Goal: Task Accomplishment & Management: Use online tool/utility

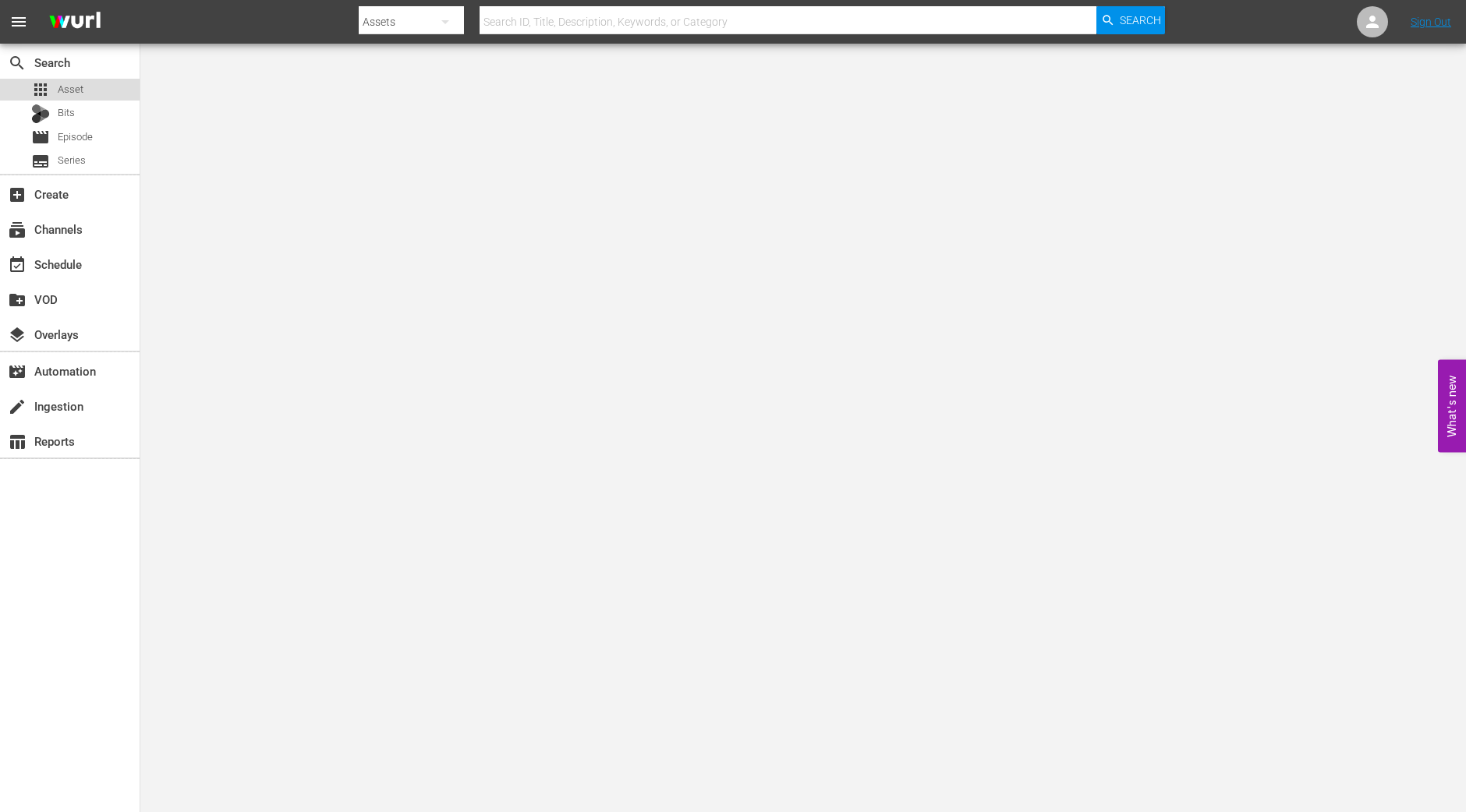
click at [68, 86] on span "Asset" at bounding box center [70, 89] width 25 height 15
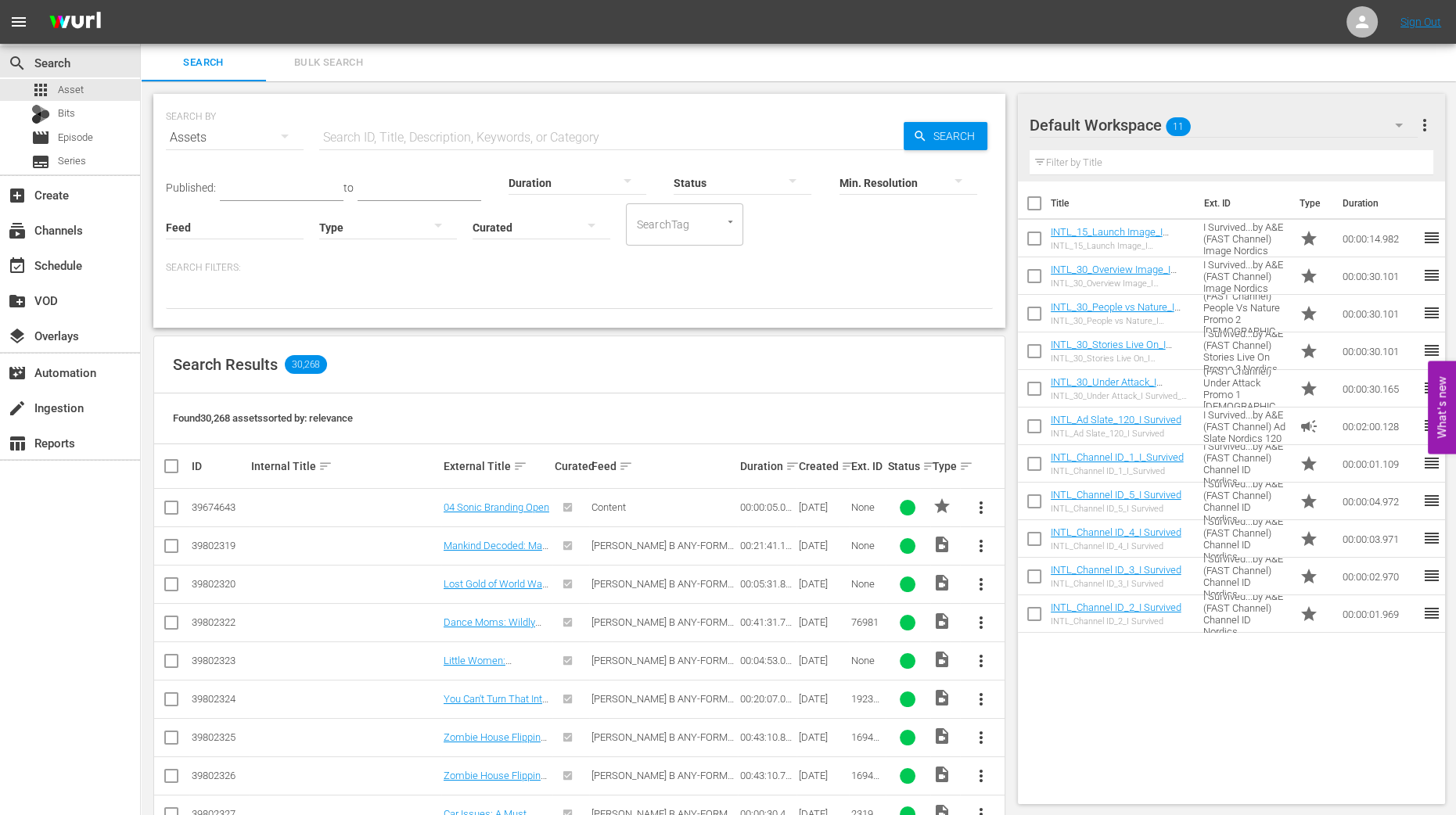
click at [53, 280] on div "event_available Schedule" at bounding box center [70, 263] width 140 height 35
click at [59, 268] on div "event_available Schedule" at bounding box center [43, 263] width 88 height 14
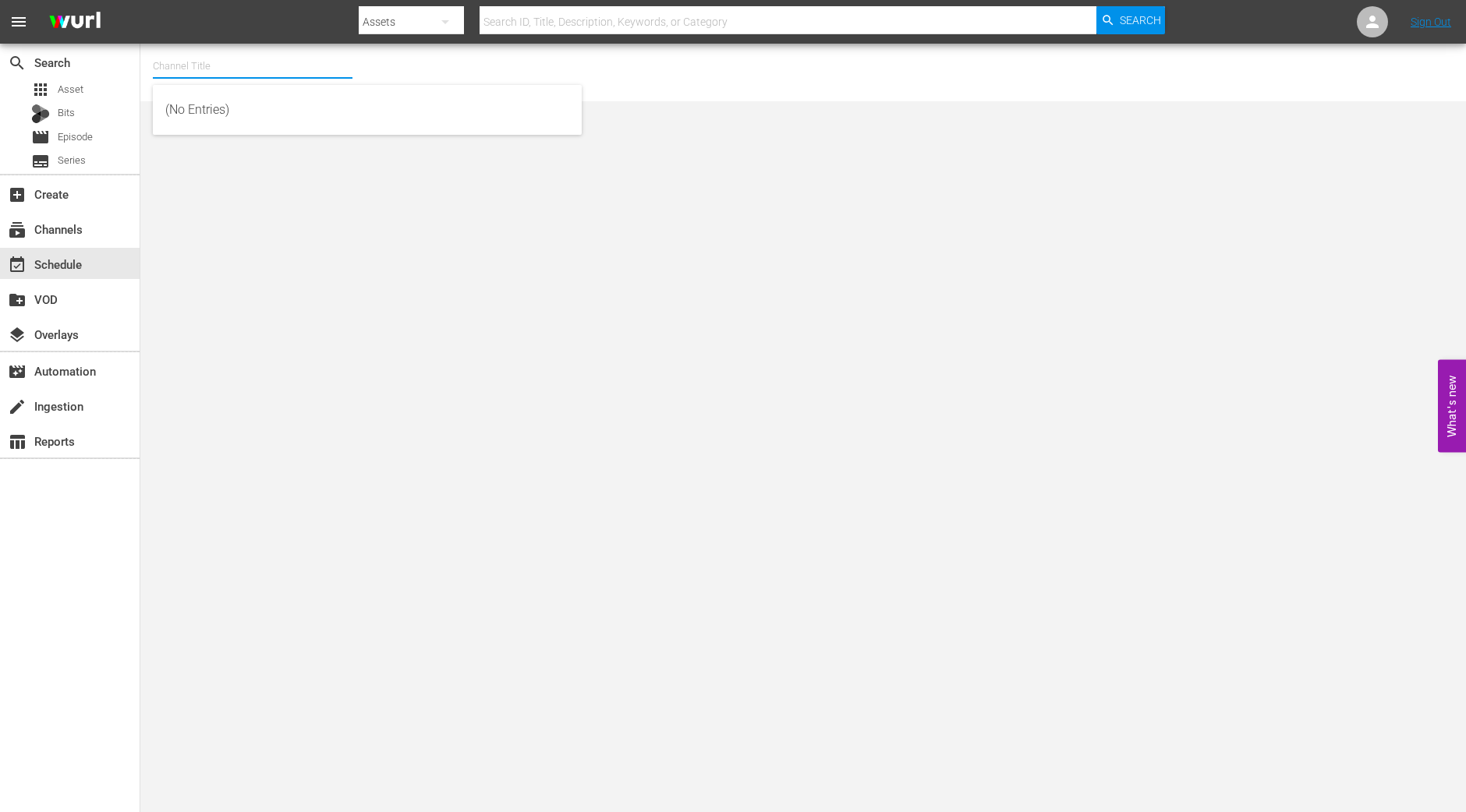
click at [261, 73] on input "text" at bounding box center [252, 66] width 200 height 37
type input "c"
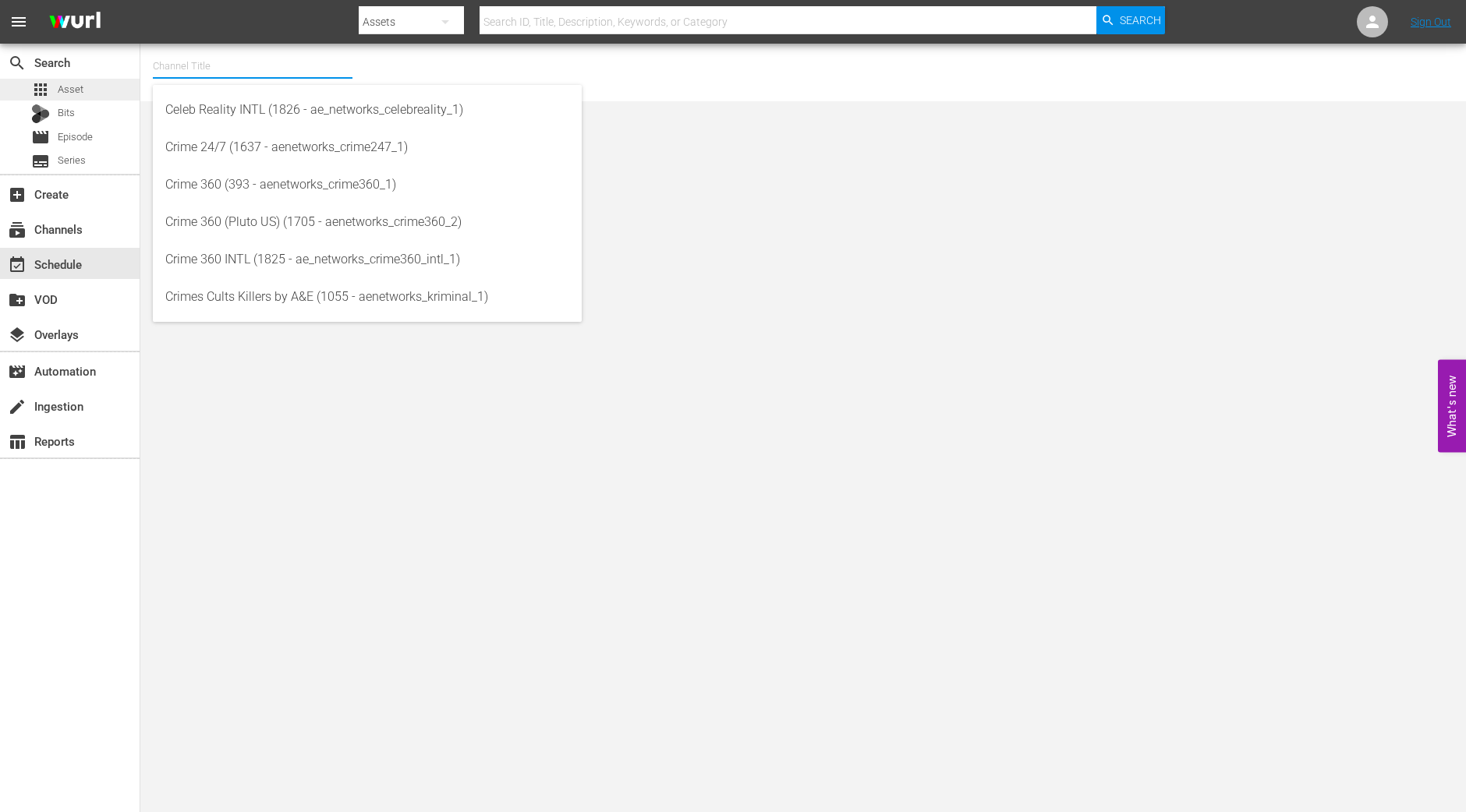
click at [90, 85] on div "apps Asset" at bounding box center [70, 90] width 139 height 22
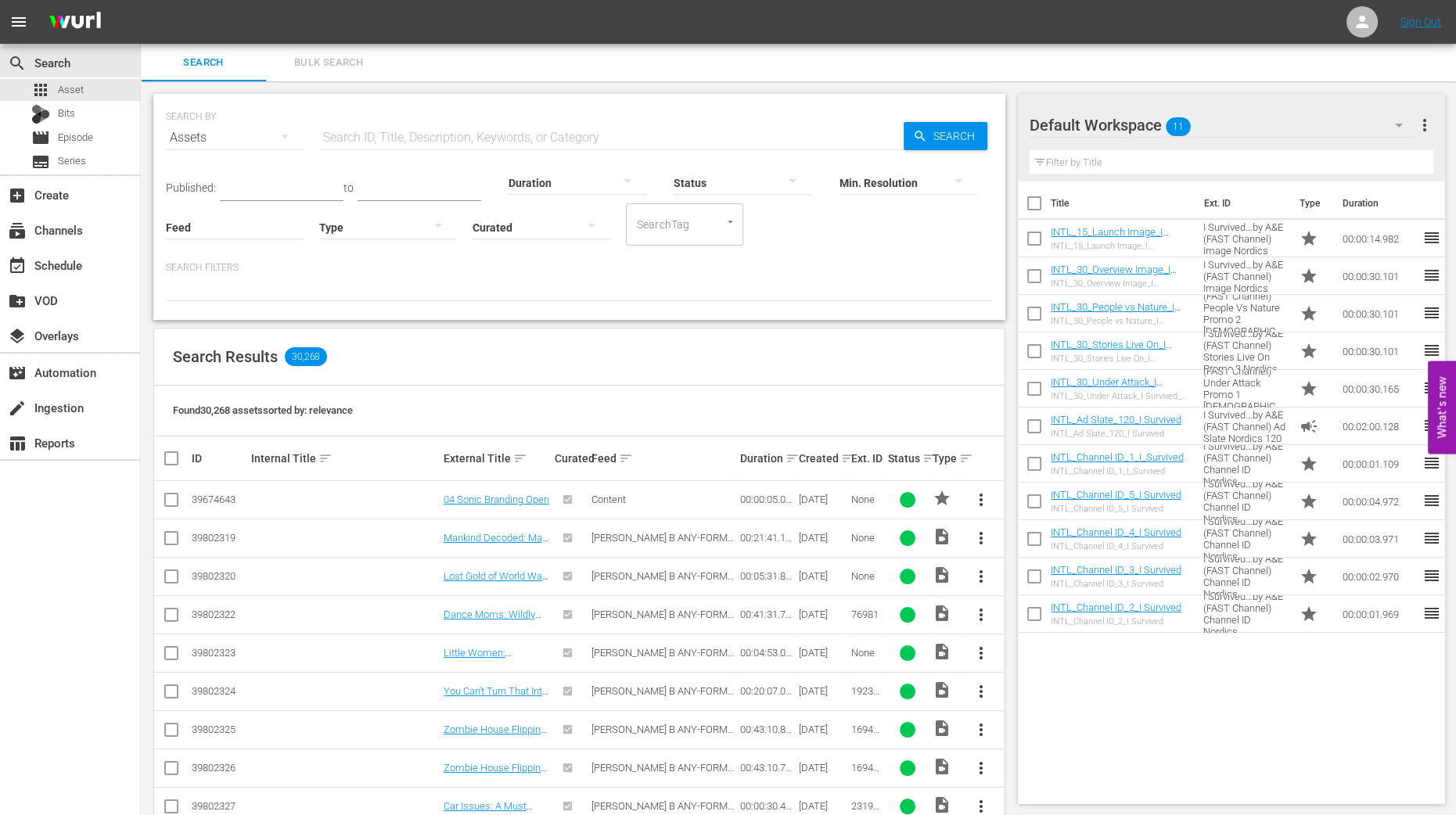
click at [223, 68] on span "Search" at bounding box center [203, 62] width 107 height 18
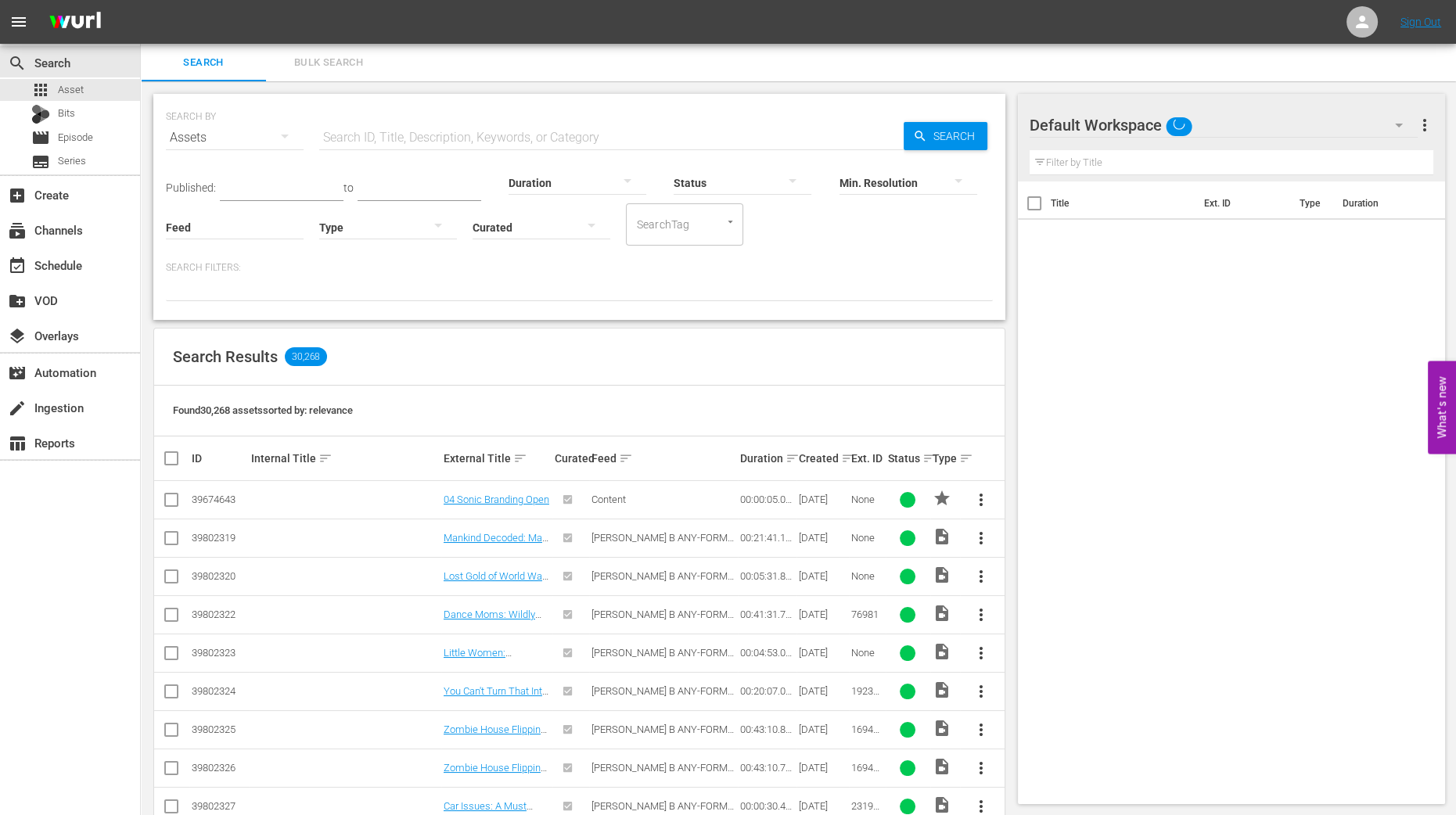
click at [1245, 165] on input "text" at bounding box center [1232, 162] width 405 height 25
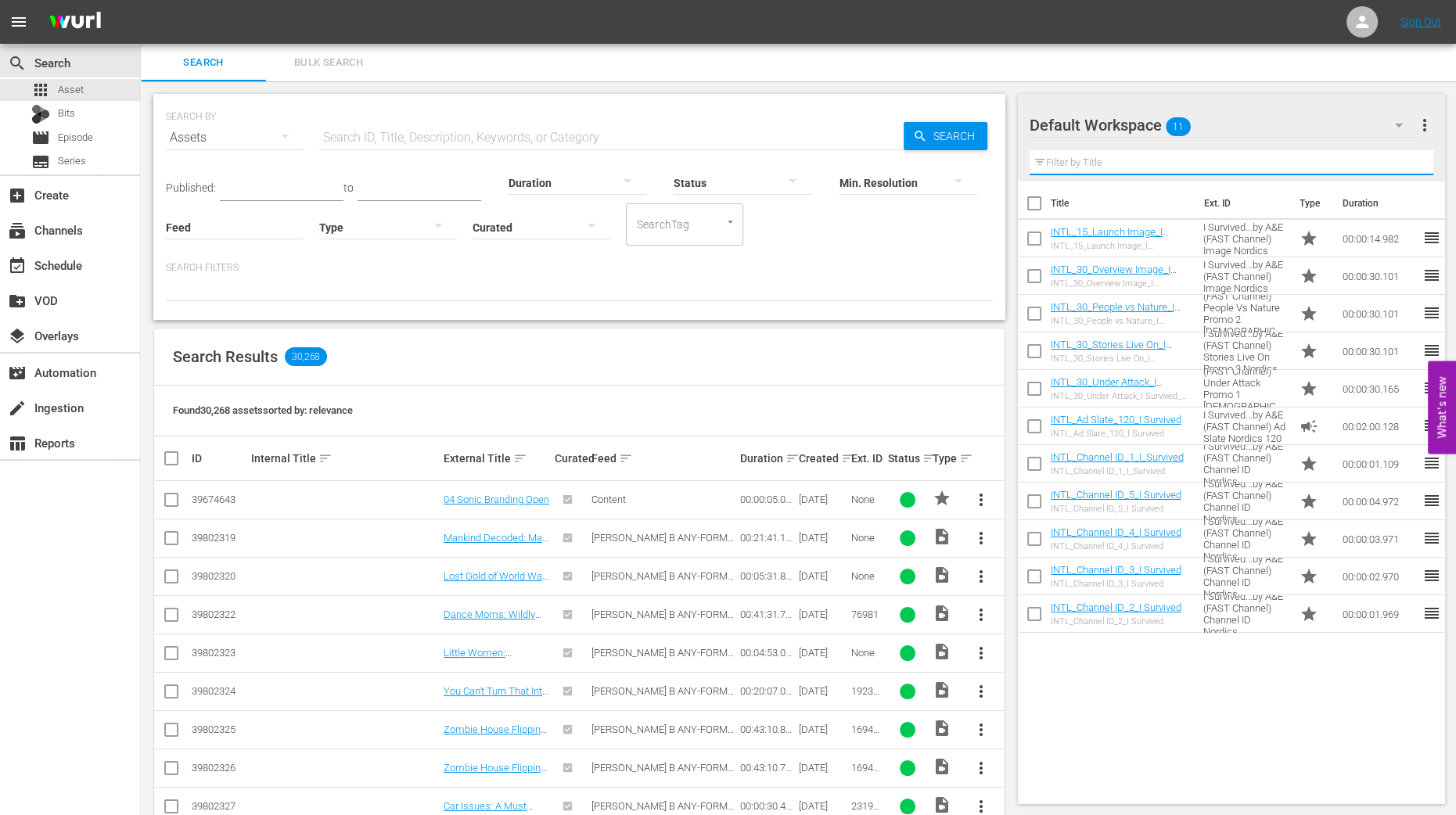
click at [1035, 200] on input "checkbox" at bounding box center [1034, 206] width 33 height 33
checkbox input "true"
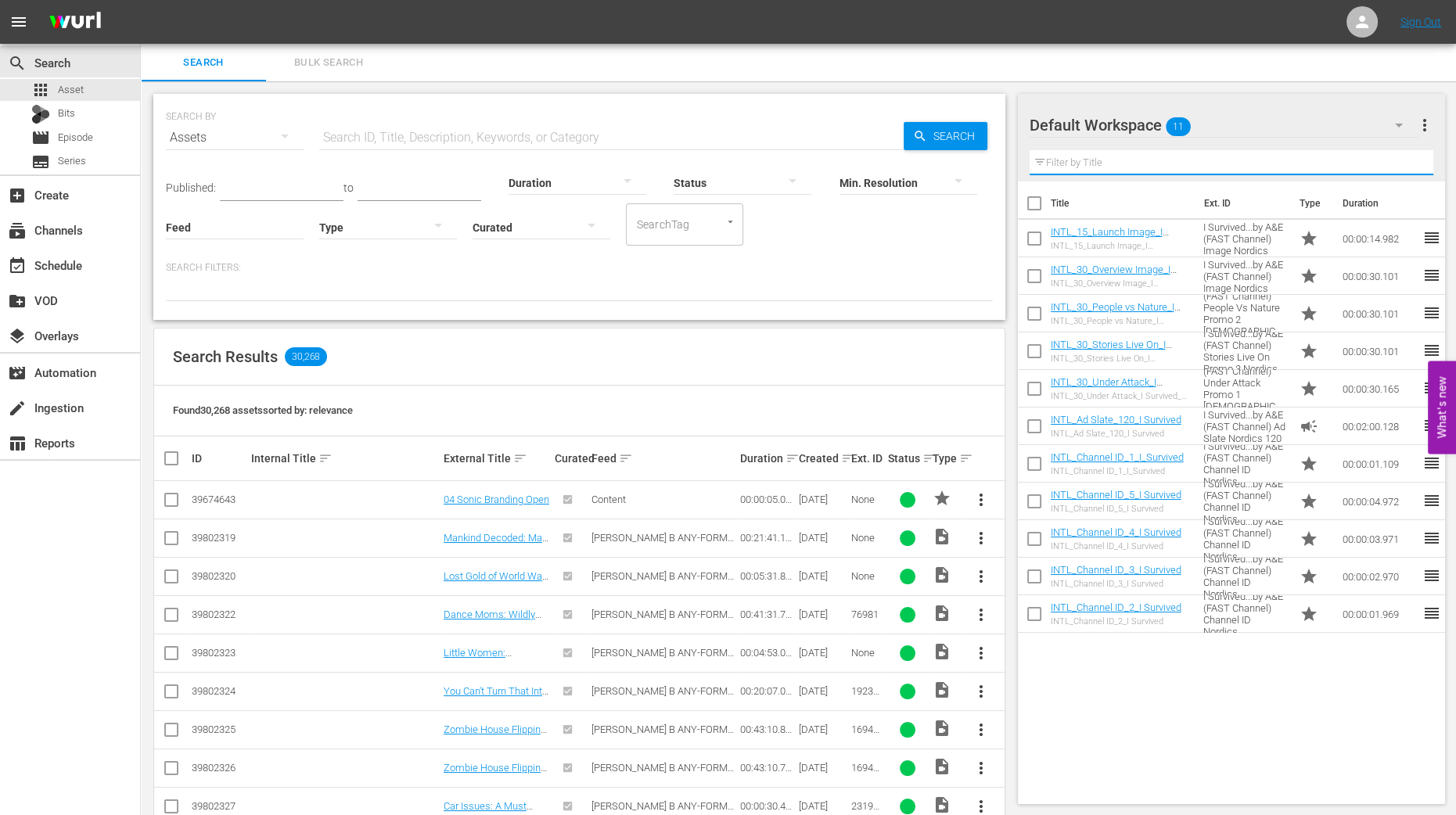
checkbox input "true"
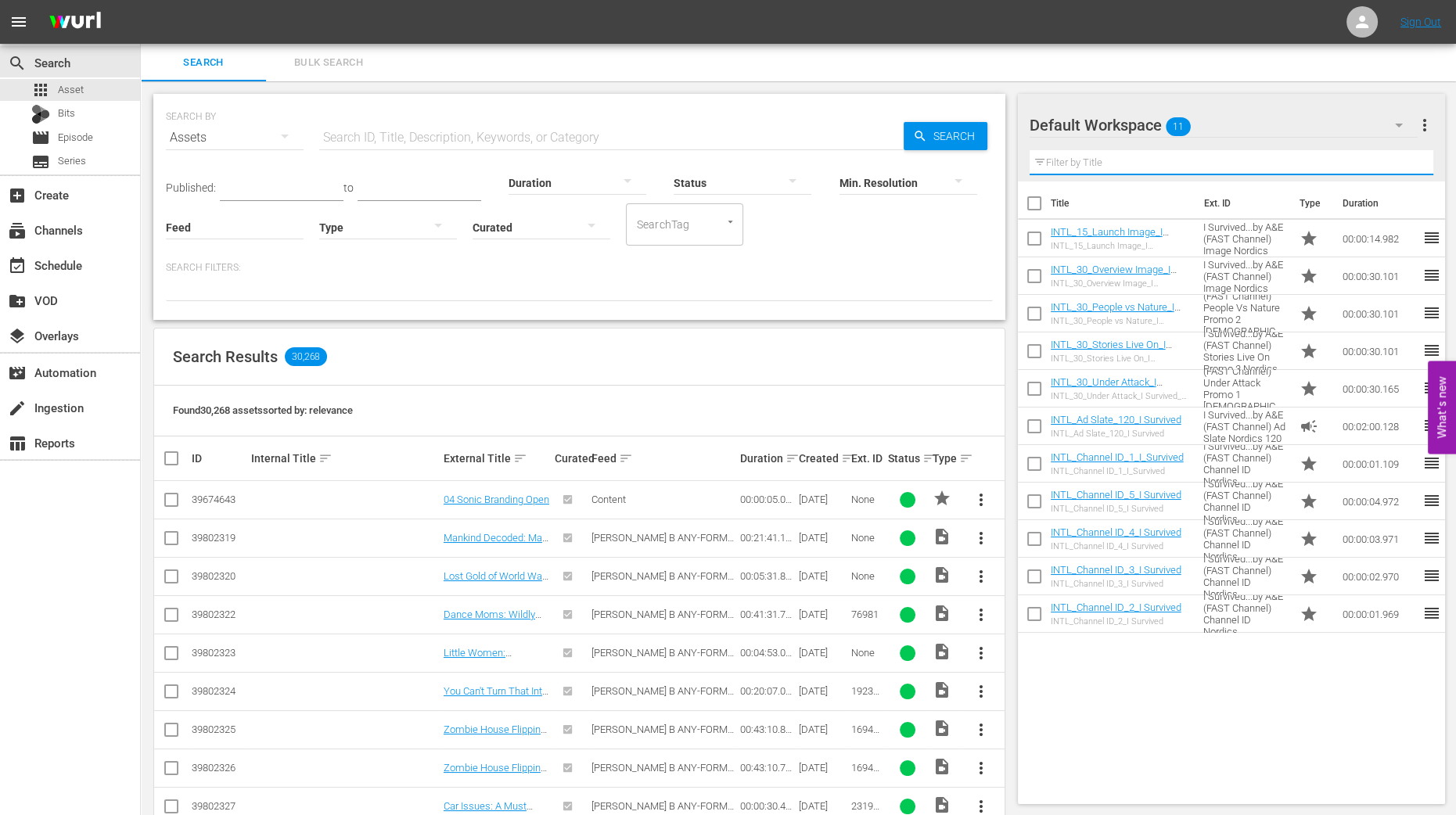
checkbox input "true"
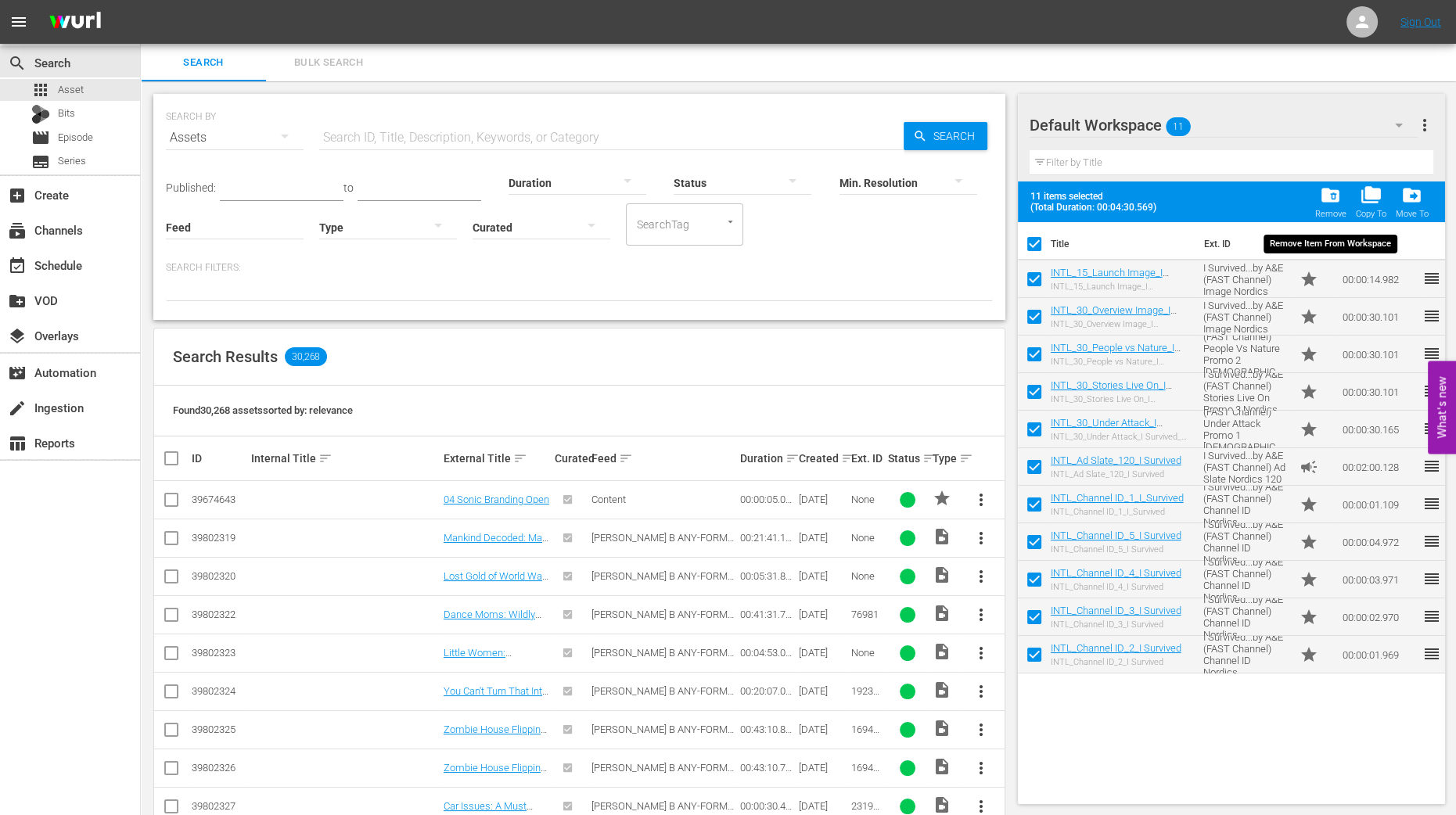
click at [1325, 207] on div "folder_delete Remove" at bounding box center [1330, 202] width 32 height 34
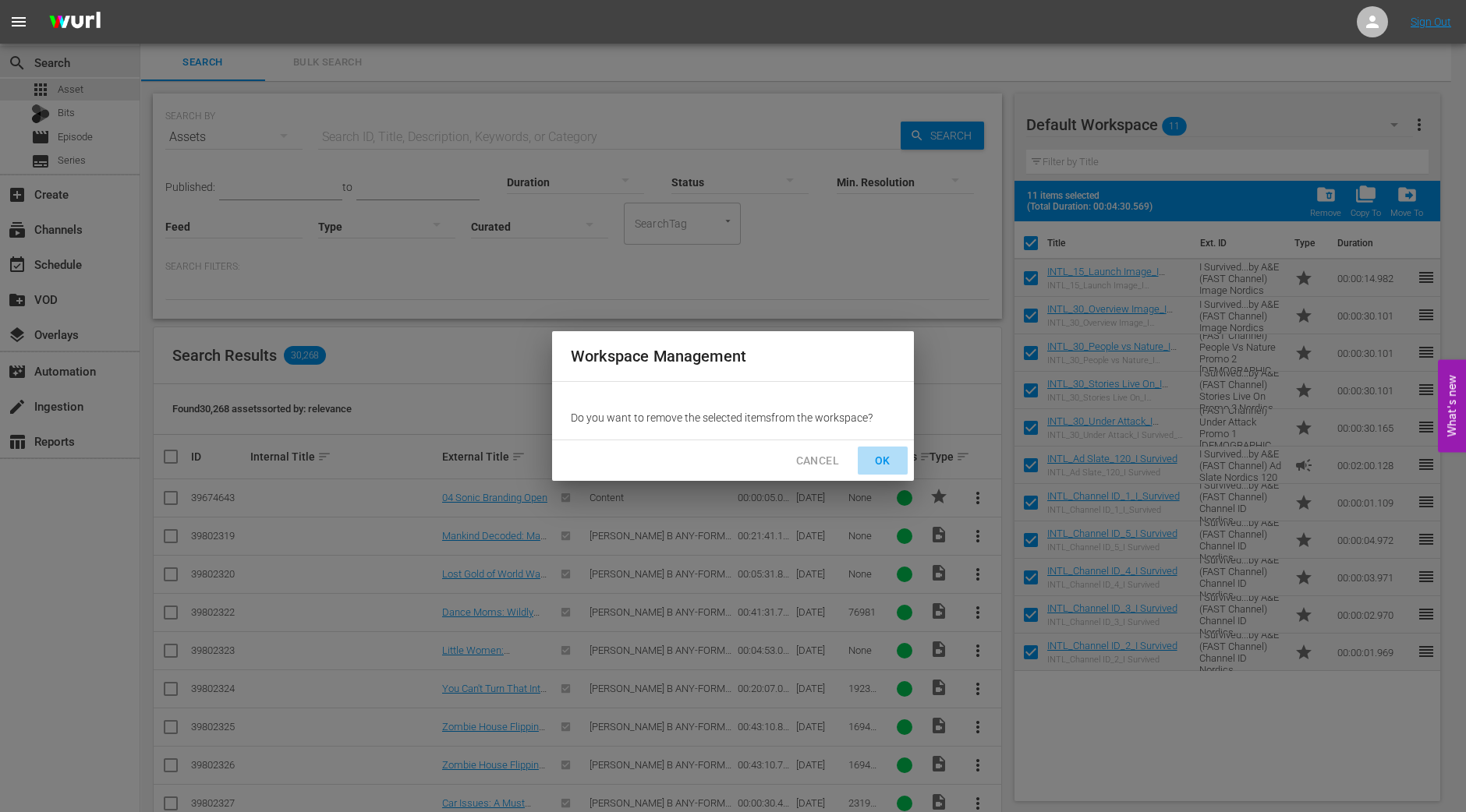
click at [877, 459] on span "OK" at bounding box center [882, 460] width 25 height 20
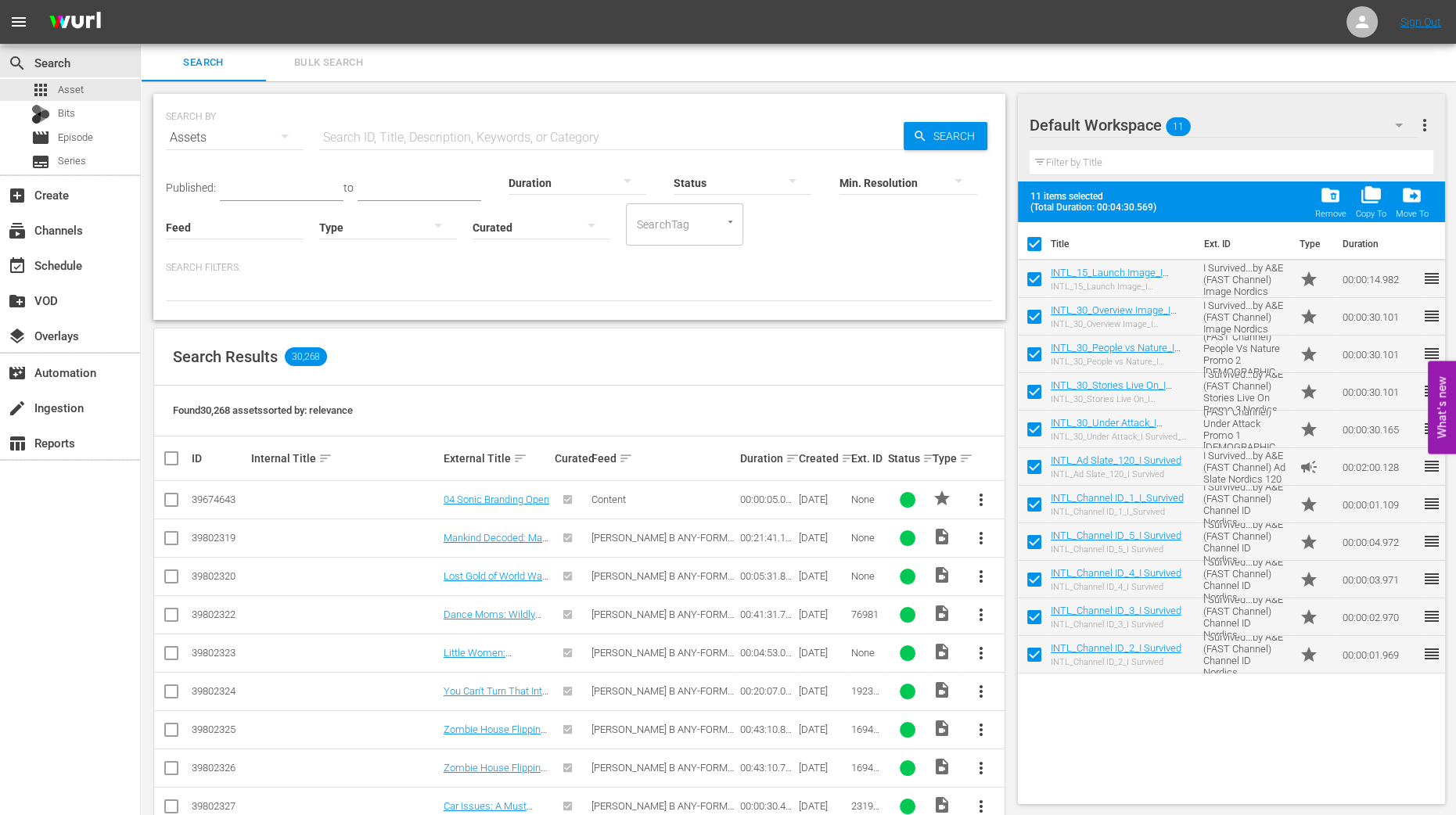
checkbox input "false"
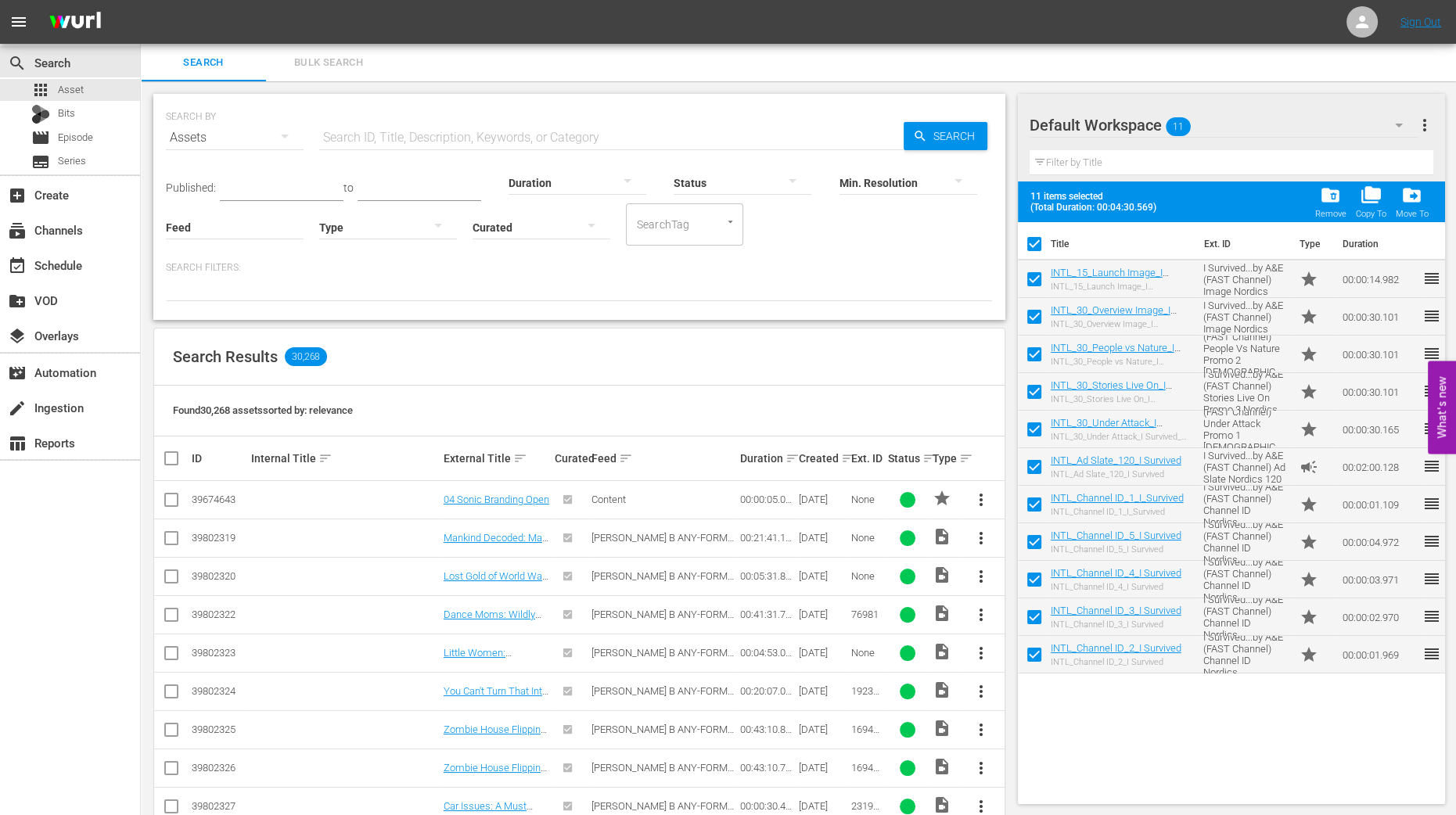
checkbox input "false"
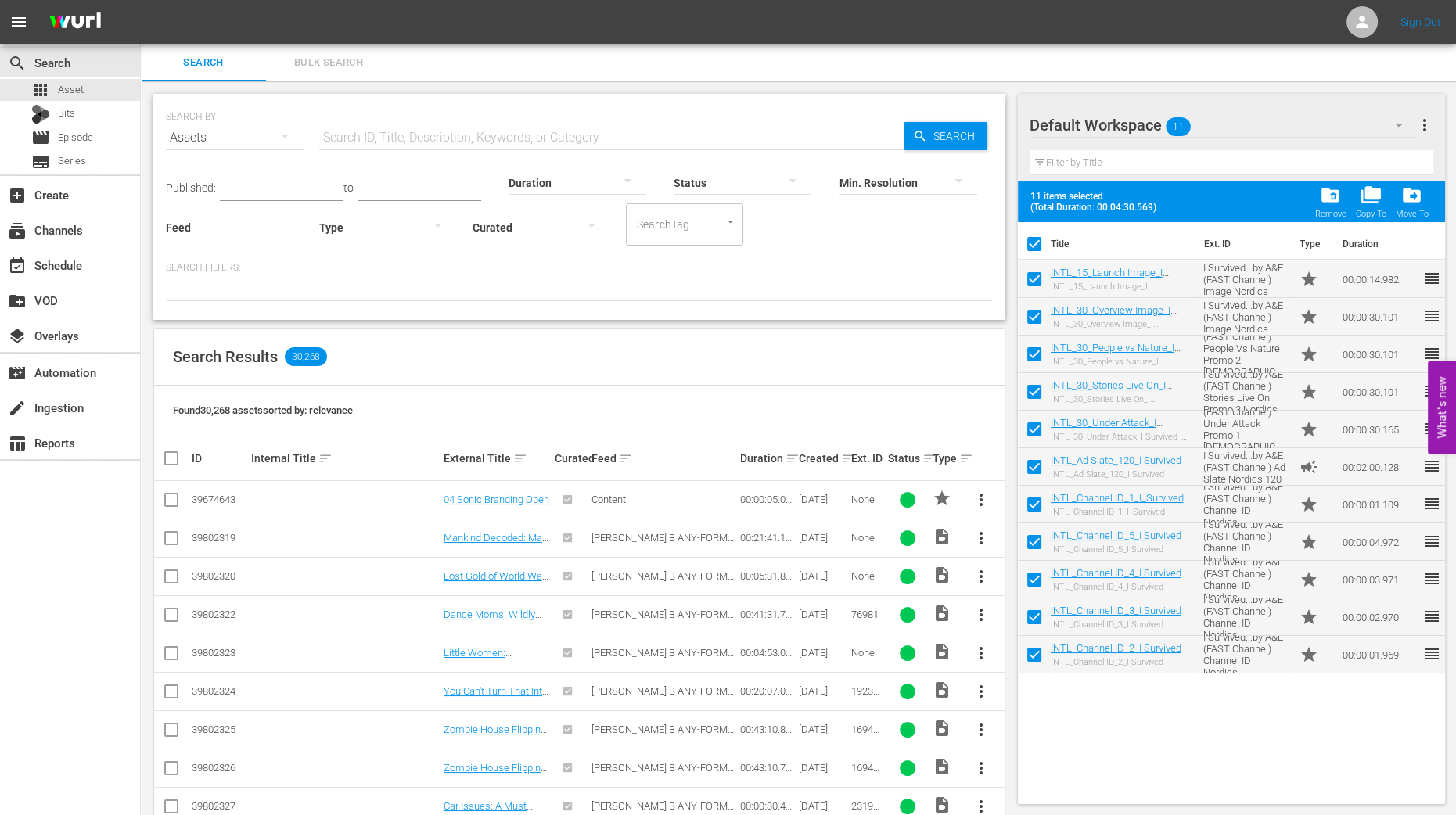
checkbox input "false"
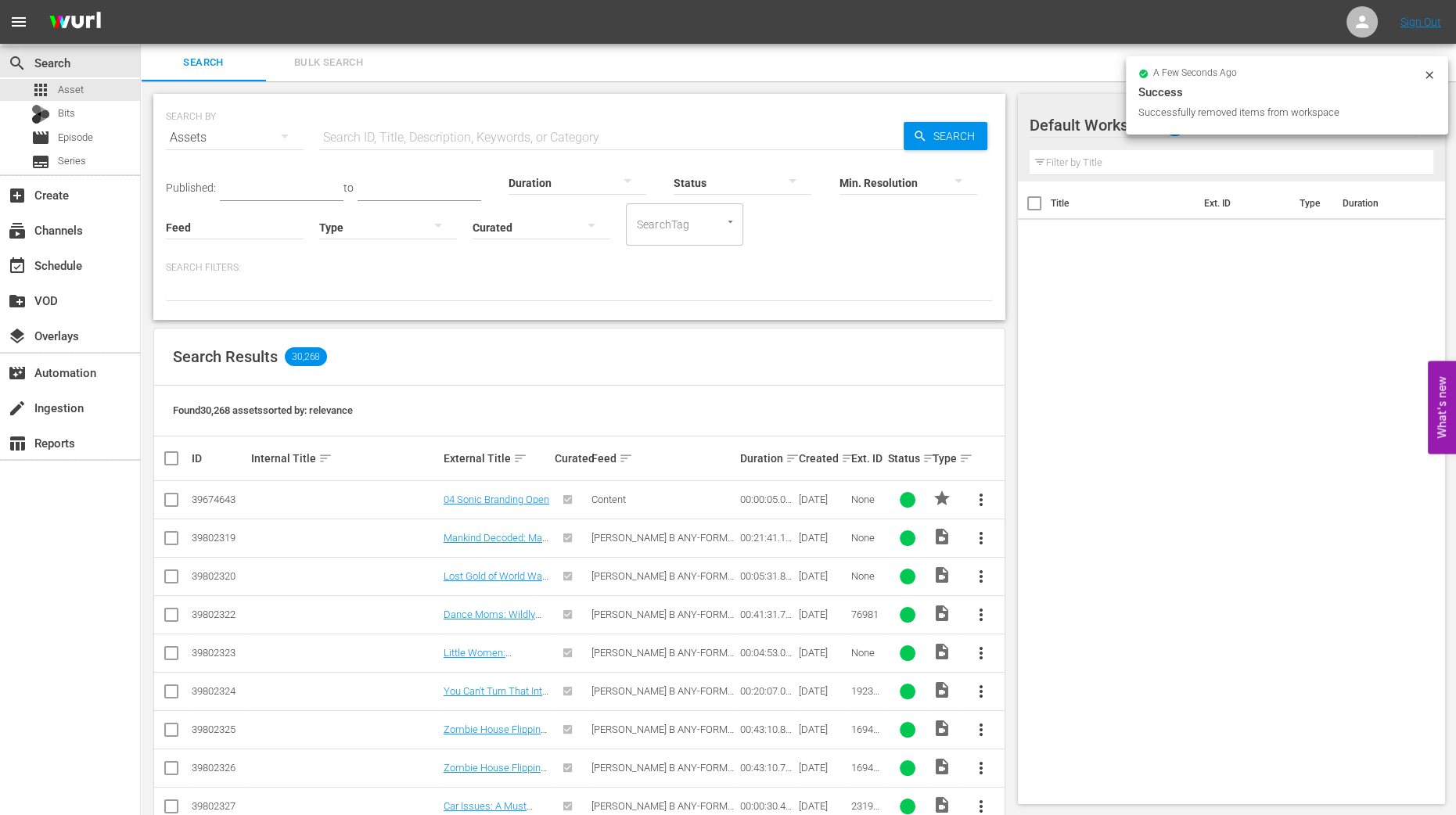
click at [1431, 73] on icon at bounding box center [1429, 75] width 7 height 7
click at [1402, 125] on icon "button" at bounding box center [1399, 125] width 19 height 19
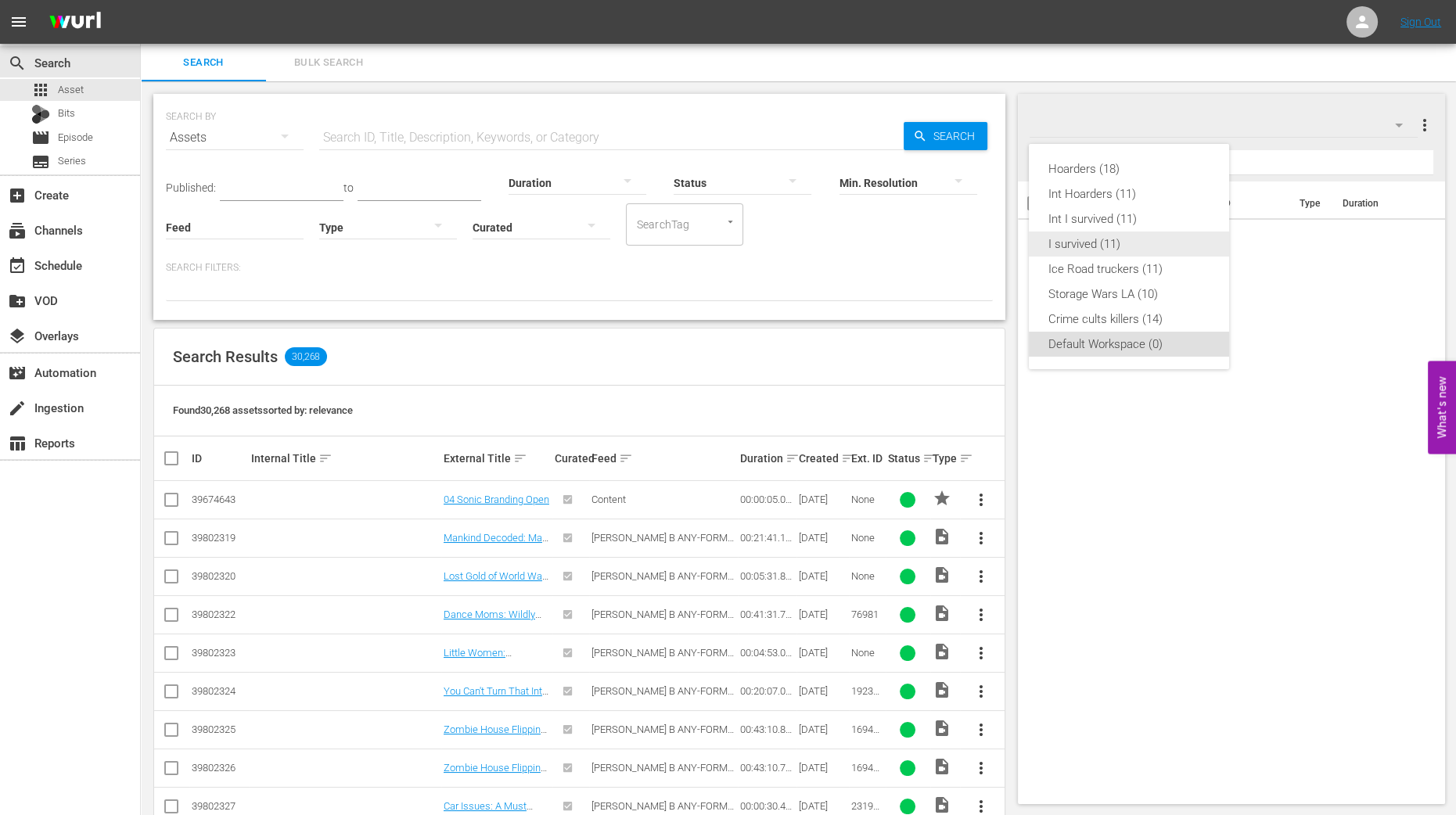
click at [1114, 237] on div "I survived (11)" at bounding box center [1129, 244] width 163 height 25
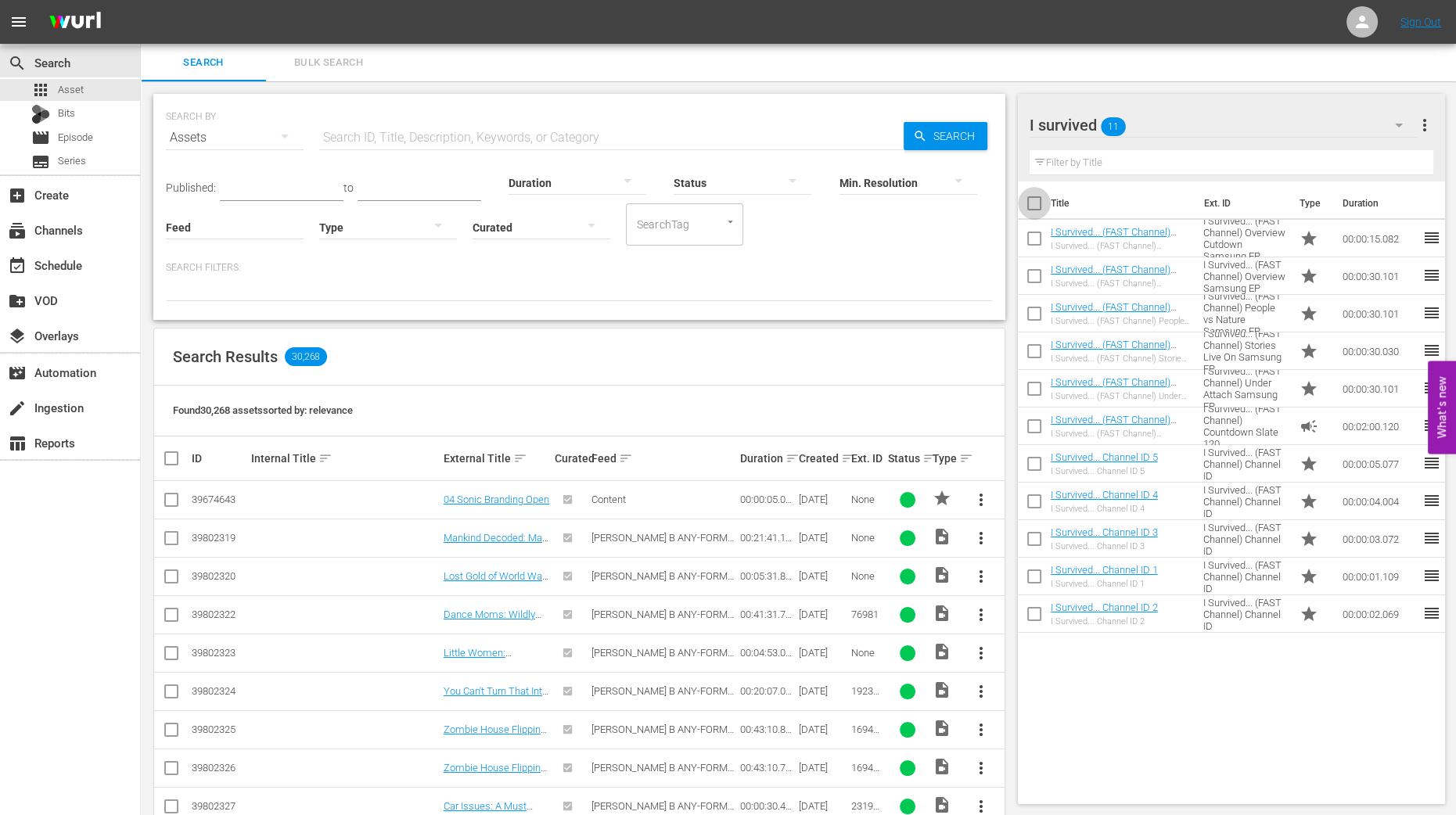
click at [1037, 209] on input "checkbox" at bounding box center [1034, 206] width 33 height 33
checkbox input "true"
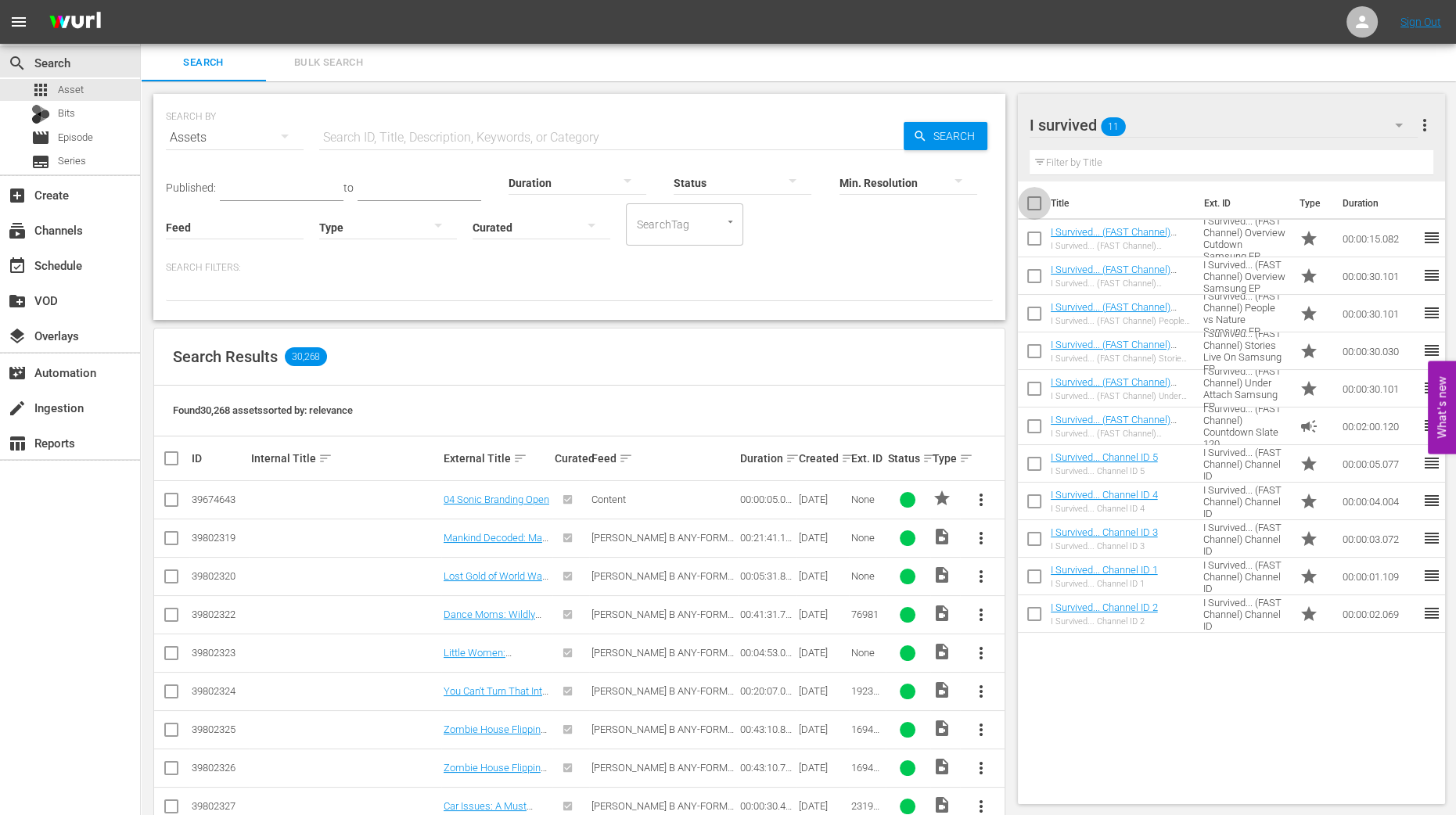
checkbox input "true"
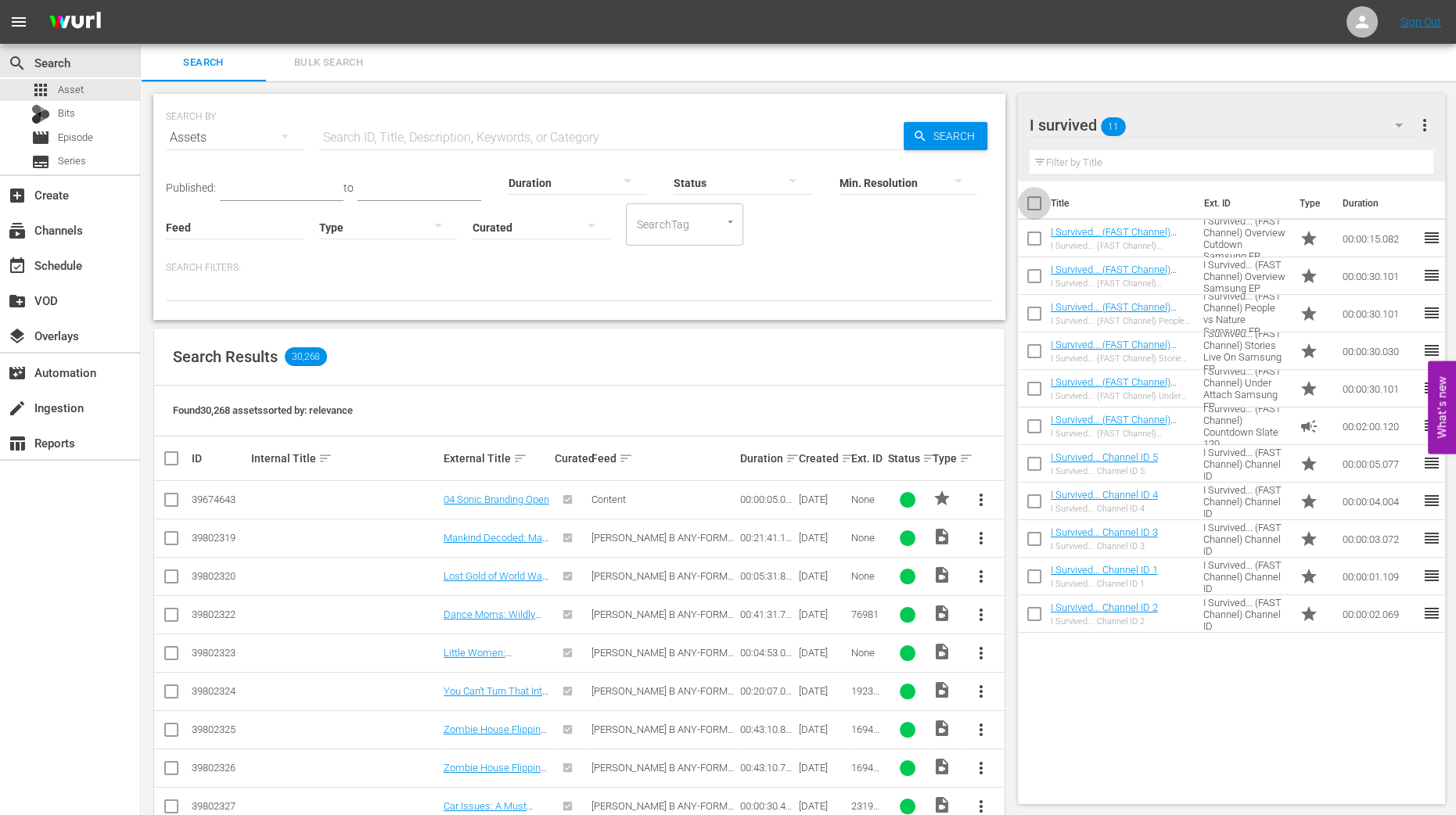
checkbox input "true"
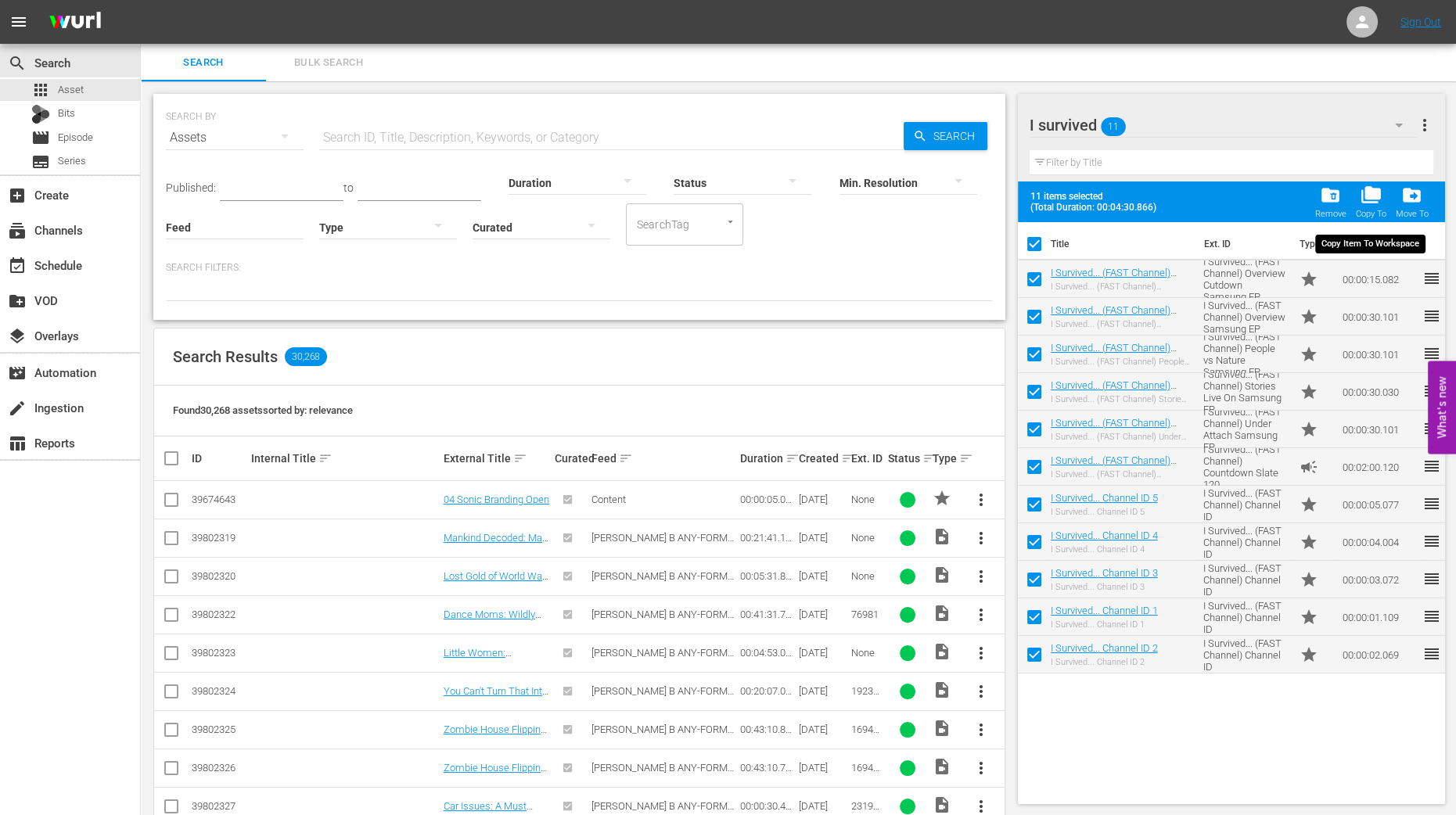
click at [1367, 199] on span "folder_copy" at bounding box center [1370, 195] width 21 height 21
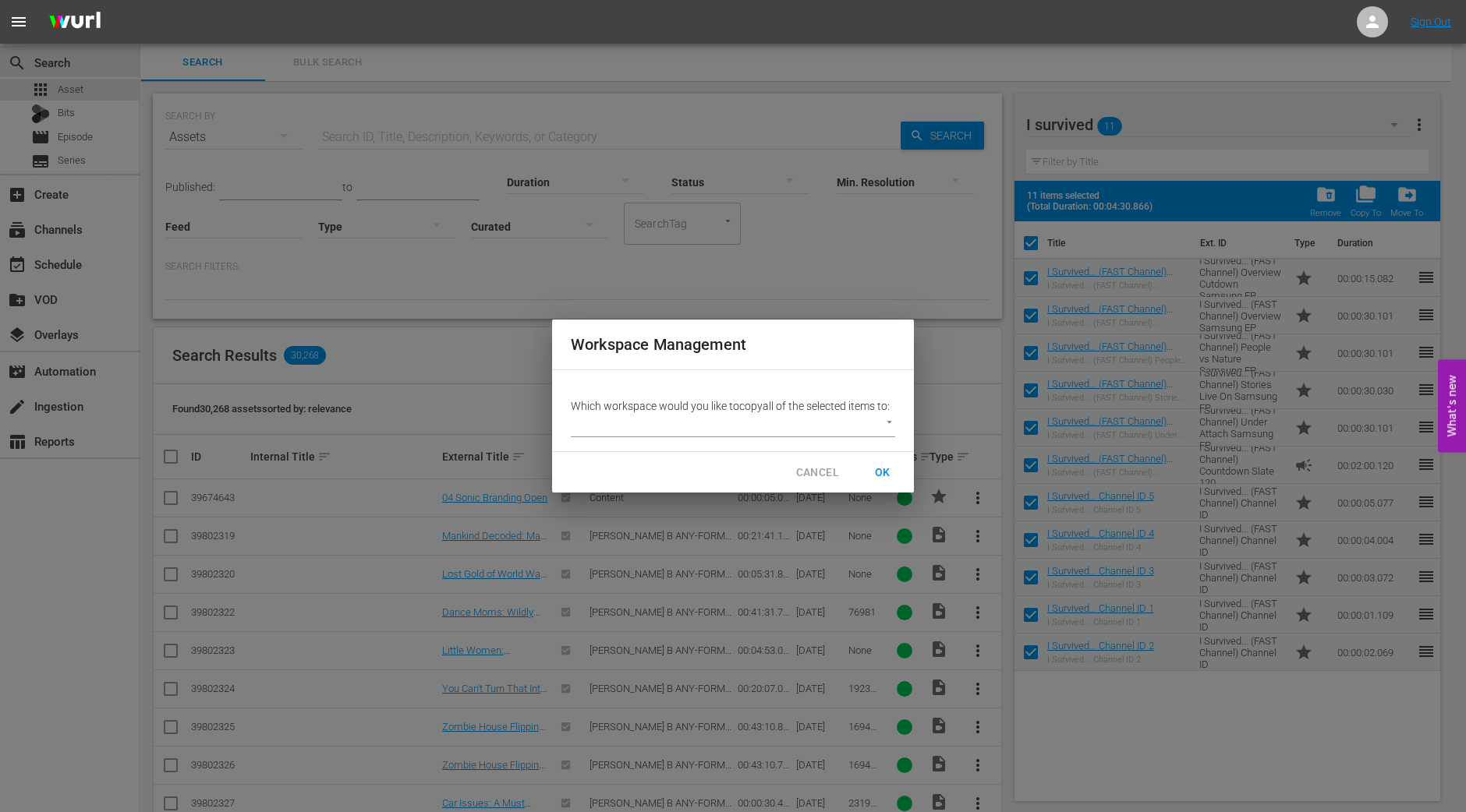
click at [789, 428] on body "menu Sign Out search Search apps Asset Bits movie Episode subtitles Series add_…" at bounding box center [733, 406] width 1466 height 812
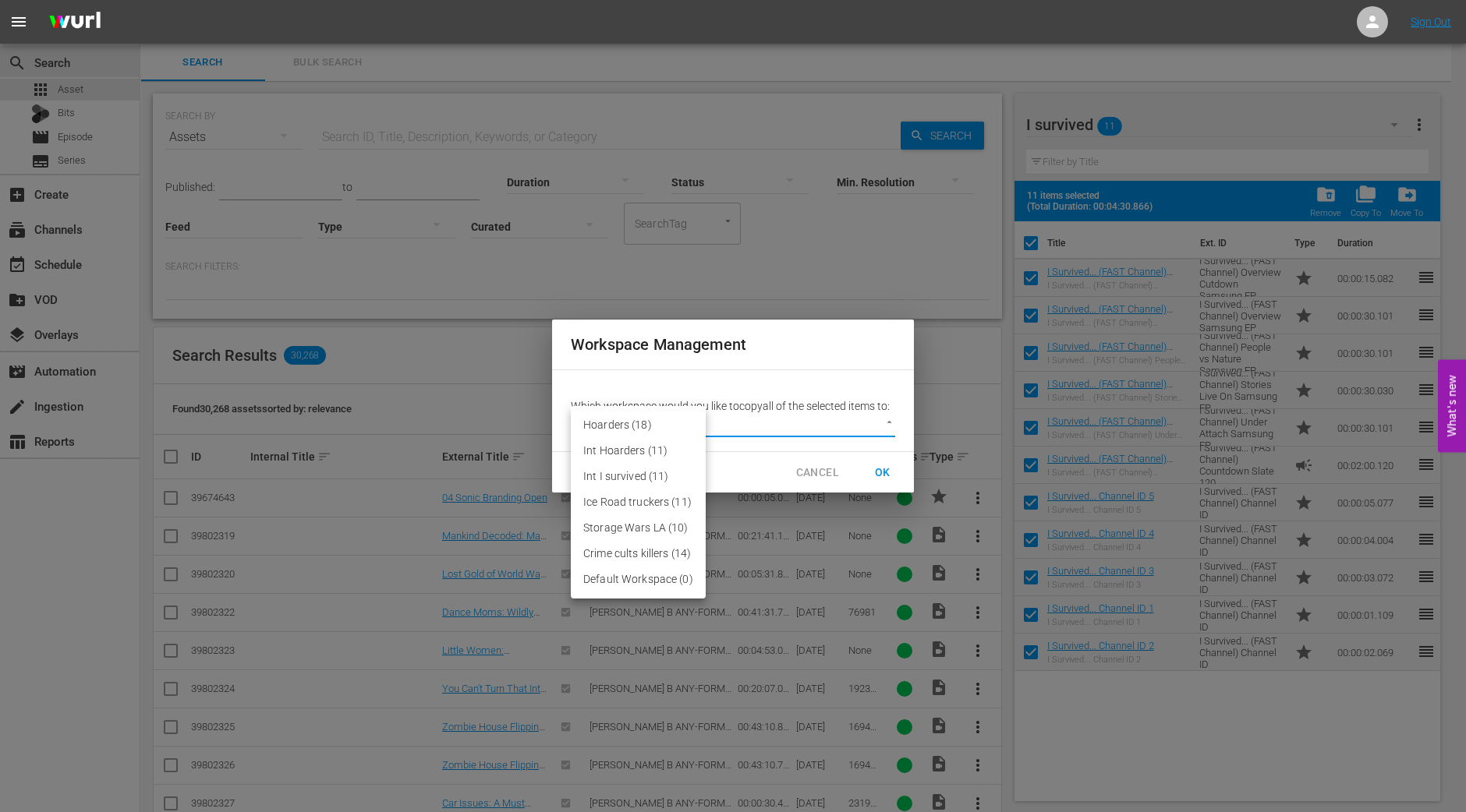
click at [633, 579] on li "Default Workspace (0)" at bounding box center [638, 579] width 135 height 25
type input "2095"
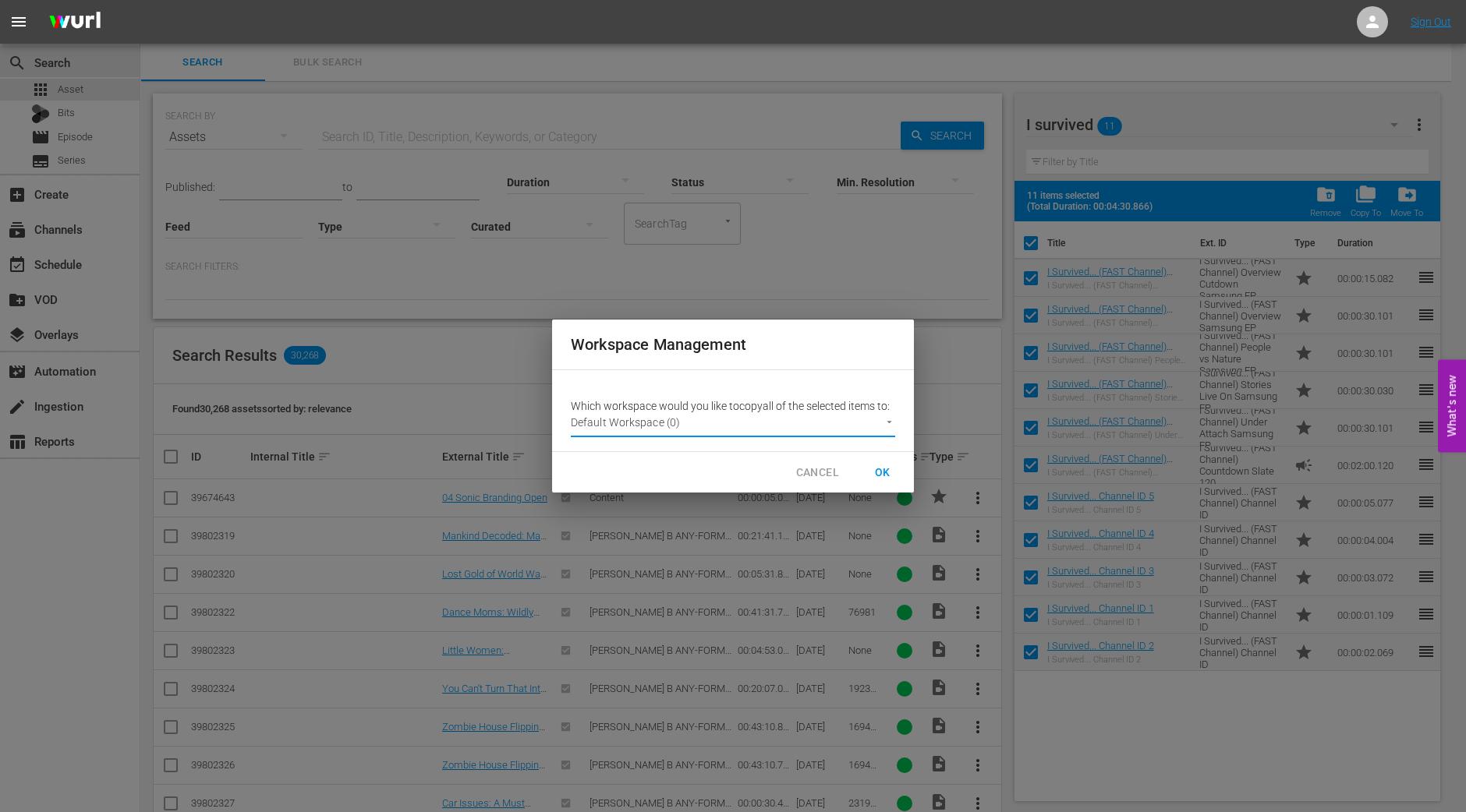
click at [879, 476] on span "OK" at bounding box center [882, 472] width 25 height 20
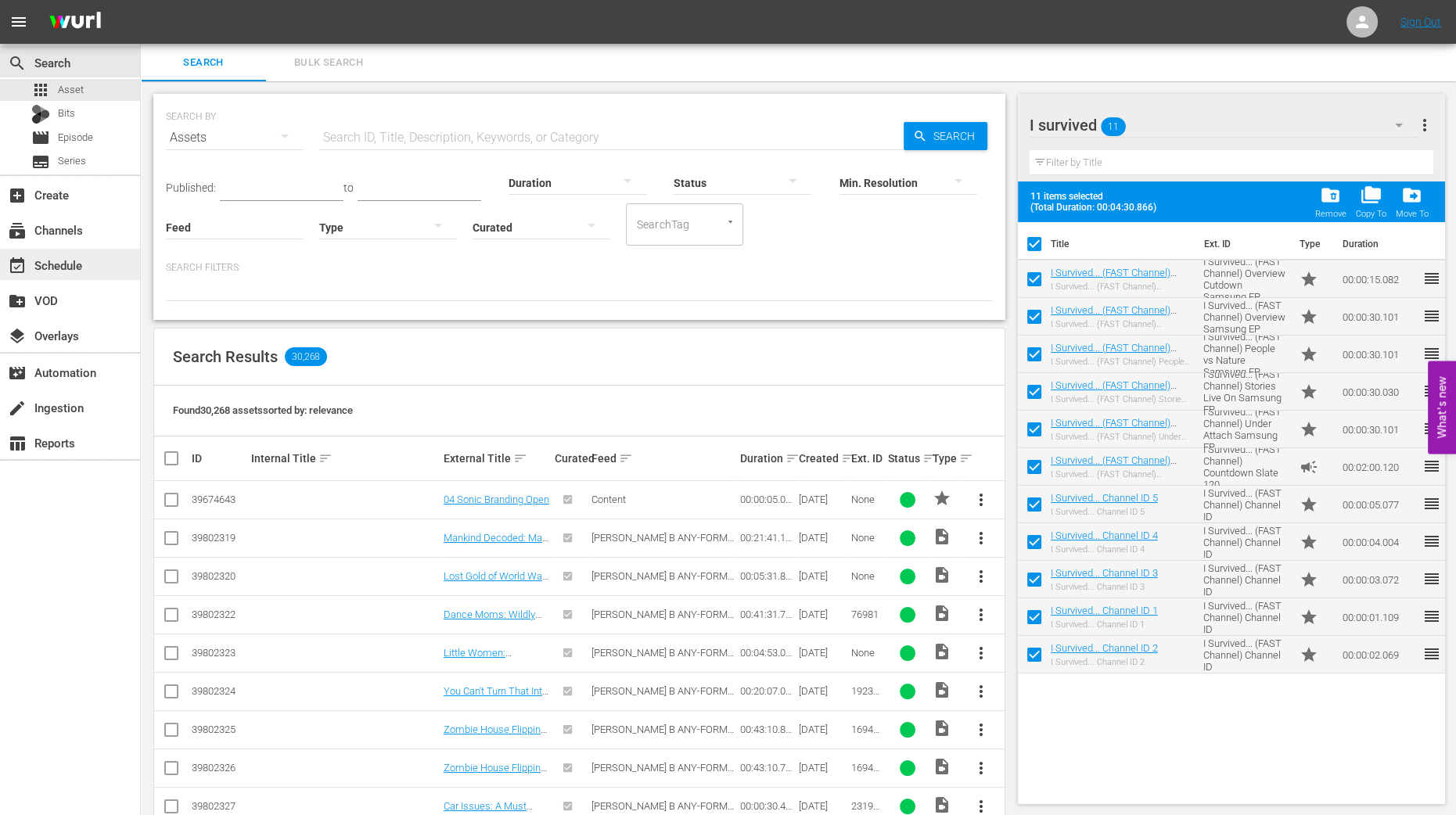
checkbox input "false"
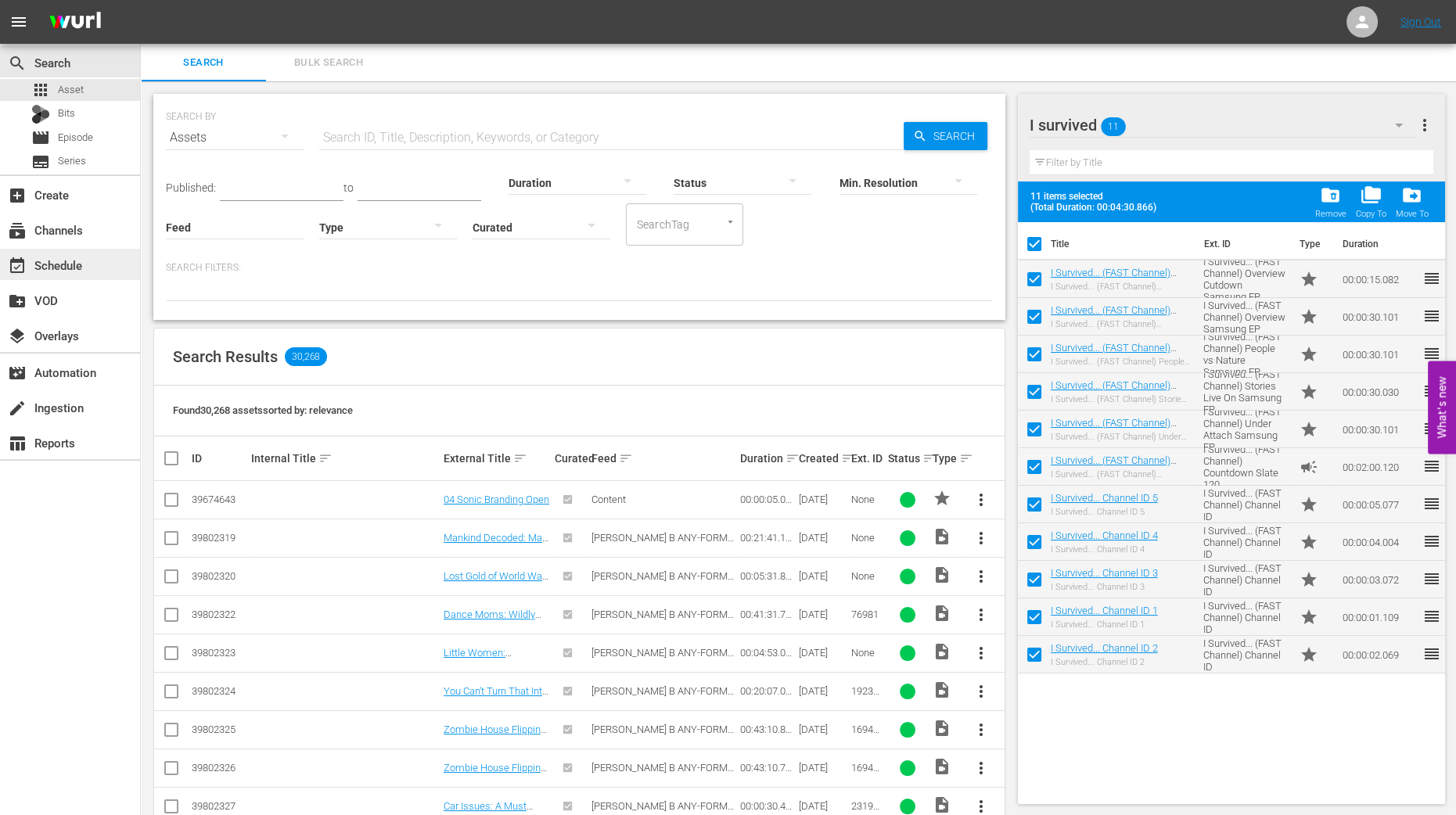
checkbox input "false"
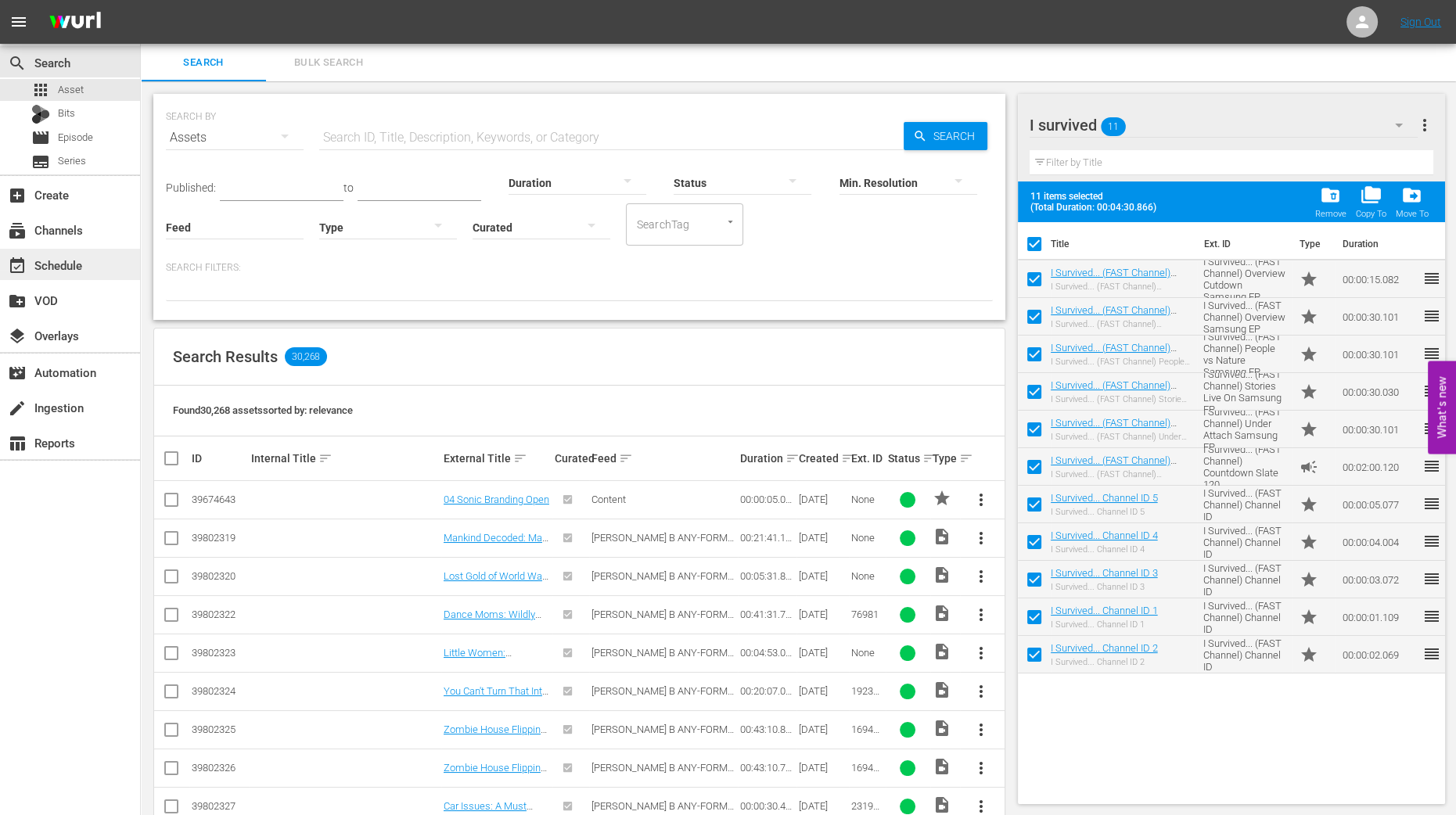
checkbox input "false"
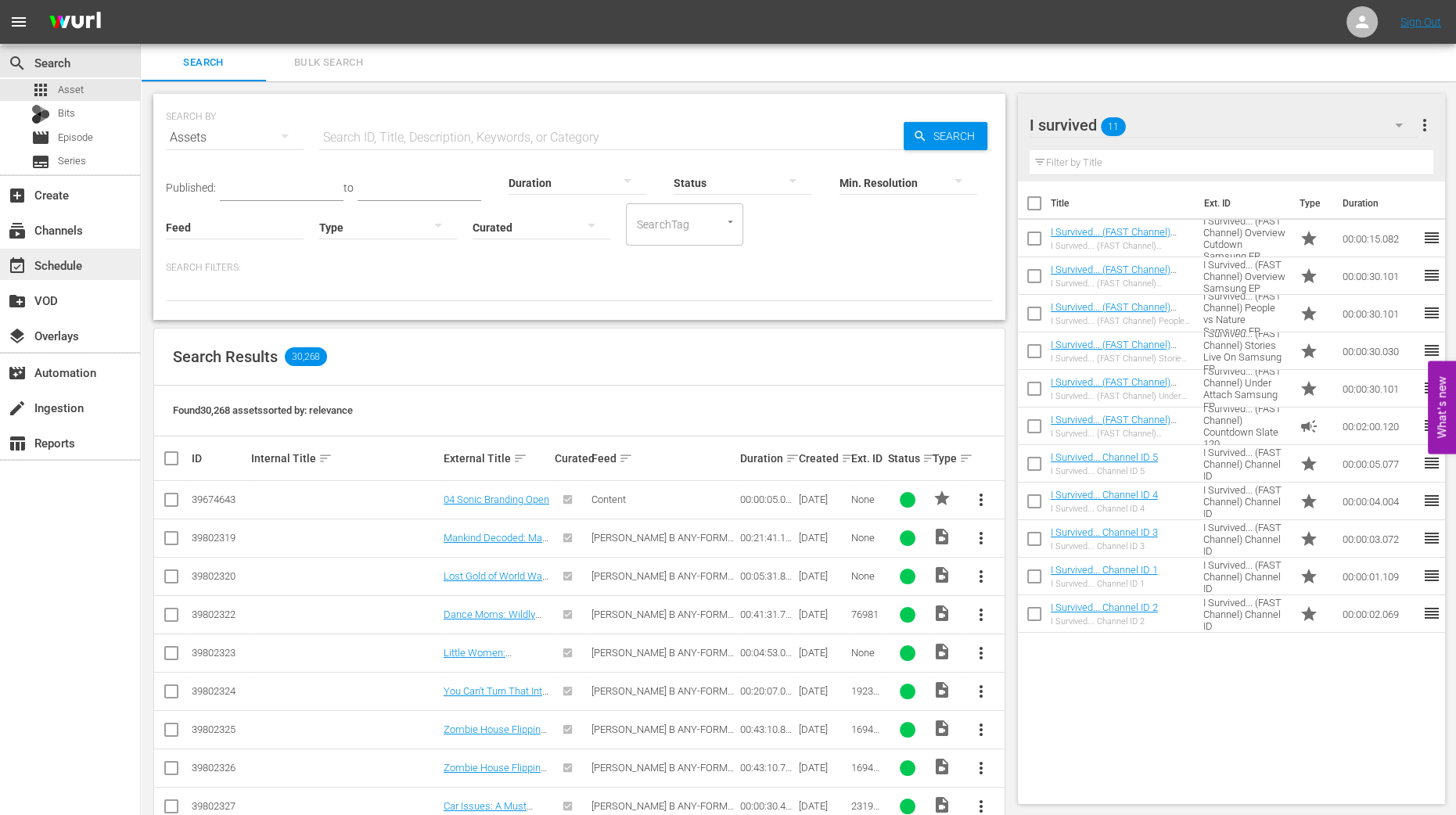
click at [75, 261] on div "event_available Schedule" at bounding box center [43, 263] width 88 height 14
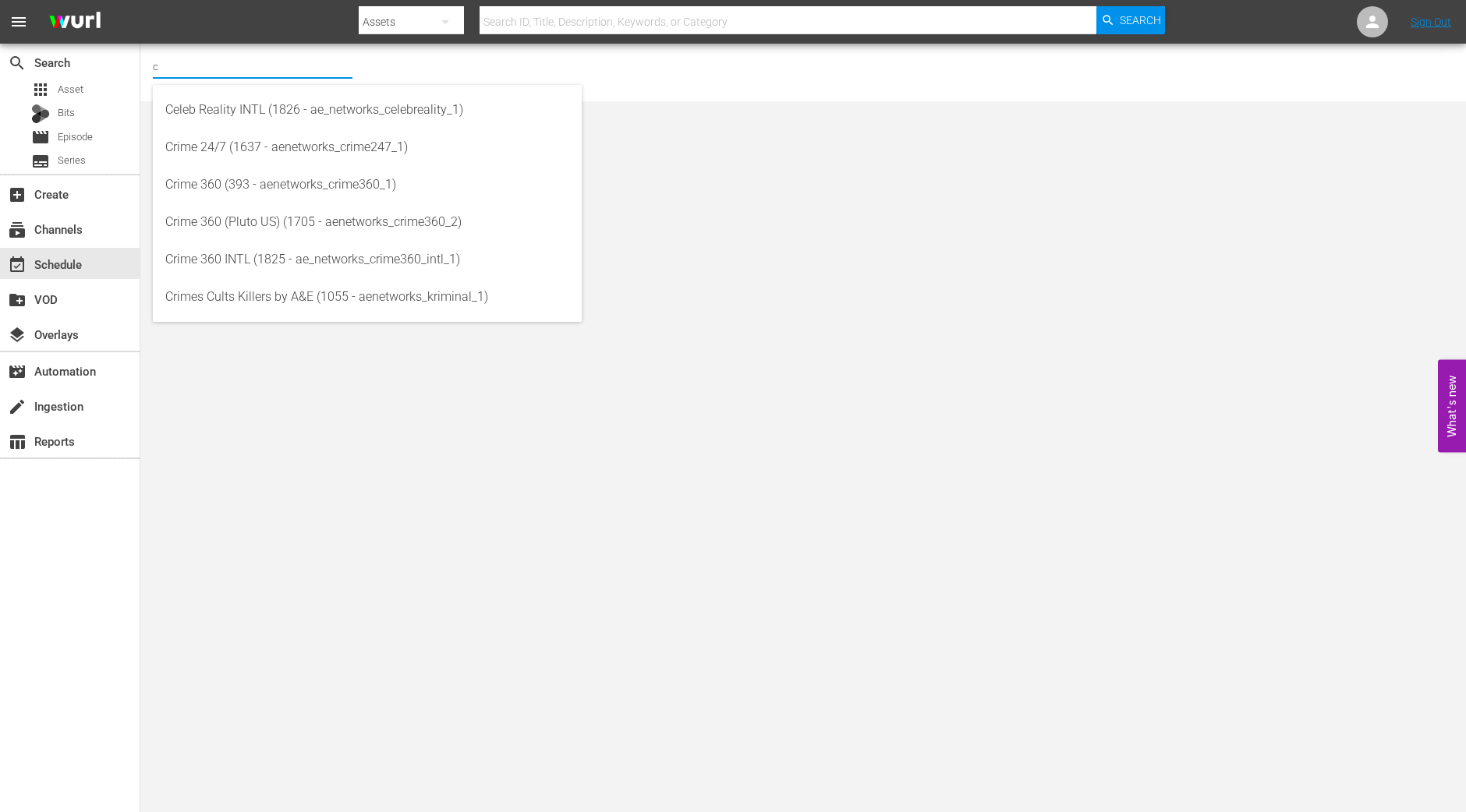
click at [253, 64] on input "c" at bounding box center [252, 66] width 200 height 37
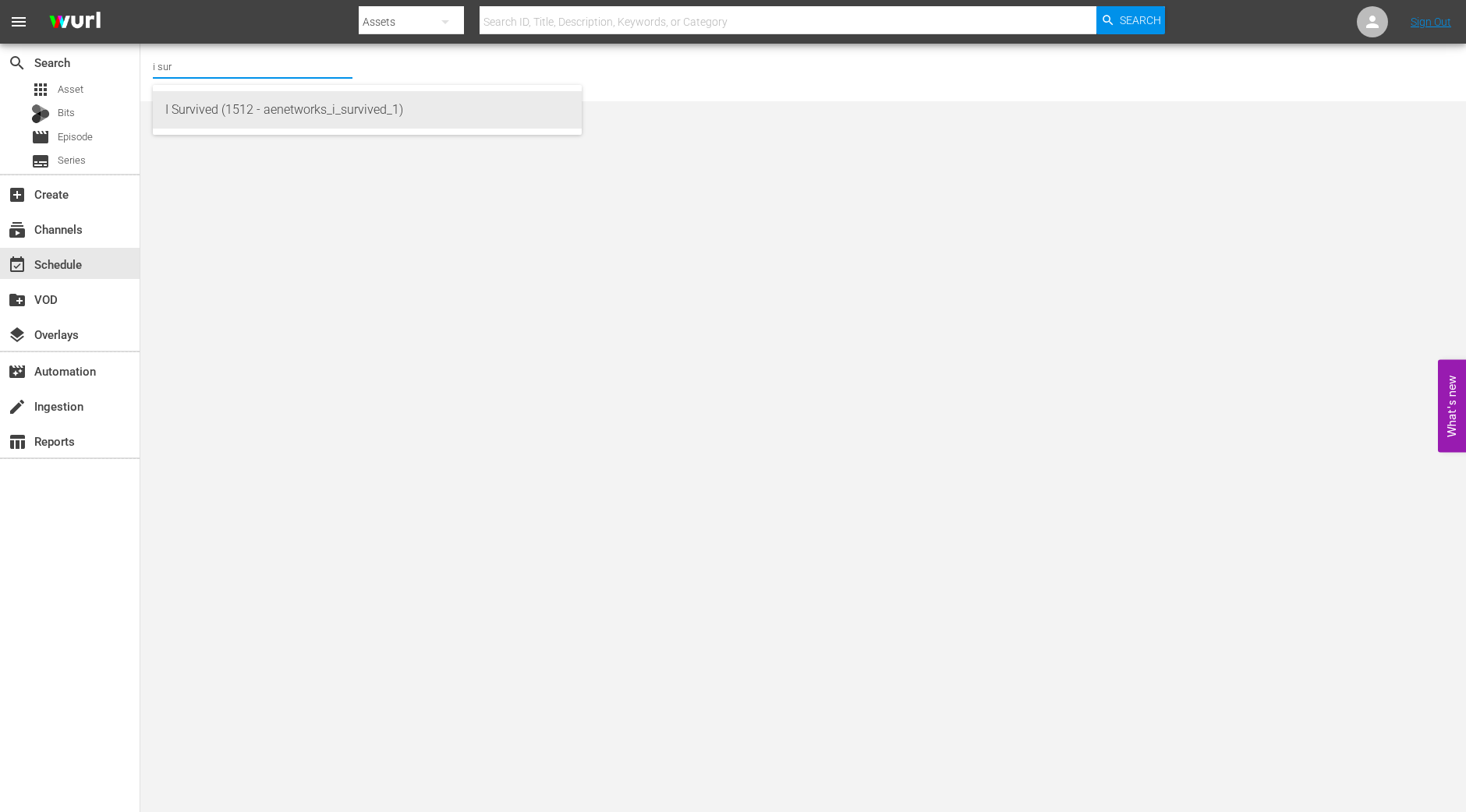
click at [195, 115] on div "I Survived (1512 - aenetworks_i_survived_1)" at bounding box center [367, 110] width 403 height 37
type input "I Survived (1512 - aenetworks_i_survived_1)"
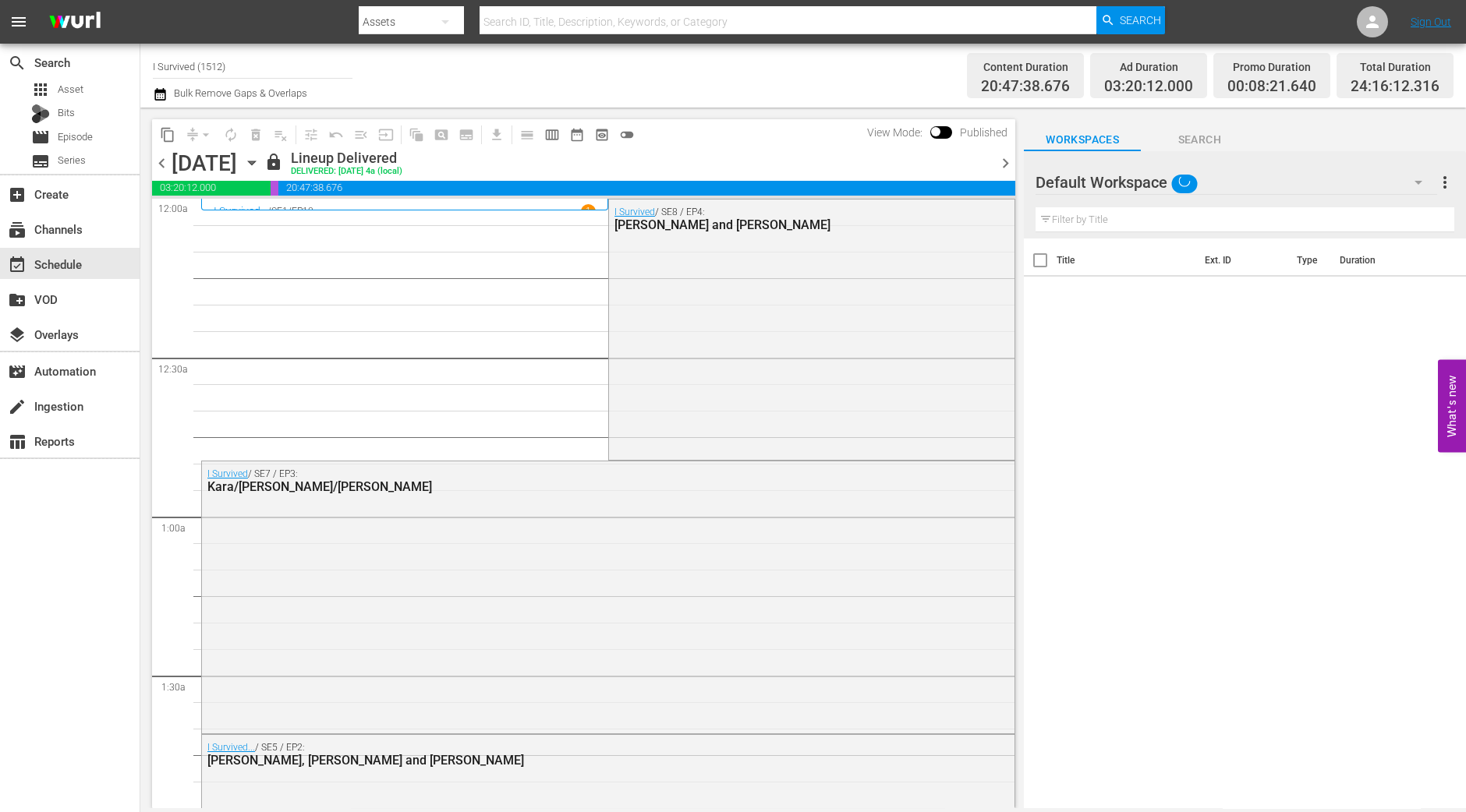
click at [261, 166] on icon "button" at bounding box center [251, 163] width 17 height 17
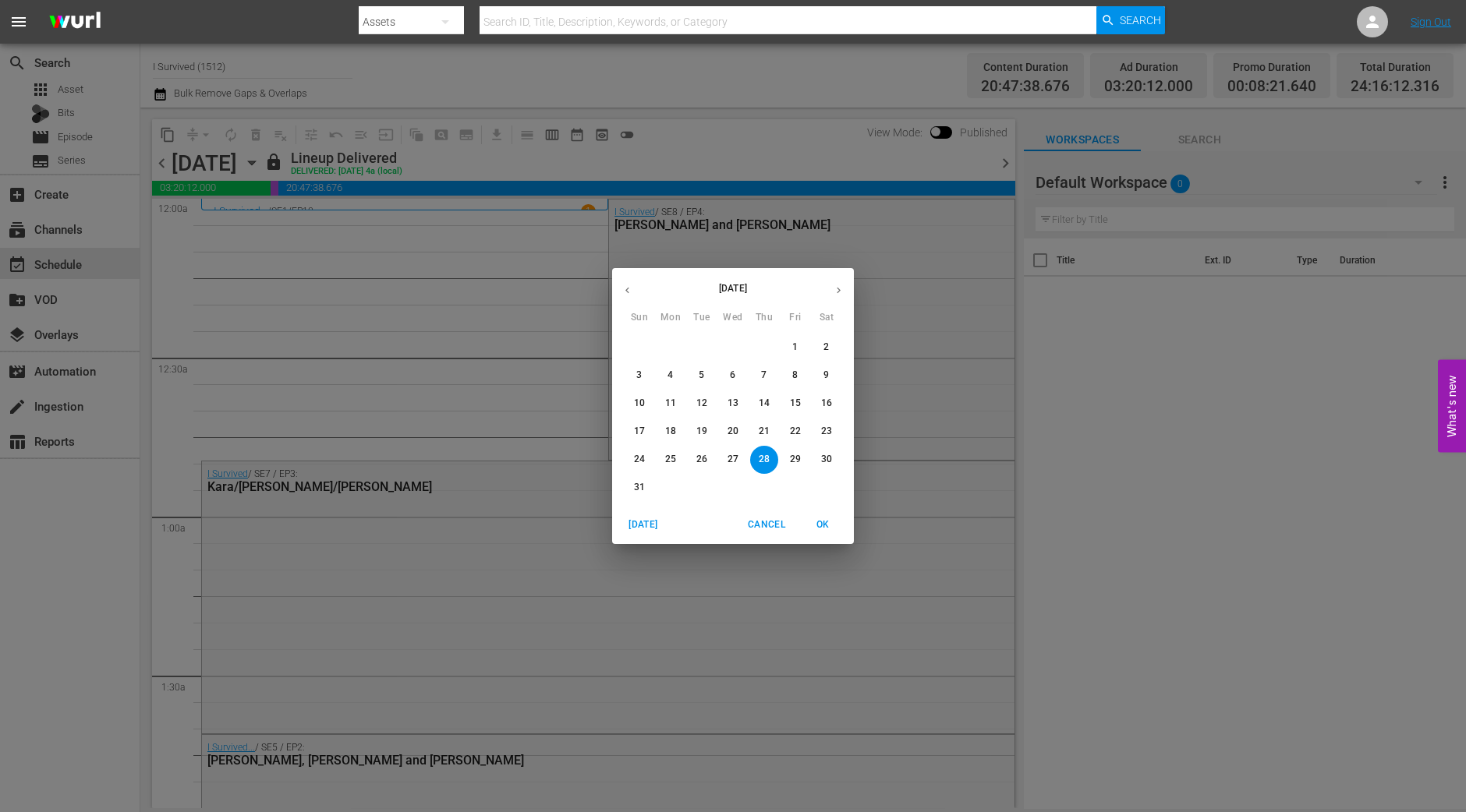
click at [835, 290] on icon "button" at bounding box center [838, 290] width 12 height 12
click at [674, 374] on span "8" at bounding box center [670, 375] width 28 height 14
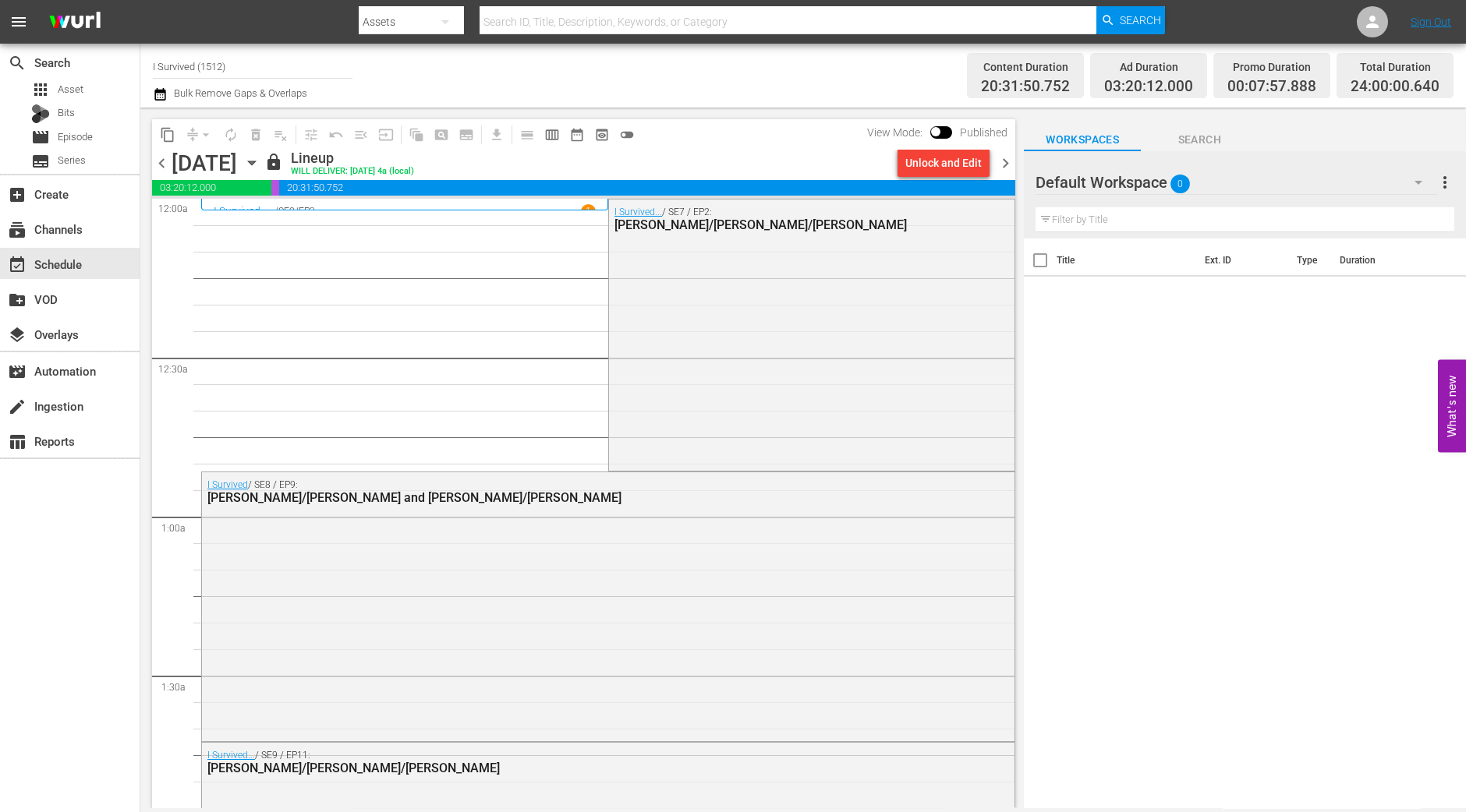
click at [261, 155] on icon "button" at bounding box center [251, 163] width 17 height 17
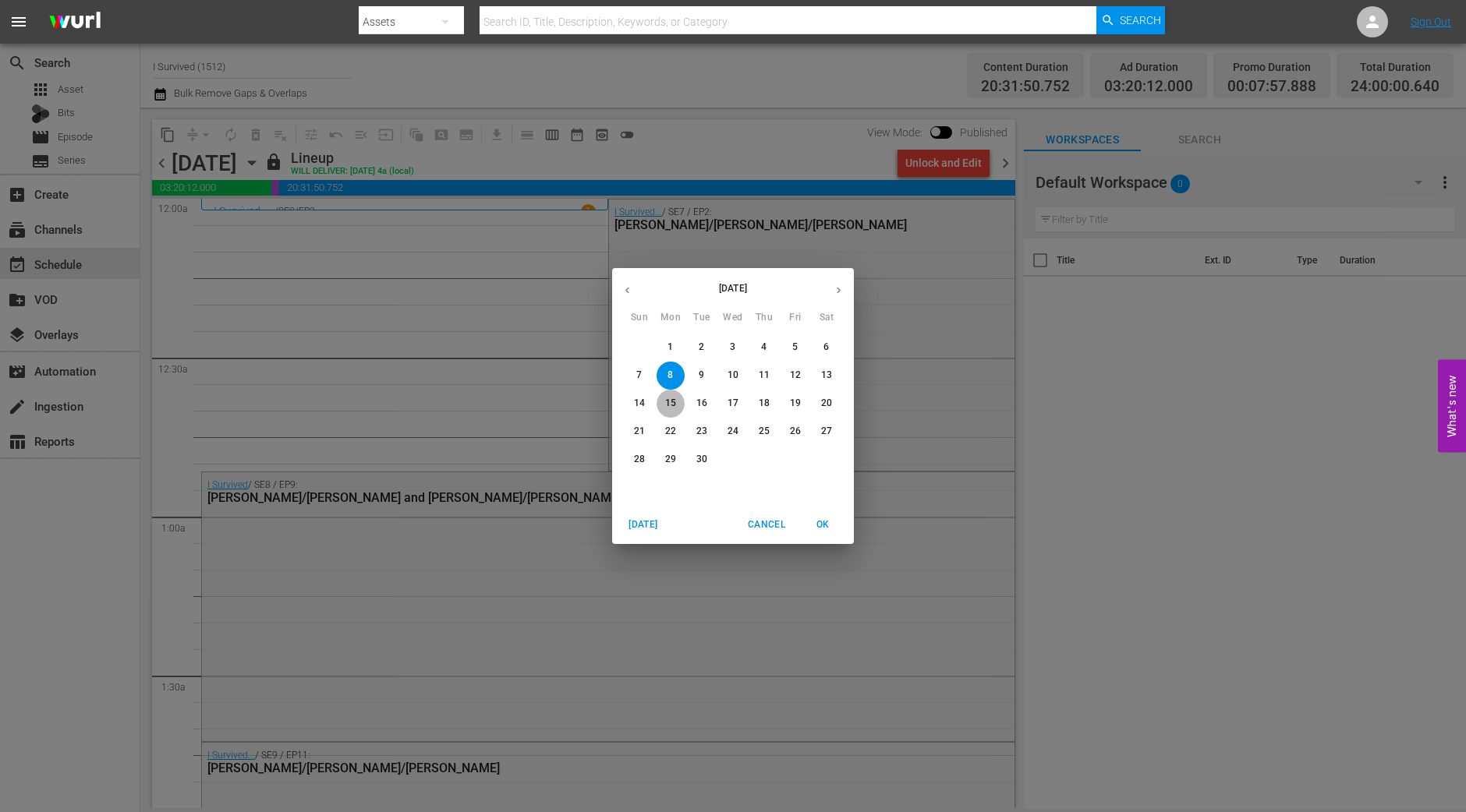
click at [670, 400] on p "15" at bounding box center [670, 403] width 11 height 14
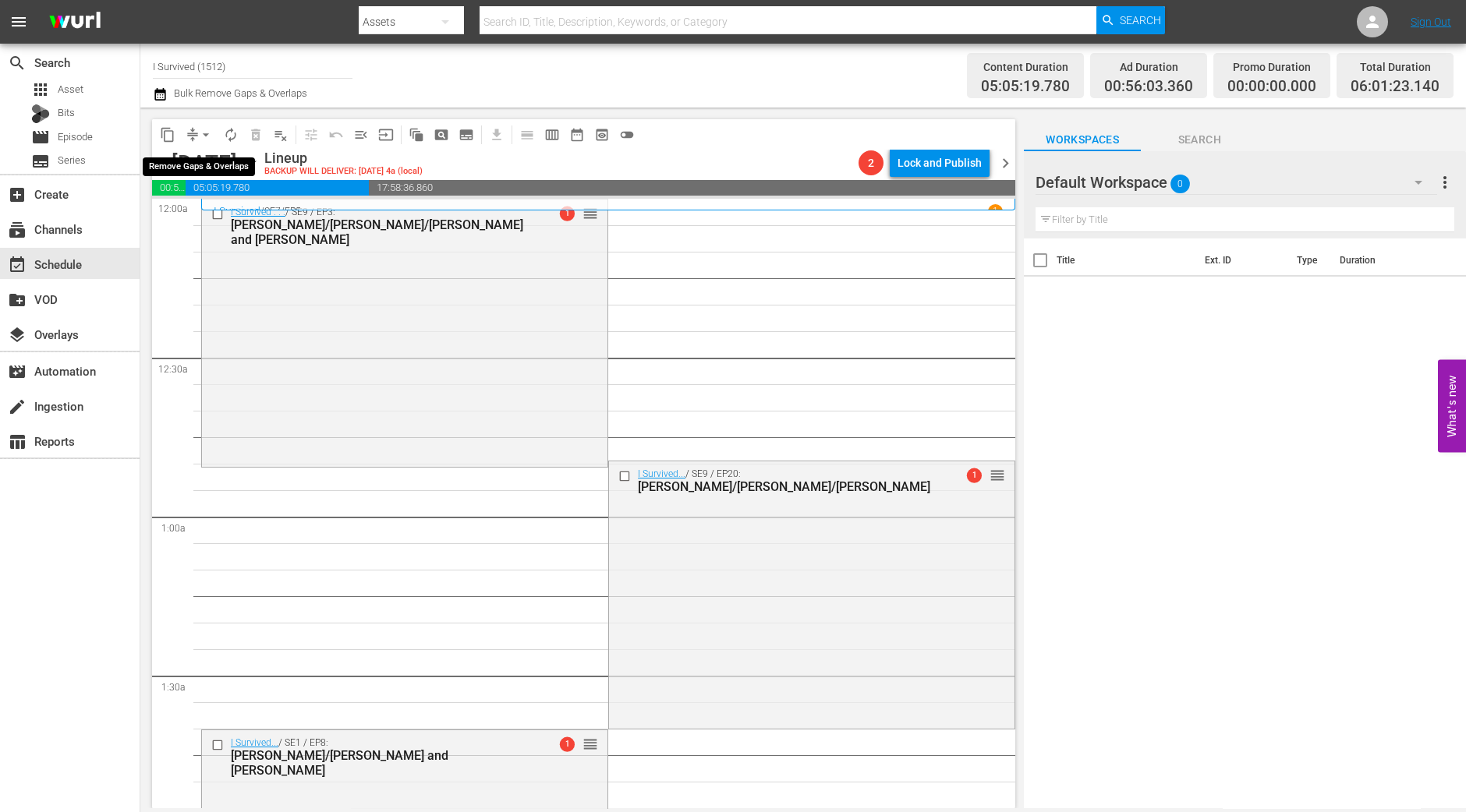
click at [208, 143] on button "arrow_drop_down" at bounding box center [206, 134] width 25 height 25
click at [209, 160] on li "Align to Midnight" at bounding box center [206, 166] width 164 height 25
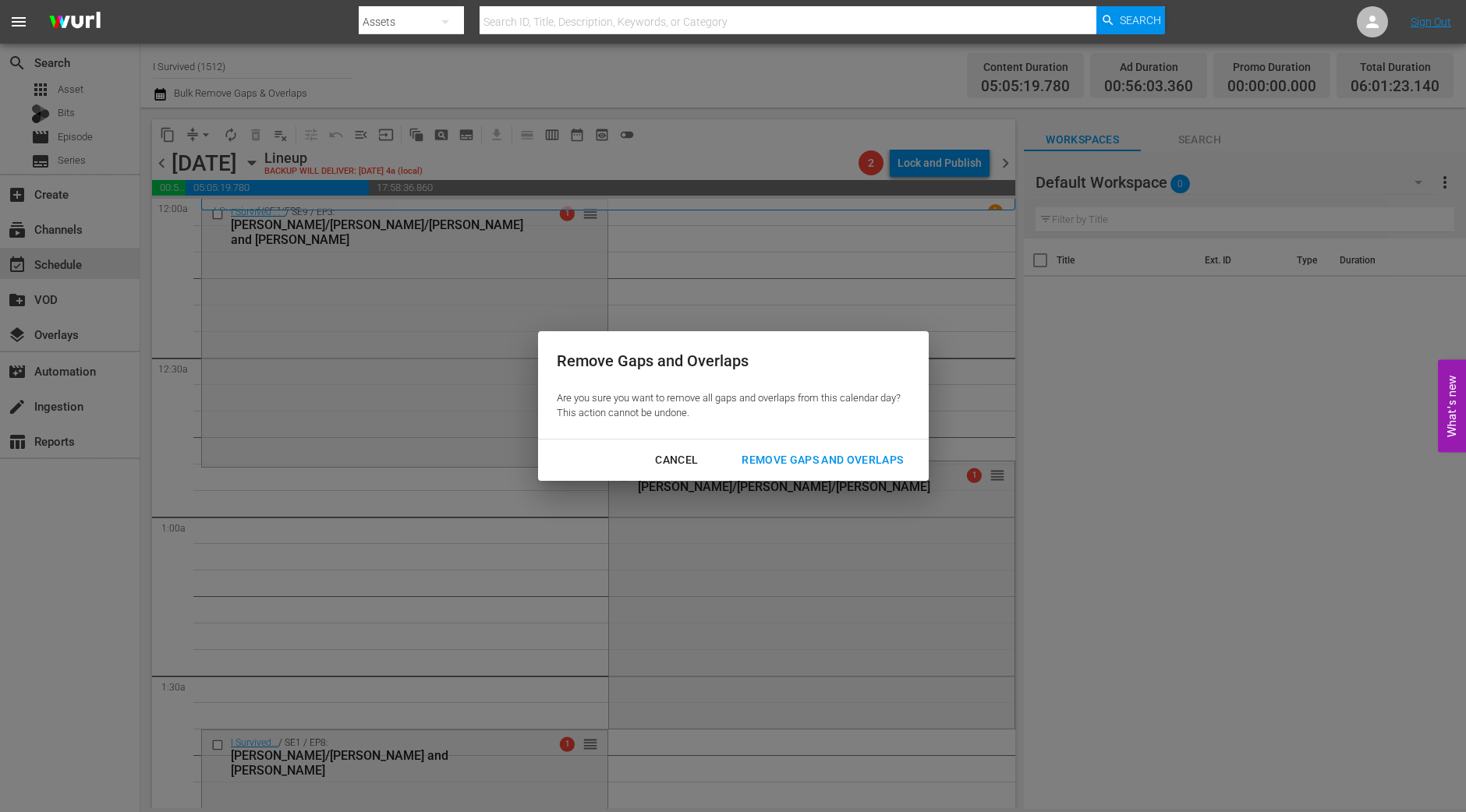
click at [821, 454] on div "Remove Gaps and Overlaps" at bounding box center [821, 460] width 186 height 20
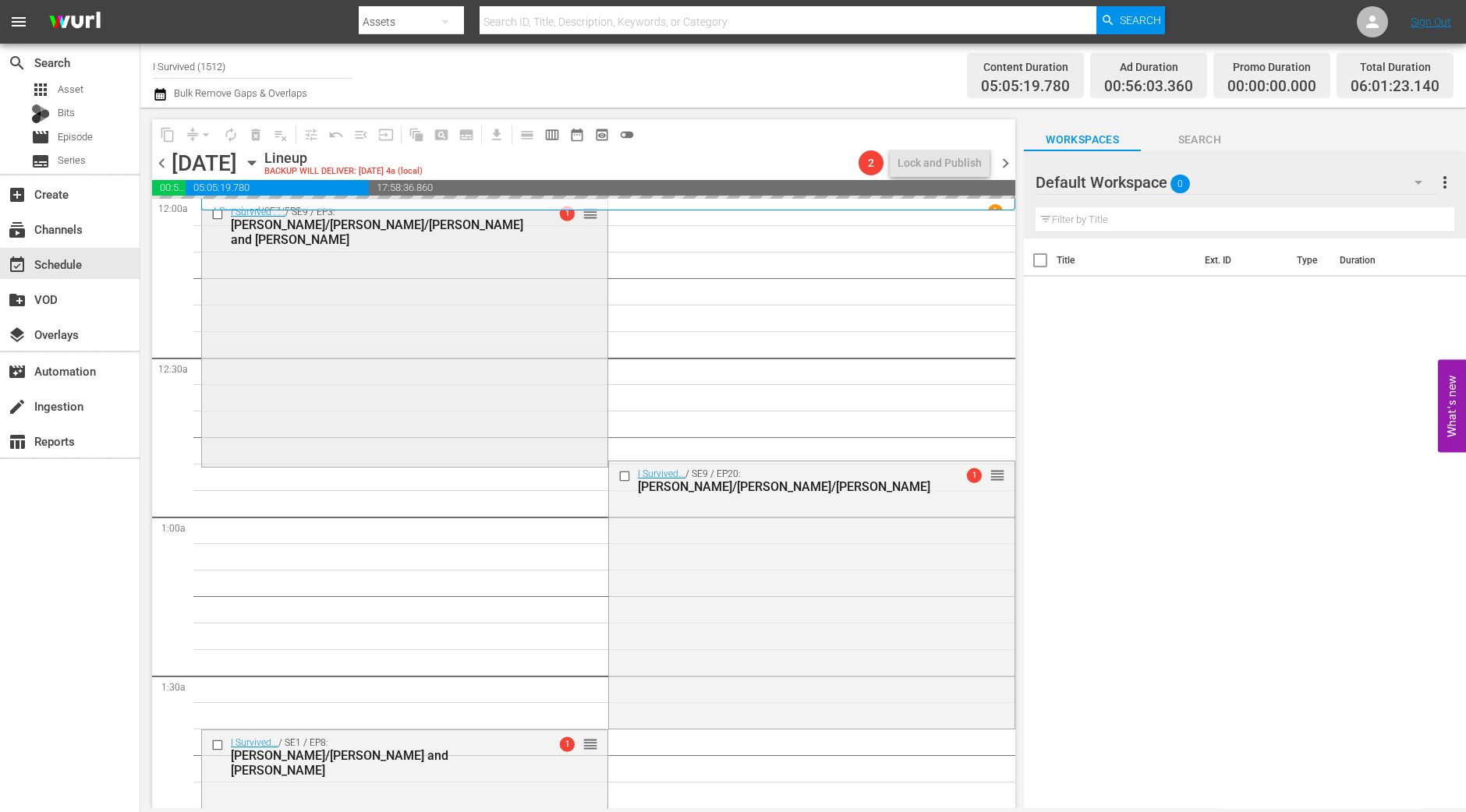
click at [590, 319] on div "I Survived . . . / SE9 / EP3: Lenore/Steven/Ellen and Jim 1 reorder" at bounding box center [404, 332] width 405 height 265
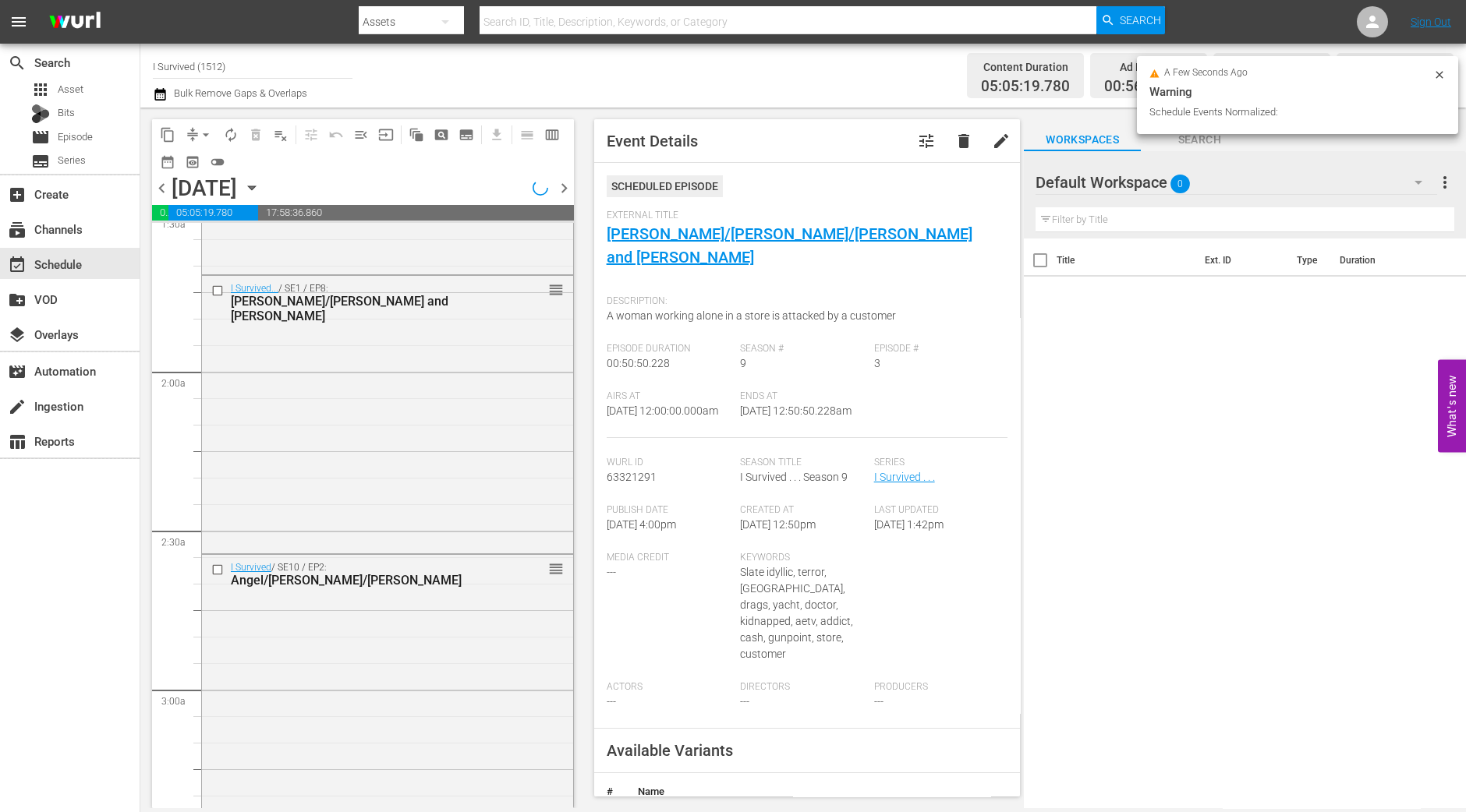
scroll to position [1435, 0]
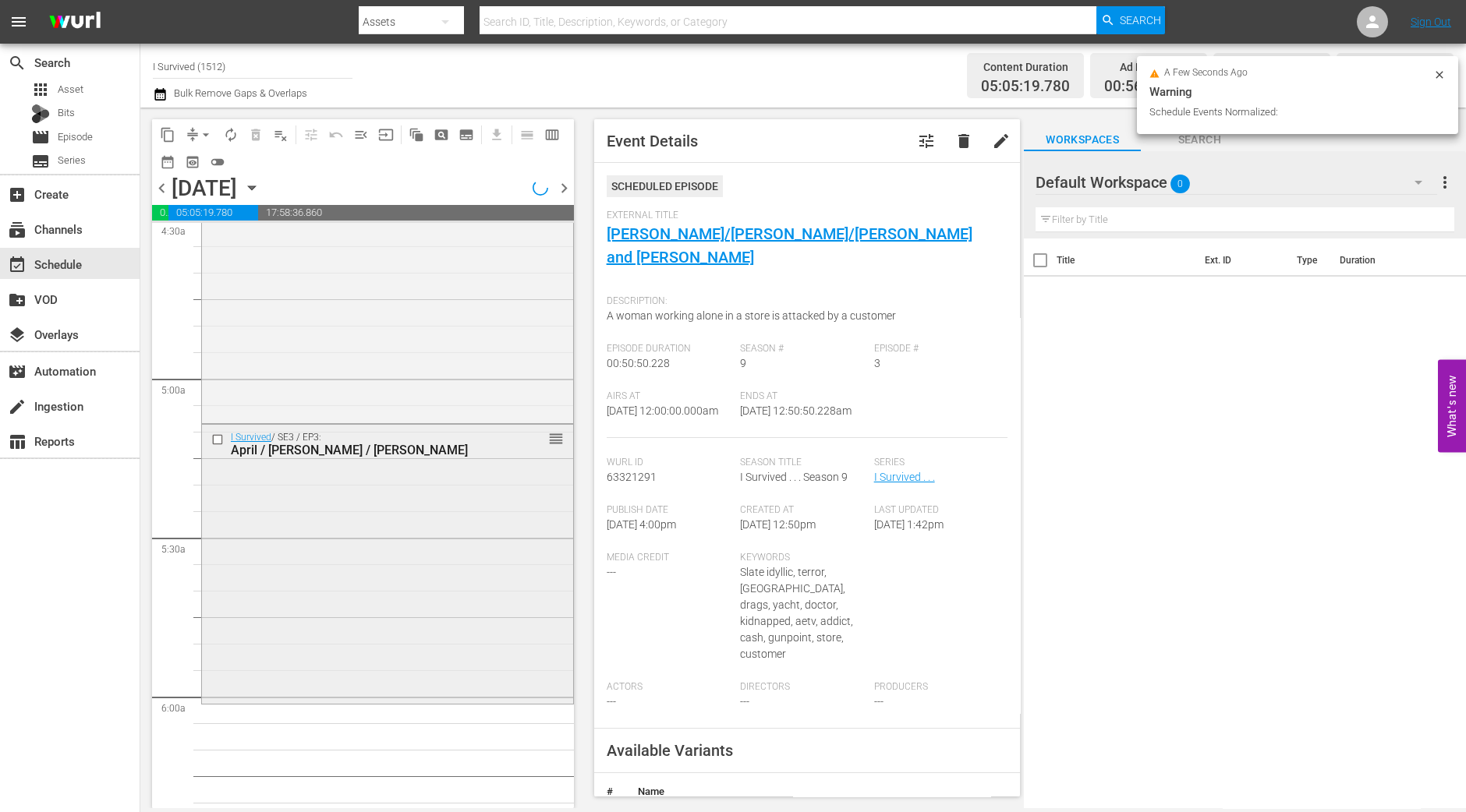
click at [365, 536] on div "I Survived / SE3 / EP3: April / Mark / Jesse reorder" at bounding box center [387, 562] width 371 height 275
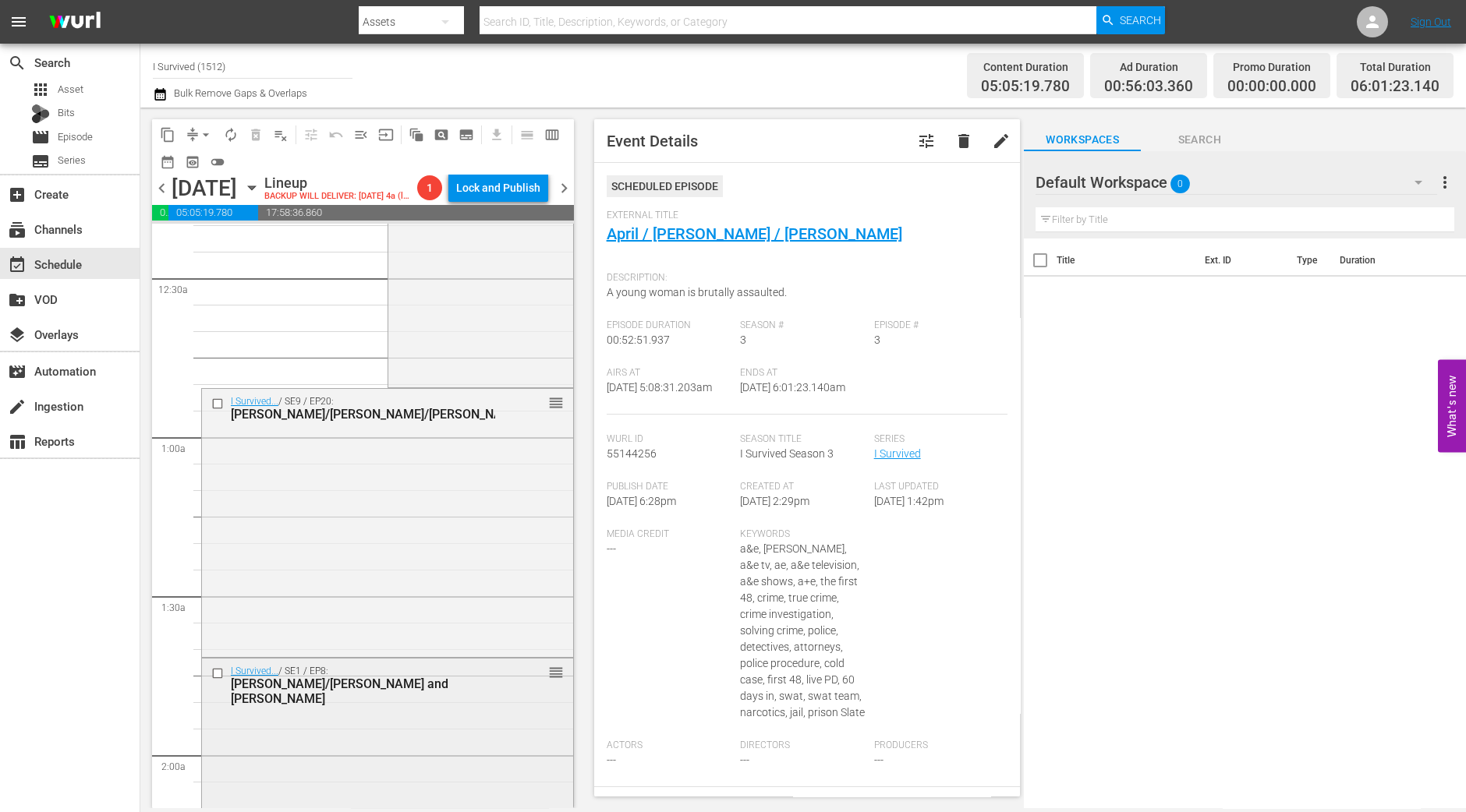
scroll to position [389, 0]
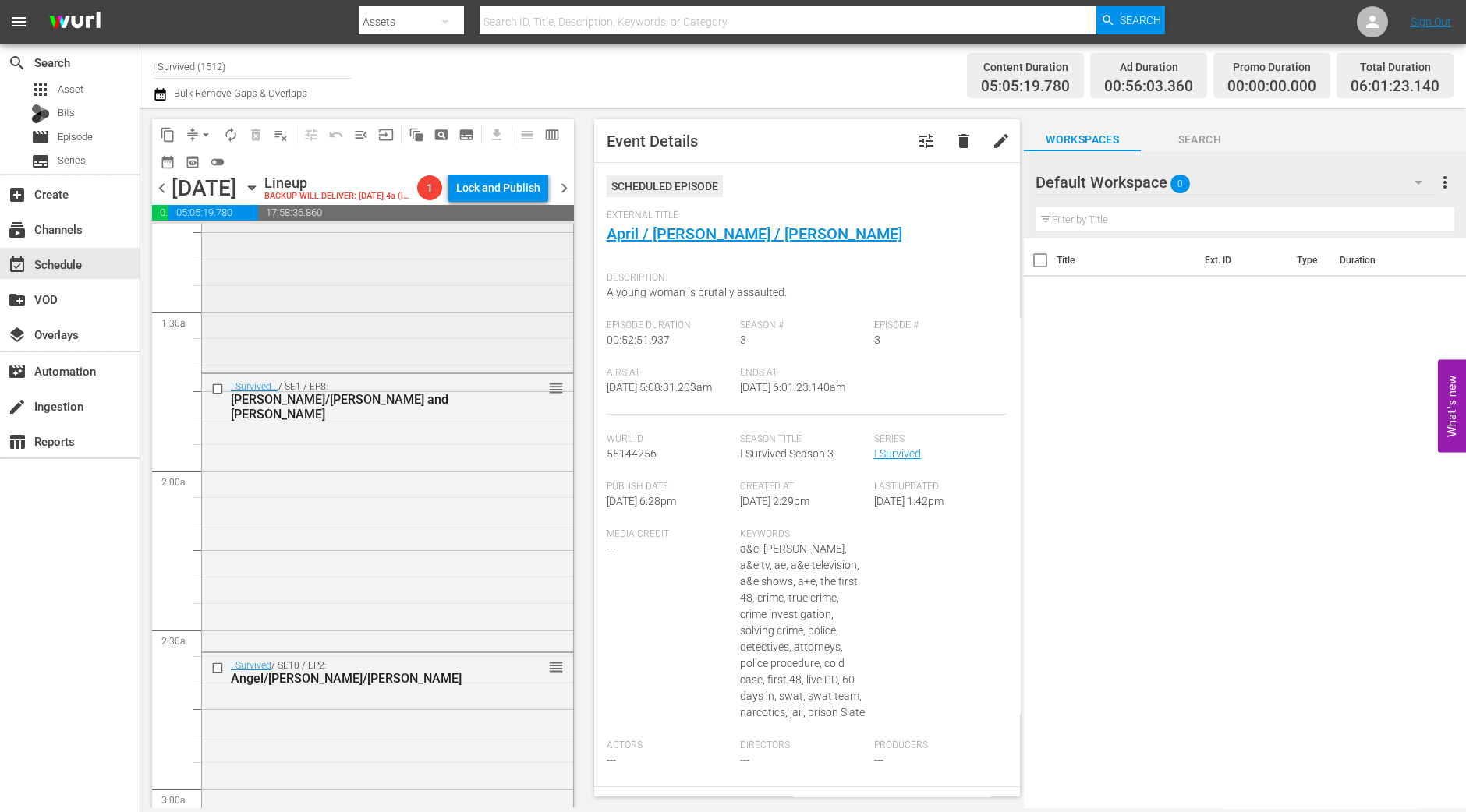
click at [402, 347] on div "I Survived... / SE9 / EP20: John/Kevin/Helena reorder" at bounding box center [387, 236] width 371 height 264
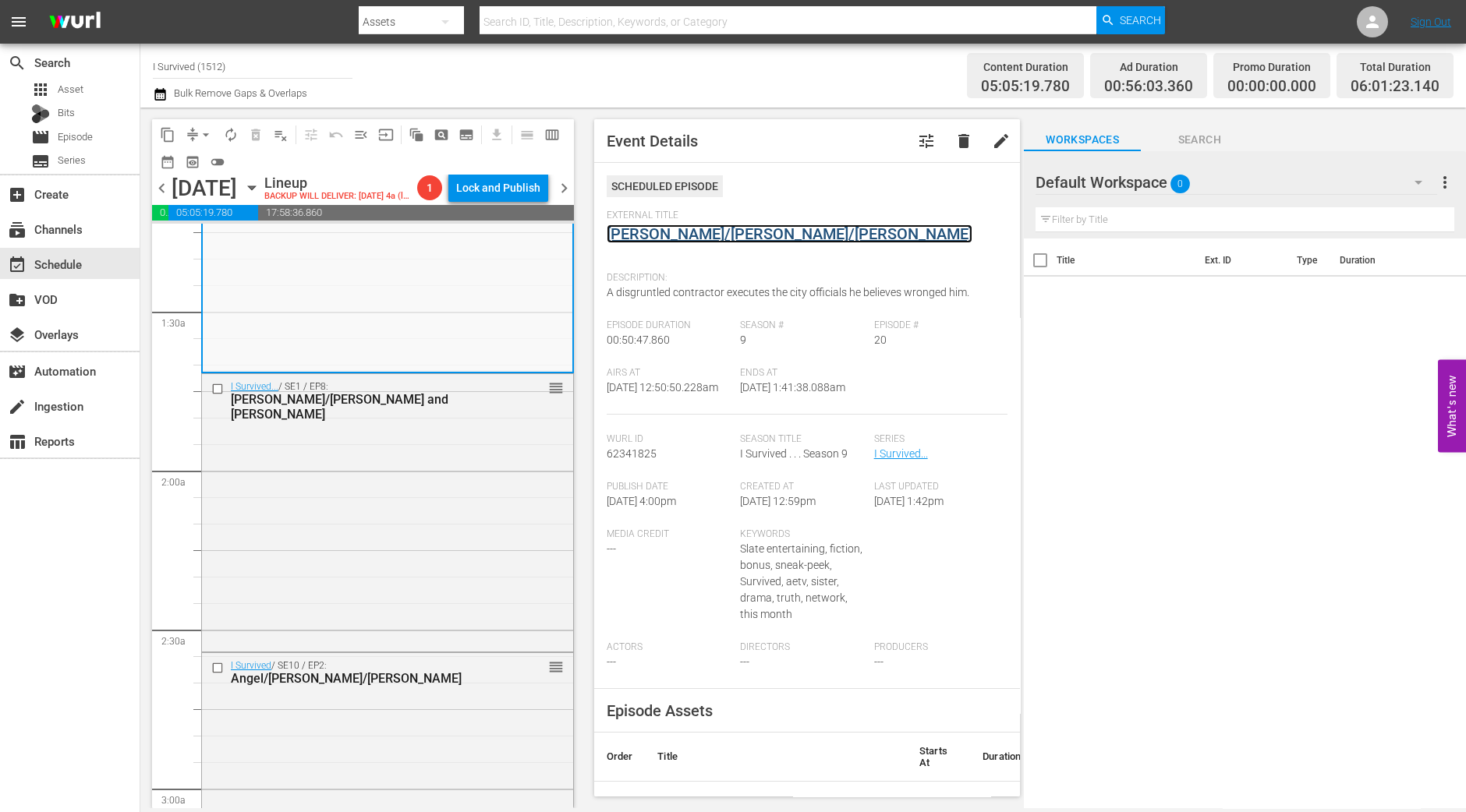
drag, startPoint x: 720, startPoint y: 244, endPoint x: 723, endPoint y: 234, distance: 10.4
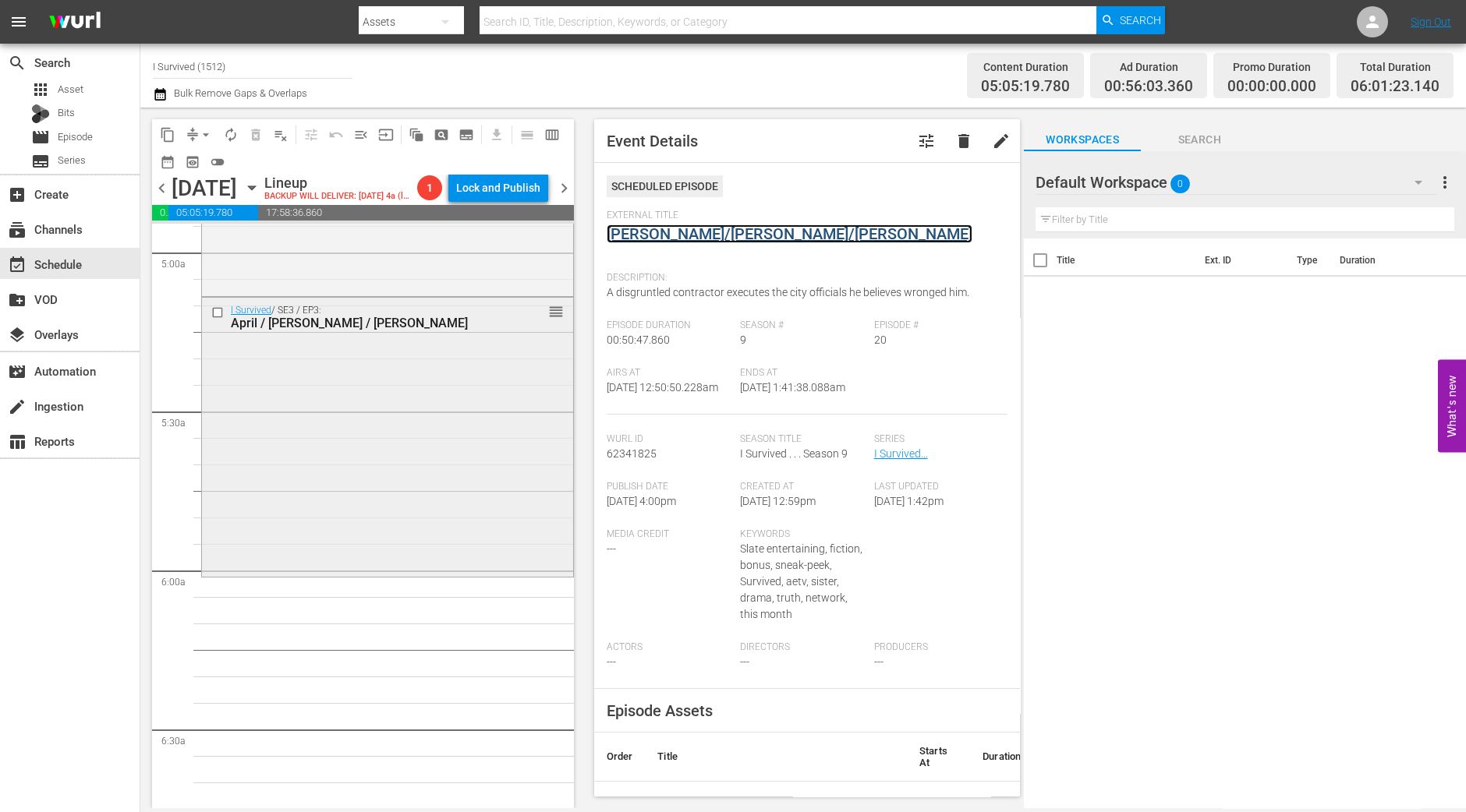
scroll to position [1656, 0]
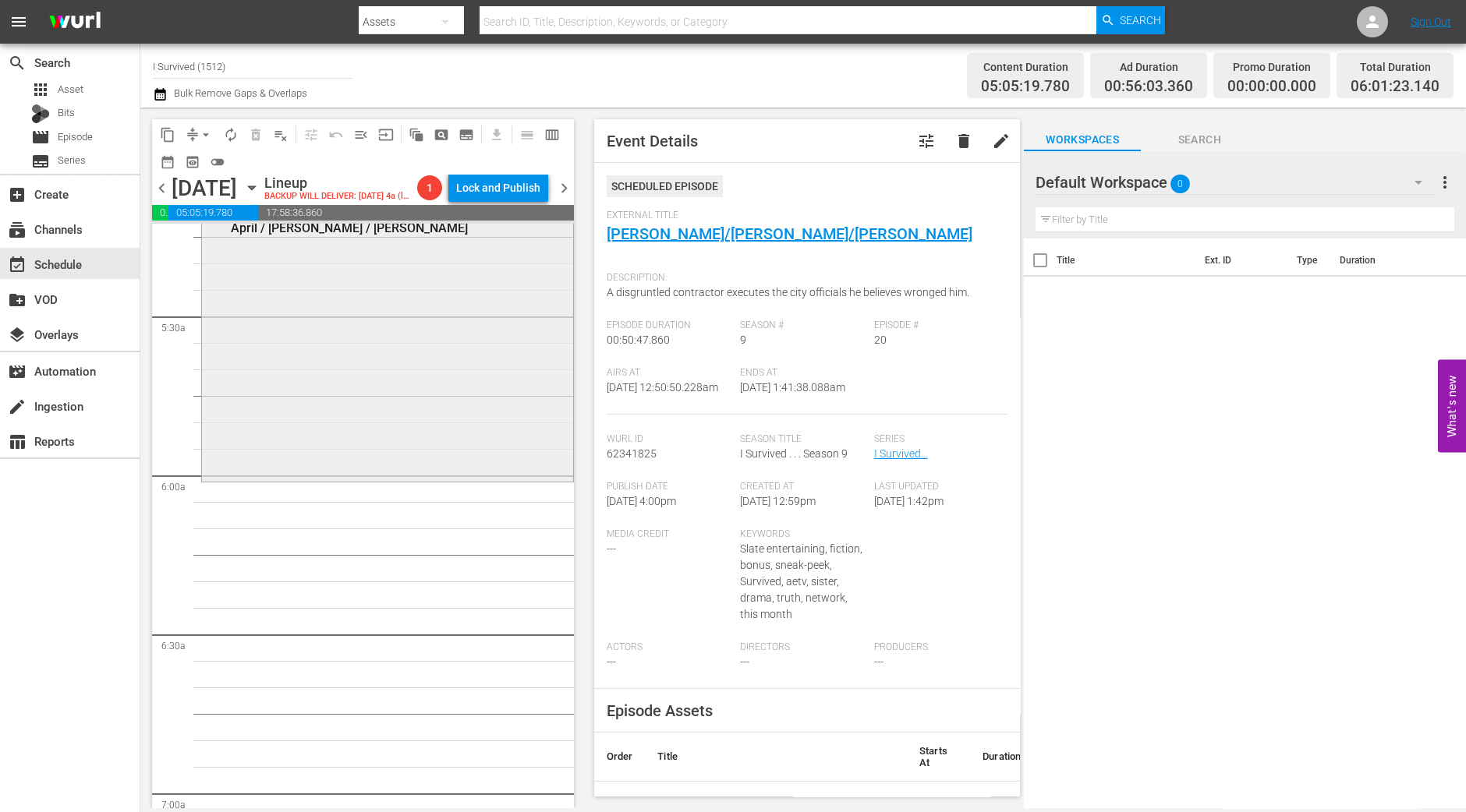
click at [500, 424] on div "I Survived / SE3 / EP3: April / Mark / Jesse reorder" at bounding box center [387, 341] width 371 height 275
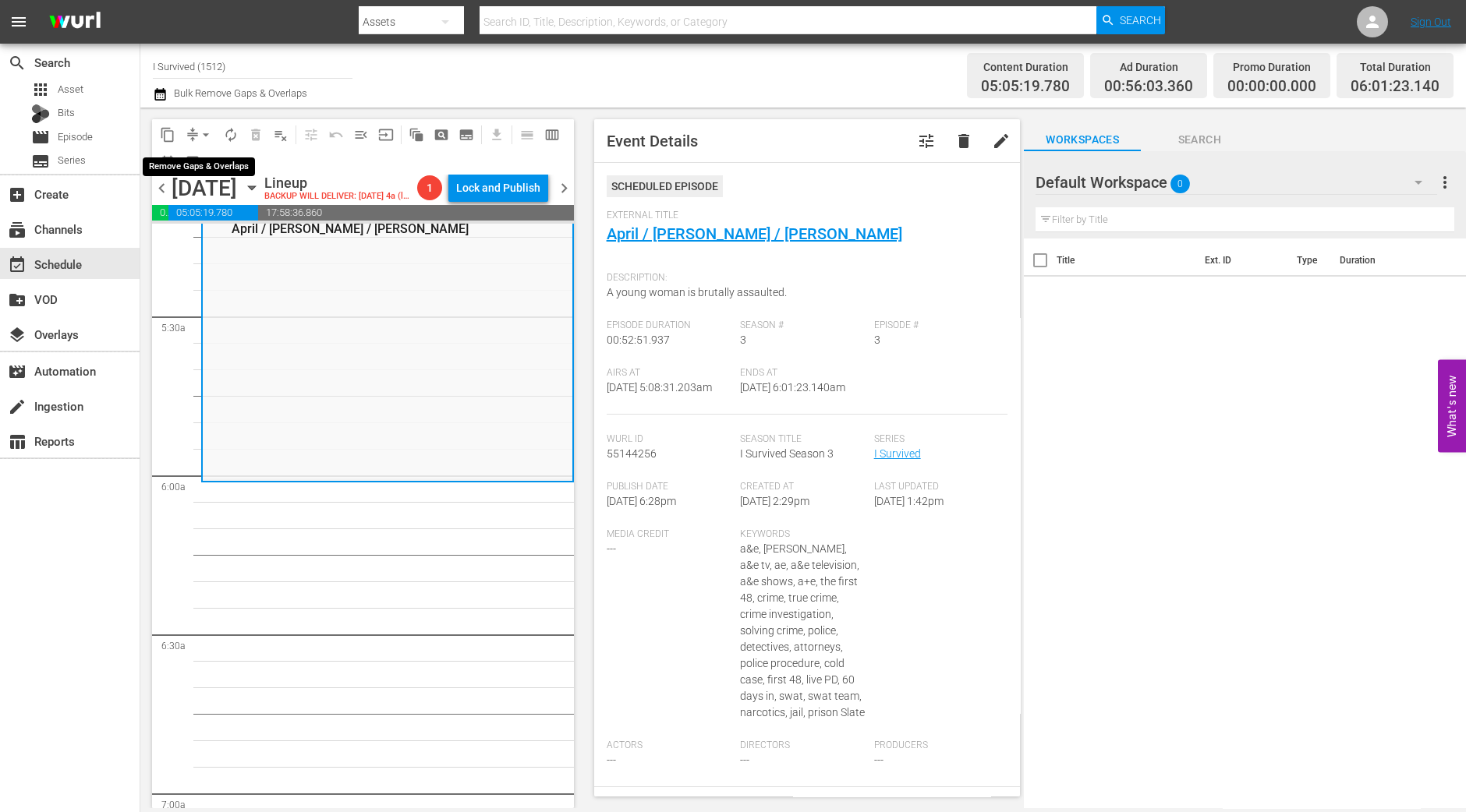
click at [195, 140] on button "arrow_drop_down" at bounding box center [206, 134] width 25 height 25
click at [199, 160] on li "Align to Midnight" at bounding box center [206, 166] width 164 height 25
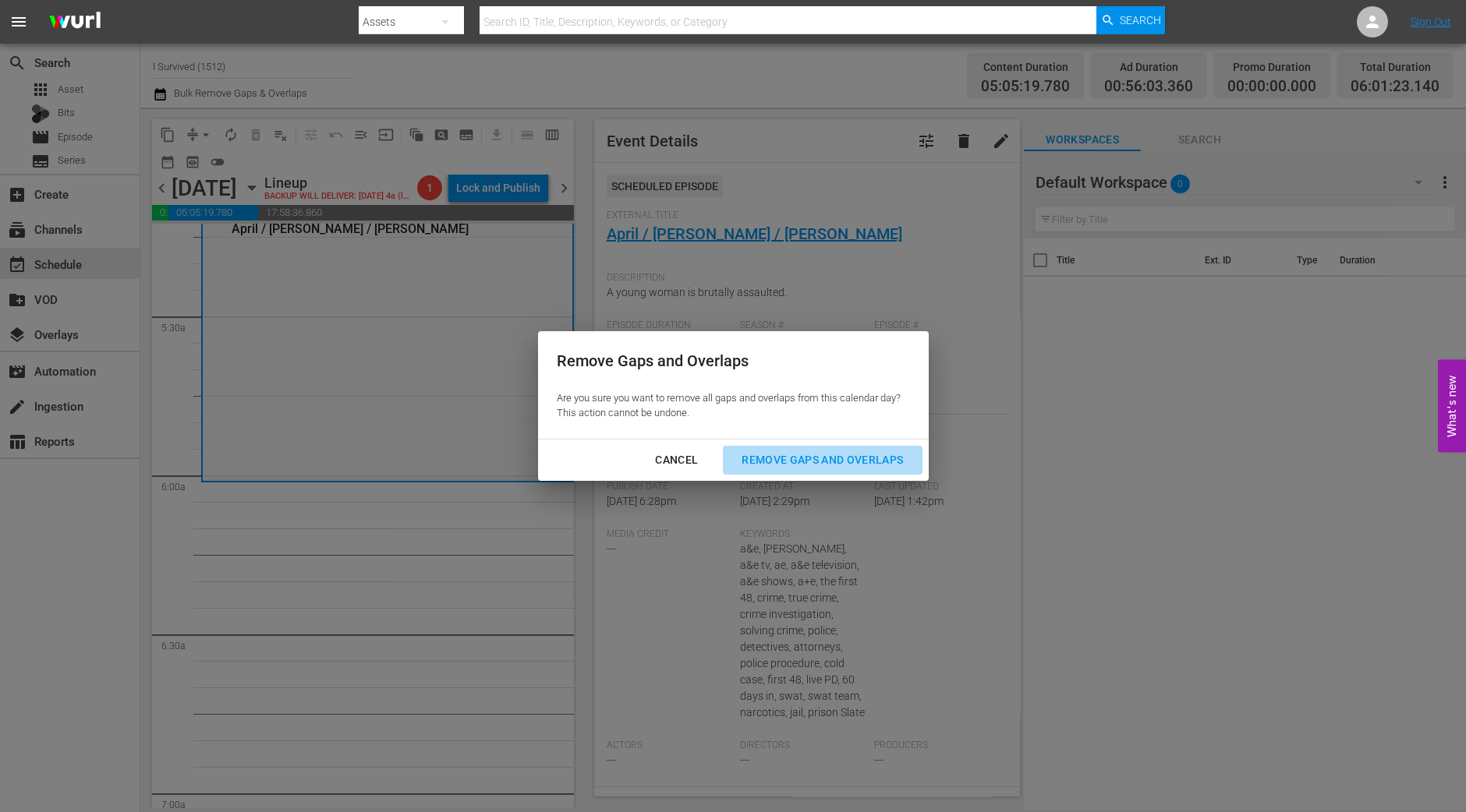
click at [814, 460] on div "Remove Gaps and Overlaps" at bounding box center [821, 460] width 186 height 20
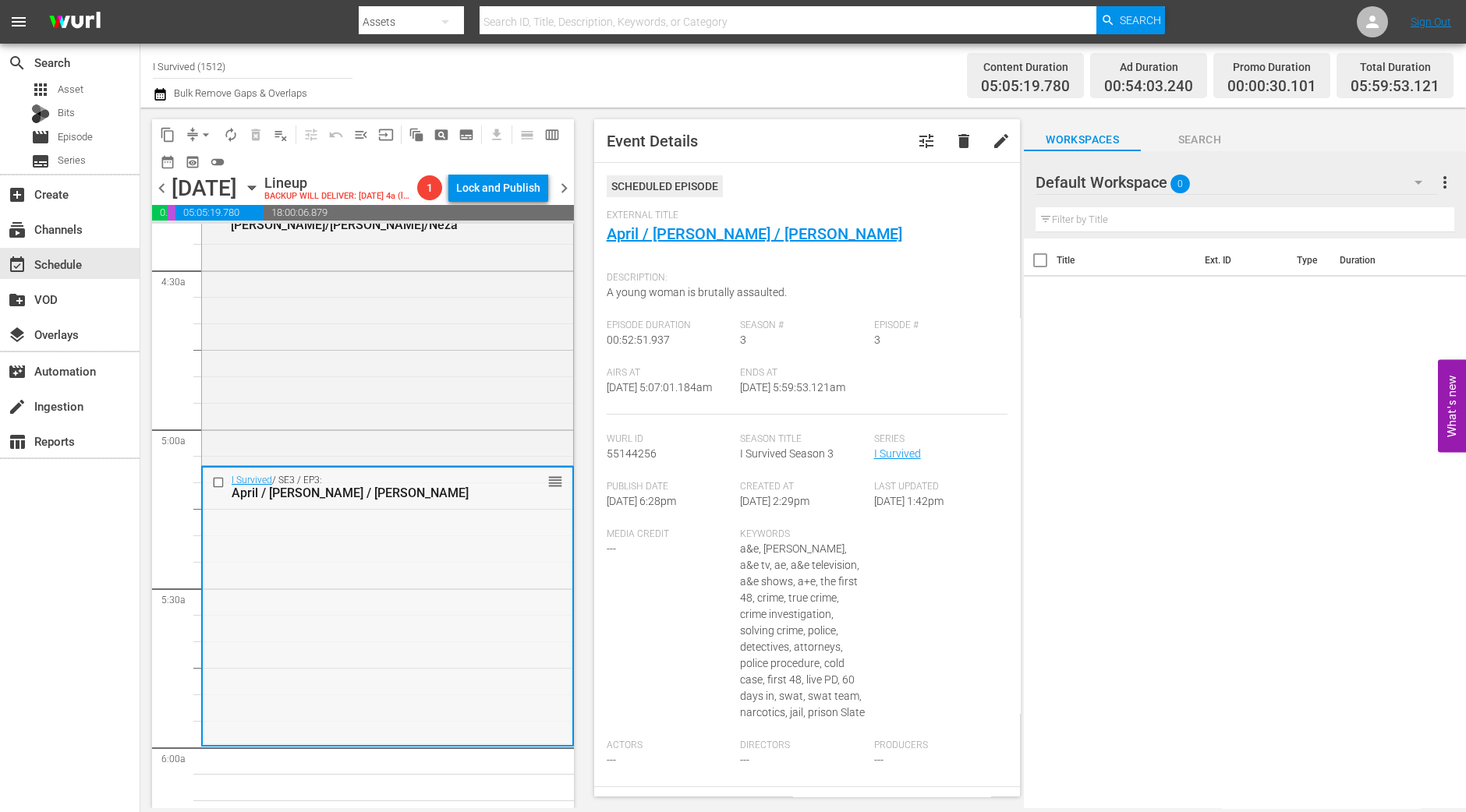
scroll to position [1170, 0]
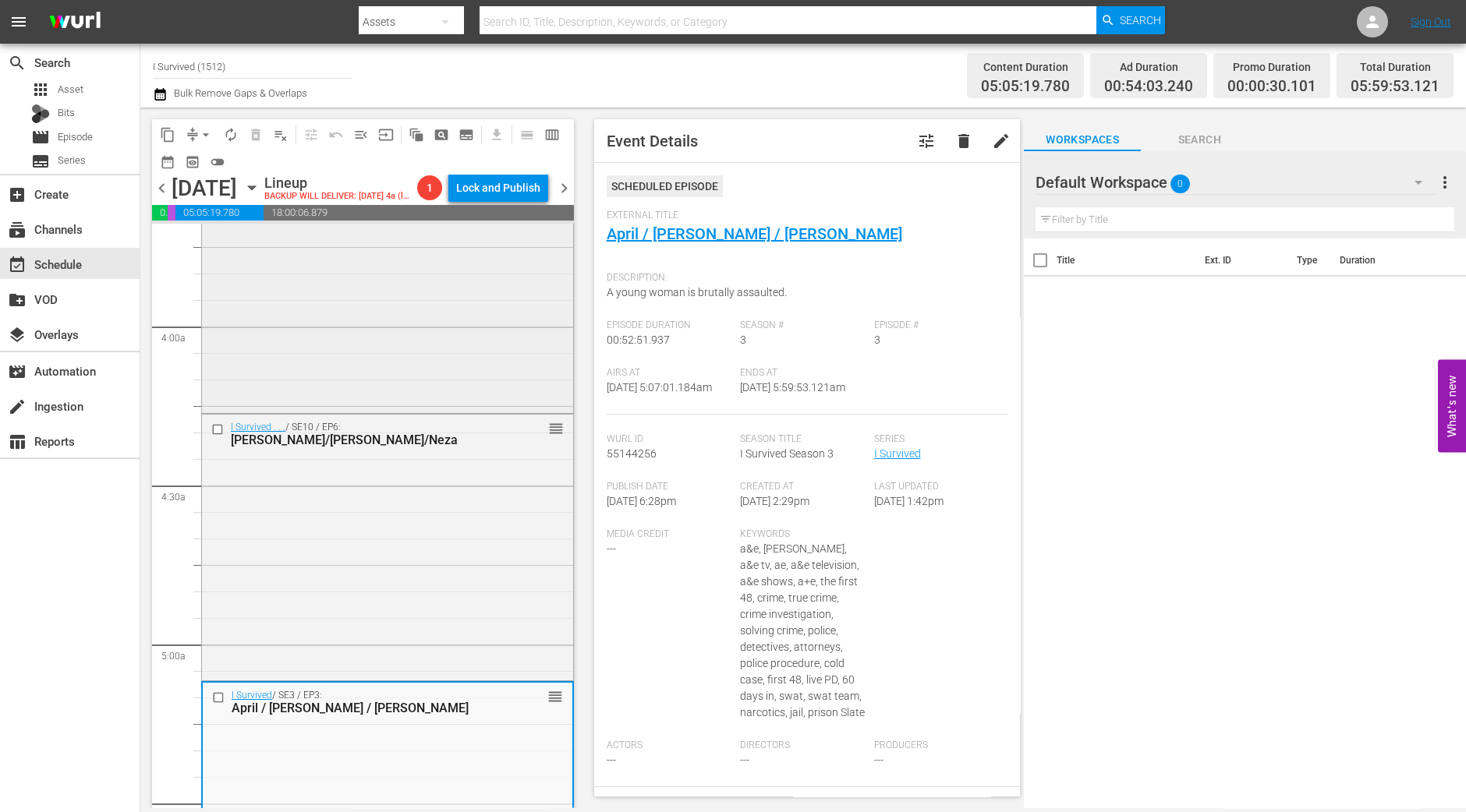
click at [437, 365] on div "I Survived... / SE3 / EP7: Verna, Theo, Debra reorder" at bounding box center [387, 273] width 371 height 276
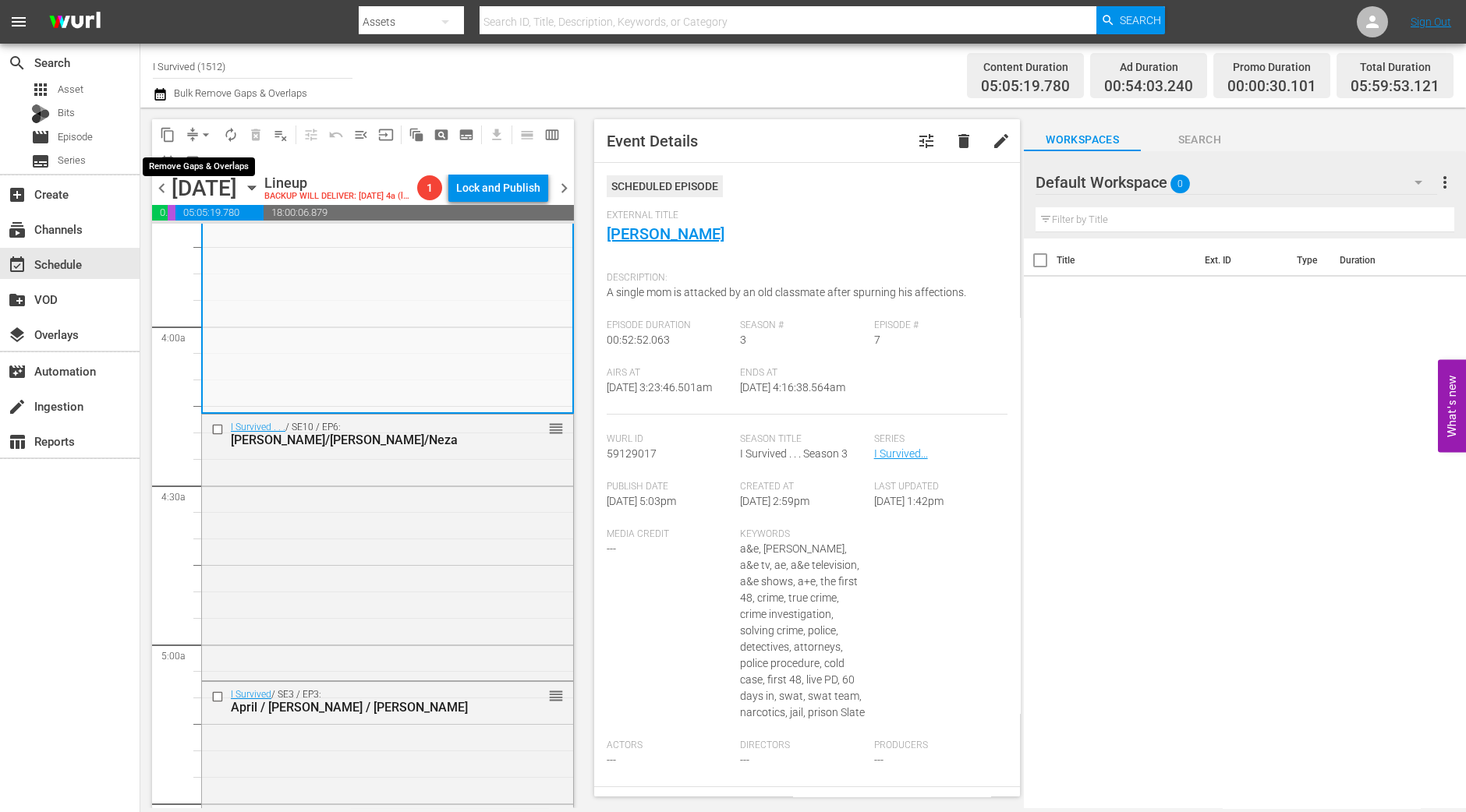
click at [212, 138] on span "arrow_drop_down" at bounding box center [206, 135] width 15 height 15
click at [199, 150] on ul "Align to Midnight Align to First Episode Align to End of Previous Day" at bounding box center [206, 192] width 164 height 90
click at [199, 166] on li "Align to Midnight" at bounding box center [206, 166] width 164 height 25
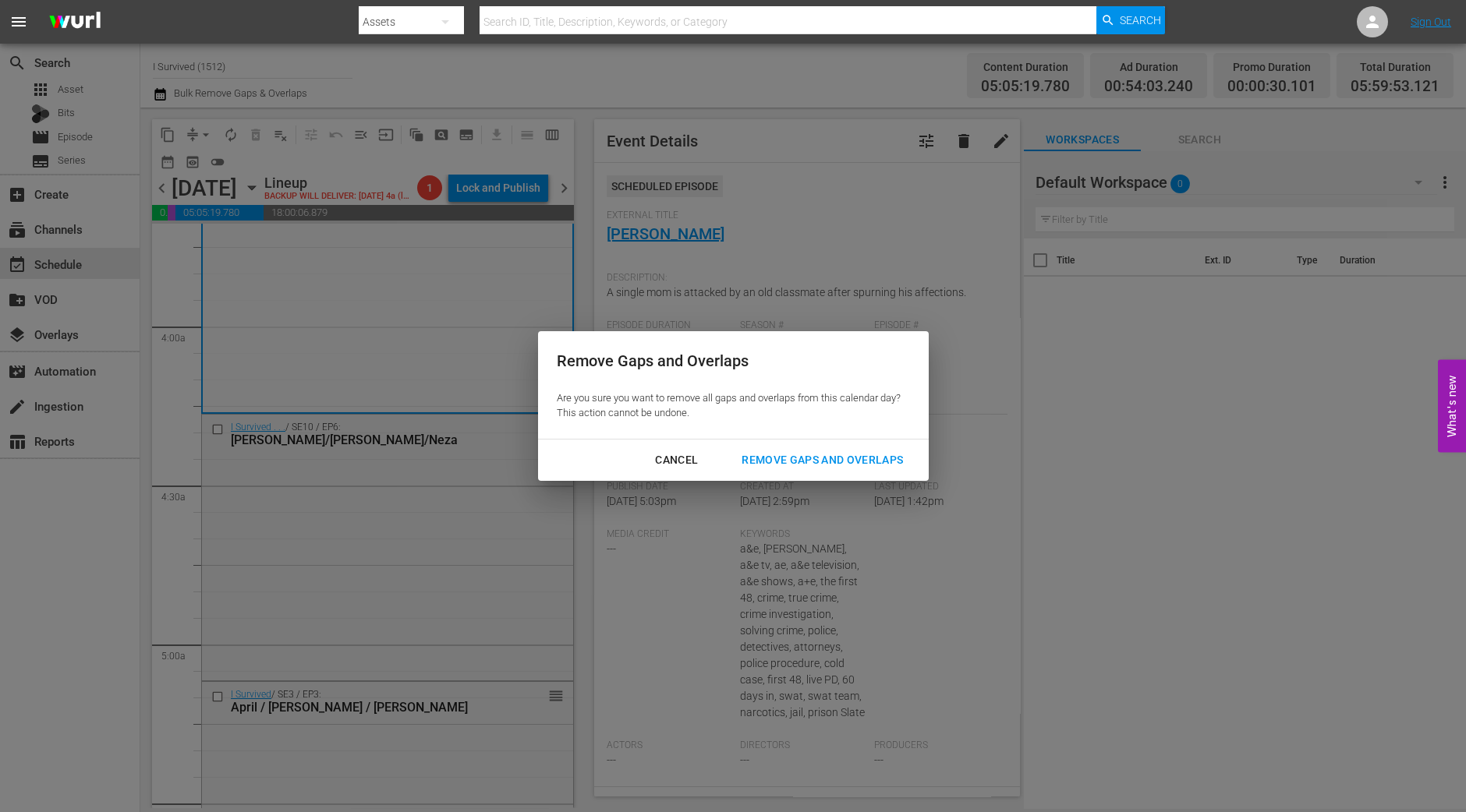
drag, startPoint x: 757, startPoint y: 461, endPoint x: 526, endPoint y: 482, distance: 232.0
click at [756, 460] on div "Remove Gaps and Overlaps" at bounding box center [821, 460] width 186 height 20
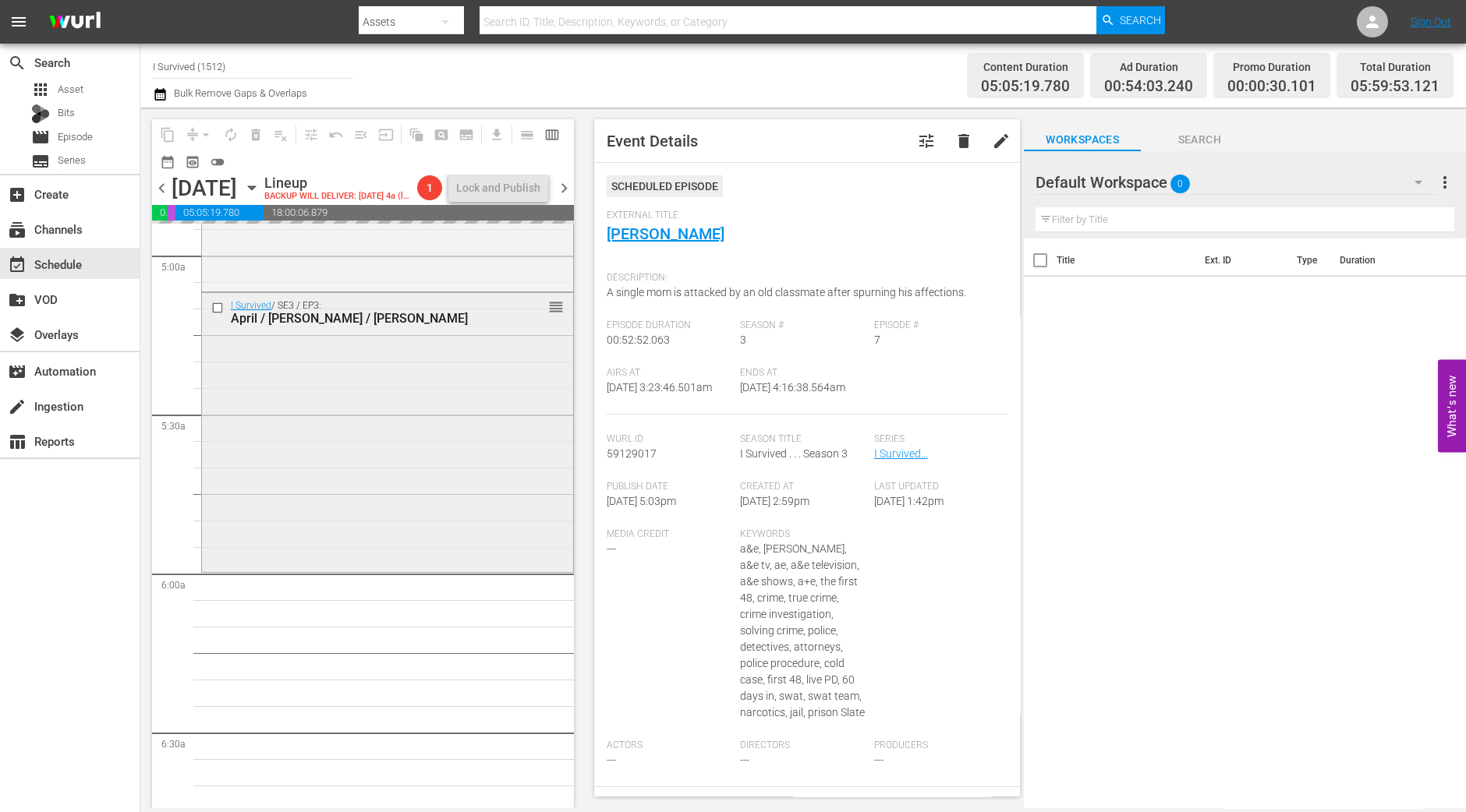
scroll to position [1656, 0]
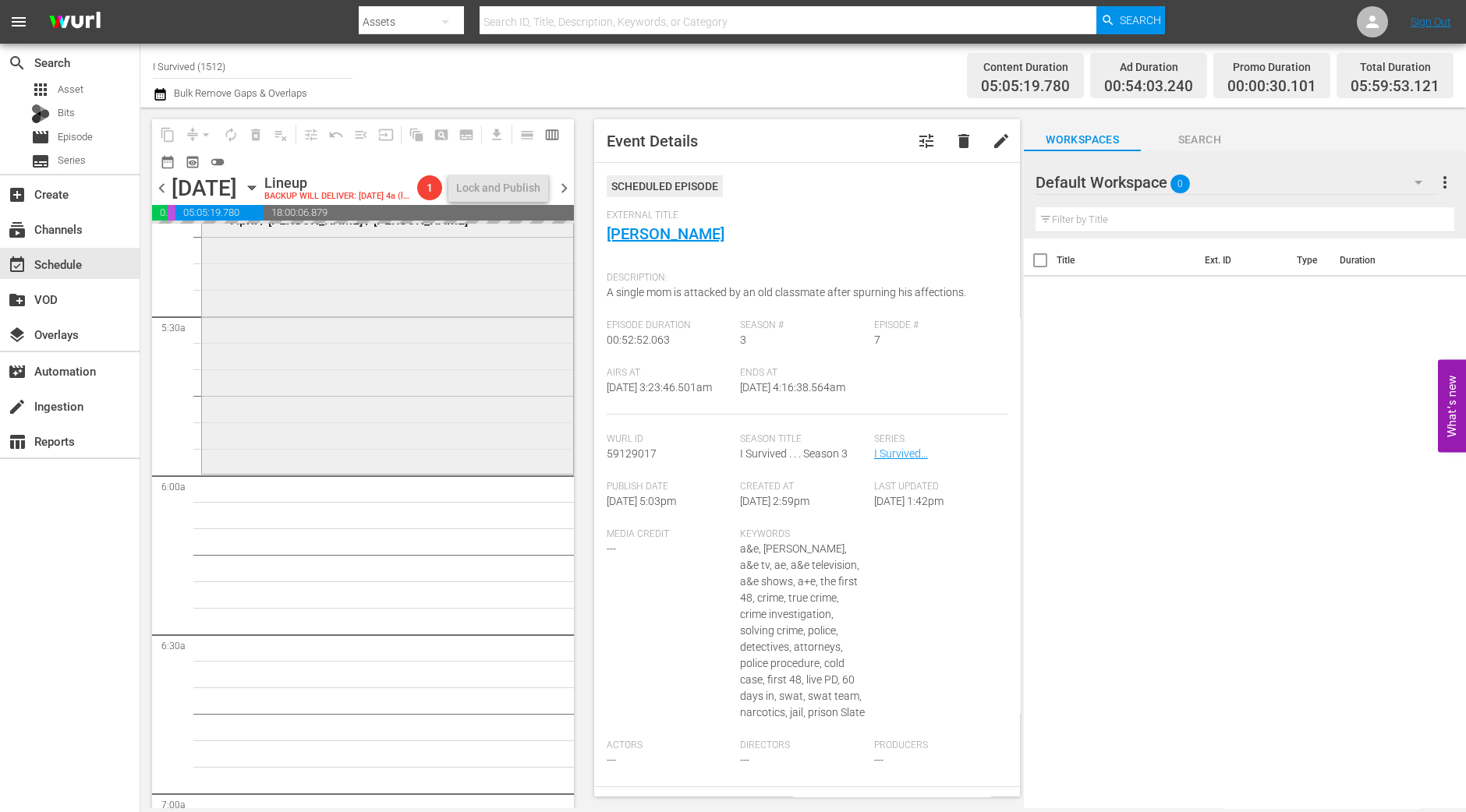
click at [437, 470] on div "I Survived / SE3 / EP3: April / Mark / Jesse reorder" at bounding box center [387, 332] width 371 height 275
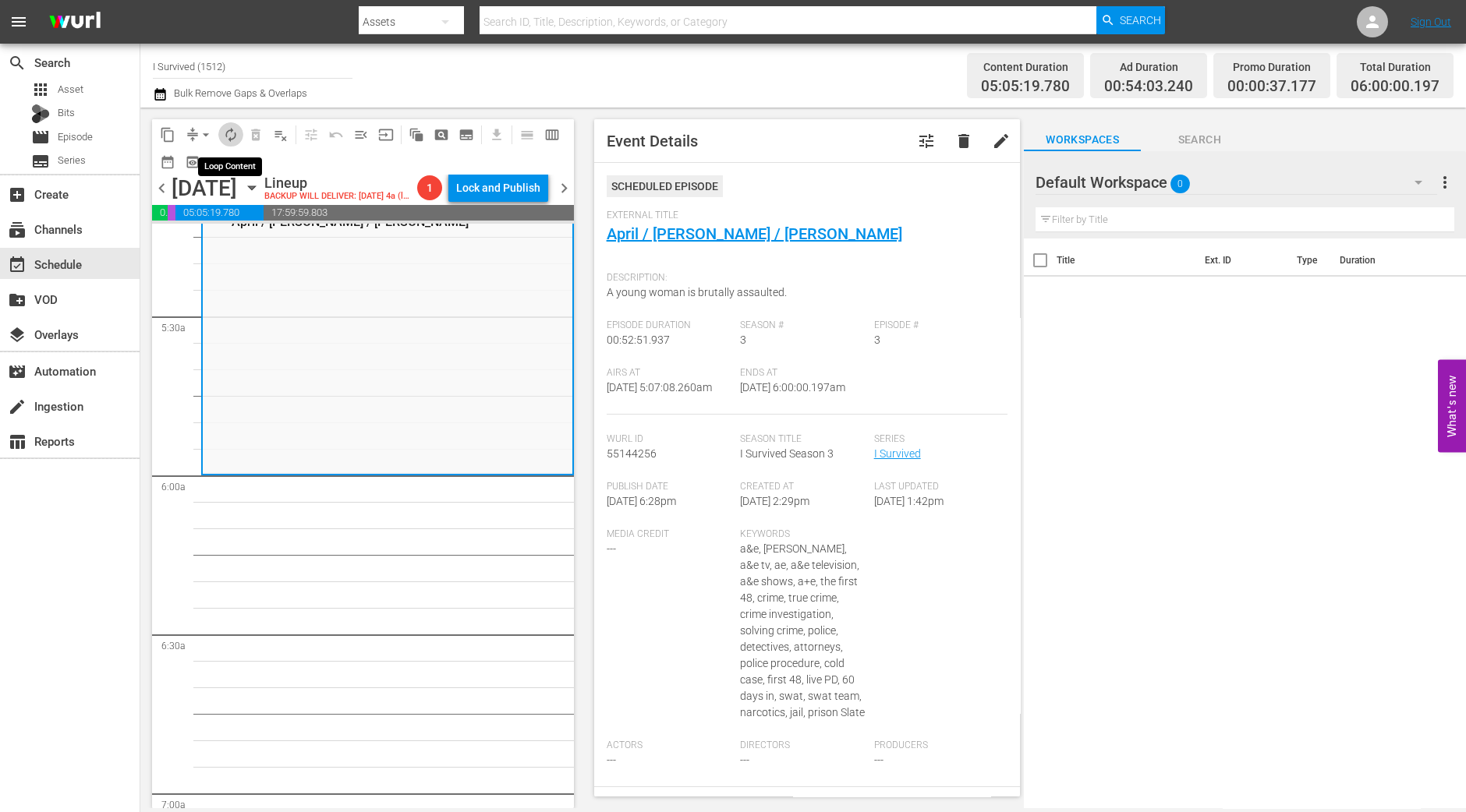
click at [233, 133] on span "autorenew_outlined" at bounding box center [231, 135] width 15 height 15
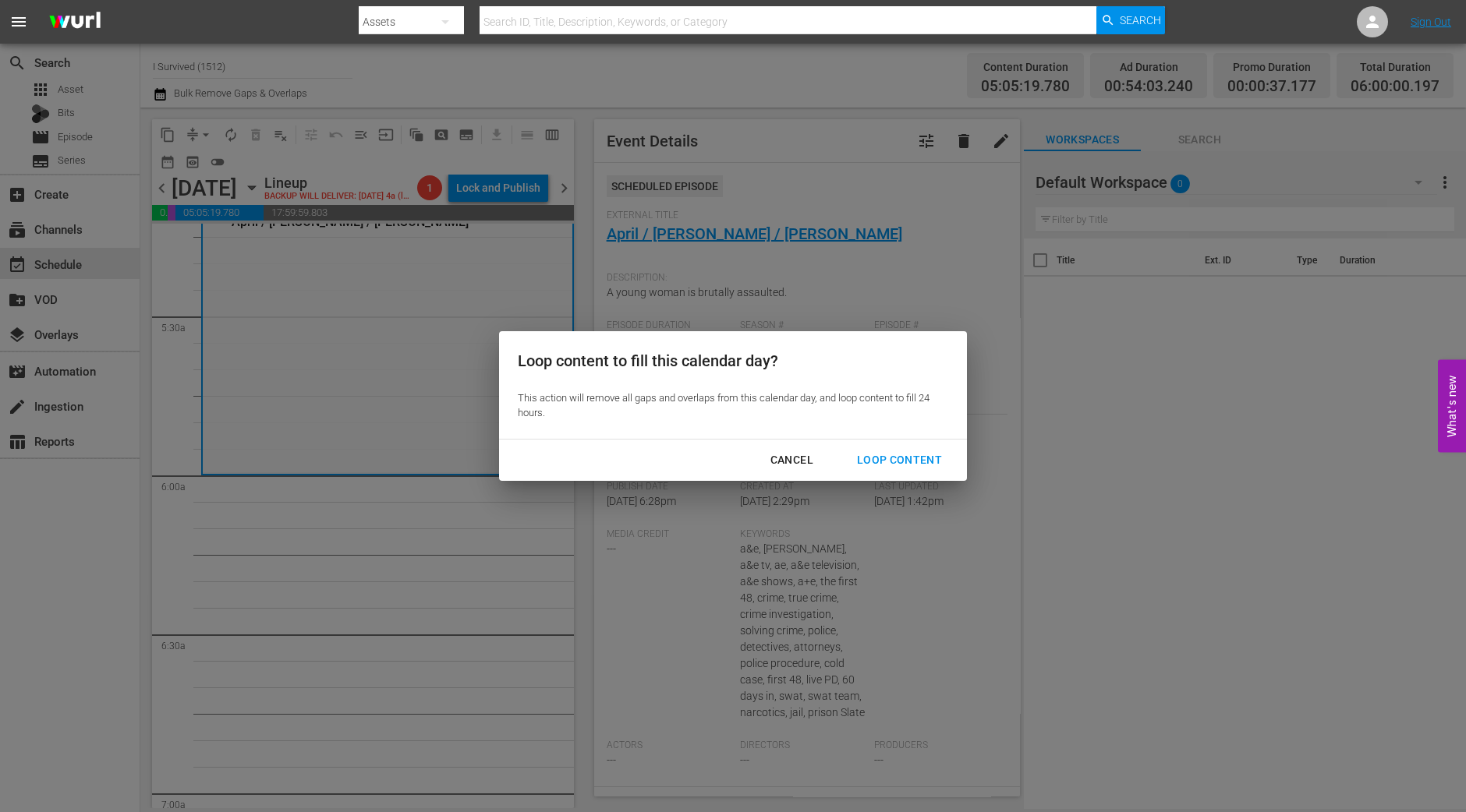
click at [898, 454] on div "Loop Content" at bounding box center [899, 460] width 110 height 20
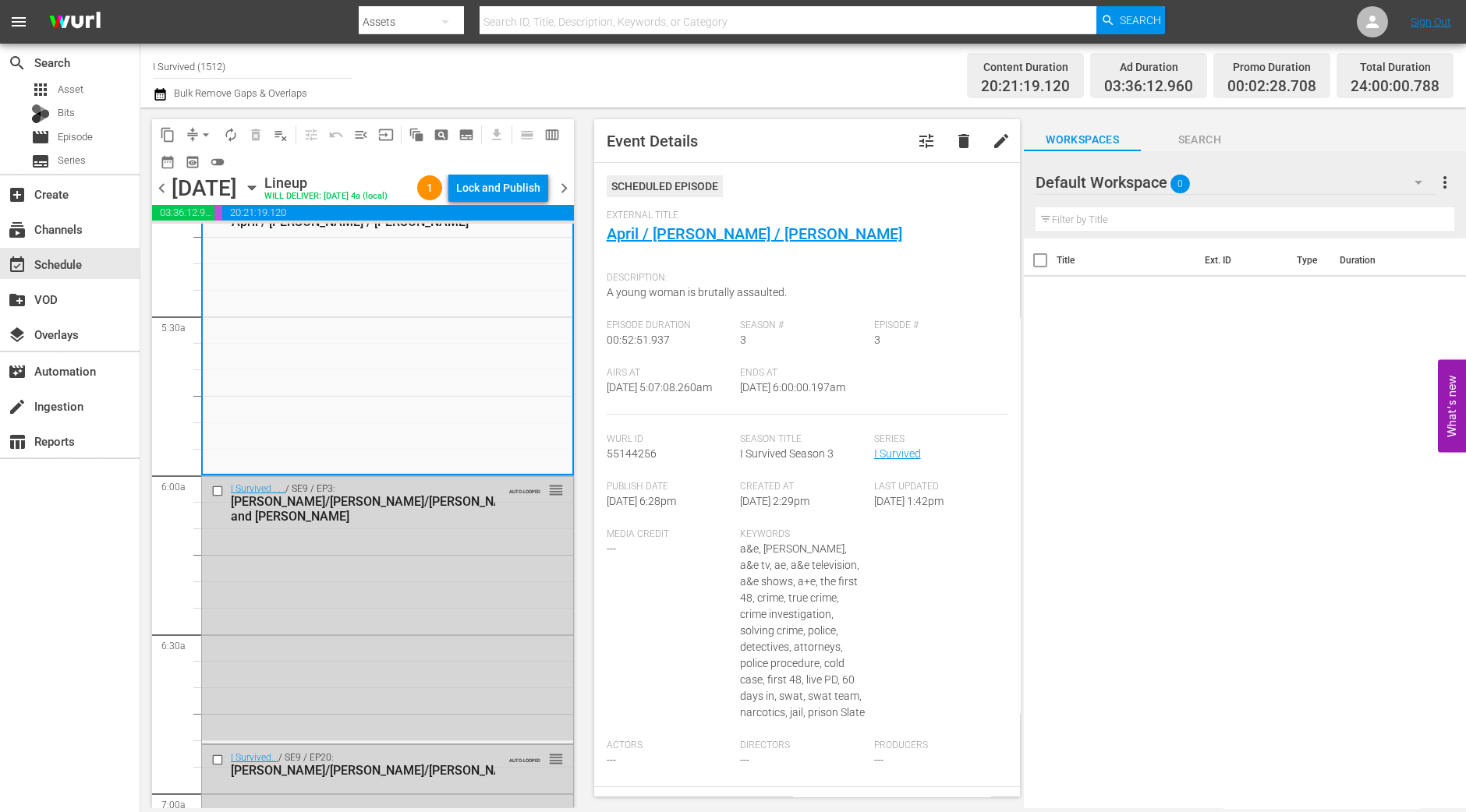
click at [574, 699] on div "content_copy compress arrow_drop_down autorenew_outlined delete_forever_outline…" at bounding box center [358, 458] width 437 height 701
click at [459, 381] on div "I Survived / SE3 / EP3: April / Mark / Jesse reorder" at bounding box center [387, 334] width 369 height 275
click at [509, 188] on div "Lock and Publish" at bounding box center [498, 188] width 84 height 28
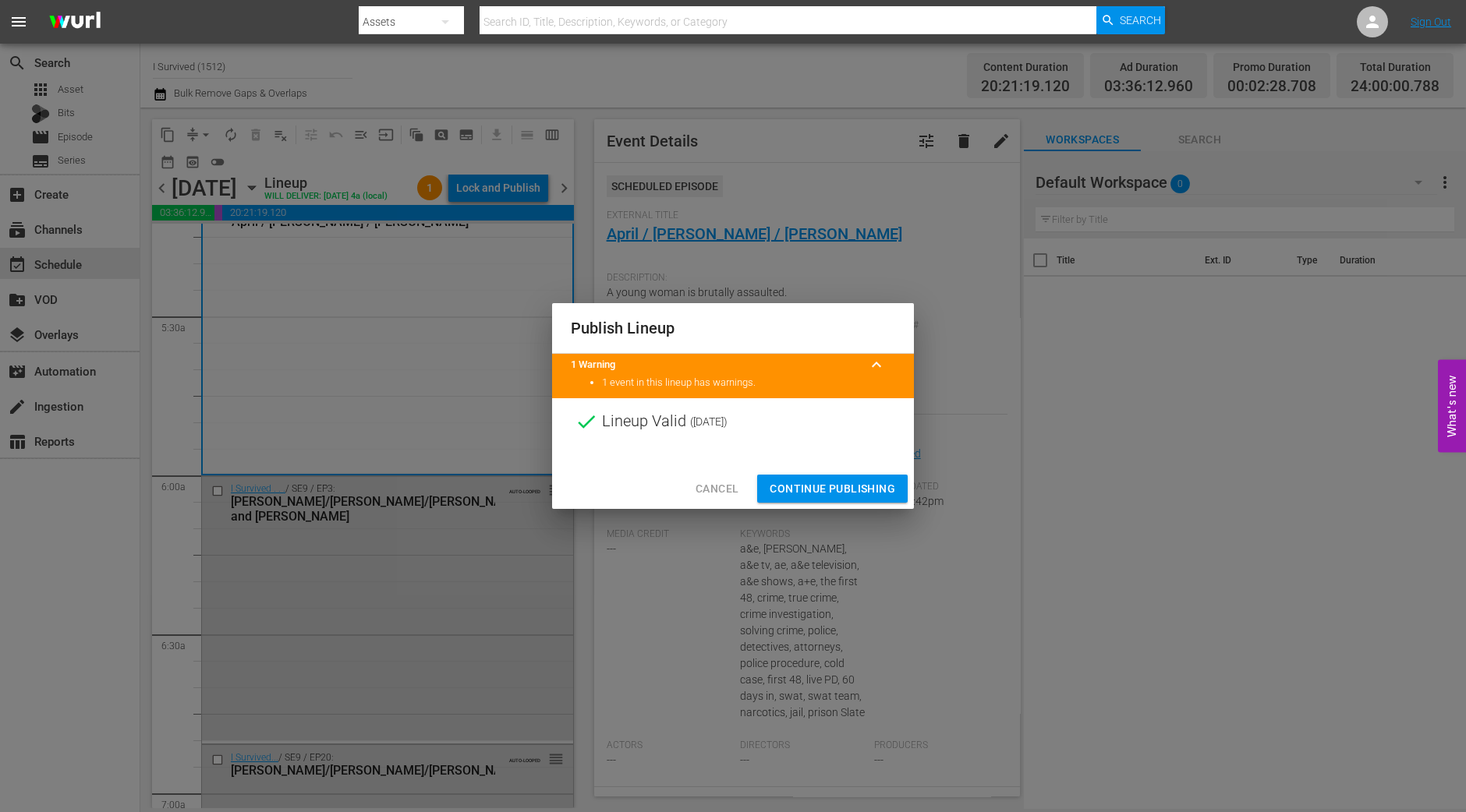
click at [849, 489] on span "Continue Publishing" at bounding box center [832, 488] width 126 height 20
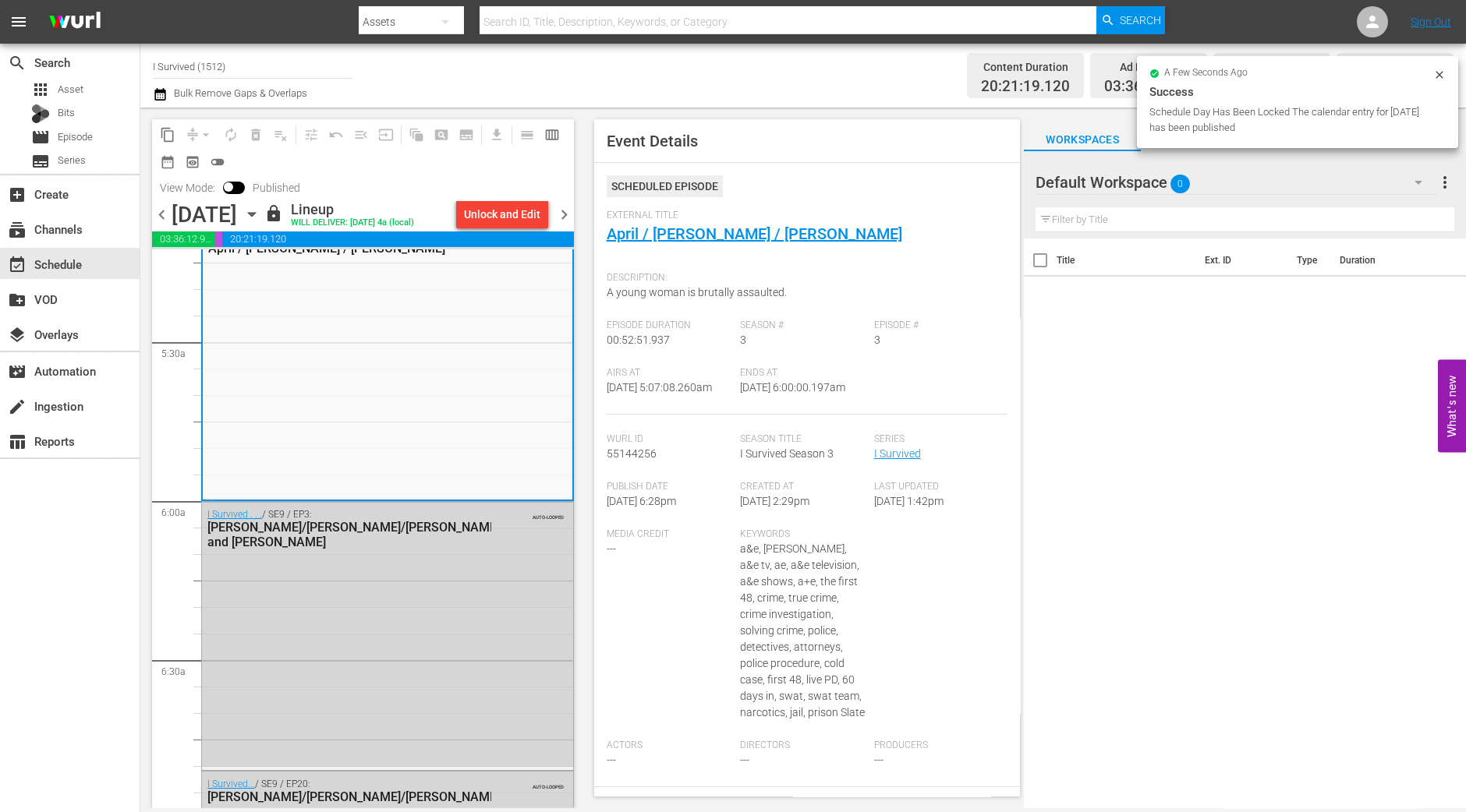
click at [568, 223] on div "chevron_left Monday, September 15th September 15th lock Lineup WILL DELIVER: 9/…" at bounding box center [363, 217] width 422 height 31
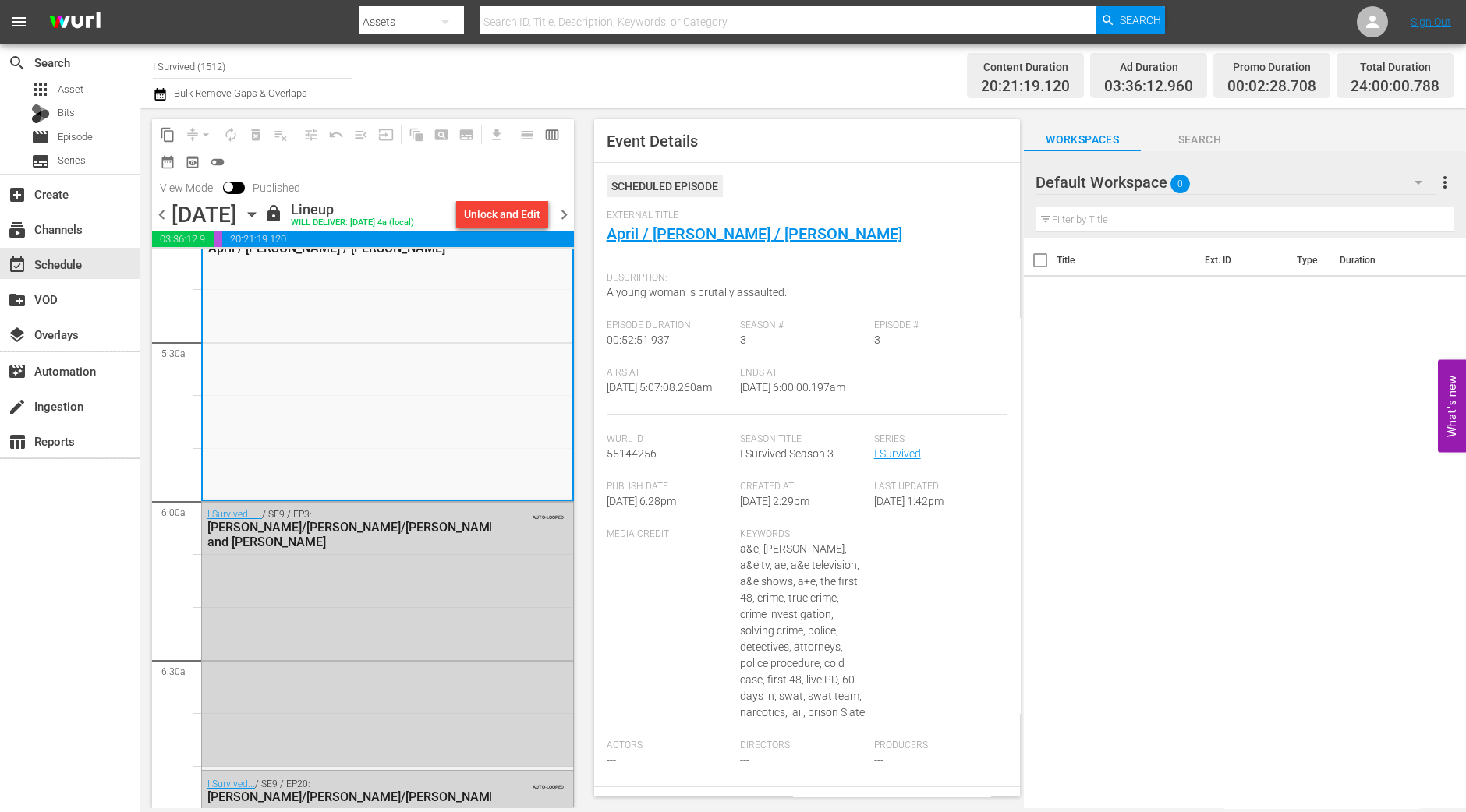
click at [567, 214] on span "chevron_right" at bounding box center [564, 214] width 20 height 20
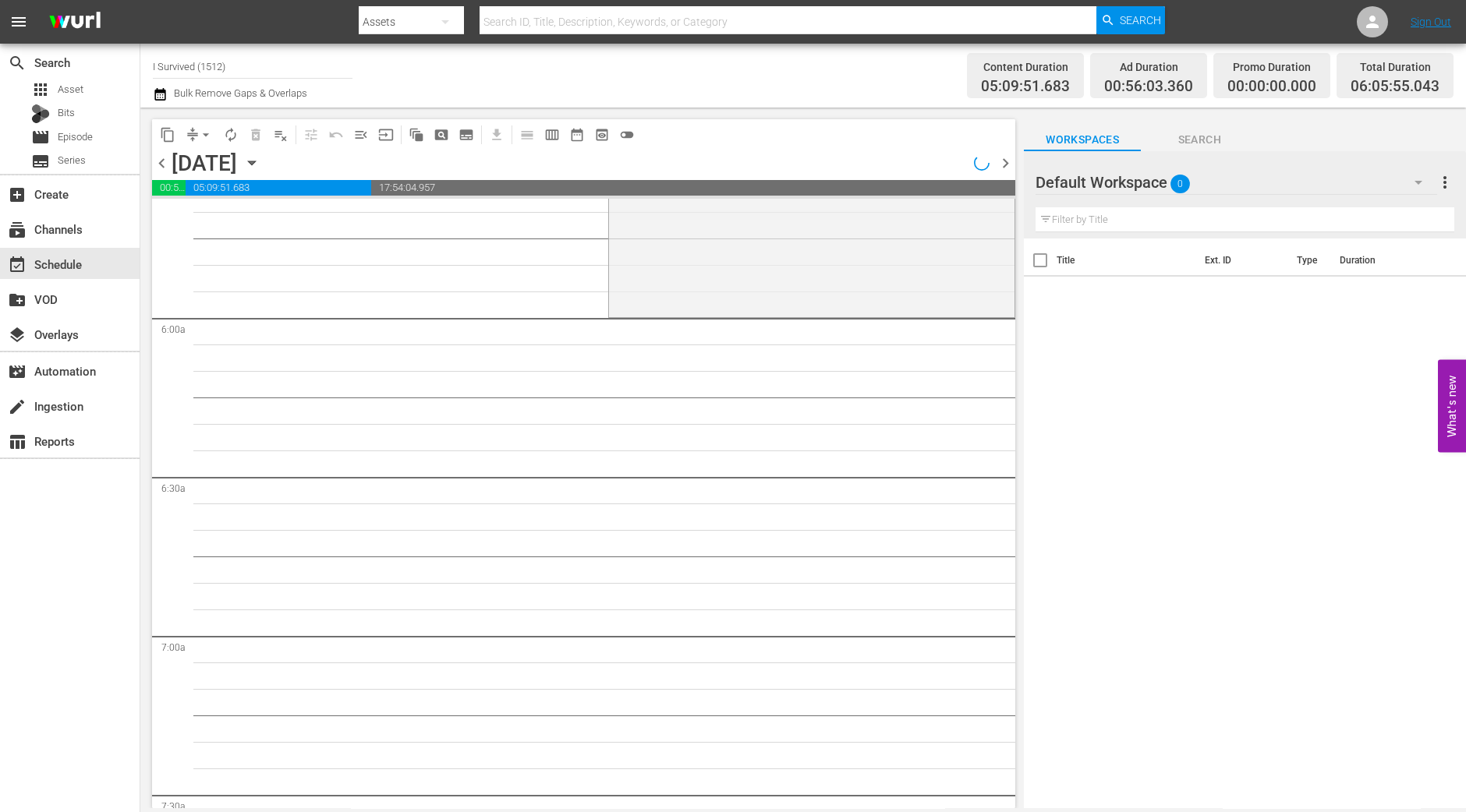
scroll to position [1656, 0]
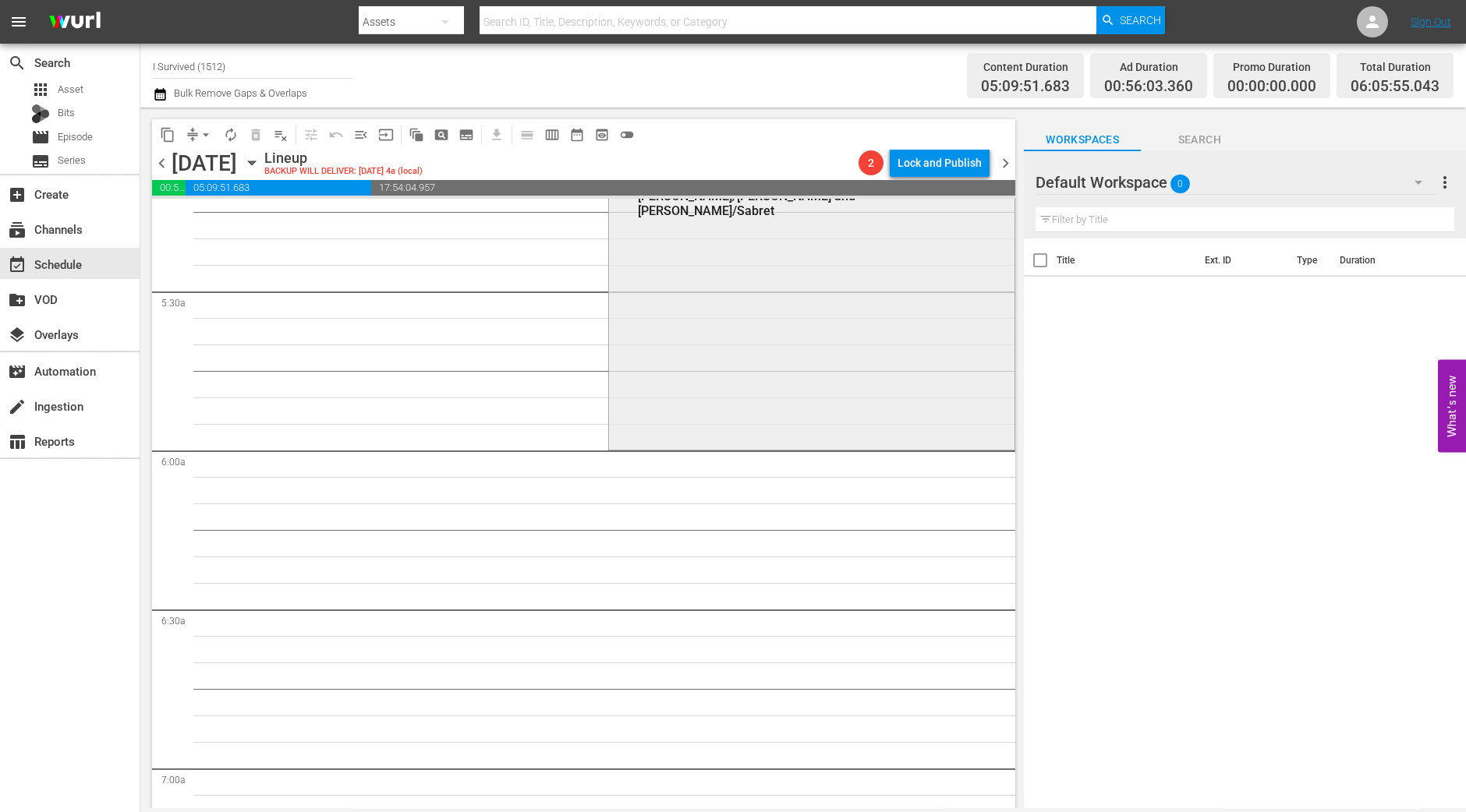
click at [765, 351] on div "I Survived / SE7 / EP9: Anita/Jim and Glen/Sabret 1 reorder" at bounding box center [811, 308] width 405 height 275
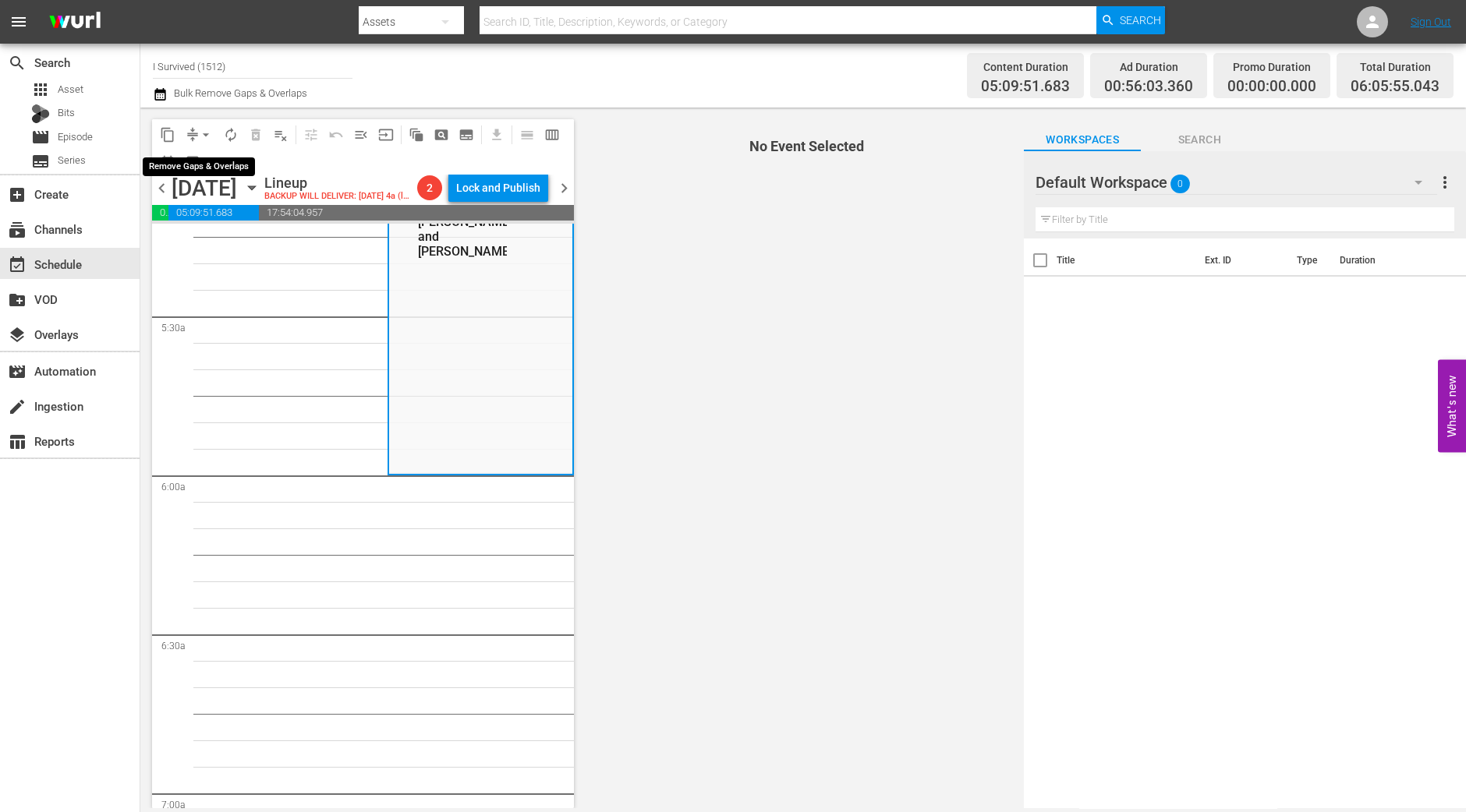
click at [195, 138] on button "arrow_drop_down" at bounding box center [206, 134] width 25 height 25
click at [203, 159] on li "Align to Midnight" at bounding box center [206, 166] width 164 height 25
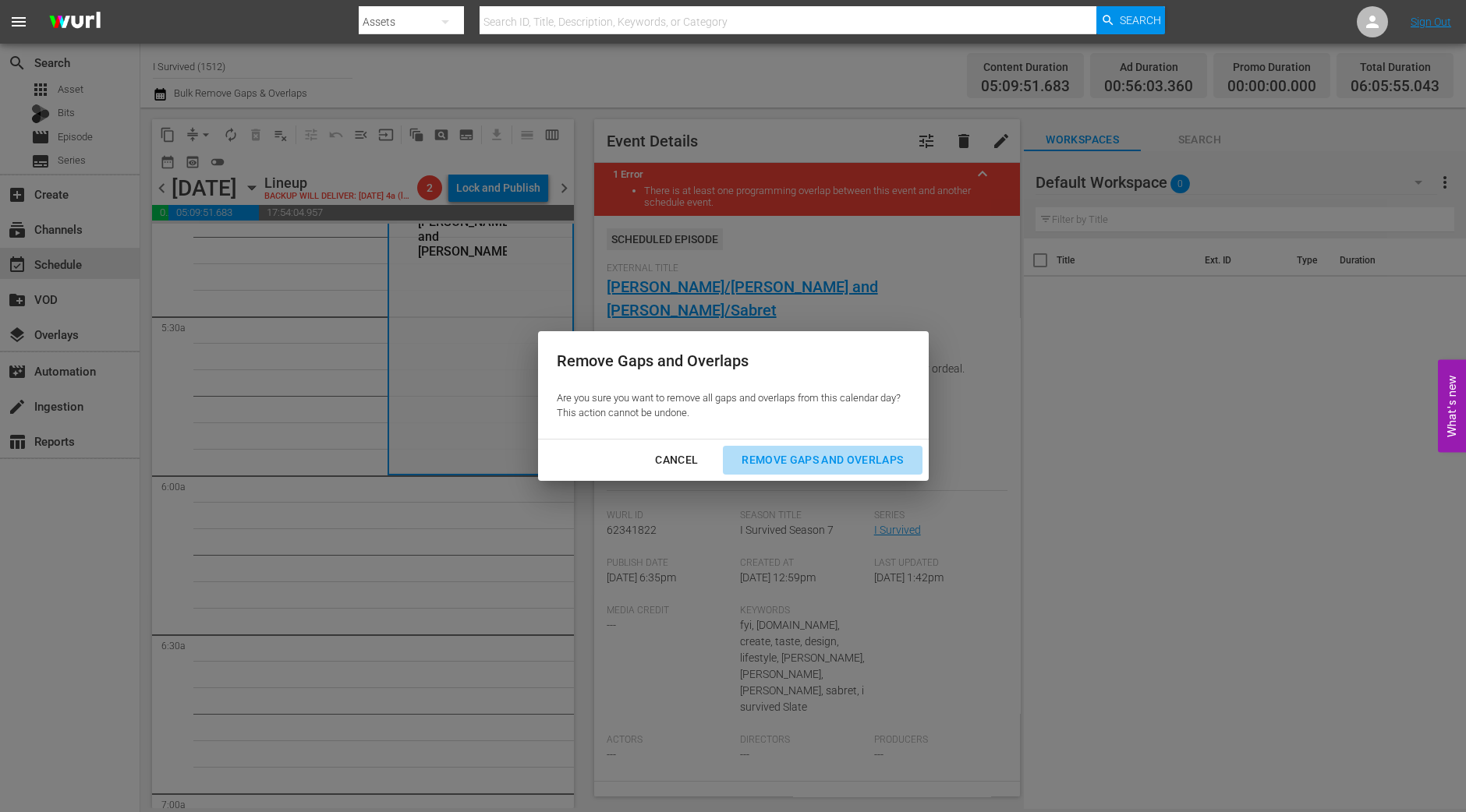
click at [819, 466] on div "Remove Gaps and Overlaps" at bounding box center [821, 460] width 186 height 20
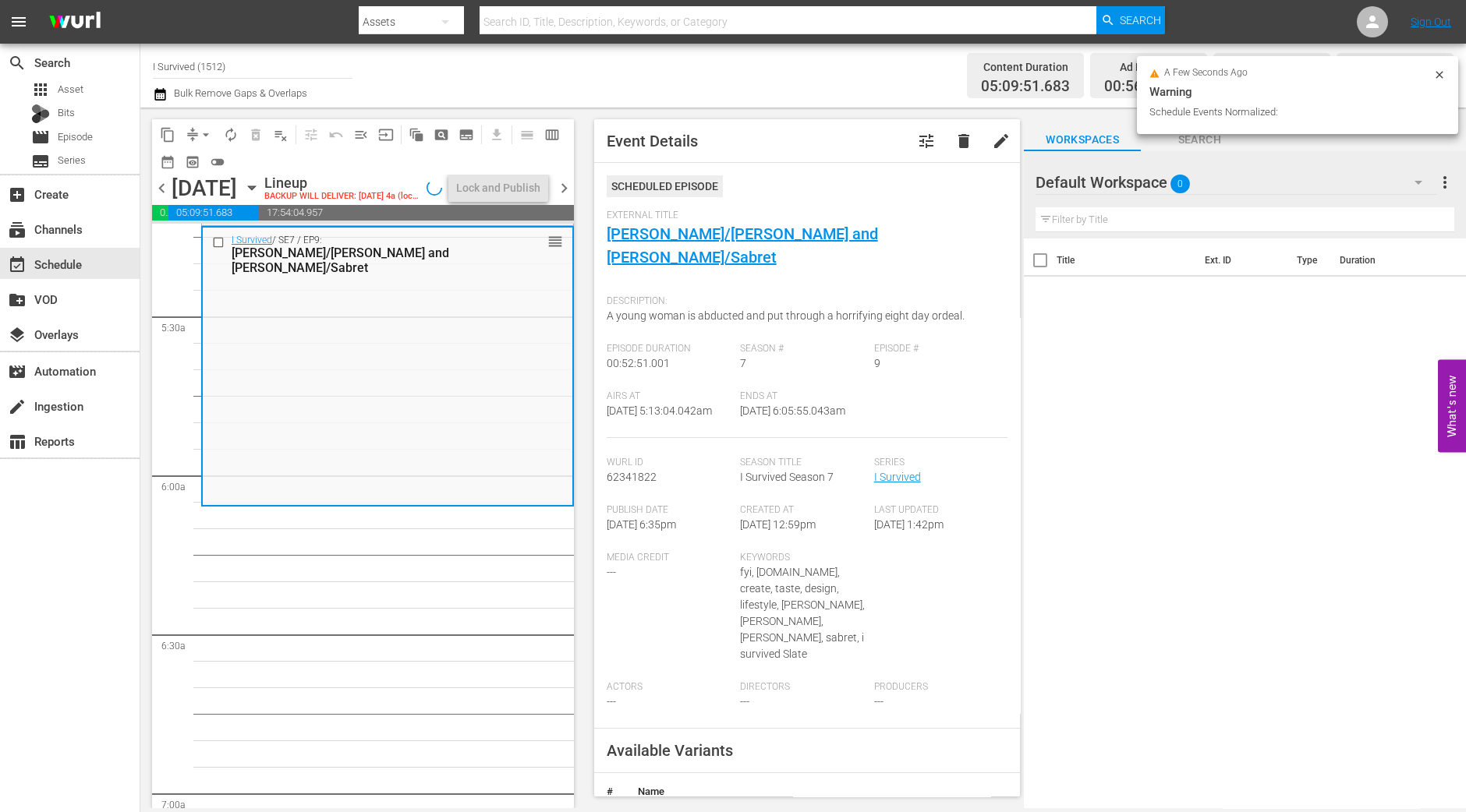
scroll to position [1683, 0]
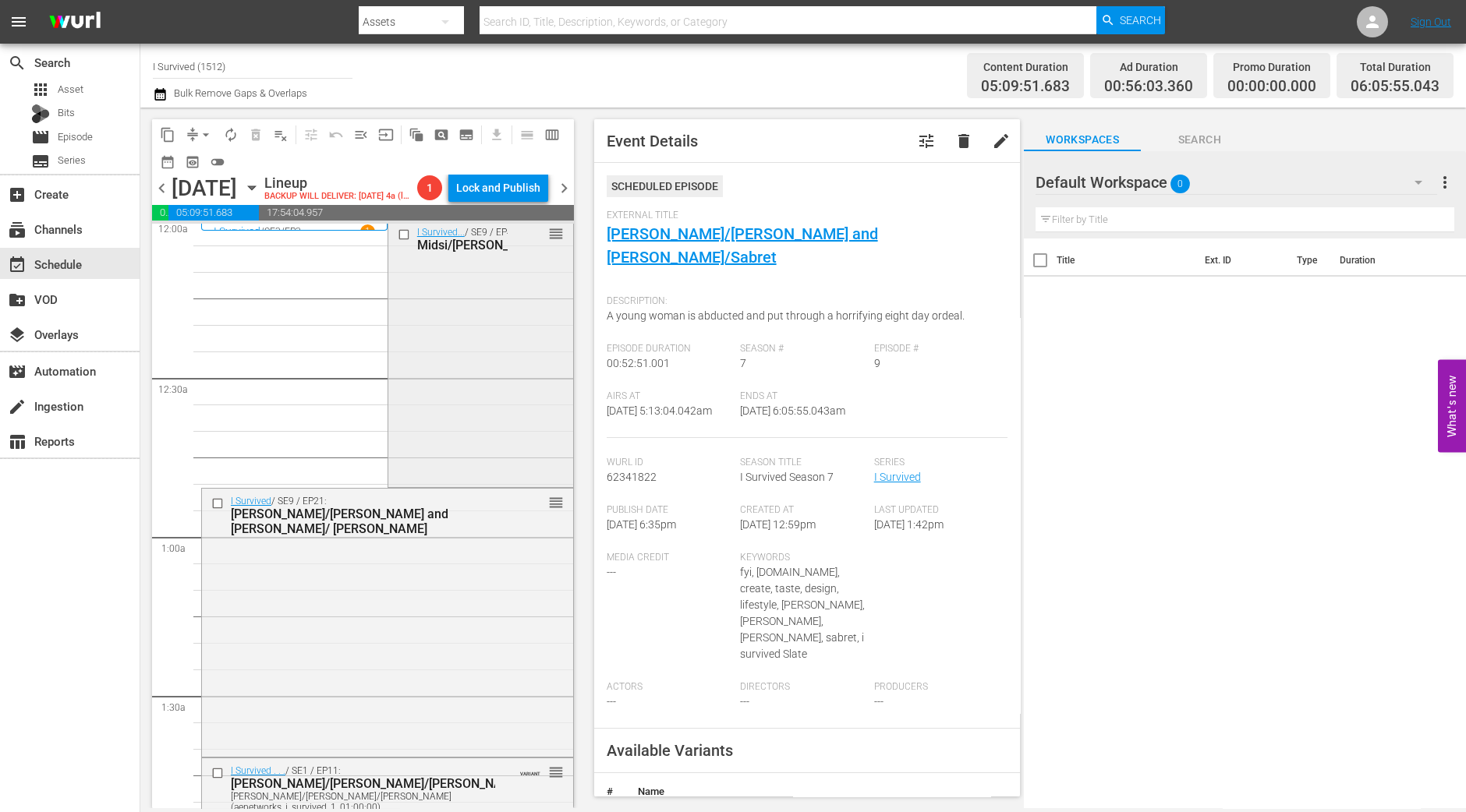
scroll to position [0, 0]
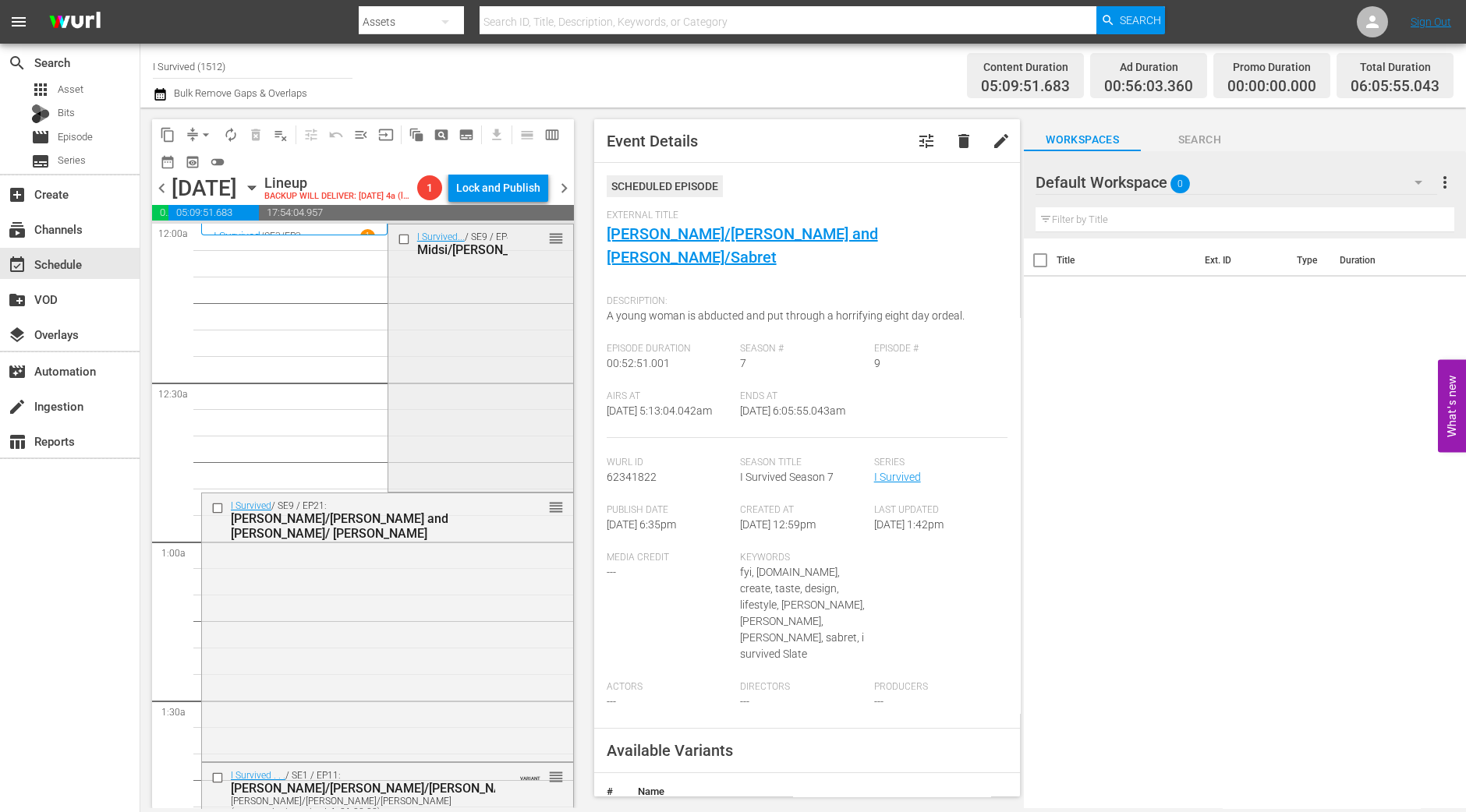
click at [429, 468] on div "I Survived... / SE9 / EP4: Midsi/Tammy/Leona reorder" at bounding box center [481, 357] width 185 height 265
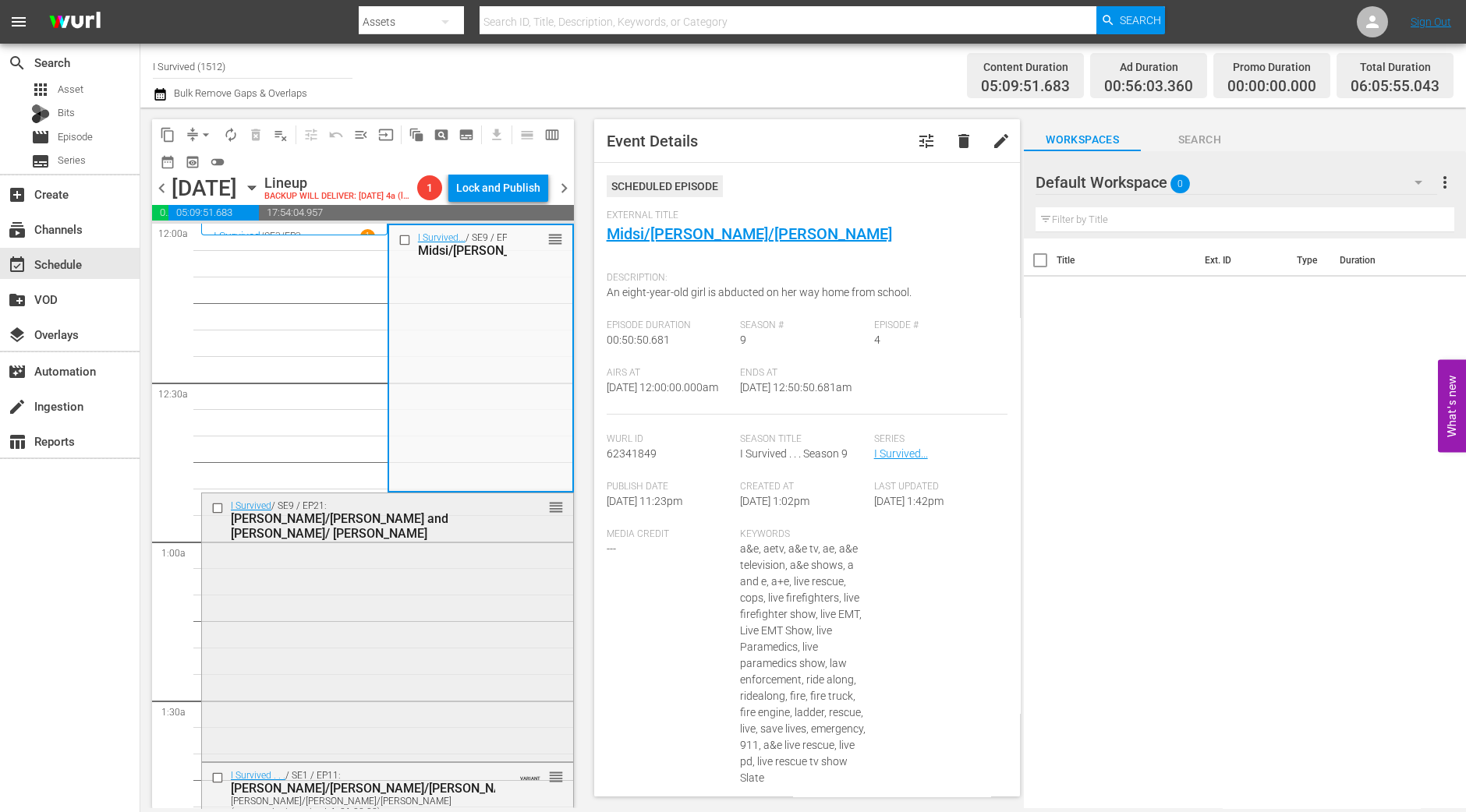
click at [477, 598] on div "I Survived / SE9 / EP21: Brent/Hanna and Miranda/ Karen reorder" at bounding box center [387, 626] width 371 height 265
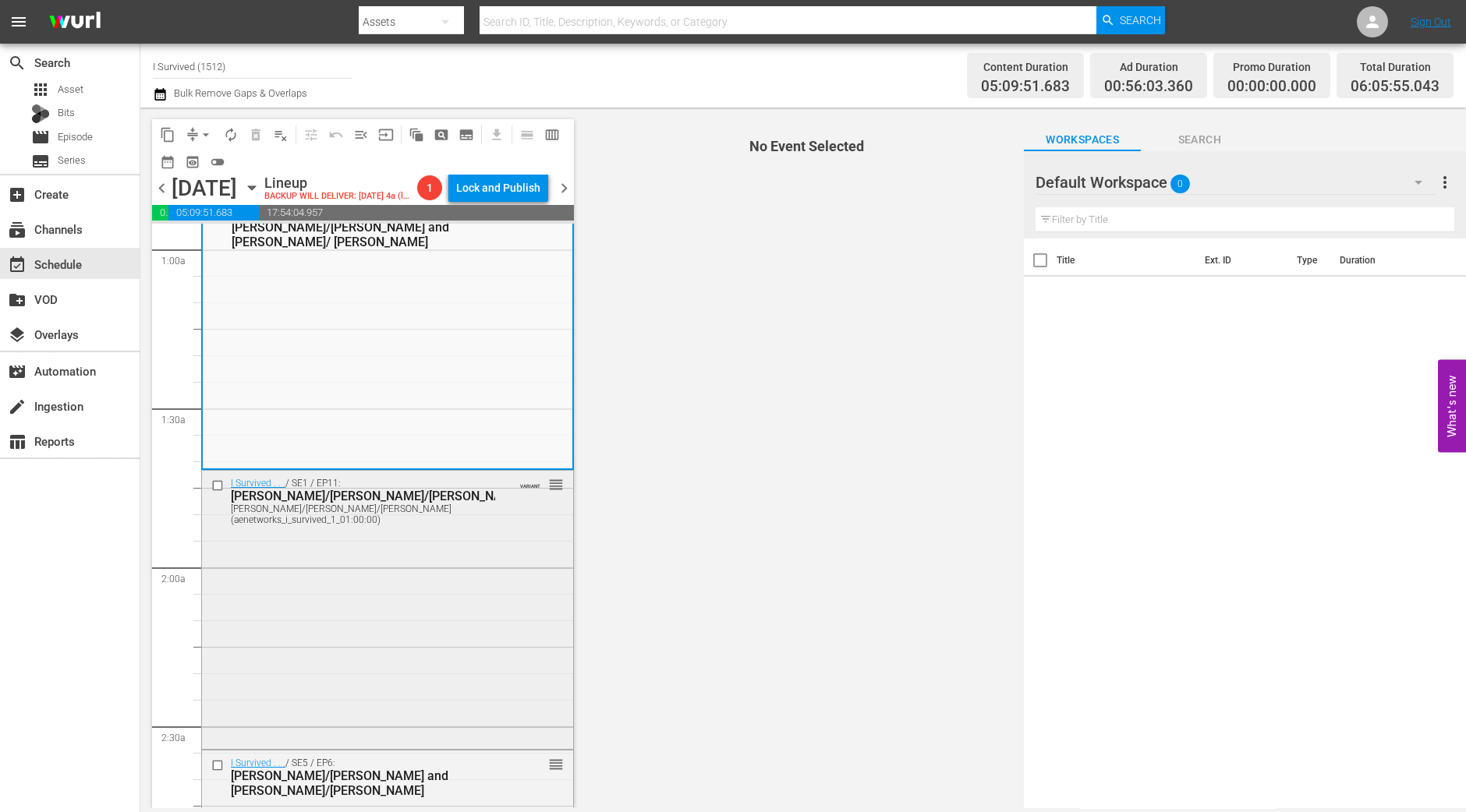
scroll to position [195, 0]
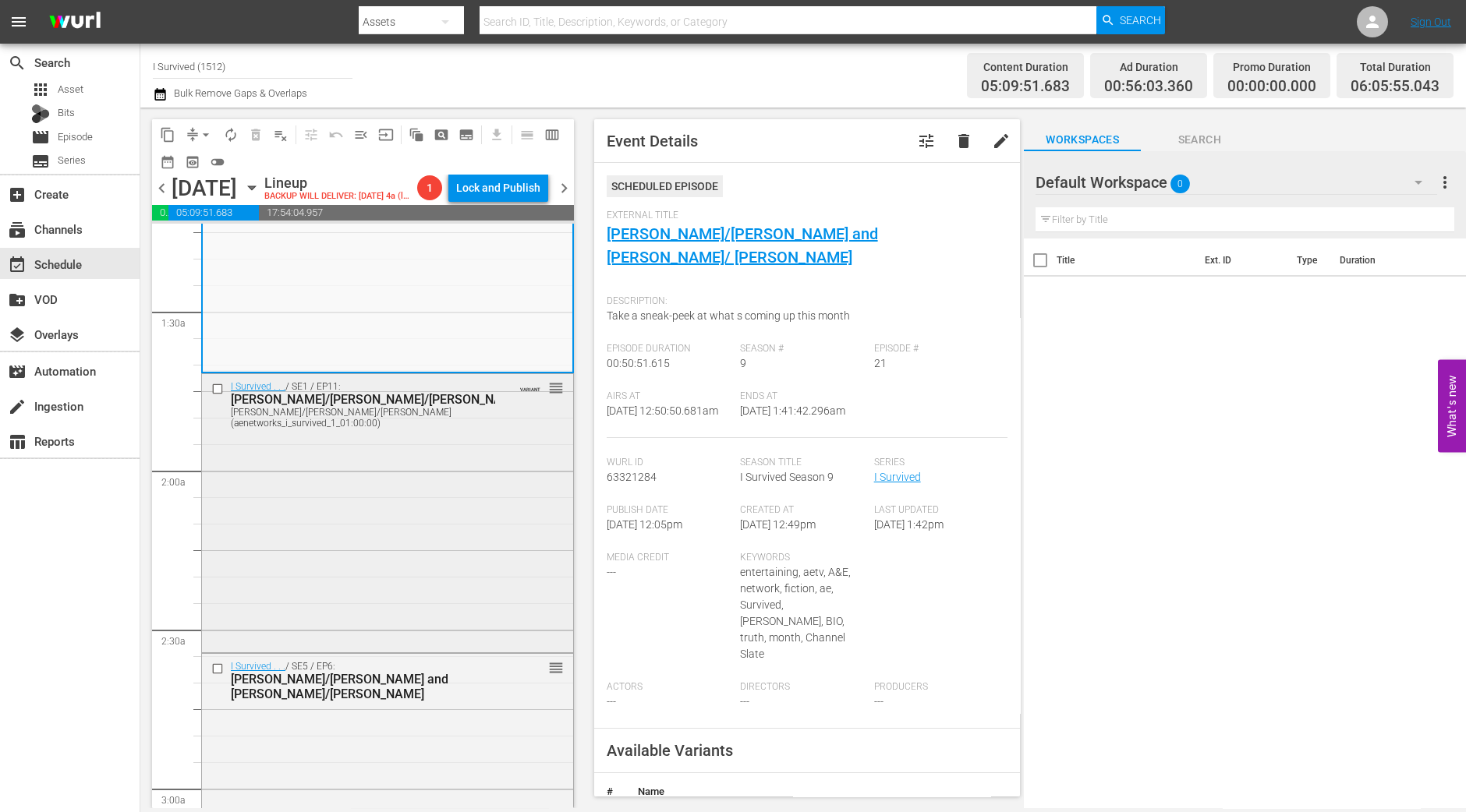
click at [502, 434] on div "I Survived . . . / SE1 / EP11: Jennifer/Sampson/Norina Jennifer/Sampson/Norina …" at bounding box center [387, 404] width 371 height 60
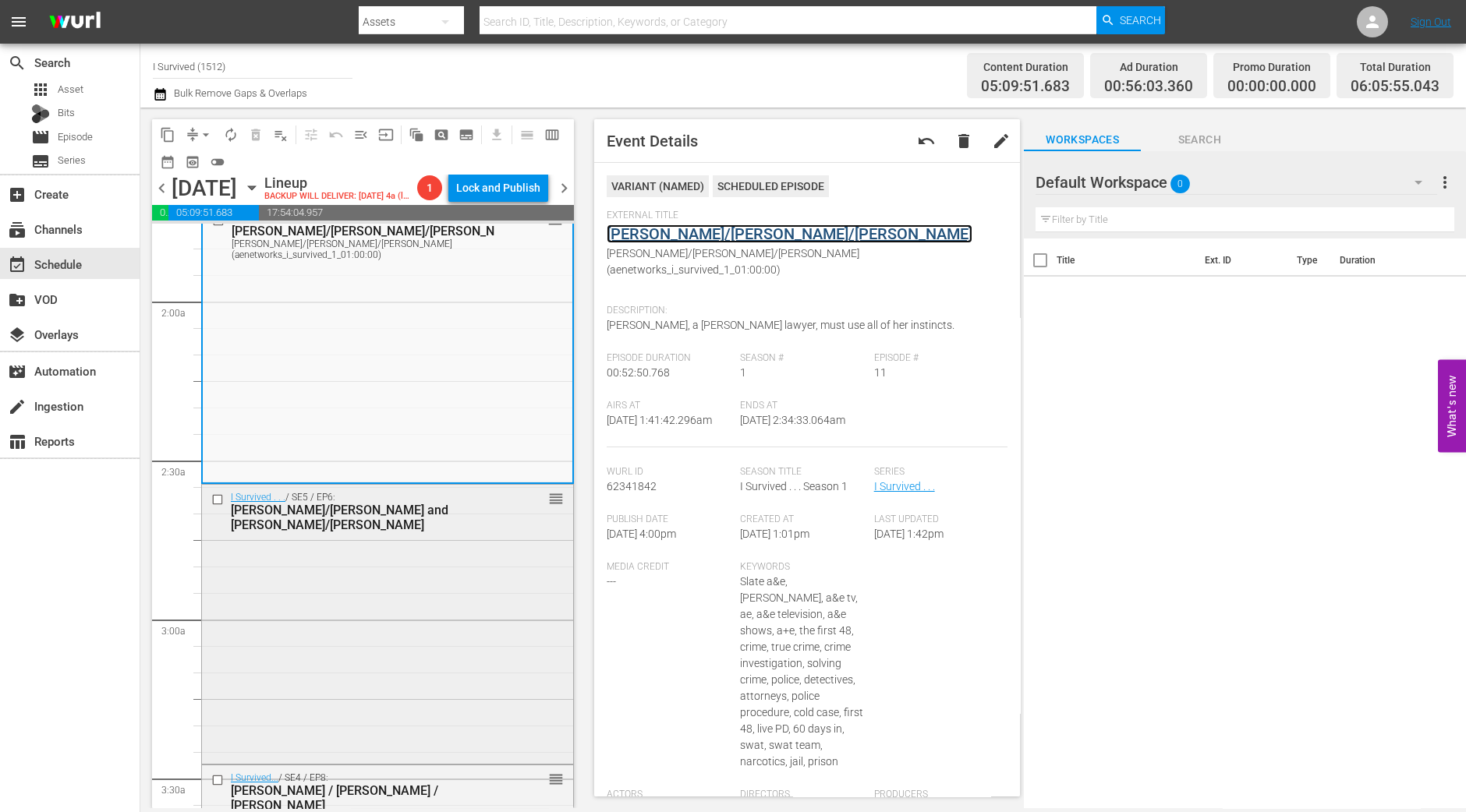
scroll to position [681, 0]
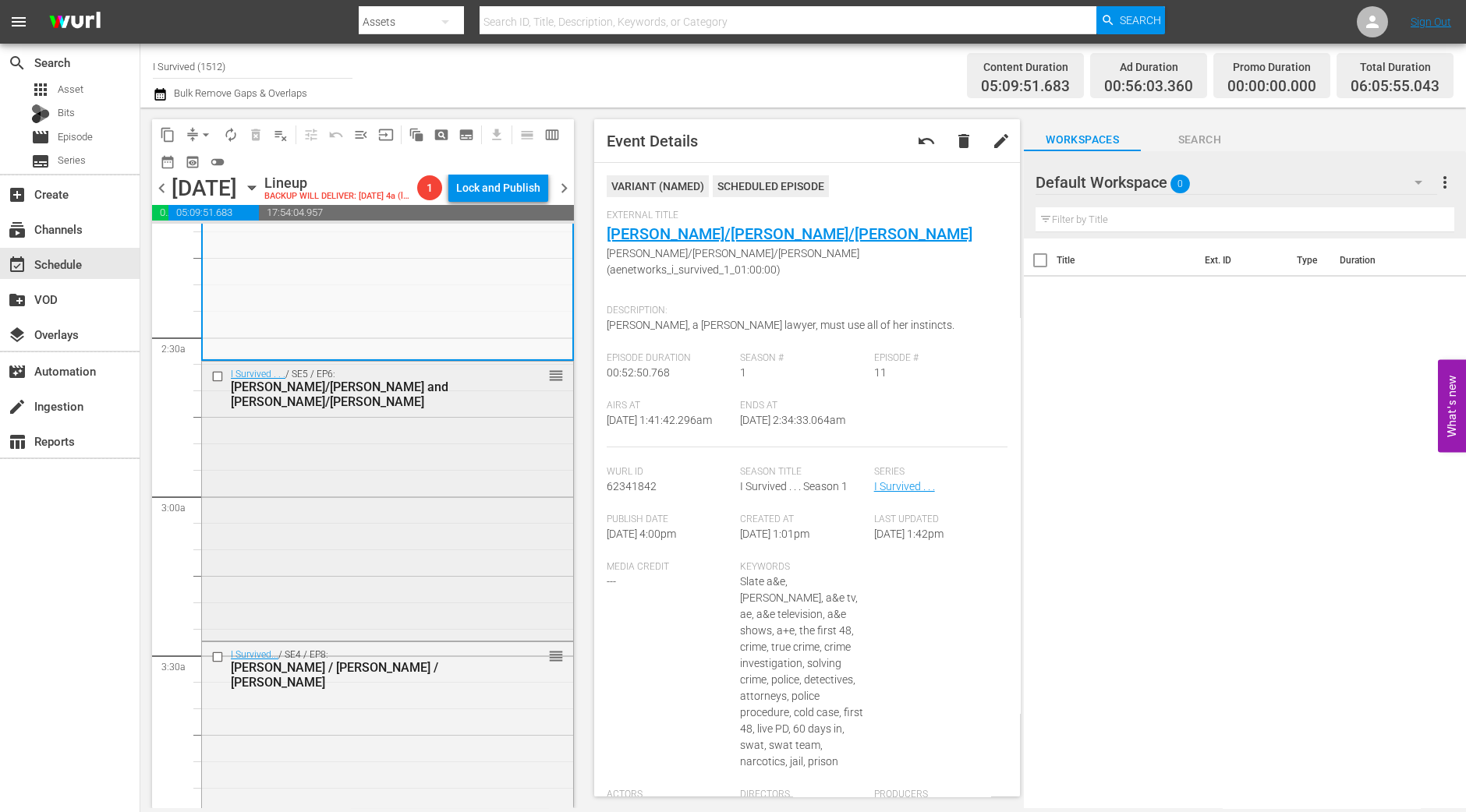
click at [414, 479] on div "I Survived . . . / SE5 / EP6: Sharon/Al and Linda/Misty reorder" at bounding box center [387, 499] width 371 height 276
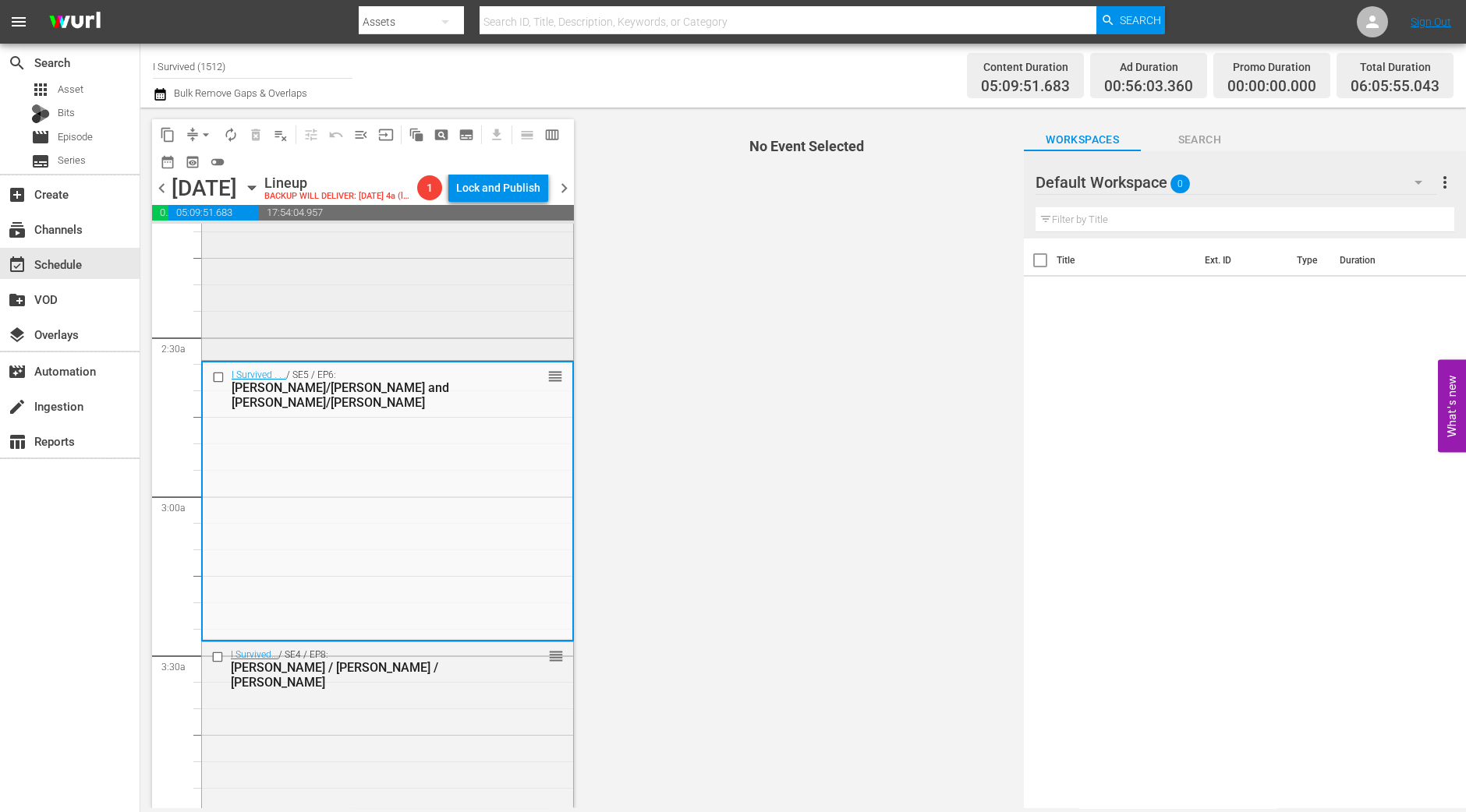
scroll to position [779, 0]
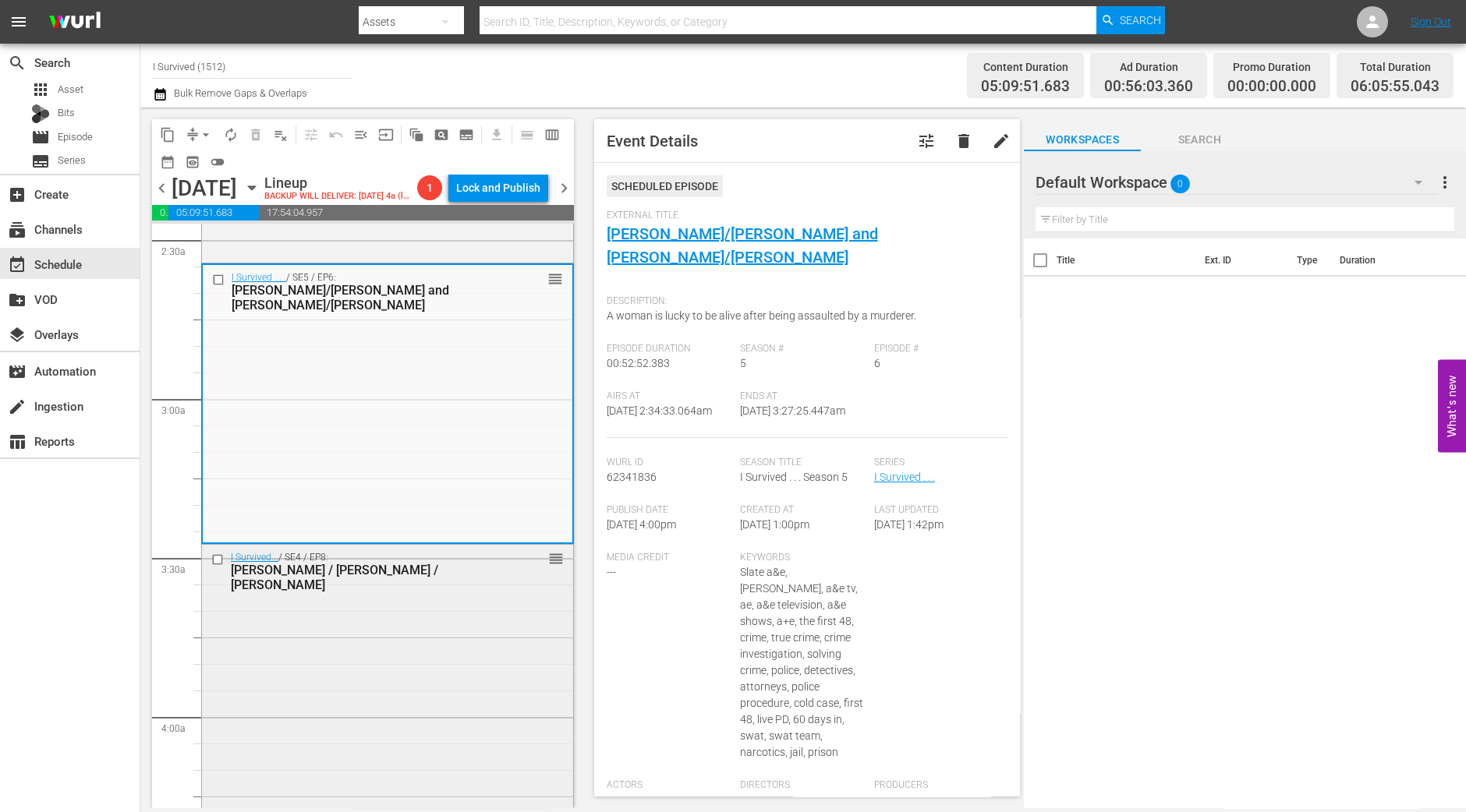
click at [278, 664] on div "I Survived... / SE4 / EP8: Christine / Mike / Chris reorder" at bounding box center [387, 683] width 371 height 275
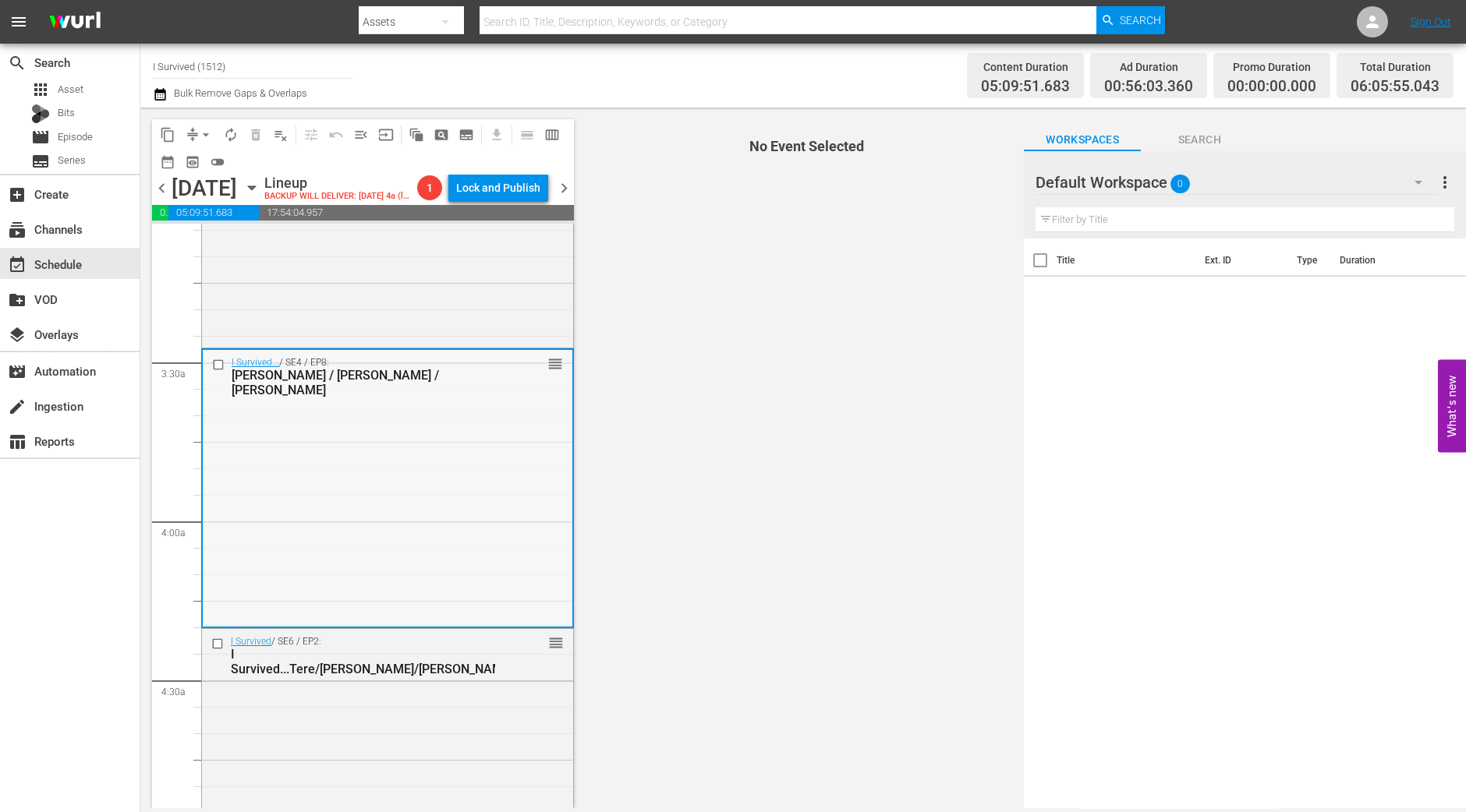
scroll to position [1072, 0]
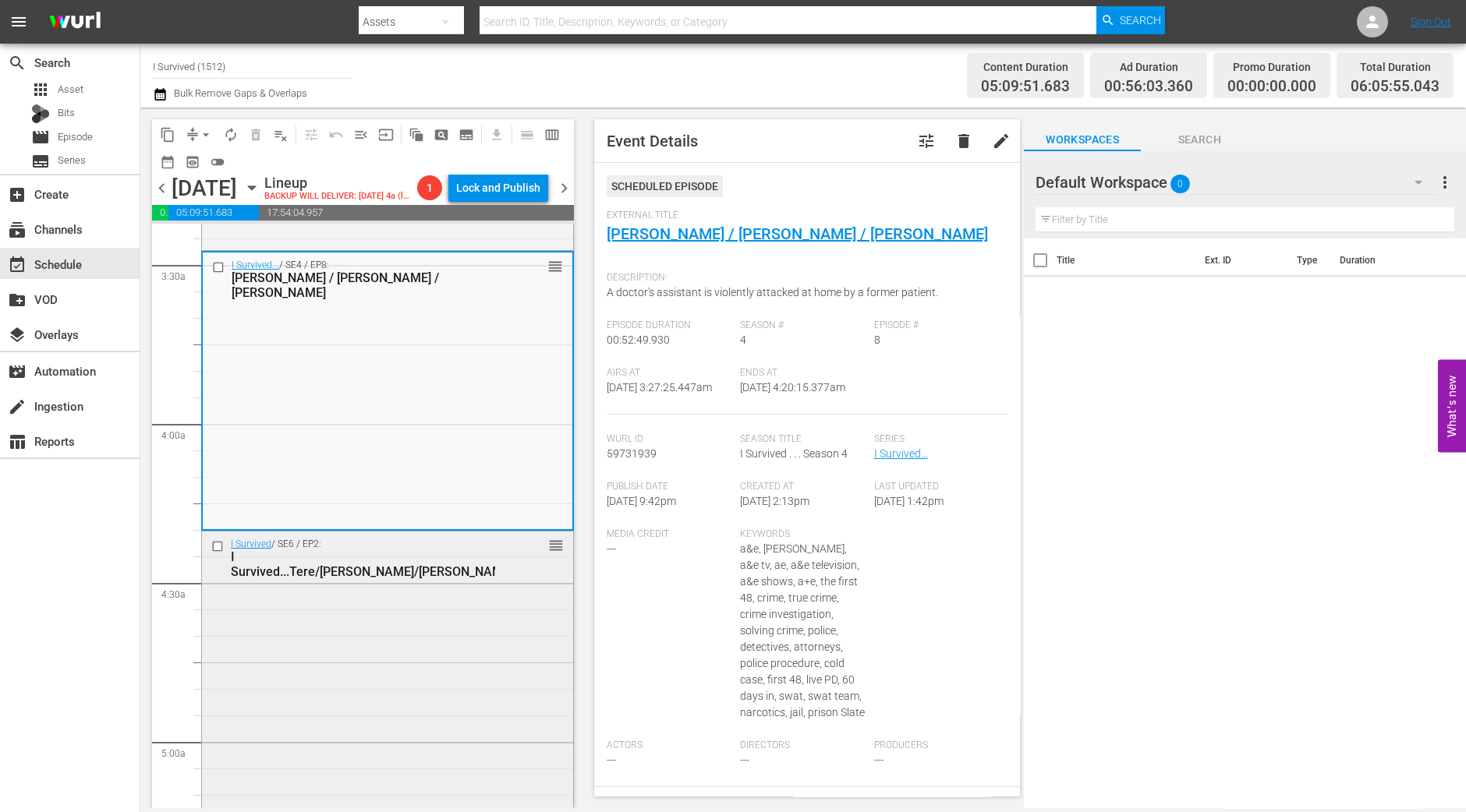
click at [389, 672] on div "I Survived / SE6 / EP2: I Survived...Tere/Christa/Brian reorder" at bounding box center [387, 669] width 371 height 275
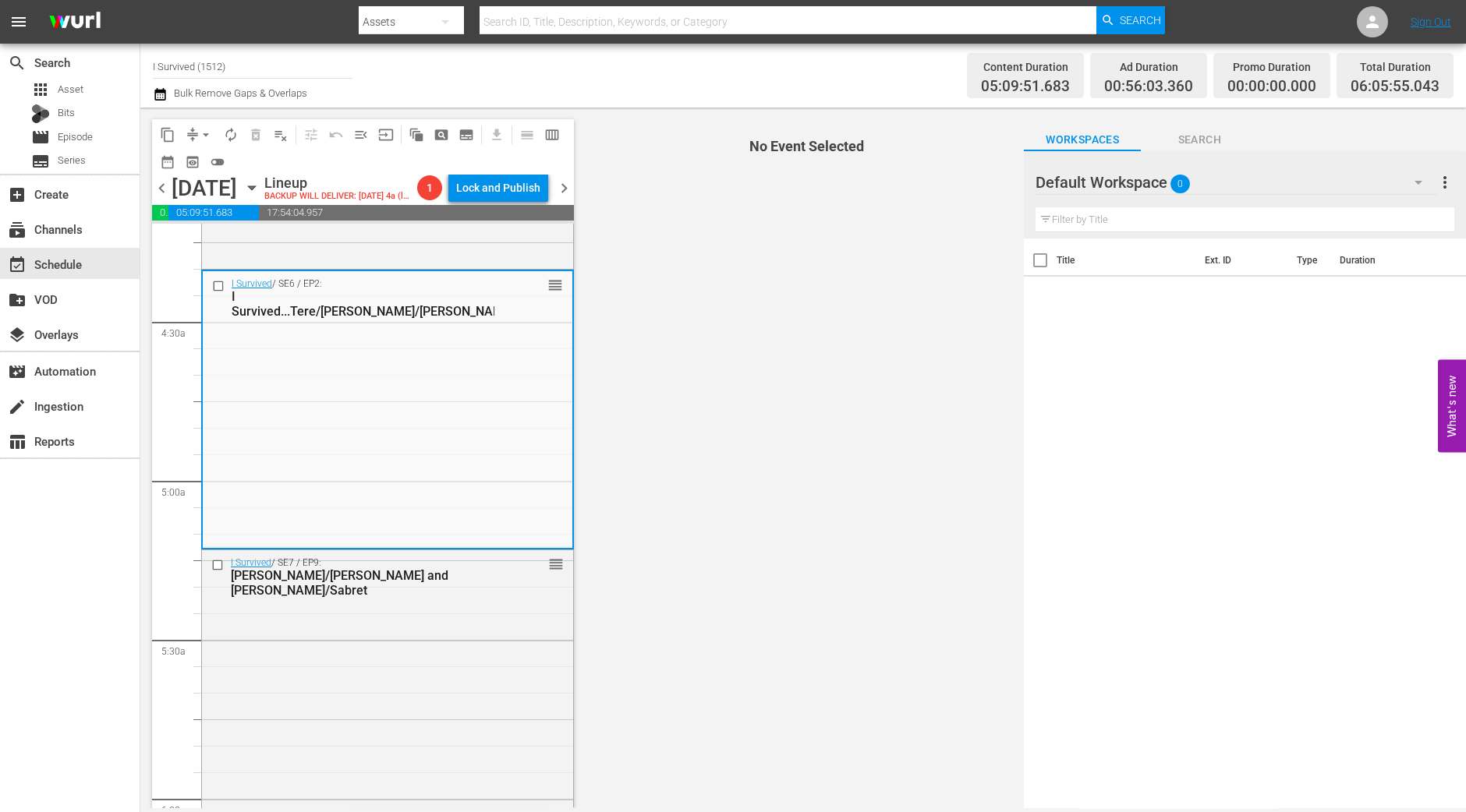
scroll to position [1363, 0]
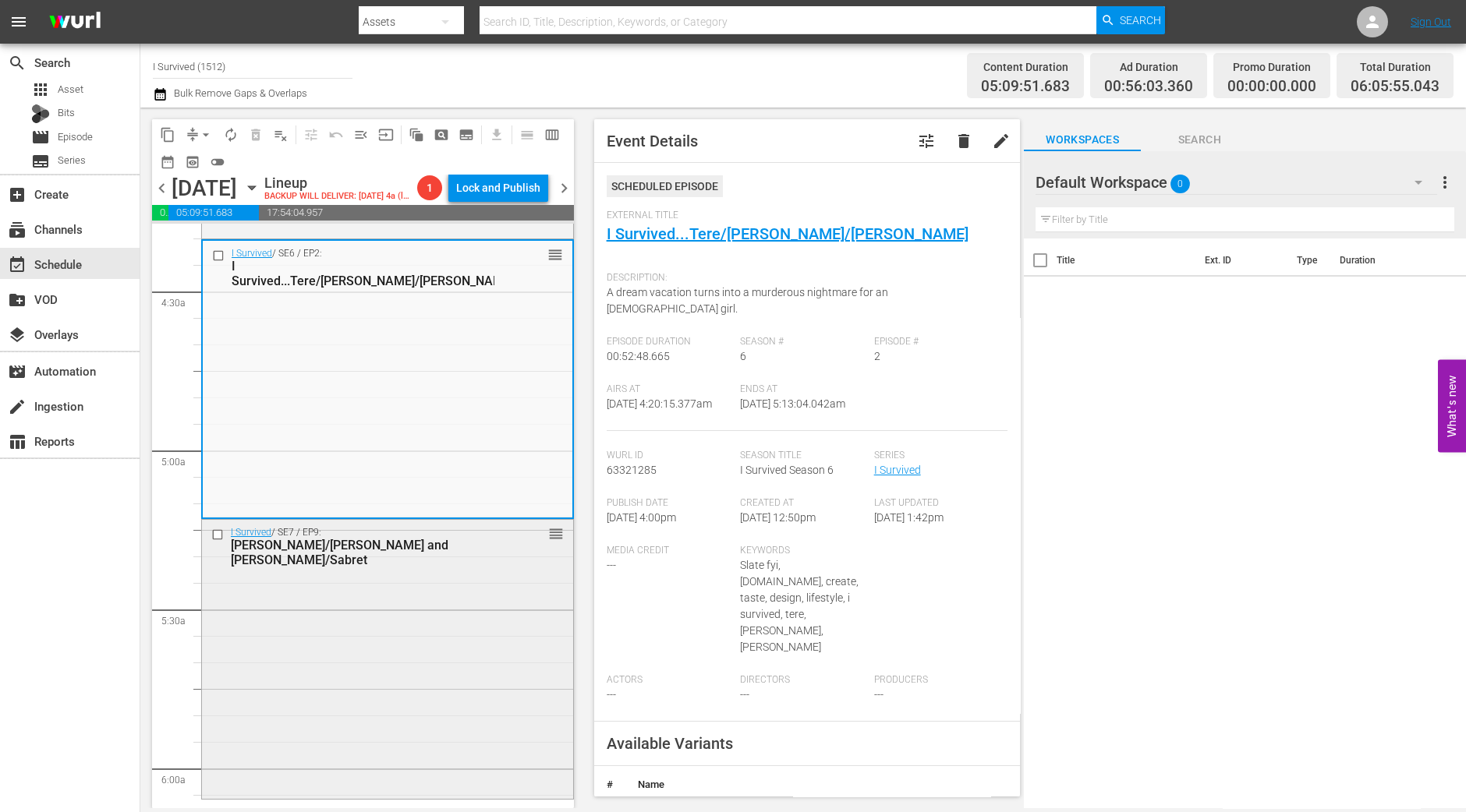
click at [442, 628] on div "I Survived / SE7 / EP9: Anita/Jim and Glen/Sabret reorder" at bounding box center [387, 657] width 371 height 275
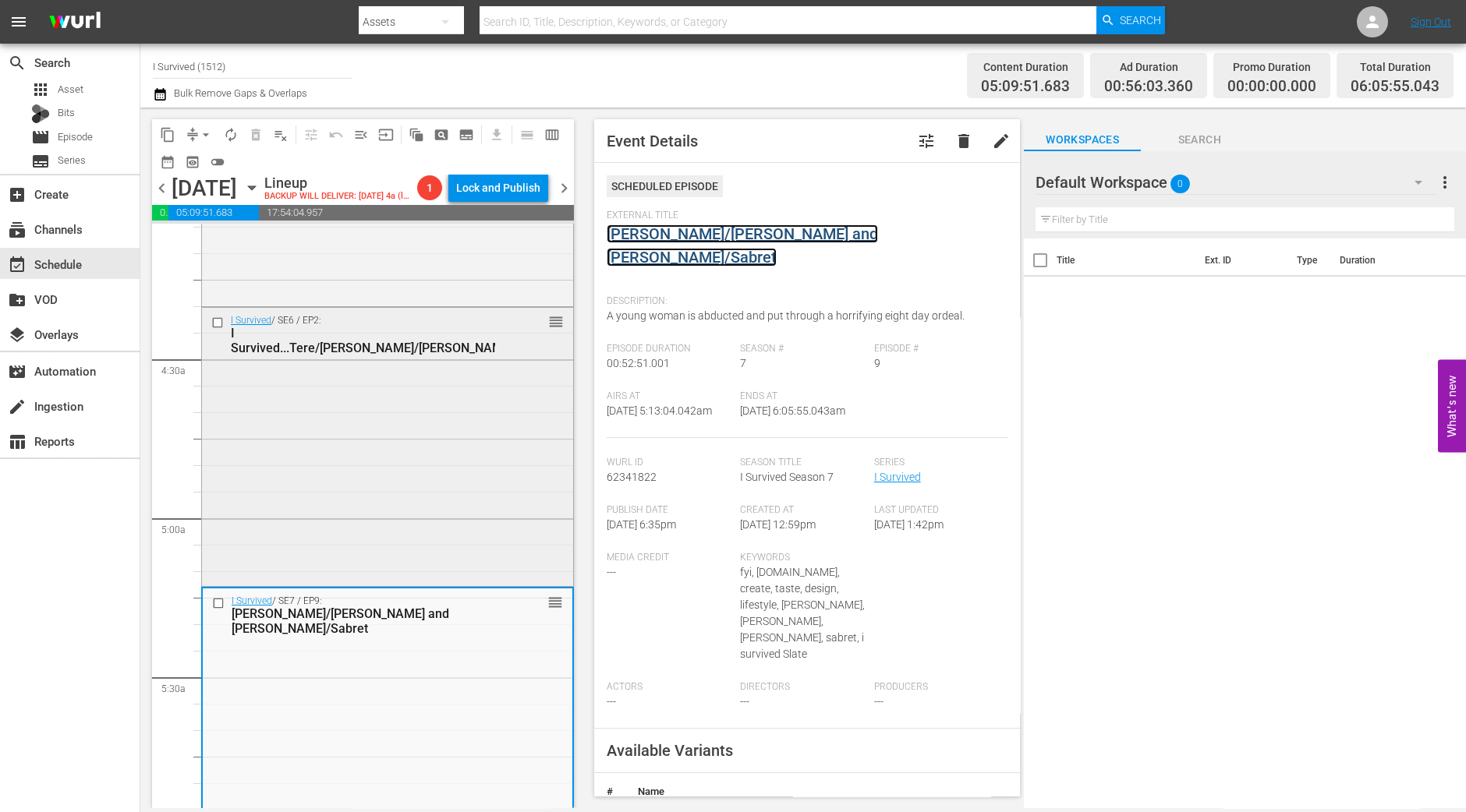
scroll to position [1266, 0]
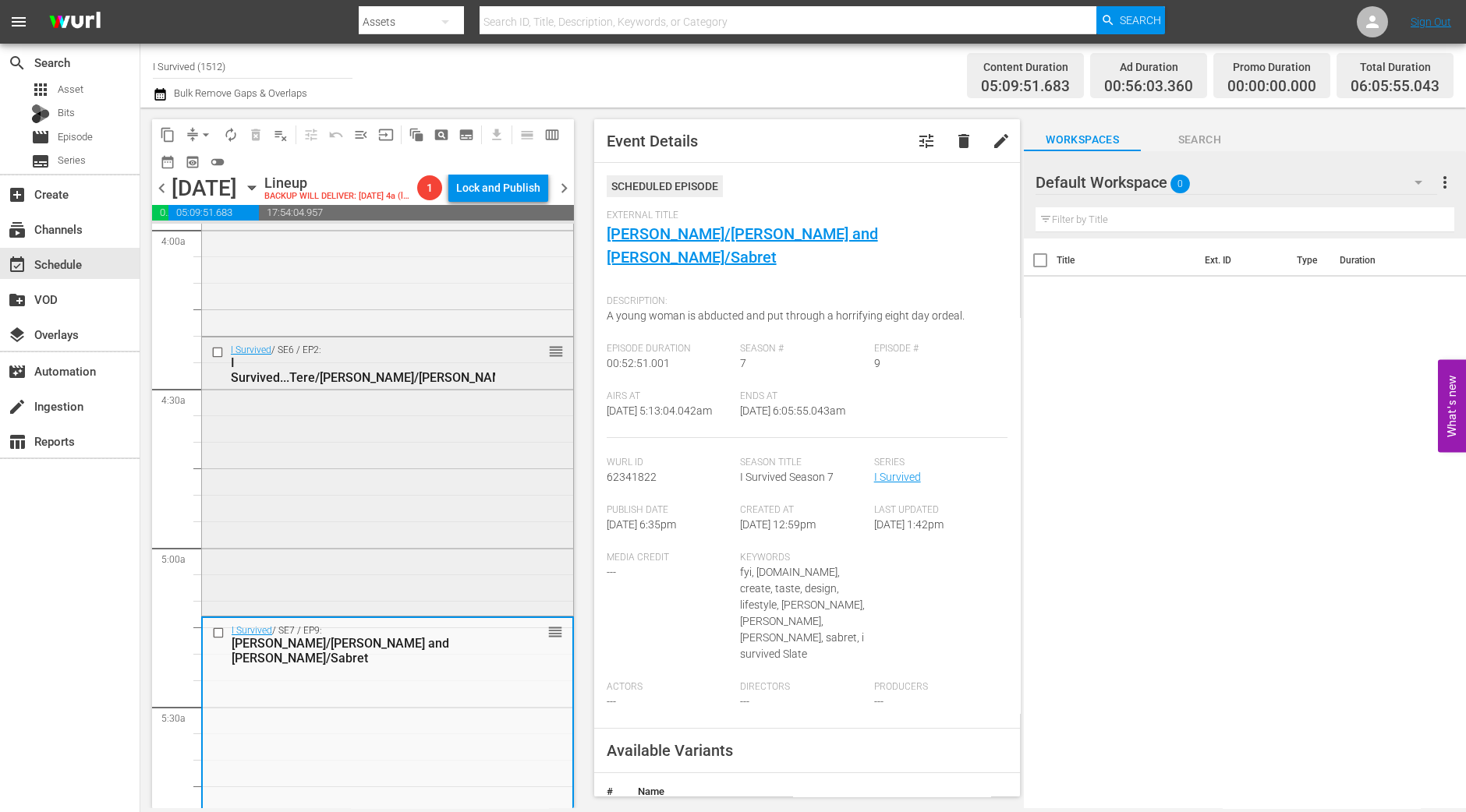
click at [424, 438] on div "I Survived / SE6 / EP2: I Survived...Tere/Christa/Brian reorder" at bounding box center [387, 475] width 371 height 275
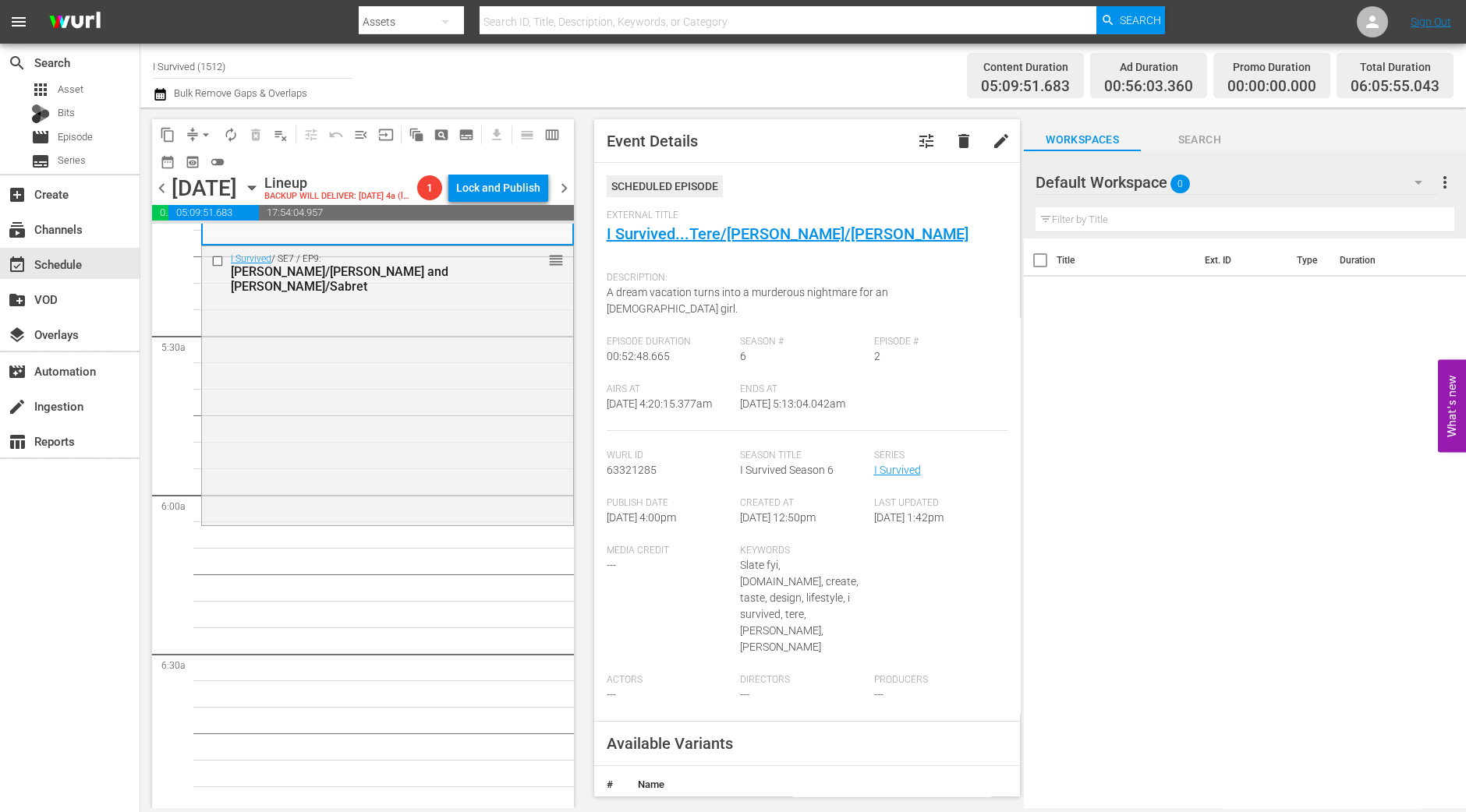
scroll to position [1754, 0]
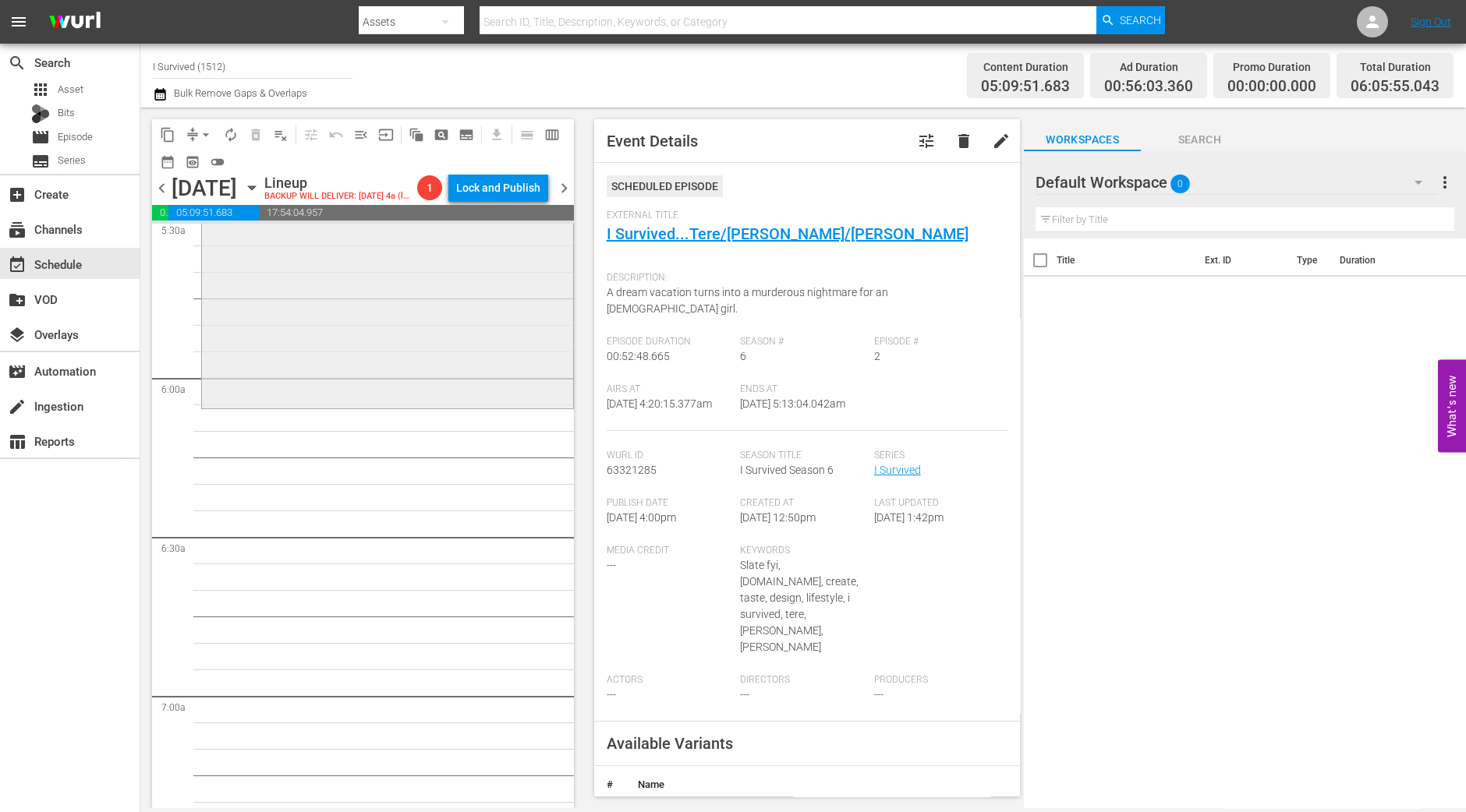
click at [385, 340] on div "I Survived / SE7 / EP9: Anita/Jim and Glen/Sabret reorder" at bounding box center [387, 267] width 371 height 275
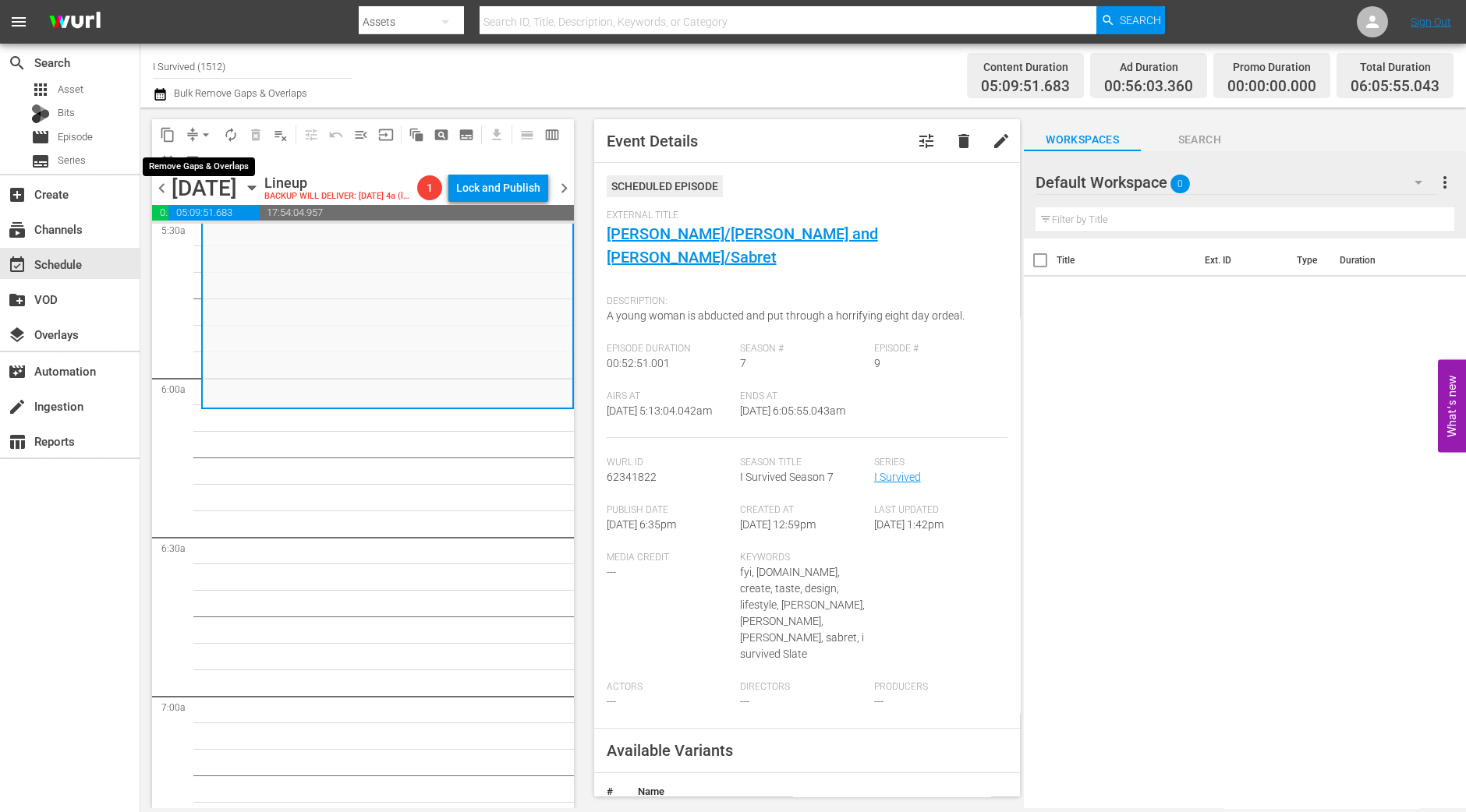
click at [211, 138] on span "arrow_drop_down" at bounding box center [206, 135] width 15 height 15
click at [207, 165] on li "Align to Midnight" at bounding box center [206, 166] width 164 height 25
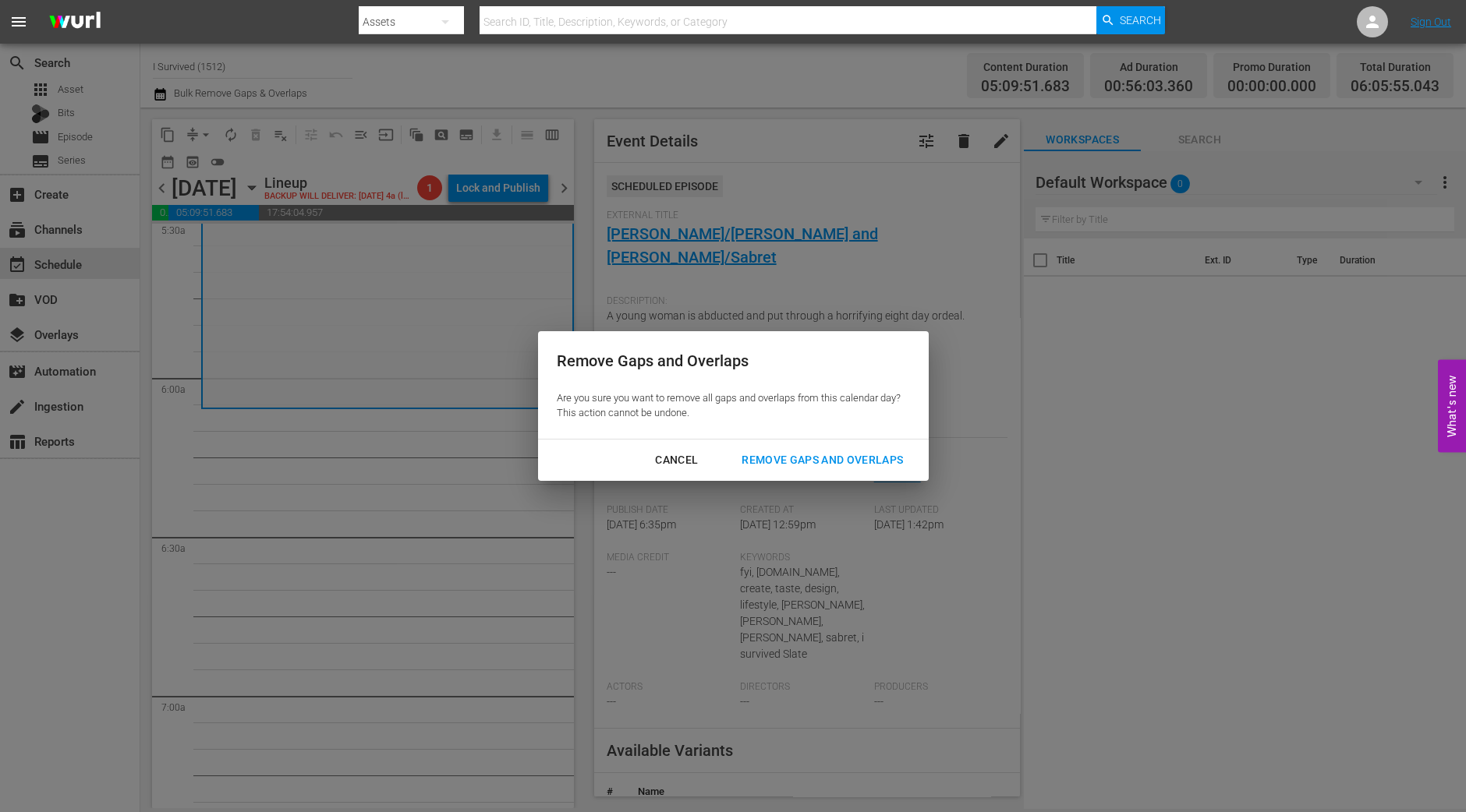
click at [850, 461] on div "Remove Gaps and Overlaps" at bounding box center [821, 460] width 186 height 20
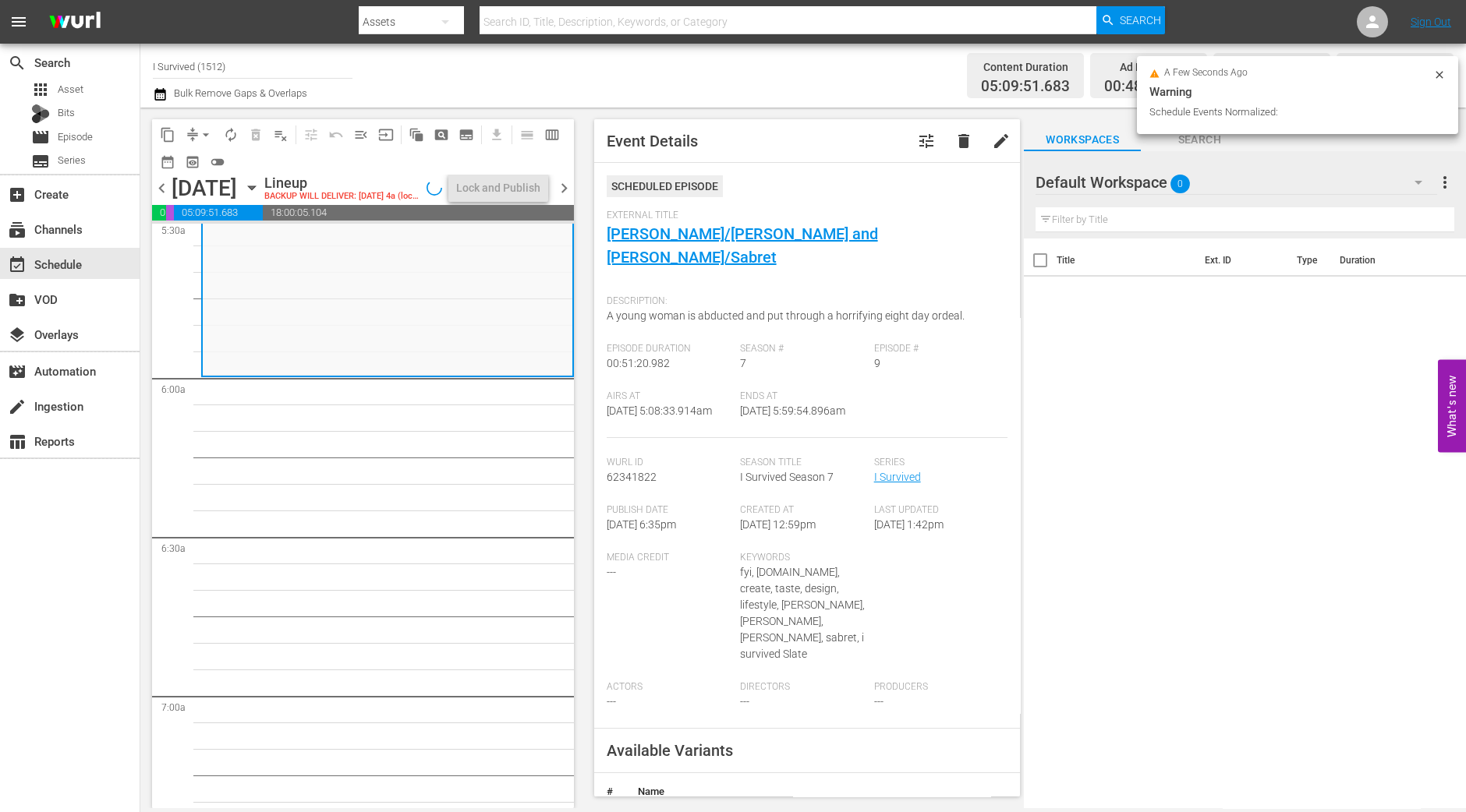
scroll to position [1780, 0]
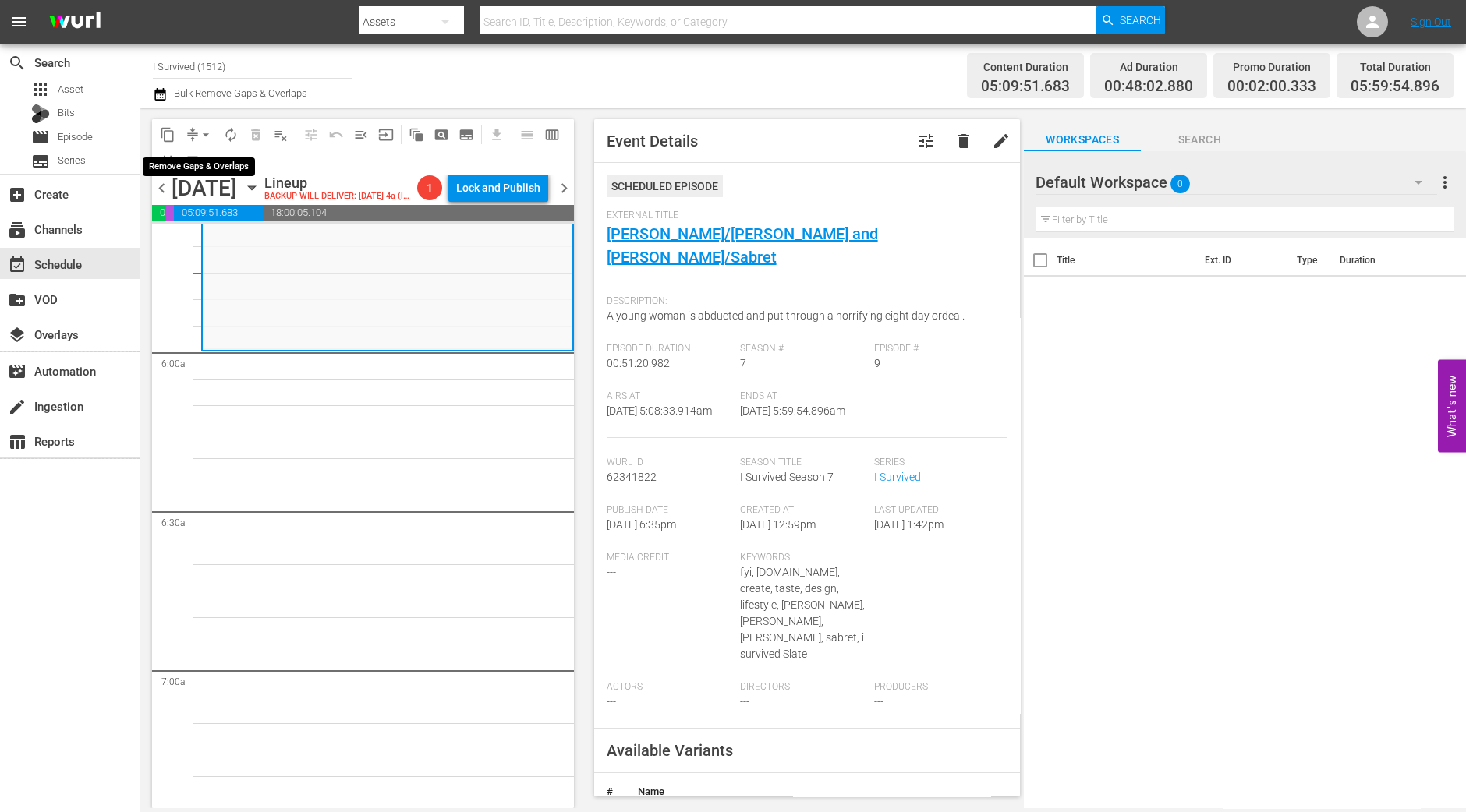
click at [205, 134] on span "arrow_drop_down" at bounding box center [206, 135] width 15 height 15
click at [200, 161] on li "Align to Midnight" at bounding box center [206, 166] width 164 height 25
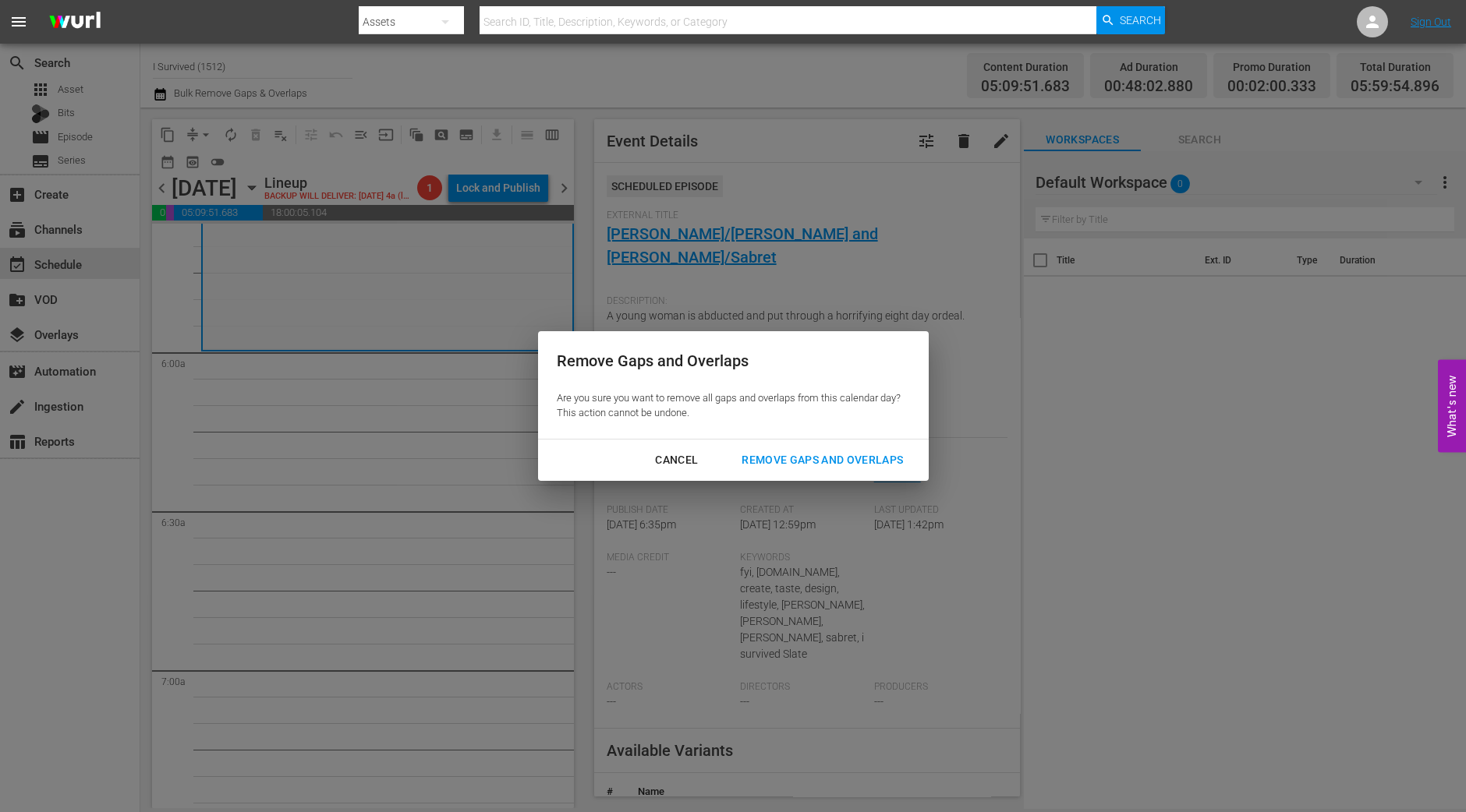
click at [785, 468] on div "Remove Gaps and Overlaps" at bounding box center [821, 460] width 186 height 20
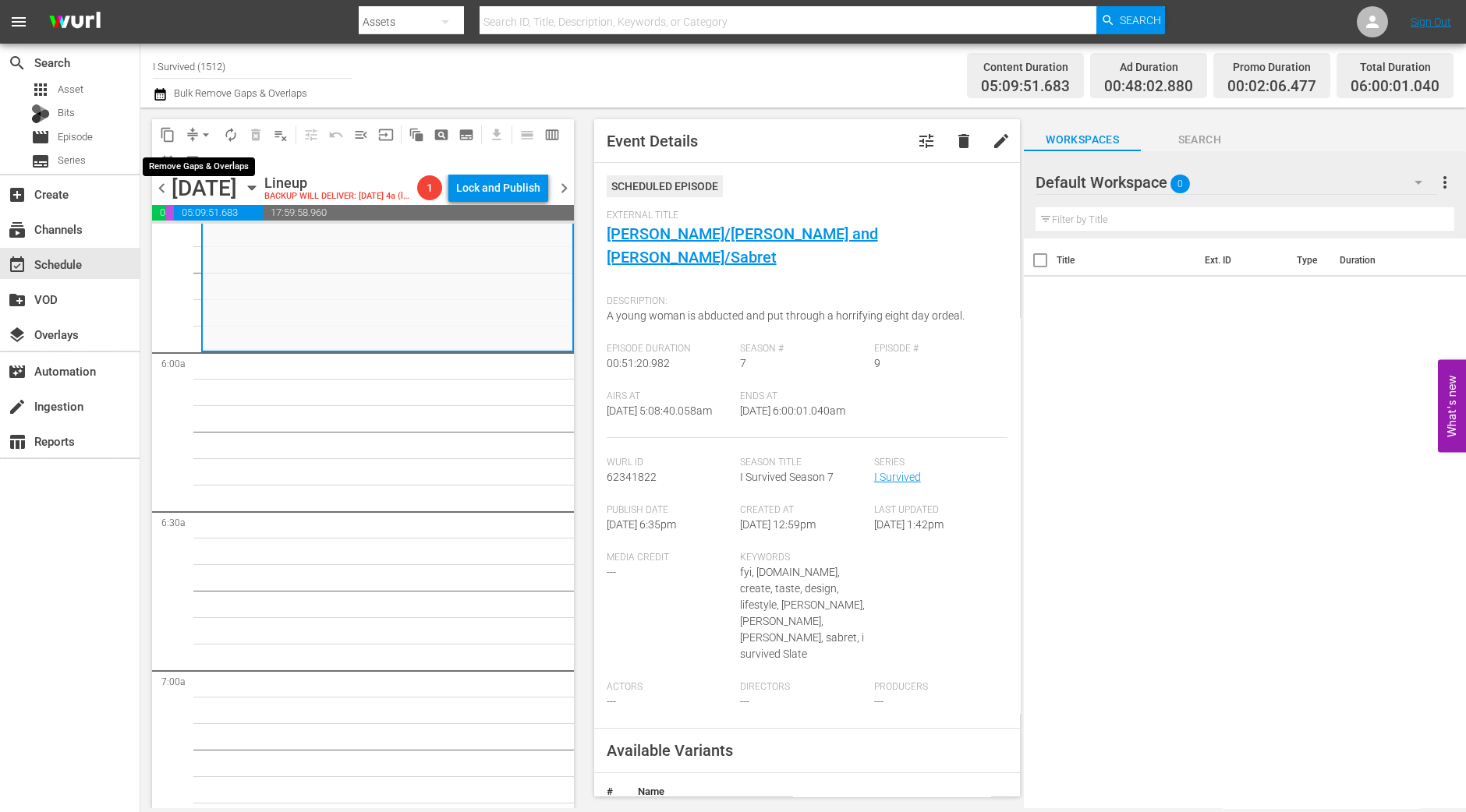
click at [202, 134] on span "arrow_drop_down" at bounding box center [206, 135] width 15 height 15
click at [210, 167] on li "Align to Midnight" at bounding box center [206, 166] width 164 height 25
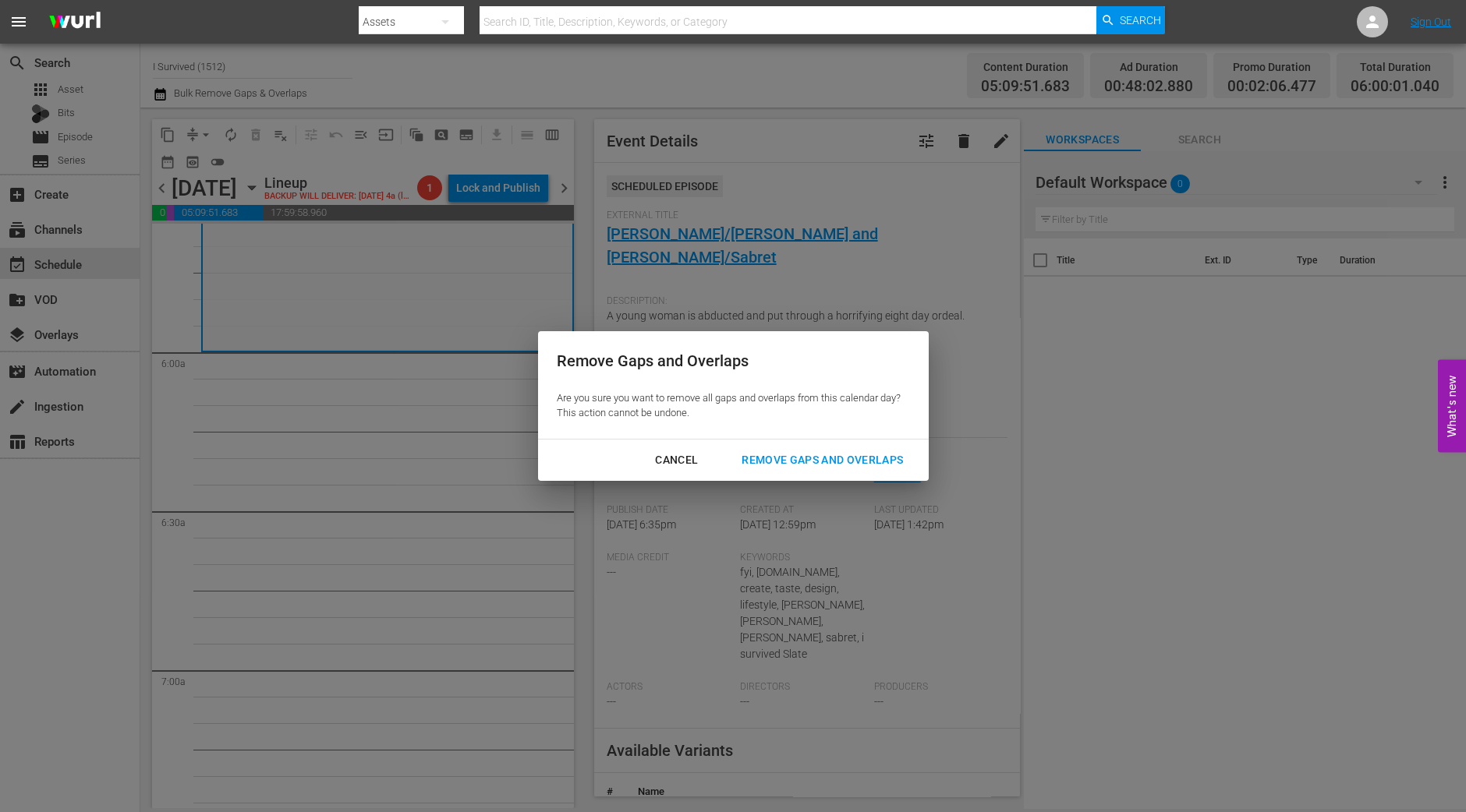
click at [809, 454] on div "Remove Gaps and Overlaps" at bounding box center [821, 460] width 186 height 20
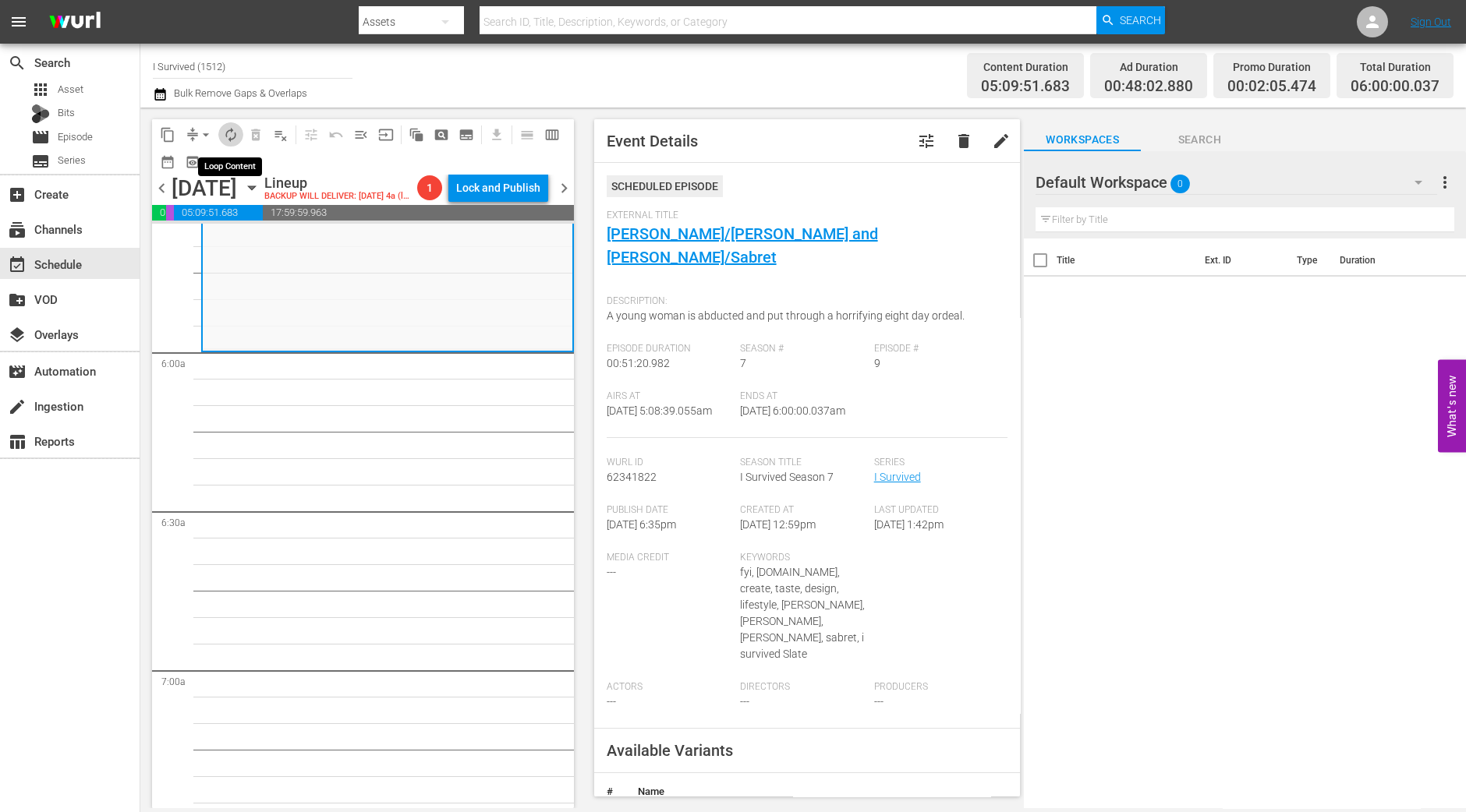
click at [229, 127] on span "autorenew_outlined" at bounding box center [231, 135] width 15 height 15
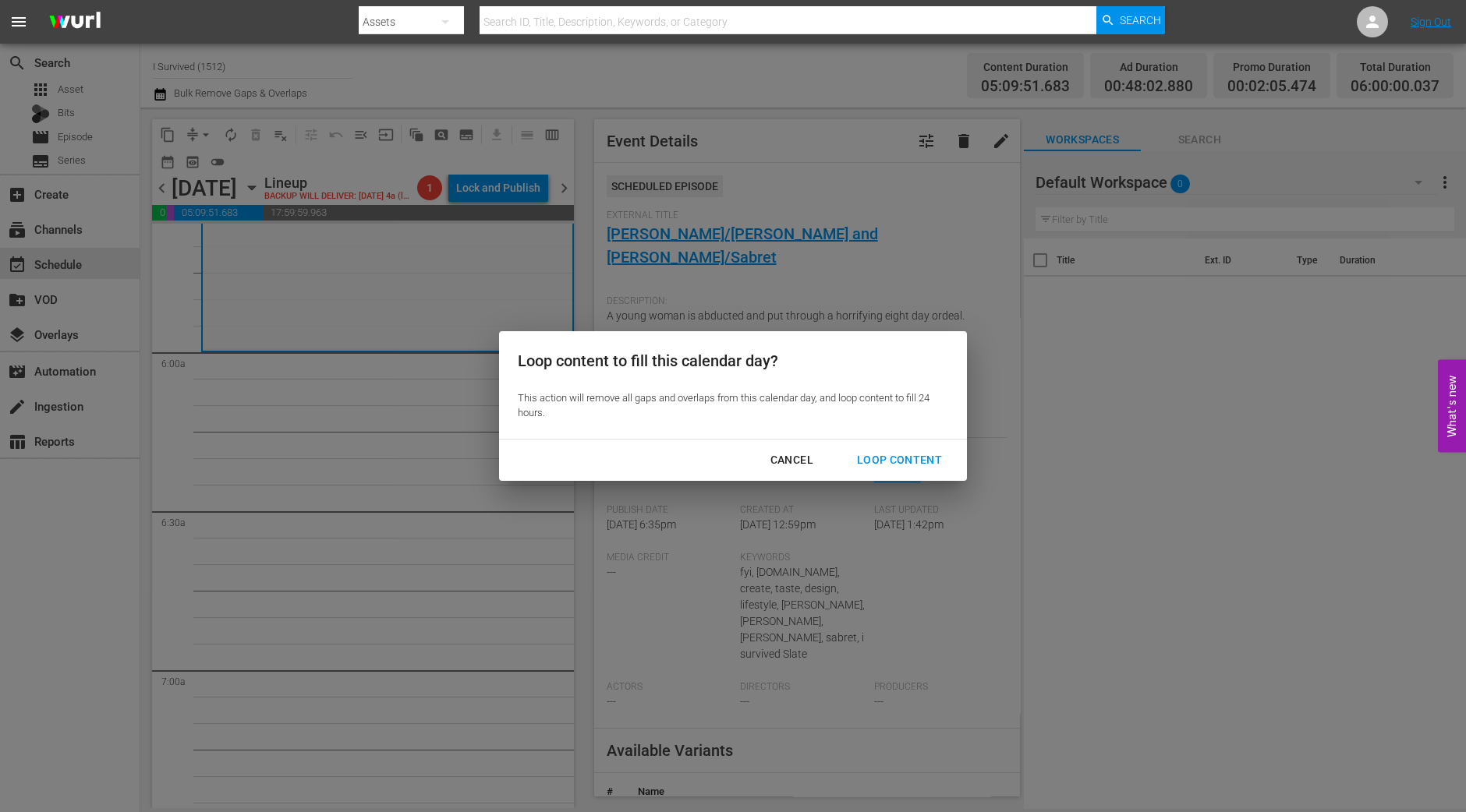
click at [885, 465] on div "Loop Content" at bounding box center [899, 460] width 110 height 20
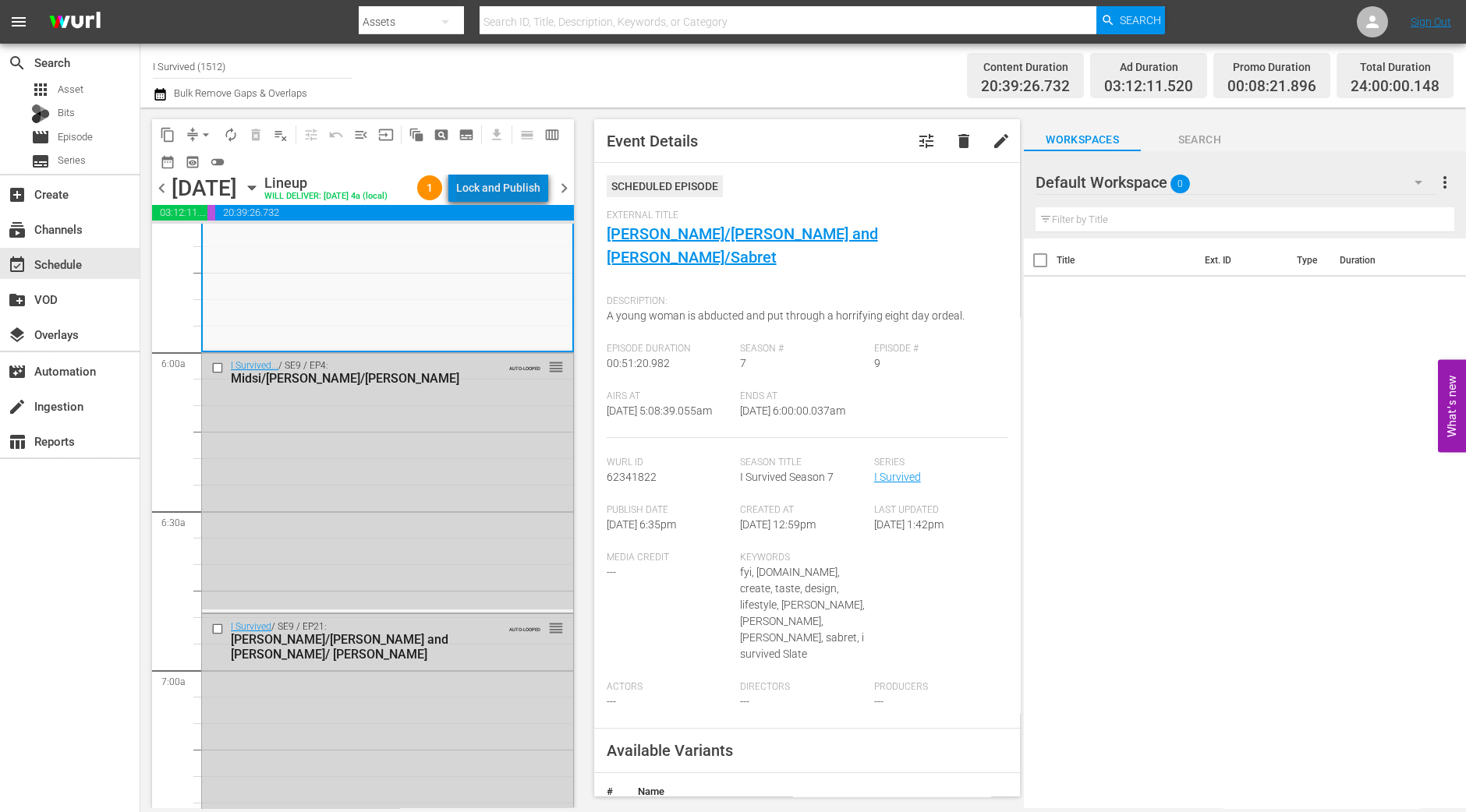
click at [518, 185] on div "Lock and Publish" at bounding box center [498, 188] width 84 height 28
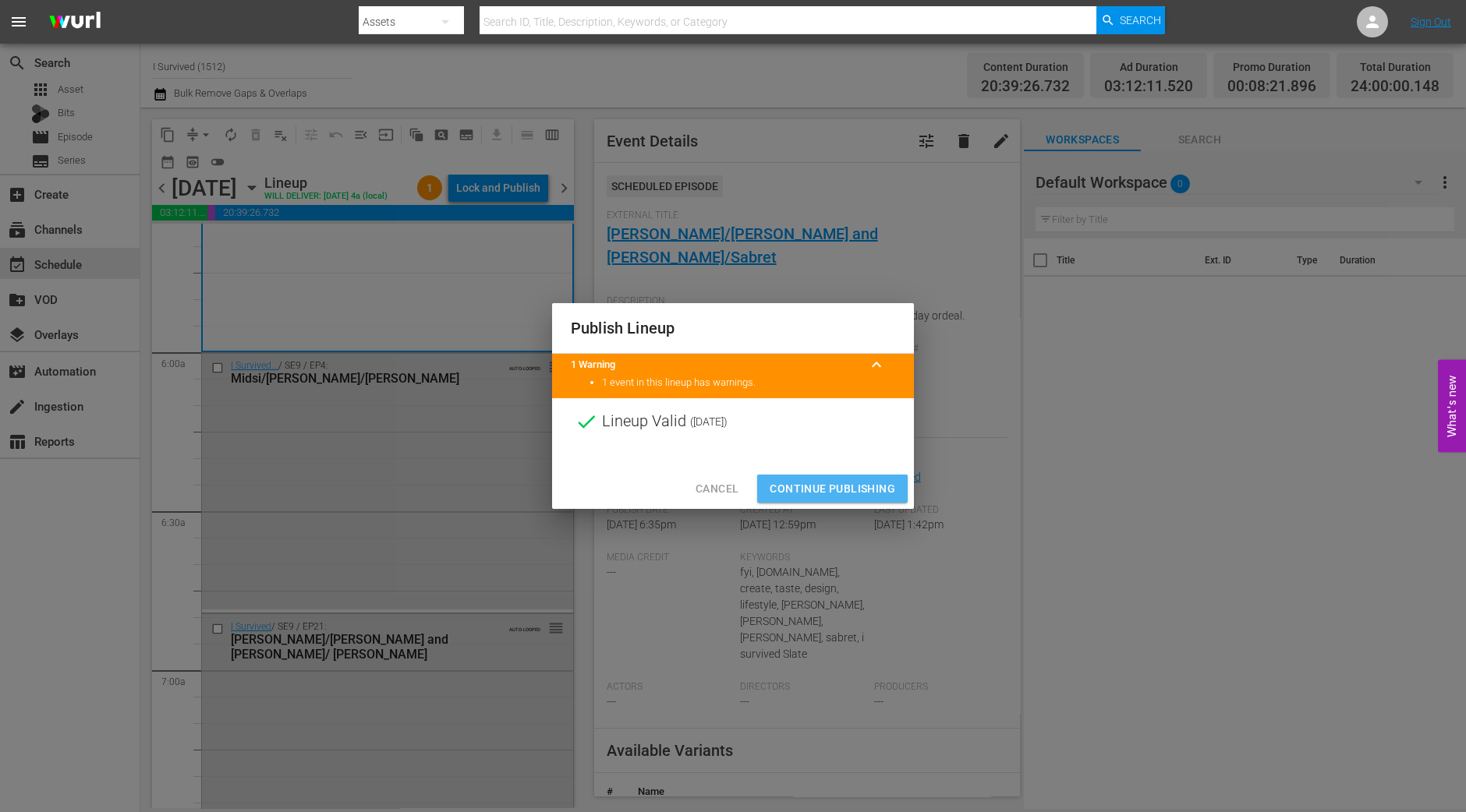
click at [783, 478] on button "Continue Publishing" at bounding box center [832, 489] width 150 height 29
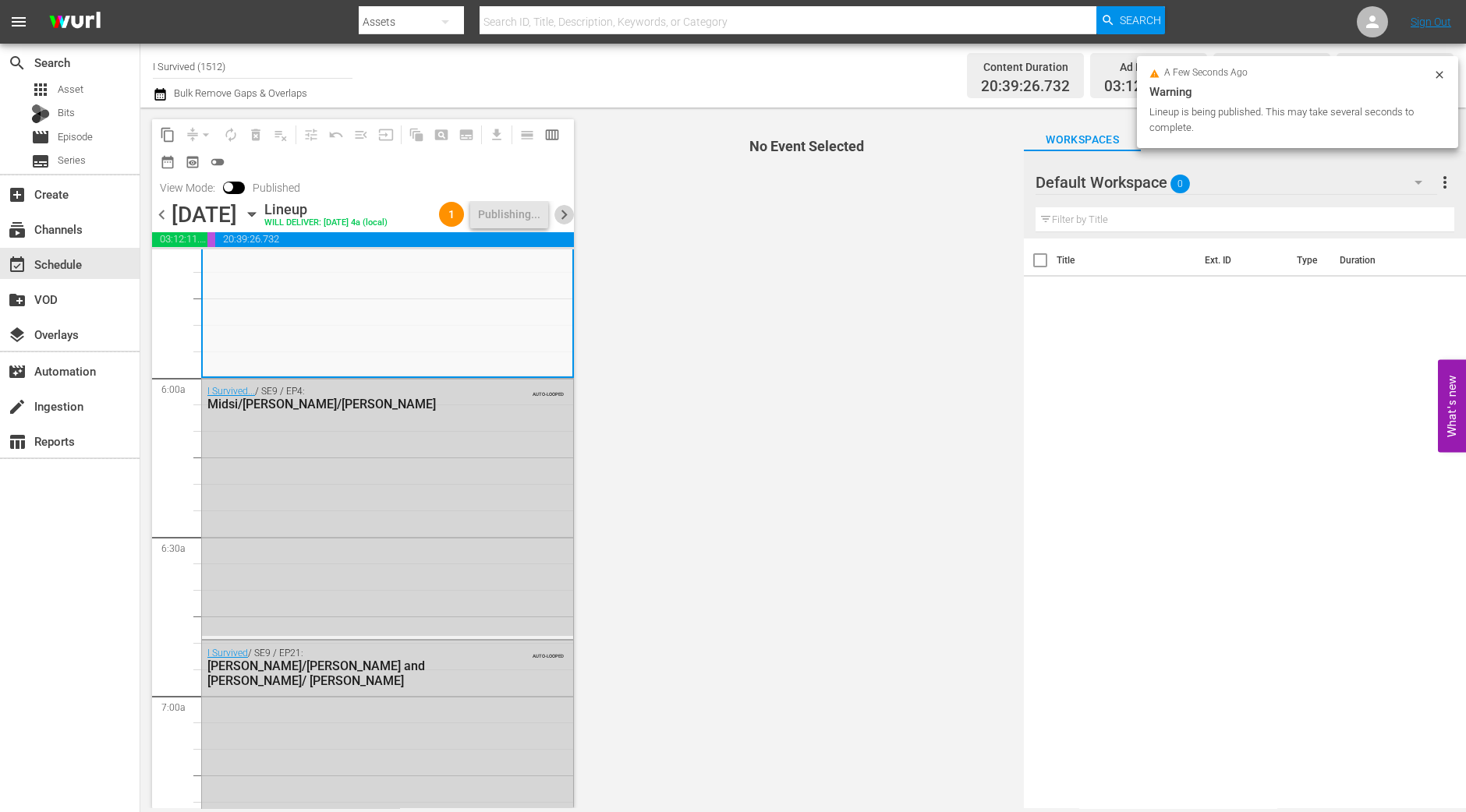
click at [562, 224] on span "chevron_right" at bounding box center [564, 214] width 20 height 20
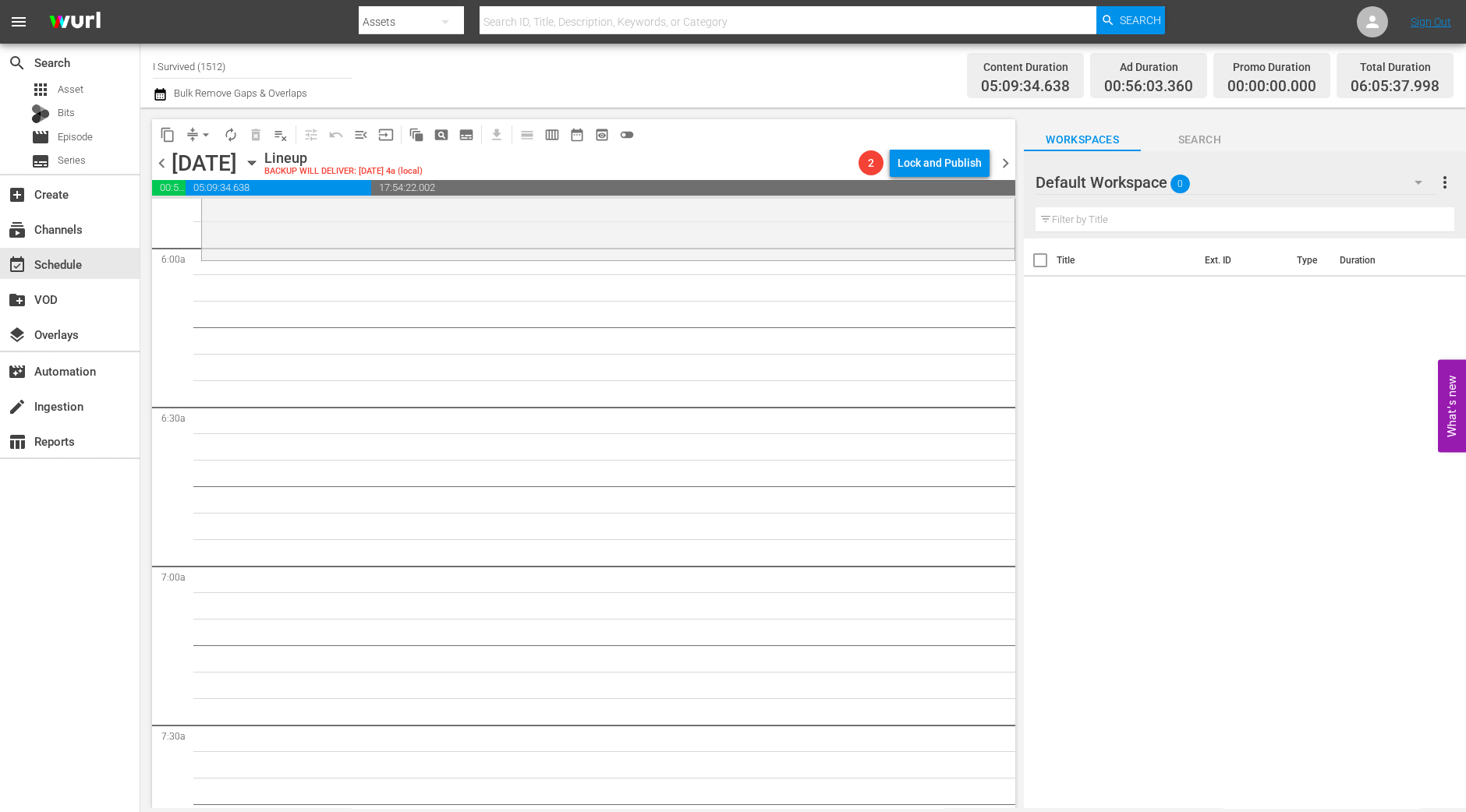
scroll to position [1780, 0]
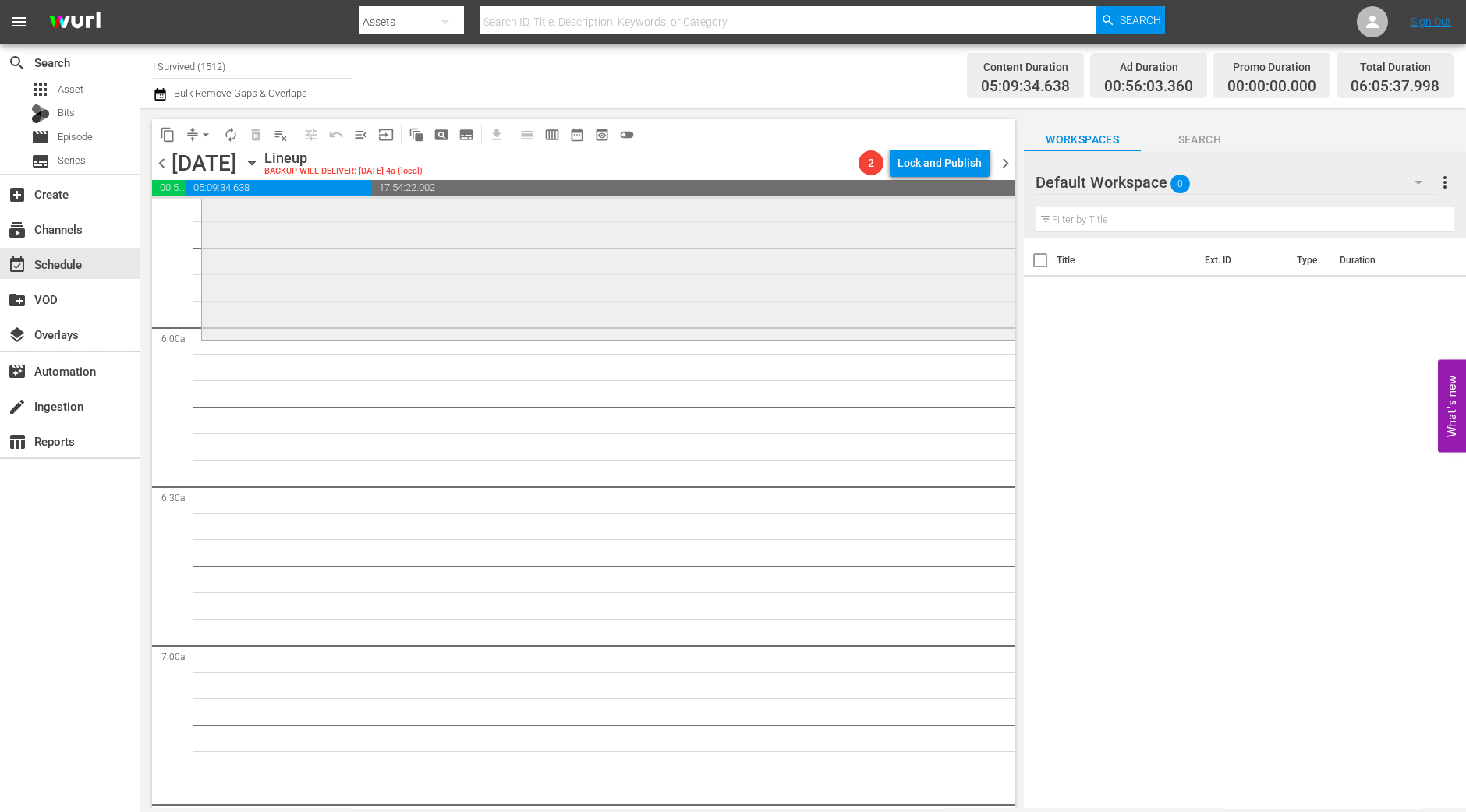
click at [394, 234] on div "I Survived / SE8 / EP1: Jessica/Jeff and Mark/Kerri reorder" at bounding box center [608, 200] width 812 height 275
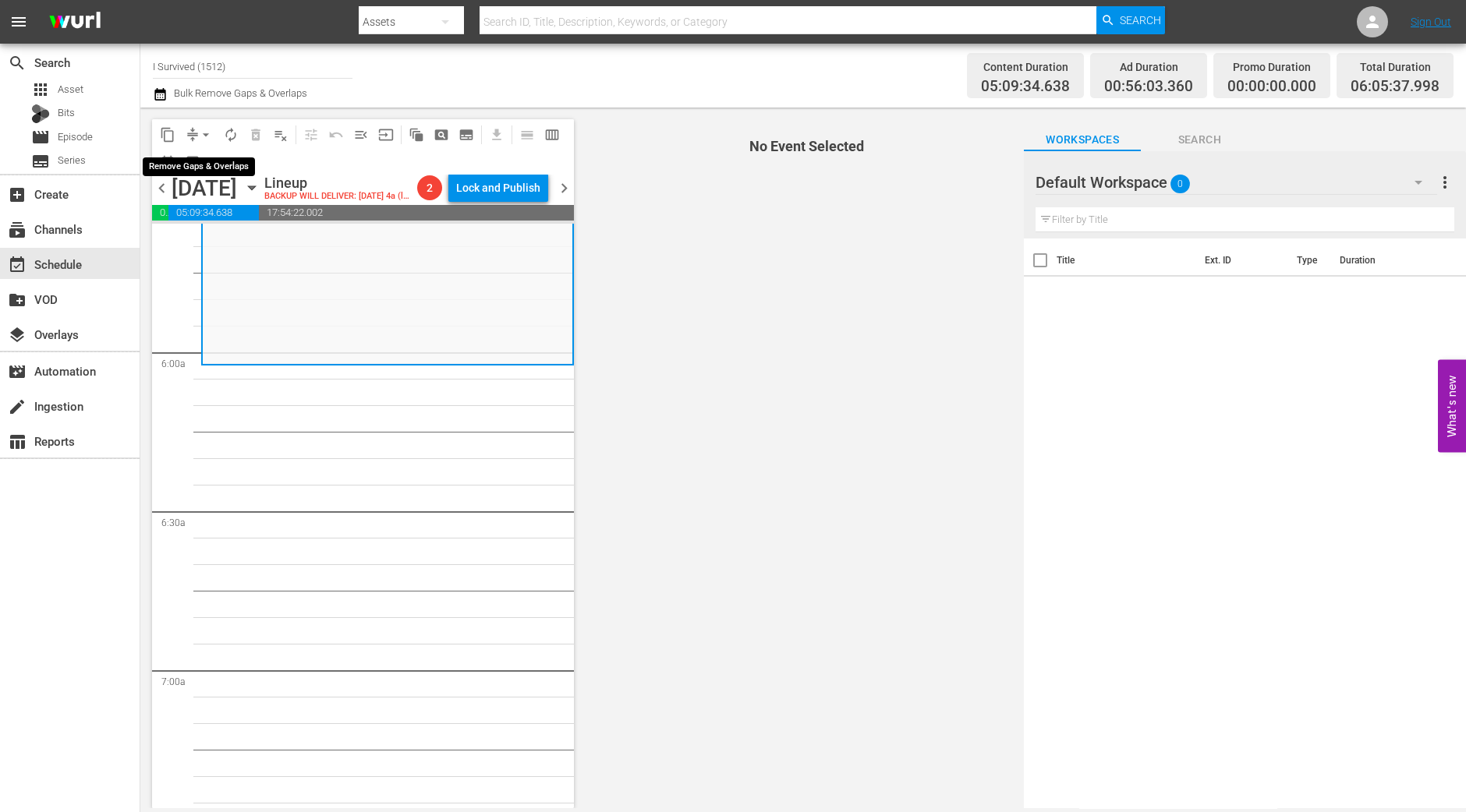
click at [207, 138] on span "arrow_drop_down" at bounding box center [206, 135] width 15 height 15
click at [206, 154] on li "Align to Midnight" at bounding box center [206, 166] width 128 height 25
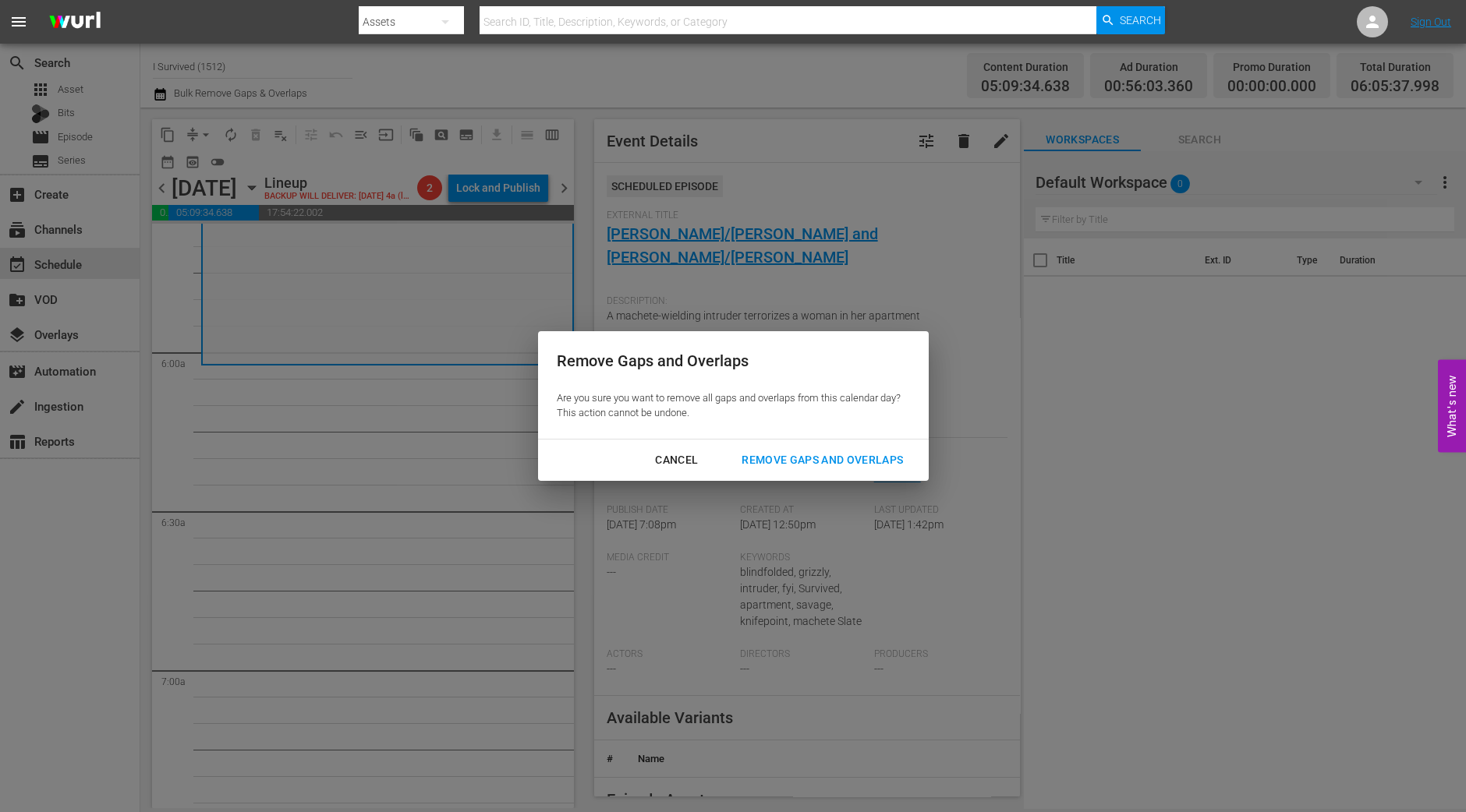
click at [865, 460] on div "Remove Gaps and Overlaps" at bounding box center [821, 460] width 186 height 20
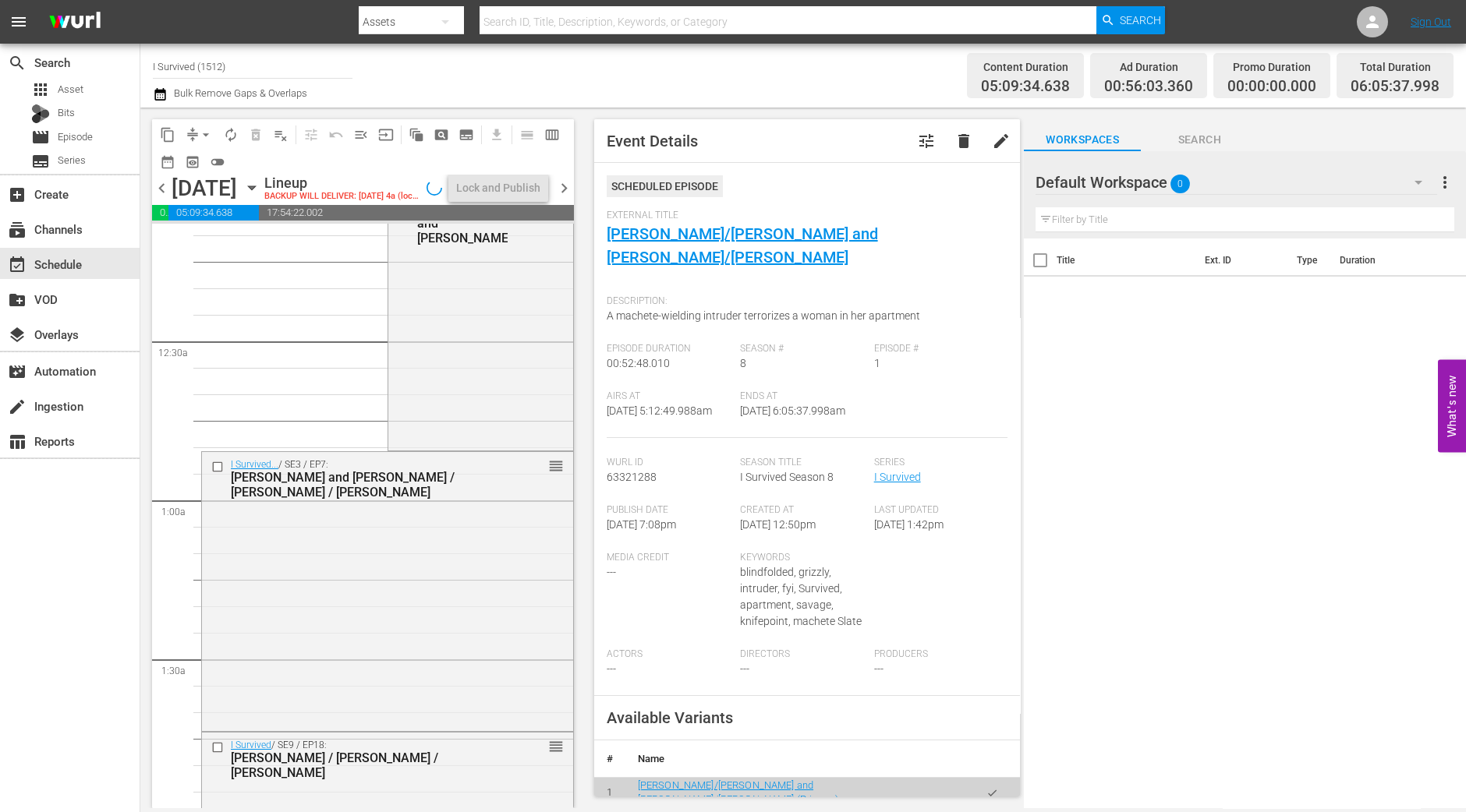
scroll to position [0, 0]
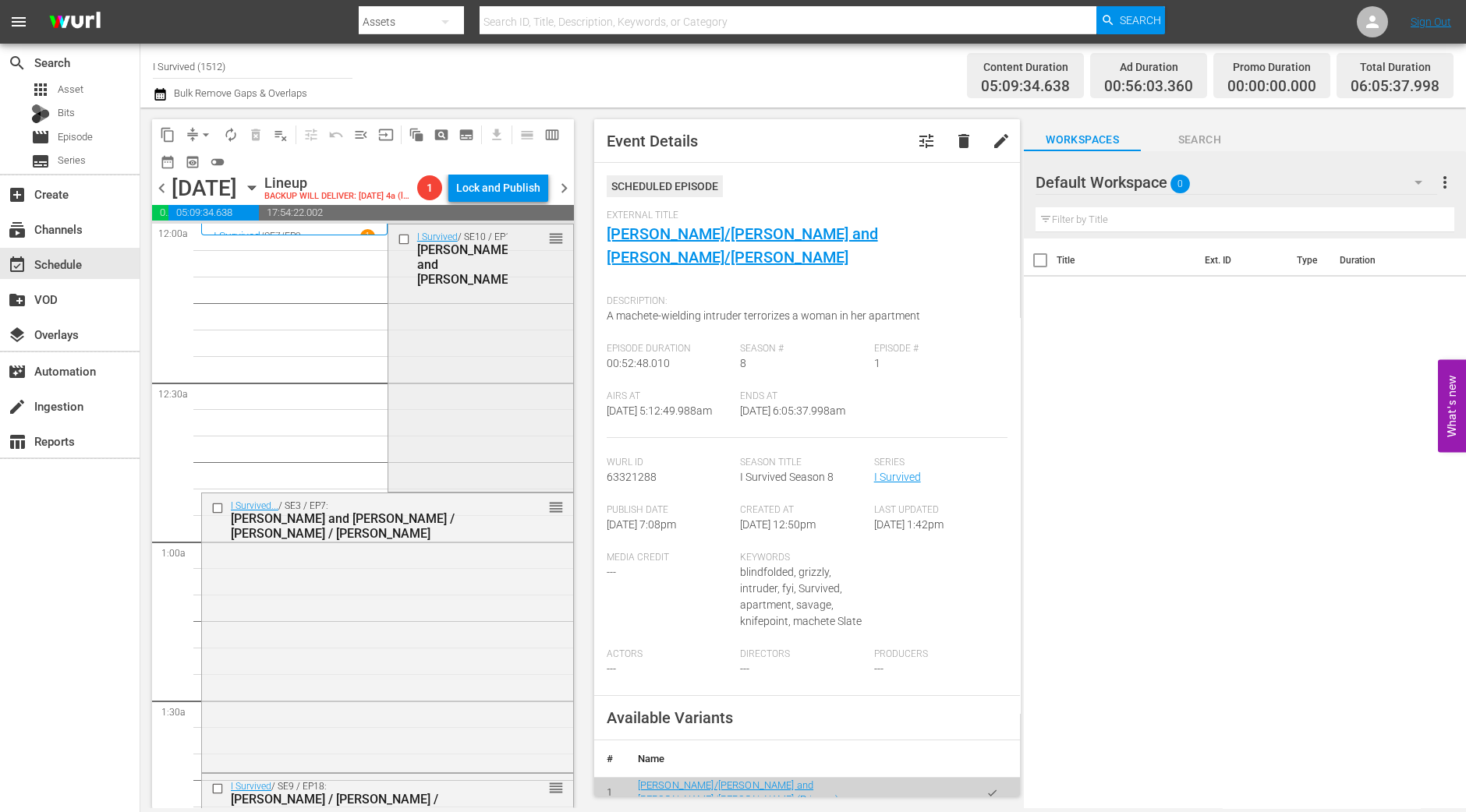
click at [465, 375] on div "I Survived / SE10 / EP10: Dorothy/Jim/Bud and Katrina reorder" at bounding box center [481, 357] width 185 height 265
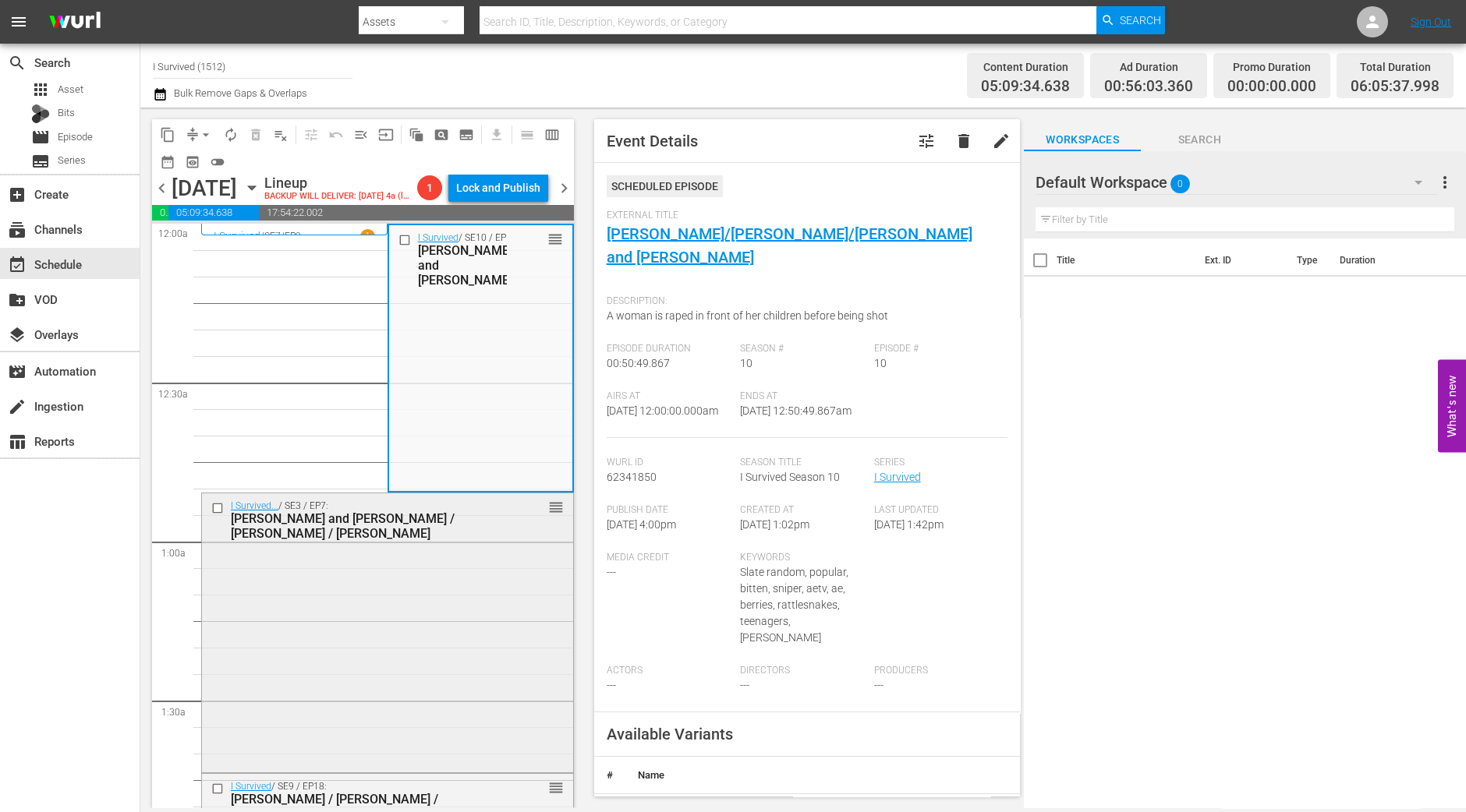
click at [502, 624] on div "I Survived... / SE3 / EP7: Scott and Sean / Timothy / Stacey reorder" at bounding box center [387, 631] width 371 height 276
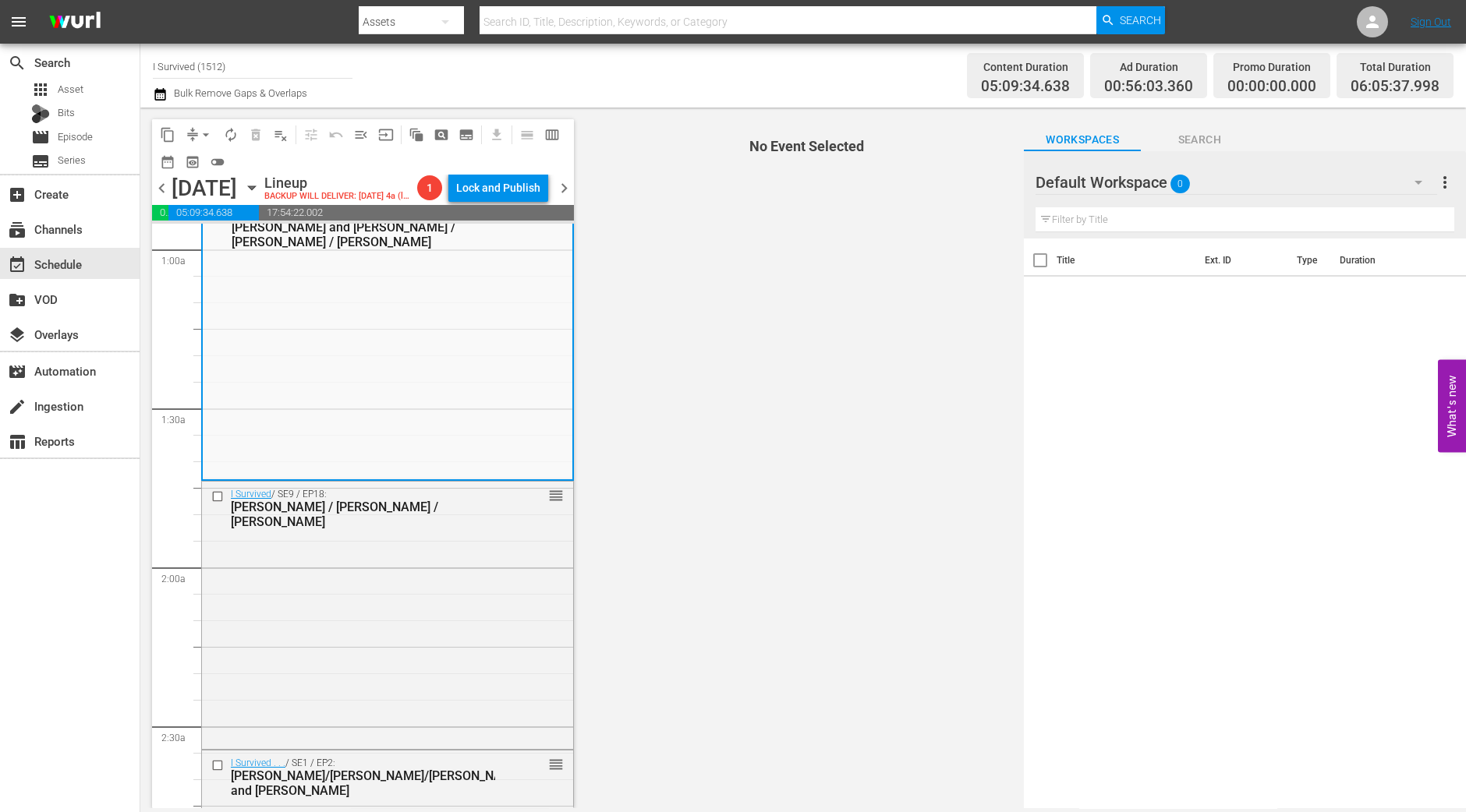
scroll to position [195, 0]
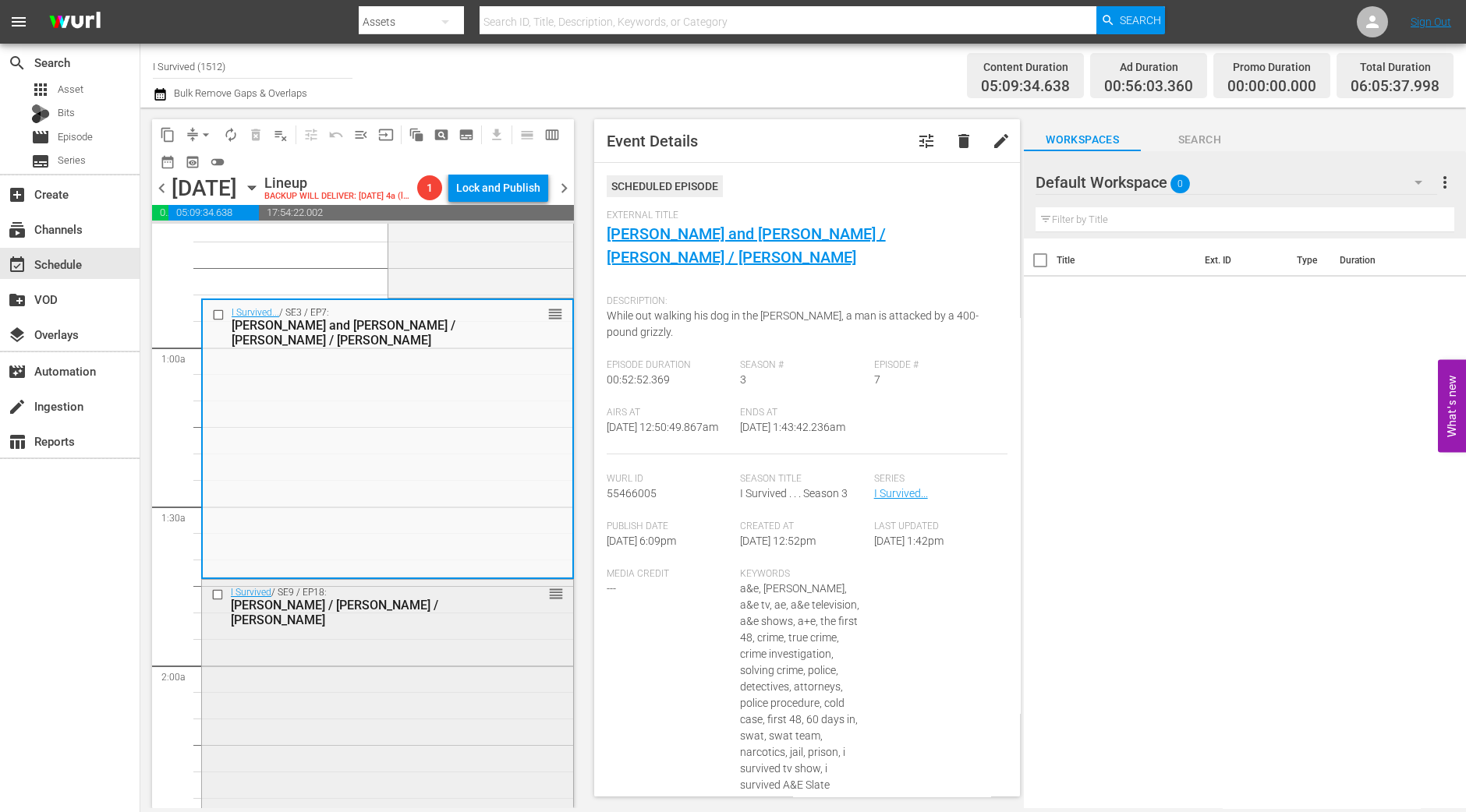
click at [381, 691] on div "I Survived / SE9 / EP18: Audrey / Todd / Kimberley reorder" at bounding box center [387, 713] width 371 height 265
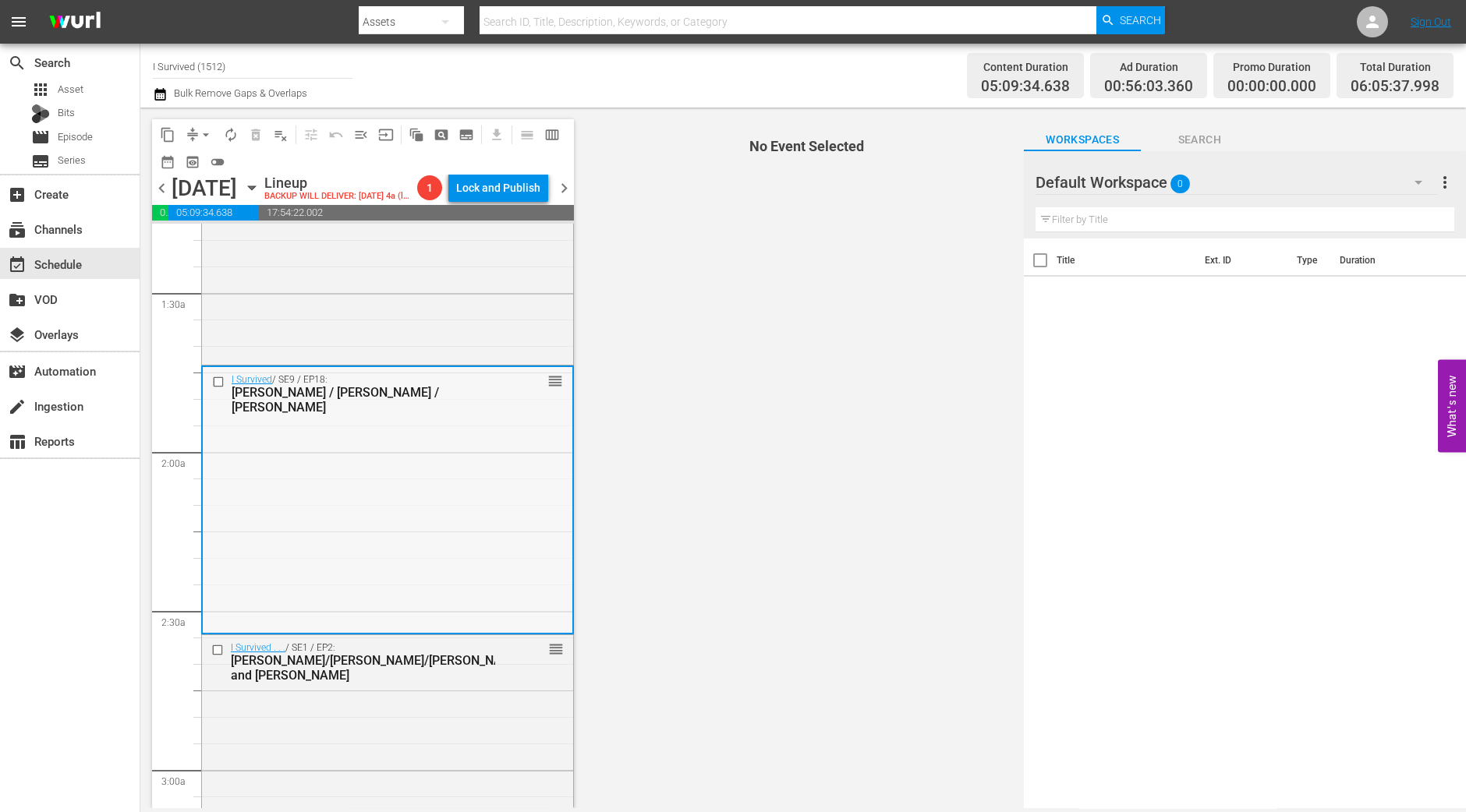
scroll to position [488, 0]
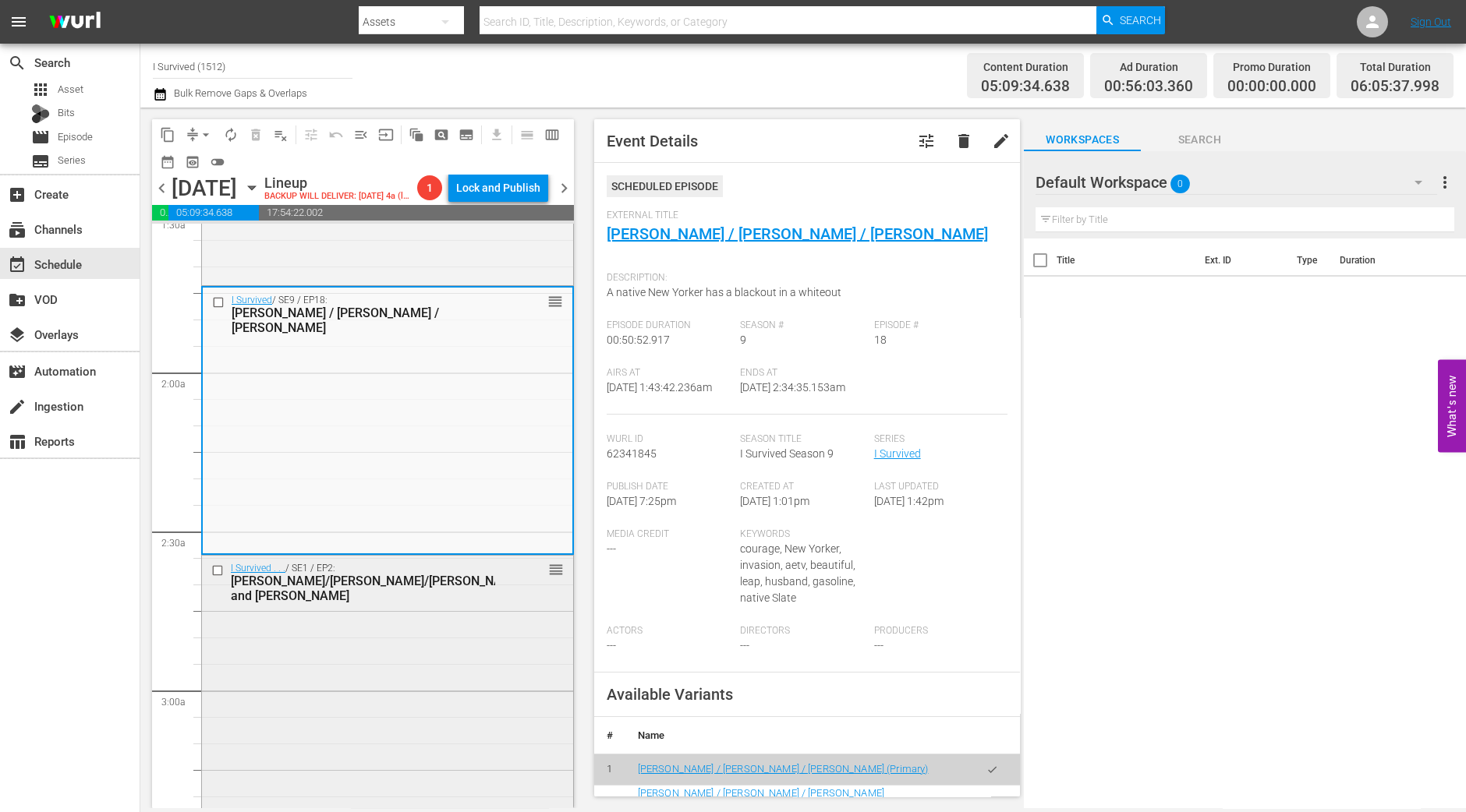
click at [426, 691] on div "I Survived . . . / SE1 / EP2: Brandi/Joseph/Sam and Suzanne reorder" at bounding box center [387, 693] width 371 height 275
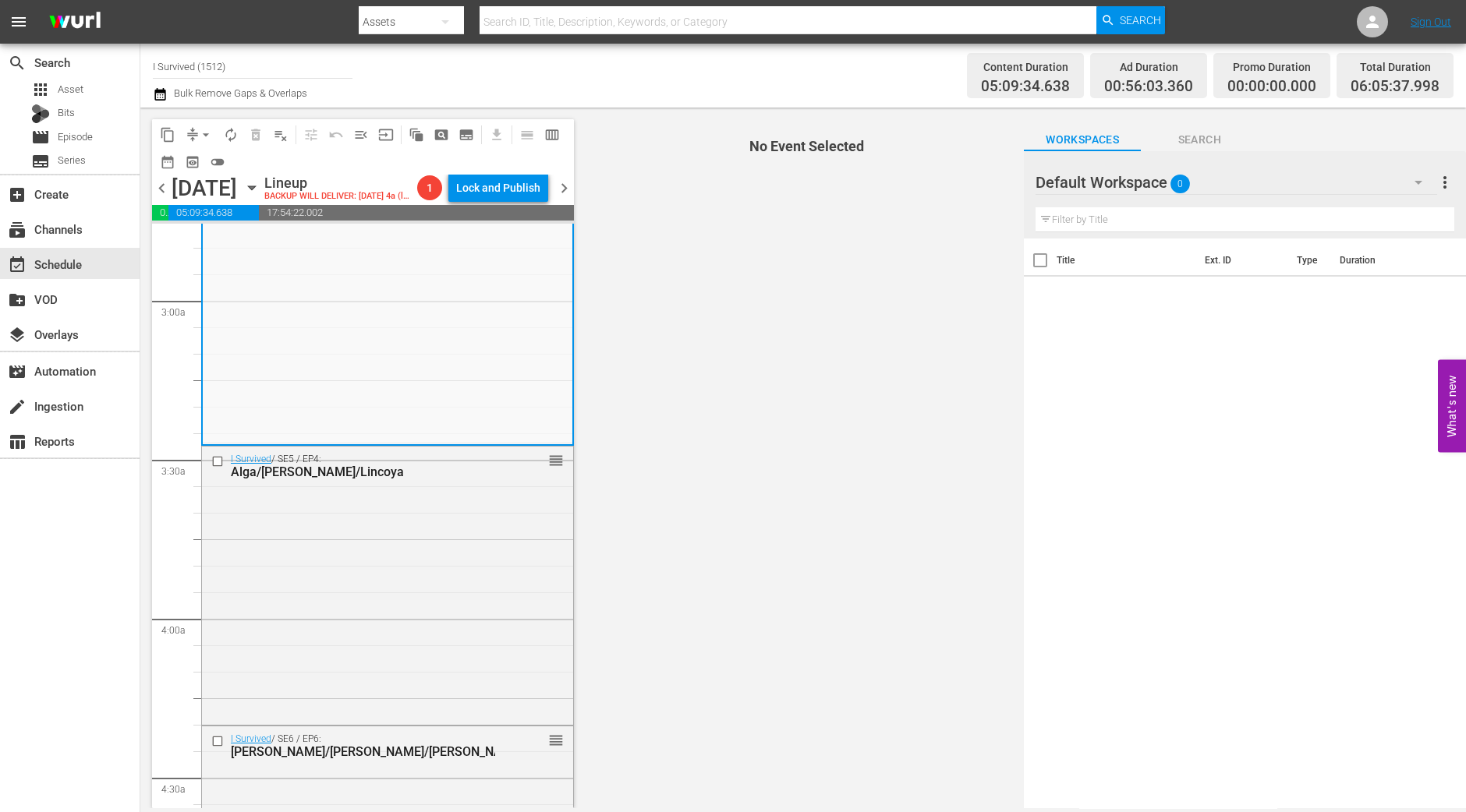
scroll to position [779, 0]
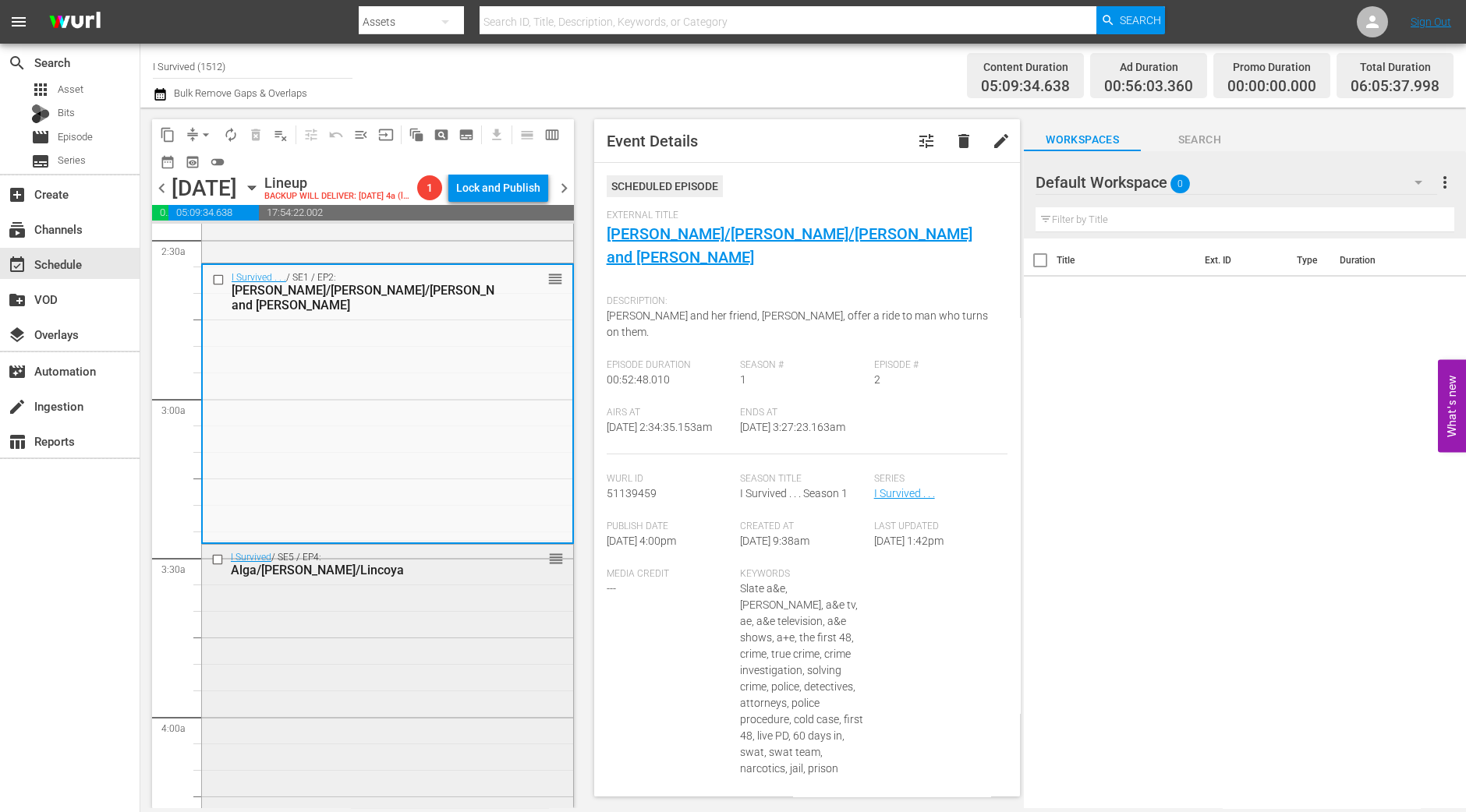
click at [379, 657] on div "I Survived / SE5 / EP4: Alga/Blaine/Lincoya reorder" at bounding box center [387, 683] width 371 height 275
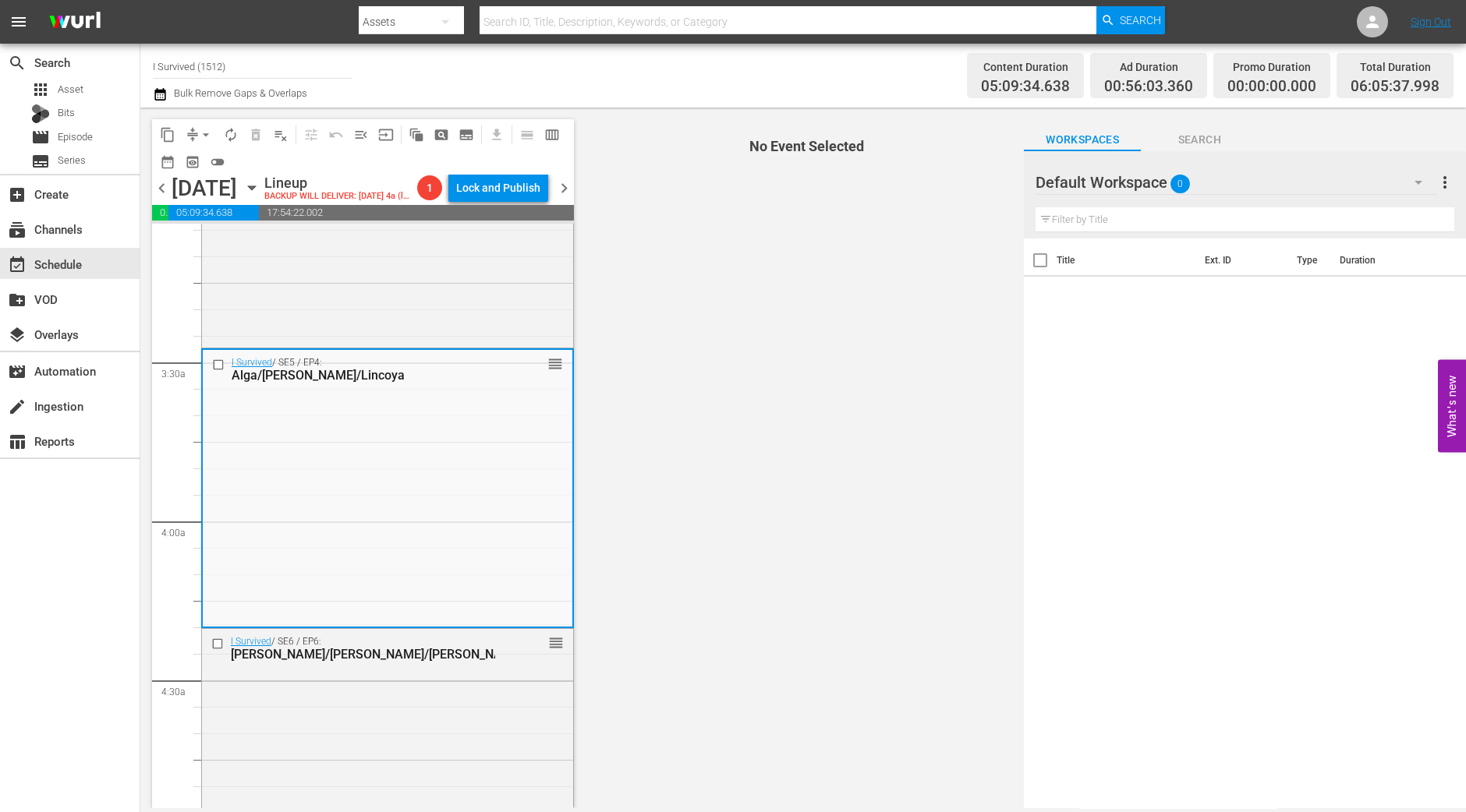
scroll to position [1072, 0]
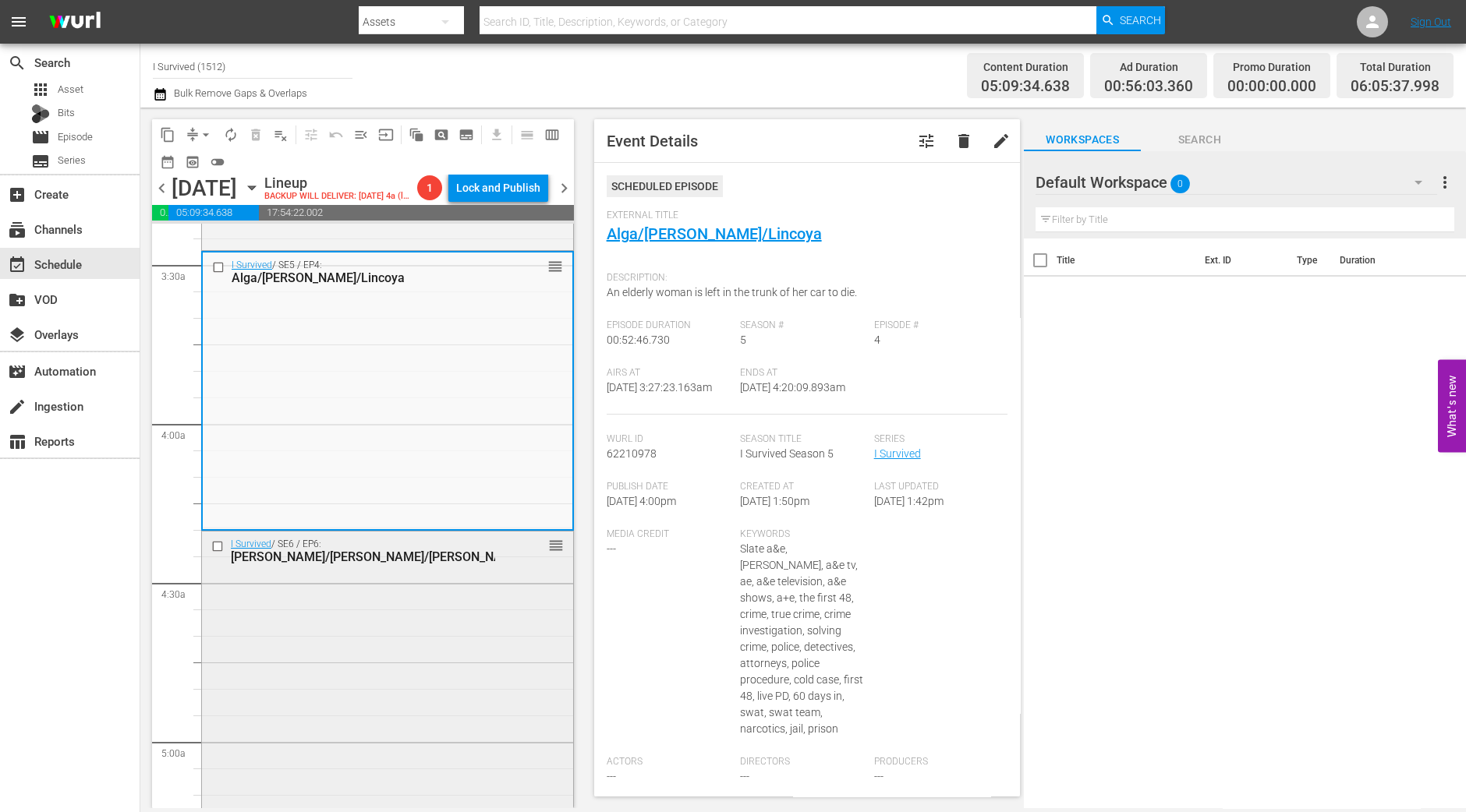
click at [405, 570] on div "I Survived / SE6 / EP6: Kristina/Jon/Amanda reorder" at bounding box center [387, 550] width 371 height 38
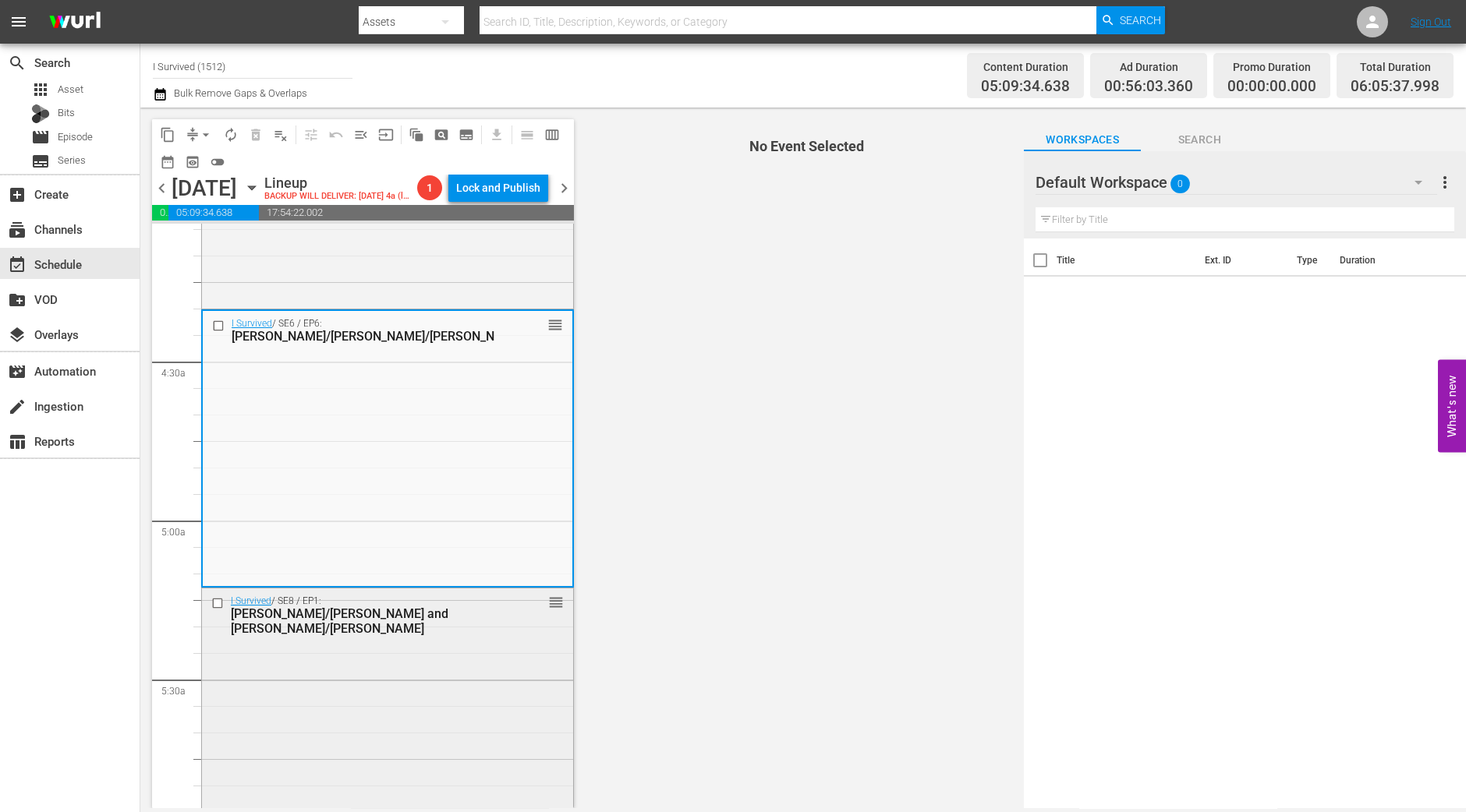
scroll to position [1363, 0]
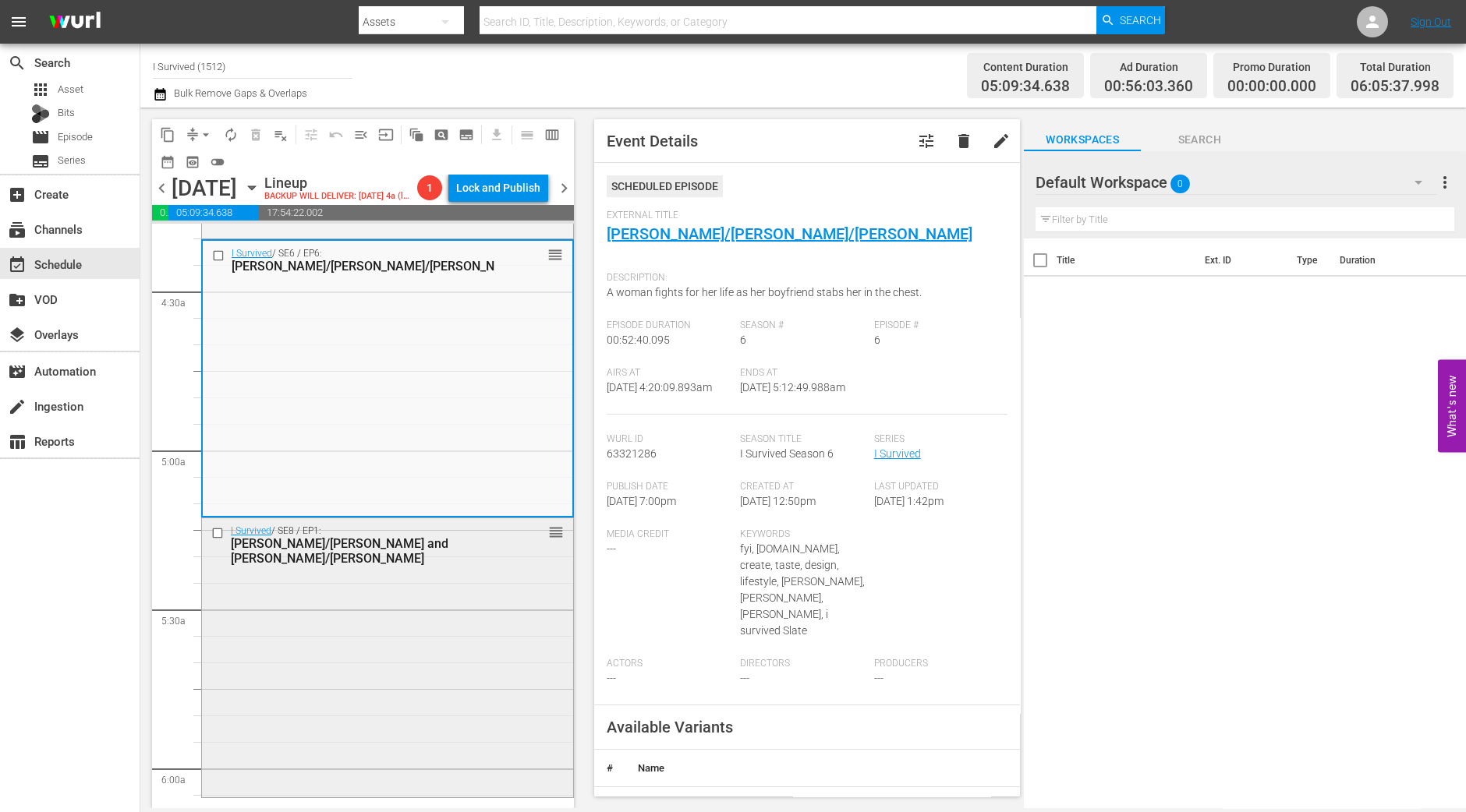
click at [403, 696] on div "I Survived / SE8 / EP1: Jessica/Jeff and Mark/Kerri reorder" at bounding box center [387, 656] width 371 height 275
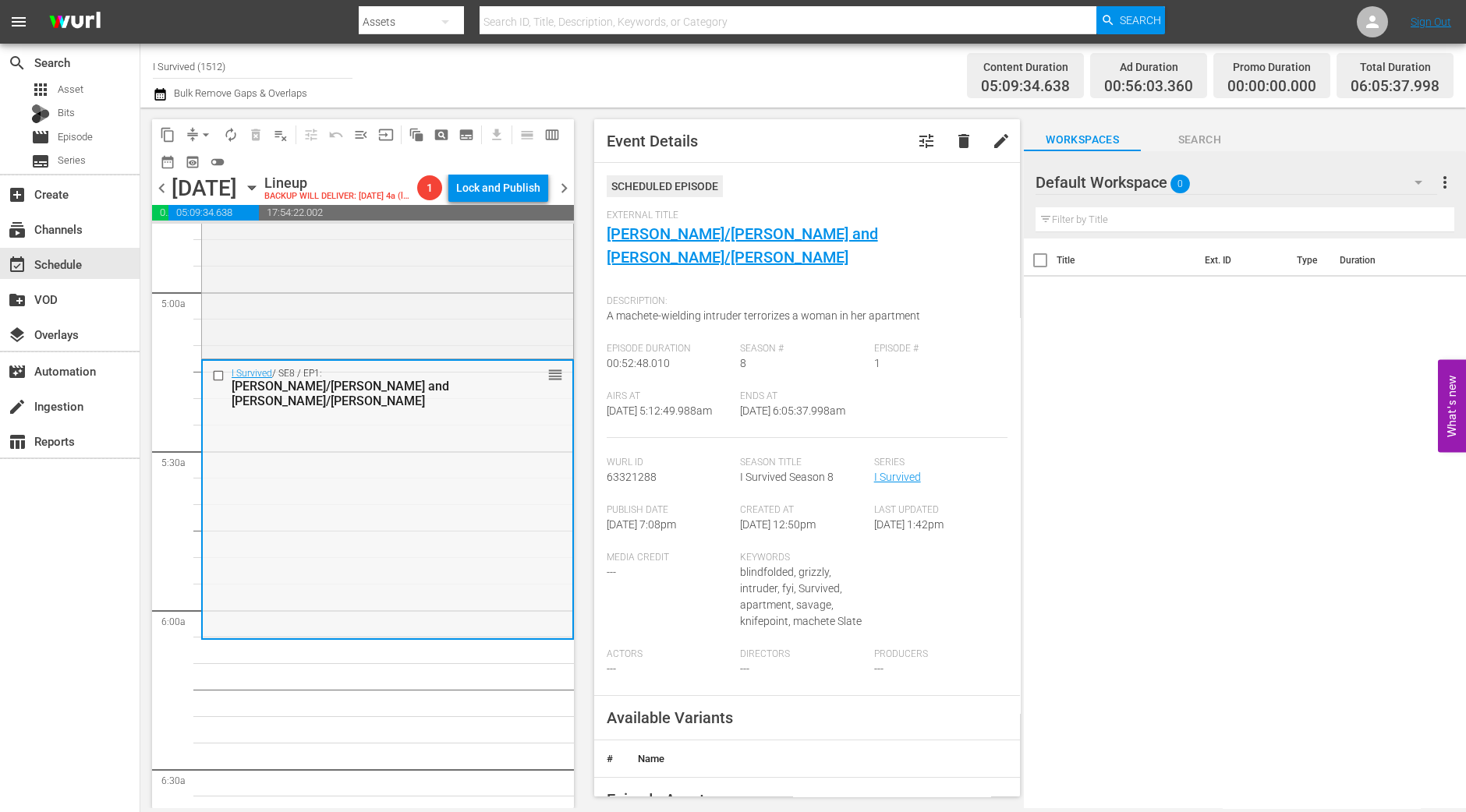
scroll to position [1559, 0]
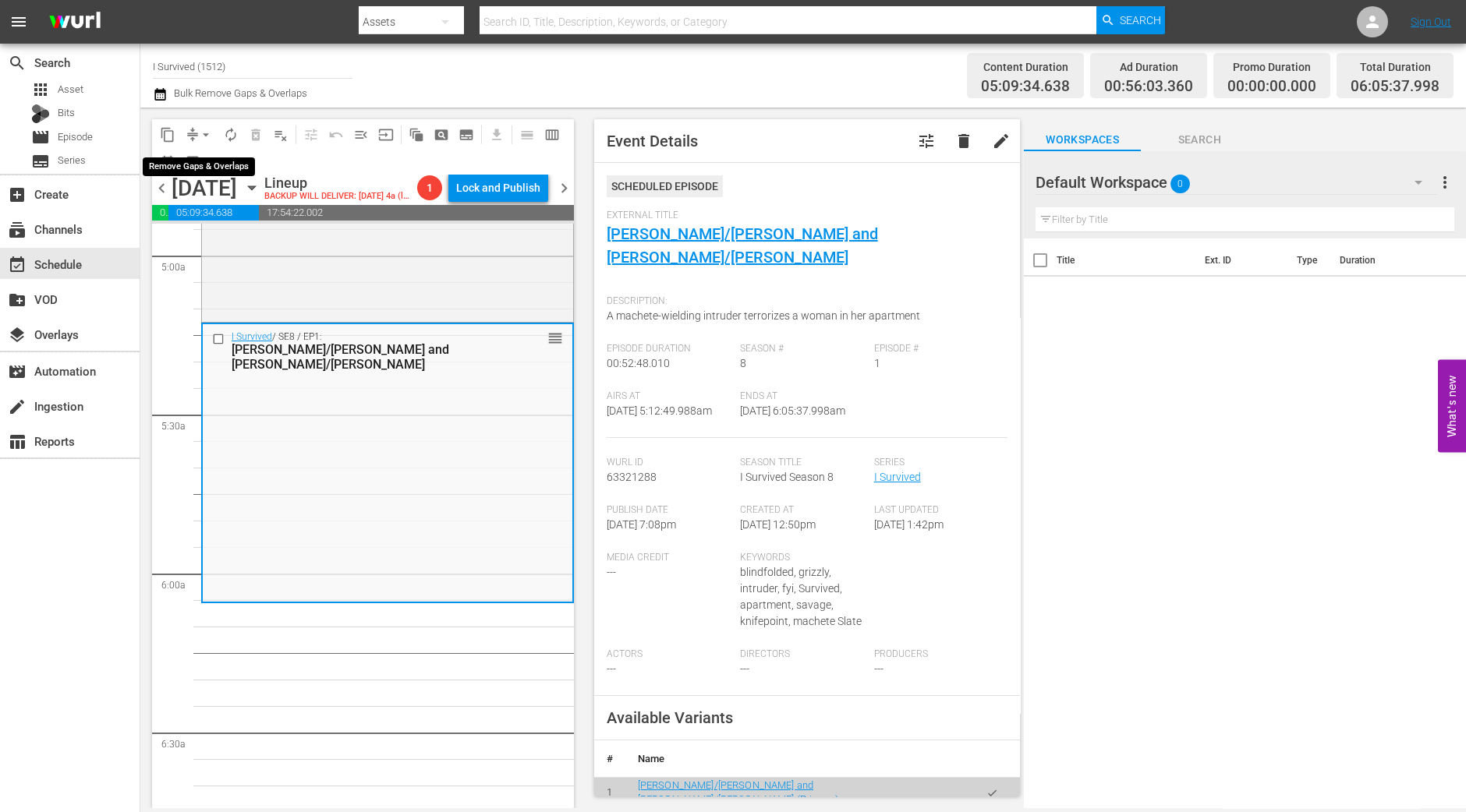
click at [200, 131] on span "arrow_drop_down" at bounding box center [206, 135] width 15 height 15
click at [203, 166] on li "Align to Midnight" at bounding box center [206, 166] width 164 height 25
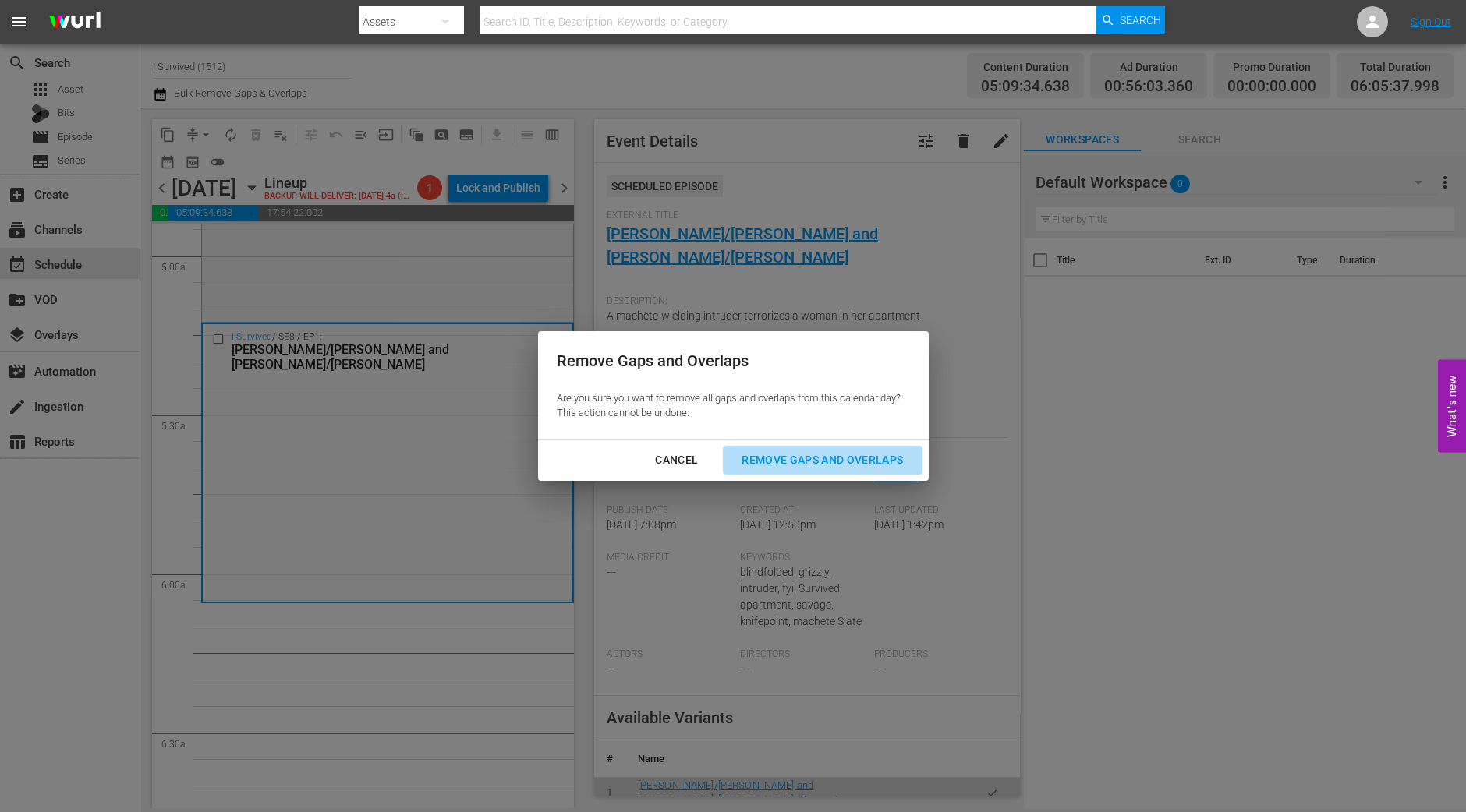
click at [830, 460] on div "Remove Gaps and Overlaps" at bounding box center [821, 460] width 186 height 20
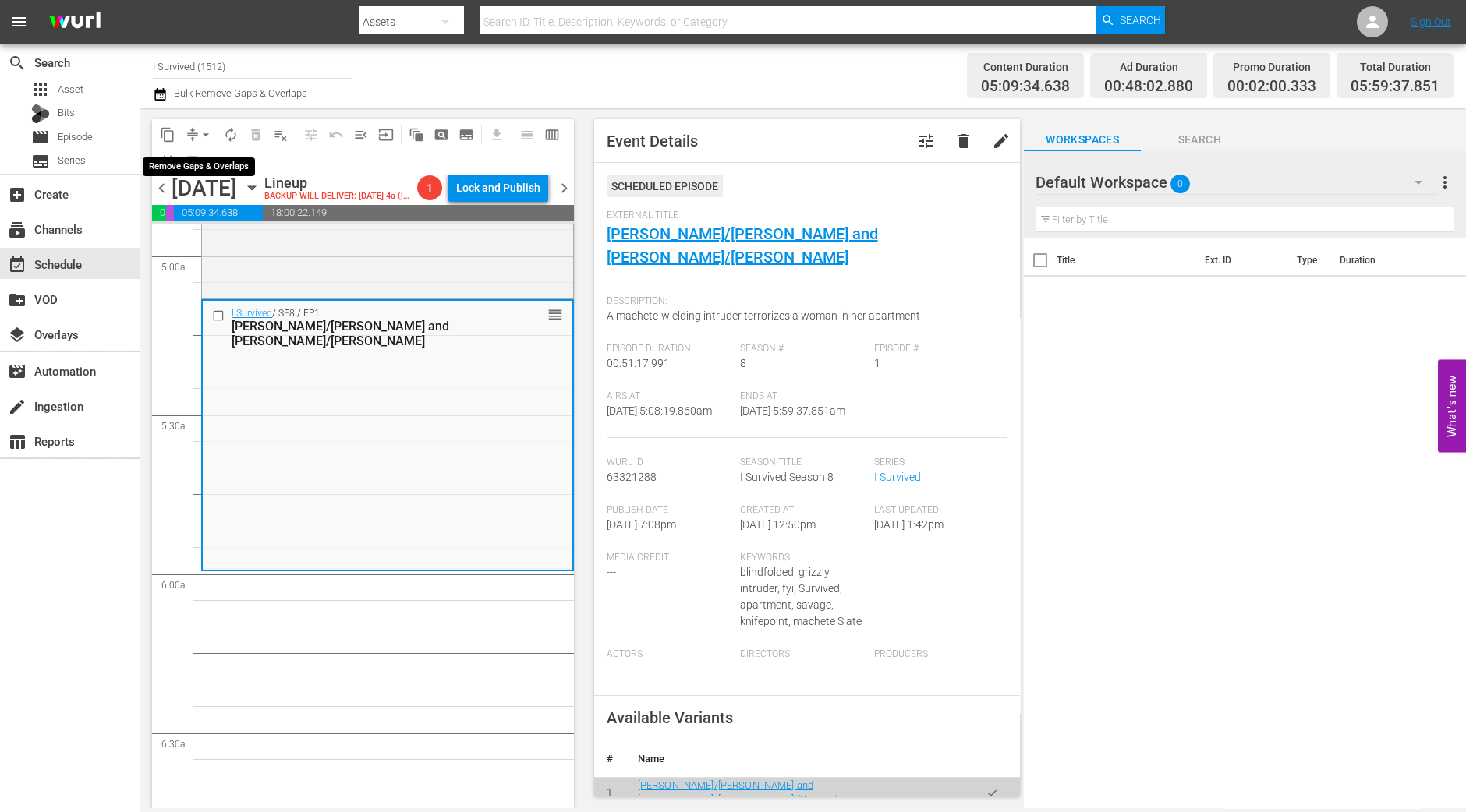
click at [198, 137] on span "arrow_drop_down" at bounding box center [206, 135] width 15 height 15
click at [199, 157] on li "Align to Midnight" at bounding box center [206, 166] width 164 height 25
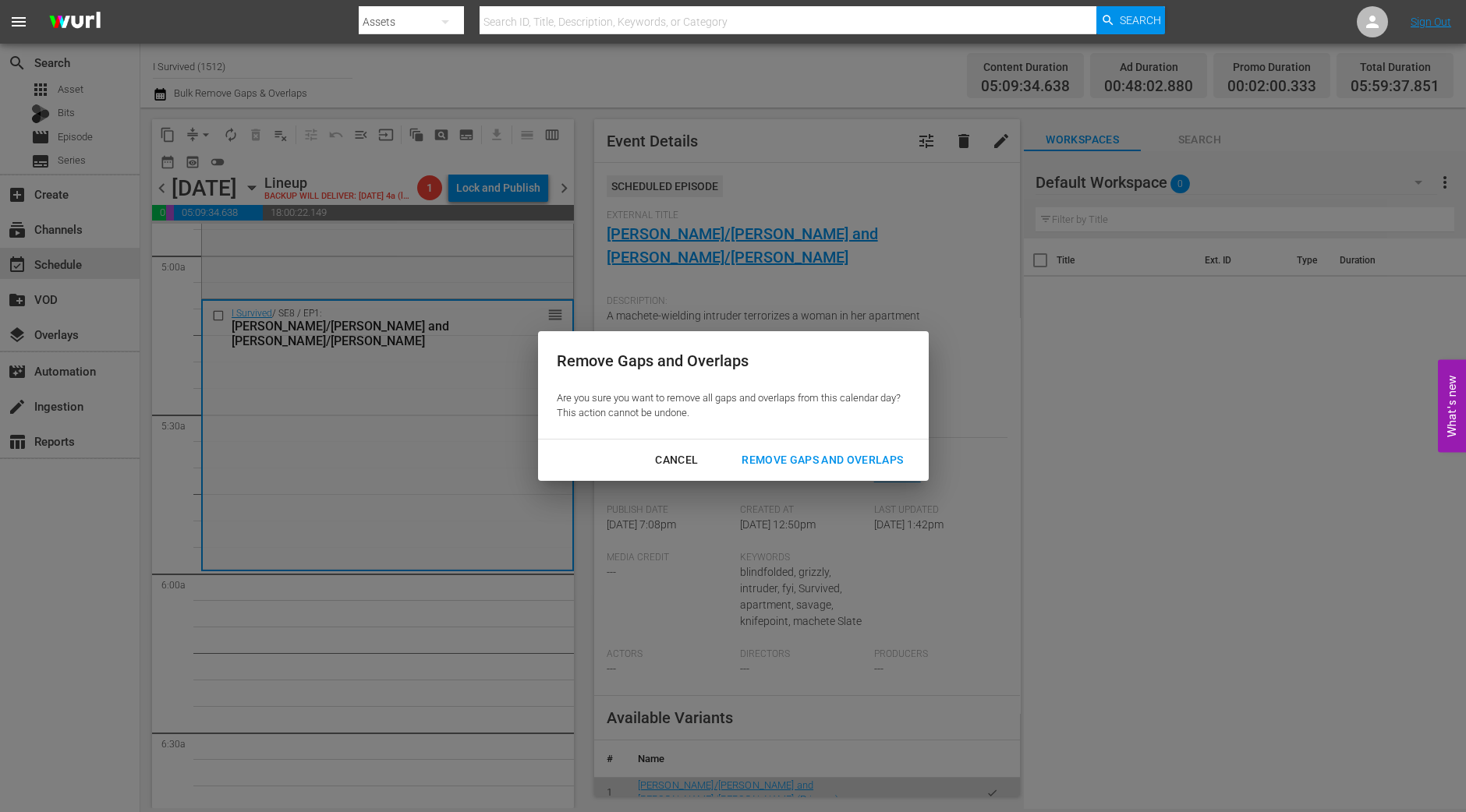
click at [756, 457] on div "Remove Gaps and Overlaps" at bounding box center [821, 460] width 186 height 20
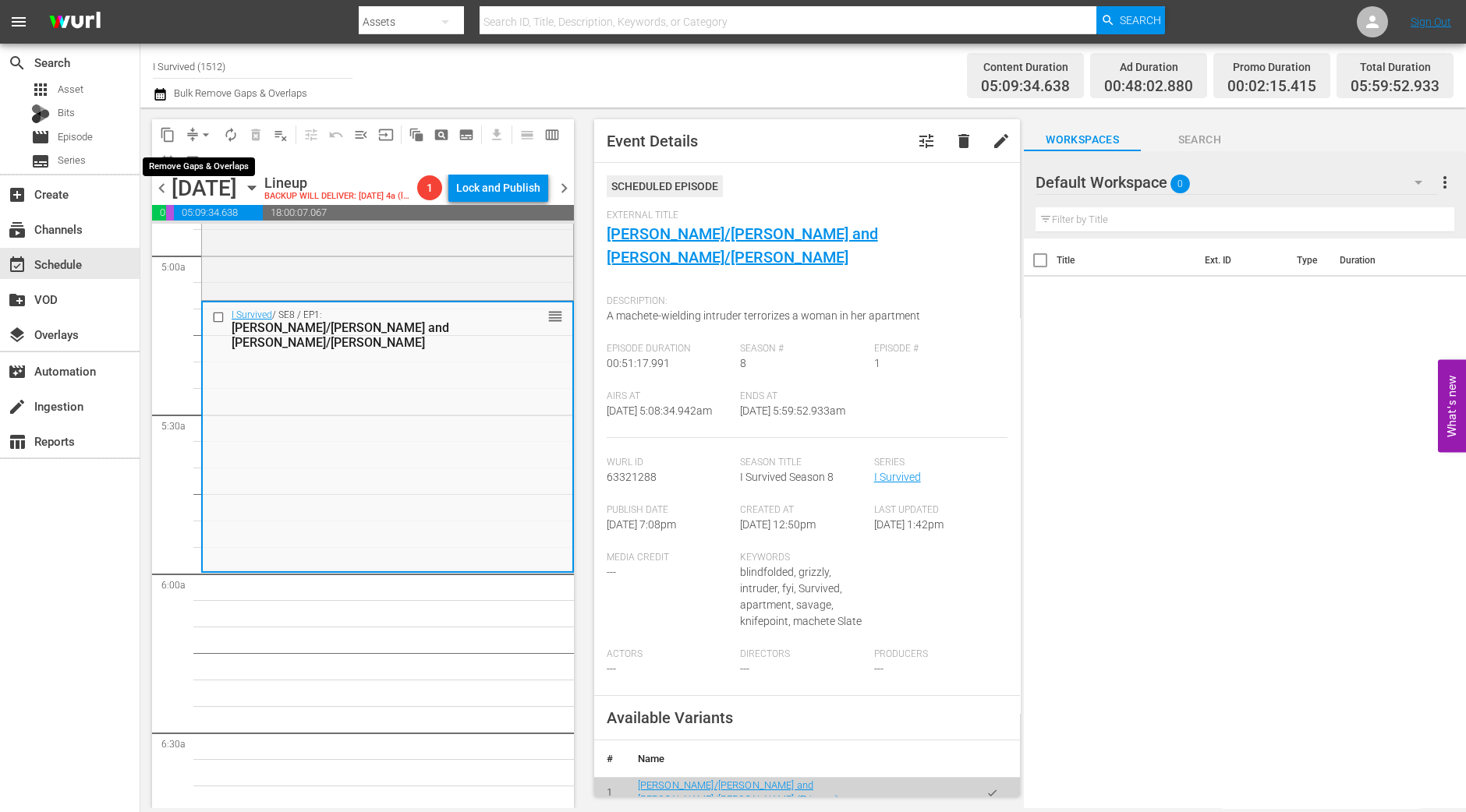
click at [196, 131] on button "arrow_drop_down" at bounding box center [206, 134] width 25 height 25
click at [196, 163] on li "Align to Midnight" at bounding box center [206, 166] width 164 height 25
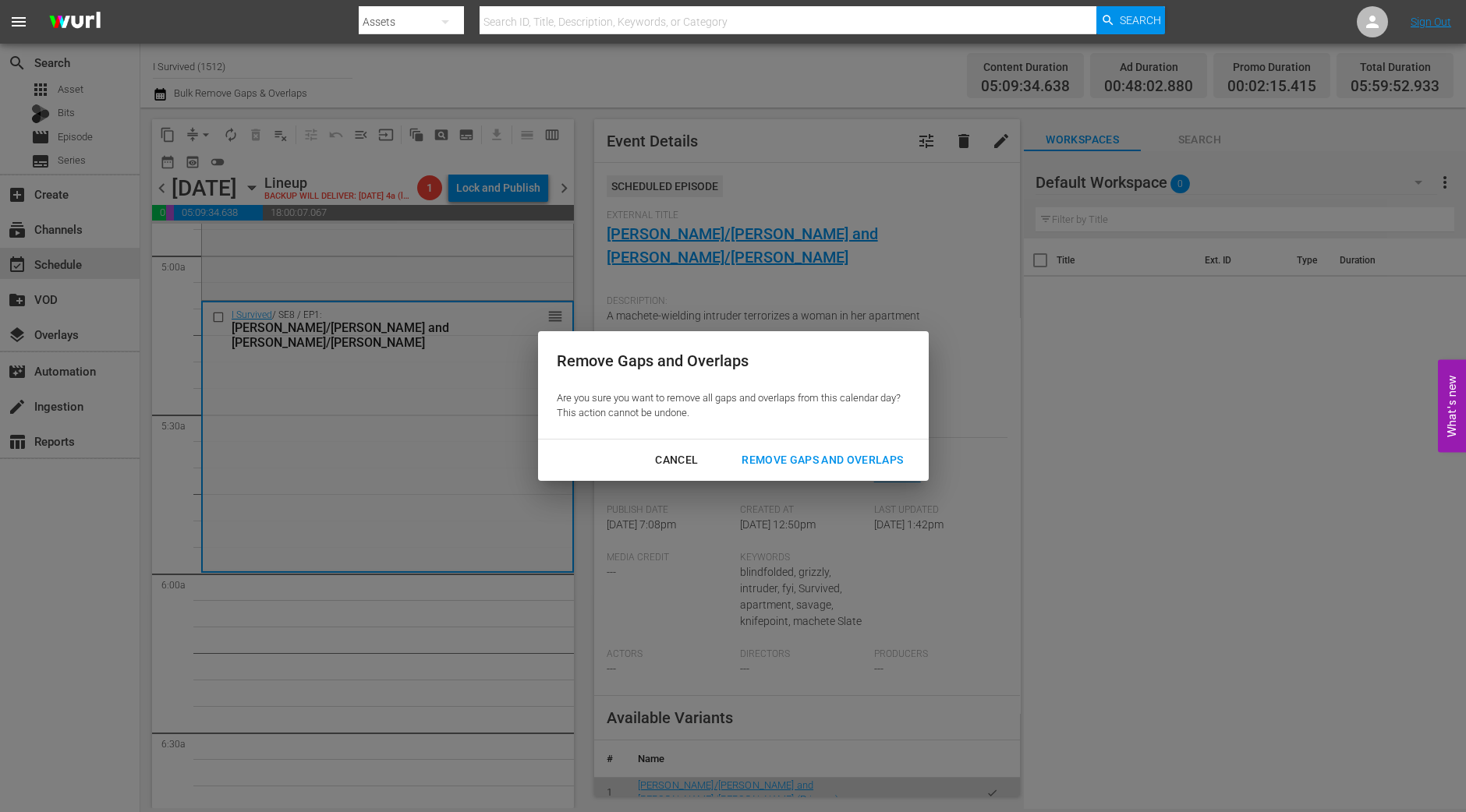
click at [843, 466] on div "Remove Gaps and Overlaps" at bounding box center [821, 460] width 186 height 20
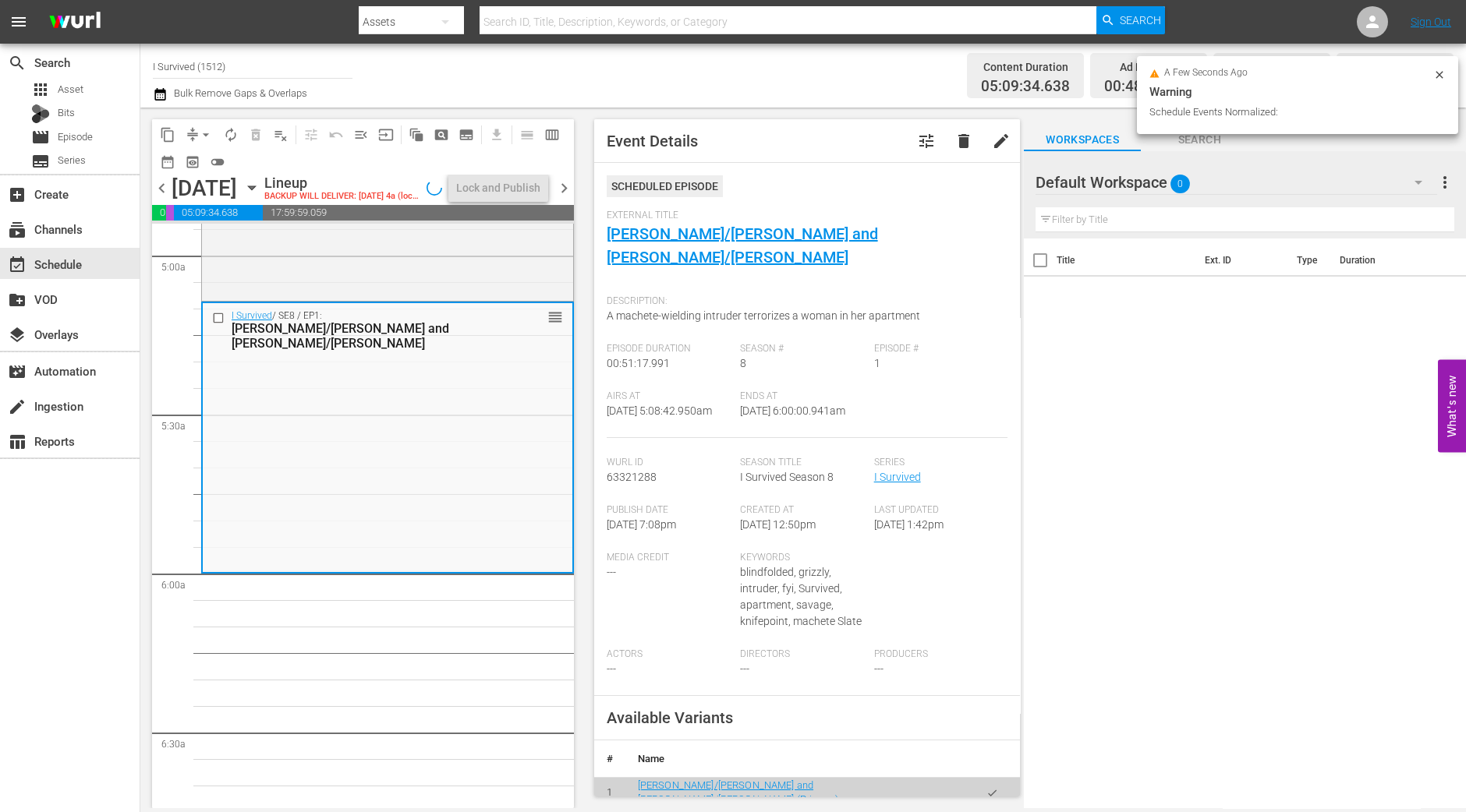
scroll to position [1532, 0]
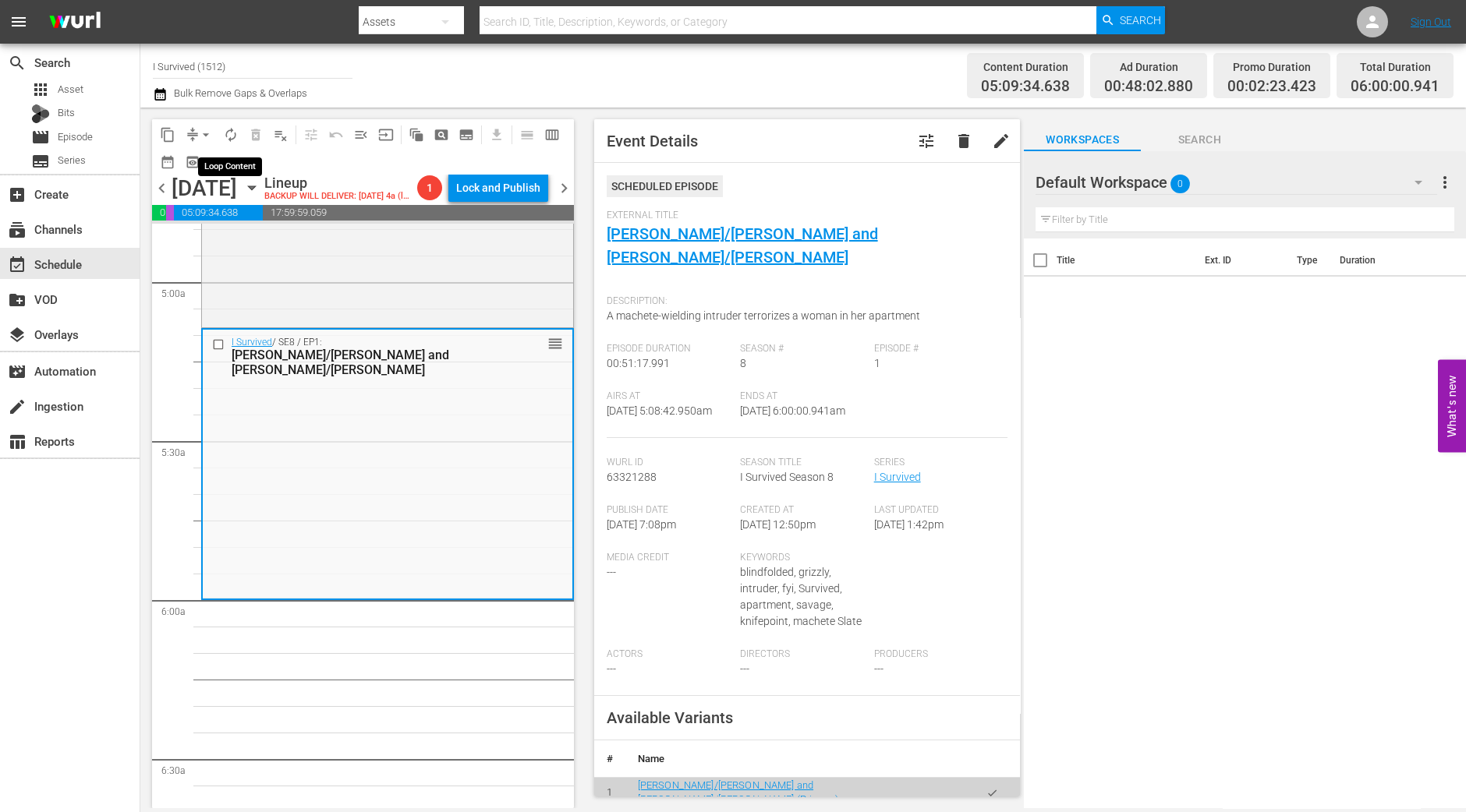
click at [228, 133] on span "autorenew_outlined" at bounding box center [231, 135] width 15 height 15
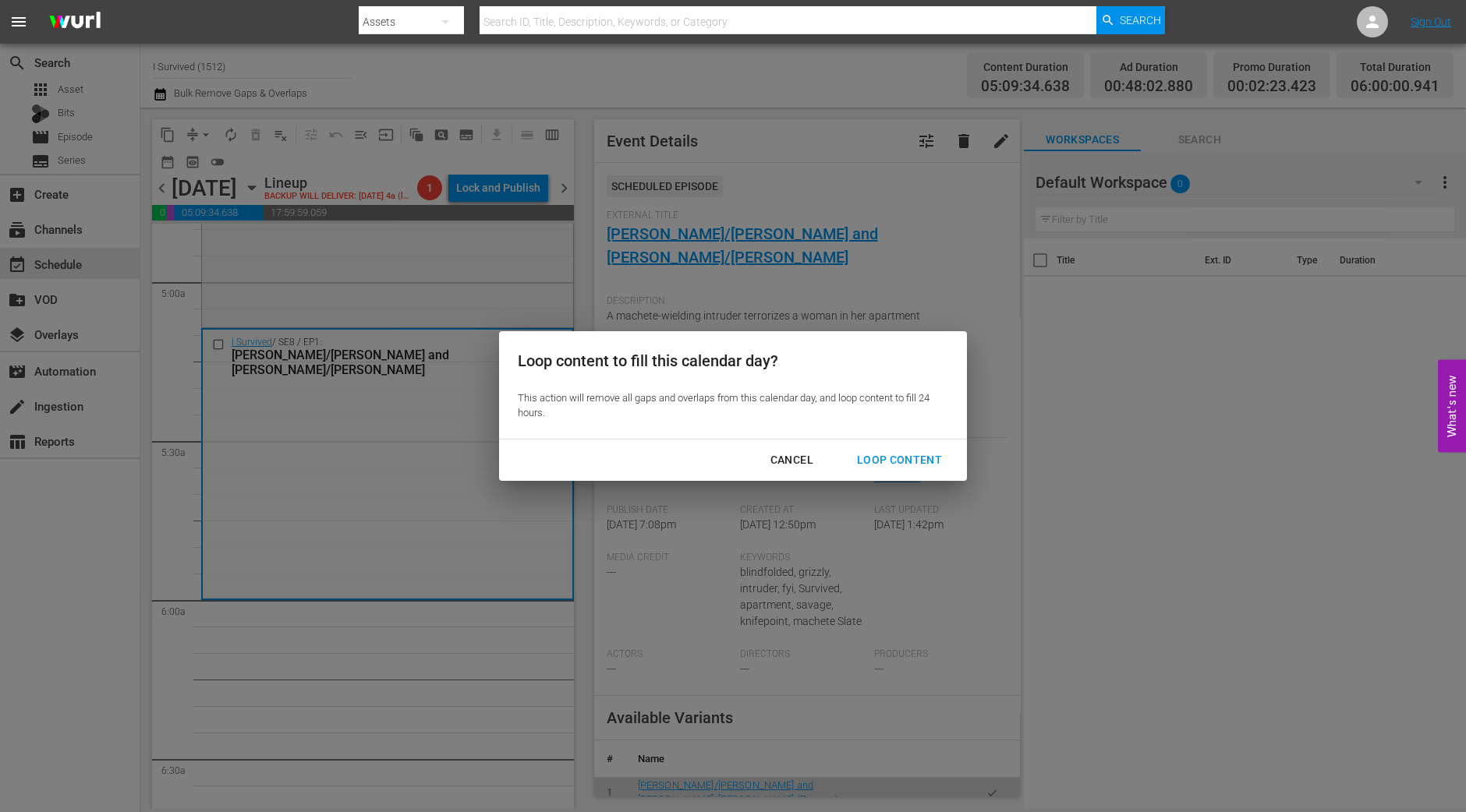
click at [917, 443] on div "Cancel Loop Content" at bounding box center [732, 460] width 468 height 42
click at [920, 458] on div "Loop Content" at bounding box center [899, 460] width 110 height 20
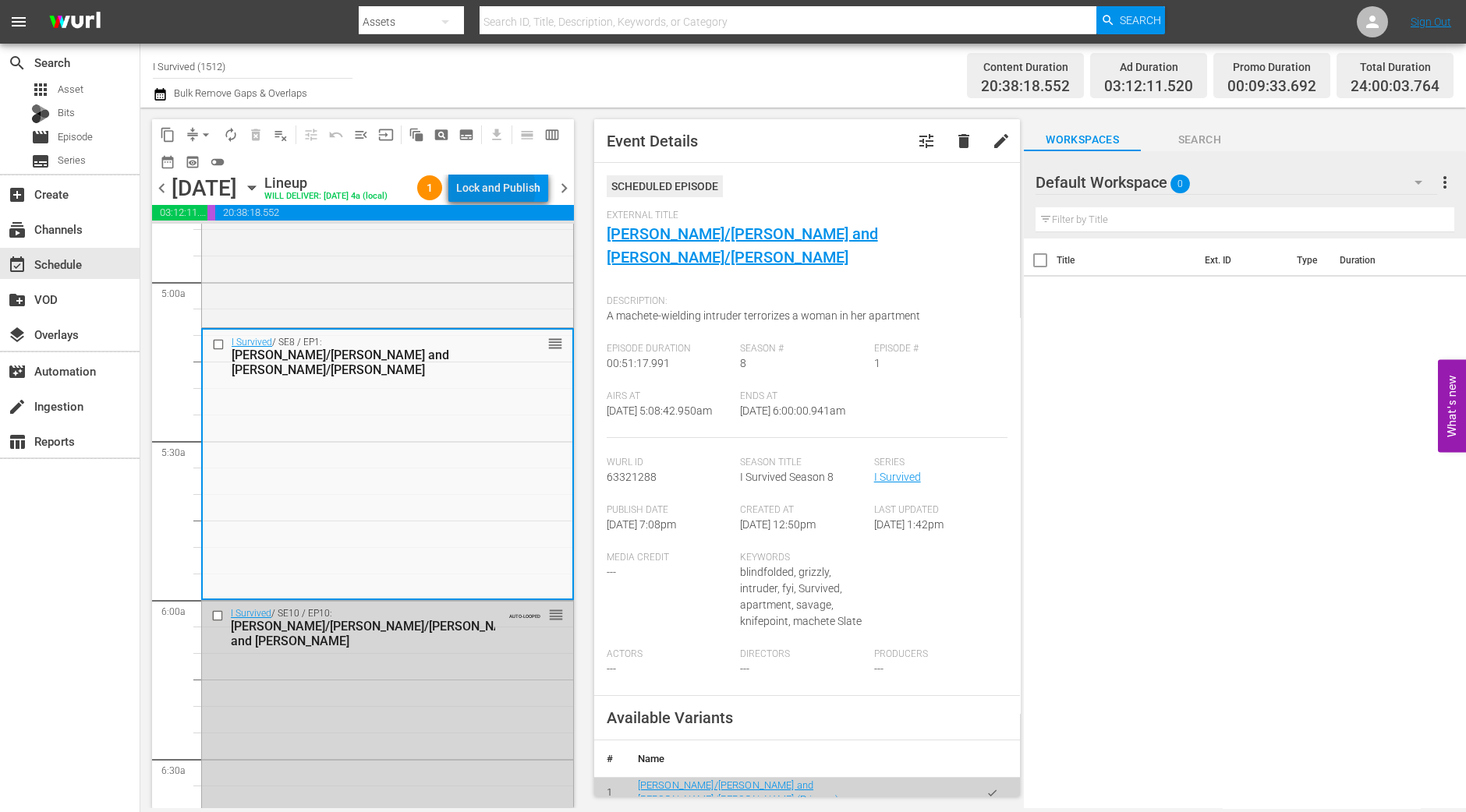
click at [520, 191] on div "Lock and Publish" at bounding box center [498, 188] width 84 height 28
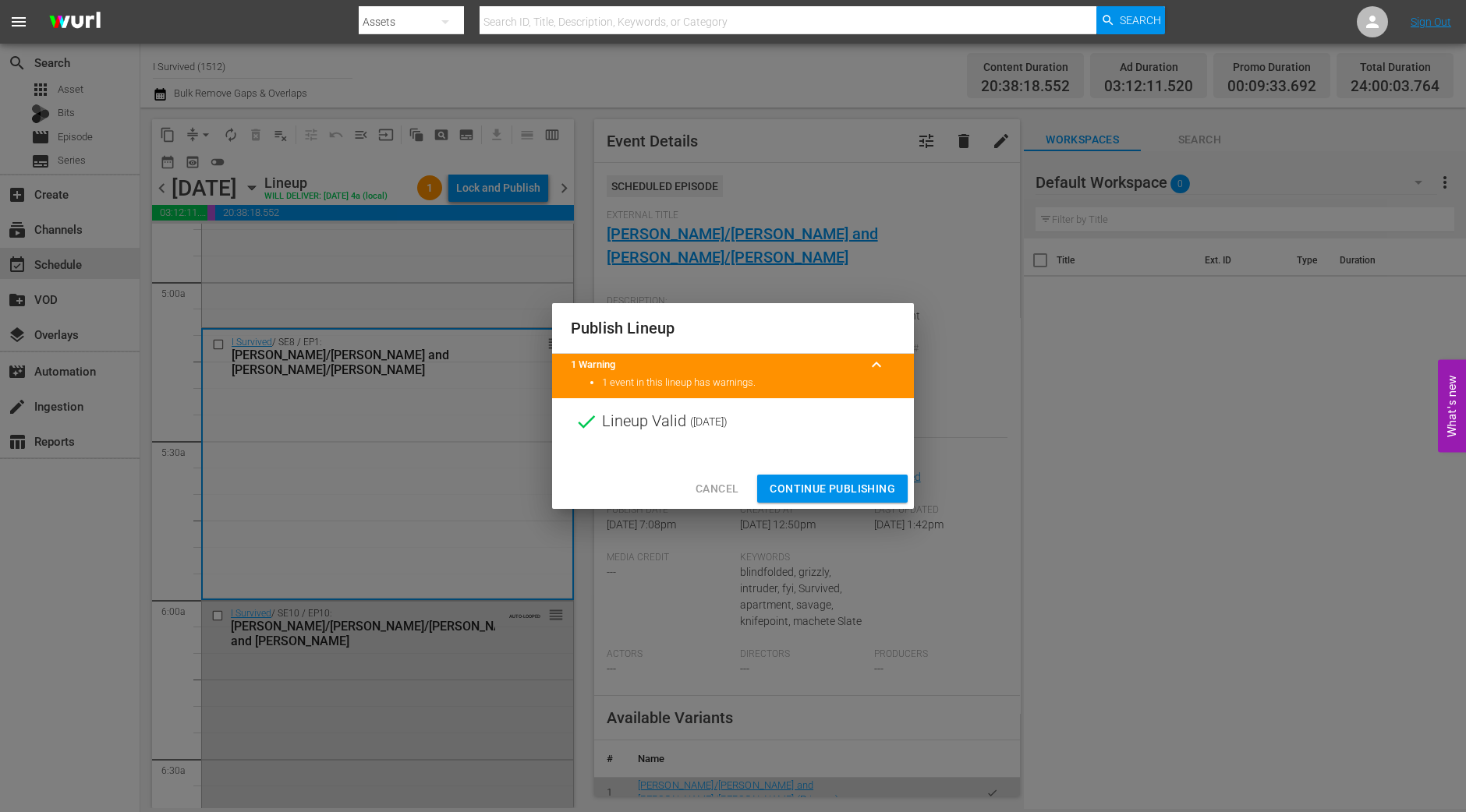
click at [803, 484] on span "Continue Publishing" at bounding box center [832, 488] width 126 height 20
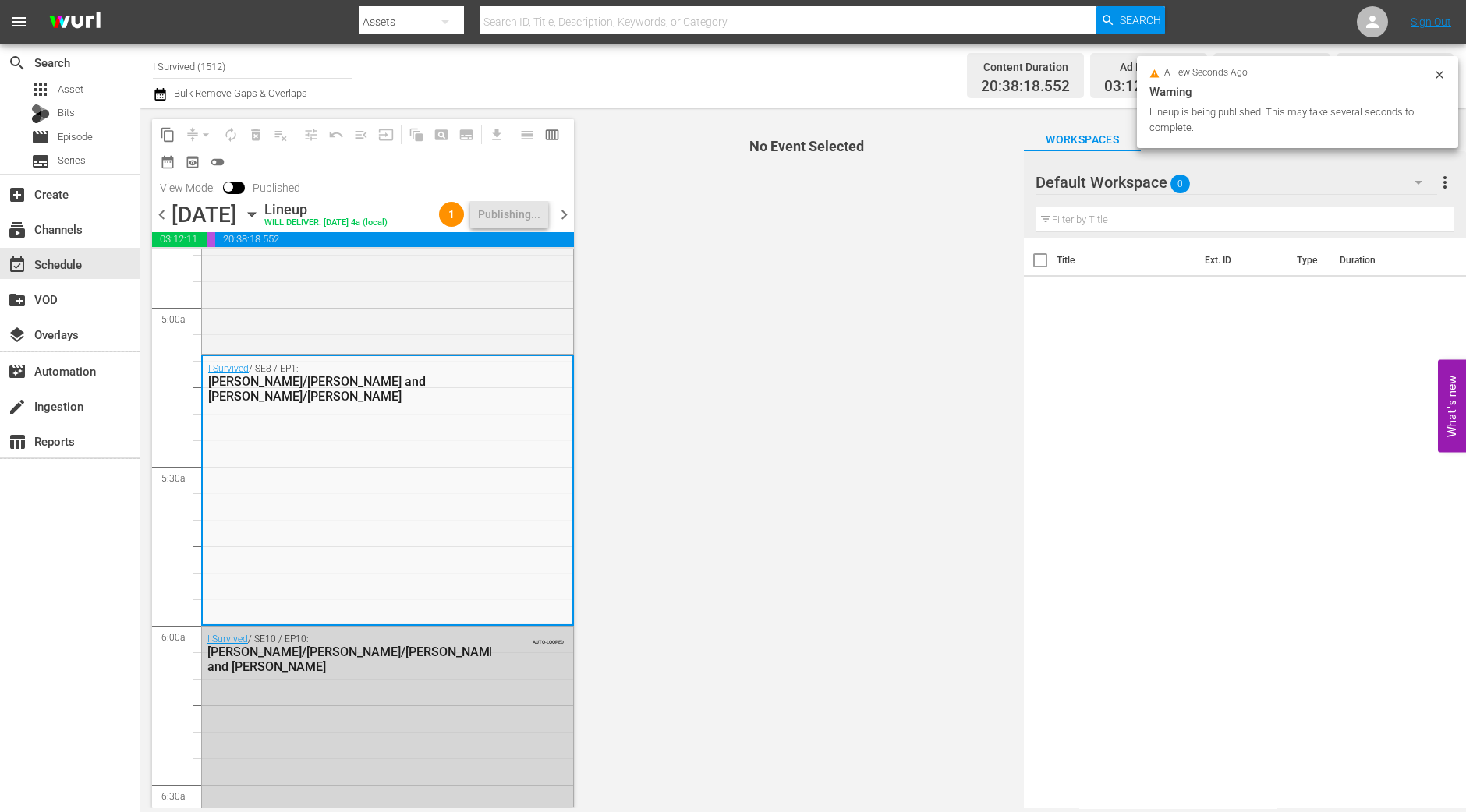
click at [567, 224] on span "chevron_right" at bounding box center [564, 214] width 20 height 20
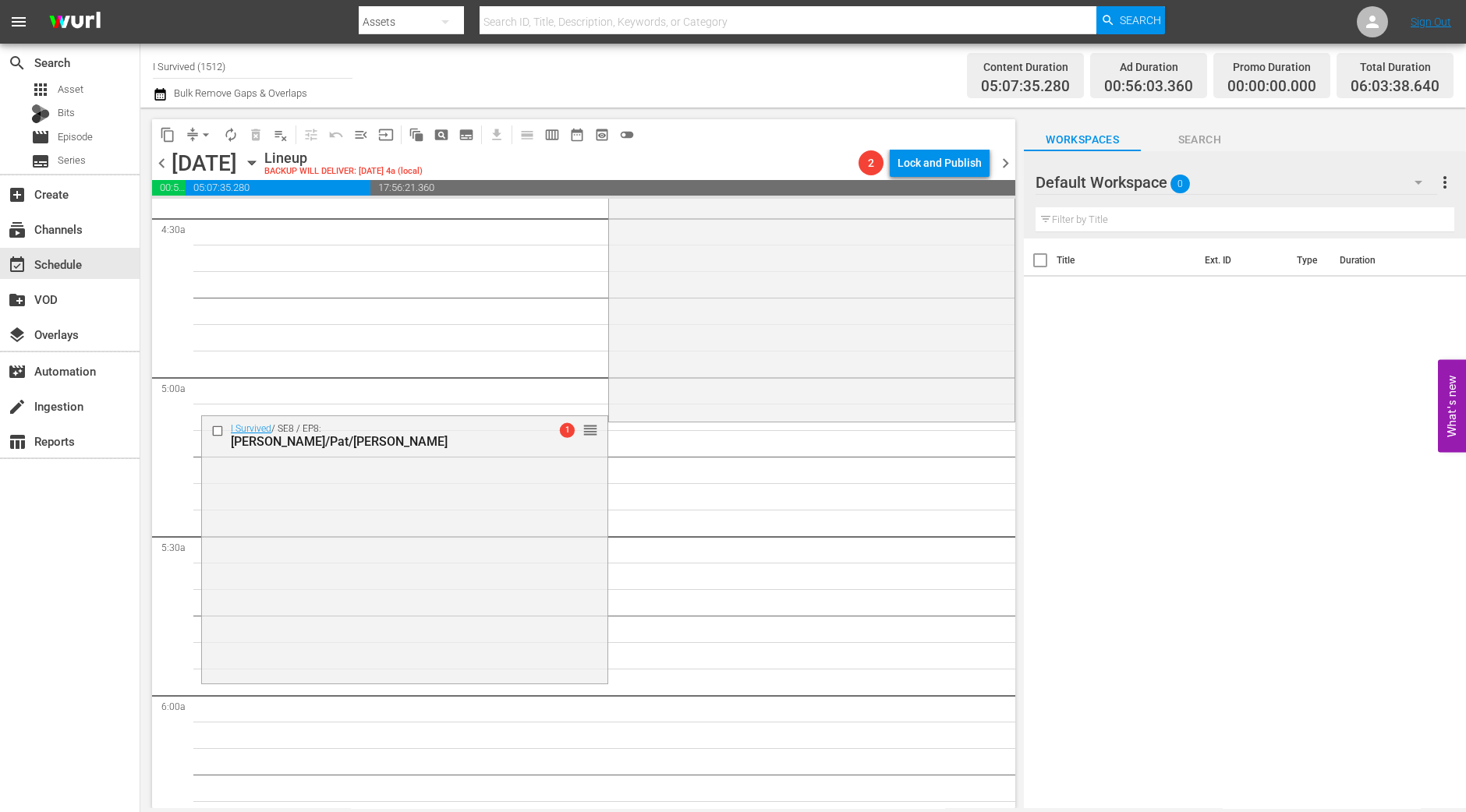
scroll to position [1559, 0]
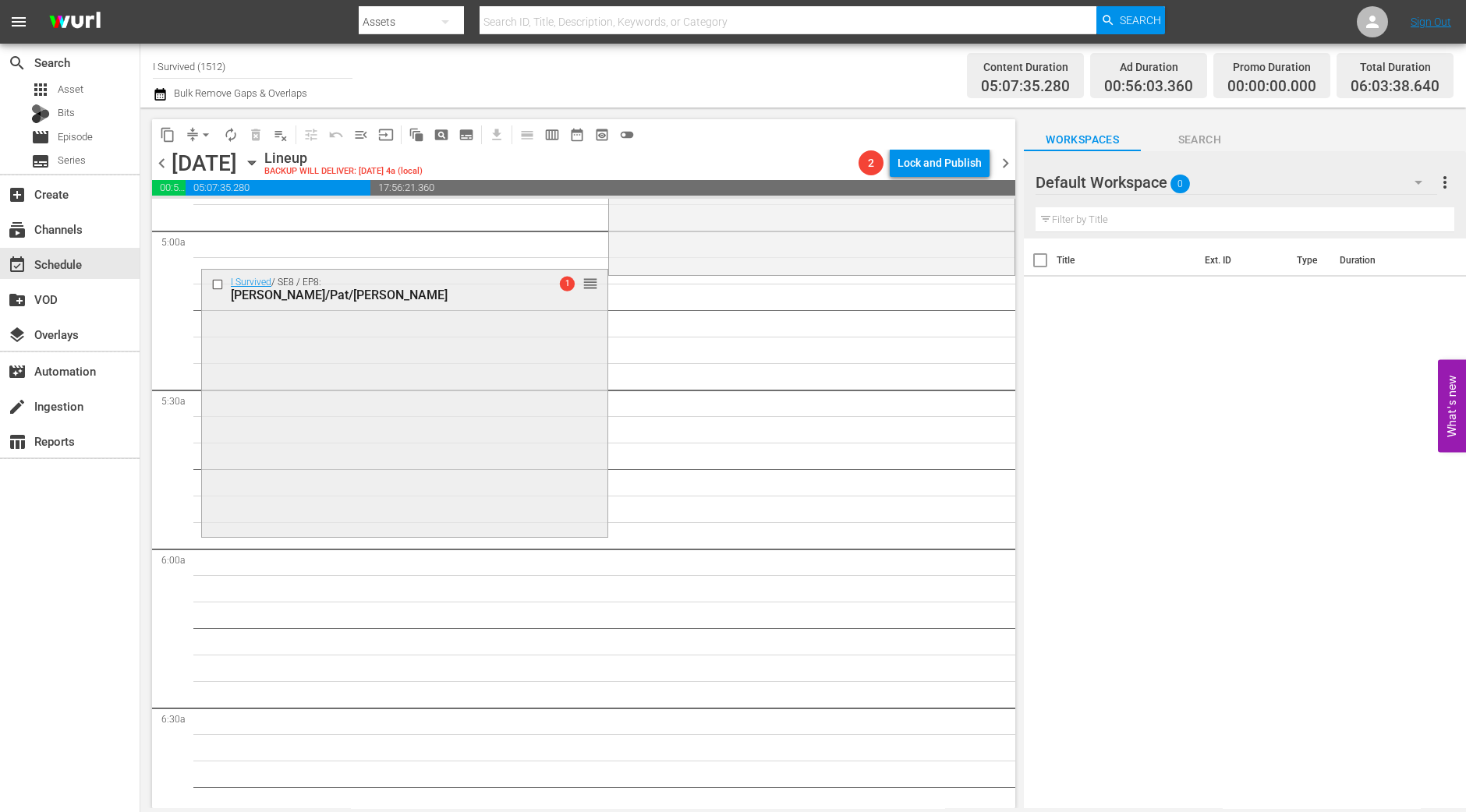
click at [458, 451] on div "I Survived / SE8 / EP8: Angela/Pat/Tricia 1 reorder" at bounding box center [404, 402] width 405 height 263
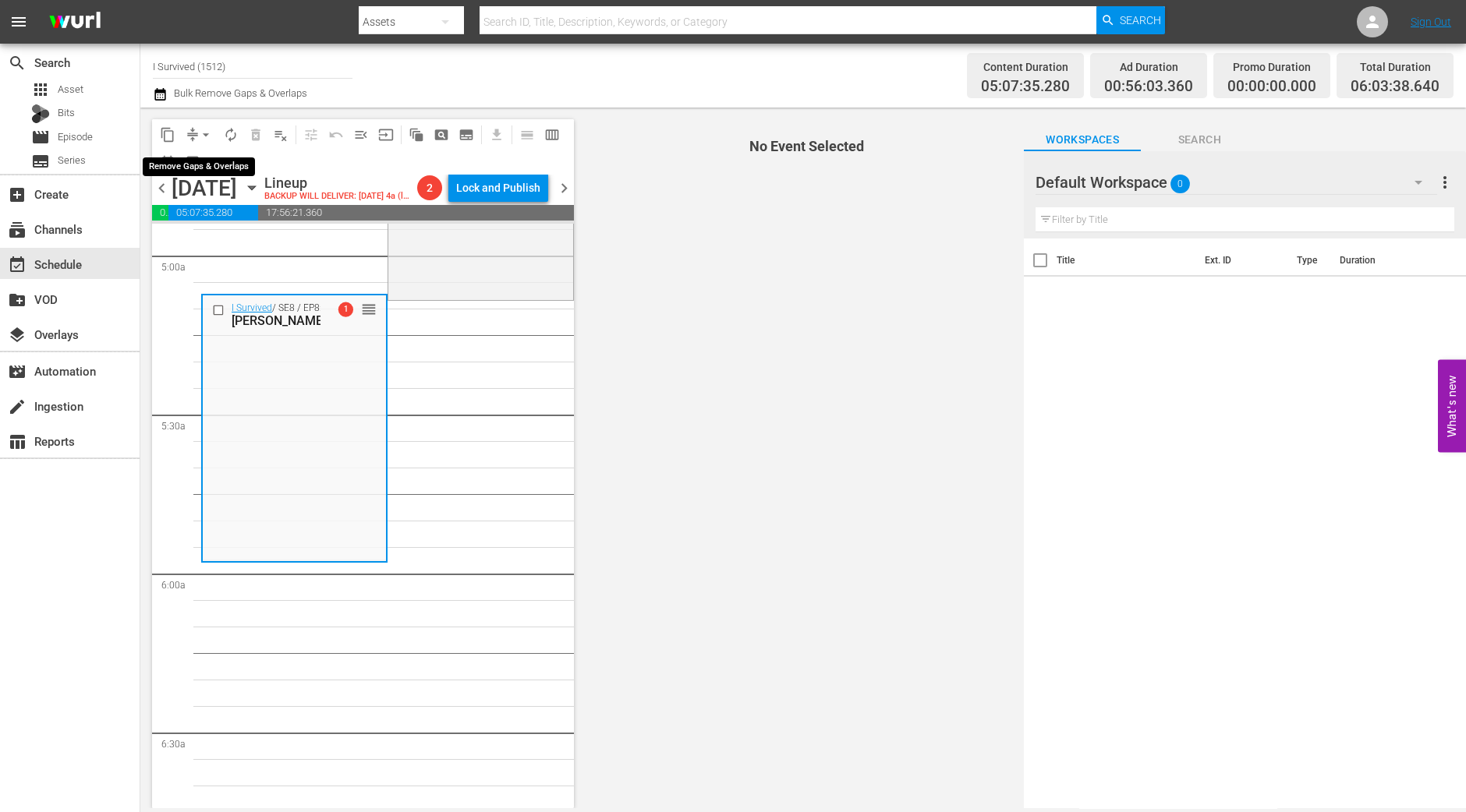
click at [203, 131] on span "arrow_drop_down" at bounding box center [206, 135] width 15 height 15
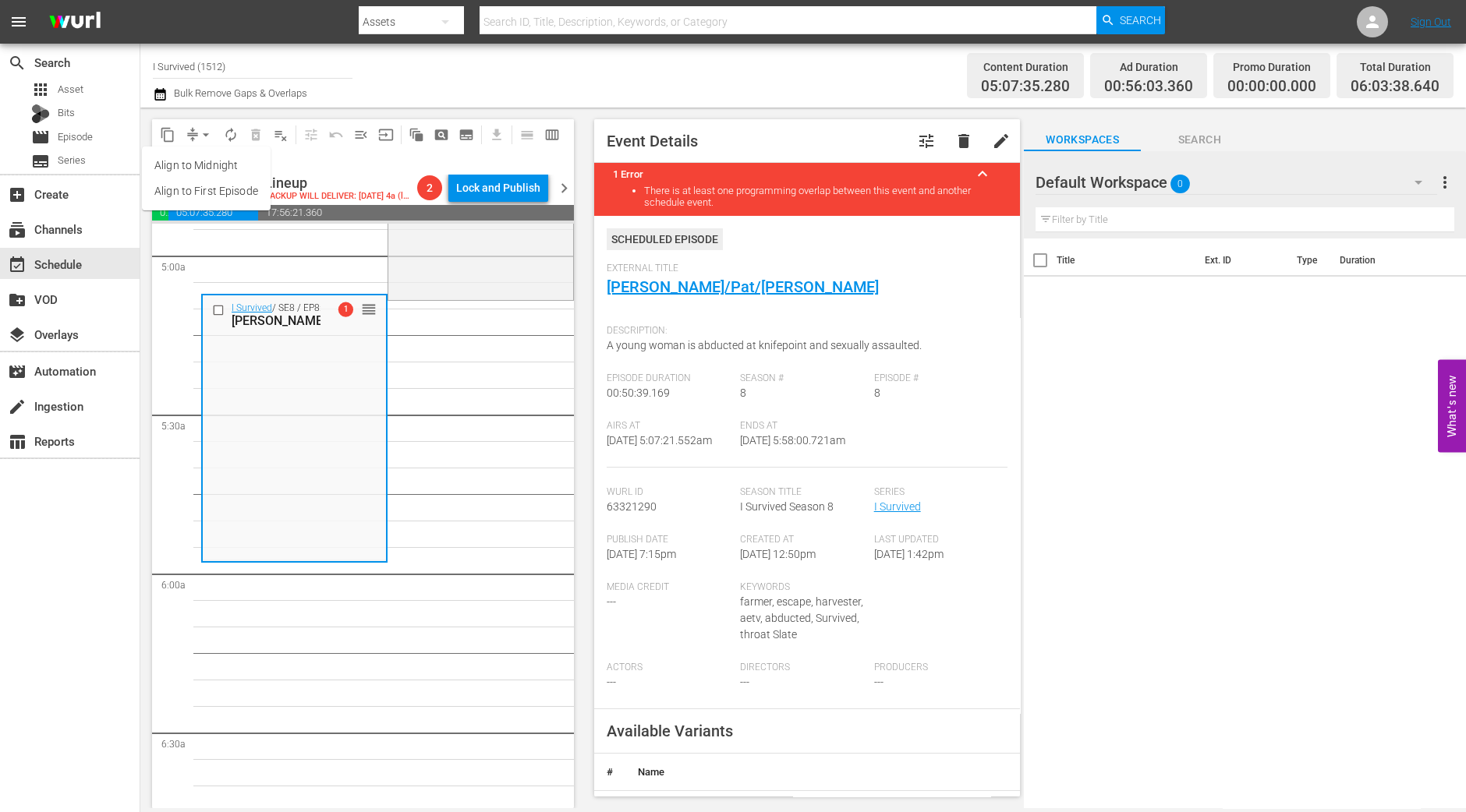
click at [206, 151] on ul "Align to Midnight Align to First Episode" at bounding box center [206, 178] width 128 height 64
click at [206, 154] on li "Align to Midnight" at bounding box center [206, 166] width 128 height 25
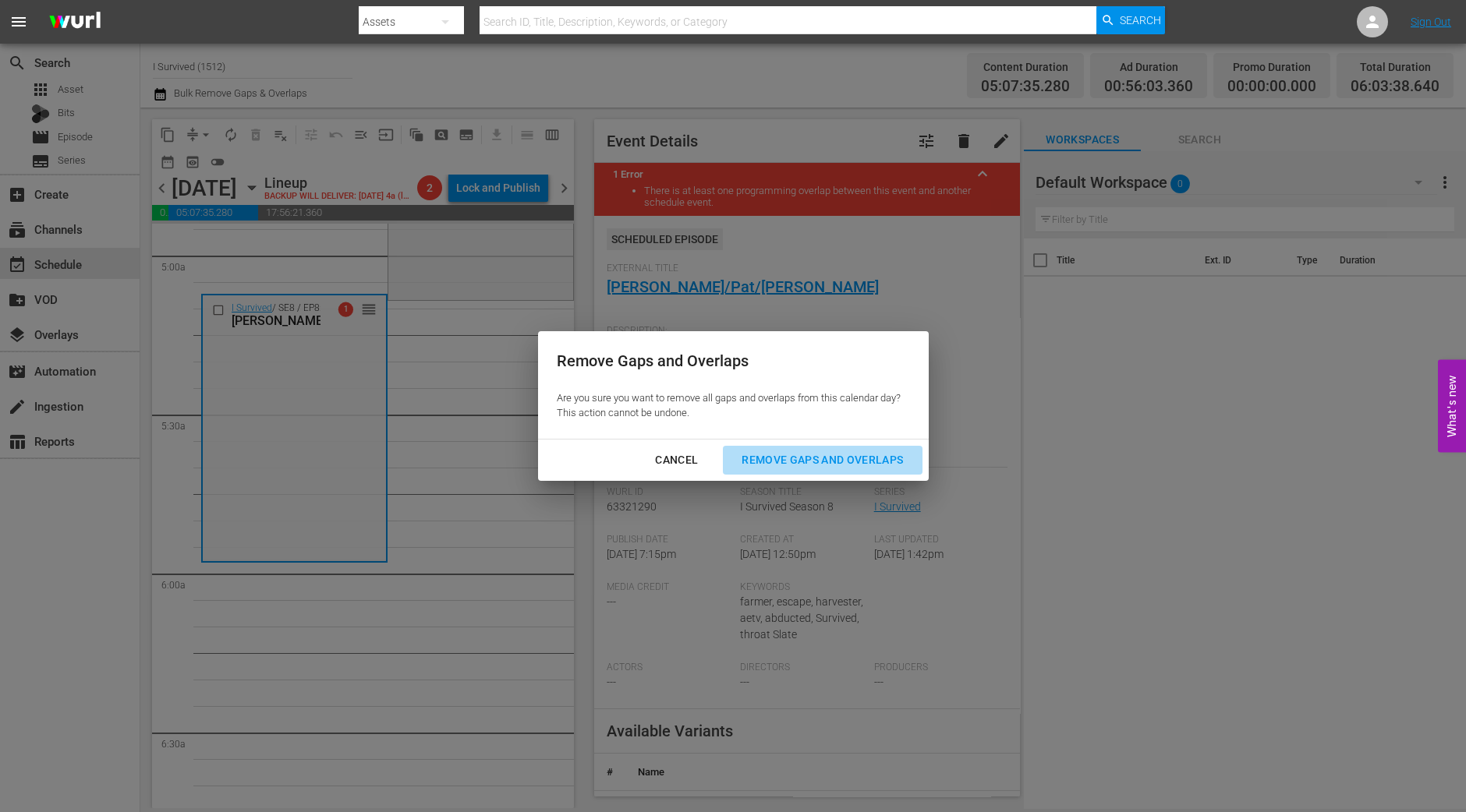
click at [849, 459] on div "Remove Gaps and Overlaps" at bounding box center [821, 460] width 186 height 20
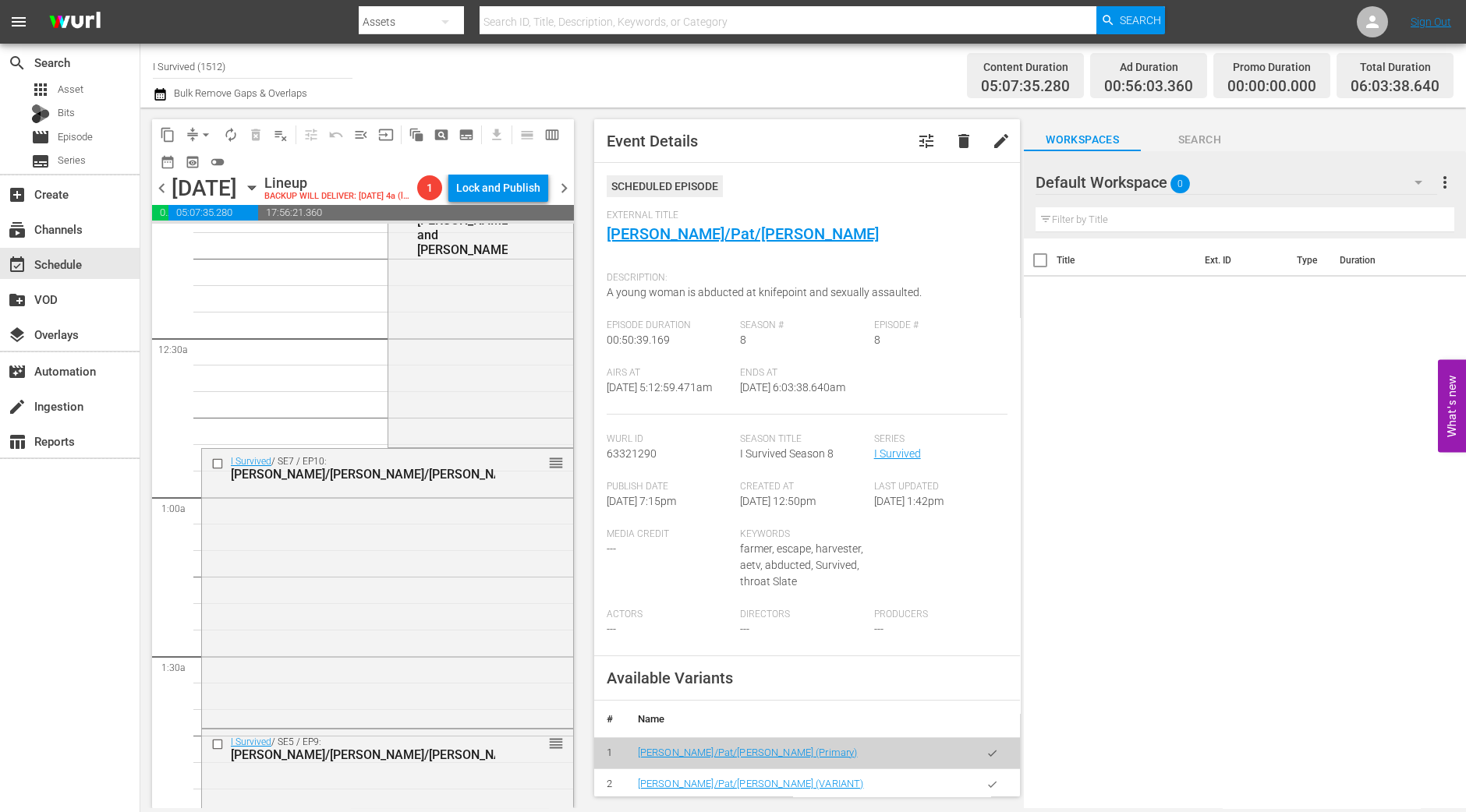
scroll to position [0, 0]
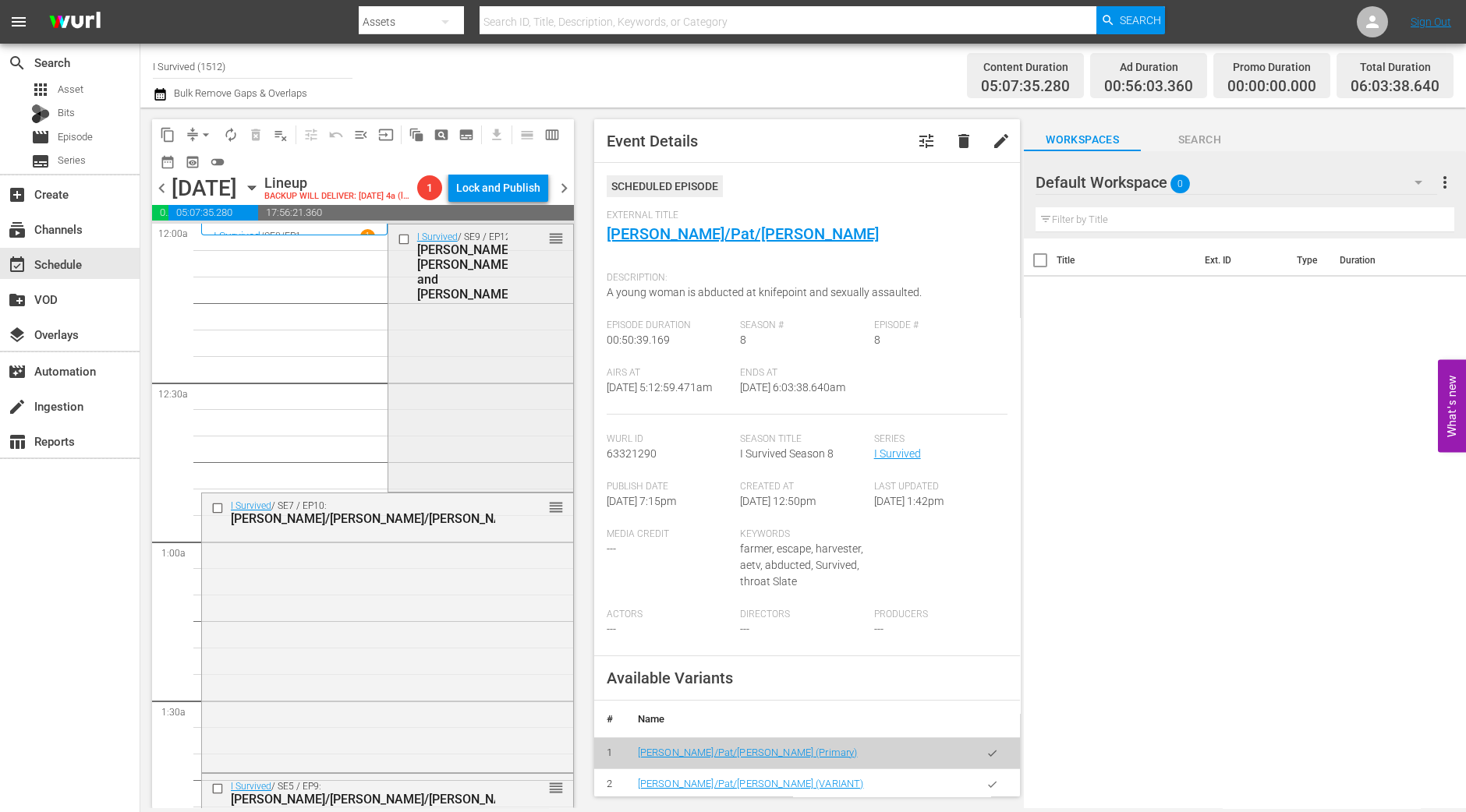
click at [445, 358] on div "I Survived / SE9 / EP12: Debbie, Ray and Jasmine reorder" at bounding box center [481, 357] width 185 height 265
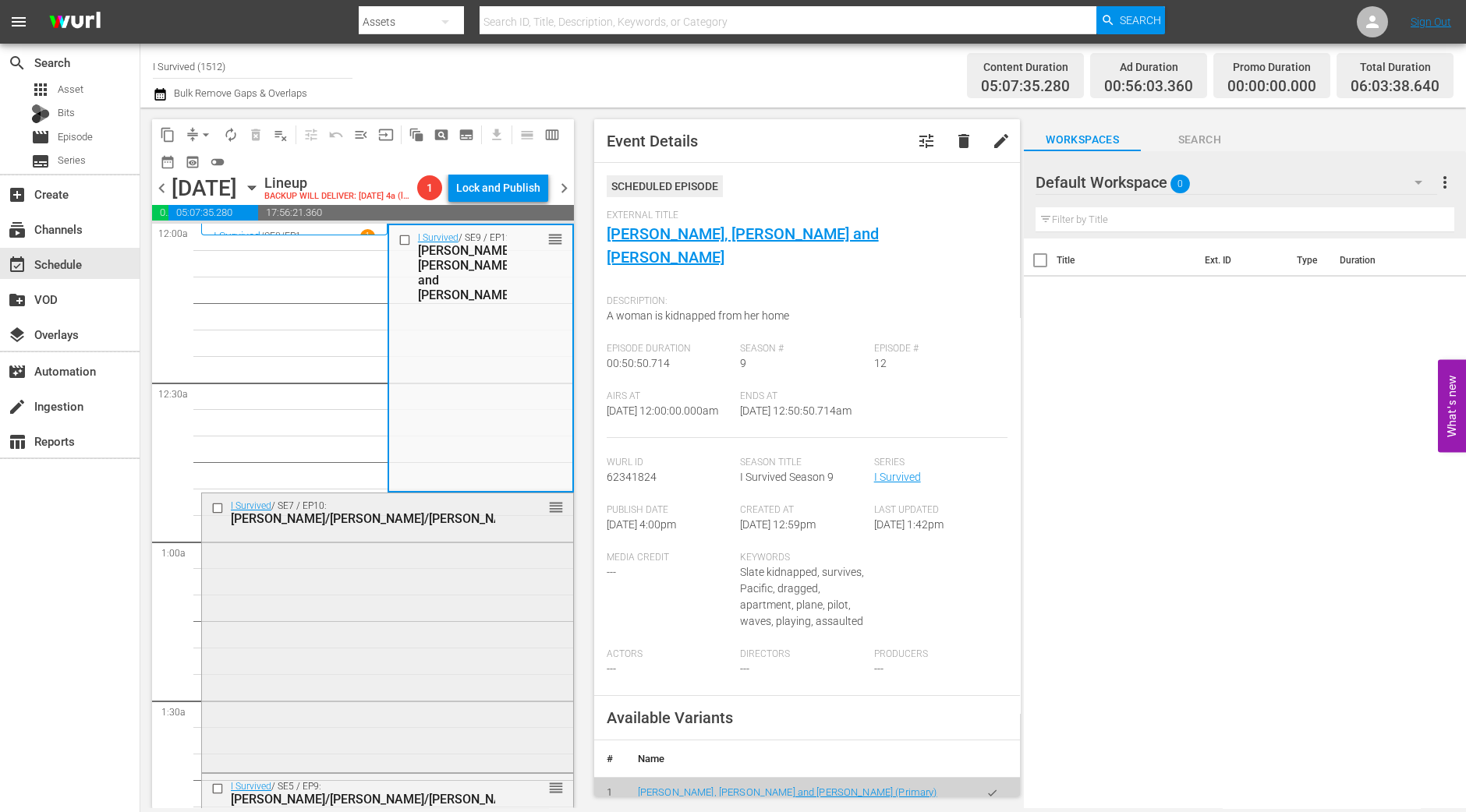
click at [491, 631] on div "I Survived / SE7 / EP10: Amy/Jeff/Tyler reorder" at bounding box center [387, 631] width 371 height 275
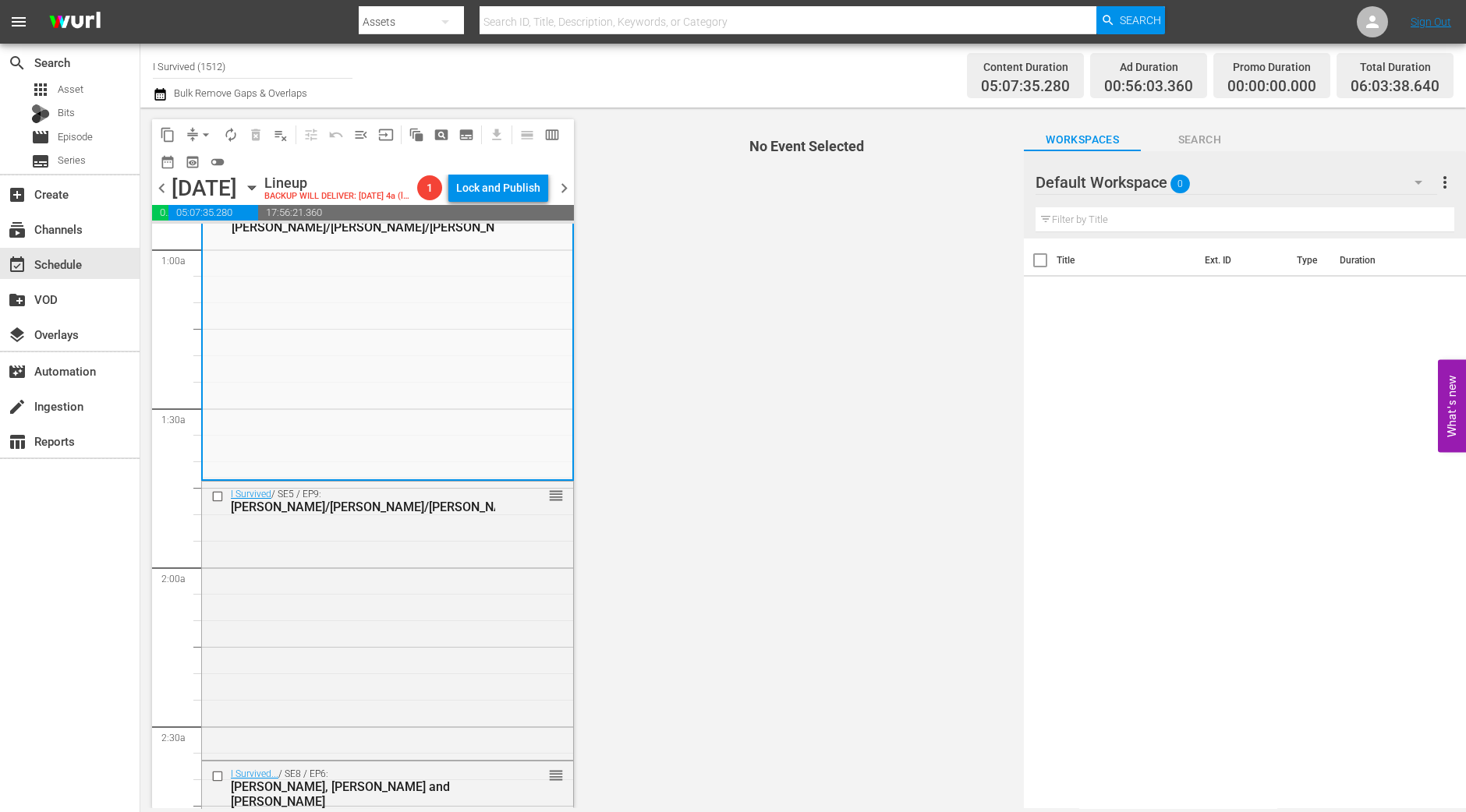
scroll to position [195, 0]
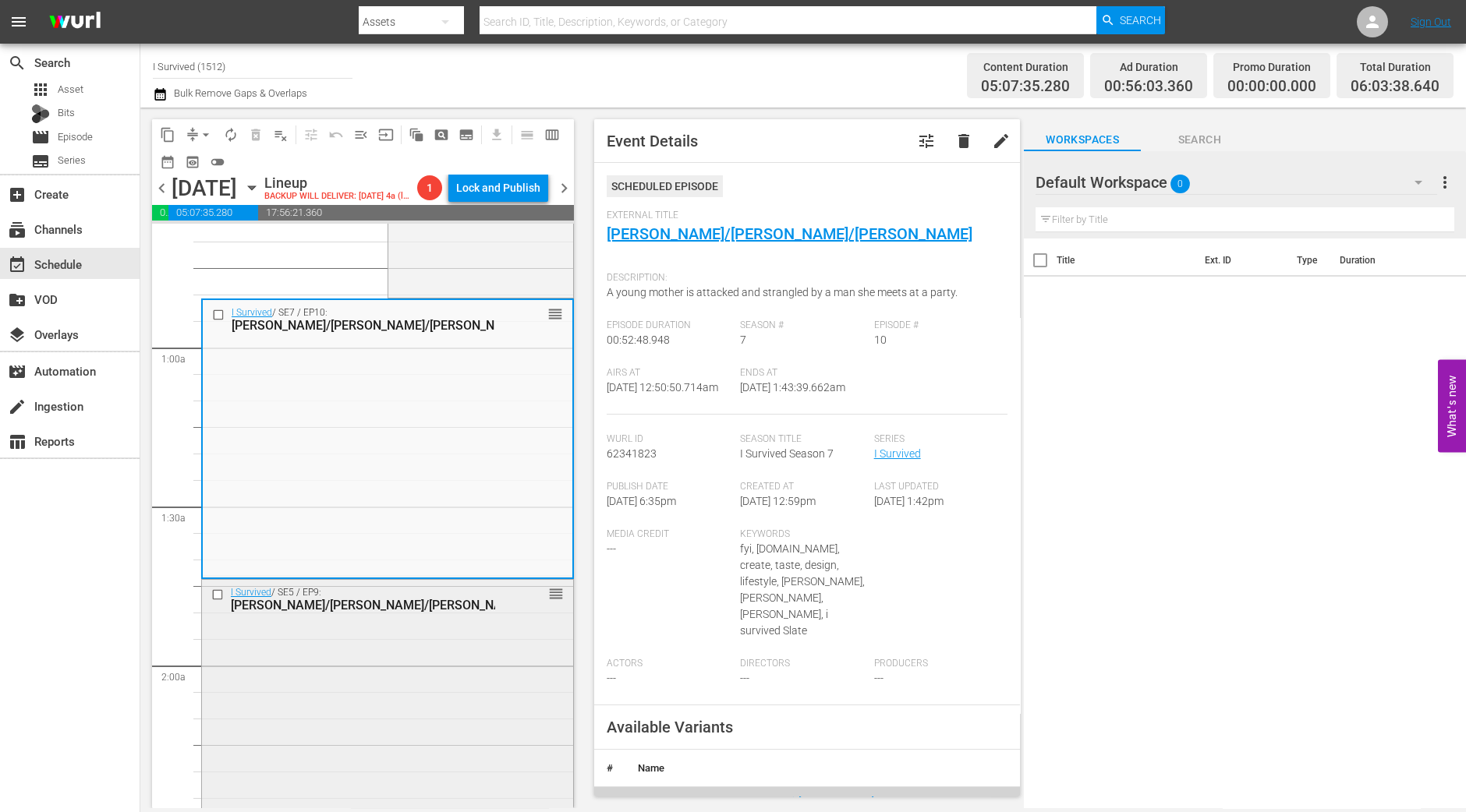
click at [445, 702] on div "I Survived / SE5 / EP9: Albert/Matt/Kristie reorder" at bounding box center [387, 718] width 371 height 275
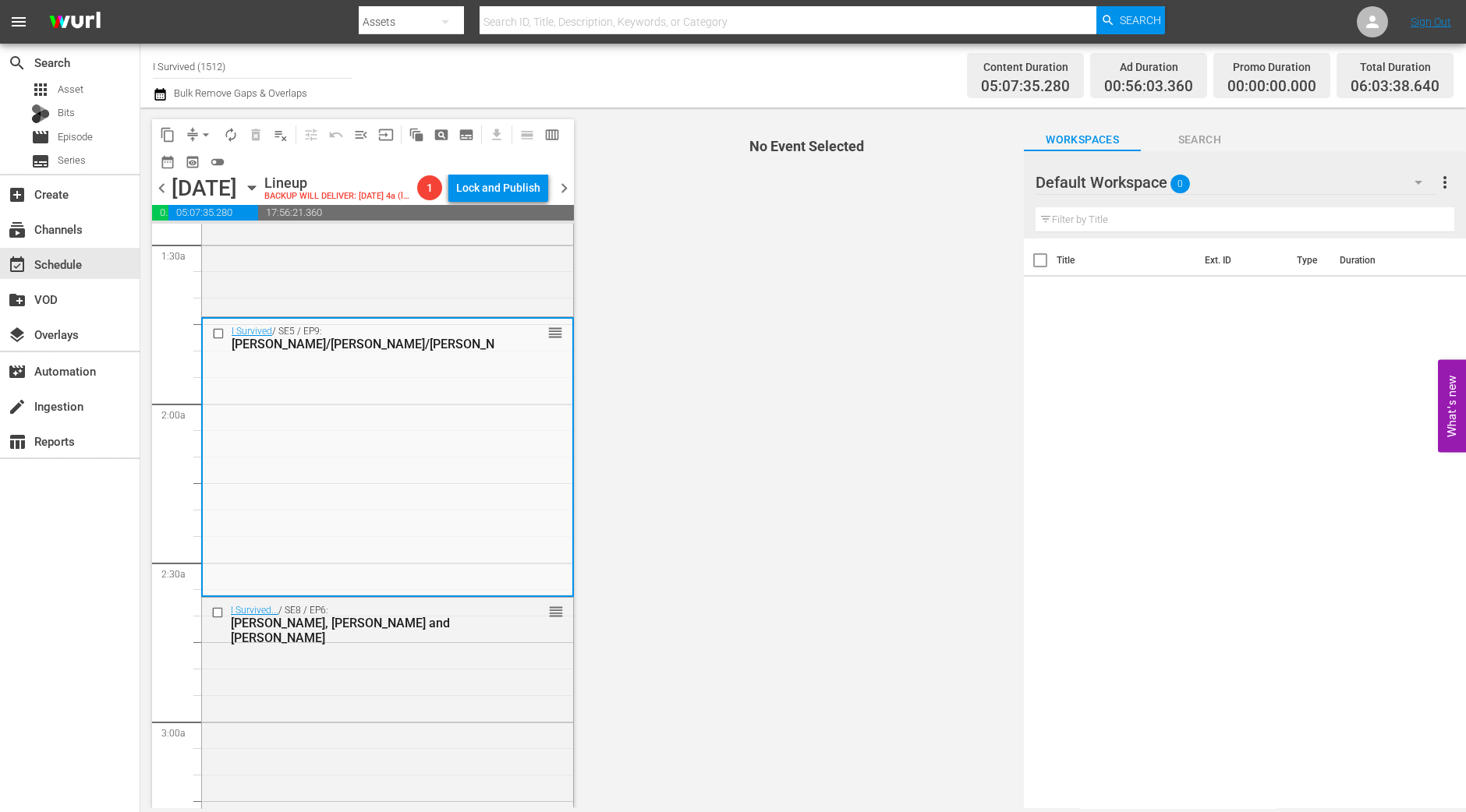
scroll to position [488, 0]
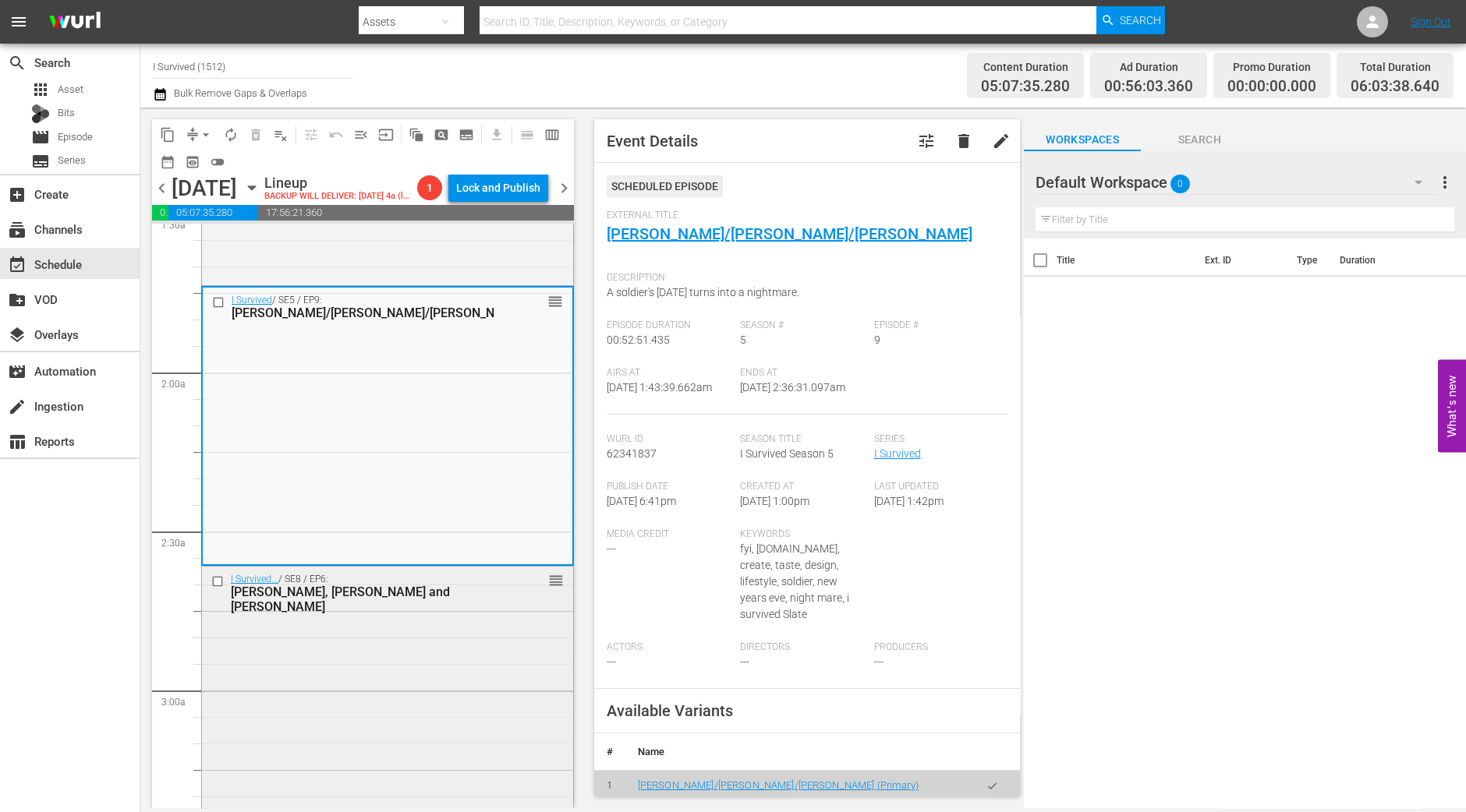
click at [452, 738] on div "I Survived... / SE8 / EP6: Tanya, Andy and Denise reorder" at bounding box center [387, 699] width 371 height 265
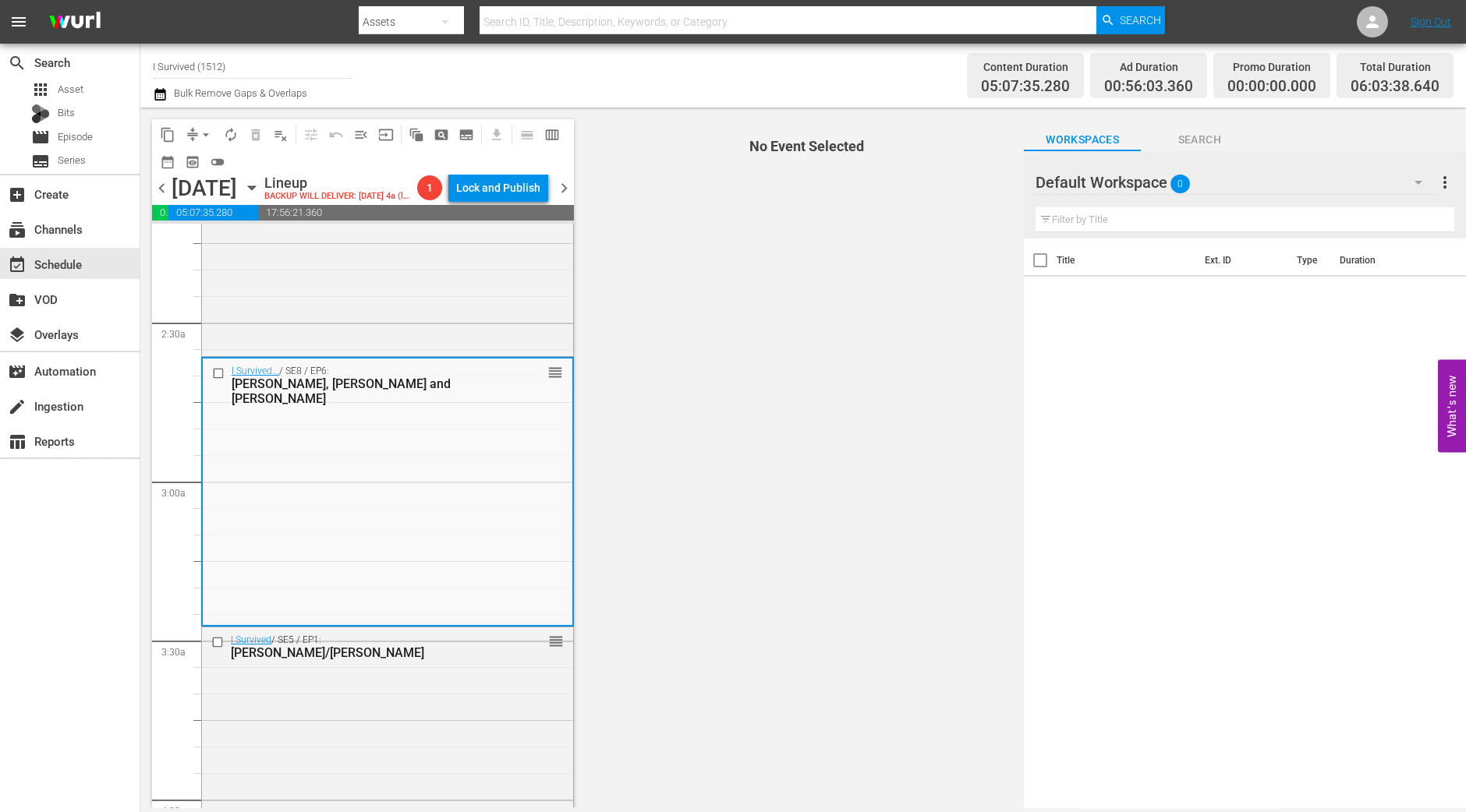
scroll to position [779, 0]
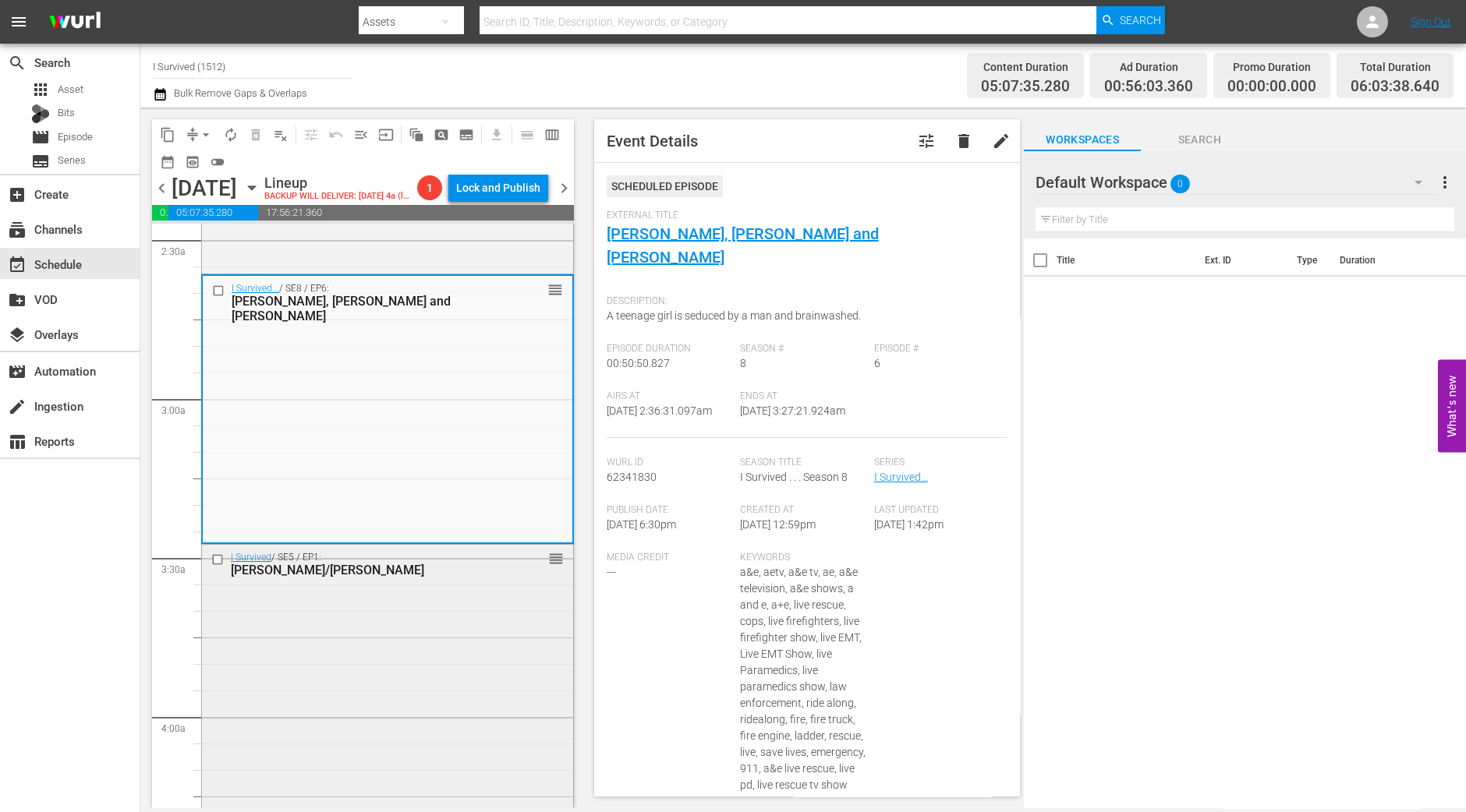
click at [448, 684] on div "I Survived / SE5 / EP1: Glen/Barbara reorder" at bounding box center [387, 683] width 371 height 275
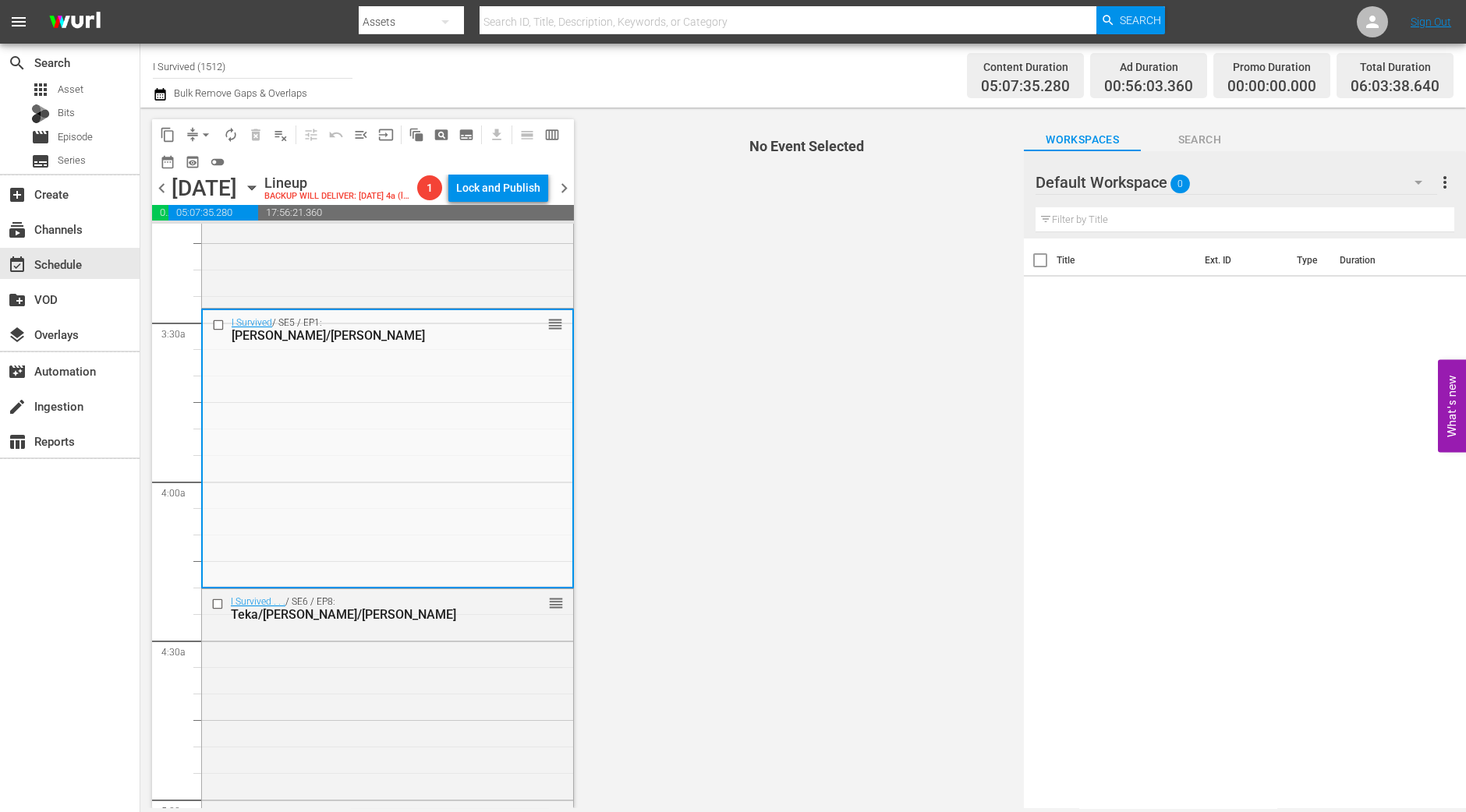
scroll to position [1072, 0]
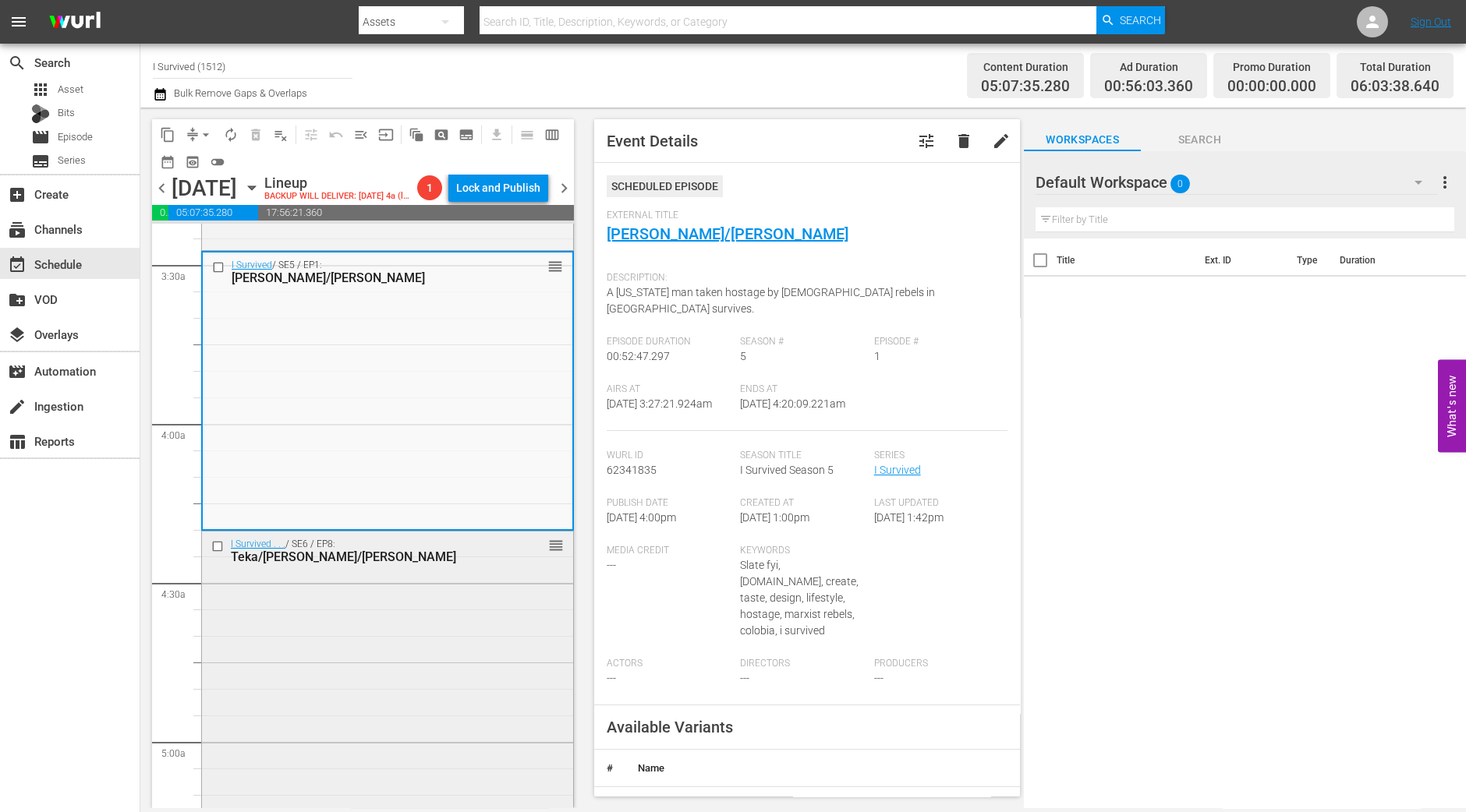
click at [476, 707] on div "I Survived . . . / SE6 / EP8: Teka/Robert/Debbie reorder" at bounding box center [387, 669] width 371 height 275
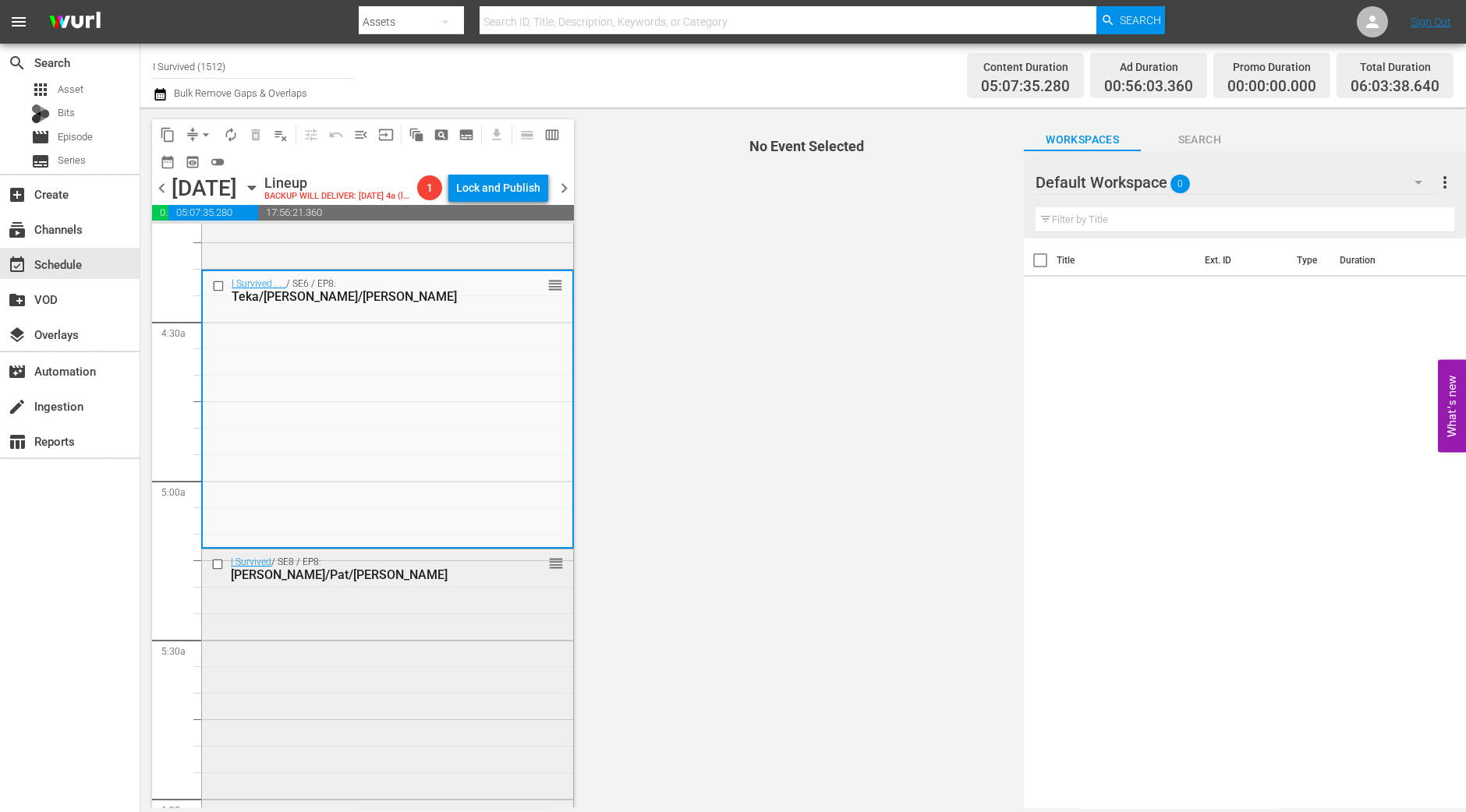
scroll to position [1363, 0]
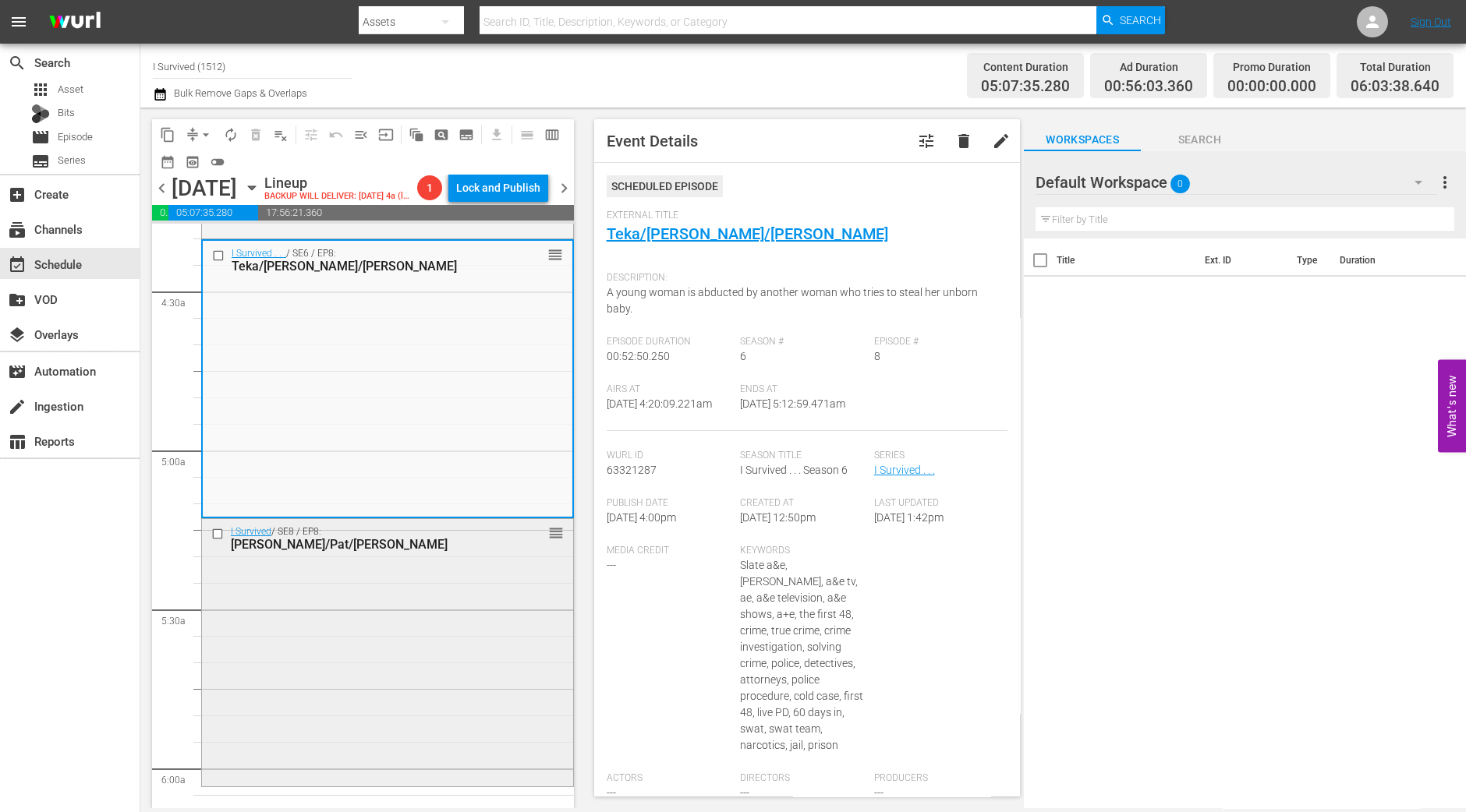
click at [424, 585] on div "I Survived / SE8 / EP8: Angela/Pat/Tricia reorder" at bounding box center [387, 651] width 371 height 263
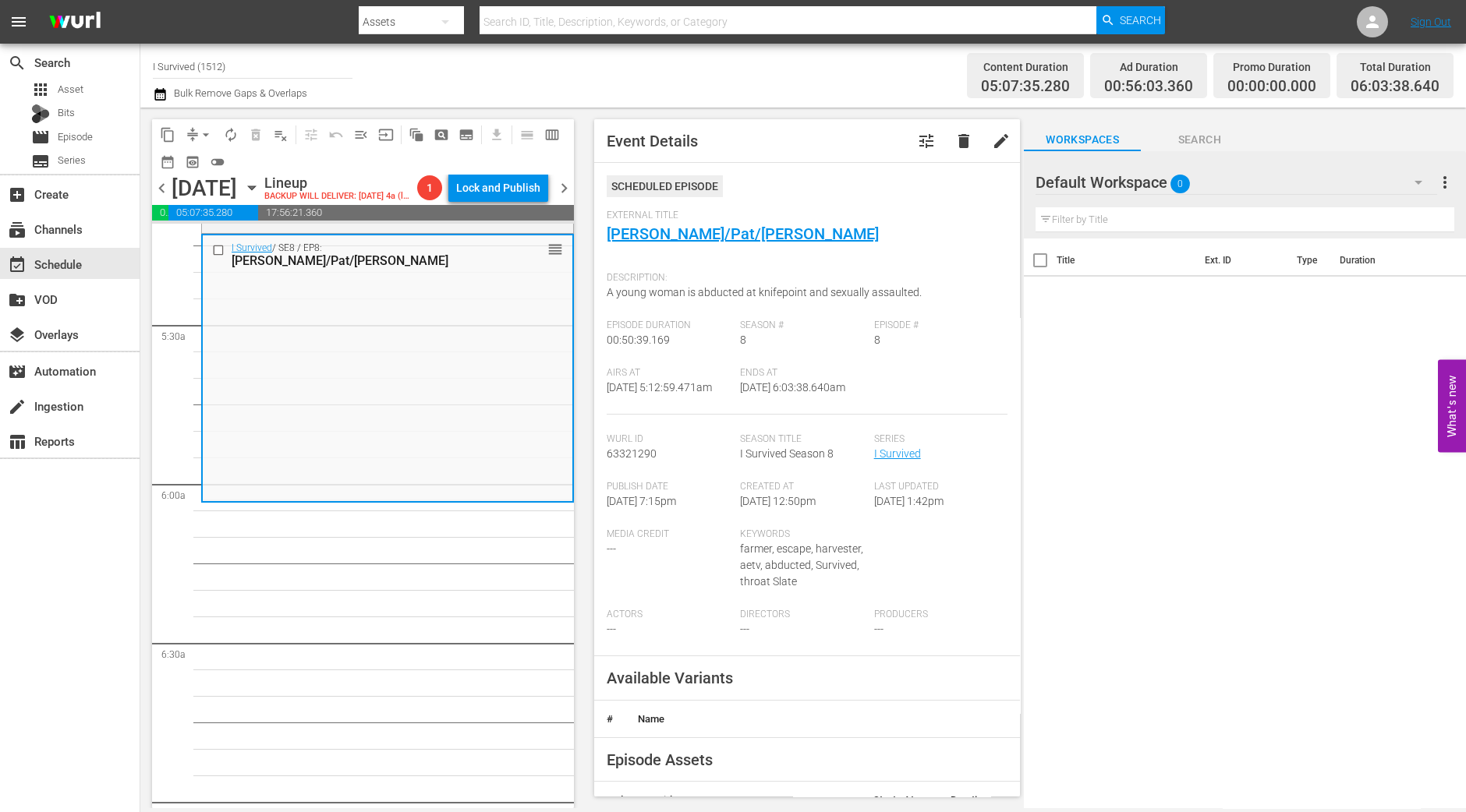
scroll to position [1656, 0]
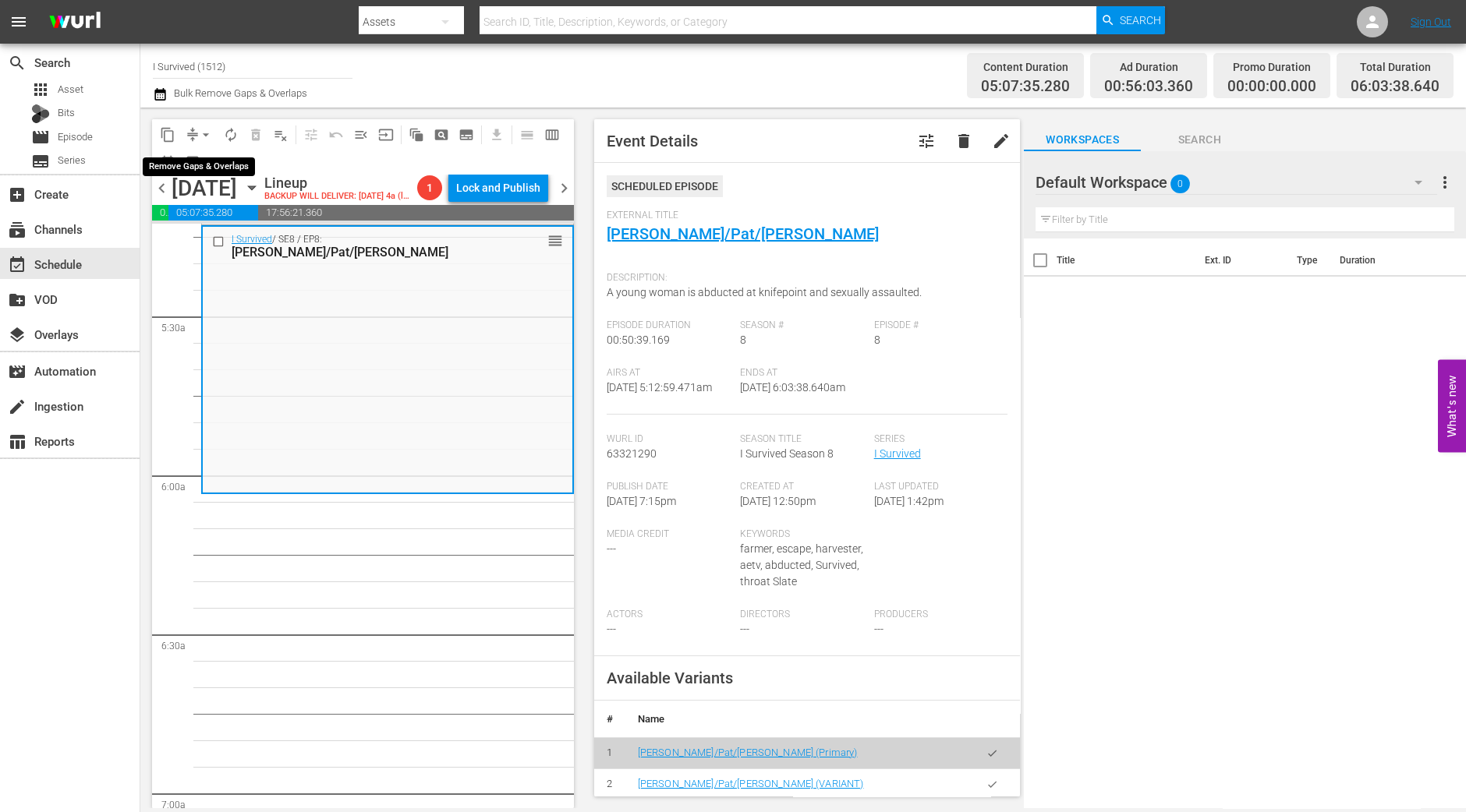
click at [200, 134] on span "arrow_drop_down" at bounding box center [206, 135] width 15 height 15
click at [214, 165] on li "Align to Midnight" at bounding box center [206, 166] width 164 height 25
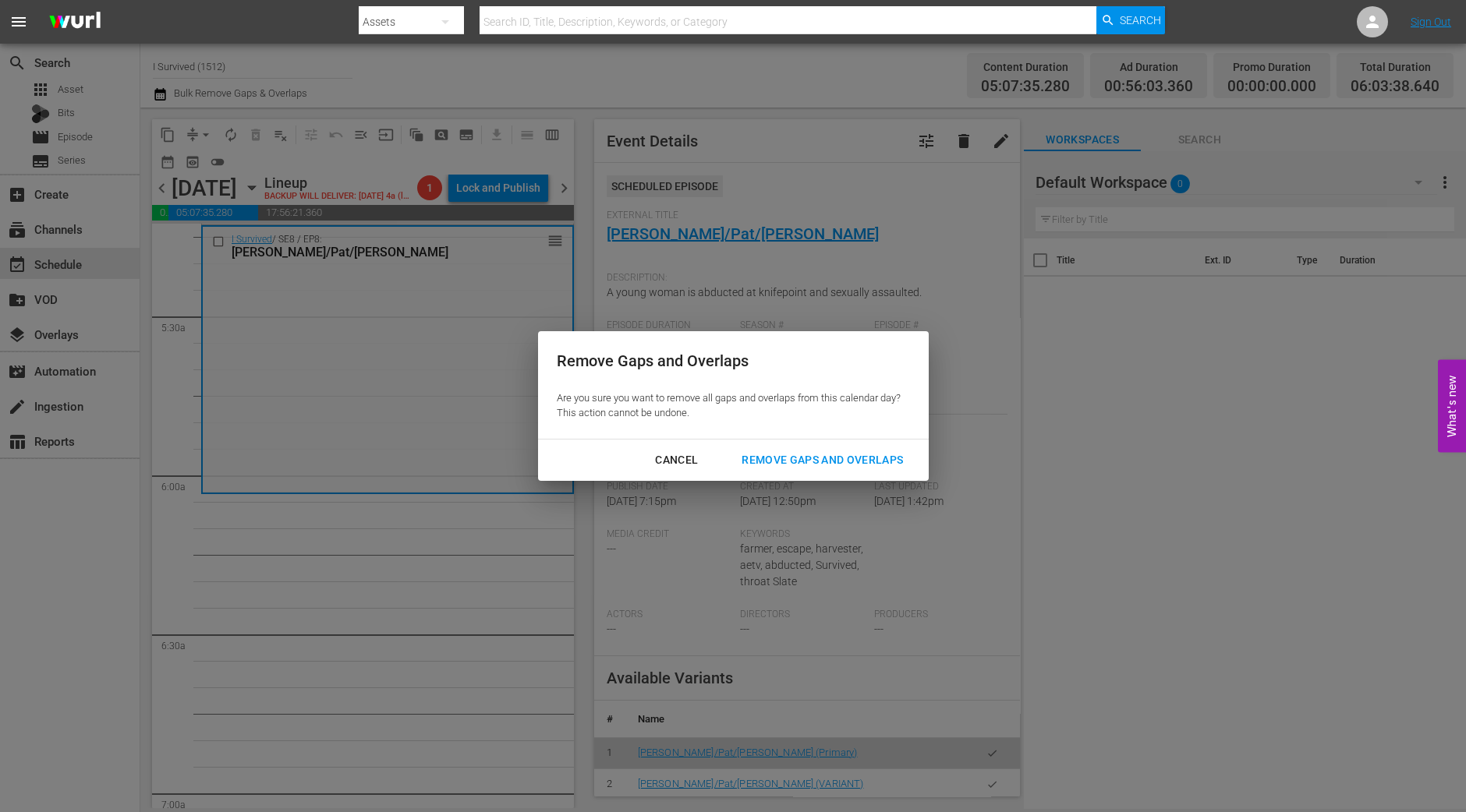
click at [806, 451] on div "Remove Gaps and Overlaps" at bounding box center [821, 460] width 186 height 20
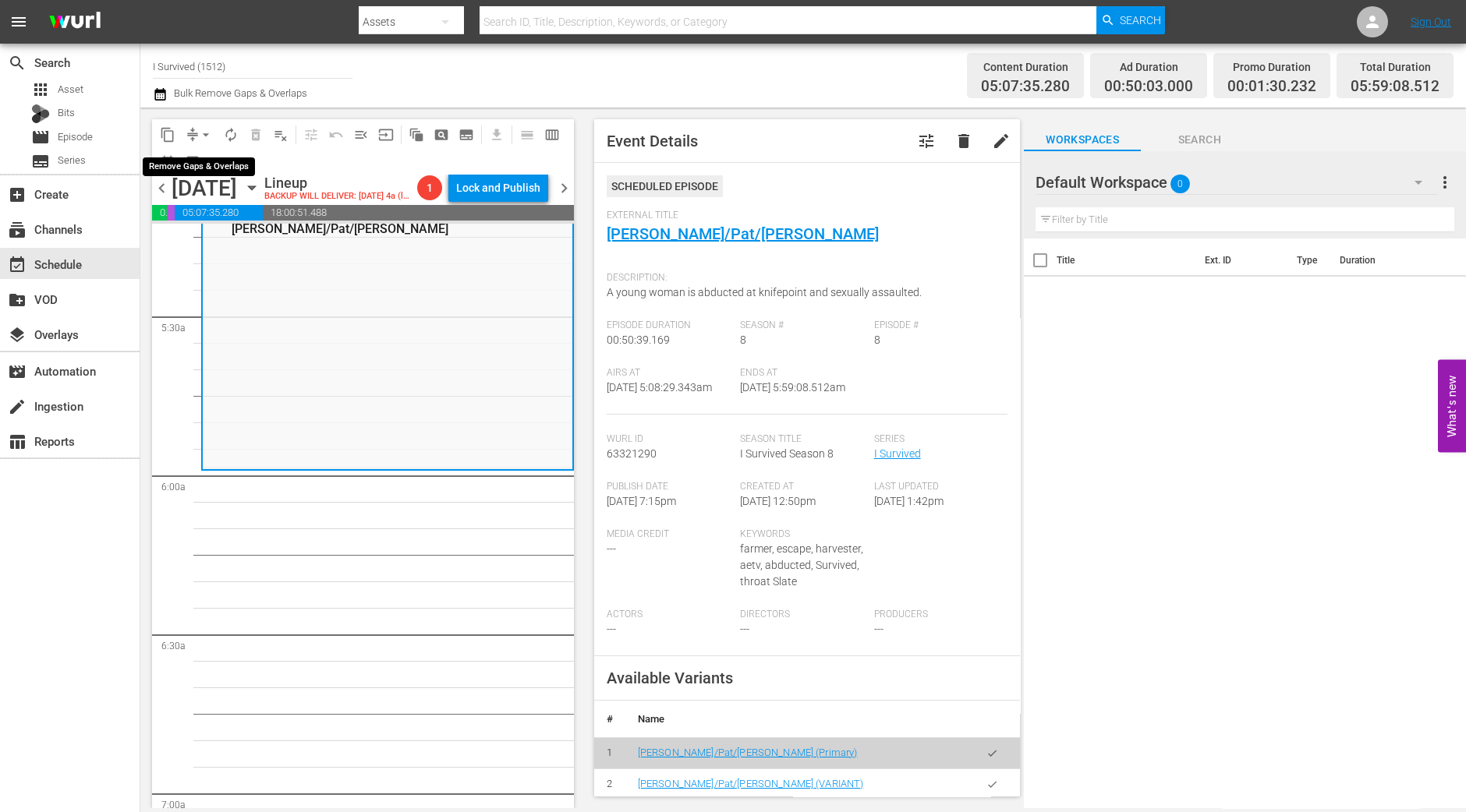
click at [206, 134] on span "arrow_drop_down" at bounding box center [206, 135] width 15 height 15
click at [211, 166] on li "Align to Midnight" at bounding box center [206, 166] width 164 height 25
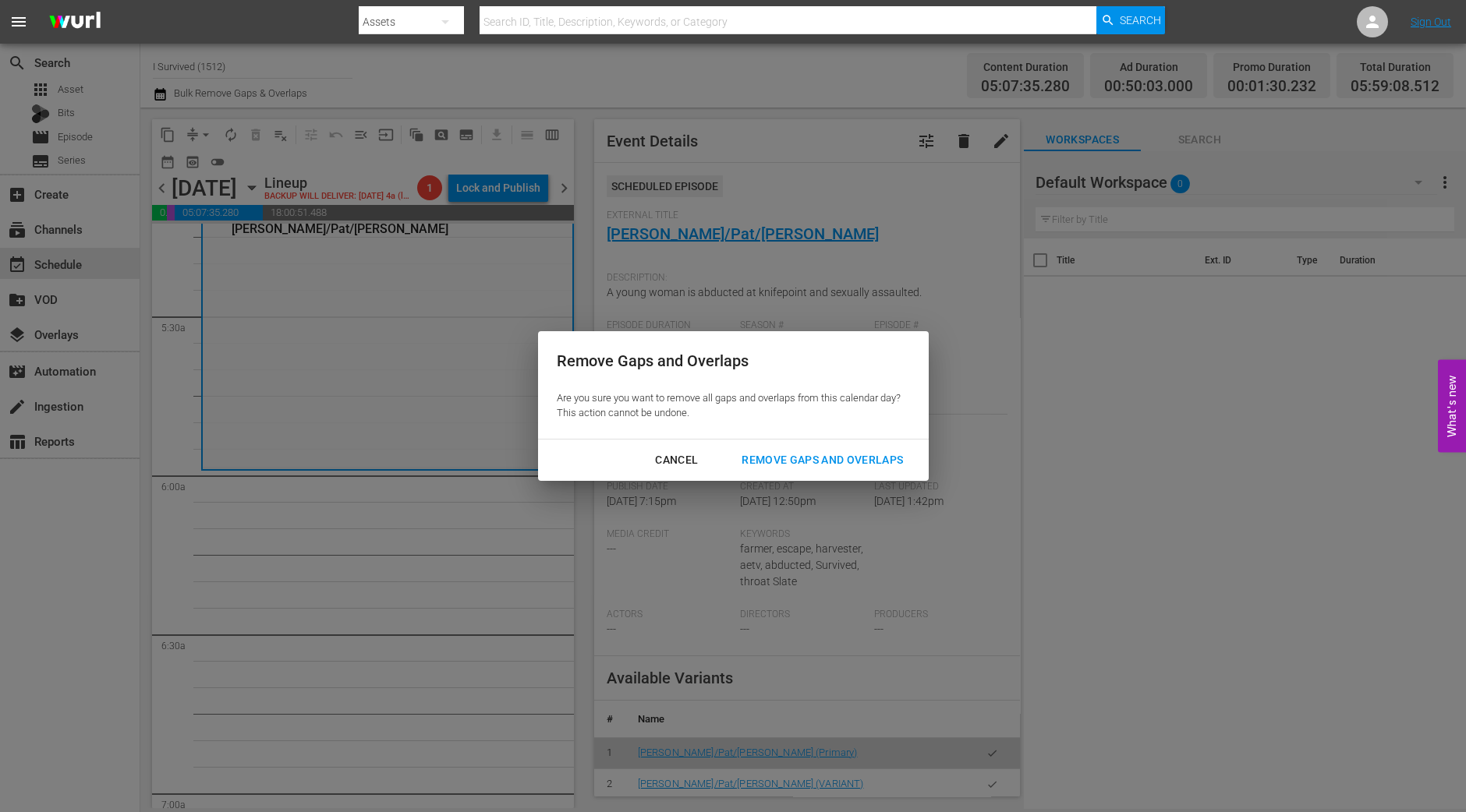
click at [743, 444] on div "Cancel Remove Gaps and Overlaps" at bounding box center [733, 460] width 391 height 42
click at [753, 454] on div "Remove Gaps and Overlaps" at bounding box center [821, 460] width 186 height 20
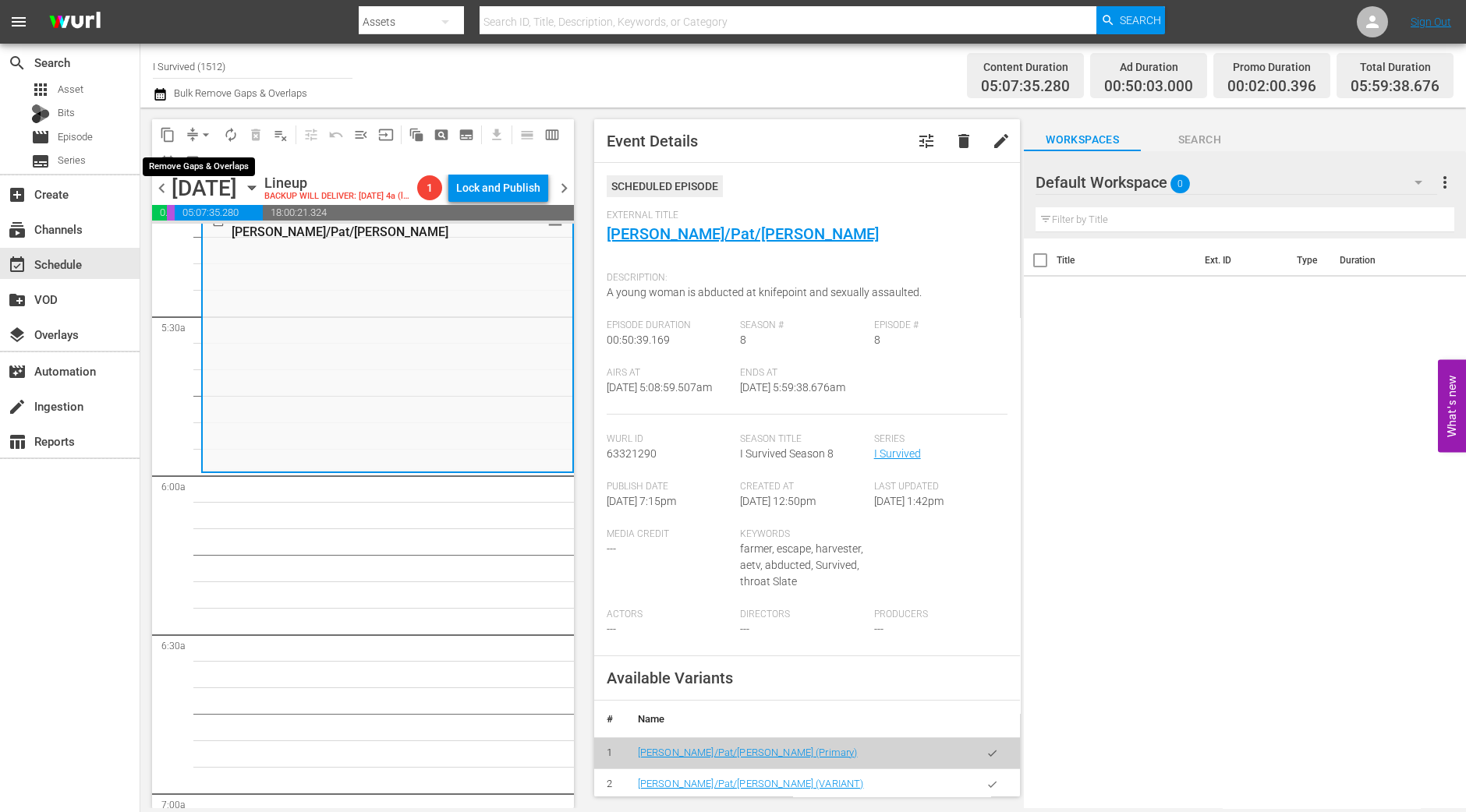
click at [206, 128] on span "arrow_drop_down" at bounding box center [206, 135] width 15 height 15
click at [200, 169] on li "Align to Midnight" at bounding box center [206, 166] width 164 height 25
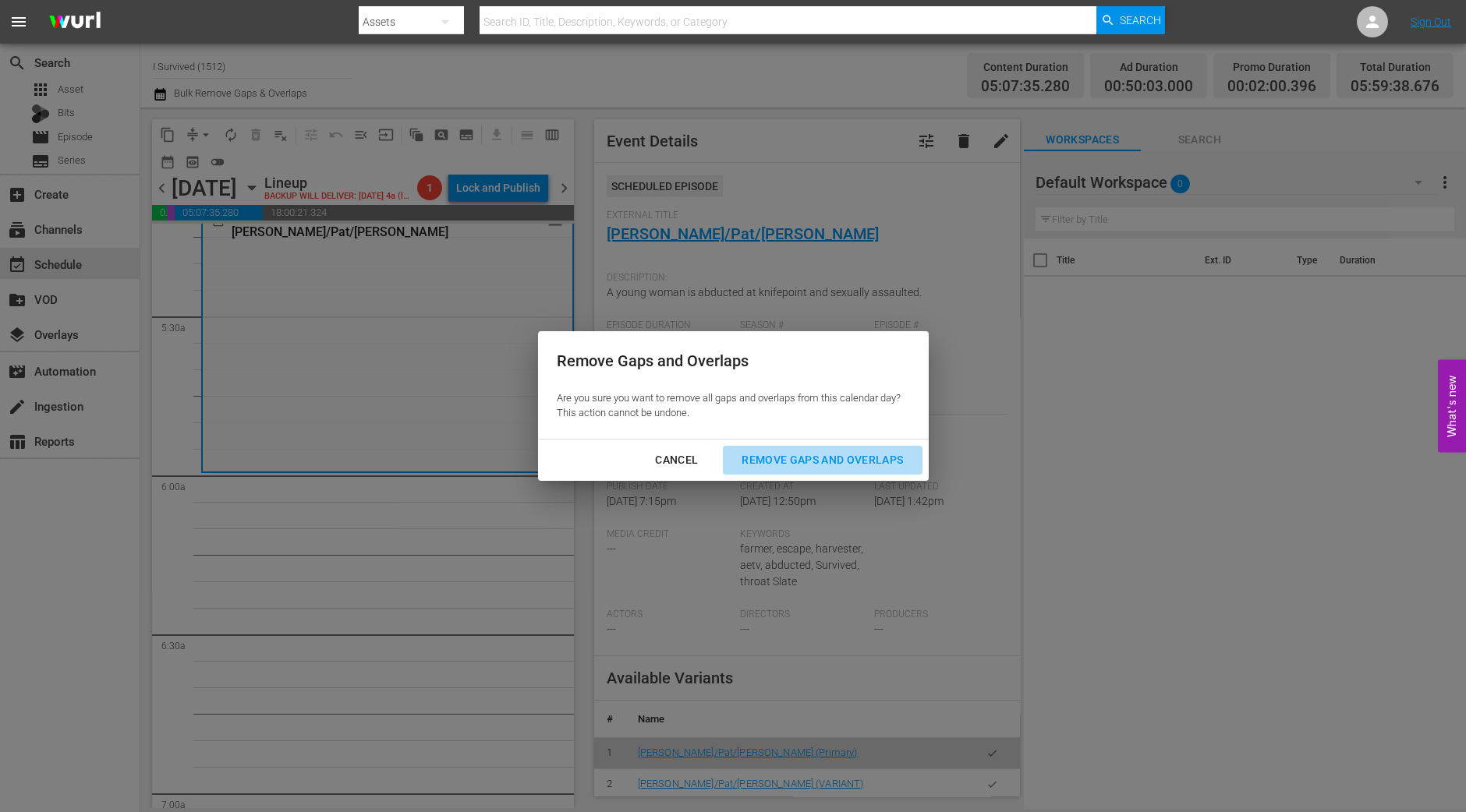
click at [784, 471] on button "Remove Gaps and Overlaps" at bounding box center [822, 460] width 199 height 29
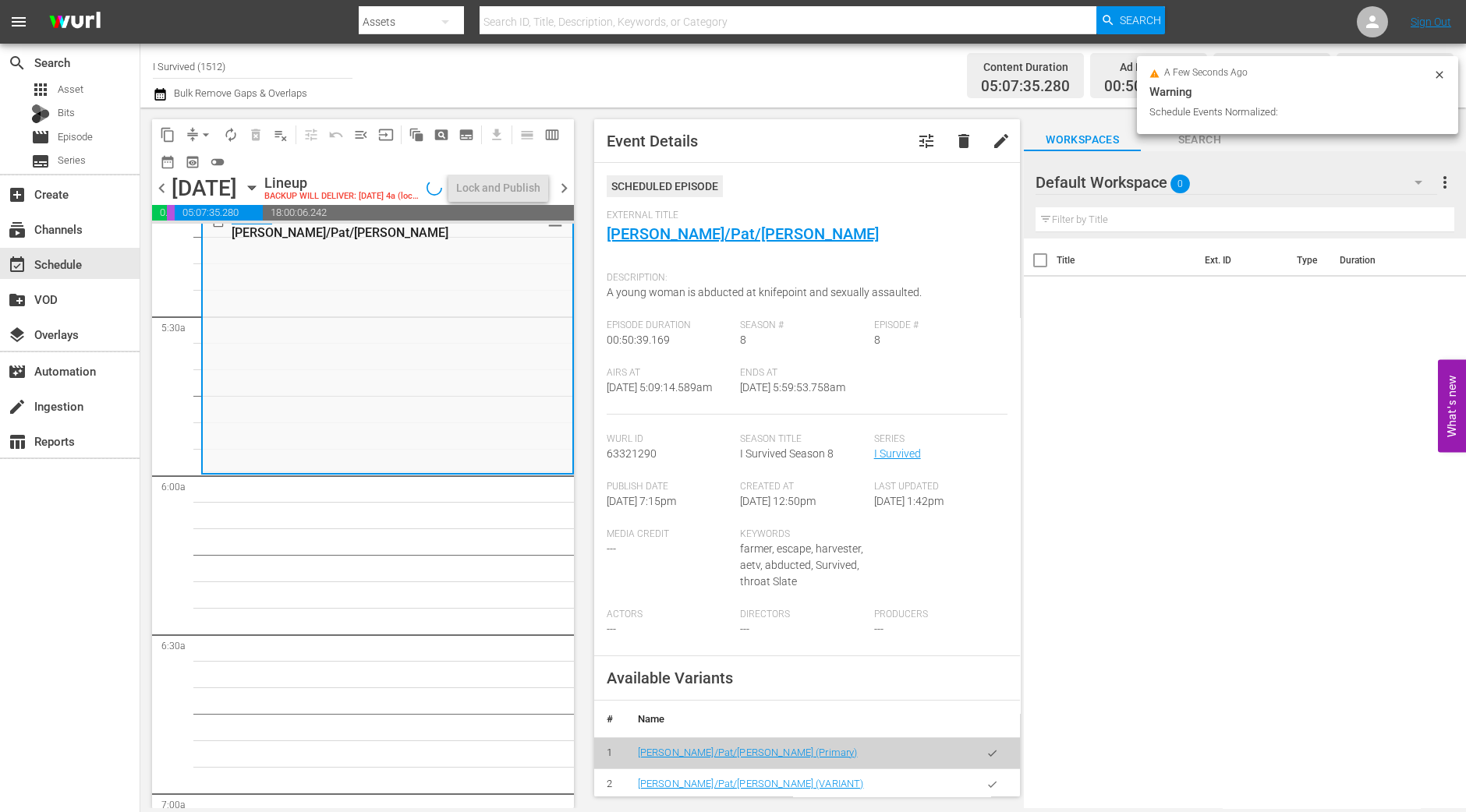
scroll to position [1683, 0]
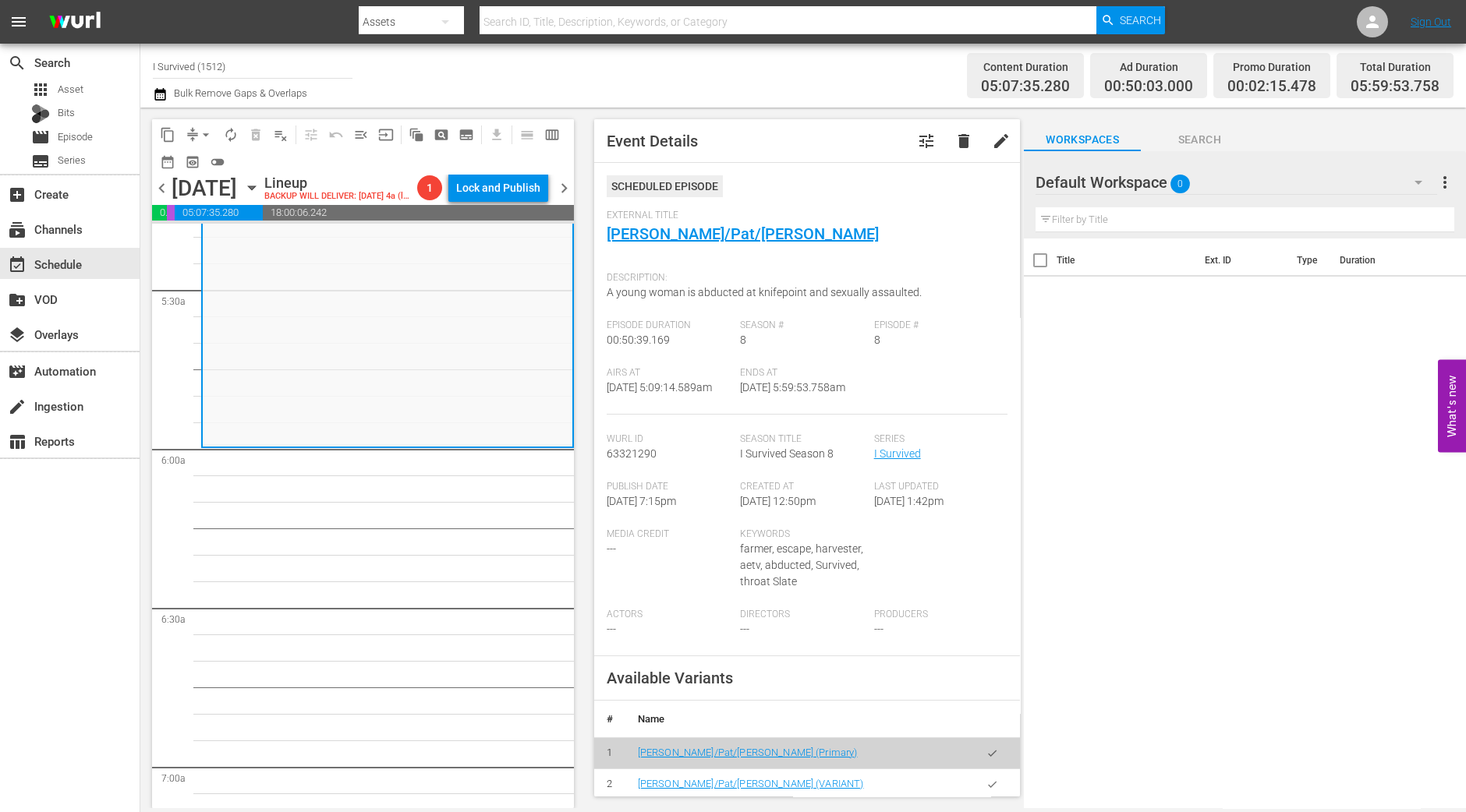
click at [200, 129] on span "arrow_drop_down" at bounding box center [206, 135] width 15 height 15
click at [200, 157] on li "Align to Midnight" at bounding box center [206, 166] width 164 height 25
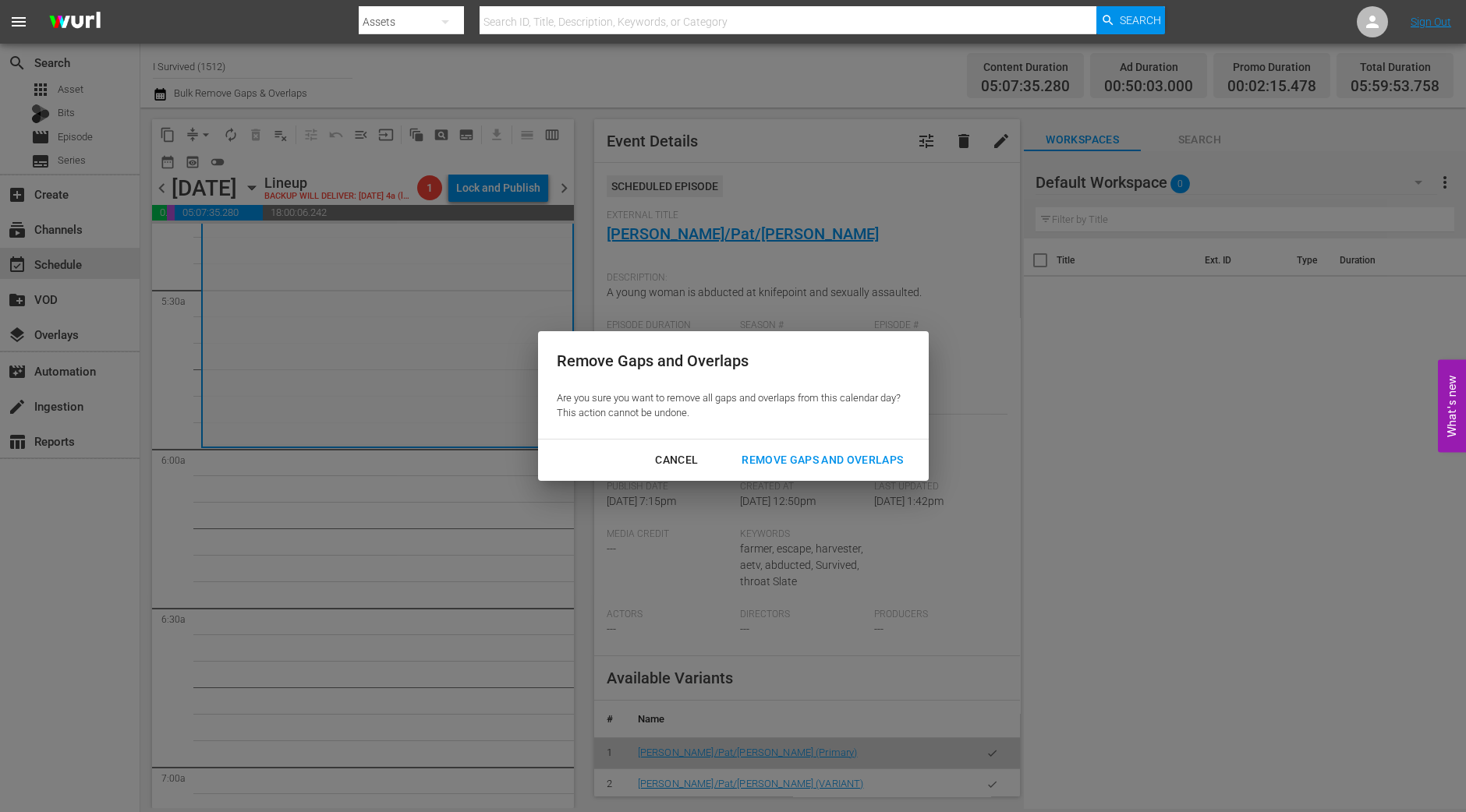
click at [798, 451] on div "Remove Gaps and Overlaps" at bounding box center [821, 460] width 186 height 20
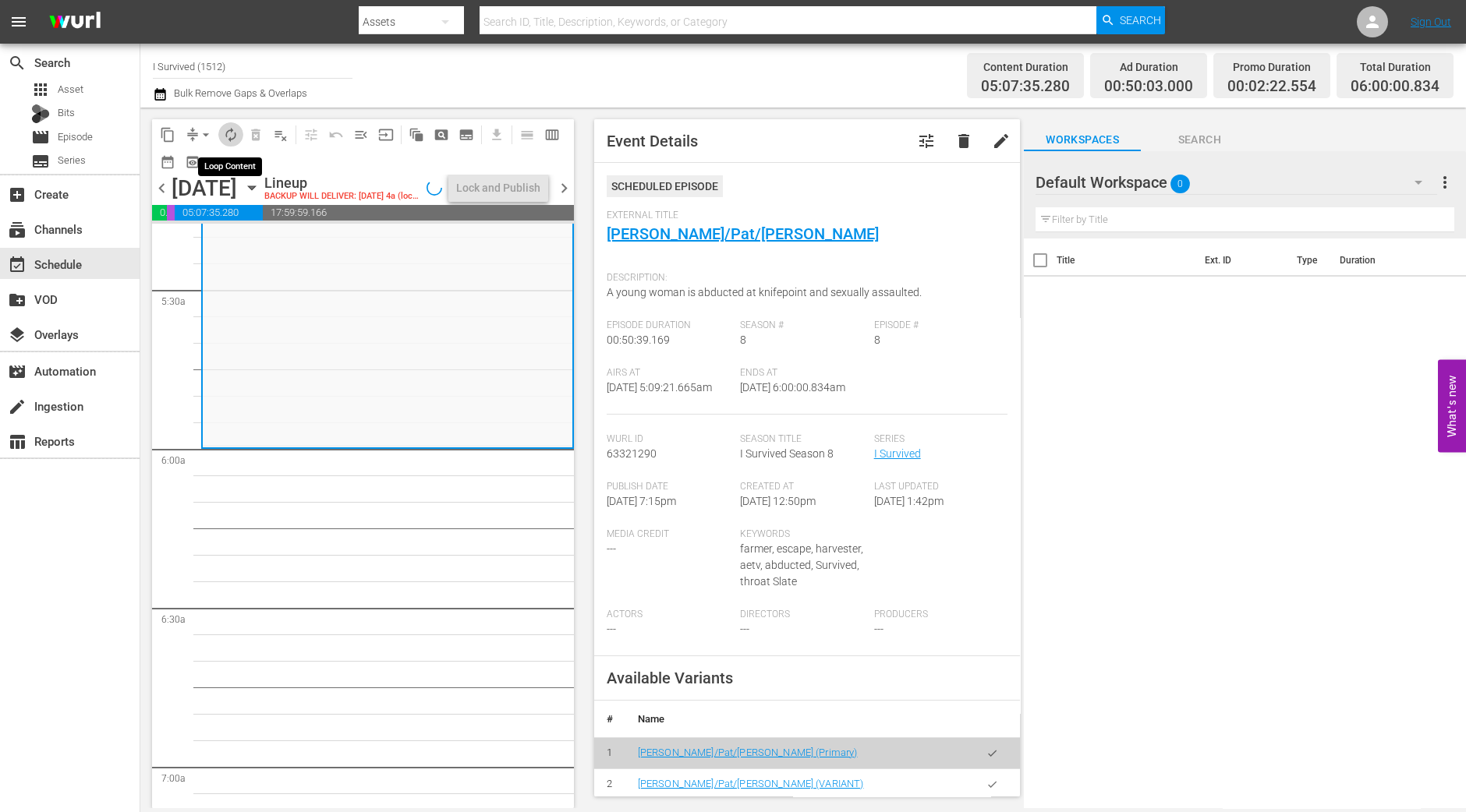
click at [222, 135] on button "autorenew_outlined" at bounding box center [230, 134] width 25 height 25
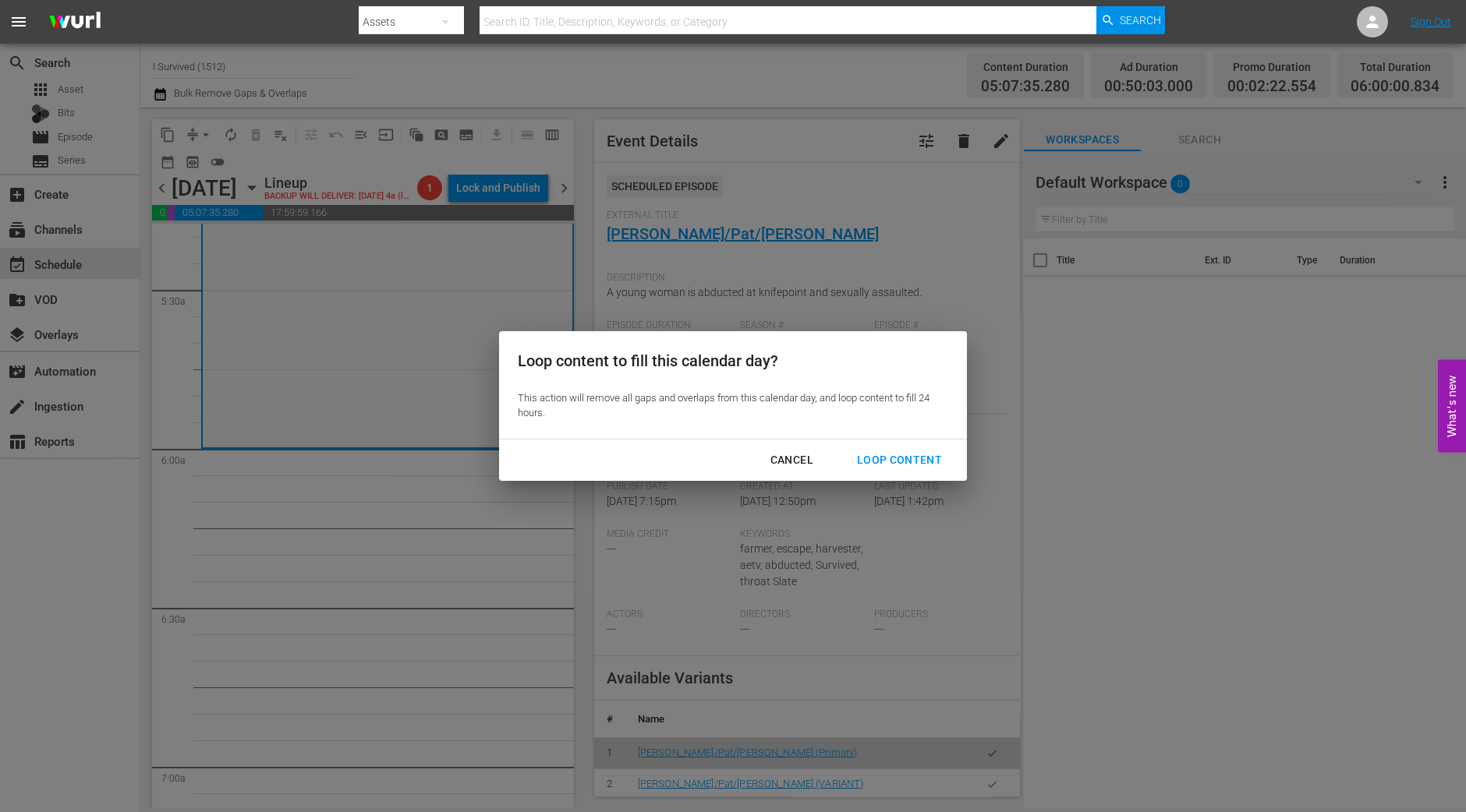
click at [866, 442] on div "Cancel Loop Content" at bounding box center [732, 460] width 468 height 42
drag, startPoint x: 880, startPoint y: 456, endPoint x: 843, endPoint y: 414, distance: 56.0
click at [881, 456] on div "Loop Content" at bounding box center [899, 460] width 110 height 20
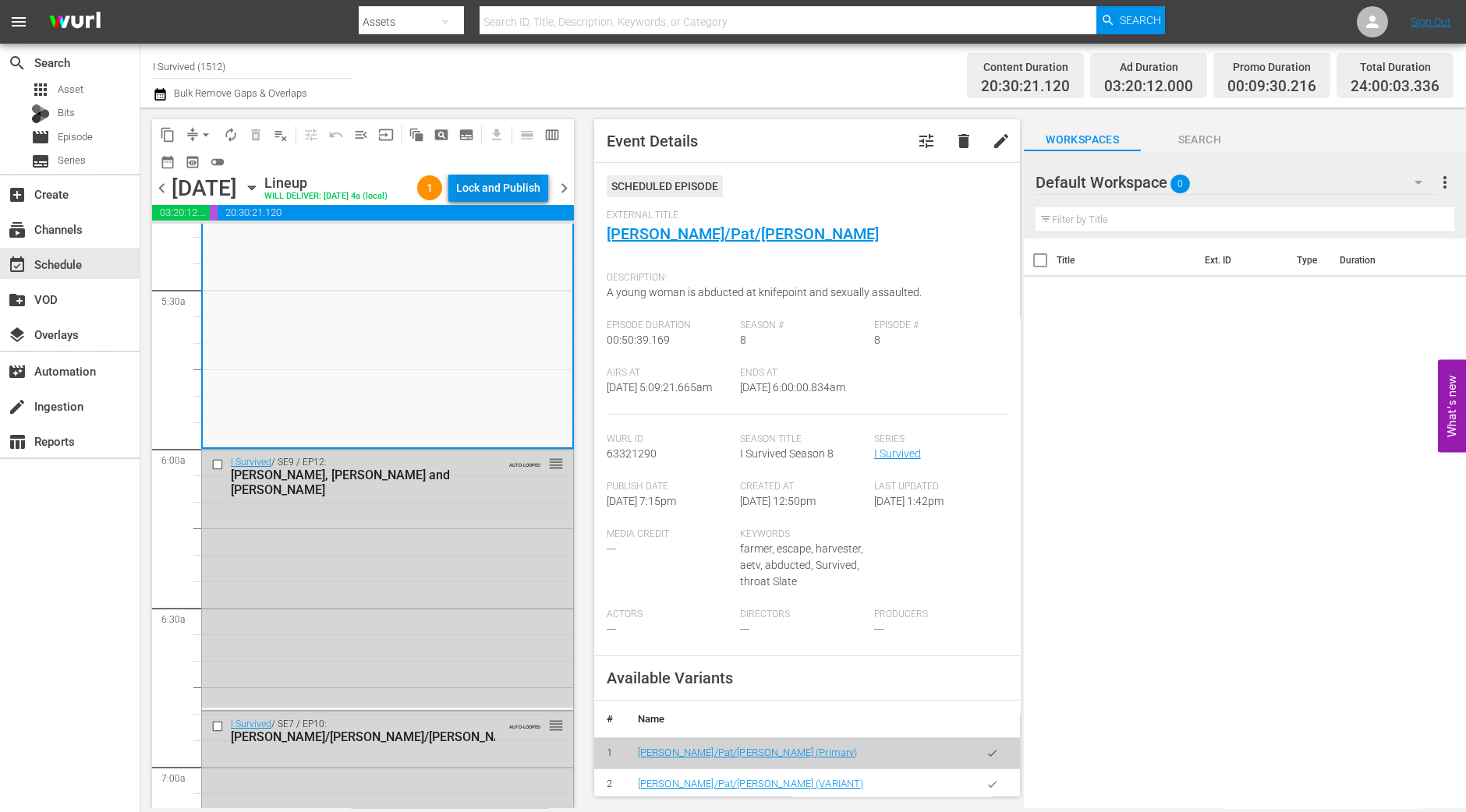
click at [528, 186] on div "Lock and Publish" at bounding box center [498, 188] width 84 height 28
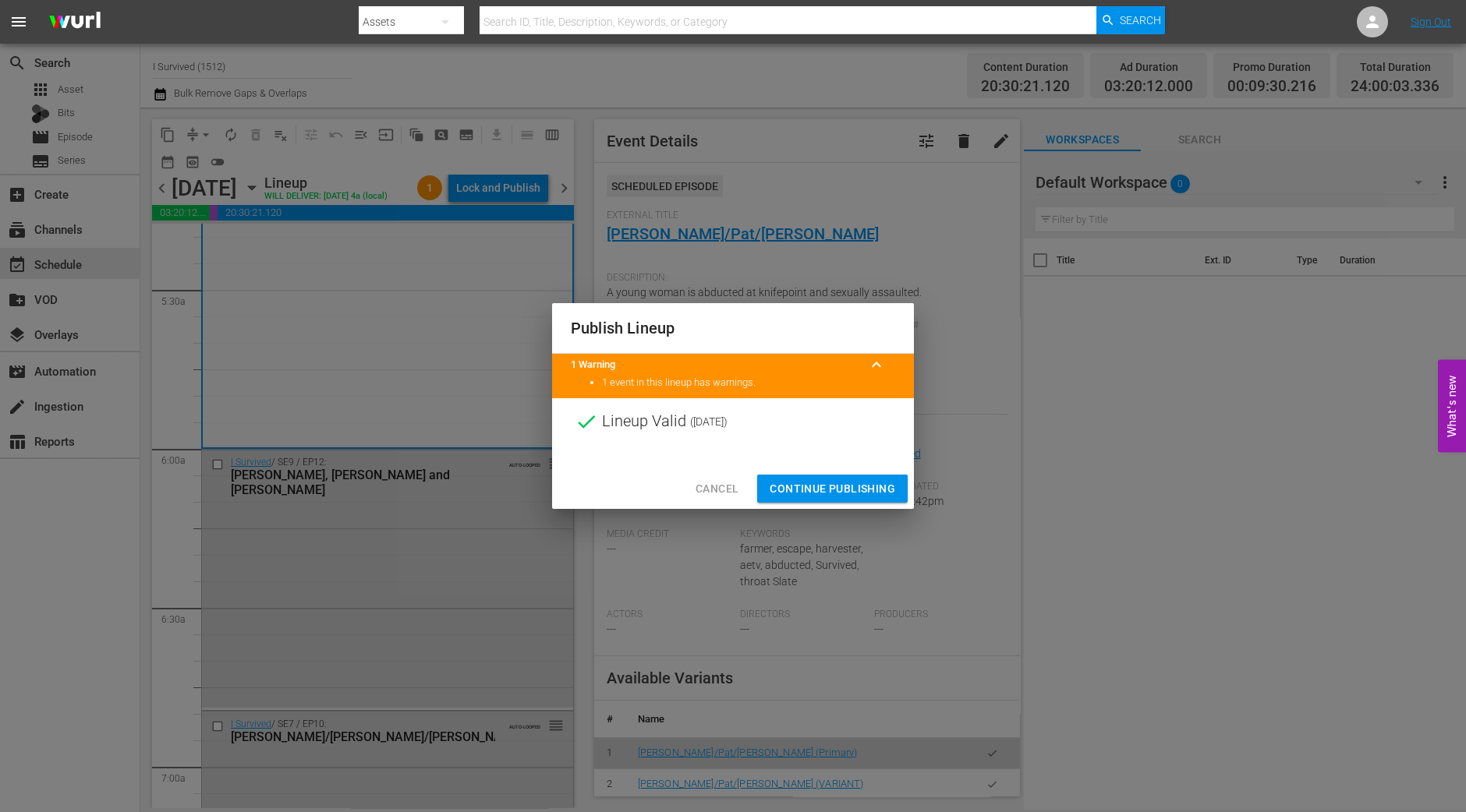
drag, startPoint x: 805, startPoint y: 488, endPoint x: 711, endPoint y: 420, distance: 116.0
click at [807, 488] on span "Continue Publishing" at bounding box center [832, 488] width 126 height 20
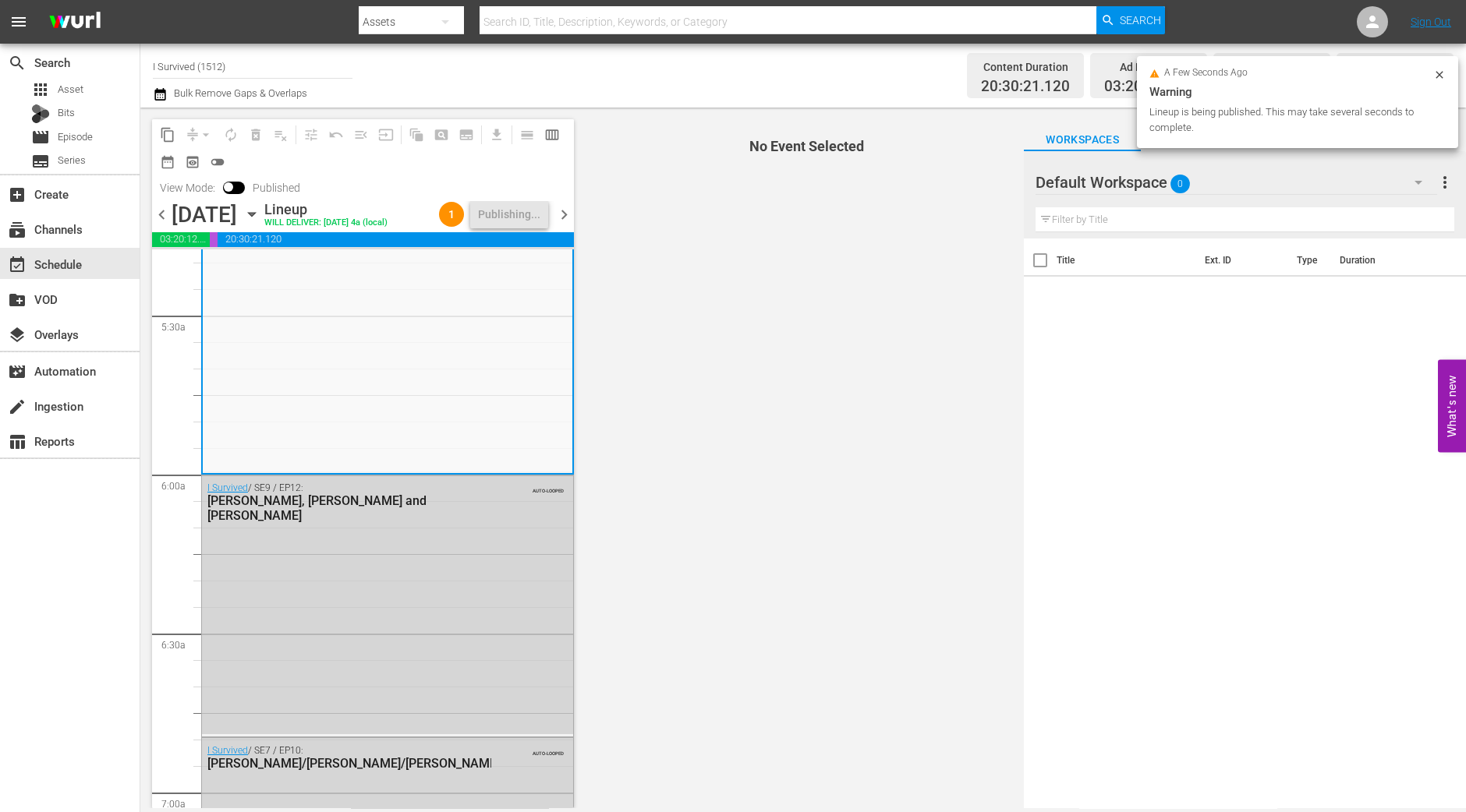
click at [565, 224] on span "chevron_right" at bounding box center [564, 214] width 20 height 20
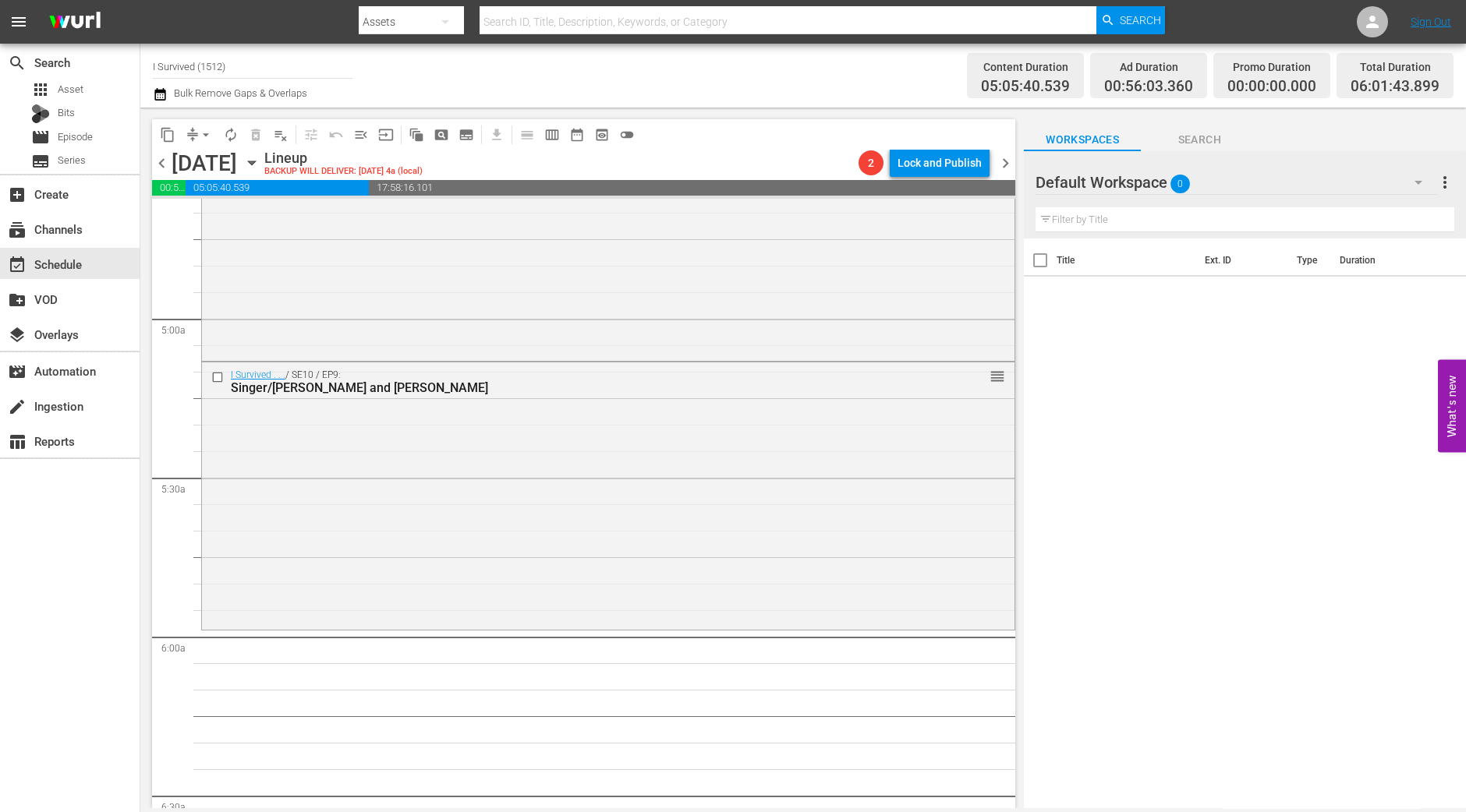
scroll to position [1390, 0]
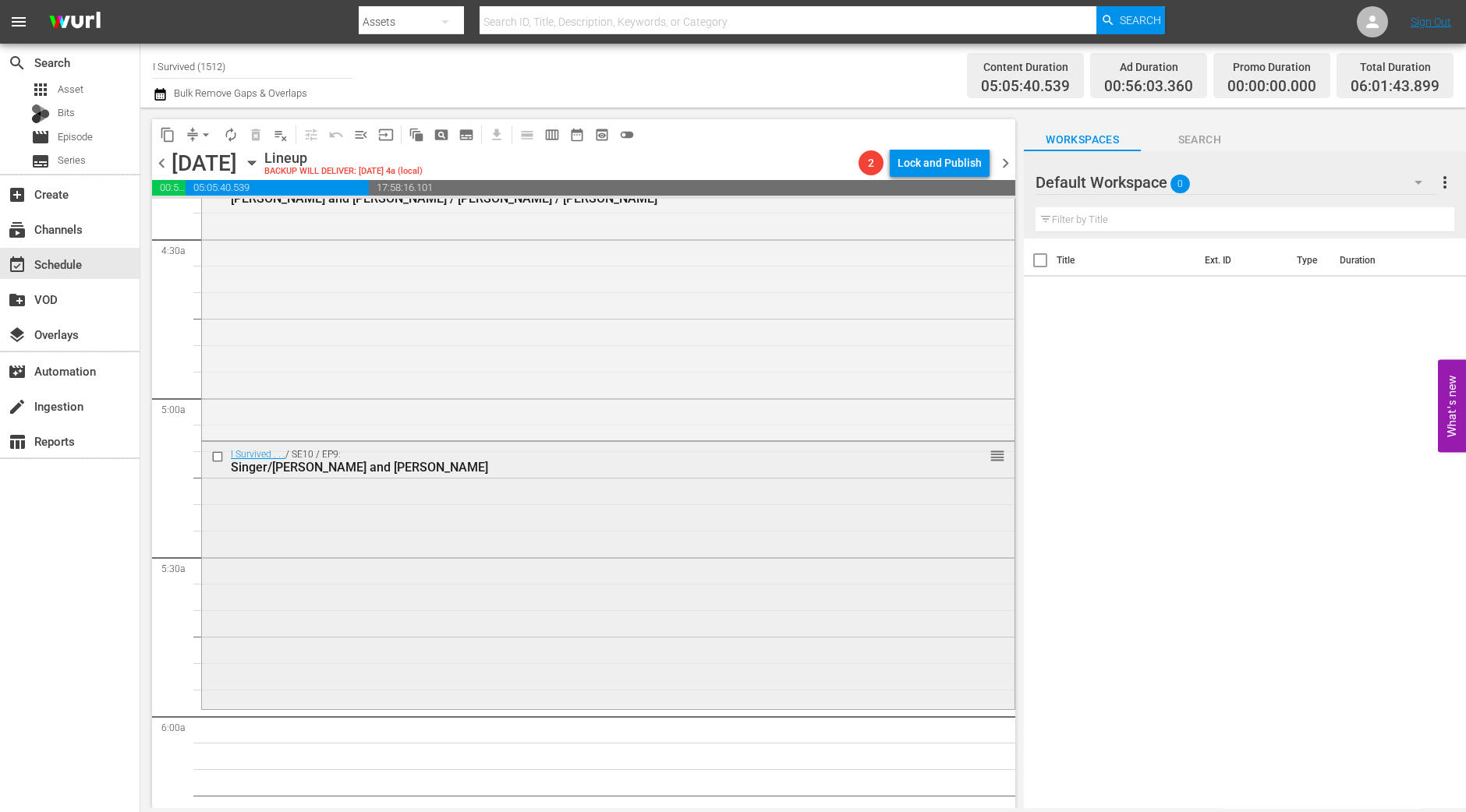
click at [566, 637] on div "I Survived . . . / SE10 / EP9: Singer/Romina and John reorder" at bounding box center [608, 573] width 812 height 264
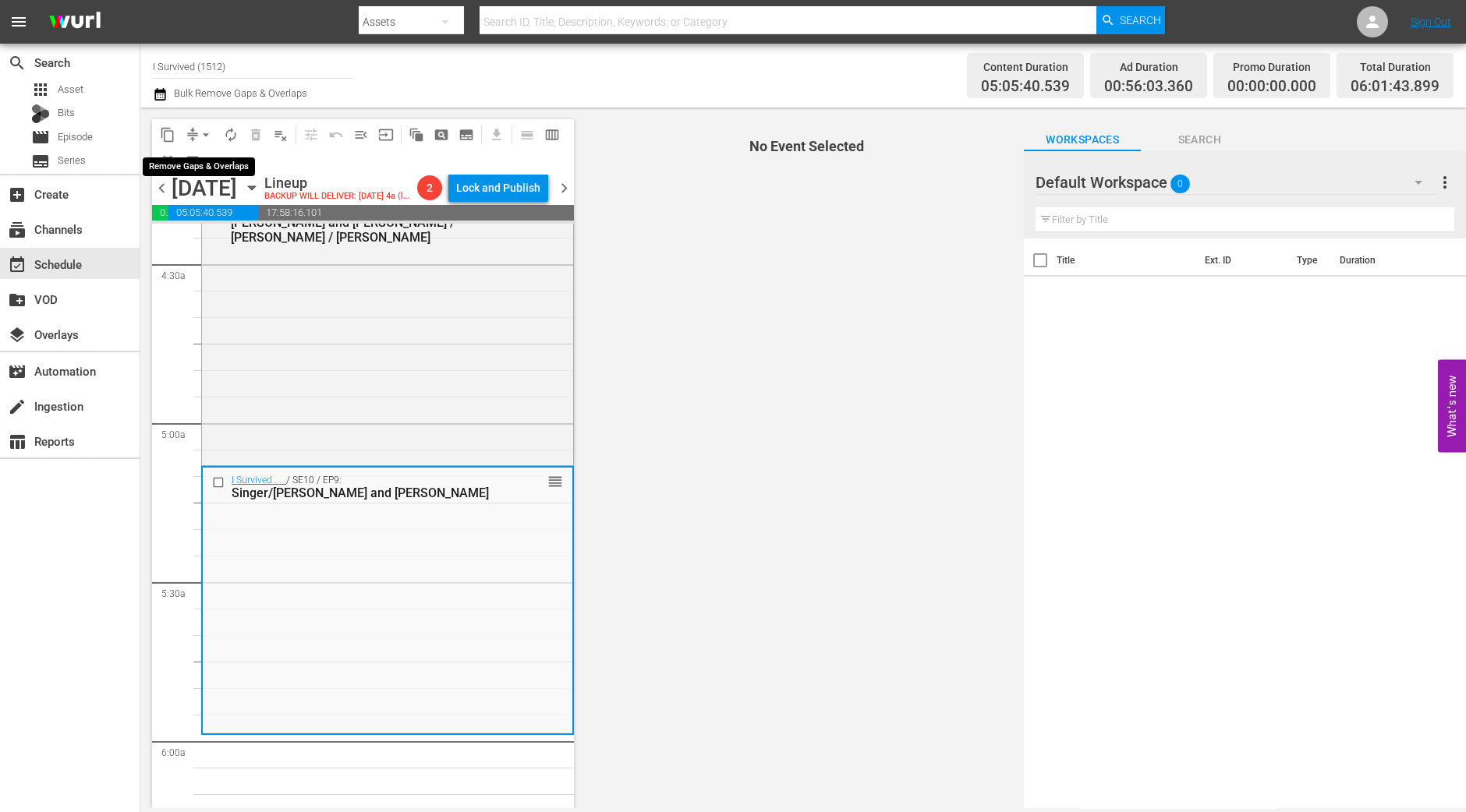
click at [202, 128] on span "arrow_drop_down" at bounding box center [206, 135] width 15 height 15
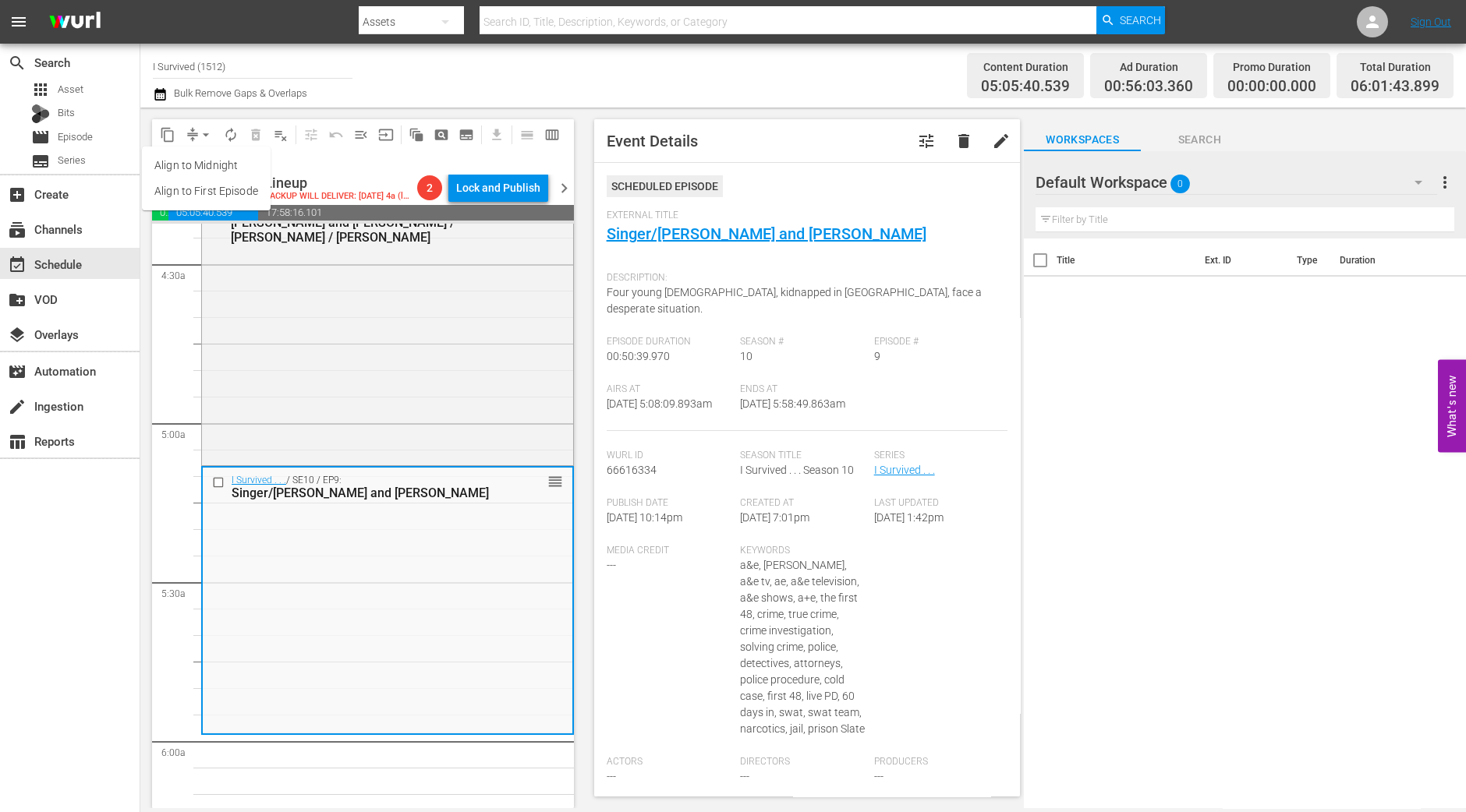
click at [201, 164] on li "Align to Midnight" at bounding box center [206, 166] width 128 height 25
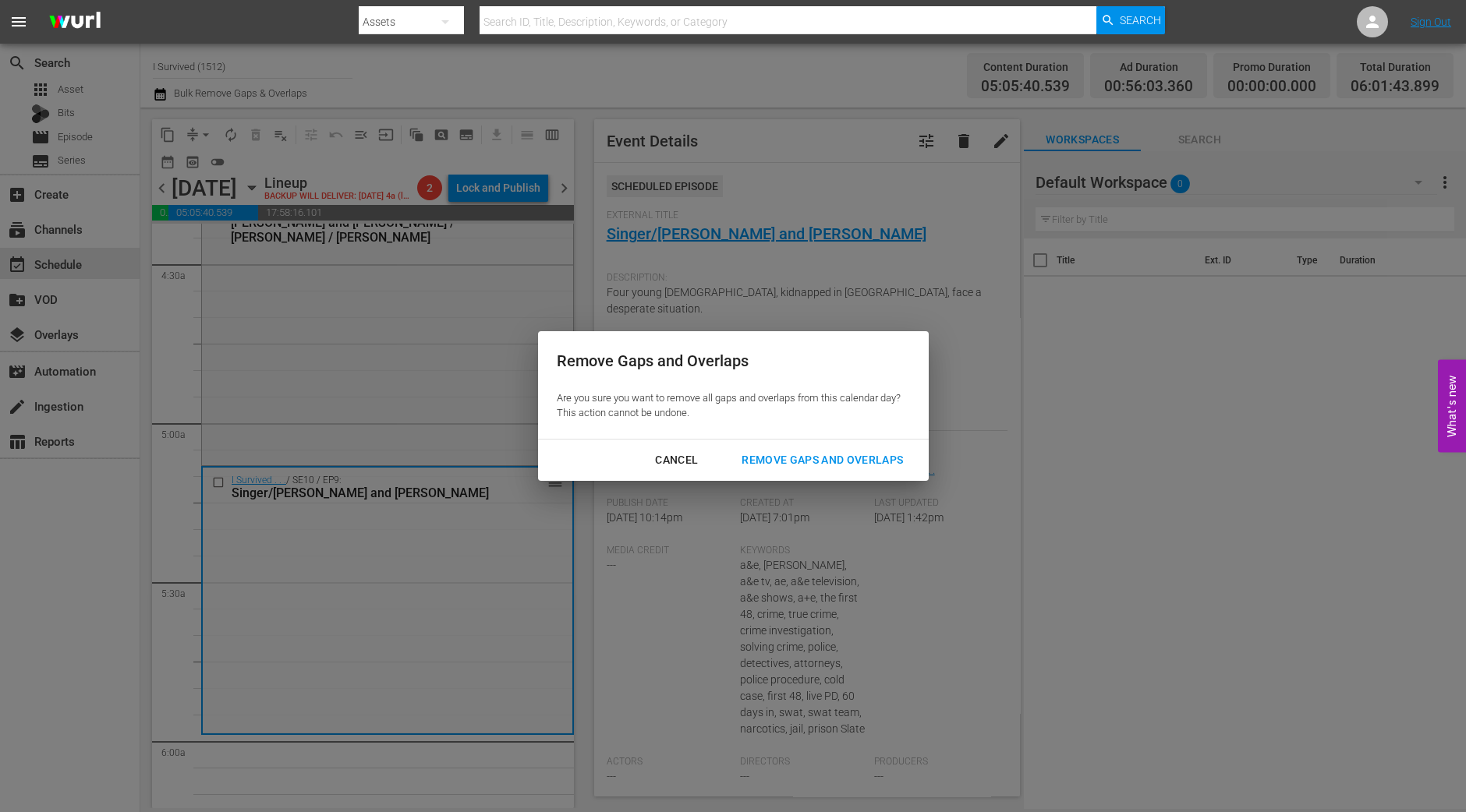
click at [861, 454] on div "Remove Gaps and Overlaps" at bounding box center [821, 460] width 186 height 20
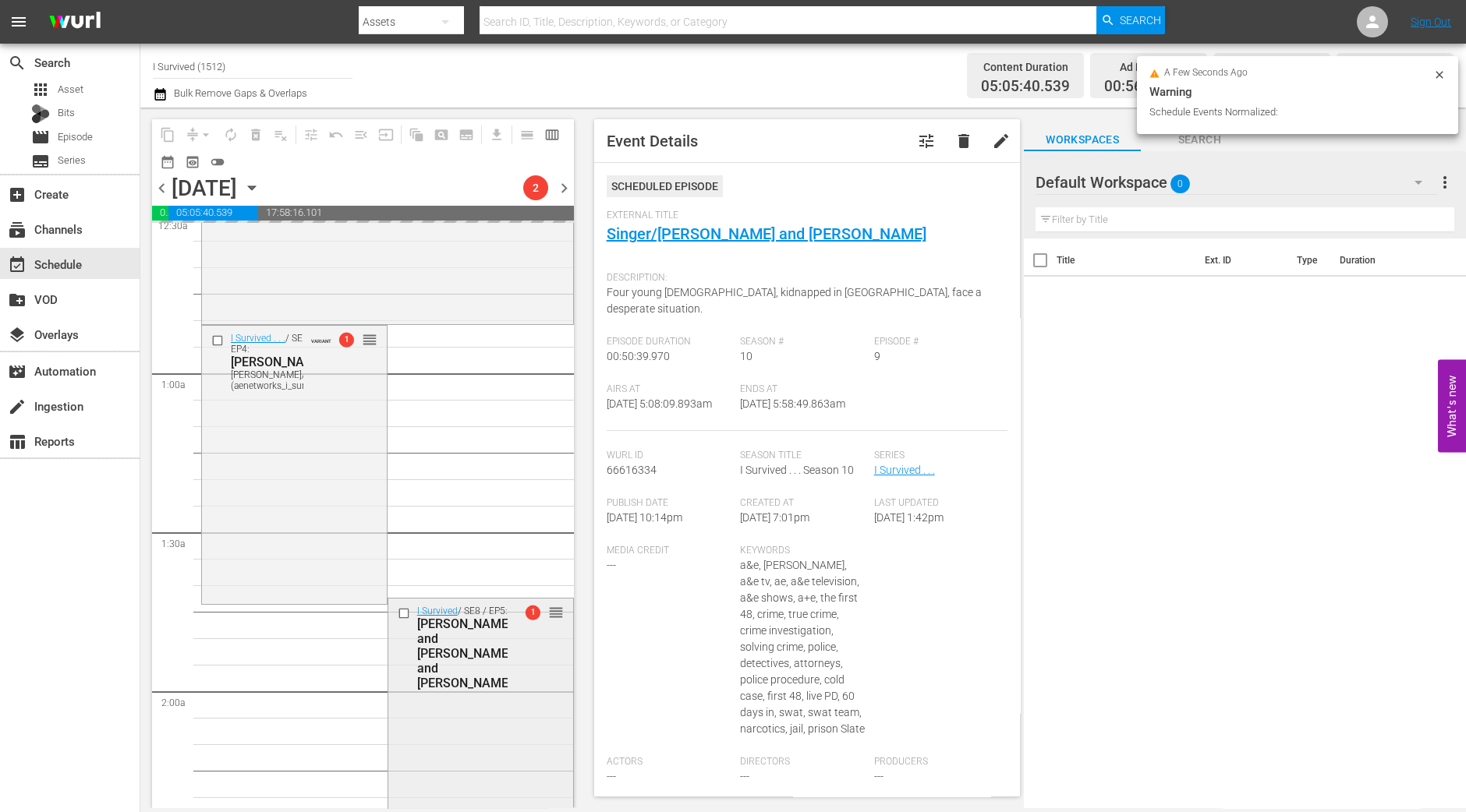
scroll to position [0, 0]
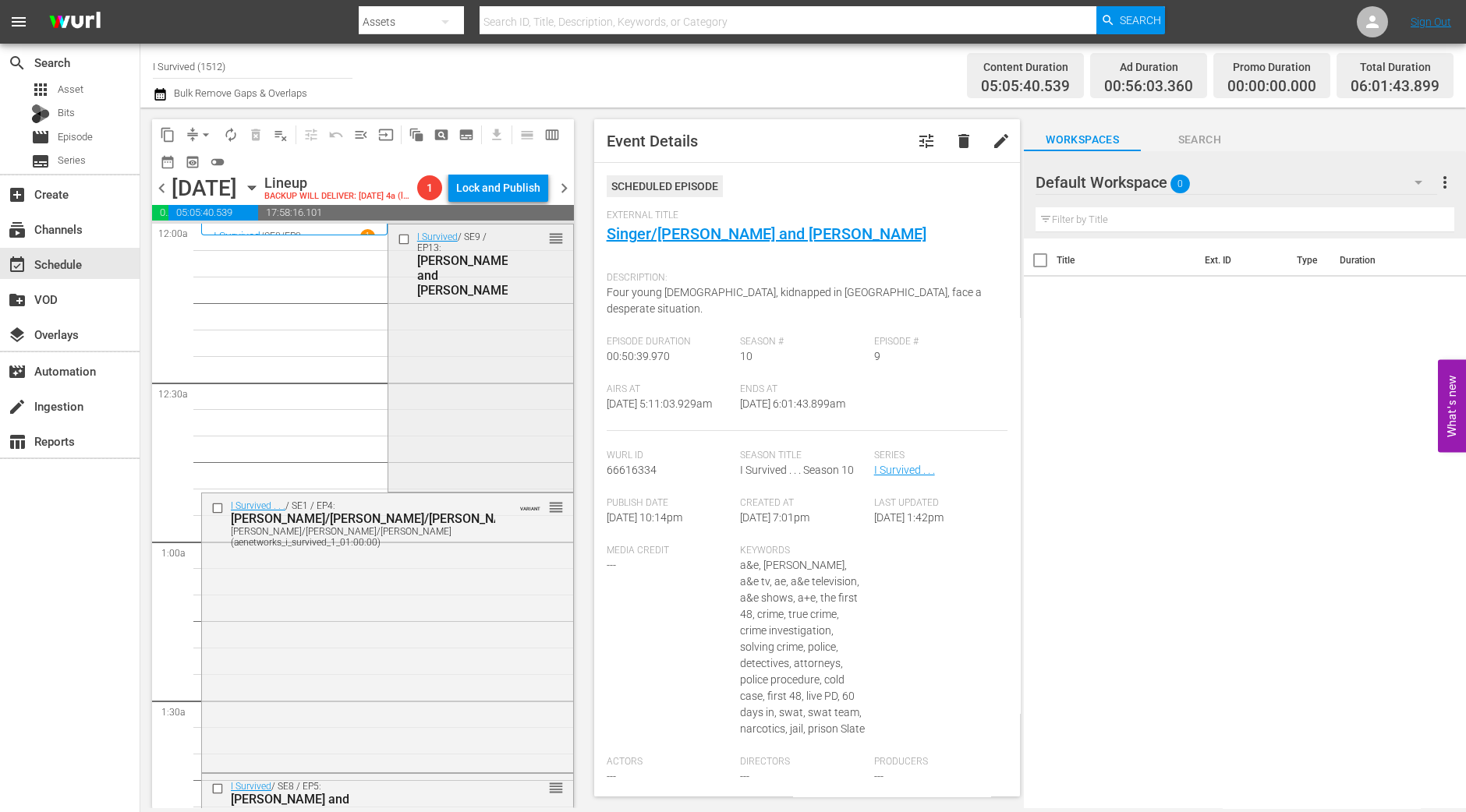
click at [457, 423] on div "I Survived / SE9 / EP13: Gilles, Angela and Richard, Jeffrey reorder" at bounding box center [481, 357] width 185 height 265
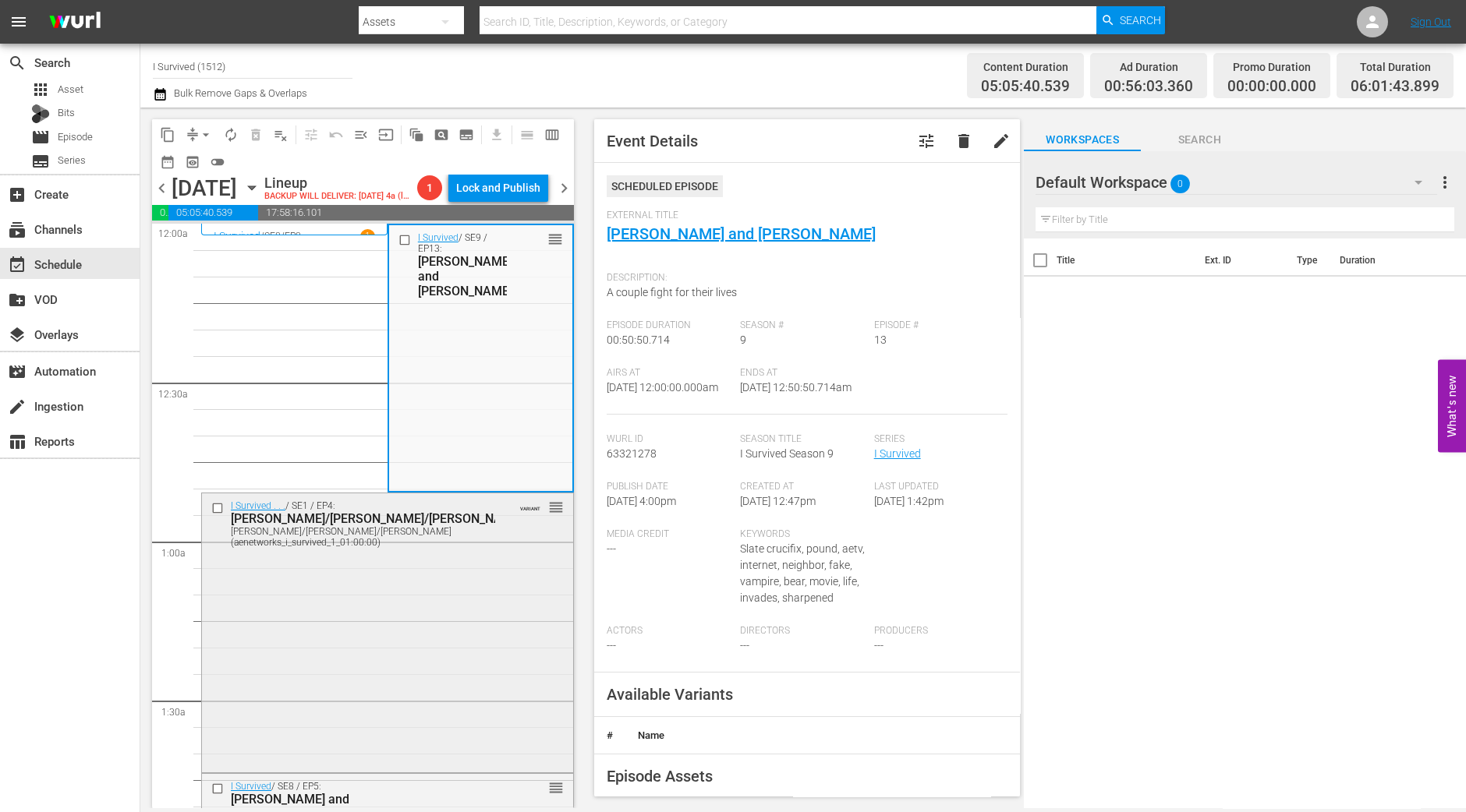
click at [393, 643] on div "I Survived . . . / SE1 / EP4: Lonnie/Rulon/Stanley Lonnie/Rulon/Stanley (aenetw…" at bounding box center [387, 631] width 371 height 275
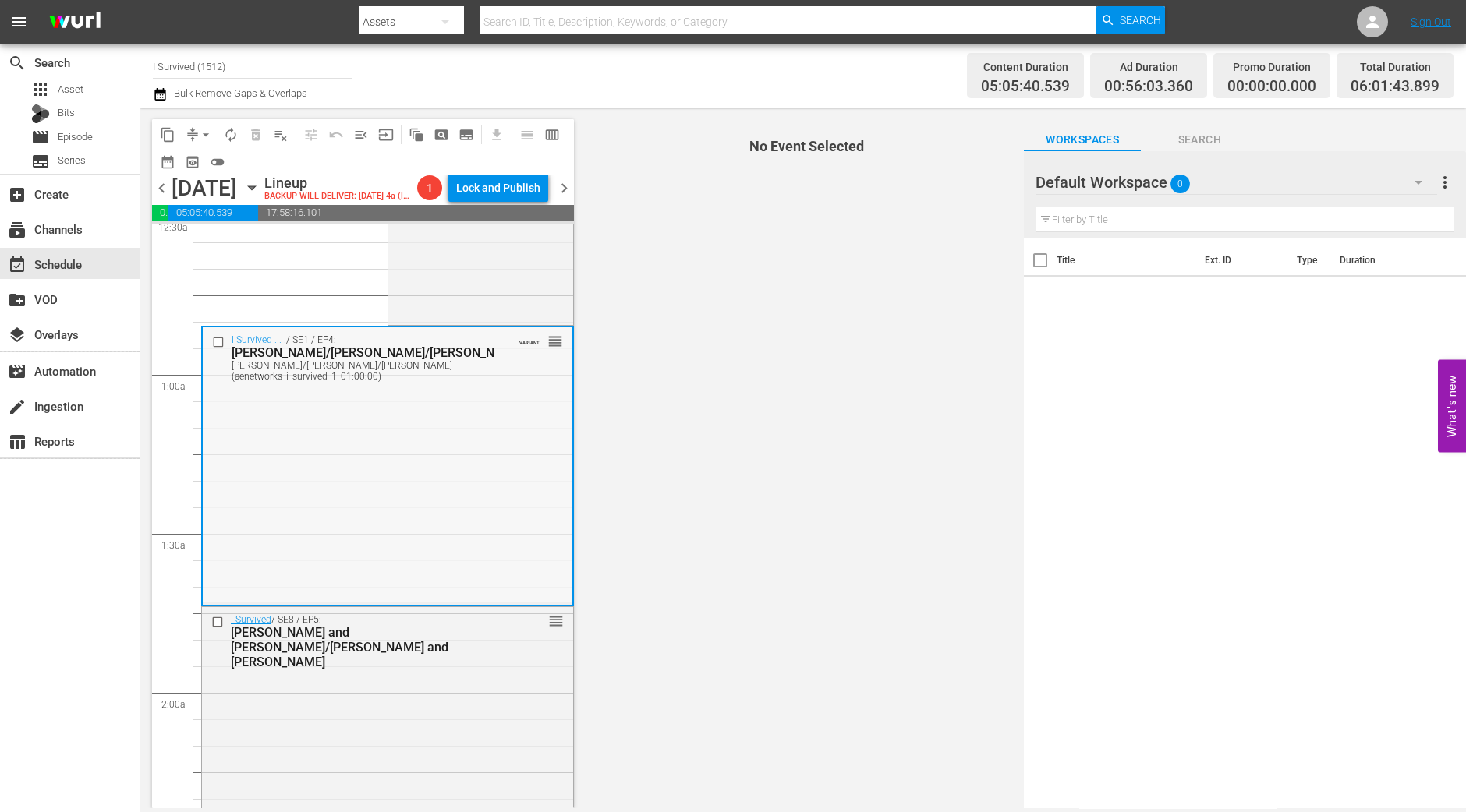
scroll to position [195, 0]
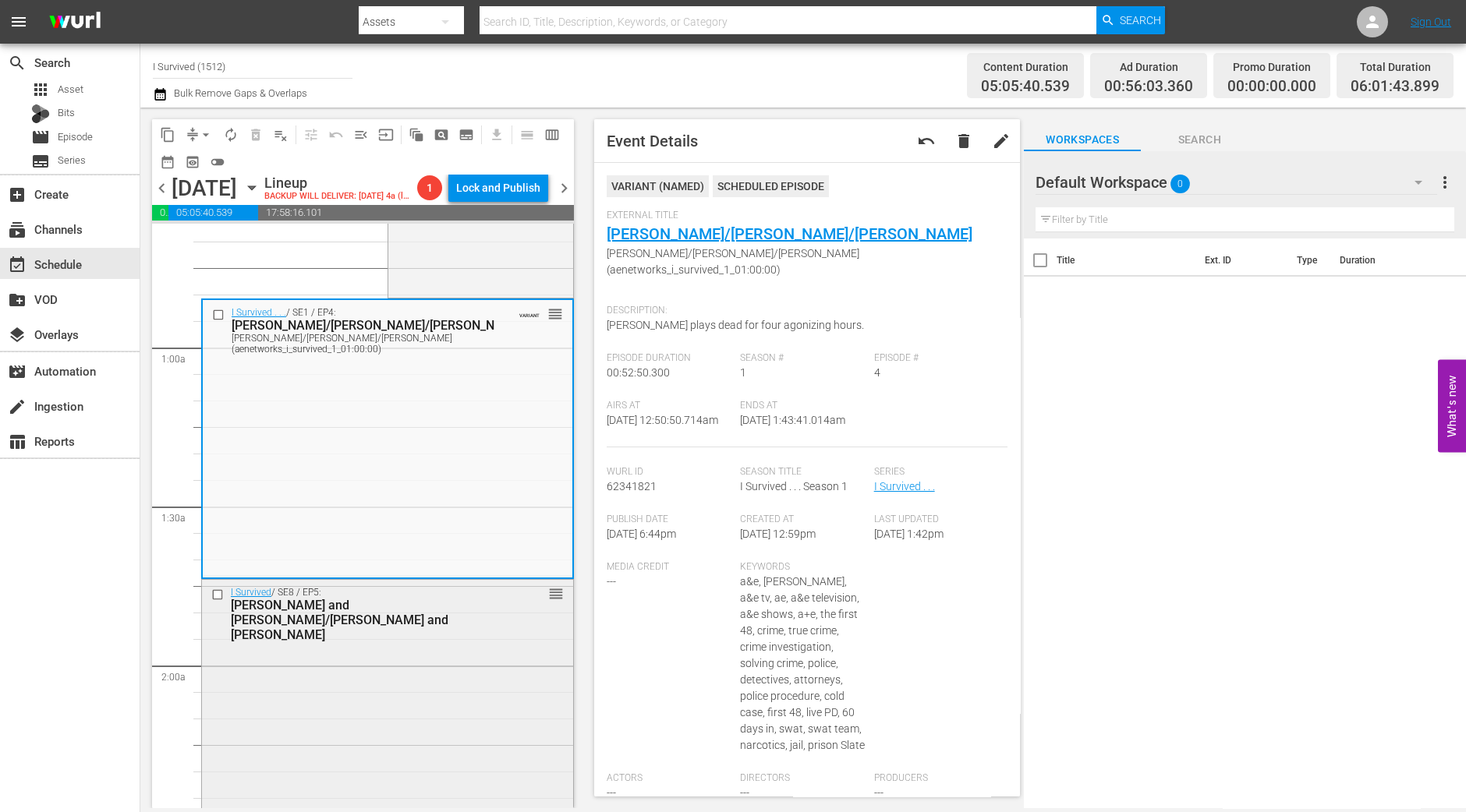
click at [319, 701] on div "I Survived / SE8 / EP5: Kim and Nina/Michael and Charles reorder" at bounding box center [387, 713] width 371 height 265
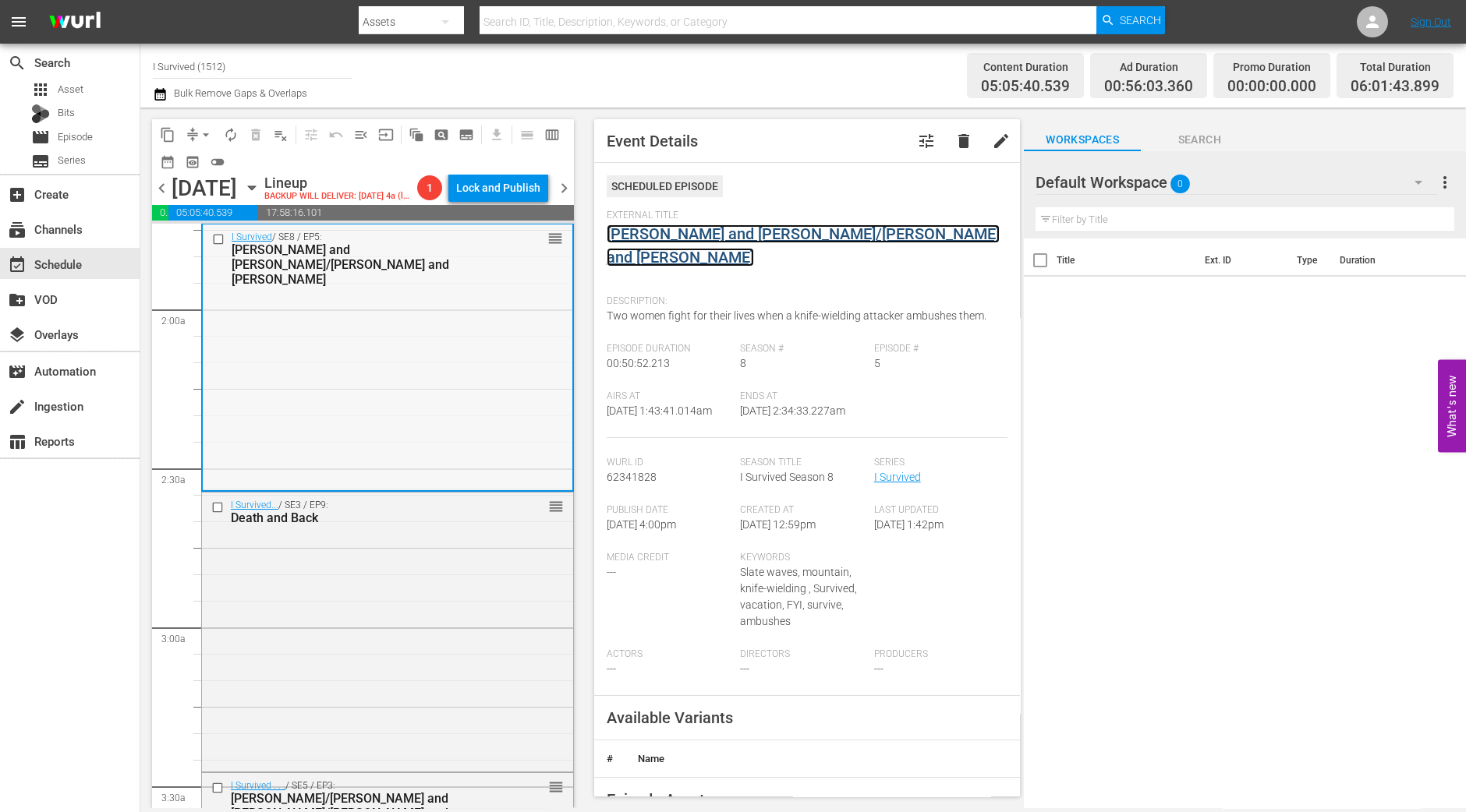
scroll to position [584, 0]
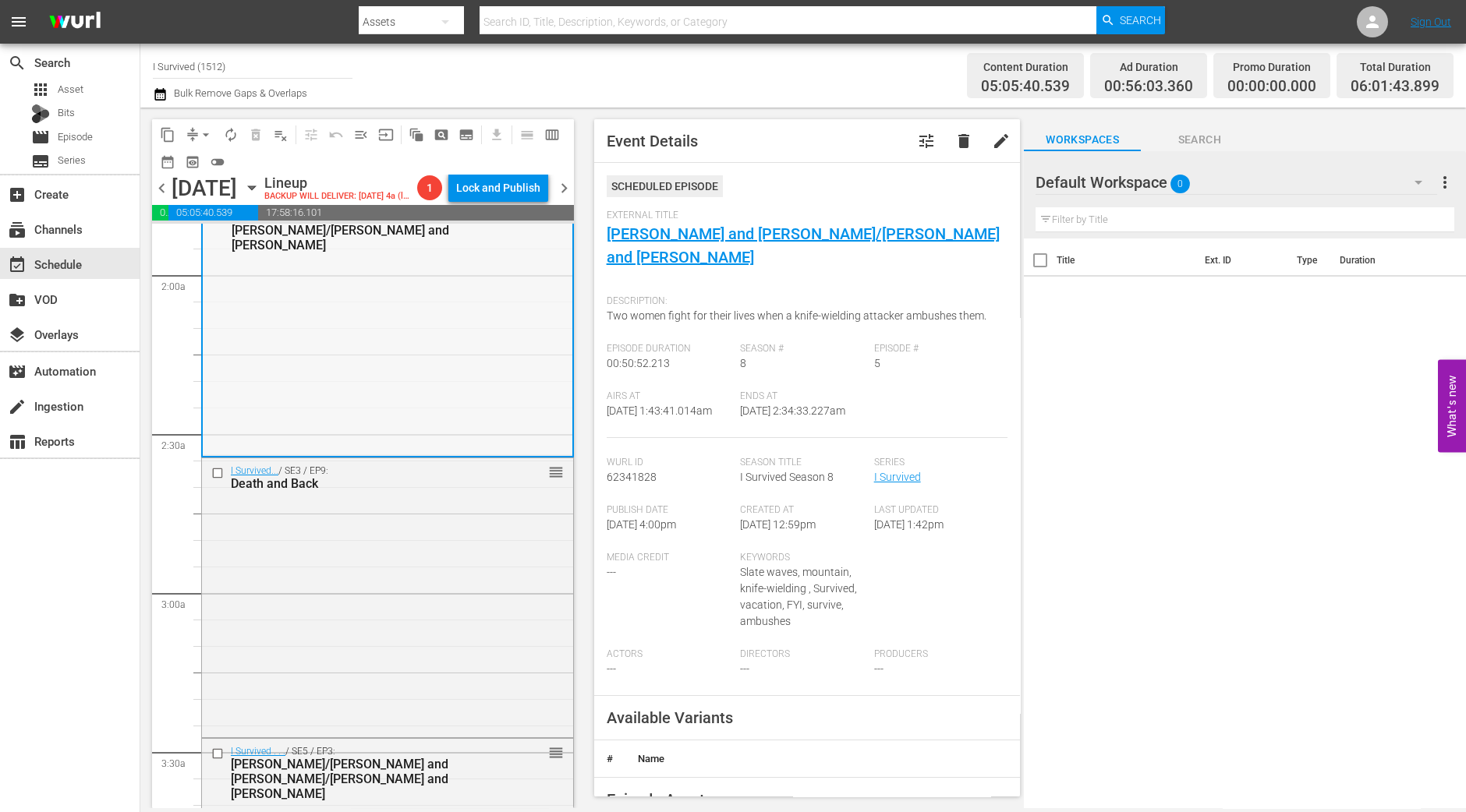
click at [380, 491] on div "Death and Back" at bounding box center [363, 483] width 264 height 14
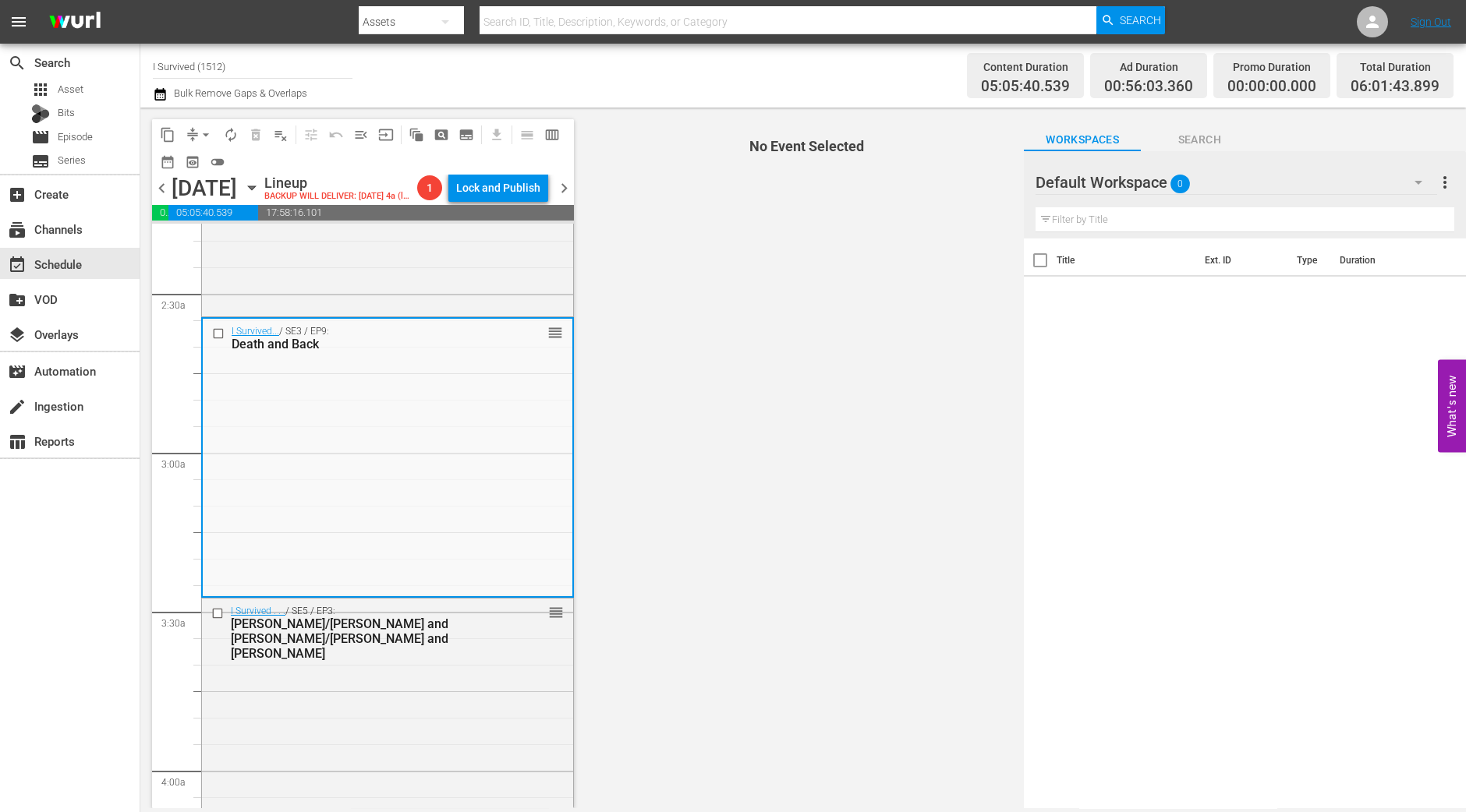
scroll to position [779, 0]
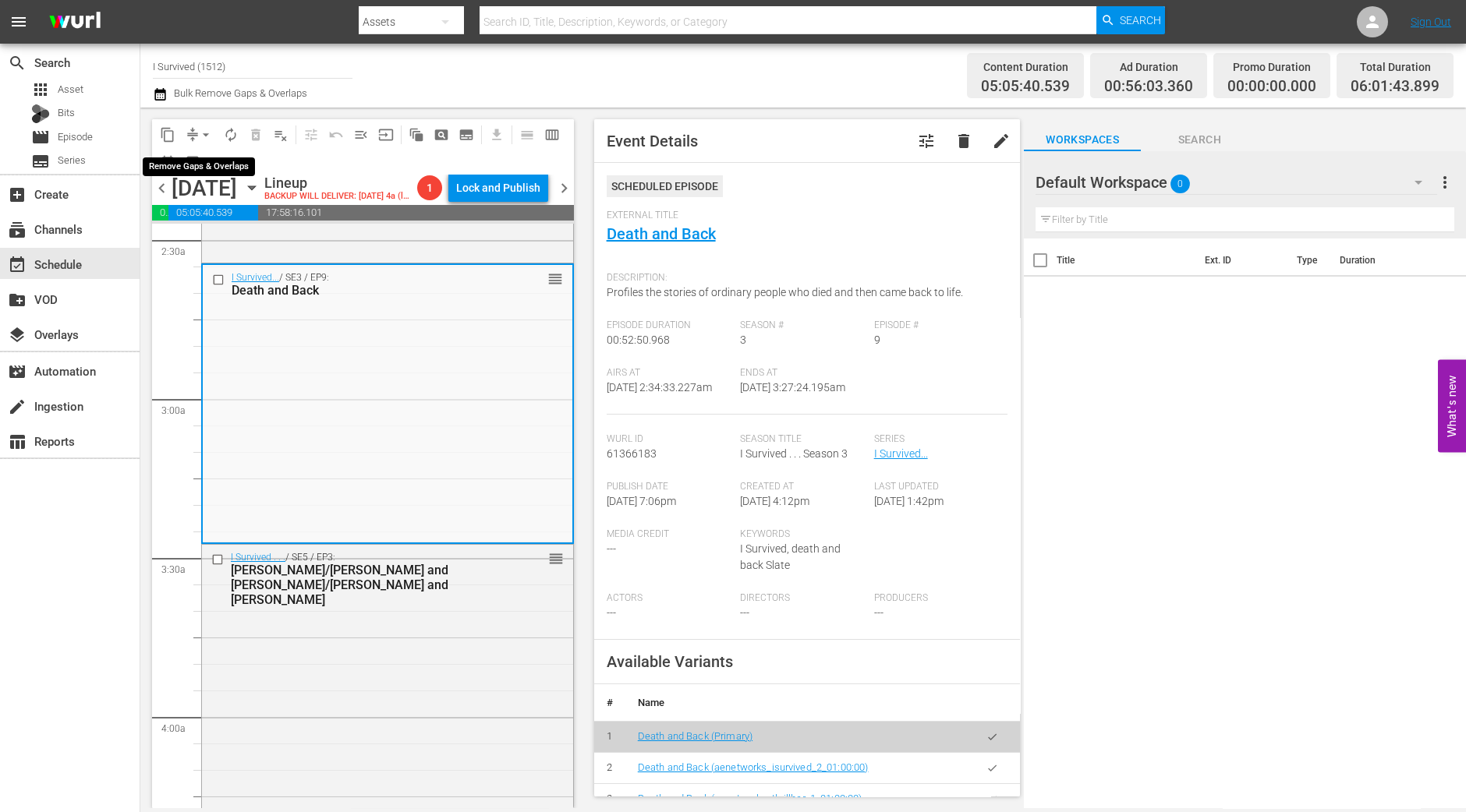
click at [203, 134] on span "arrow_drop_down" at bounding box center [206, 135] width 15 height 15
click at [200, 160] on li "Align to Midnight" at bounding box center [206, 166] width 164 height 25
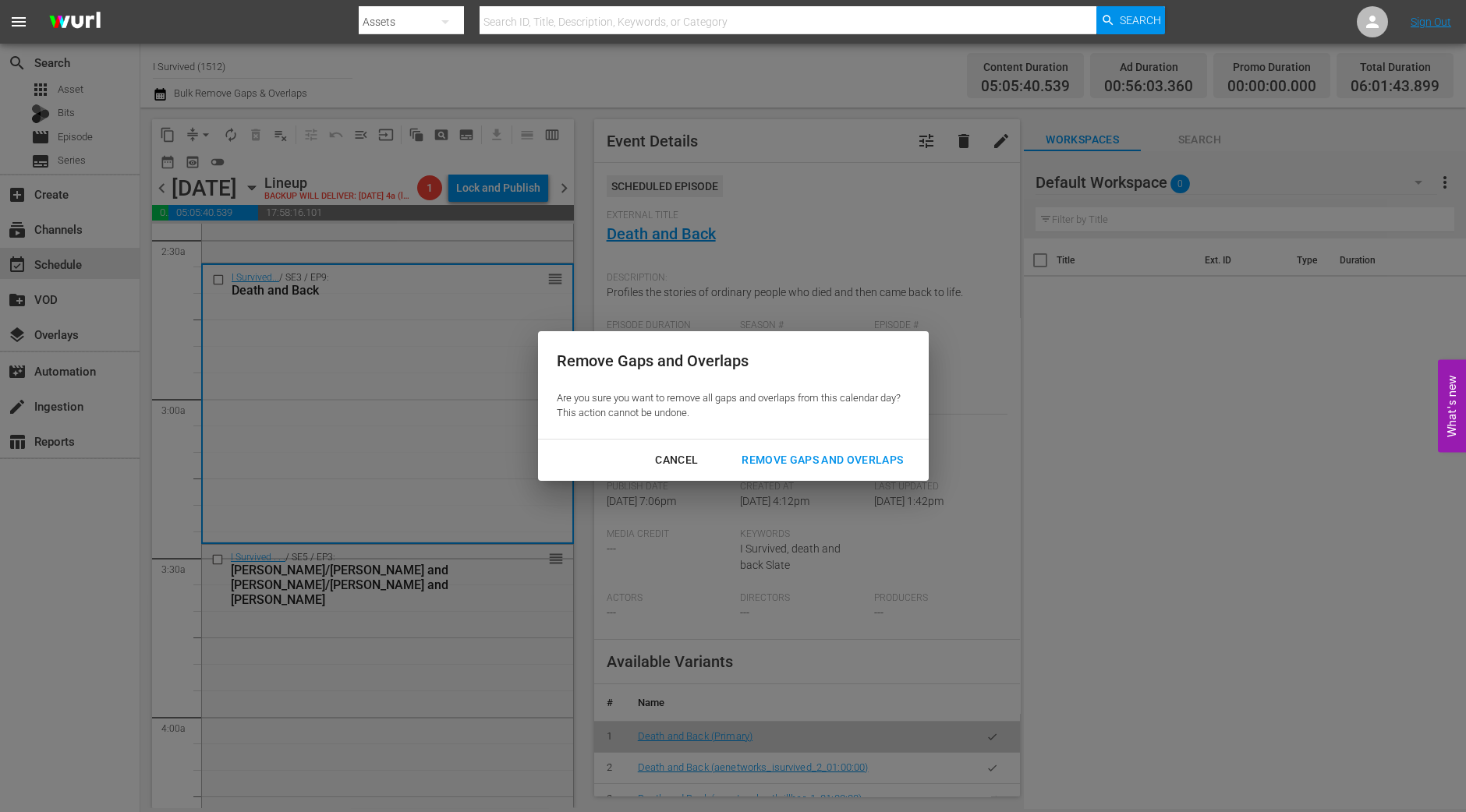
click at [812, 465] on div "Remove Gaps and Overlaps" at bounding box center [821, 460] width 186 height 20
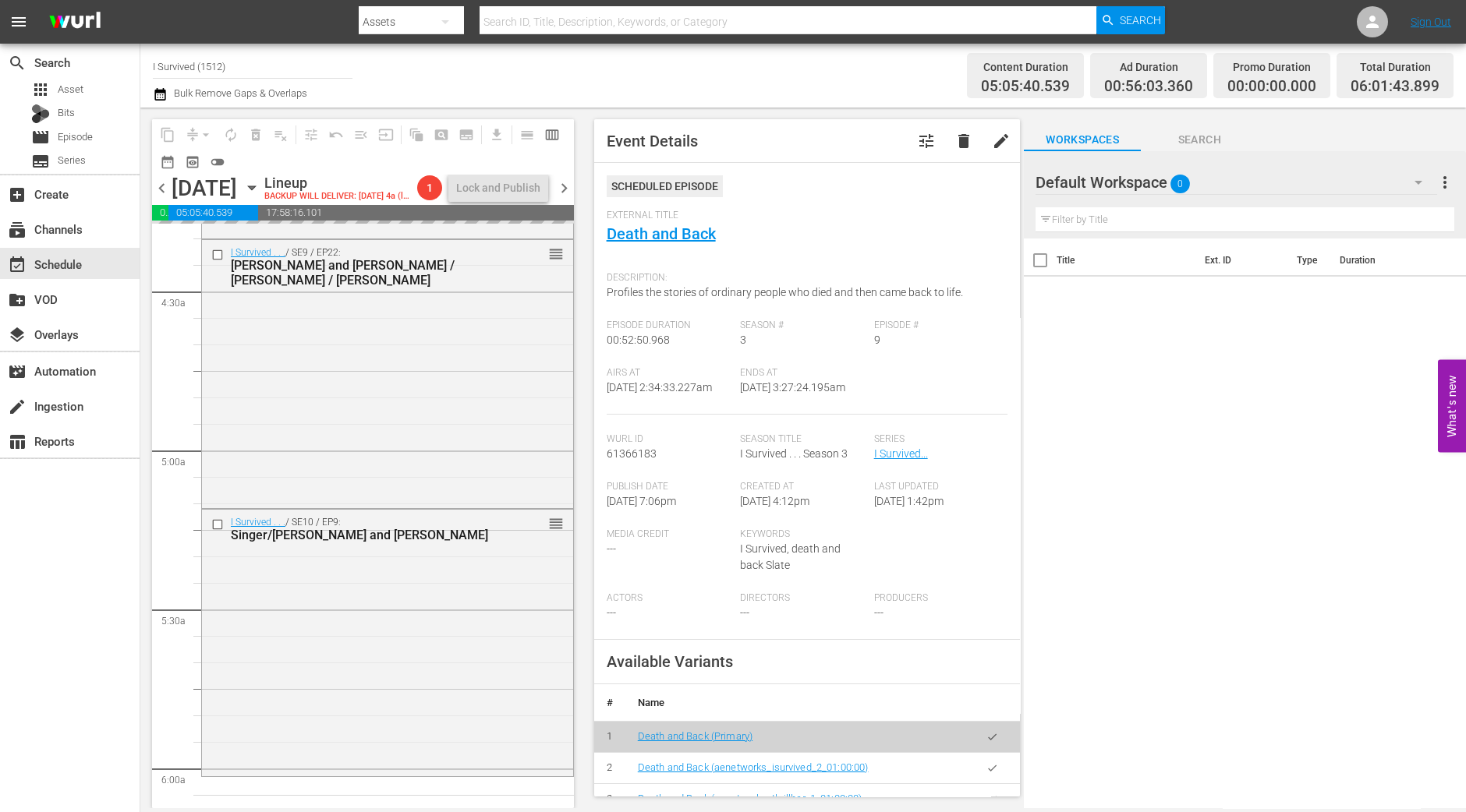
scroll to position [1852, 0]
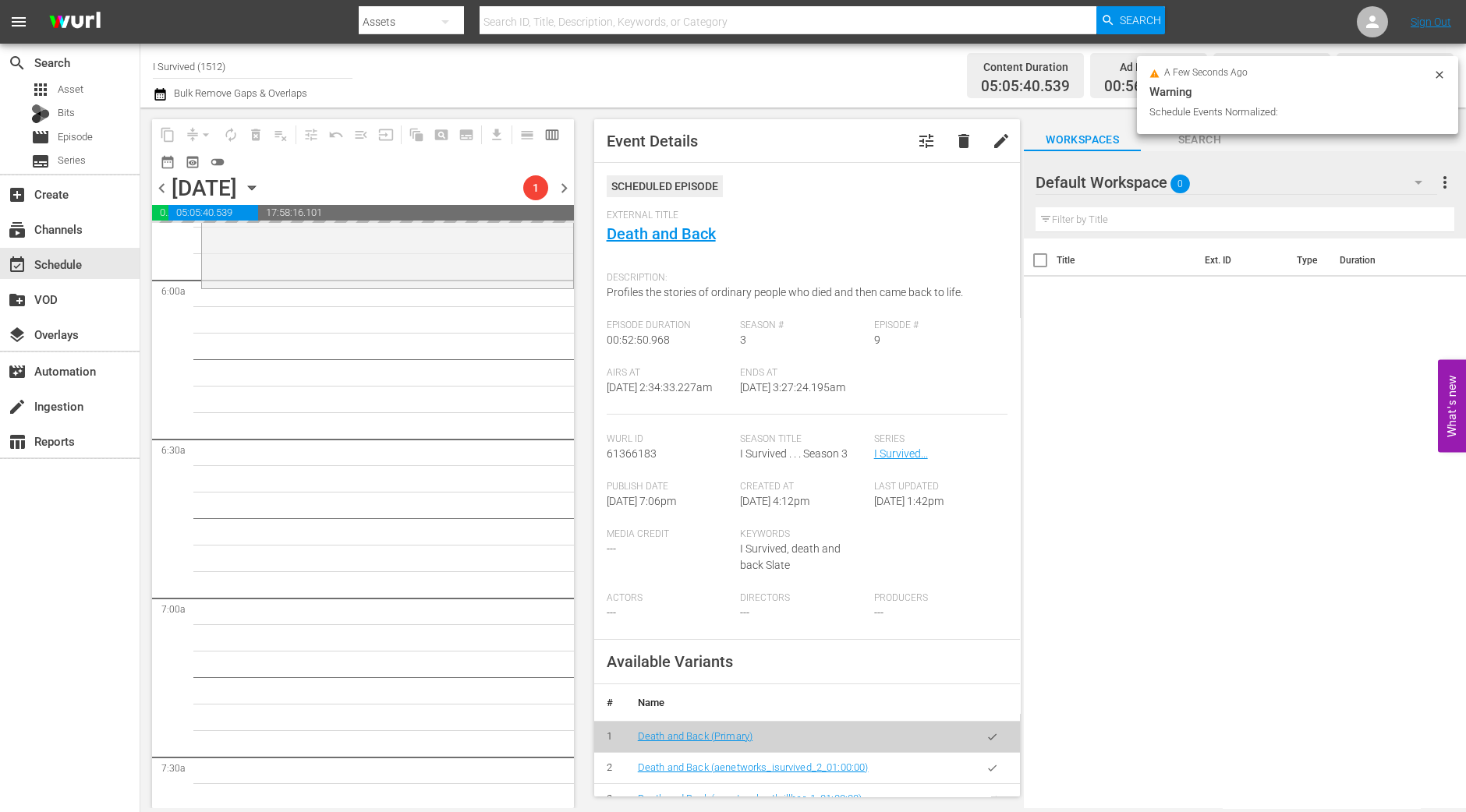
click at [467, 272] on div "I Survived . . . / SE10 / EP9: Singer/Romina and John reorder" at bounding box center [387, 153] width 371 height 264
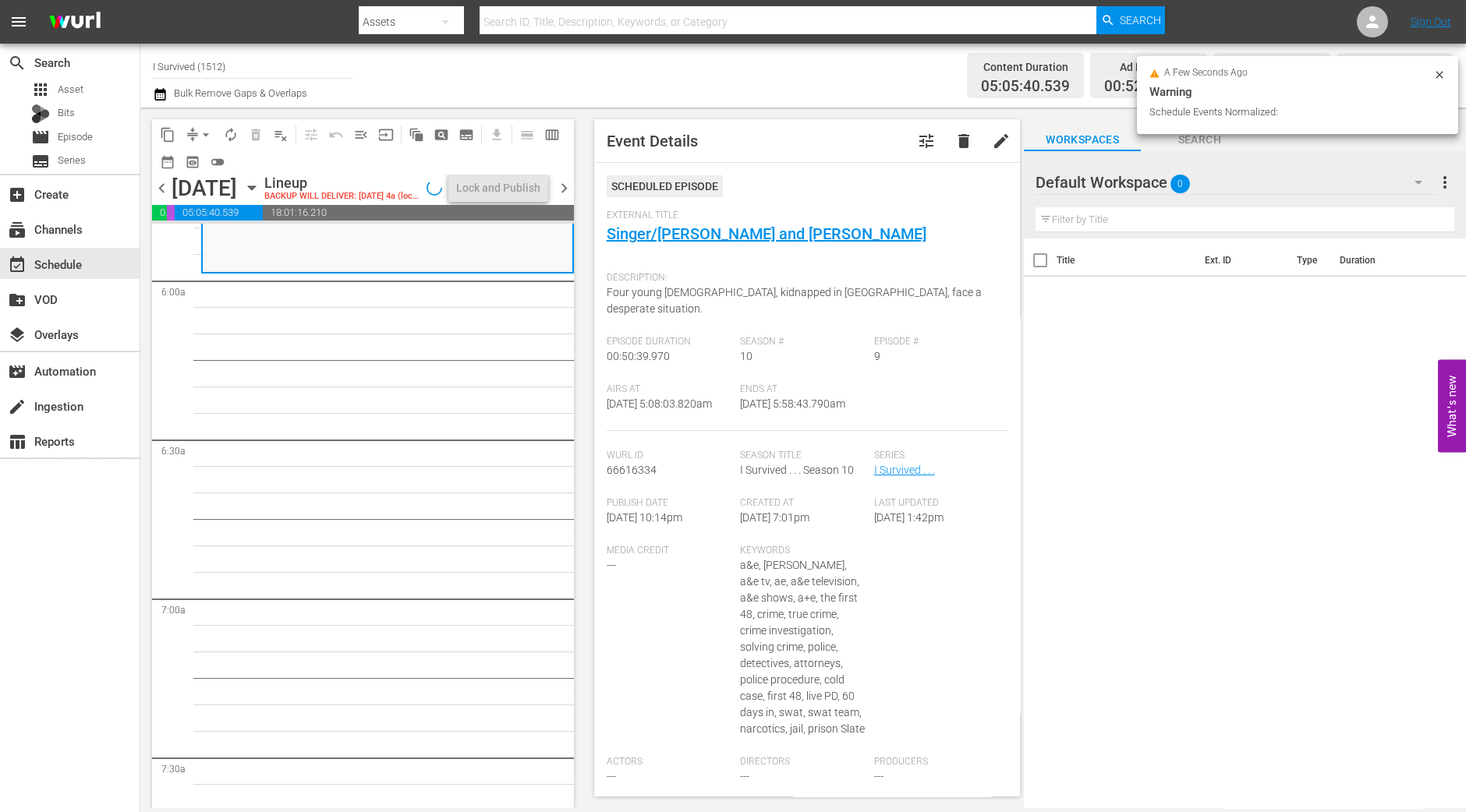
scroll to position [1824, 0]
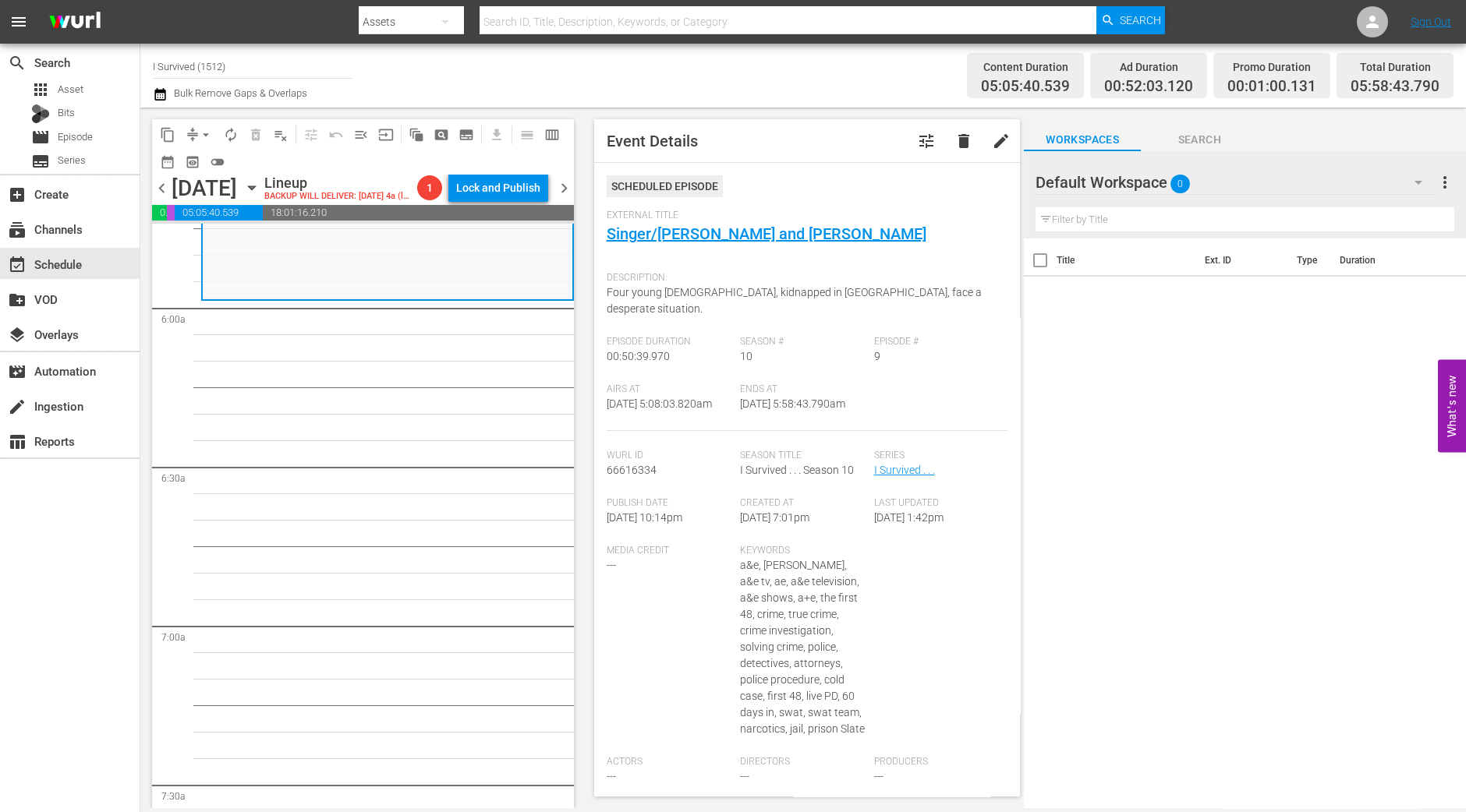
click at [203, 139] on span "arrow_drop_down" at bounding box center [206, 135] width 15 height 15
click at [206, 169] on li "Align to Midnight" at bounding box center [206, 166] width 164 height 25
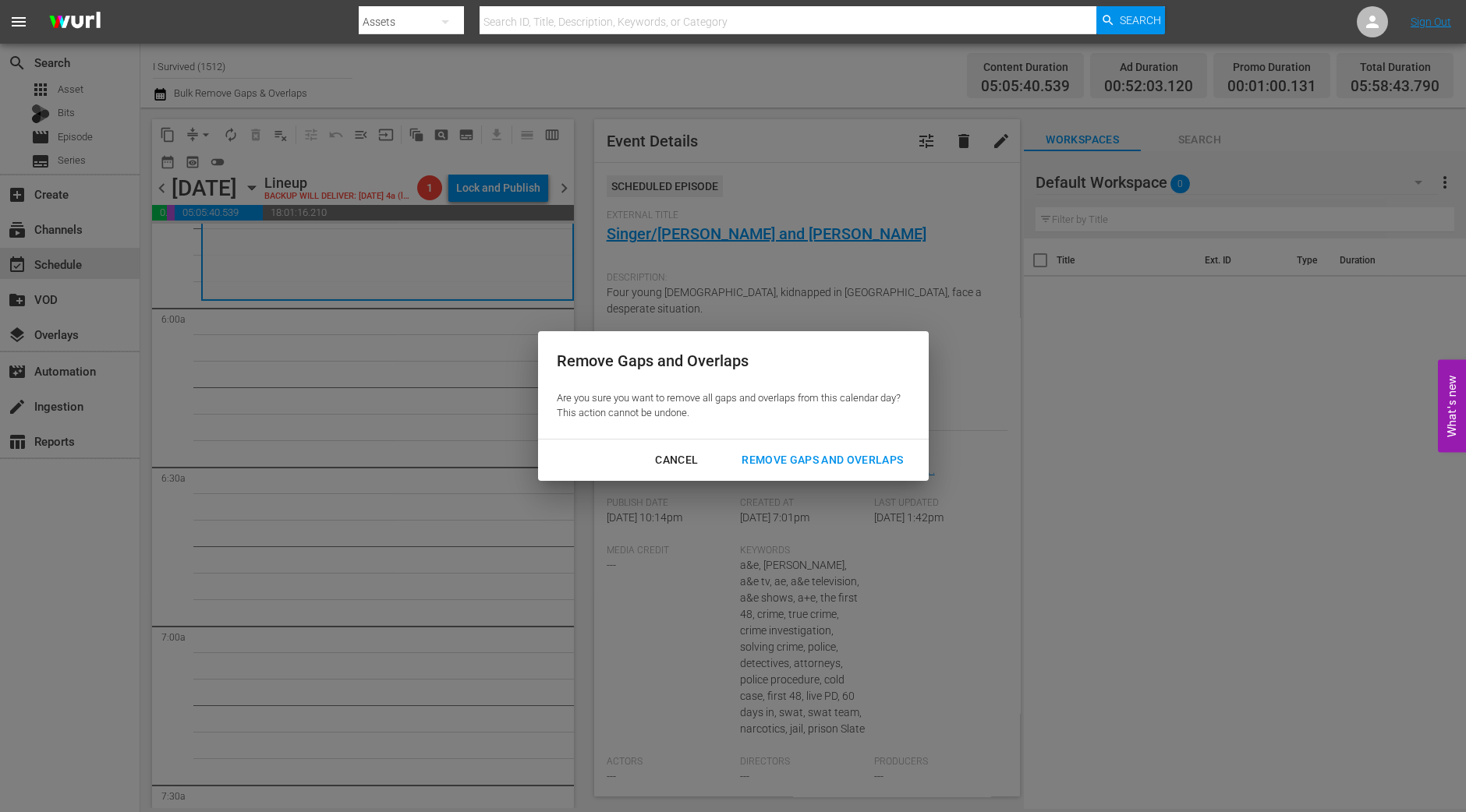
click at [837, 460] on div "Remove Gaps and Overlaps" at bounding box center [821, 460] width 186 height 20
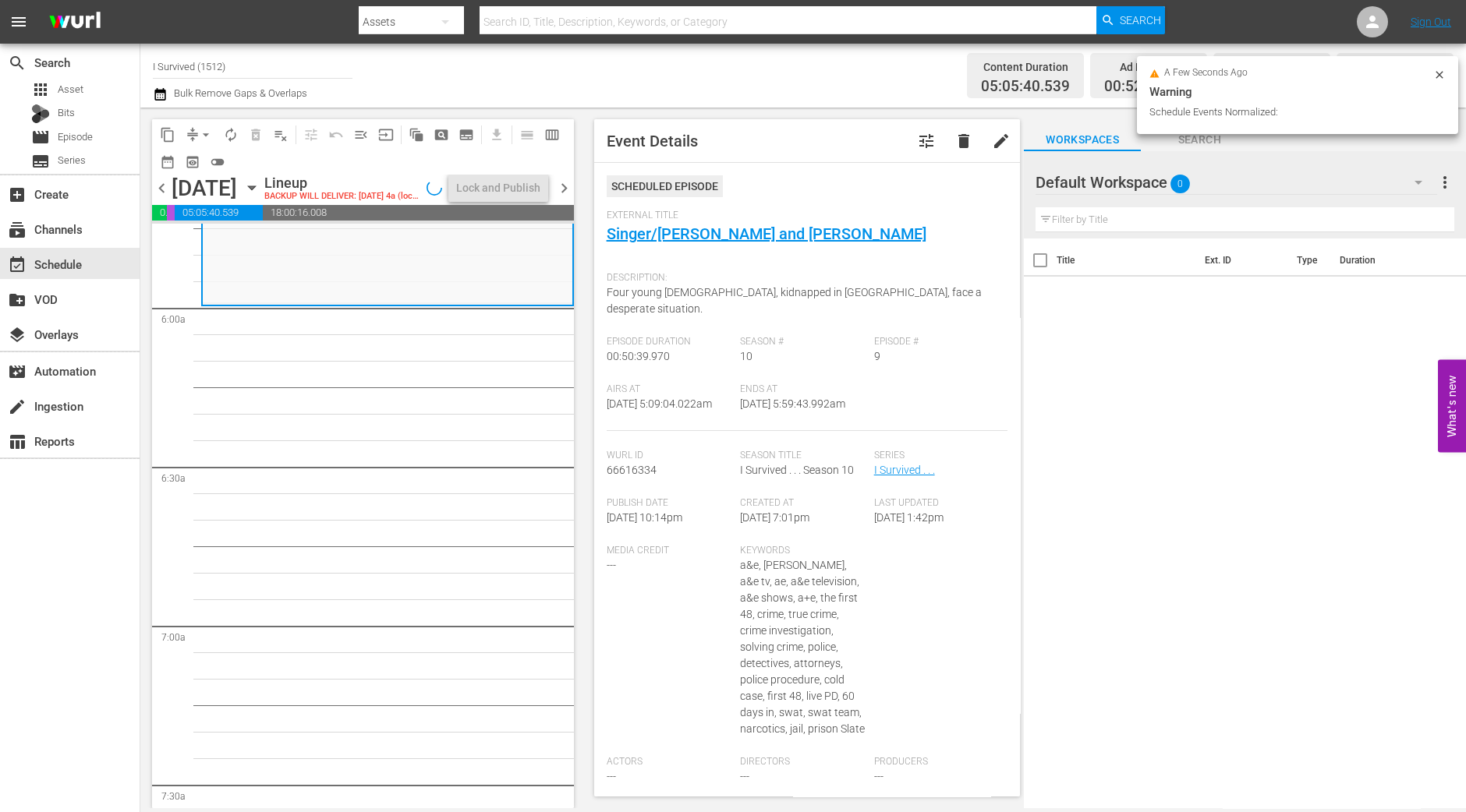
scroll to position [1852, 0]
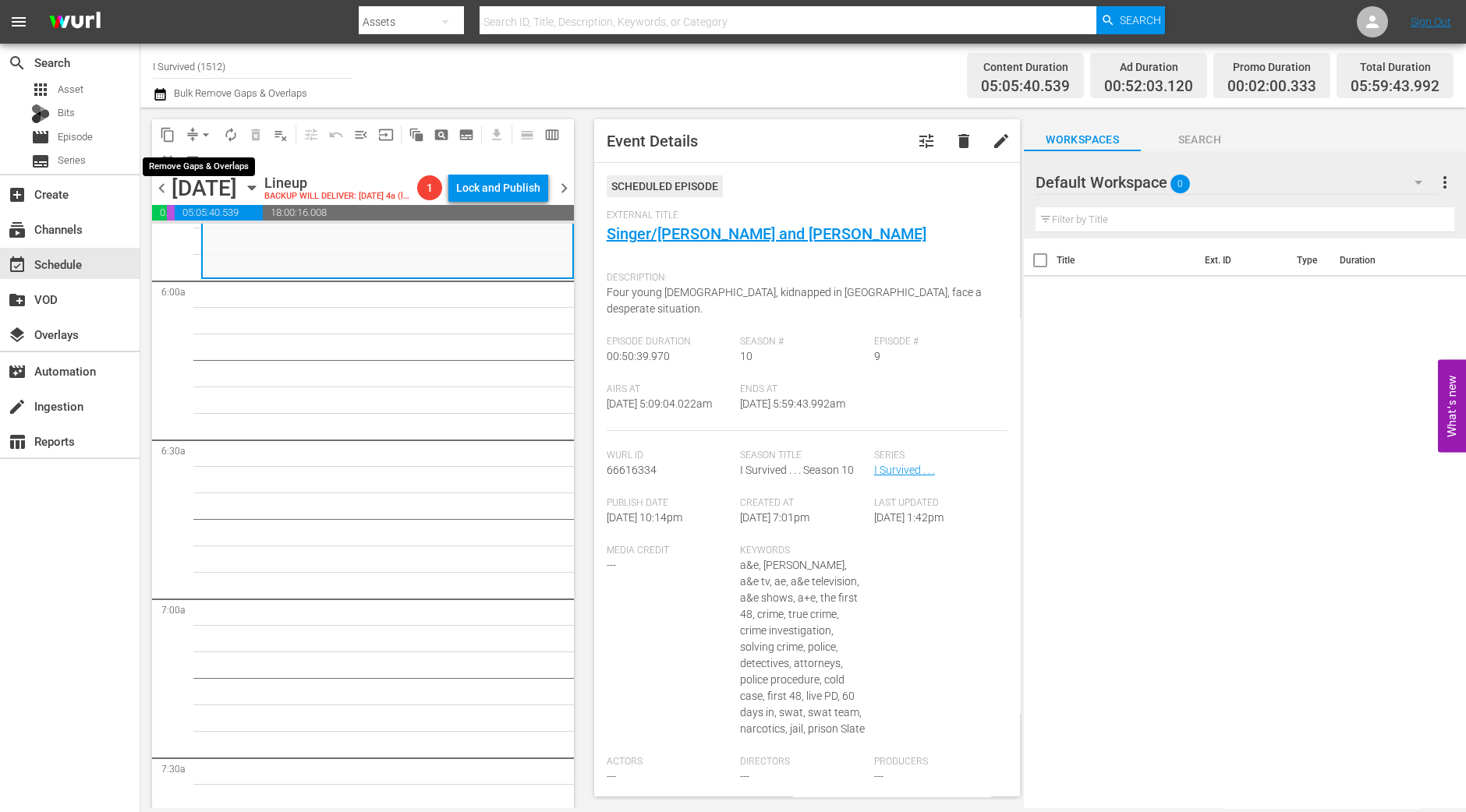
click at [206, 138] on span "arrow_drop_down" at bounding box center [206, 135] width 15 height 15
click at [206, 156] on li "Align to Midnight" at bounding box center [206, 166] width 164 height 25
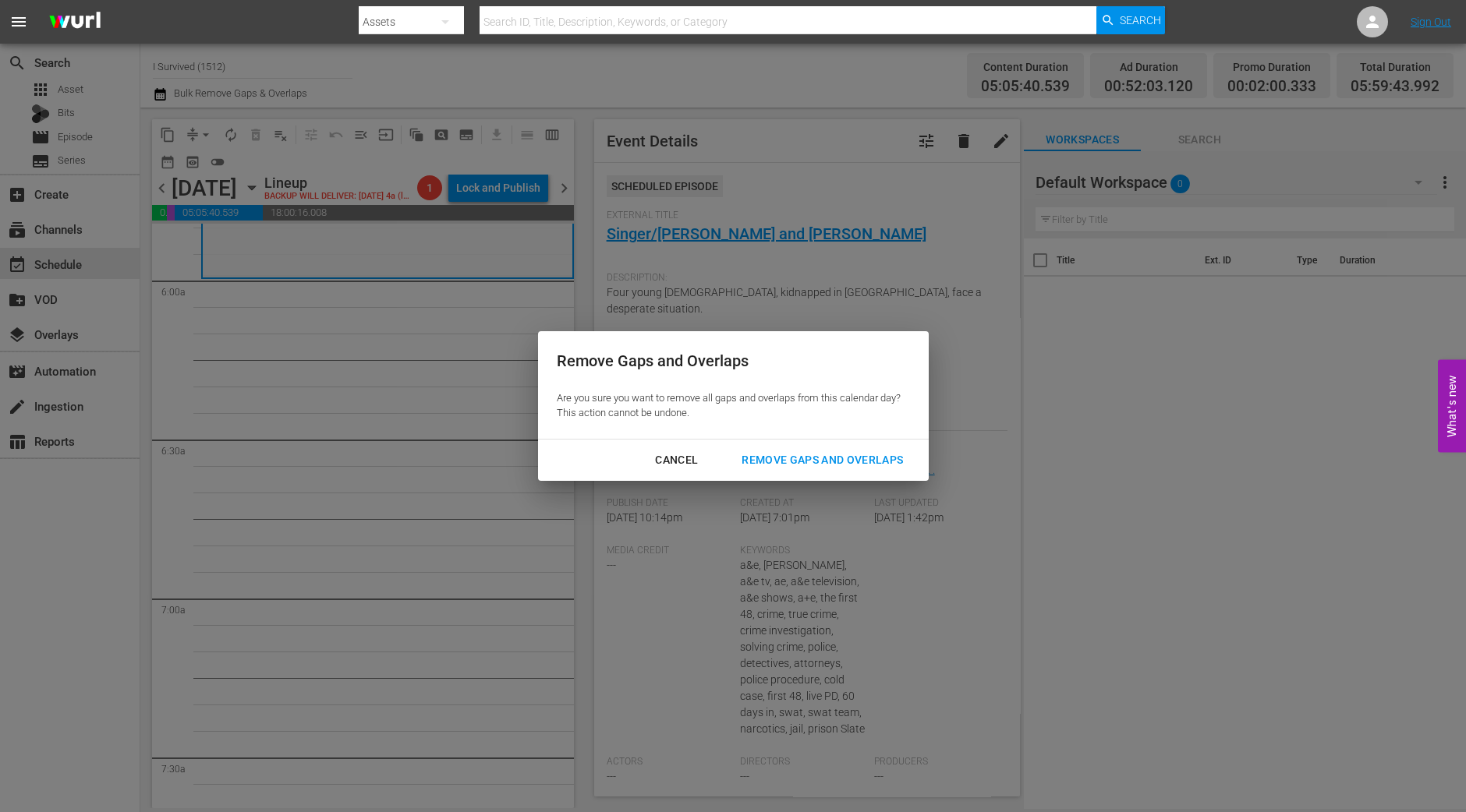
click at [869, 463] on div "Remove Gaps and Overlaps" at bounding box center [821, 460] width 186 height 20
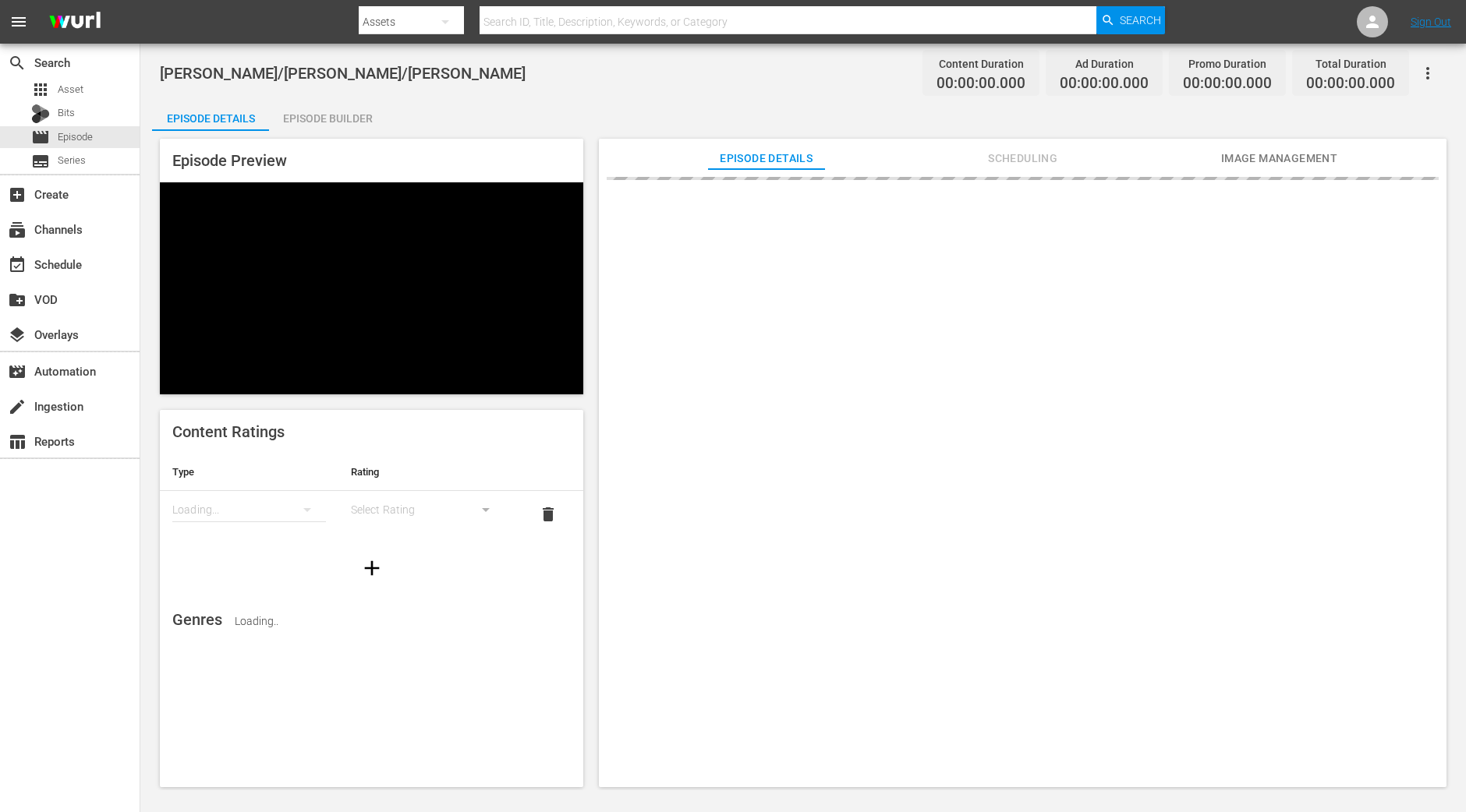
click at [361, 115] on div "Episode Builder" at bounding box center [328, 118] width 117 height 37
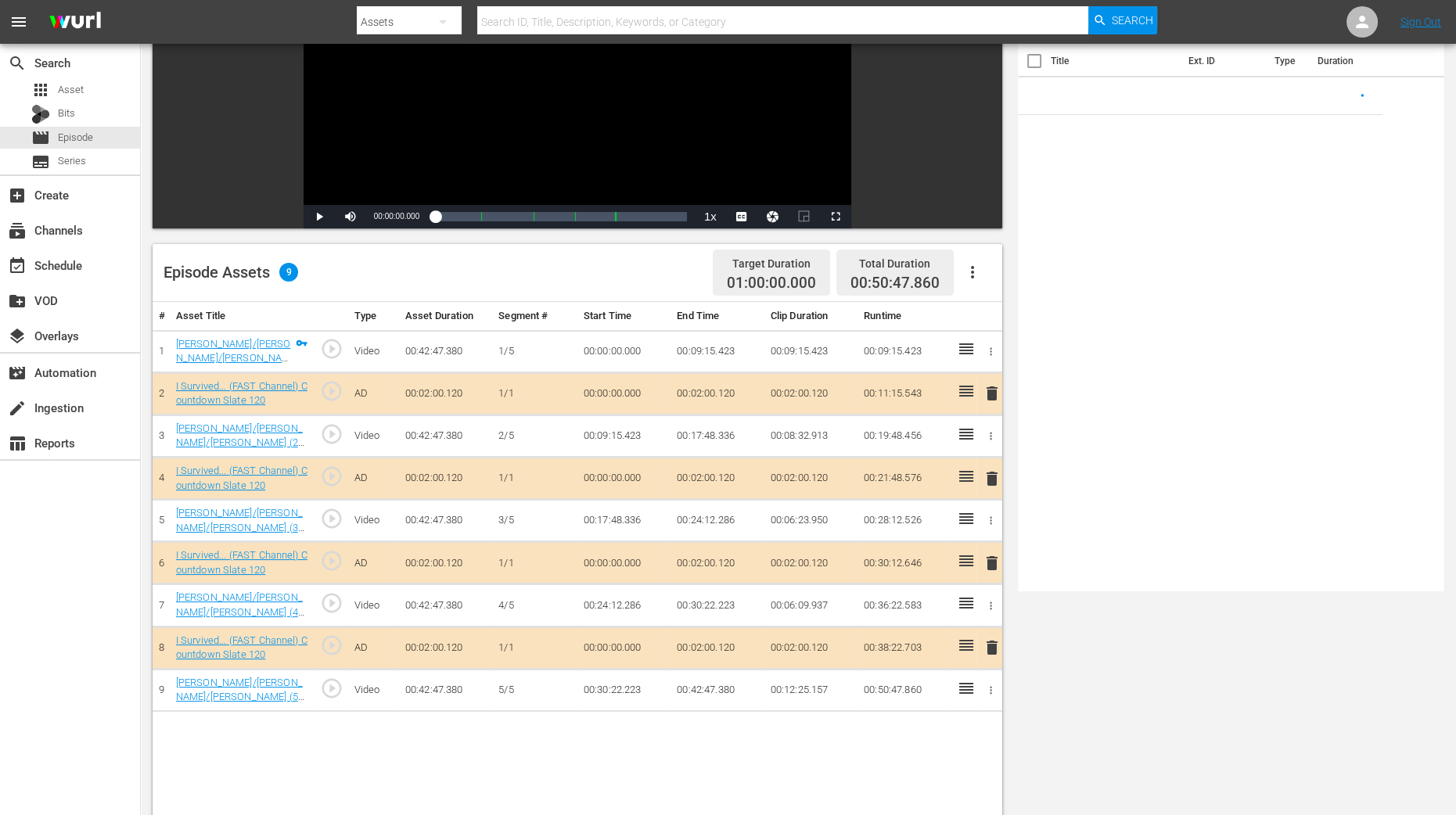
scroll to position [390, 0]
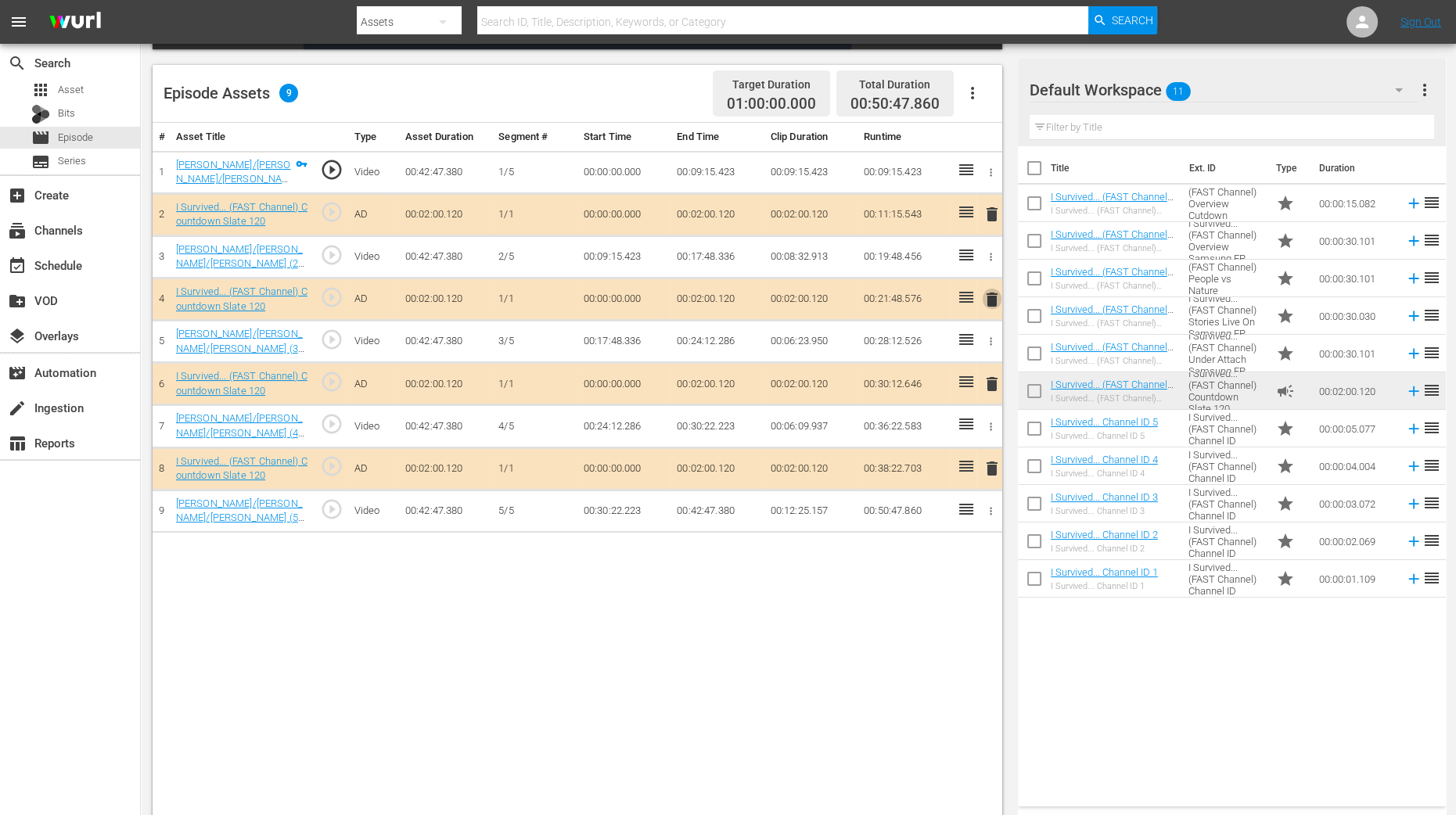
click at [997, 293] on span "delete" at bounding box center [992, 300] width 19 height 19
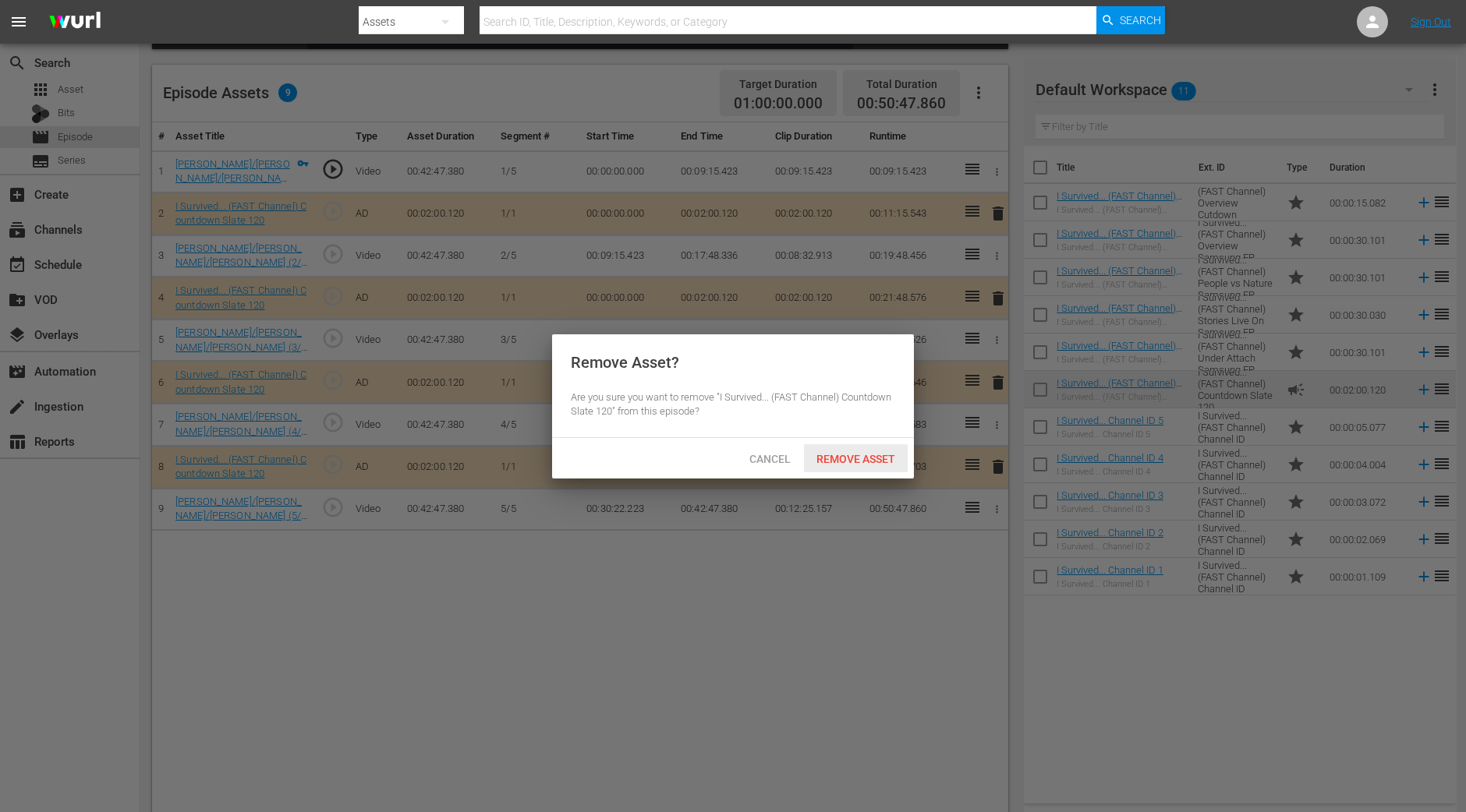
click at [873, 454] on span "Remove Asset" at bounding box center [855, 459] width 104 height 13
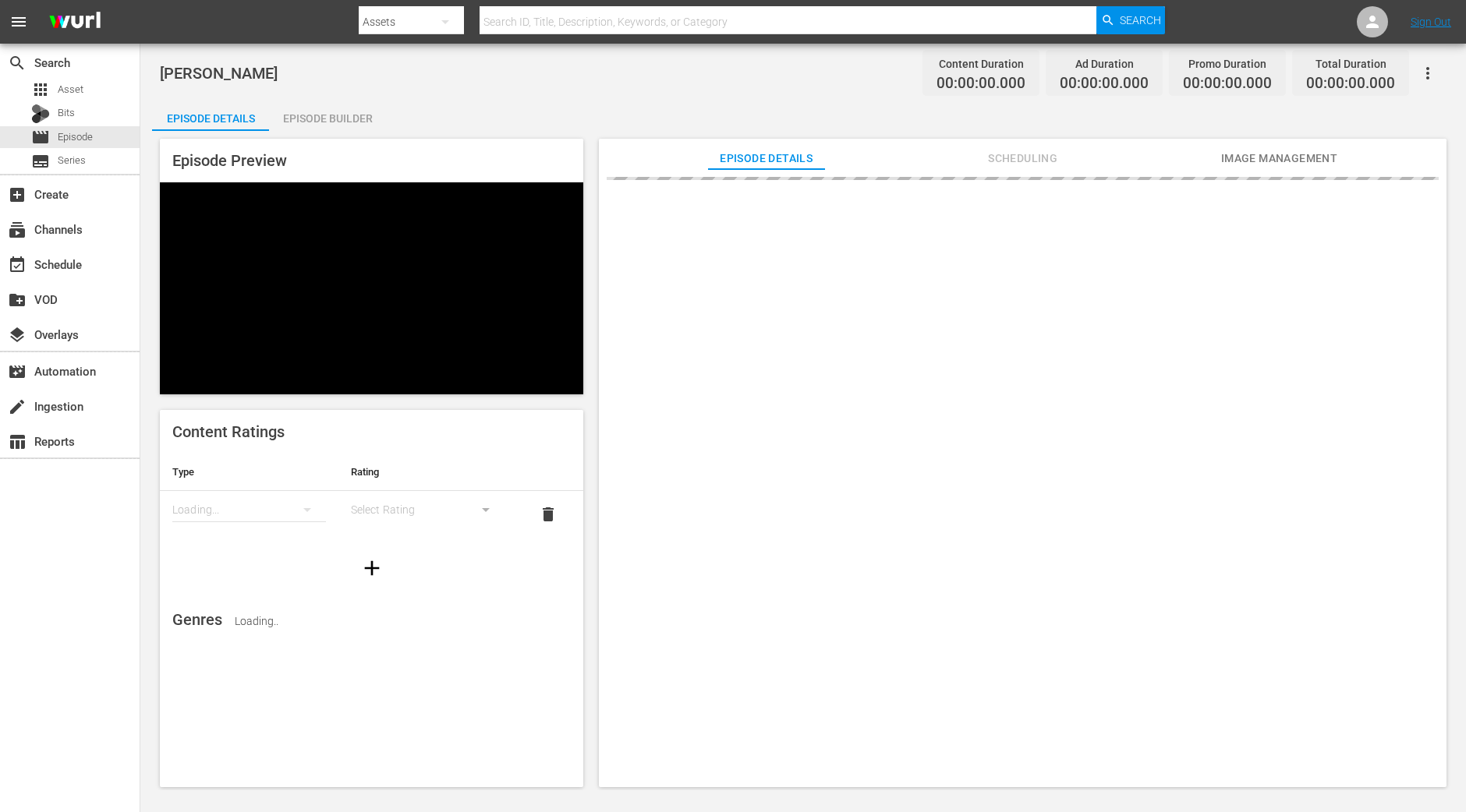
click at [360, 110] on div "Episode Builder" at bounding box center [328, 118] width 117 height 37
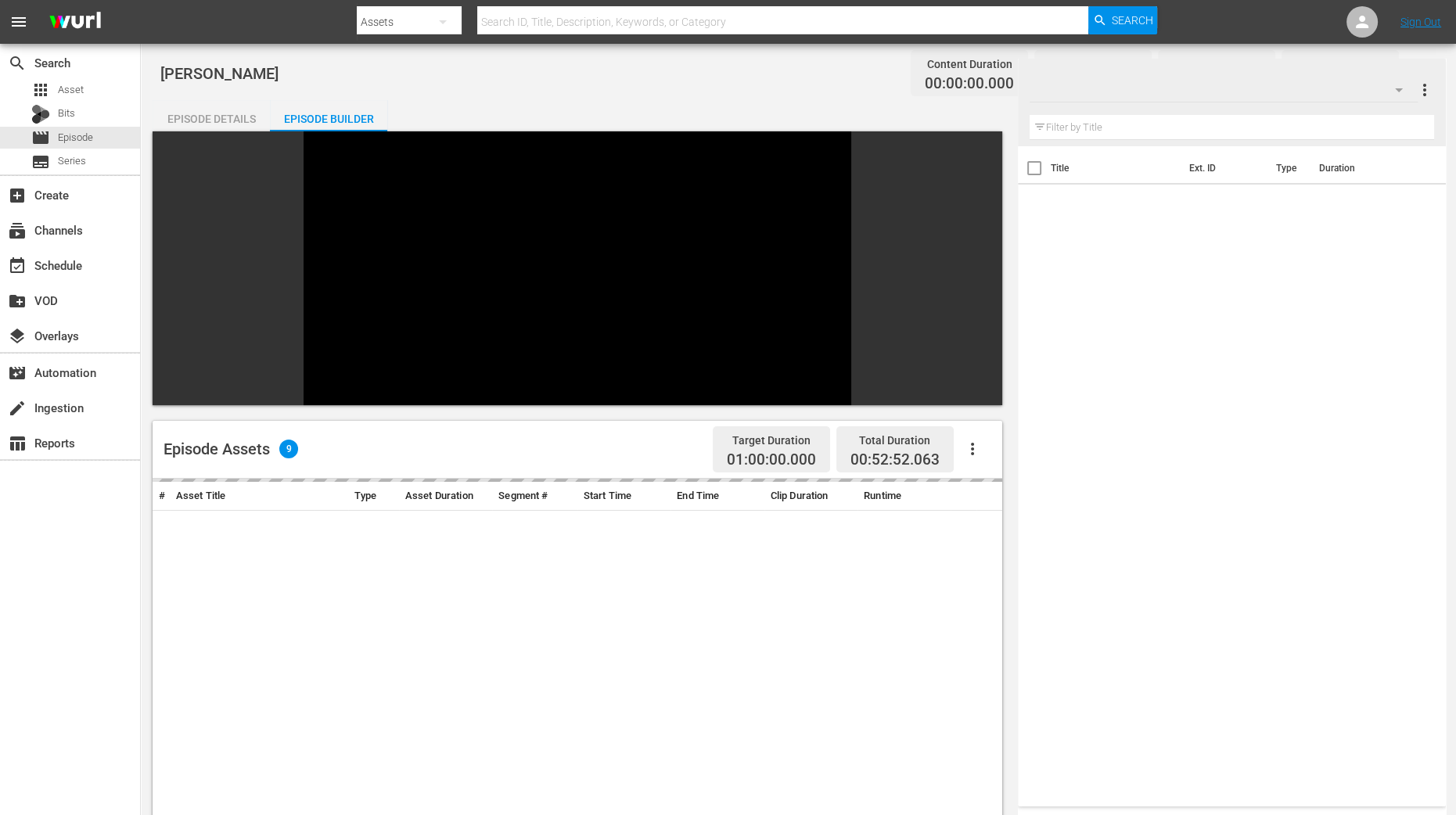
scroll to position [293, 0]
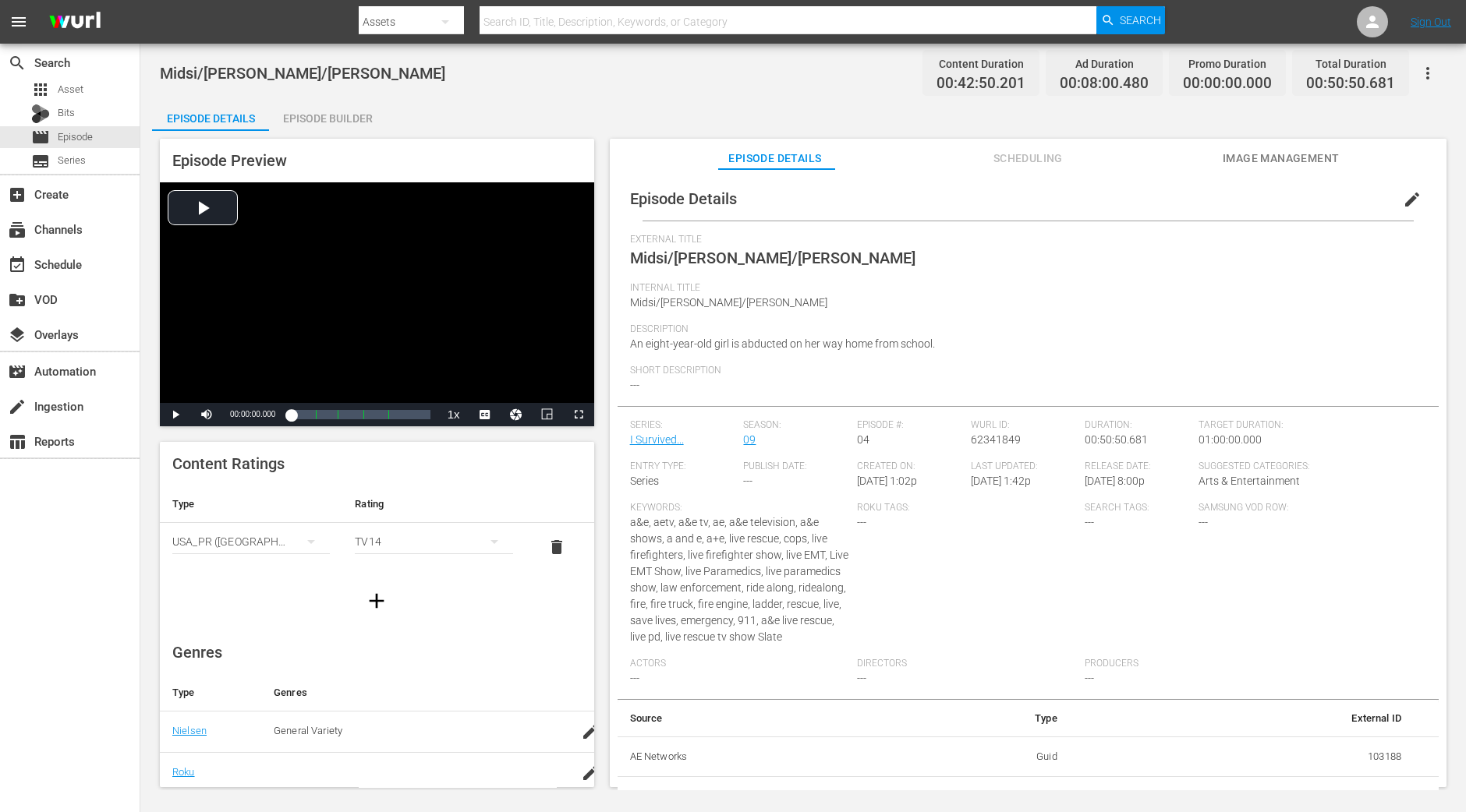
click at [352, 108] on div "Episode Builder" at bounding box center [328, 118] width 117 height 37
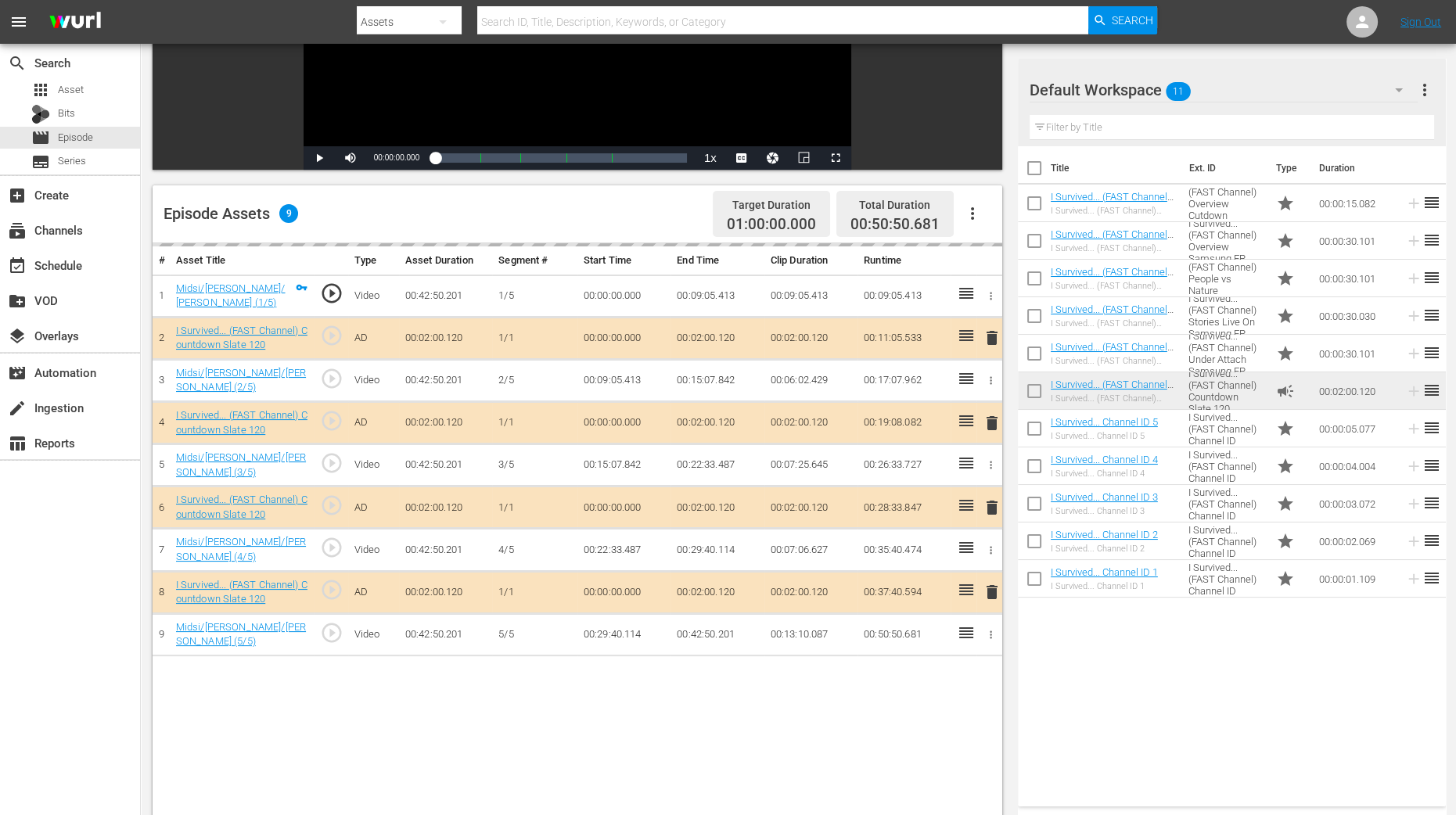
scroll to position [390, 0]
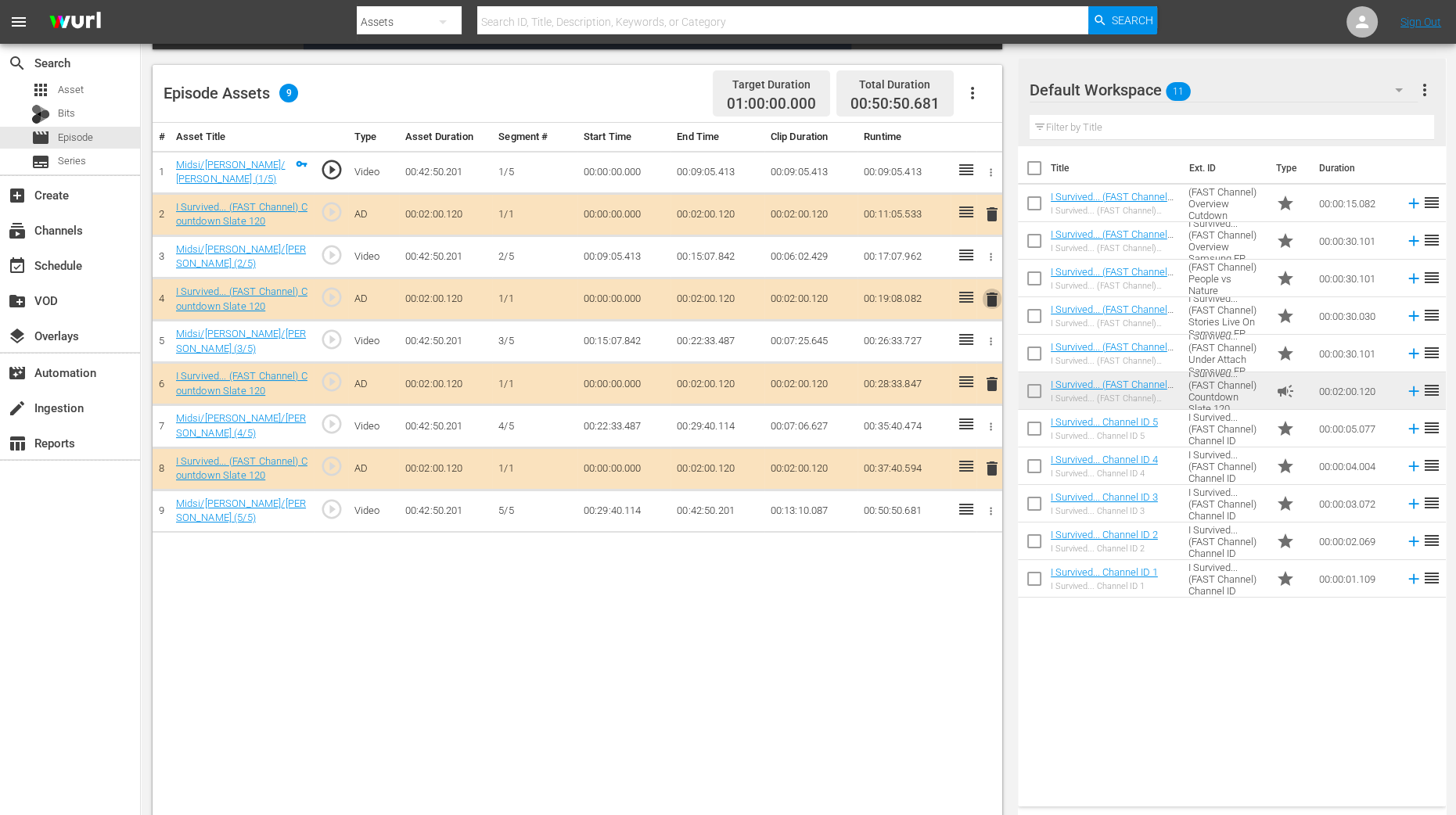
click at [989, 294] on span "delete" at bounding box center [992, 300] width 19 height 19
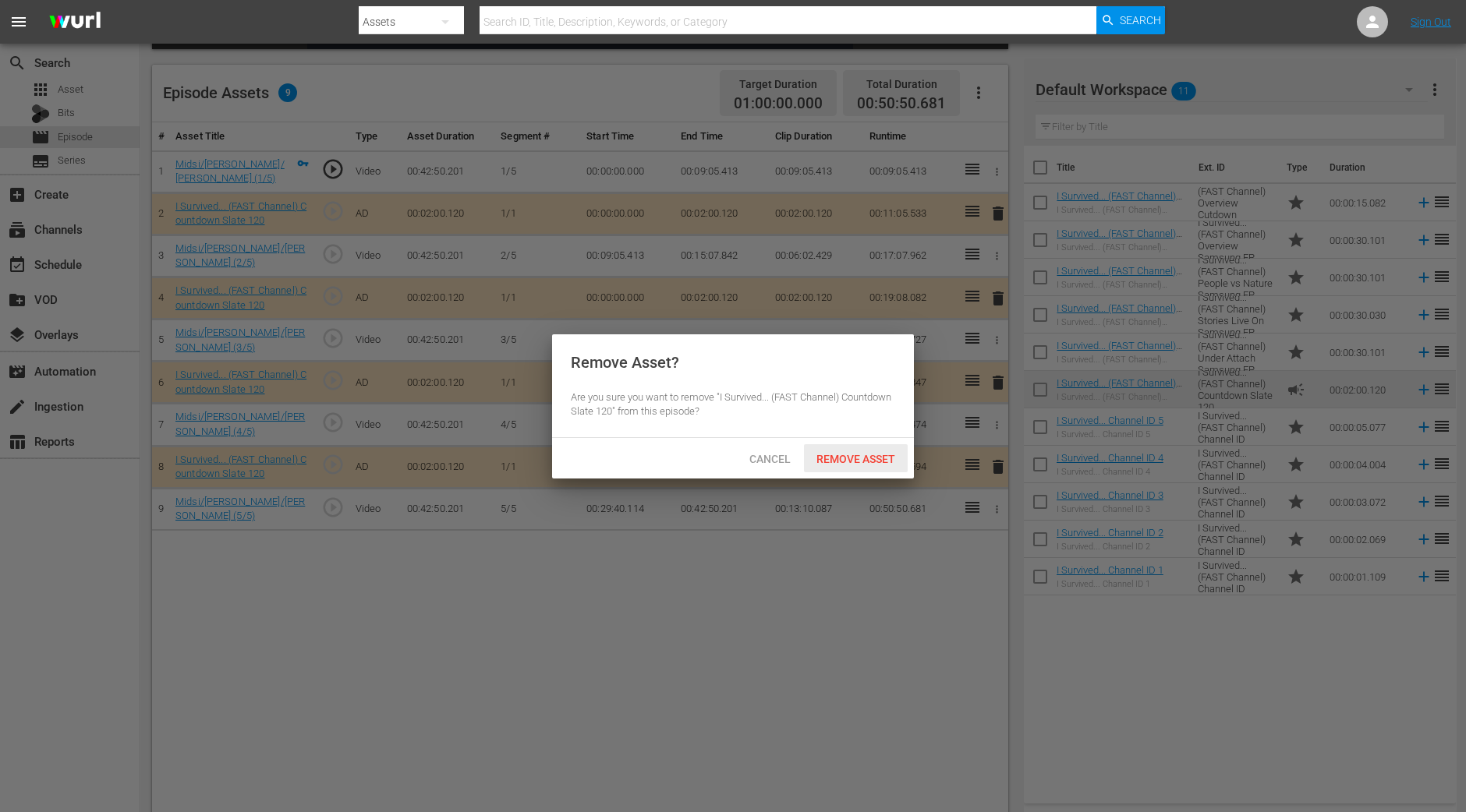
click at [871, 460] on span "Remove Asset" at bounding box center [855, 459] width 104 height 13
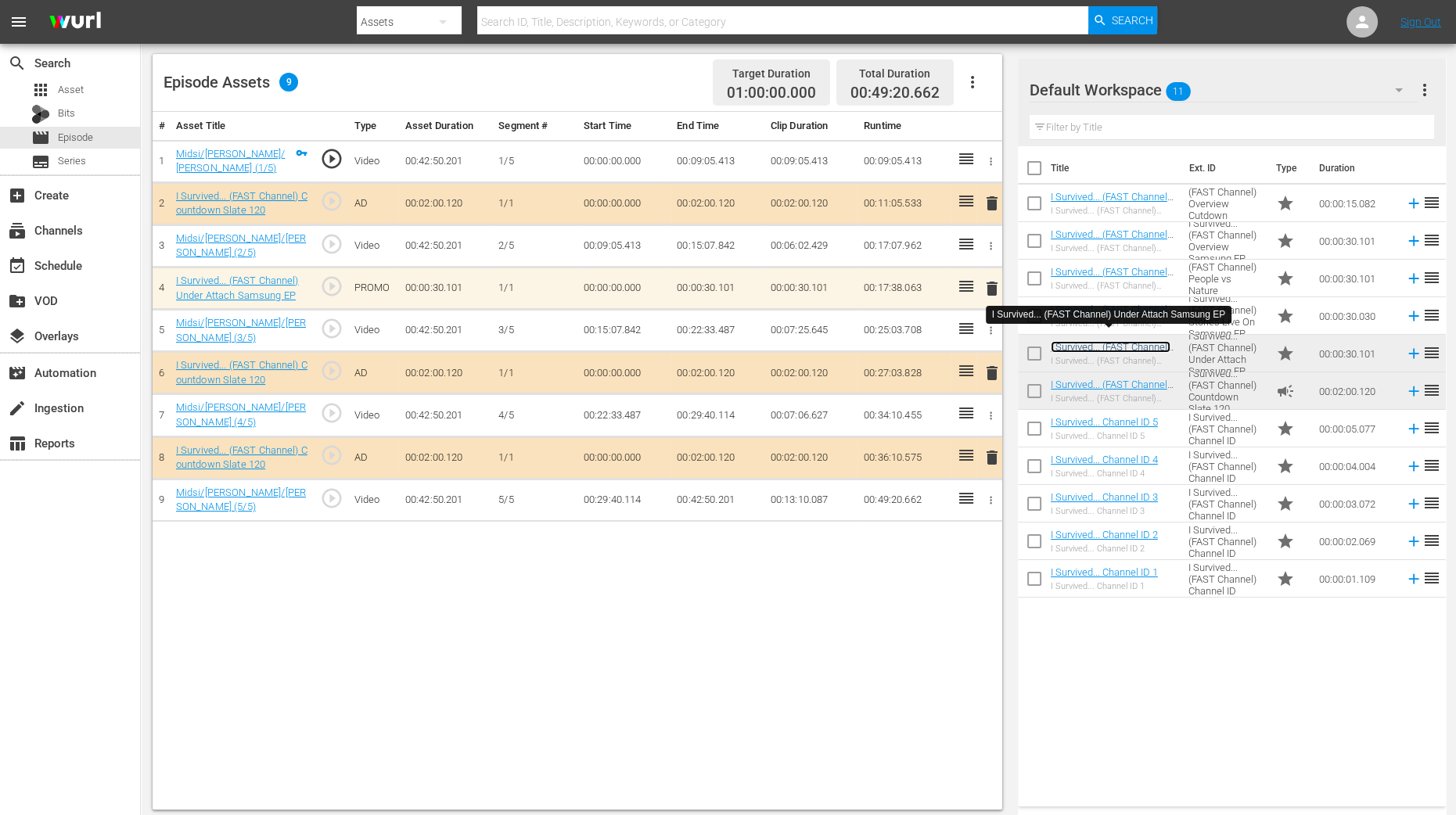
scroll to position [407, 0]
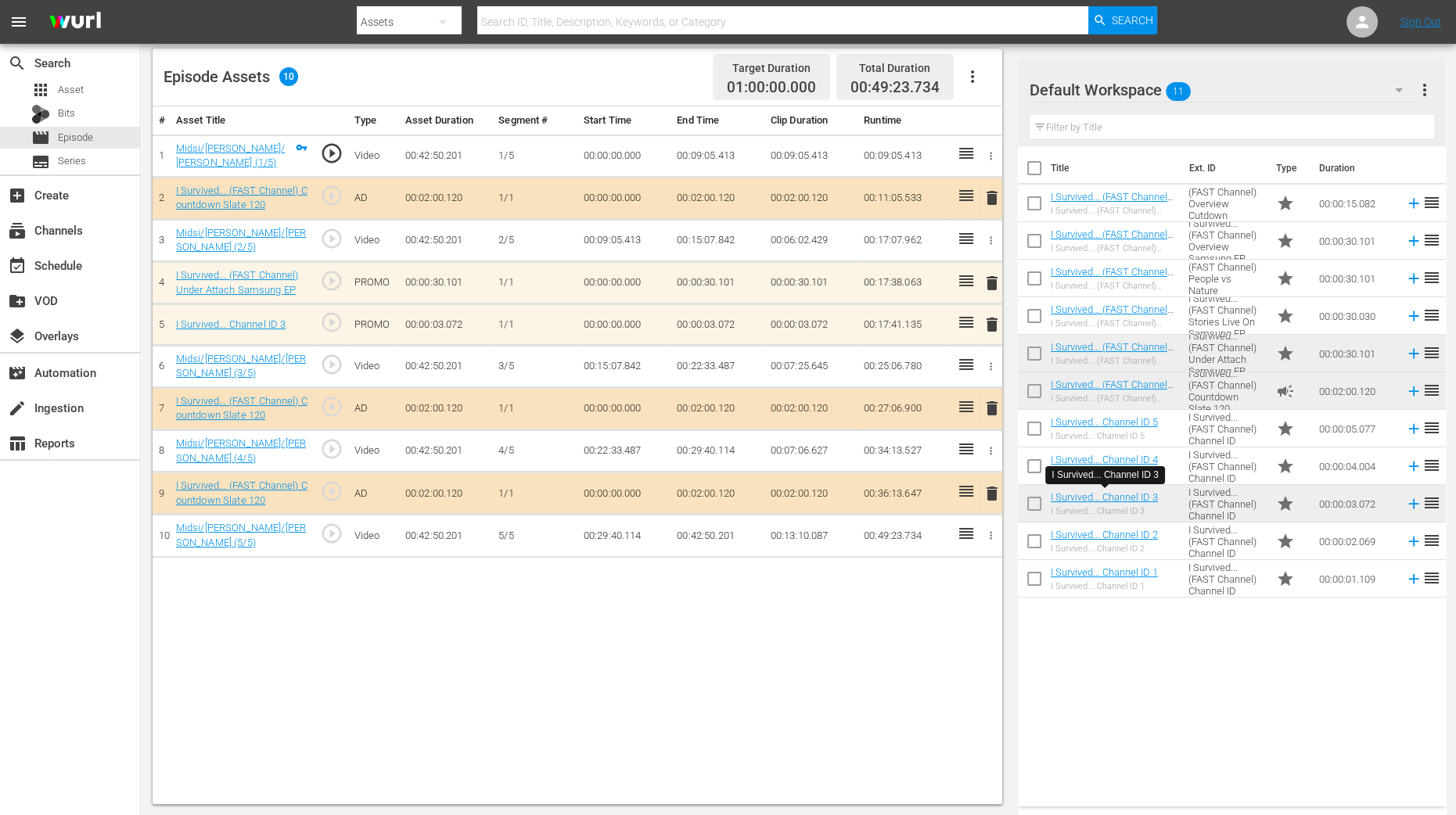
click at [994, 321] on span "delete" at bounding box center [992, 325] width 19 height 19
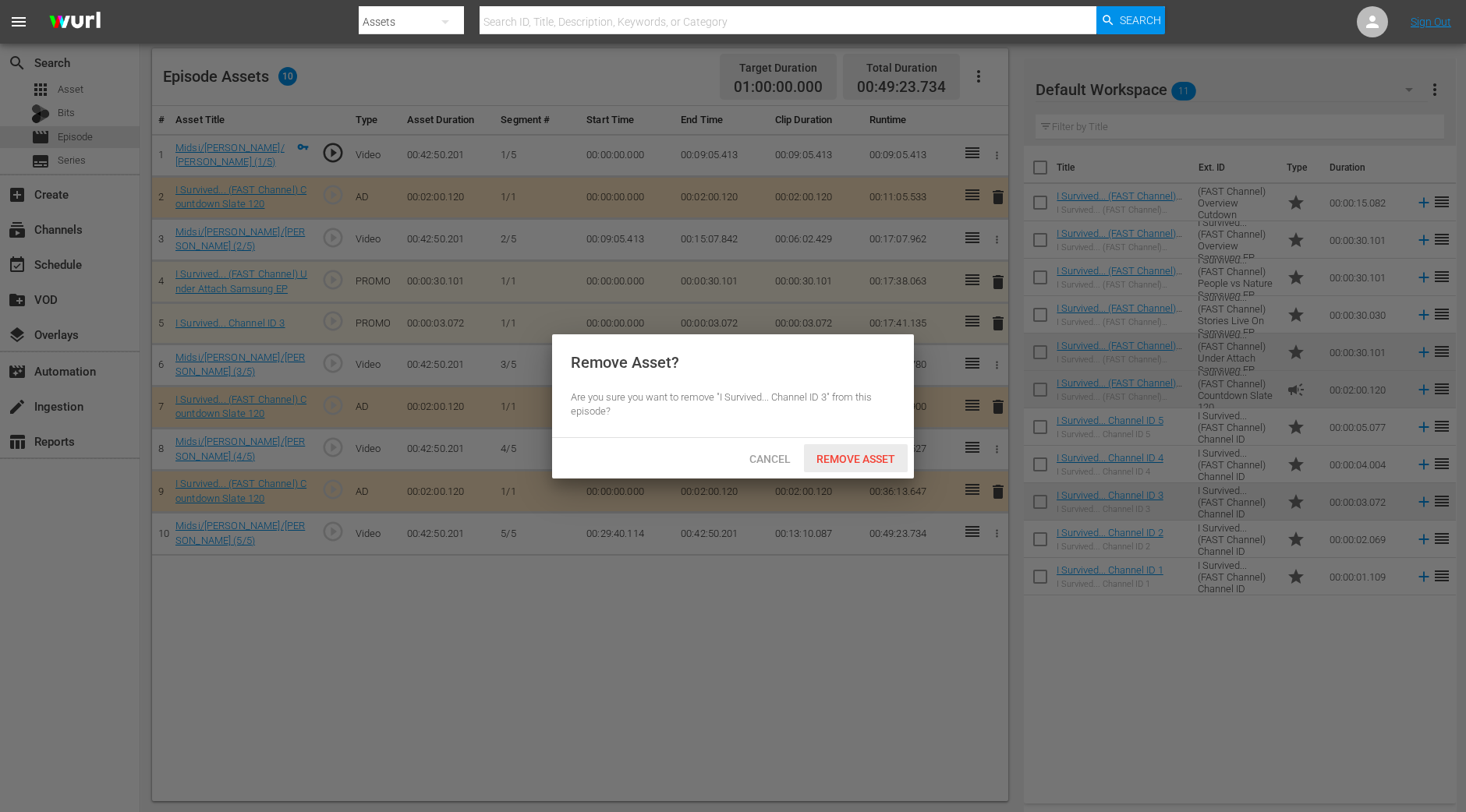
click at [884, 455] on span "Remove Asset" at bounding box center [855, 459] width 104 height 13
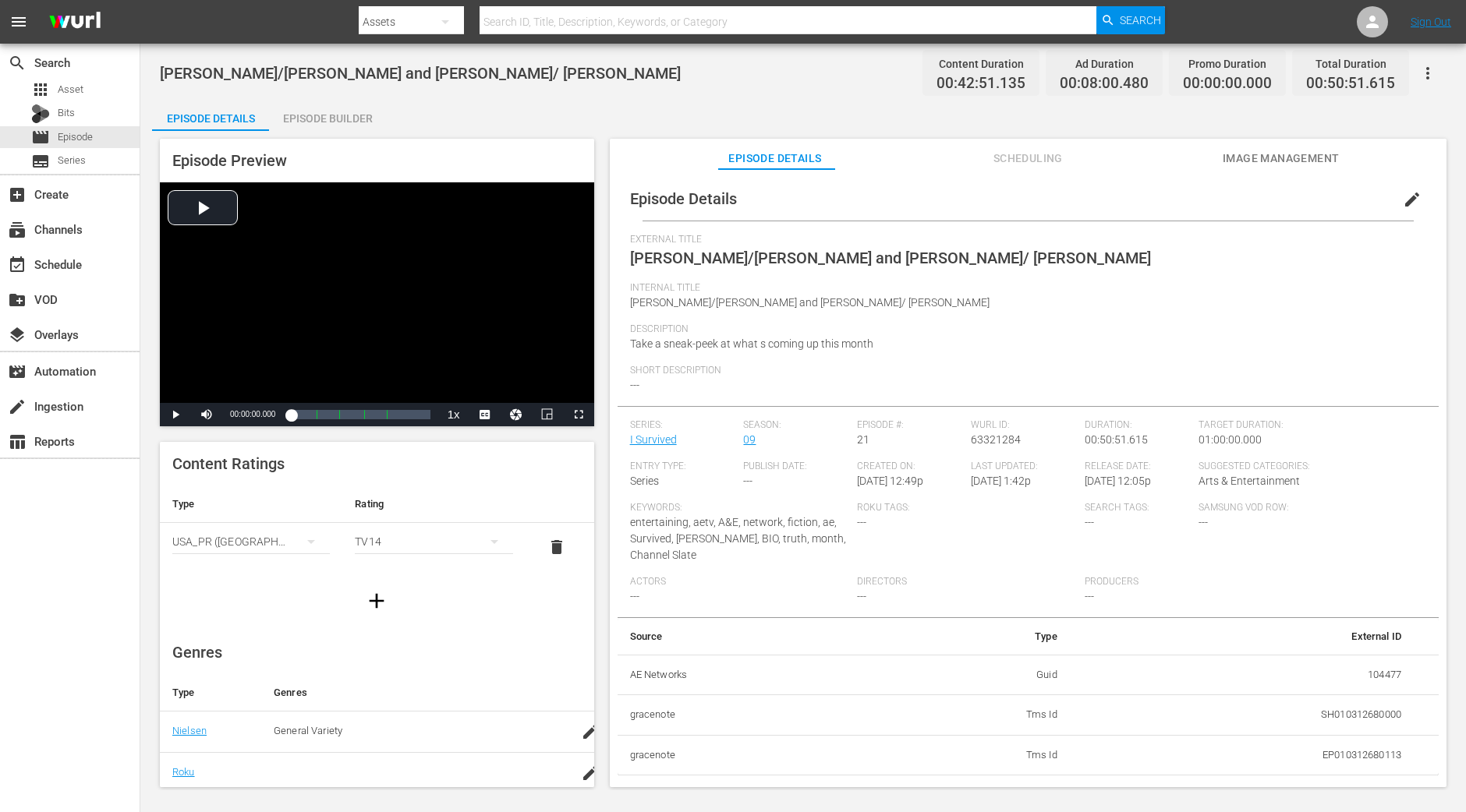
click at [339, 111] on div "Episode Builder" at bounding box center [328, 118] width 117 height 37
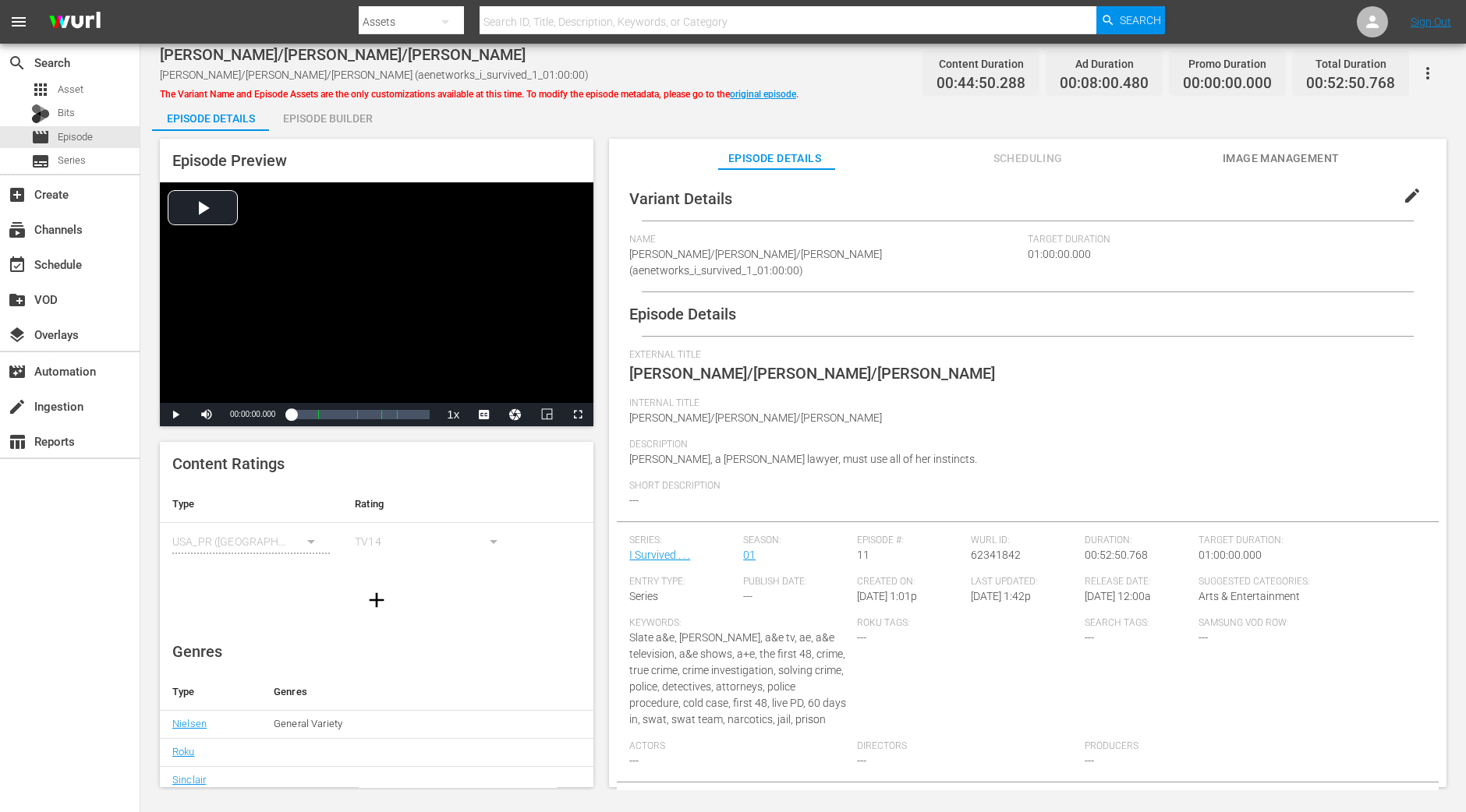
click at [364, 99] on span "The Variant Name and Episode Assets are the only customizations available at th…" at bounding box center [479, 94] width 639 height 11
click at [330, 131] on div "Episode Preview Video Player is loading. Play Video Play Mute Current Time 00:0…" at bounding box center [803, 465] width 1302 height 669
click at [330, 119] on div "Episode Builder" at bounding box center [328, 118] width 117 height 37
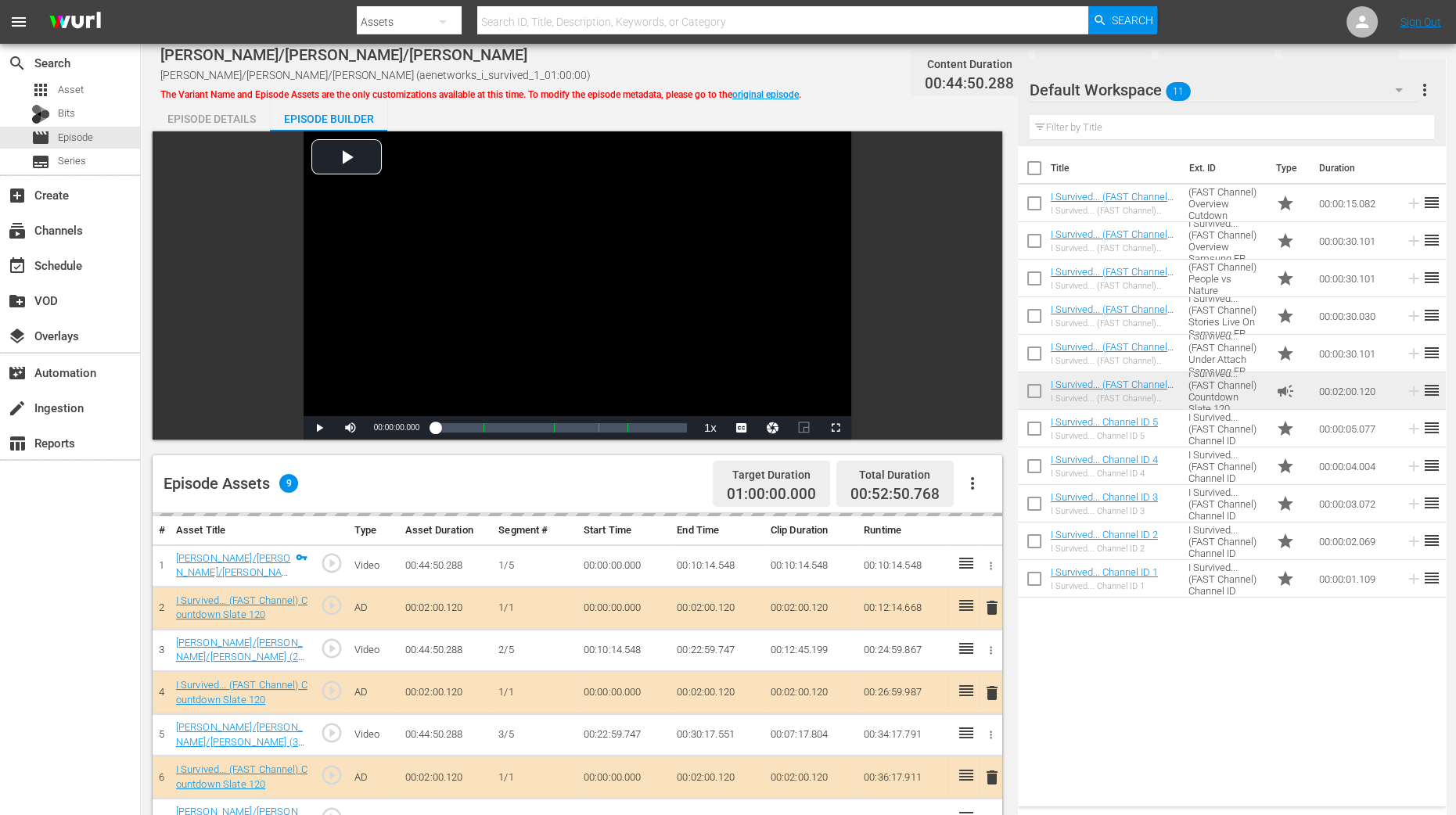
scroll to position [390, 0]
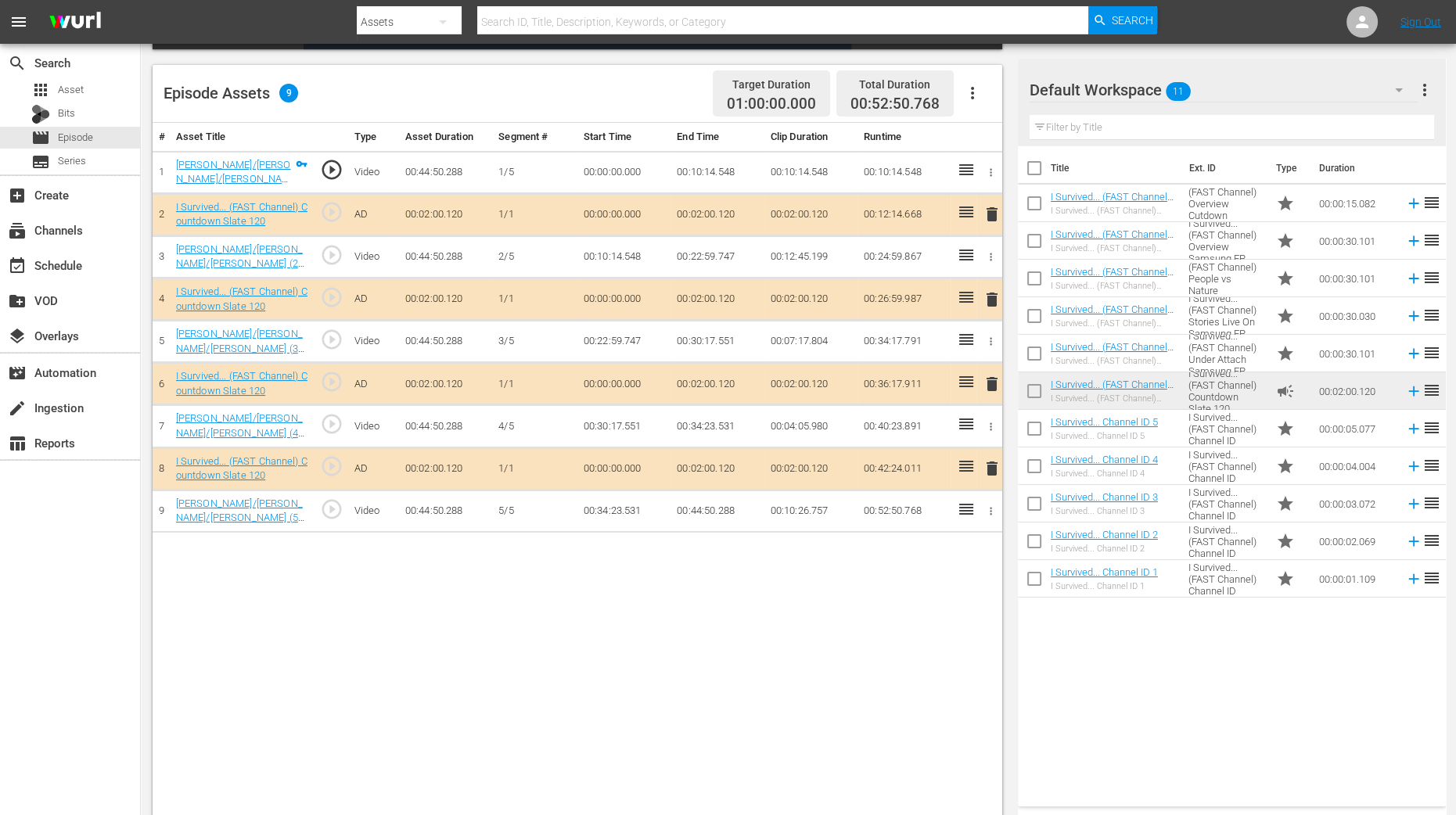
click at [994, 295] on span "delete" at bounding box center [992, 300] width 19 height 19
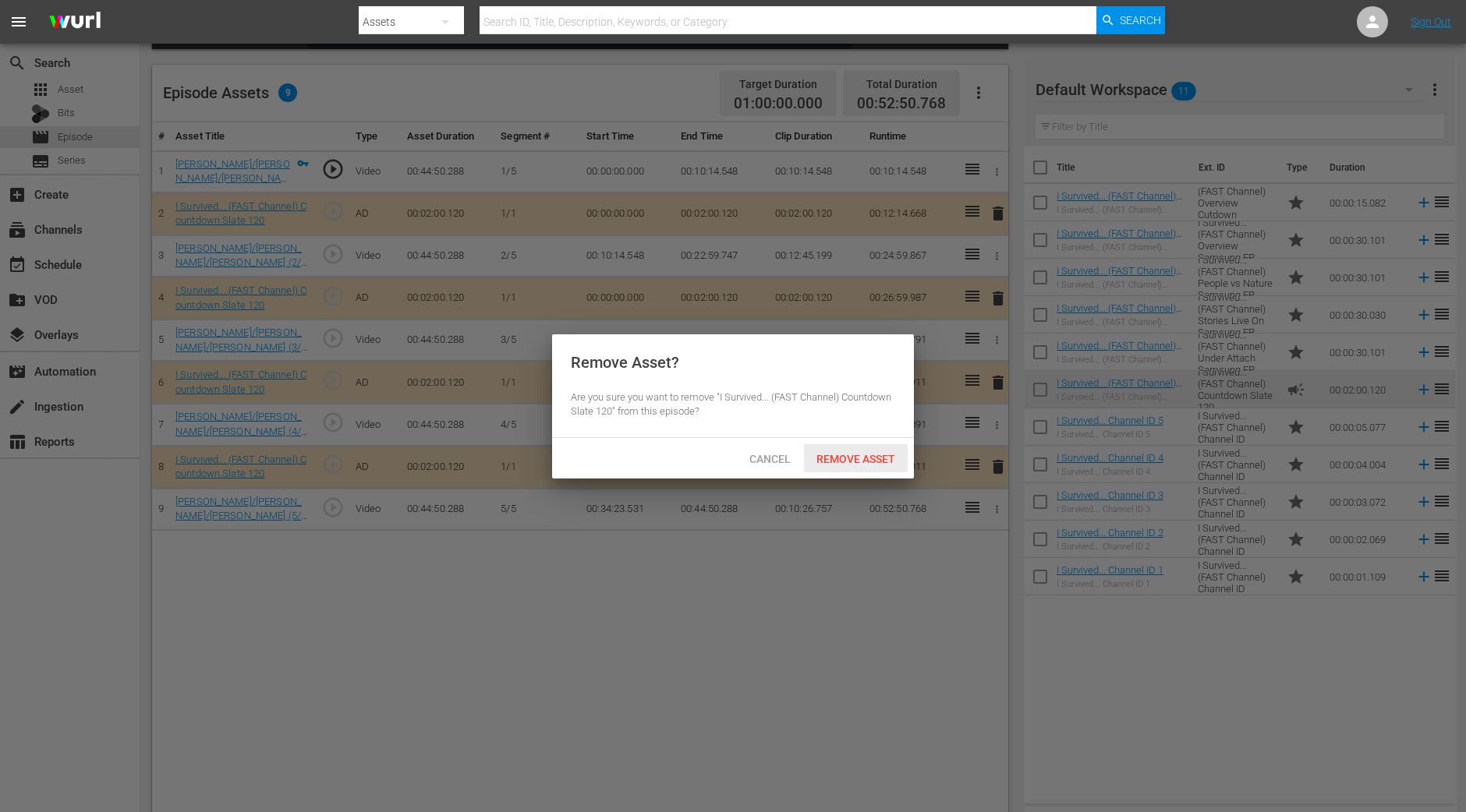
click at [849, 455] on span "Remove Asset" at bounding box center [855, 459] width 104 height 13
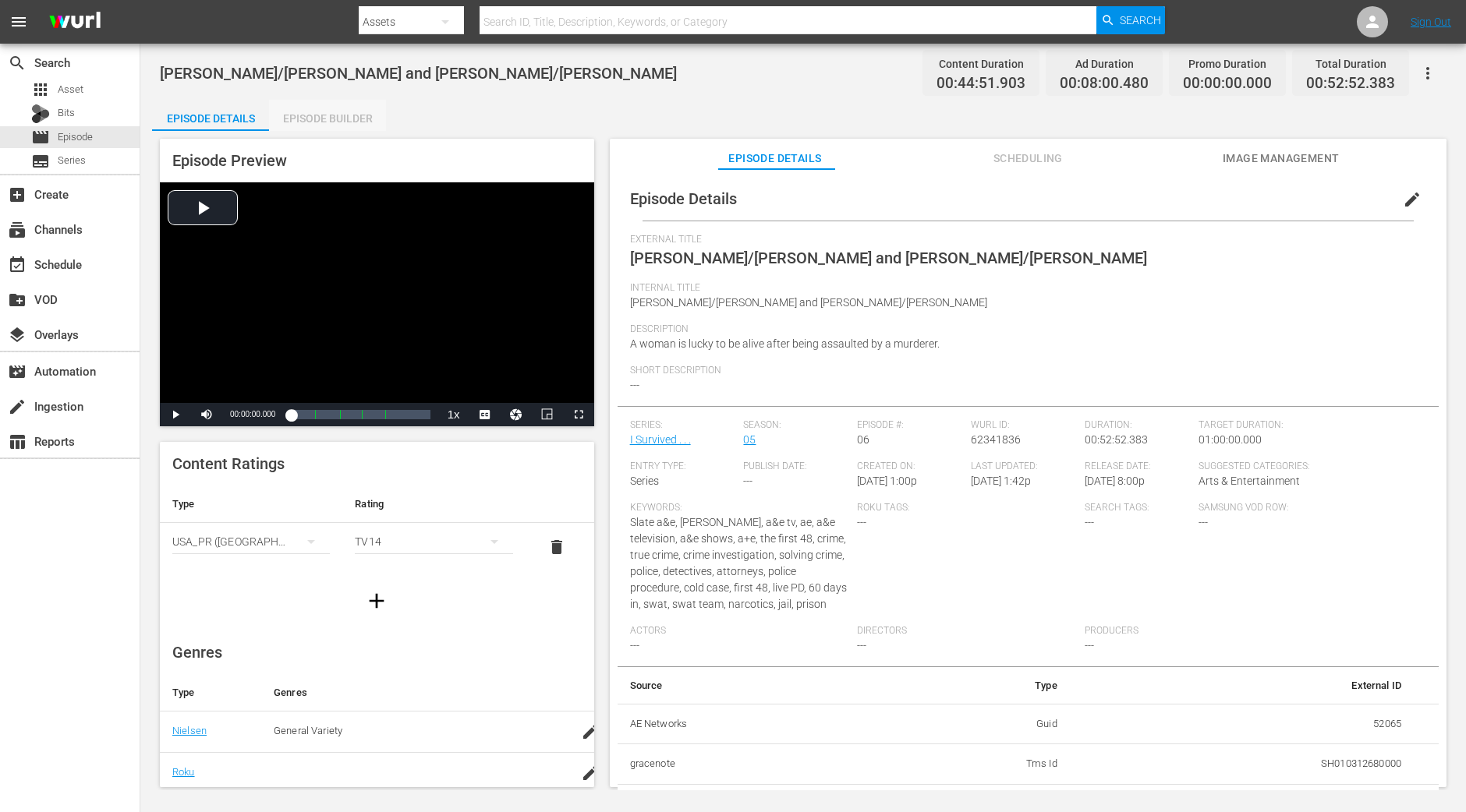
click at [362, 112] on div "Episode Builder" at bounding box center [328, 118] width 117 height 37
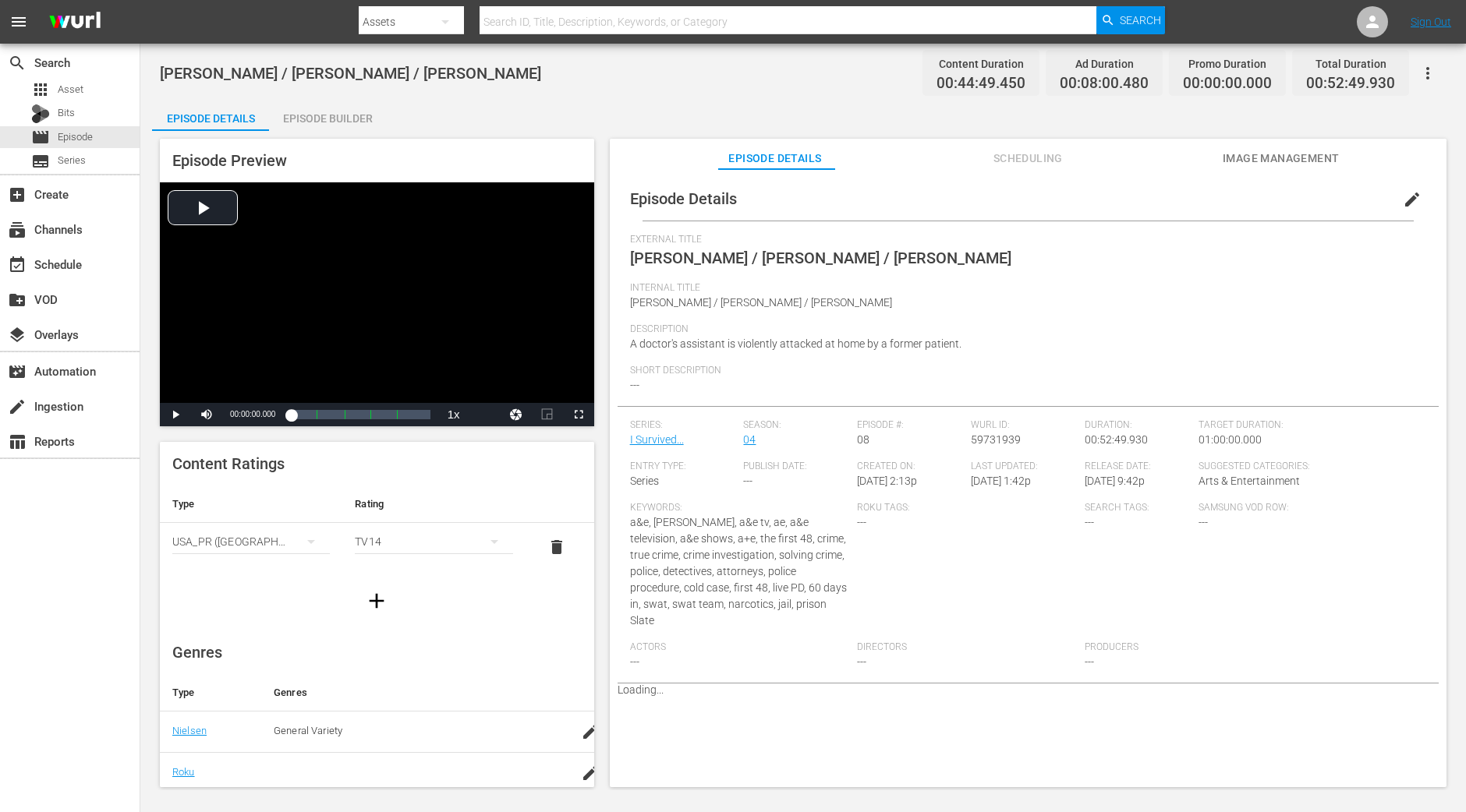
click at [343, 116] on div "Episode Builder" at bounding box center [328, 118] width 117 height 37
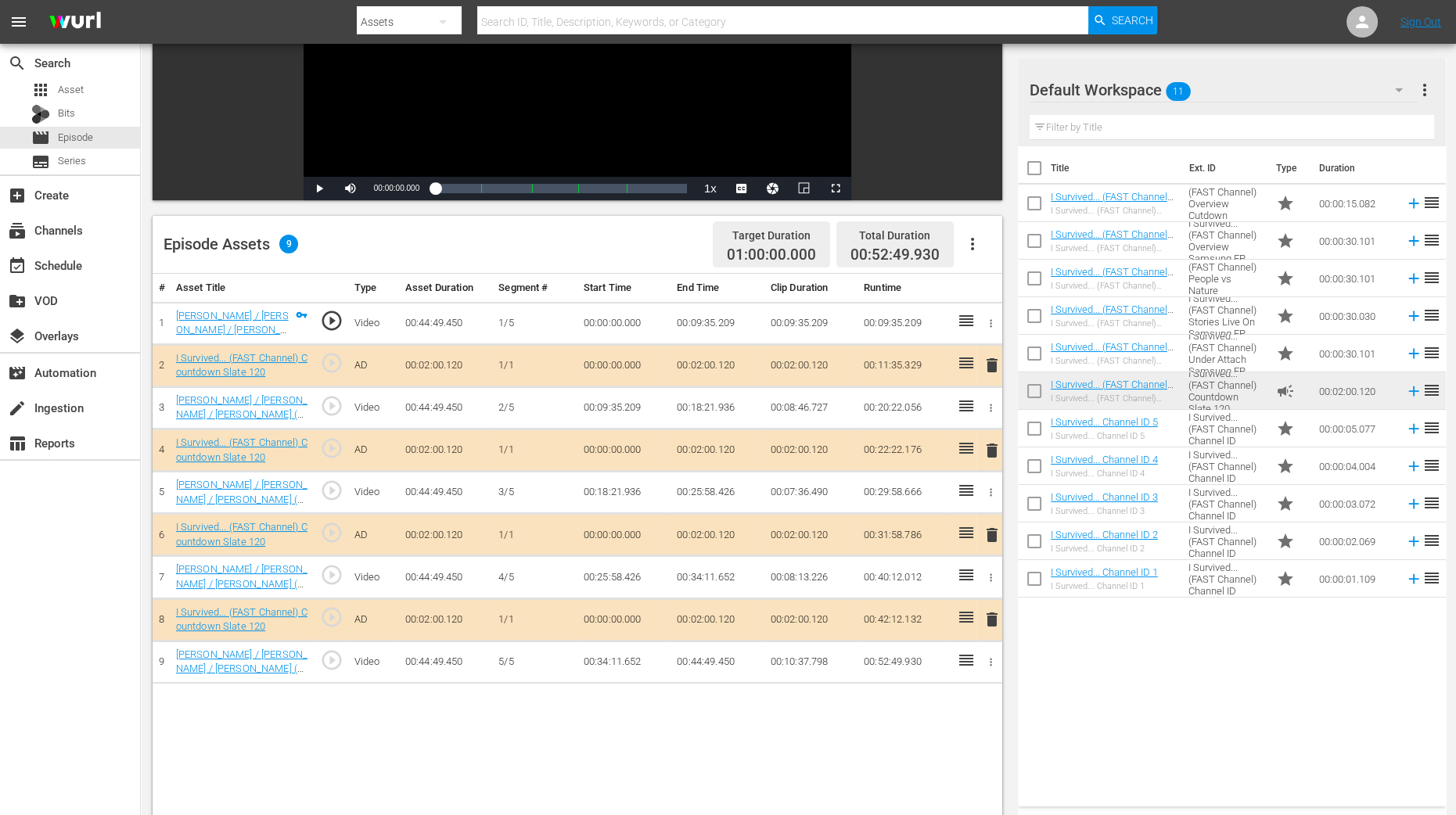
scroll to position [390, 0]
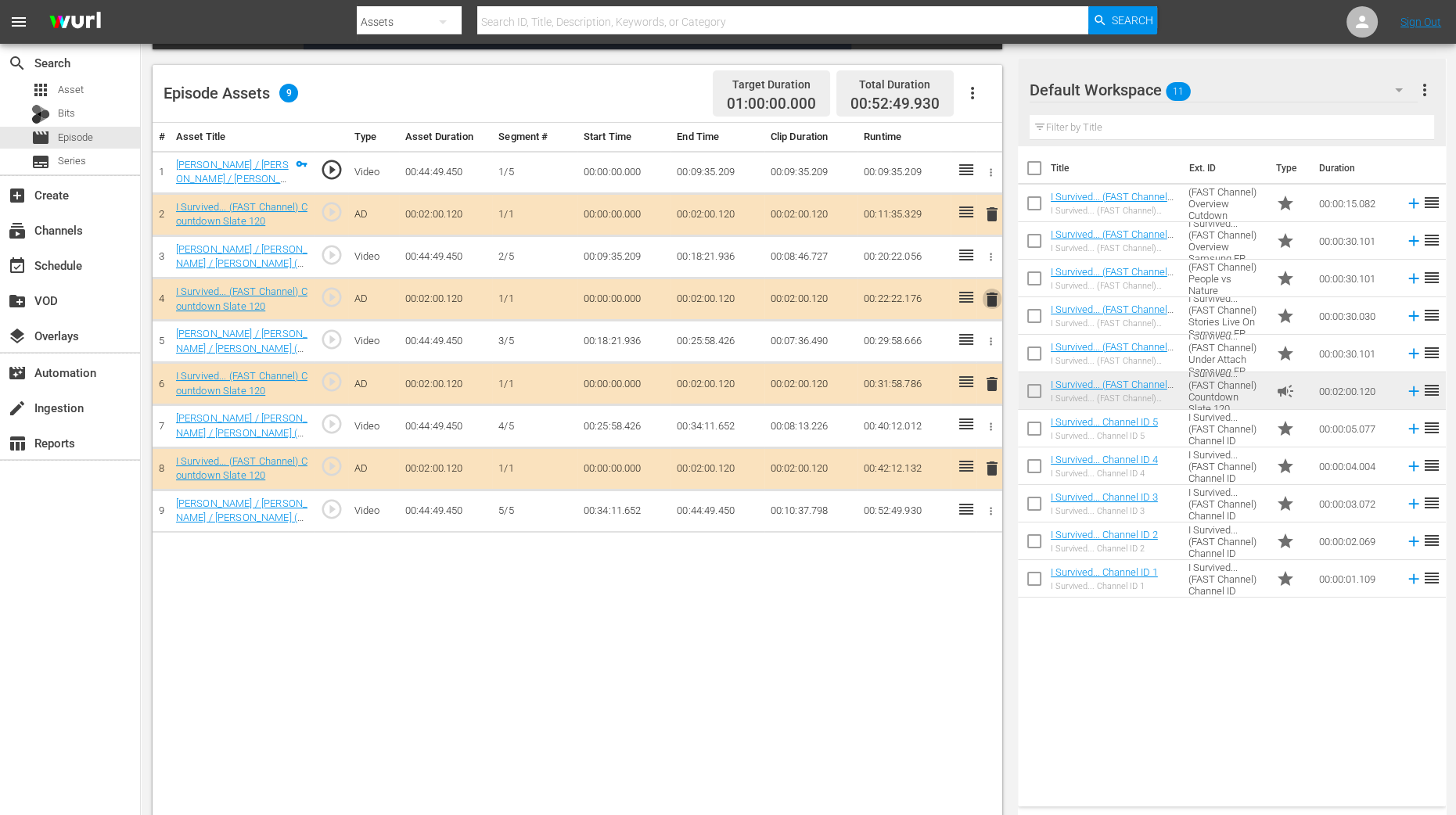
click at [991, 302] on span "delete" at bounding box center [992, 300] width 19 height 19
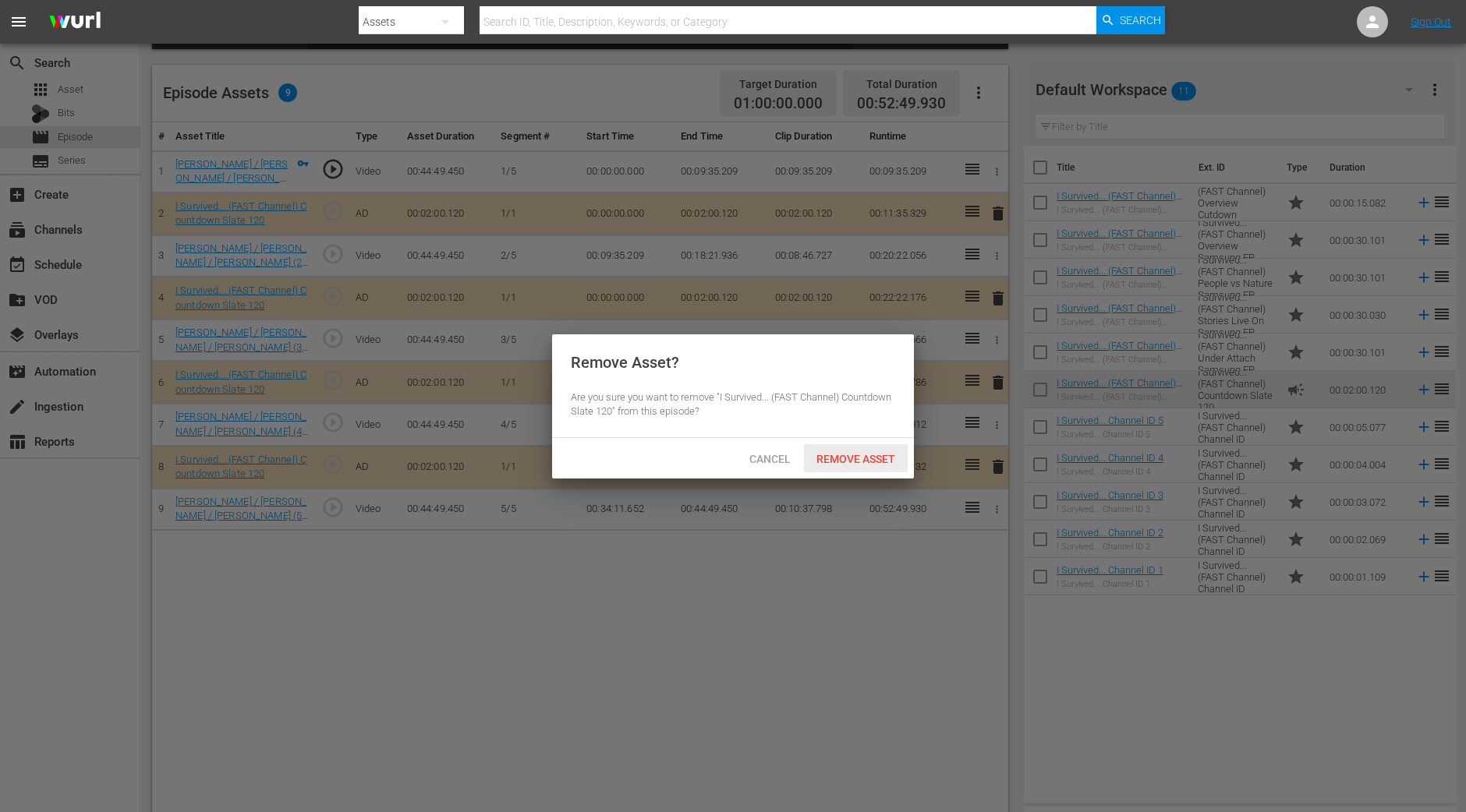
click at [888, 447] on div "Remove Asset" at bounding box center [855, 459] width 104 height 29
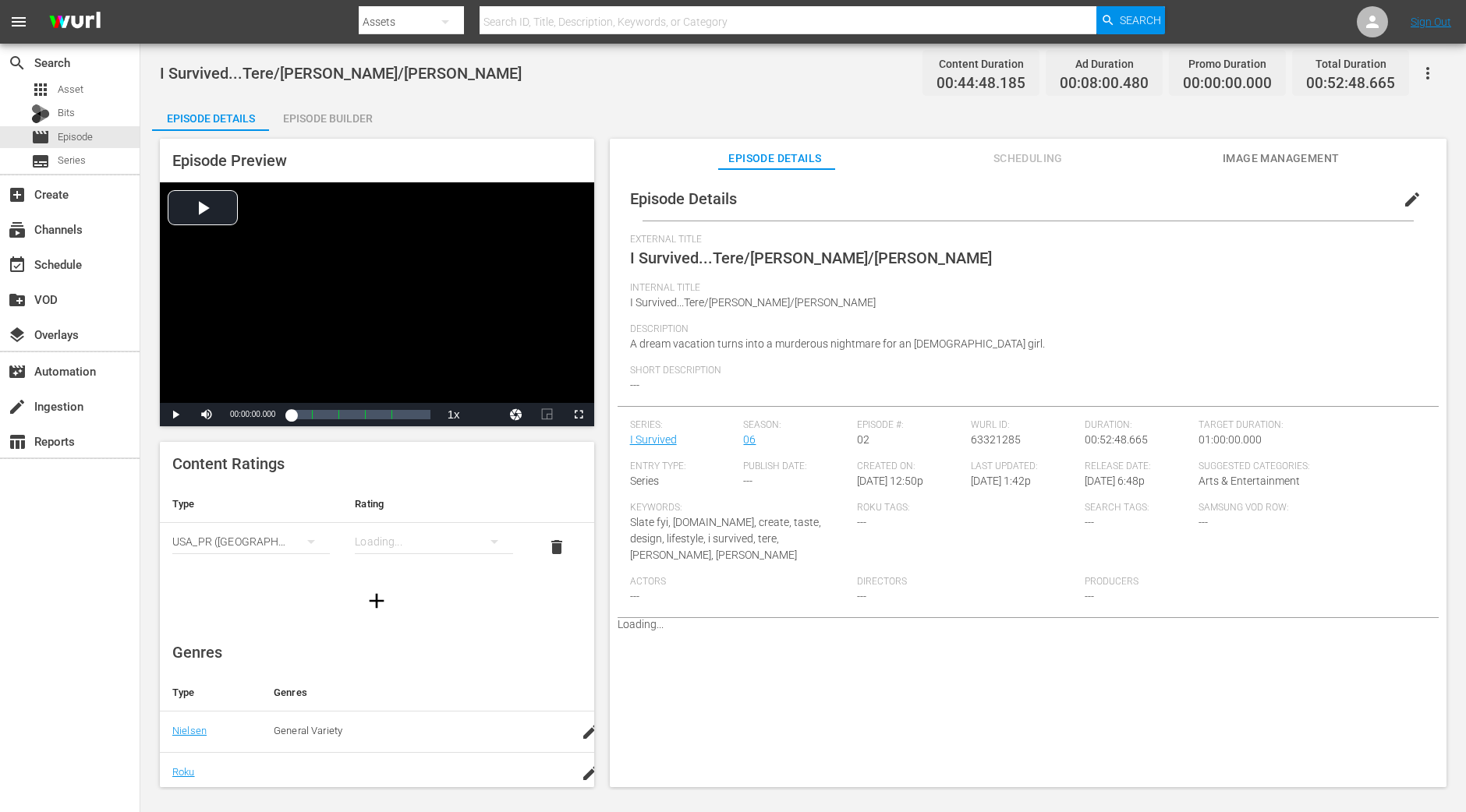
click at [300, 99] on div "I Survived...Tere/[PERSON_NAME]/[PERSON_NAME] Content Duration 00:44:48.185 Ad …" at bounding box center [803, 416] width 1325 height 746
click at [302, 110] on div "Episode Builder" at bounding box center [328, 118] width 117 height 37
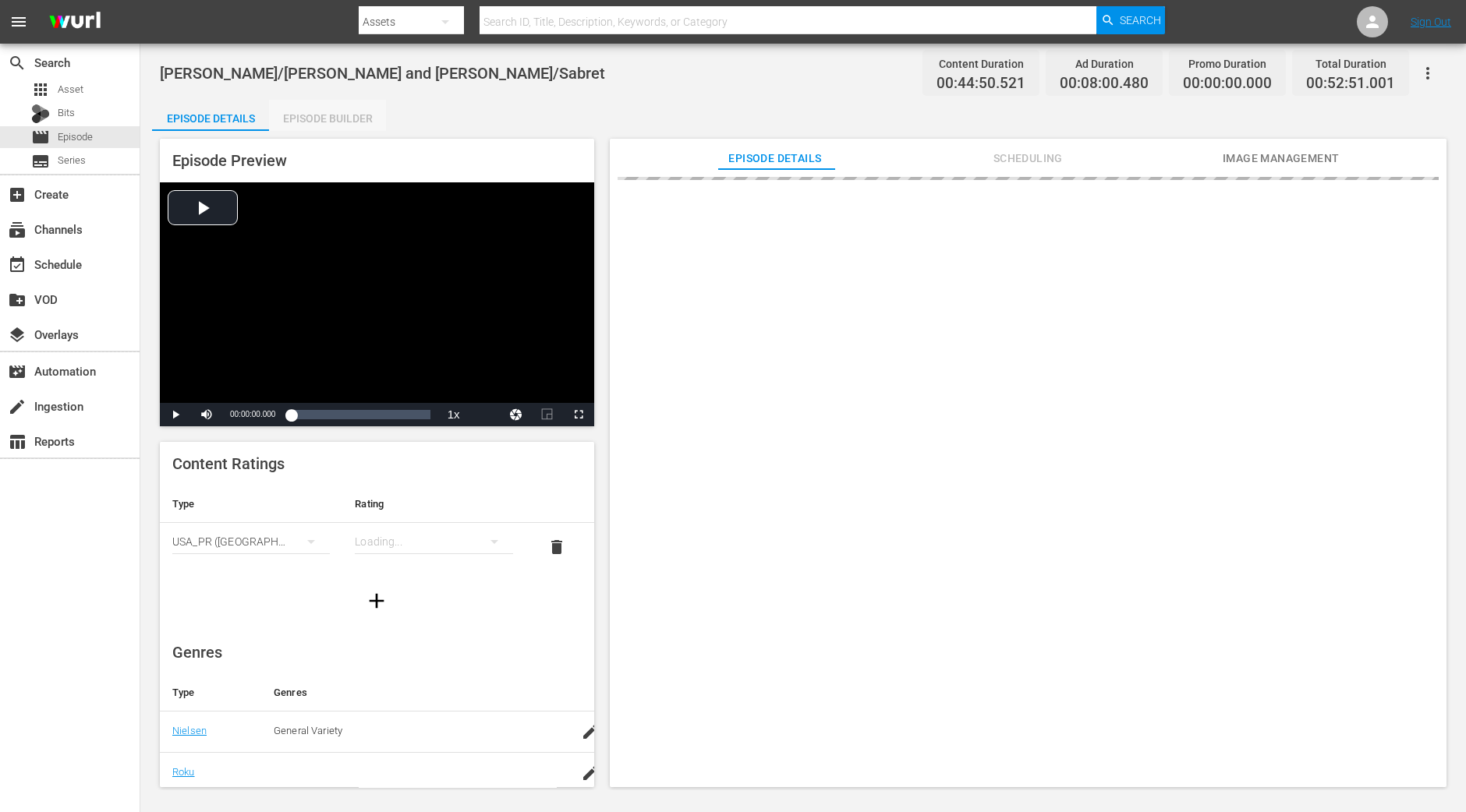
click at [324, 114] on div "Episode Builder" at bounding box center [328, 118] width 117 height 37
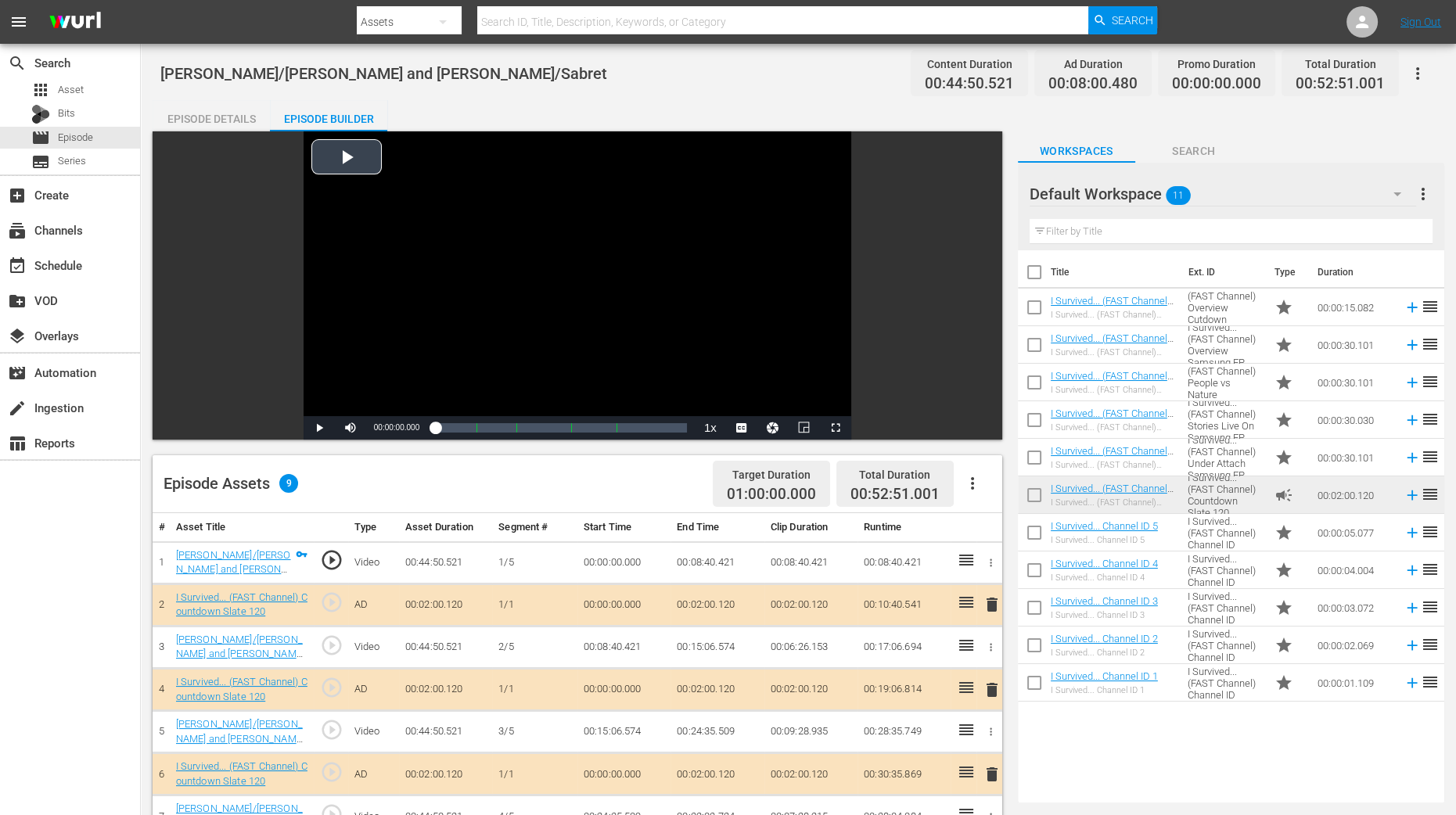
scroll to position [293, 0]
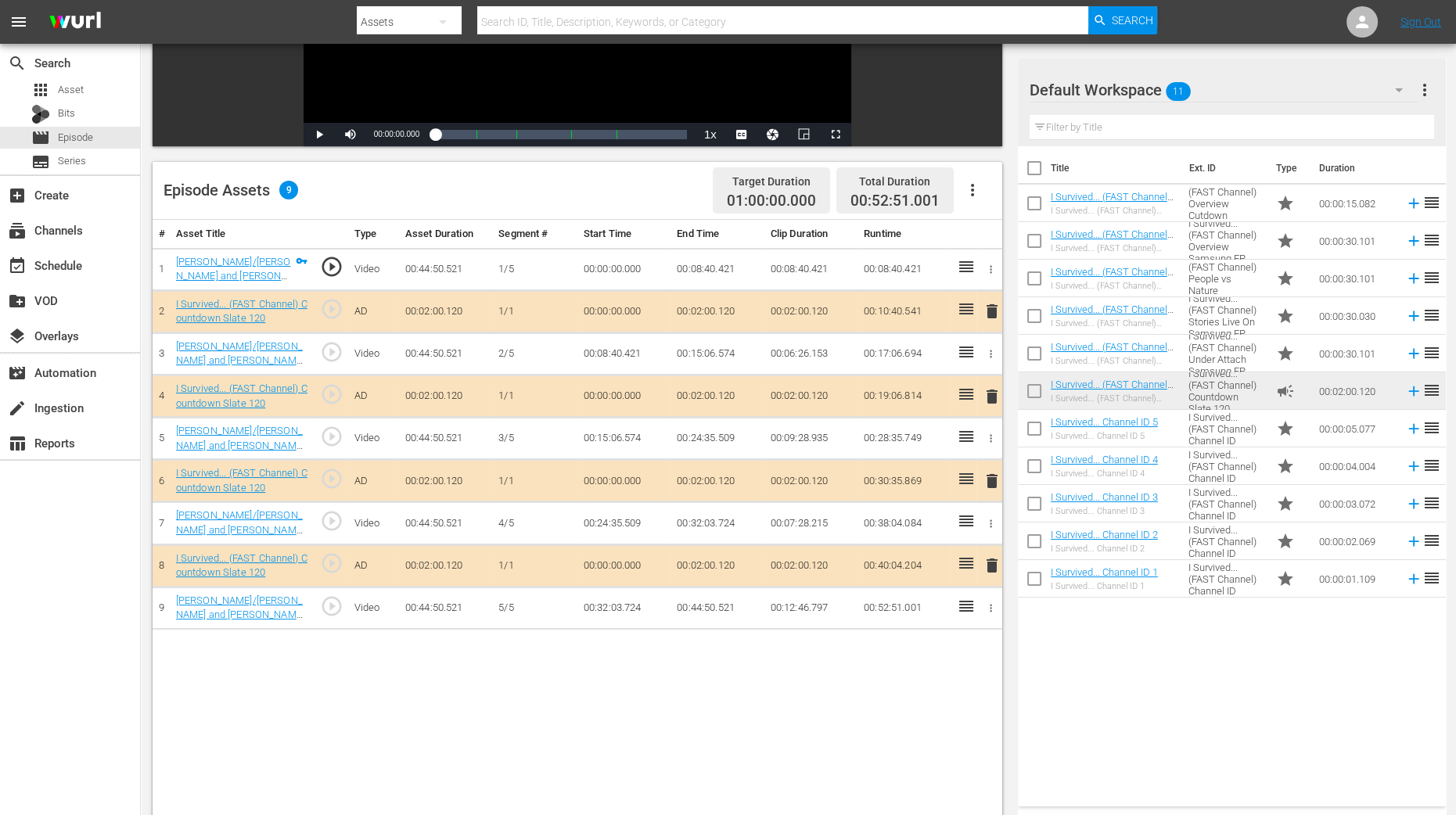
click at [992, 396] on span "delete" at bounding box center [992, 396] width 19 height 19
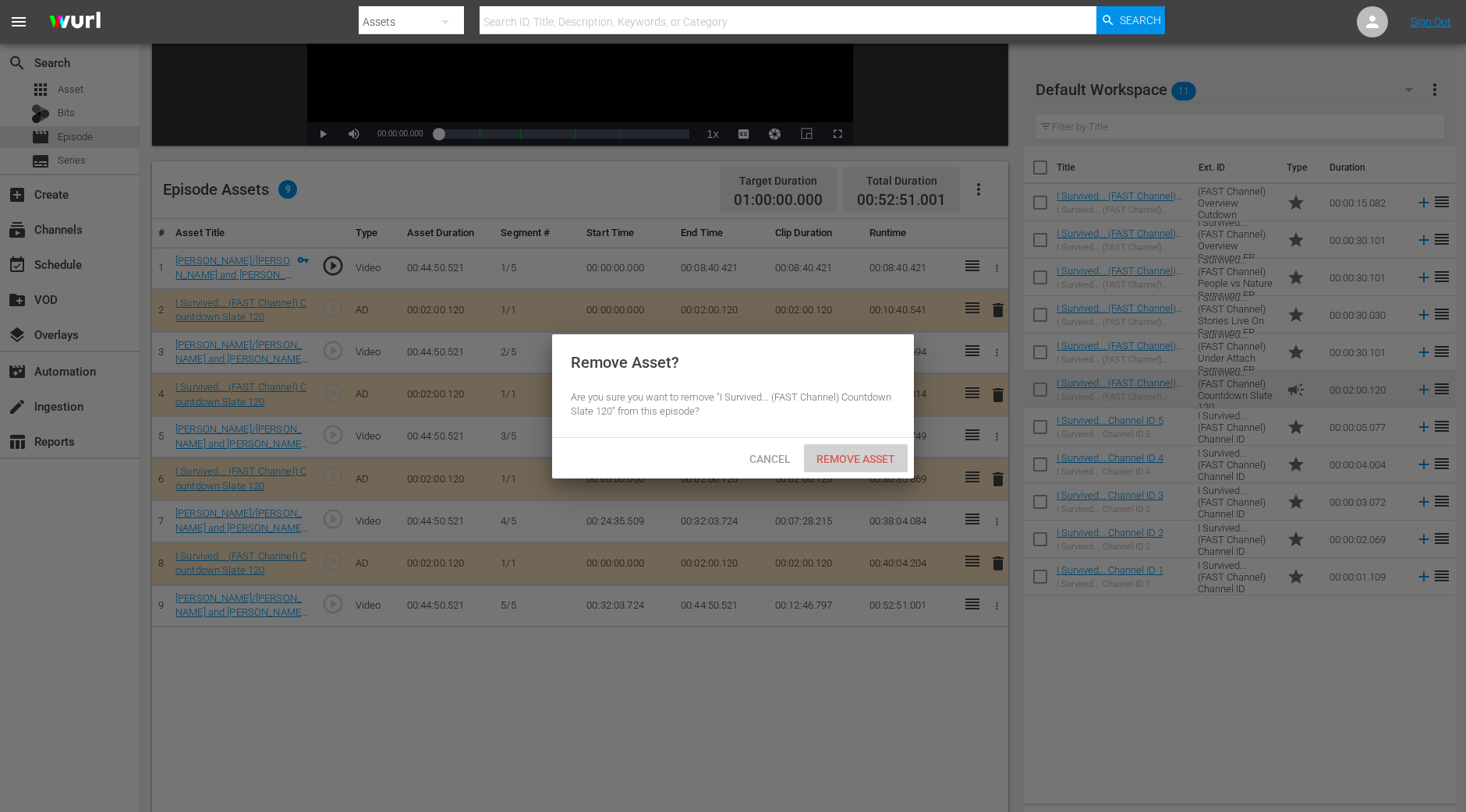
click at [877, 454] on span "Remove Asset" at bounding box center [855, 459] width 104 height 13
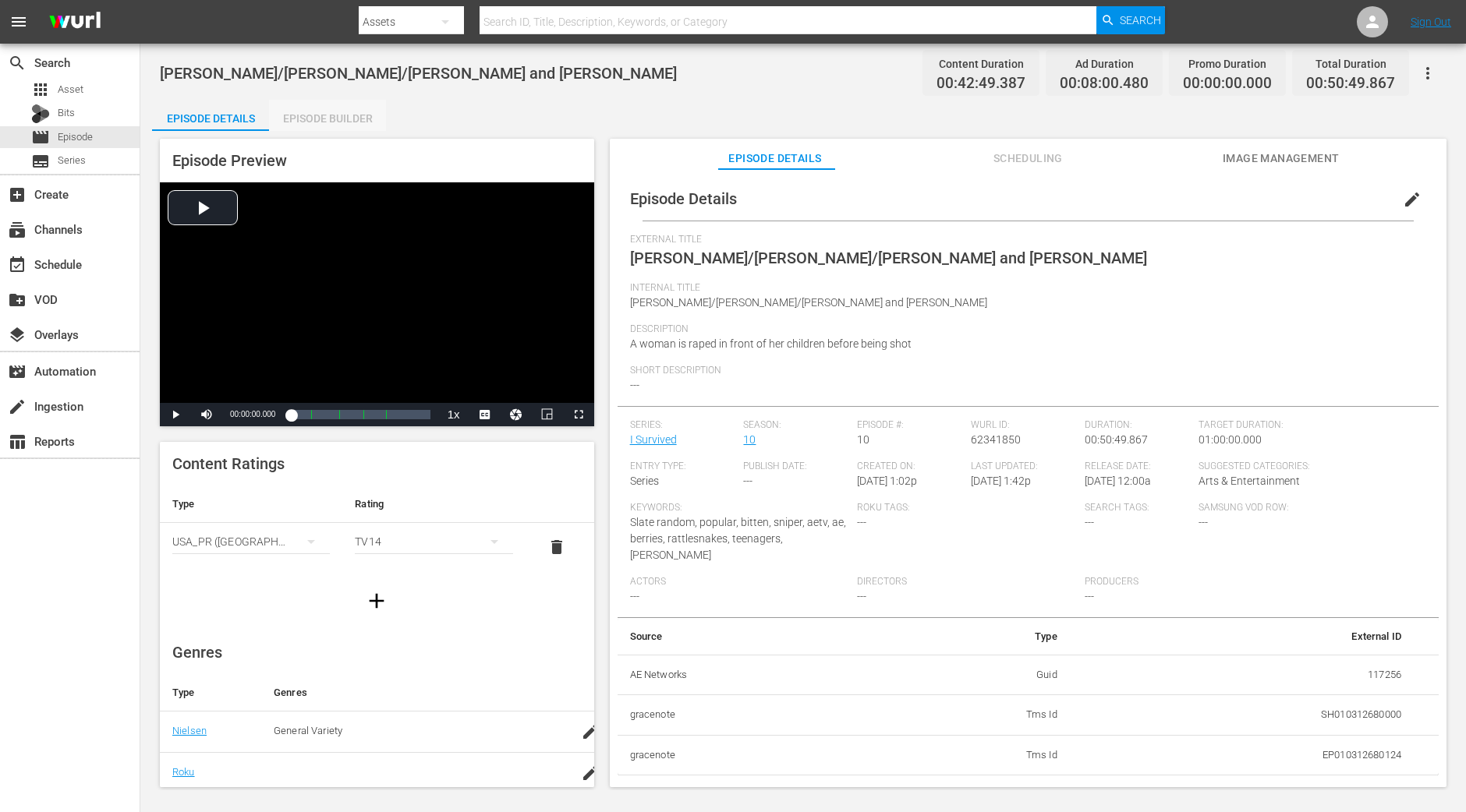
click at [313, 127] on div "Episode Builder" at bounding box center [328, 118] width 117 height 37
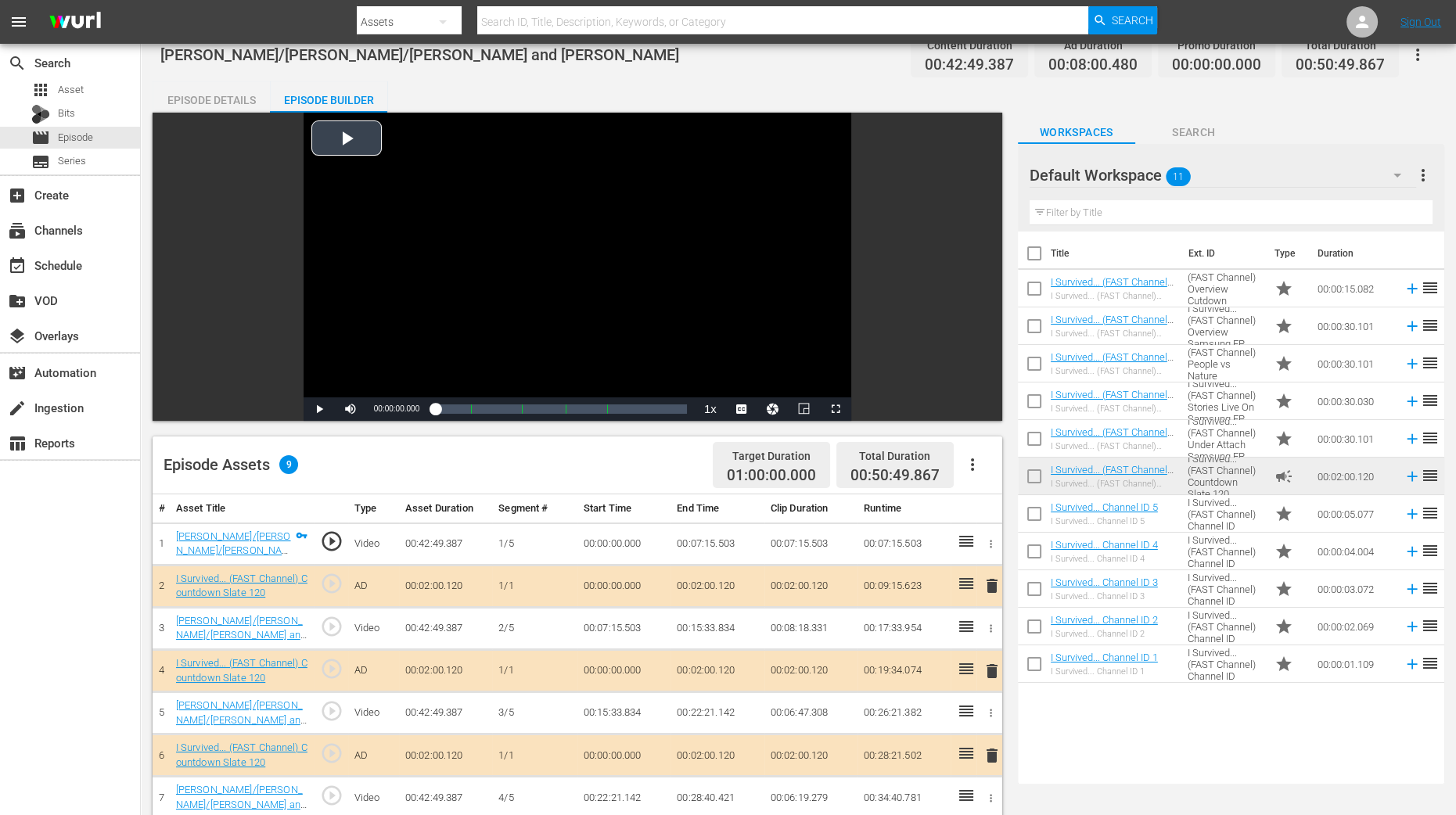
scroll to position [390, 0]
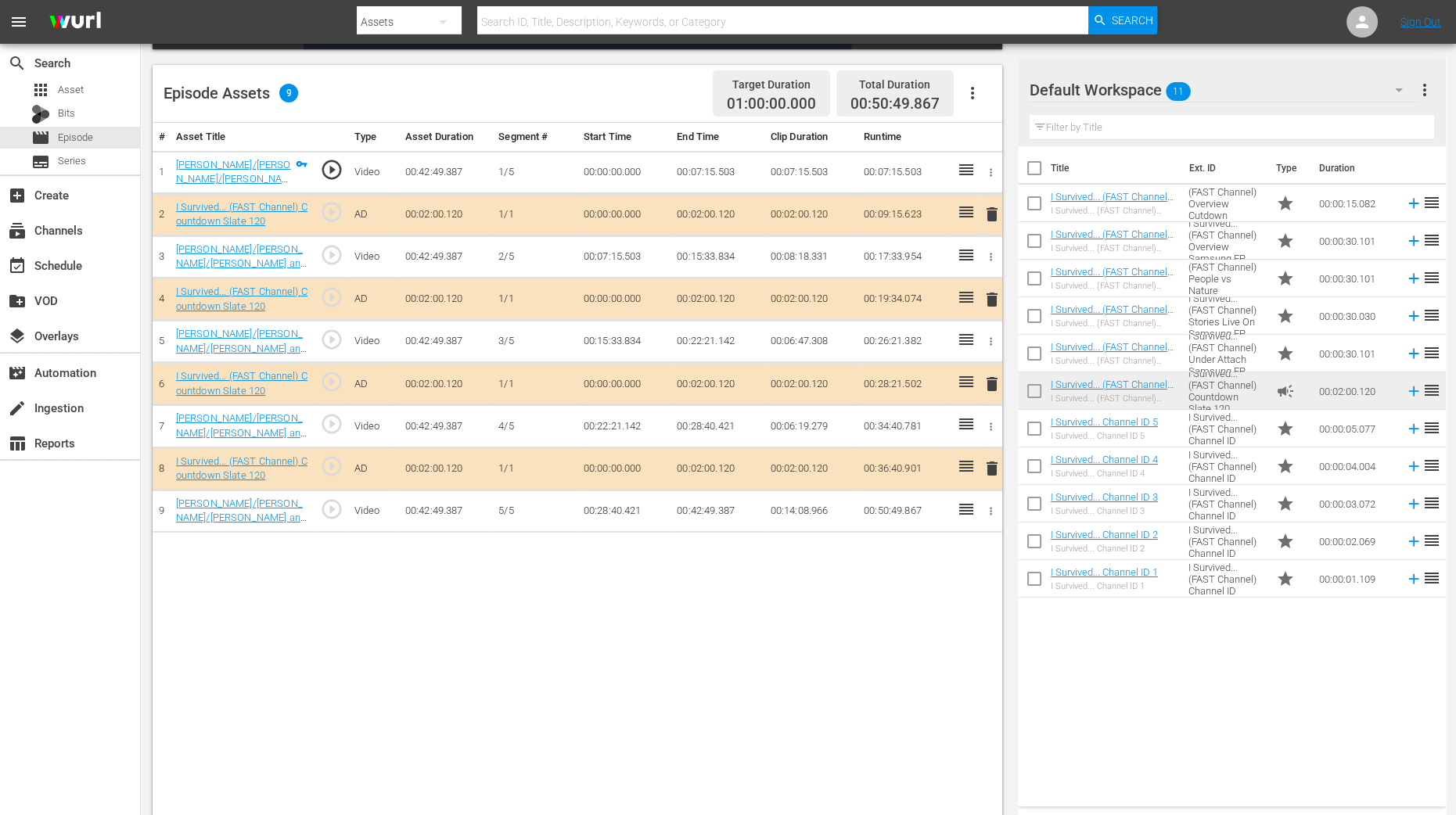
click at [997, 299] on span "delete" at bounding box center [992, 300] width 19 height 19
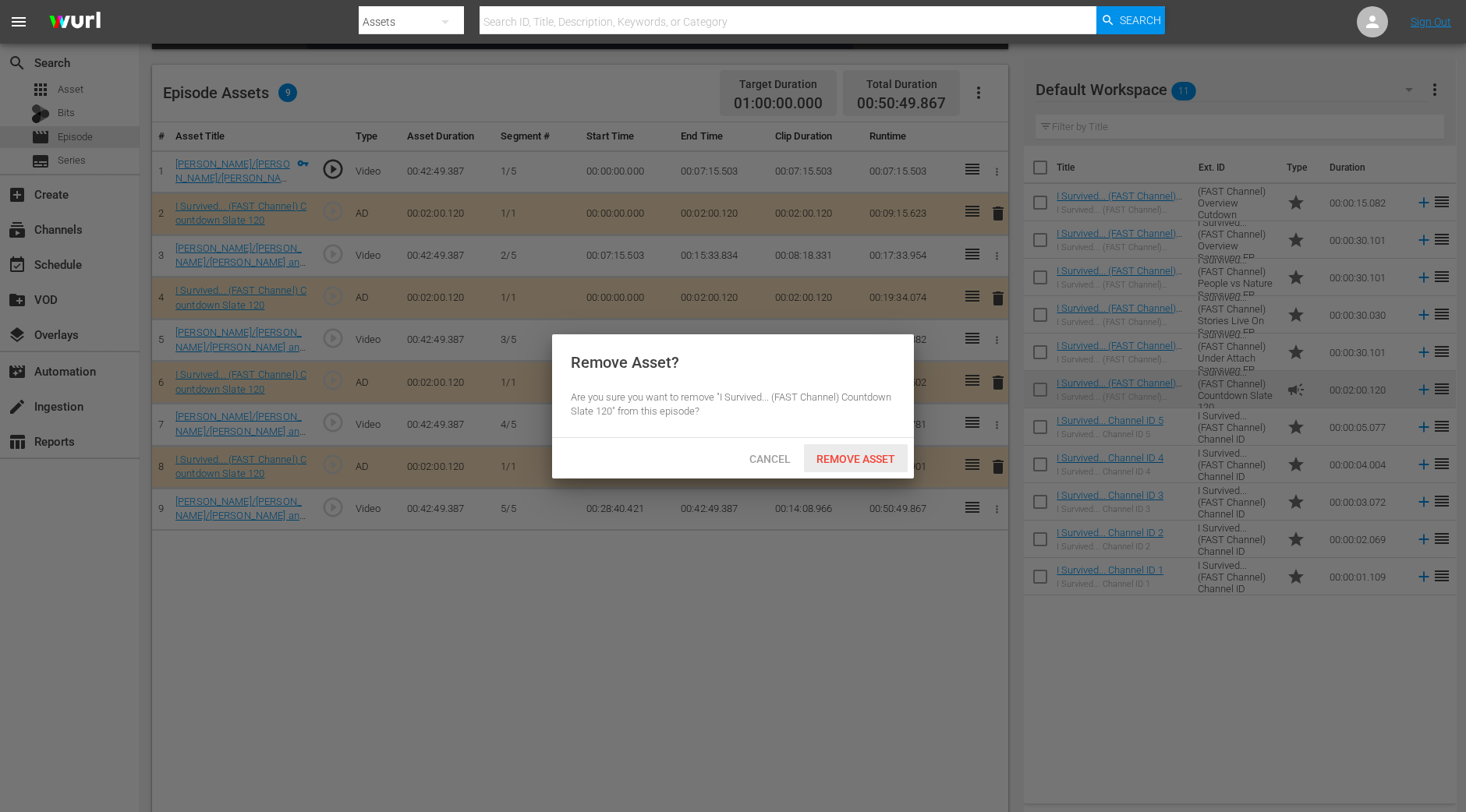
drag, startPoint x: 865, startPoint y: 455, endPoint x: 856, endPoint y: 437, distance: 20.1
click at [864, 455] on span "Remove Asset" at bounding box center [855, 459] width 104 height 13
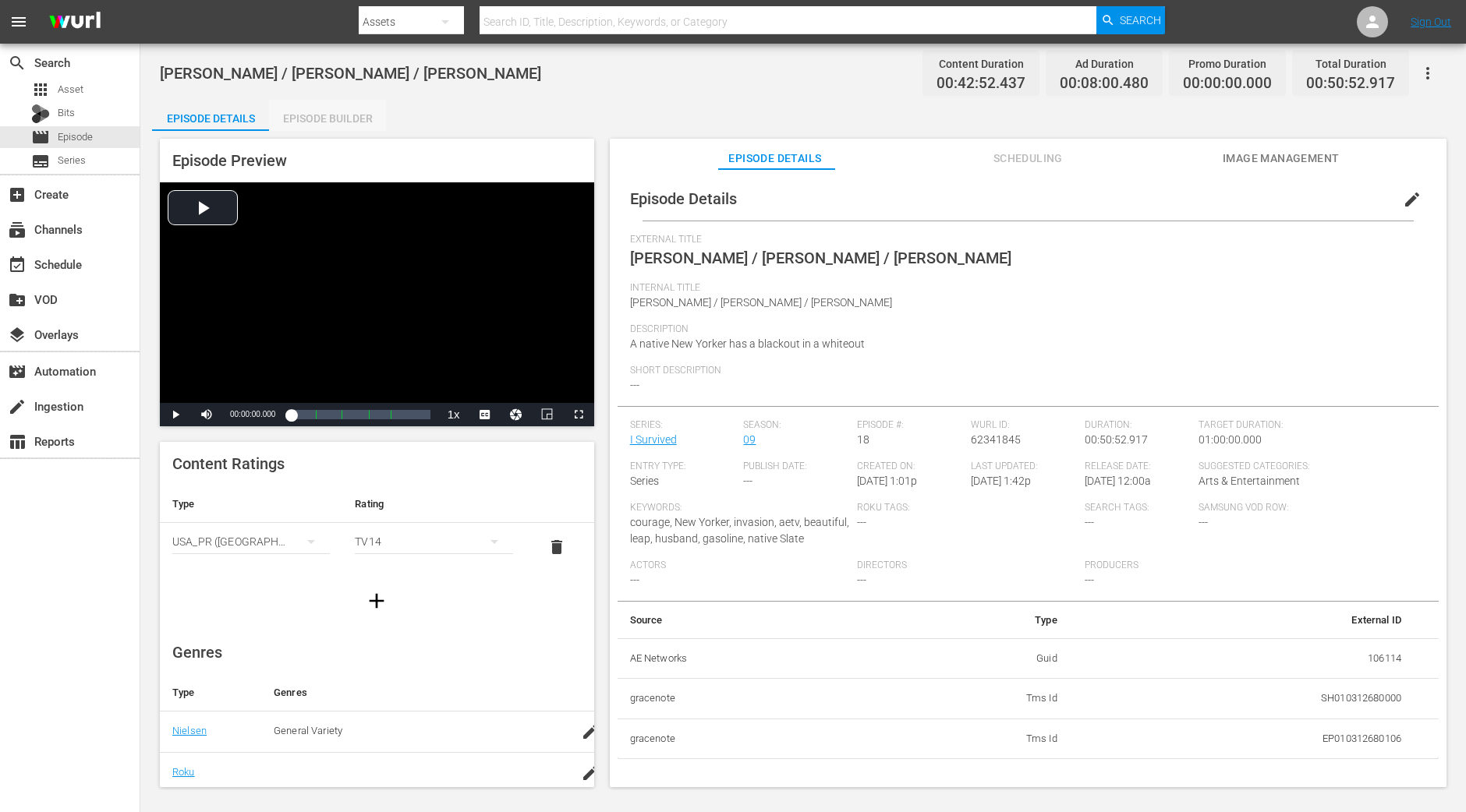
click at [349, 112] on div "Episode Builder" at bounding box center [328, 118] width 117 height 37
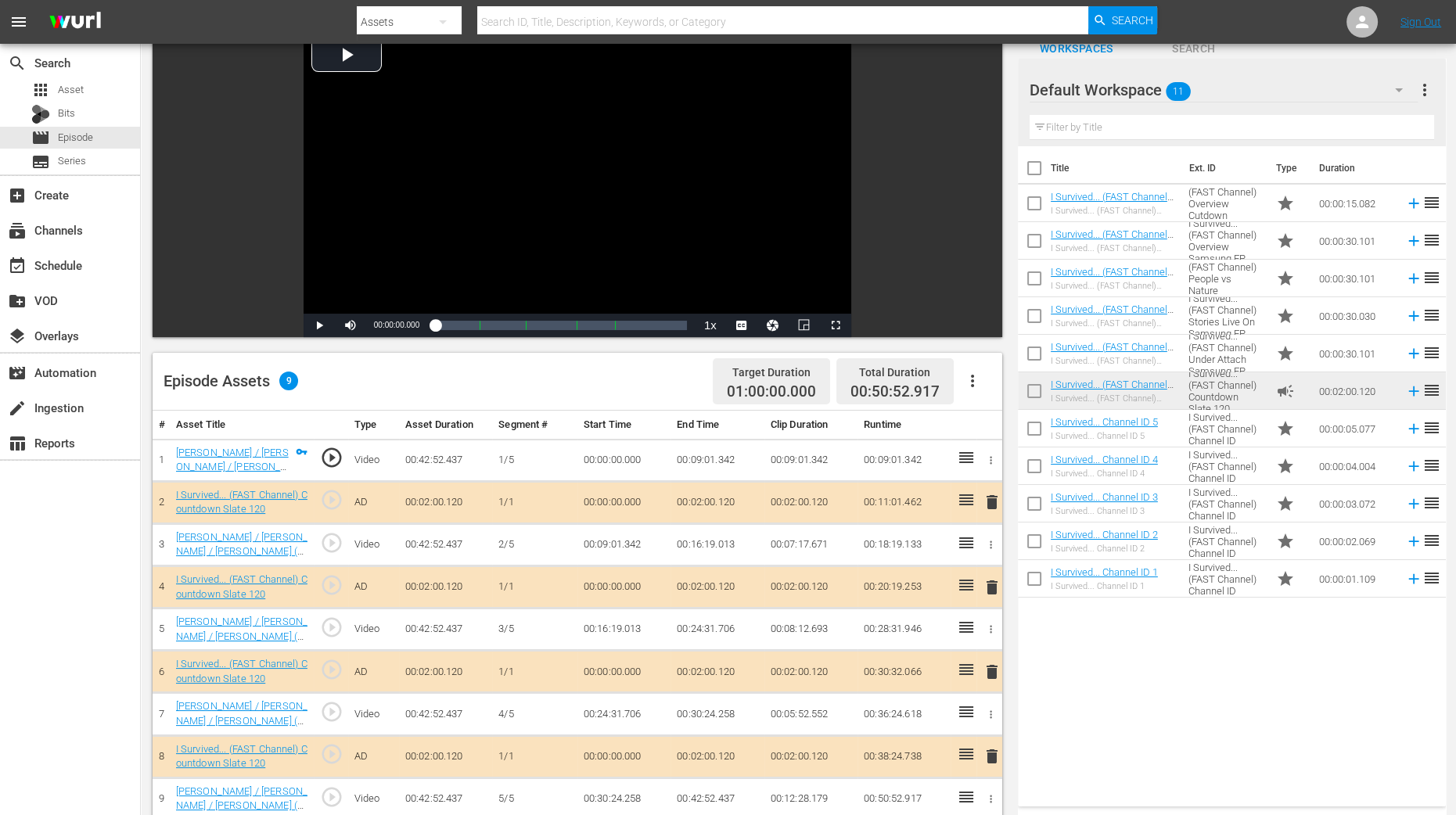
scroll to position [195, 0]
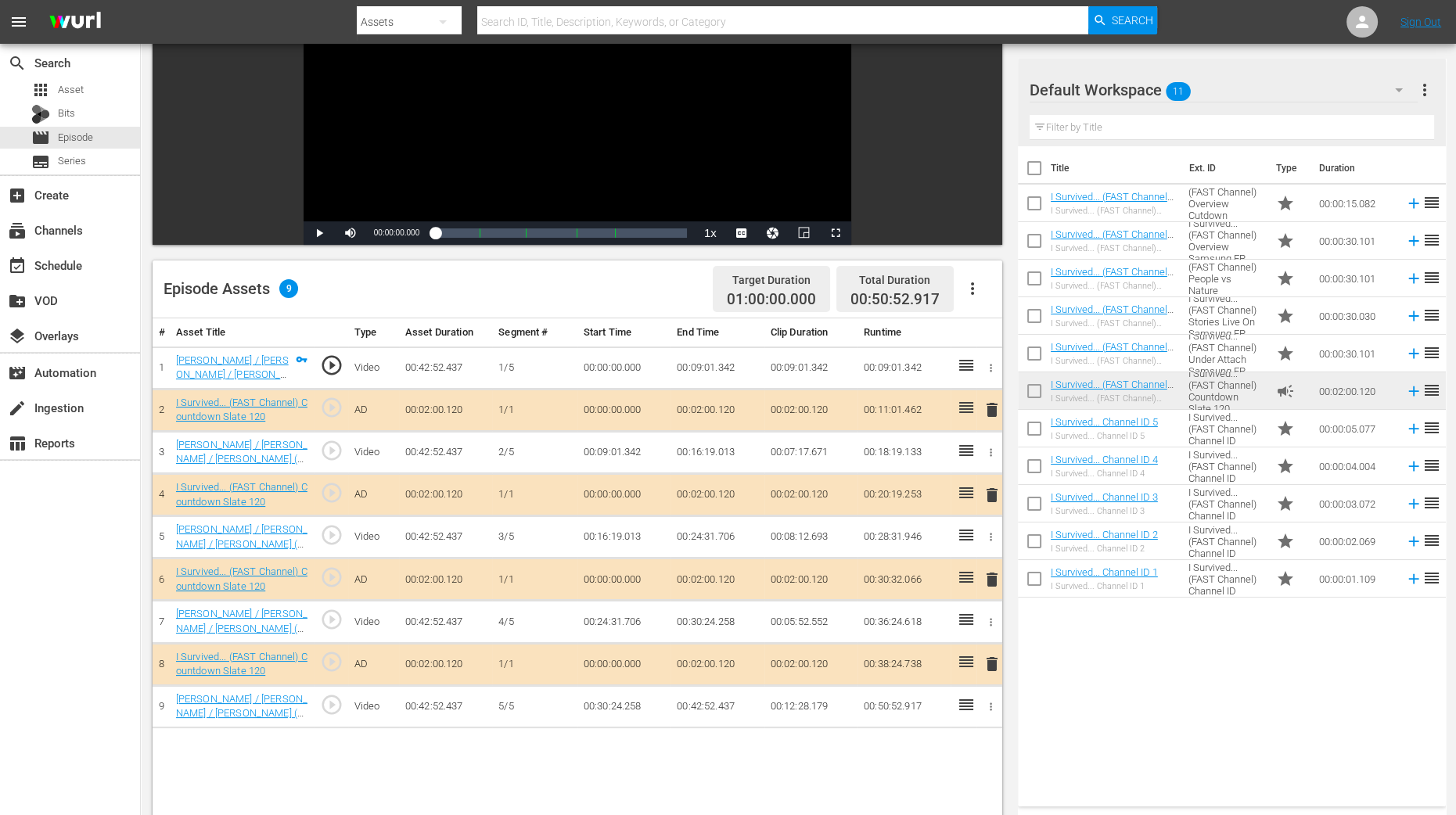
click at [990, 492] on span "delete" at bounding box center [992, 495] width 19 height 19
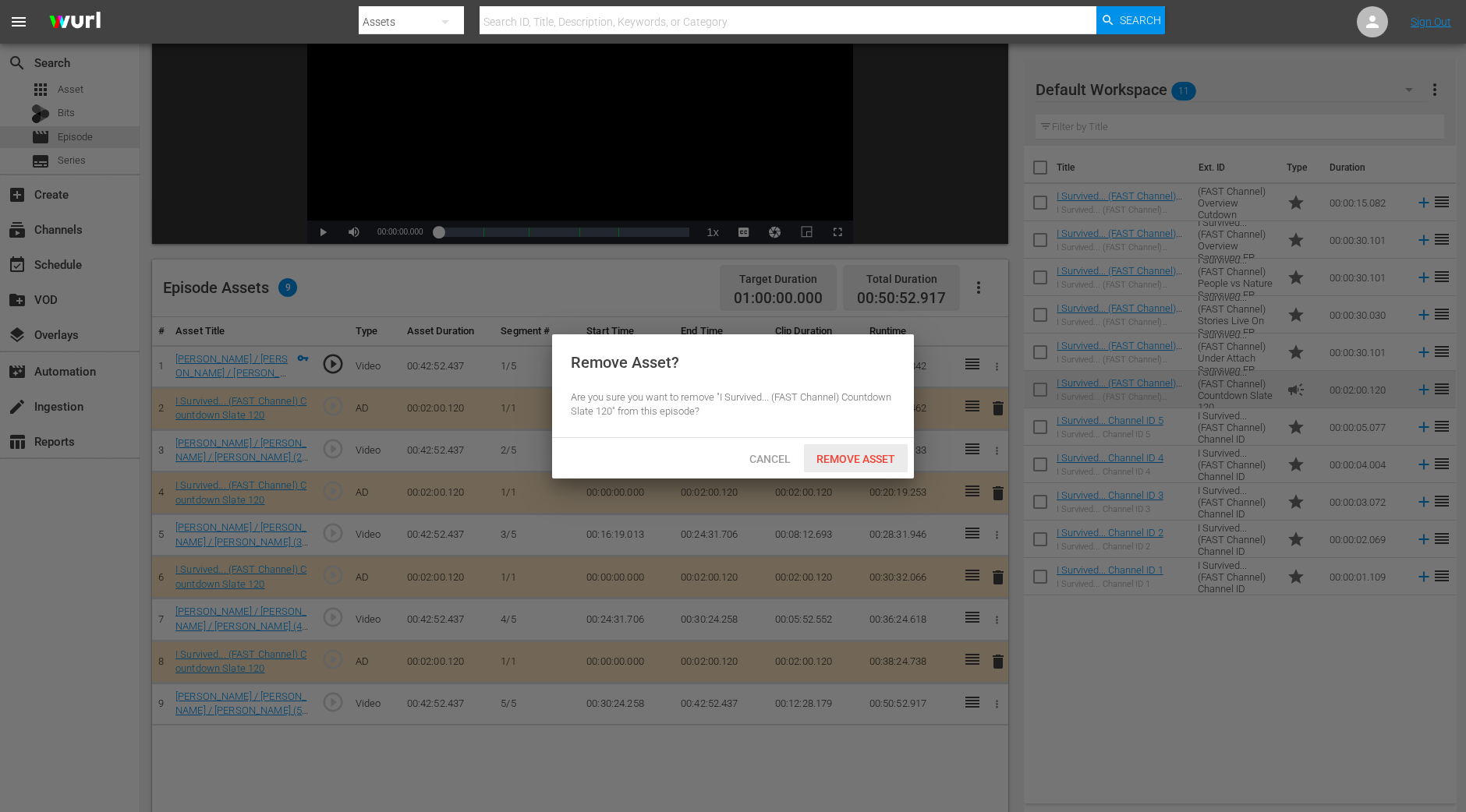
click at [854, 460] on span "Remove Asset" at bounding box center [855, 459] width 104 height 13
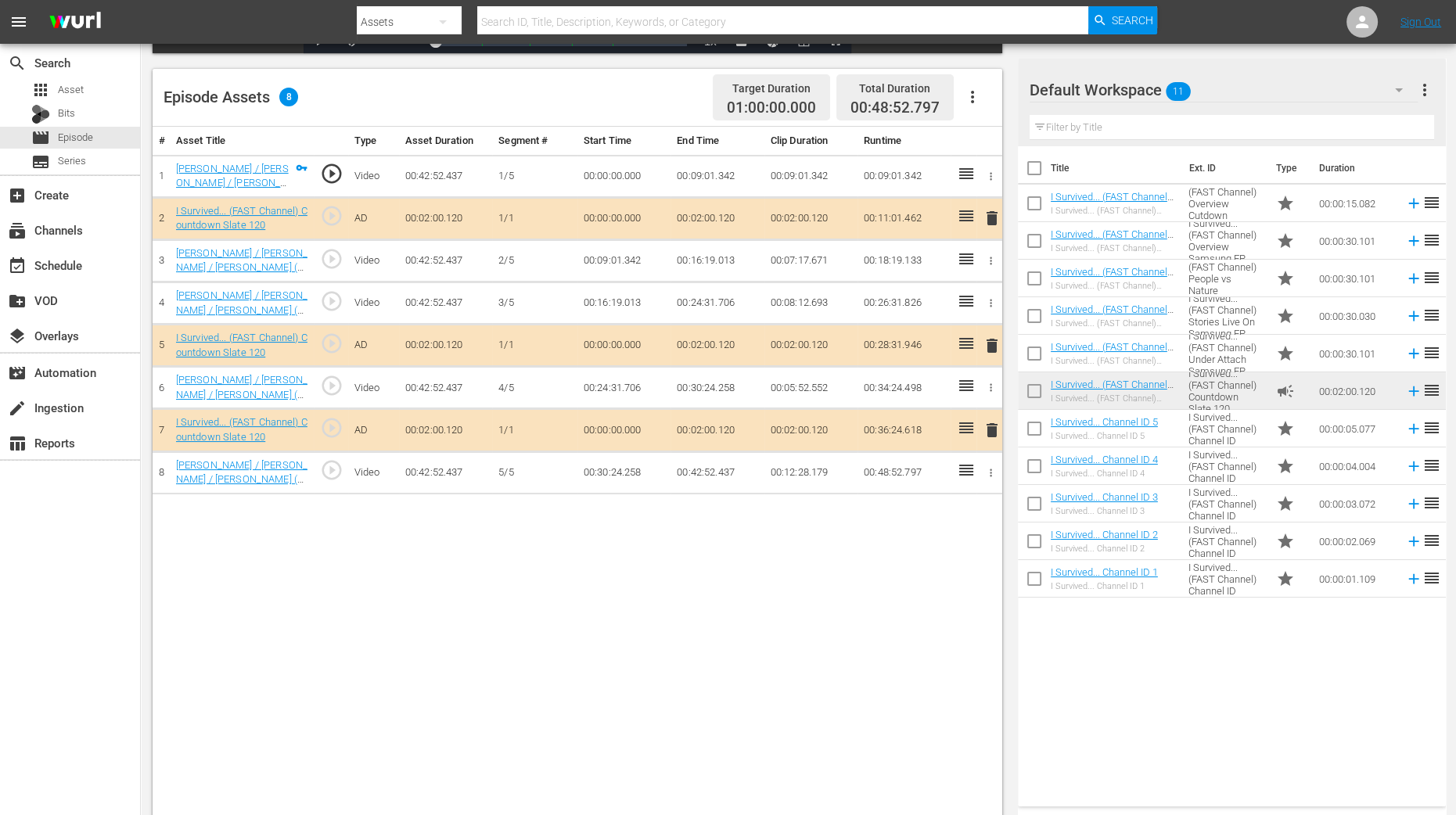
scroll to position [390, 0]
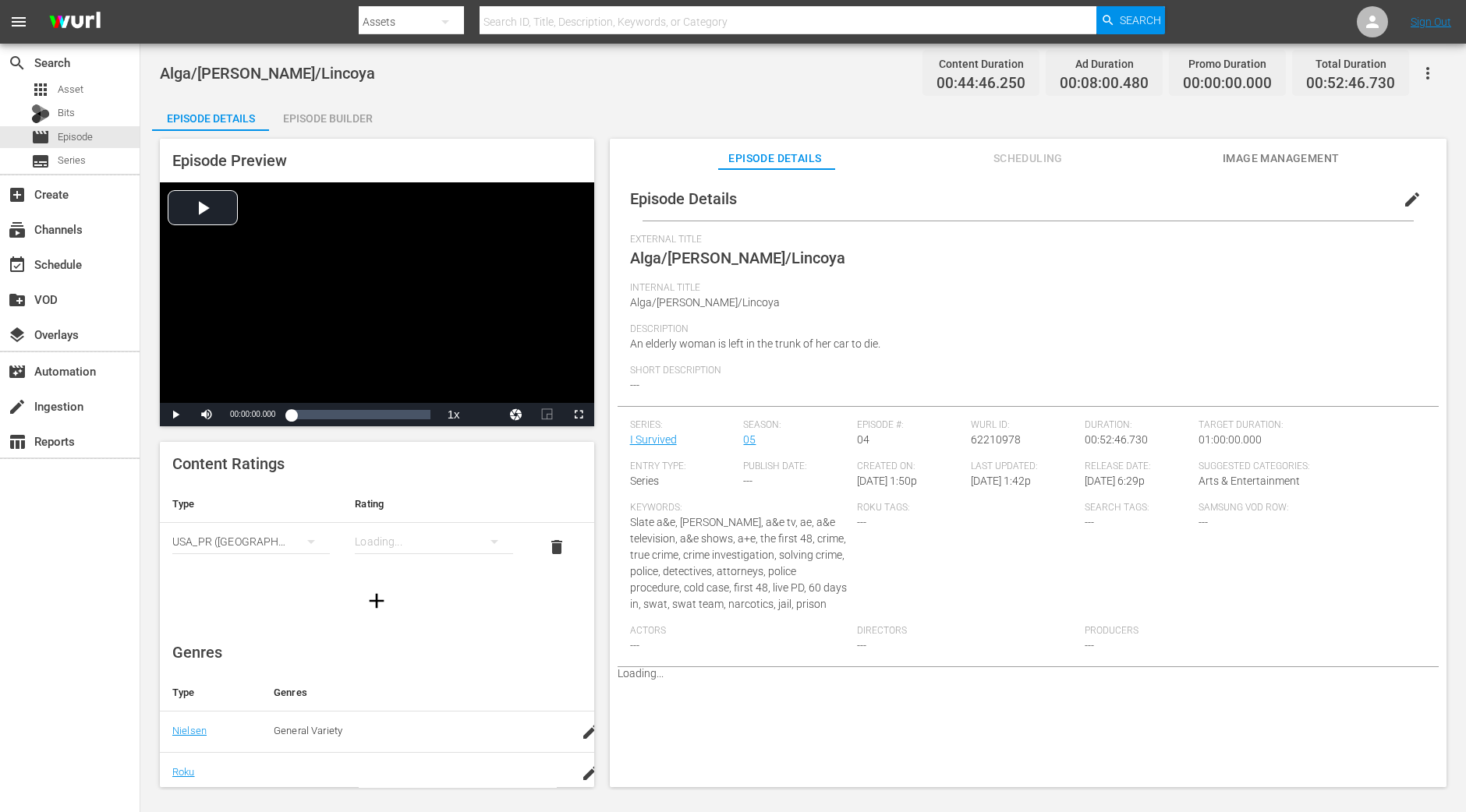
click at [330, 119] on div "Episode Builder" at bounding box center [328, 118] width 117 height 37
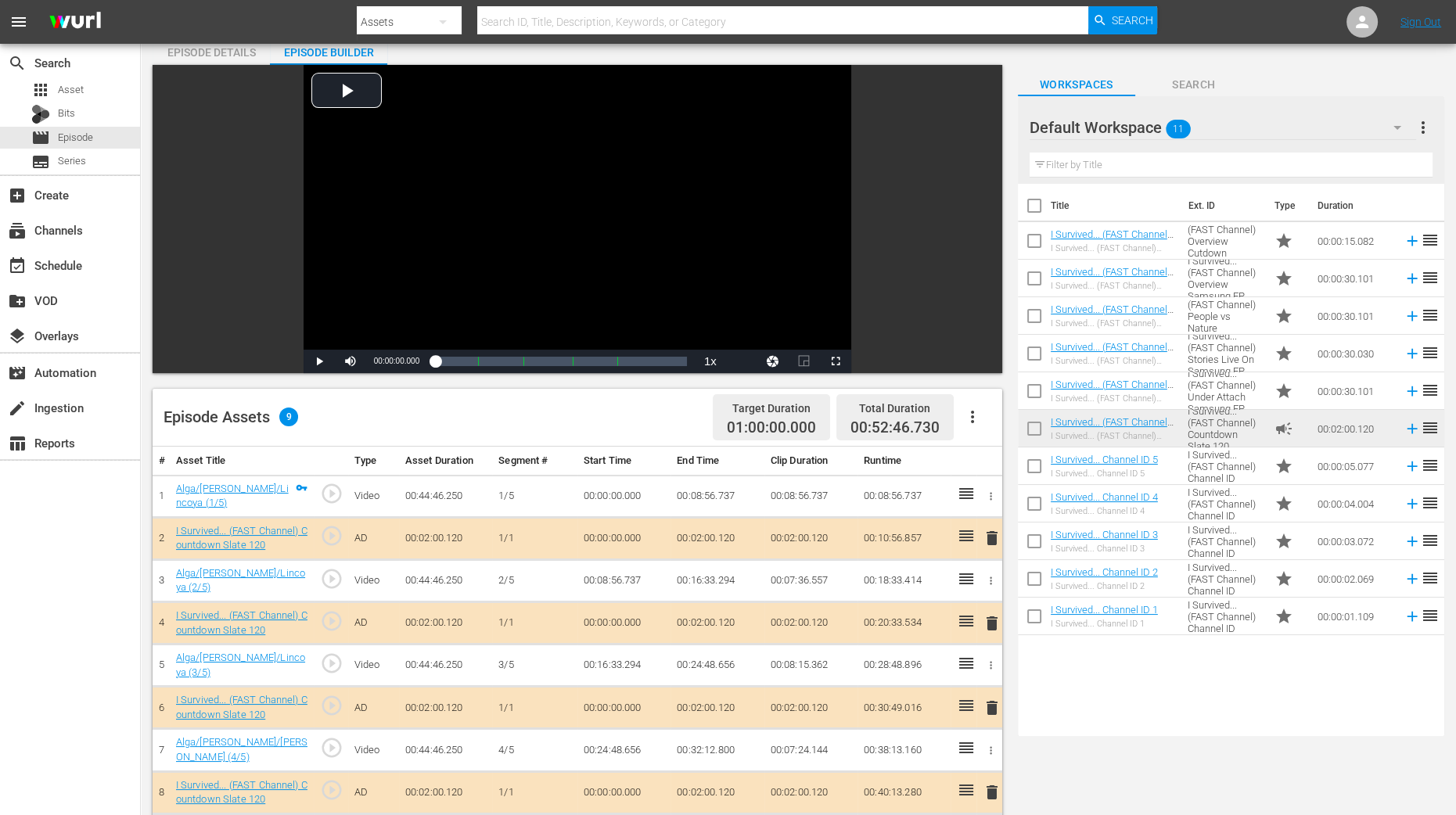
scroll to position [97, 0]
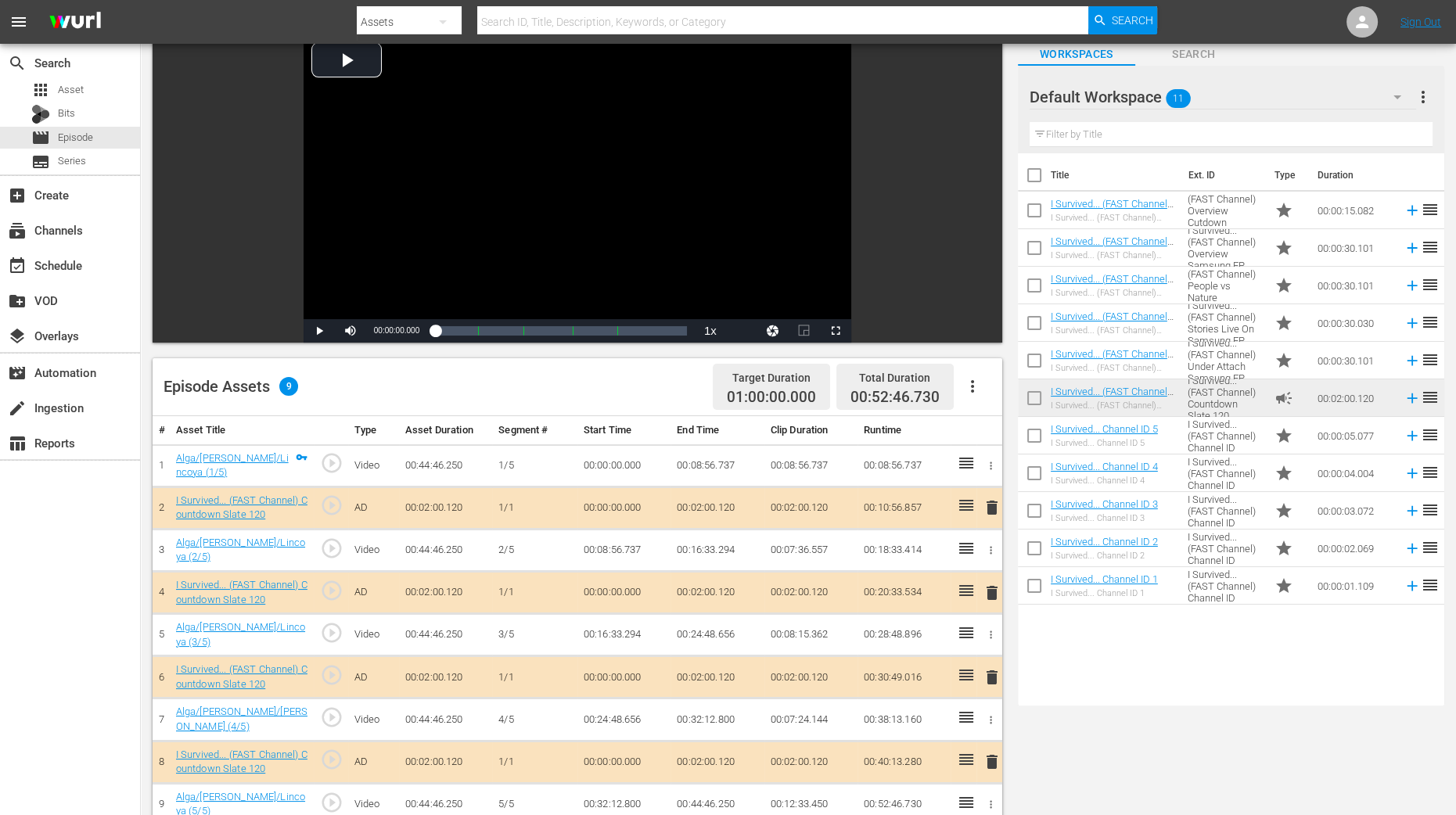
click at [991, 587] on span "delete" at bounding box center [992, 593] width 19 height 19
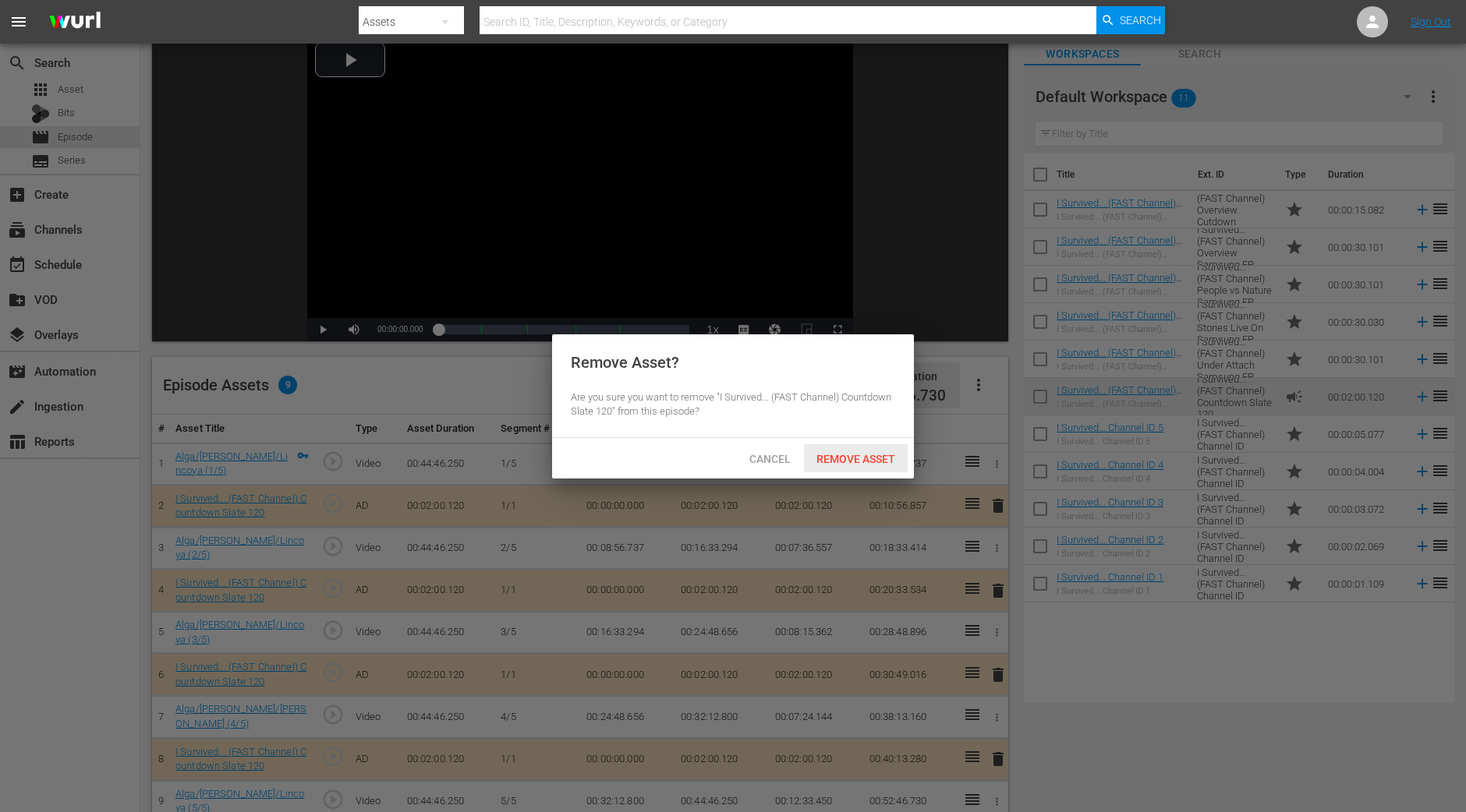
click at [866, 454] on span "Remove Asset" at bounding box center [855, 459] width 104 height 13
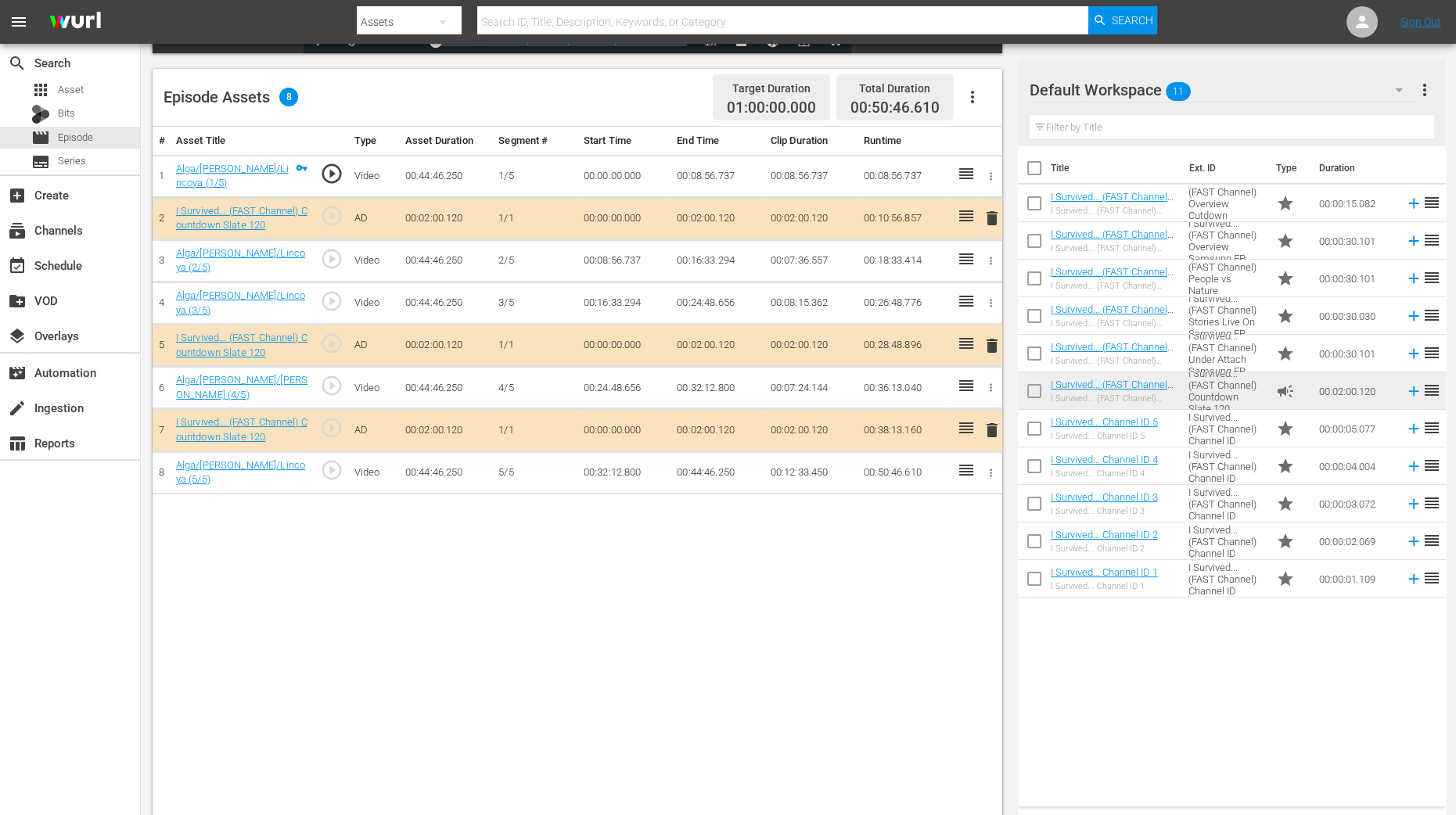
scroll to position [390, 0]
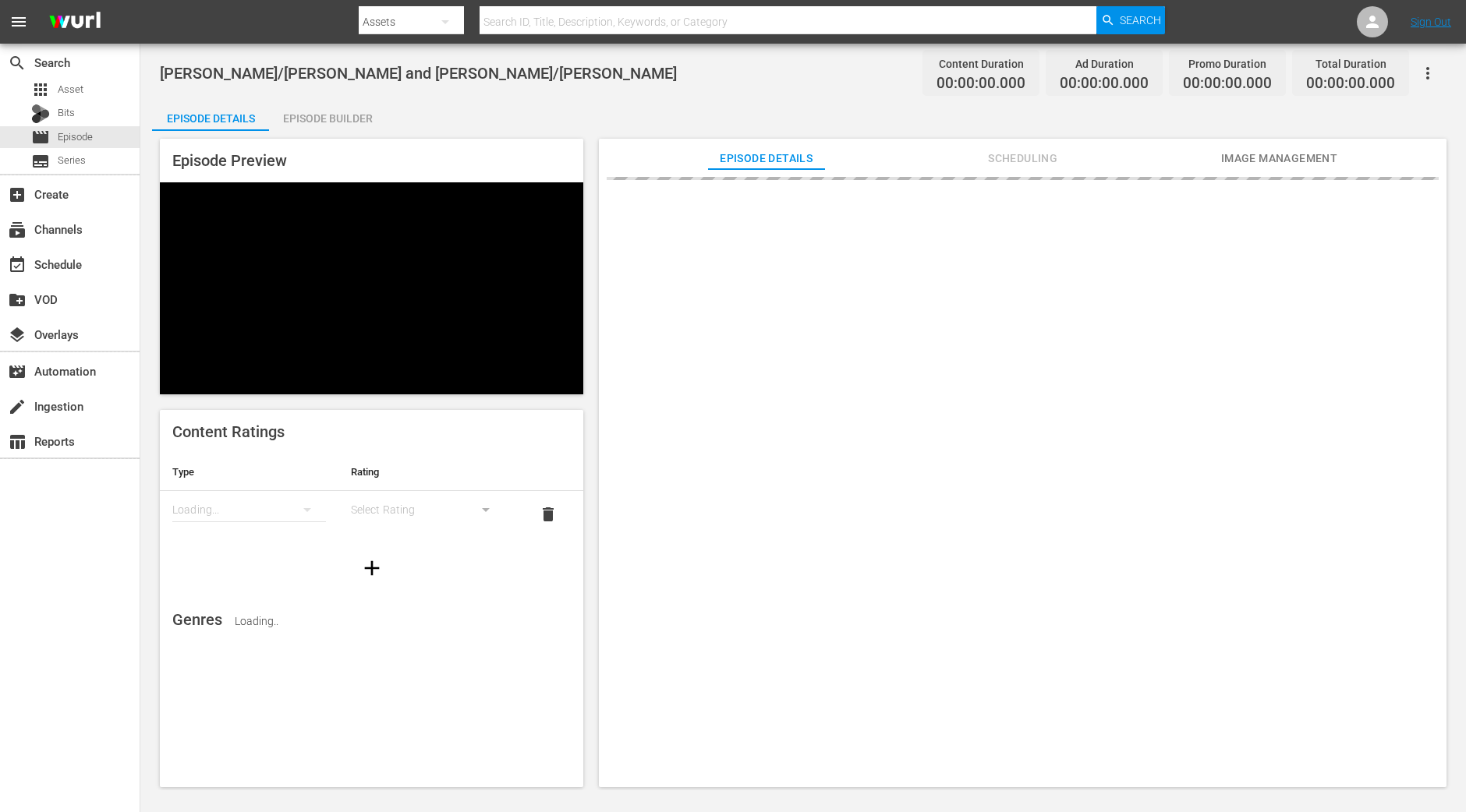
click at [314, 116] on div "Episode Builder" at bounding box center [328, 118] width 117 height 37
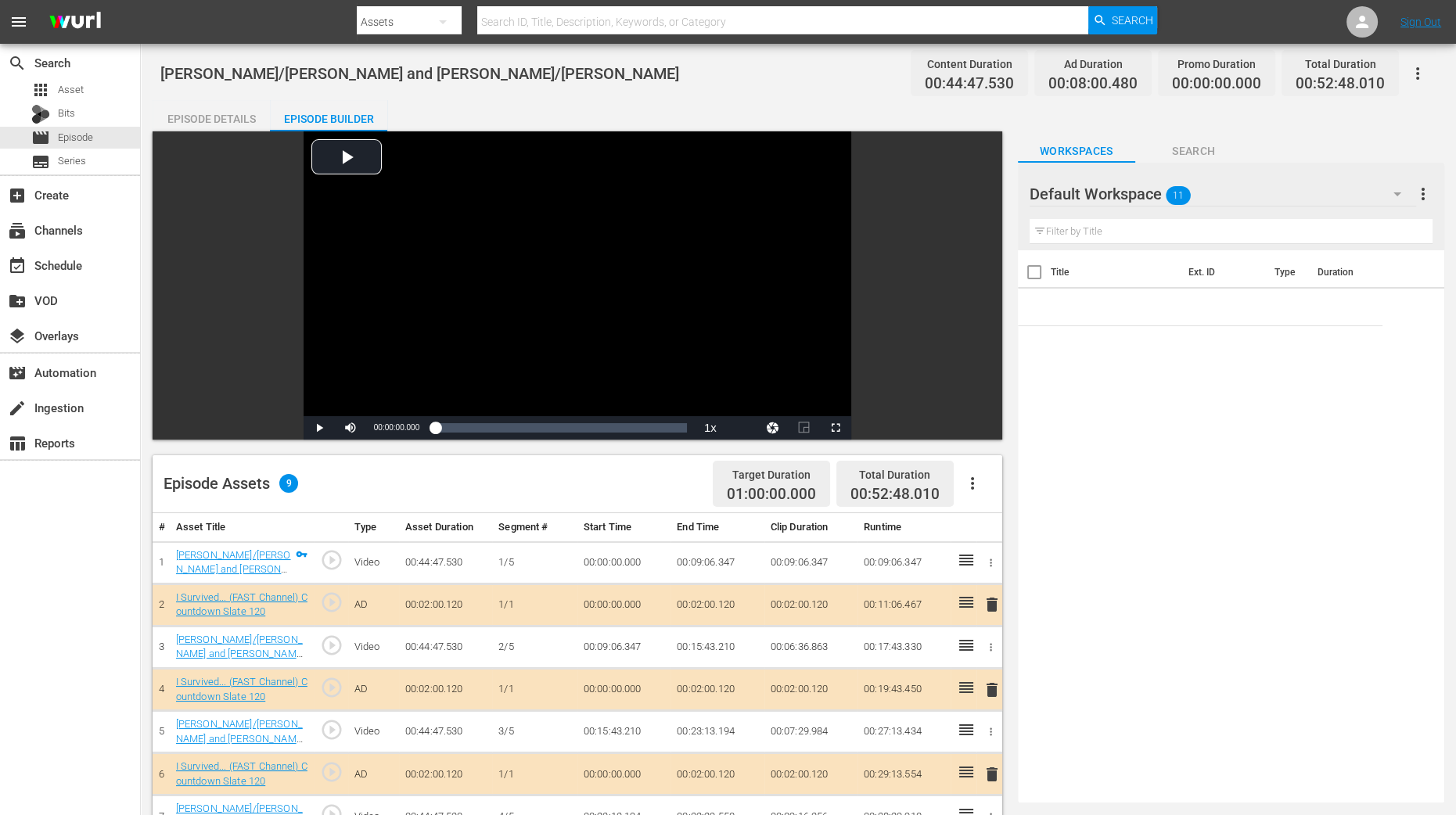
scroll to position [293, 0]
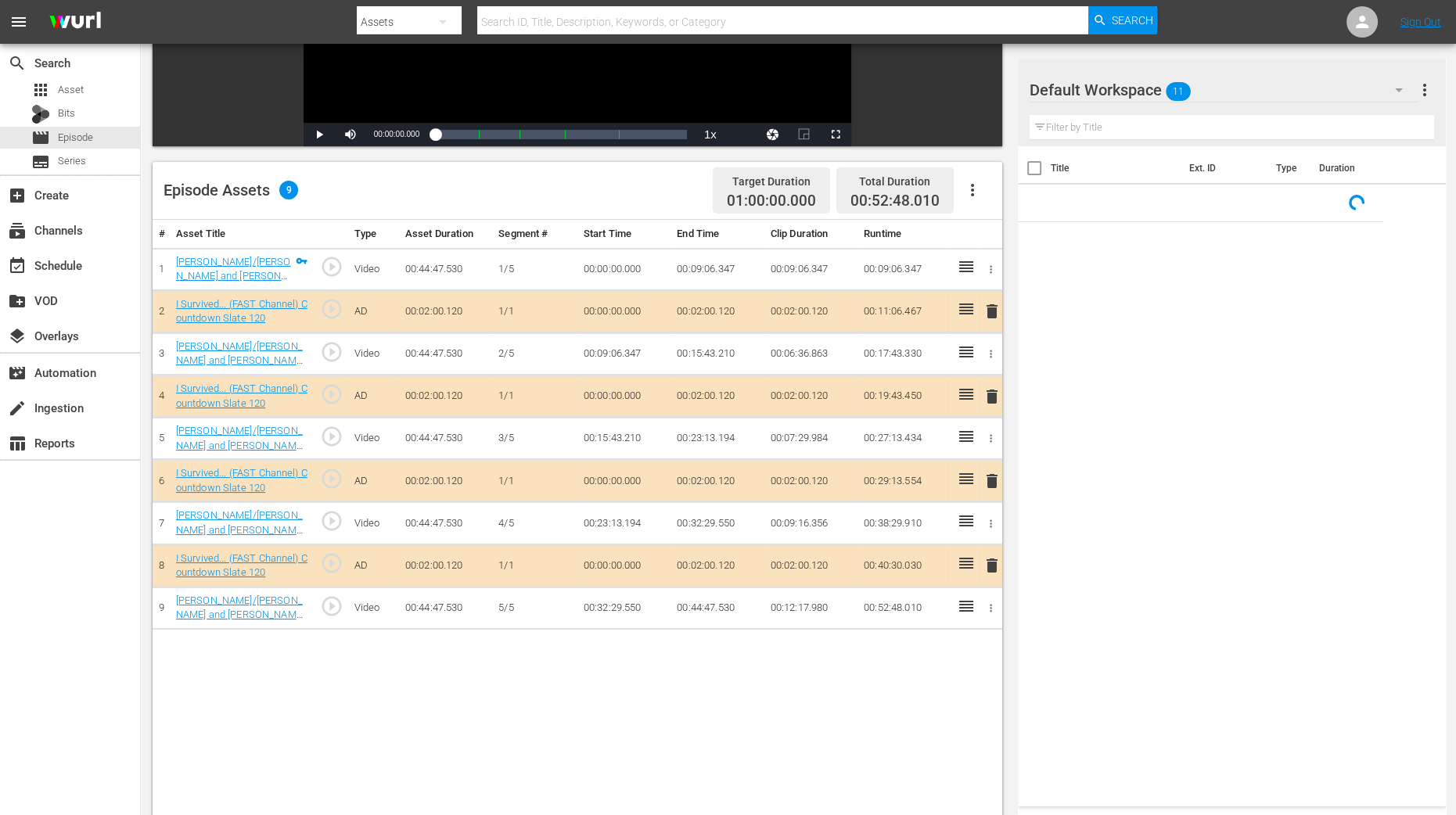
click at [991, 396] on span "delete" at bounding box center [992, 396] width 19 height 19
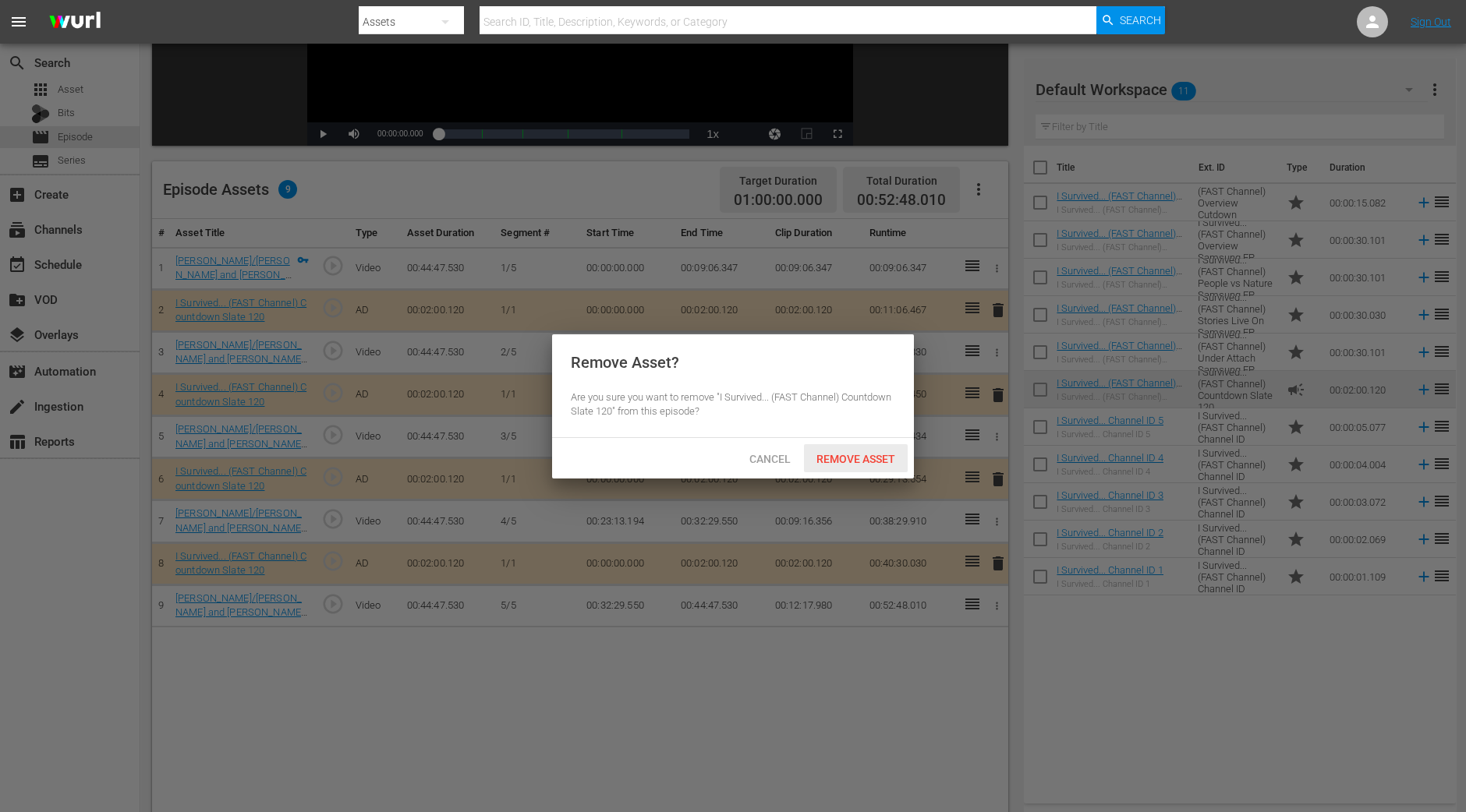
click at [878, 460] on span "Remove Asset" at bounding box center [855, 459] width 104 height 13
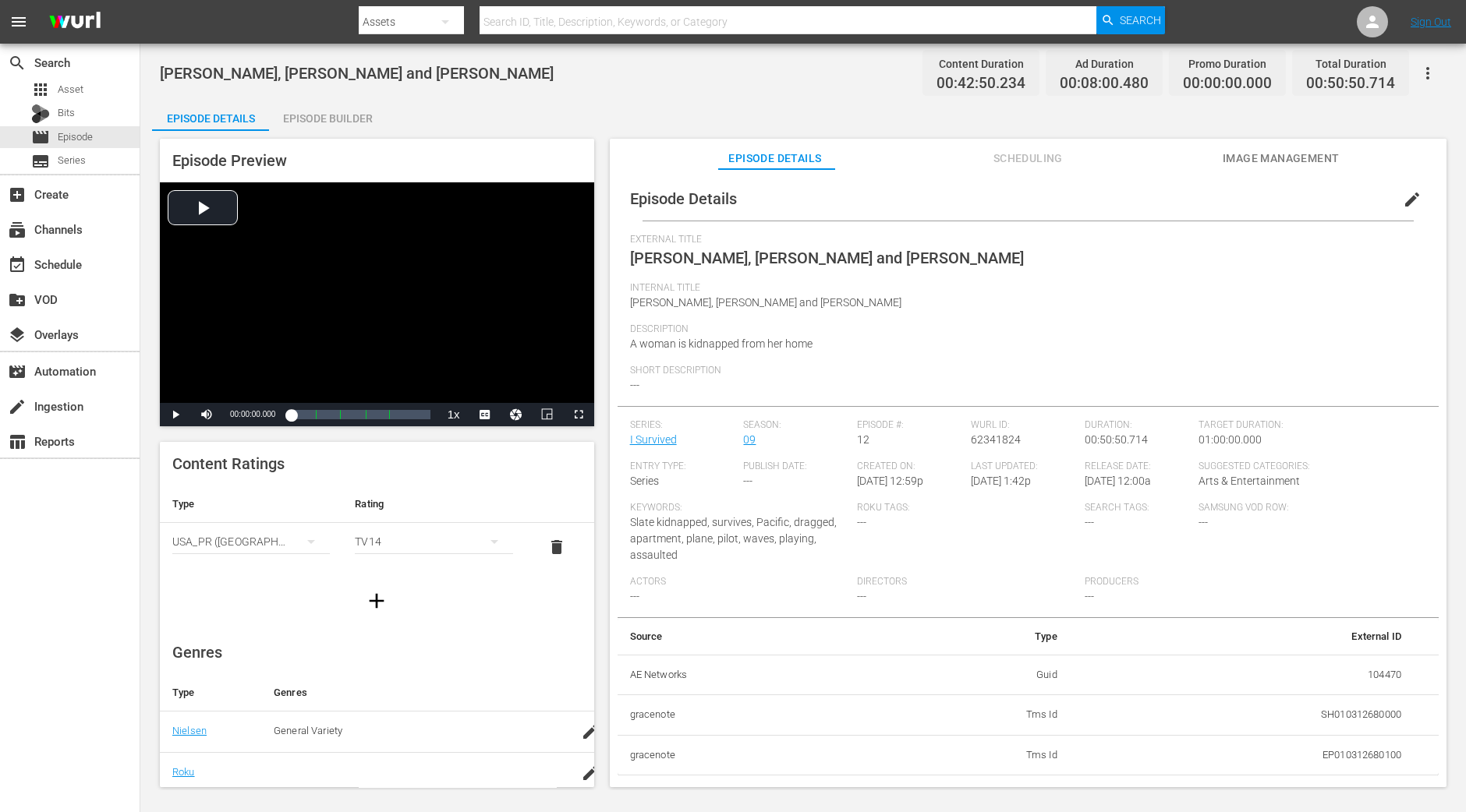
click at [344, 110] on div "Episode Builder" at bounding box center [328, 118] width 117 height 37
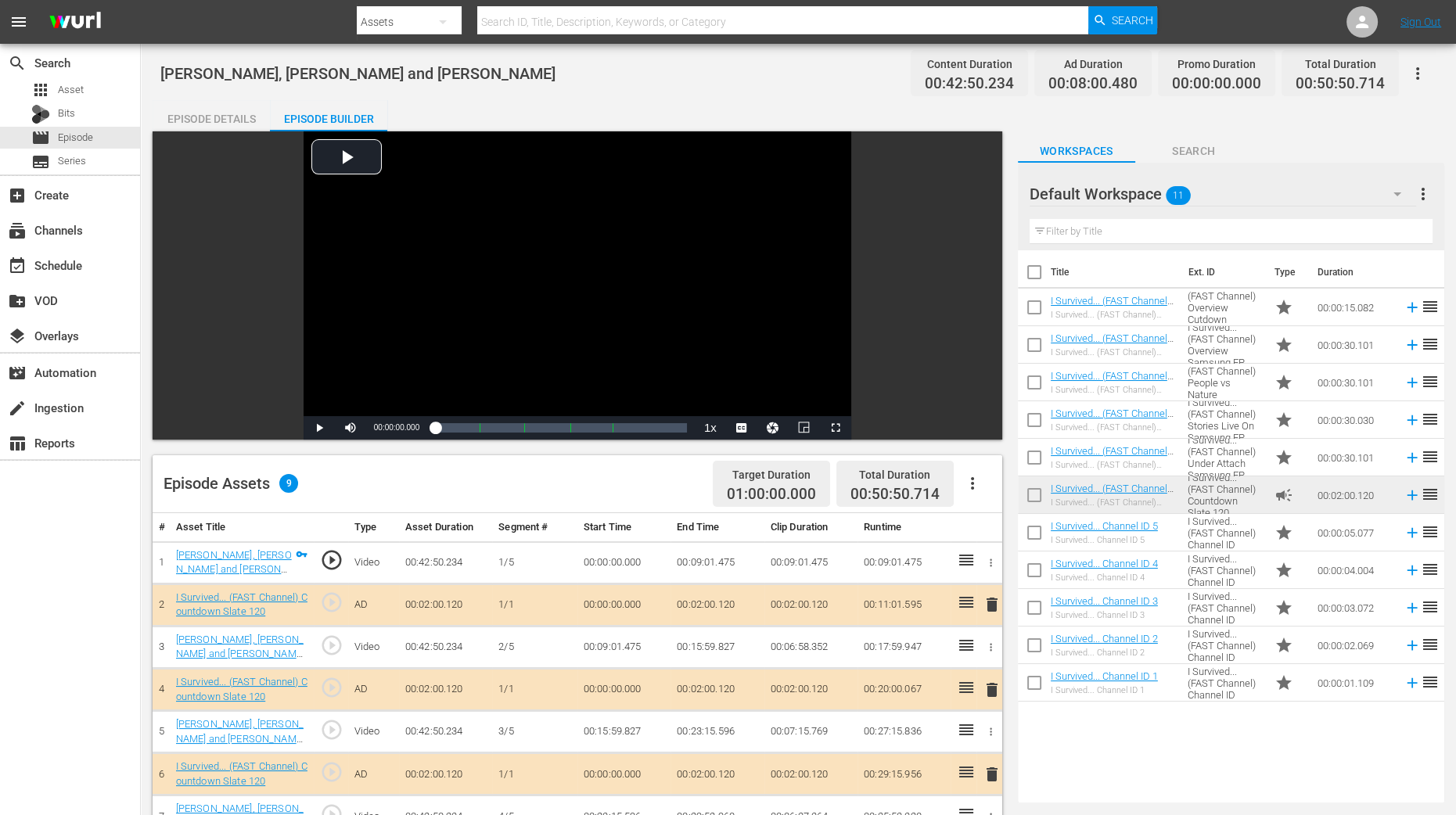
scroll to position [293, 0]
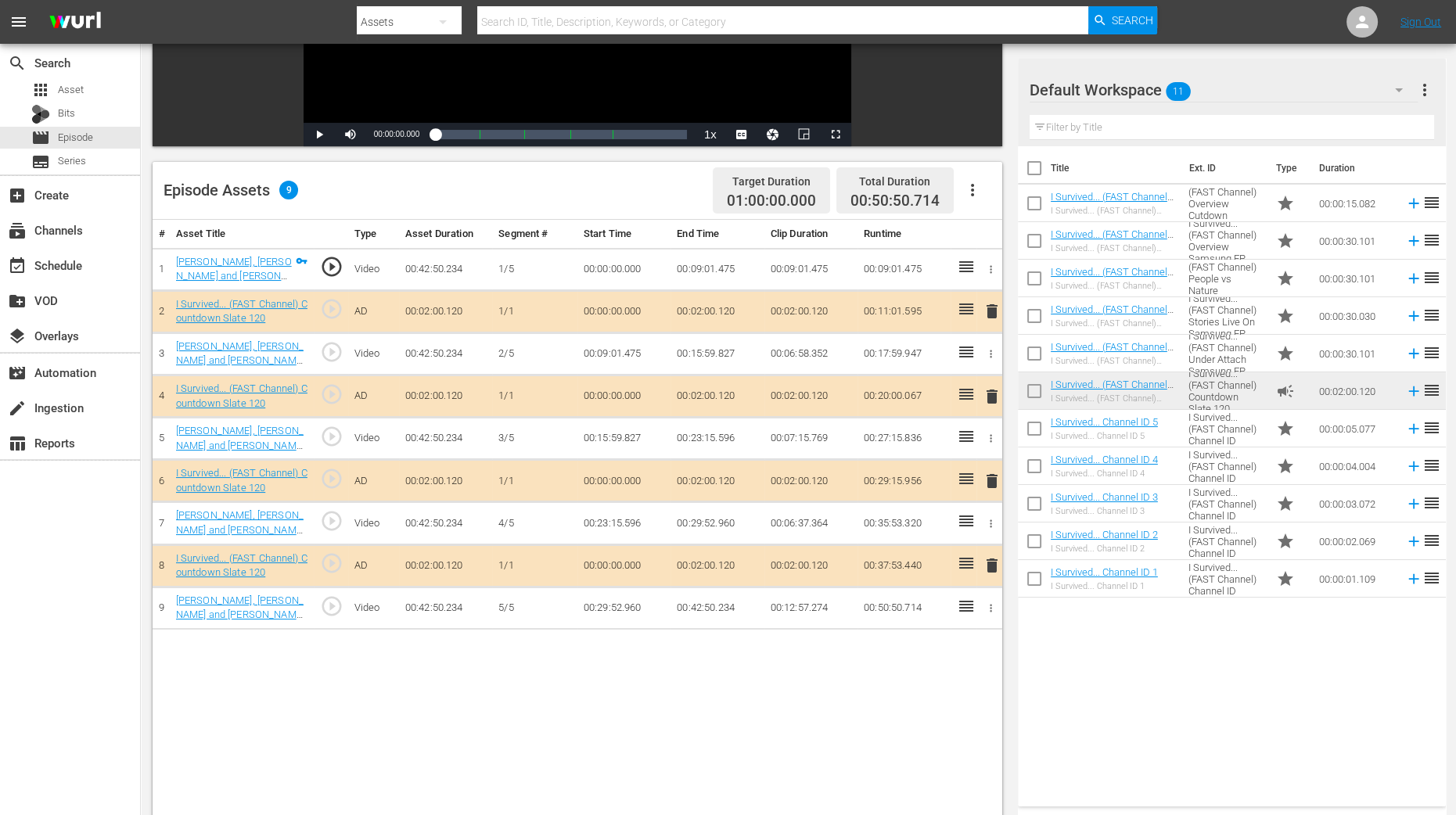
click at [996, 401] on span "delete" at bounding box center [992, 396] width 19 height 19
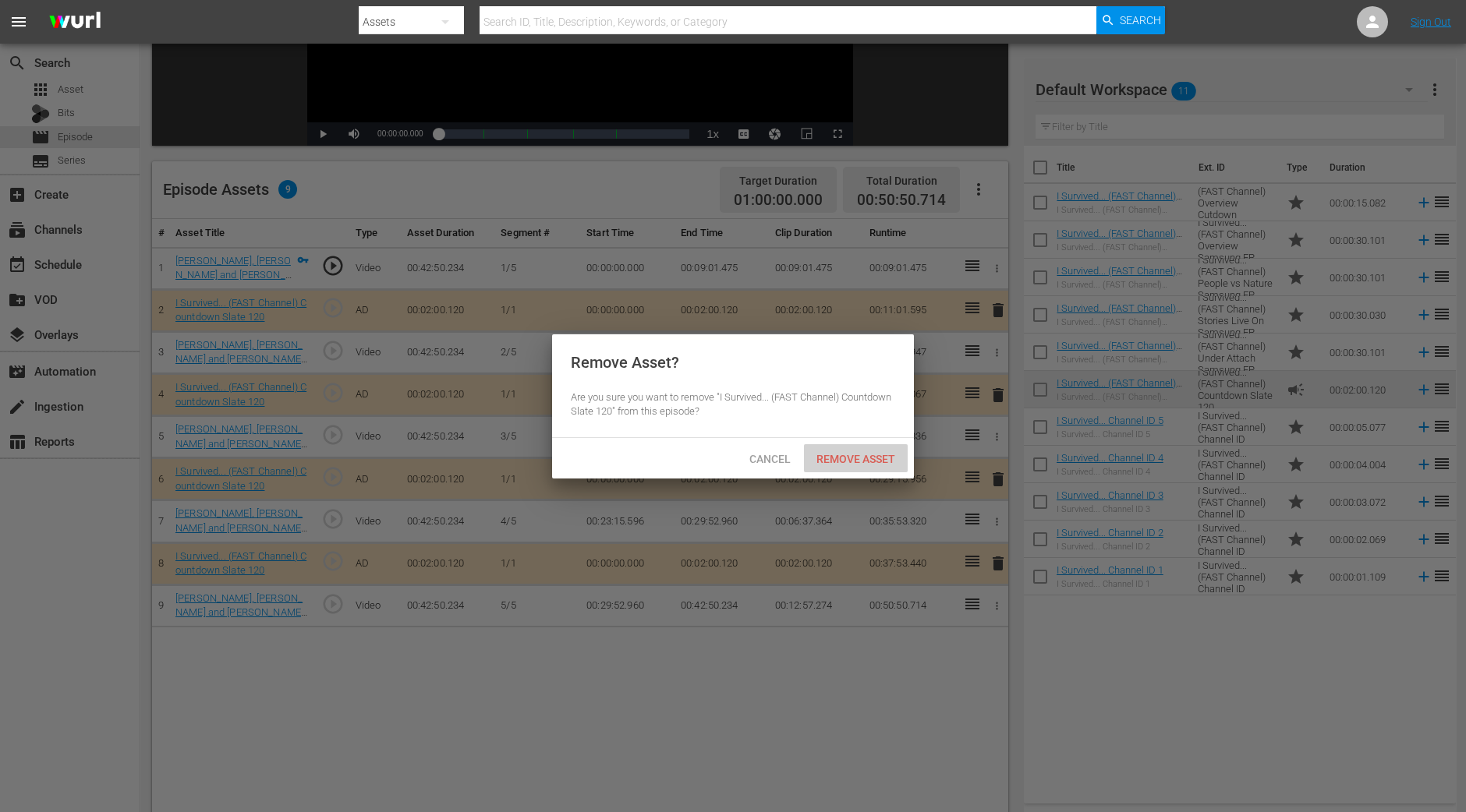
click at [903, 458] on span "Remove Asset" at bounding box center [855, 459] width 104 height 13
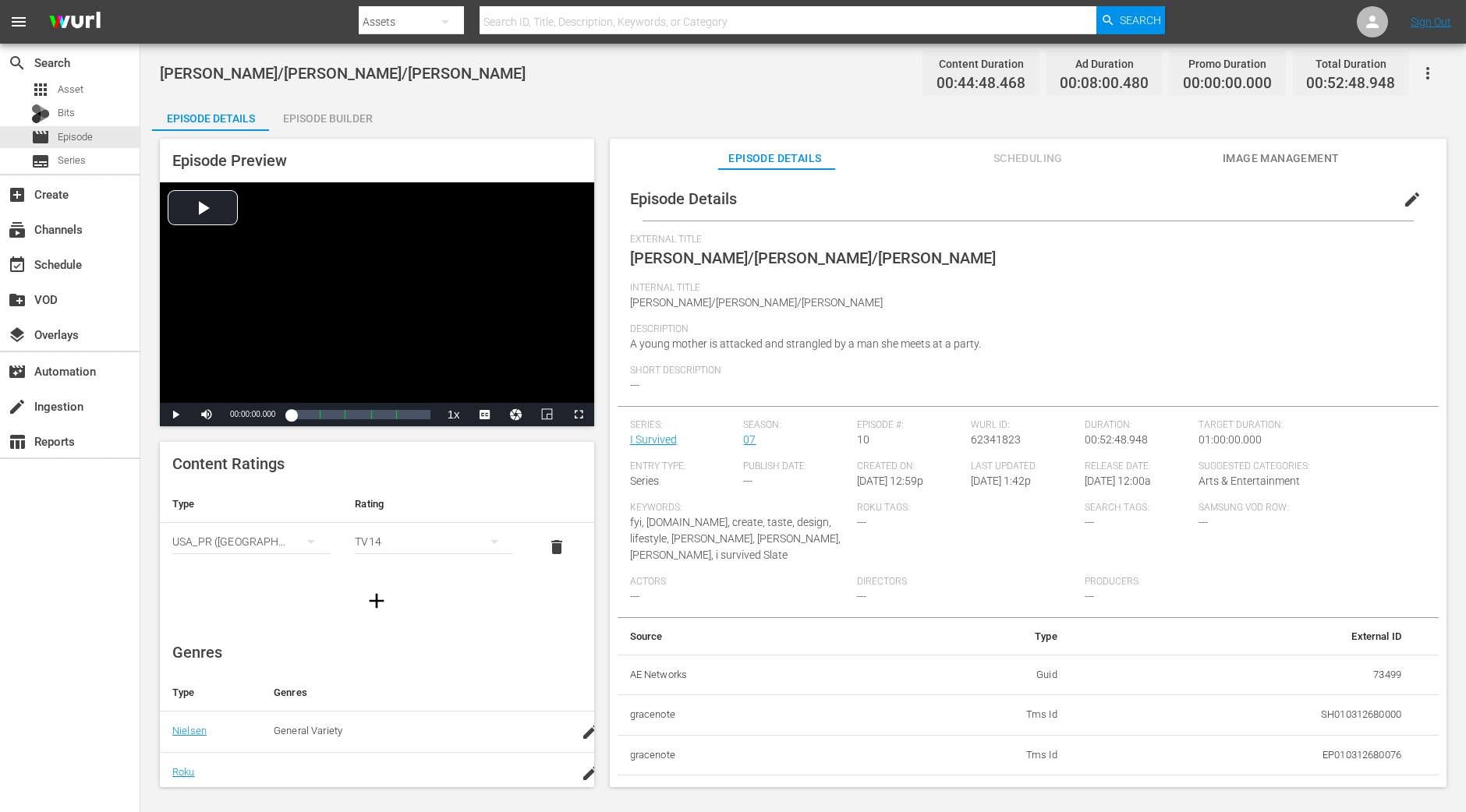
click at [337, 135] on div "Episode Preview Video Player is loading. Play Video Play Mute Current Time 00:0…" at bounding box center [803, 465] width 1302 height 669
click at [337, 133] on div "Episode Preview Video Player is loading. Play Video Play Mute Current Time 00:0…" at bounding box center [803, 465] width 1302 height 669
click at [335, 126] on div "Episode Builder" at bounding box center [328, 118] width 117 height 37
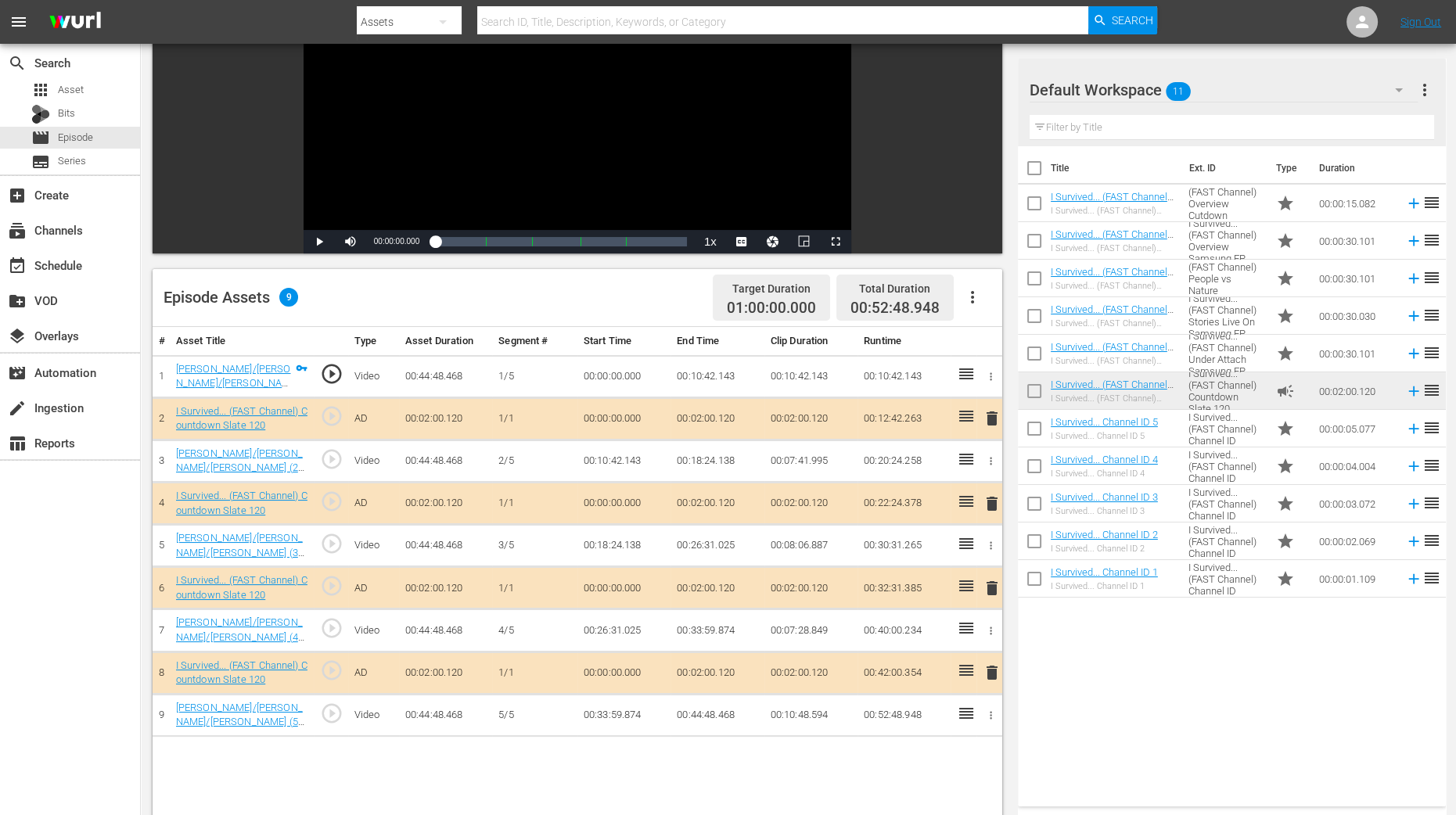
scroll to position [195, 0]
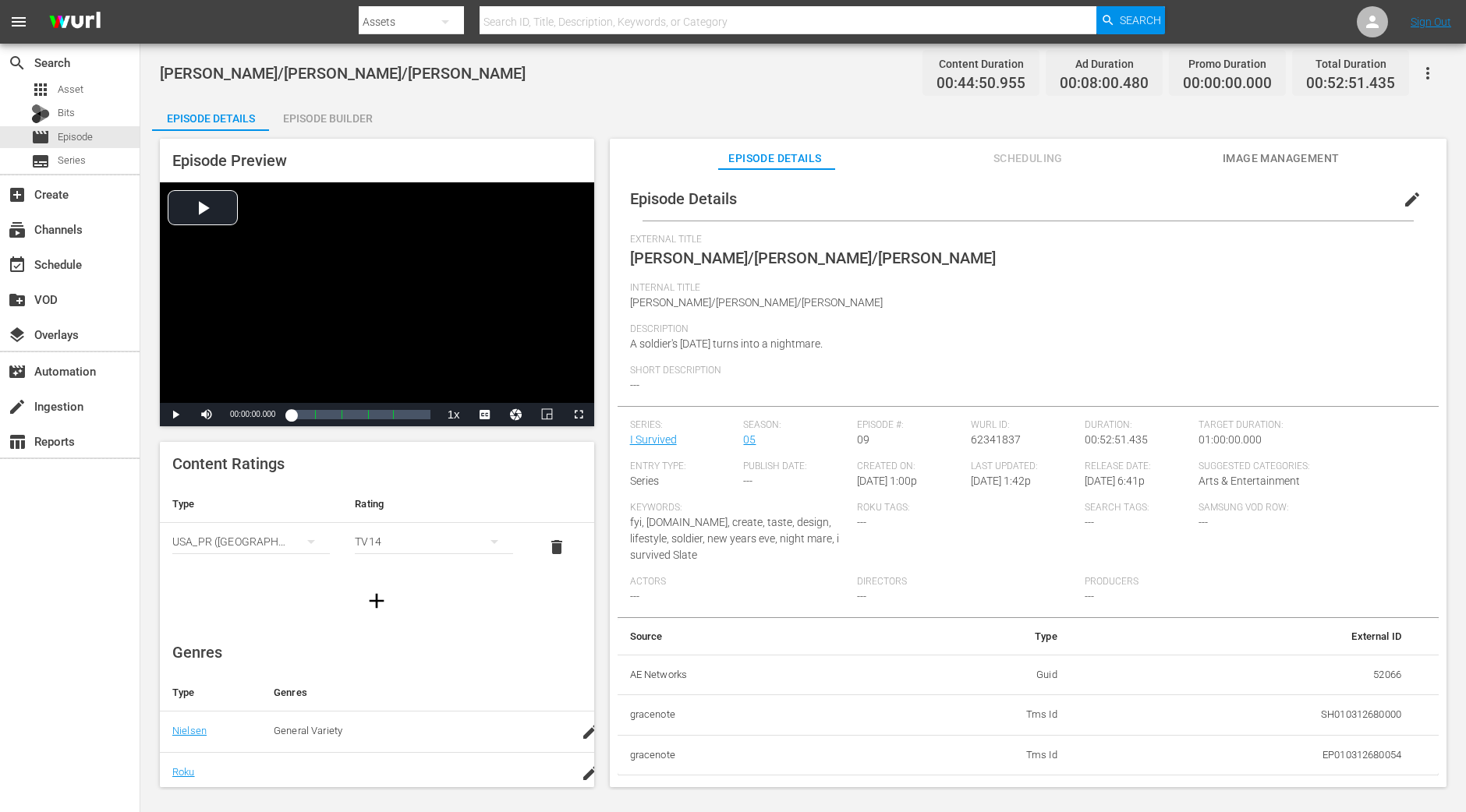
click at [352, 122] on div "Episode Builder" at bounding box center [328, 118] width 117 height 37
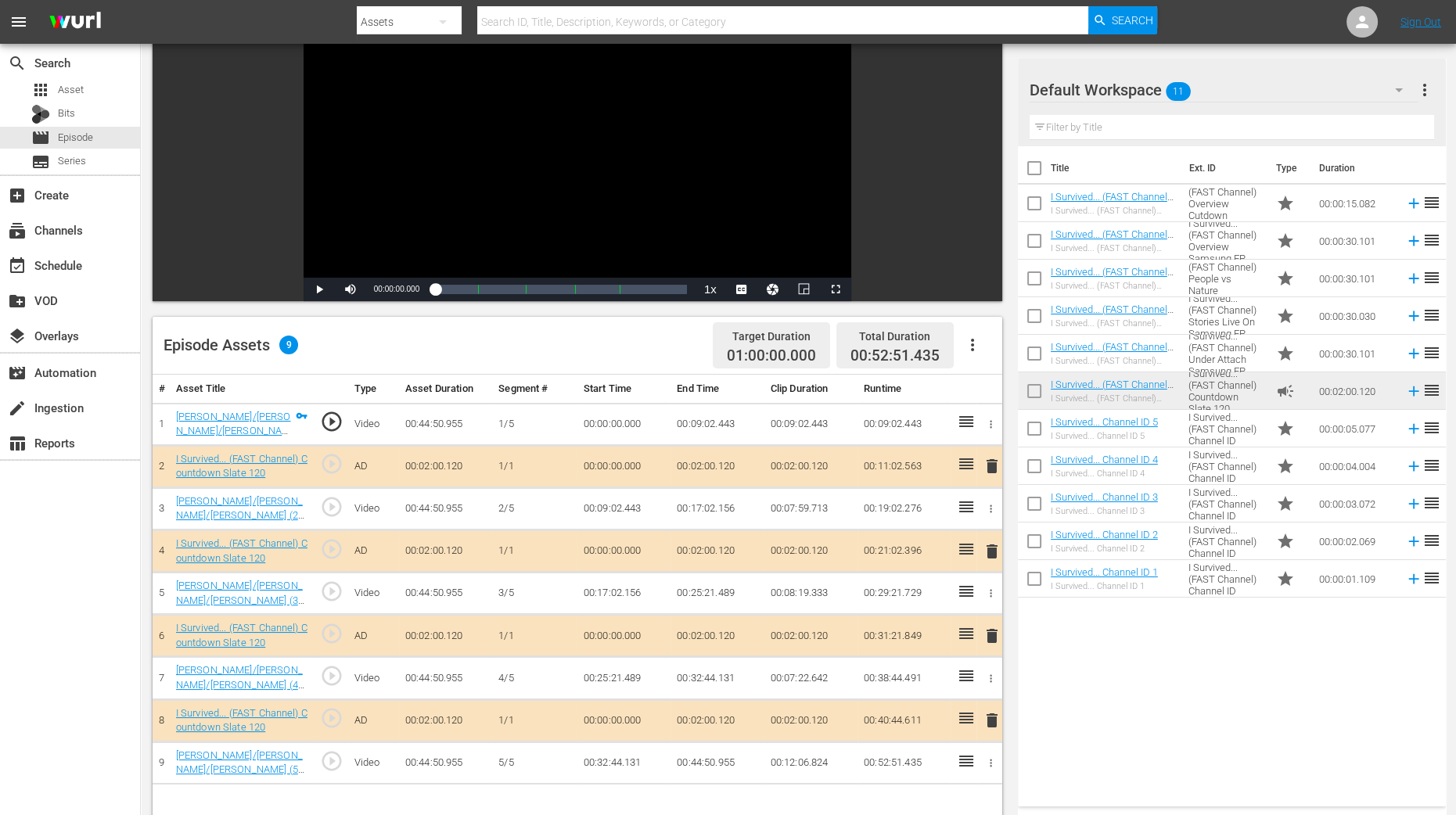
scroll to position [293, 0]
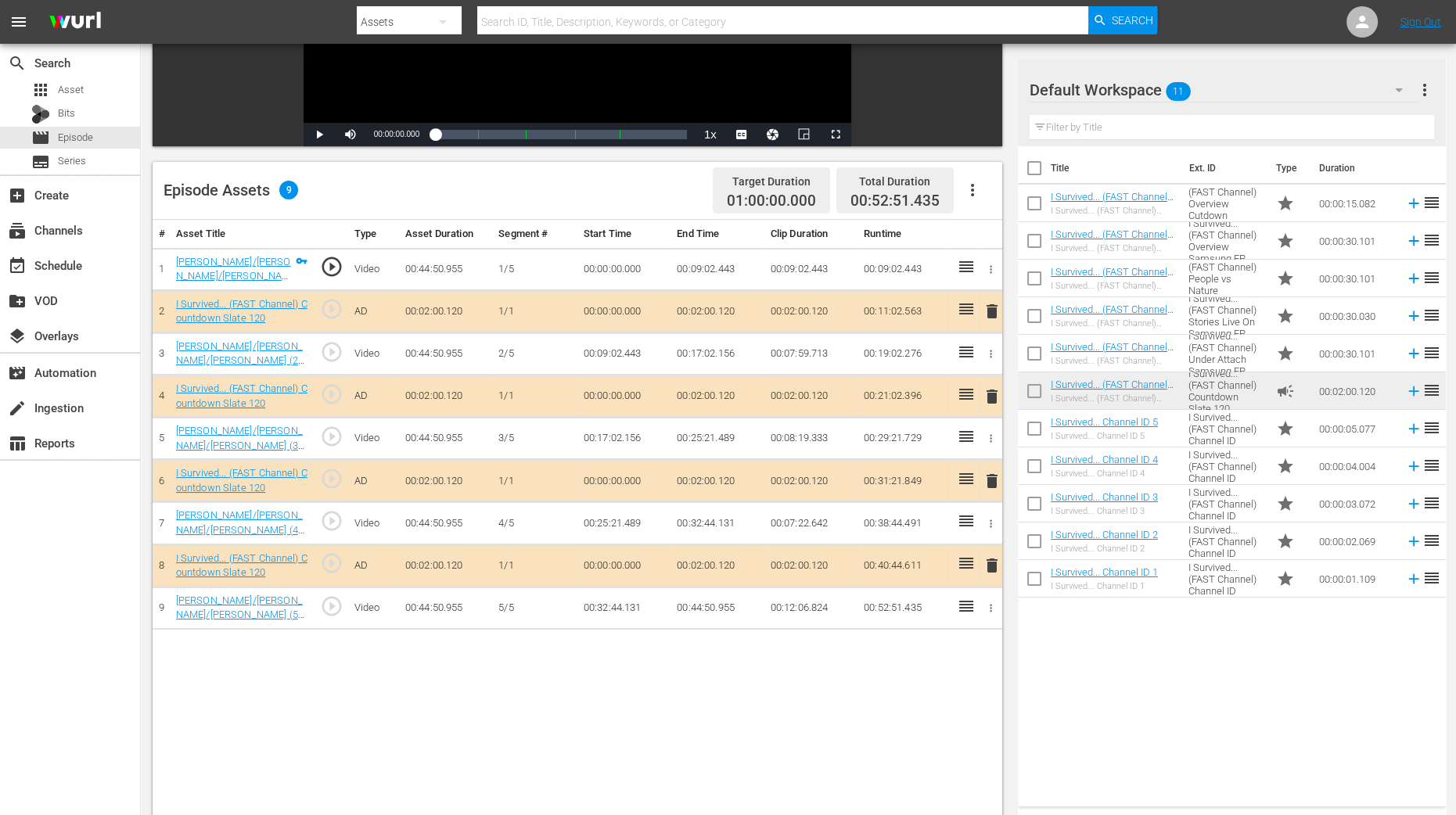
click at [993, 394] on span "delete" at bounding box center [992, 396] width 19 height 19
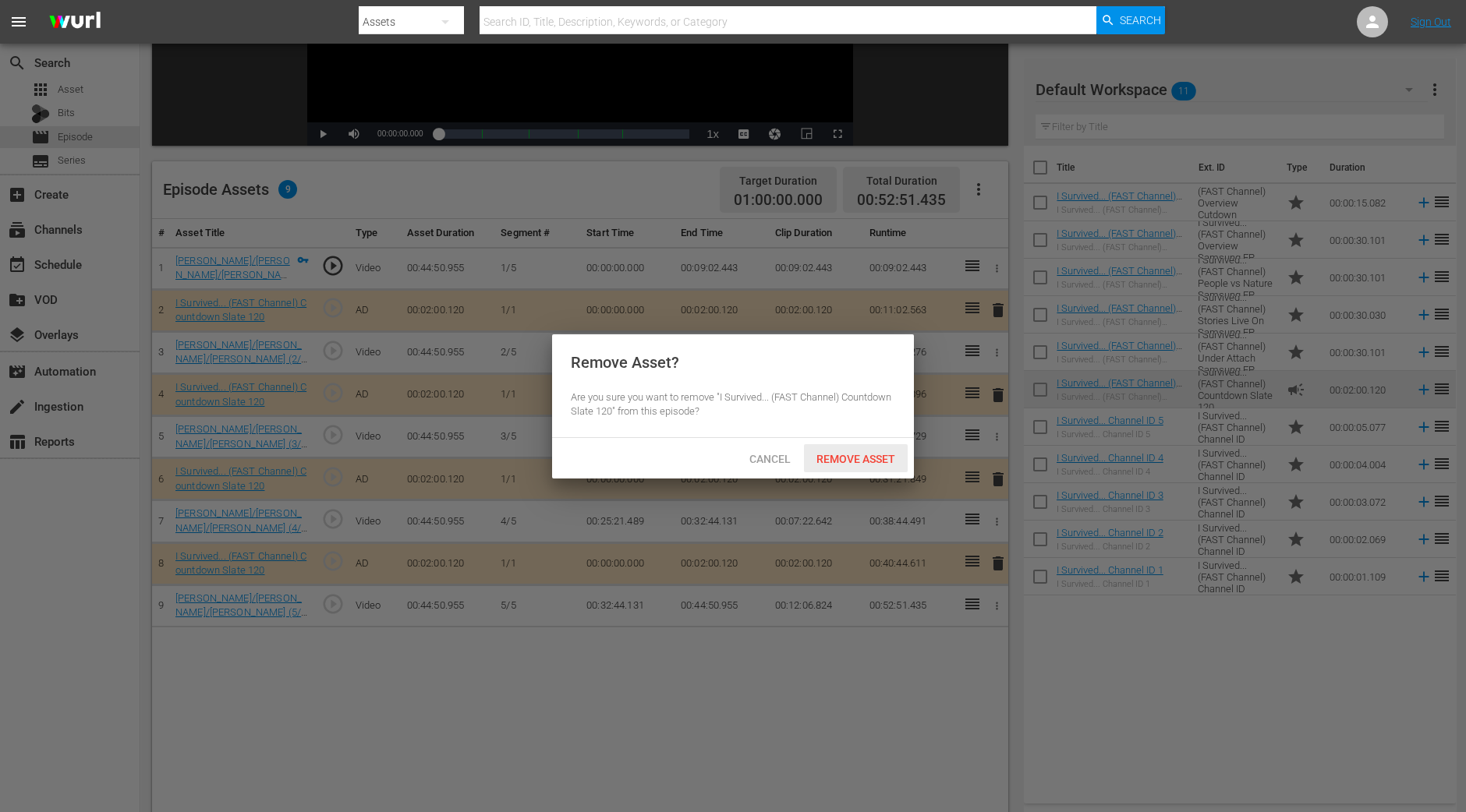
click at [875, 454] on span "Remove Asset" at bounding box center [855, 459] width 104 height 13
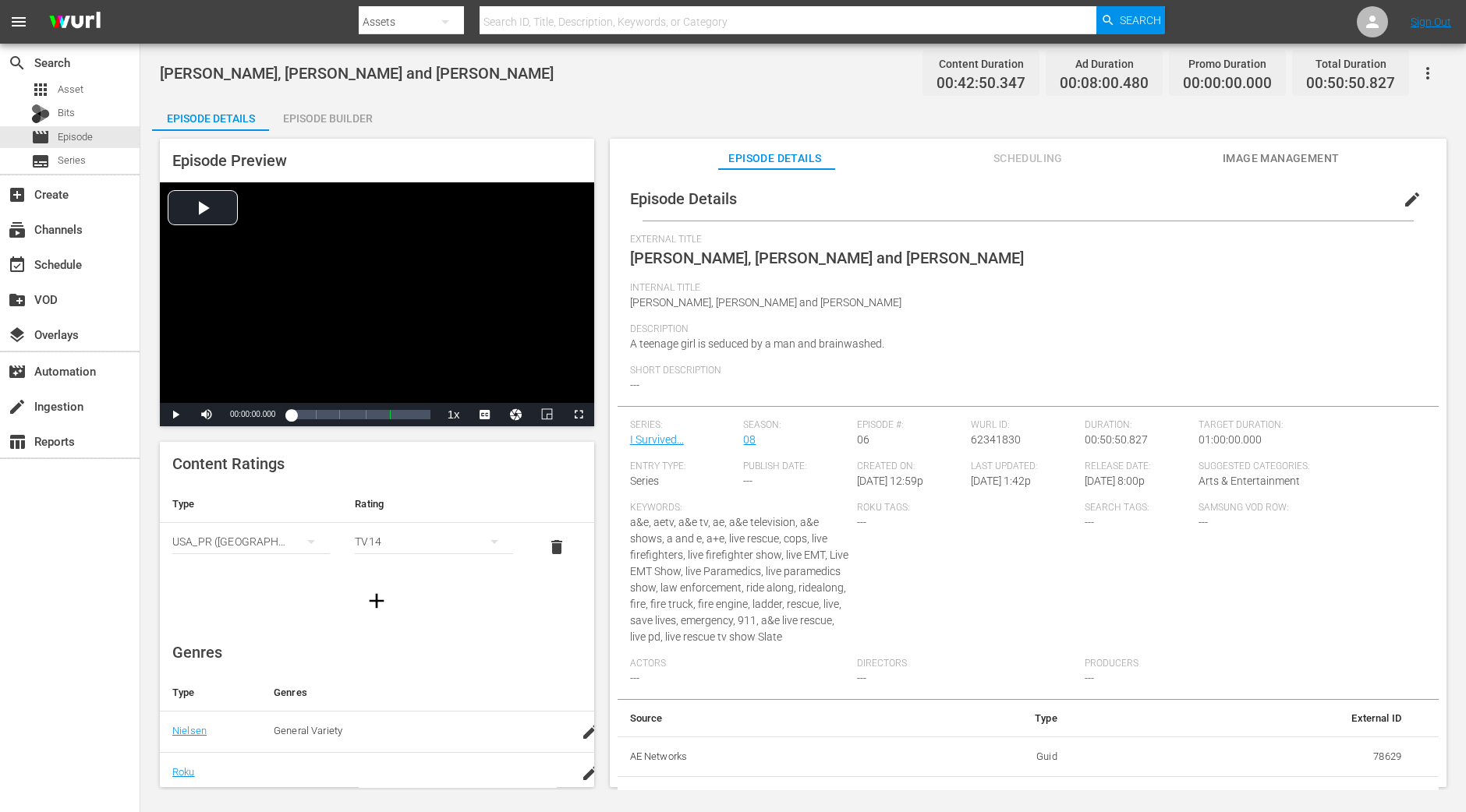
click at [368, 121] on div "Episode Builder" at bounding box center [328, 118] width 117 height 37
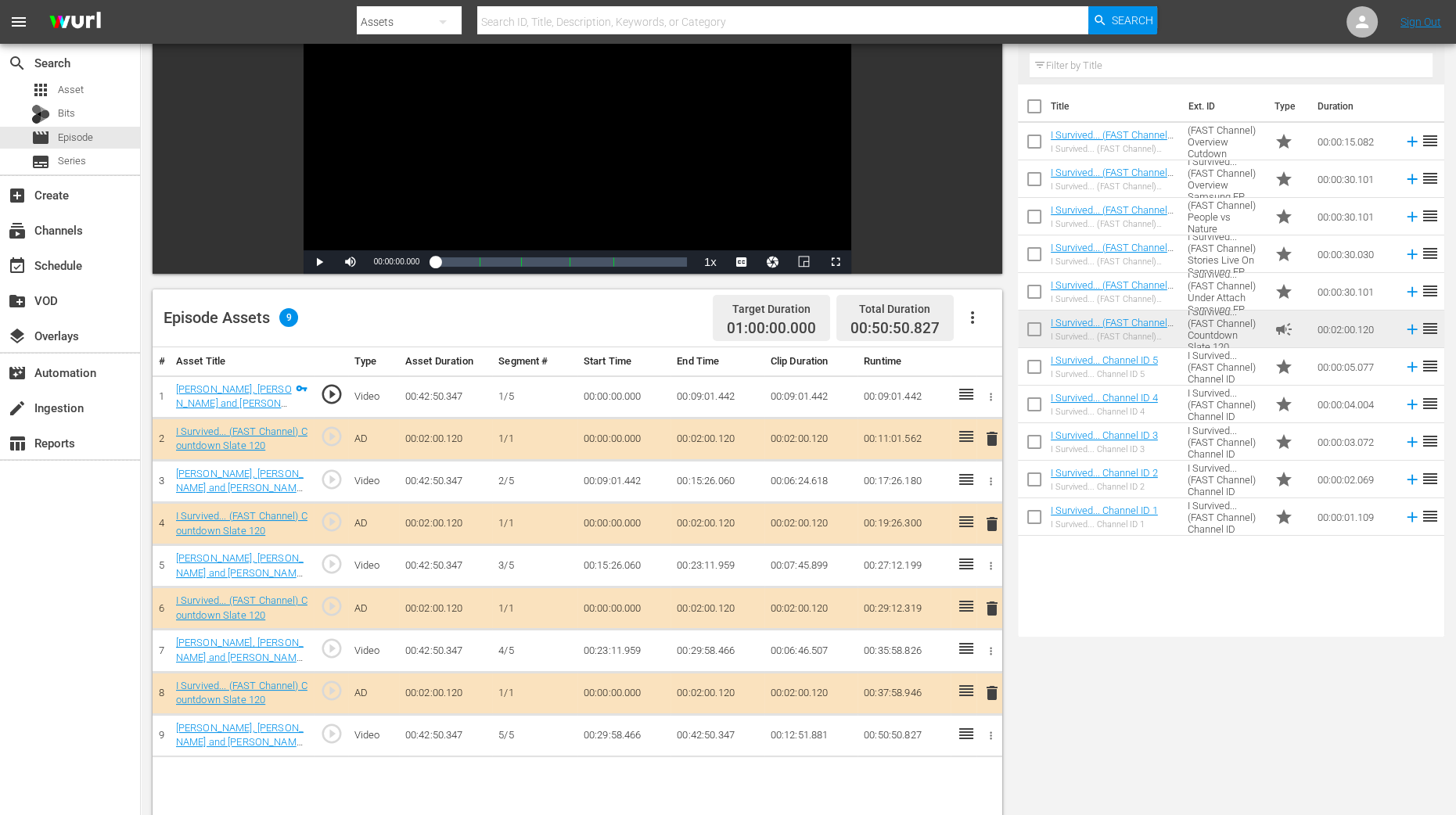
scroll to position [293, 0]
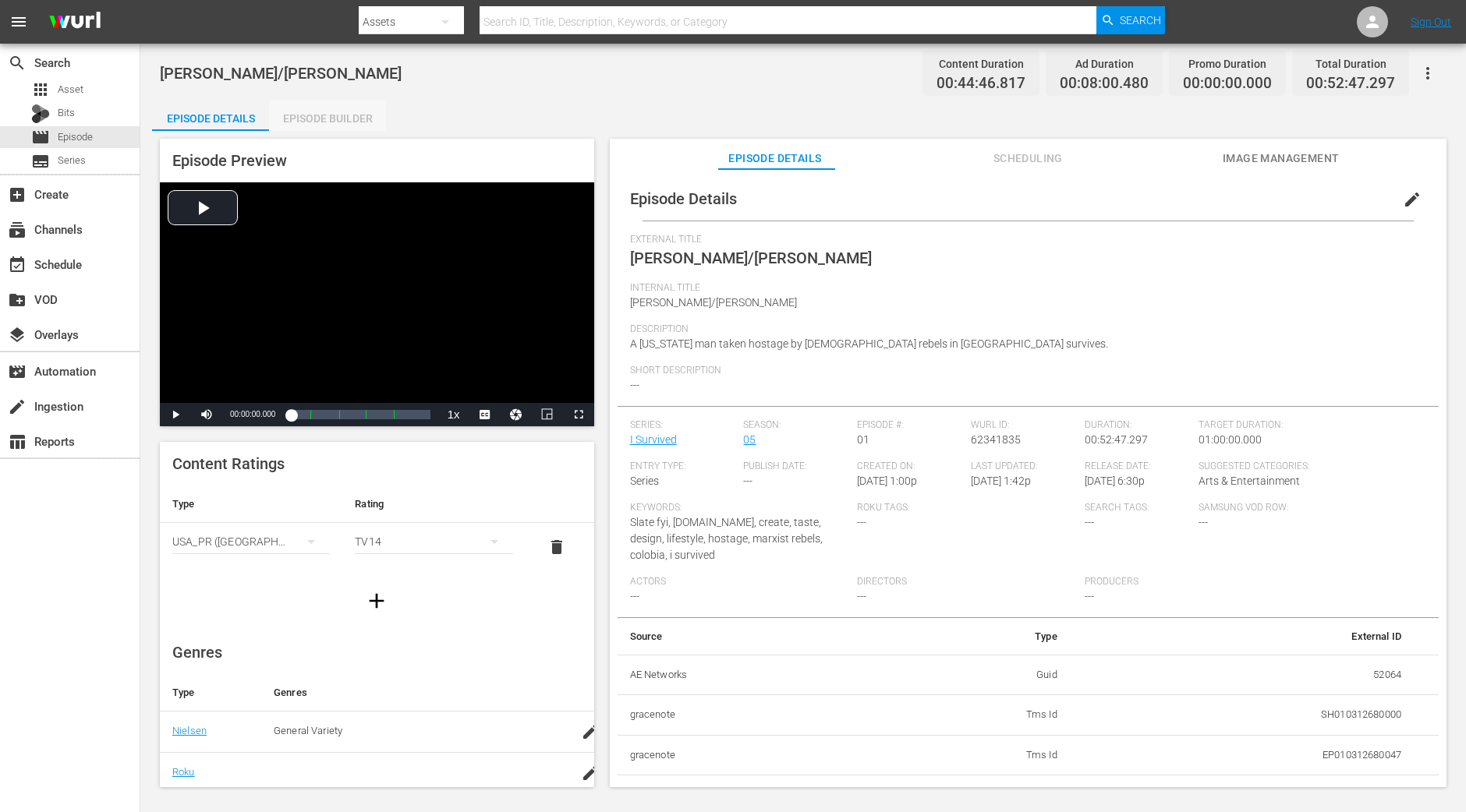
click at [308, 119] on div "Episode Builder" at bounding box center [328, 118] width 117 height 37
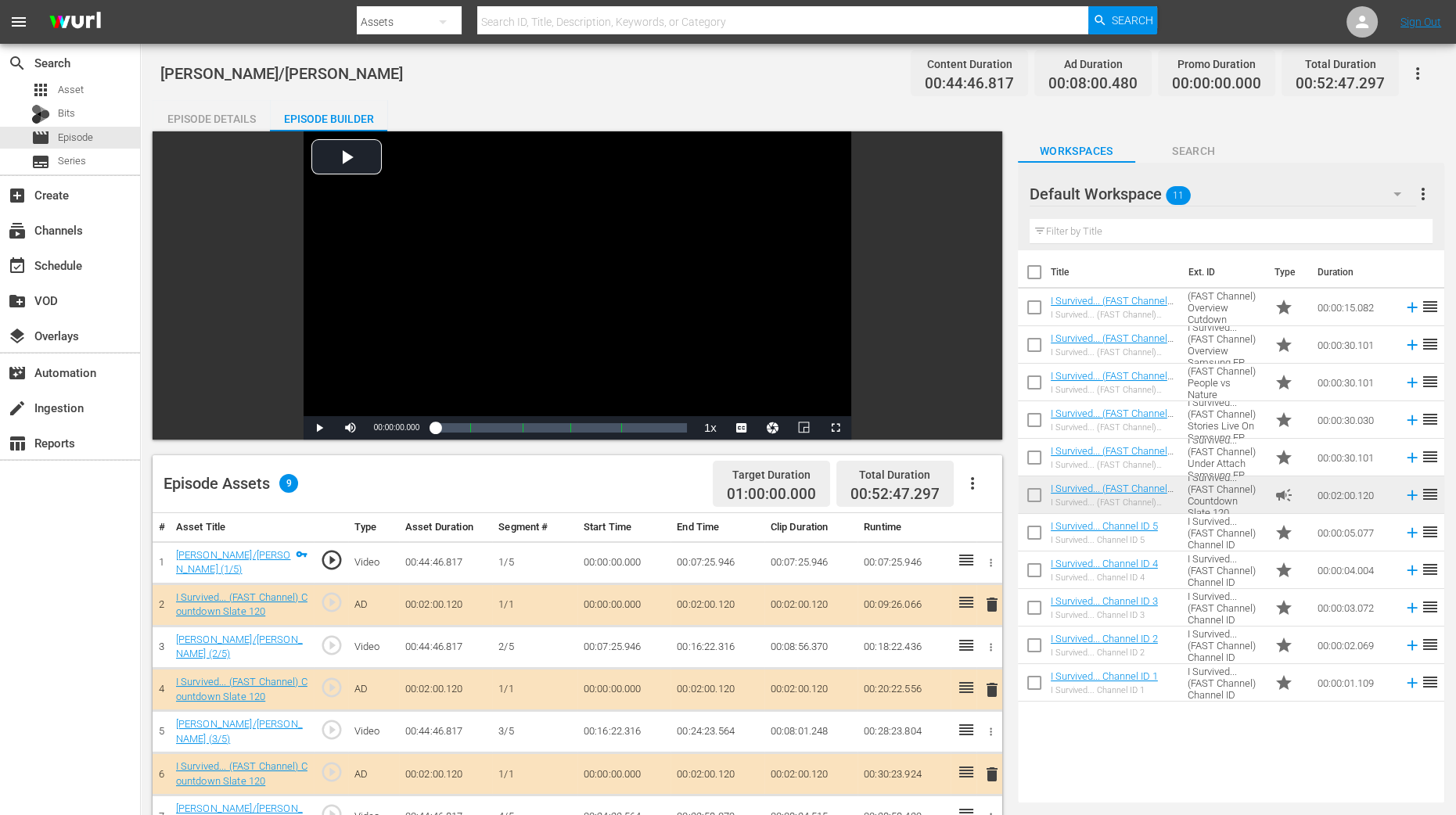
scroll to position [293, 0]
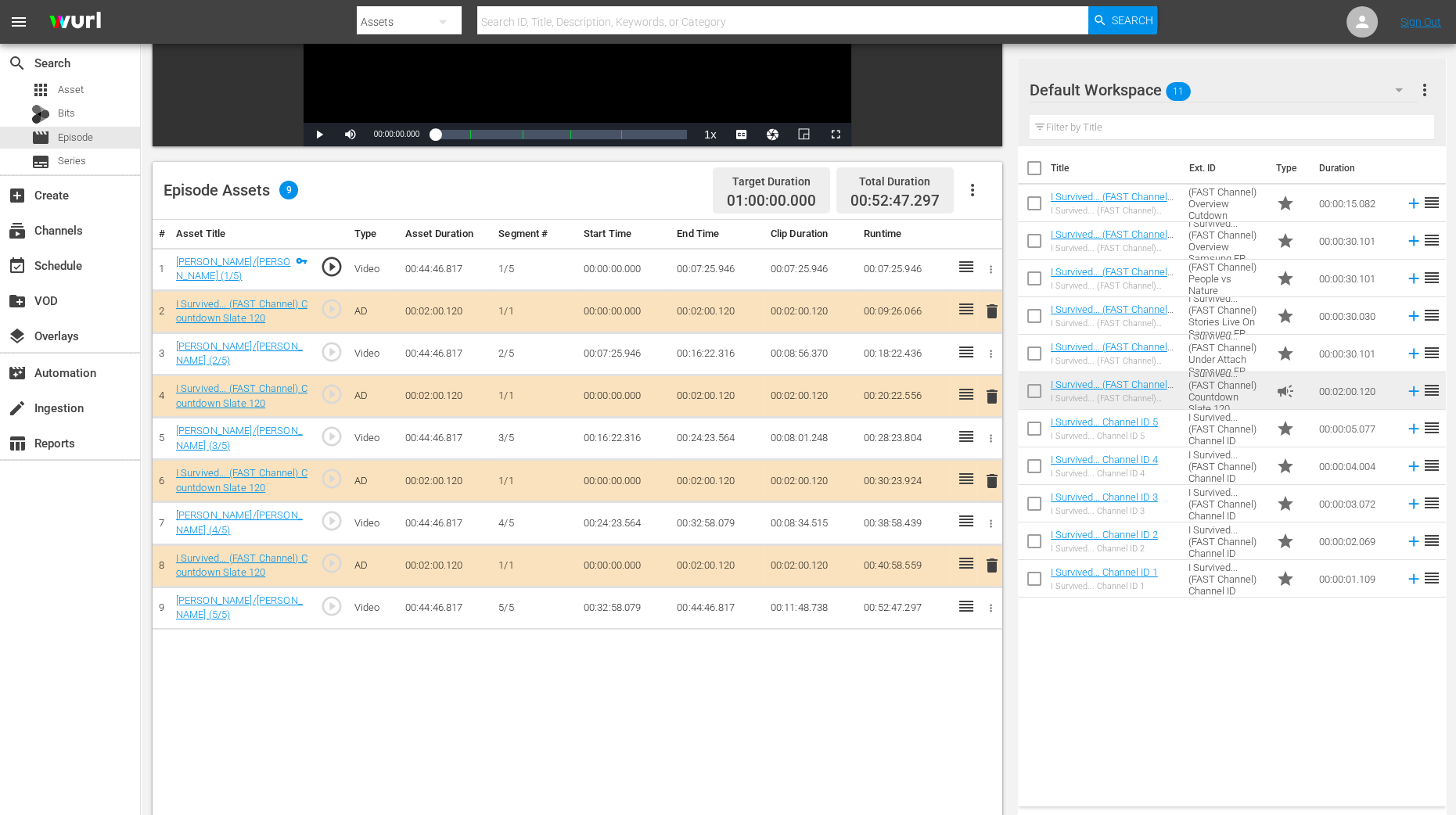
click at [990, 392] on span "delete" at bounding box center [992, 396] width 19 height 19
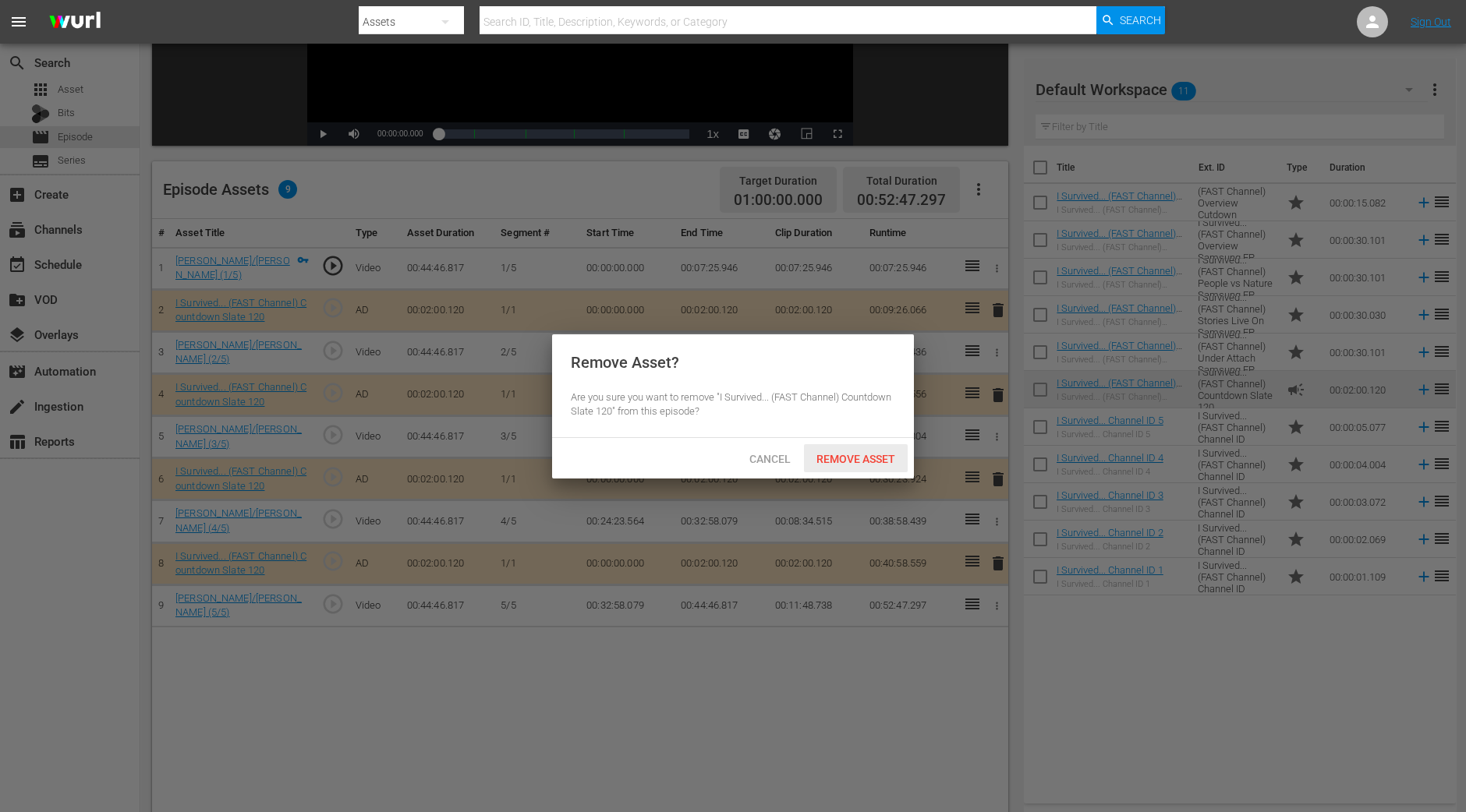
click at [877, 467] on div "Remove Asset" at bounding box center [855, 459] width 104 height 29
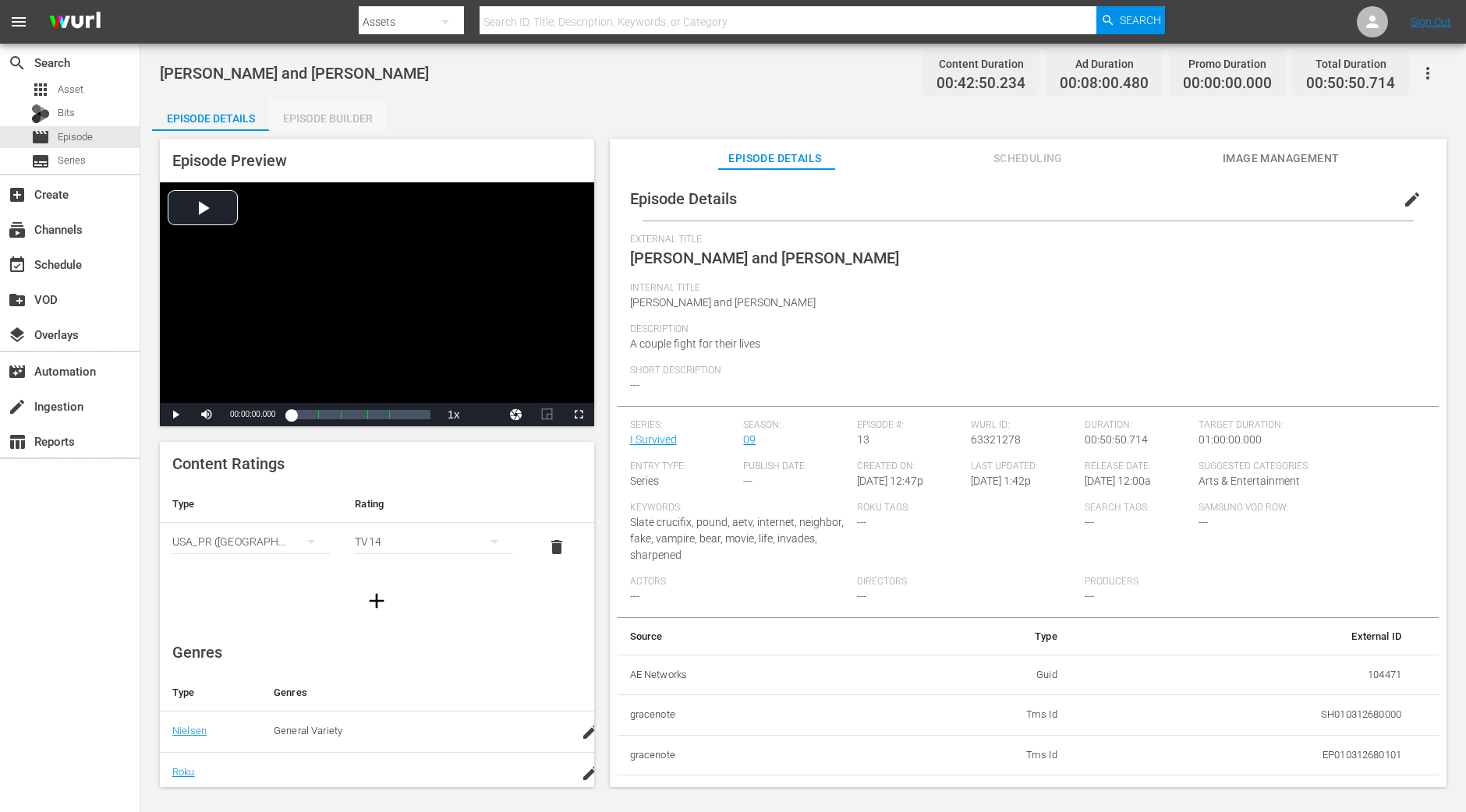
click at [348, 105] on div "Episode Builder" at bounding box center [328, 118] width 117 height 37
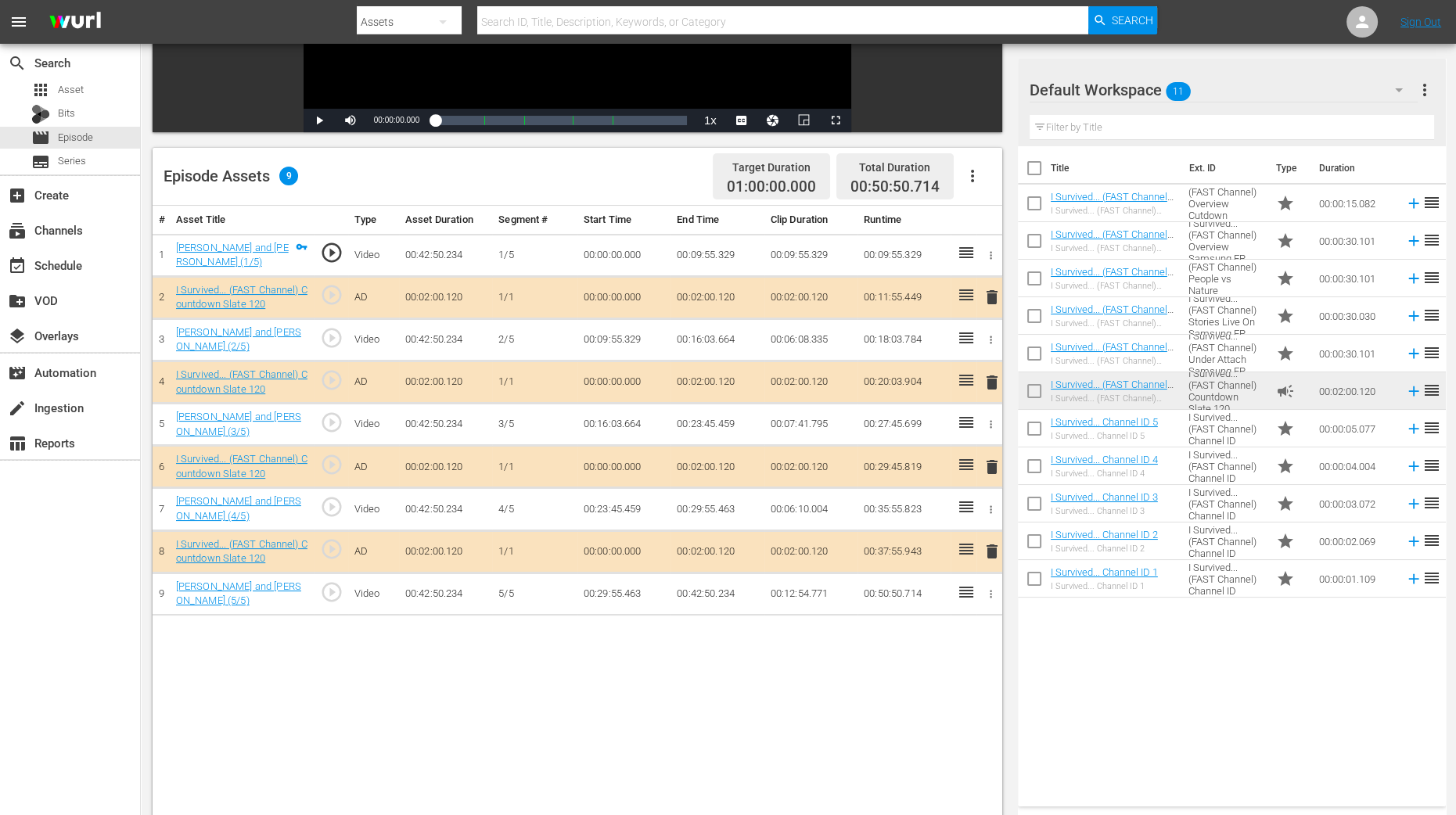
scroll to position [390, 0]
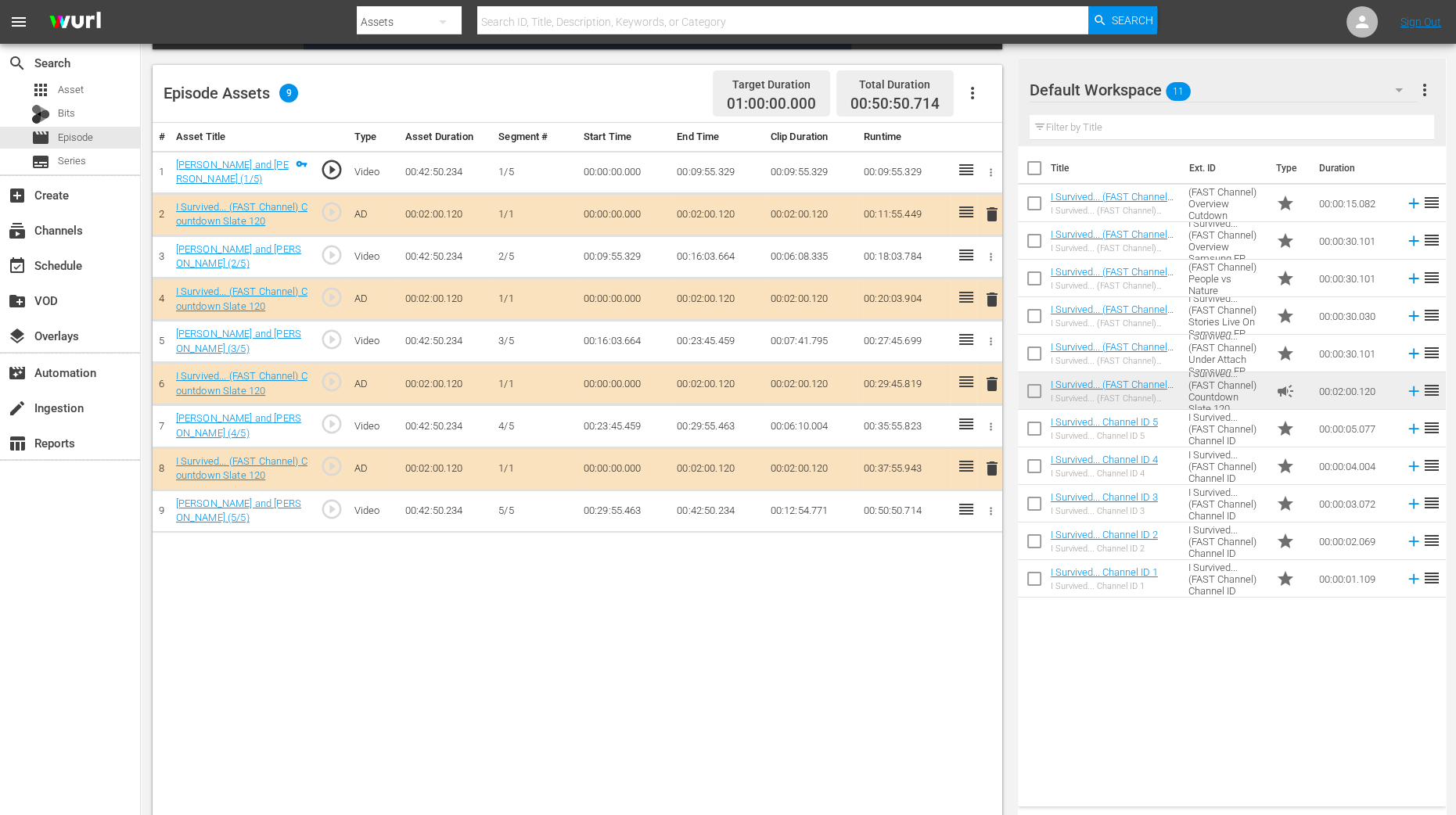
click at [993, 299] on span "delete" at bounding box center [992, 300] width 19 height 19
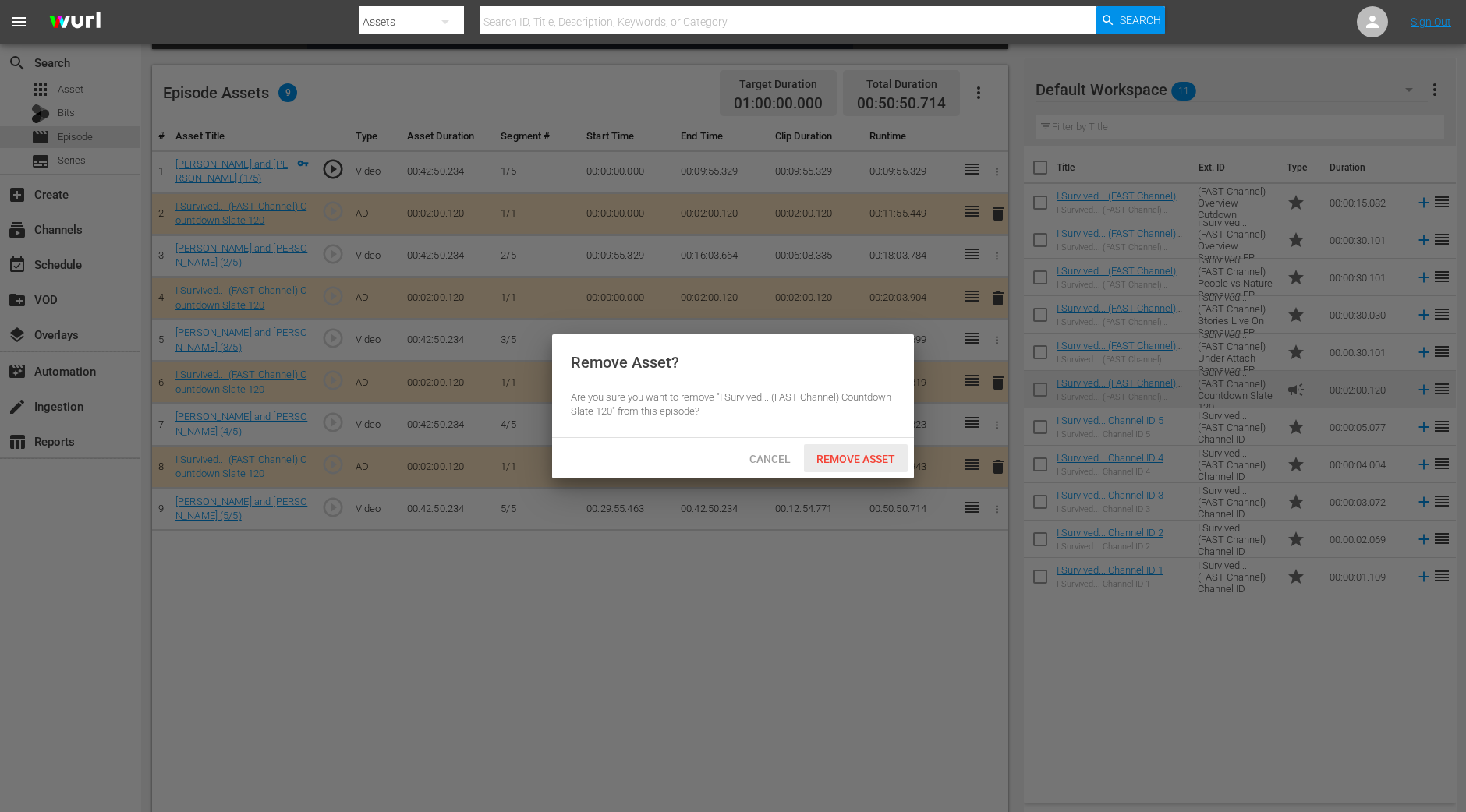
click at [869, 462] on span "Remove Asset" at bounding box center [855, 459] width 104 height 13
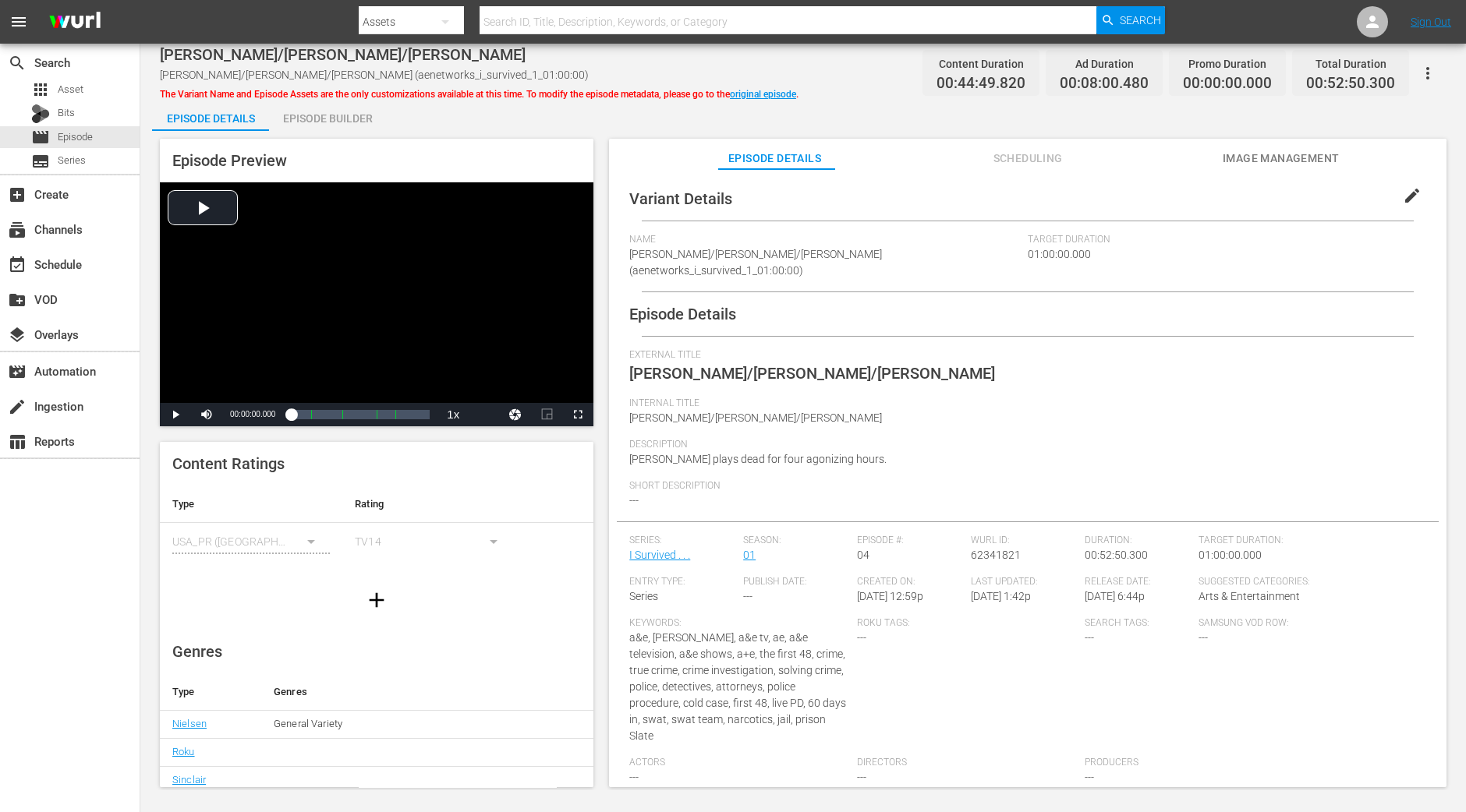
click at [332, 116] on div "Episode Builder" at bounding box center [328, 118] width 117 height 37
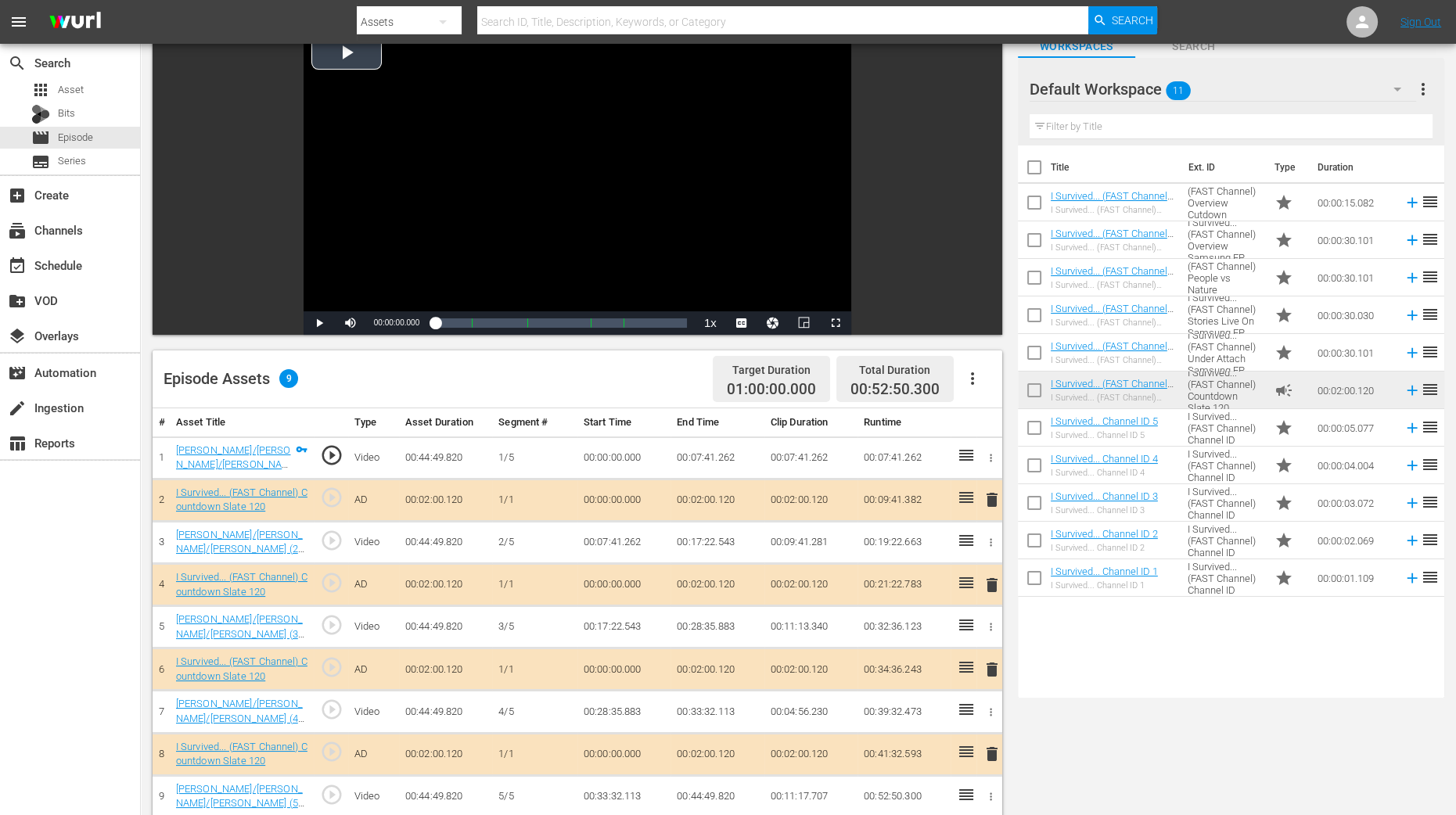
scroll to position [195, 0]
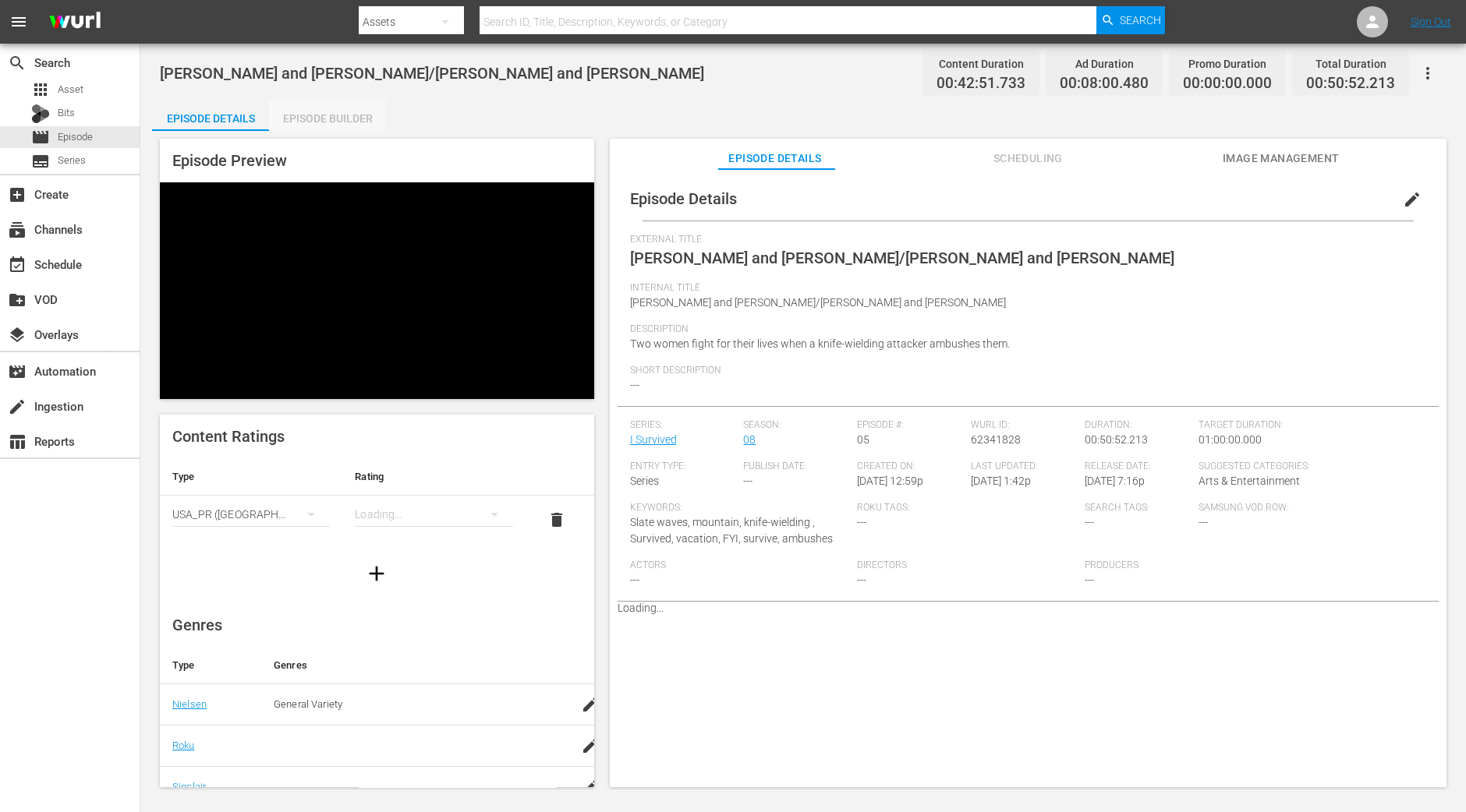
click at [328, 115] on div "Episode Builder" at bounding box center [328, 118] width 117 height 37
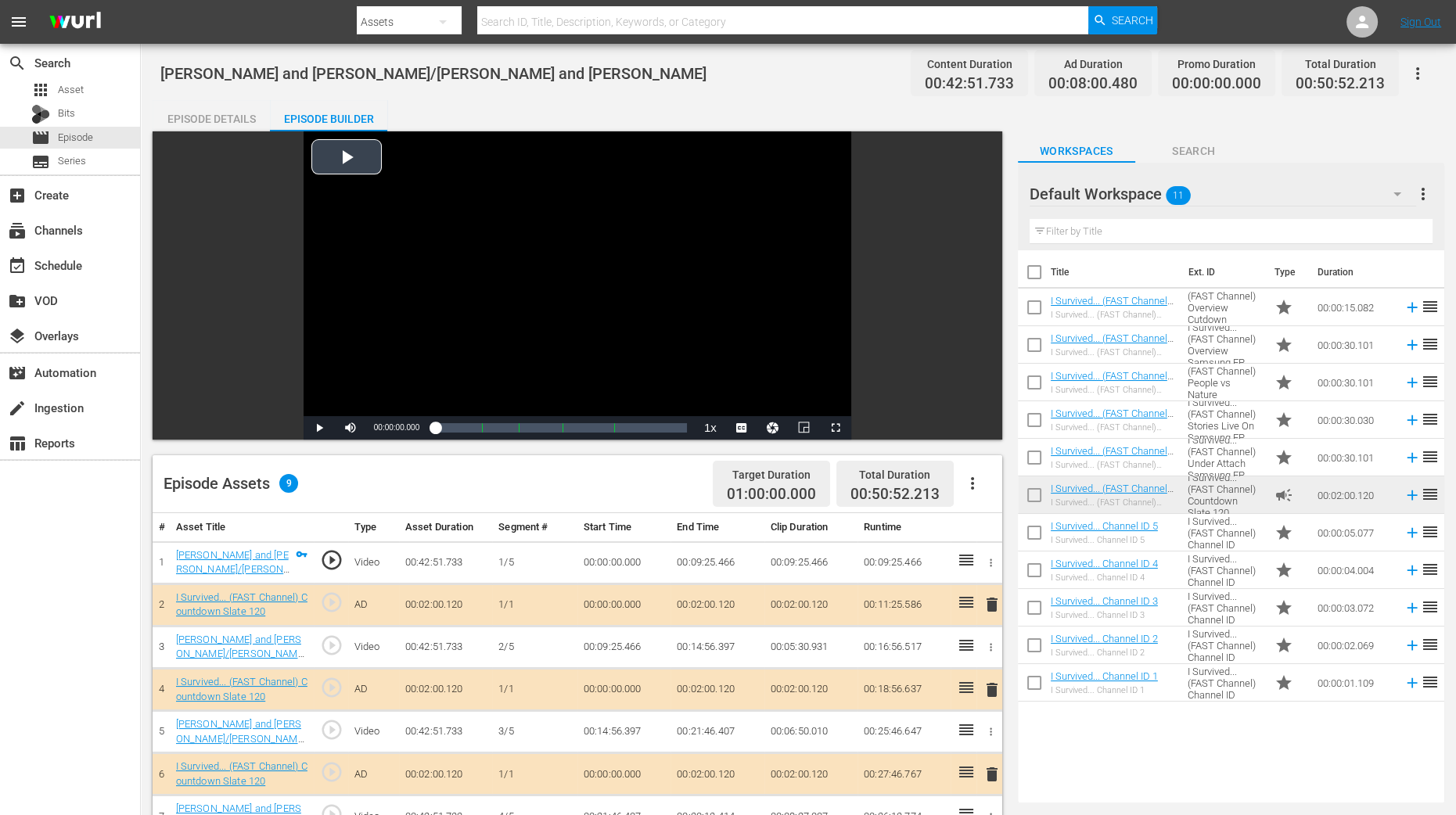
scroll to position [195, 0]
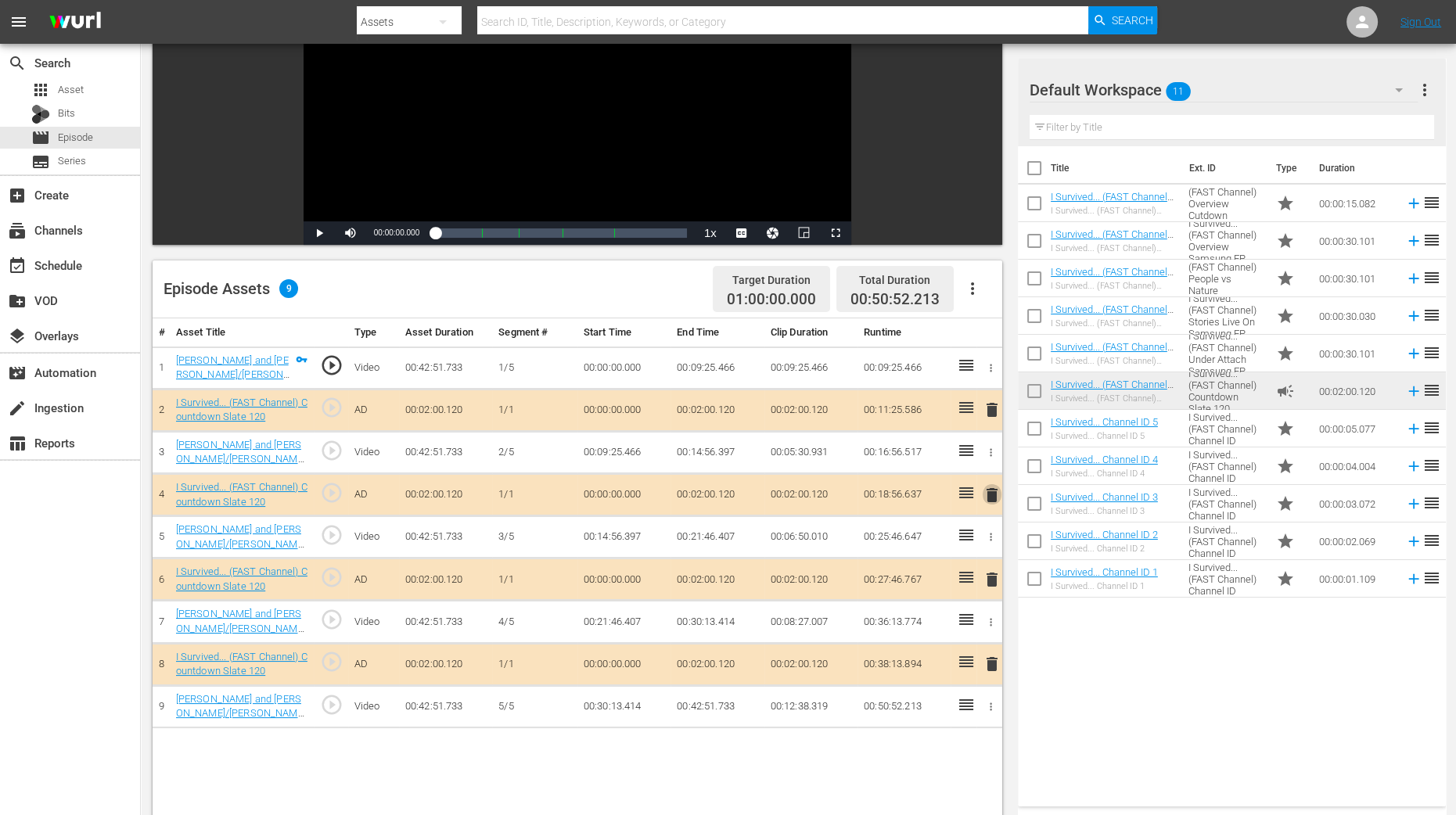
click at [987, 492] on span "delete" at bounding box center [992, 495] width 19 height 19
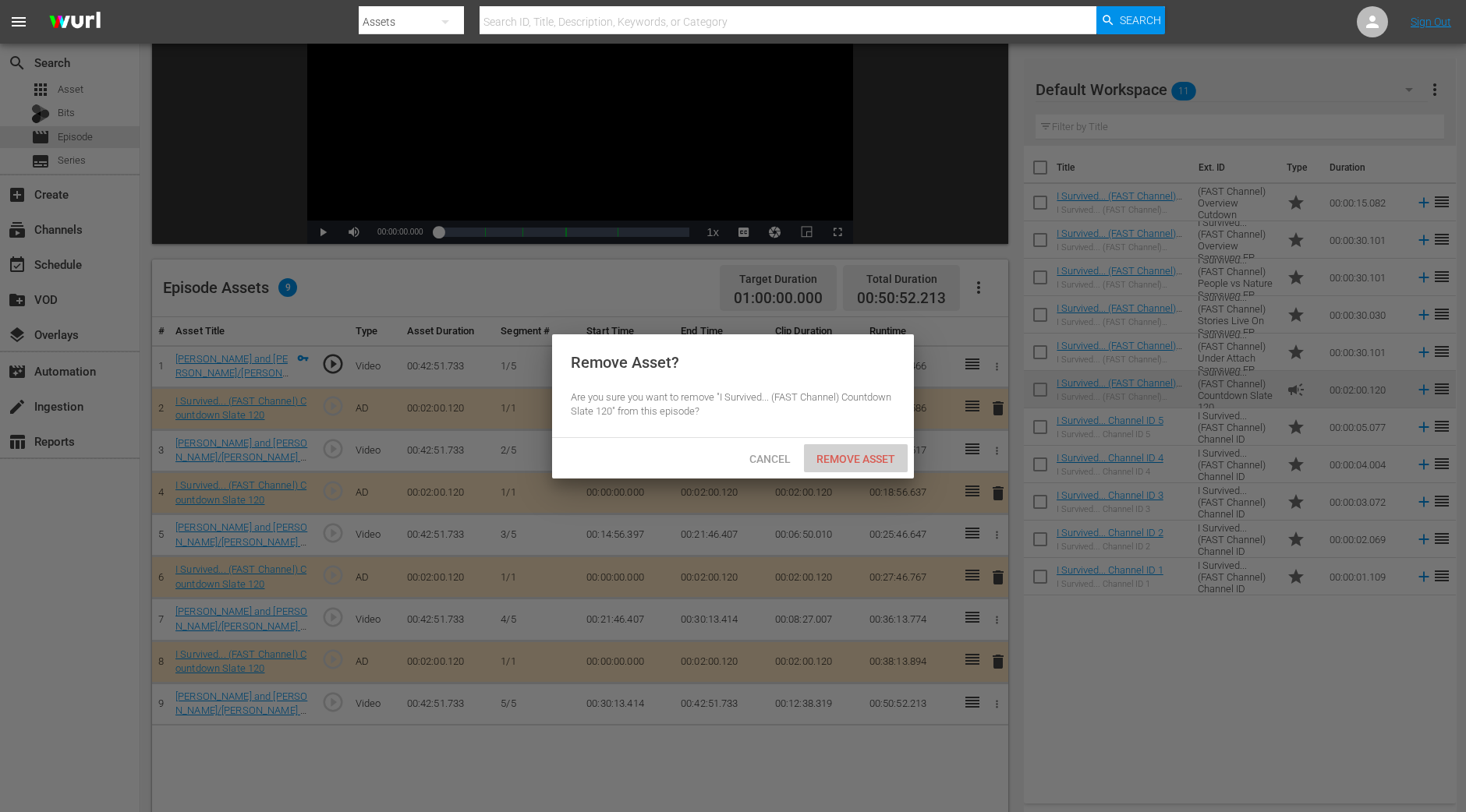
click at [822, 465] on div "Remove Asset" at bounding box center [855, 459] width 104 height 29
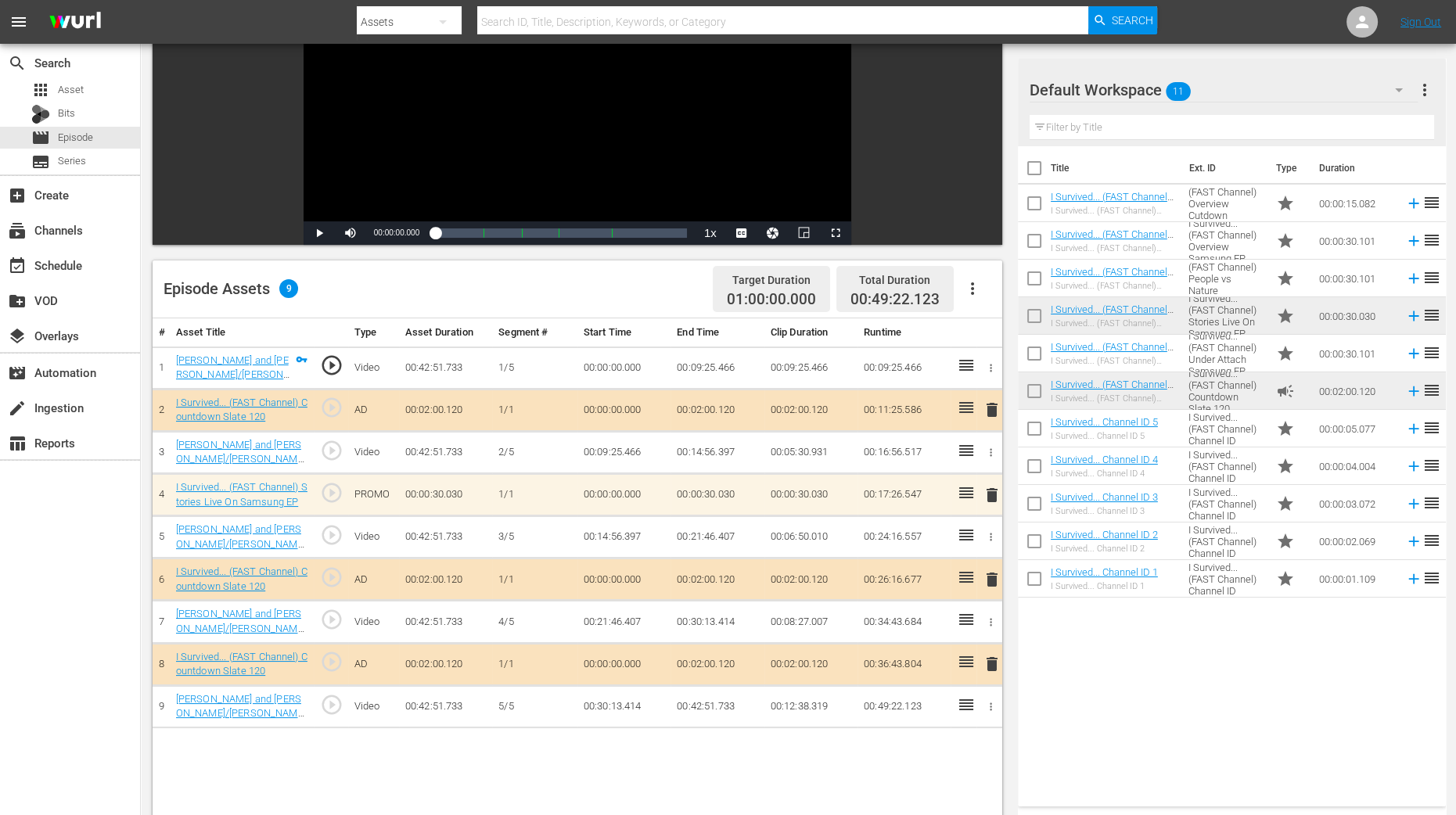
click at [919, 652] on div "# Asset Title Type Asset Duration Segment # Start Time End Time Clip Duration R…" at bounding box center [577, 668] width 850 height 698
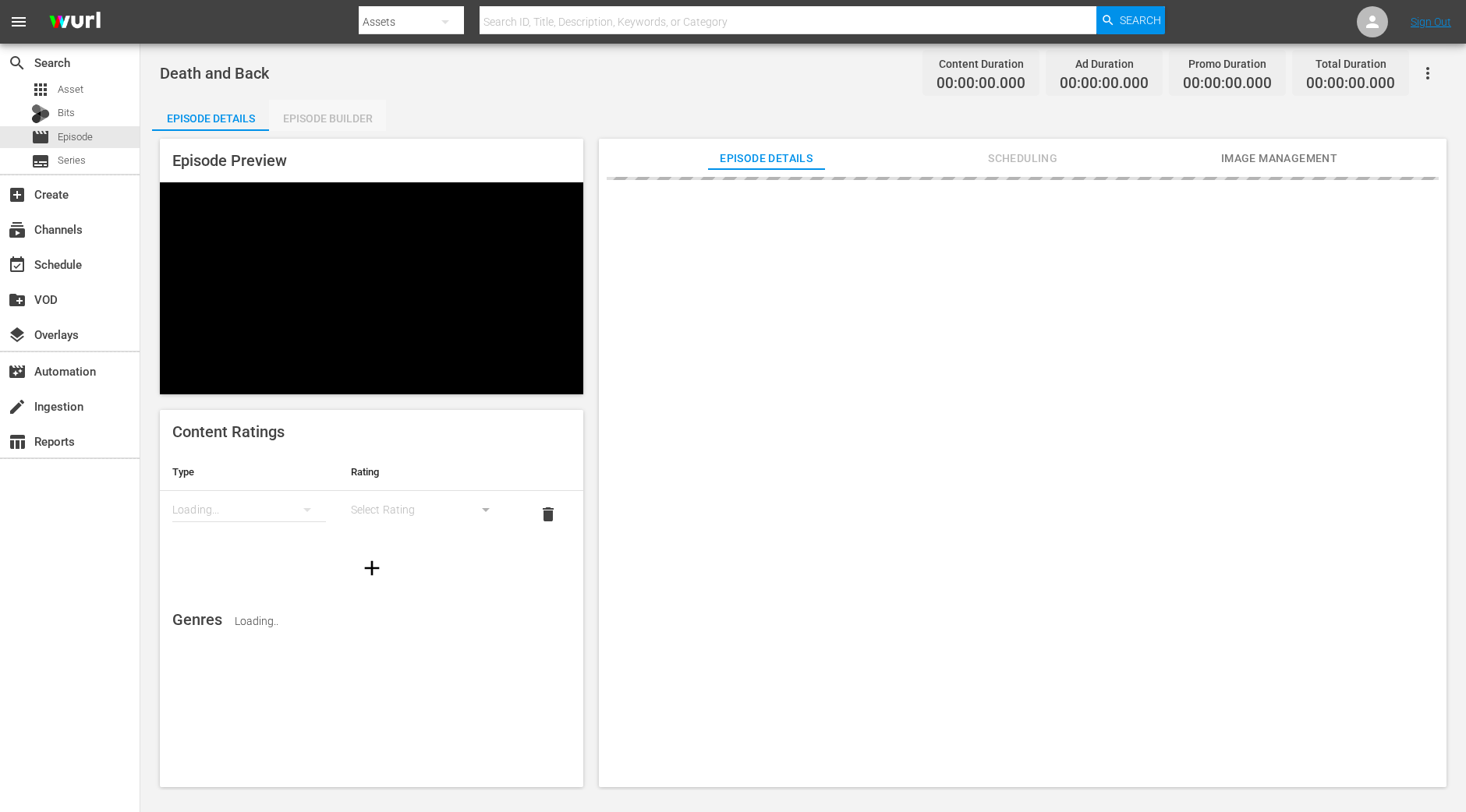
click at [325, 110] on div "Episode Builder" at bounding box center [328, 118] width 117 height 37
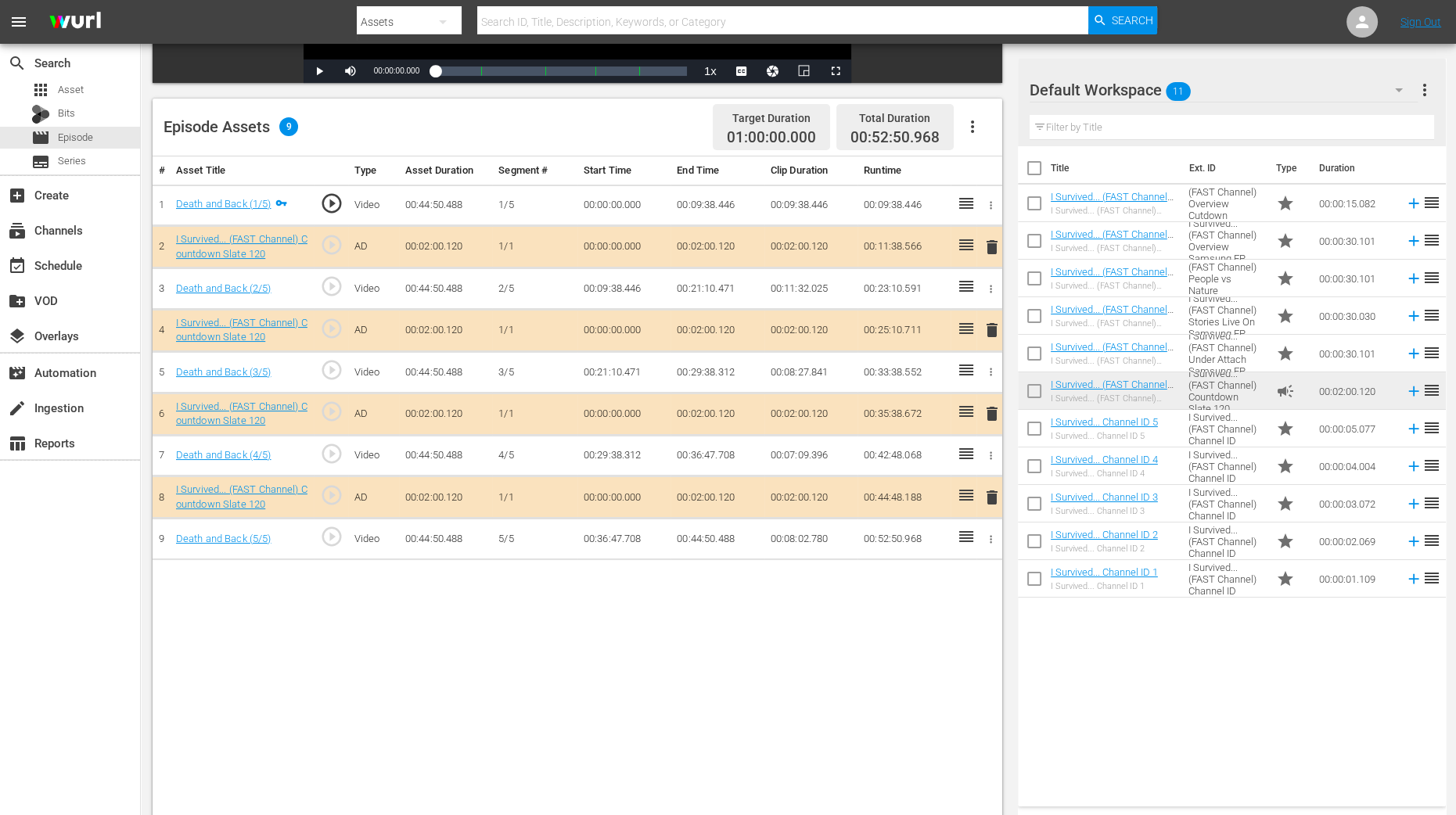
scroll to position [390, 0]
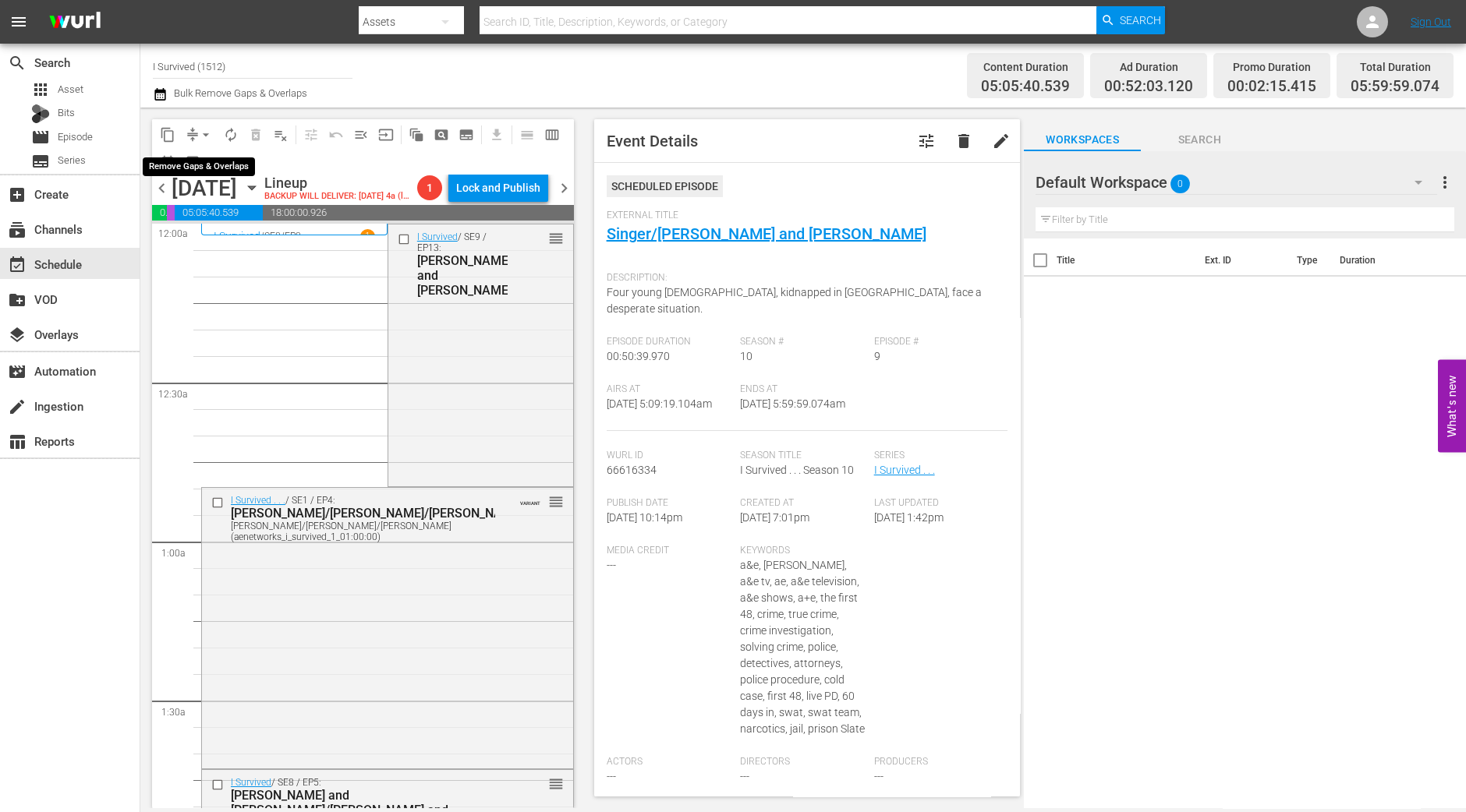
scroll to position [1852, 0]
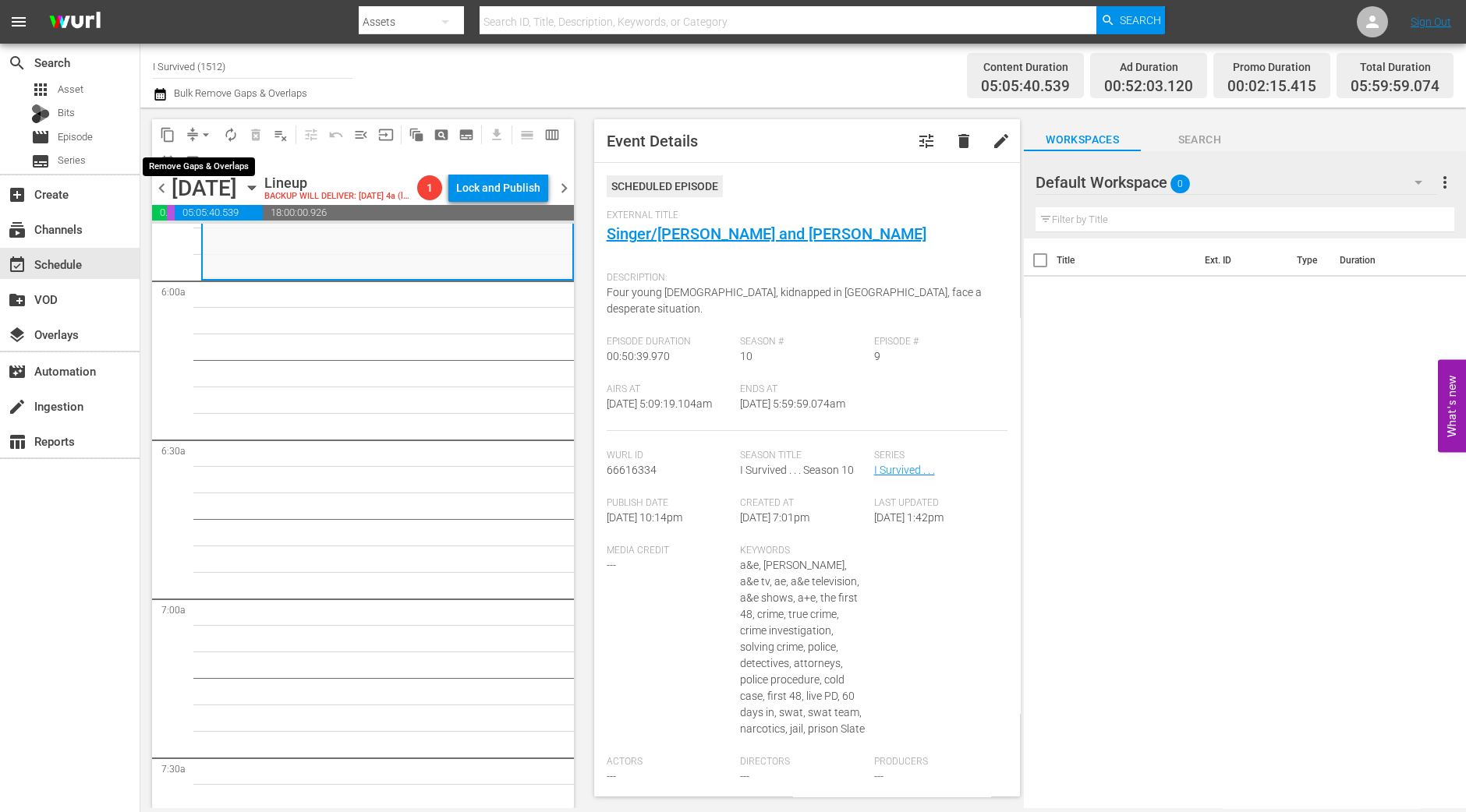
click at [201, 137] on span "arrow_drop_down" at bounding box center [206, 135] width 15 height 15
click at [200, 154] on li "Align to Midnight" at bounding box center [206, 166] width 164 height 25
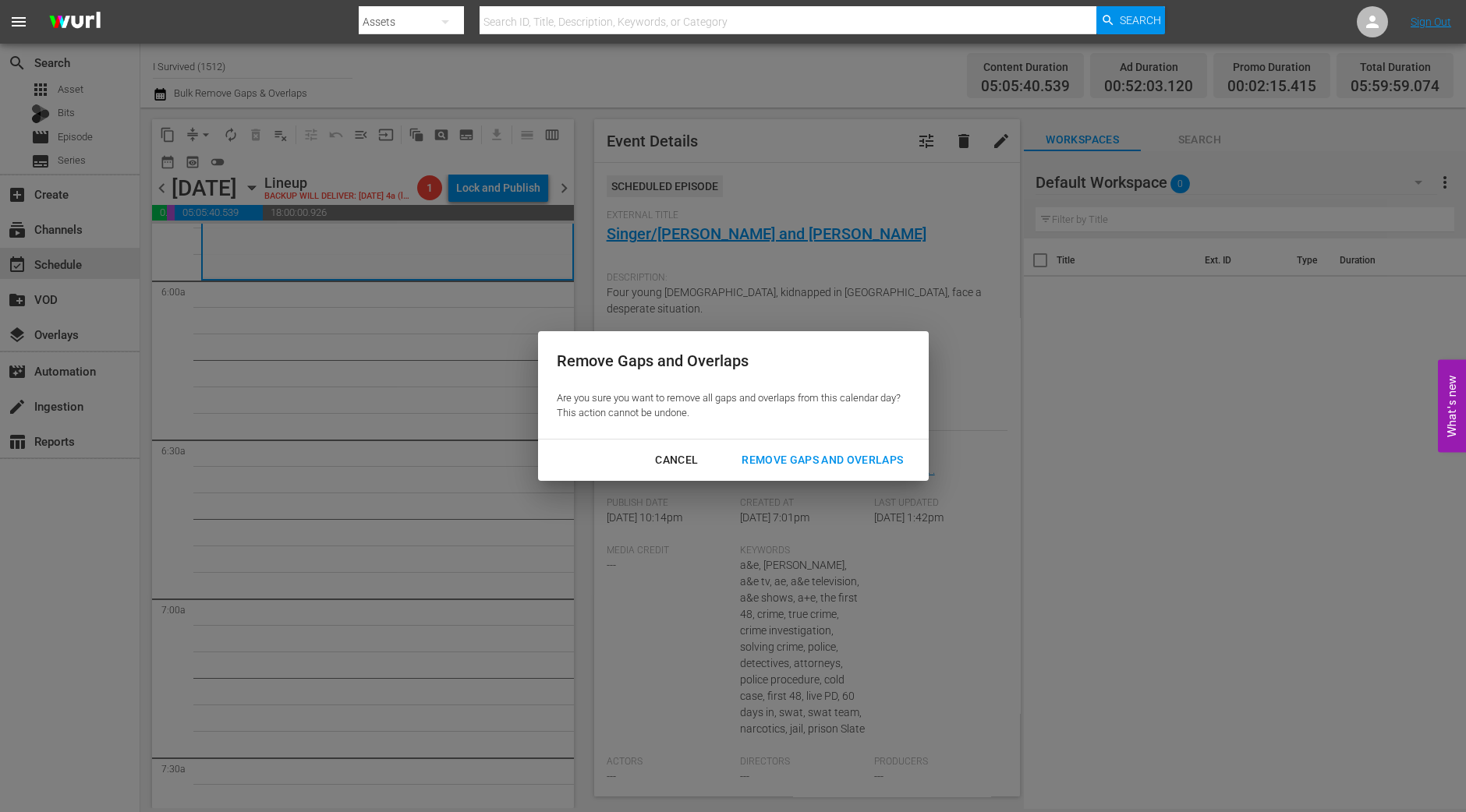
click at [842, 442] on div "Cancel Remove Gaps and Overlaps" at bounding box center [733, 460] width 391 height 42
click at [844, 454] on div "Remove Gaps and Overlaps" at bounding box center [821, 460] width 186 height 20
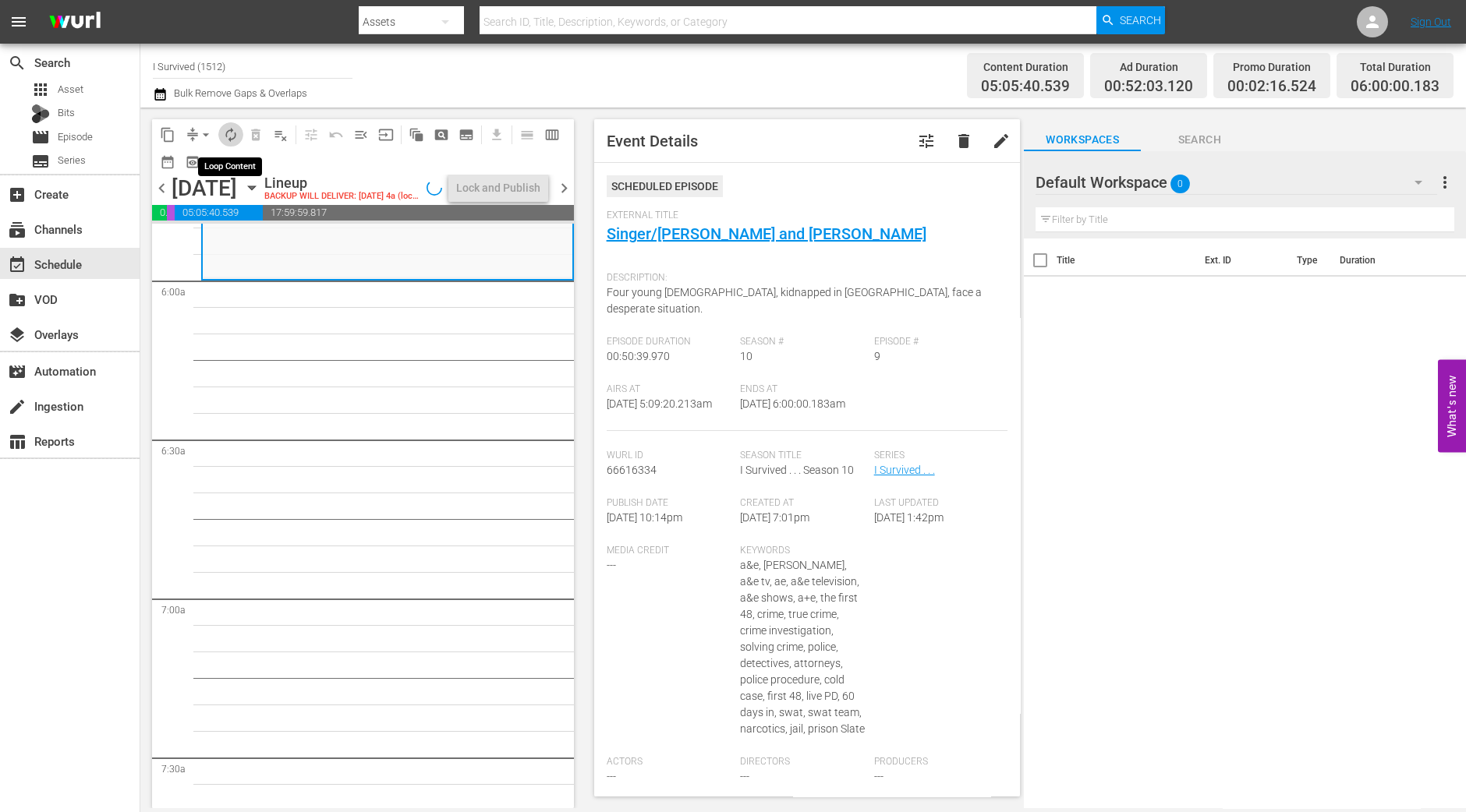
click at [223, 132] on span "autorenew_outlined" at bounding box center [231, 135] width 15 height 15
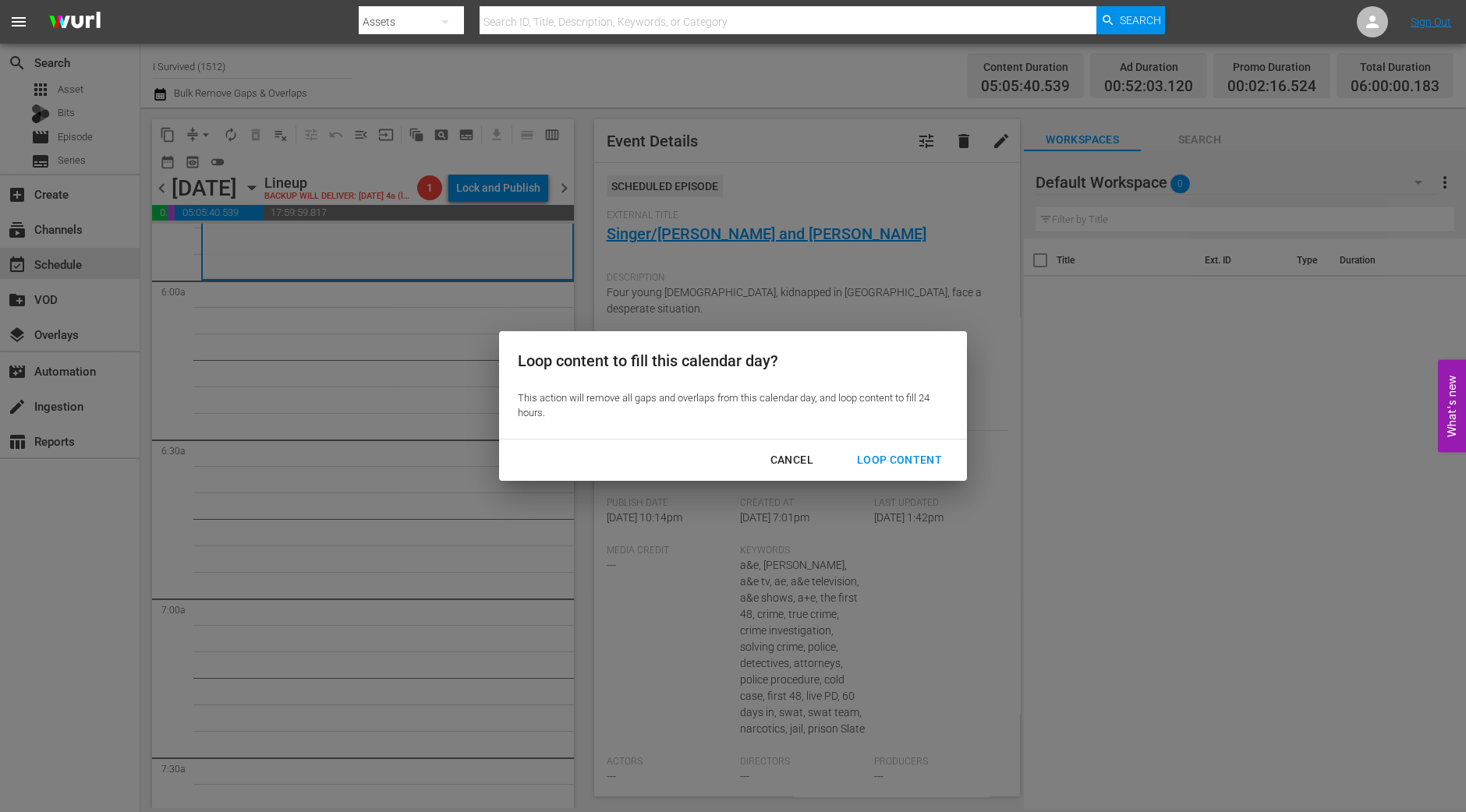
click at [897, 465] on div "Loop Content" at bounding box center [899, 460] width 110 height 20
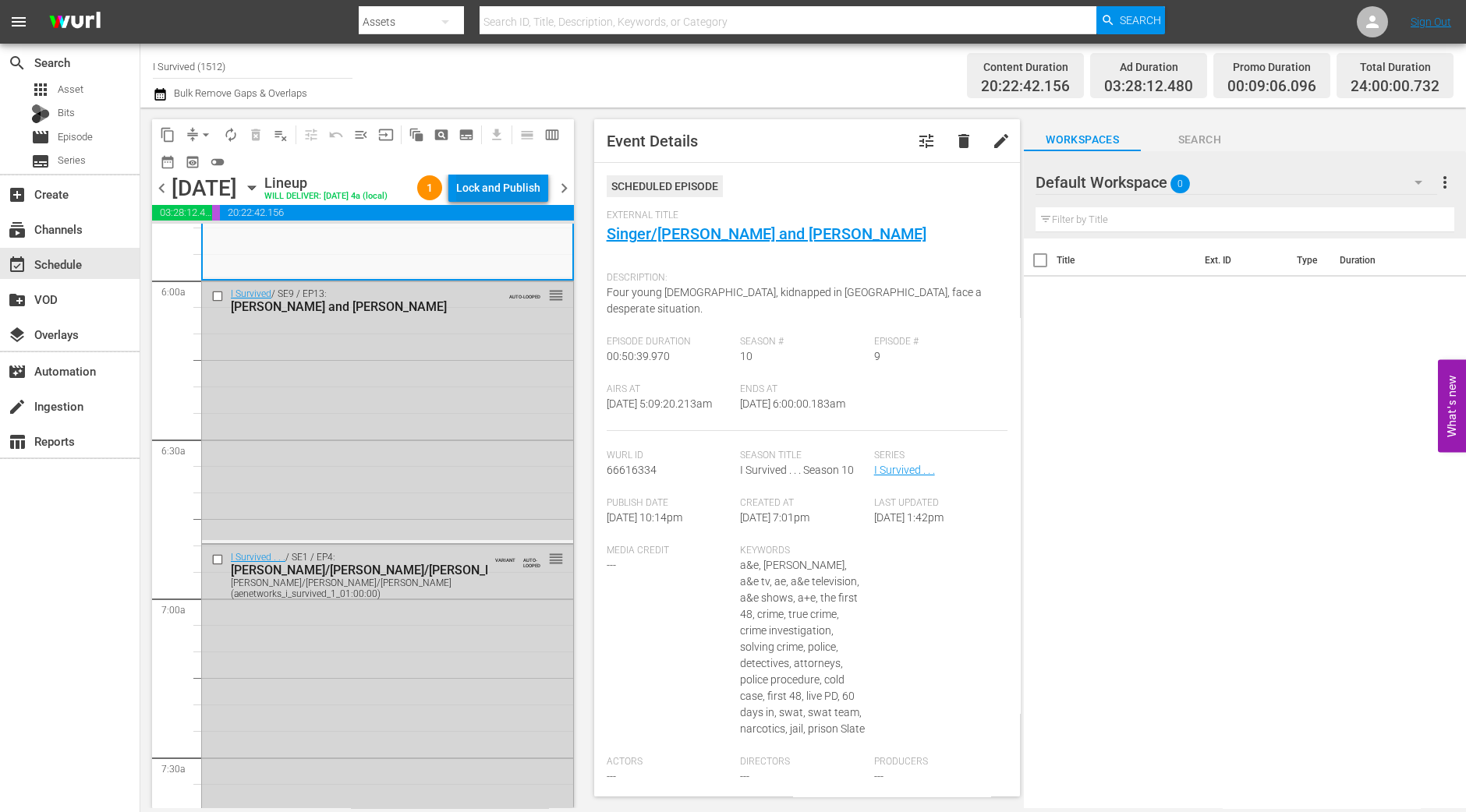
click at [493, 185] on div "Lock and Publish" at bounding box center [498, 188] width 84 height 28
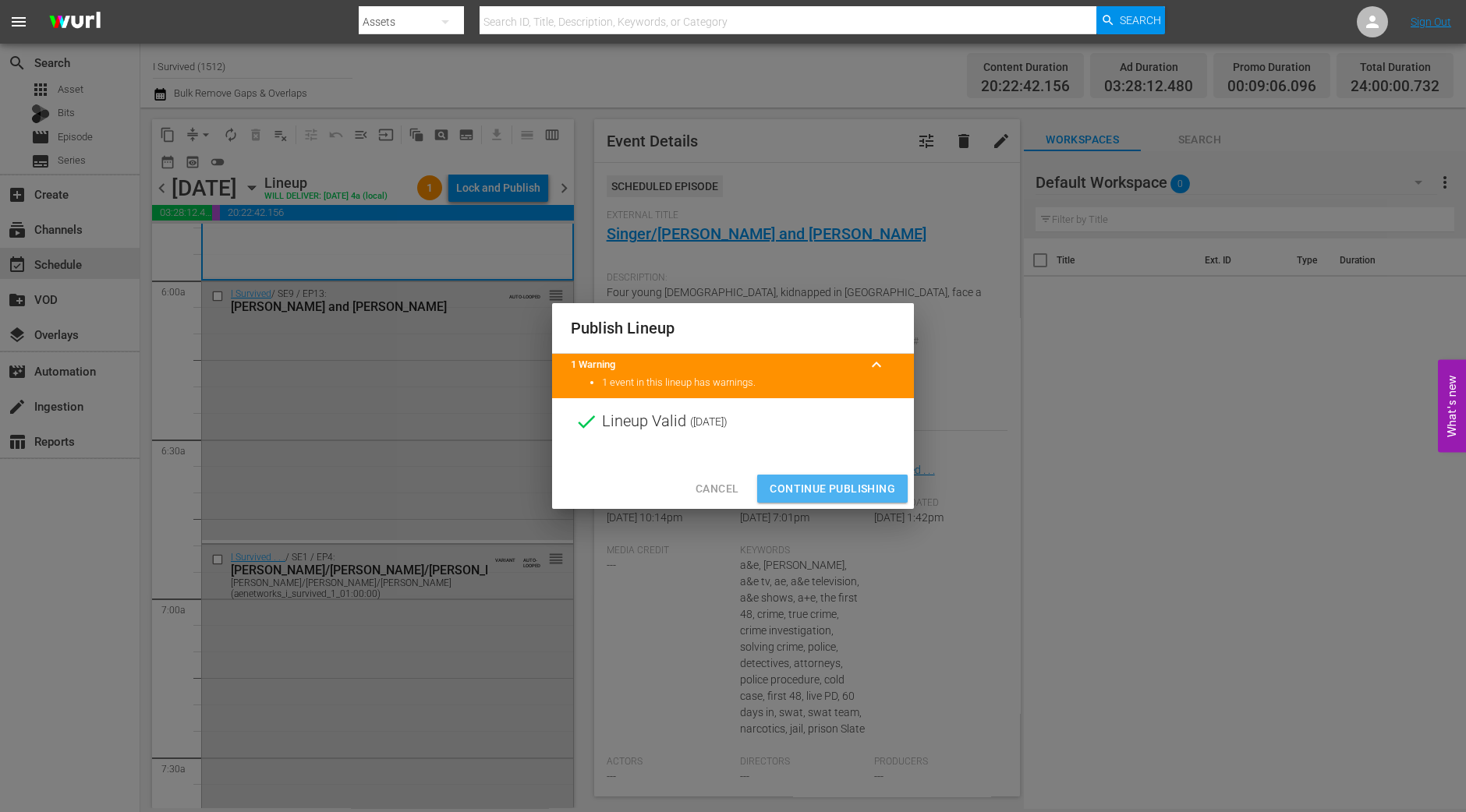
click at [846, 481] on span "Continue Publishing" at bounding box center [832, 488] width 126 height 20
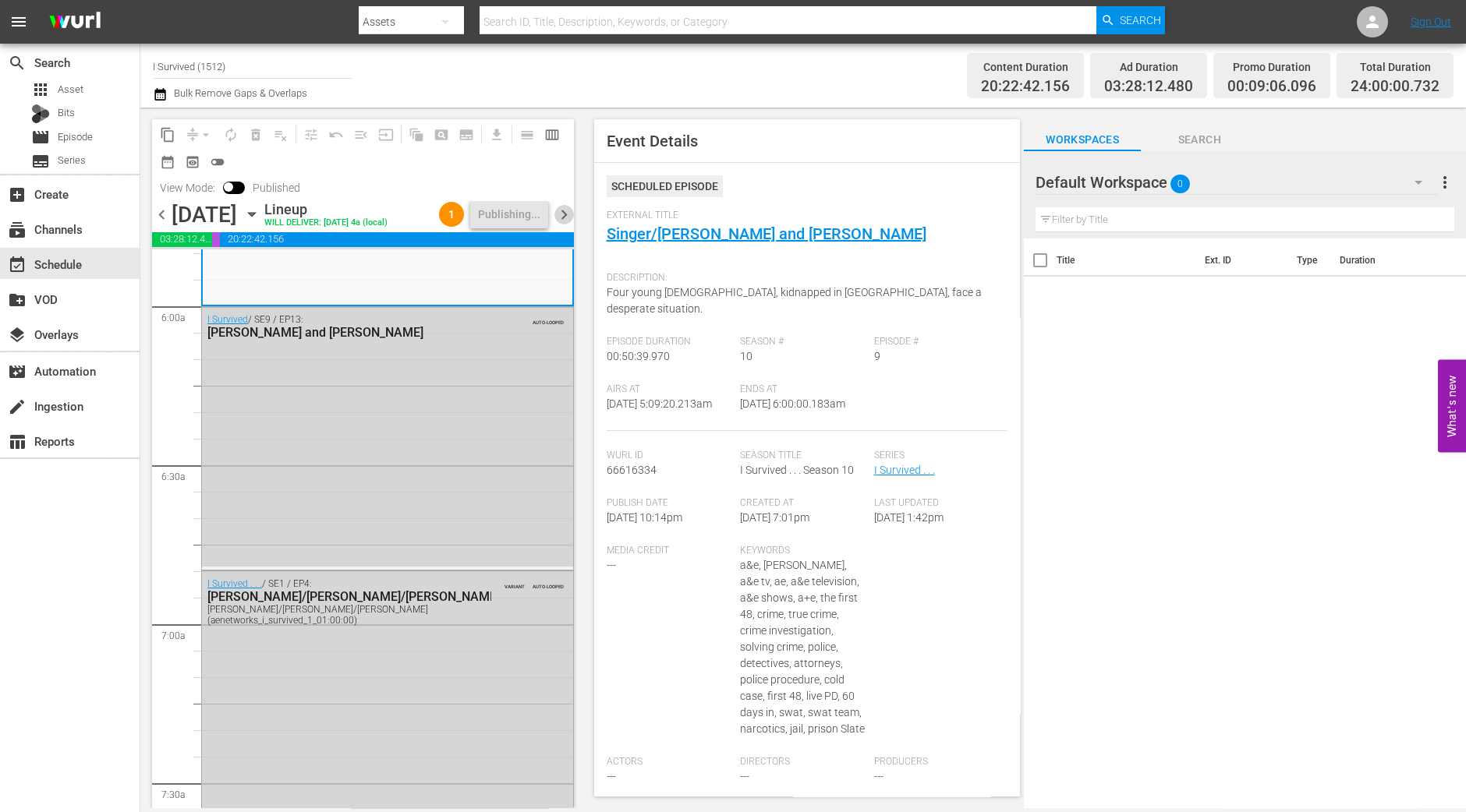
click at [562, 212] on span "chevron_right" at bounding box center [564, 214] width 20 height 20
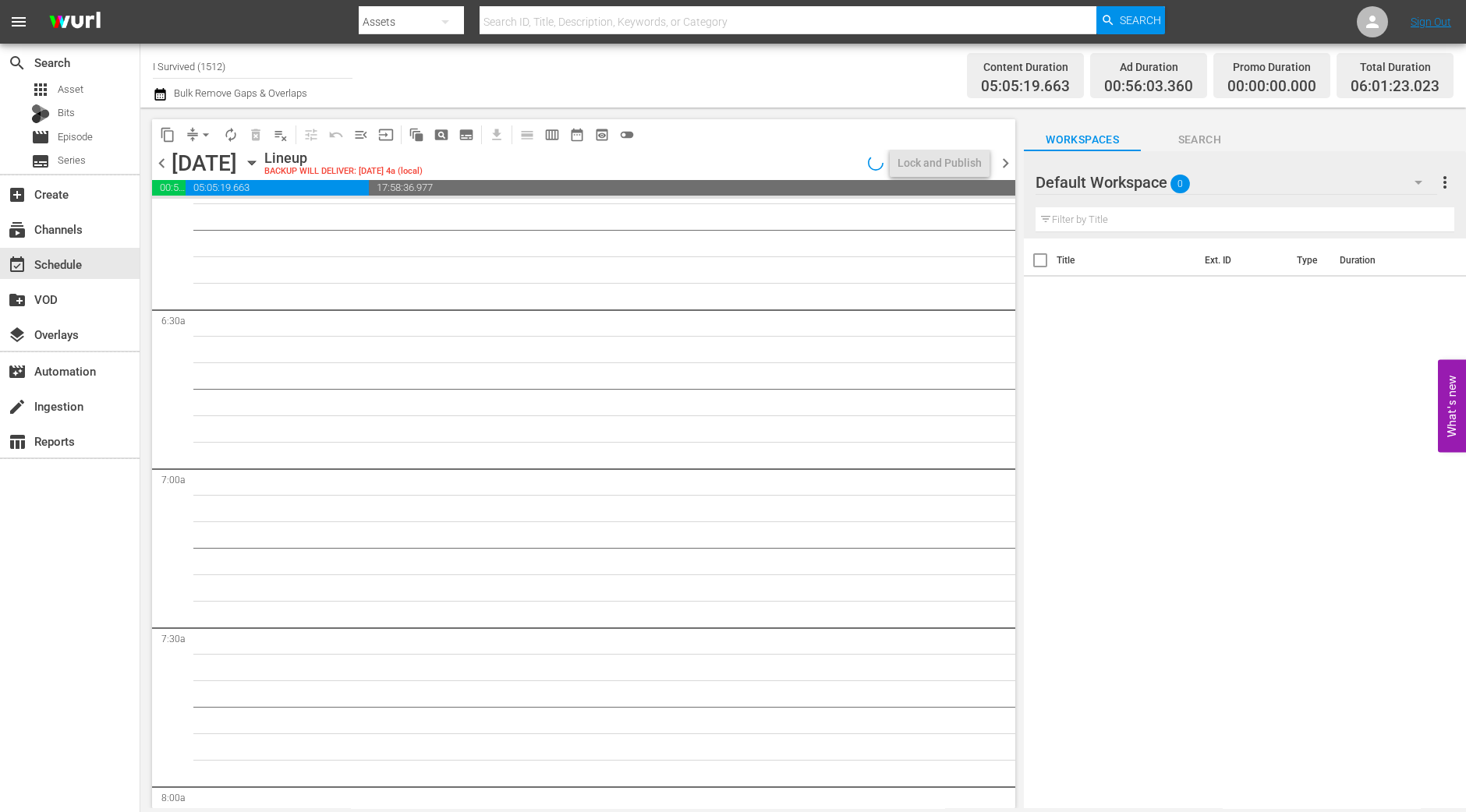
scroll to position [1852, 0]
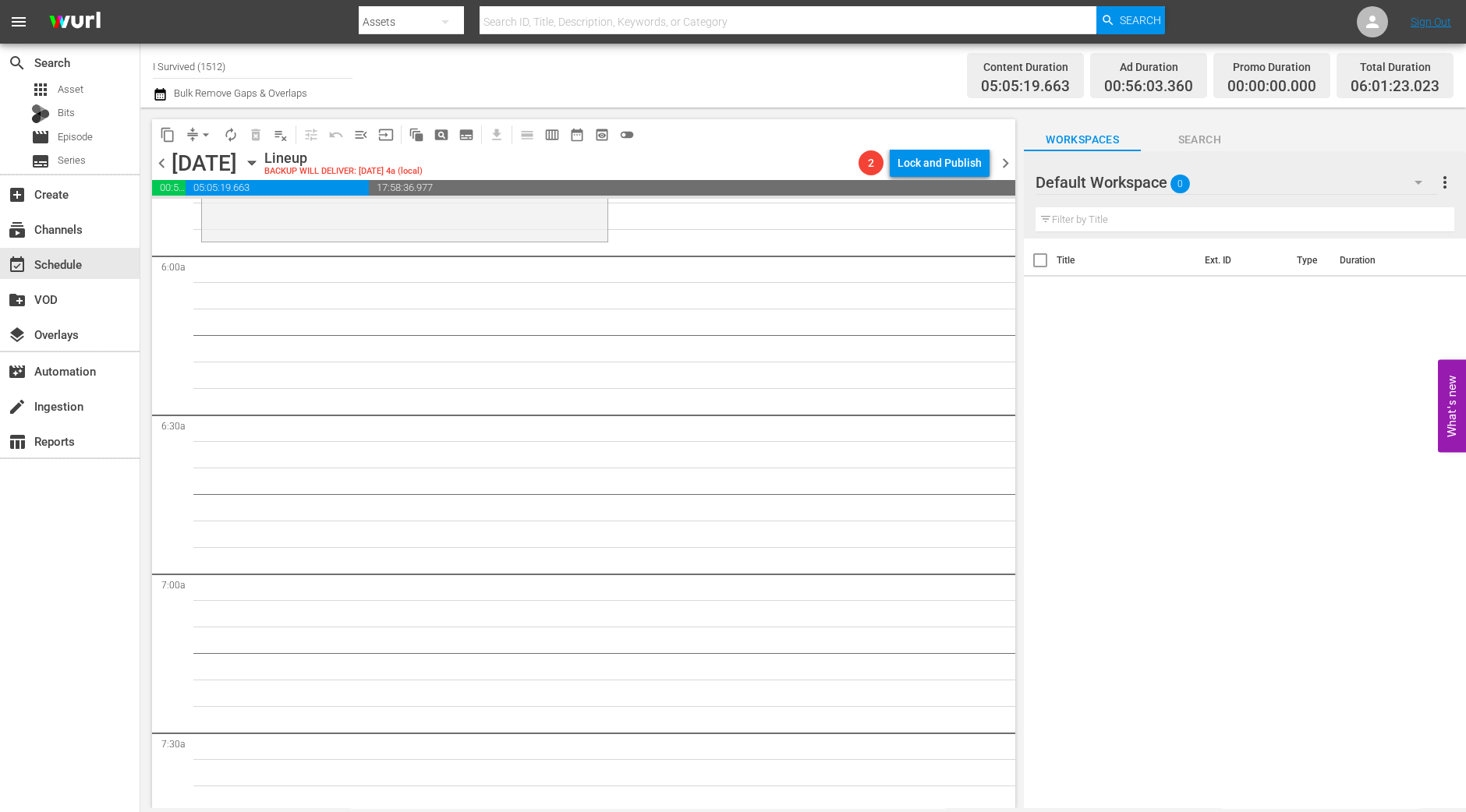
click at [542, 230] on div "I Survived / SE9 / EP7: Kirby/Suzanna/Raegan 1 reorder" at bounding box center [404, 106] width 405 height 265
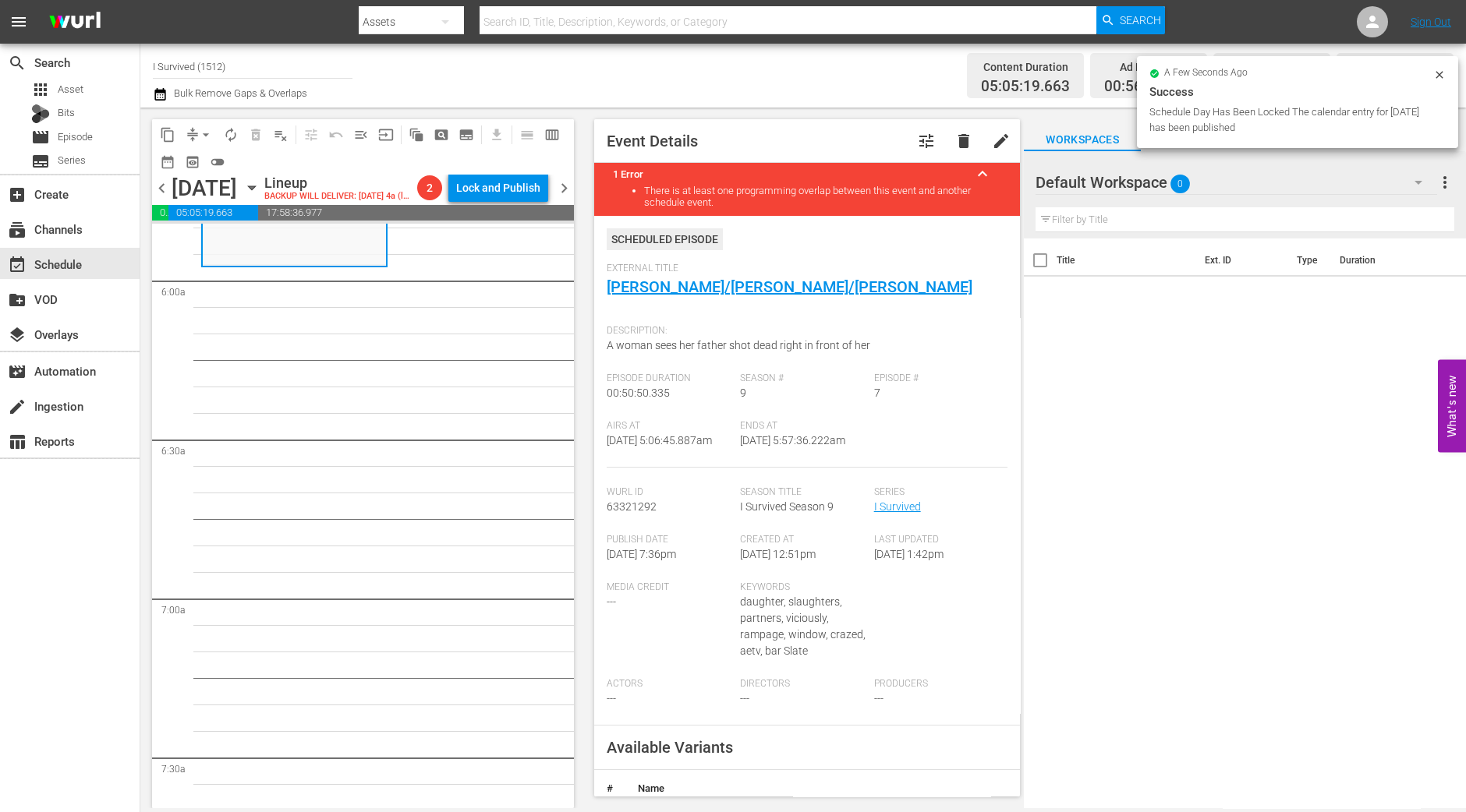
scroll to position [1656, 0]
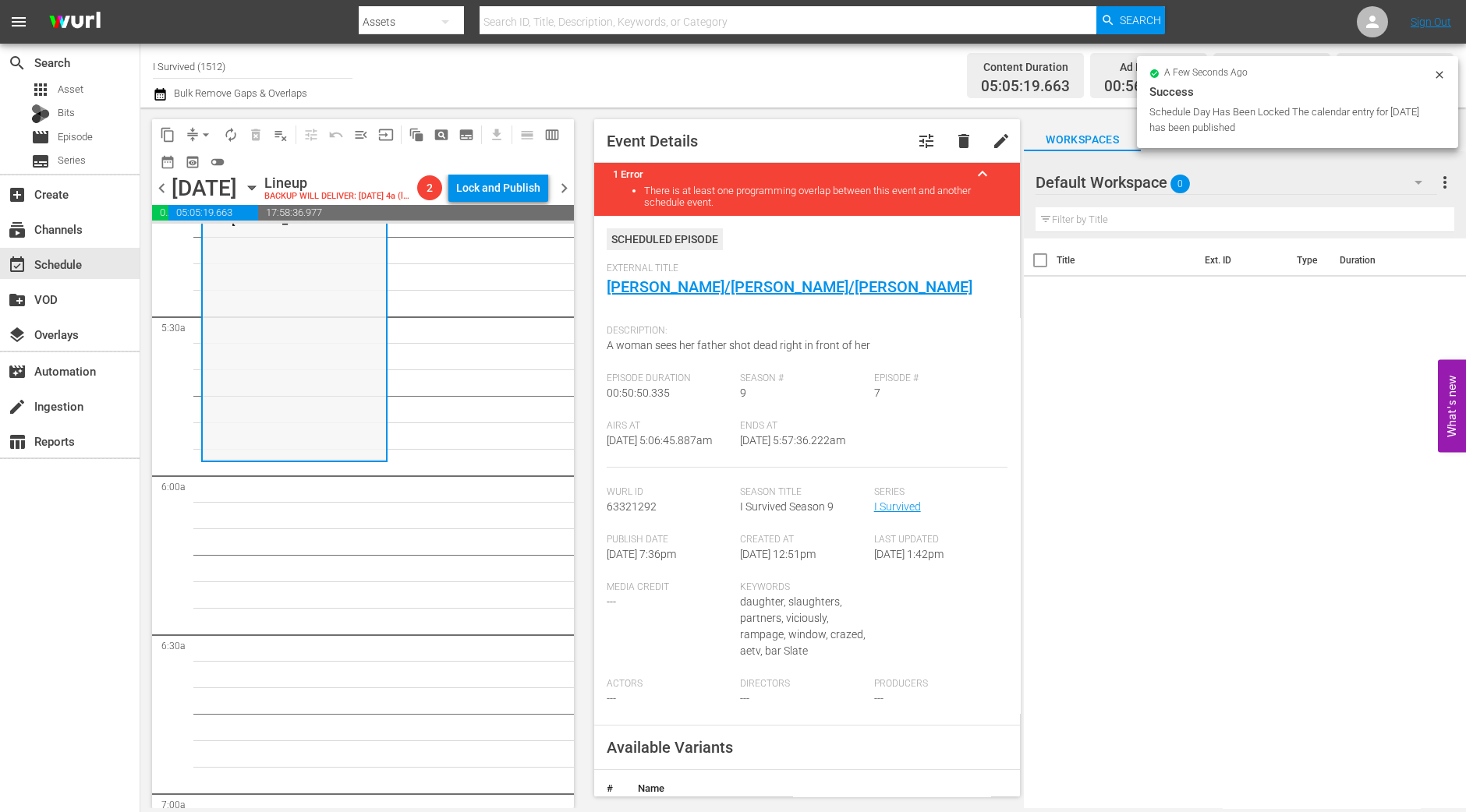
click at [327, 370] on div "I Survived / SE9 / EP7: Kirby/Suzanna/Raegan 1 reorder" at bounding box center [295, 327] width 183 height 265
click at [206, 131] on span "arrow_drop_down" at bounding box center [206, 135] width 15 height 15
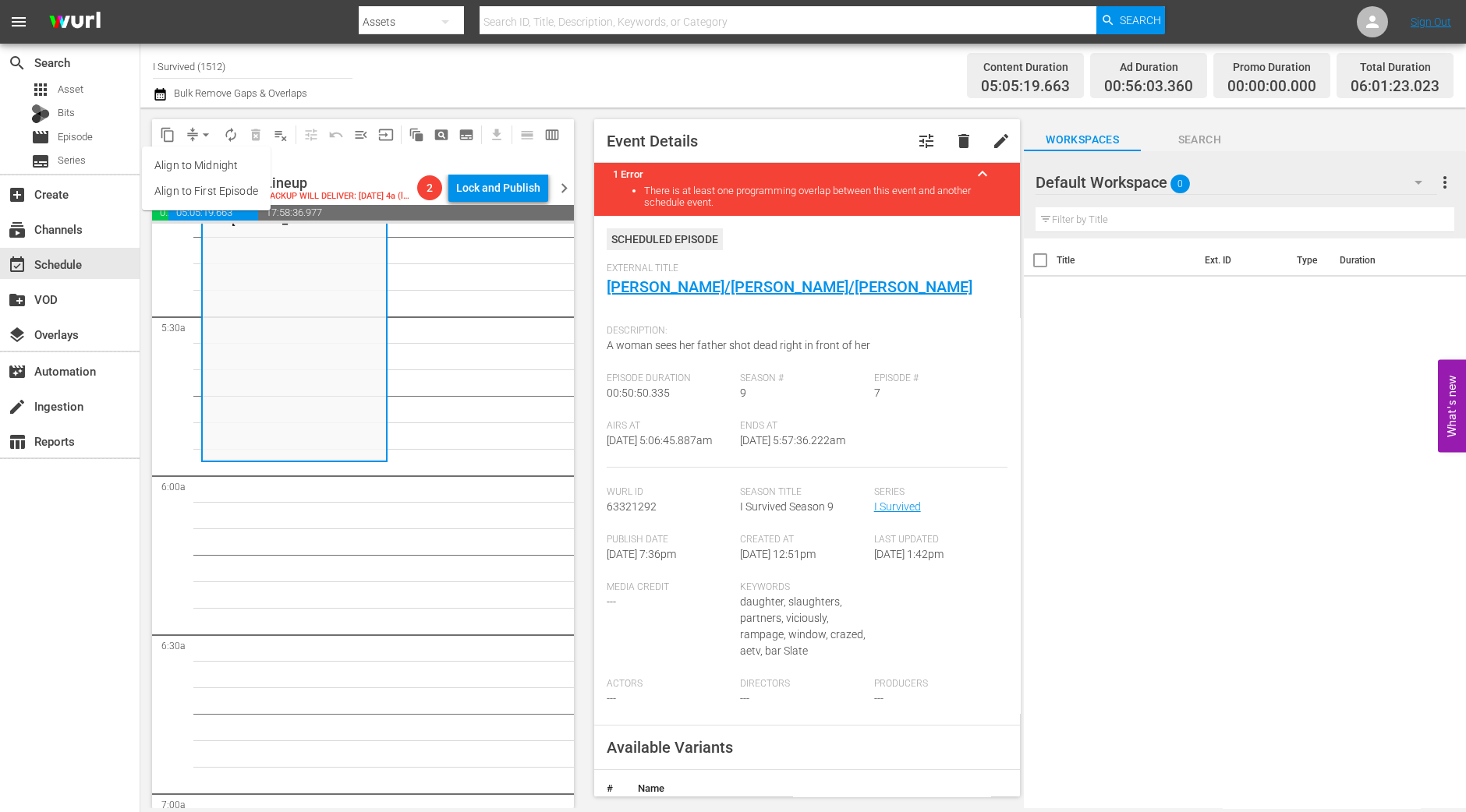
click at [181, 166] on li "Align to Midnight" at bounding box center [206, 166] width 128 height 25
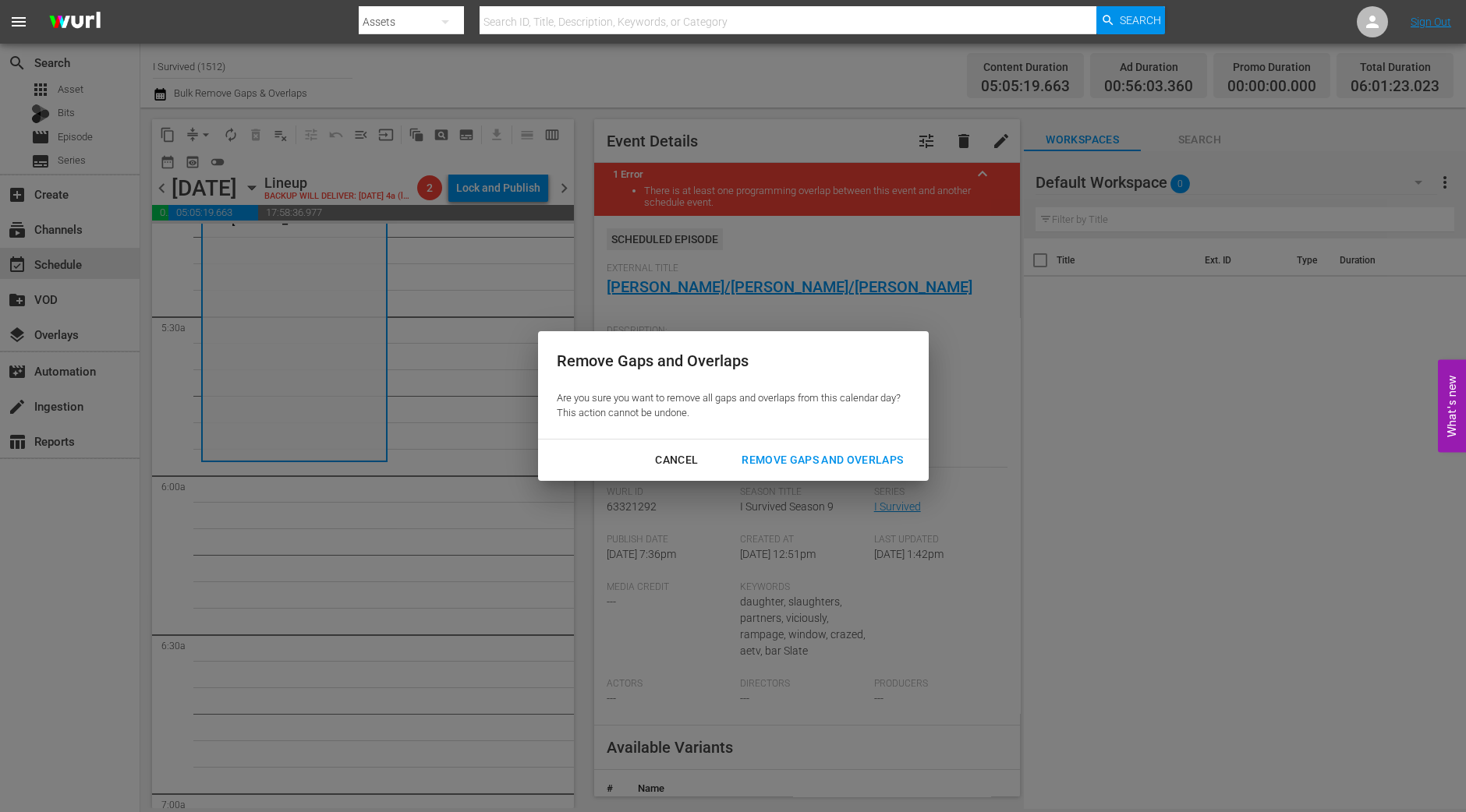
click at [812, 457] on div "Remove Gaps and Overlaps" at bounding box center [821, 460] width 186 height 20
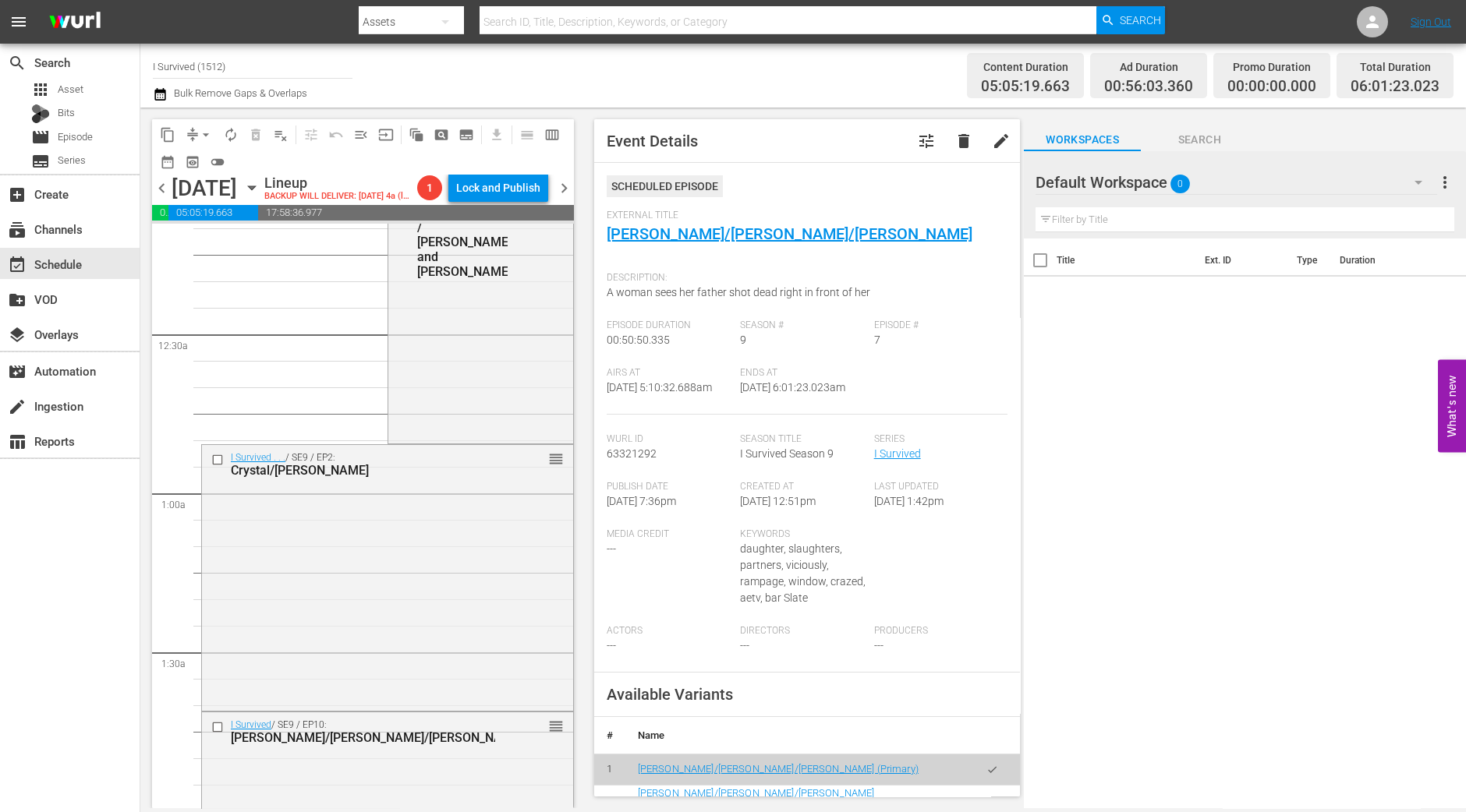
scroll to position [0, 0]
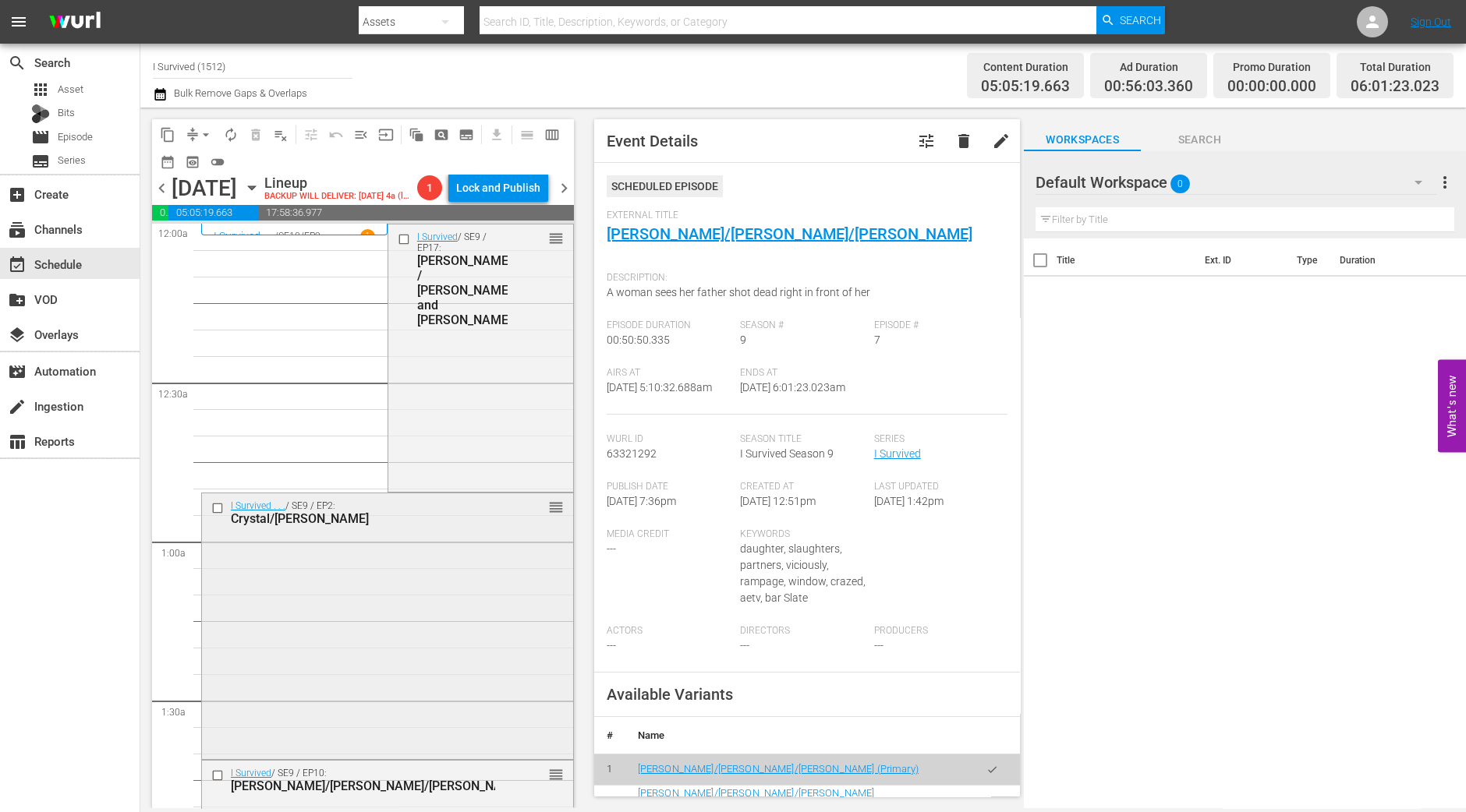
click at [488, 574] on div "I Survived . . . / SE9 / EP2: Crystal/Johanna reorder" at bounding box center [387, 624] width 371 height 262
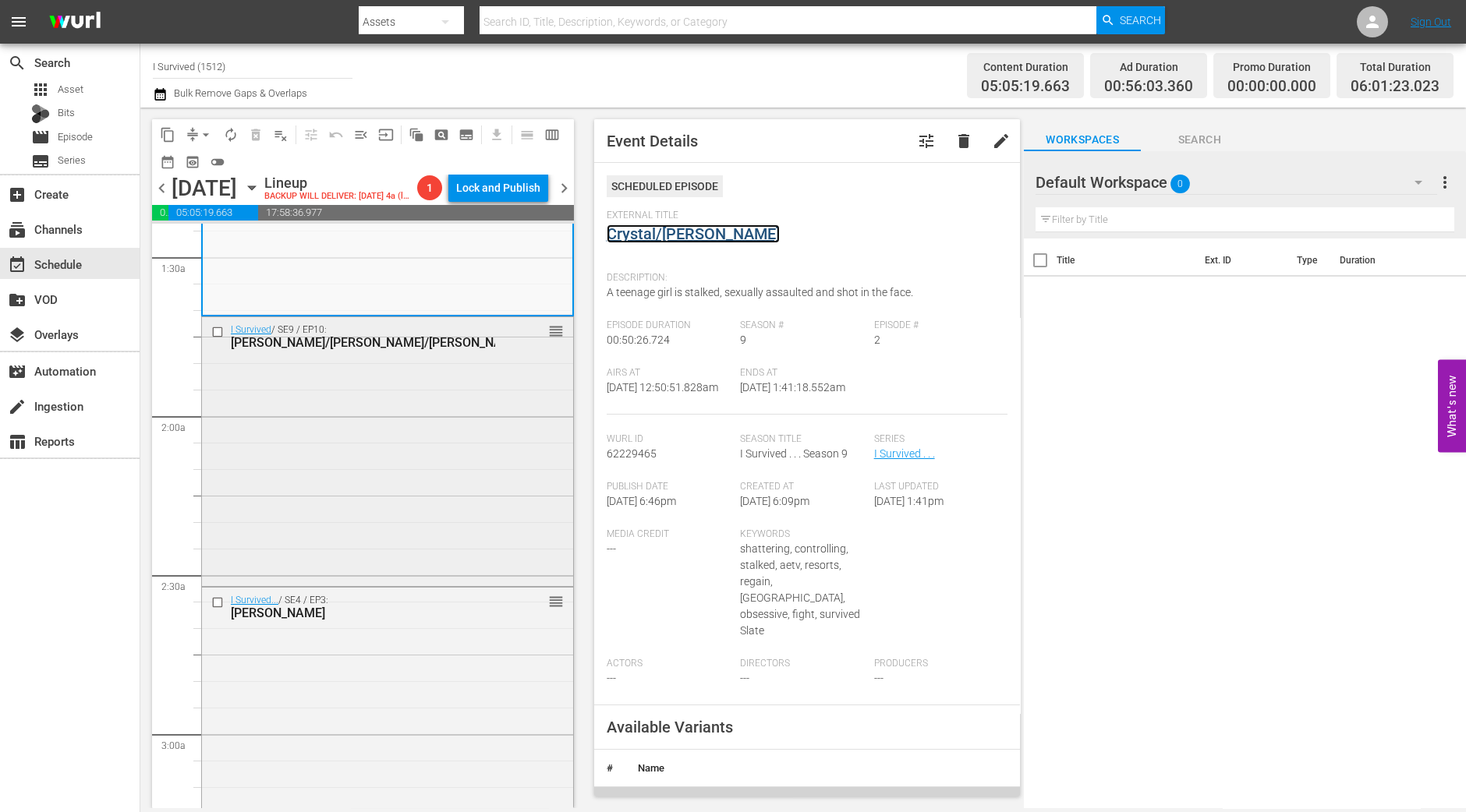
scroll to position [488, 0]
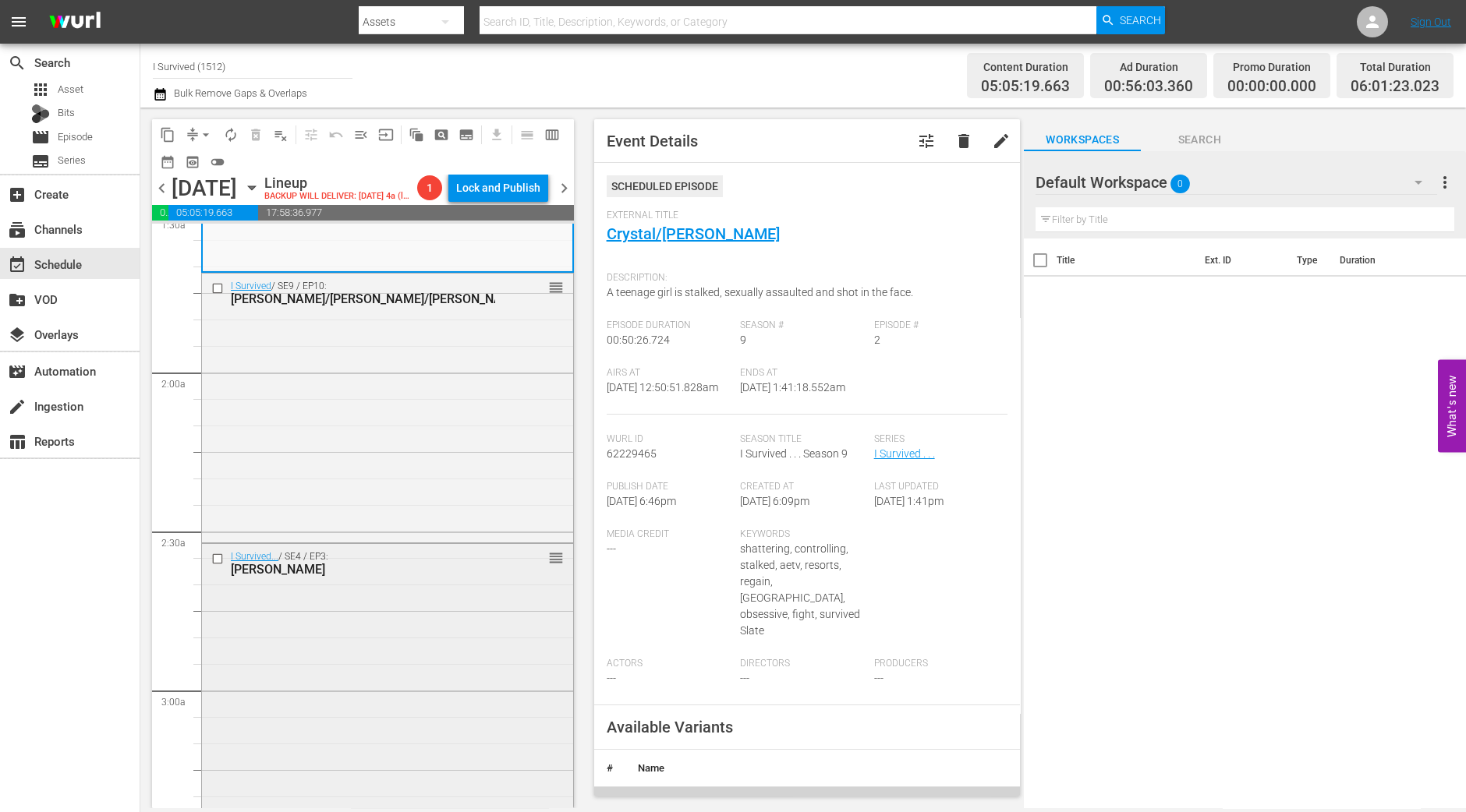
click at [371, 671] on div "I Survived... / SE4 / EP3: Maggie, Gary, Barbara reorder" at bounding box center [387, 682] width 371 height 275
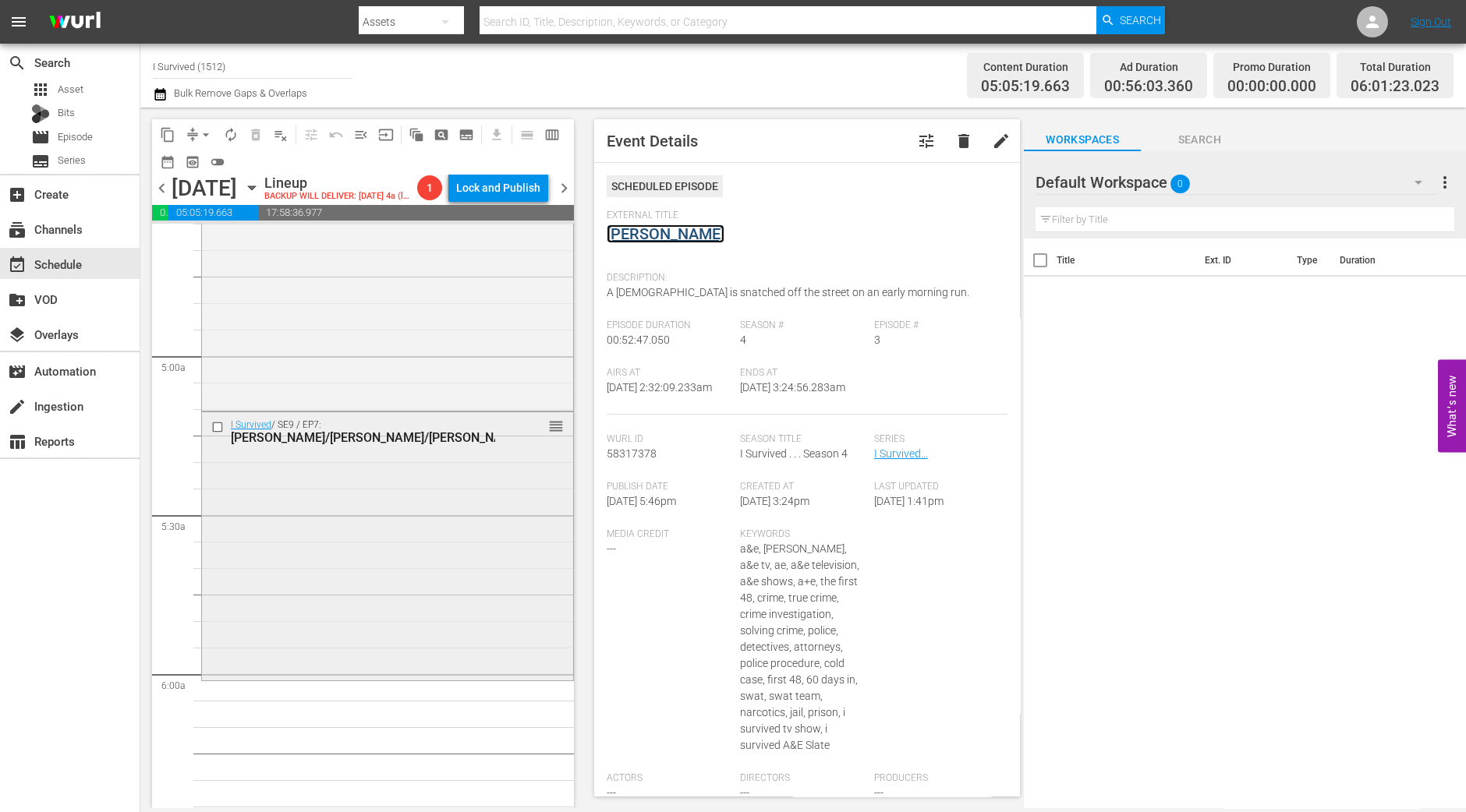
scroll to position [1461, 0]
click at [481, 500] on div "I Survived / SE9 / EP7: Kirby/Suzanna/Raegan reorder" at bounding box center [387, 542] width 371 height 265
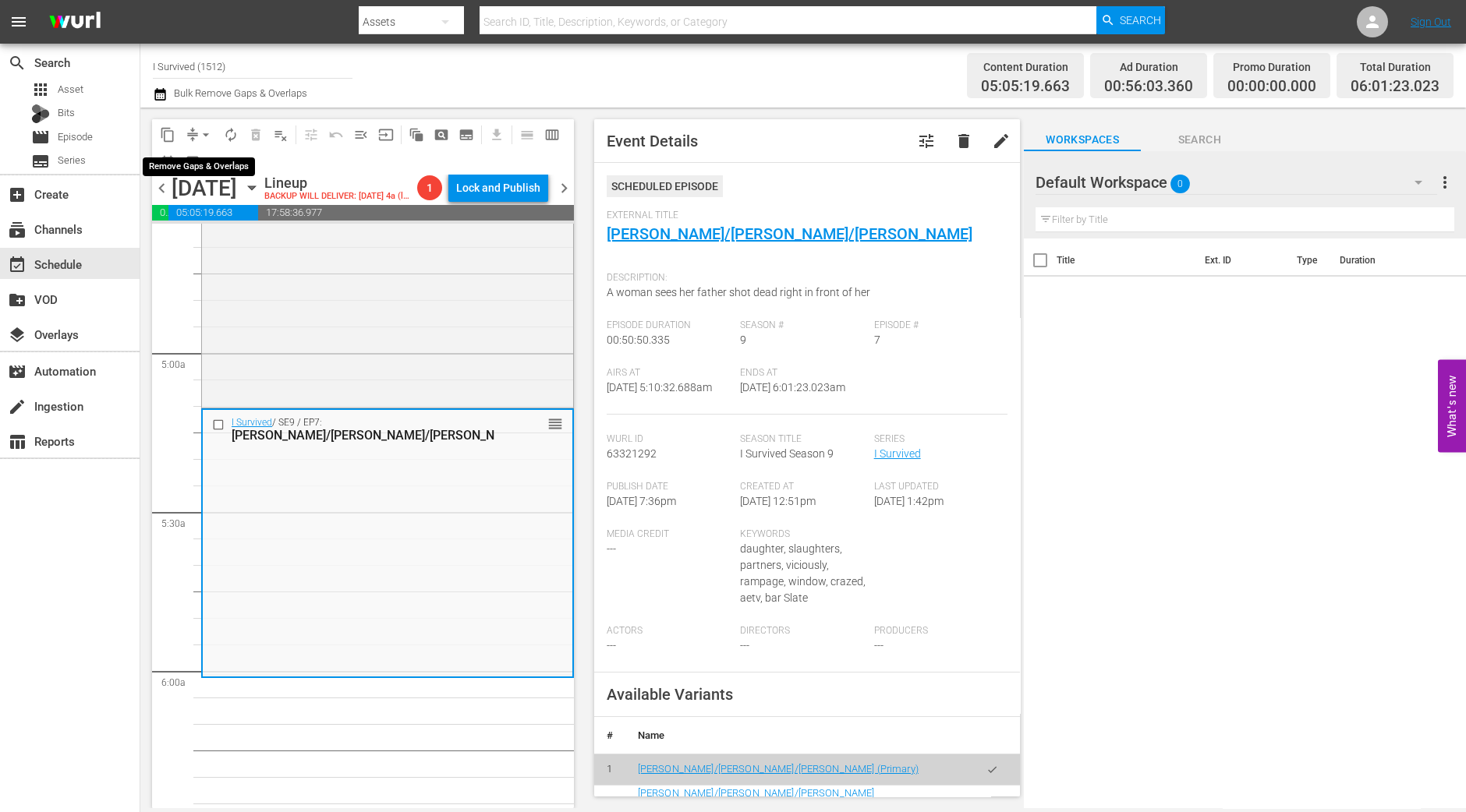
click at [200, 138] on span "arrow_drop_down" at bounding box center [206, 135] width 15 height 15
click at [203, 161] on li "Align to Midnight" at bounding box center [206, 166] width 164 height 25
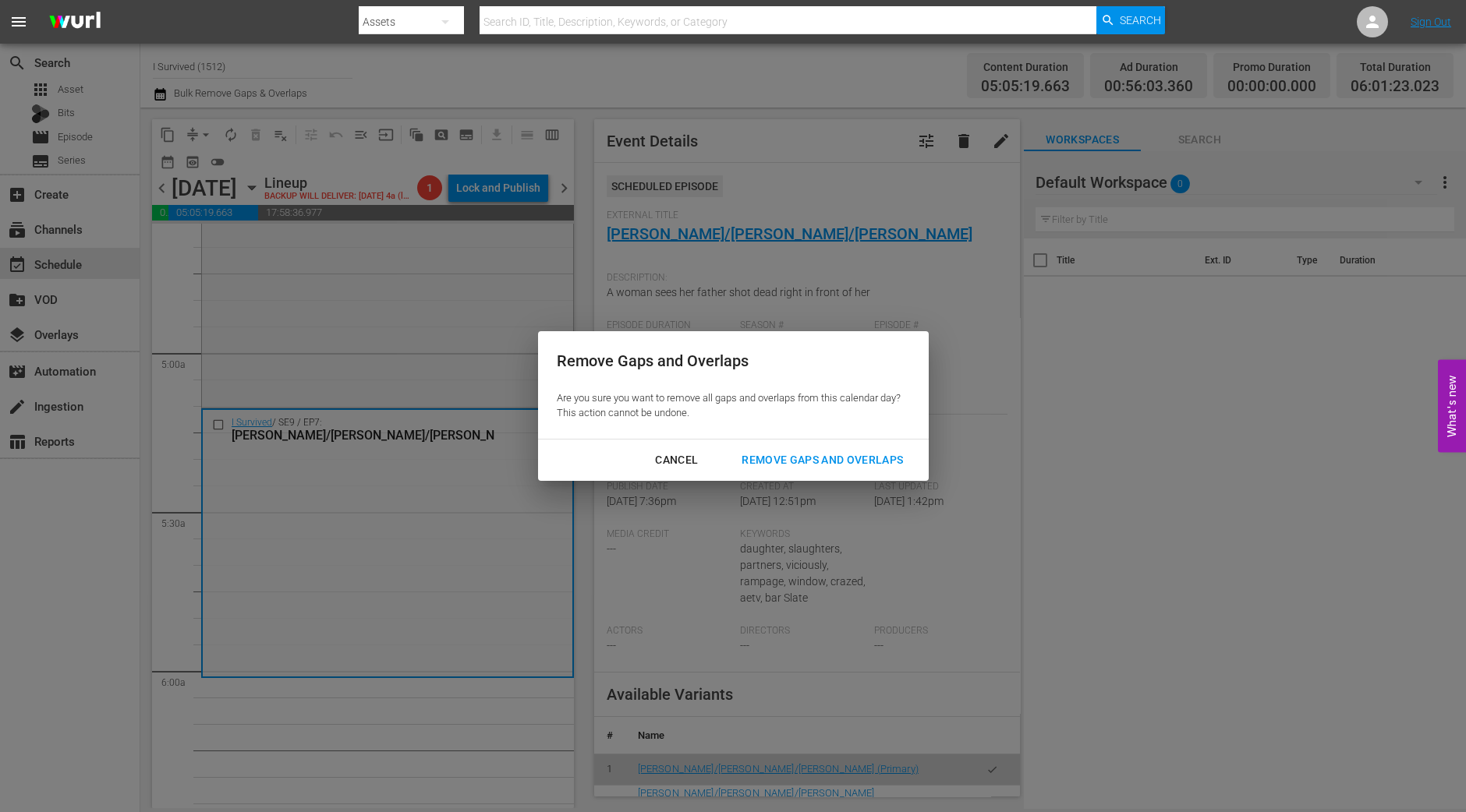
click at [907, 460] on div "Remove Gaps and Overlaps" at bounding box center [821, 460] width 186 height 20
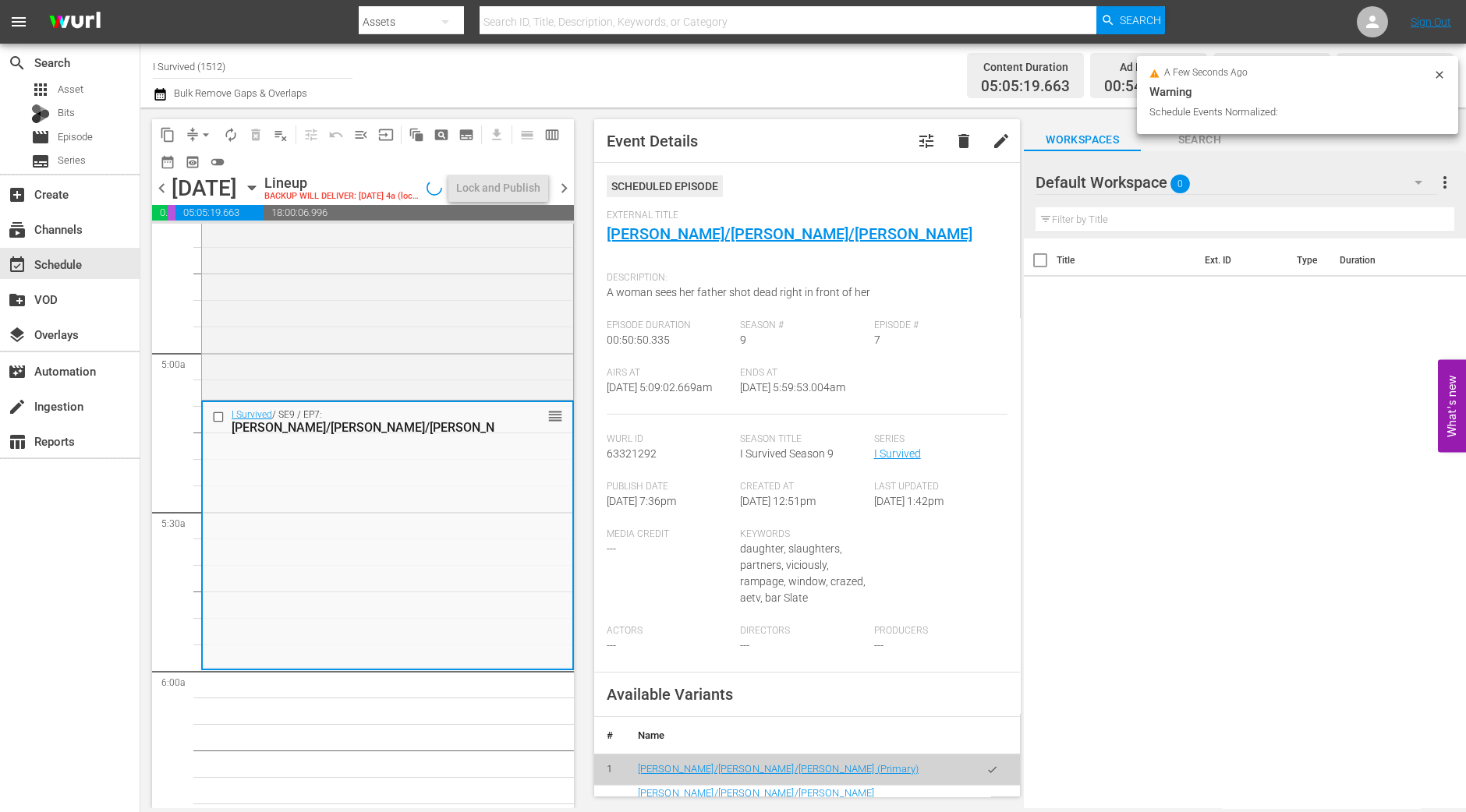
scroll to position [1488, 0]
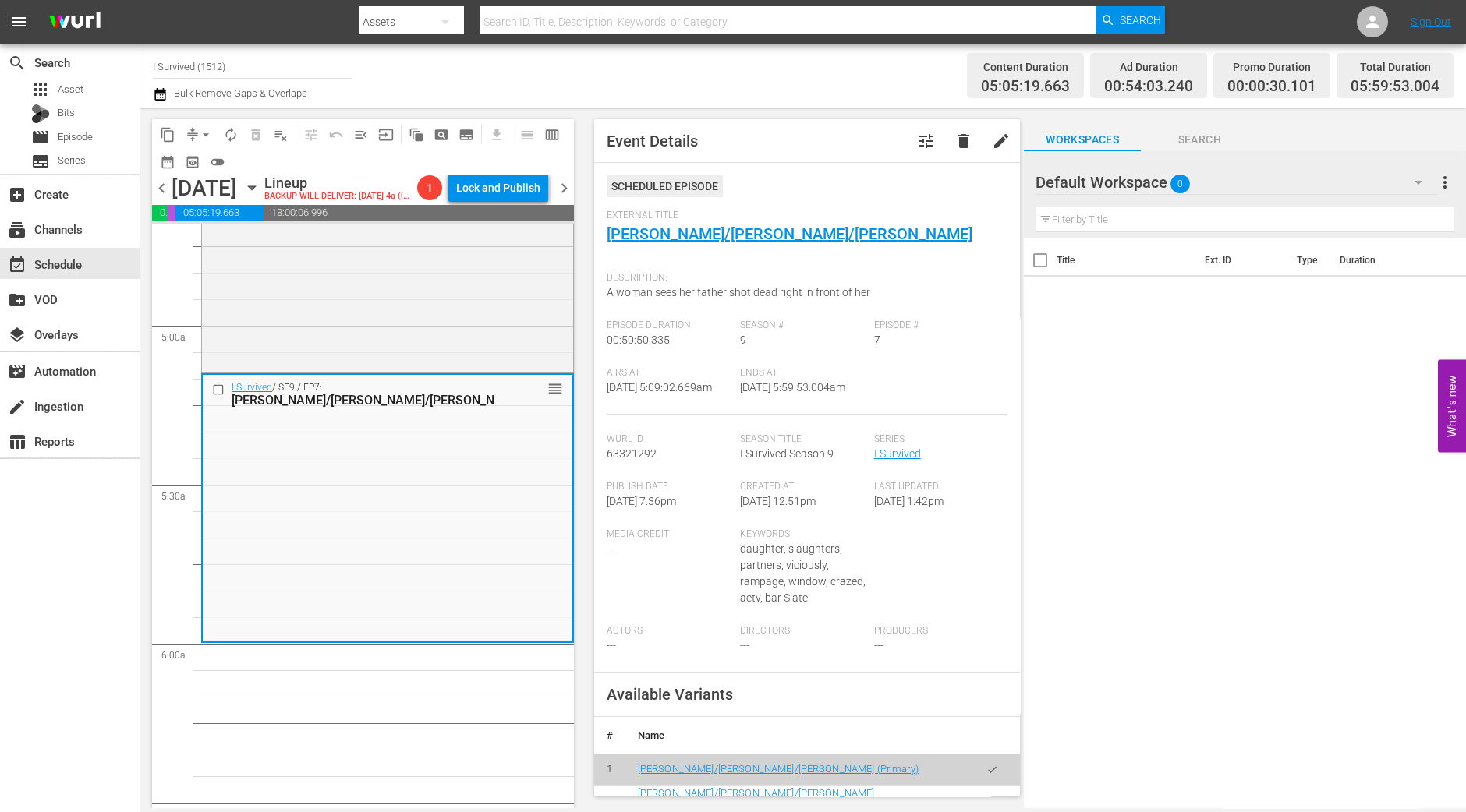
click at [200, 143] on button "arrow_drop_down" at bounding box center [206, 134] width 25 height 25
click at [195, 166] on li "Align to Midnight" at bounding box center [206, 166] width 164 height 25
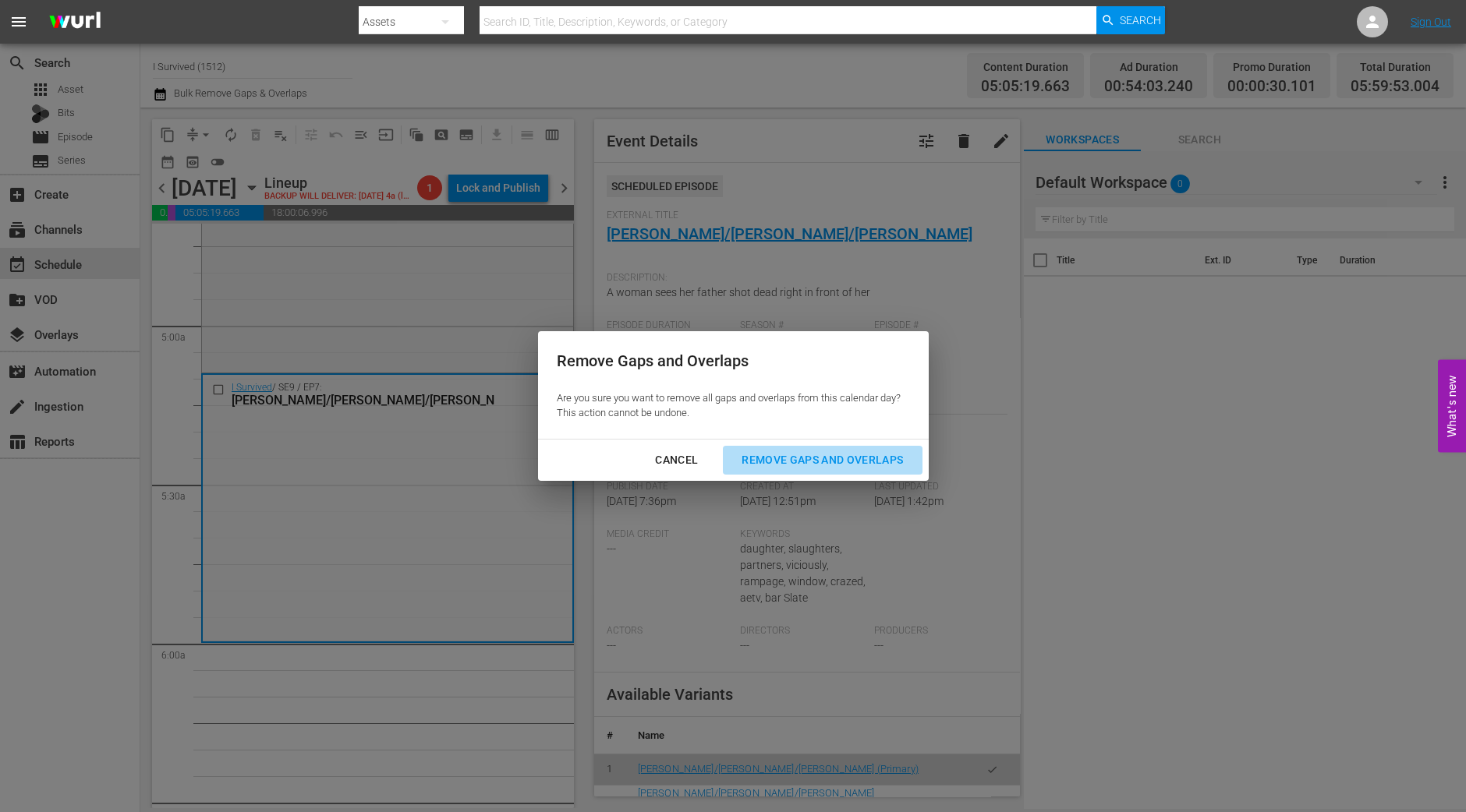
click at [887, 465] on div "Remove Gaps and Overlaps" at bounding box center [821, 460] width 186 height 20
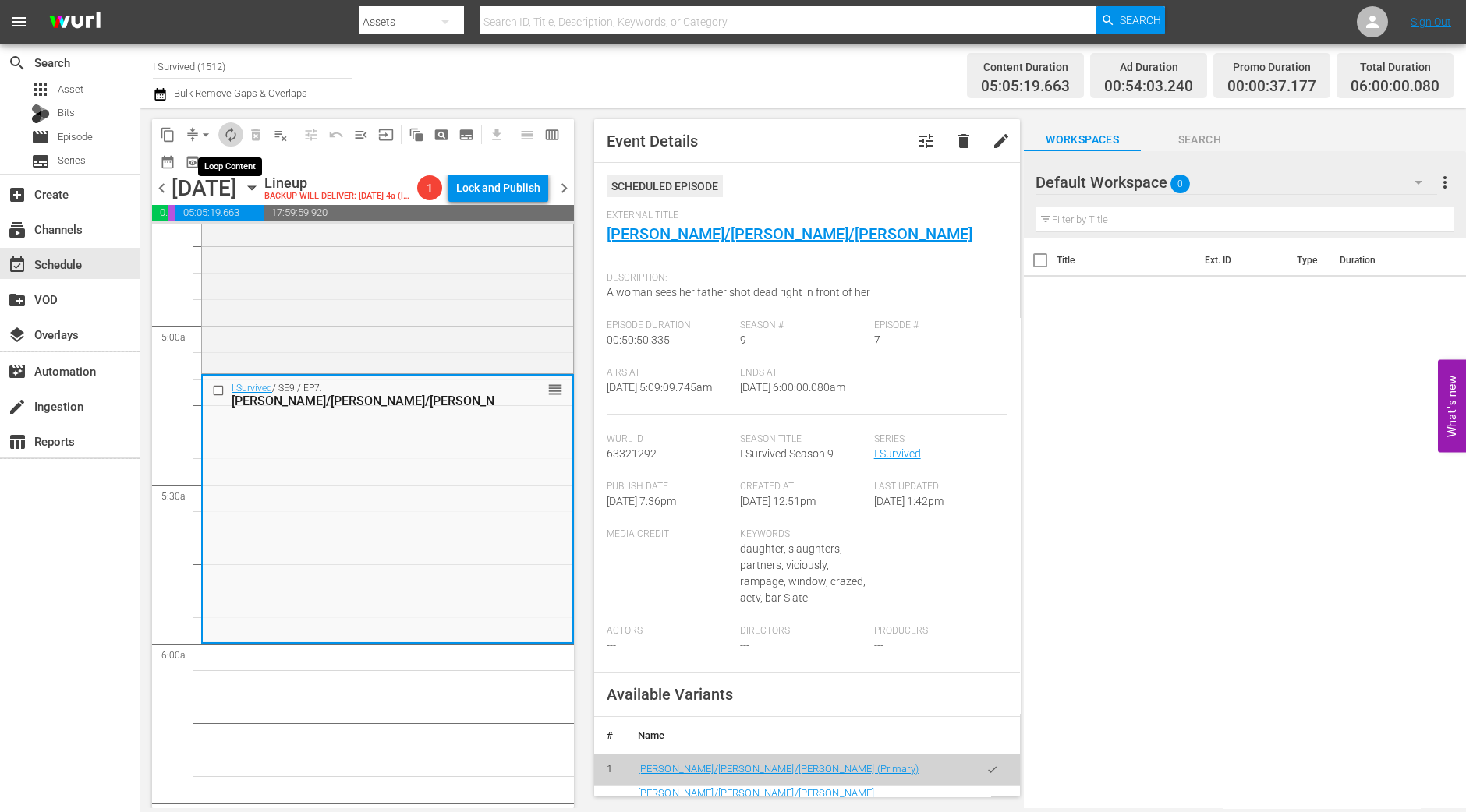
click at [234, 140] on span "autorenew_outlined" at bounding box center [231, 135] width 15 height 15
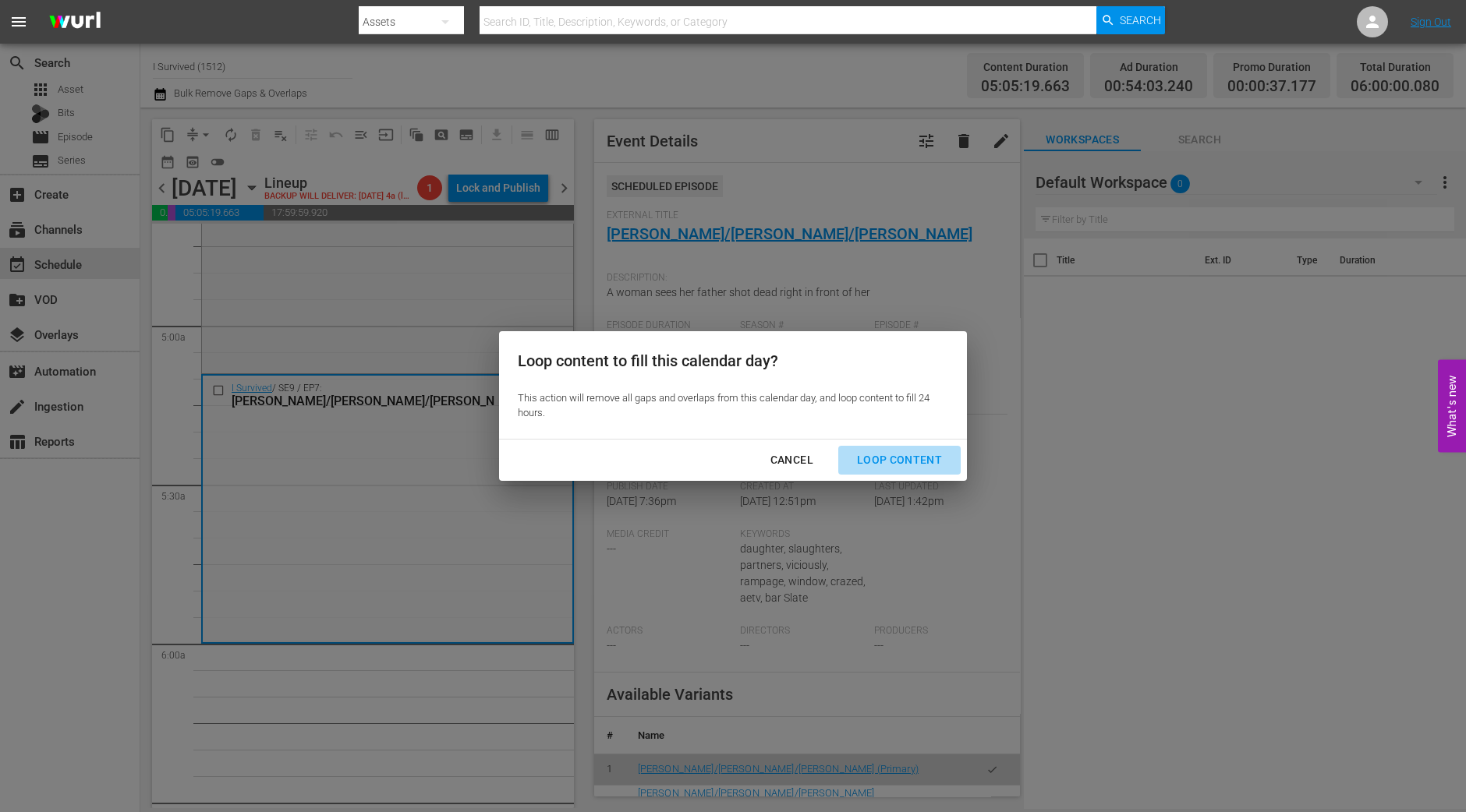
click at [905, 457] on div "Loop Content" at bounding box center [899, 460] width 110 height 20
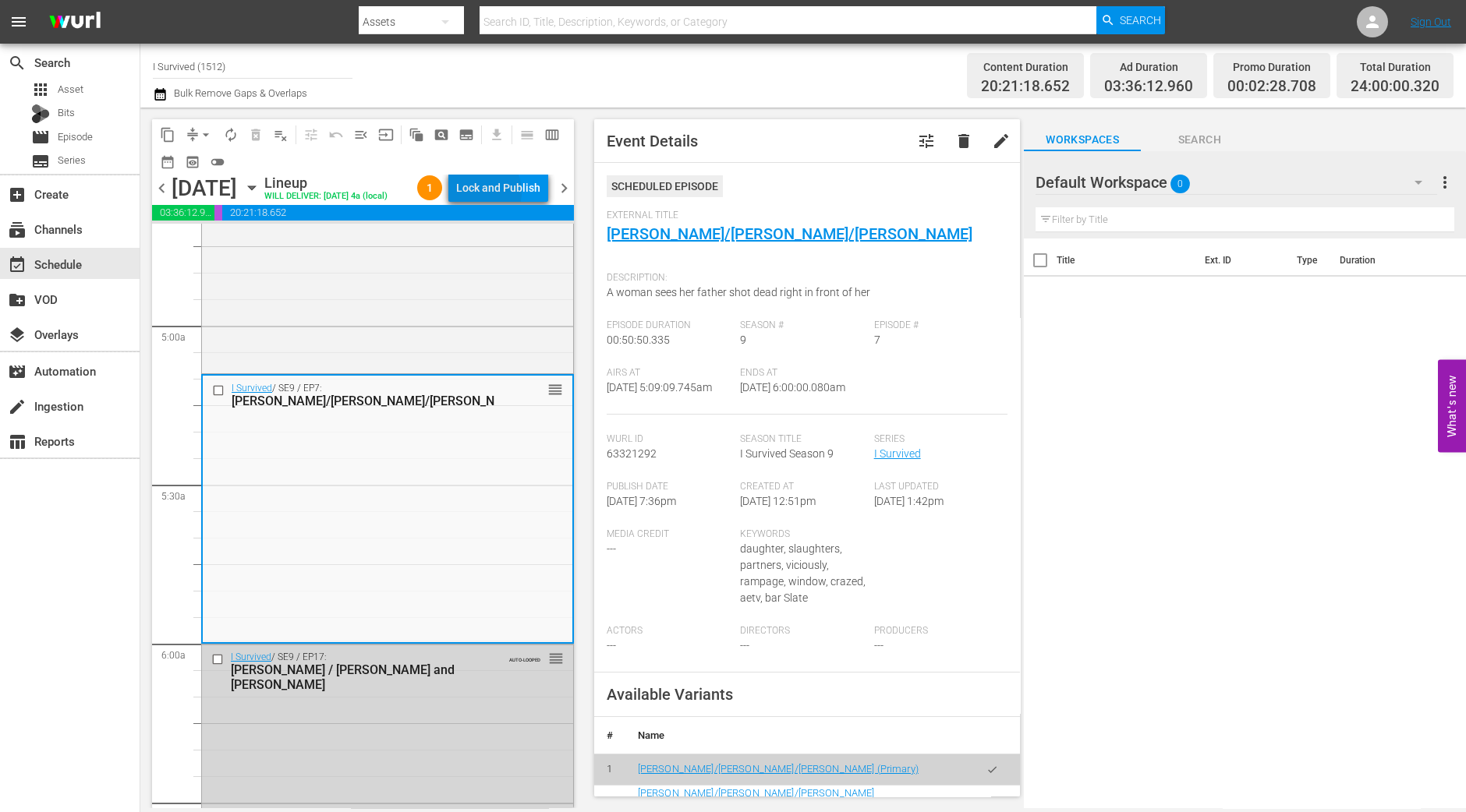
click at [494, 195] on div "Lock and Publish" at bounding box center [498, 188] width 84 height 28
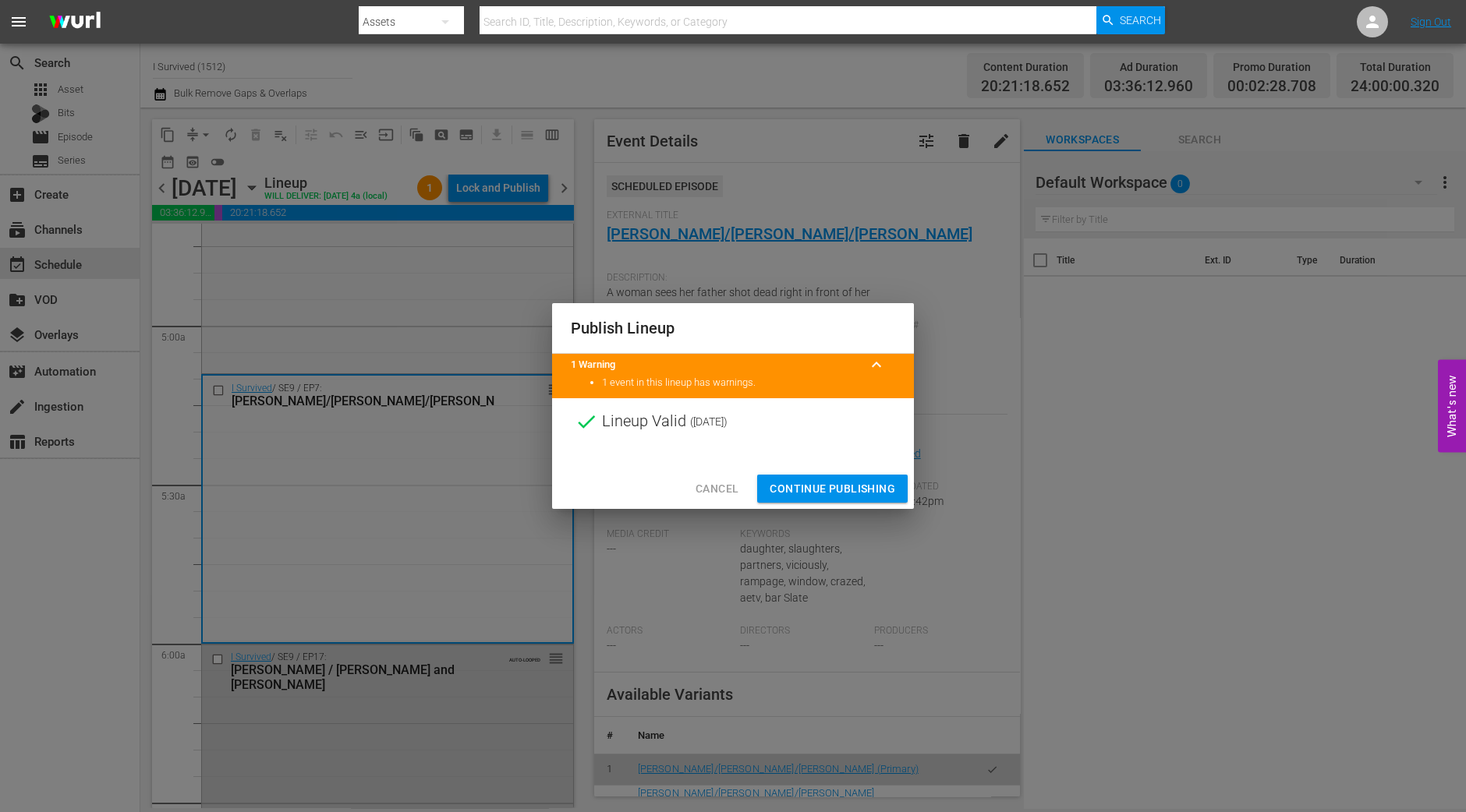
click at [846, 485] on span "Continue Publishing" at bounding box center [832, 488] width 126 height 20
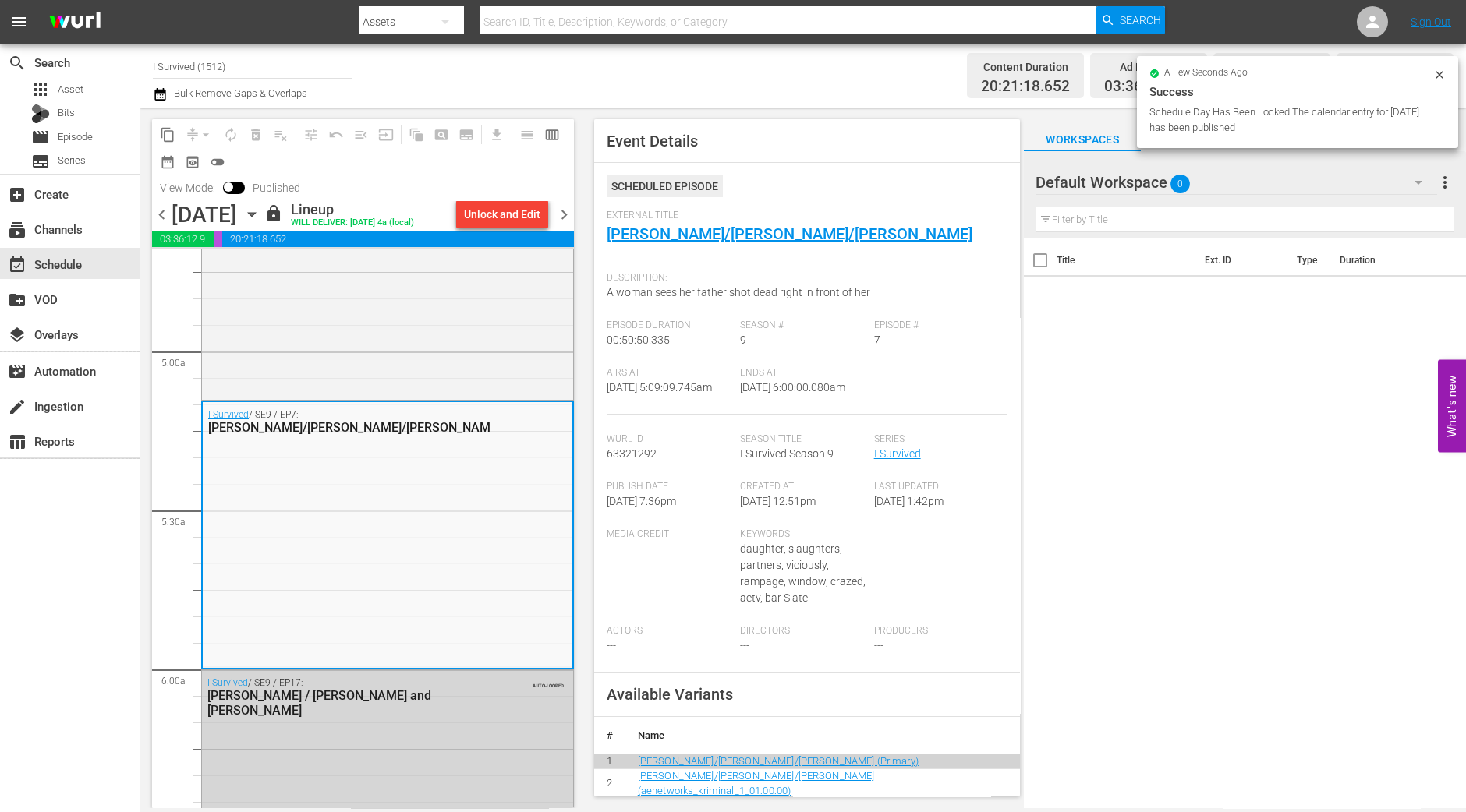
click at [144, 555] on div "content_copy compress arrow_drop_down autorenew_outlined delete_forever_outline…" at bounding box center [358, 458] width 437 height 701
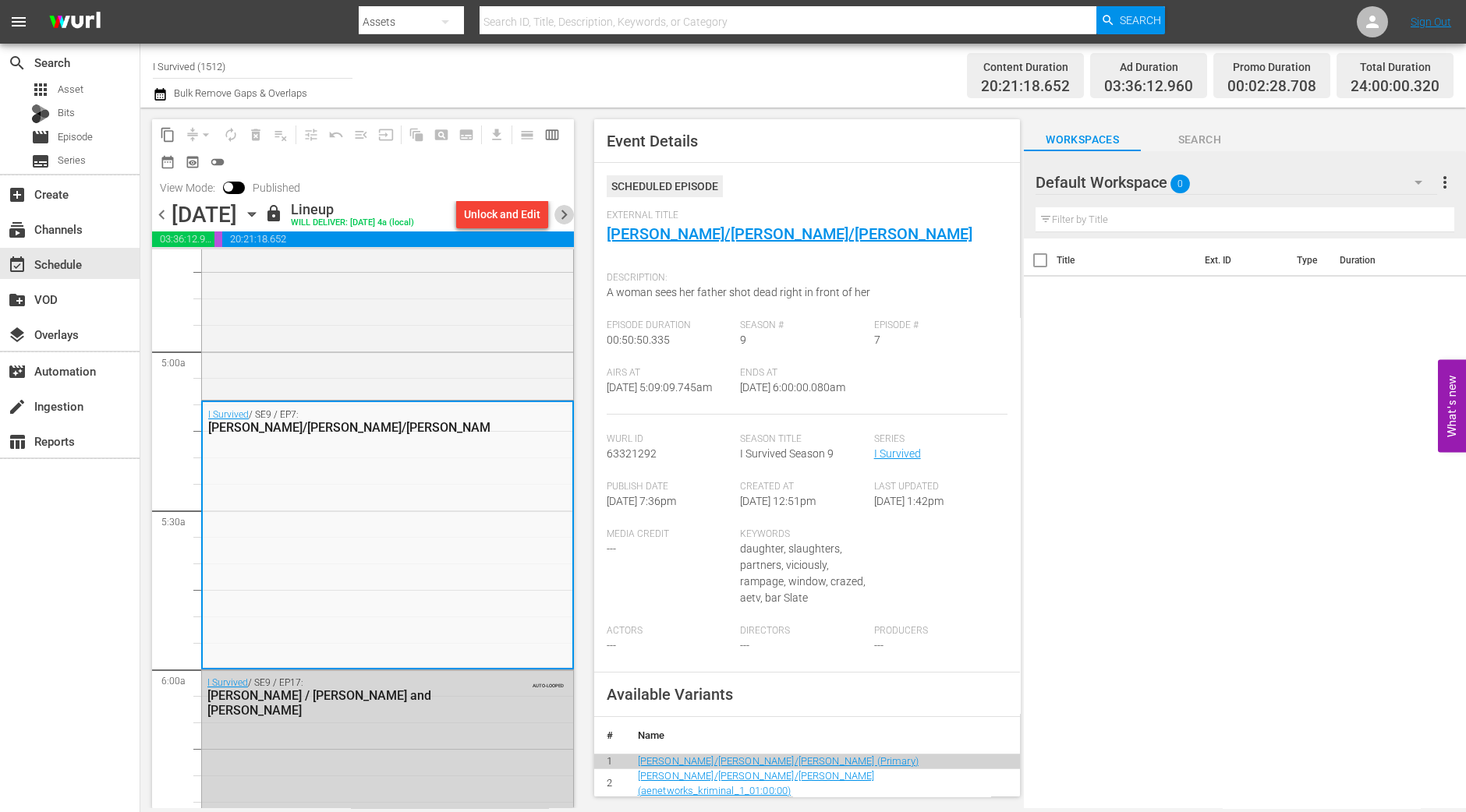
click at [567, 223] on span "chevron_right" at bounding box center [564, 214] width 20 height 20
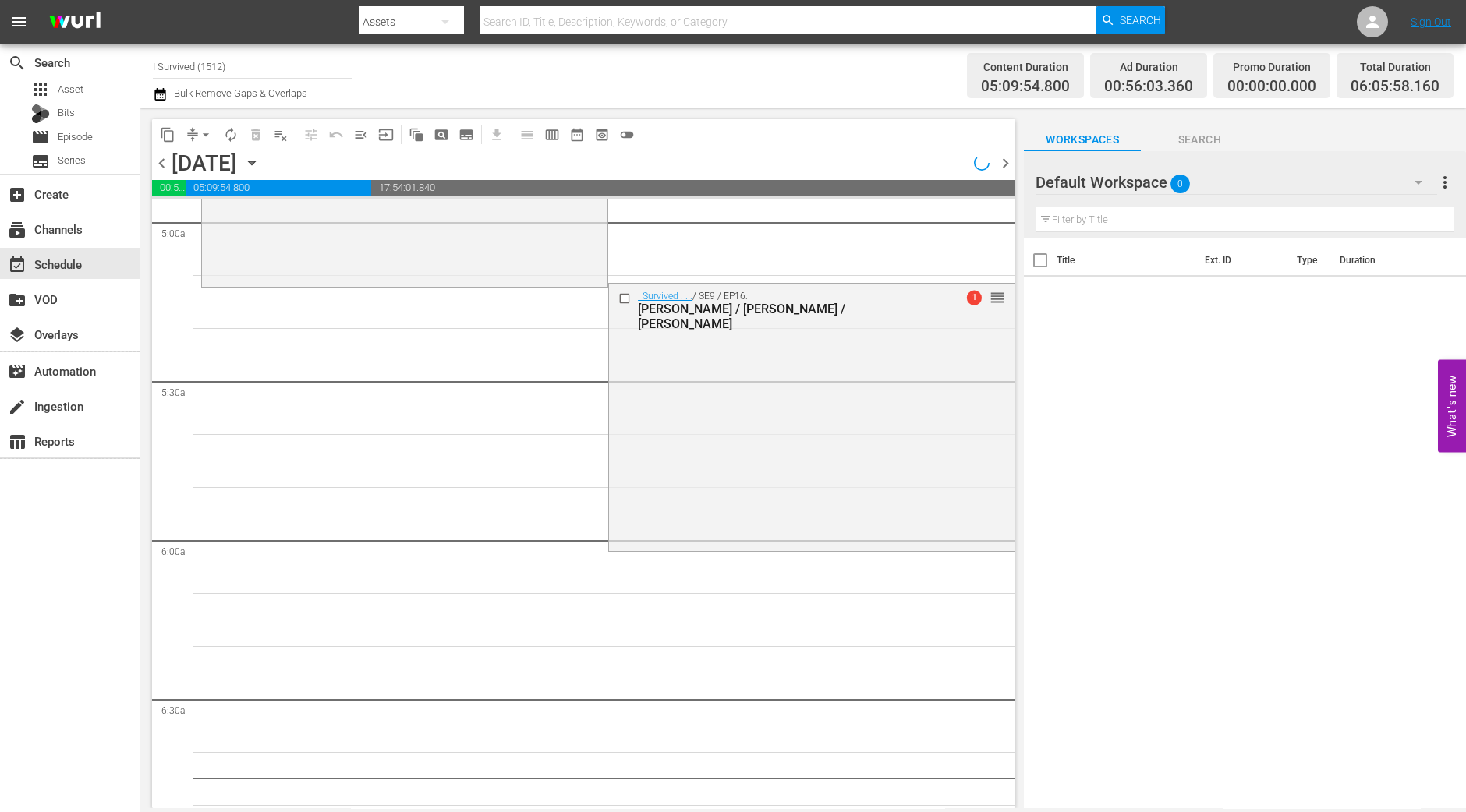
scroll to position [1461, 0]
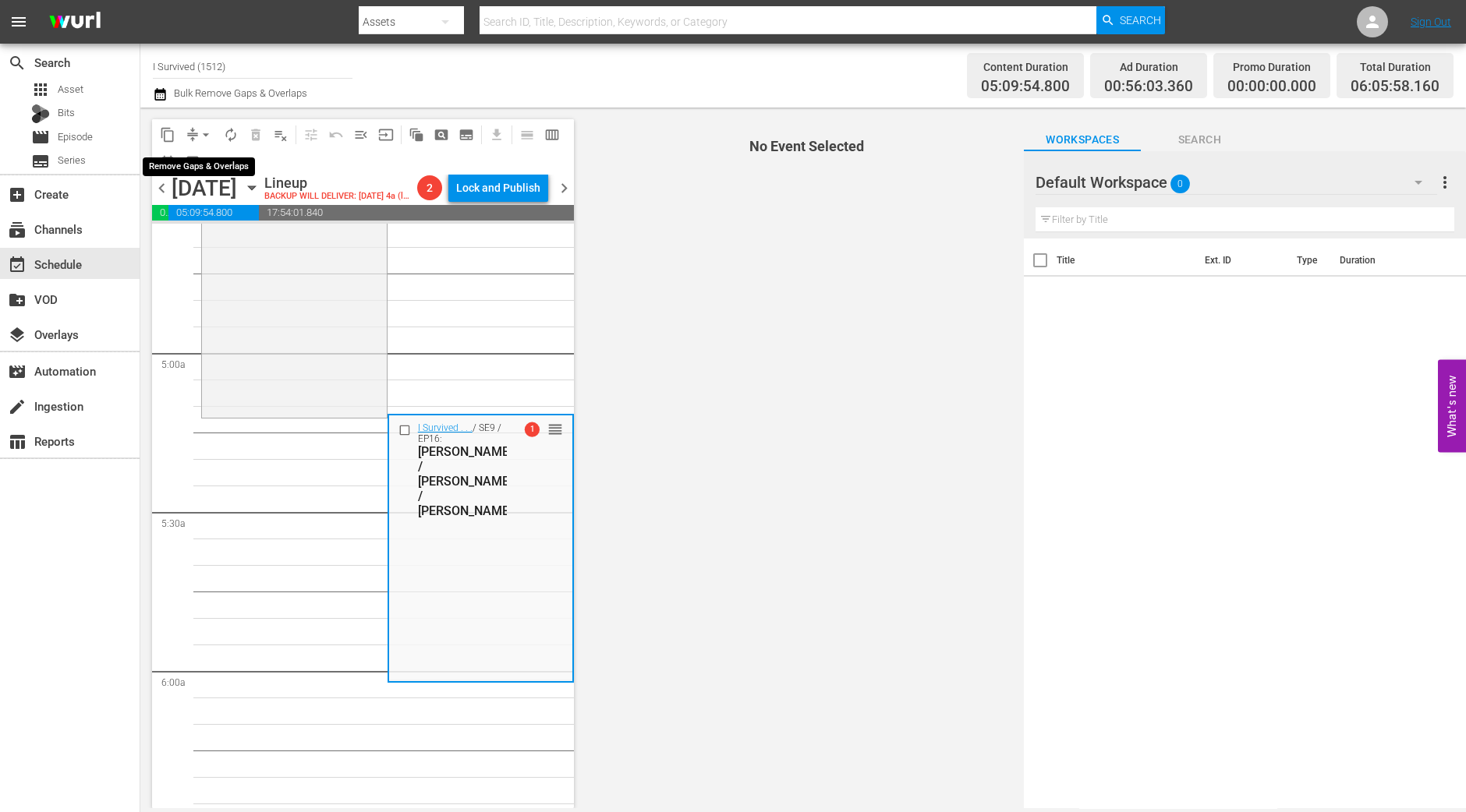
click at [207, 138] on span "arrow_drop_down" at bounding box center [206, 135] width 15 height 15
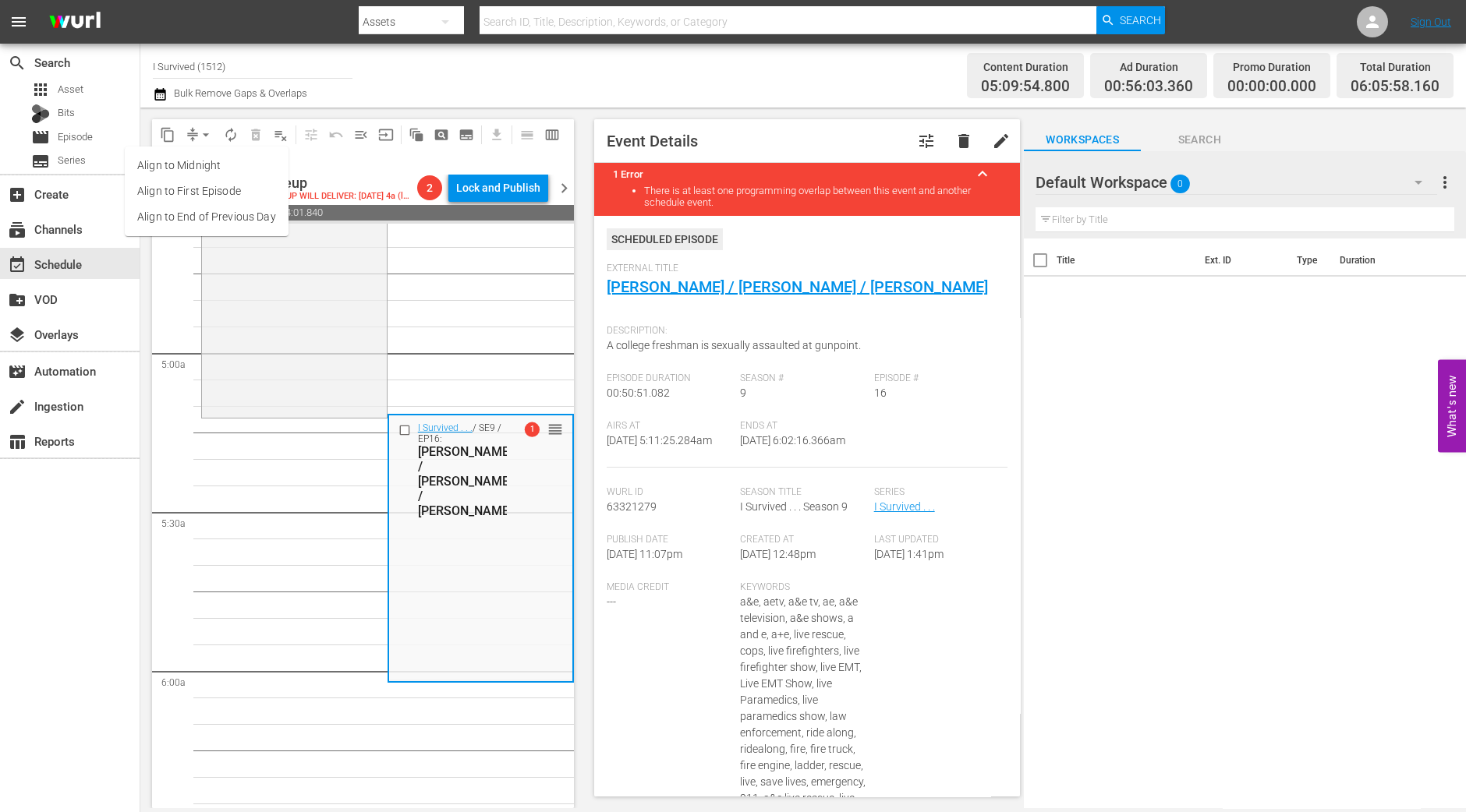
click at [216, 173] on li "Align to Midnight" at bounding box center [206, 166] width 164 height 25
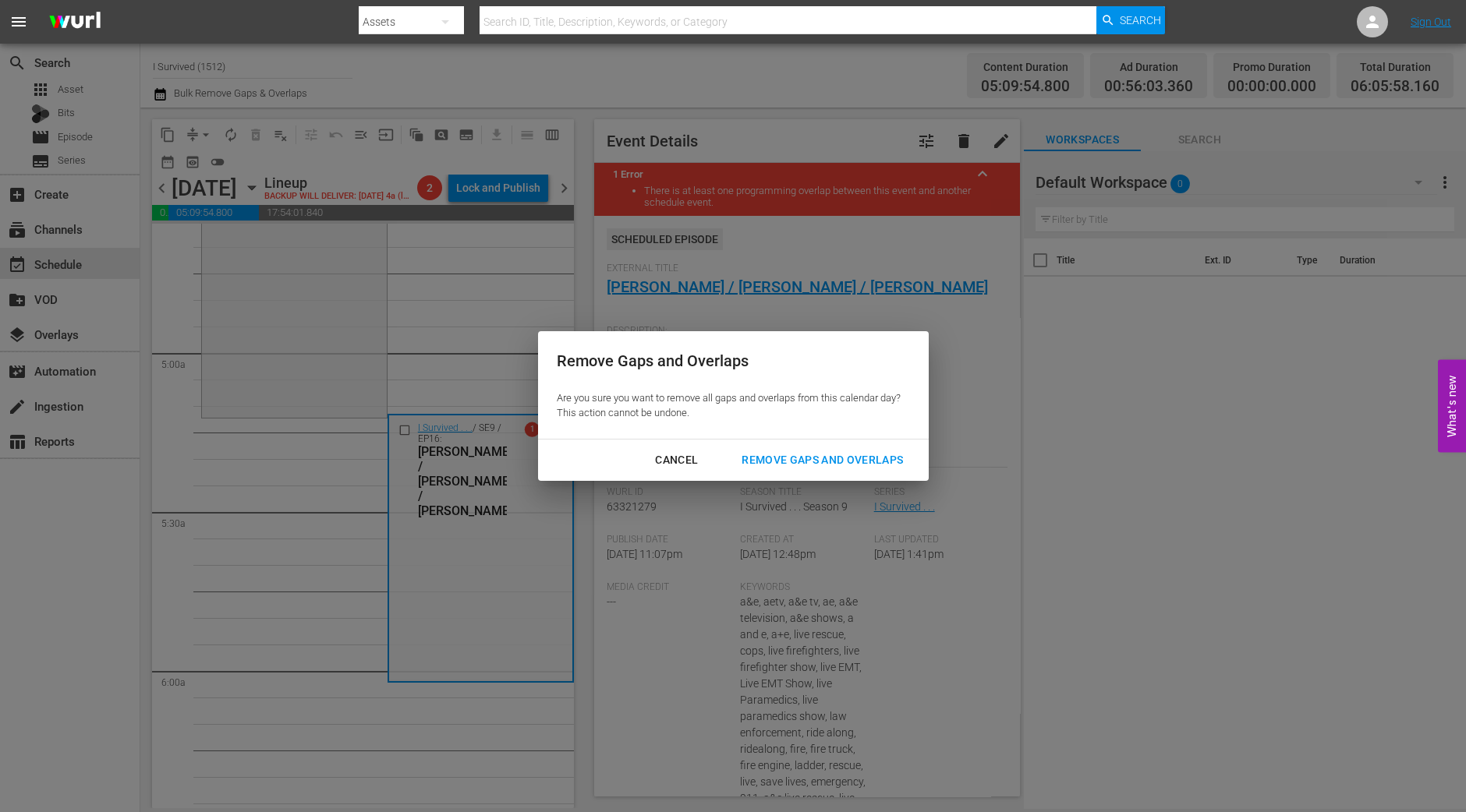
click at [831, 442] on div "Cancel Remove Gaps and Overlaps" at bounding box center [733, 460] width 391 height 42
click at [831, 454] on div "Remove Gaps and Overlaps" at bounding box center [821, 460] width 186 height 20
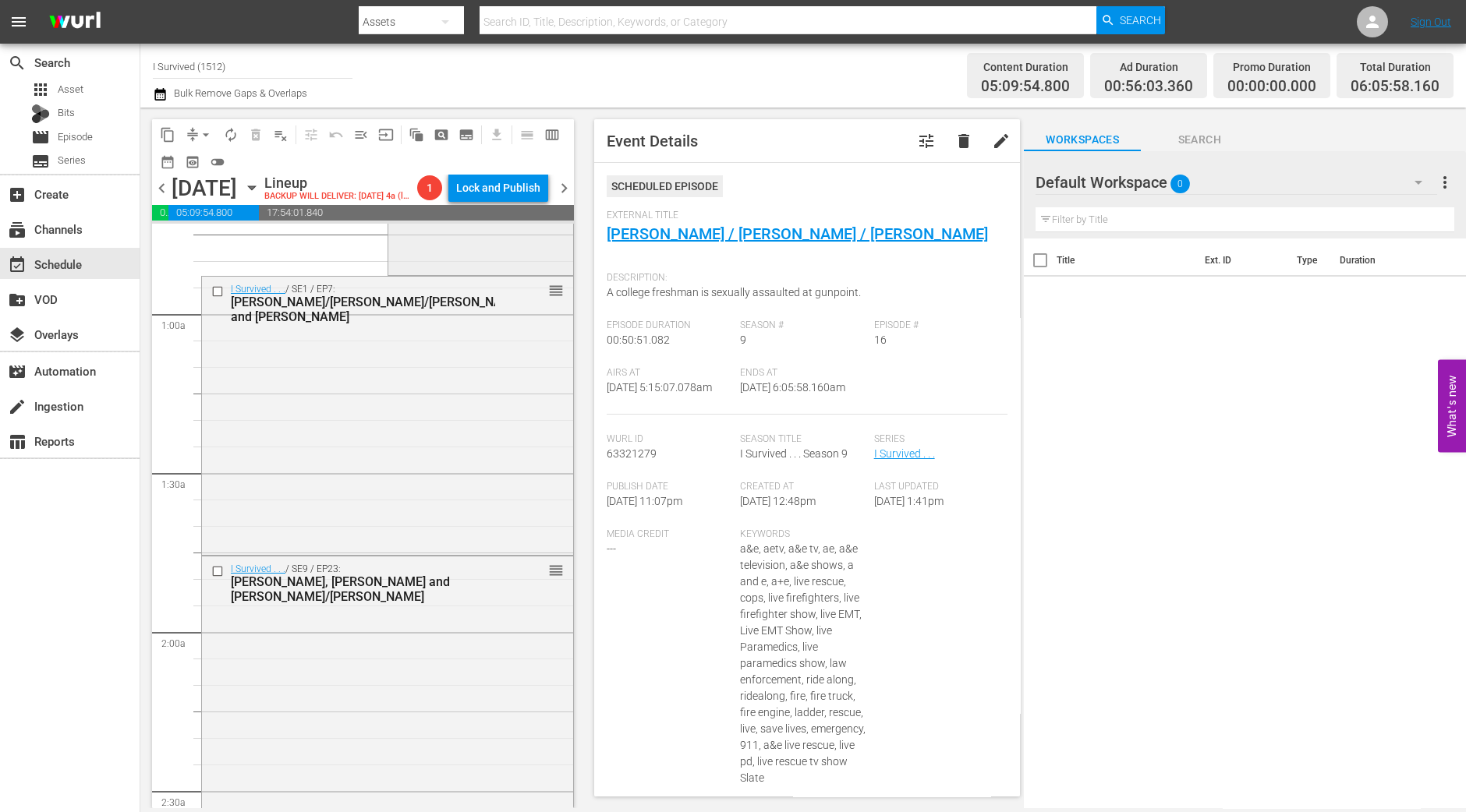
scroll to position [0, 0]
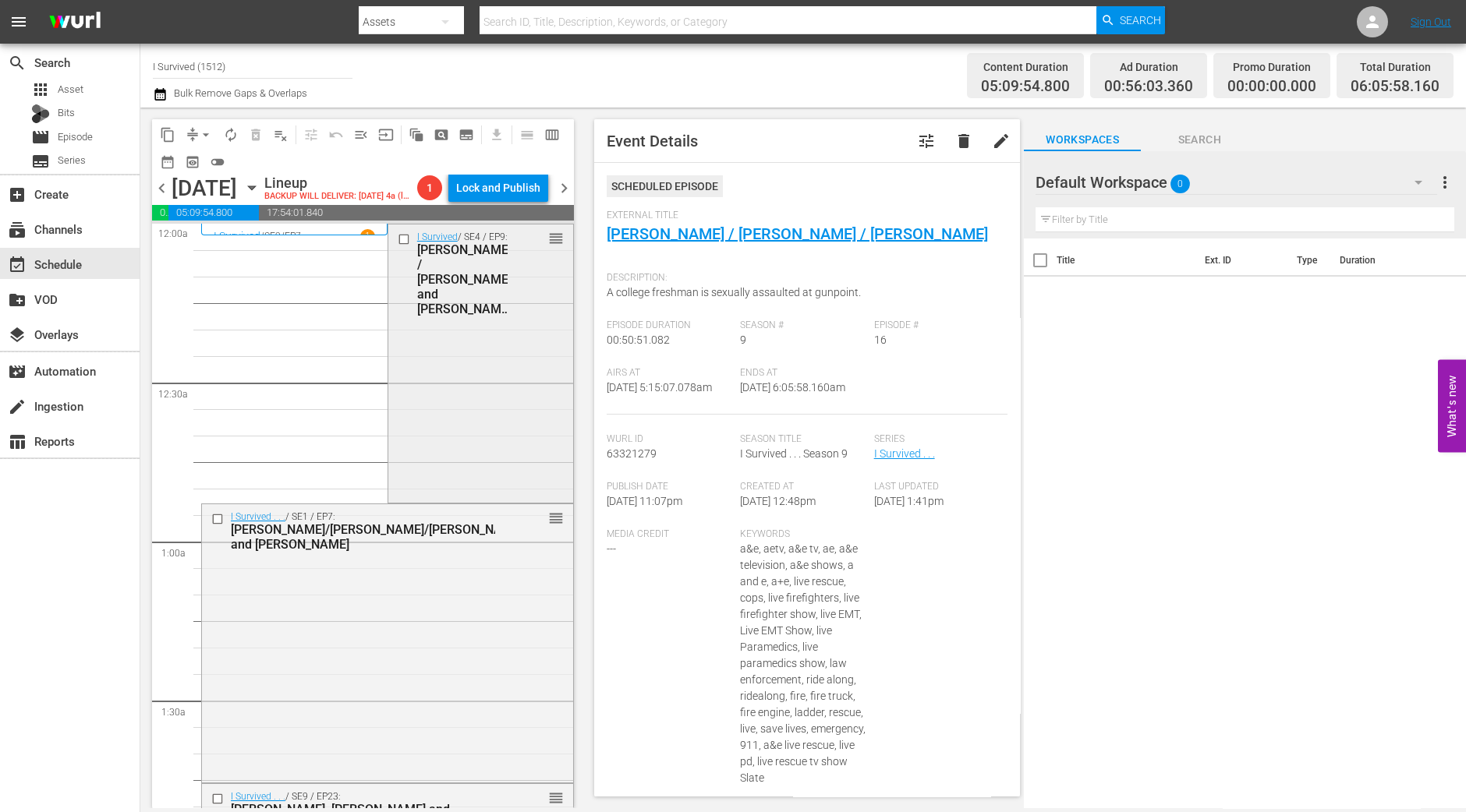
click at [532, 315] on div "I Survived / SE4 / EP9: Franklin / Jeff and Frank / Connie reorder" at bounding box center [481, 273] width 185 height 98
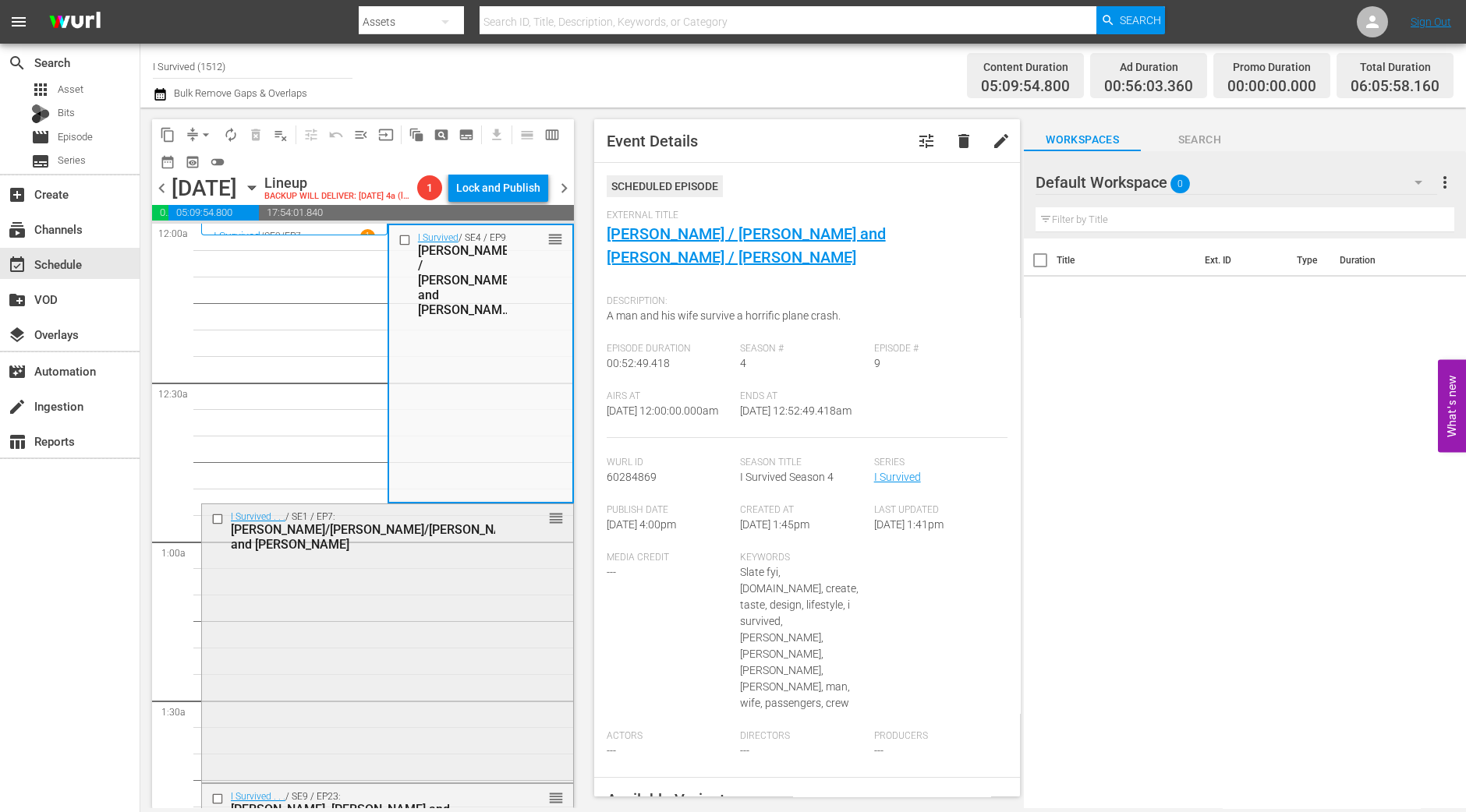
click at [468, 595] on div "I Survived . . . / SE1 / EP7: Cari/Kevin/Joe and Katherine reorder" at bounding box center [387, 642] width 371 height 275
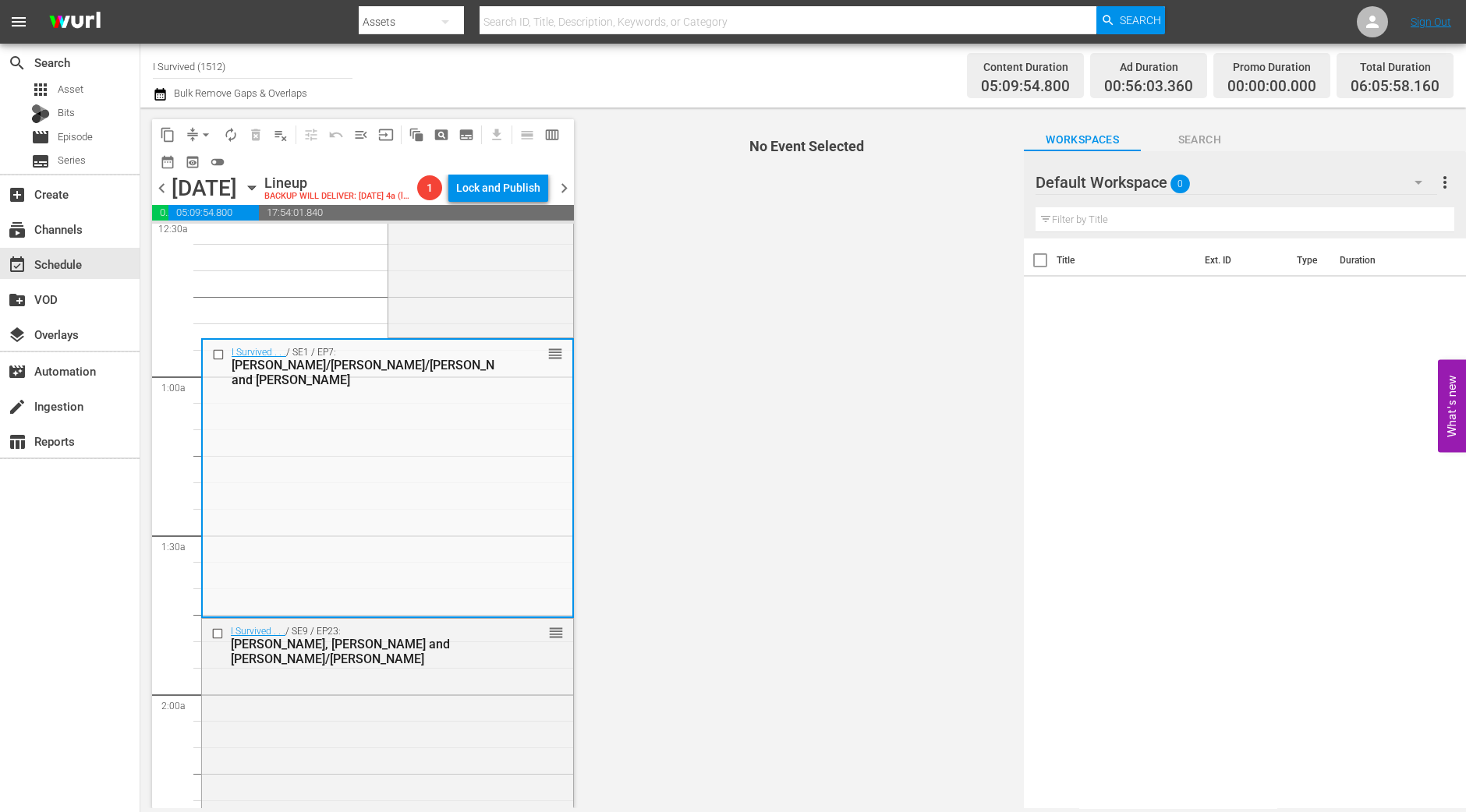
scroll to position [195, 0]
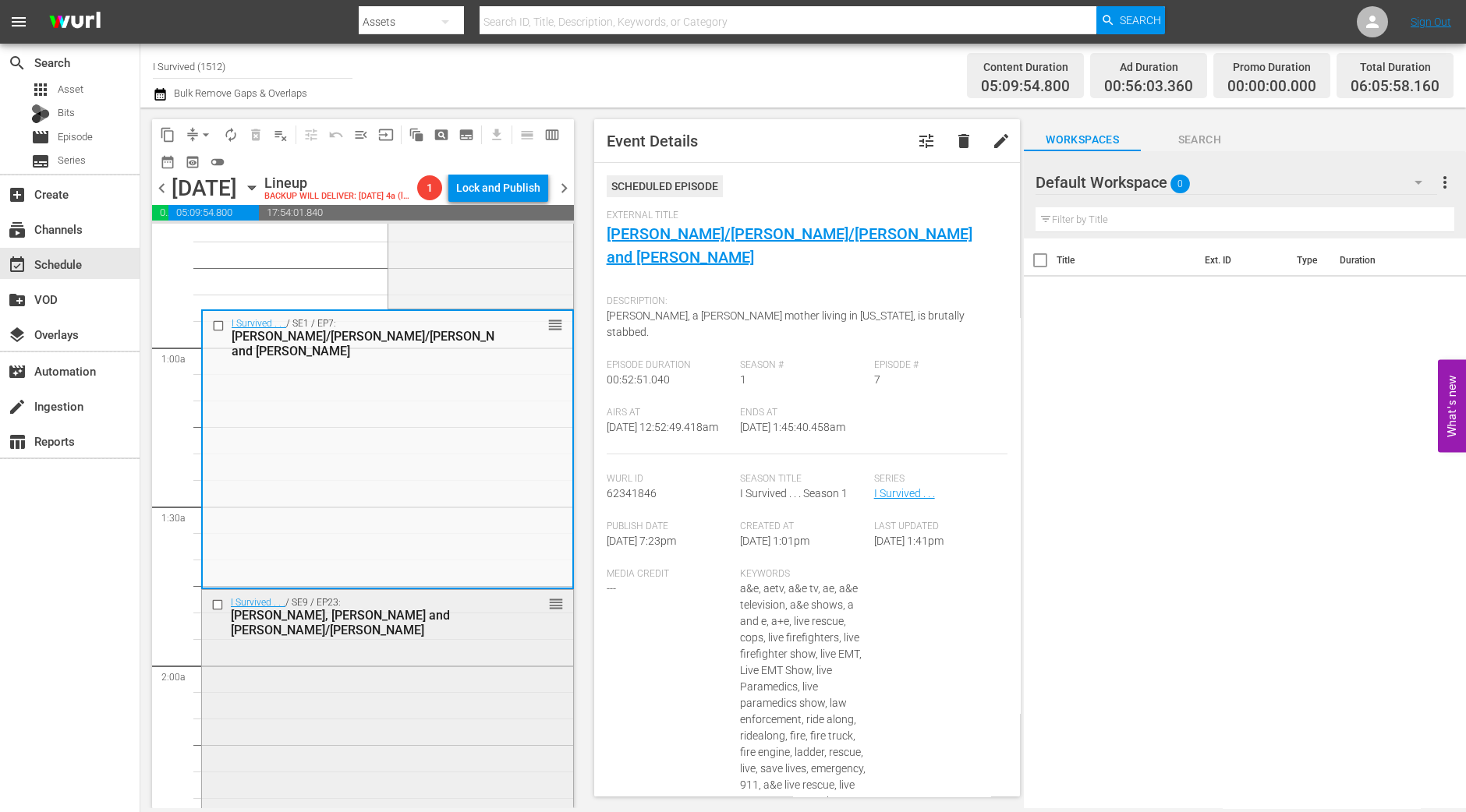
click at [429, 758] on div "I Survived . . . / SE9 / EP23: Bill, Mike and Ginger/Wanda reorder" at bounding box center [387, 723] width 371 height 265
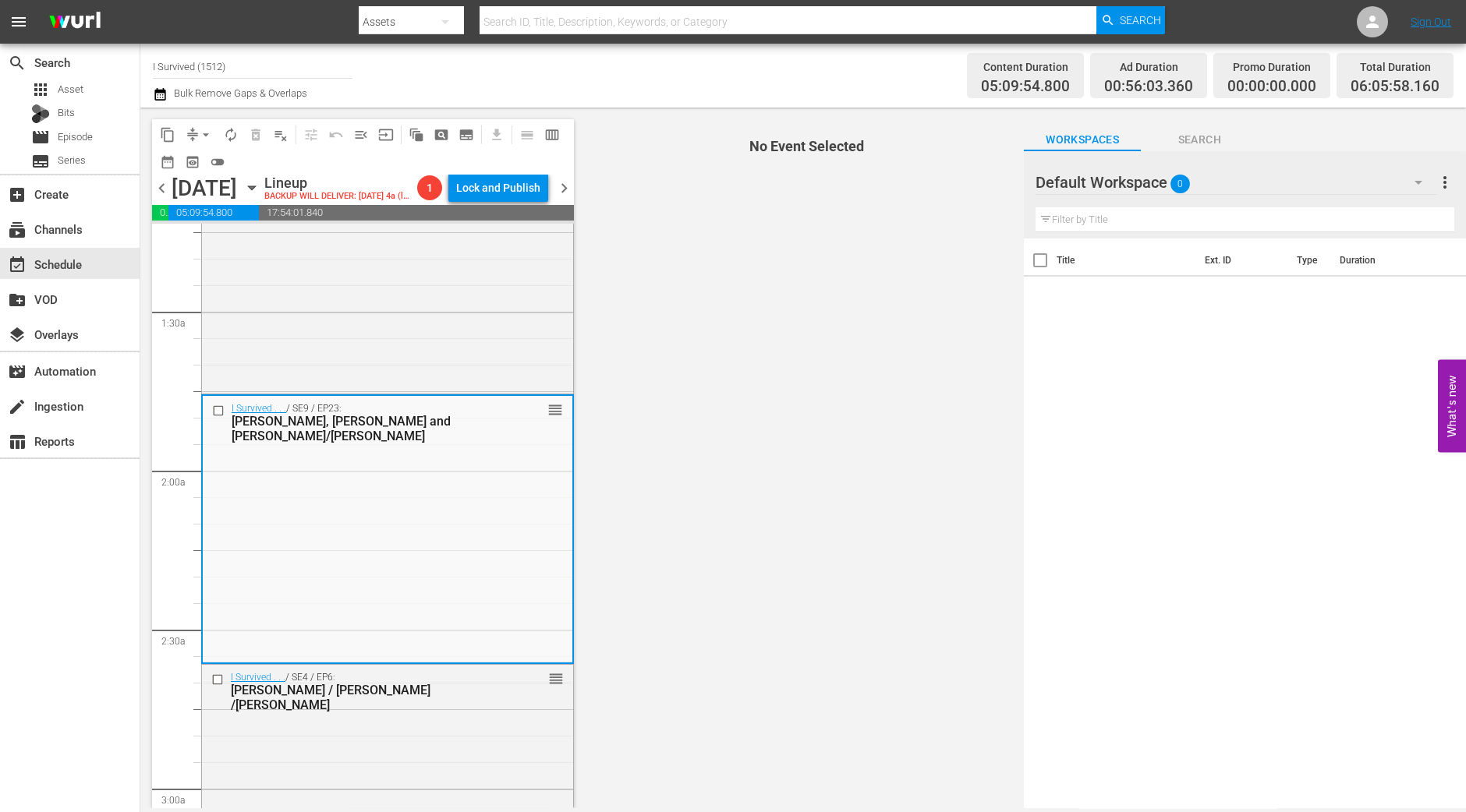
scroll to position [488, 0]
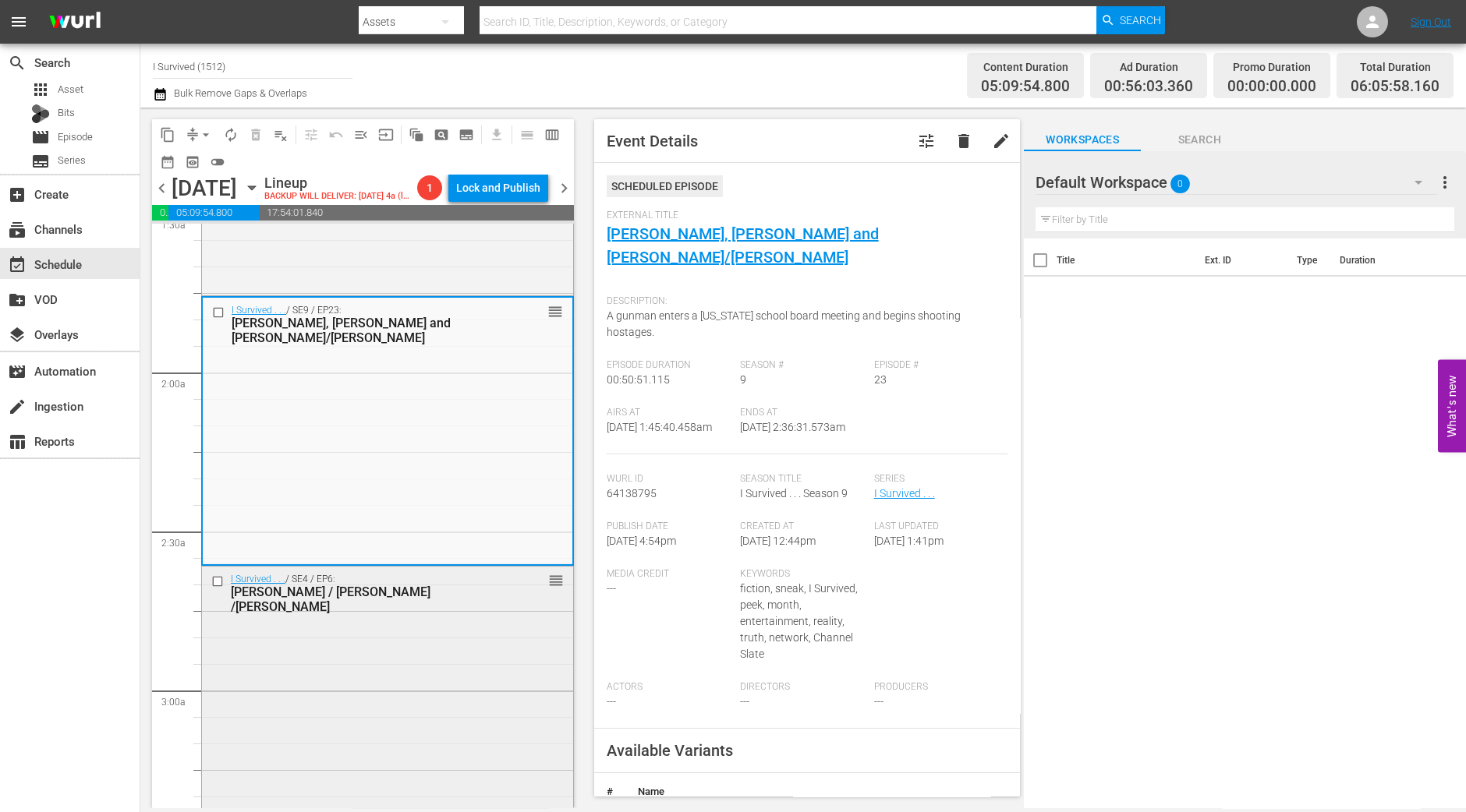
click at [406, 693] on div "I Survived . . . / SE4 / EP6: Rudrani / Tracey /Teresa reorder" at bounding box center [387, 704] width 371 height 276
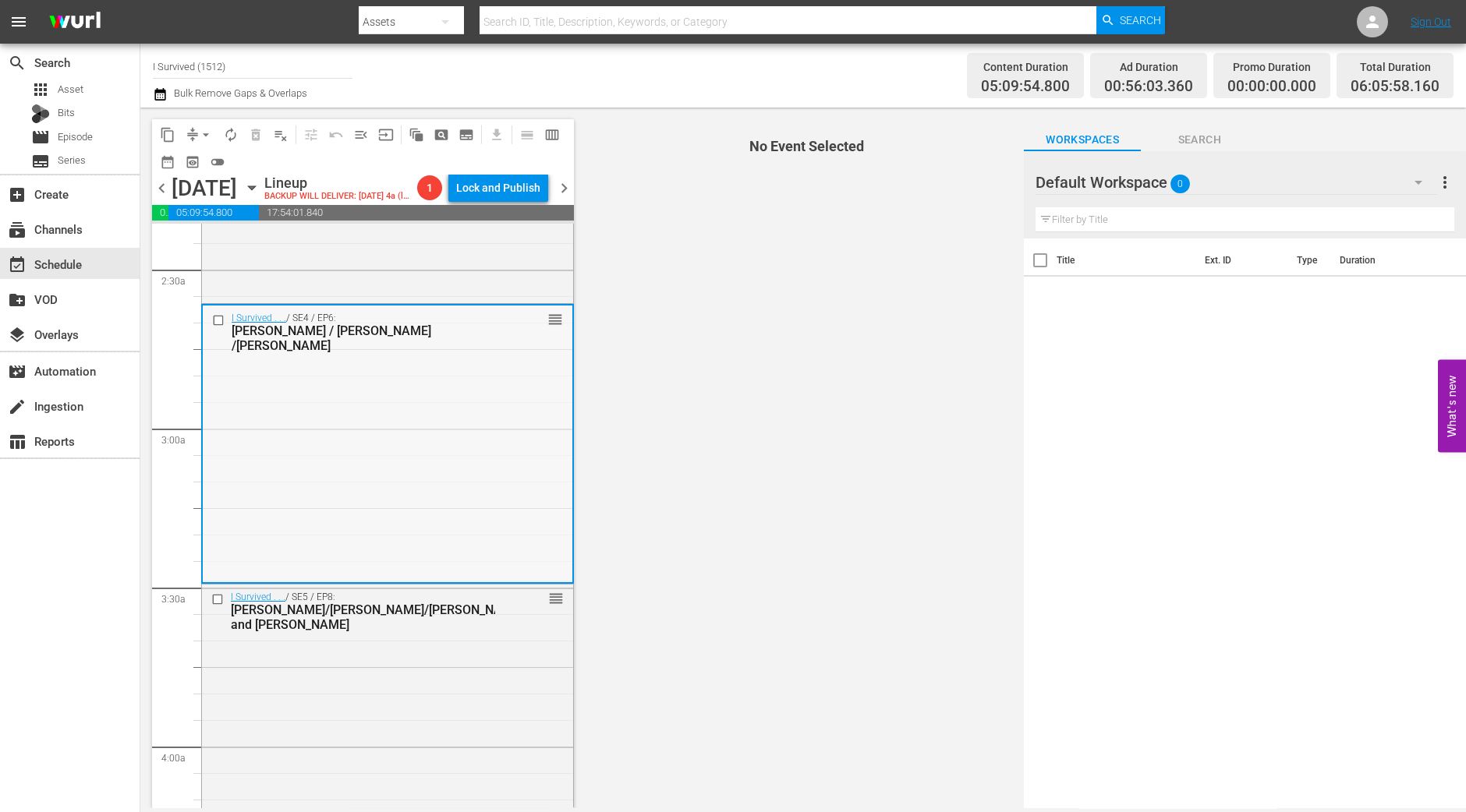
scroll to position [779, 0]
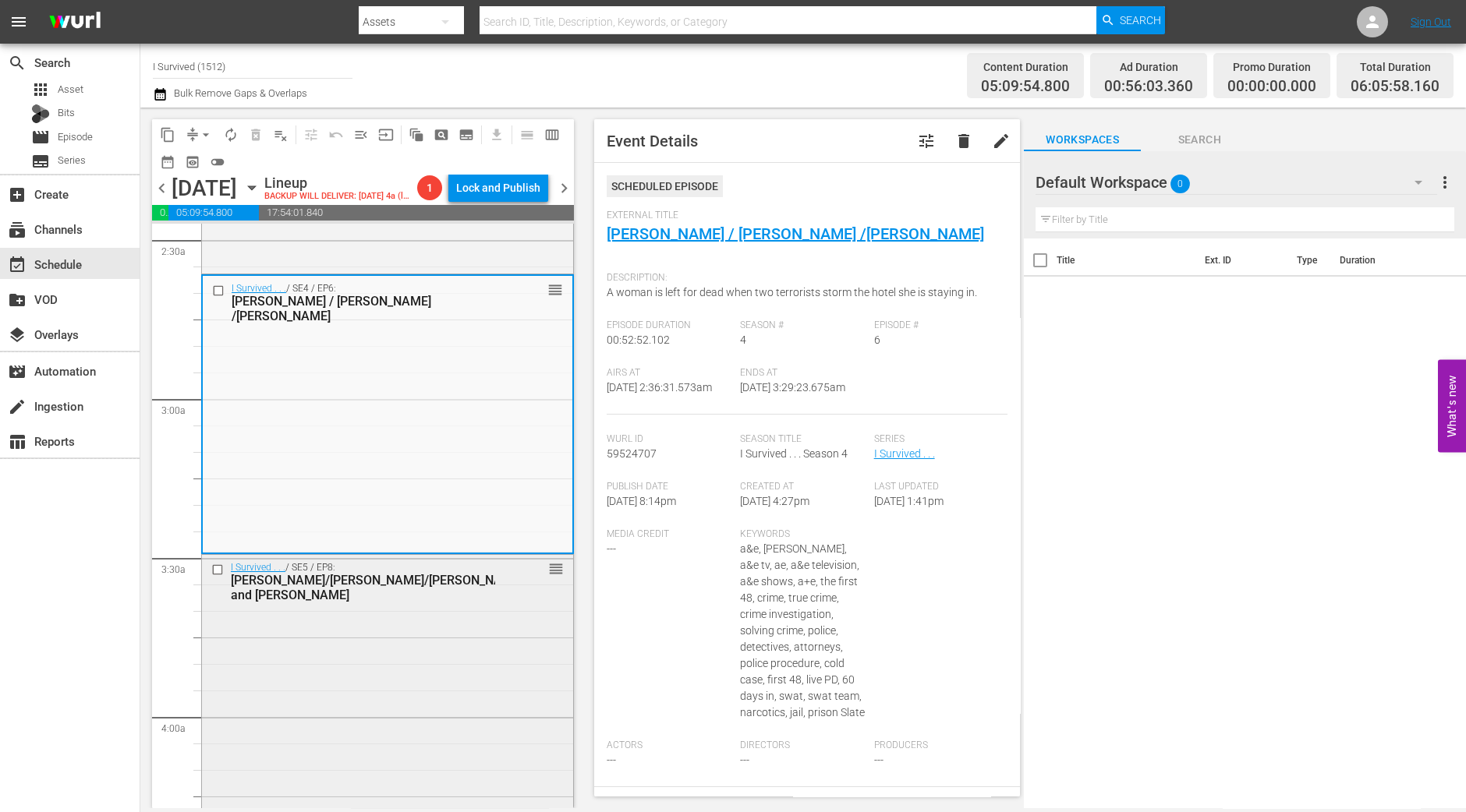
click at [422, 651] on div "I Survived . . . / SE5 / EP8: Danielle/Deborah/Gordy and Betty reorder" at bounding box center [387, 693] width 371 height 275
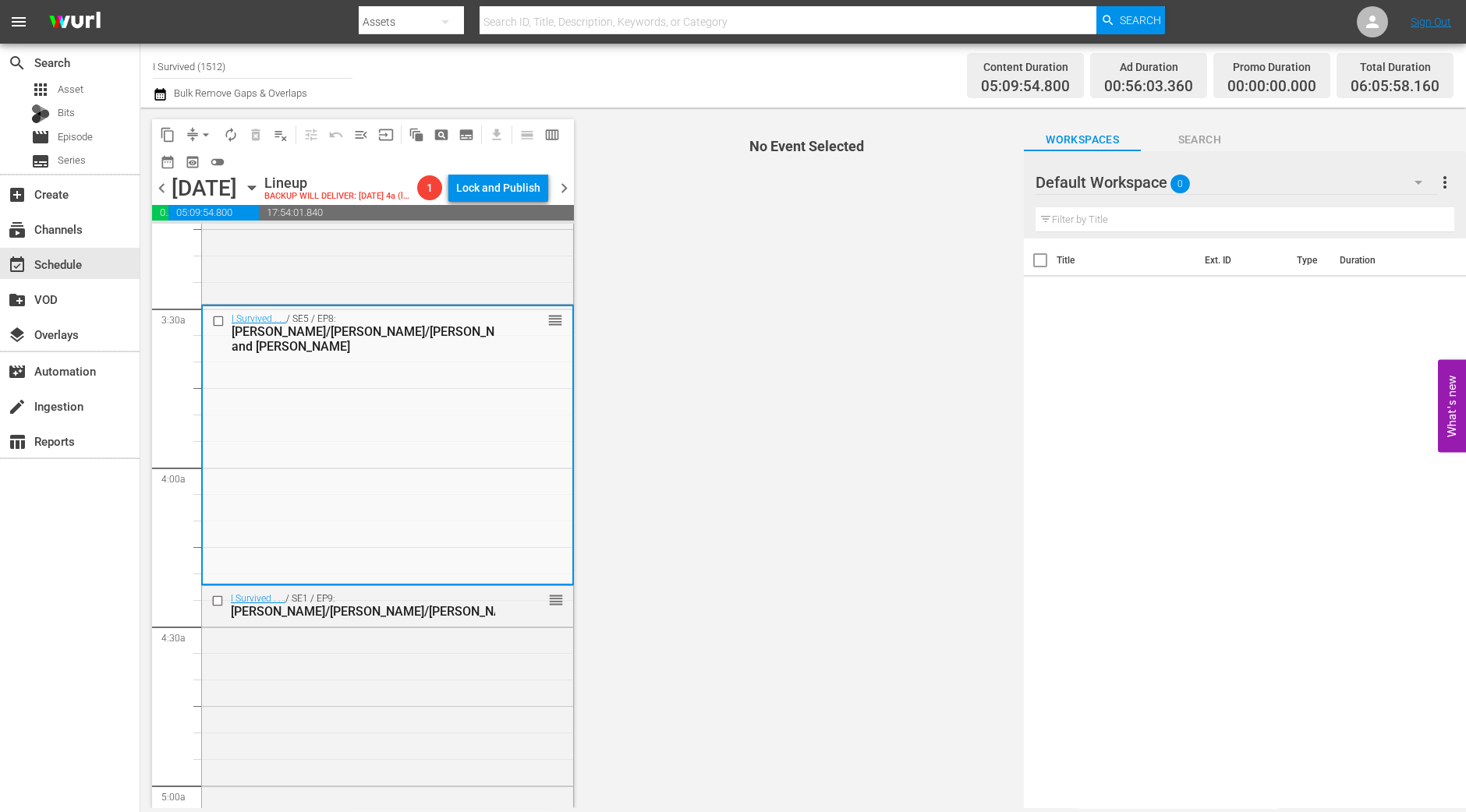
scroll to position [1072, 0]
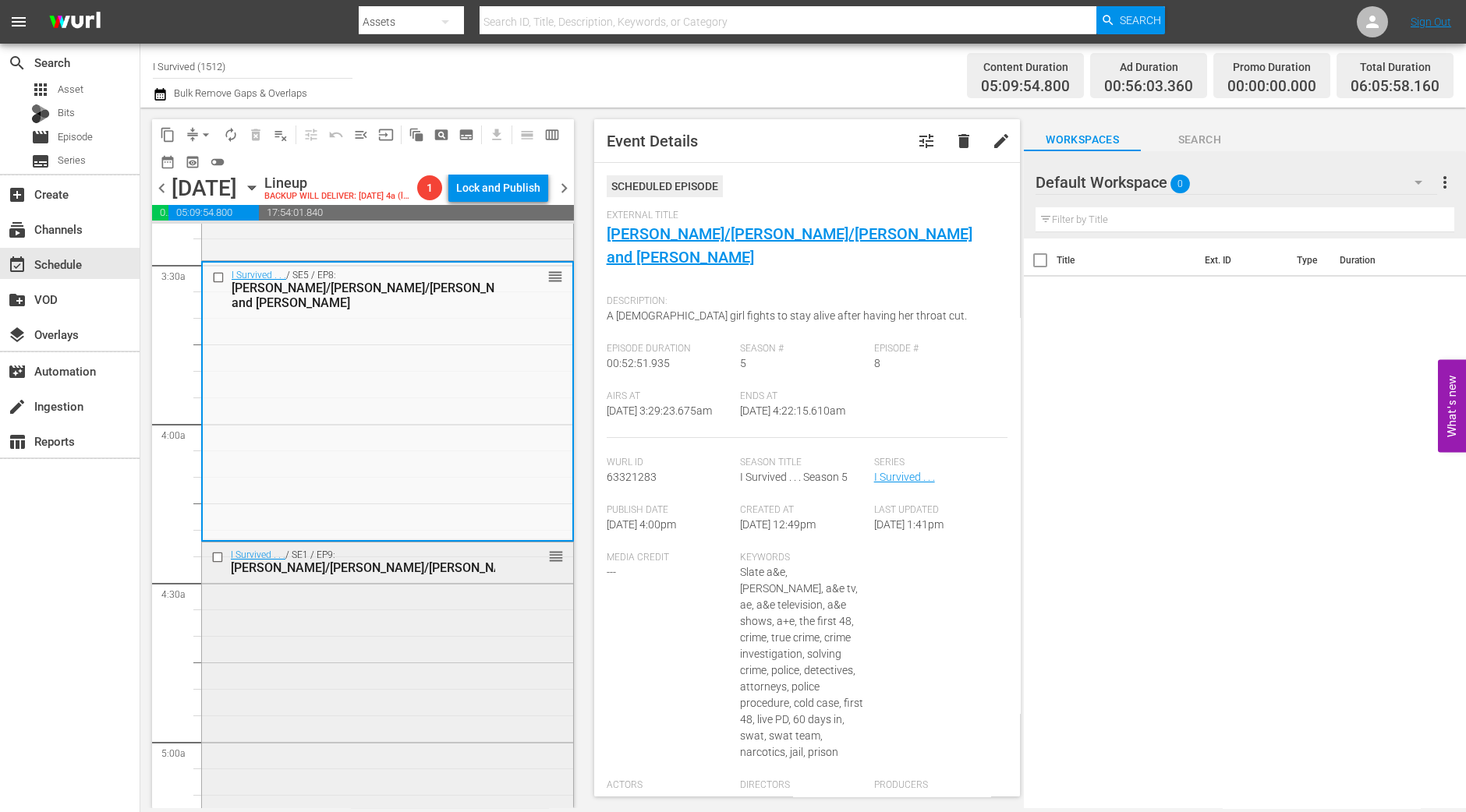
click at [417, 581] on div "I Survived . . . / SE1 / EP9: Maria/Jerry/Melissa reorder" at bounding box center [387, 561] width 371 height 38
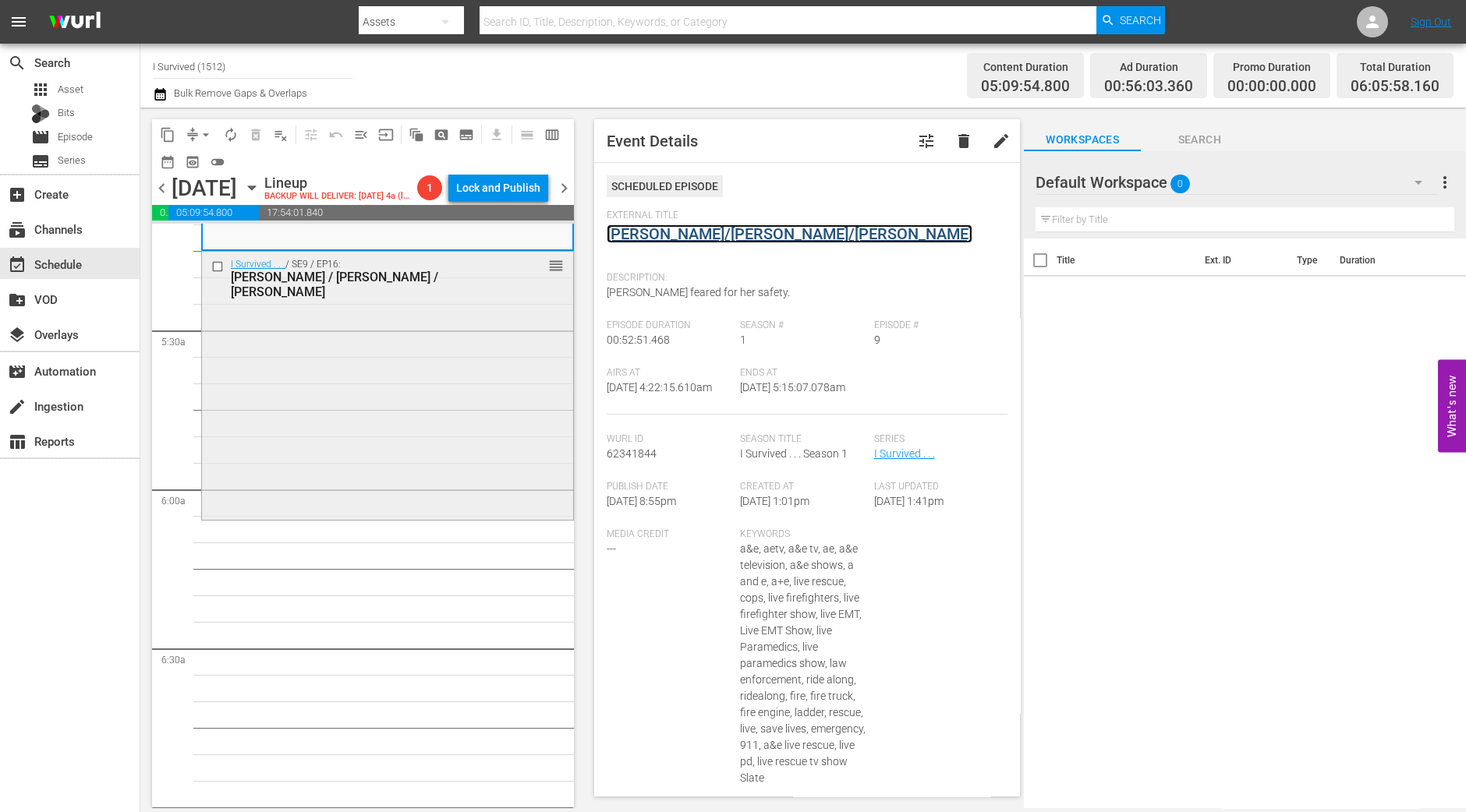
scroll to position [1656, 0]
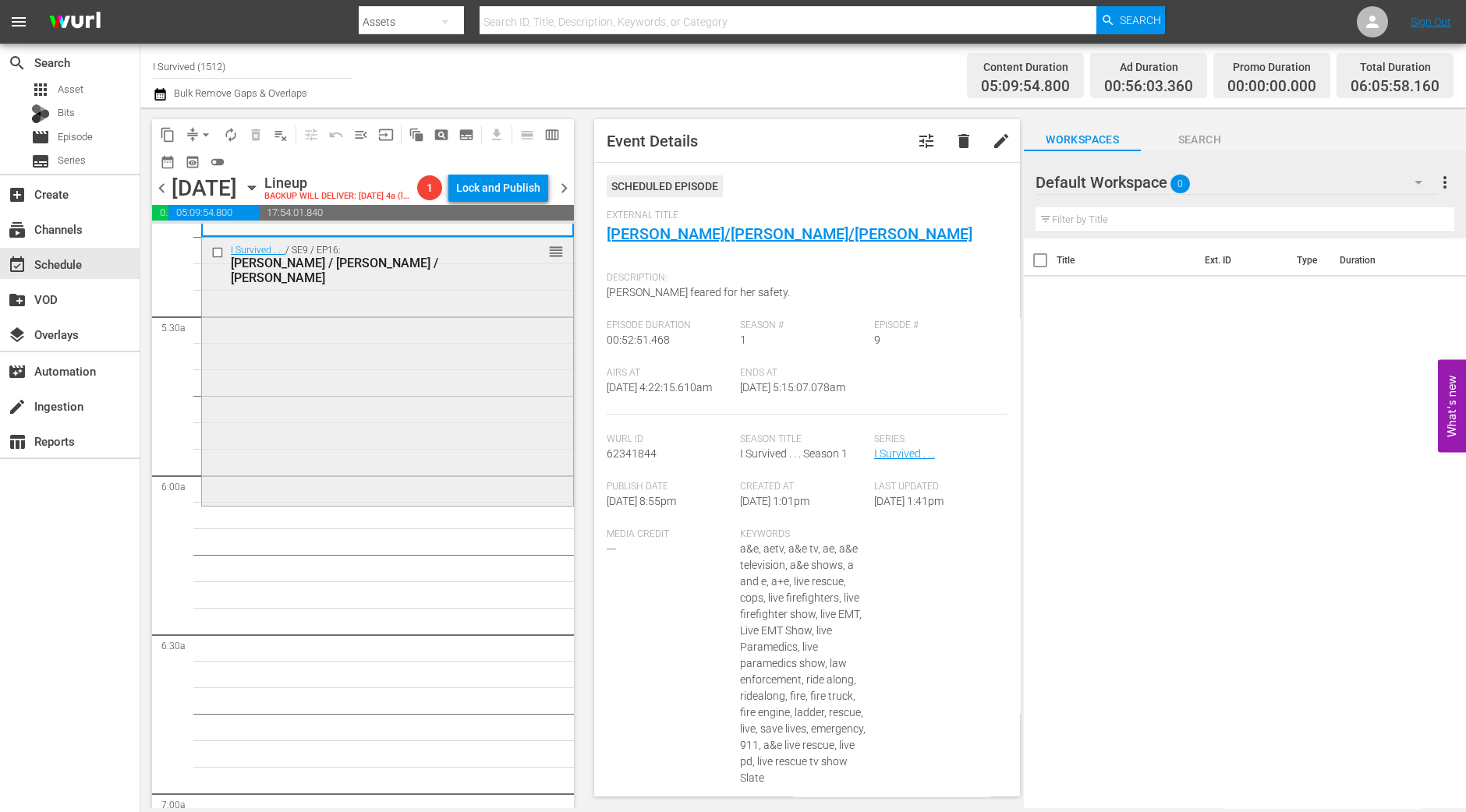
click at [502, 487] on div "I Survived . . . / SE9 / EP16: Natasha / Tim / Kellie reorder" at bounding box center [387, 370] width 371 height 265
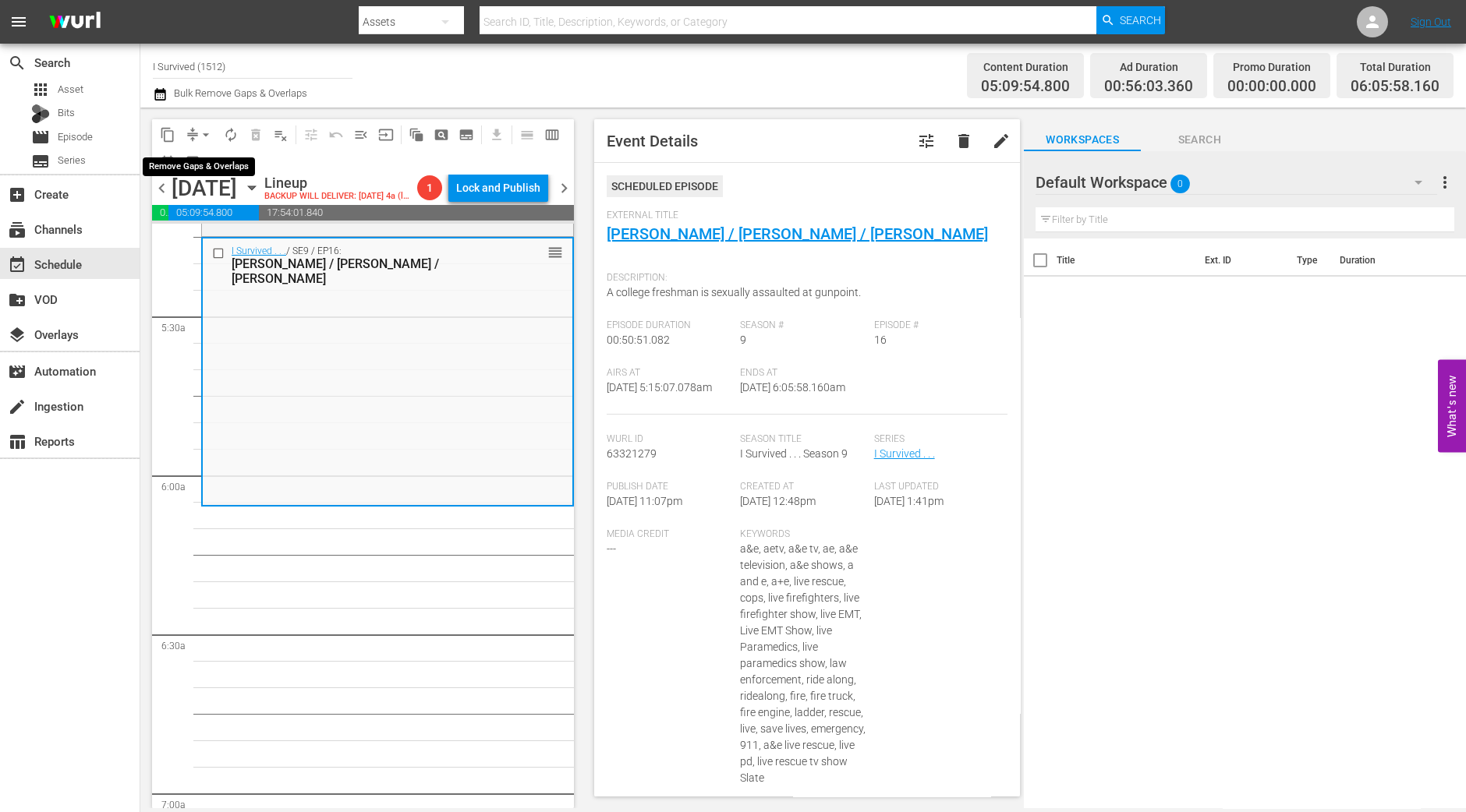
click at [199, 133] on span "arrow_drop_down" at bounding box center [206, 135] width 15 height 15
click at [202, 164] on li "Align to Midnight" at bounding box center [206, 166] width 164 height 25
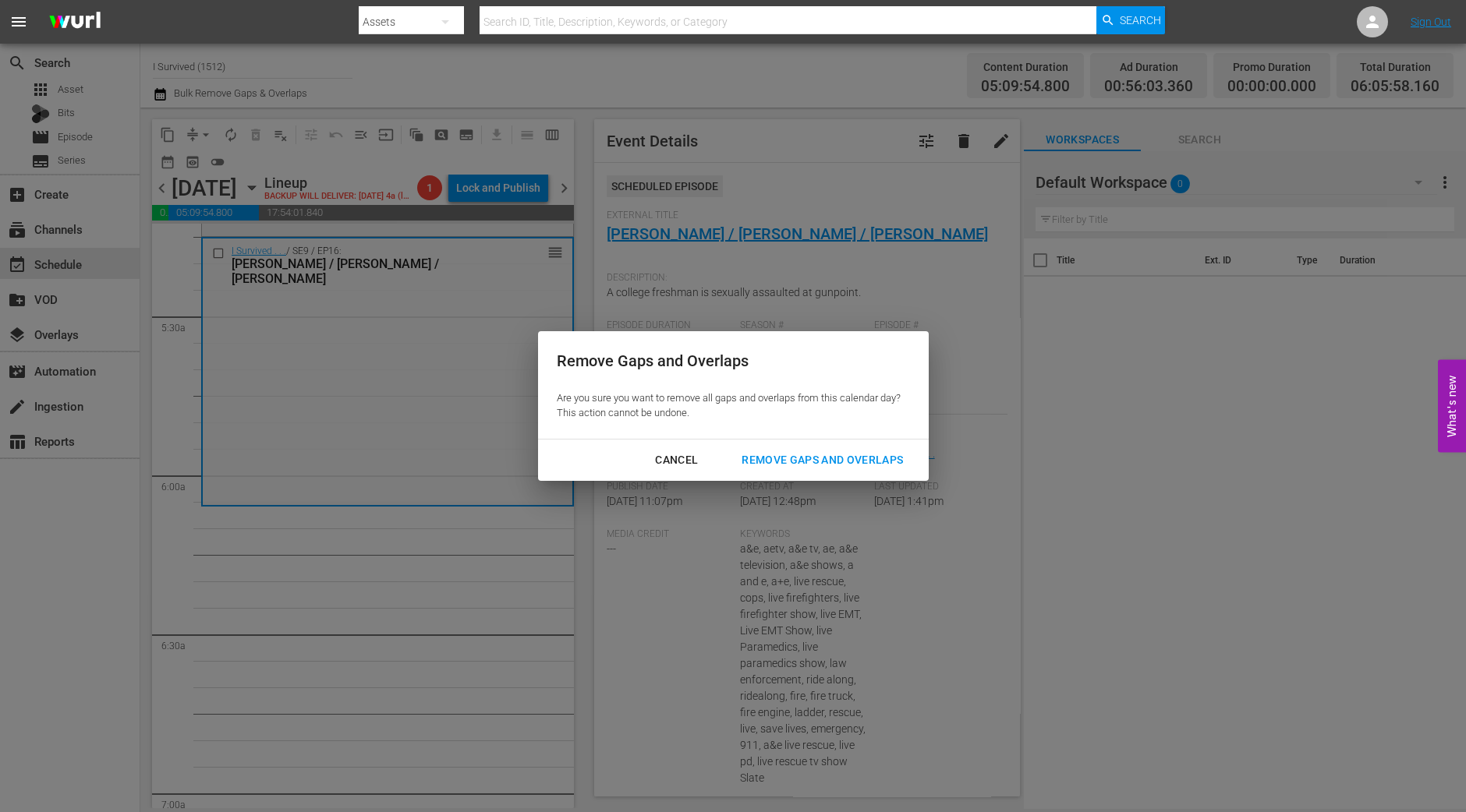
click at [826, 463] on div "Remove Gaps and Overlaps" at bounding box center [821, 460] width 186 height 20
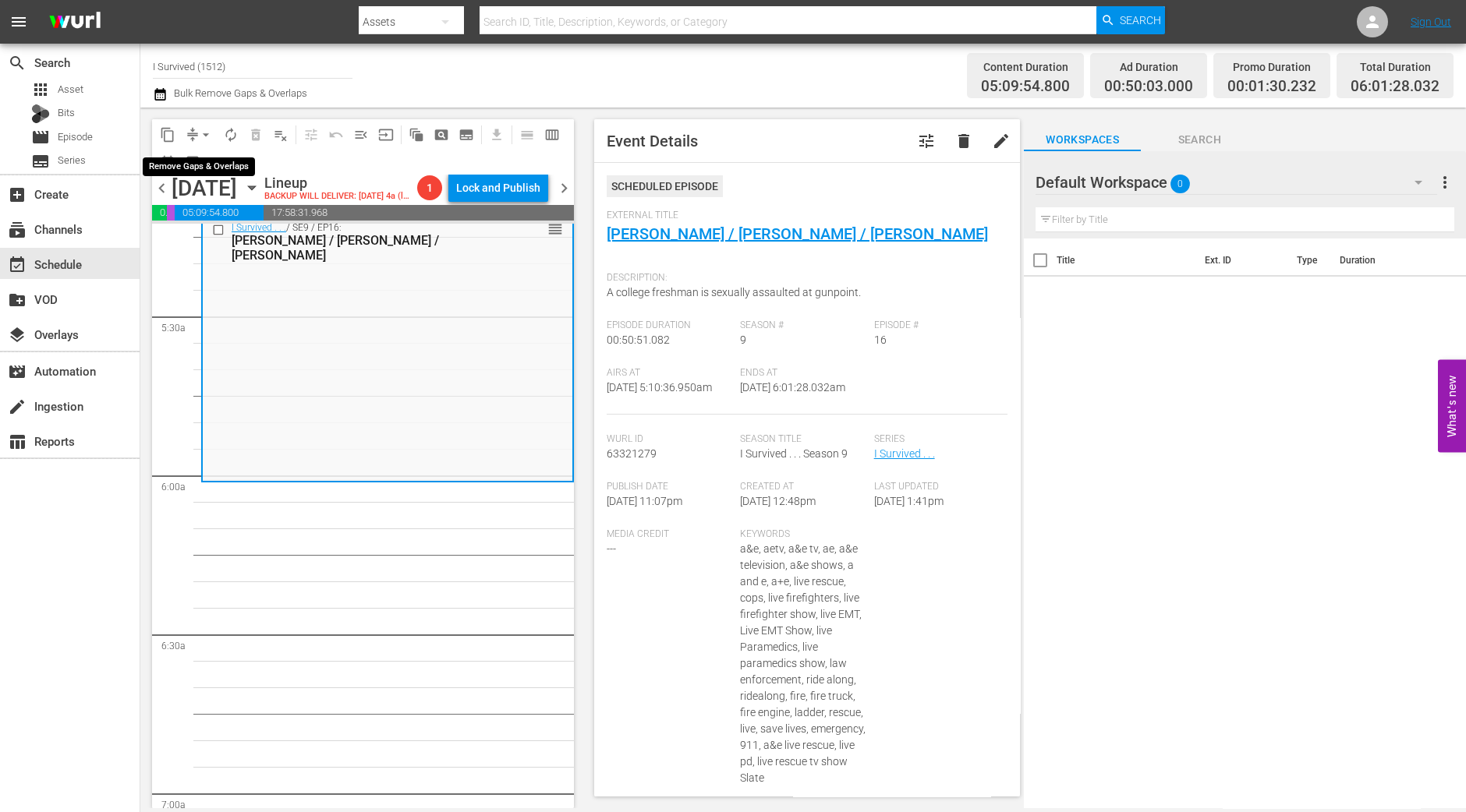
click at [202, 138] on span "arrow_drop_down" at bounding box center [206, 135] width 15 height 15
click at [206, 177] on li "Align to Midnight" at bounding box center [206, 166] width 164 height 25
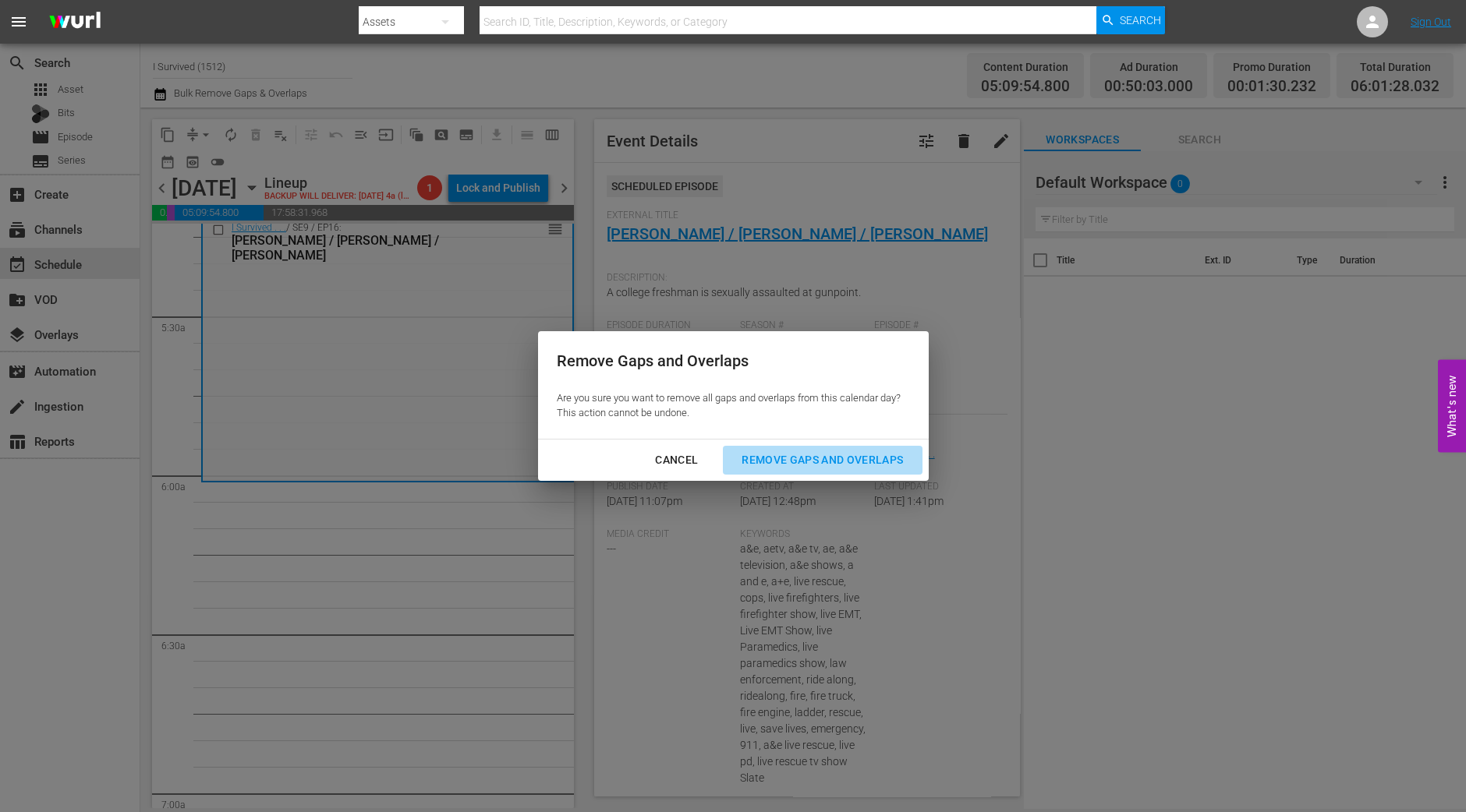
click at [871, 458] on div "Remove Gaps and Overlaps" at bounding box center [821, 460] width 186 height 20
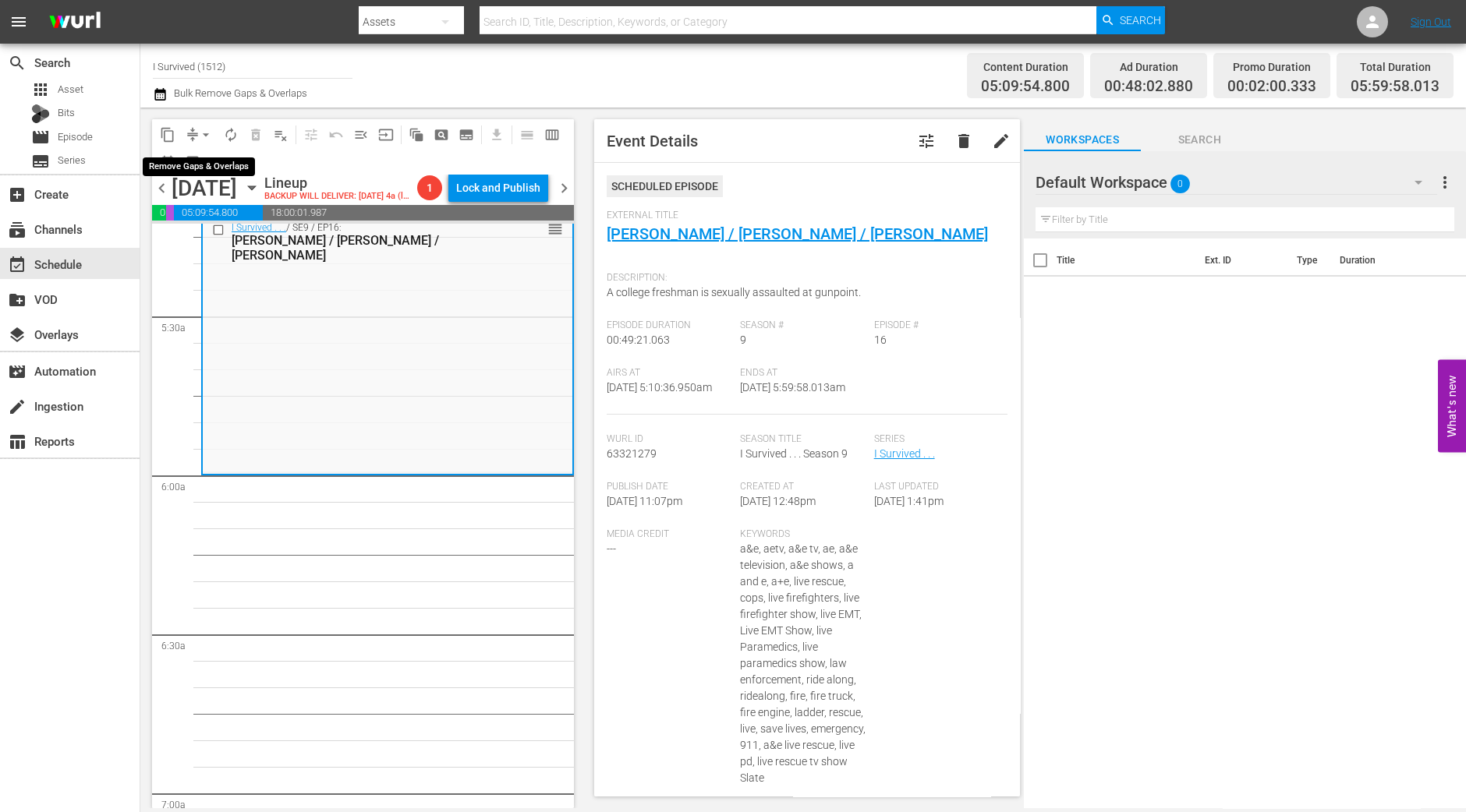
click at [205, 128] on span "arrow_drop_down" at bounding box center [206, 135] width 15 height 15
click at [203, 164] on li "Align to Midnight" at bounding box center [206, 166] width 164 height 25
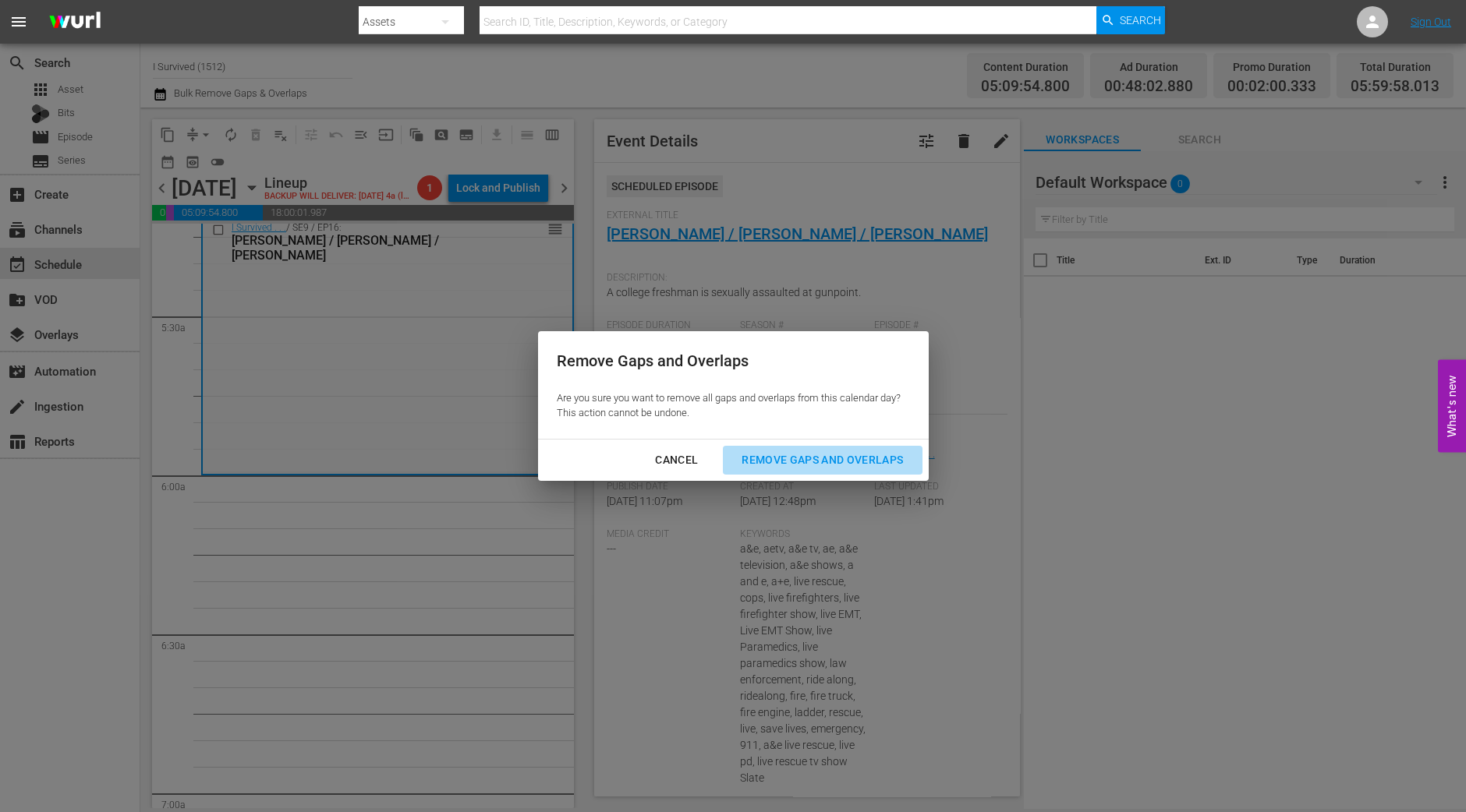
click at [781, 450] on button "Remove Gaps and Overlaps" at bounding box center [822, 460] width 199 height 29
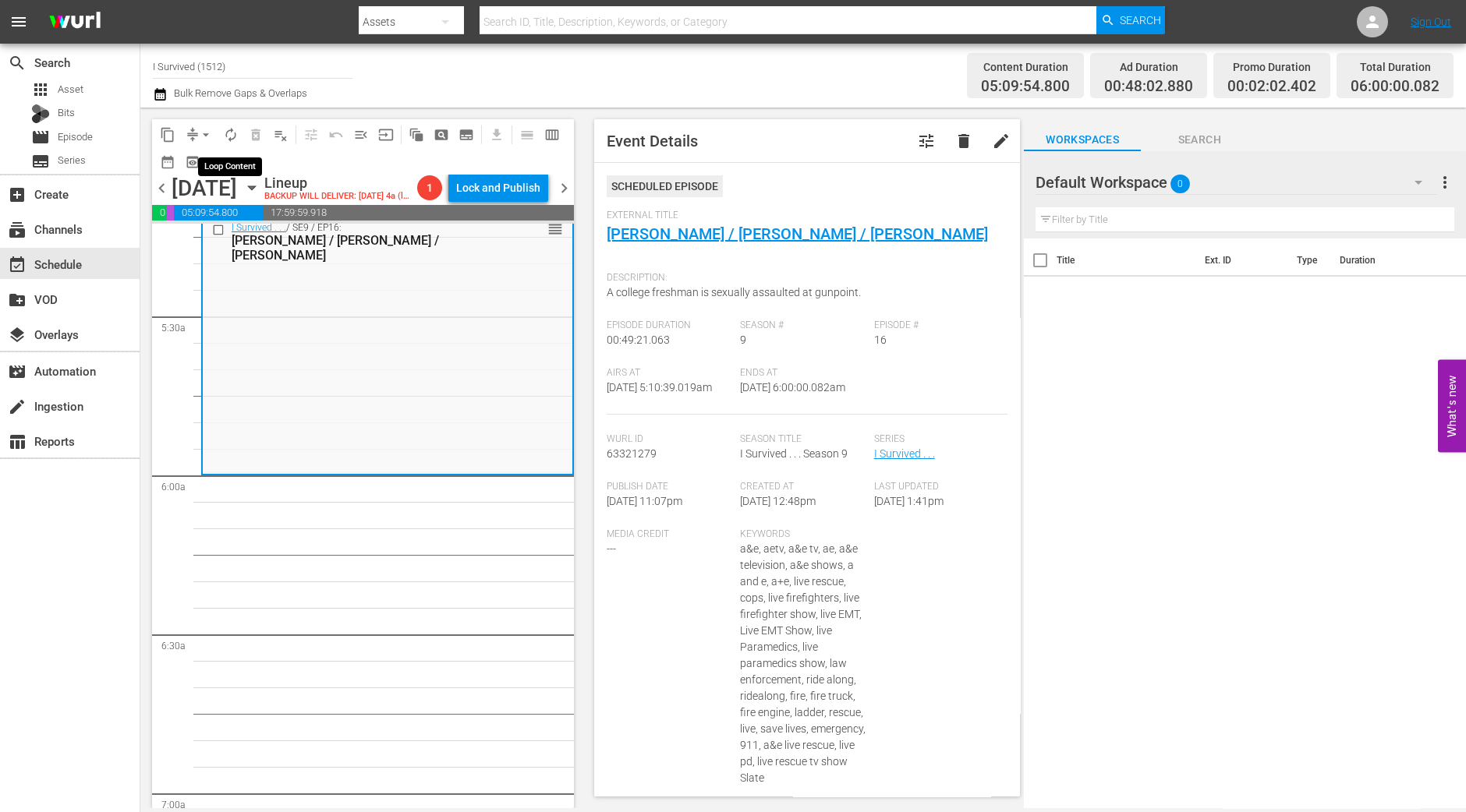
click at [228, 134] on span "autorenew_outlined" at bounding box center [231, 135] width 15 height 15
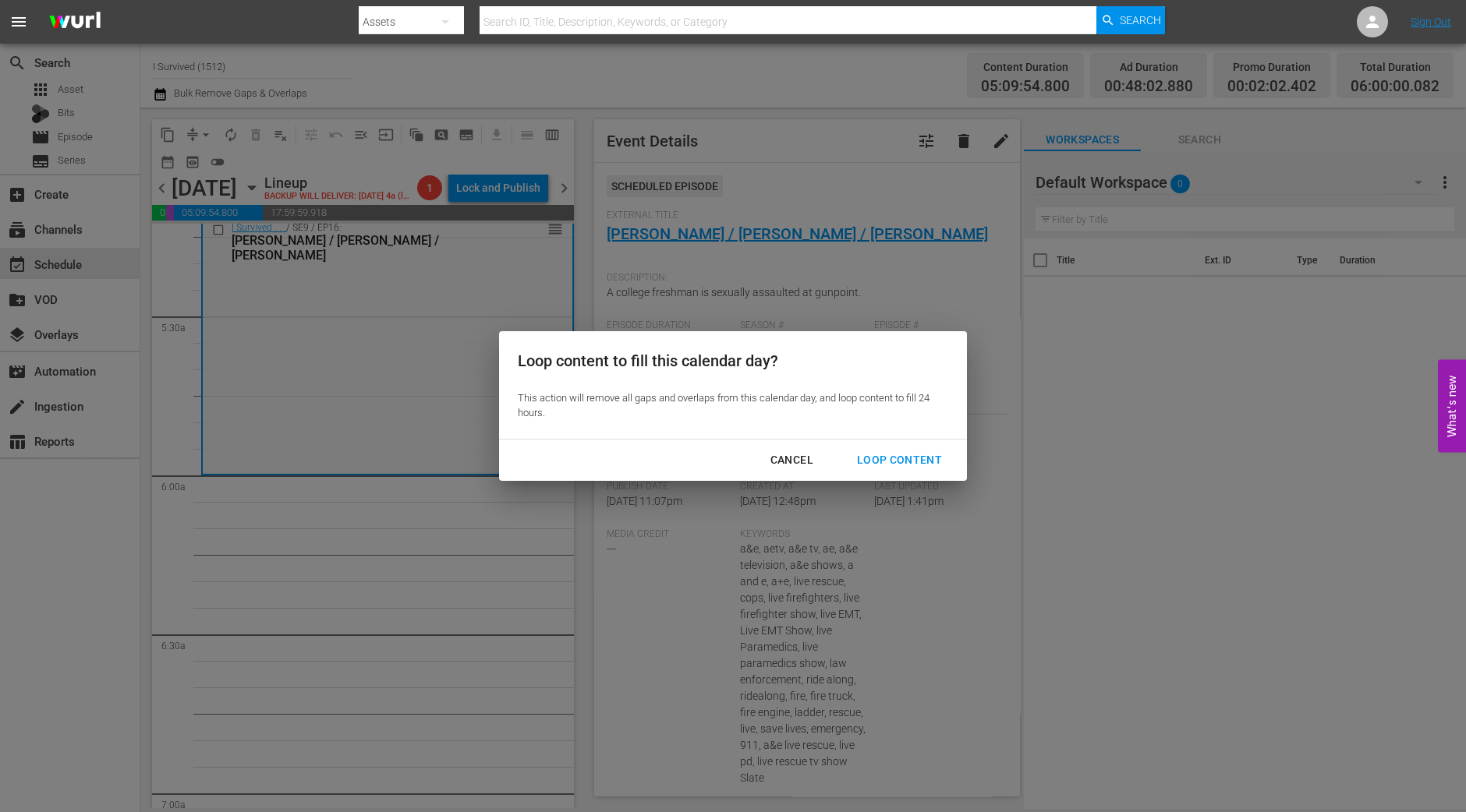
click at [918, 466] on div "Loop Content" at bounding box center [899, 460] width 110 height 20
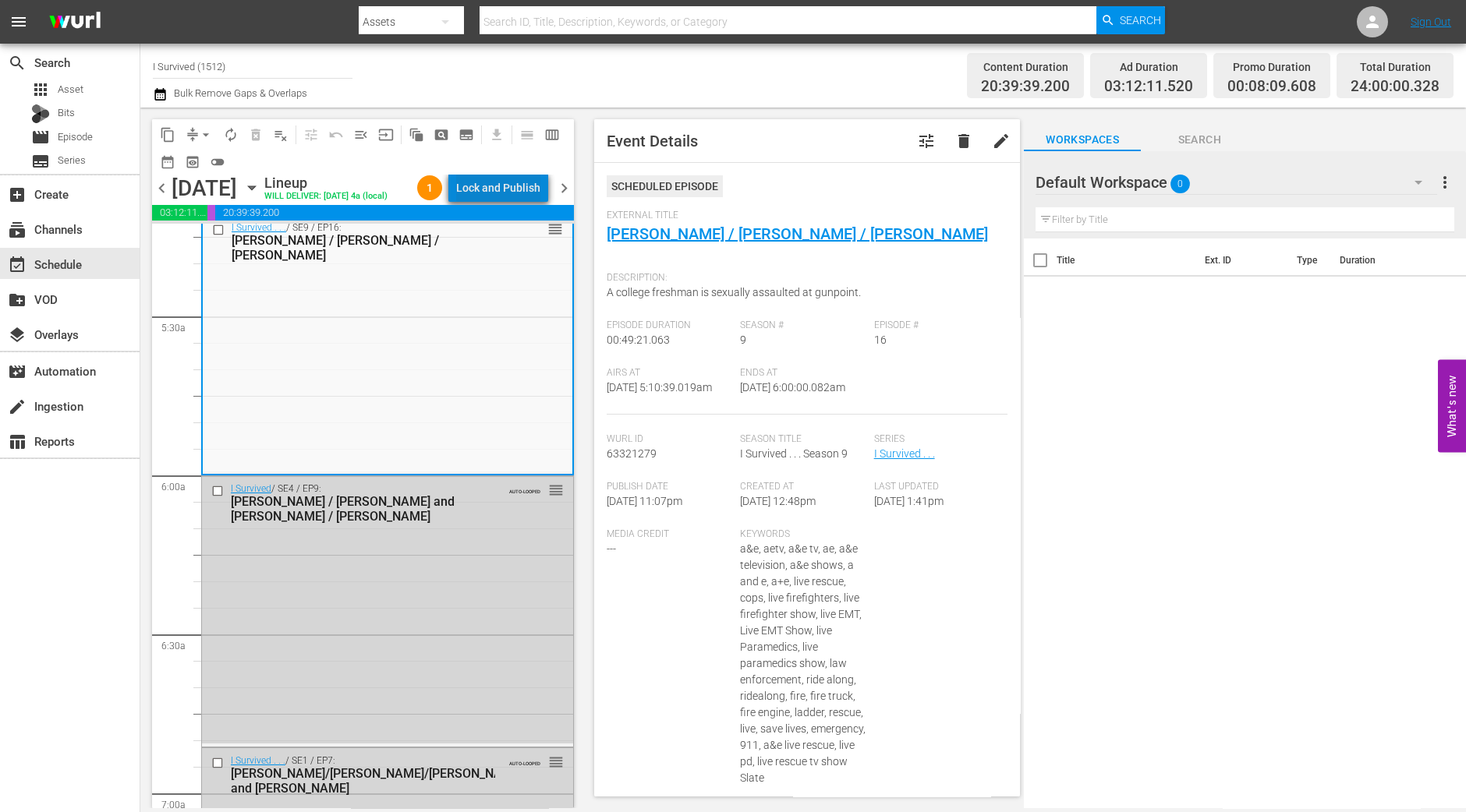
click at [518, 191] on div "Lock and Publish" at bounding box center [498, 188] width 84 height 28
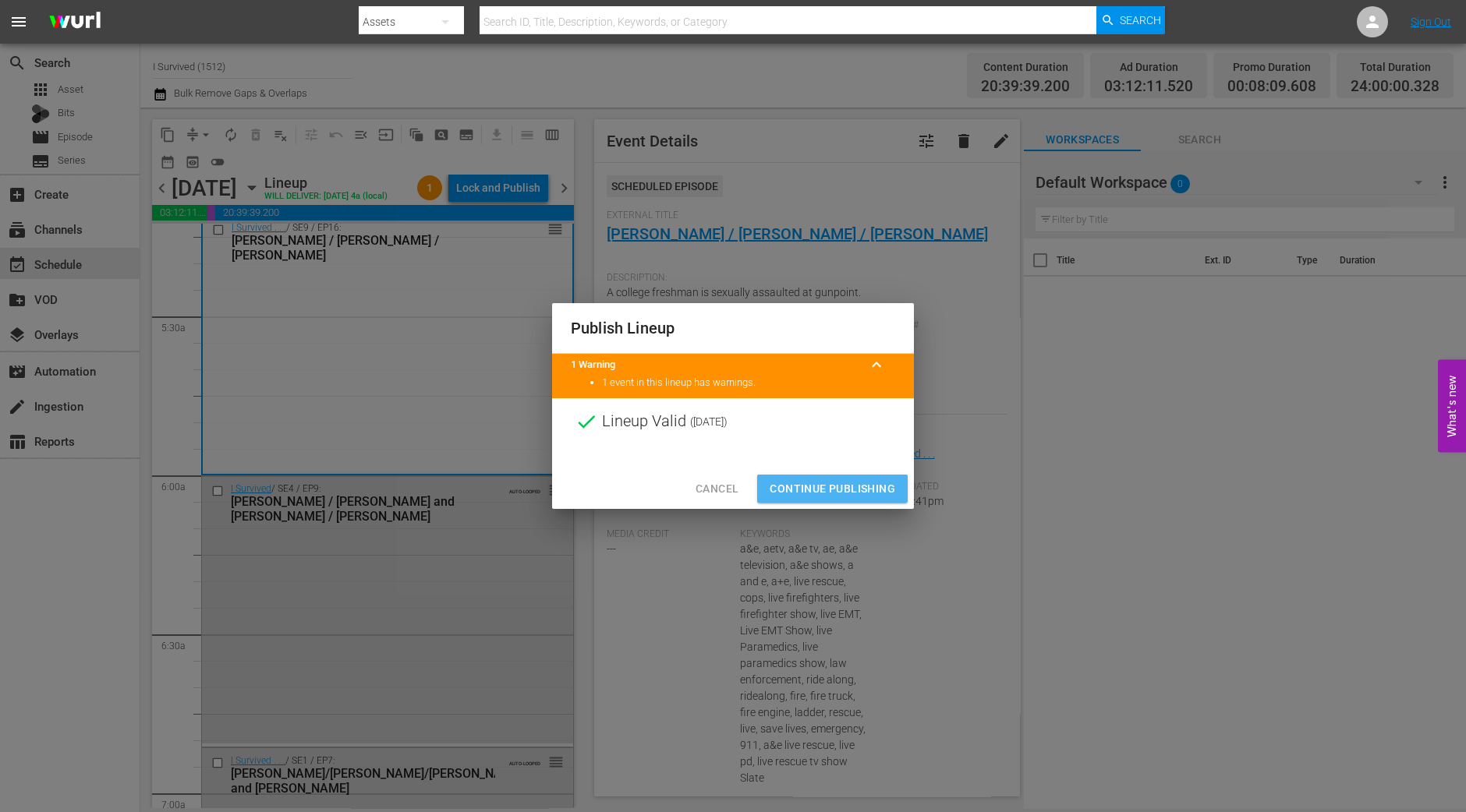
click at [825, 479] on span "Continue Publishing" at bounding box center [832, 488] width 126 height 20
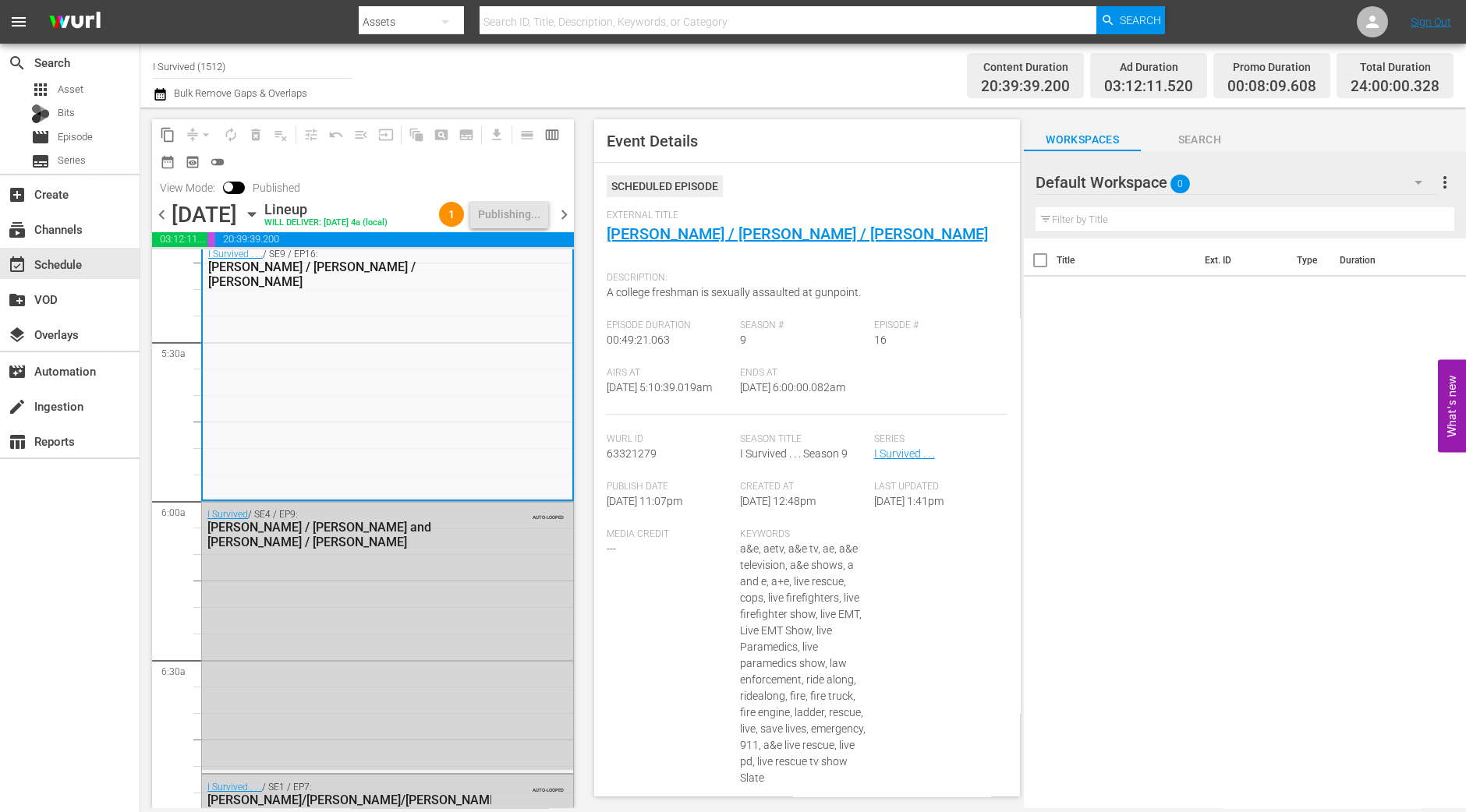
click at [147, 493] on div "content_copy compress arrow_drop_down autorenew_outlined delete_forever_outline…" at bounding box center [358, 458] width 437 height 701
click at [54, 82] on div "apps Asset" at bounding box center [57, 90] width 52 height 22
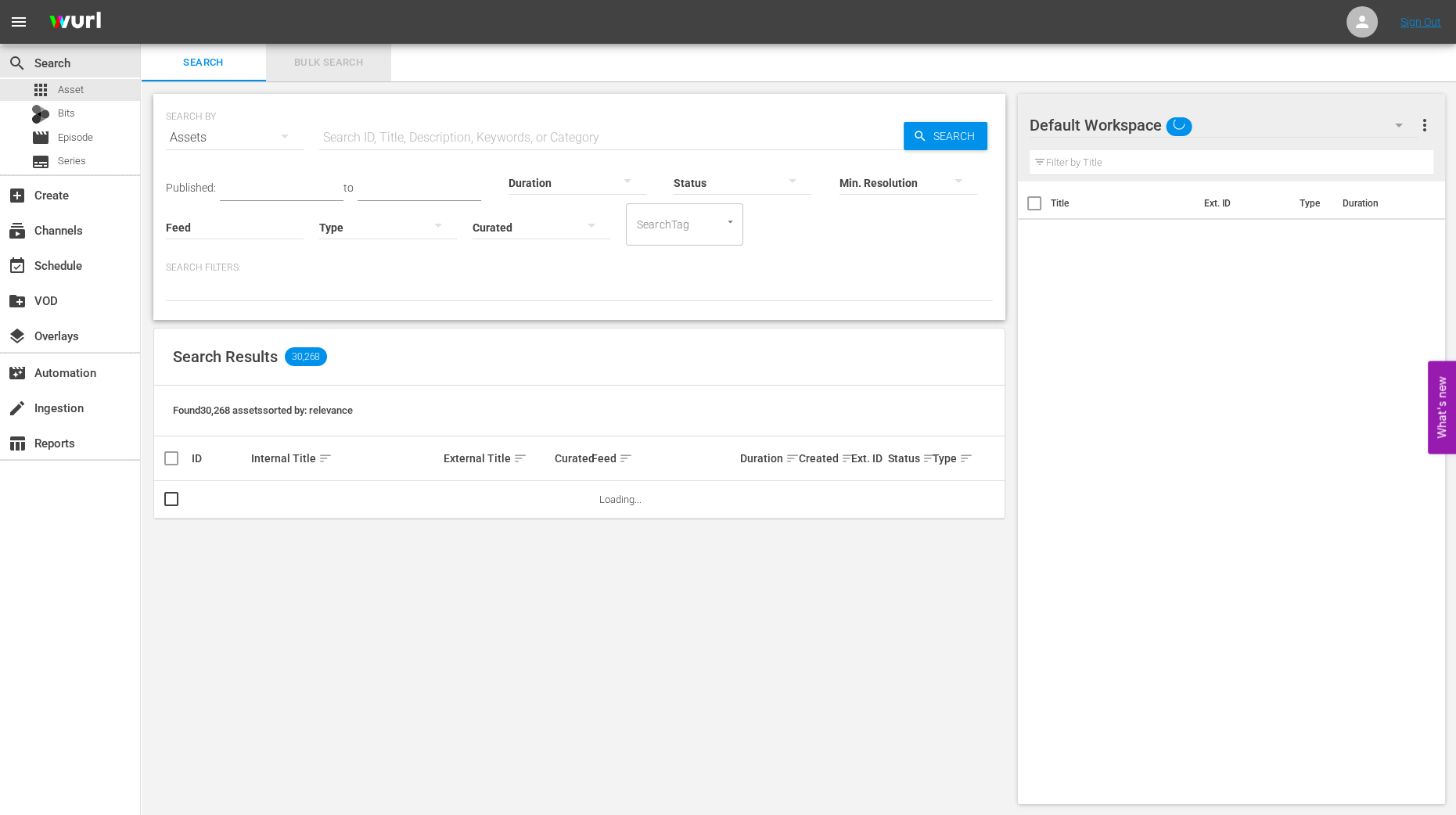
click at [364, 65] on span "Bulk Search" at bounding box center [328, 62] width 107 height 18
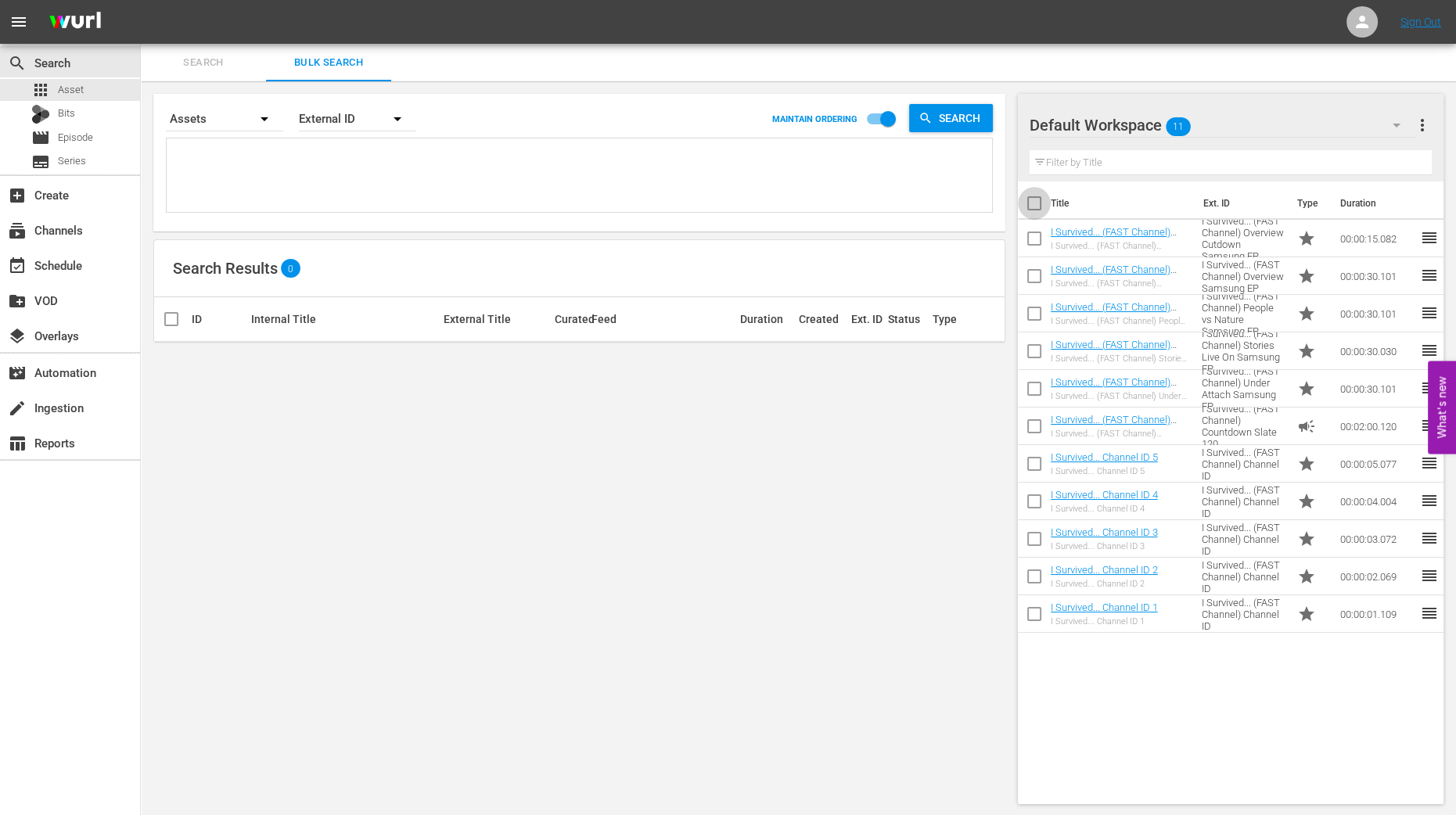
click at [1031, 201] on input "checkbox" at bounding box center [1034, 206] width 33 height 33
checkbox input "true"
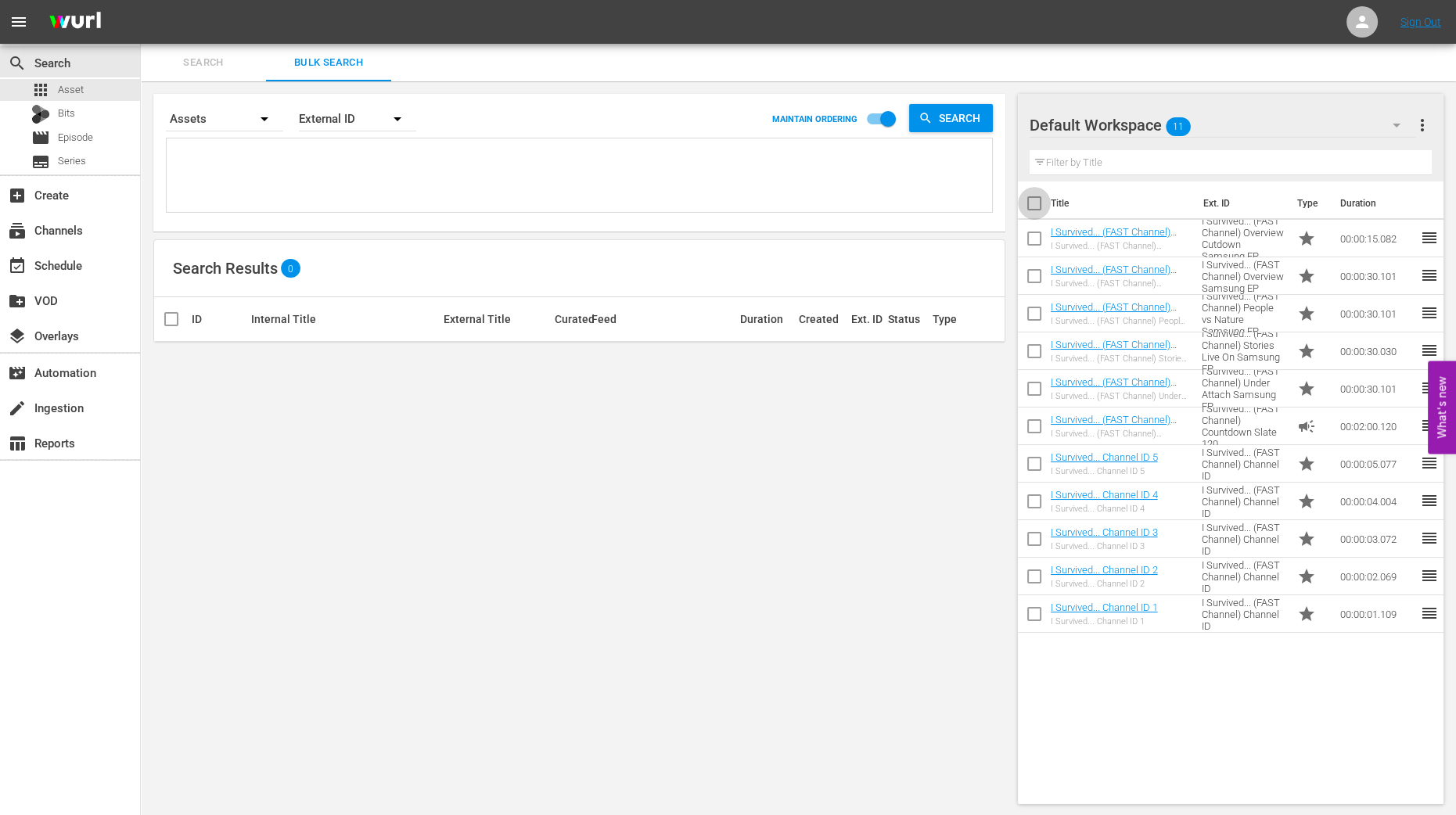
checkbox input "true"
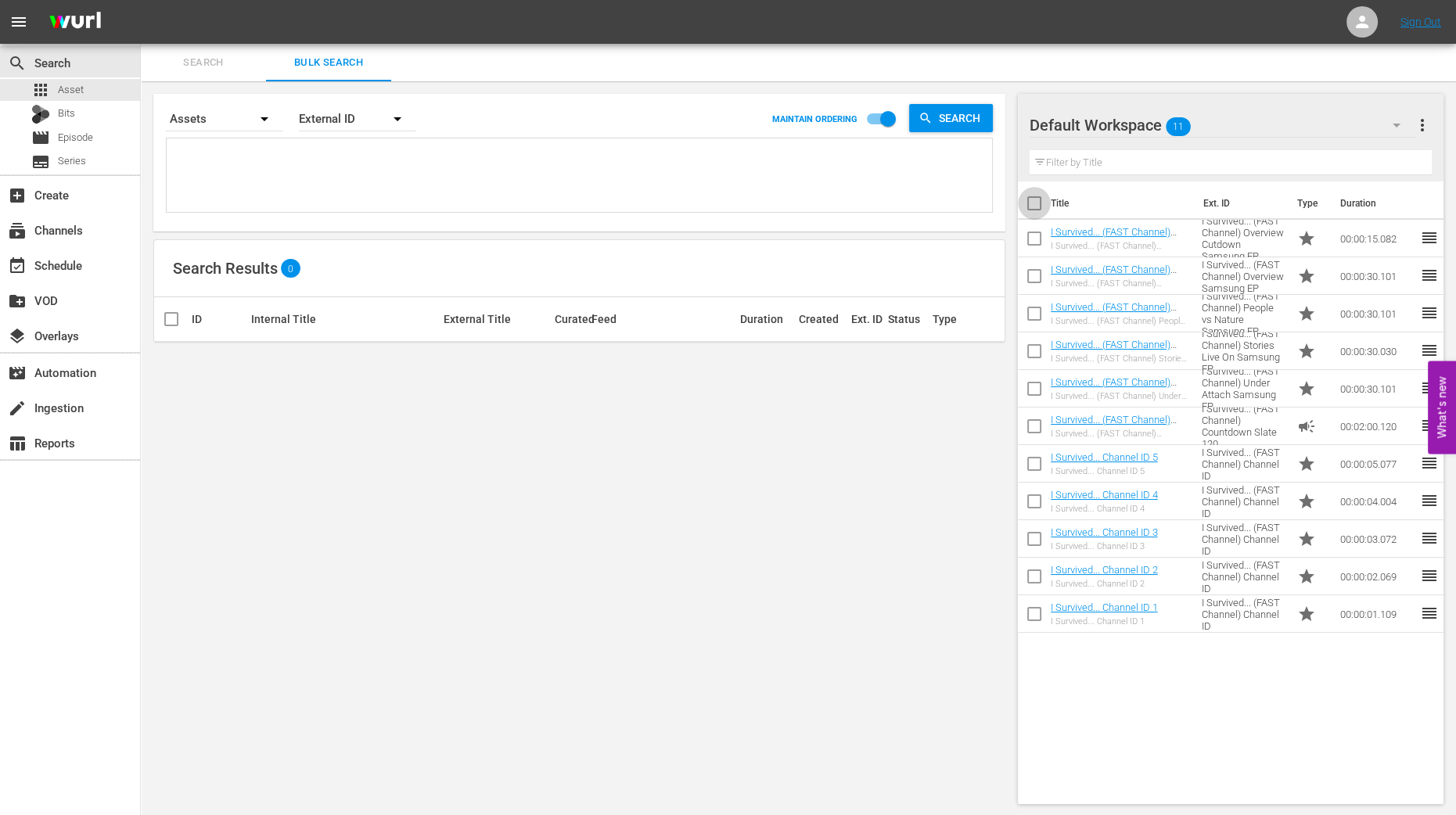
checkbox input "true"
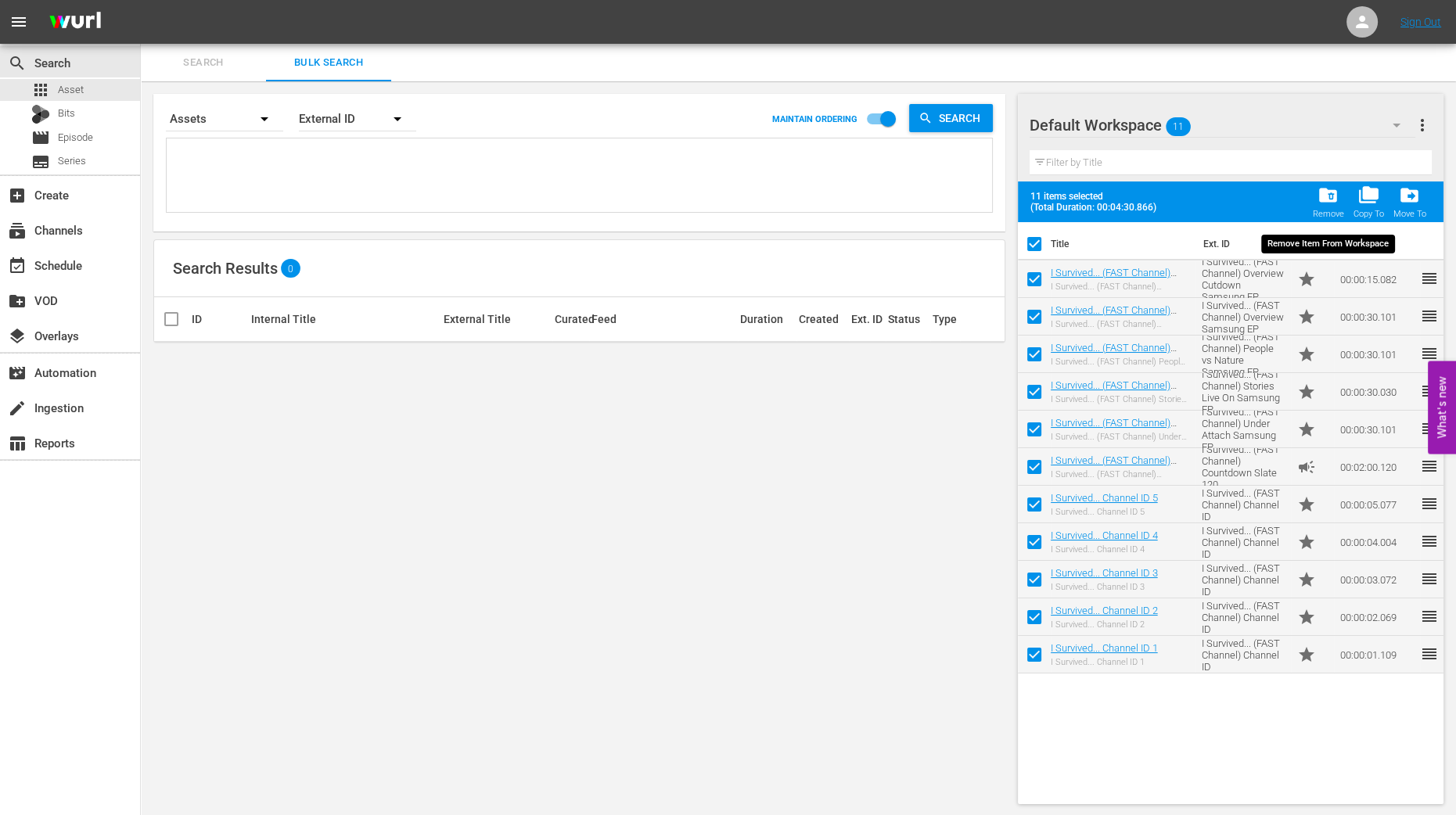
click at [1334, 201] on span "folder_delete" at bounding box center [1328, 195] width 21 height 21
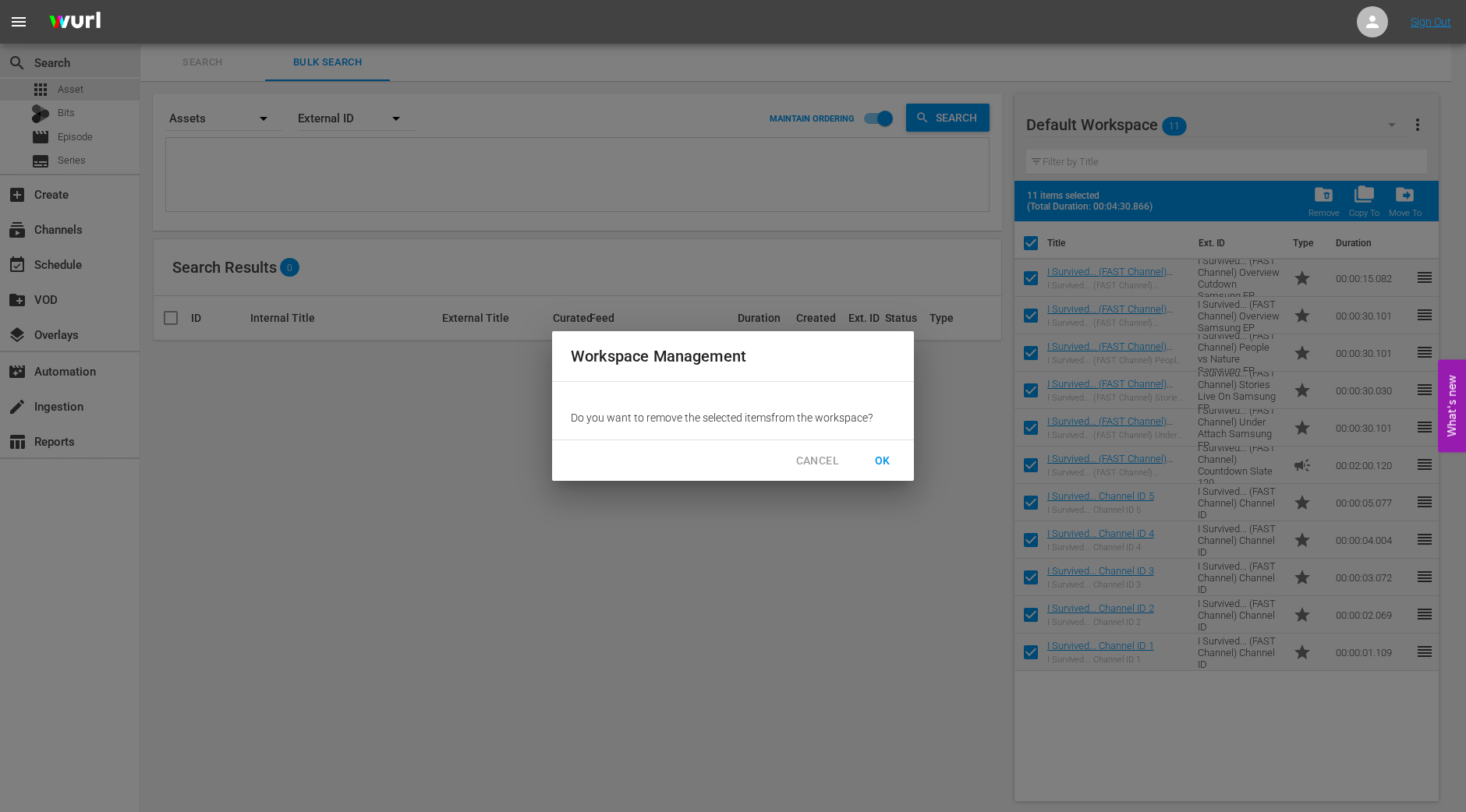
click at [890, 454] on span "OK" at bounding box center [882, 460] width 25 height 20
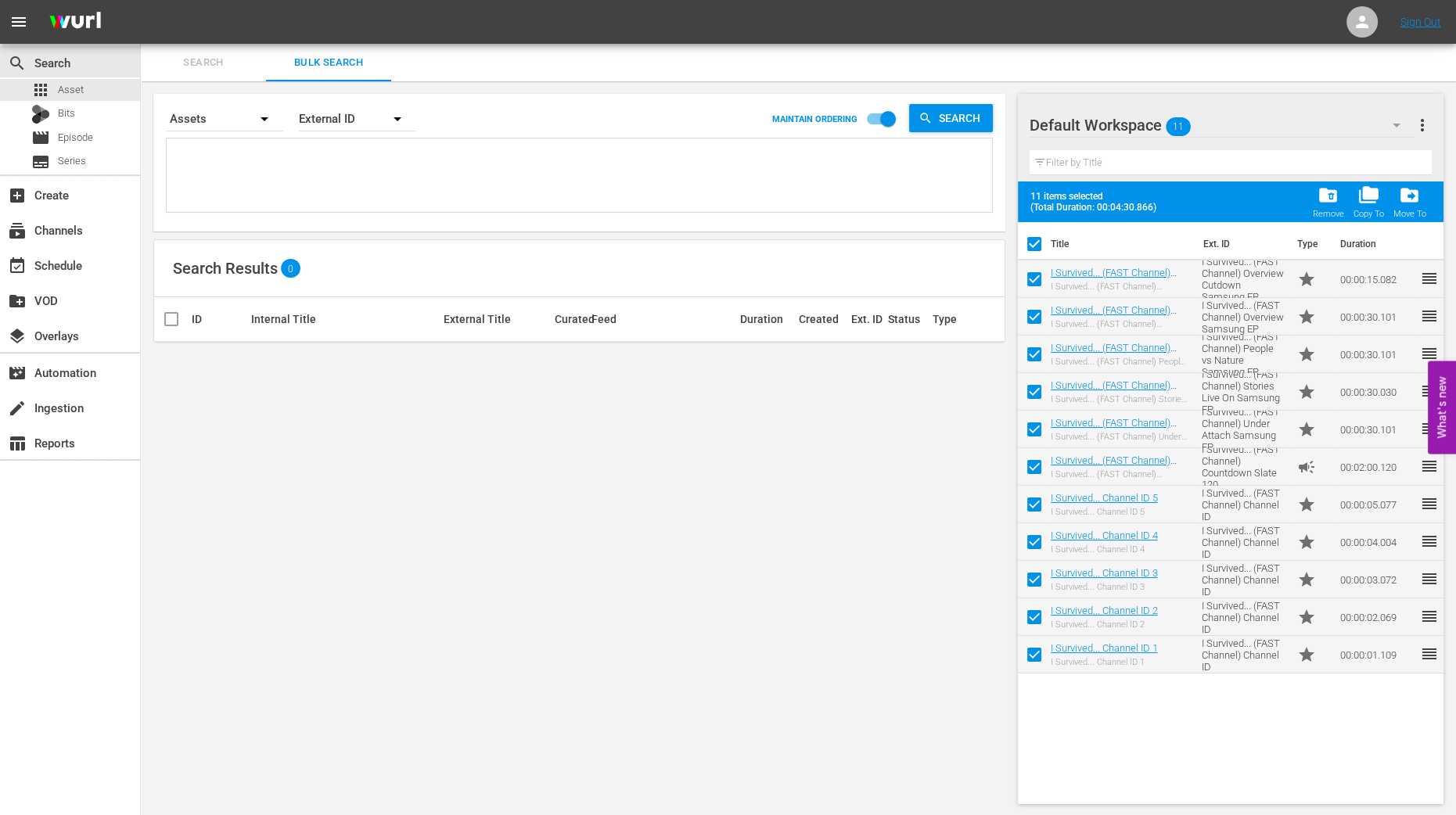
checkbox input "false"
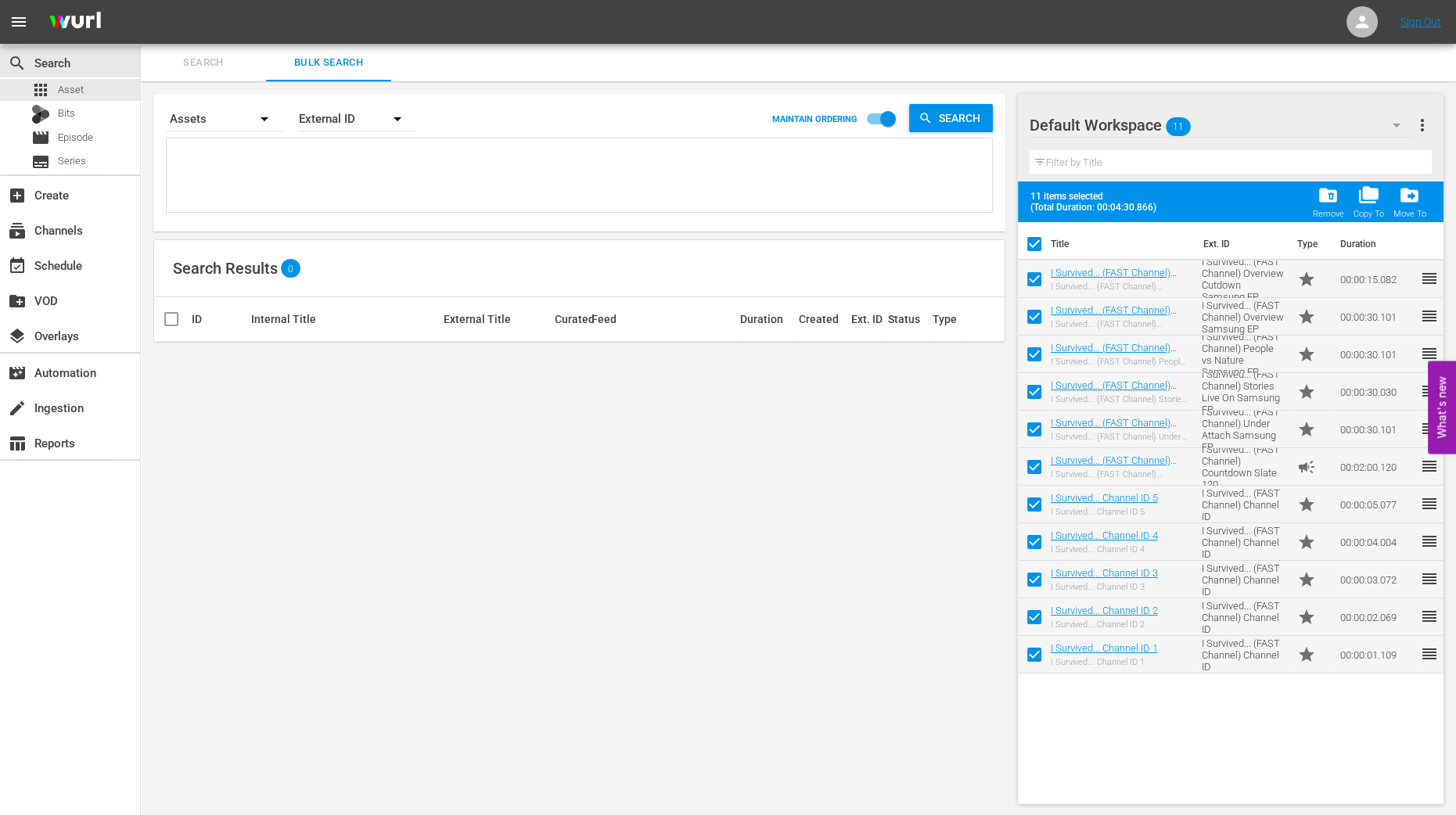
checkbox input "false"
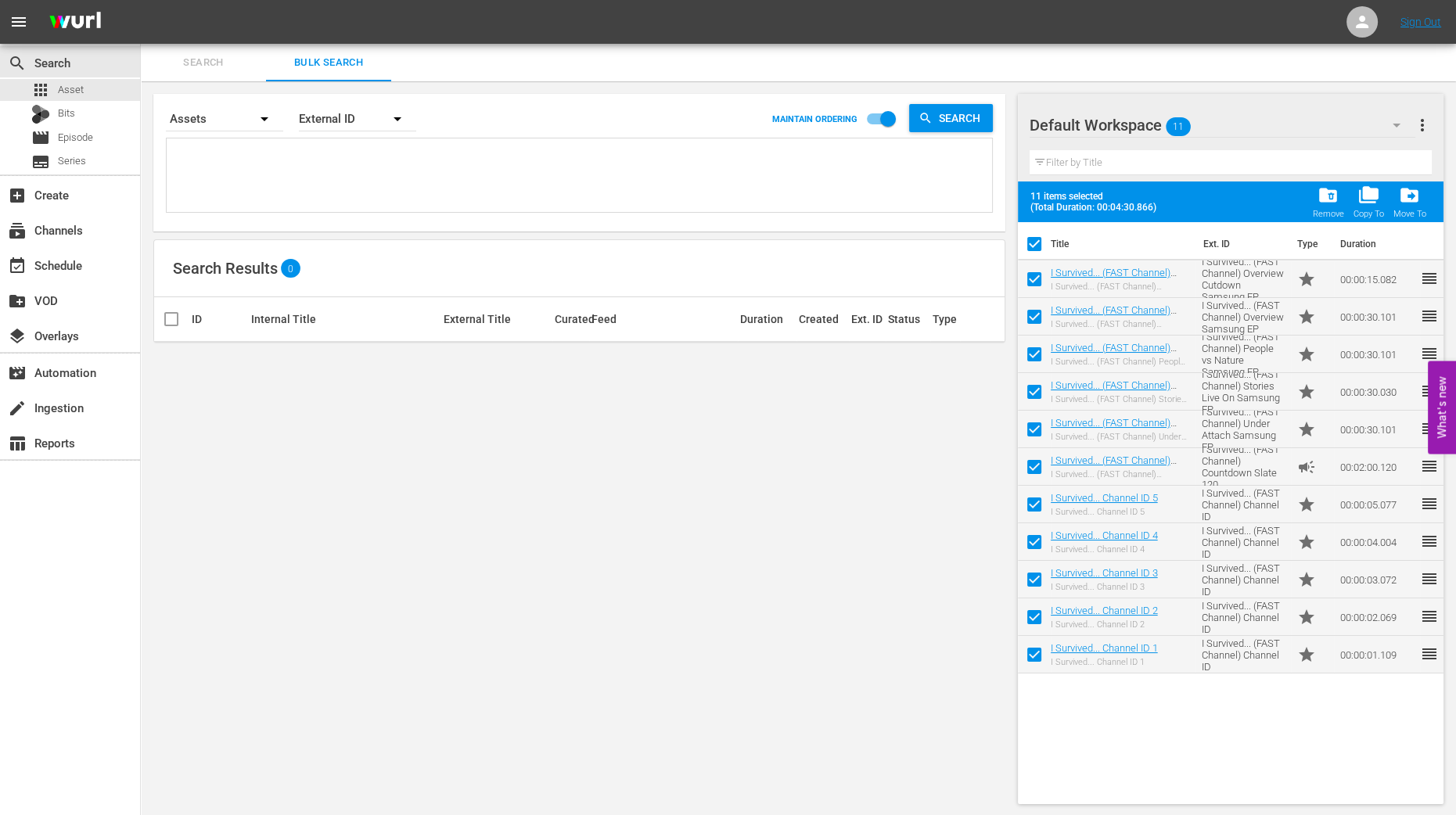
checkbox input "false"
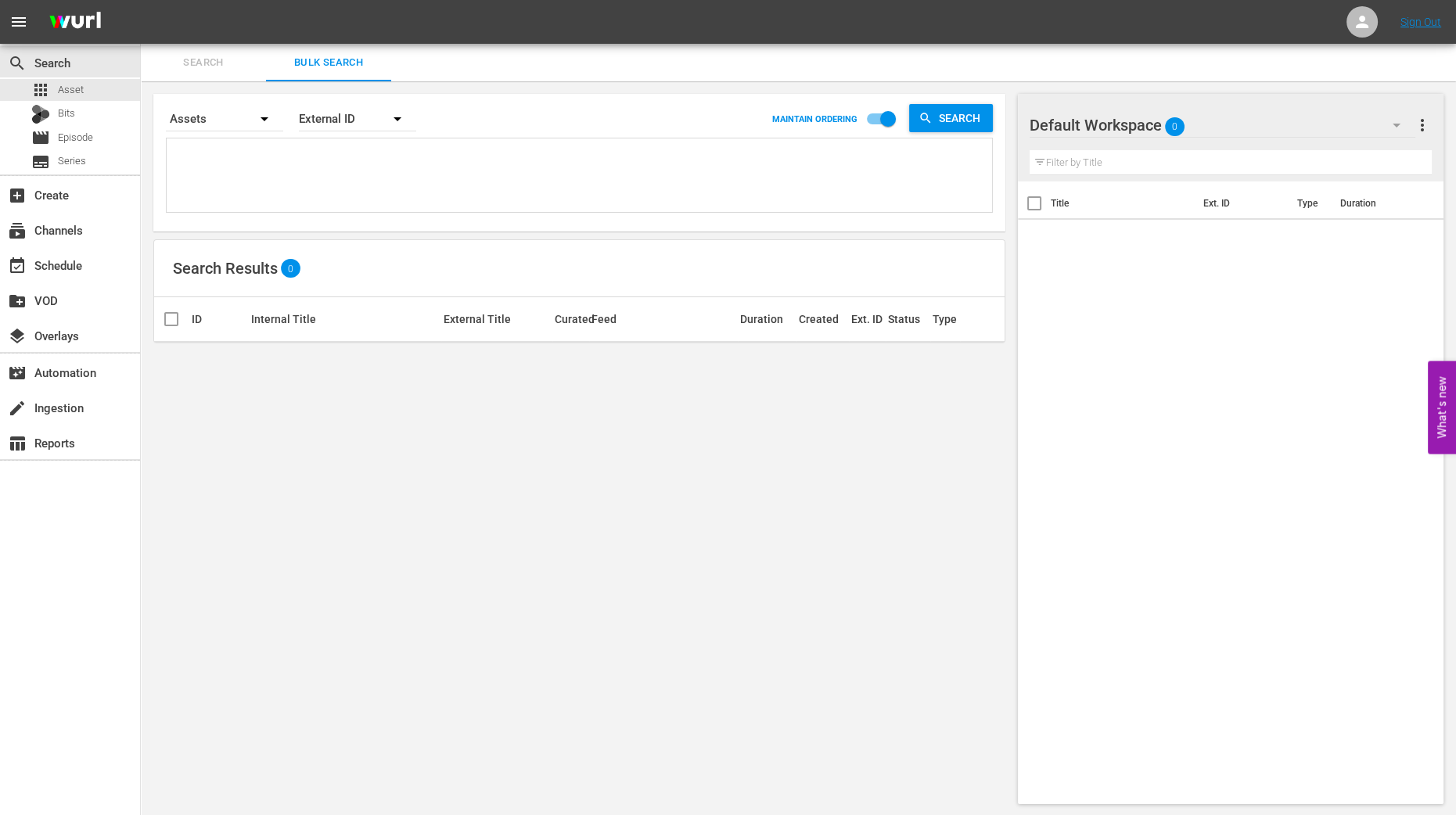
click at [1402, 129] on icon "button" at bounding box center [1396, 125] width 19 height 19
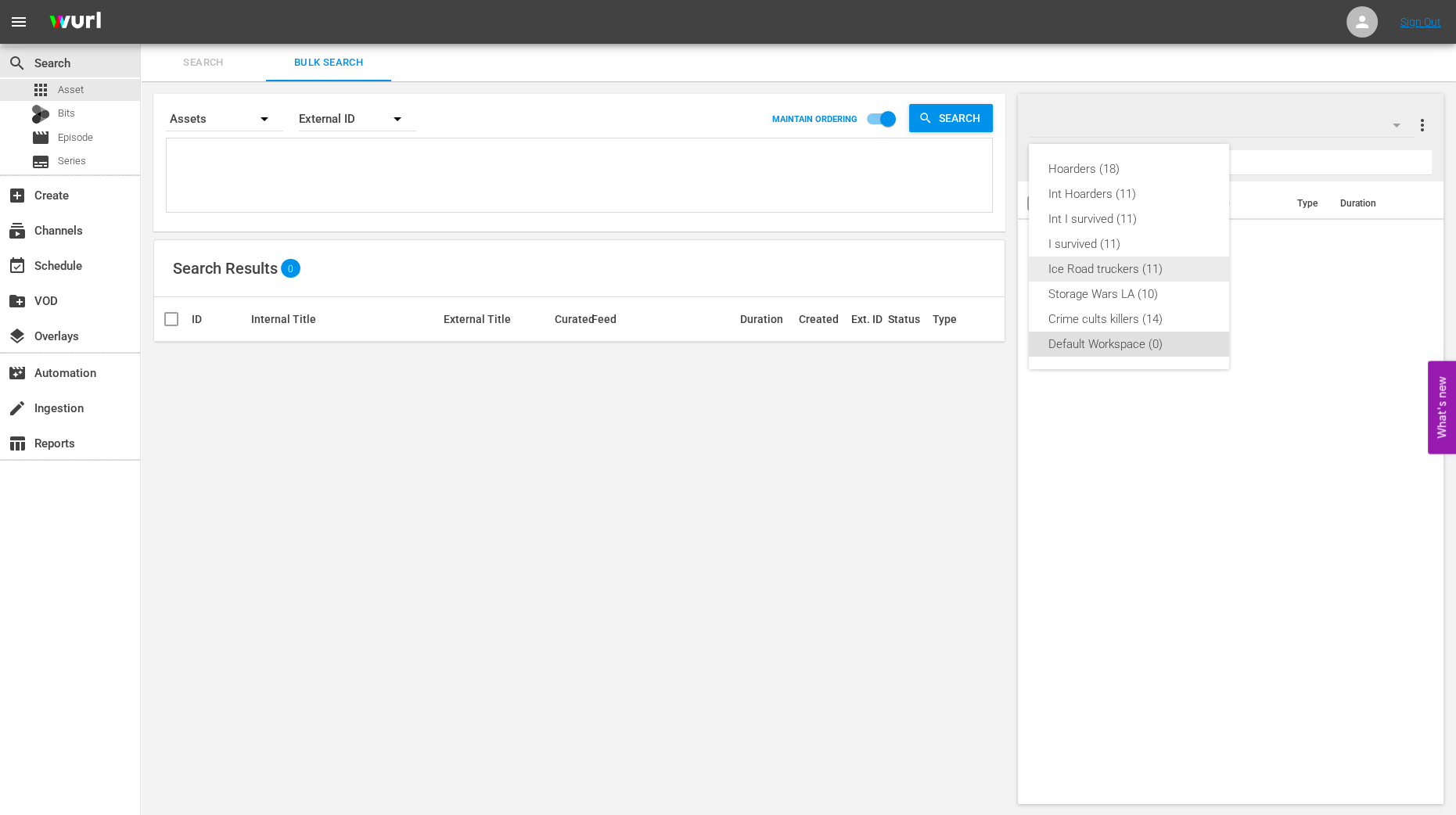
click at [1154, 278] on div "Ice Road truckers (11)" at bounding box center [1129, 269] width 163 height 25
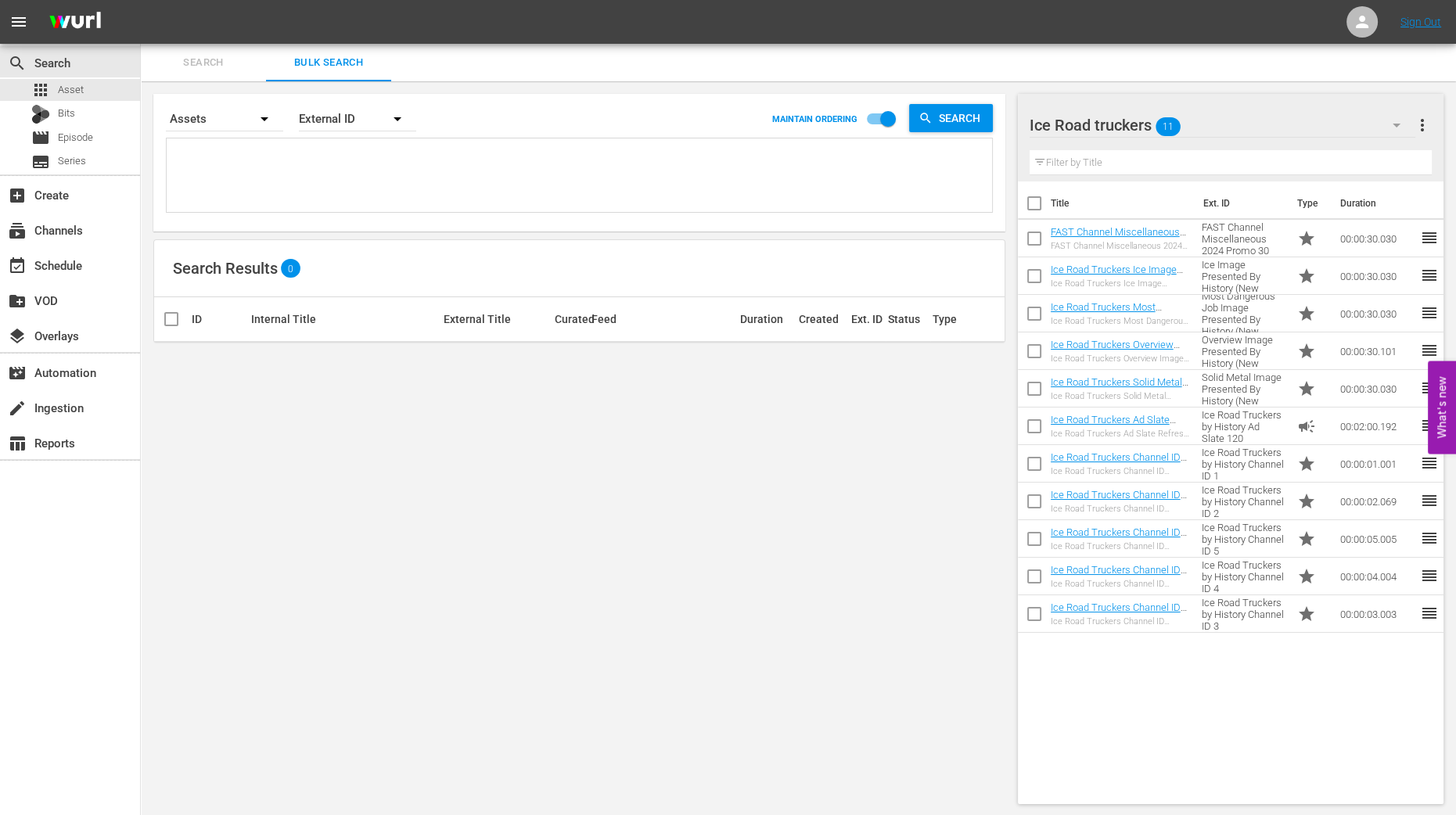
click at [1037, 207] on input "checkbox" at bounding box center [1034, 206] width 33 height 33
checkbox input "true"
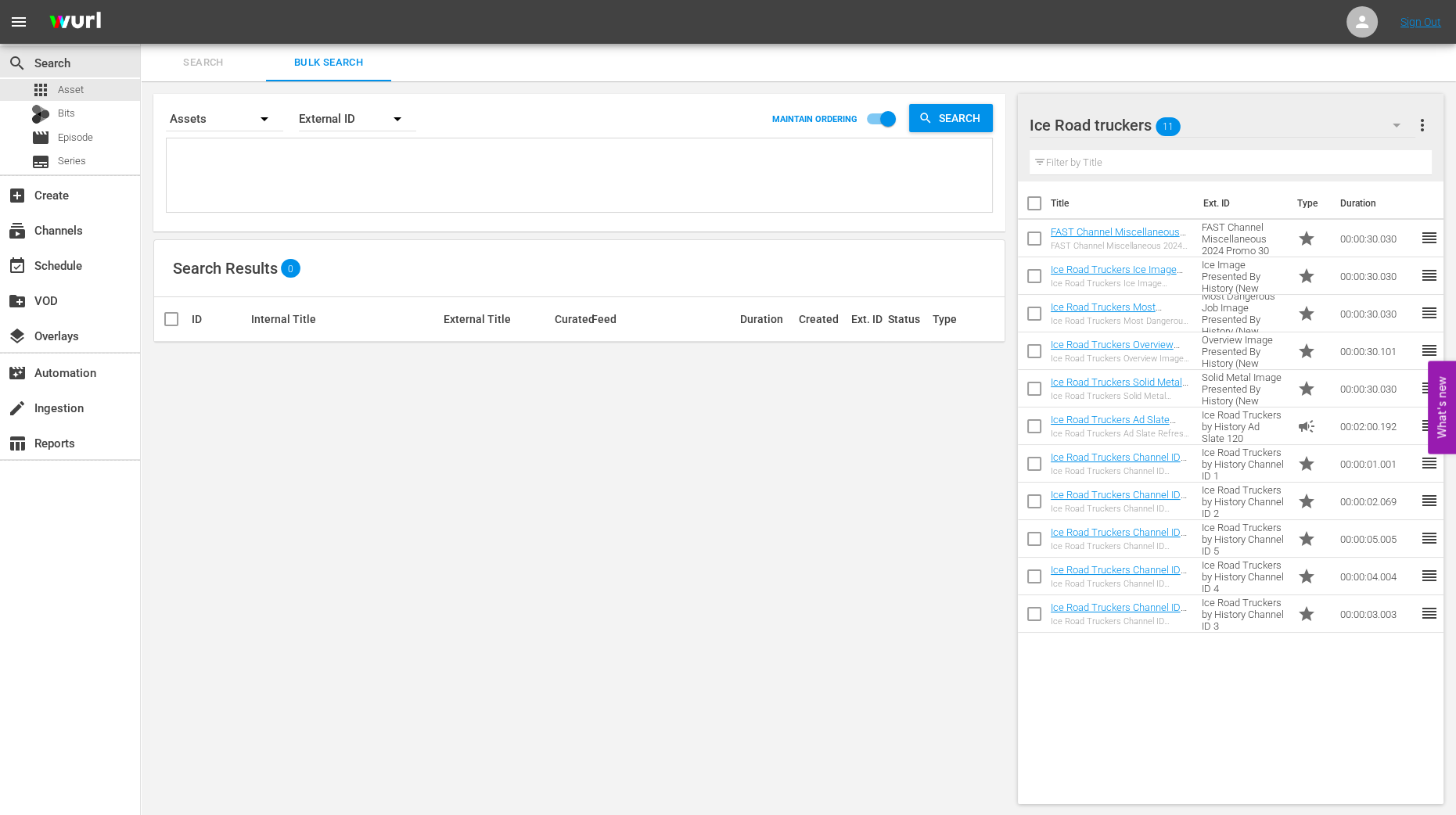
checkbox input "true"
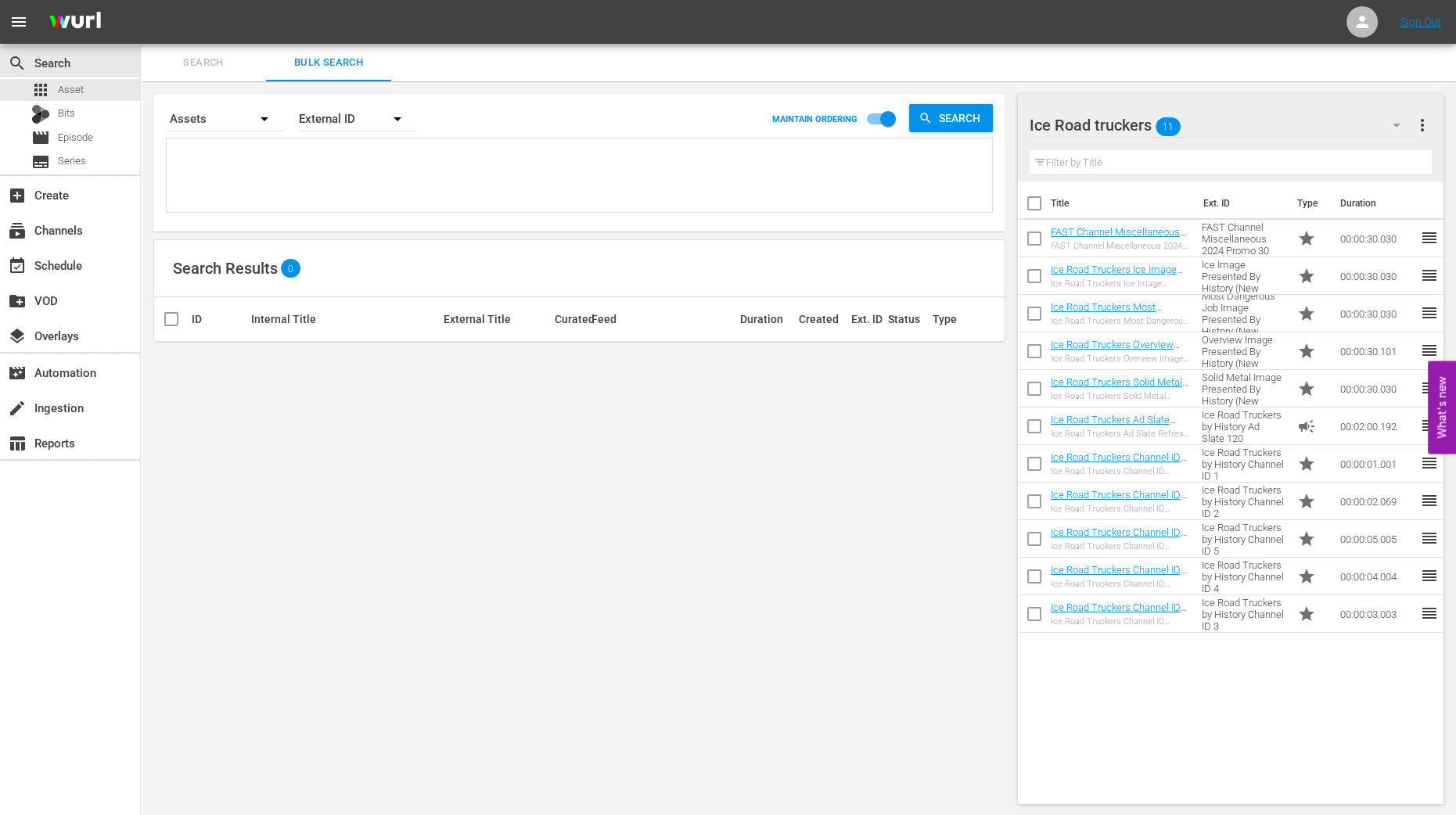
checkbox input "true"
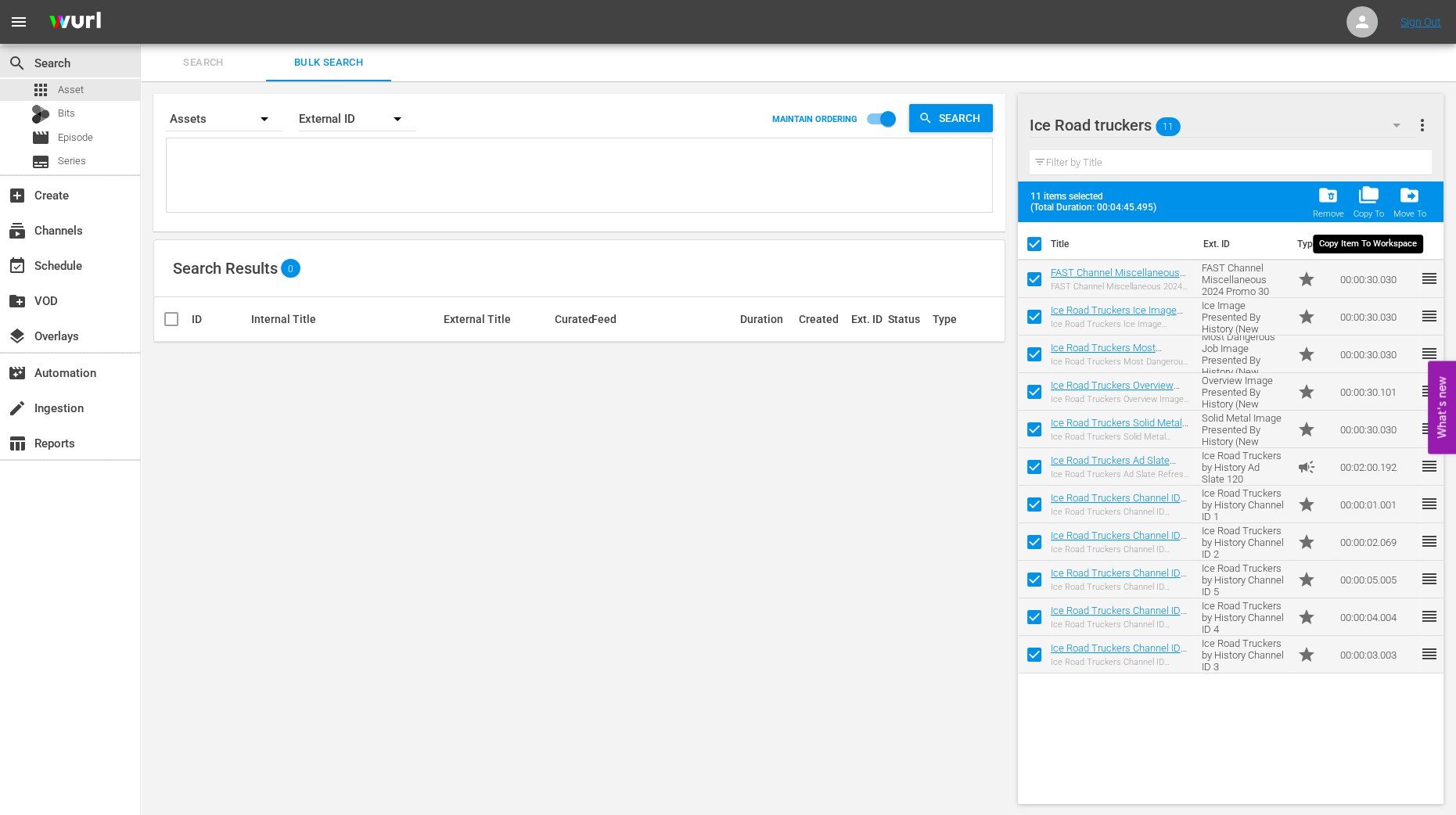
click at [1367, 199] on span "folder_copy" at bounding box center [1368, 195] width 21 height 21
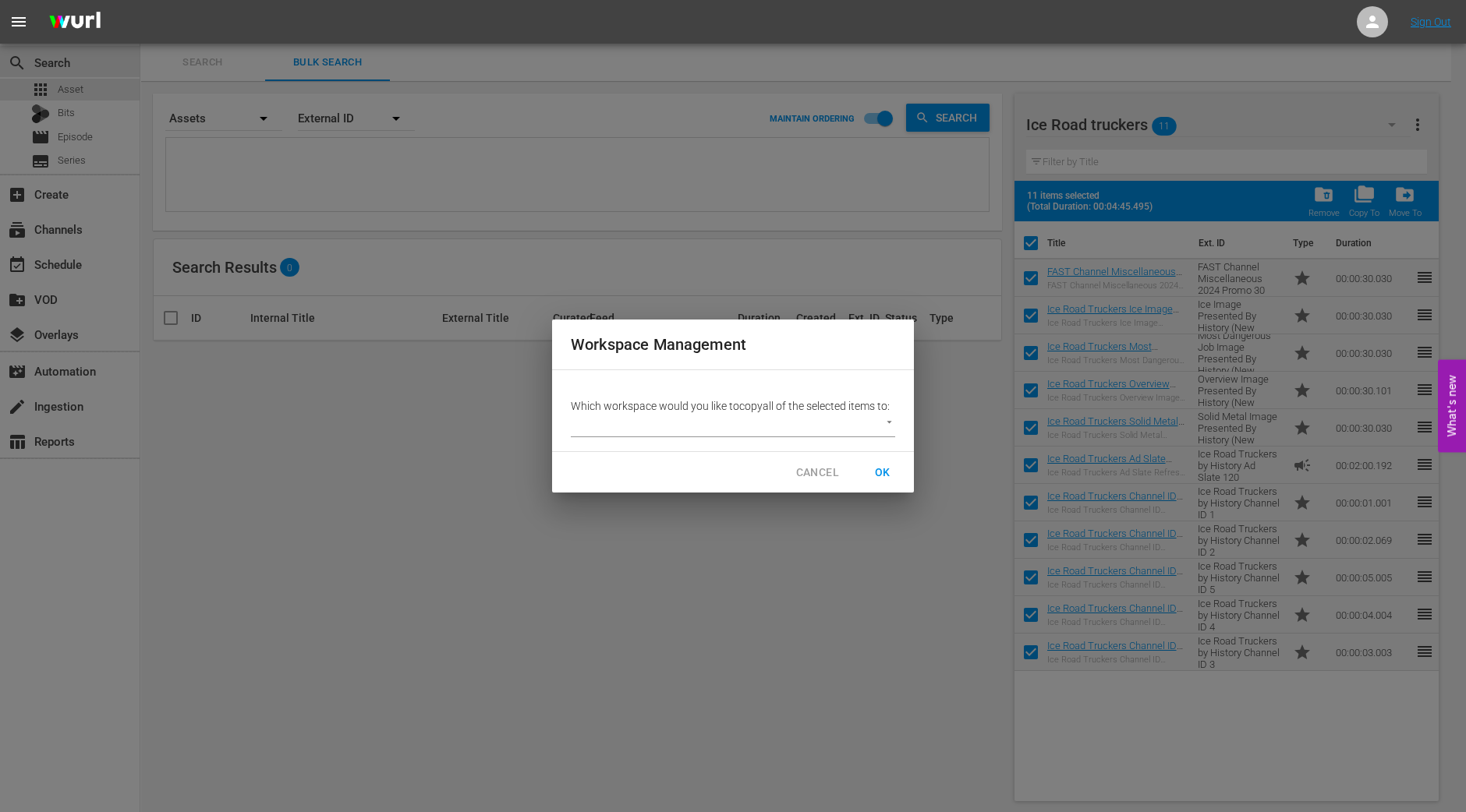
click at [881, 429] on body "menu Sign Out search Search apps Asset Bits movie Episode subtitles Series add_…" at bounding box center [733, 406] width 1466 height 812
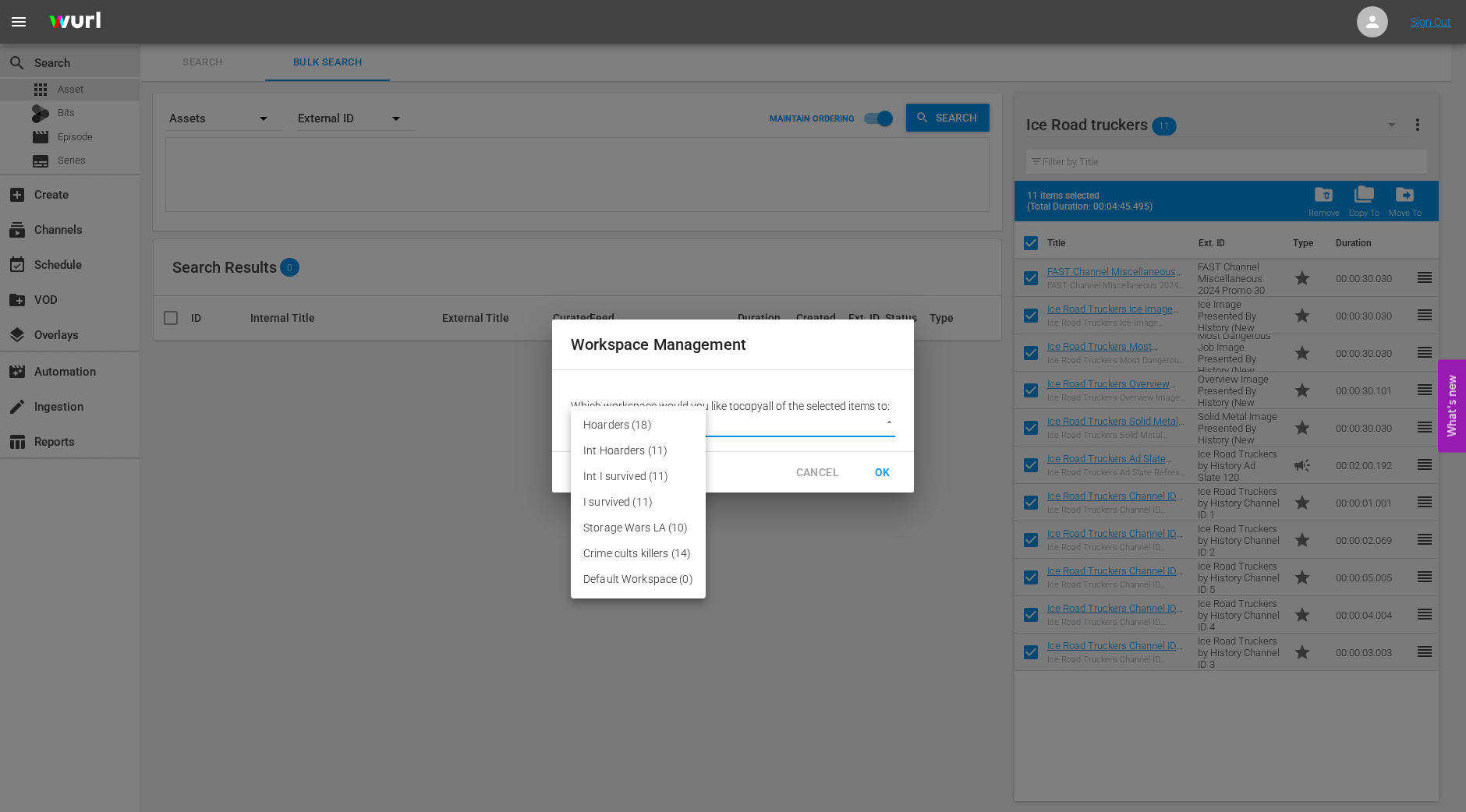
click at [651, 578] on li "Default Workspace (0)" at bounding box center [638, 579] width 135 height 25
type input "2095"
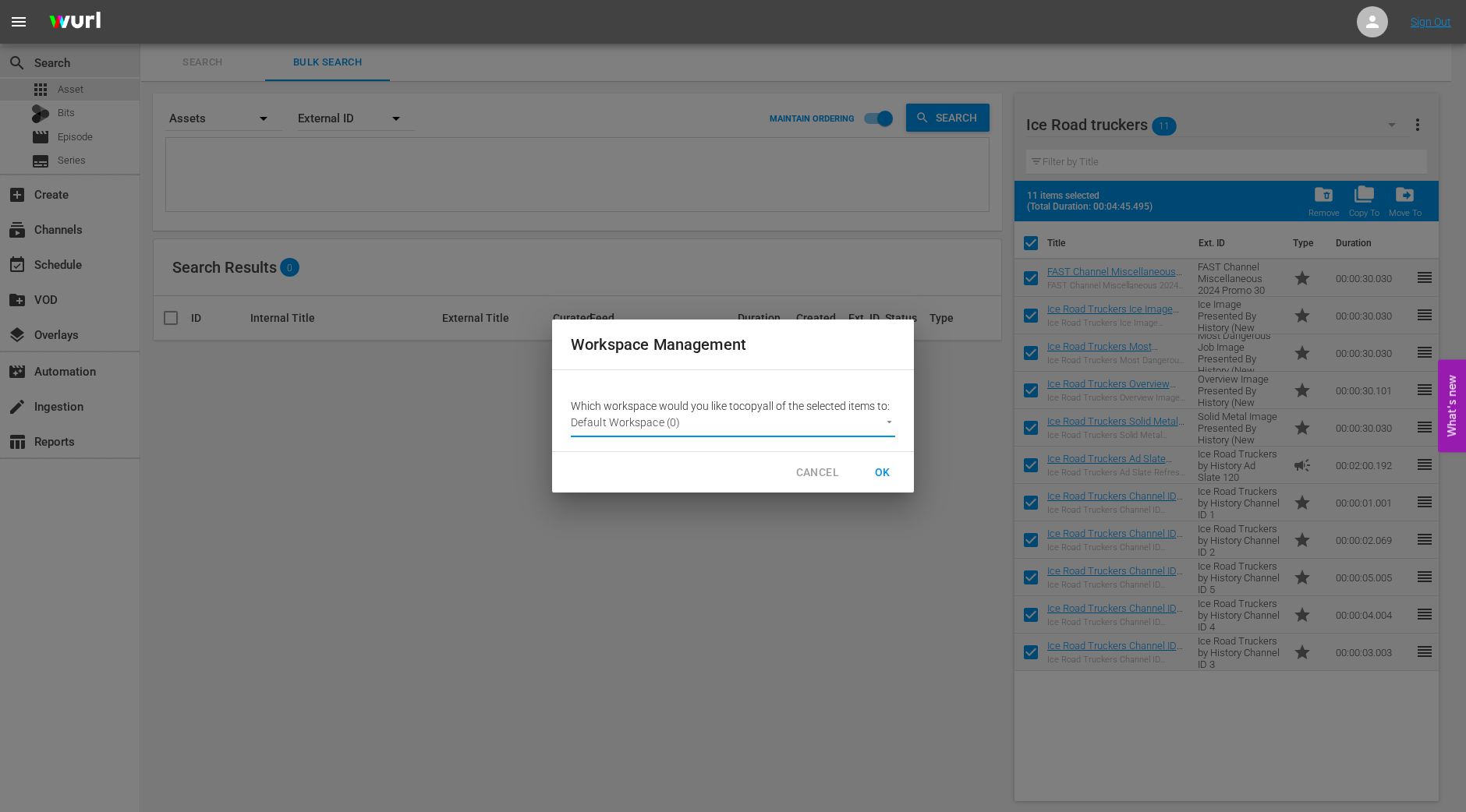
click at [894, 470] on span "OK" at bounding box center [882, 472] width 25 height 20
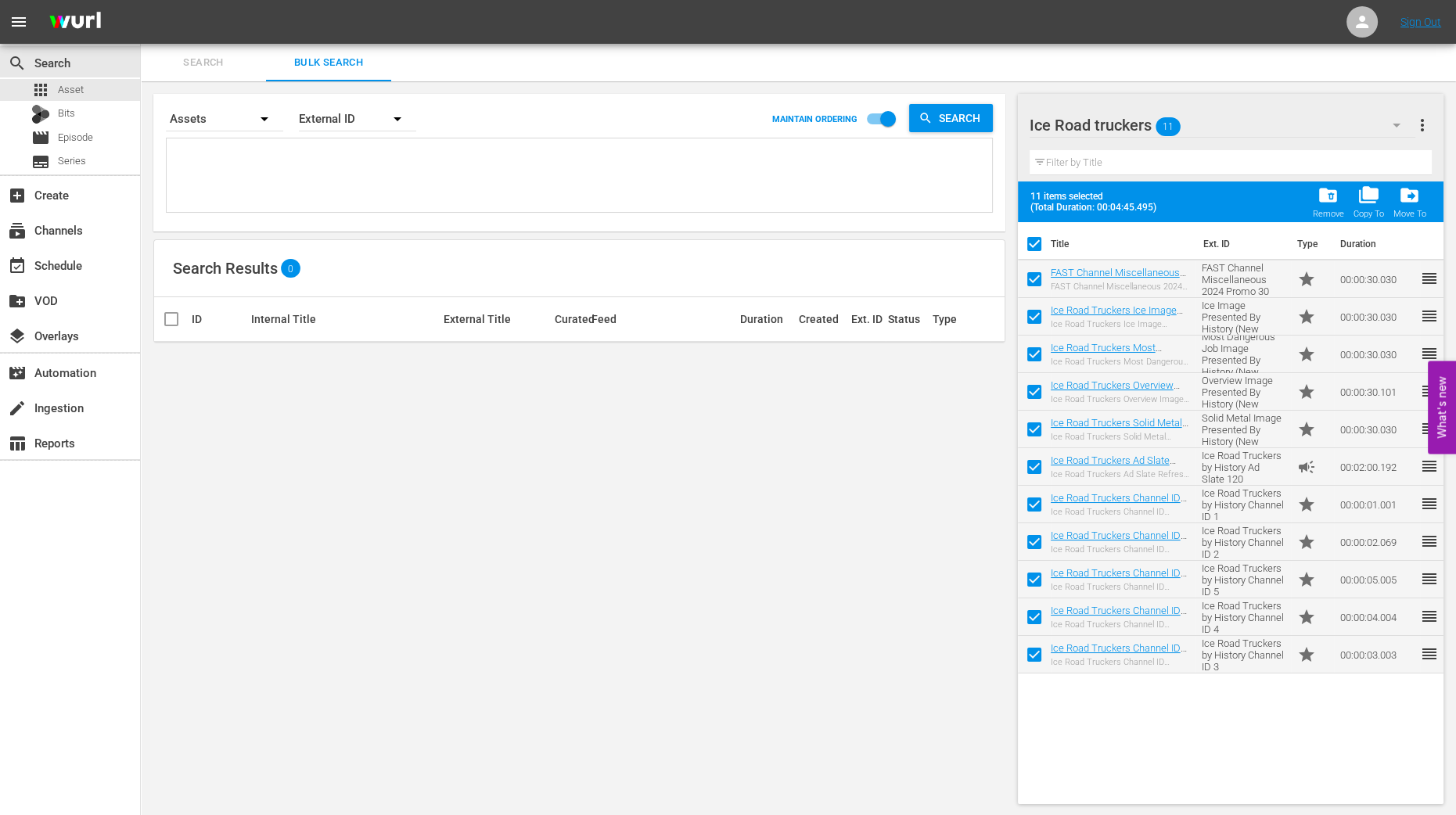
checkbox input "false"
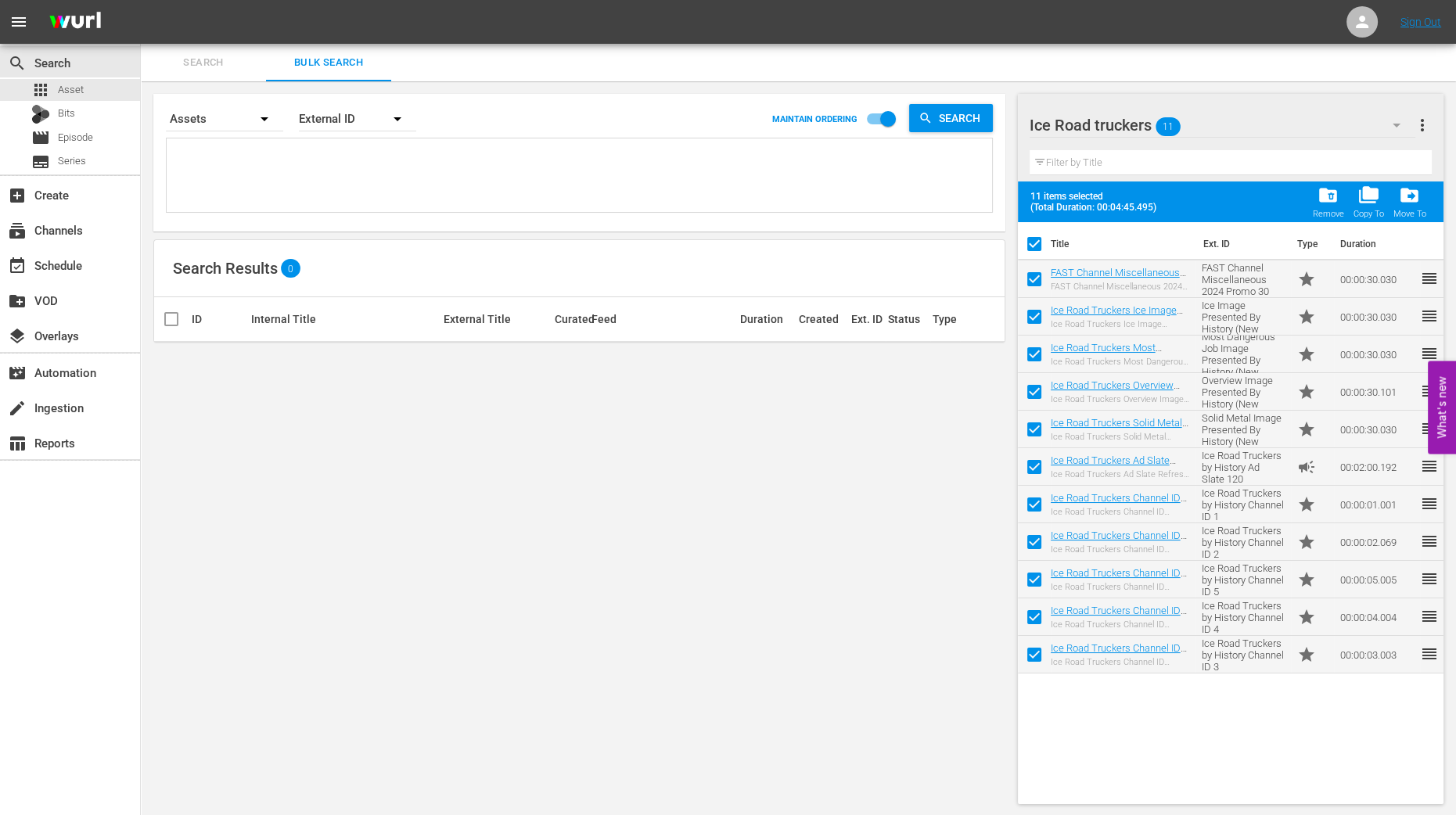
checkbox input "false"
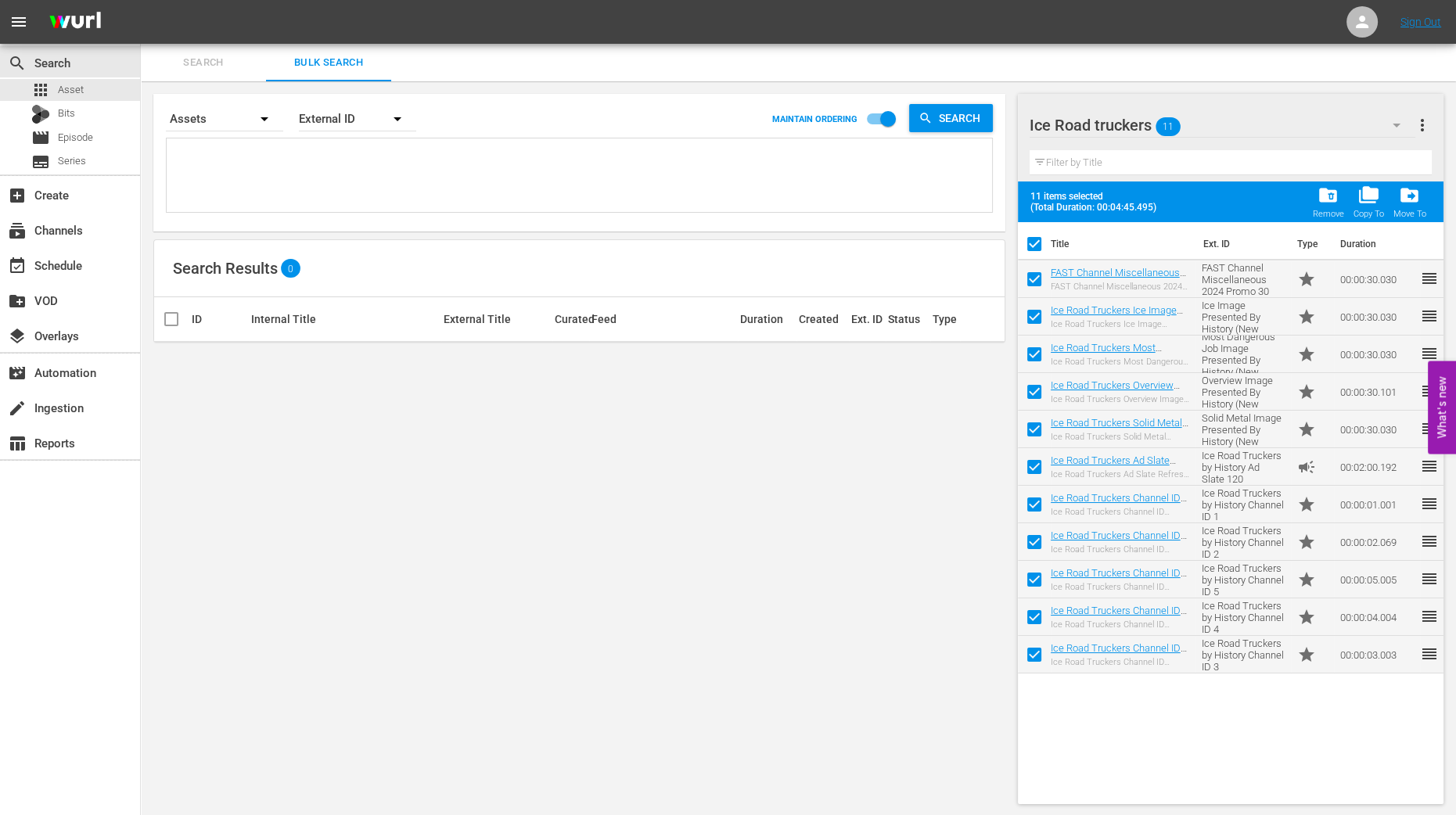
checkbox input "false"
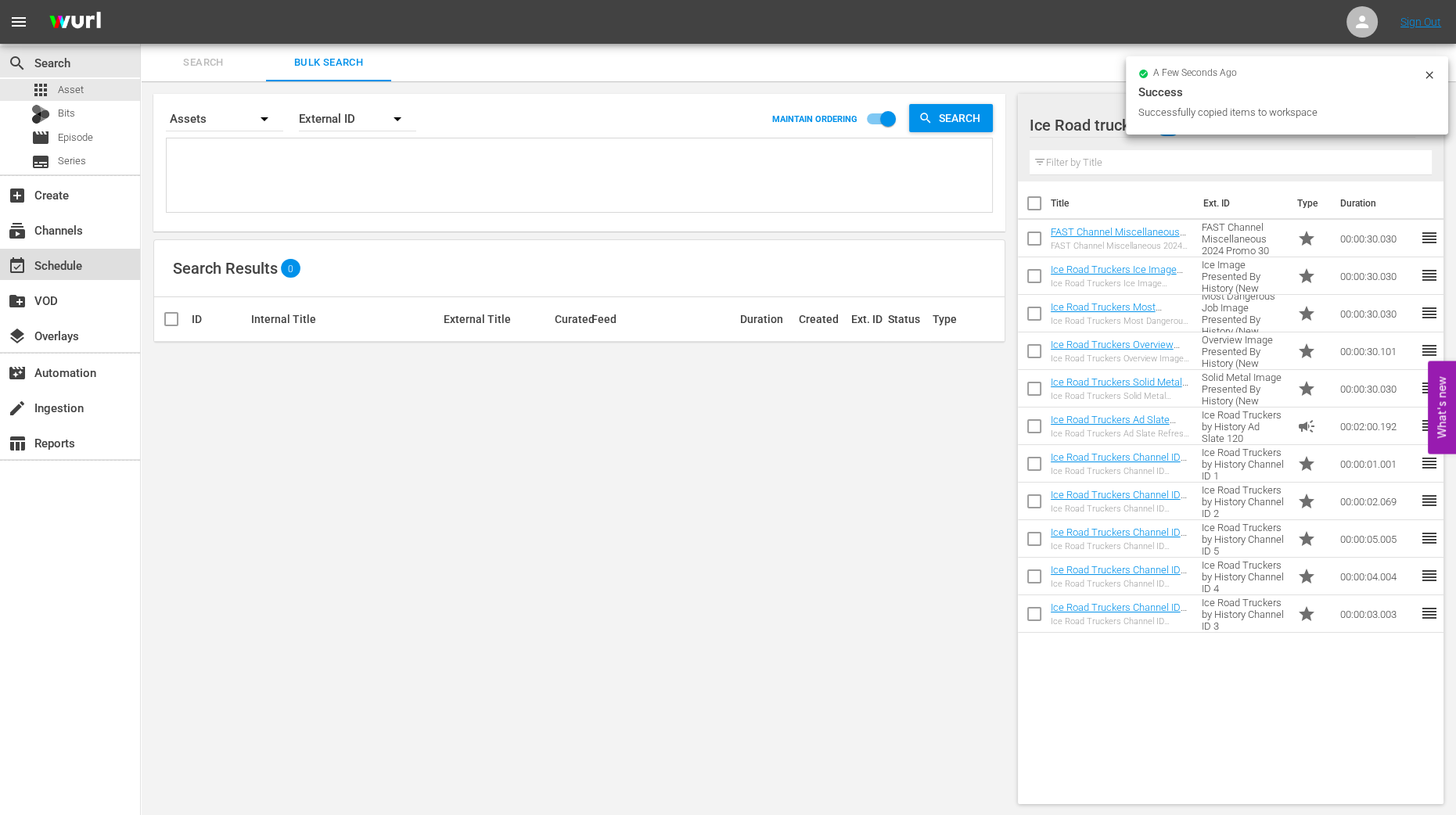
click at [47, 270] on div "event_available Schedule" at bounding box center [43, 263] width 88 height 14
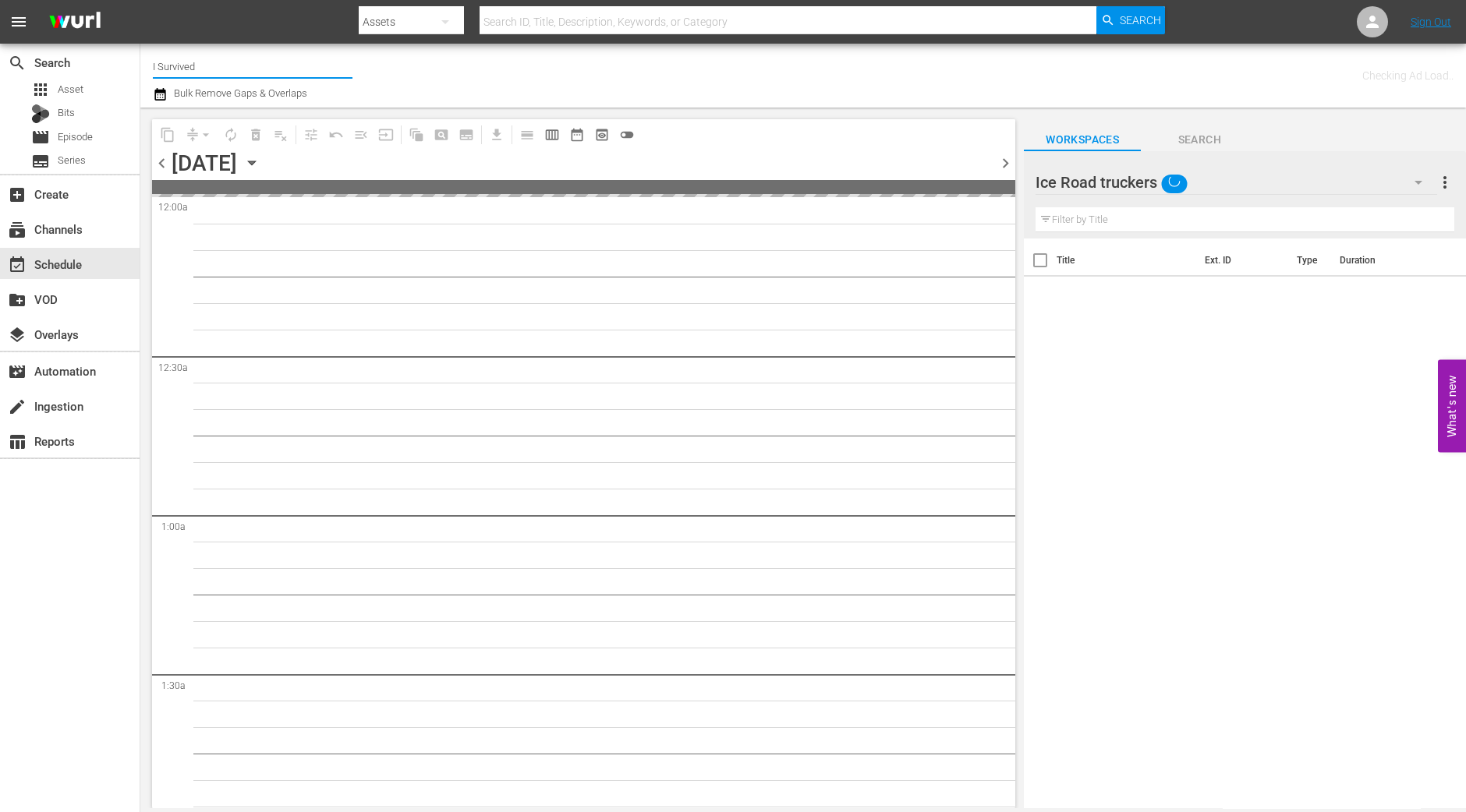
click at [262, 66] on input "I Survived" at bounding box center [252, 66] width 200 height 37
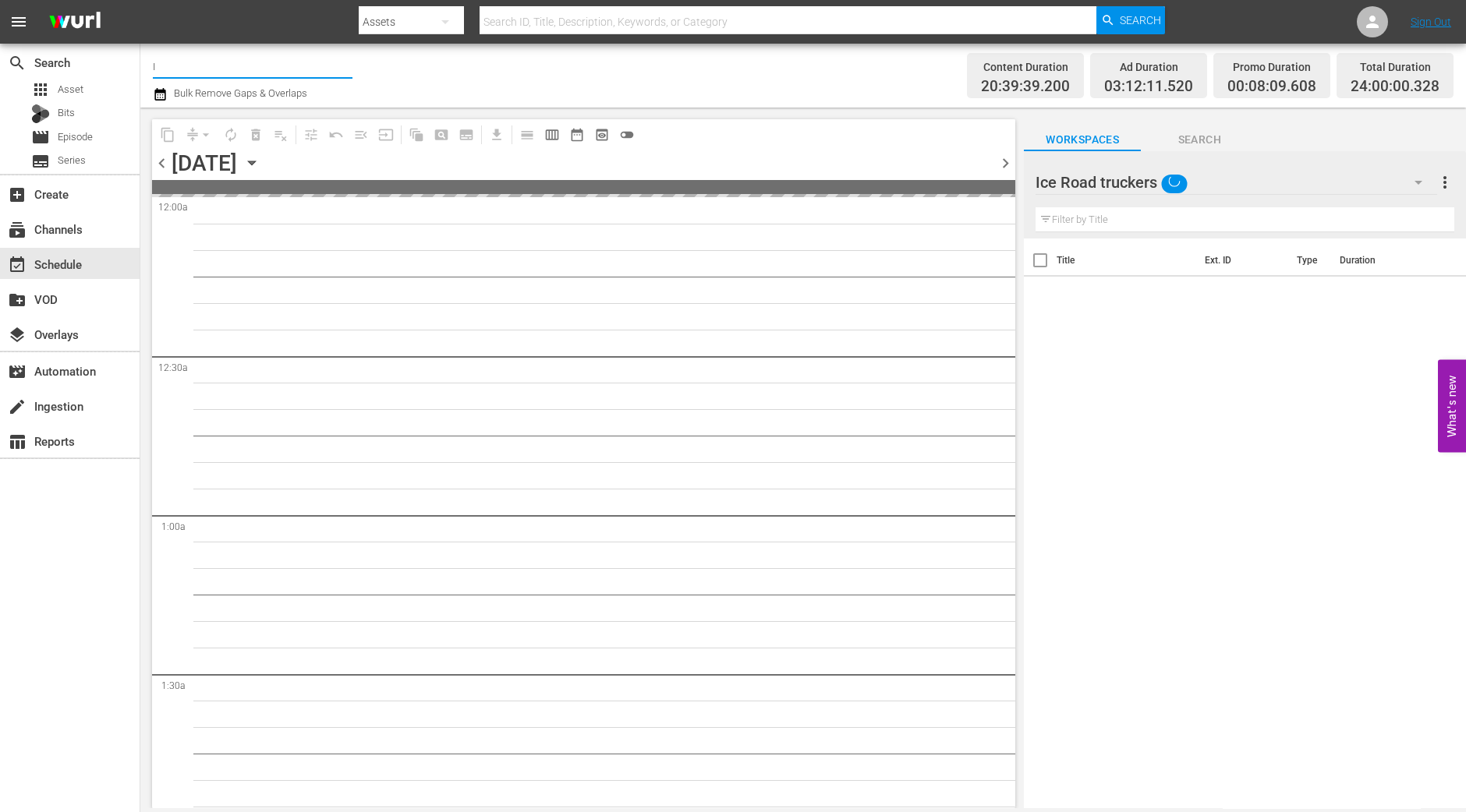
type input "I"
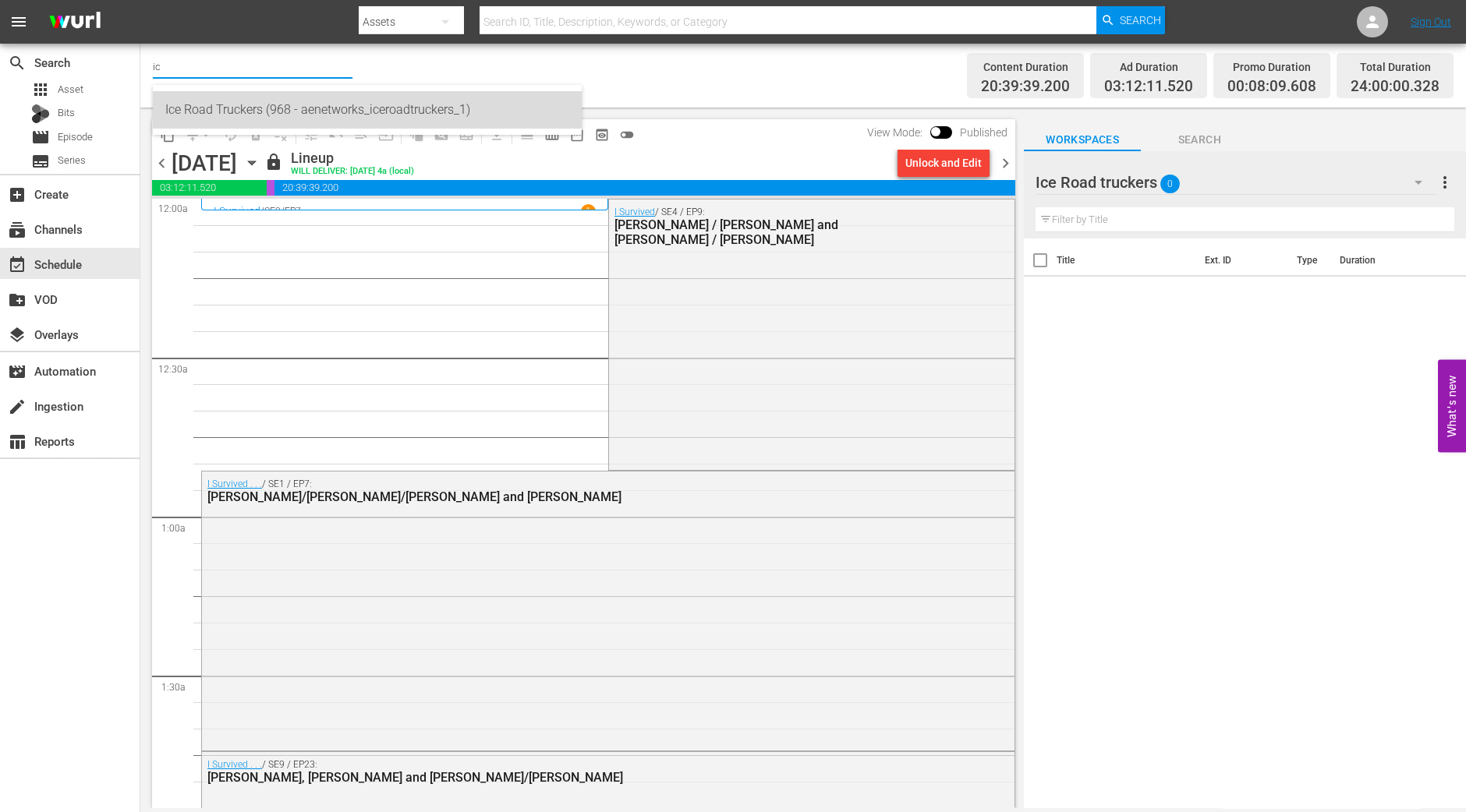
click at [234, 116] on div "Ice Road Truckers (968 - aenetworks_iceroadtruckers_1)" at bounding box center [367, 110] width 403 height 37
type input "Ice Road Truckers (968 - aenetworks_iceroadtruckers_1)"
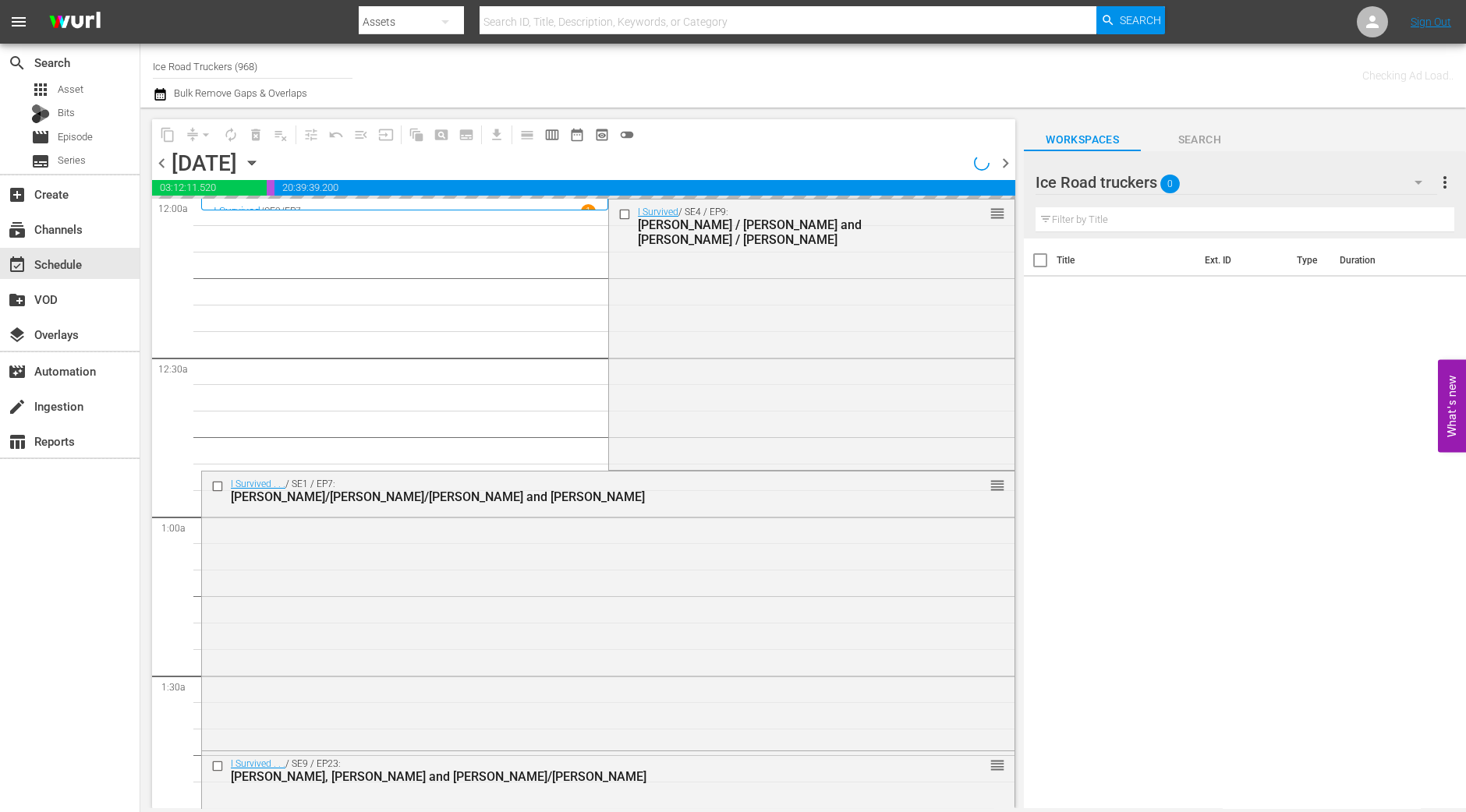
click at [261, 160] on icon "button" at bounding box center [251, 163] width 17 height 17
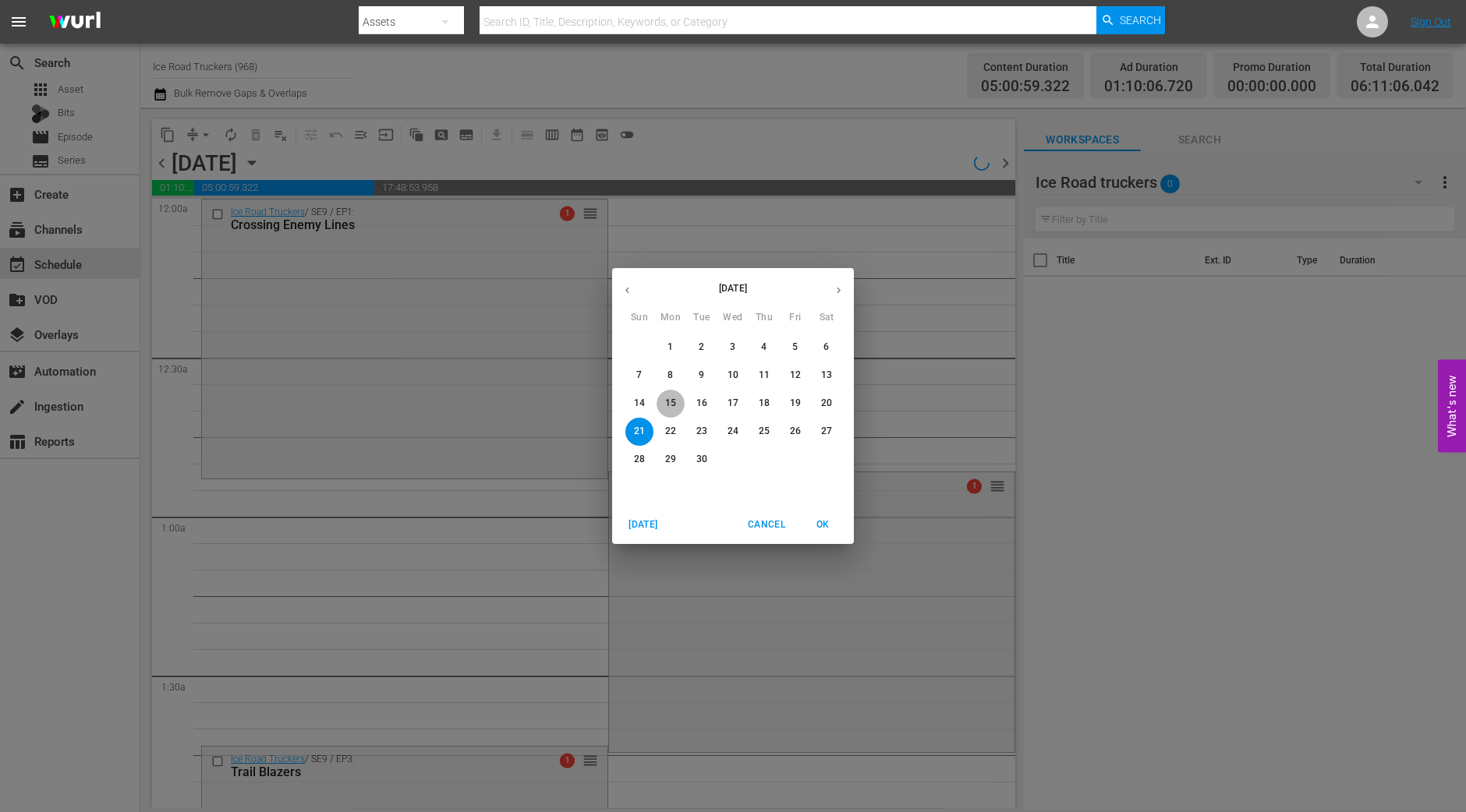
click at [672, 406] on p "15" at bounding box center [670, 403] width 11 height 14
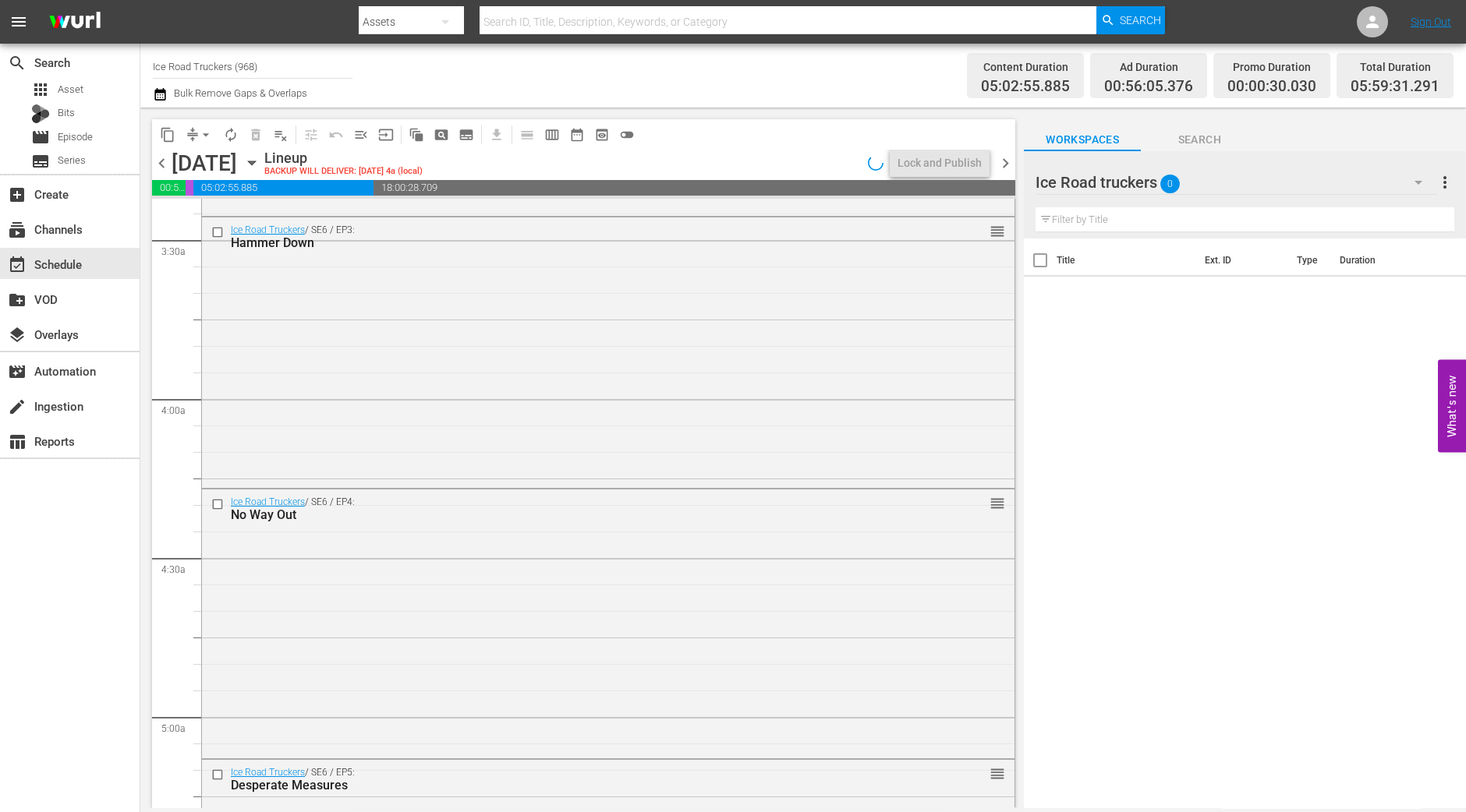
scroll to position [1559, 0]
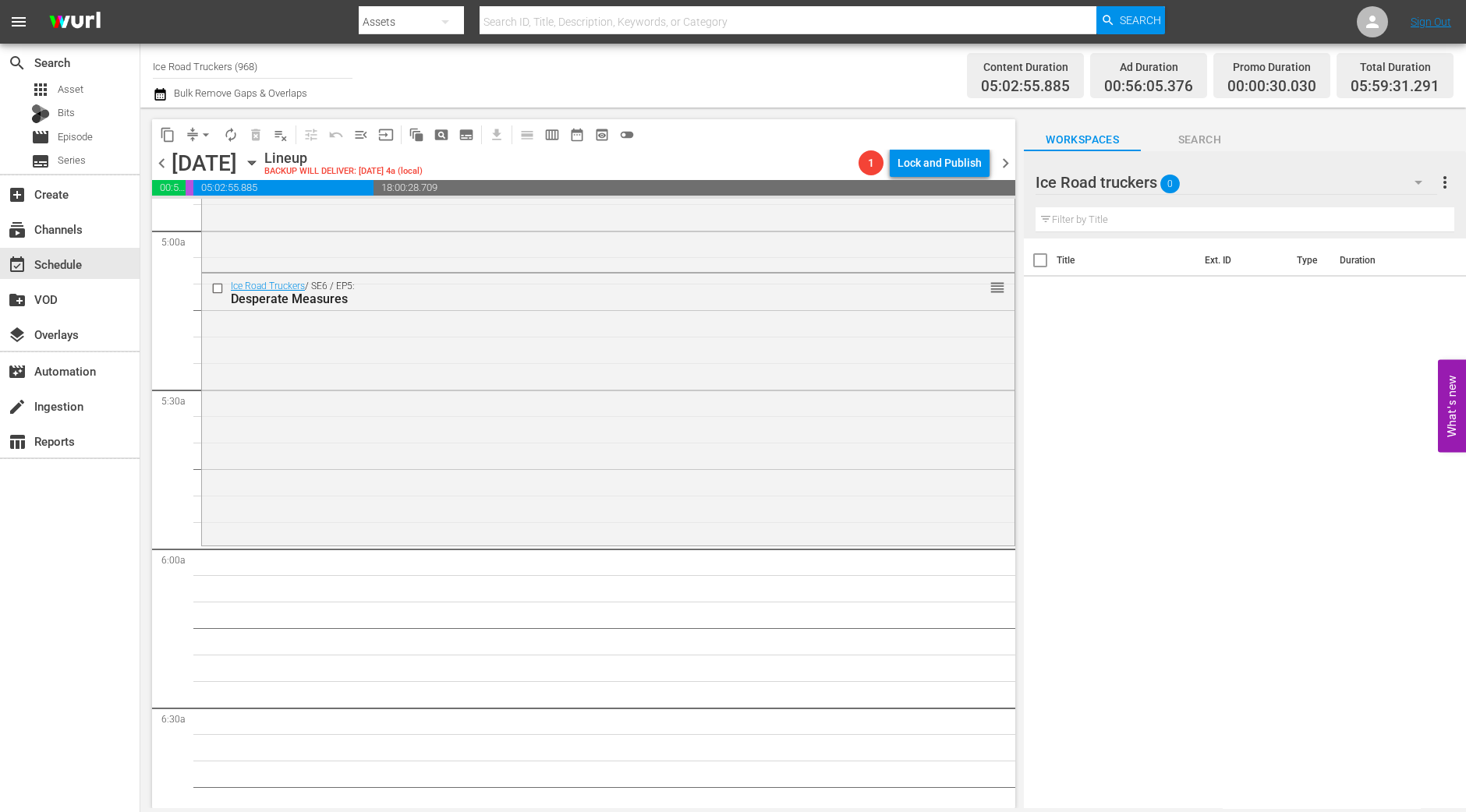
click at [452, 434] on div "Ice Road Truckers / SE6 / EP5: Desperate Measures reorder" at bounding box center [608, 408] width 812 height 268
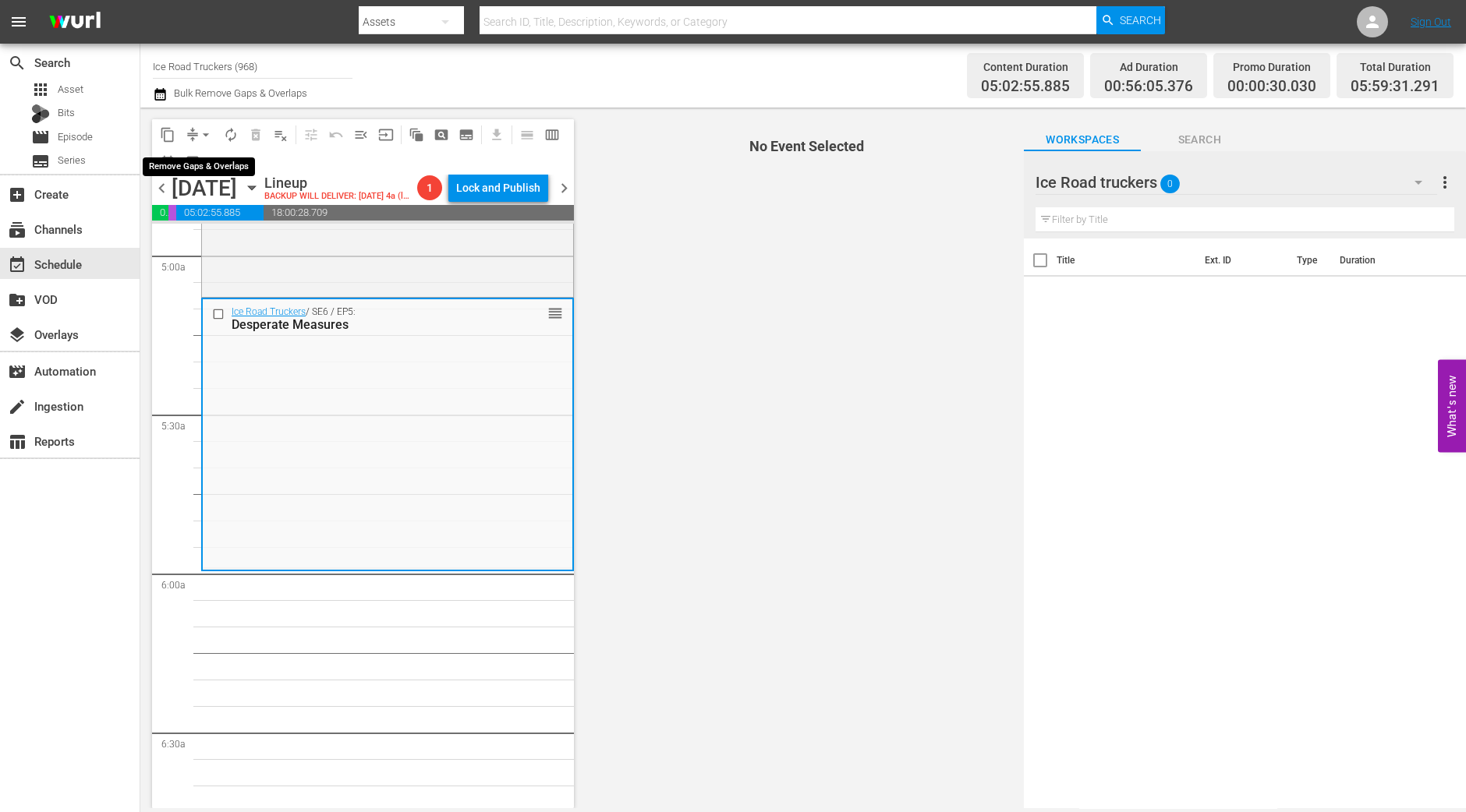
click at [204, 136] on span "arrow_drop_down" at bounding box center [206, 135] width 15 height 15
click at [206, 167] on li "Align to Midnight" at bounding box center [206, 166] width 164 height 25
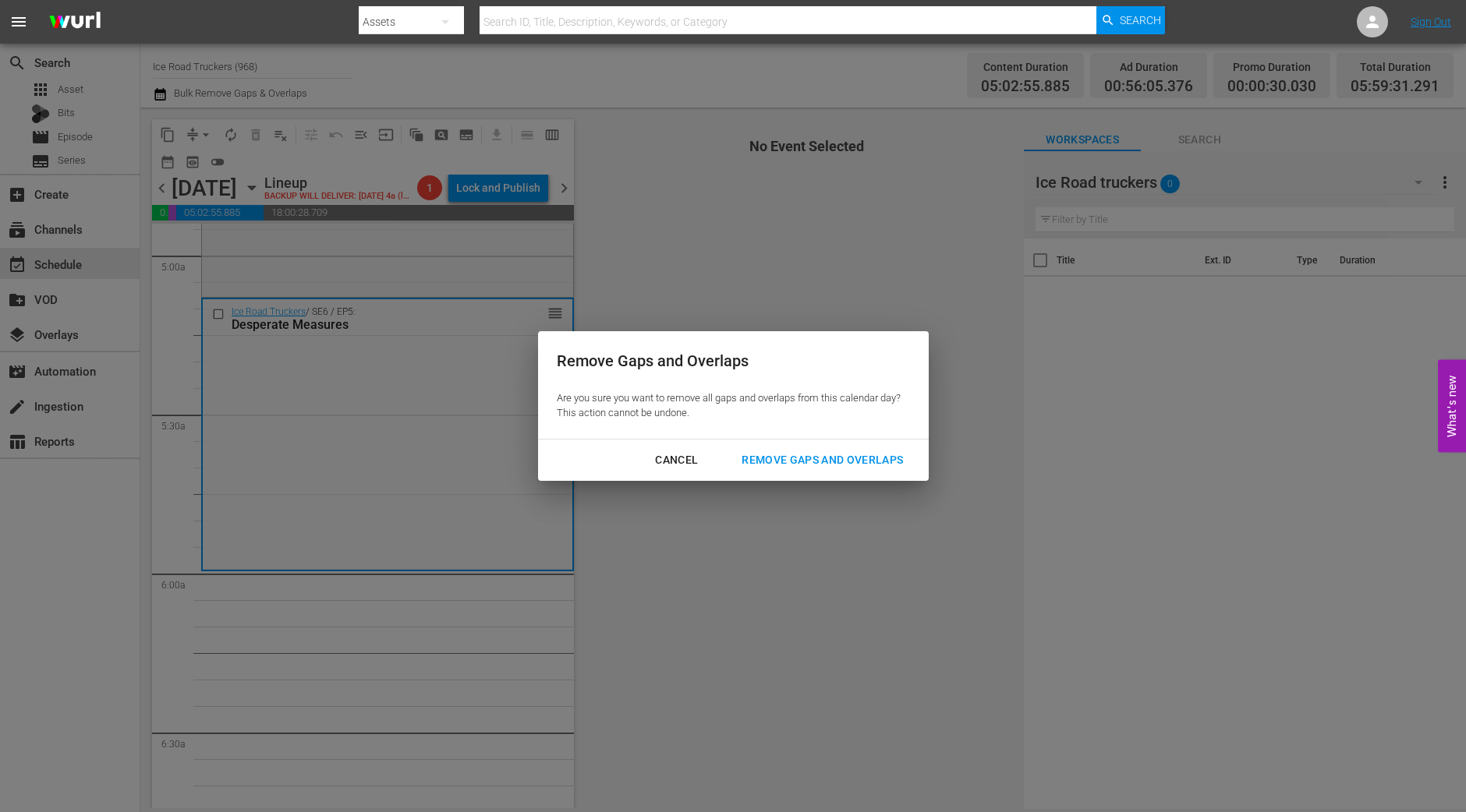
click at [863, 456] on div "Remove Gaps and Overlaps" at bounding box center [821, 460] width 186 height 20
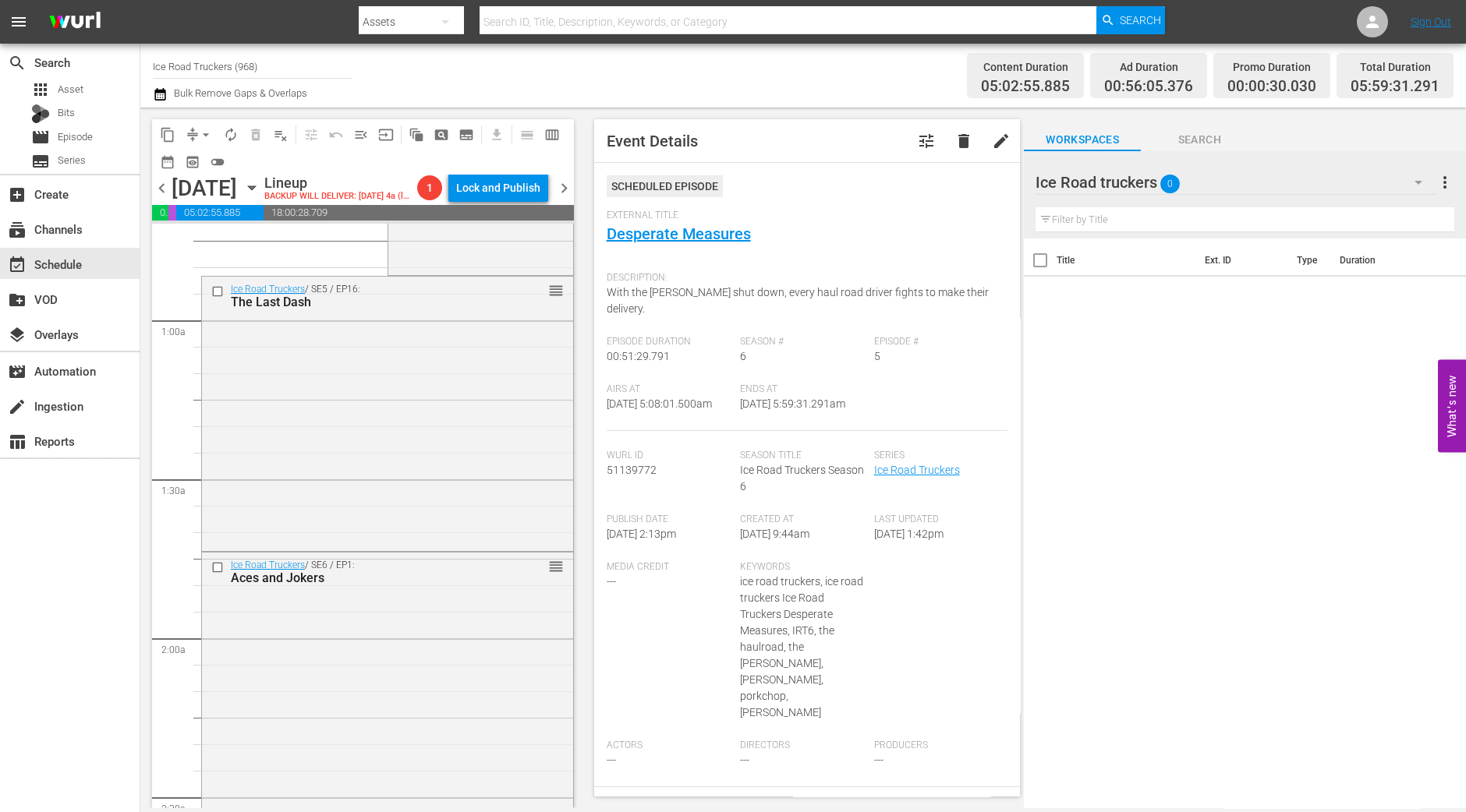
scroll to position [195, 0]
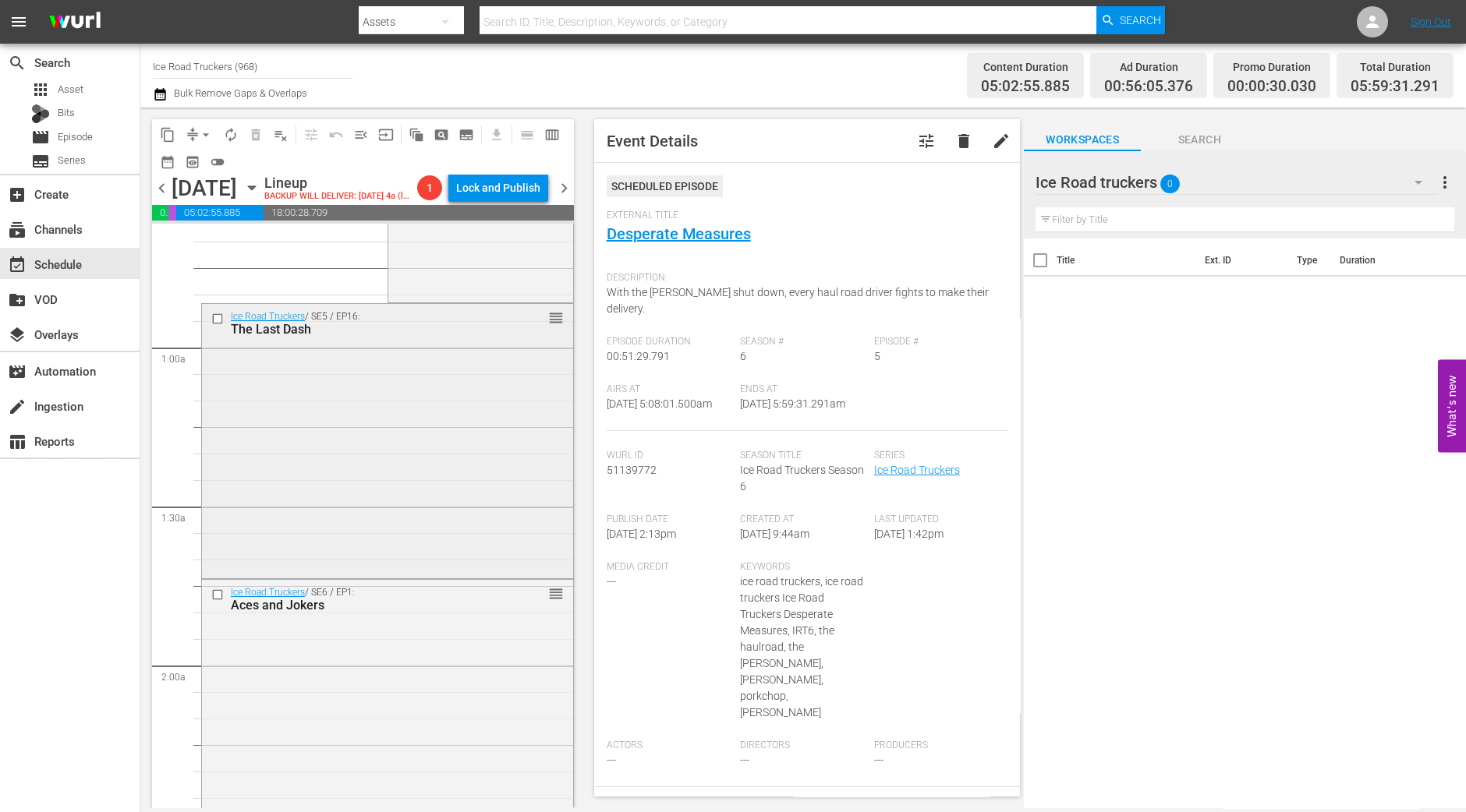
click at [521, 450] on div "Ice Road Truckers / SE5 / EP16: The Last Dash reorder" at bounding box center [387, 439] width 371 height 271
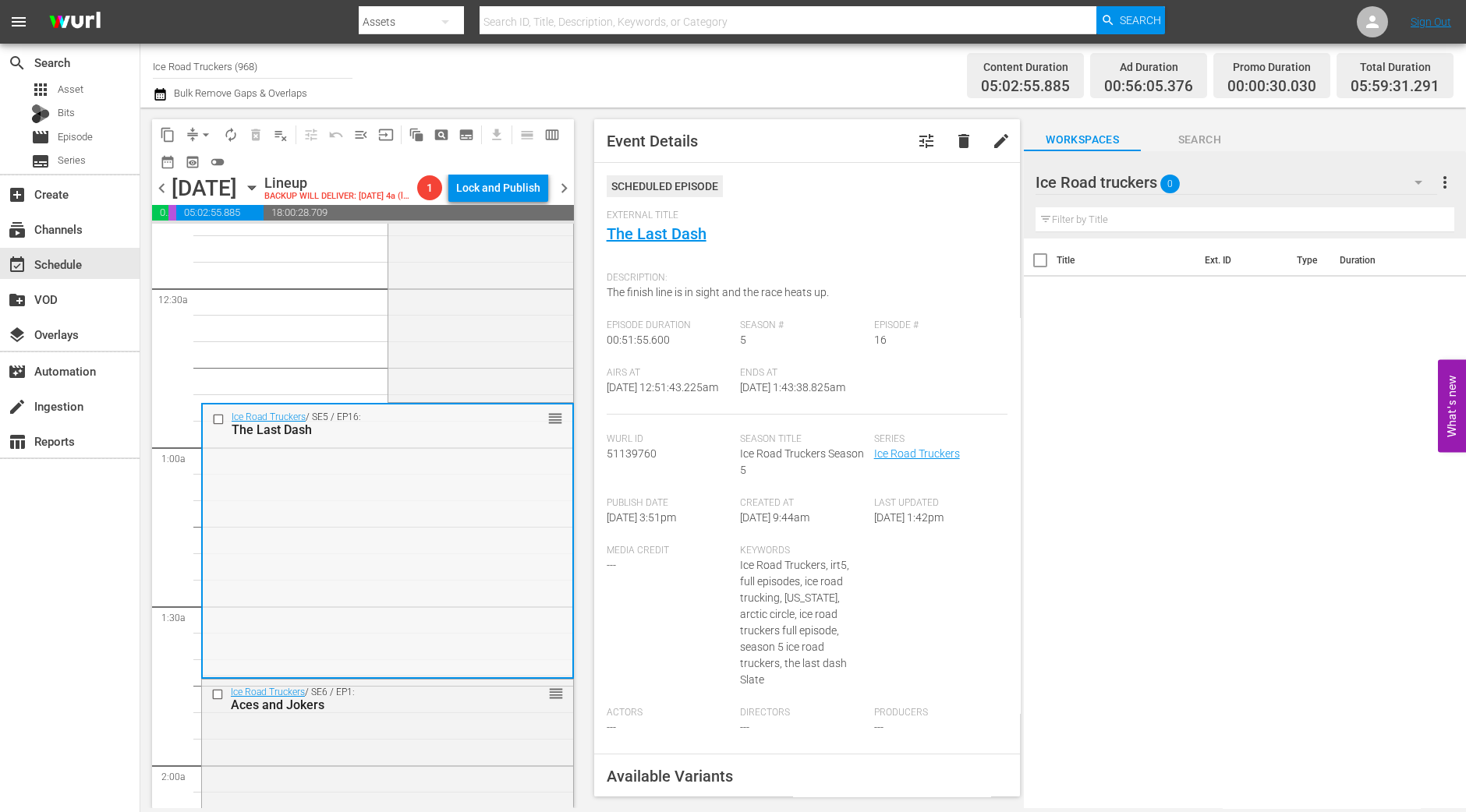
scroll to position [0, 0]
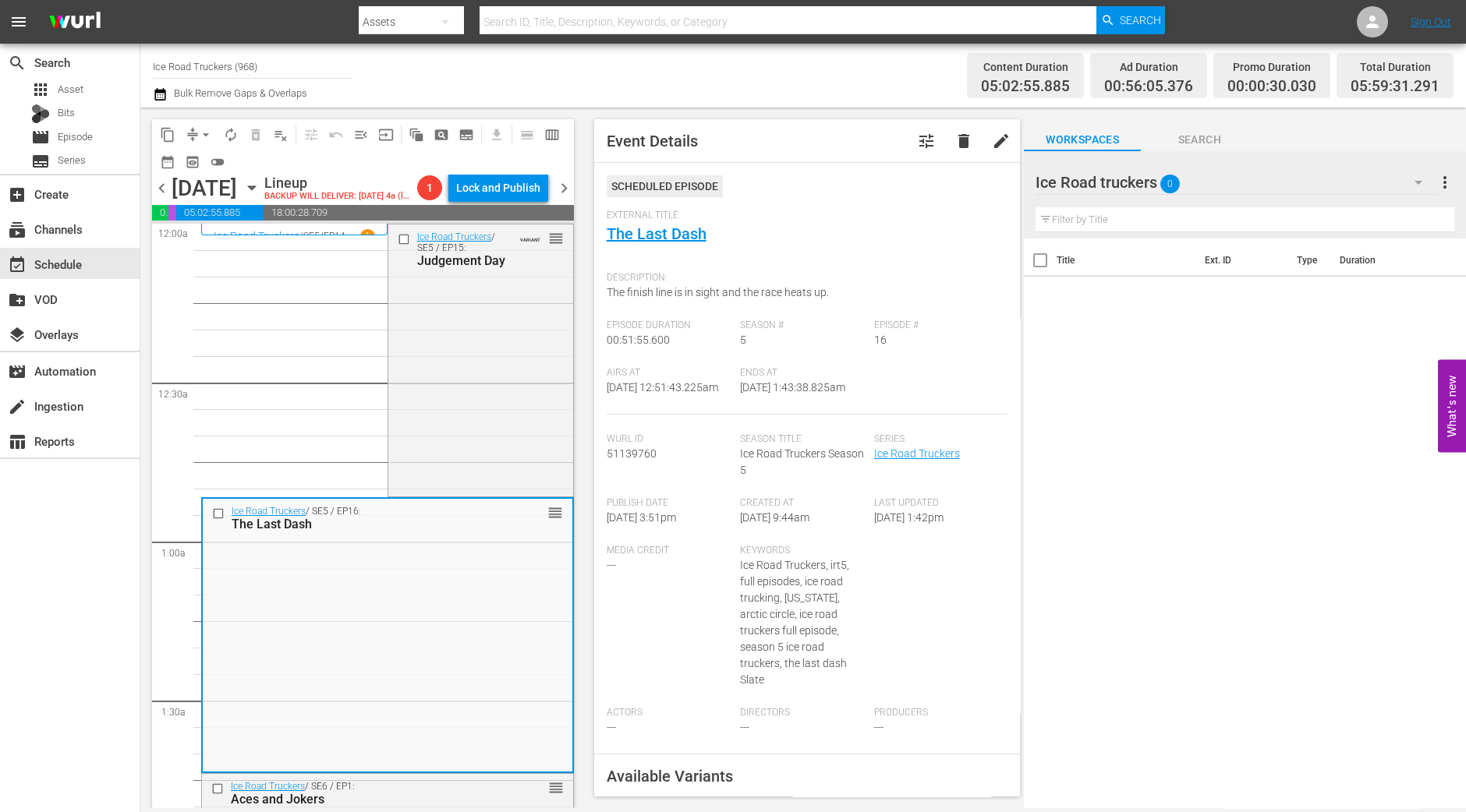
click at [514, 402] on div "Ice Road Truckers / SE5 / EP15: Judgement Day VARIANT reorder" at bounding box center [481, 359] width 185 height 270
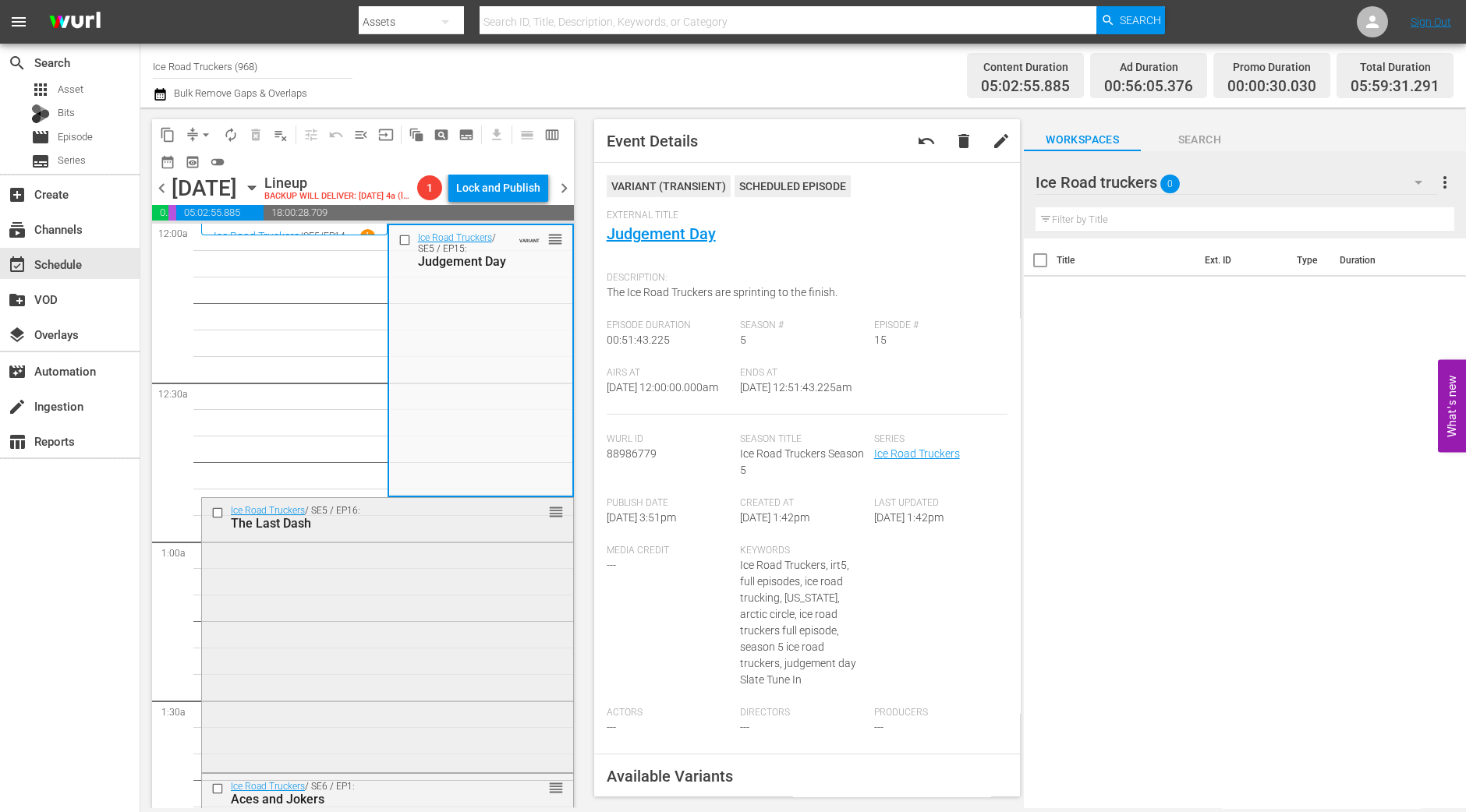
click at [453, 602] on div "Ice Road Truckers / SE5 / EP16: The Last Dash reorder" at bounding box center [387, 634] width 371 height 271
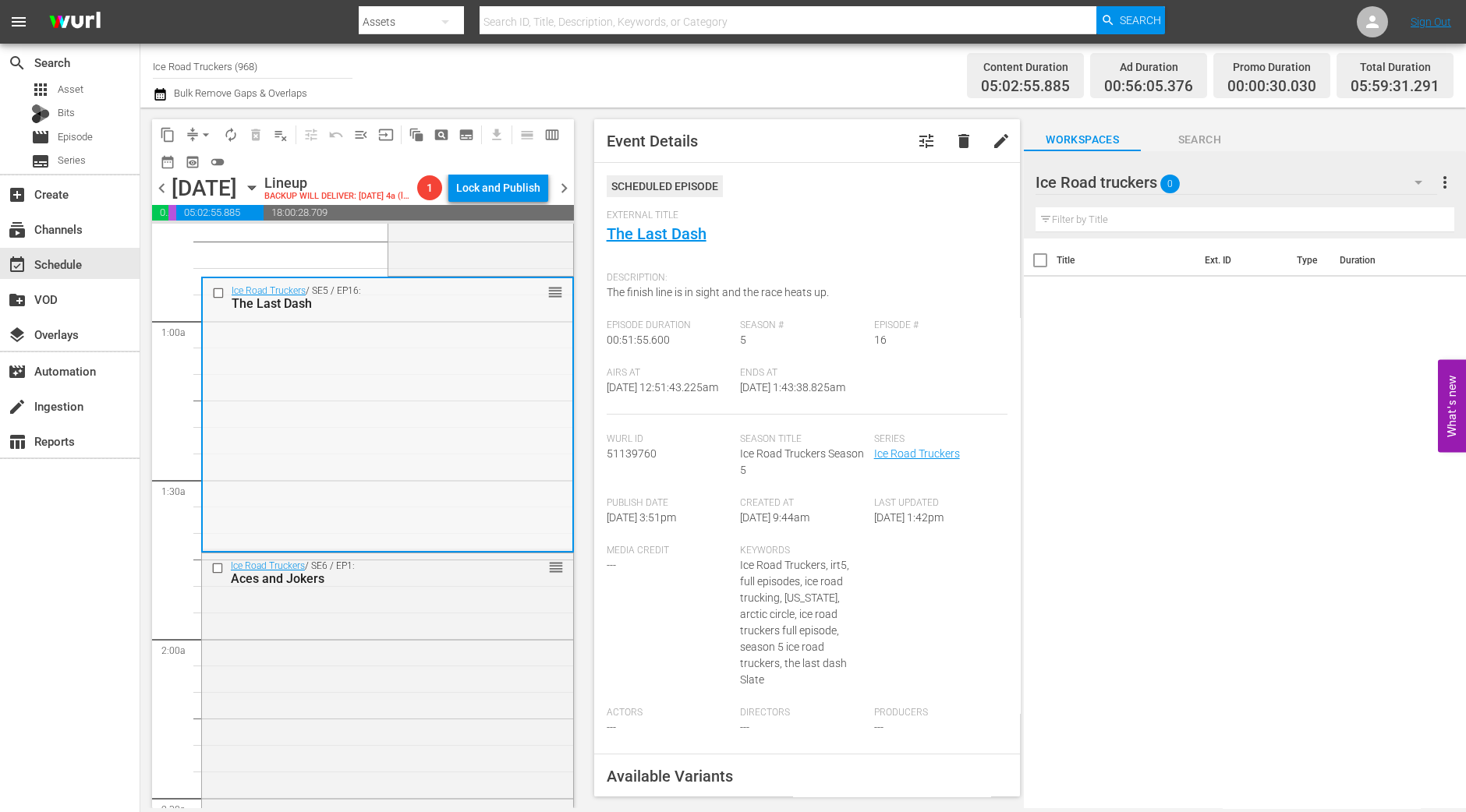
scroll to position [292, 0]
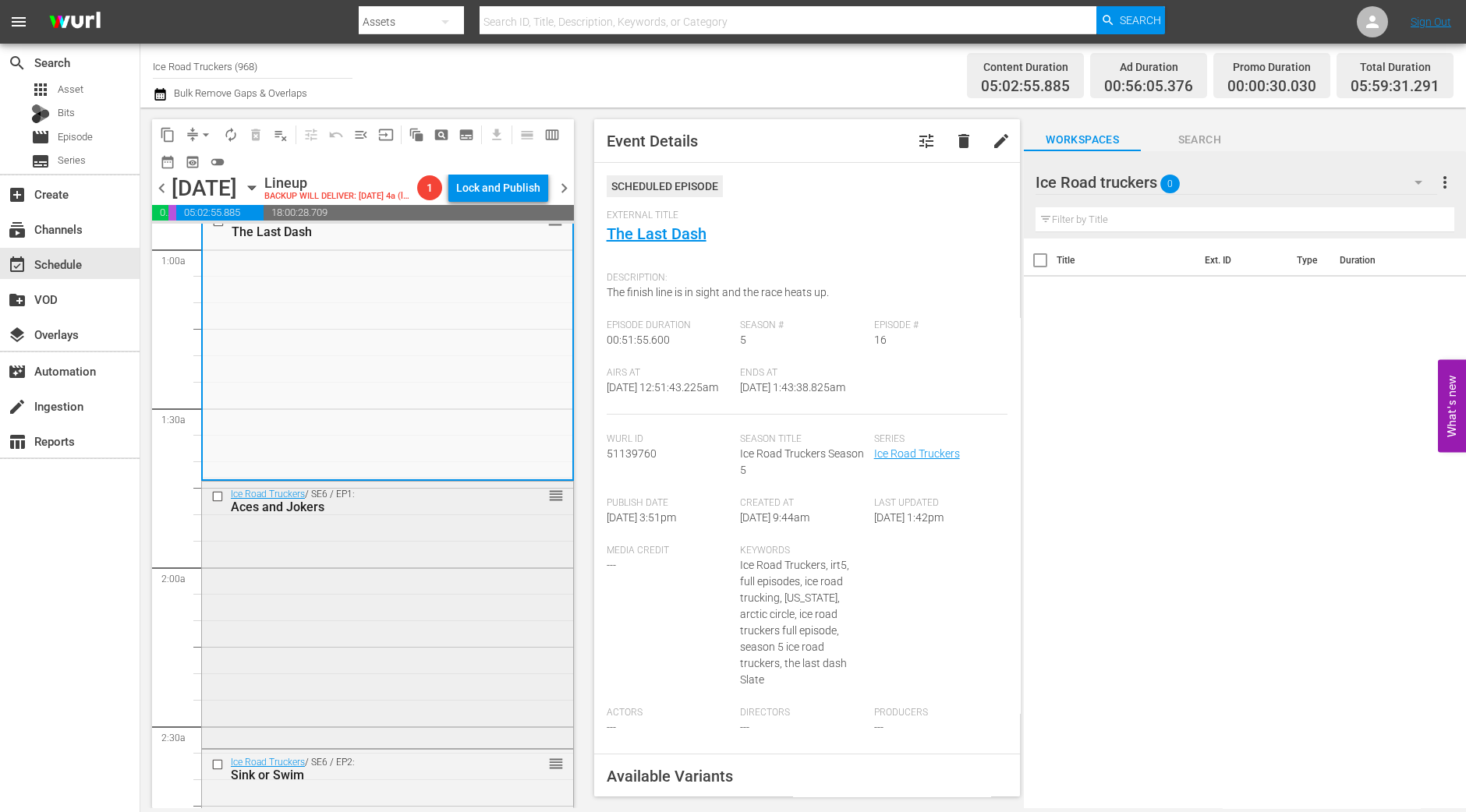
click at [458, 655] on div "Ice Road Truckers / SE6 / EP1: Aces and Jokers reorder" at bounding box center [387, 613] width 371 height 263
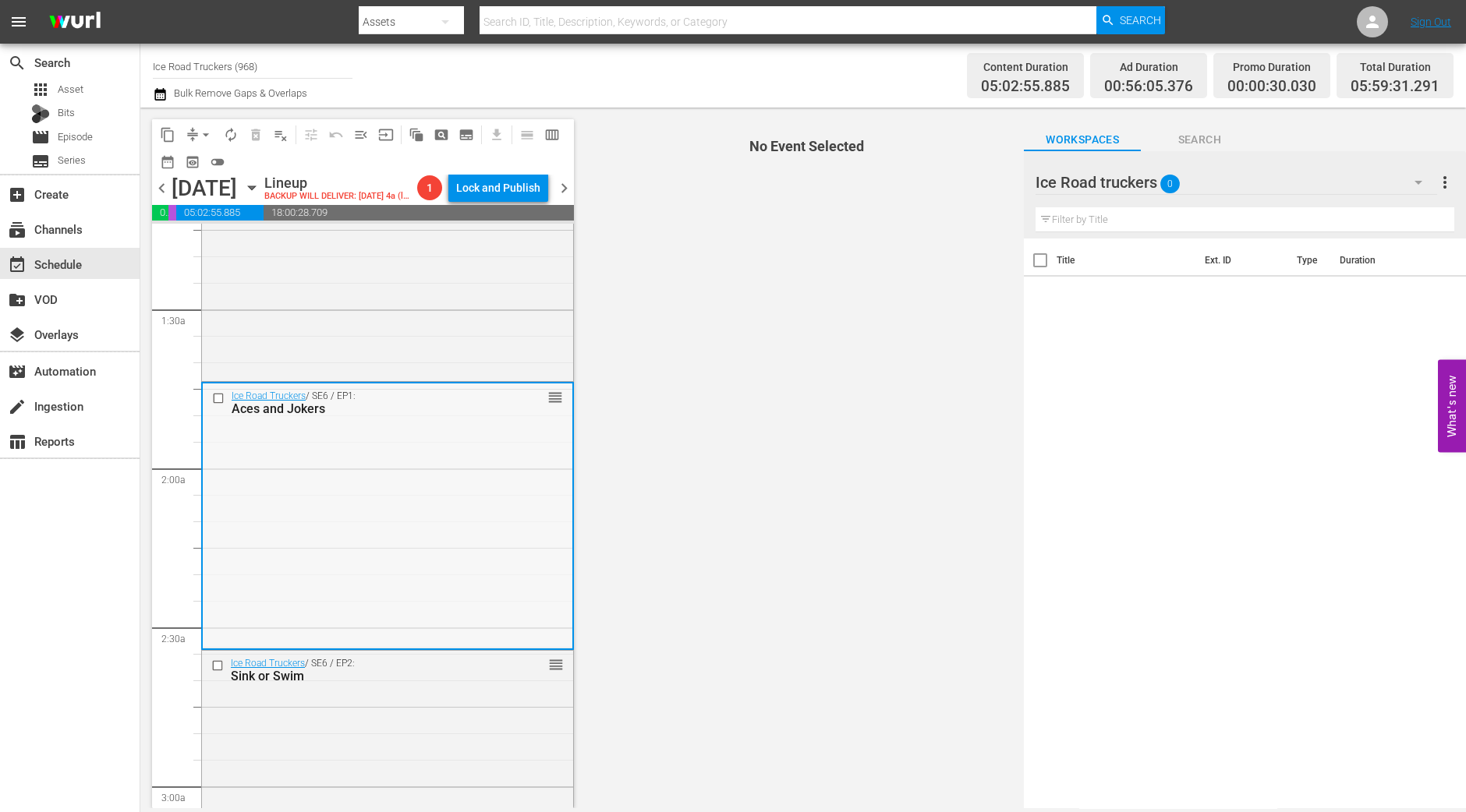
scroll to position [488, 0]
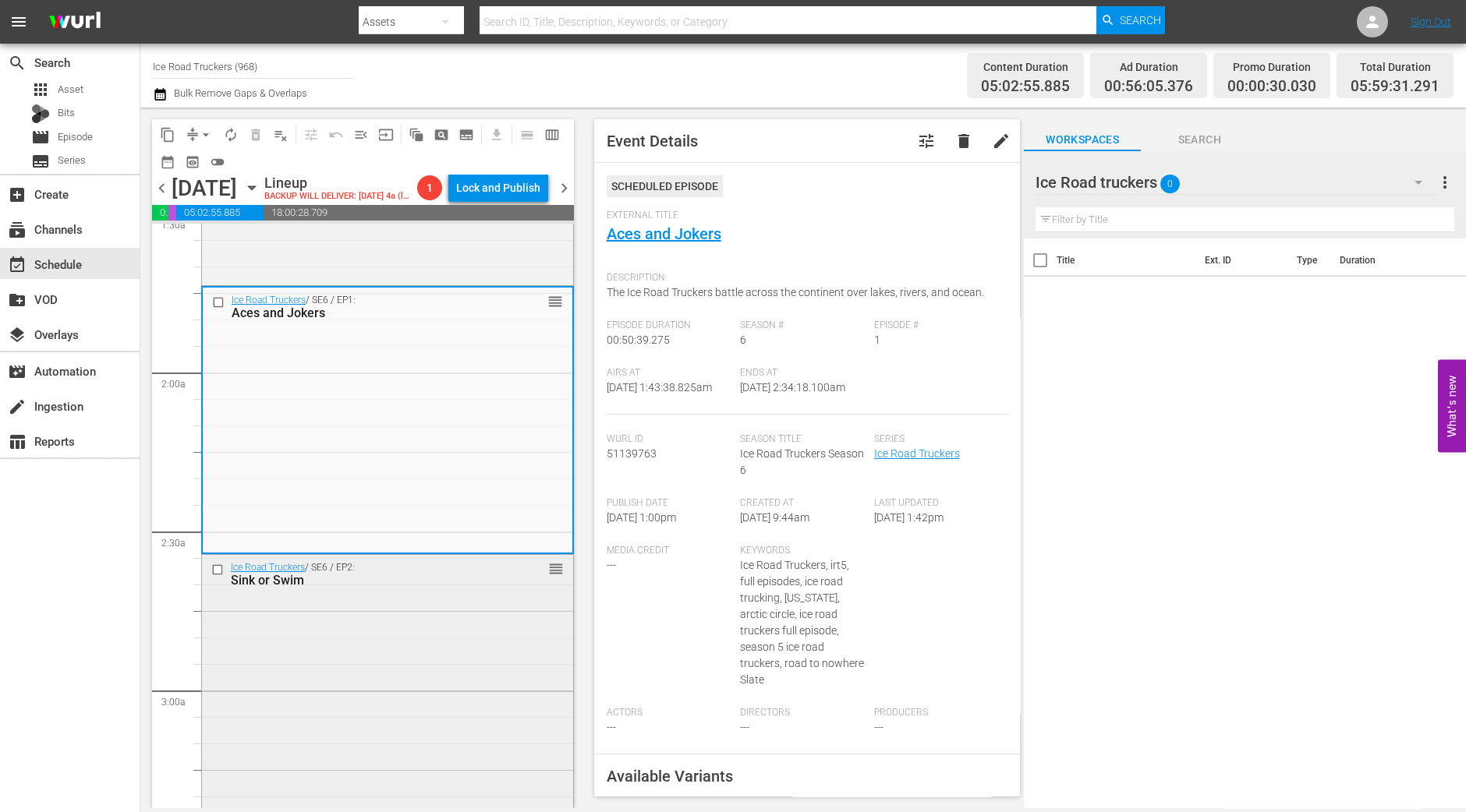
click at [378, 724] on div "Ice Road Truckers / SE6 / EP2: Sink or Swim reorder" at bounding box center [387, 689] width 371 height 268
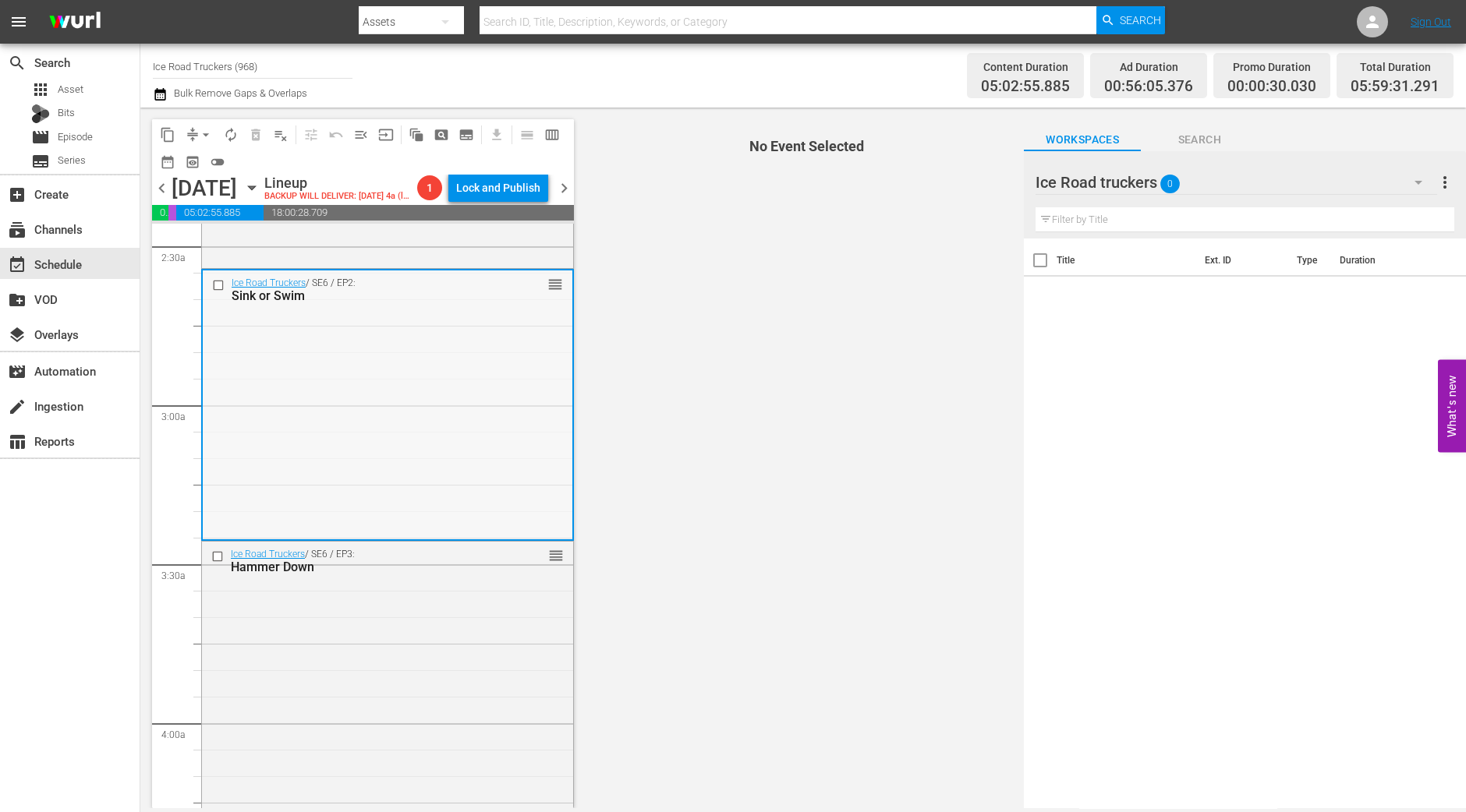
scroll to position [779, 0]
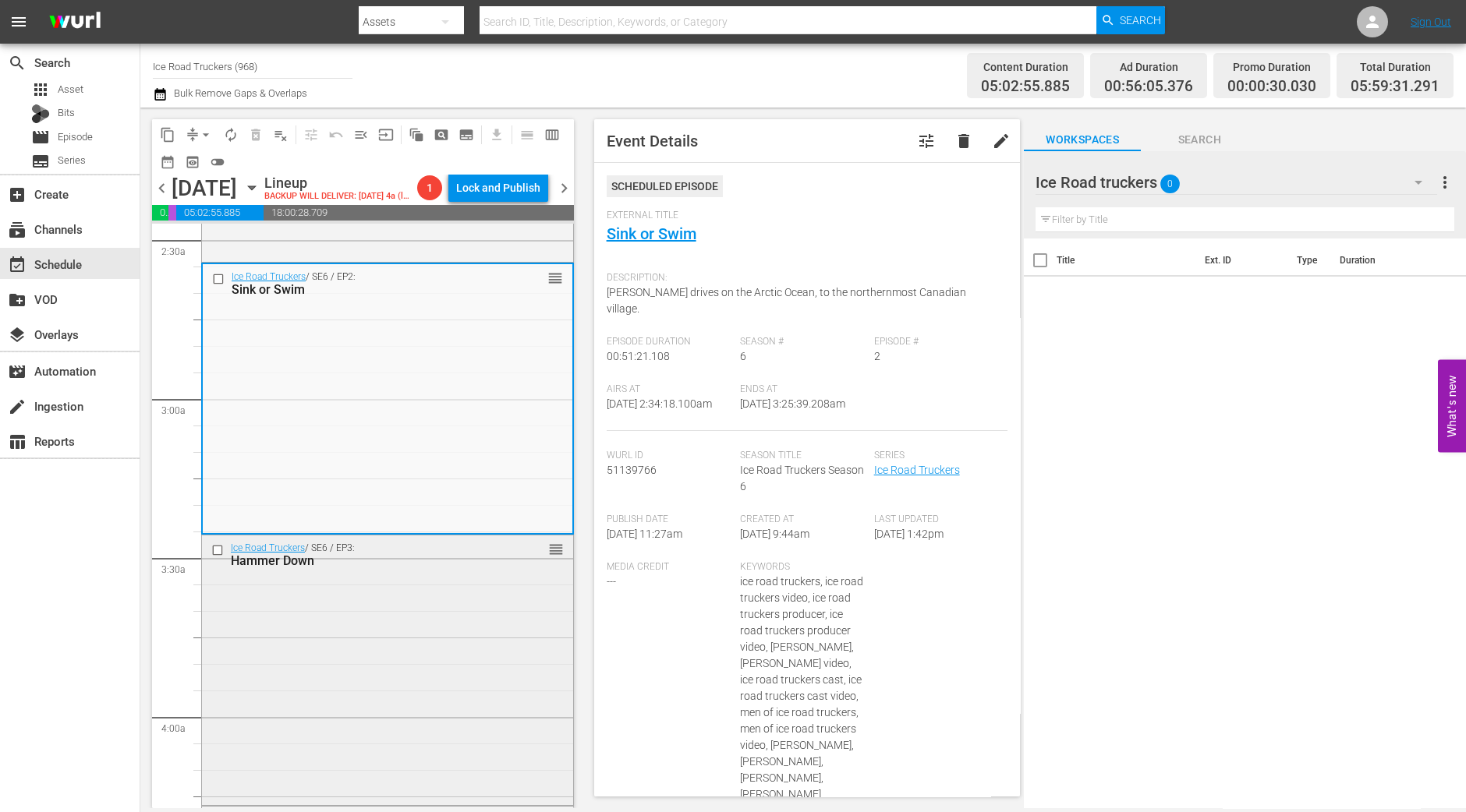
click at [470, 651] on div "Ice Road Truckers / SE6 / EP3: Hammer Down reorder" at bounding box center [387, 669] width 371 height 267
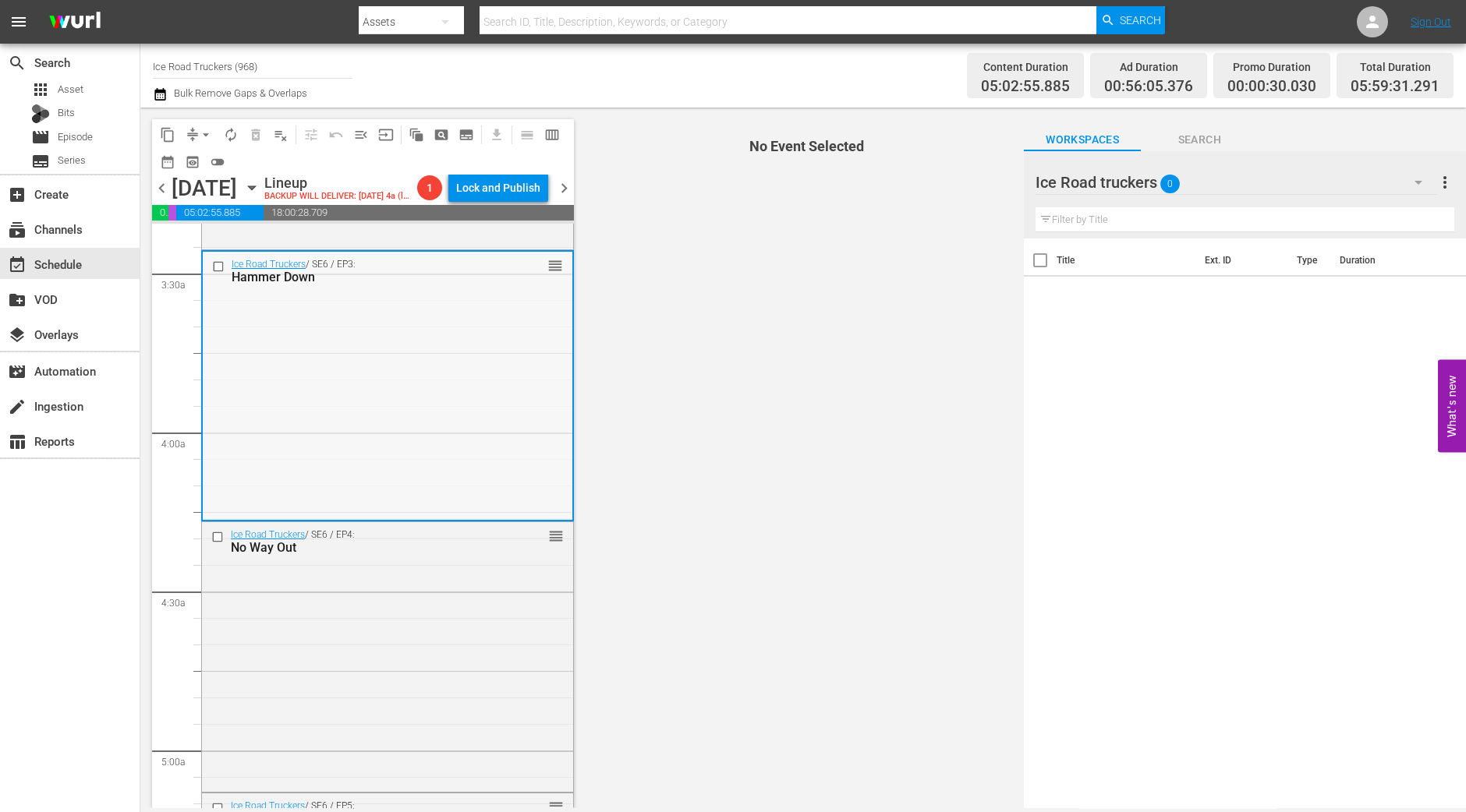
scroll to position [1072, 0]
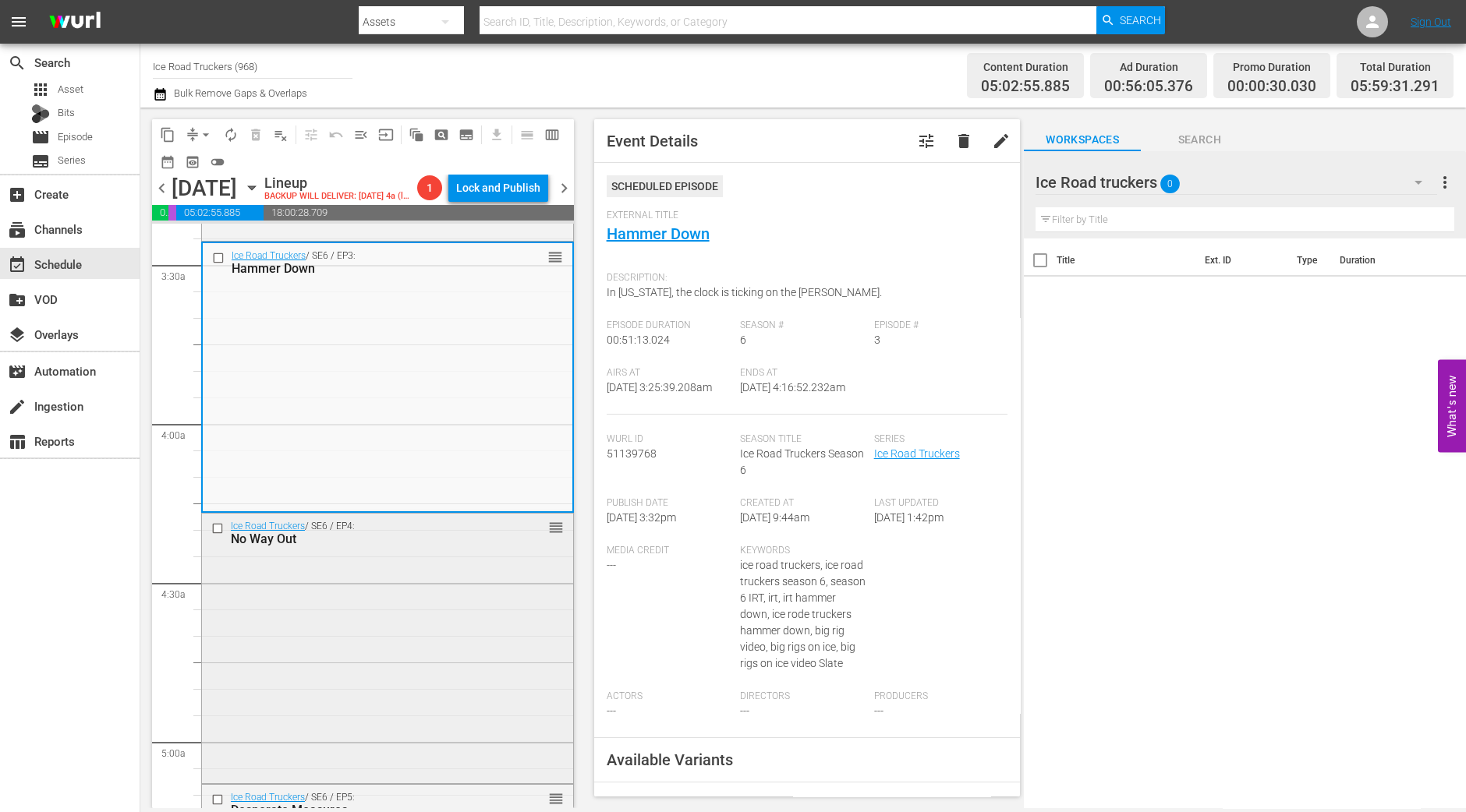
click at [487, 586] on div "Ice Road Truckers / SE6 / EP4: No Way Out reorder" at bounding box center [387, 647] width 371 height 267
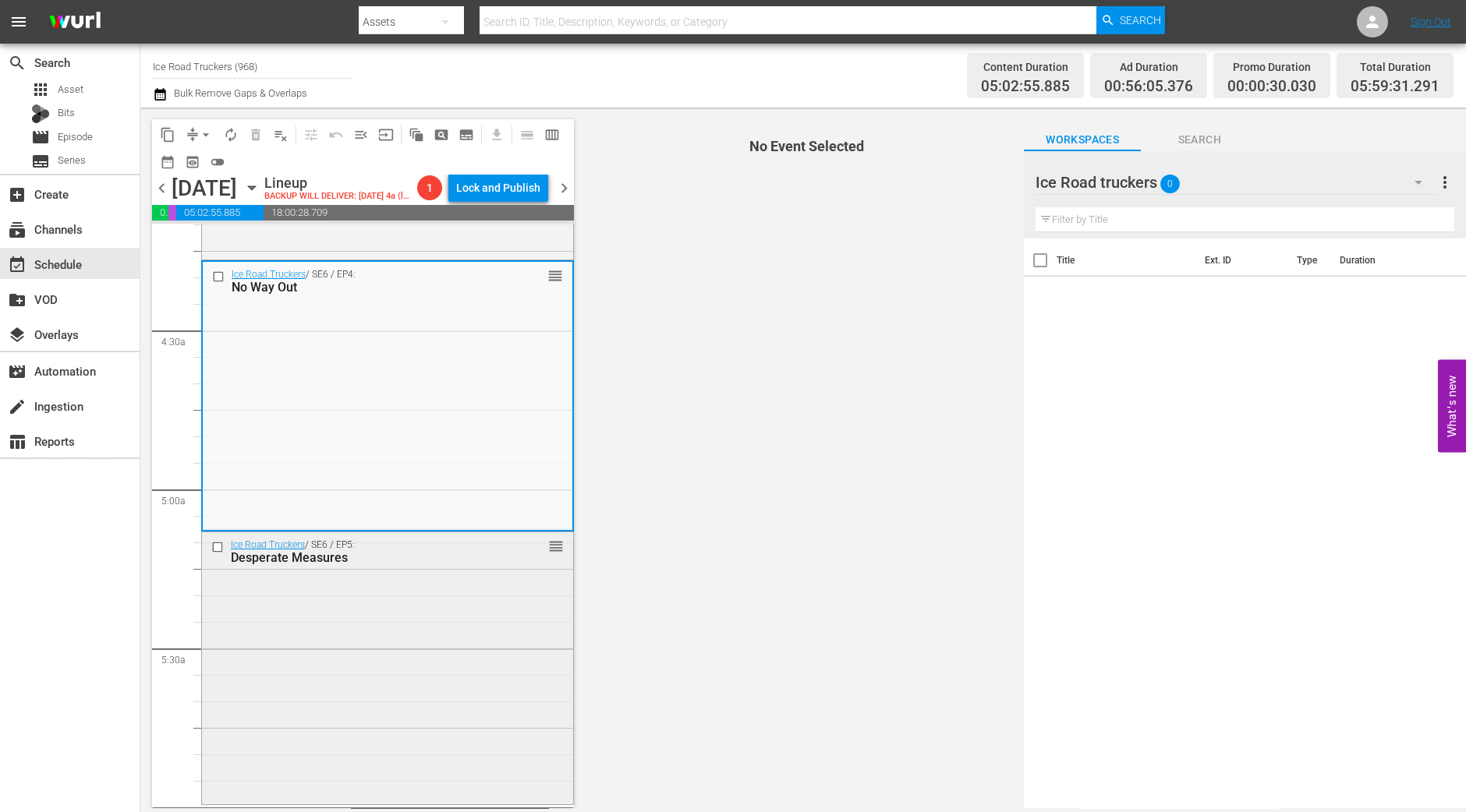
scroll to position [1363, 0]
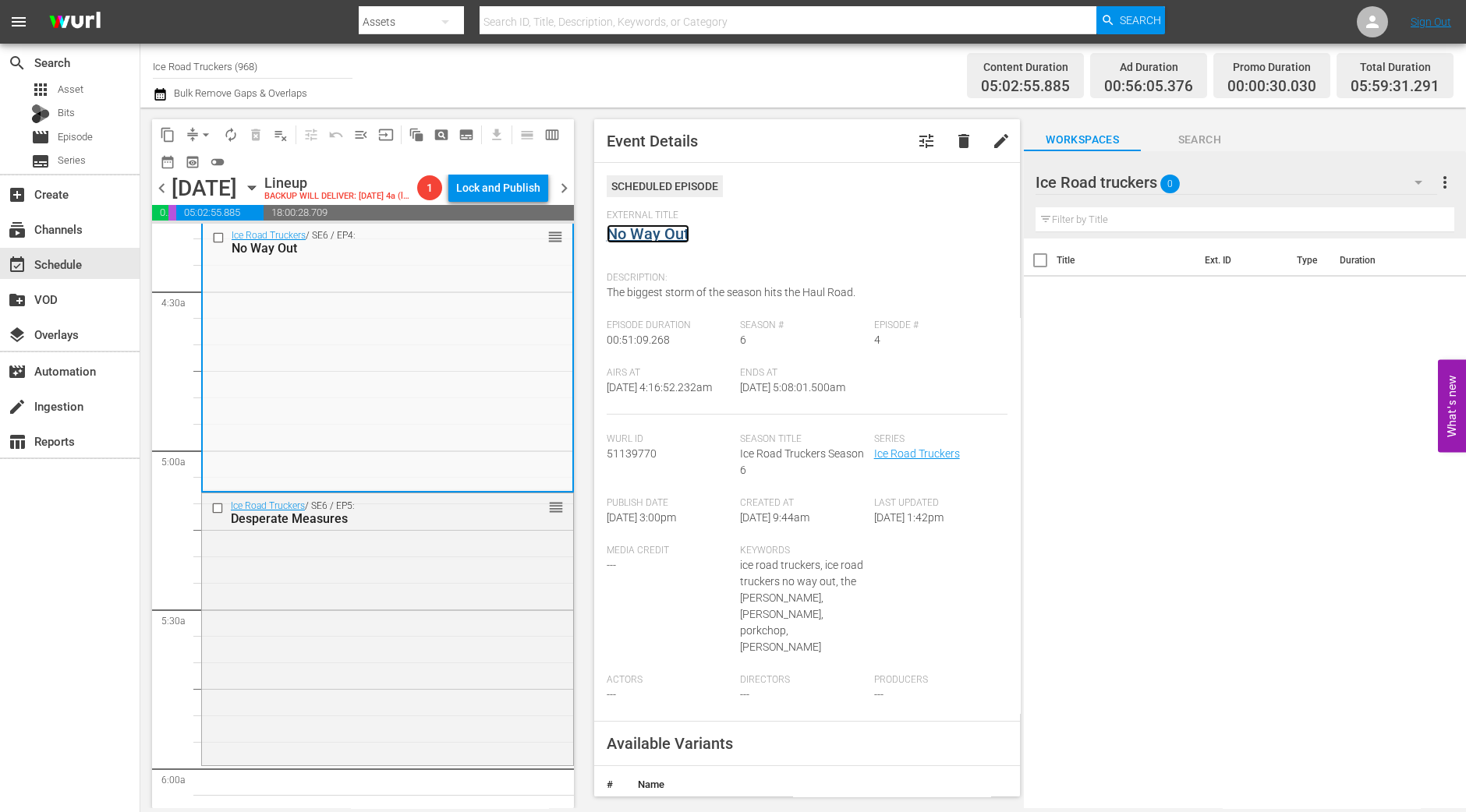
drag, startPoint x: 670, startPoint y: 251, endPoint x: 668, endPoint y: 240, distance: 11.2
click at [384, 679] on div "Ice Road Truckers / SE6 / EP5: Desperate Measures reorder" at bounding box center [387, 628] width 371 height 268
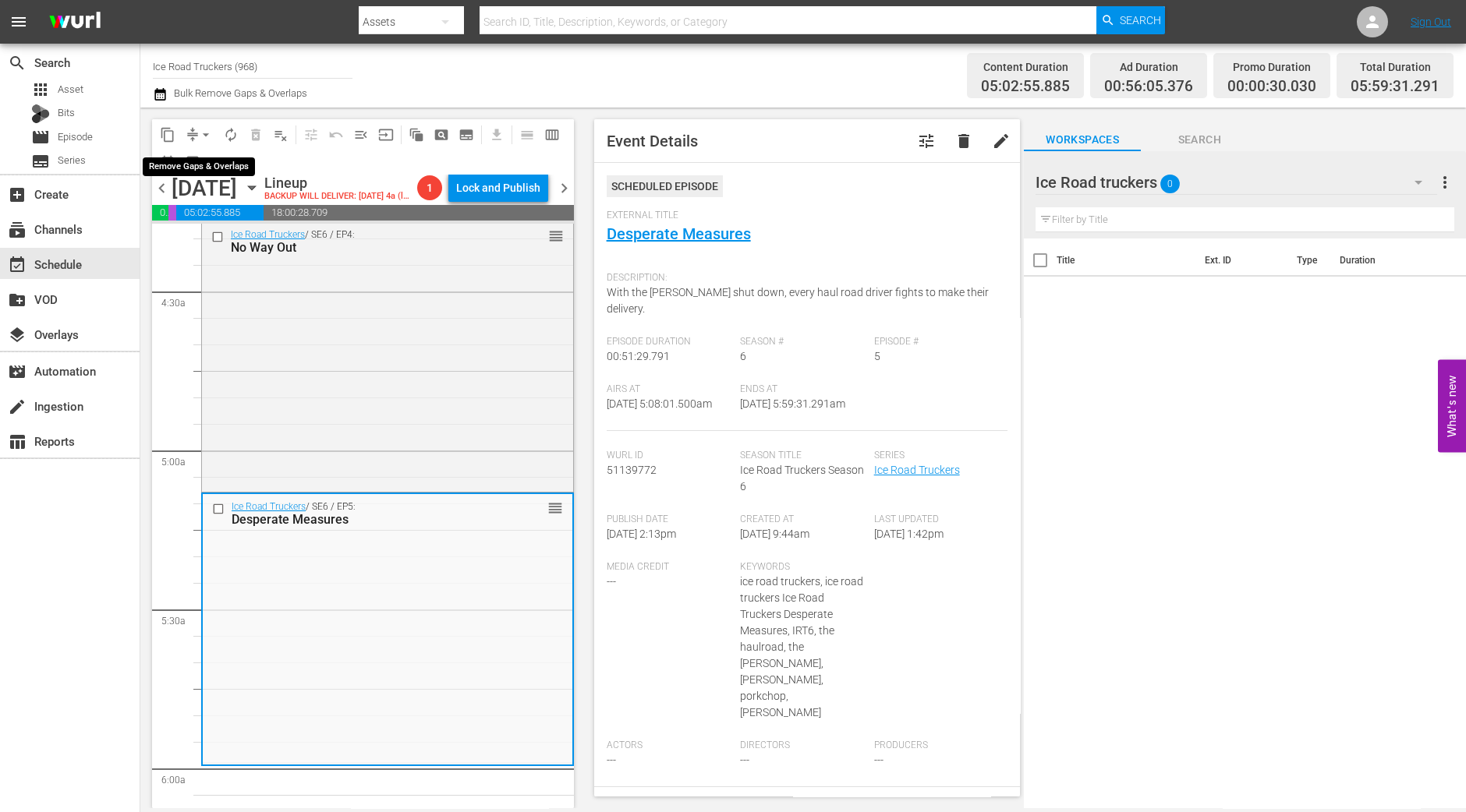
click at [195, 137] on button "arrow_drop_down" at bounding box center [206, 134] width 25 height 25
click at [189, 161] on li "Align to Midnight" at bounding box center [206, 166] width 164 height 25
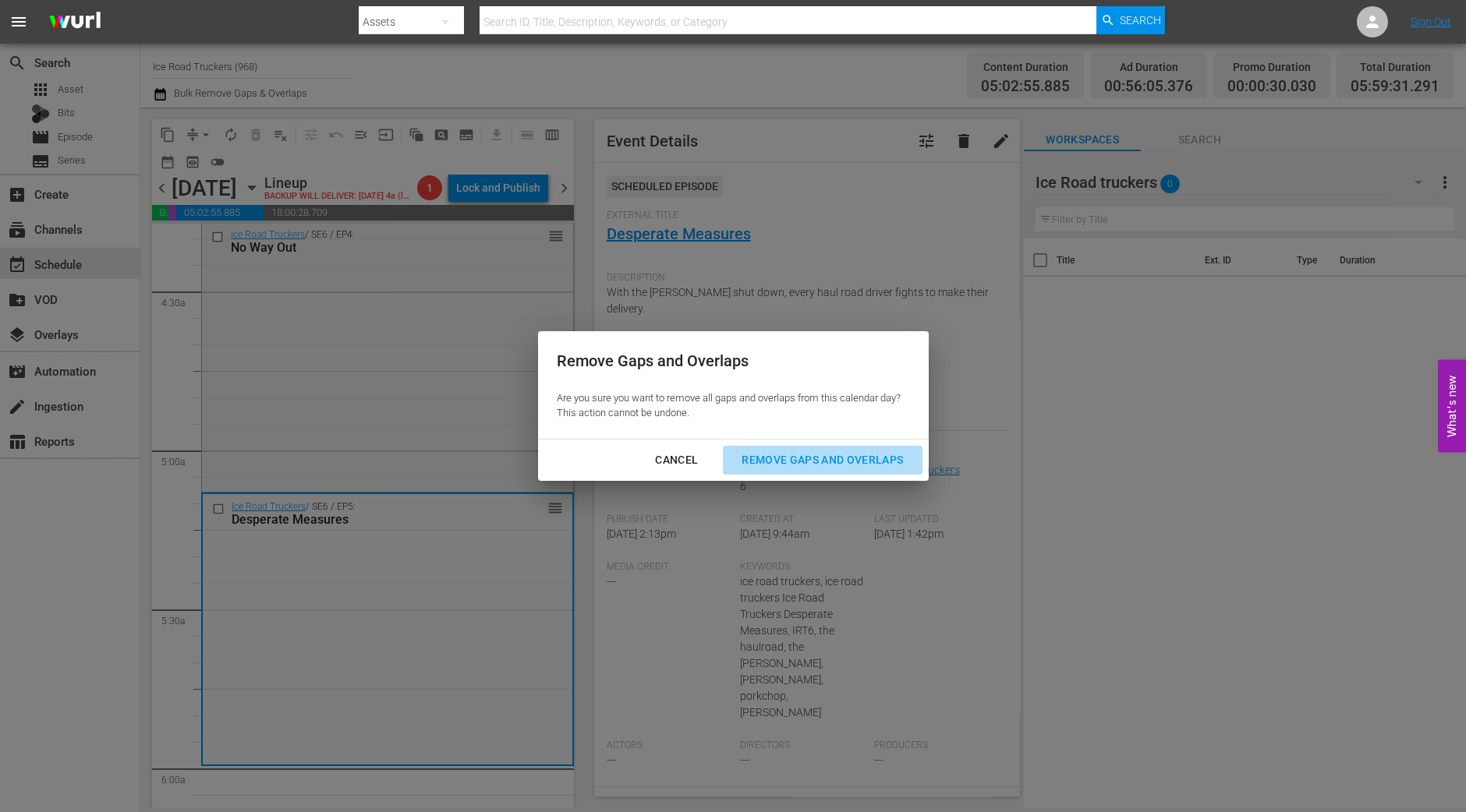
click at [812, 463] on div "Remove Gaps and Overlaps" at bounding box center [821, 460] width 186 height 20
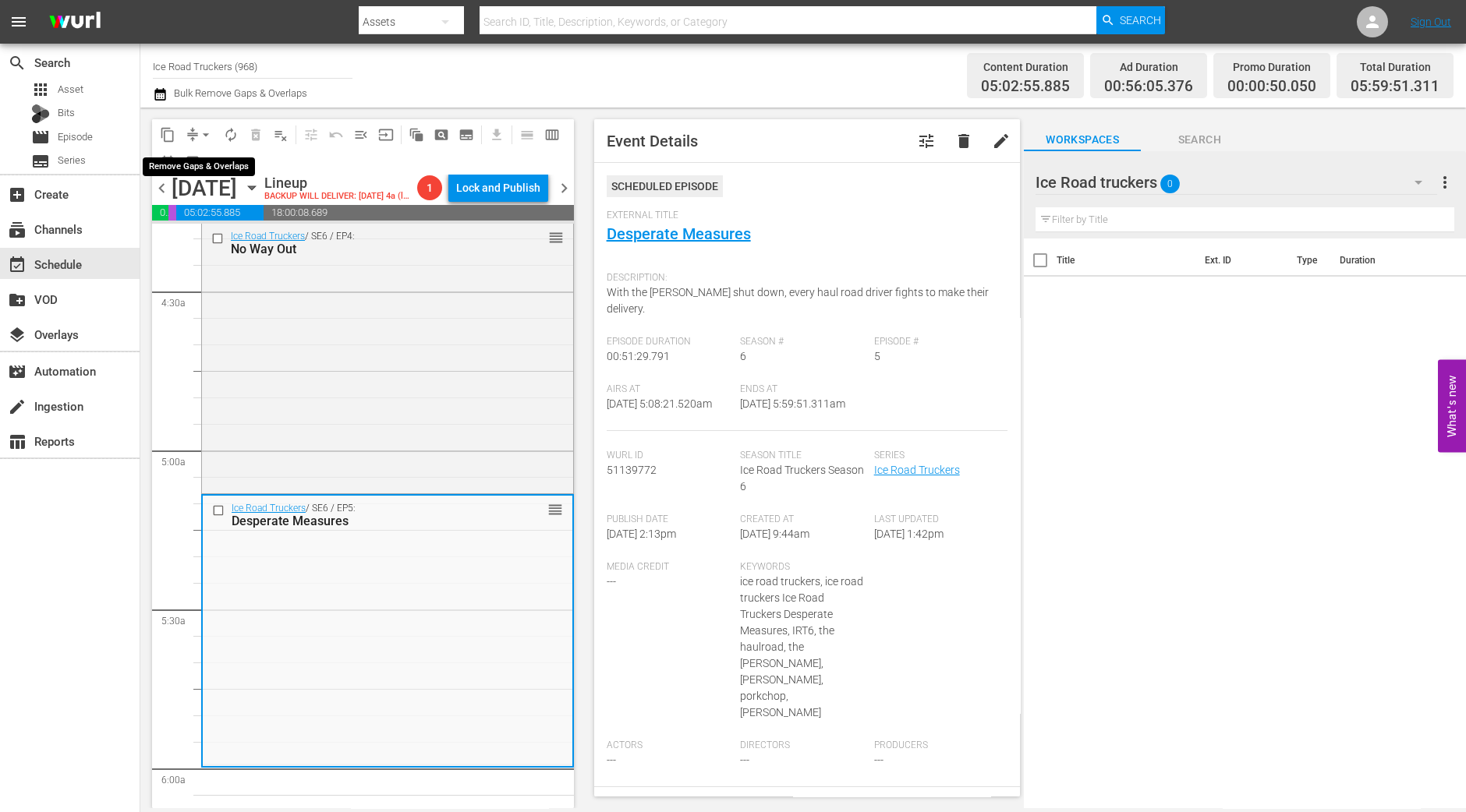
click at [206, 128] on span "arrow_drop_down" at bounding box center [206, 135] width 15 height 15
click at [211, 167] on li "Align to Midnight" at bounding box center [206, 166] width 164 height 25
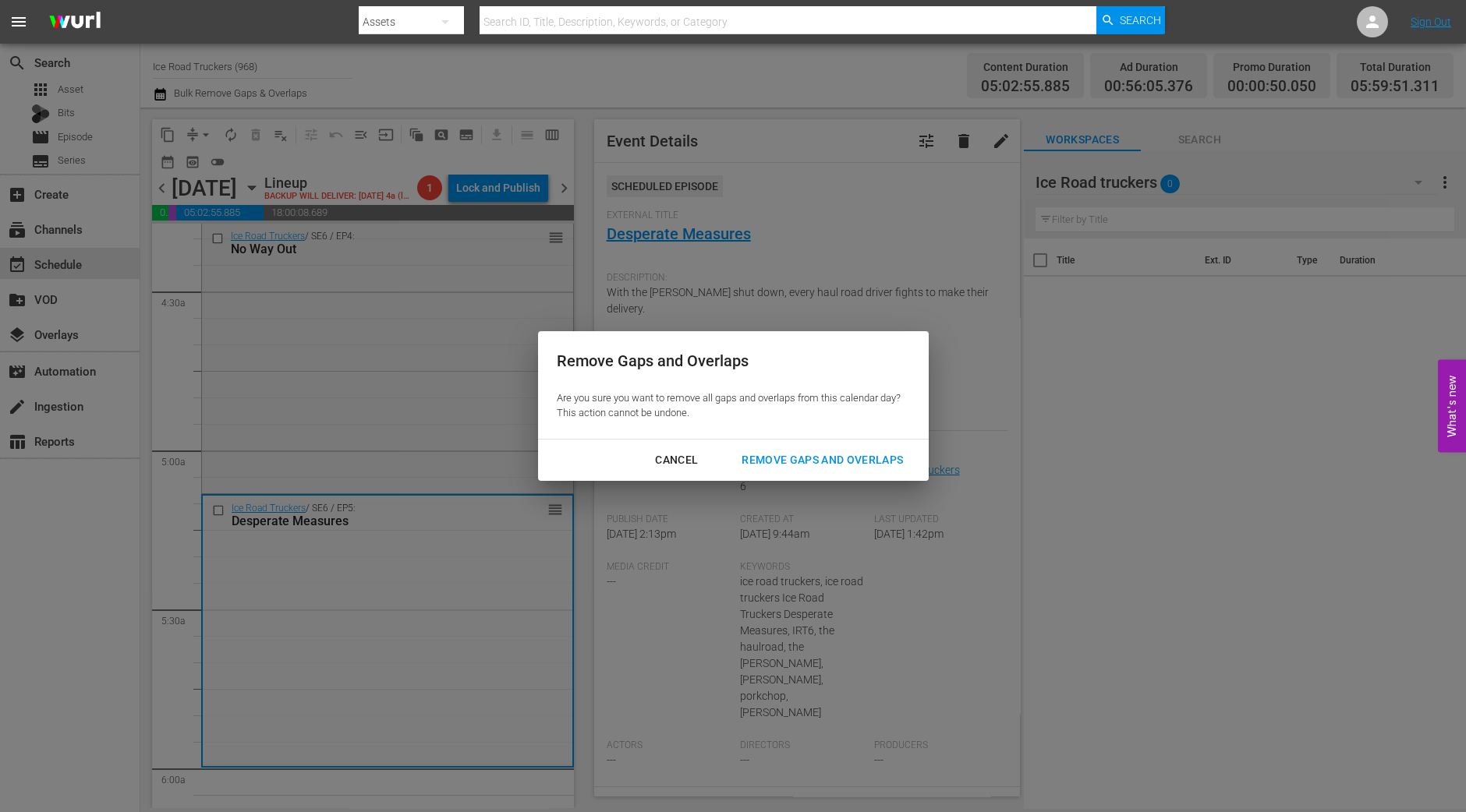
click at [898, 457] on div "Remove Gaps and Overlaps" at bounding box center [821, 460] width 186 height 20
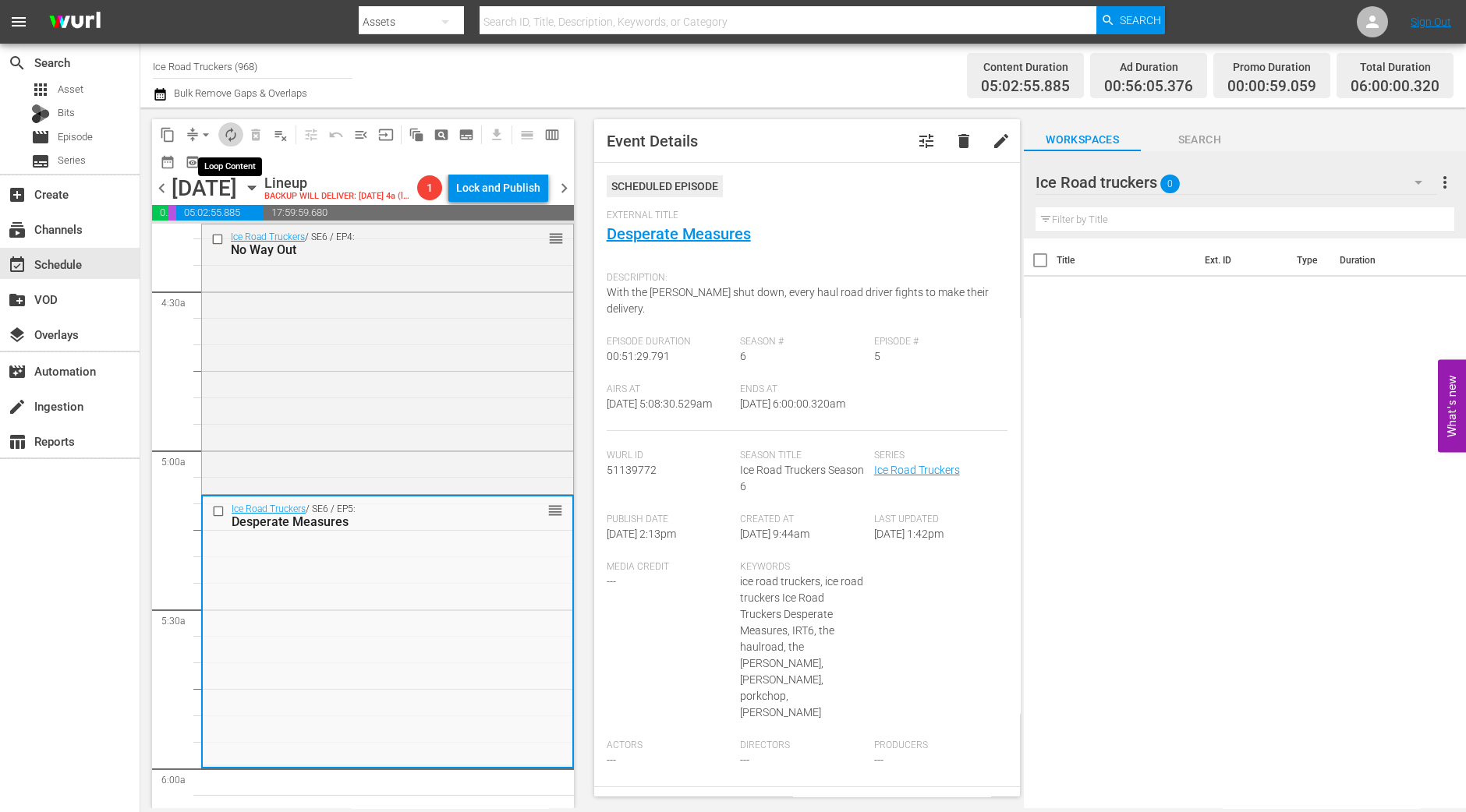
click at [231, 123] on button "autorenew_outlined" at bounding box center [230, 134] width 25 height 25
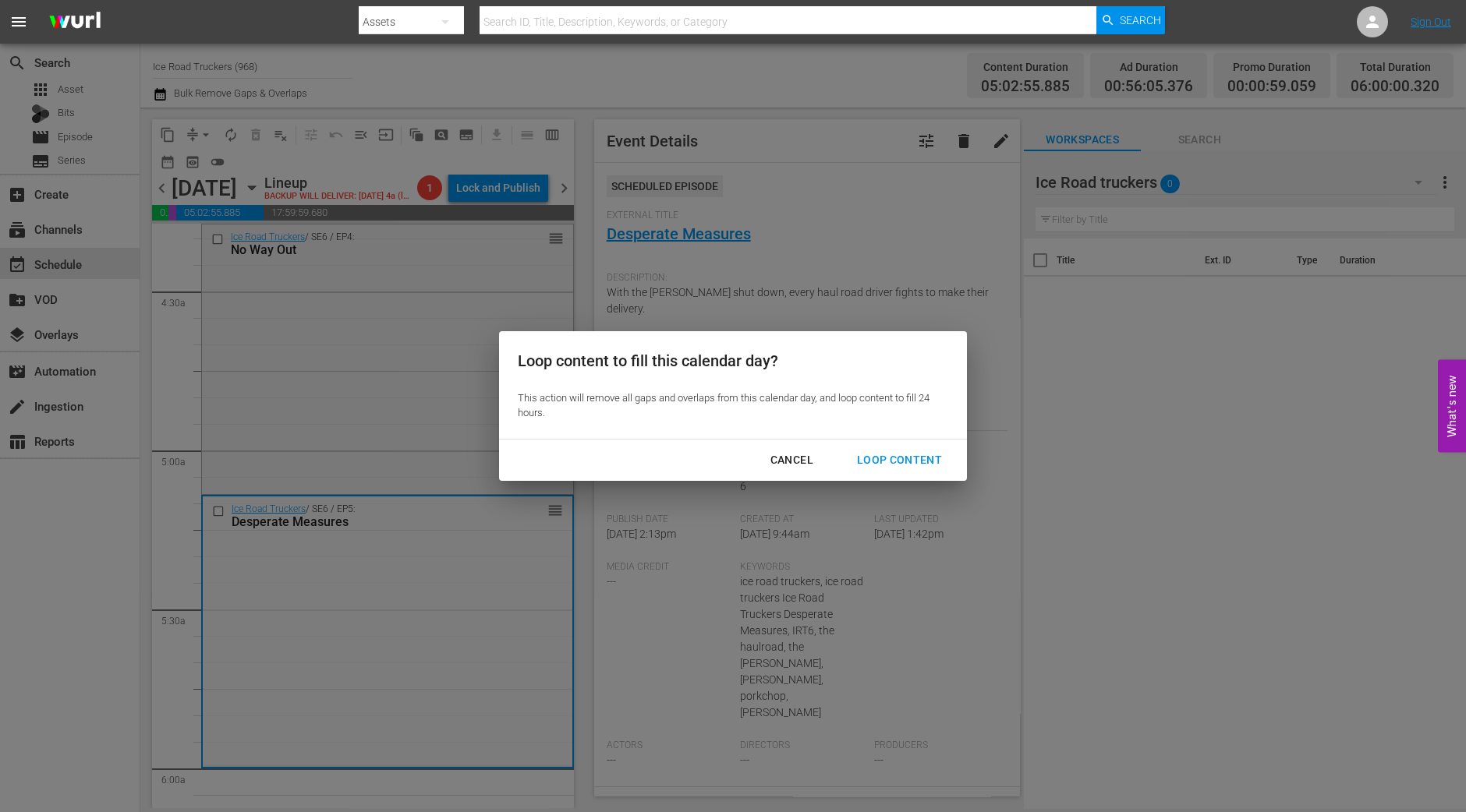
click at [899, 467] on div "Loop Content" at bounding box center [899, 460] width 110 height 20
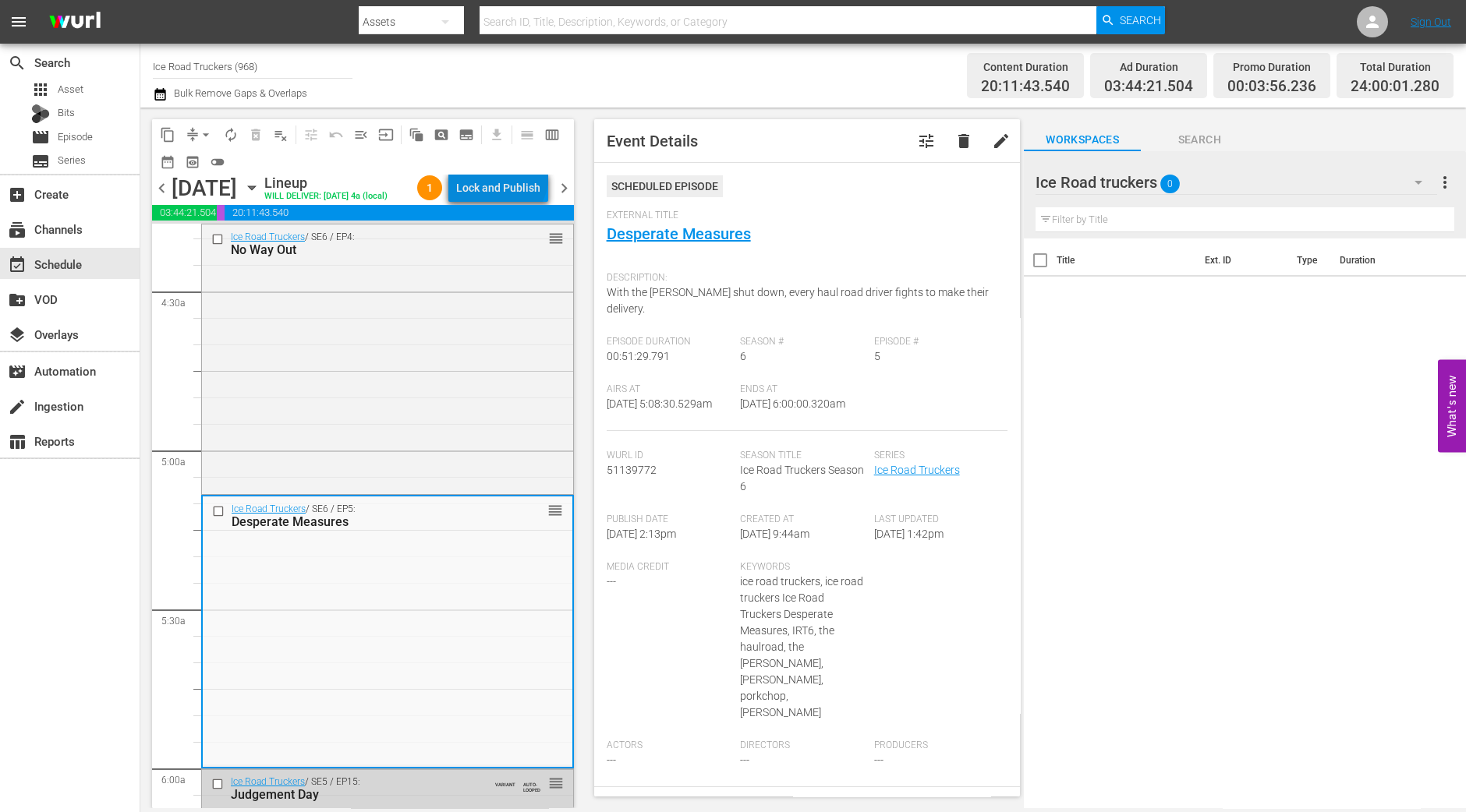
click at [515, 182] on div "Lock and Publish" at bounding box center [498, 188] width 84 height 28
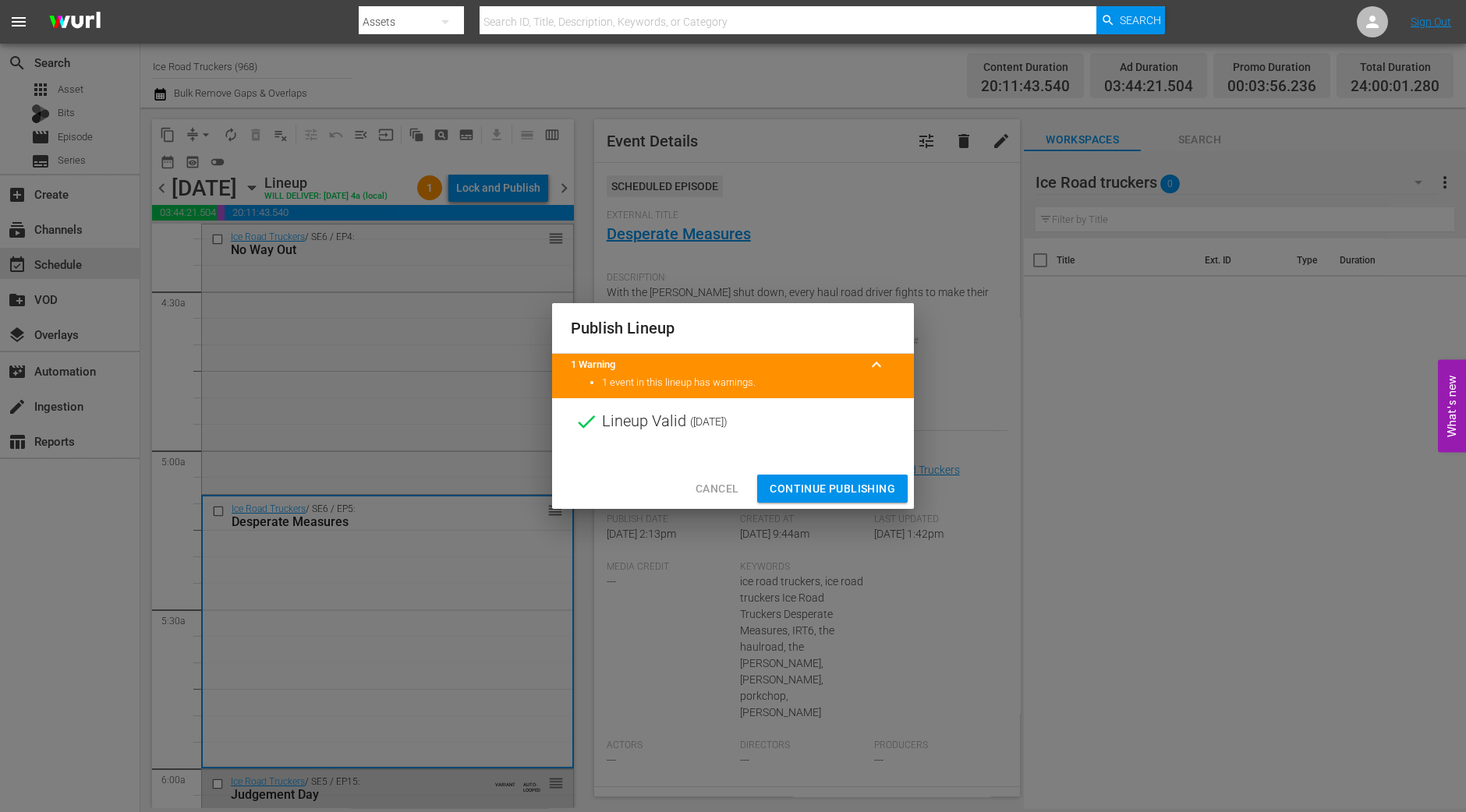
click at [798, 485] on span "Continue Publishing" at bounding box center [832, 488] width 126 height 20
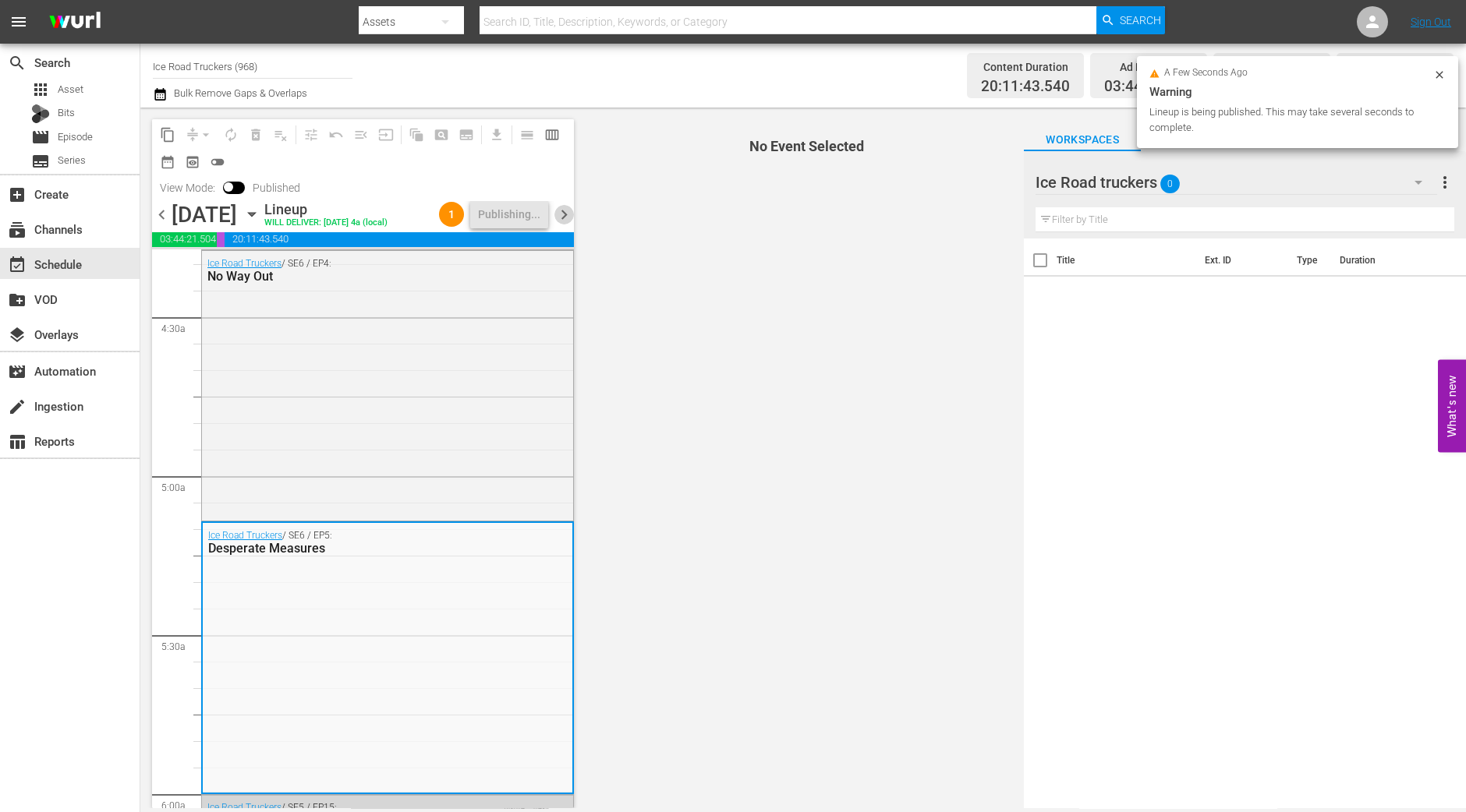
click at [565, 224] on span "chevron_right" at bounding box center [564, 214] width 20 height 20
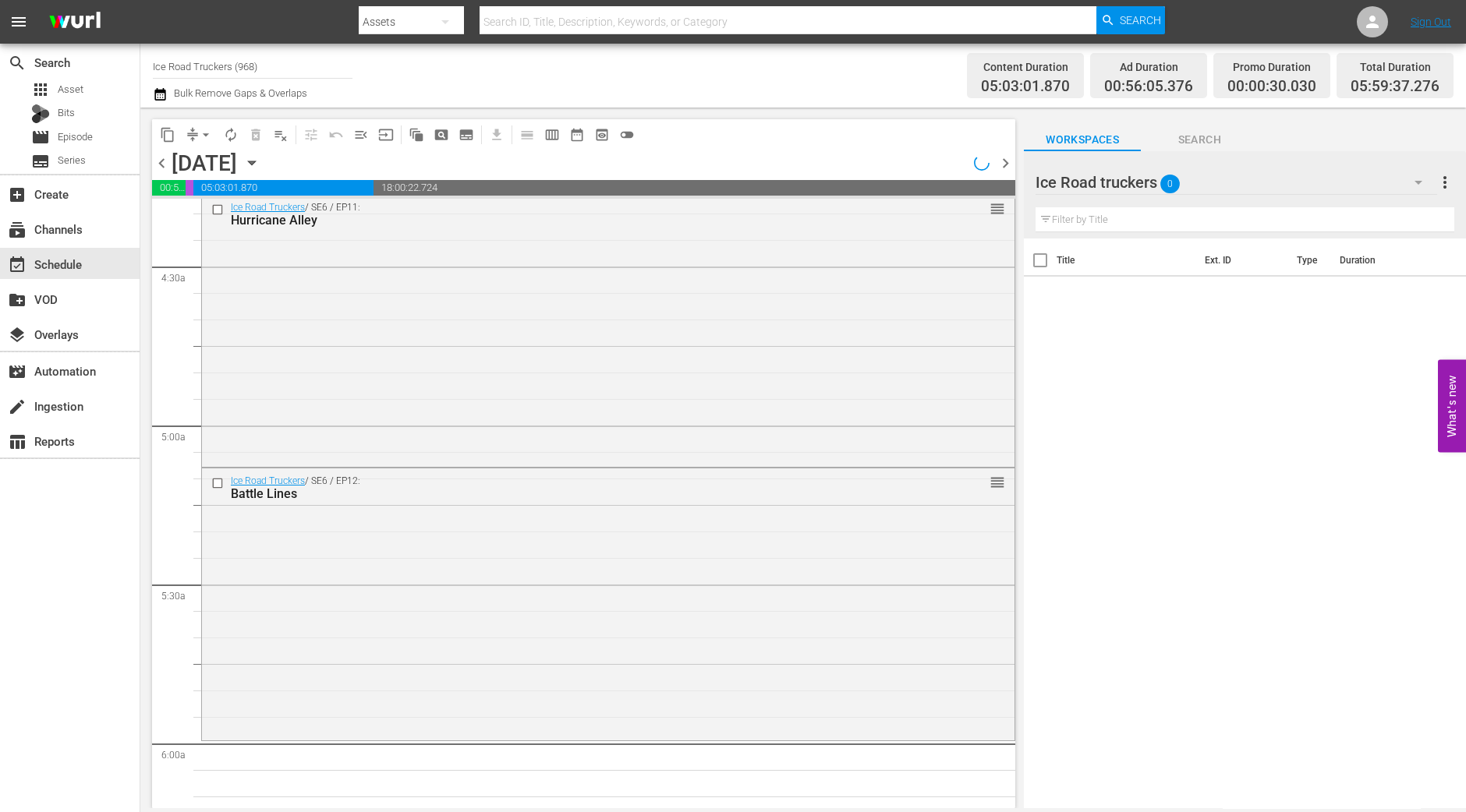
scroll to position [1408, 0]
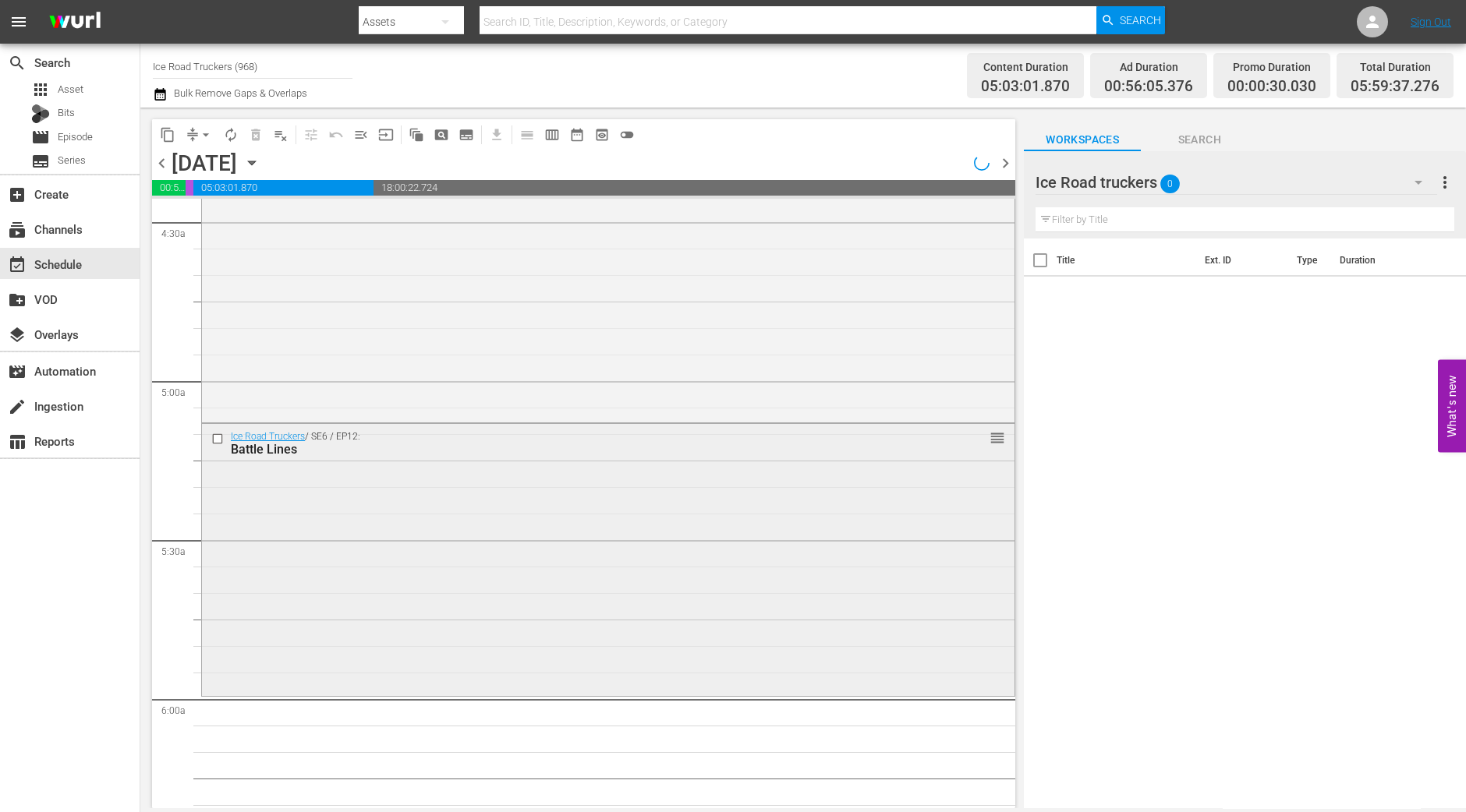
click at [779, 595] on div "Ice Road Truckers / SE6 / EP12: Battle Lines reorder" at bounding box center [608, 558] width 812 height 269
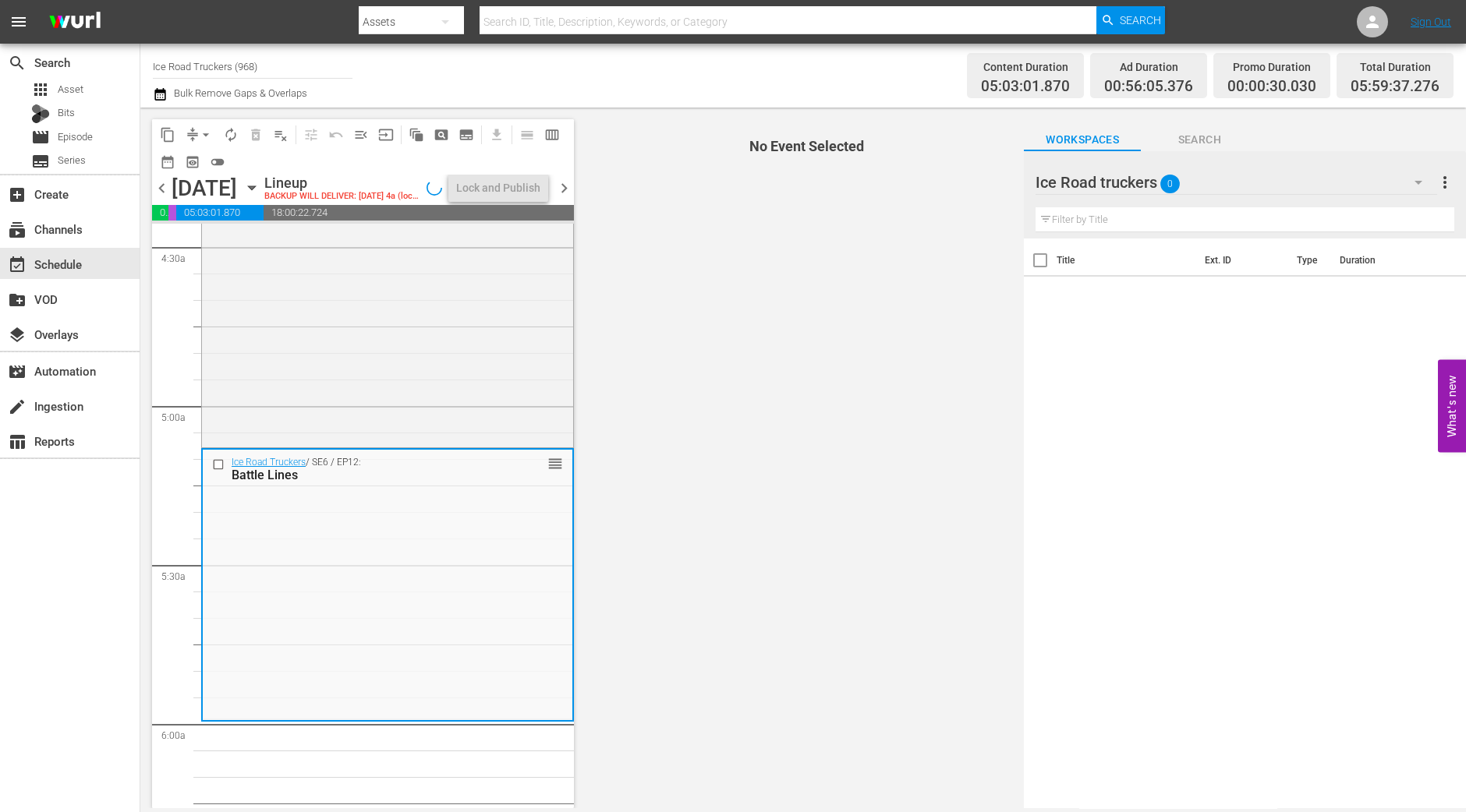
click at [193, 128] on span "compress" at bounding box center [193, 135] width 15 height 15
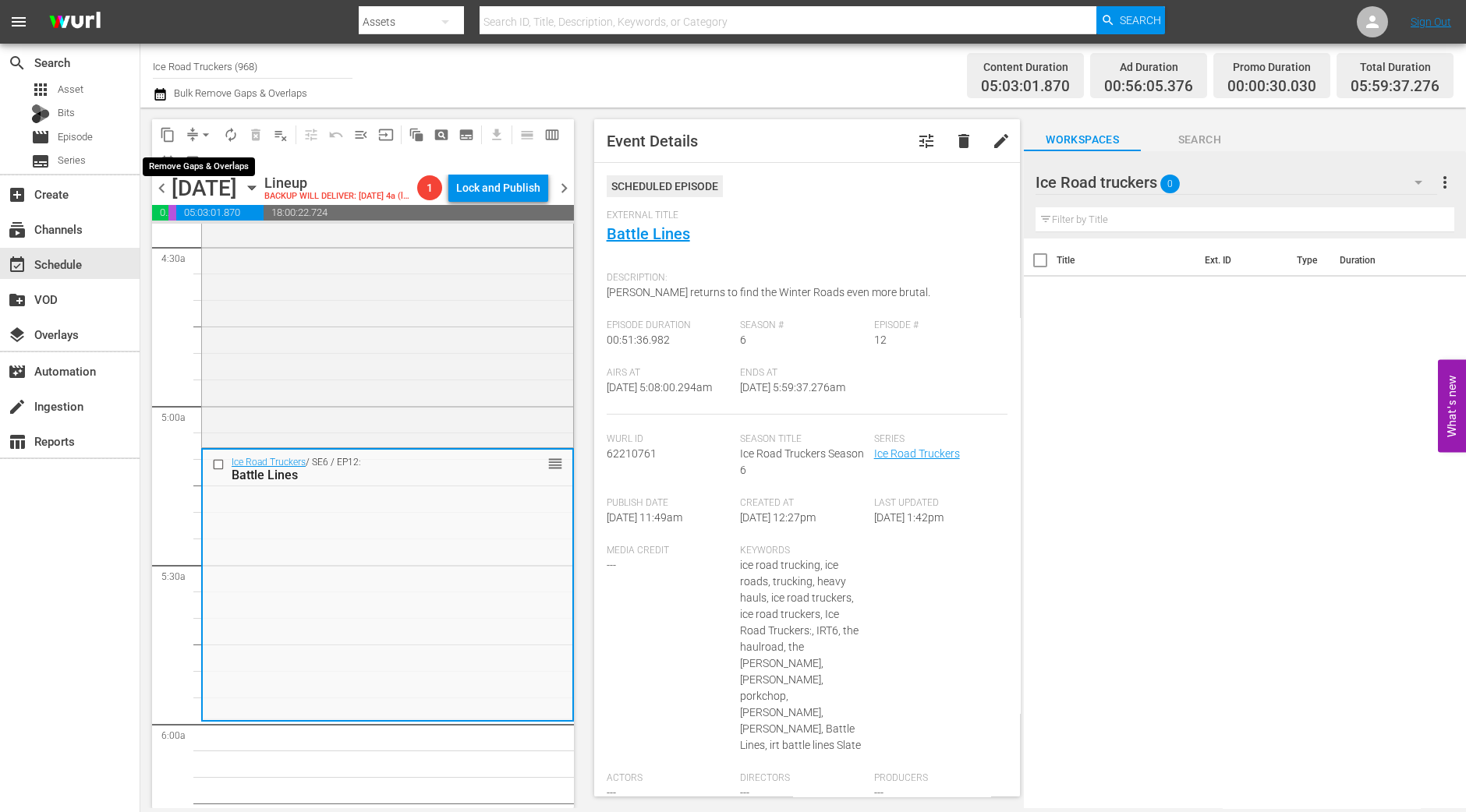
click at [205, 142] on span "arrow_drop_down" at bounding box center [206, 135] width 15 height 15
click at [204, 161] on li "Align to Midnight" at bounding box center [206, 166] width 128 height 25
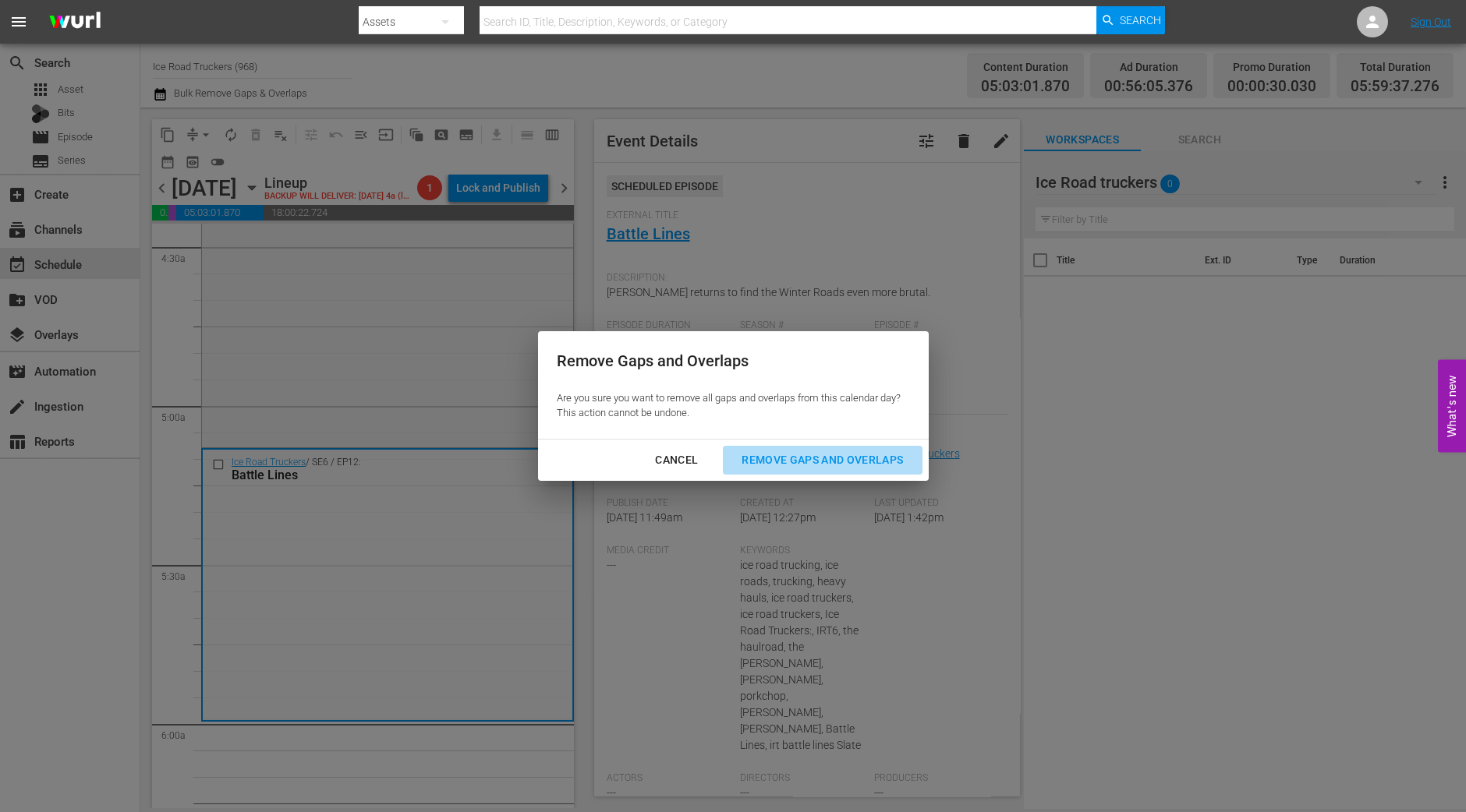
click at [841, 455] on div "Remove Gaps and Overlaps" at bounding box center [821, 460] width 186 height 20
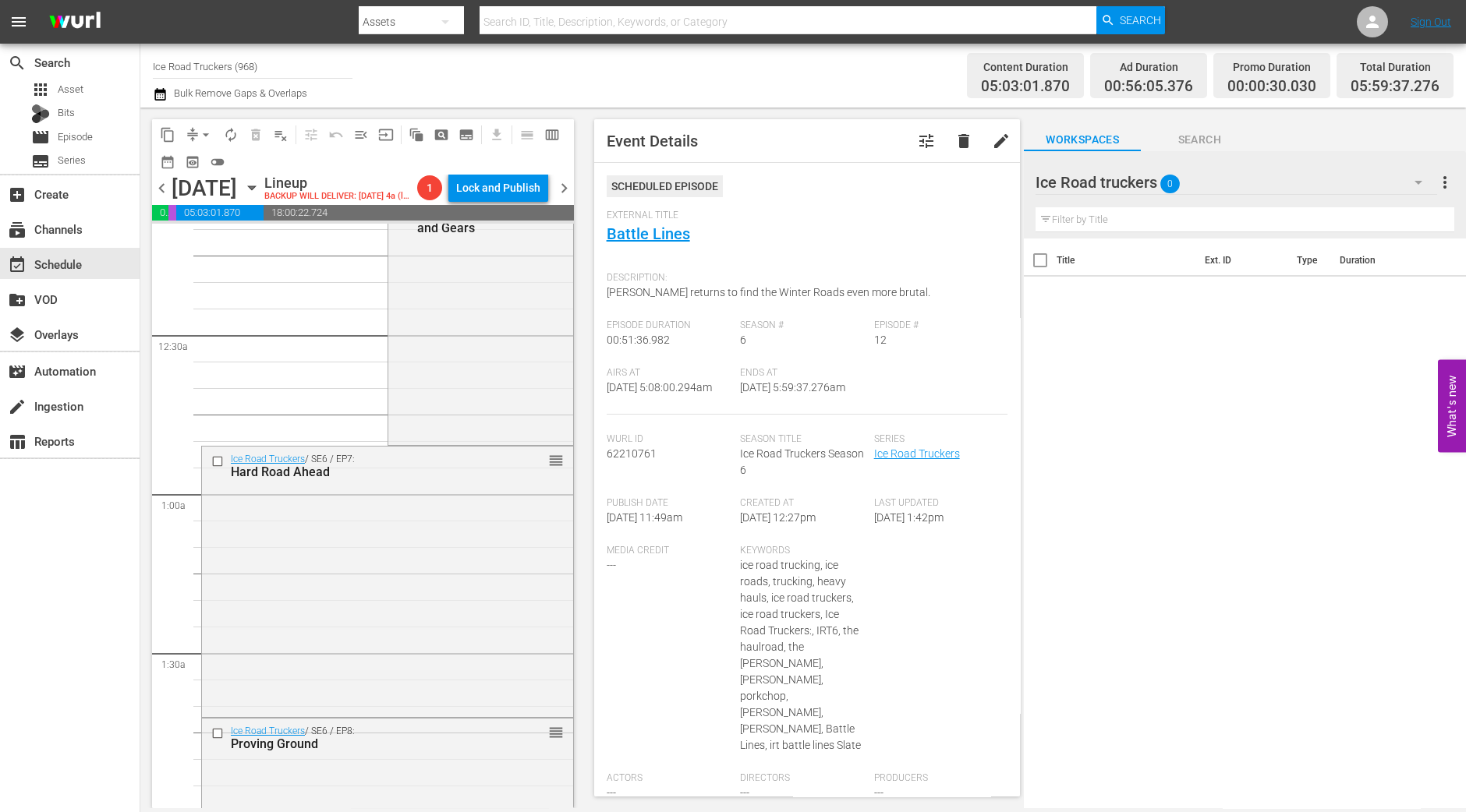
scroll to position [0, 0]
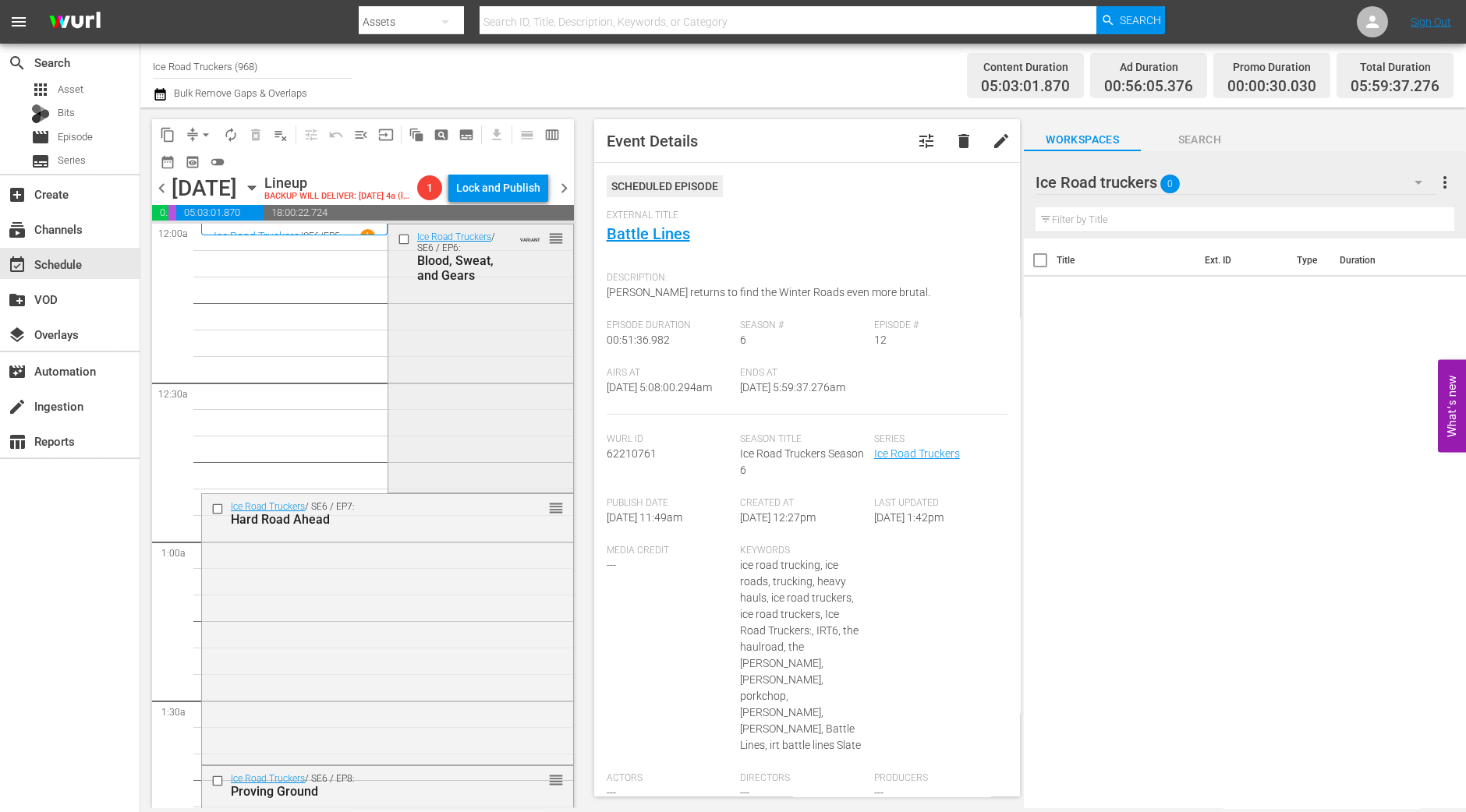
click at [478, 435] on div "Ice Road Truckers / SE6 / EP6: Blood, Sweat, and Gears VARIANT reorder" at bounding box center [481, 357] width 185 height 265
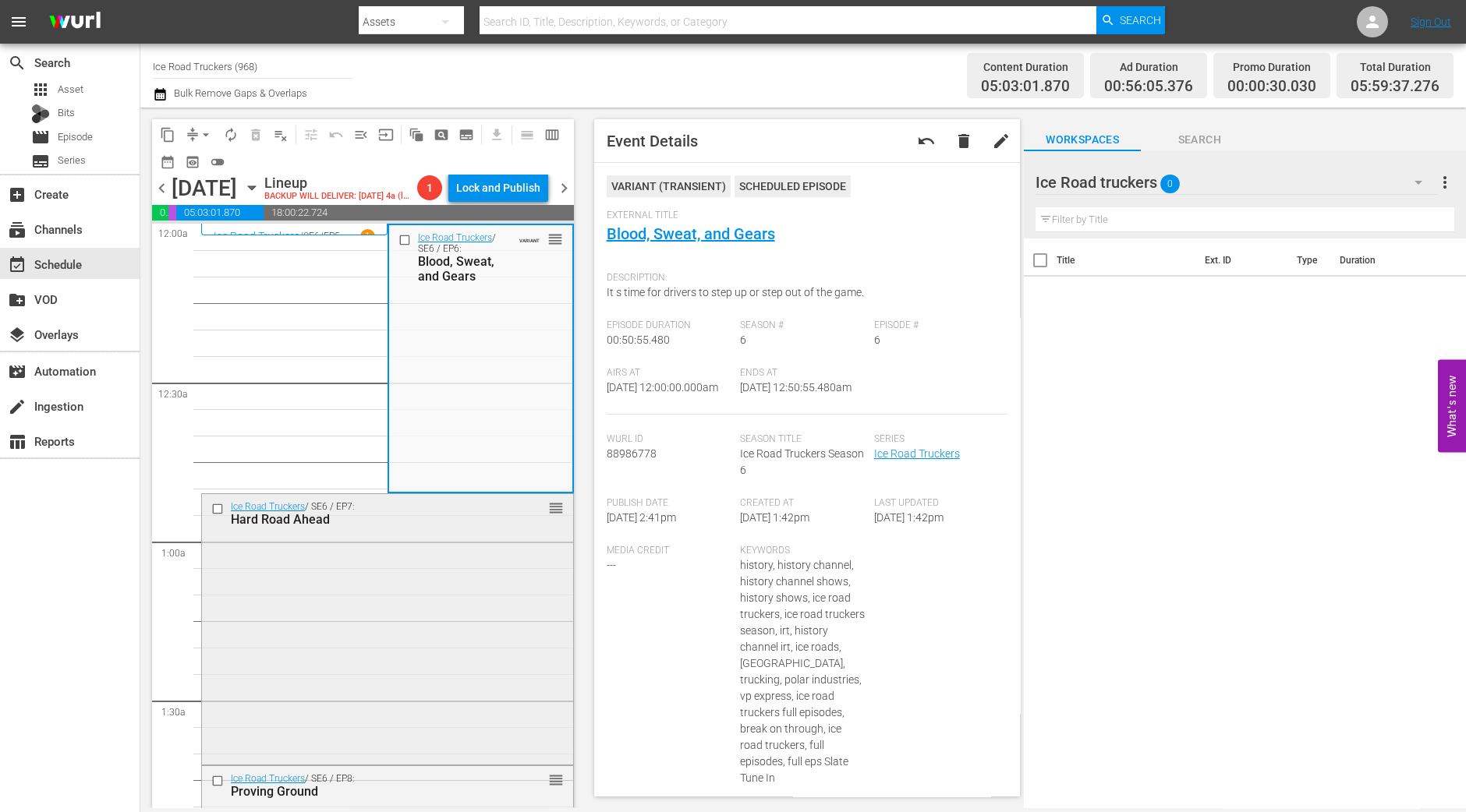
click at [411, 678] on div "Ice Road Truckers / SE6 / EP7: Hard Road Ahead reorder" at bounding box center [387, 628] width 371 height 268
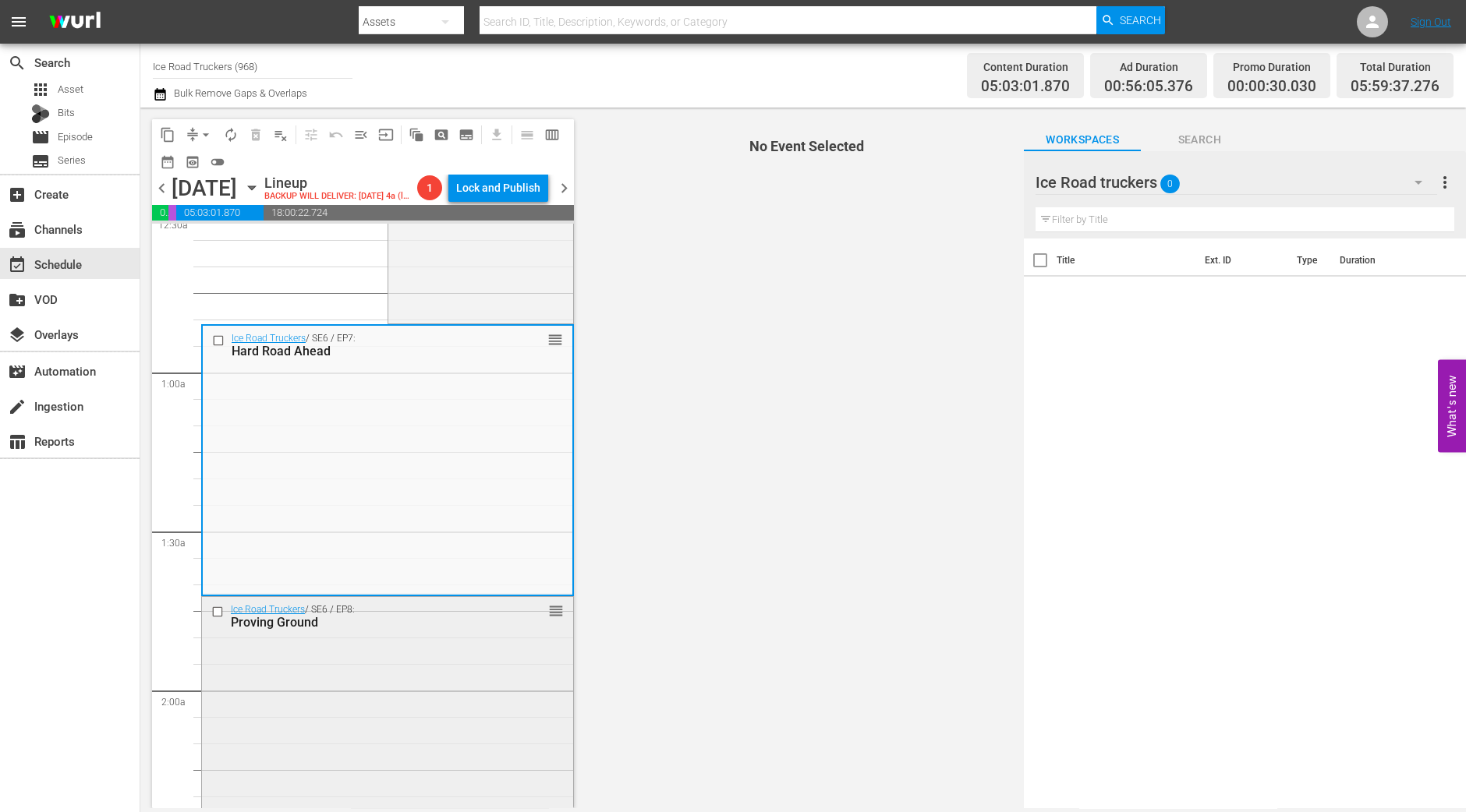
scroll to position [195, 0]
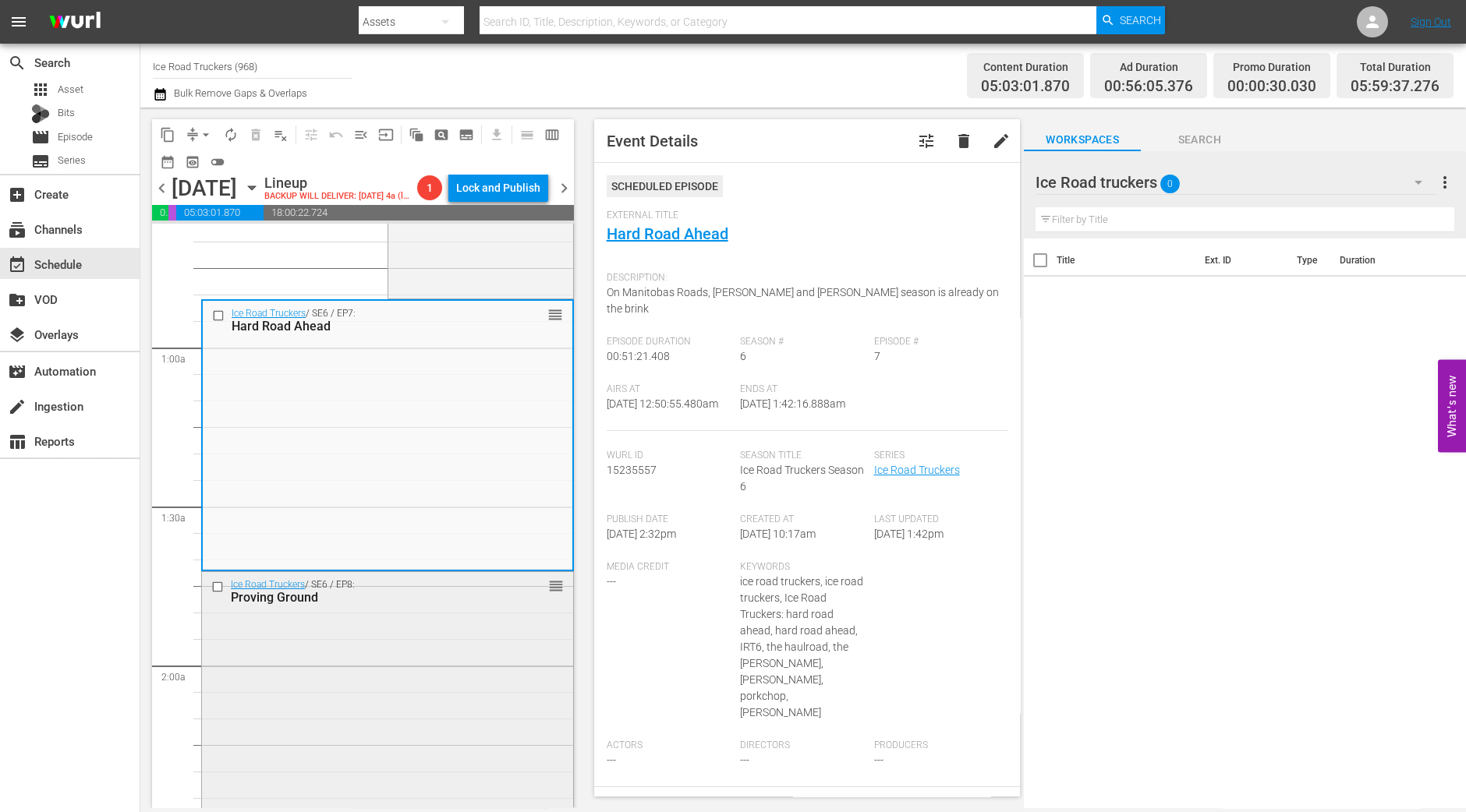
click at [440, 605] on div "Proving Ground" at bounding box center [363, 597] width 264 height 14
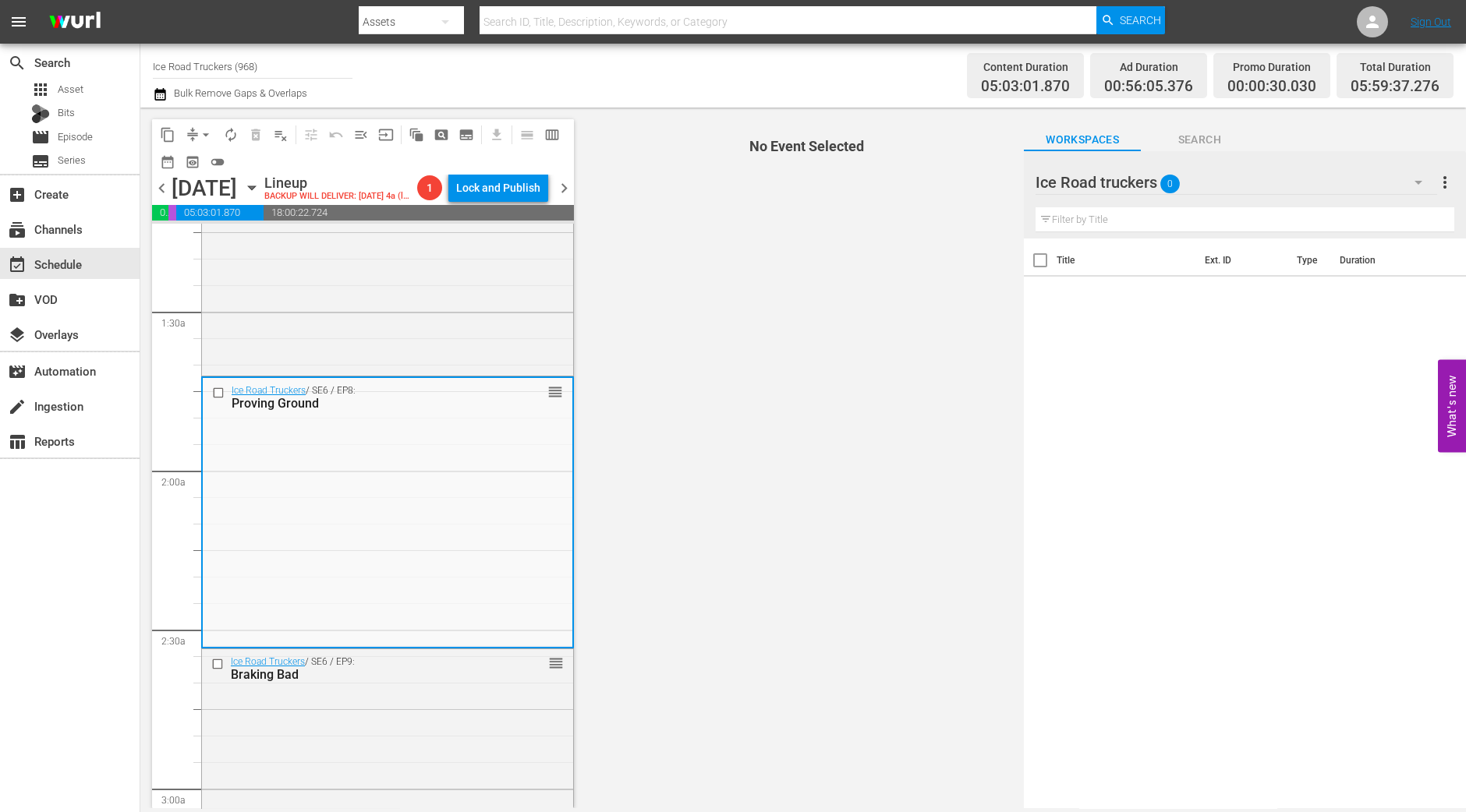
scroll to position [488, 0]
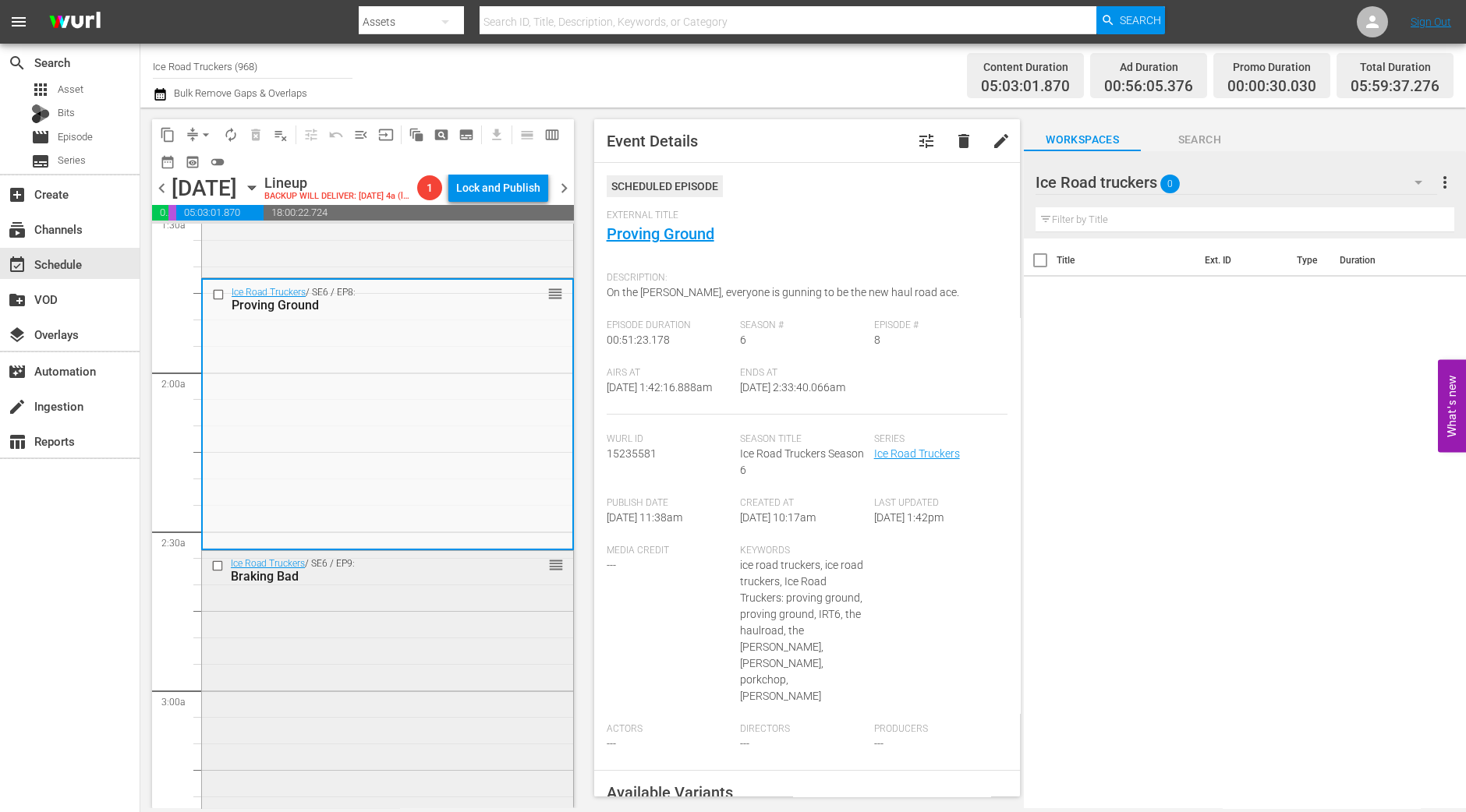
click at [471, 631] on div "Ice Road Truckers / SE6 / EP9: Braking Bad reorder" at bounding box center [387, 685] width 371 height 268
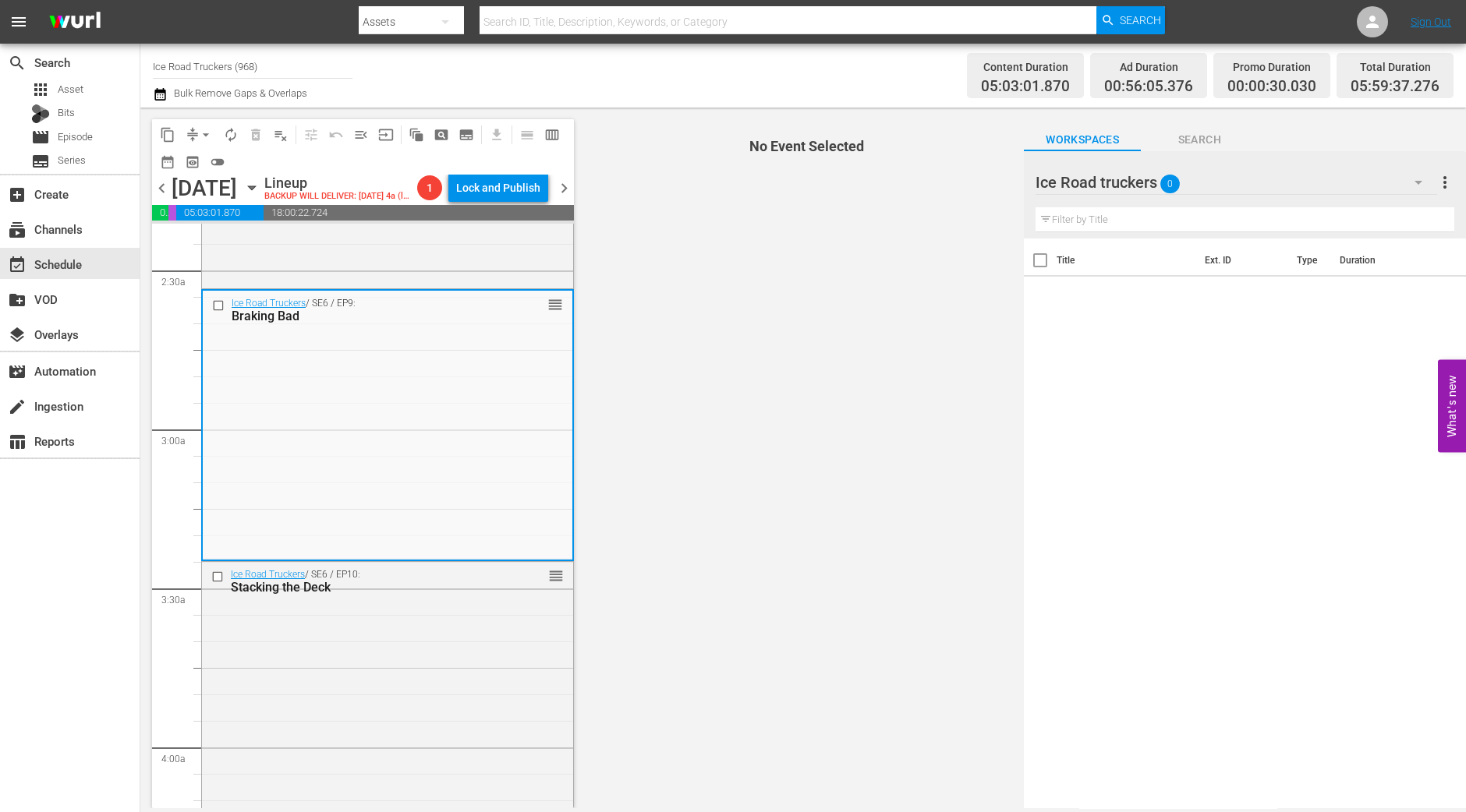
scroll to position [779, 0]
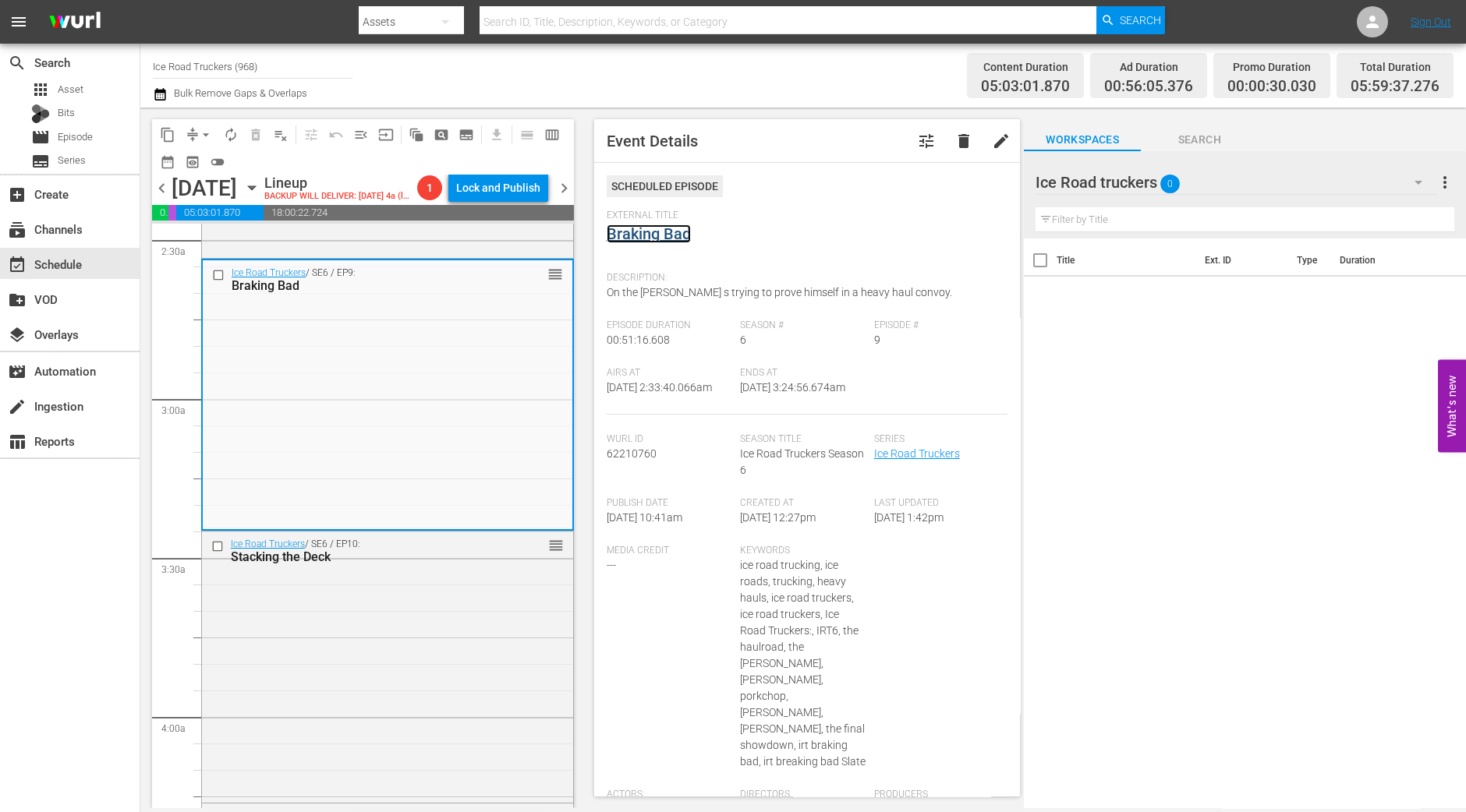
drag, startPoint x: 671, startPoint y: 225, endPoint x: 659, endPoint y: 228, distance: 12.4
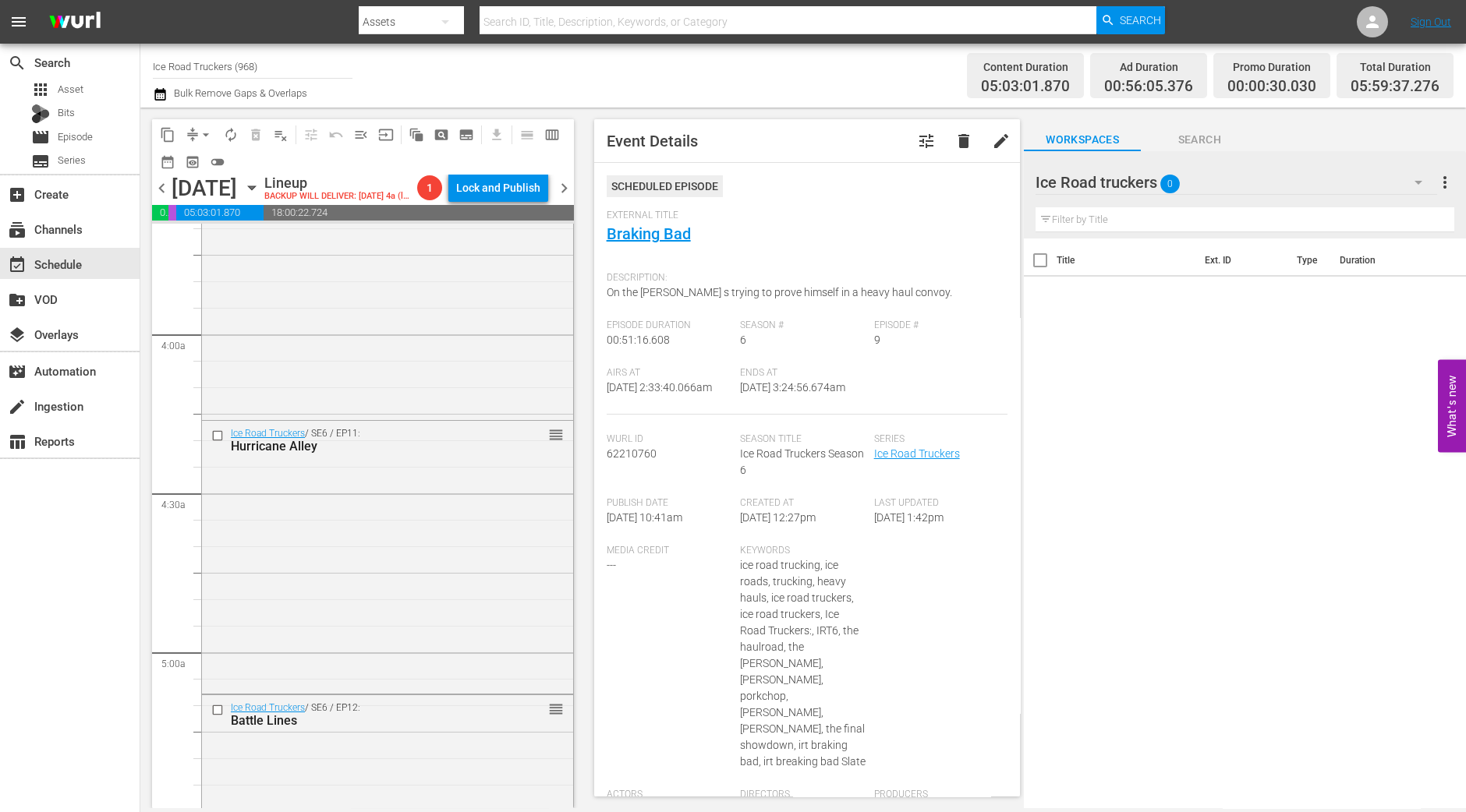
scroll to position [1170, 0]
click at [507, 409] on div "Ice Road Truckers / SE6 / EP10: Stacking the Deck reorder" at bounding box center [387, 275] width 371 height 268
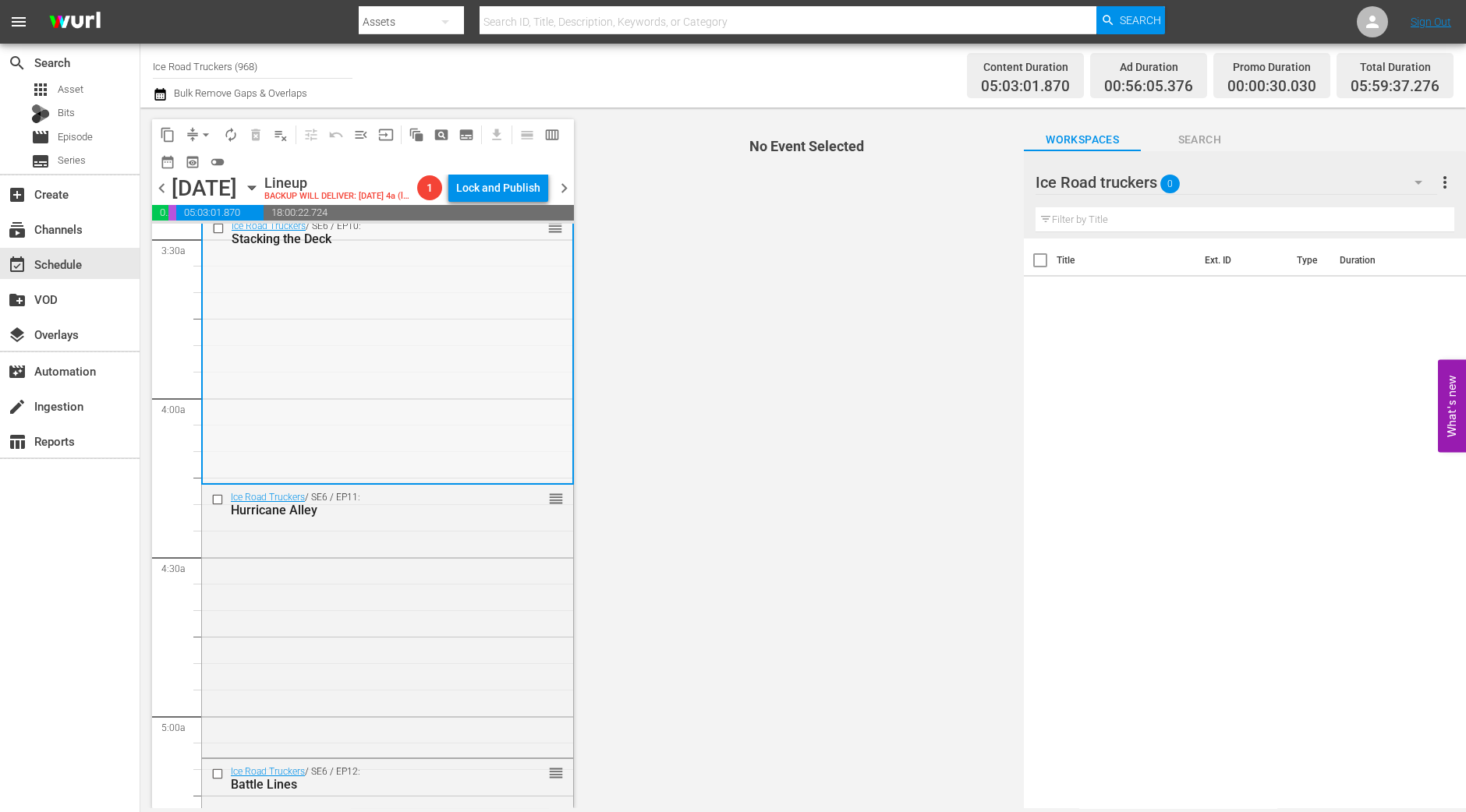
scroll to position [1072, 0]
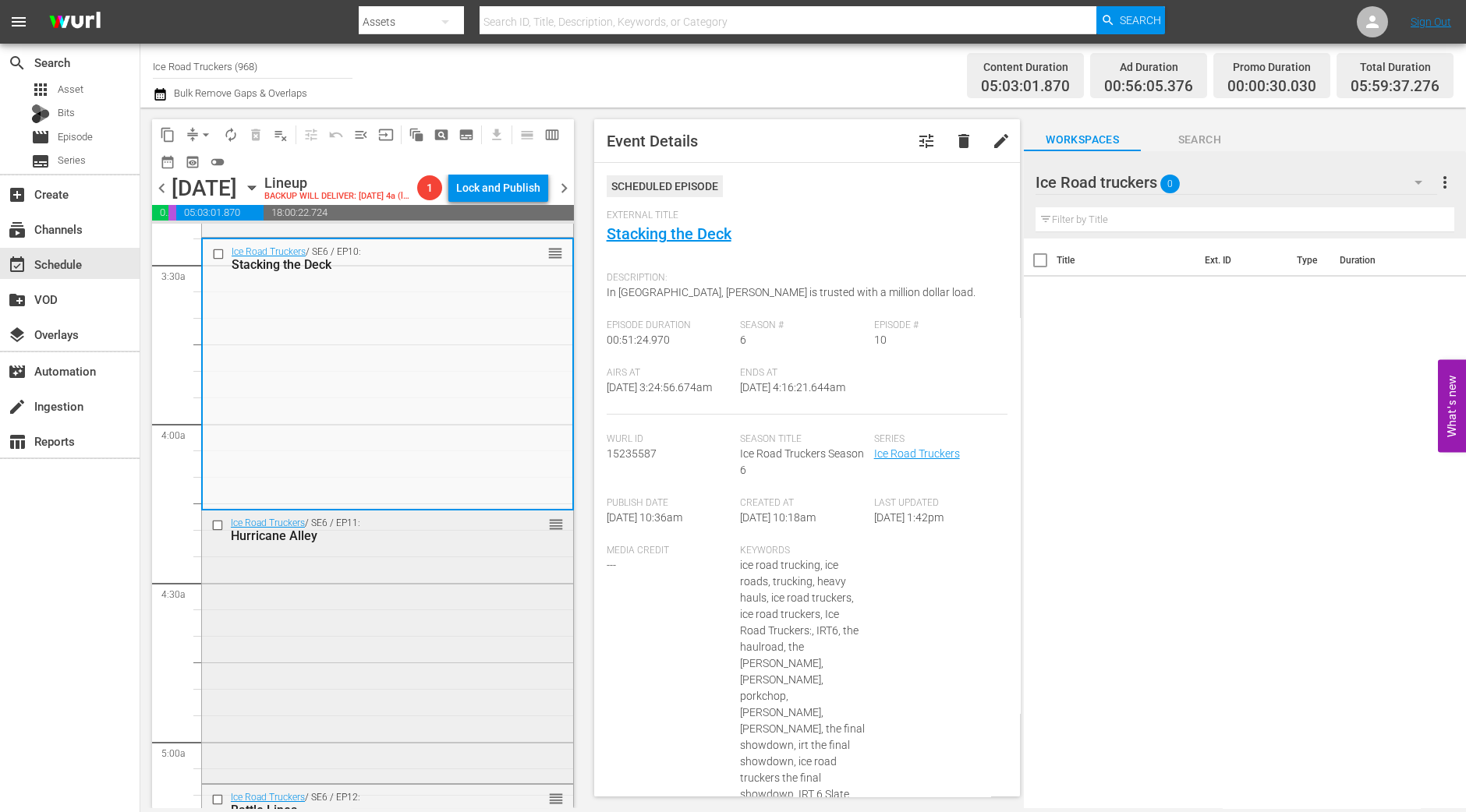
click at [451, 582] on div "Ice Road Truckers / SE6 / EP11: Hurricane Alley reorder" at bounding box center [387, 645] width 371 height 269
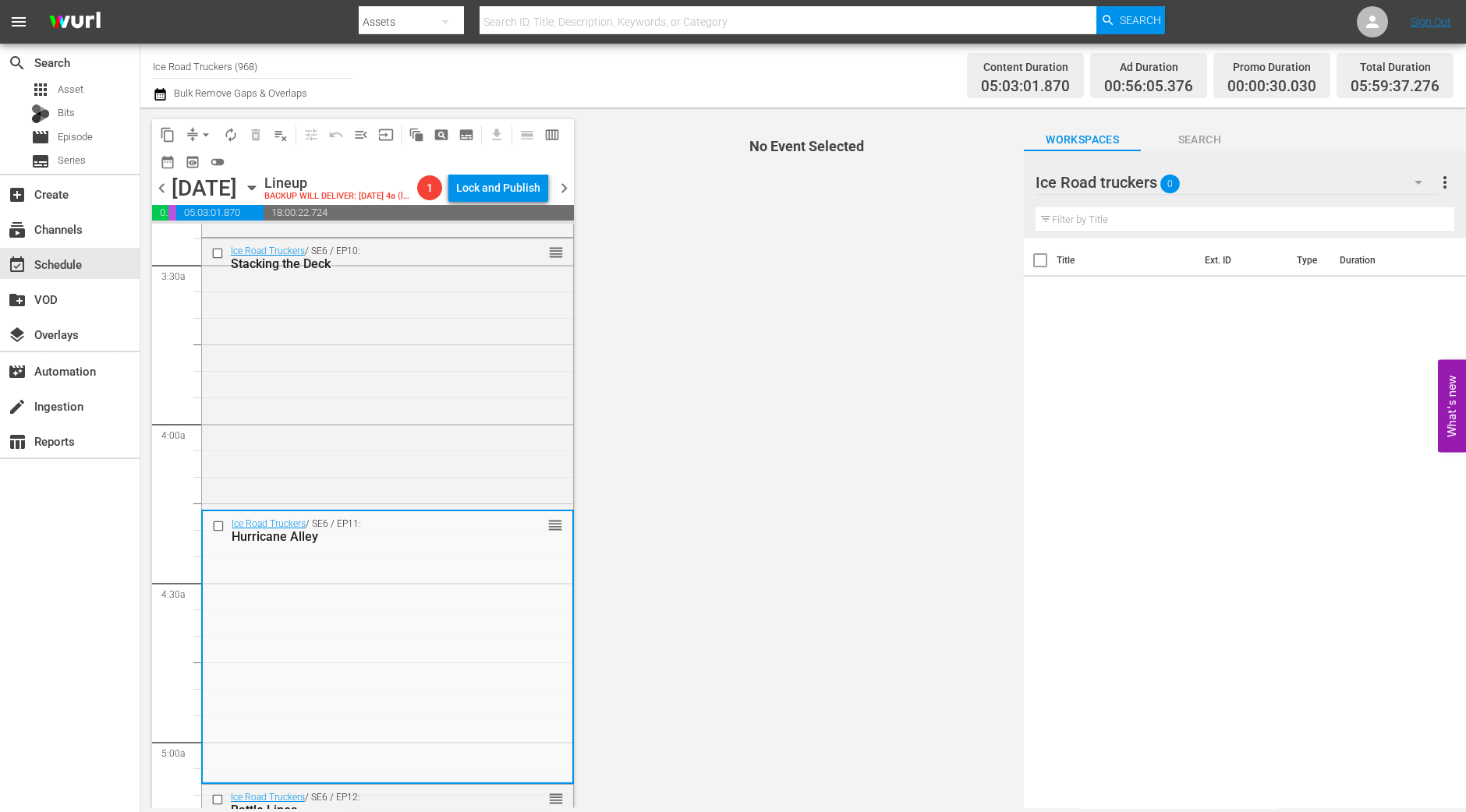
scroll to position [1266, 0]
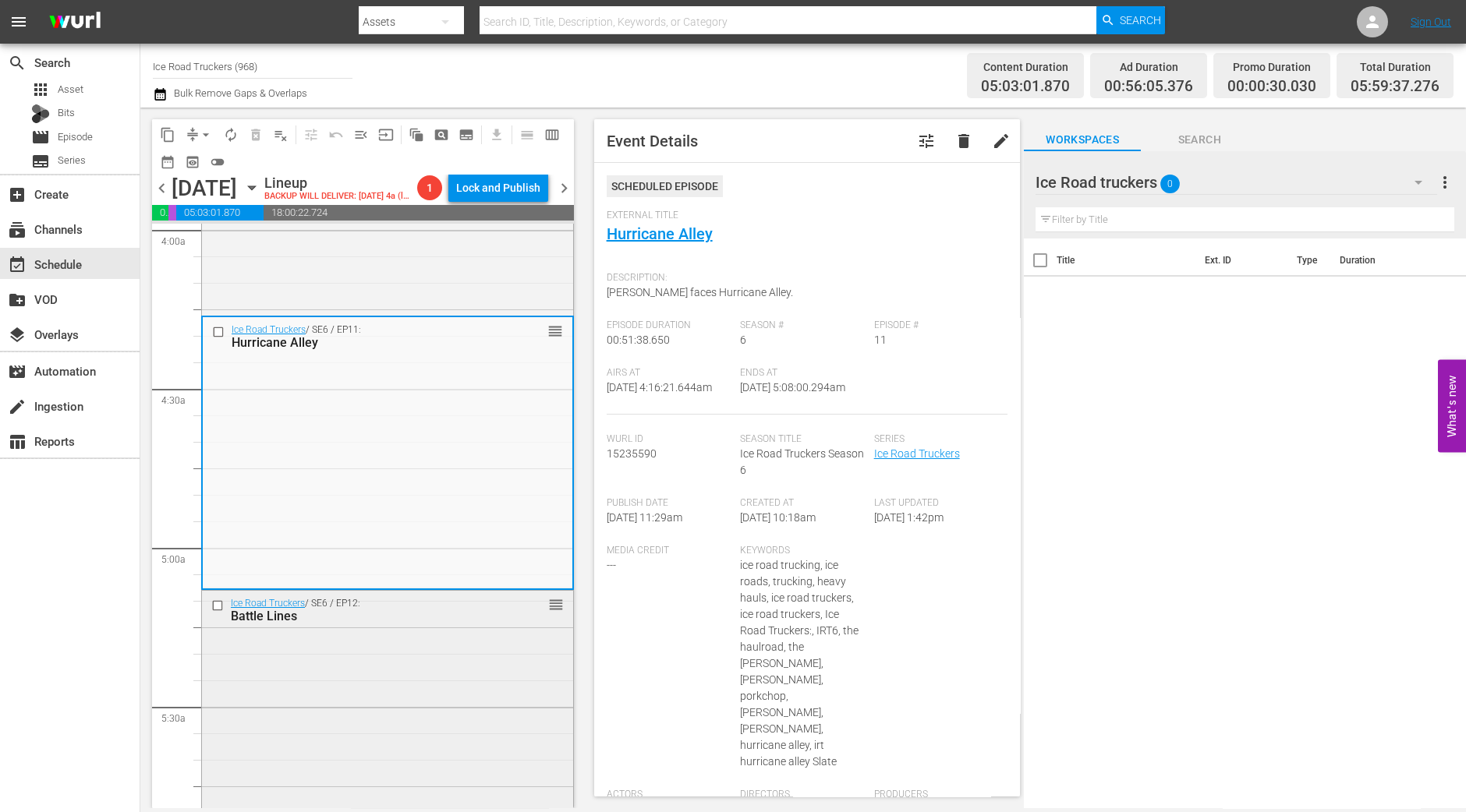
click at [485, 746] on div "Ice Road Truckers / SE6 / EP12: Battle Lines reorder" at bounding box center [387, 725] width 371 height 269
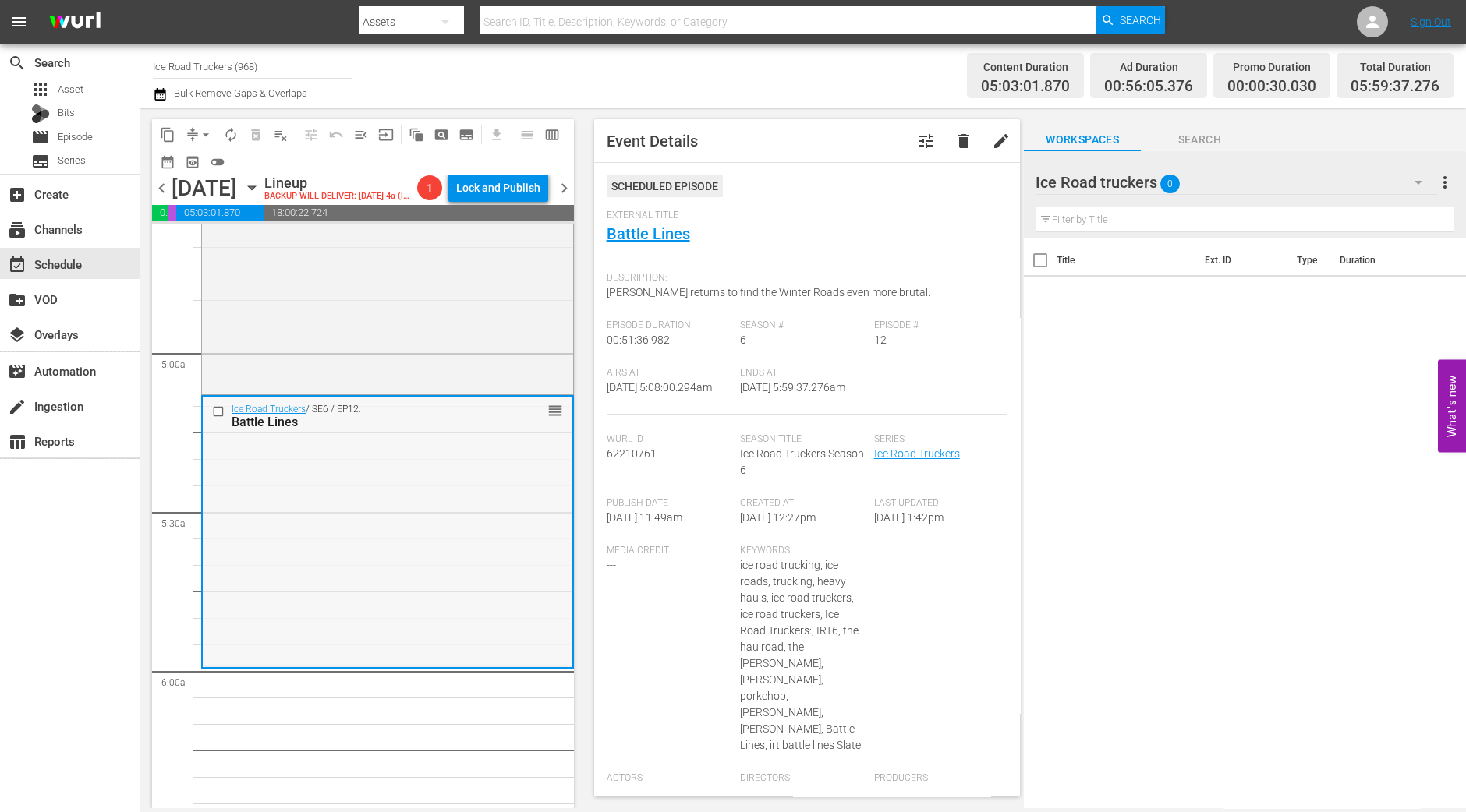
scroll to position [1559, 0]
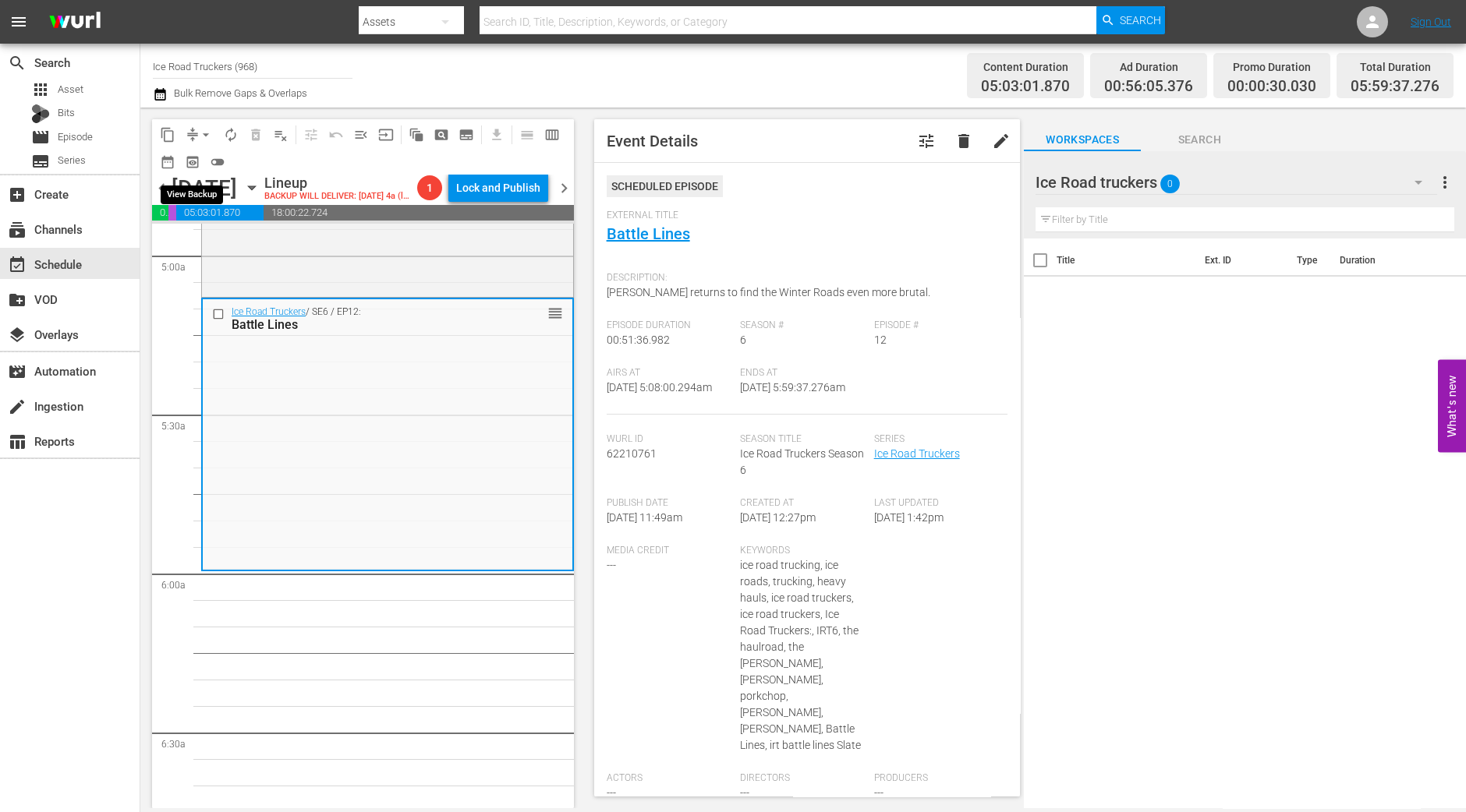
click at [204, 153] on span "preview_outlined" at bounding box center [192, 161] width 25 height 25
click at [200, 130] on span "arrow_drop_down" at bounding box center [206, 135] width 15 height 15
click at [212, 170] on li "Align to Midnight" at bounding box center [206, 166] width 164 height 25
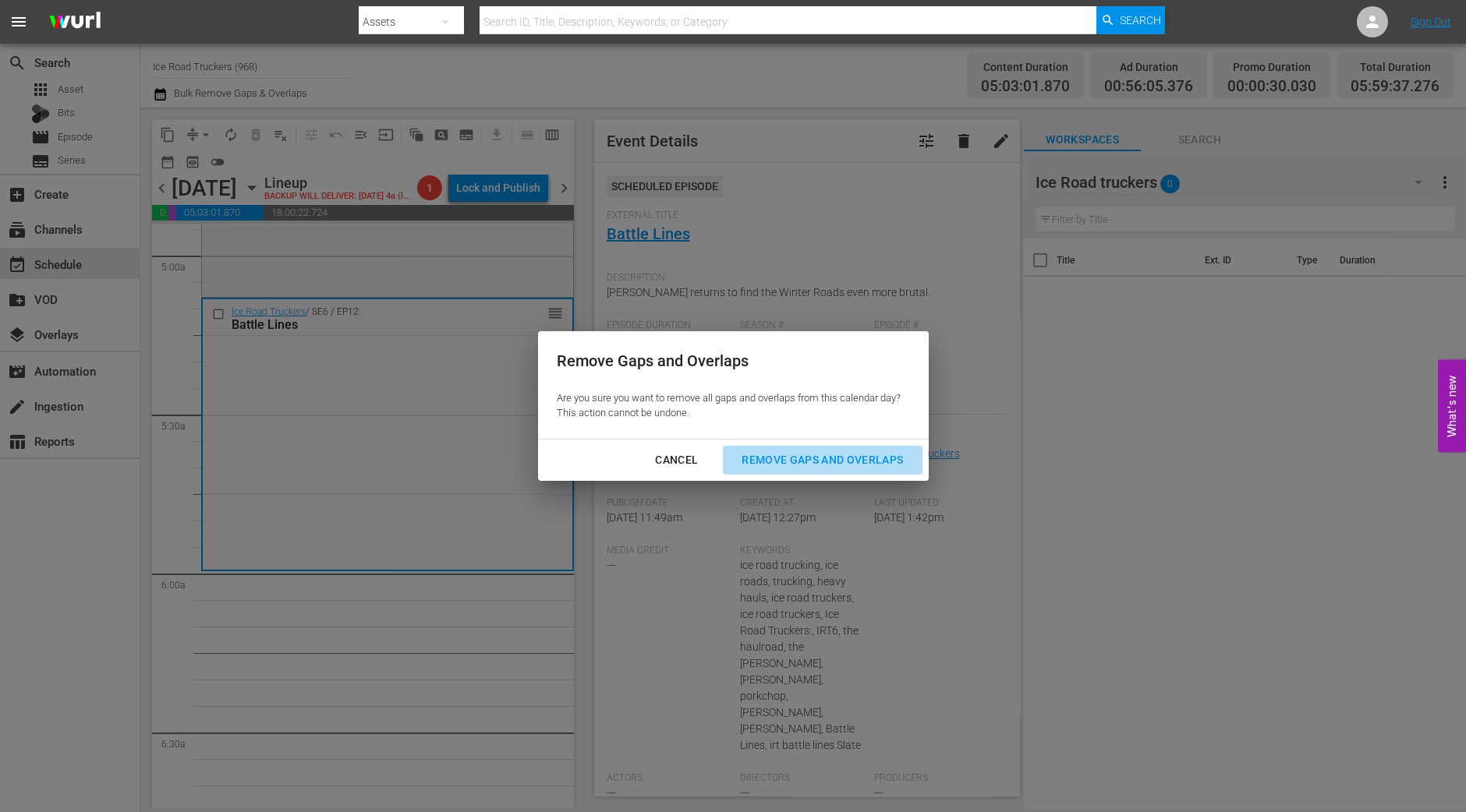
click at [792, 451] on div "Remove Gaps and Overlaps" at bounding box center [821, 460] width 186 height 20
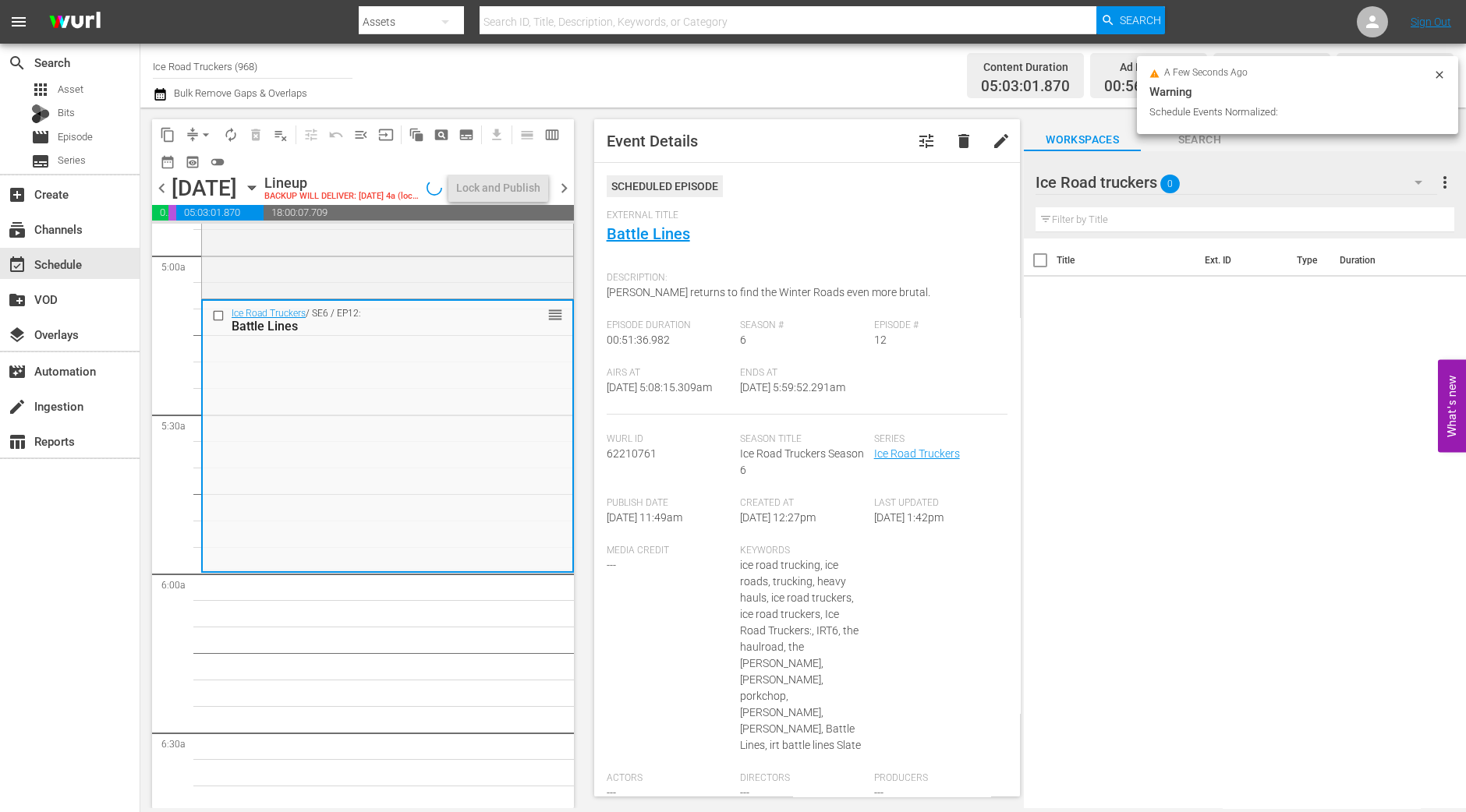
scroll to position [1532, 0]
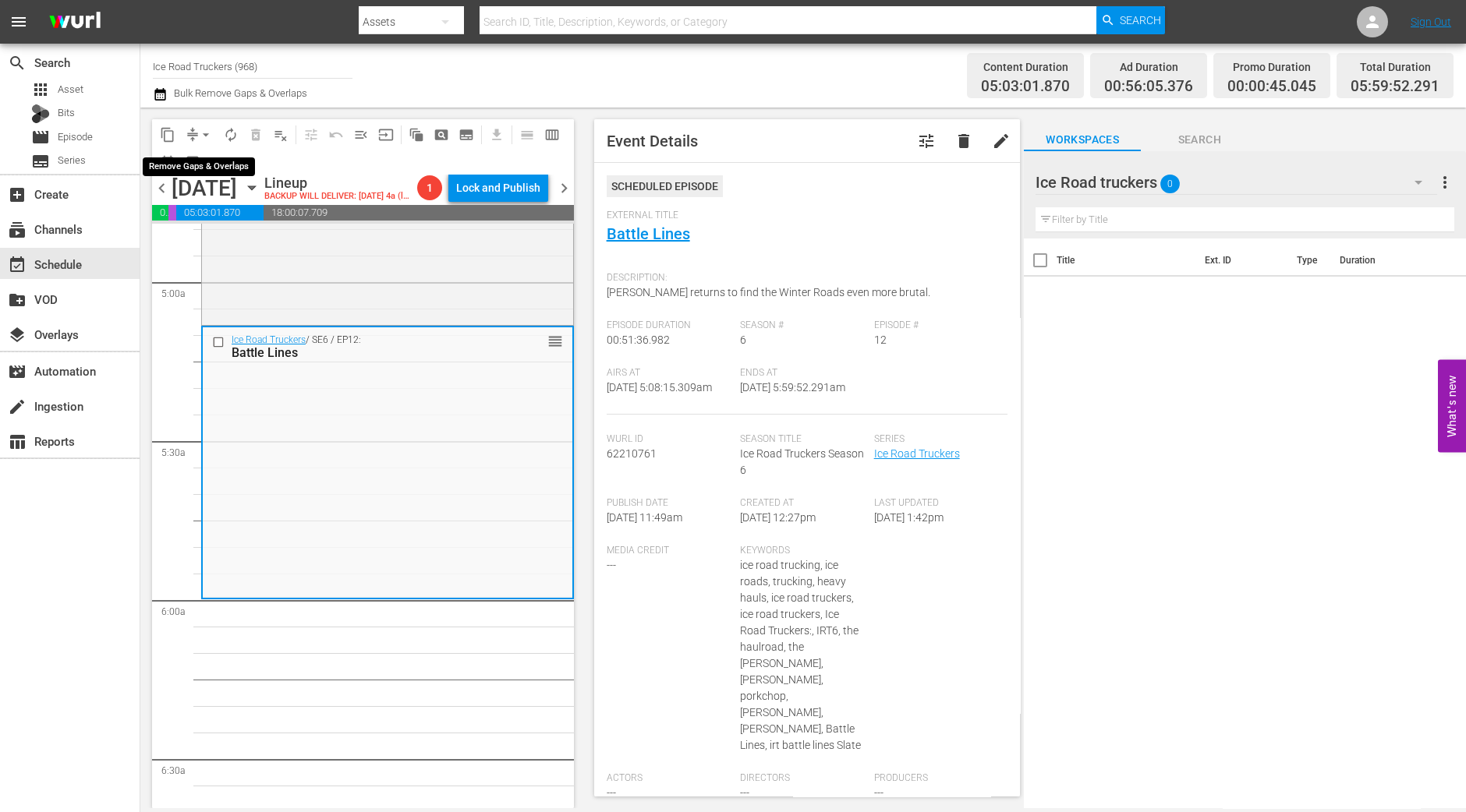
click at [205, 133] on span "arrow_drop_down" at bounding box center [206, 135] width 15 height 15
click at [211, 166] on li "Align to Midnight" at bounding box center [206, 166] width 164 height 25
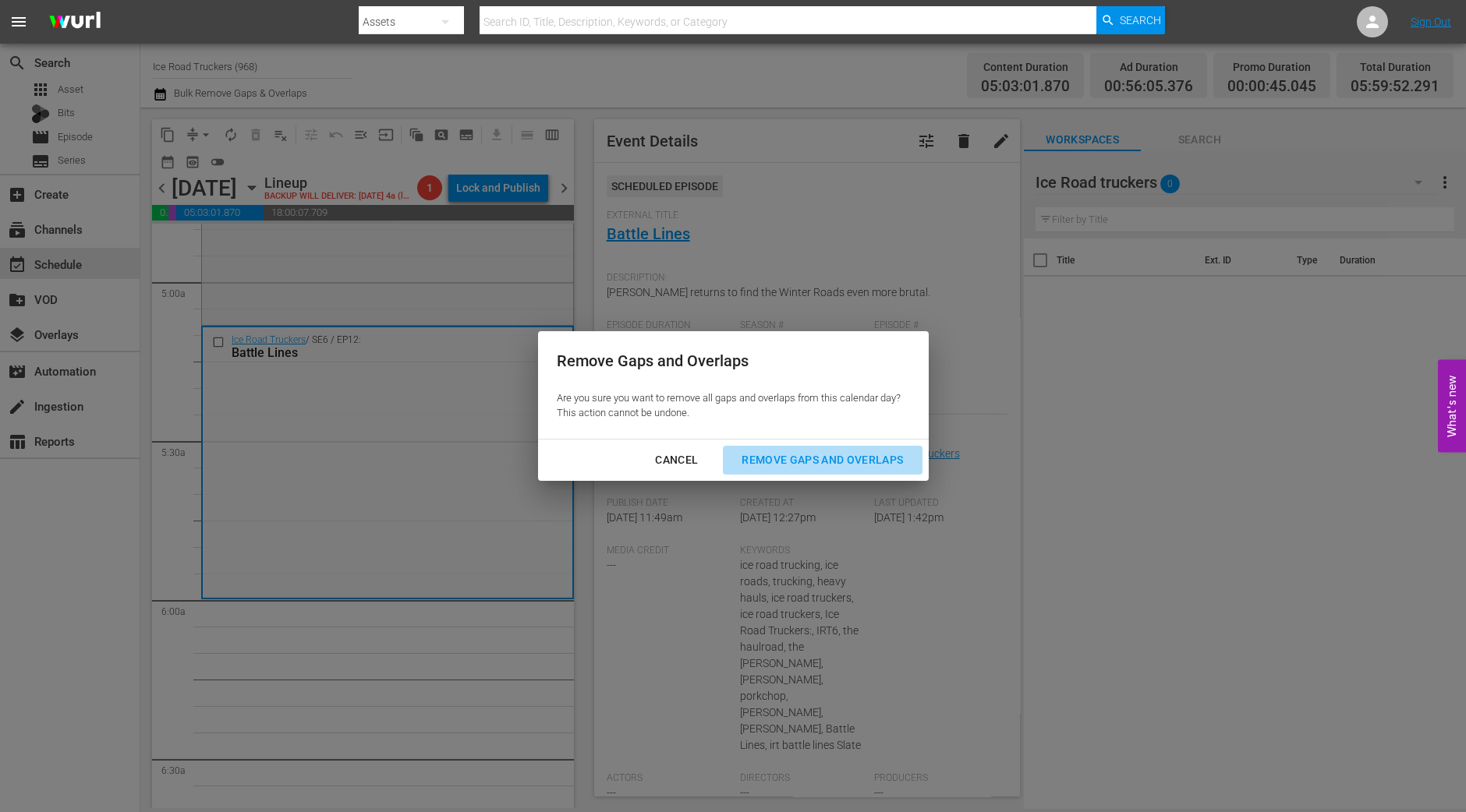
click at [839, 460] on div "Remove Gaps and Overlaps" at bounding box center [821, 460] width 186 height 20
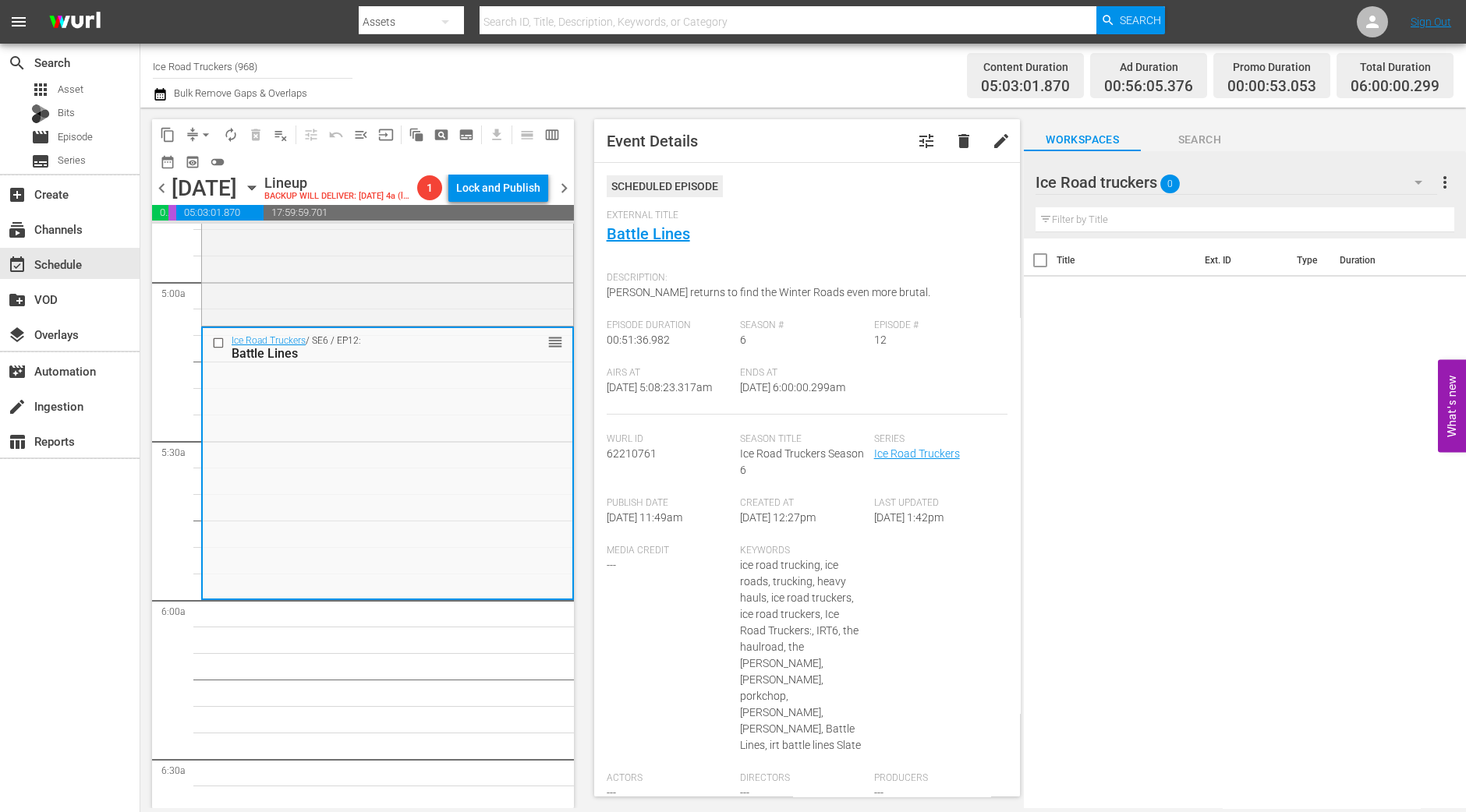
click at [226, 131] on span "autorenew_outlined" at bounding box center [231, 135] width 15 height 15
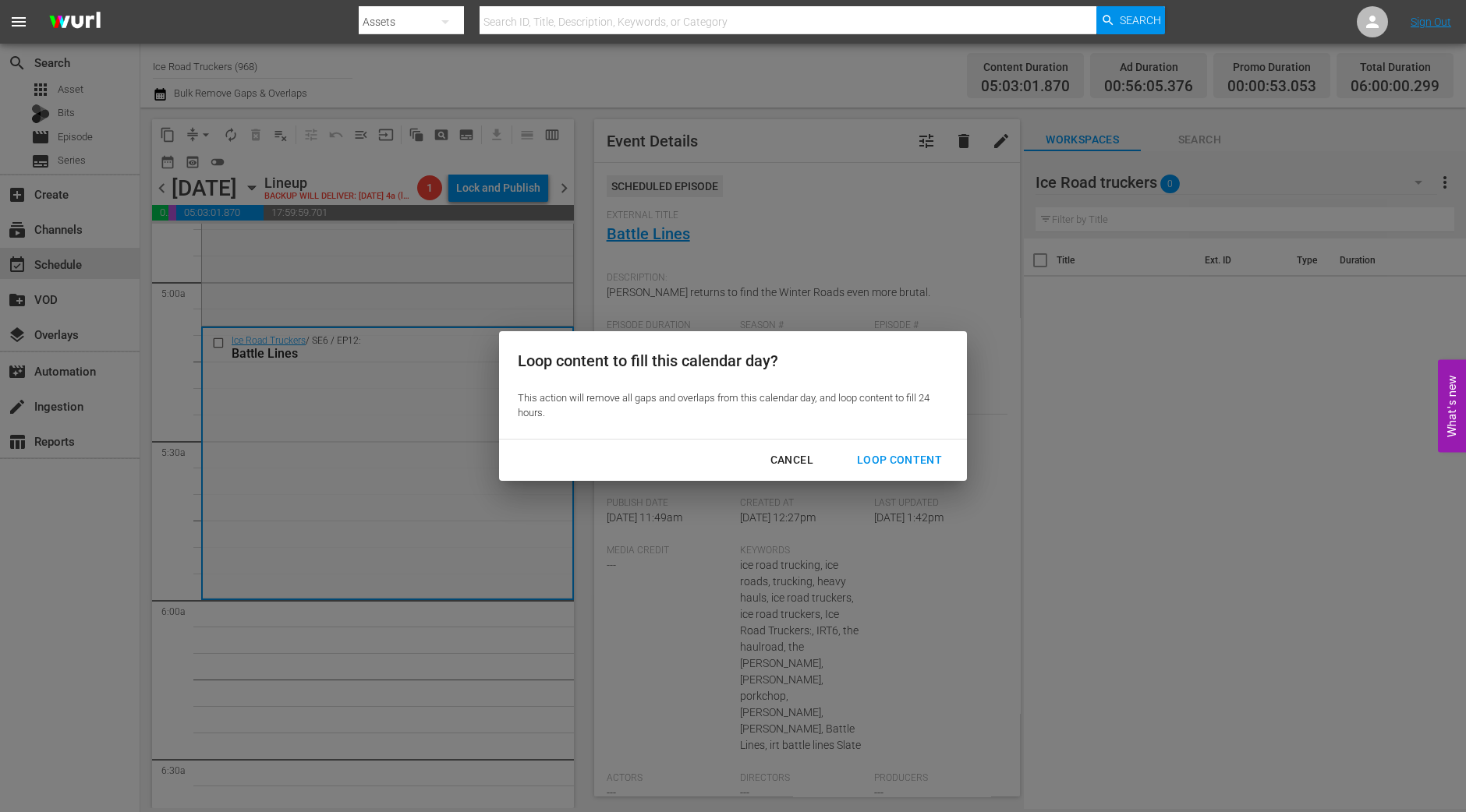
click at [912, 467] on div "Loop Content" at bounding box center [899, 460] width 110 height 20
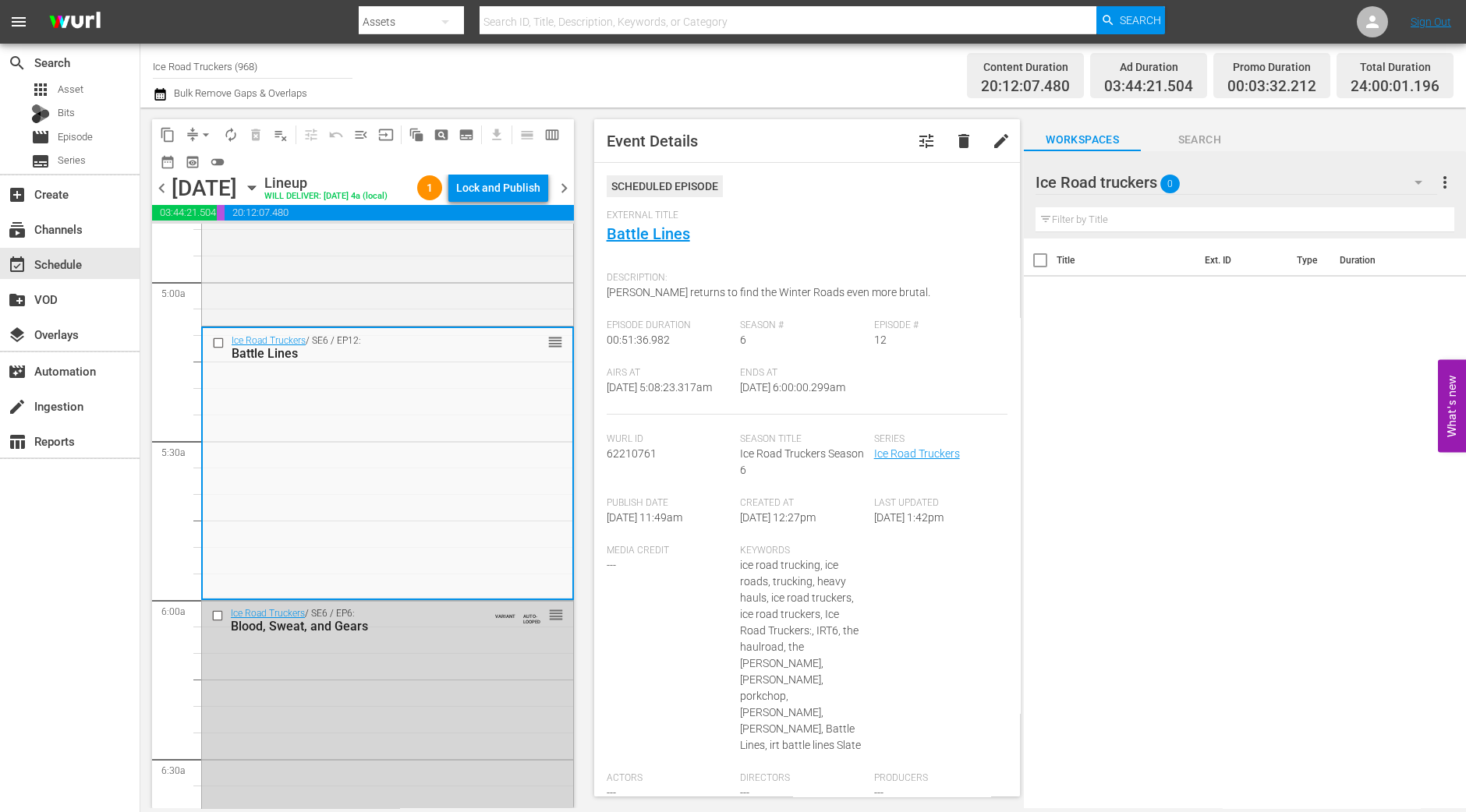
click at [149, 536] on div "content_copy compress arrow_drop_down autorenew_outlined delete_forever_outline…" at bounding box center [358, 458] width 437 height 701
click at [488, 190] on div "Lock and Publish" at bounding box center [498, 188] width 84 height 28
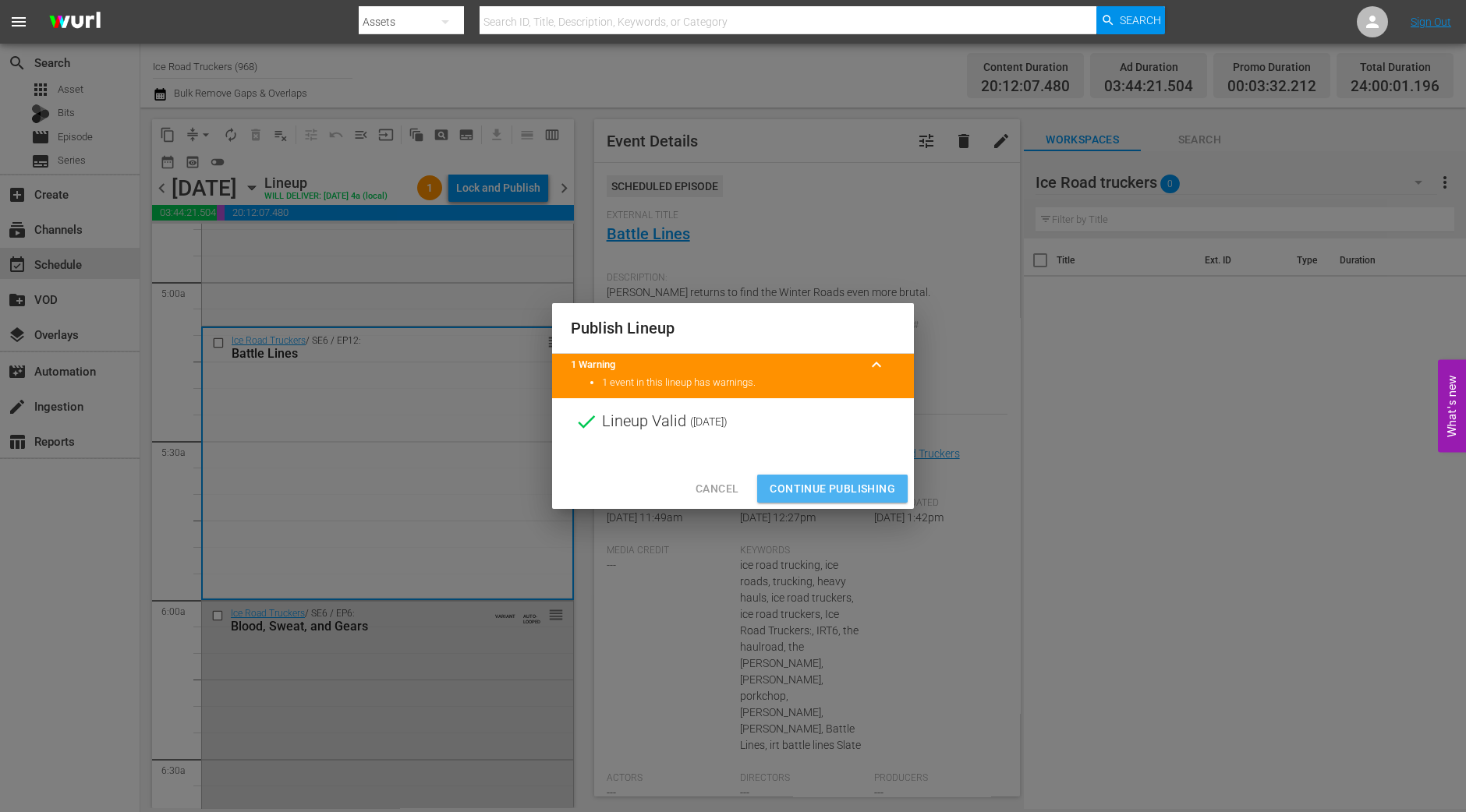
click at [839, 492] on span "Continue Publishing" at bounding box center [832, 488] width 126 height 20
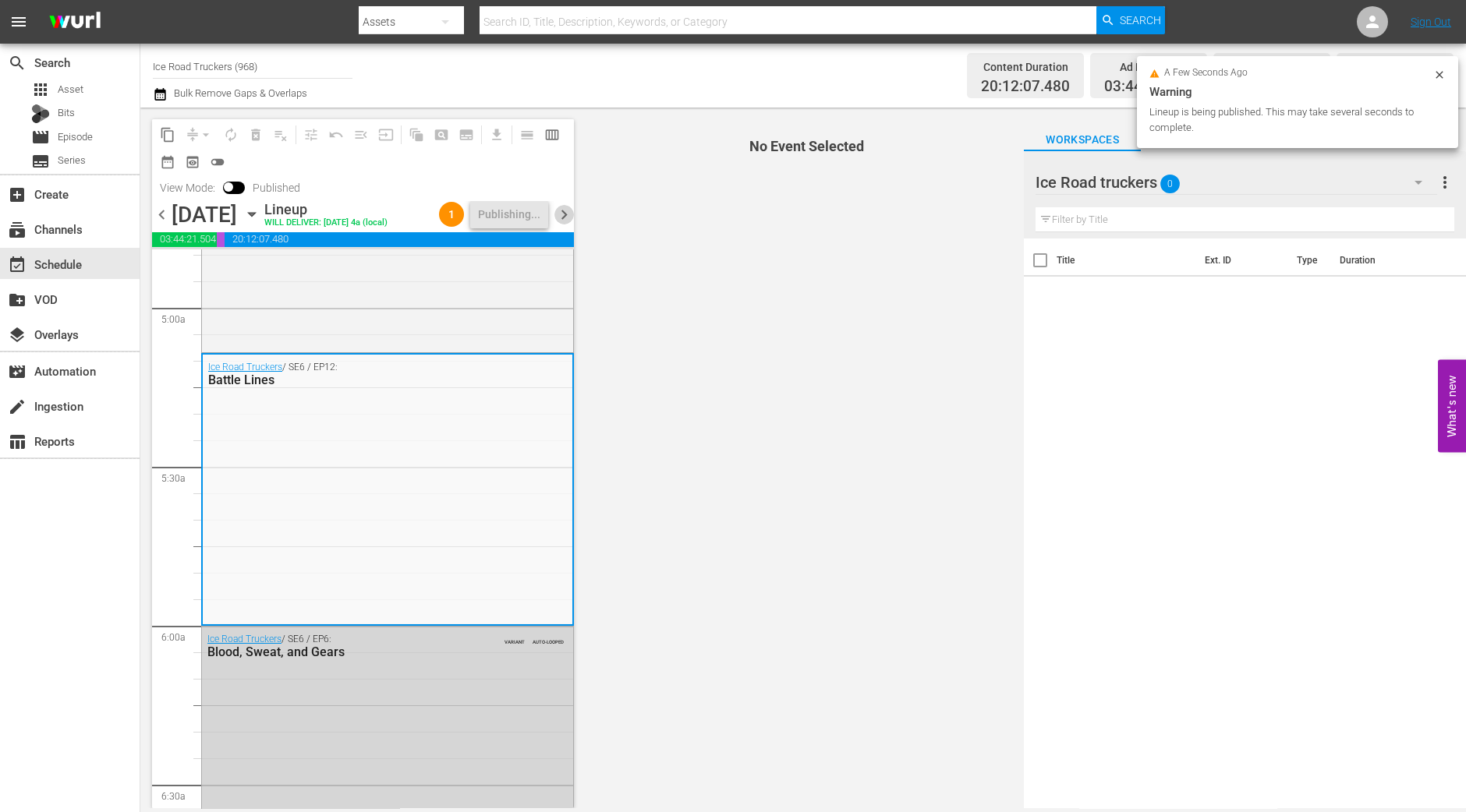
click at [565, 224] on span "chevron_right" at bounding box center [564, 214] width 20 height 20
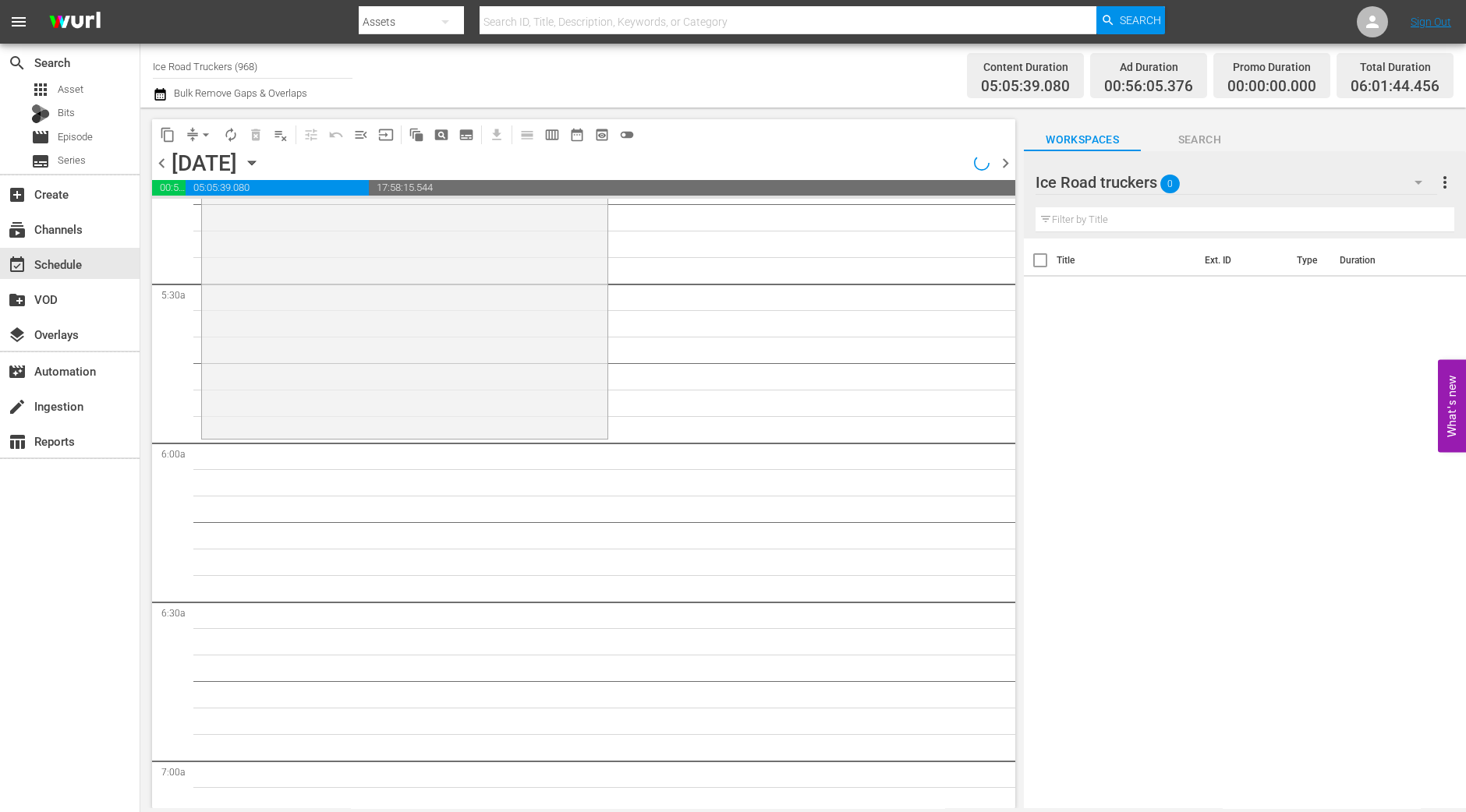
scroll to position [1559, 0]
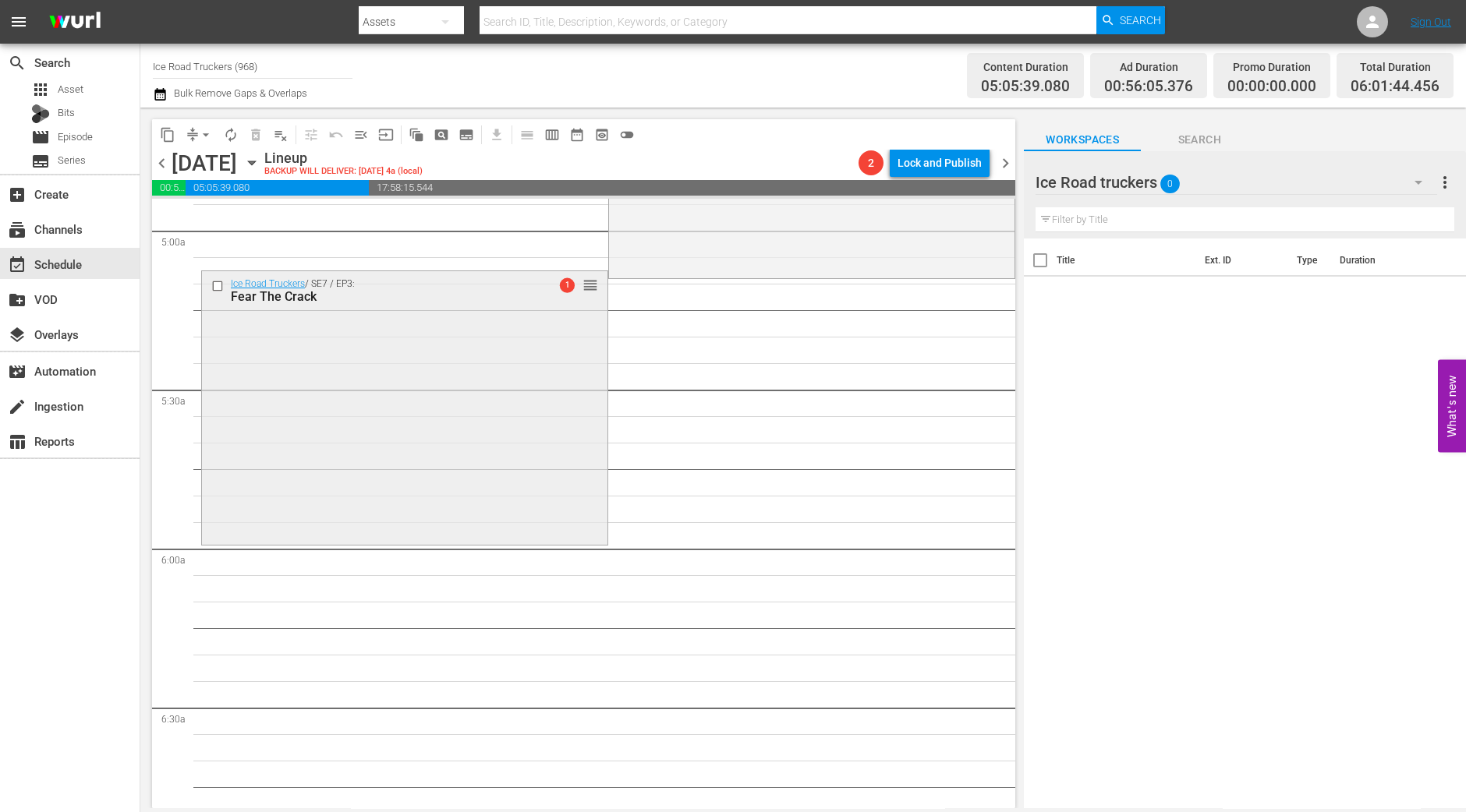
click at [397, 375] on div "Ice Road Truckers / SE7 / EP3: Fear The Crack 1 reorder" at bounding box center [404, 406] width 405 height 270
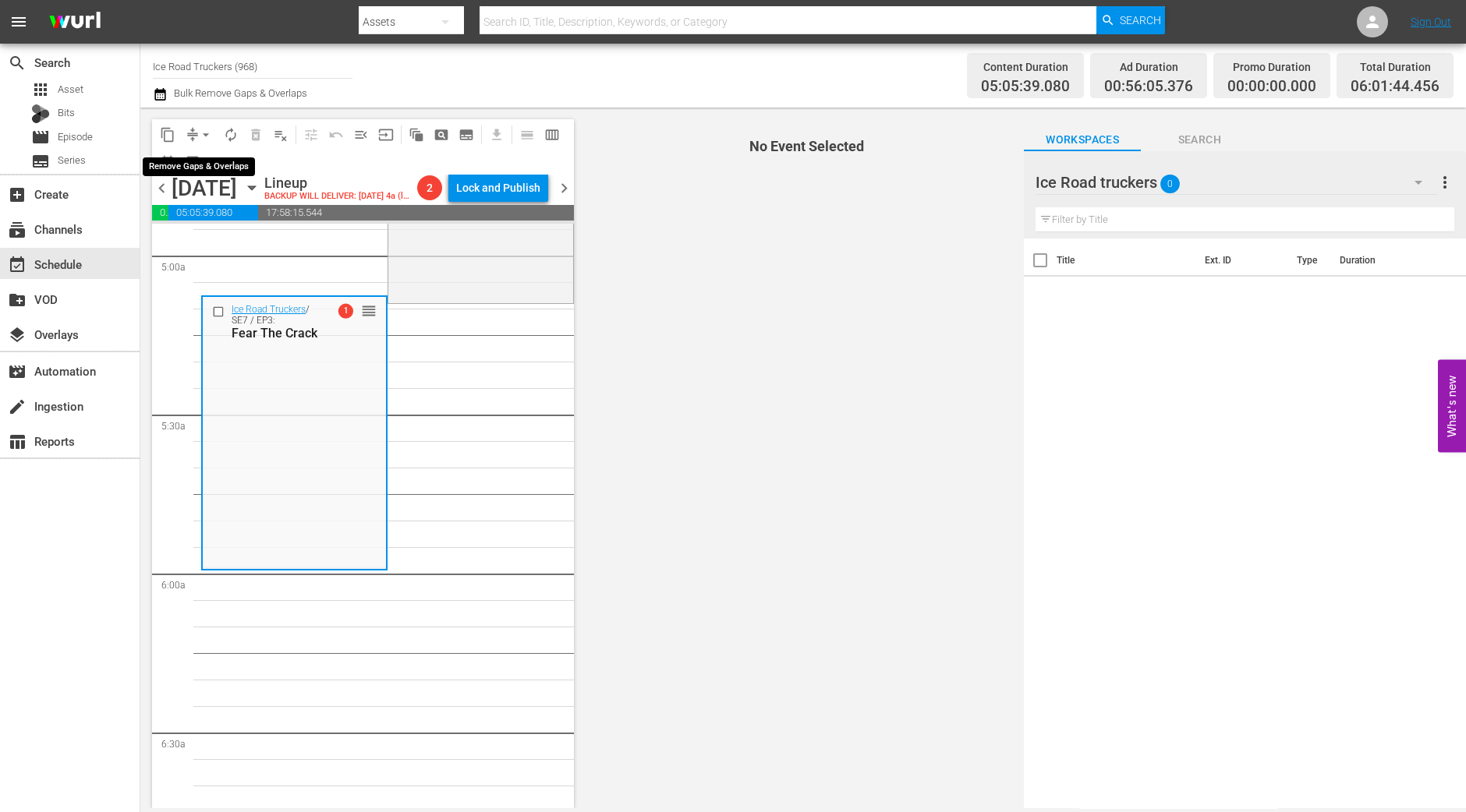
click at [206, 142] on span "arrow_drop_down" at bounding box center [206, 135] width 15 height 15
click at [197, 161] on li "Align to Midnight" at bounding box center [206, 166] width 128 height 25
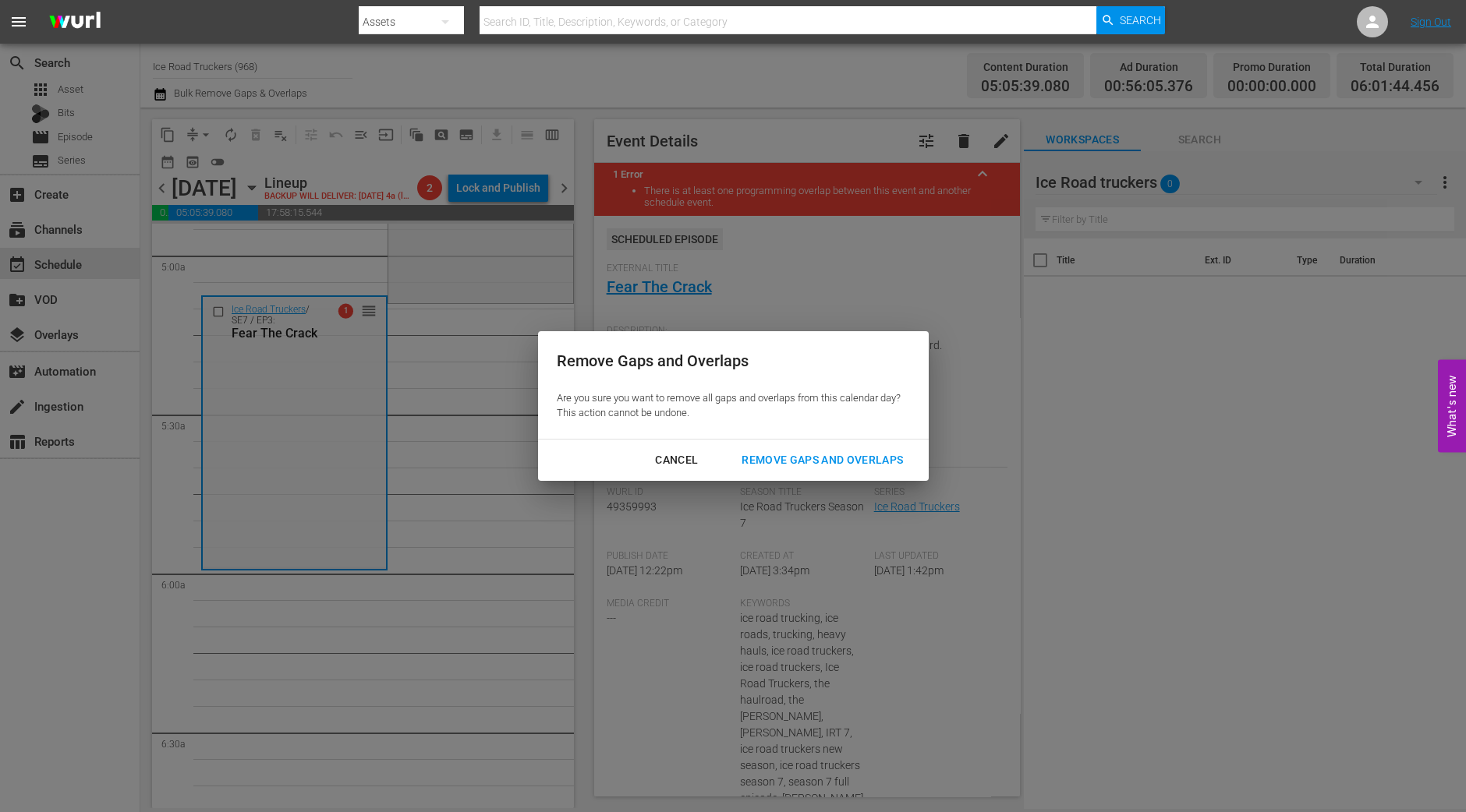
drag, startPoint x: 840, startPoint y: 460, endPoint x: 834, endPoint y: 470, distance: 11.7
click at [839, 461] on div "Remove Gaps and Overlaps" at bounding box center [821, 460] width 186 height 20
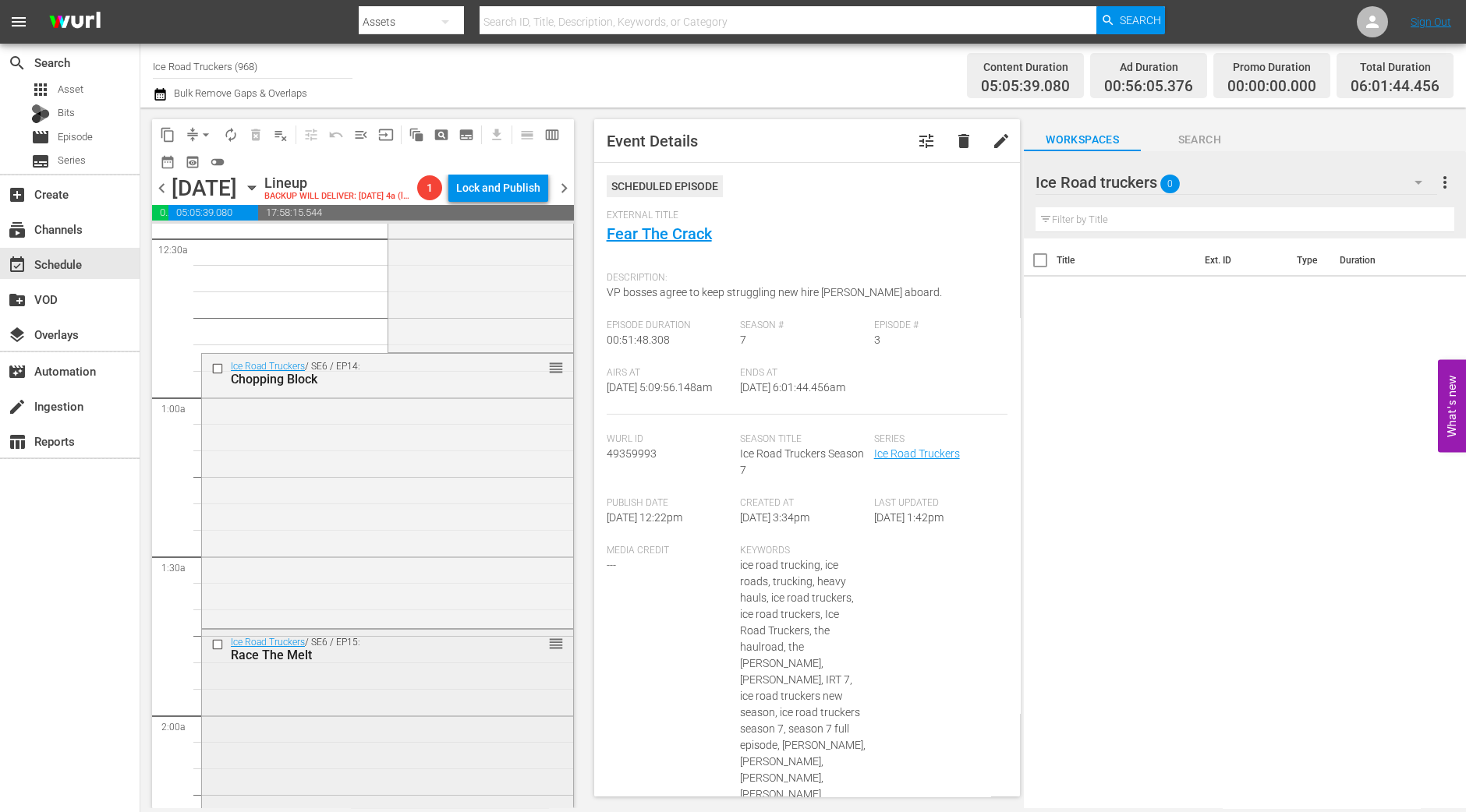
scroll to position [292, 0]
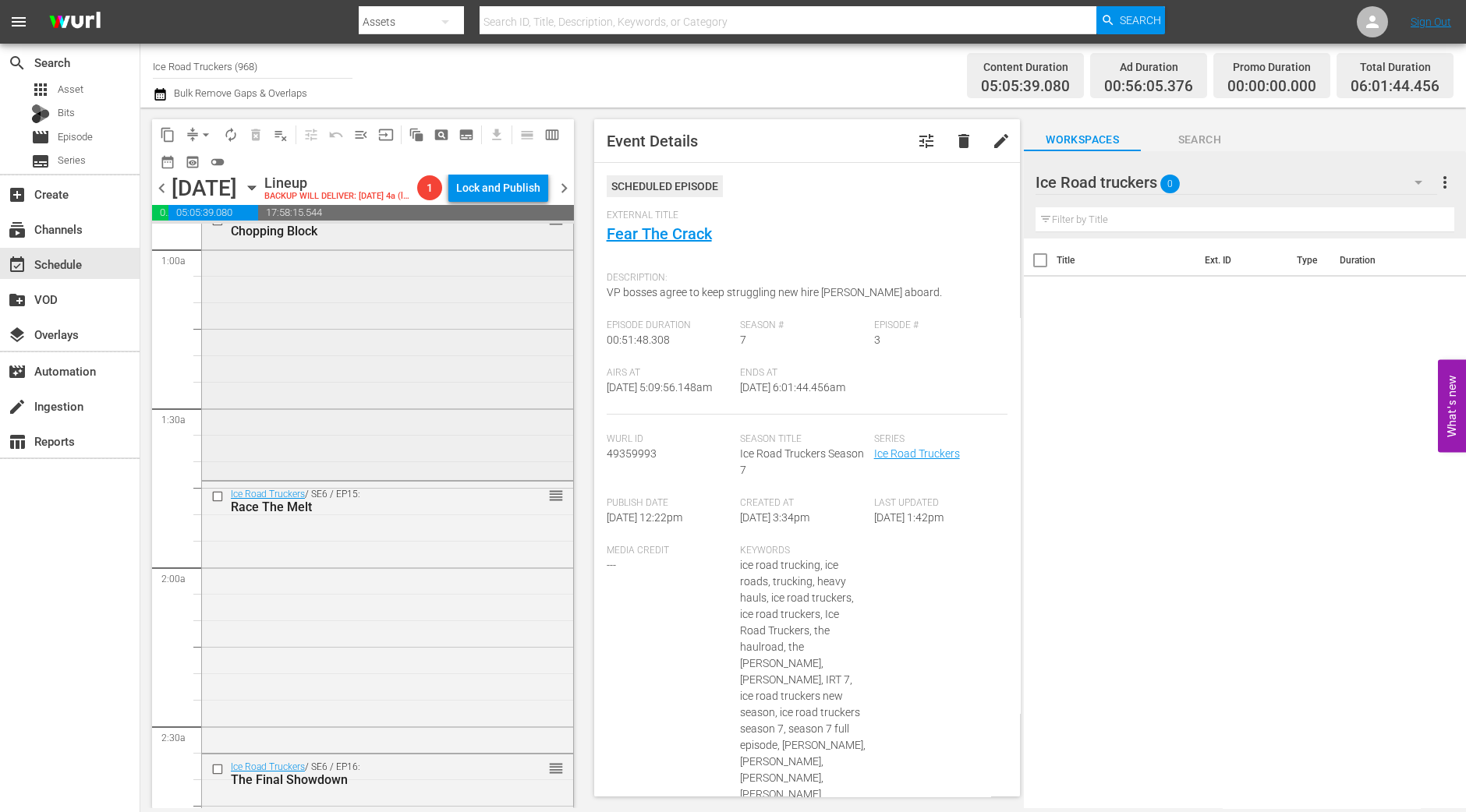
click at [457, 345] on div "Ice Road Truckers / SE6 / EP14: Chopping Block reorder" at bounding box center [387, 341] width 371 height 271
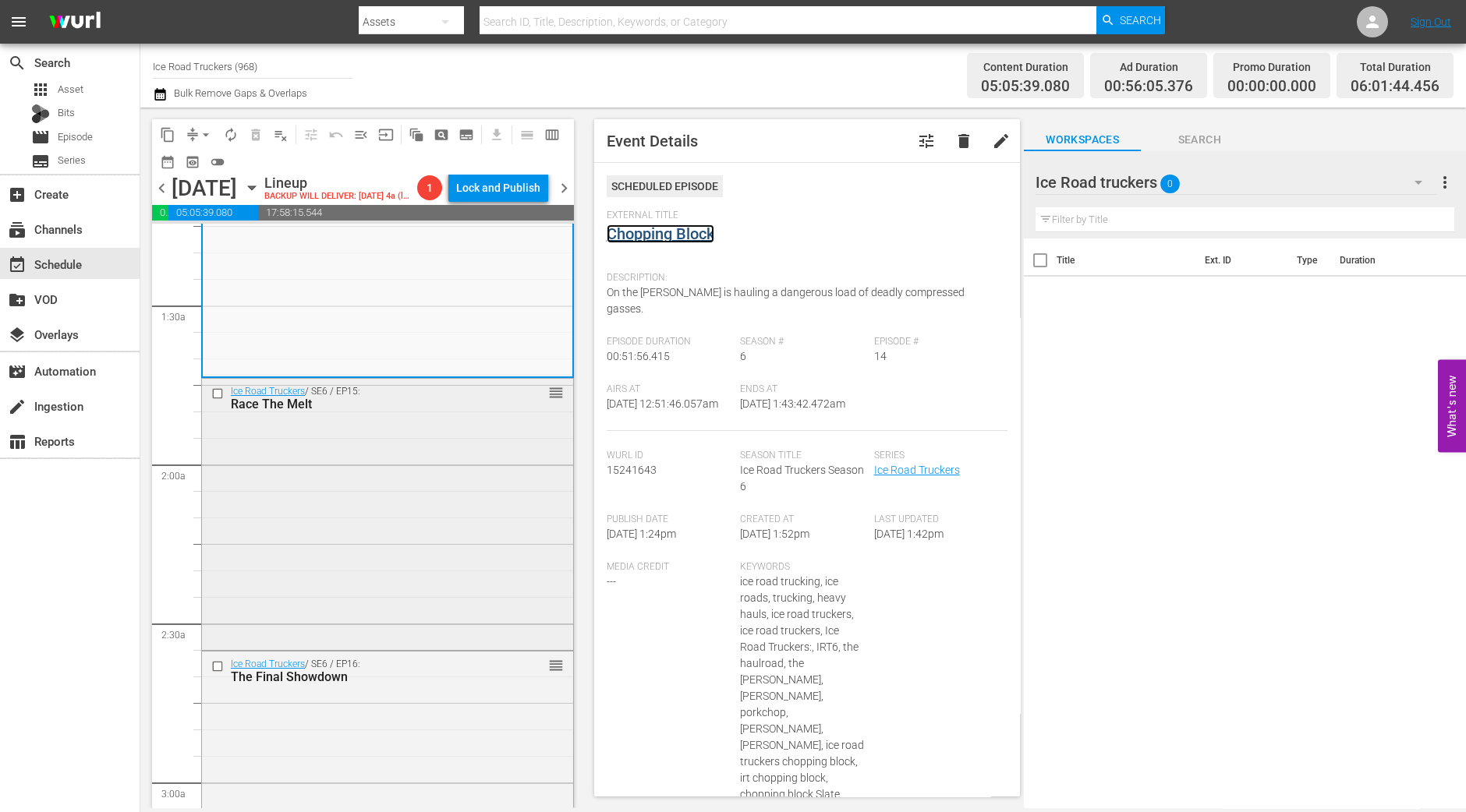
scroll to position [584, 0]
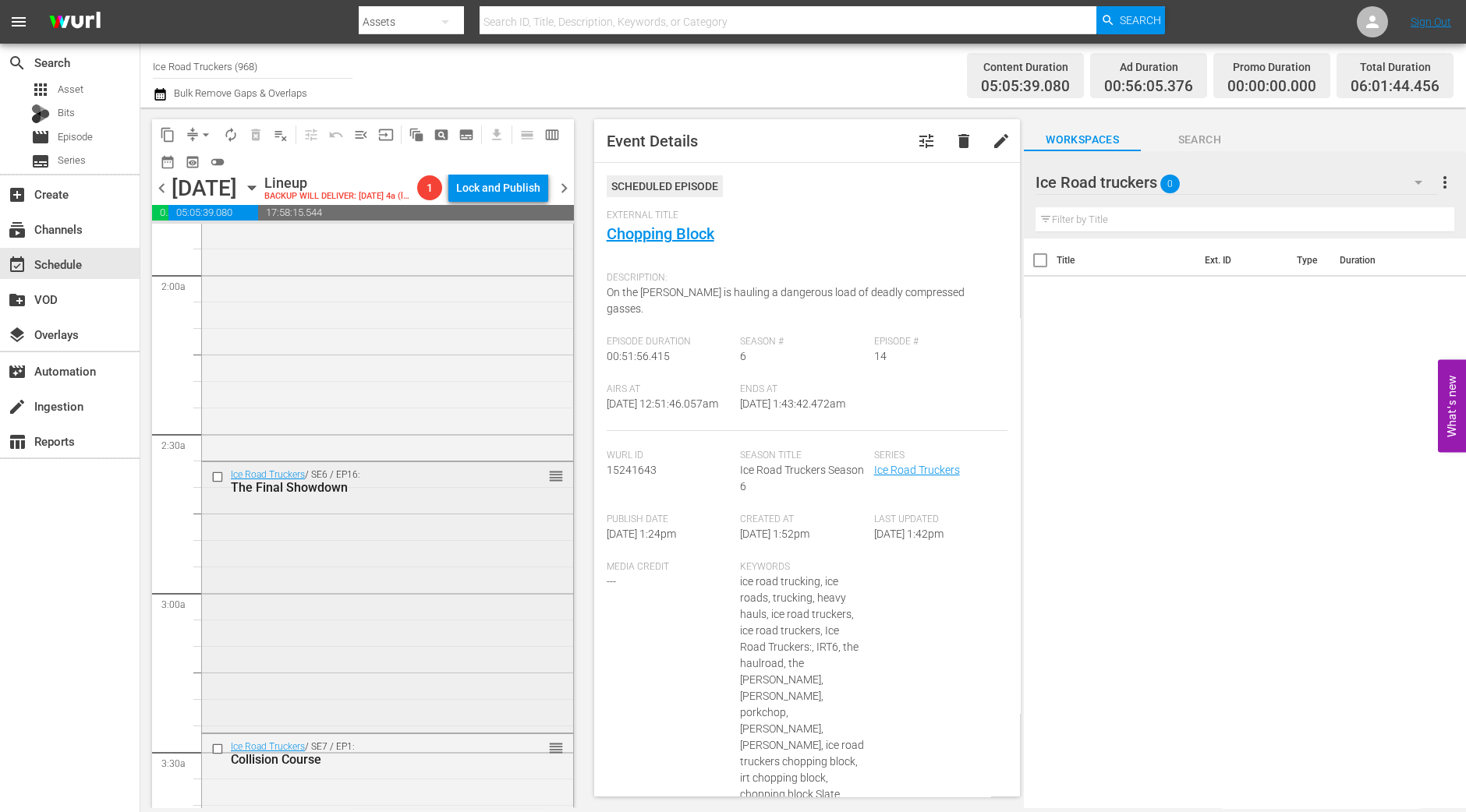
click at [448, 548] on div "Ice Road Truckers / SE6 / EP16: The Final Showdown reorder" at bounding box center [387, 595] width 371 height 268
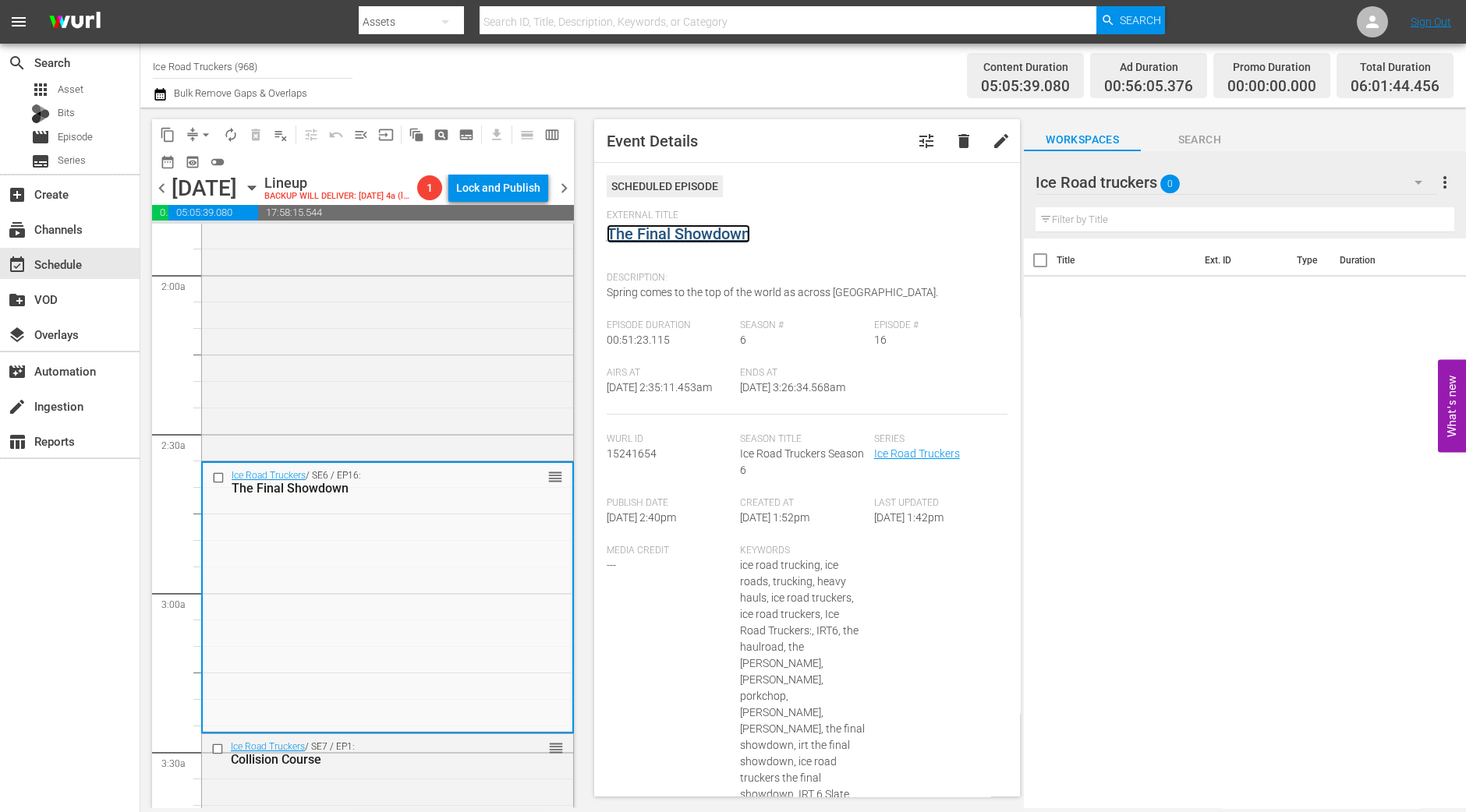
drag, startPoint x: 697, startPoint y: 220, endPoint x: 740, endPoint y: 223, distance: 43.1
click at [208, 140] on span "arrow_drop_down" at bounding box center [206, 135] width 15 height 15
click at [204, 160] on li "Align to Midnight" at bounding box center [206, 166] width 164 height 25
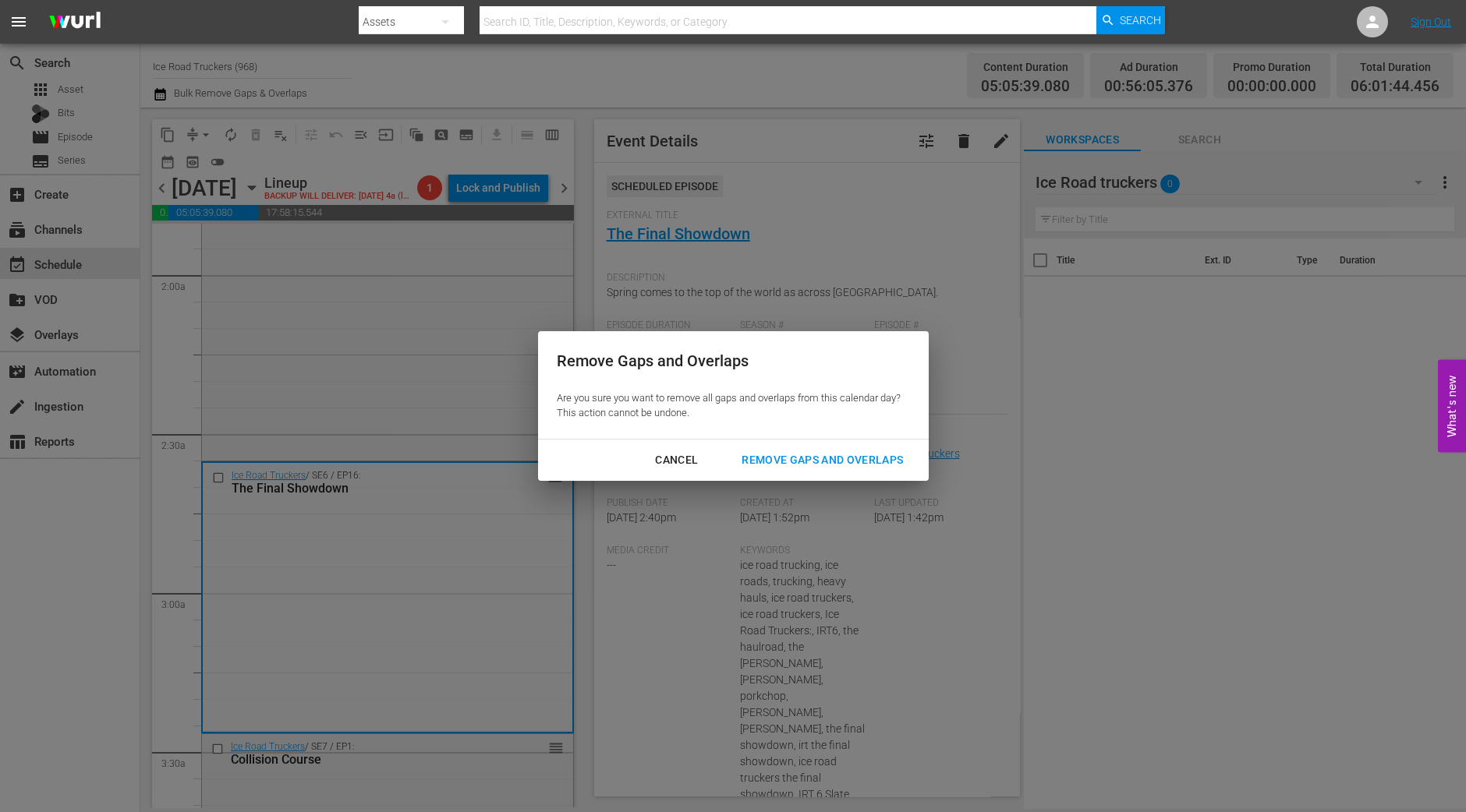
click at [852, 470] on div "Remove Gaps and Overlaps" at bounding box center [821, 460] width 186 height 20
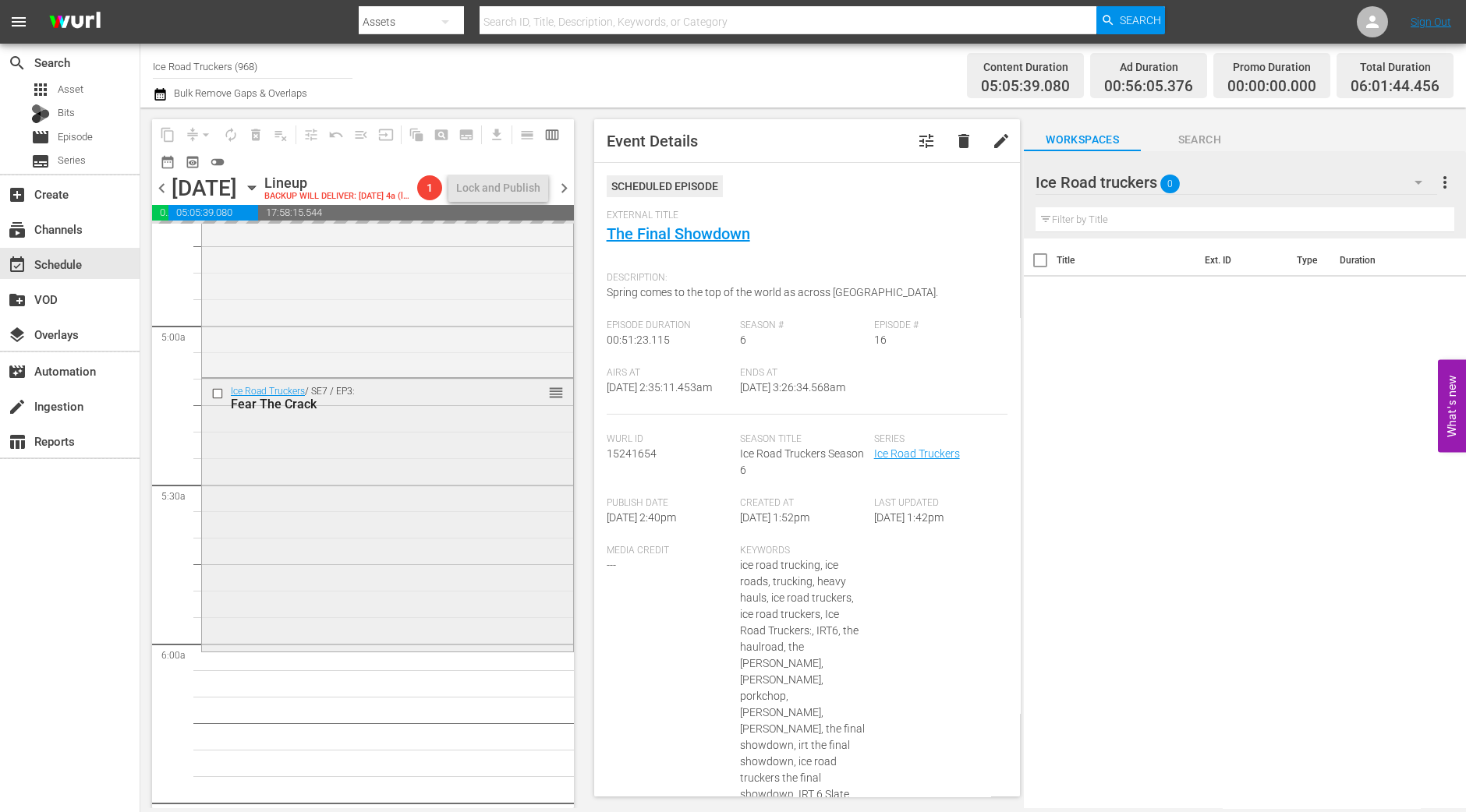
scroll to position [1559, 0]
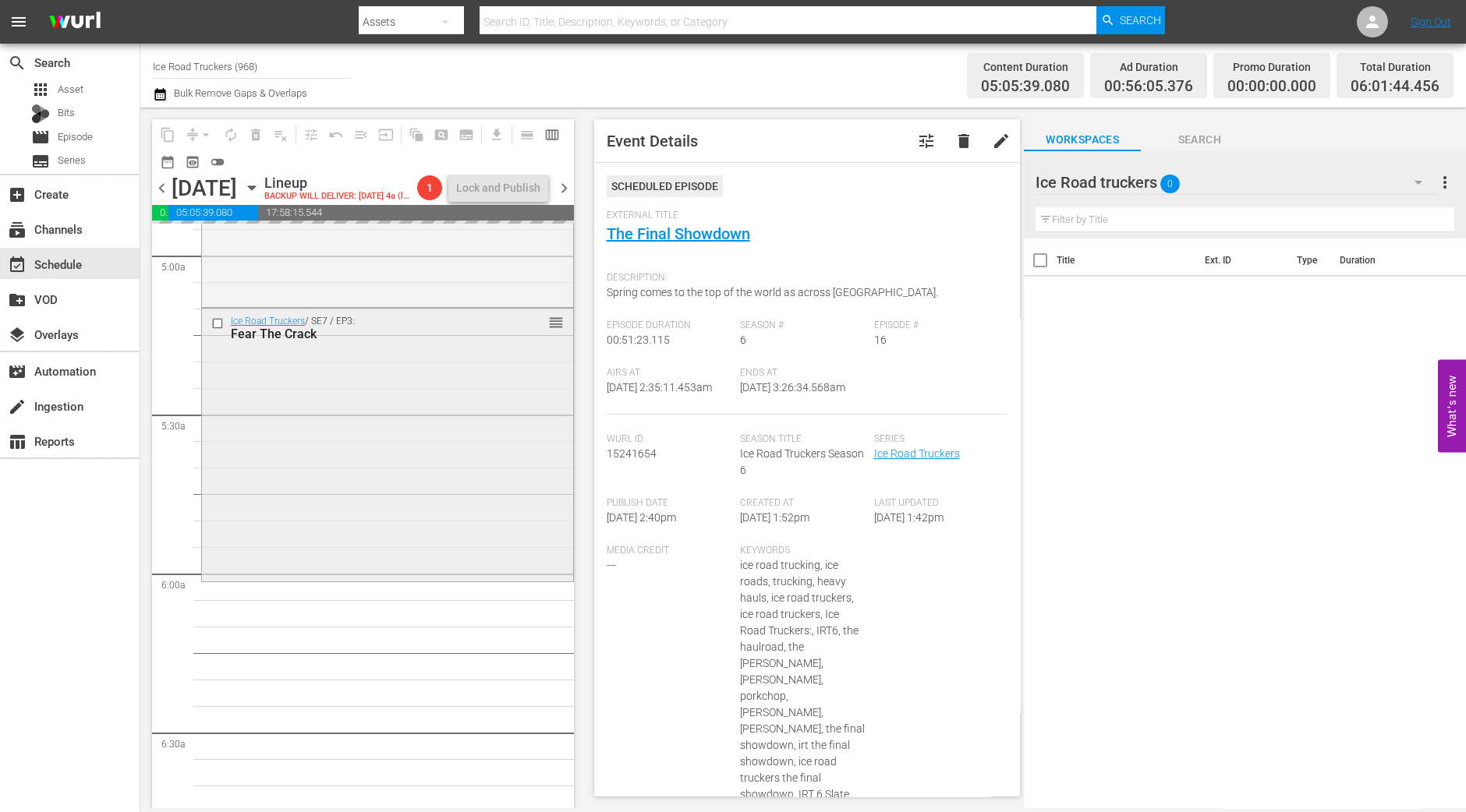
click at [448, 473] on div "Ice Road Truckers / SE7 / EP3: Fear The Crack reorder" at bounding box center [387, 443] width 371 height 270
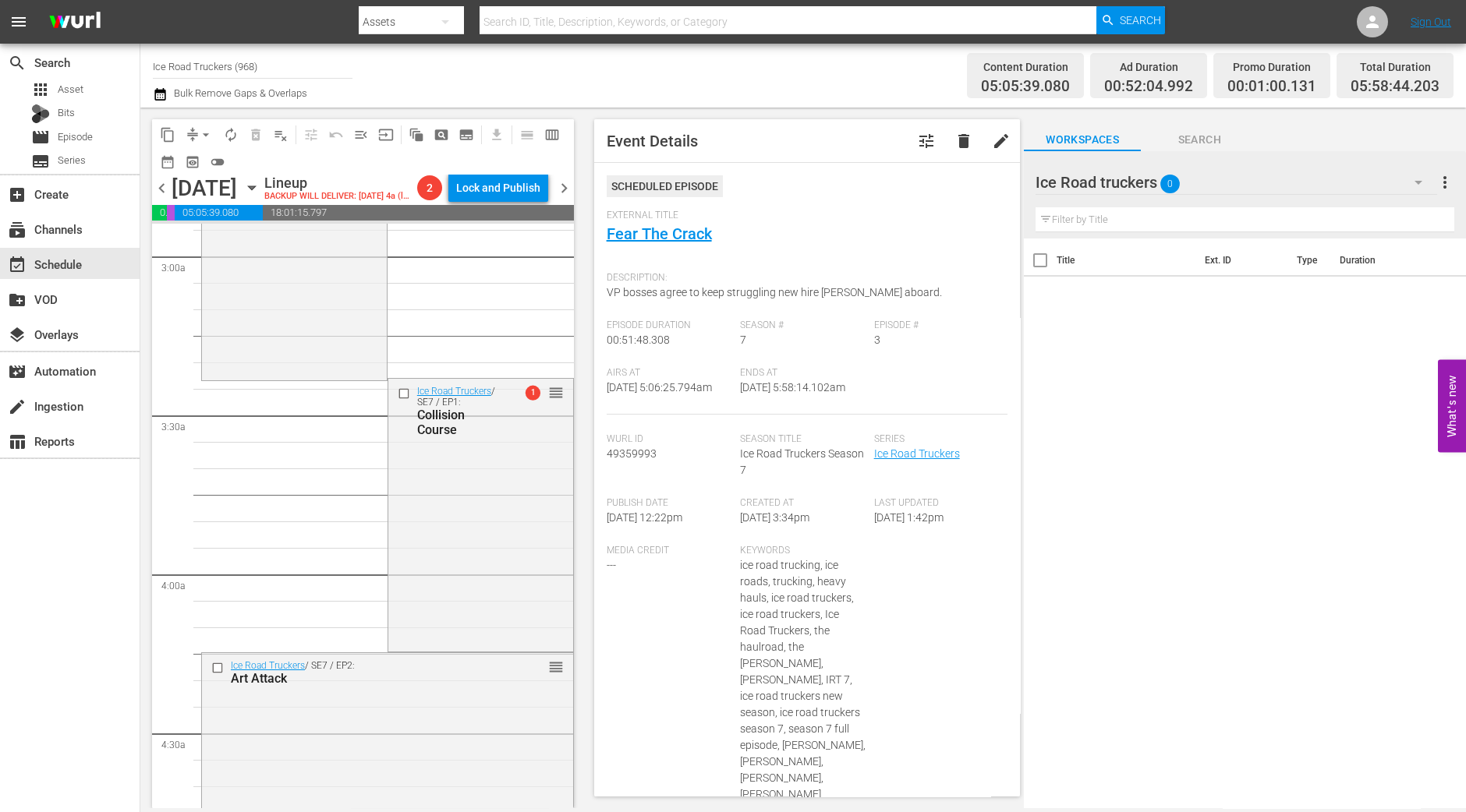
scroll to position [974, 0]
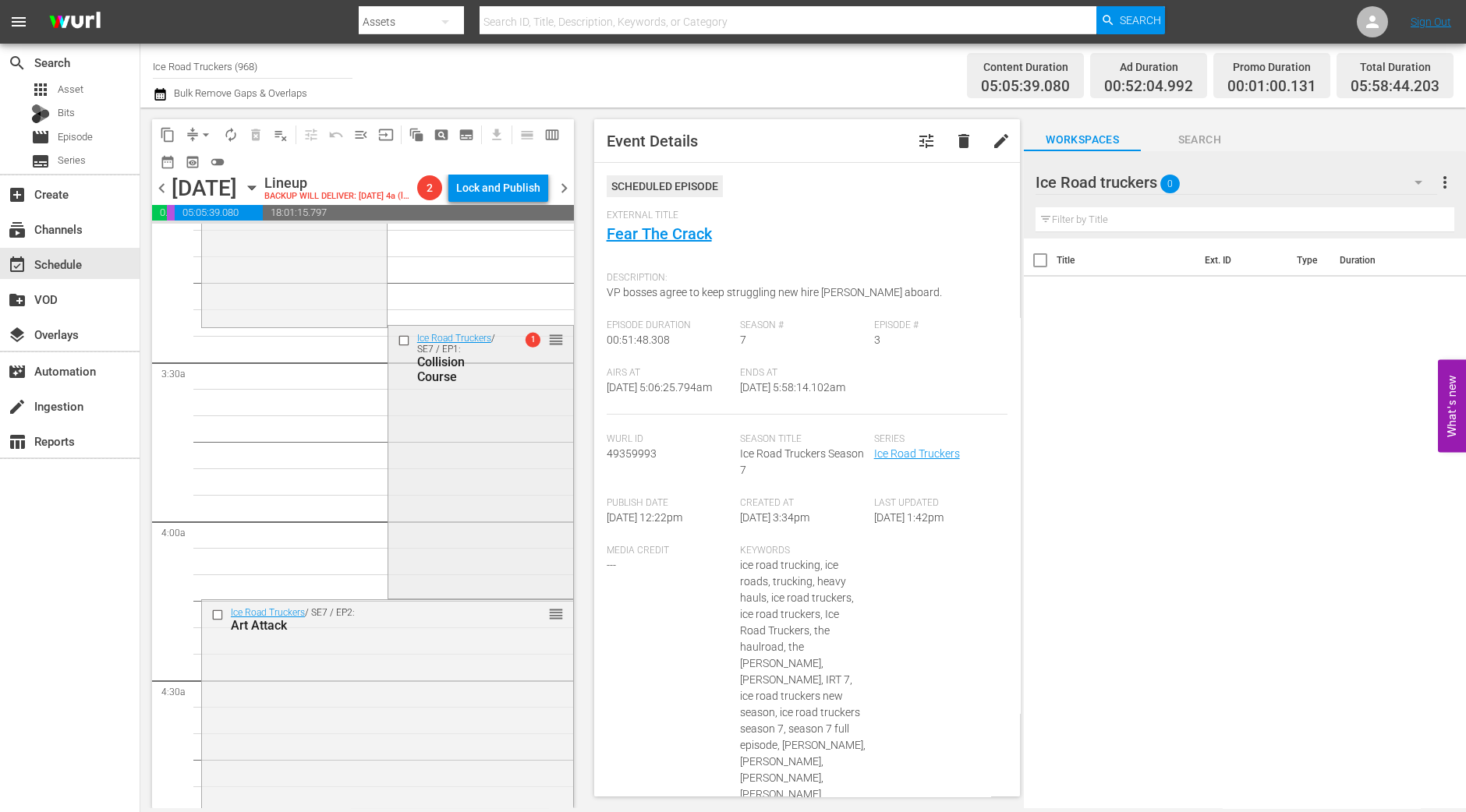
click at [452, 500] on div "Ice Road Truckers / SE7 / EP1: Collision Course 1 reorder" at bounding box center [481, 461] width 185 height 270
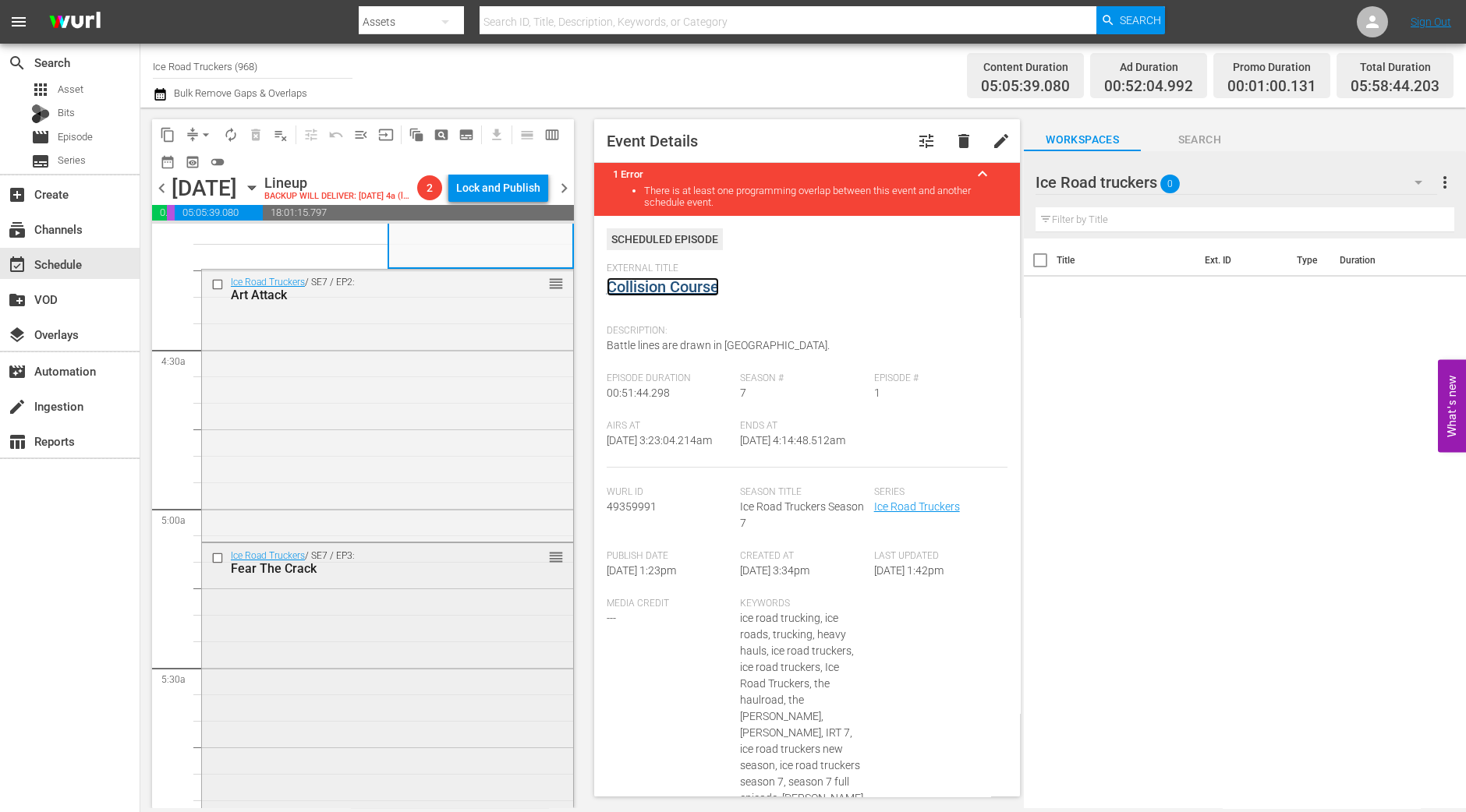
scroll to position [1363, 0]
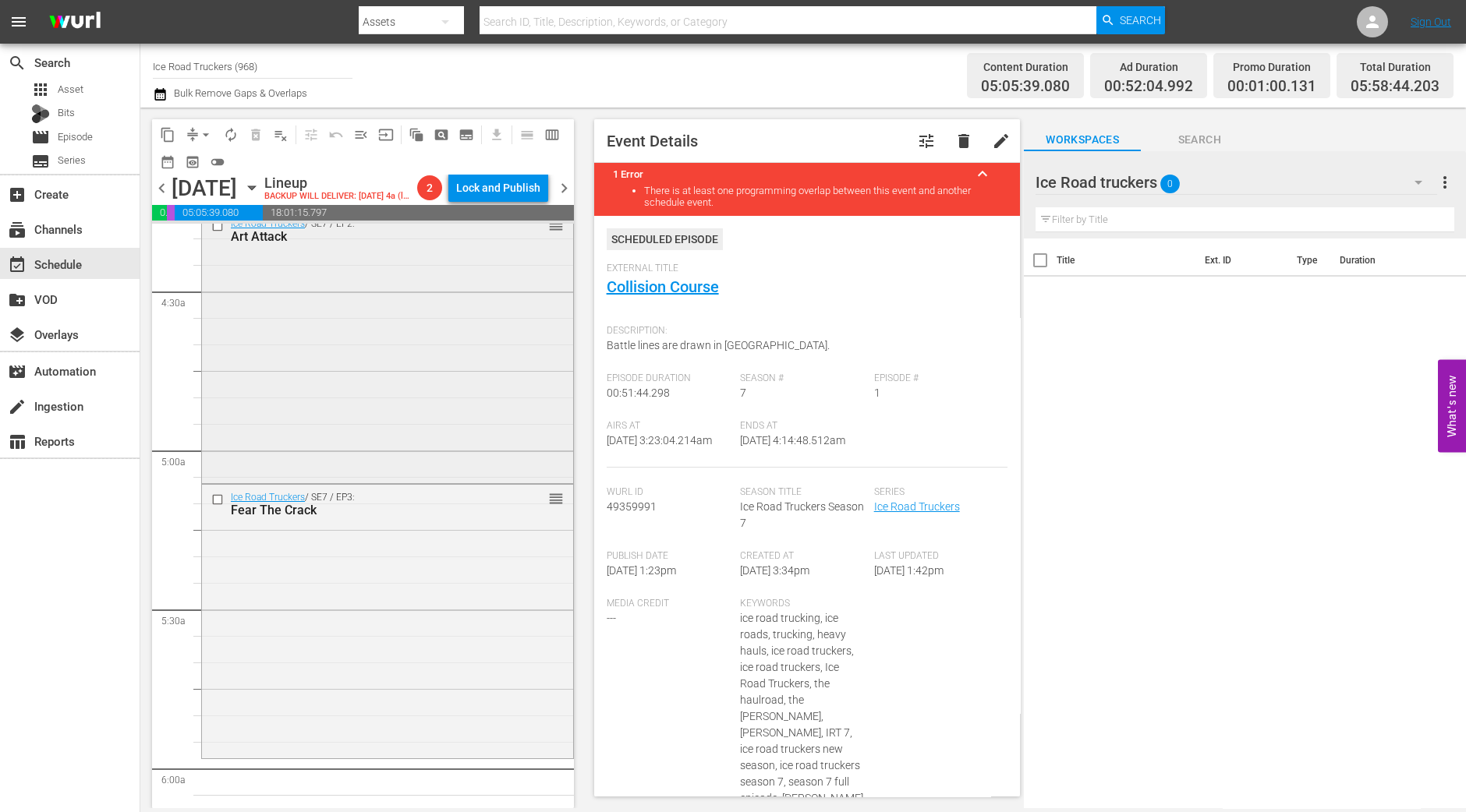
click at [488, 426] on div "Ice Road Truckers / SE7 / EP2: Art Attack reorder" at bounding box center [387, 346] width 371 height 269
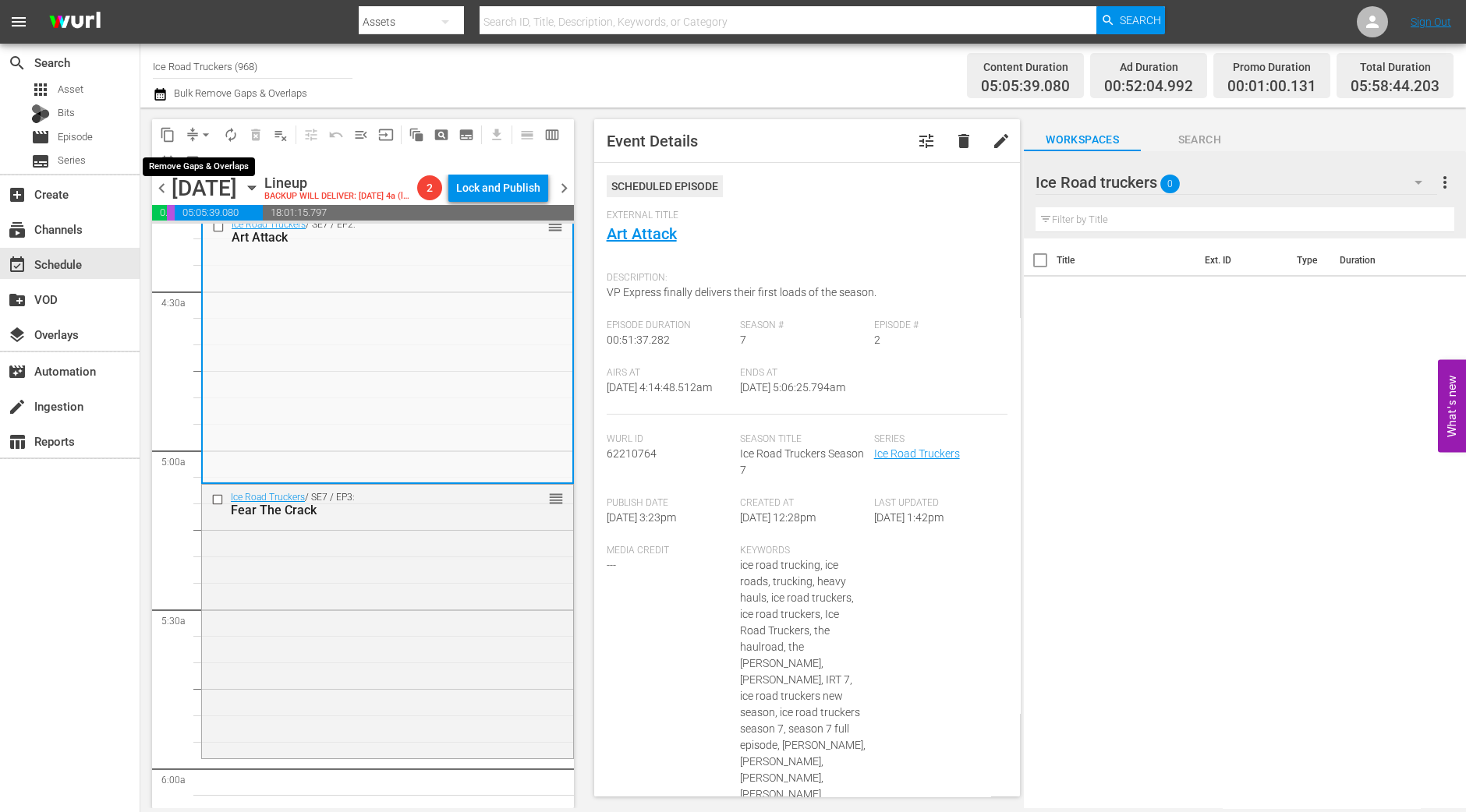
click at [195, 138] on button "arrow_drop_down" at bounding box center [206, 134] width 25 height 25
click at [230, 165] on li "Align to Midnight" at bounding box center [206, 166] width 164 height 25
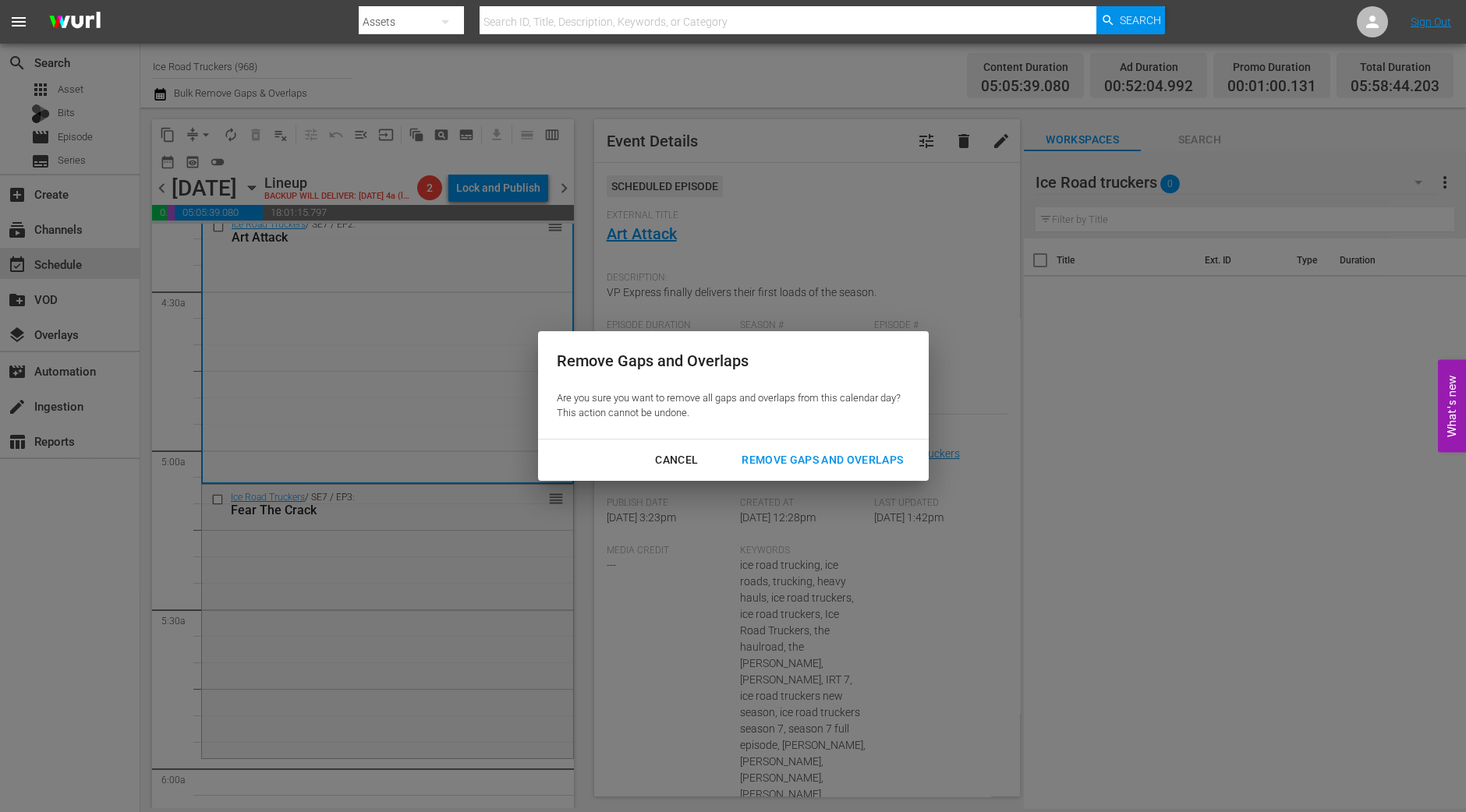
click at [860, 468] on div "Remove Gaps and Overlaps" at bounding box center [821, 460] width 186 height 20
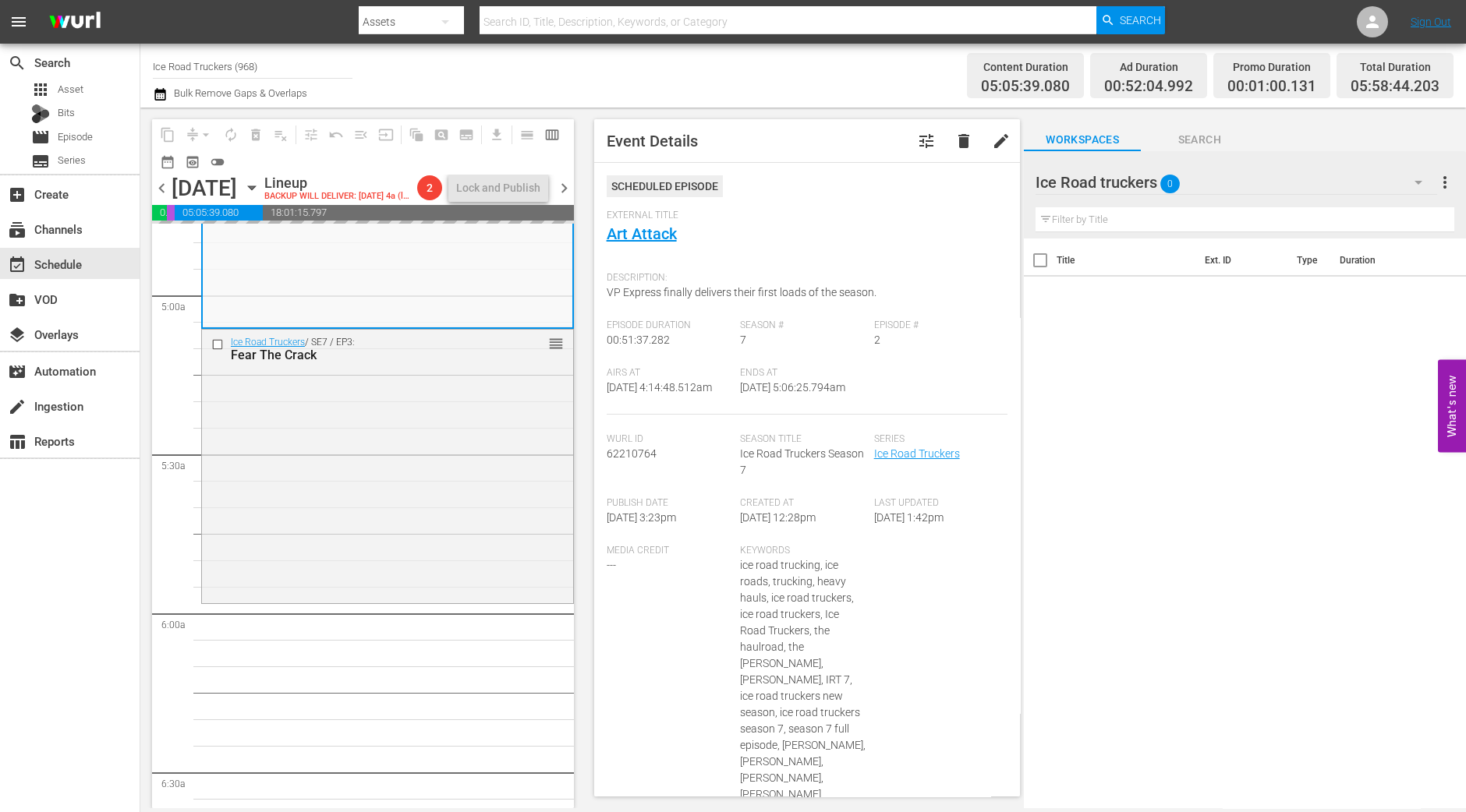
scroll to position [1656, 0]
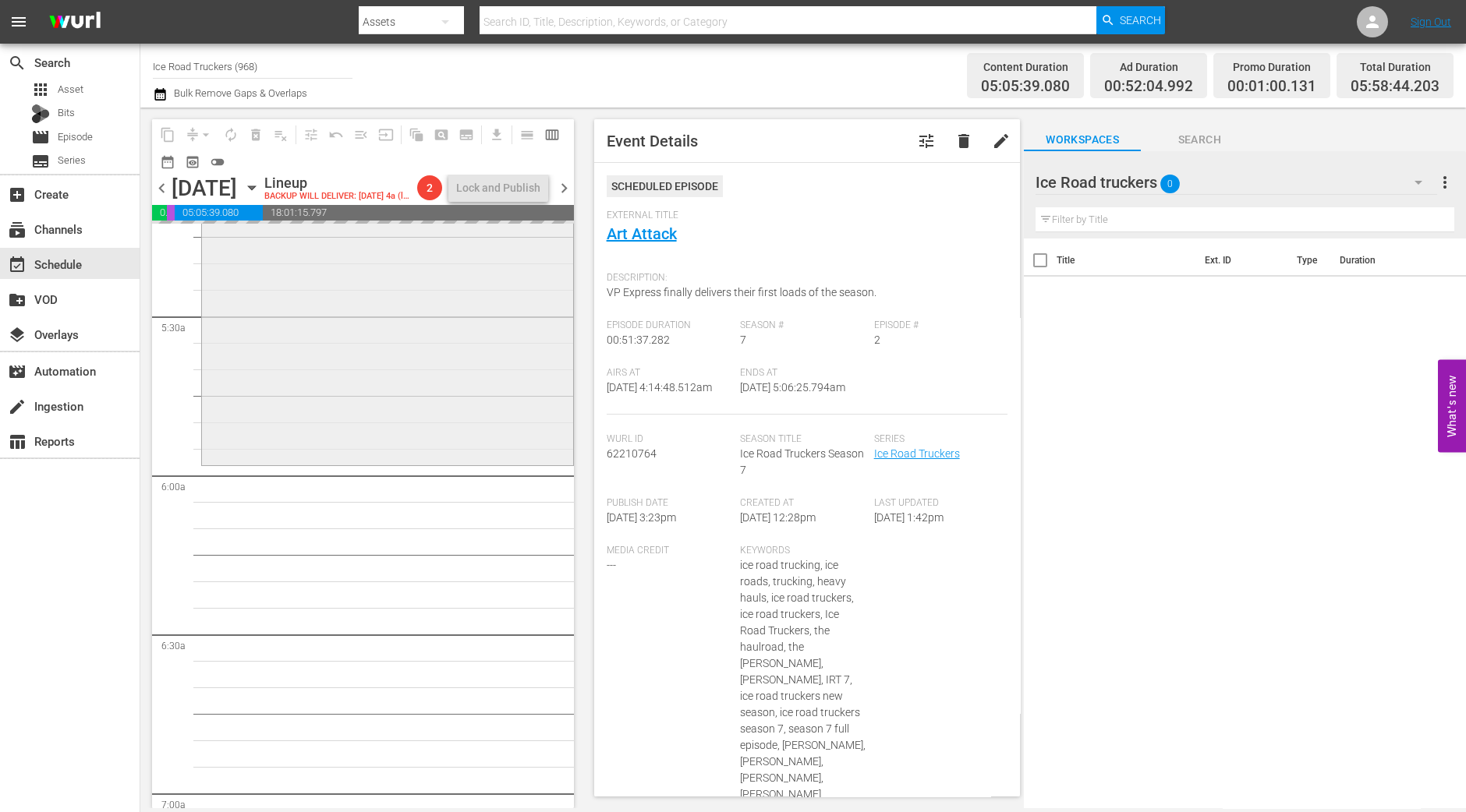
click at [479, 430] on div "Ice Road Truckers / SE7 / EP3: Fear The Crack reorder" at bounding box center [387, 327] width 371 height 270
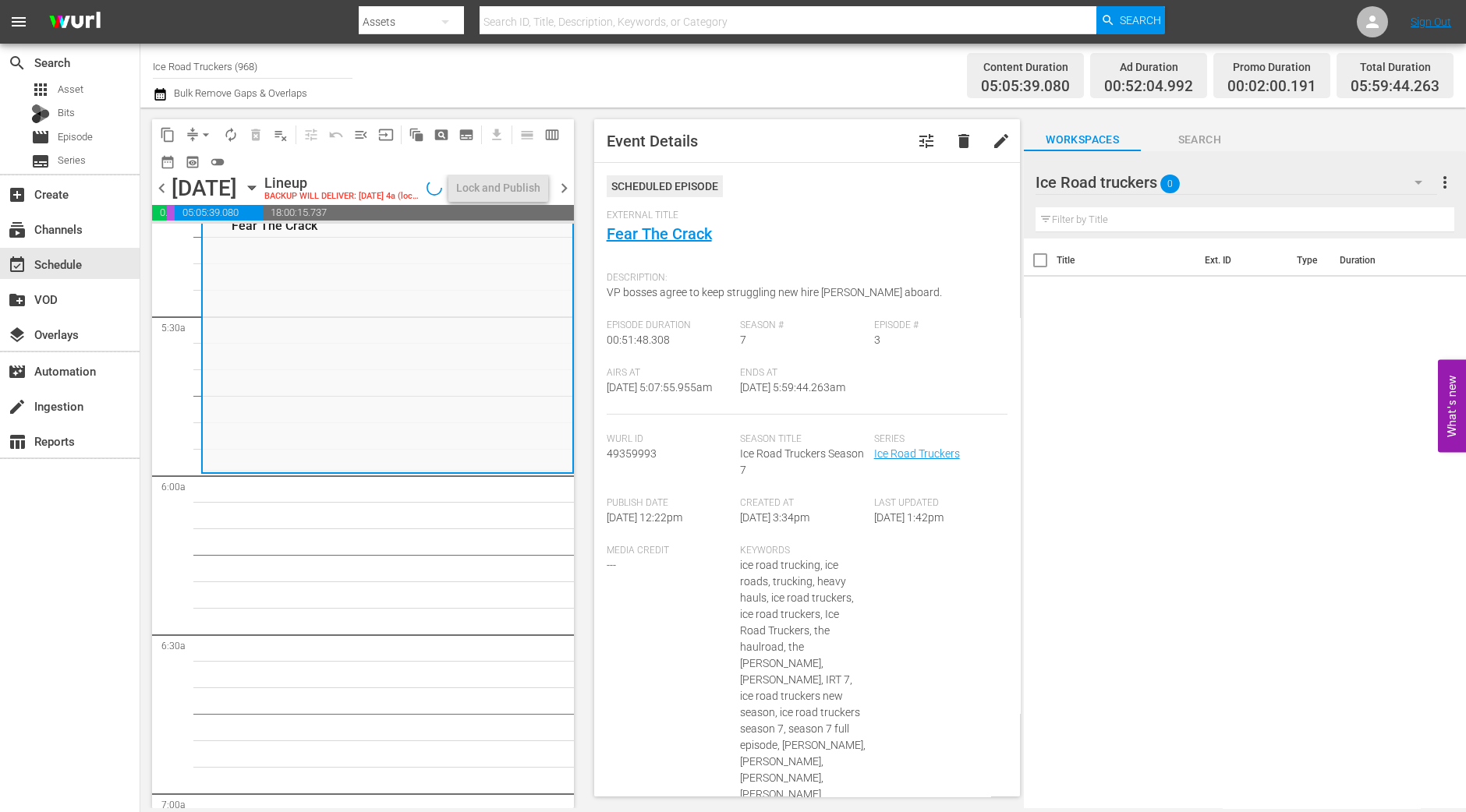
scroll to position [1683, 0]
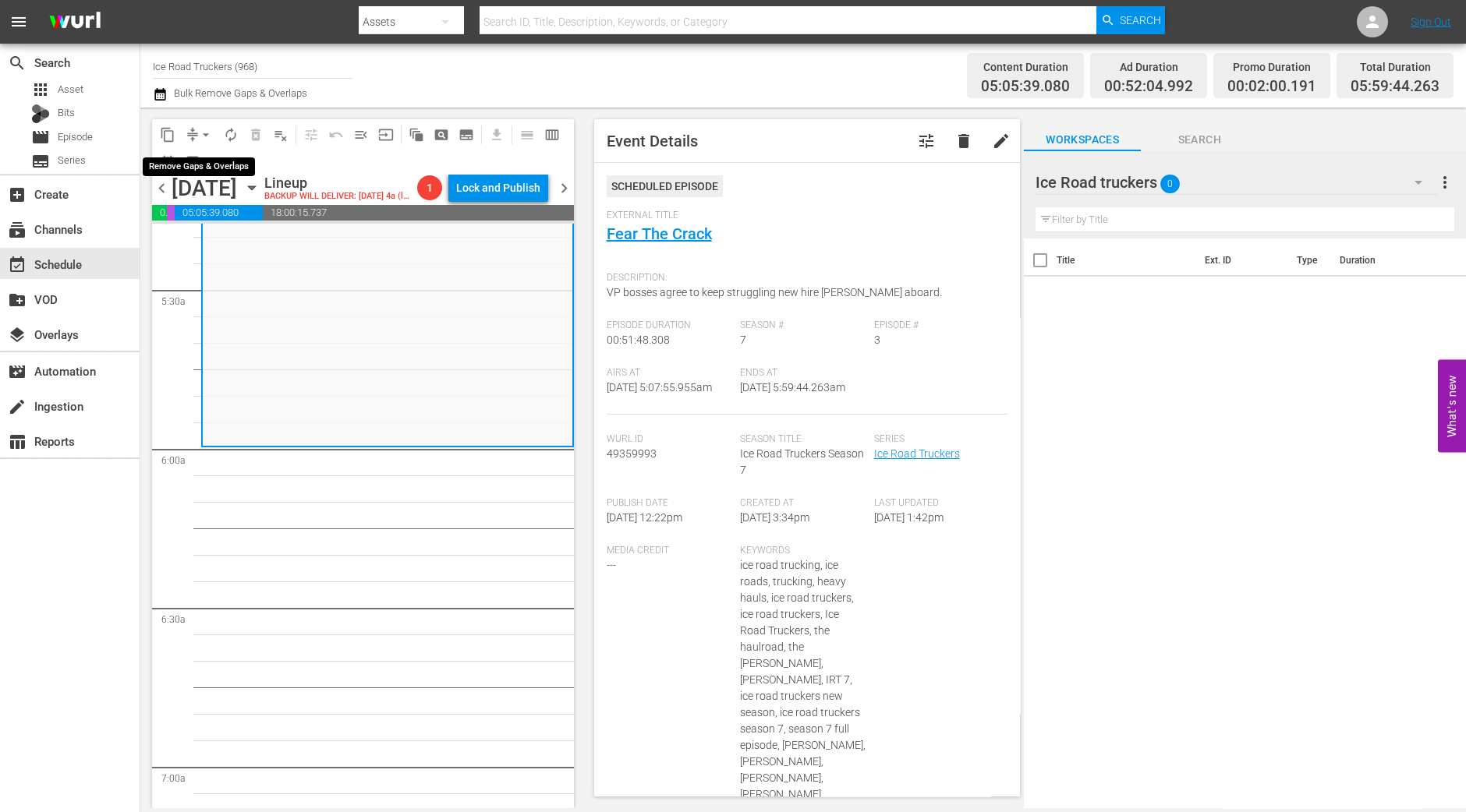
click at [198, 132] on span "arrow_drop_down" at bounding box center [206, 135] width 15 height 15
click at [211, 157] on li "Align to Midnight" at bounding box center [206, 166] width 164 height 25
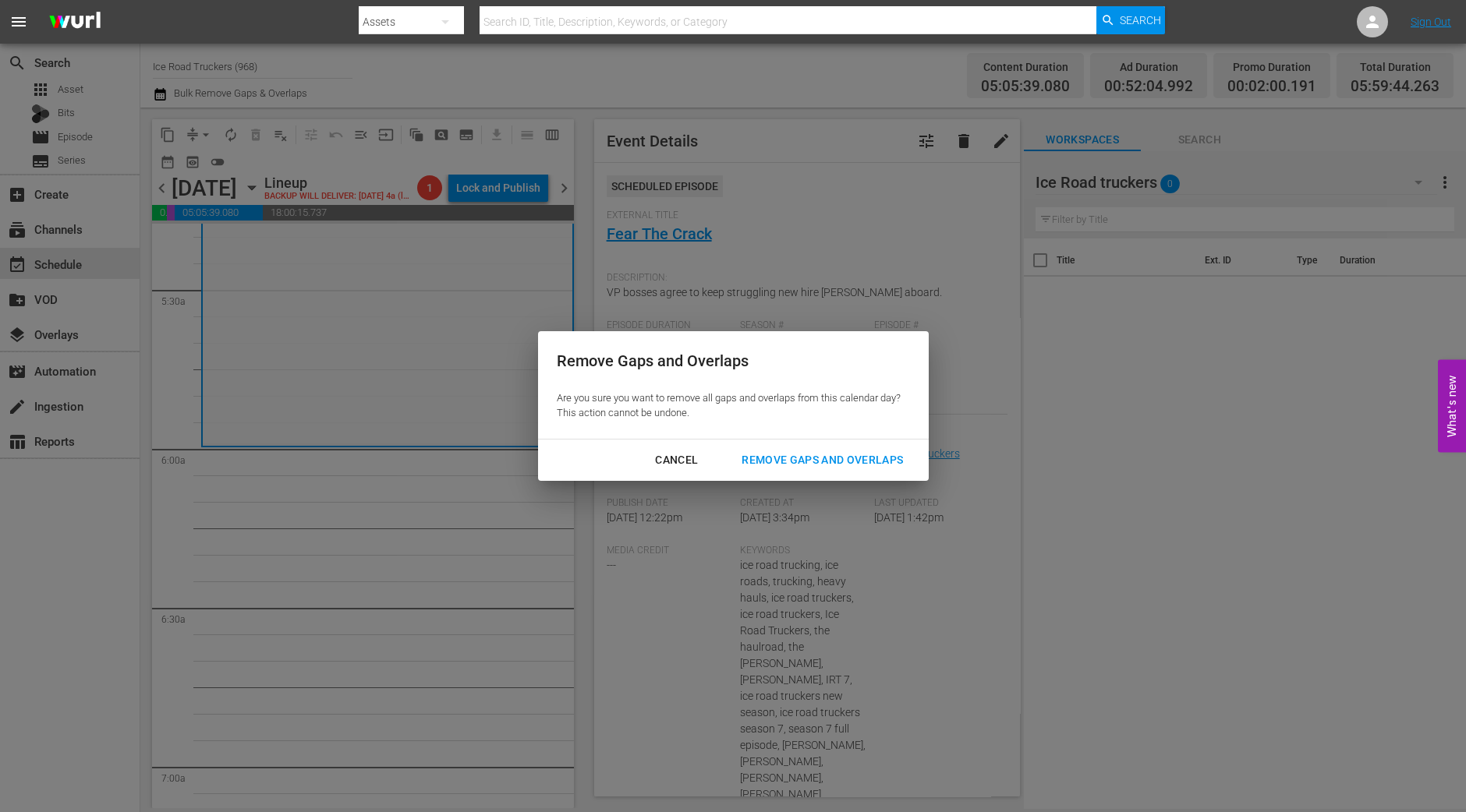
click at [858, 465] on div "Remove Gaps and Overlaps" at bounding box center [821, 460] width 186 height 20
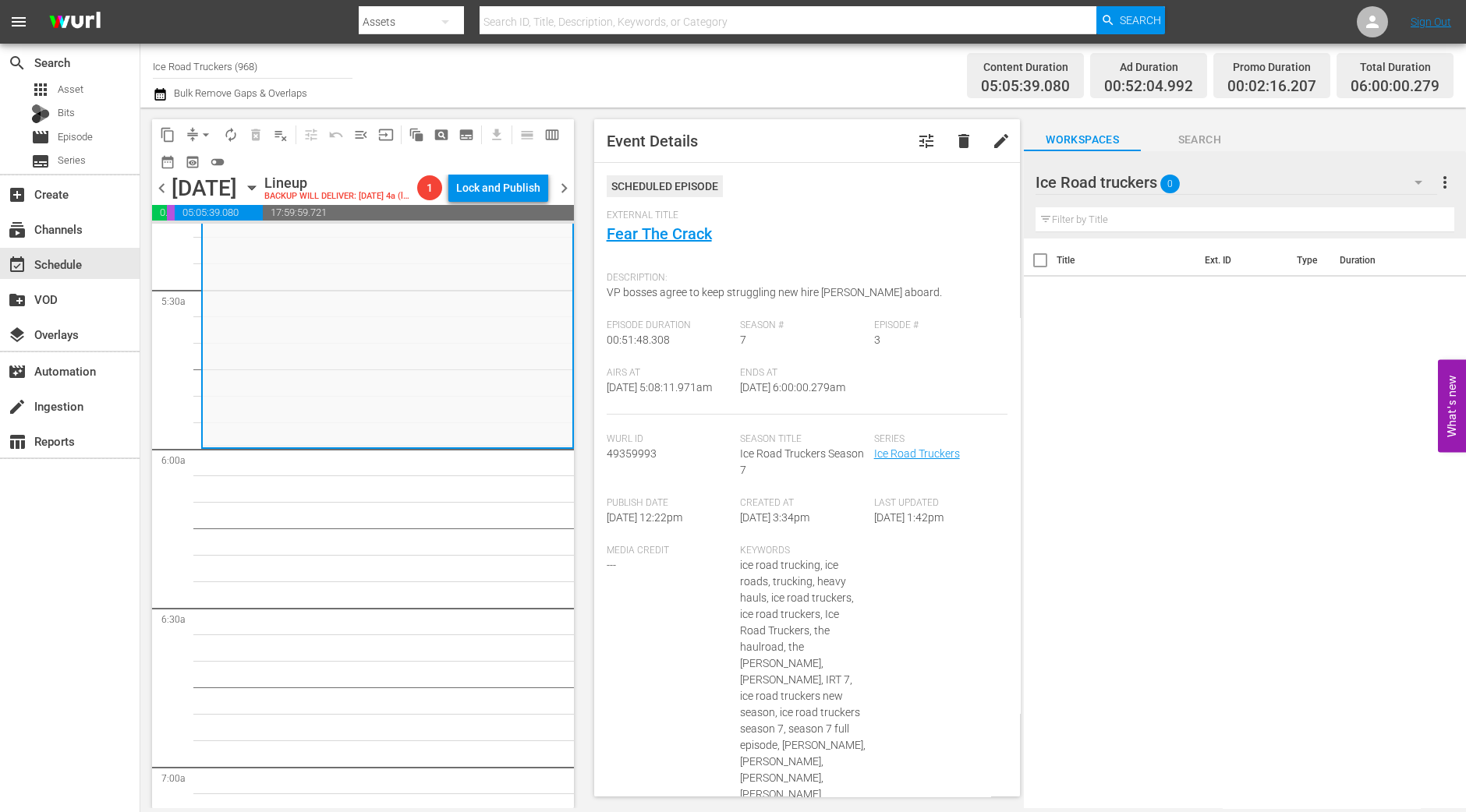
click at [228, 138] on span "autorenew_outlined" at bounding box center [231, 135] width 15 height 15
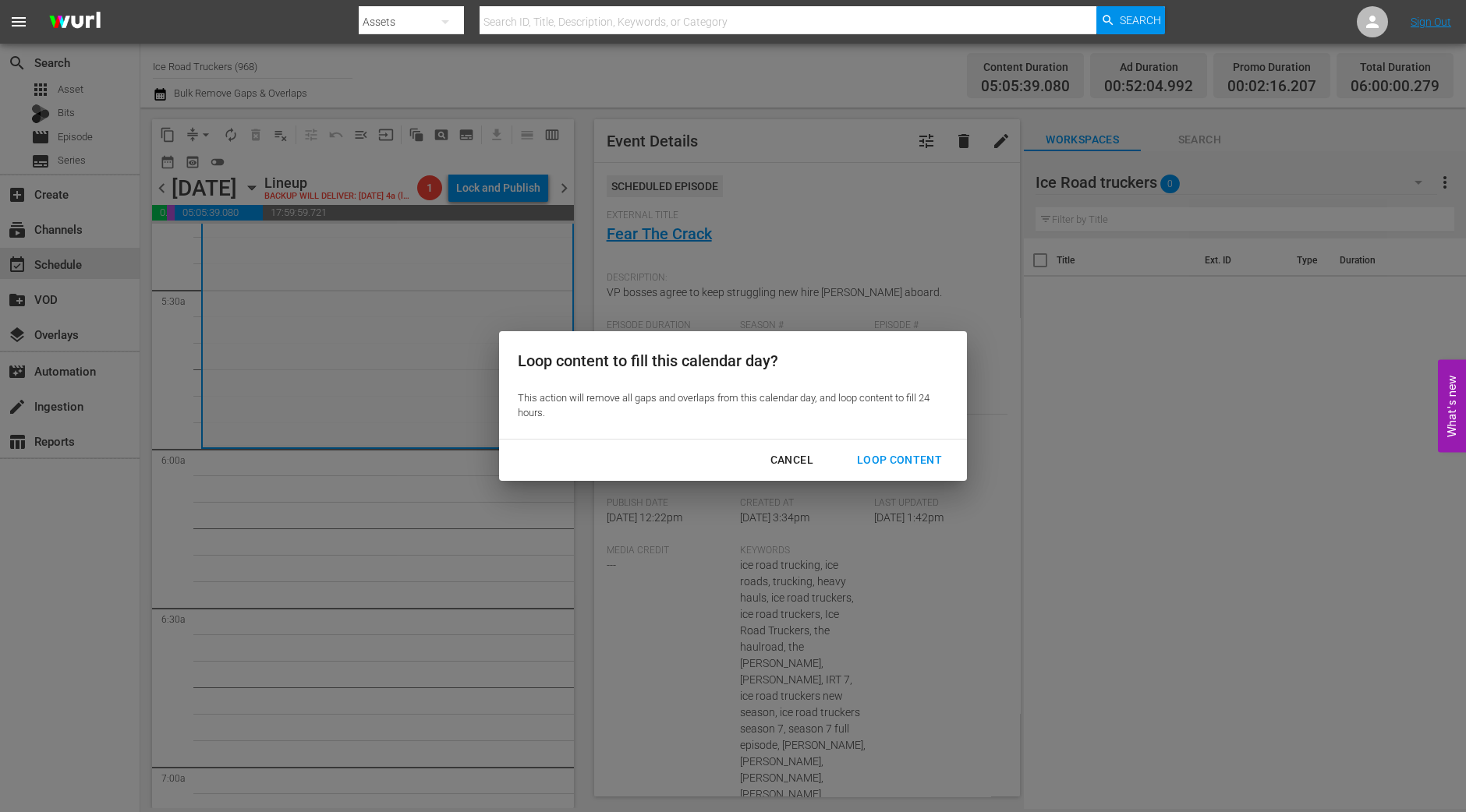
click at [915, 457] on div "Loop Content" at bounding box center [899, 460] width 110 height 20
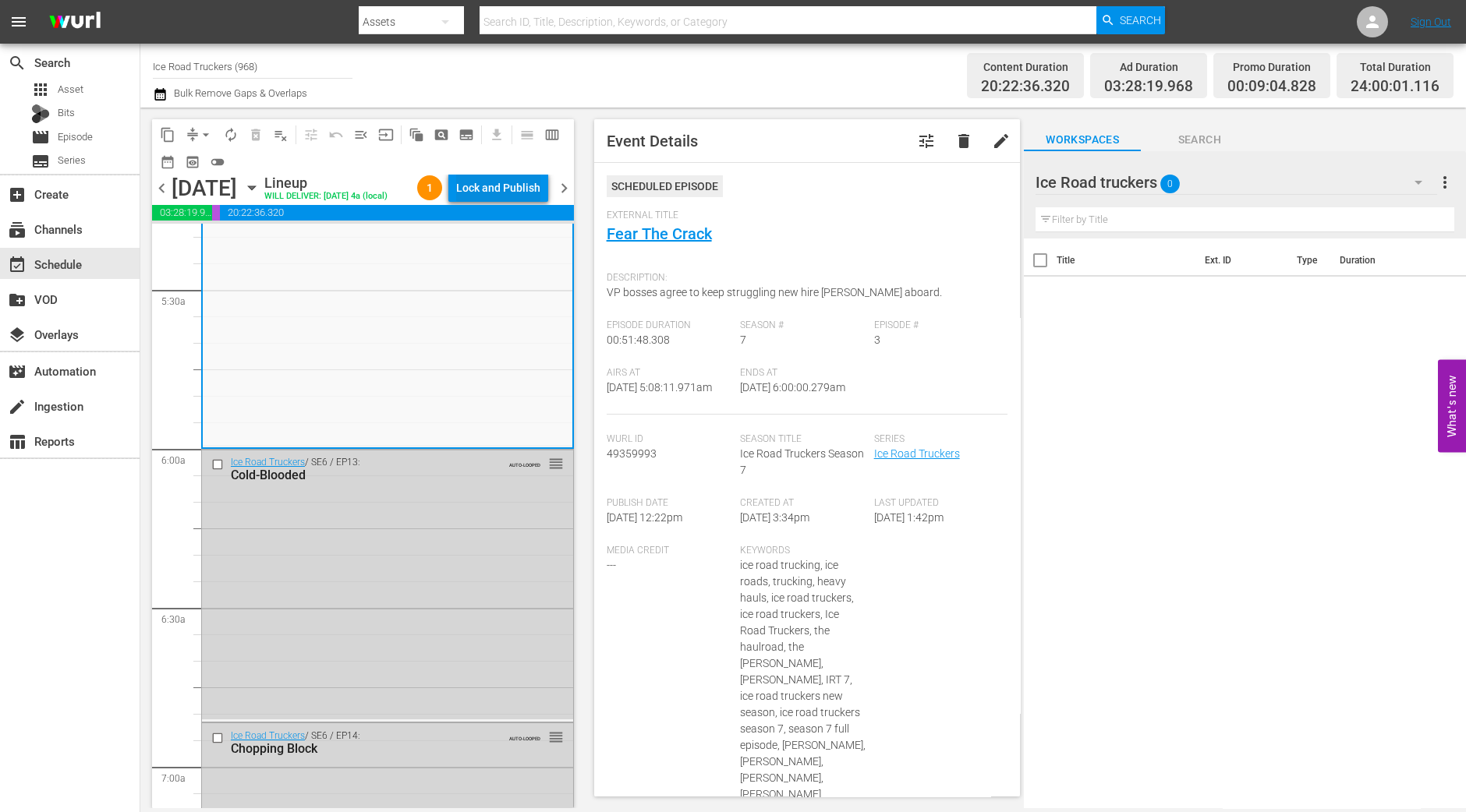
click at [518, 185] on div "Lock and Publish" at bounding box center [498, 188] width 84 height 28
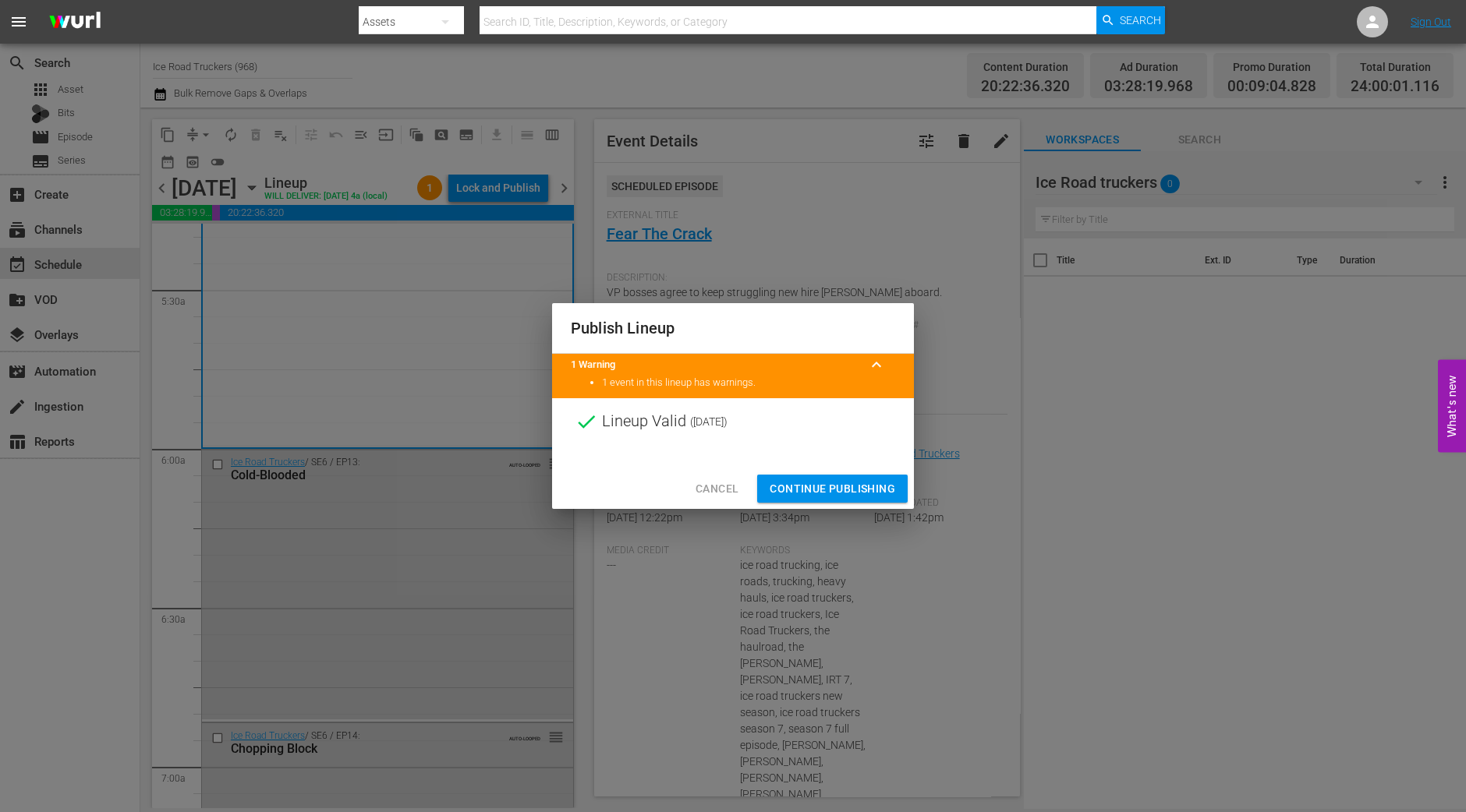
click at [815, 477] on button "Continue Publishing" at bounding box center [832, 489] width 150 height 29
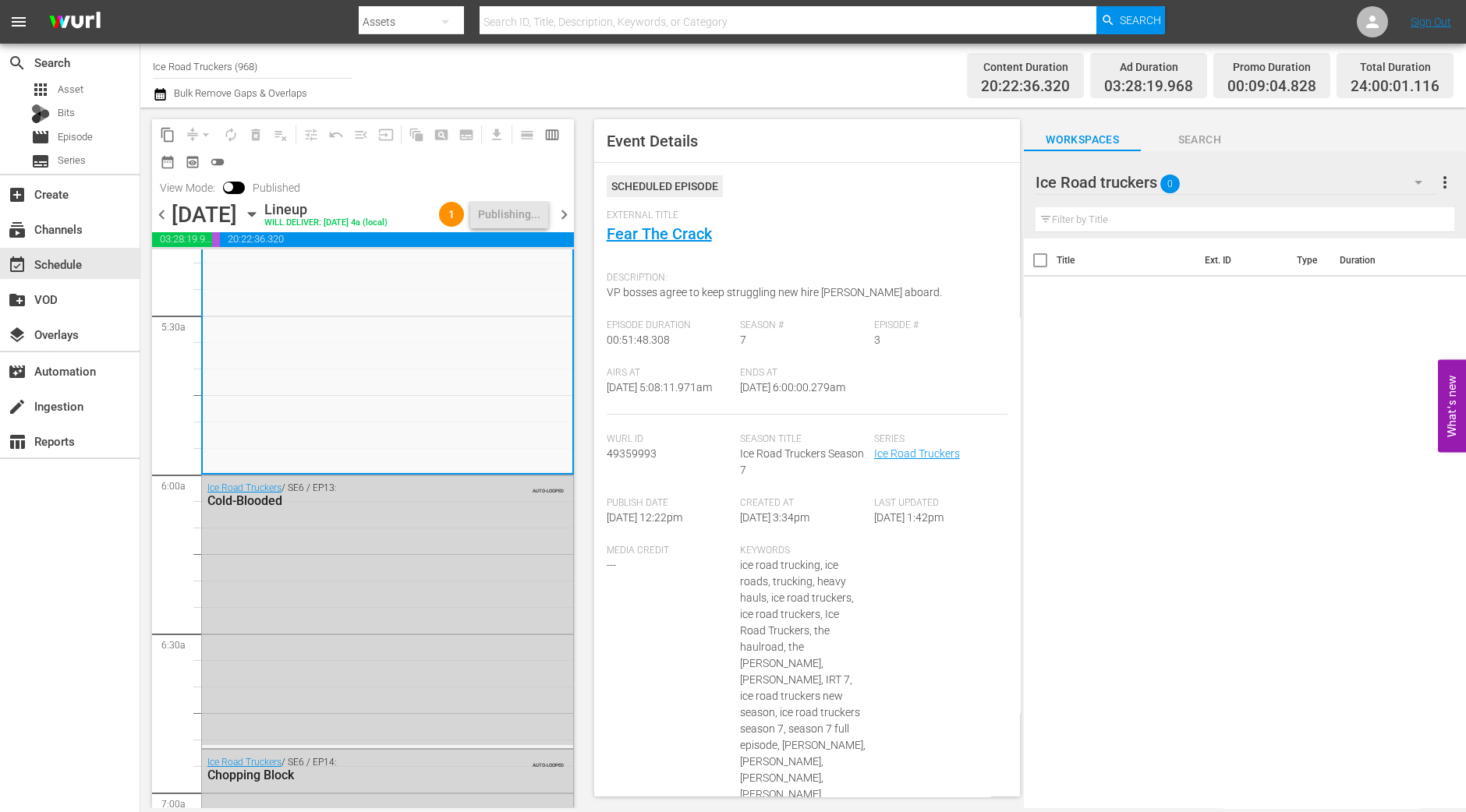
click at [569, 223] on span "chevron_right" at bounding box center [564, 214] width 20 height 20
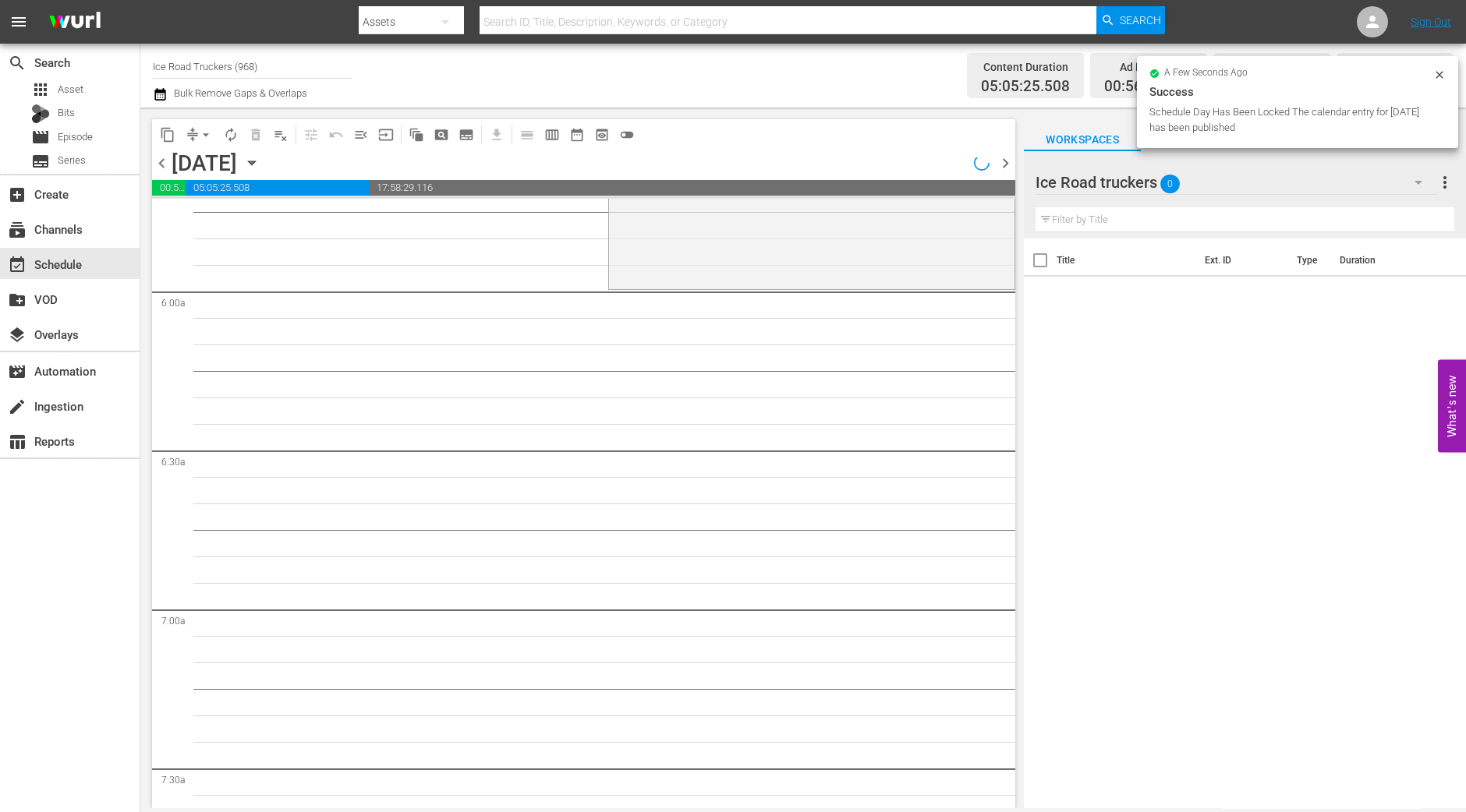
scroll to position [1656, 0]
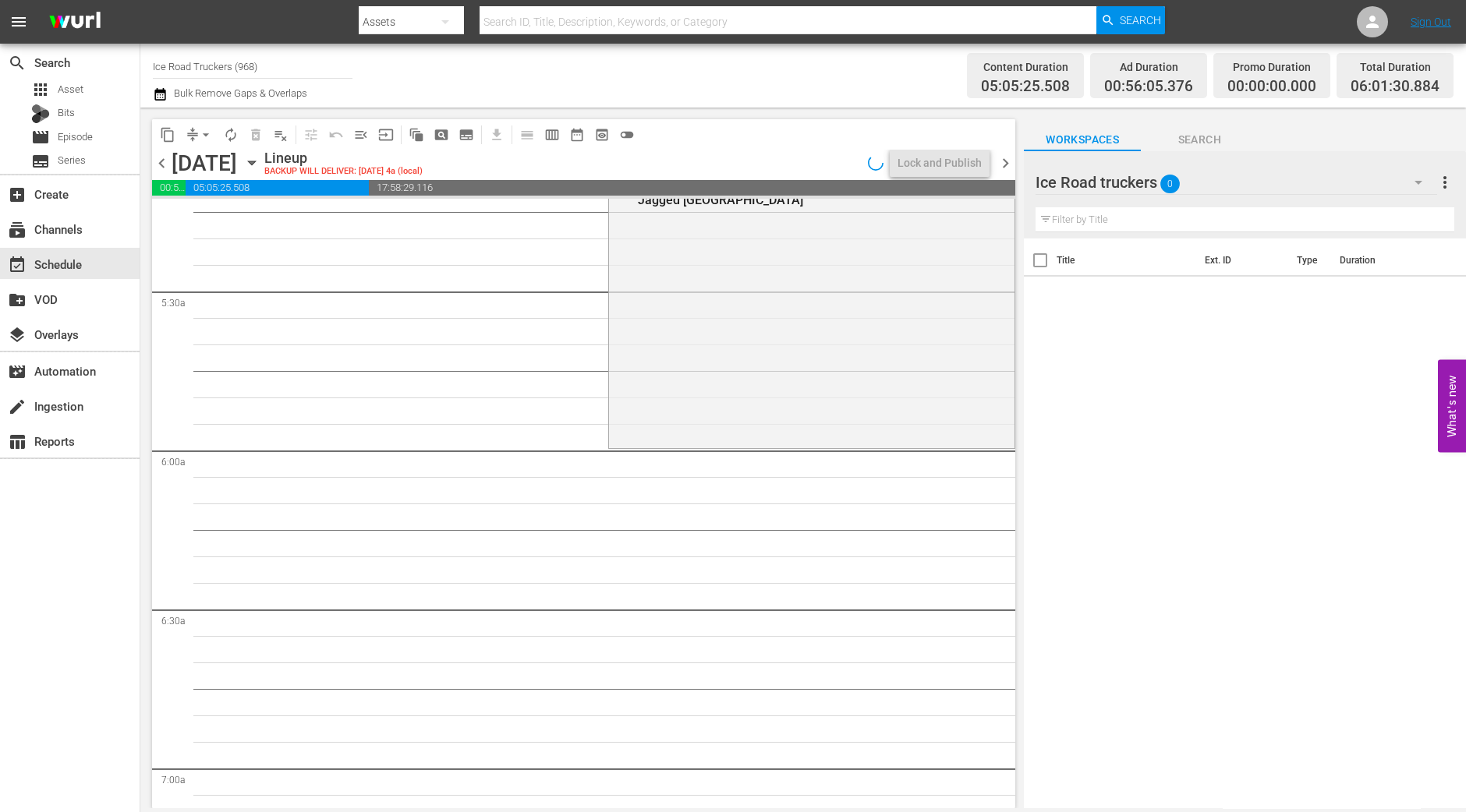
drag, startPoint x: 140, startPoint y: 323, endPoint x: 163, endPoint y: 336, distance: 26.4
click at [140, 323] on div "content_copy compress arrow_drop_down autorenew_outlined delete_forever_outline…" at bounding box center [579, 458] width 878 height 701
click at [736, 385] on div "Ice Road Truckers / SE7 / EP10: Jagged Little Hill 1 reorder" at bounding box center [811, 310] width 405 height 270
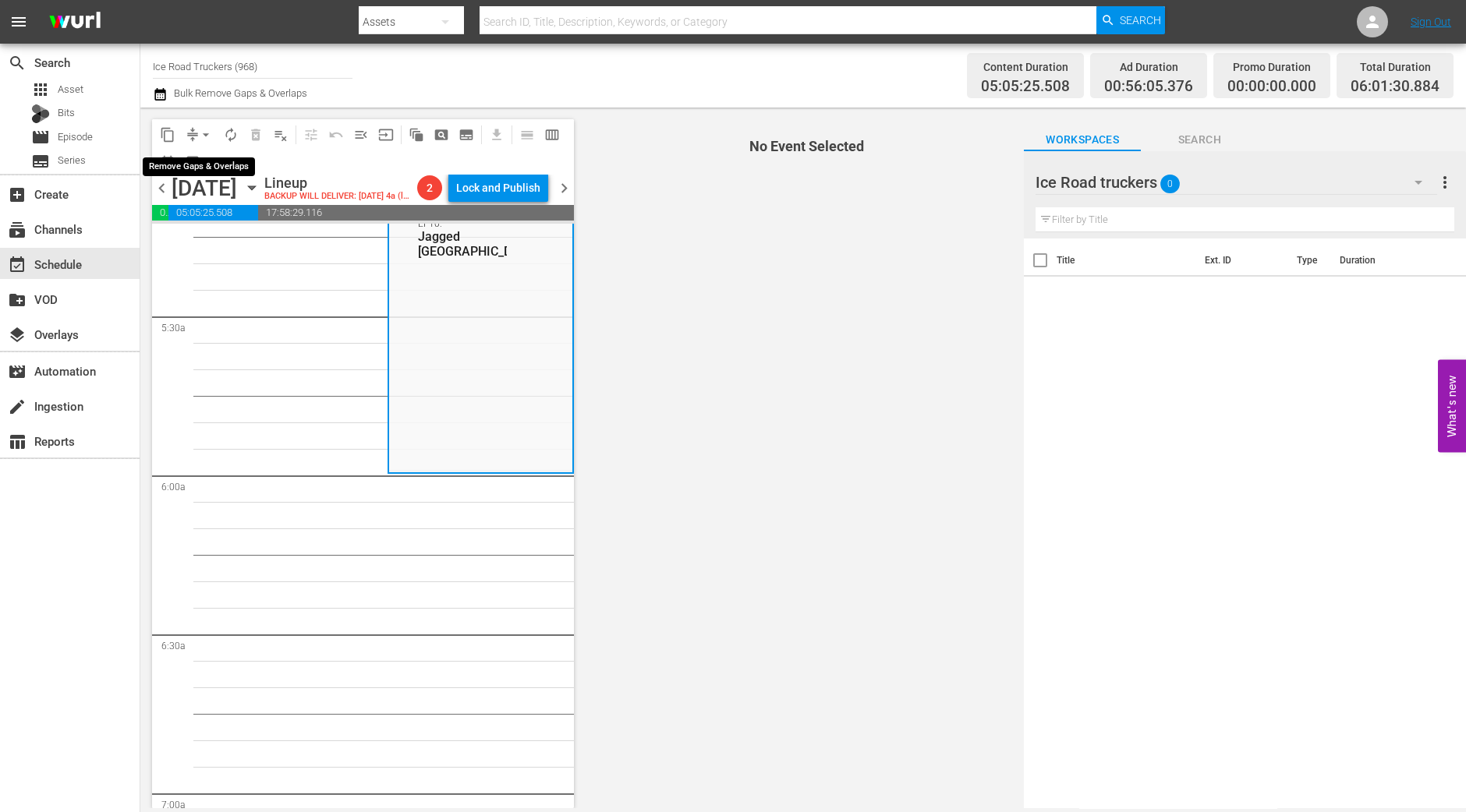
click at [203, 130] on span "arrow_drop_down" at bounding box center [206, 135] width 15 height 15
click at [213, 166] on li "Align to Midnight" at bounding box center [206, 166] width 164 height 25
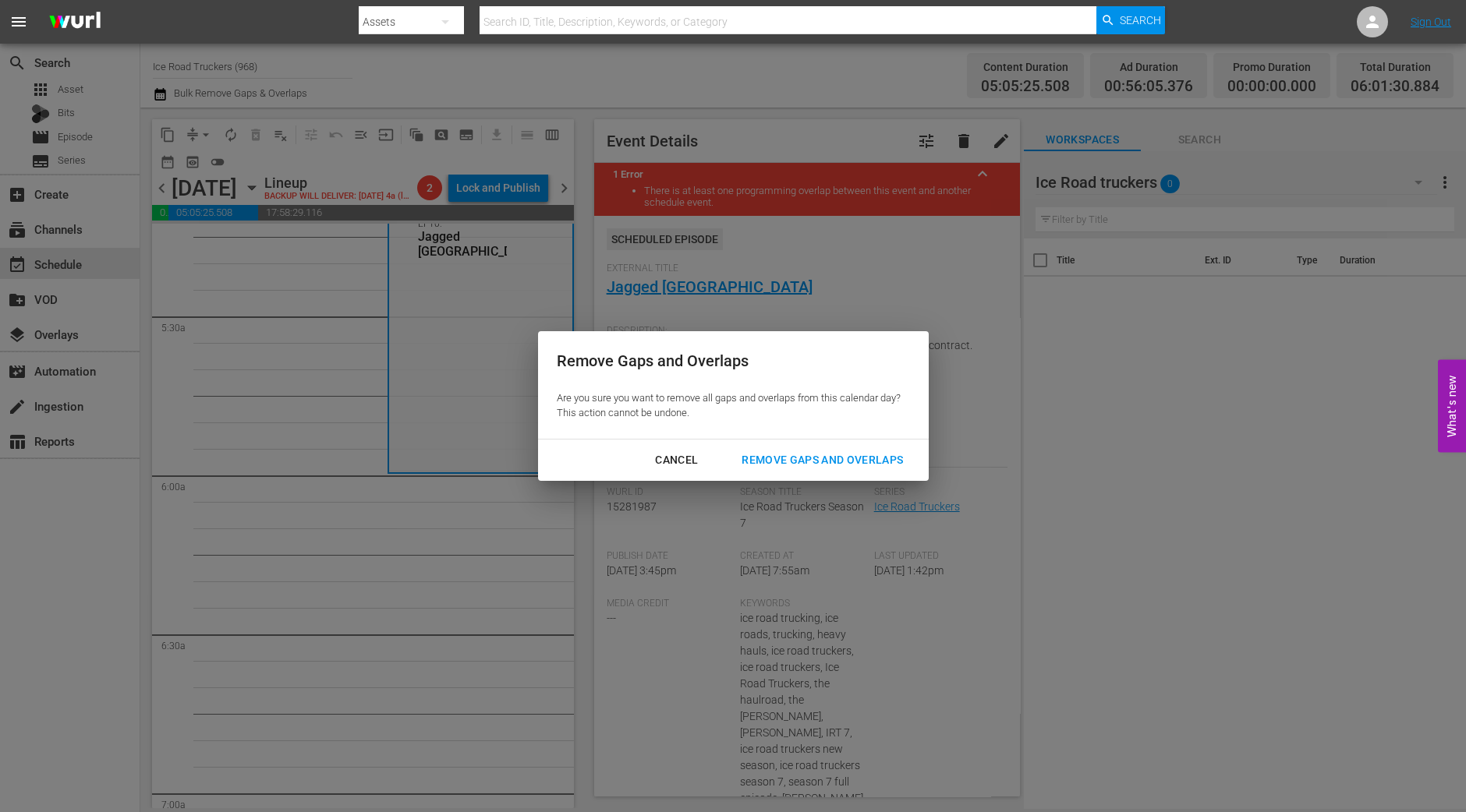
click at [791, 463] on div "Remove Gaps and Overlaps" at bounding box center [821, 460] width 186 height 20
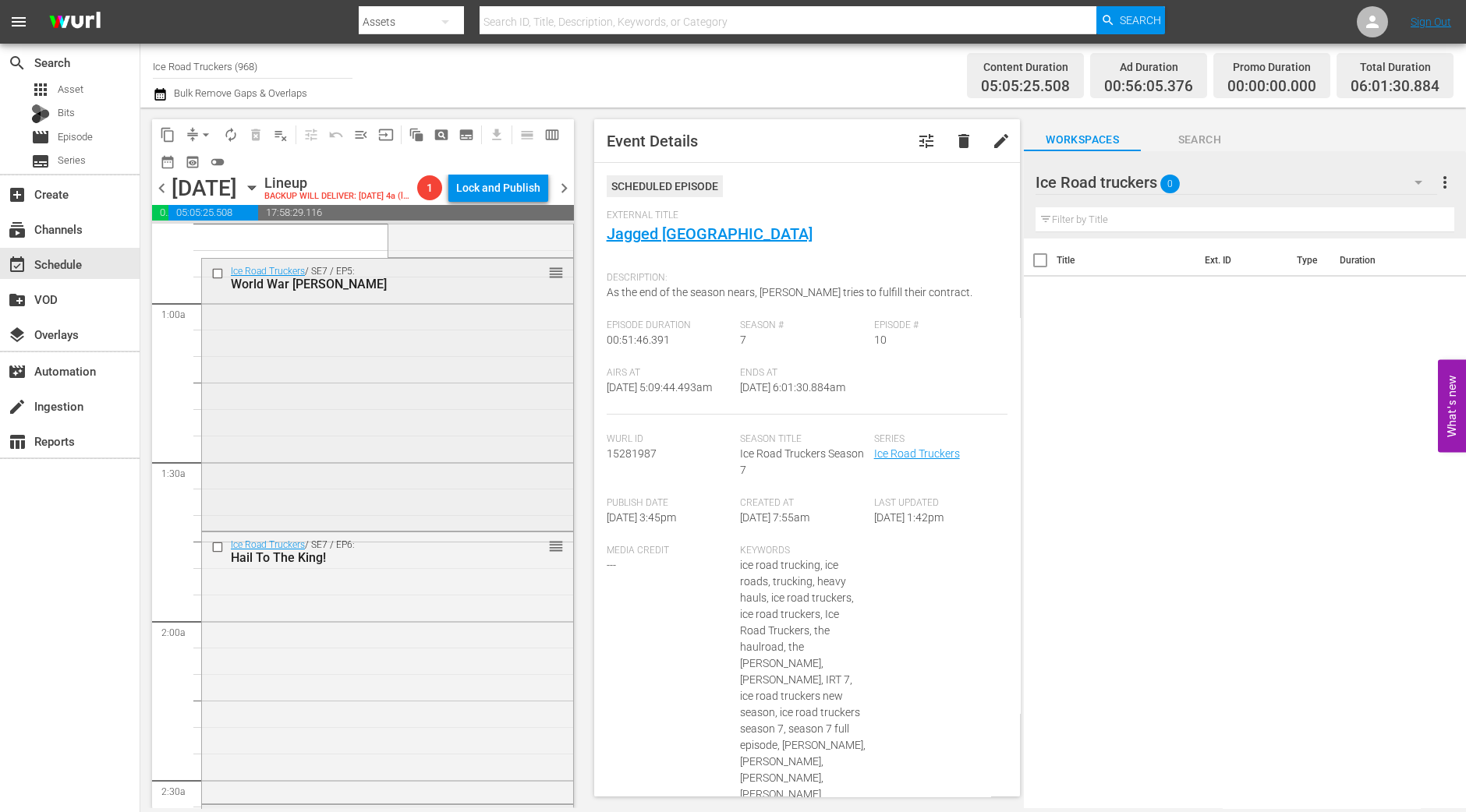
scroll to position [124, 0]
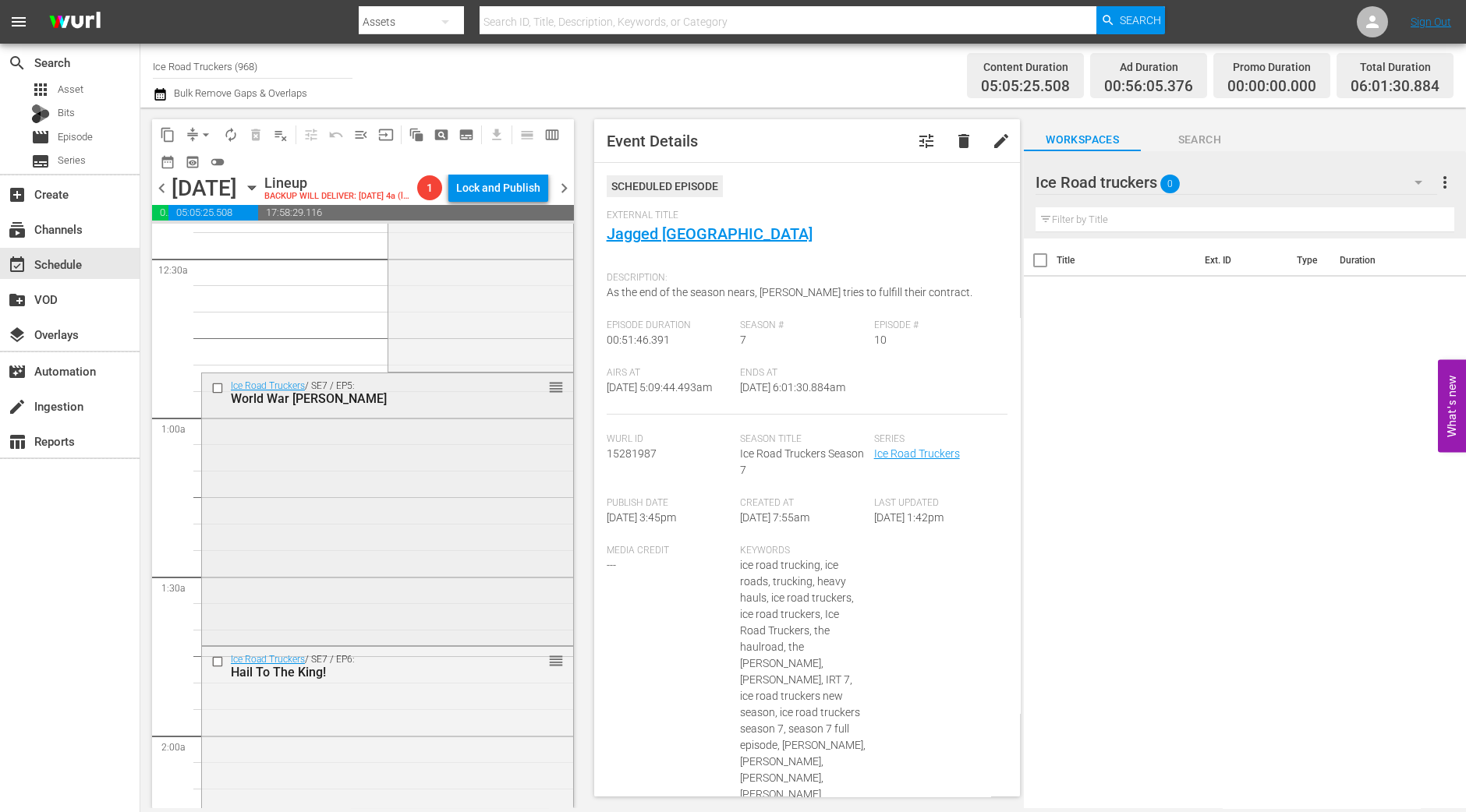
click at [355, 525] on div "Ice Road Truckers / SE7 / EP5: World War Hugh reorder" at bounding box center [387, 508] width 371 height 269
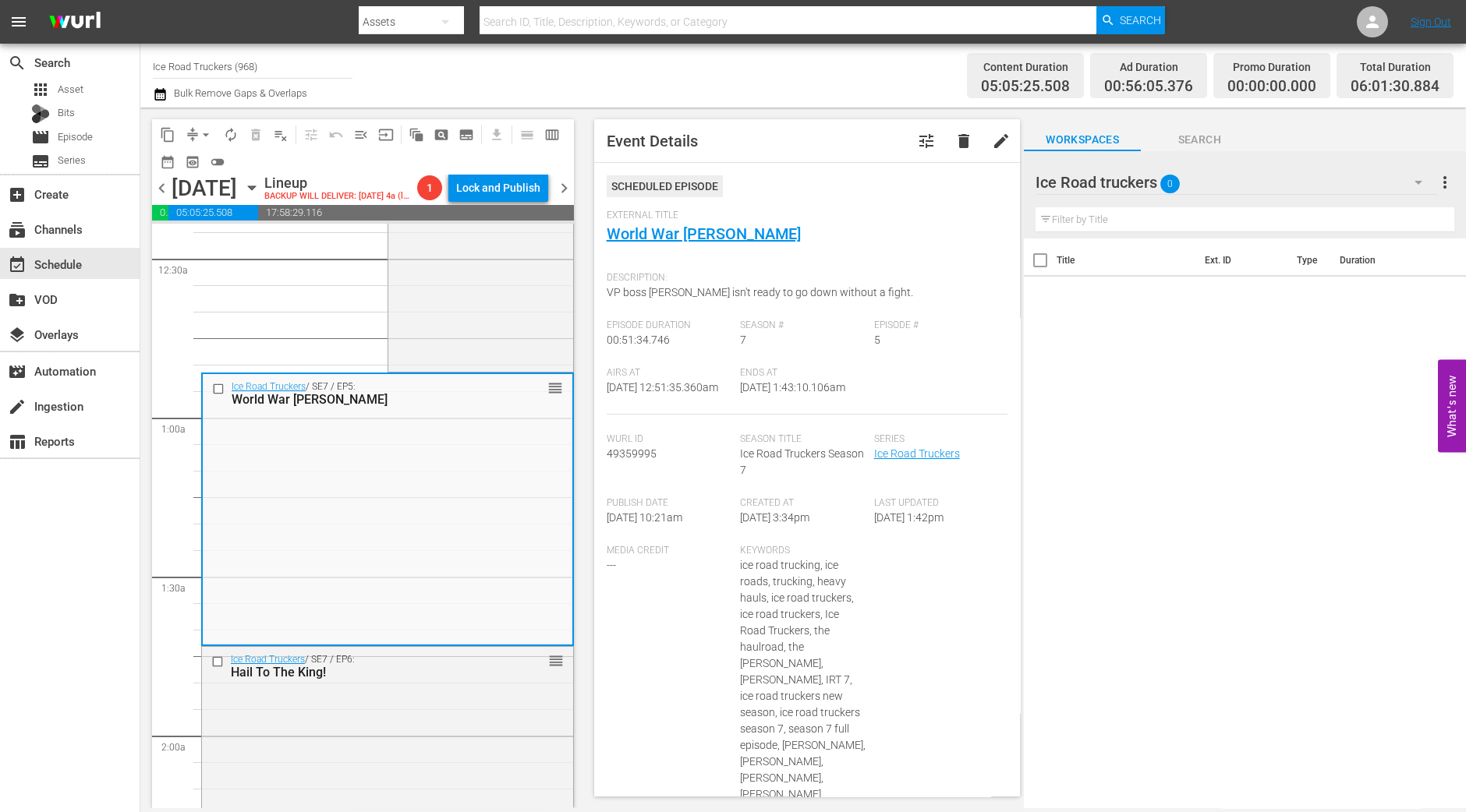
click at [198, 138] on span "arrow_drop_down" at bounding box center [206, 135] width 15 height 15
click at [200, 157] on li "Align to Midnight" at bounding box center [206, 166] width 164 height 25
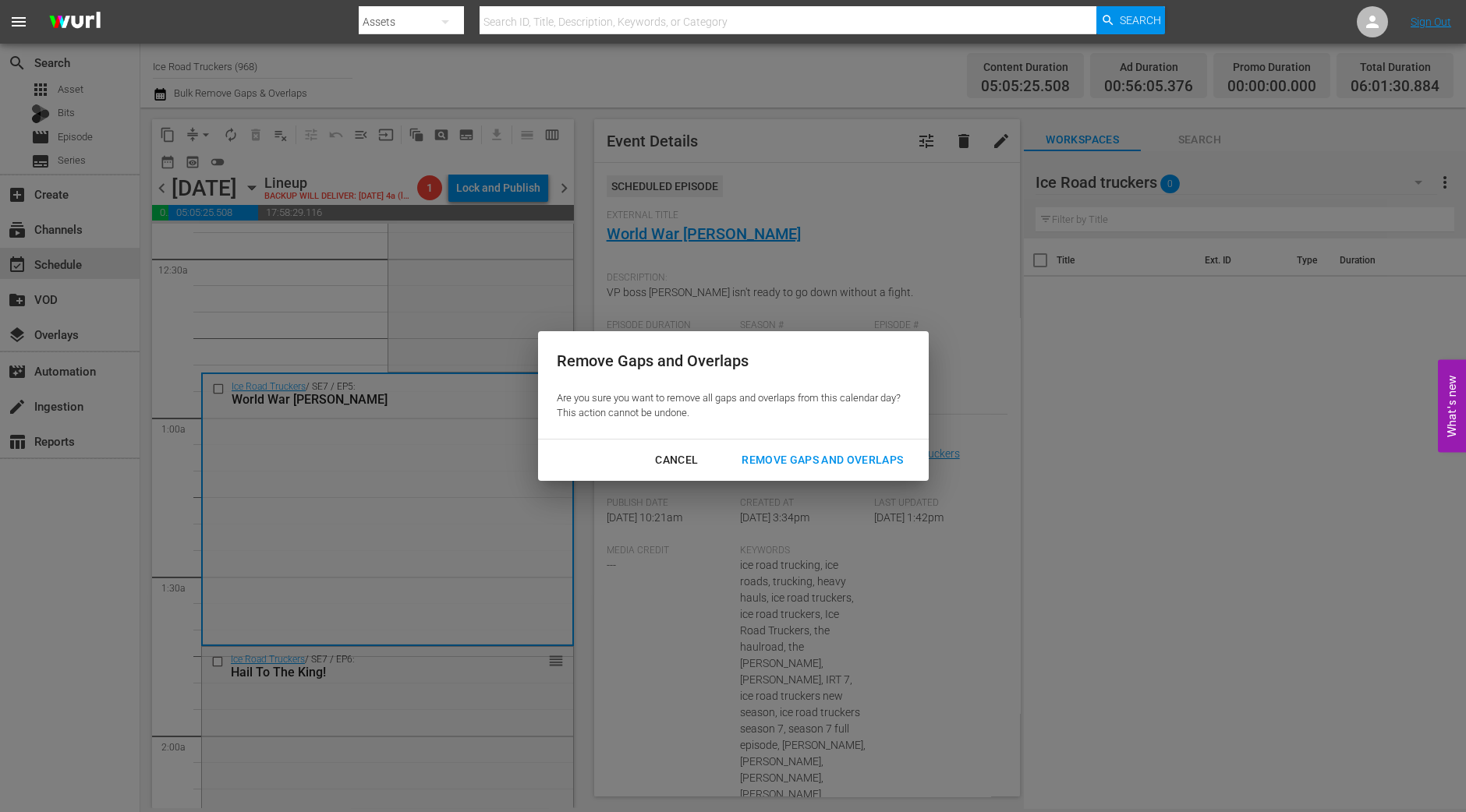
click at [849, 462] on div "Remove Gaps and Overlaps" at bounding box center [821, 460] width 186 height 20
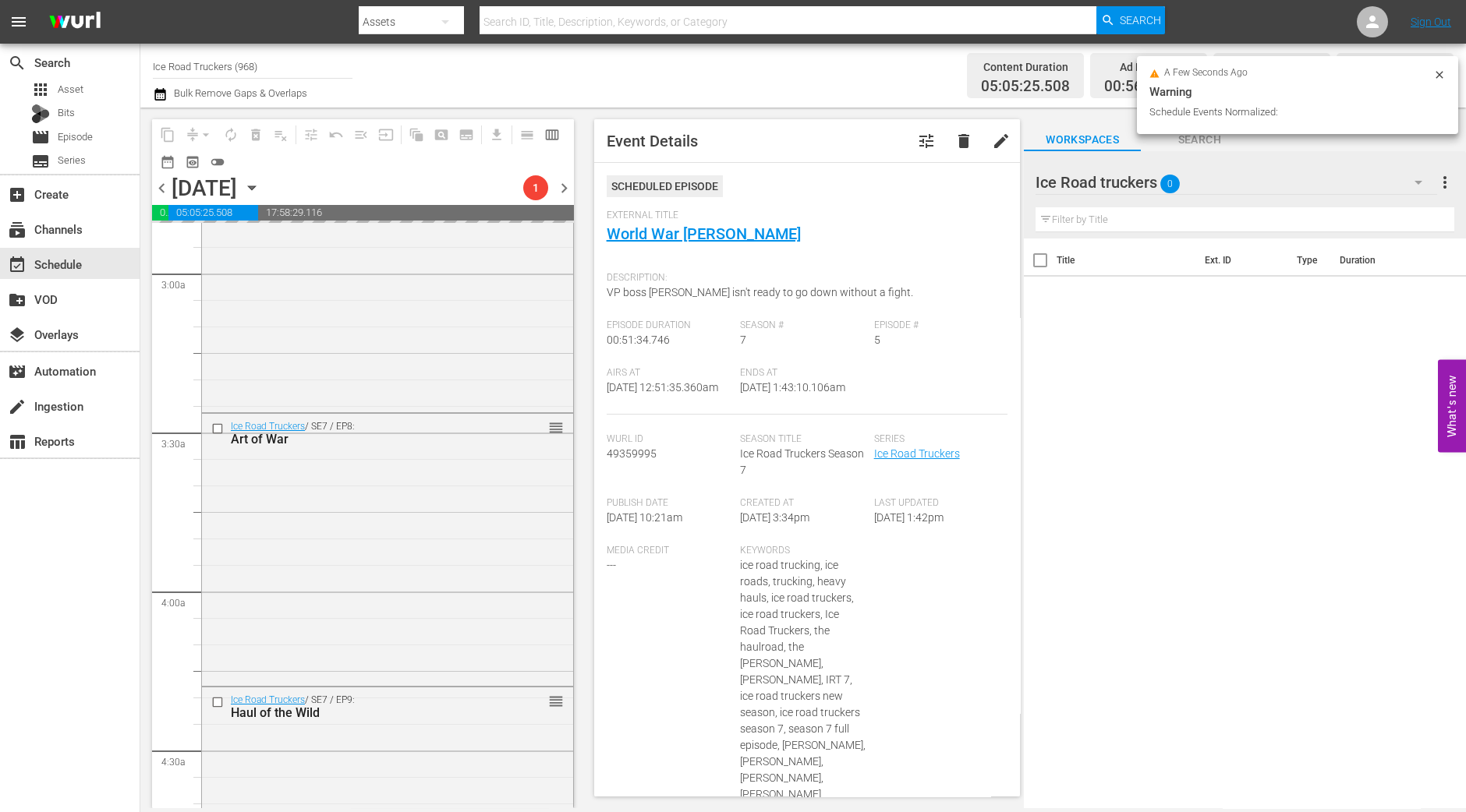
scroll to position [1390, 0]
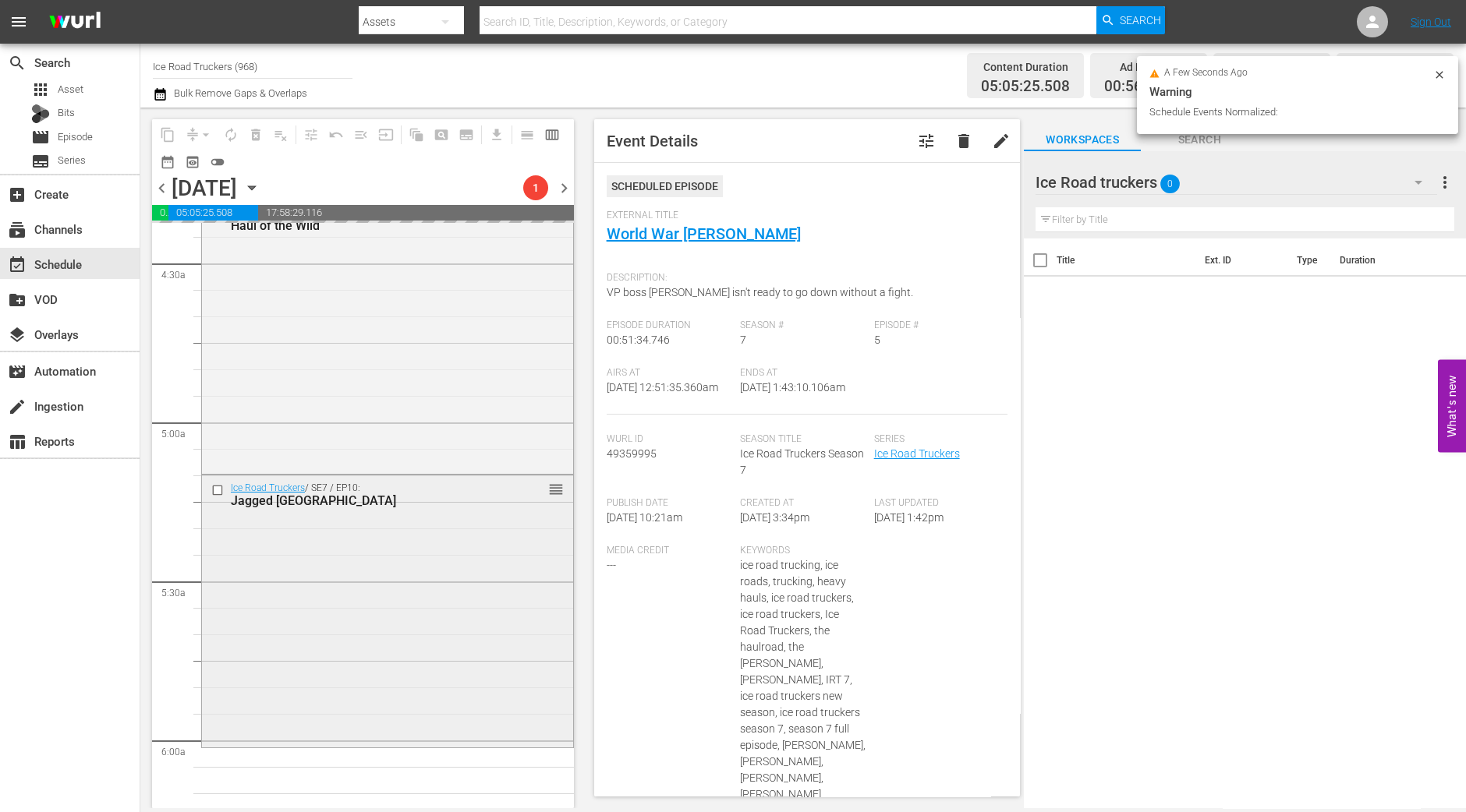
click at [476, 542] on div "Ice Road Truckers / SE7 / EP10: Jagged Little Hill reorder" at bounding box center [387, 611] width 371 height 270
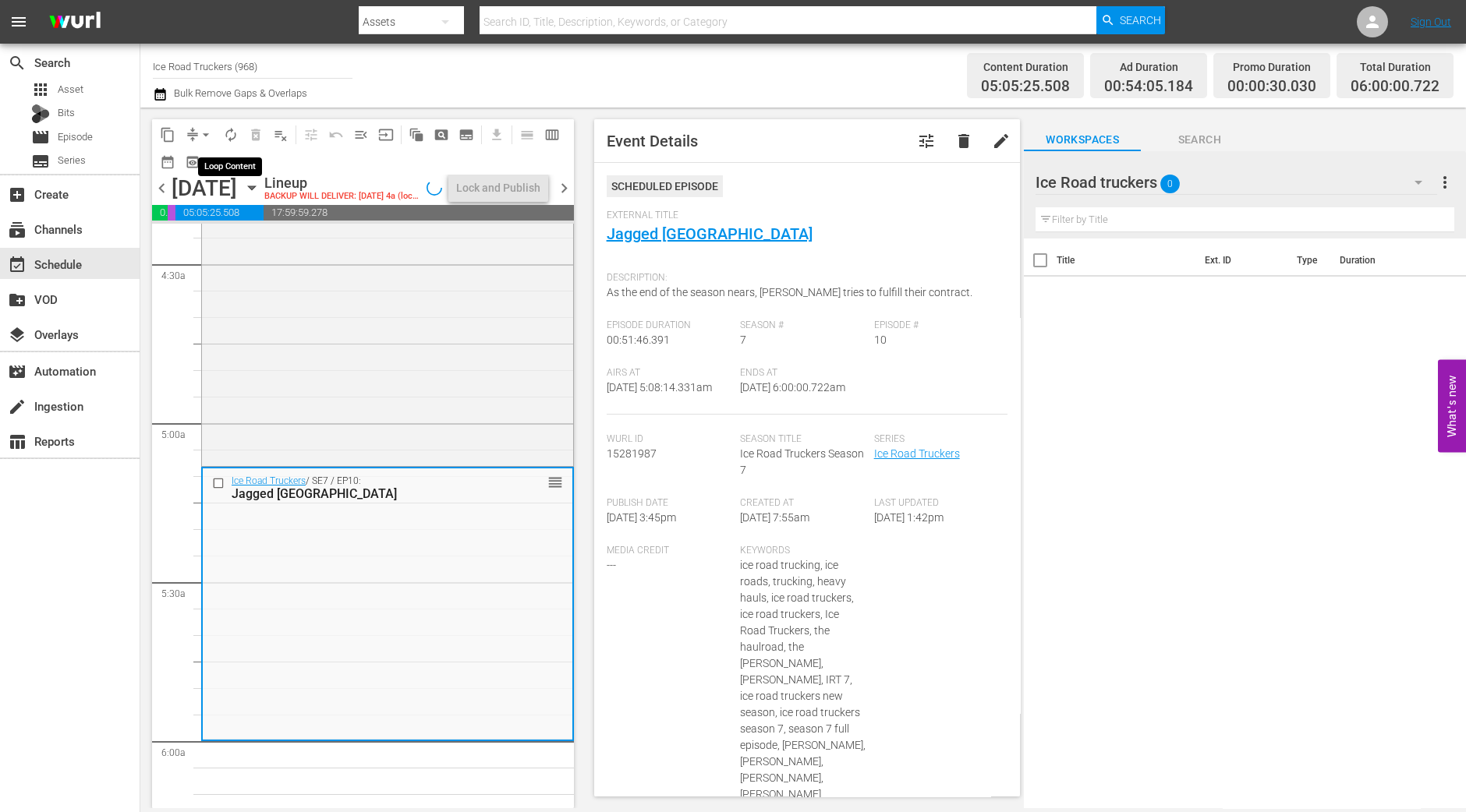
click at [234, 127] on span "autorenew_outlined" at bounding box center [231, 135] width 15 height 15
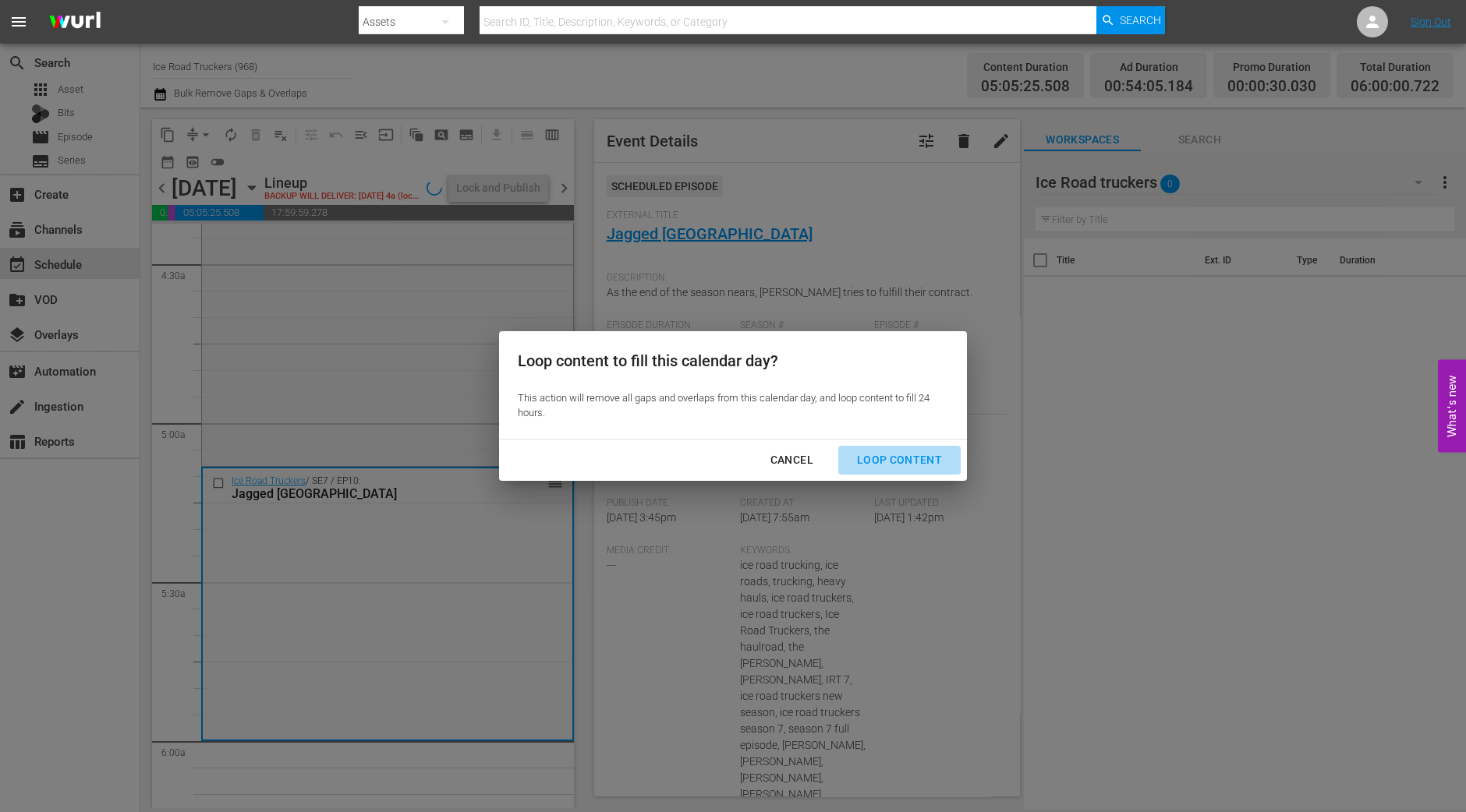
click at [916, 448] on button "Loop Content" at bounding box center [899, 460] width 122 height 29
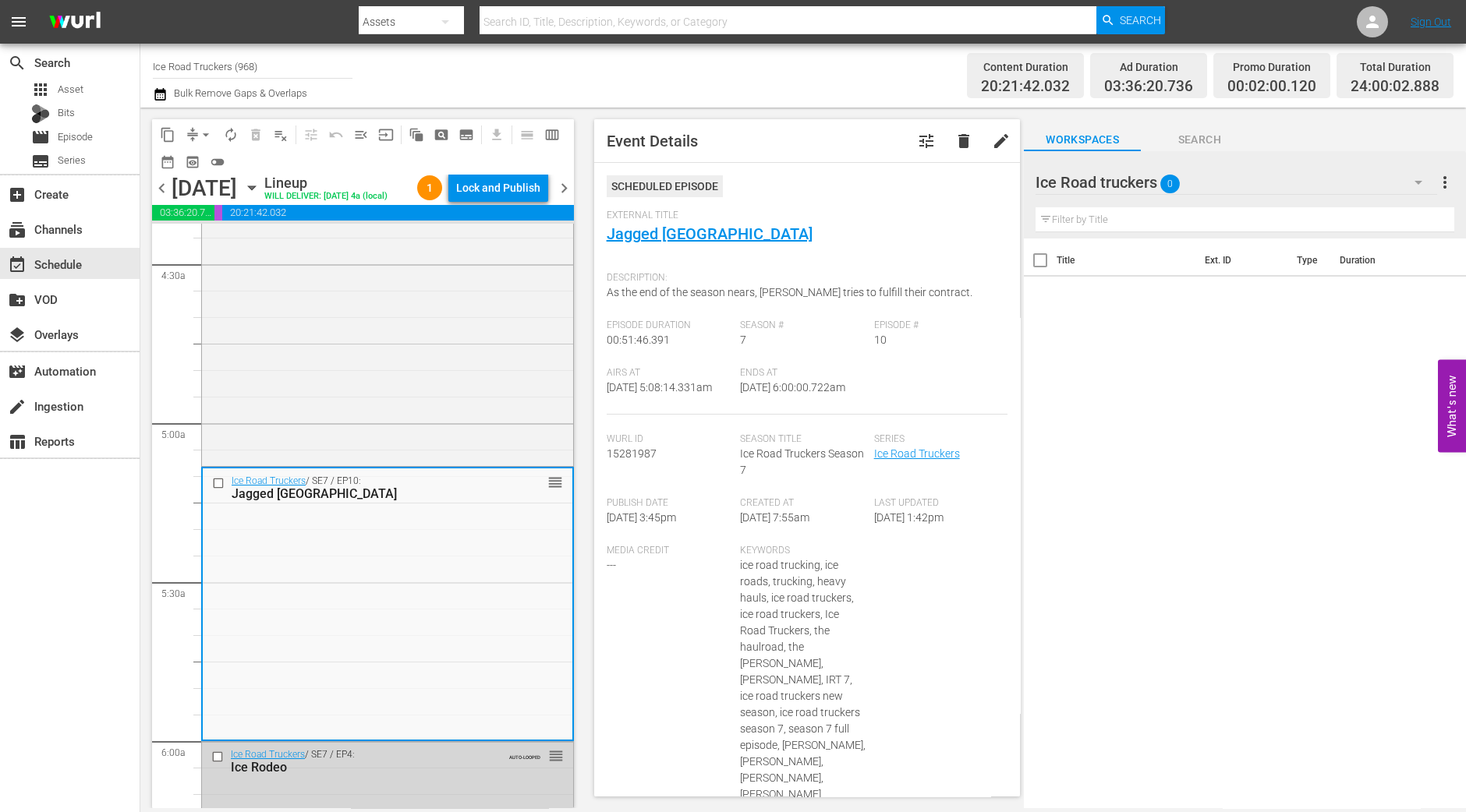
click at [508, 195] on div "Lock and Publish" at bounding box center [498, 188] width 84 height 28
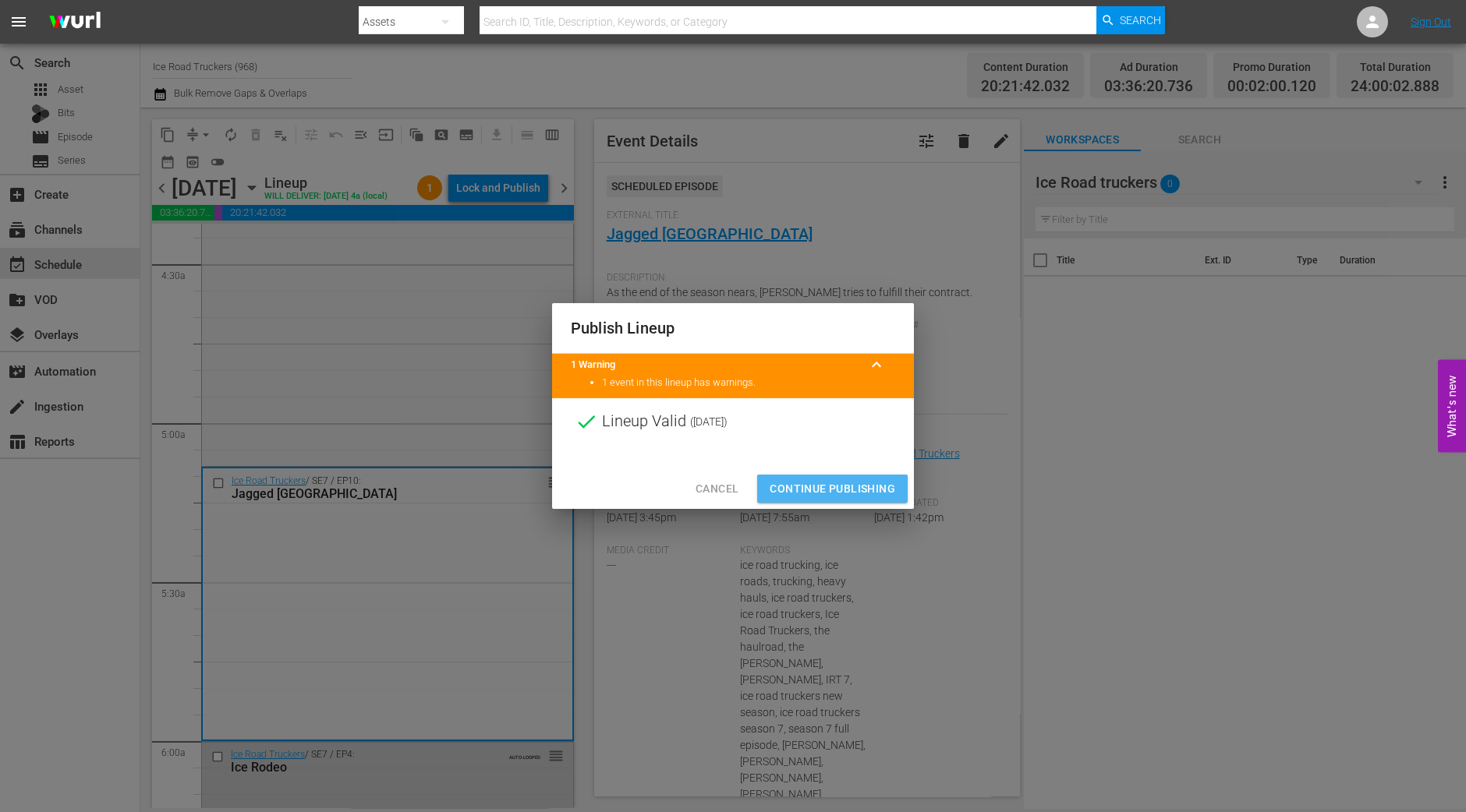
click at [804, 485] on span "Continue Publishing" at bounding box center [832, 488] width 126 height 20
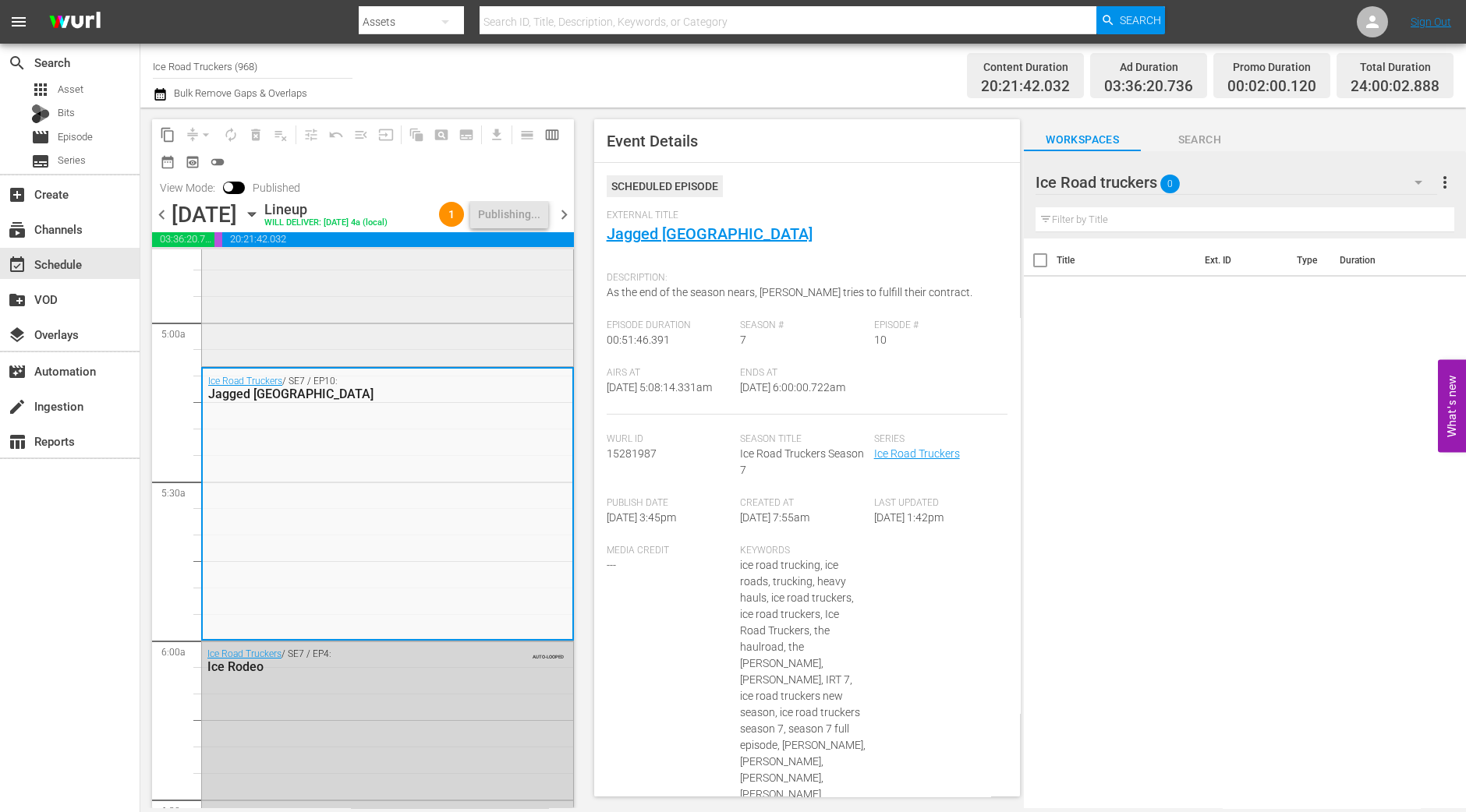
scroll to position [1586, 0]
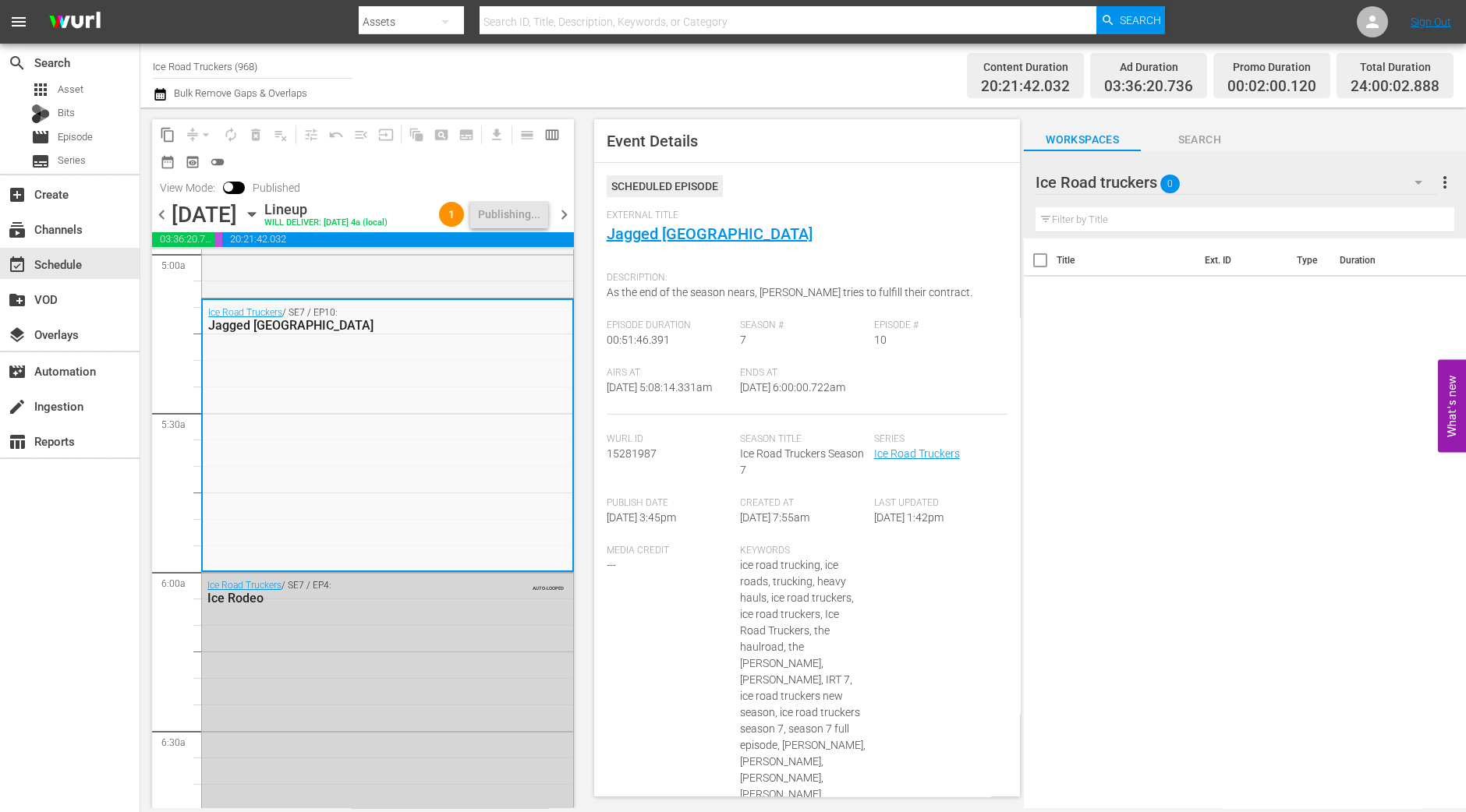
click at [569, 223] on span "chevron_right" at bounding box center [564, 214] width 20 height 20
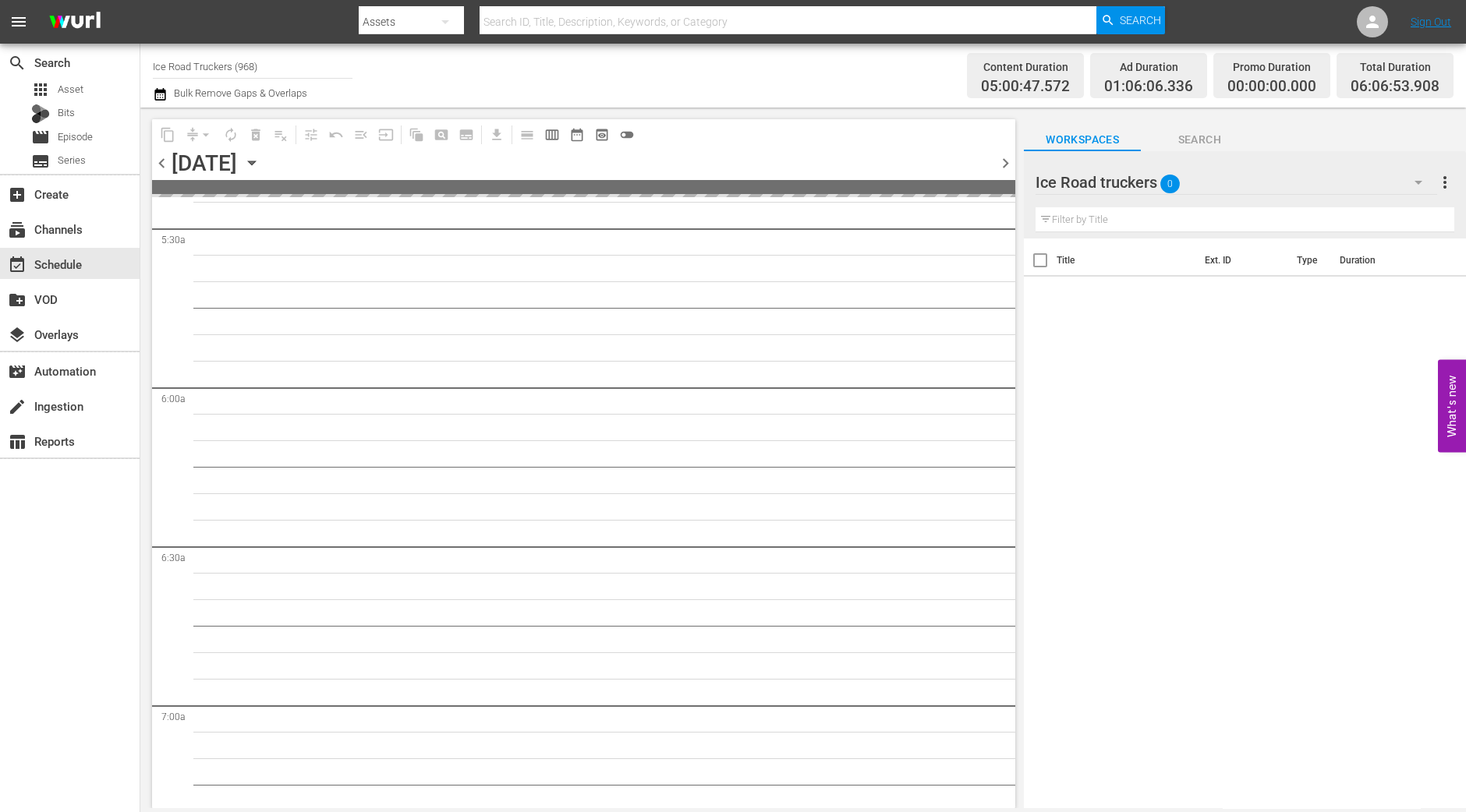
scroll to position [1612, 0]
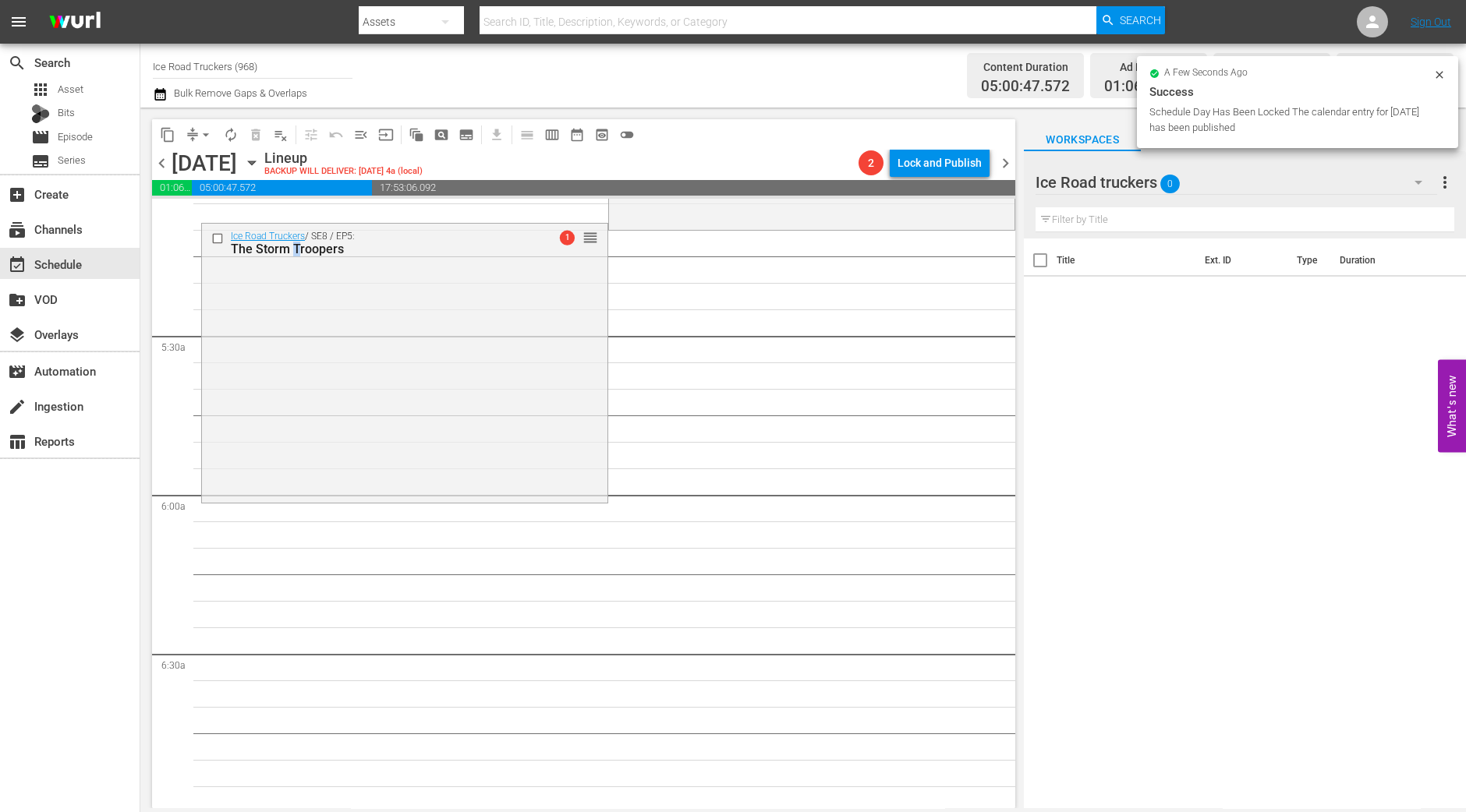
click at [296, 367] on div "Ice Road Truckers / SE8 / EP5: The Storm Troopers 1 reorder" at bounding box center [404, 361] width 405 height 276
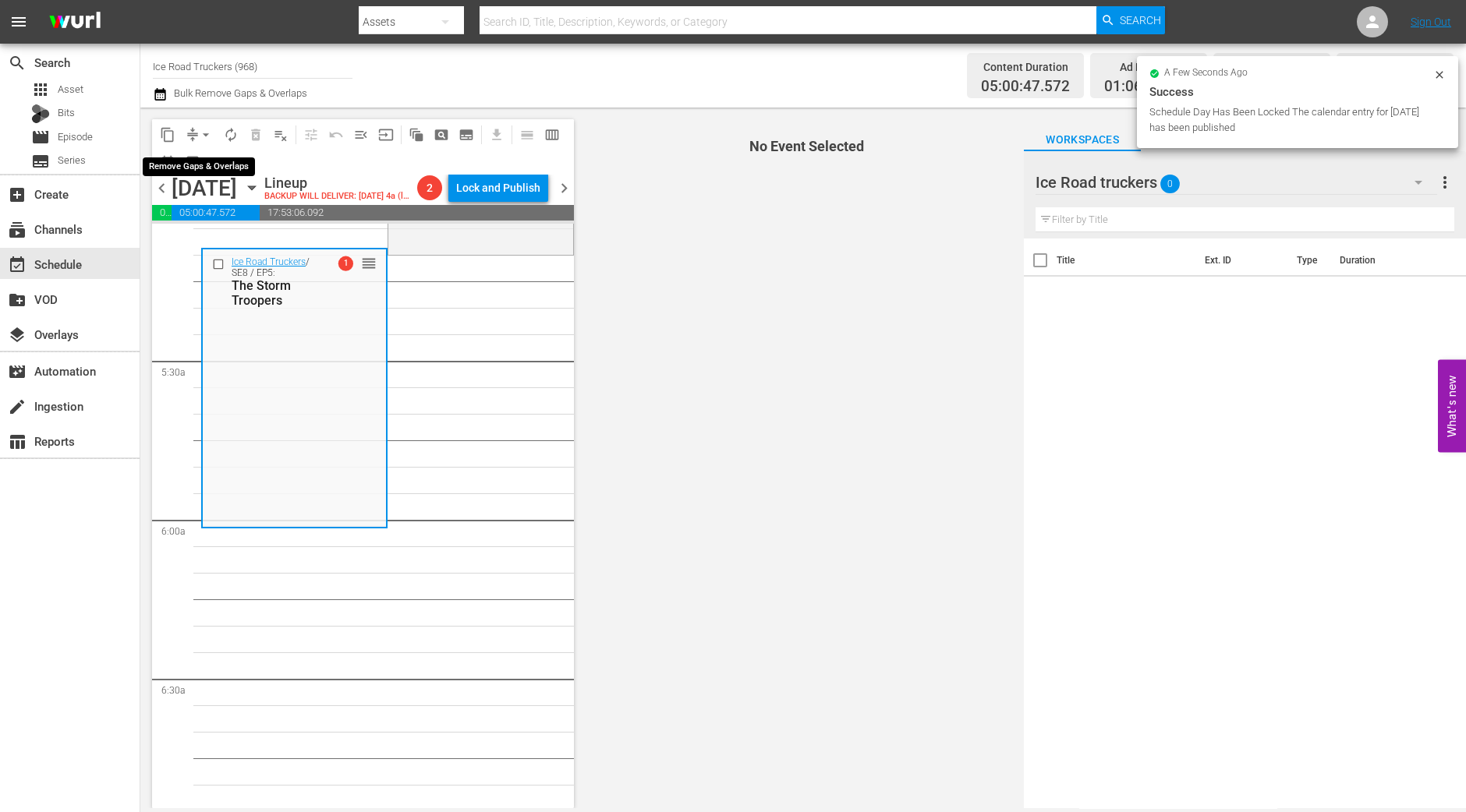
click at [205, 137] on span "arrow_drop_down" at bounding box center [206, 135] width 15 height 15
click at [206, 167] on li "Align to Midnight" at bounding box center [206, 166] width 164 height 25
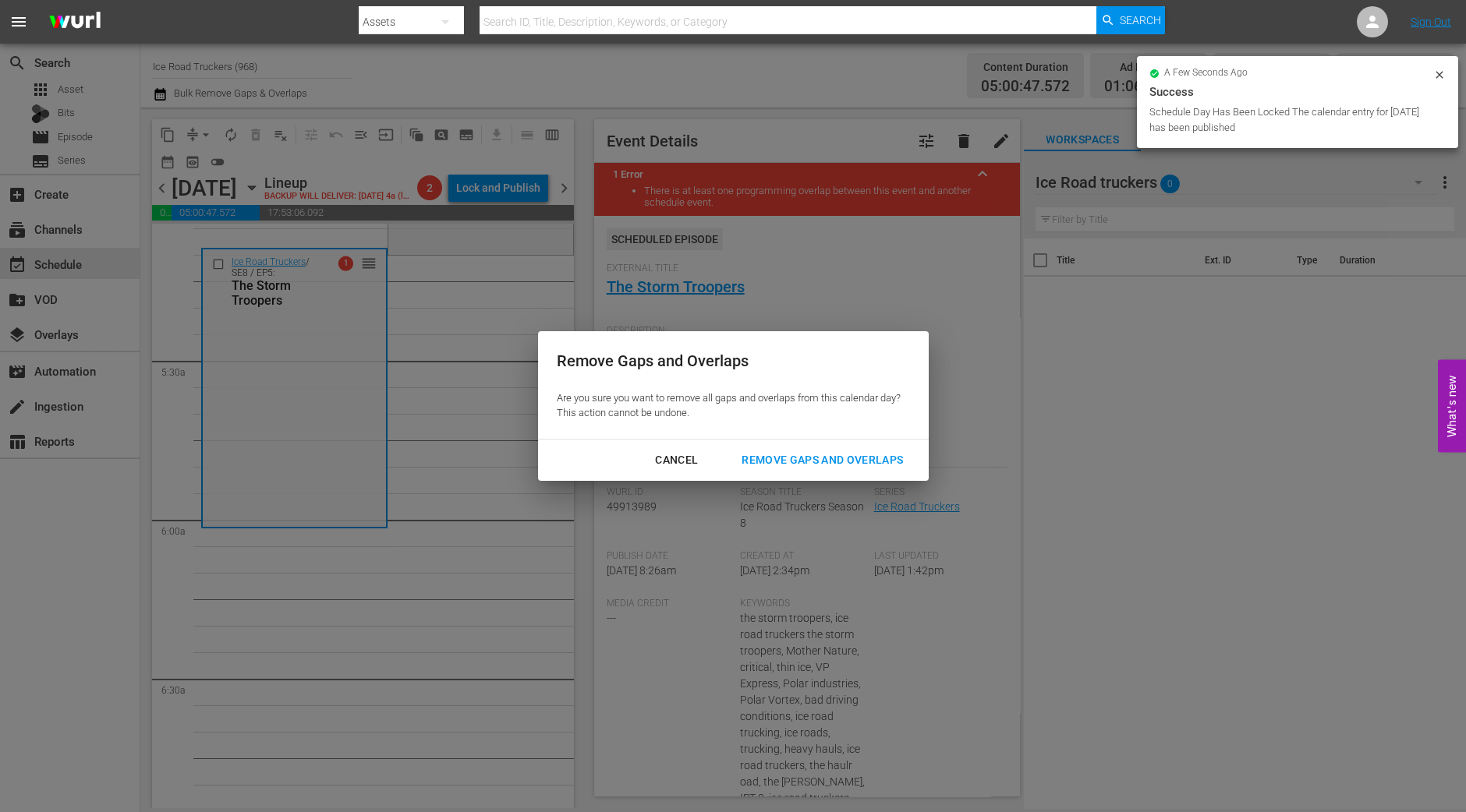
click at [861, 463] on div "Remove Gaps and Overlaps" at bounding box center [821, 460] width 186 height 20
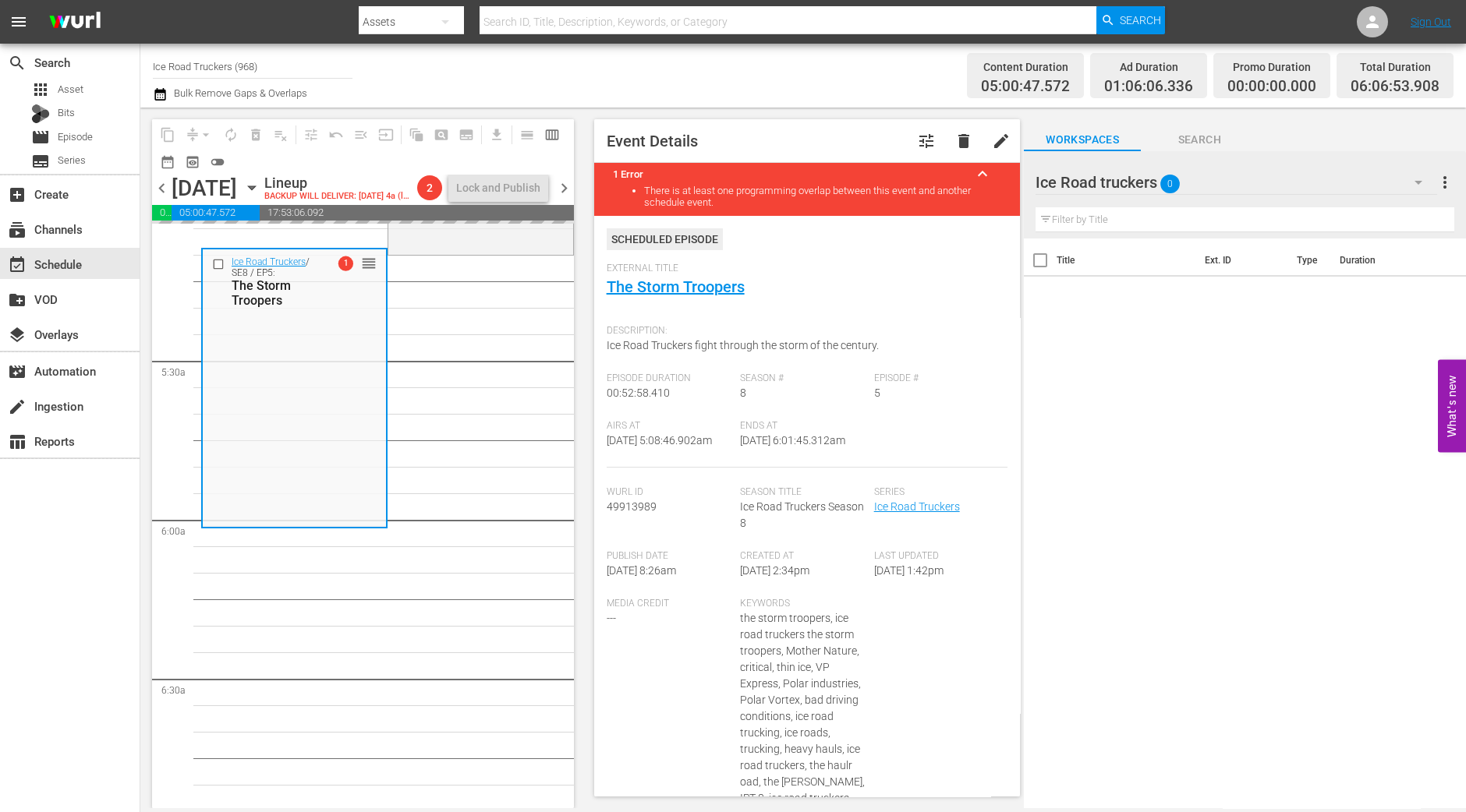
click at [580, 738] on div "content_copy compress arrow_drop_down autorenew_outlined delete_forever_outline…" at bounding box center [361, 458] width 442 height 701
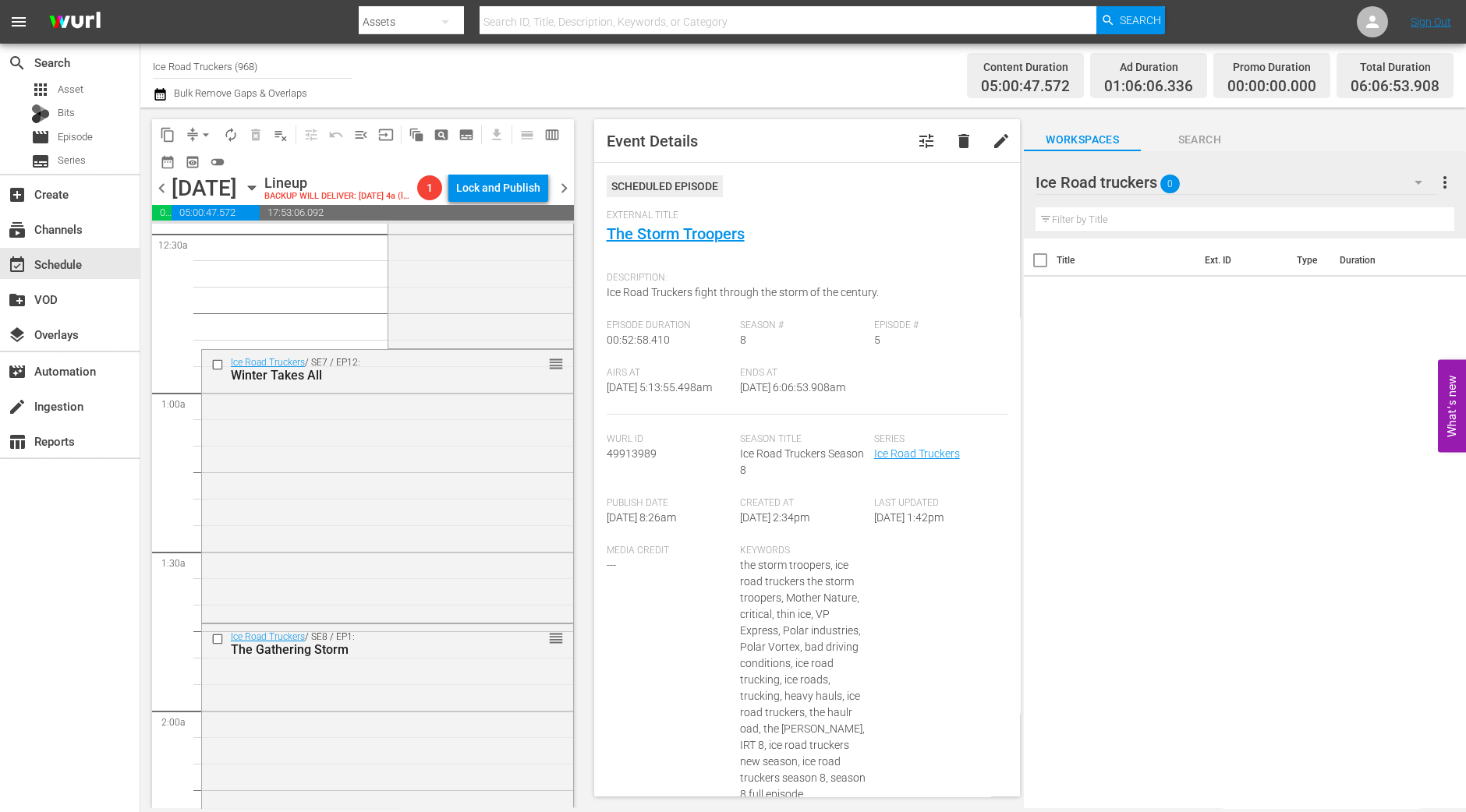
scroll to position [0, 0]
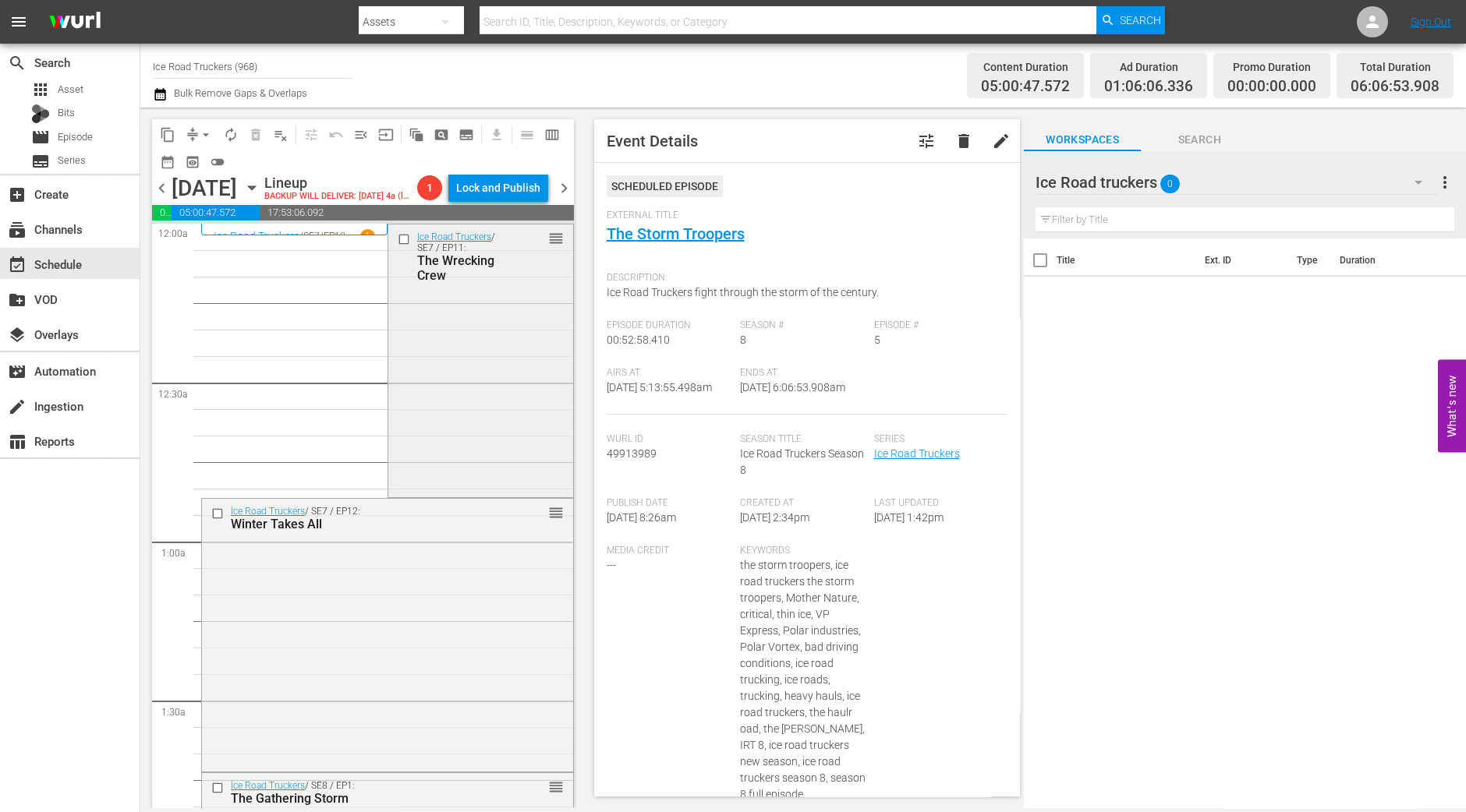
click at [498, 417] on div "Ice Road Truckers / SE7 / EP11: The Wrecking Crew reorder" at bounding box center [481, 359] width 185 height 271
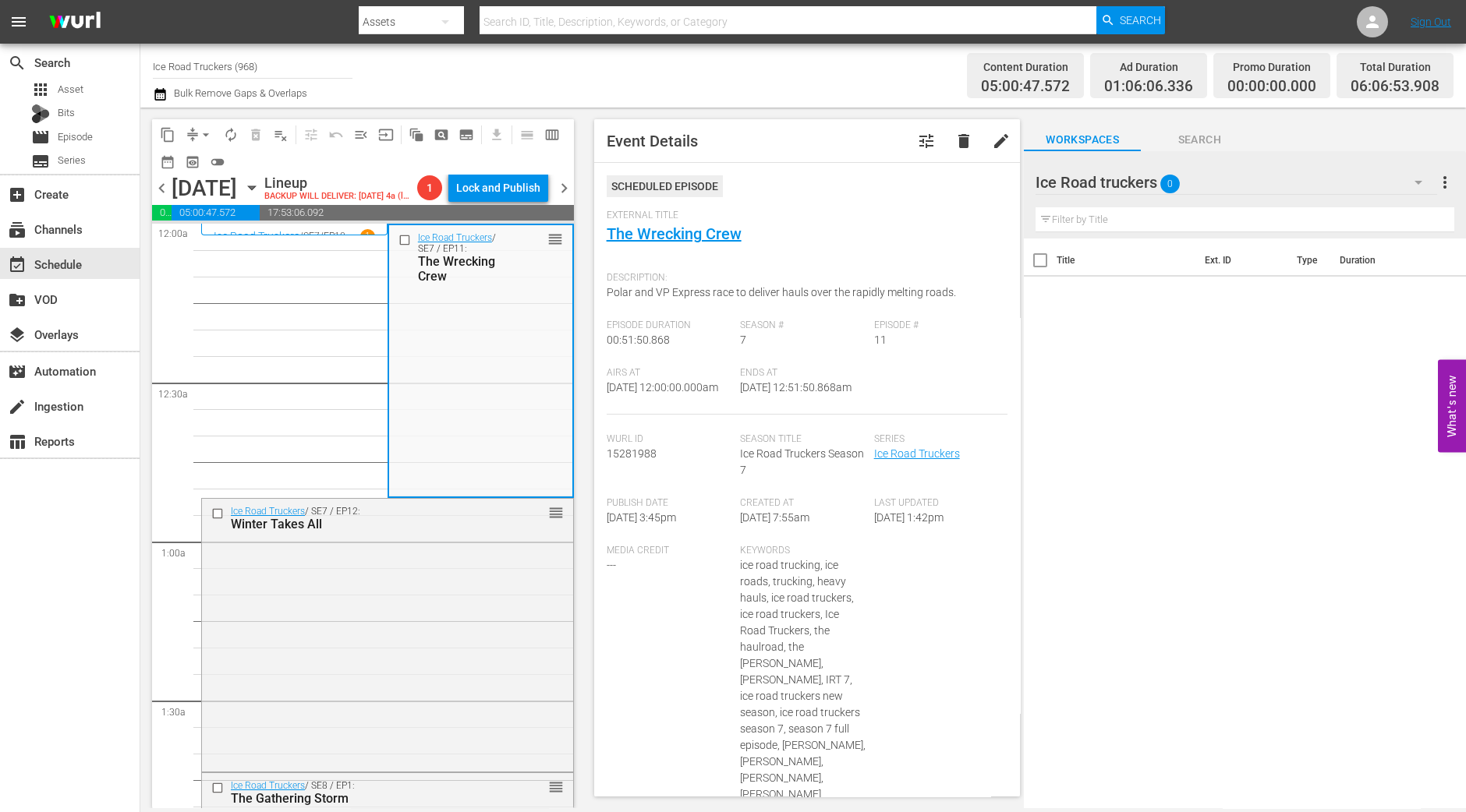
drag, startPoint x: 662, startPoint y: 235, endPoint x: 713, endPoint y: 247, distance: 52.4
click at [713, 247] on div "External Title The Wrecking Crew" at bounding box center [807, 237] width 402 height 54
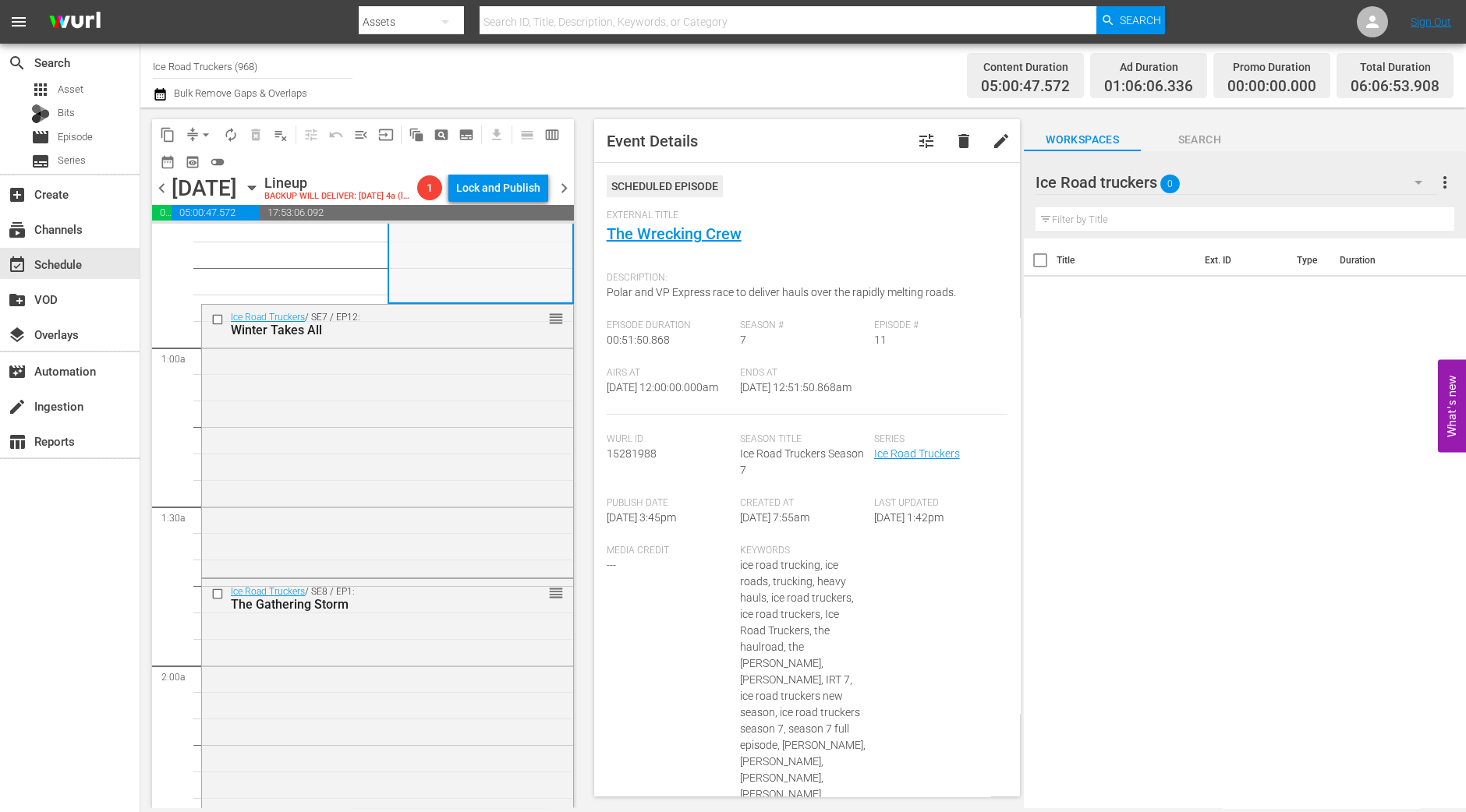
click at [431, 407] on div "Ice Road Truckers / SE7 / EP12: Winter Takes All reorder" at bounding box center [387, 439] width 371 height 269
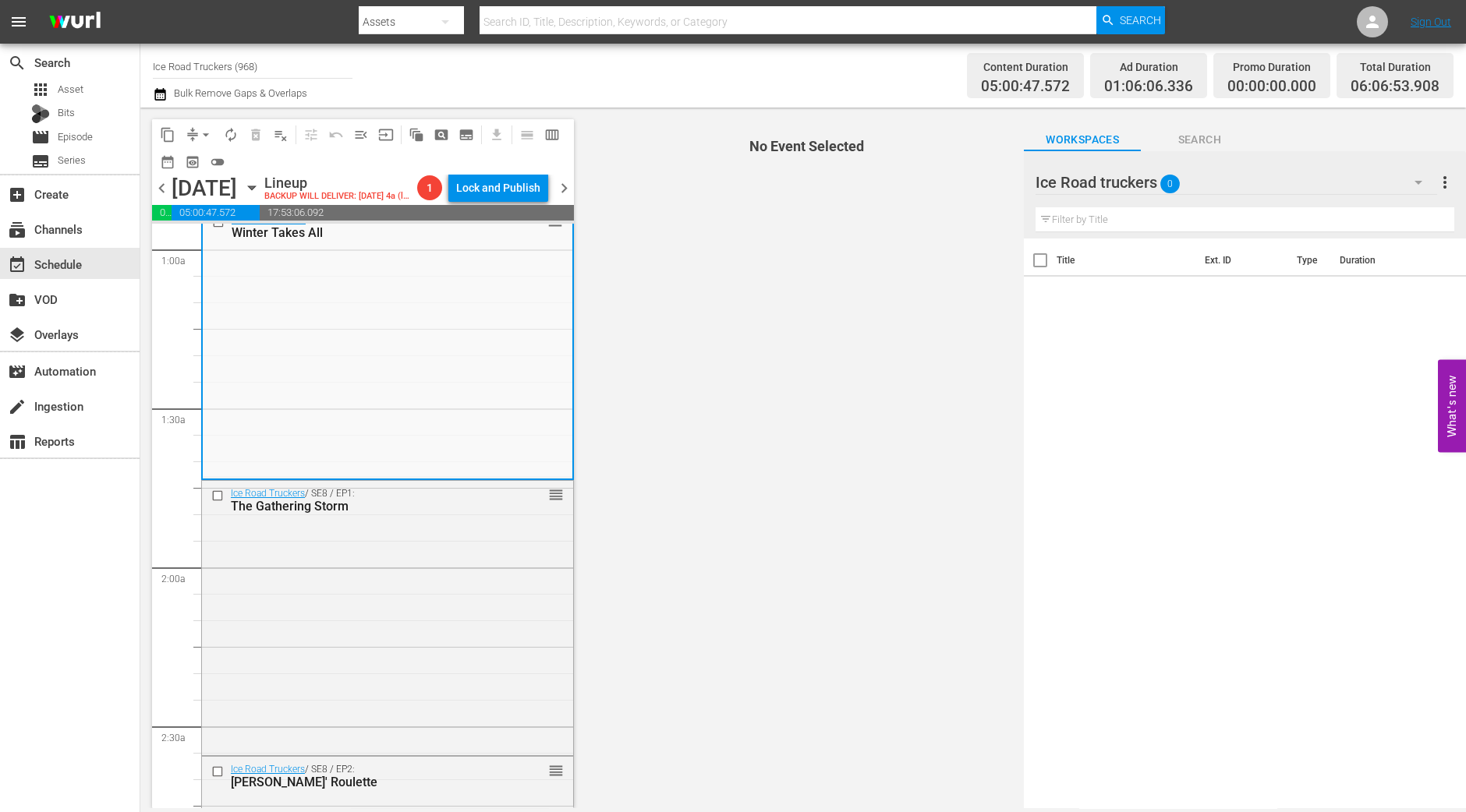
scroll to position [195, 0]
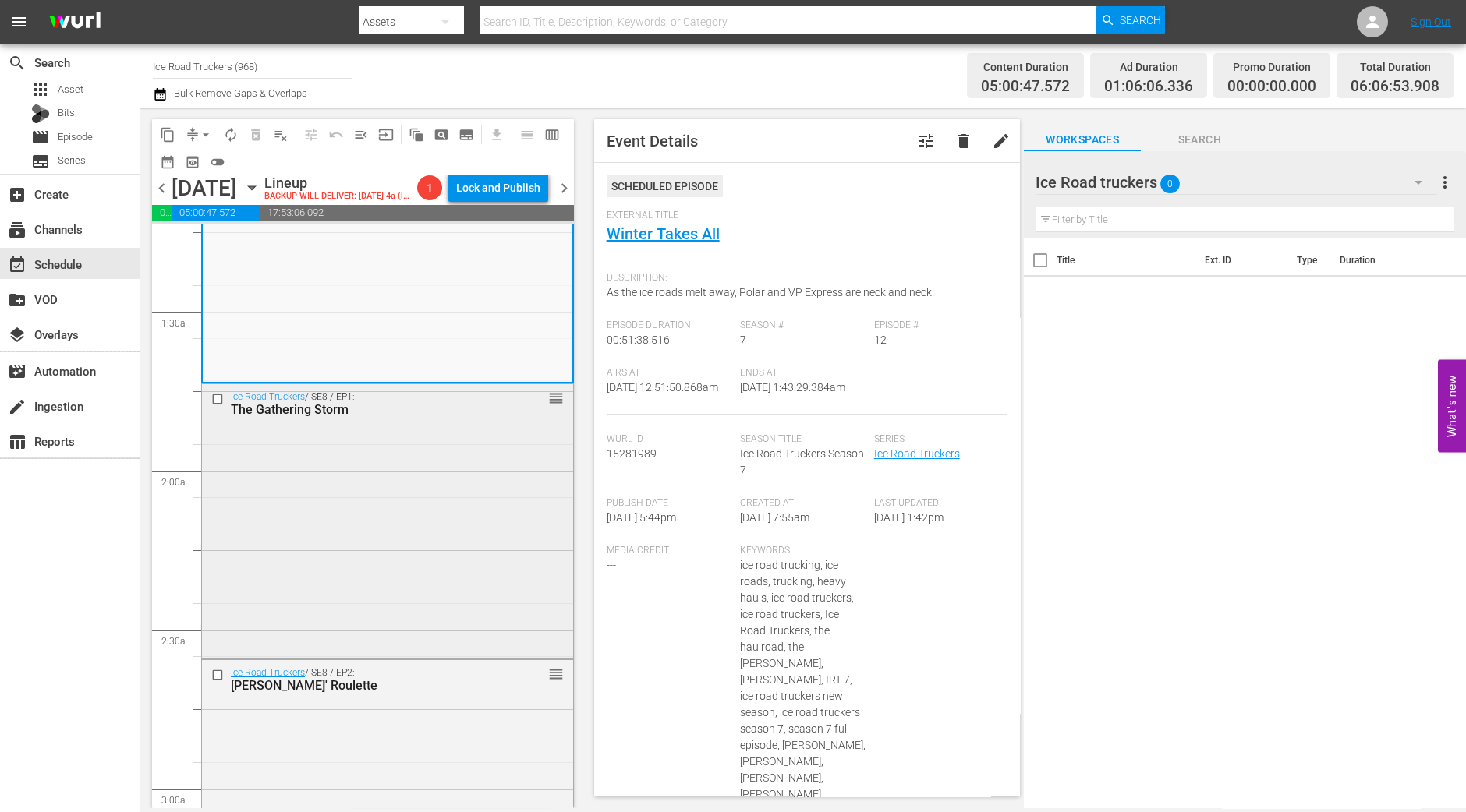
click at [448, 470] on div "Ice Road Truckers / SE8 / EP1: The Gathering Storm reorder" at bounding box center [387, 521] width 371 height 272
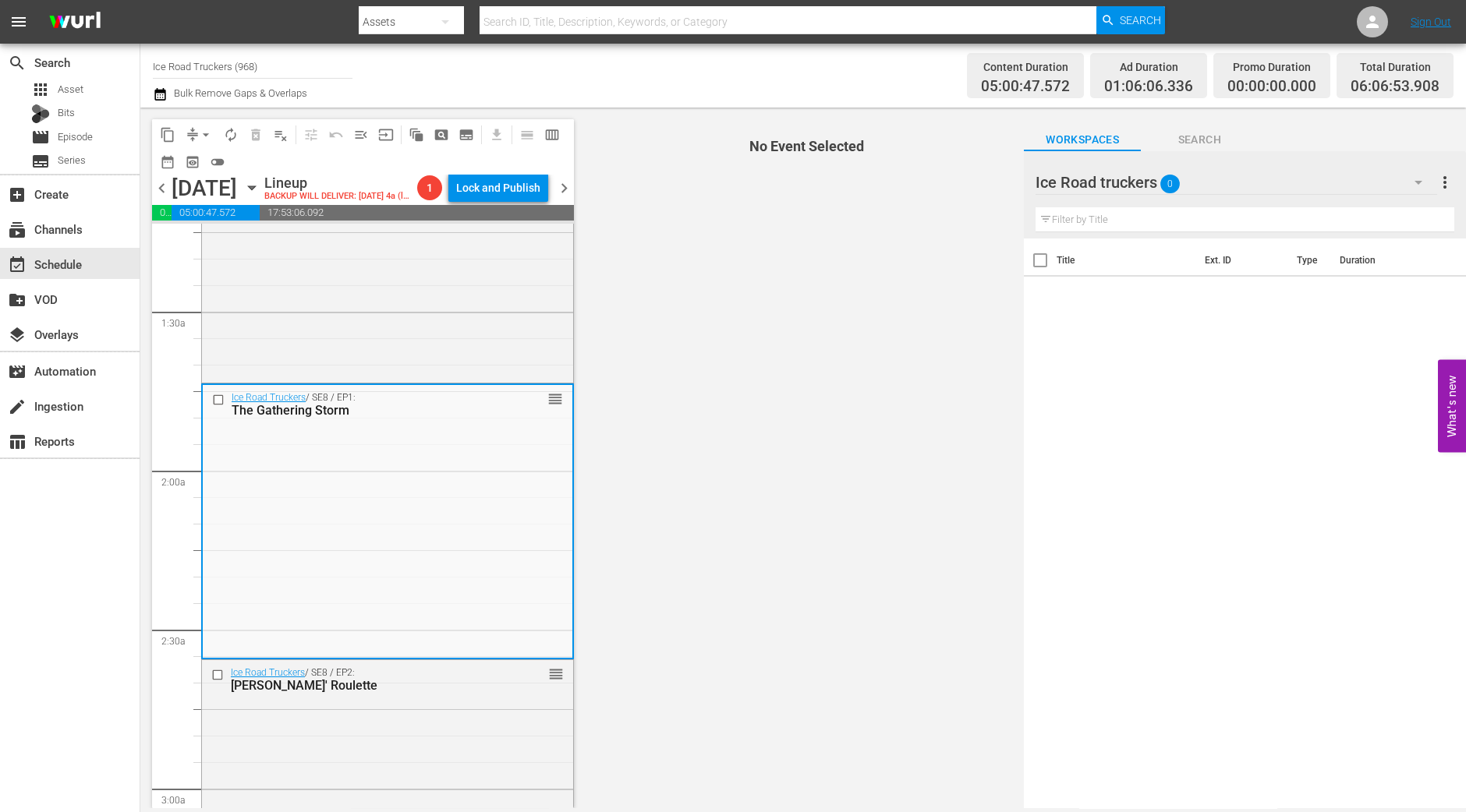
scroll to position [488, 0]
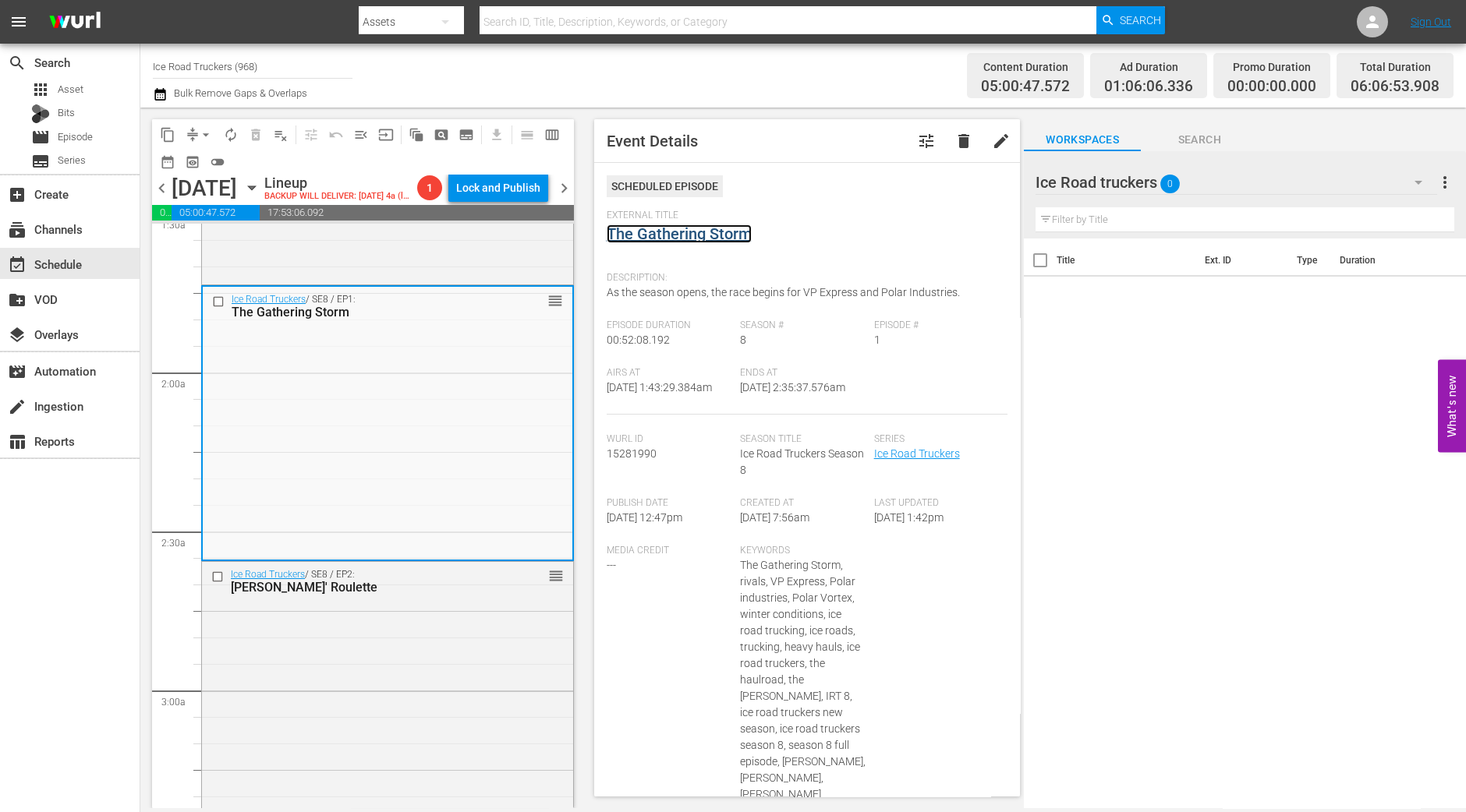
drag, startPoint x: 678, startPoint y: 245, endPoint x: 682, endPoint y: 235, distance: 10.8
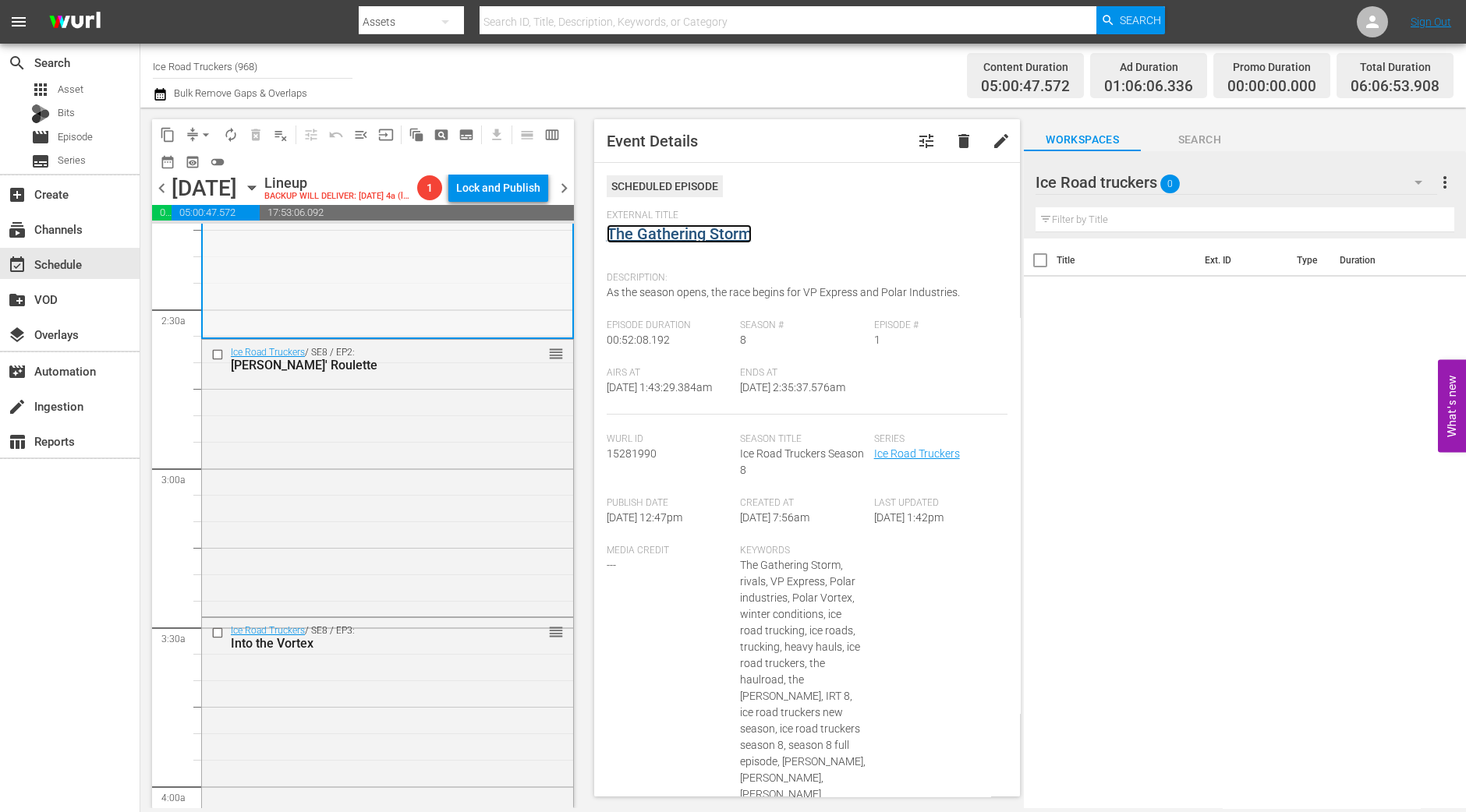
scroll to position [779, 0]
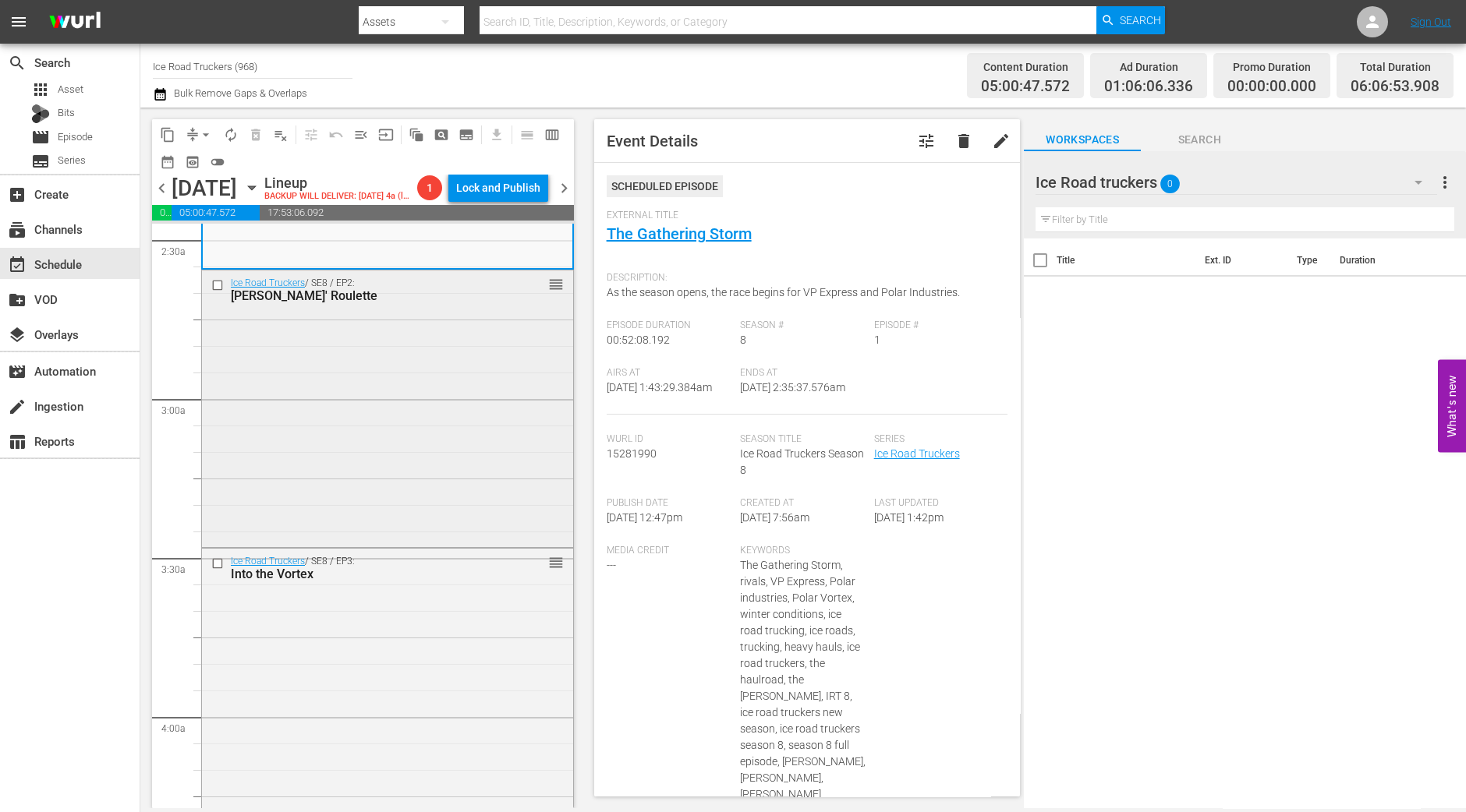
click at [402, 385] on div "Ice Road Truckers / SE8 / EP2: Rushin' Roulette reorder" at bounding box center [387, 408] width 371 height 274
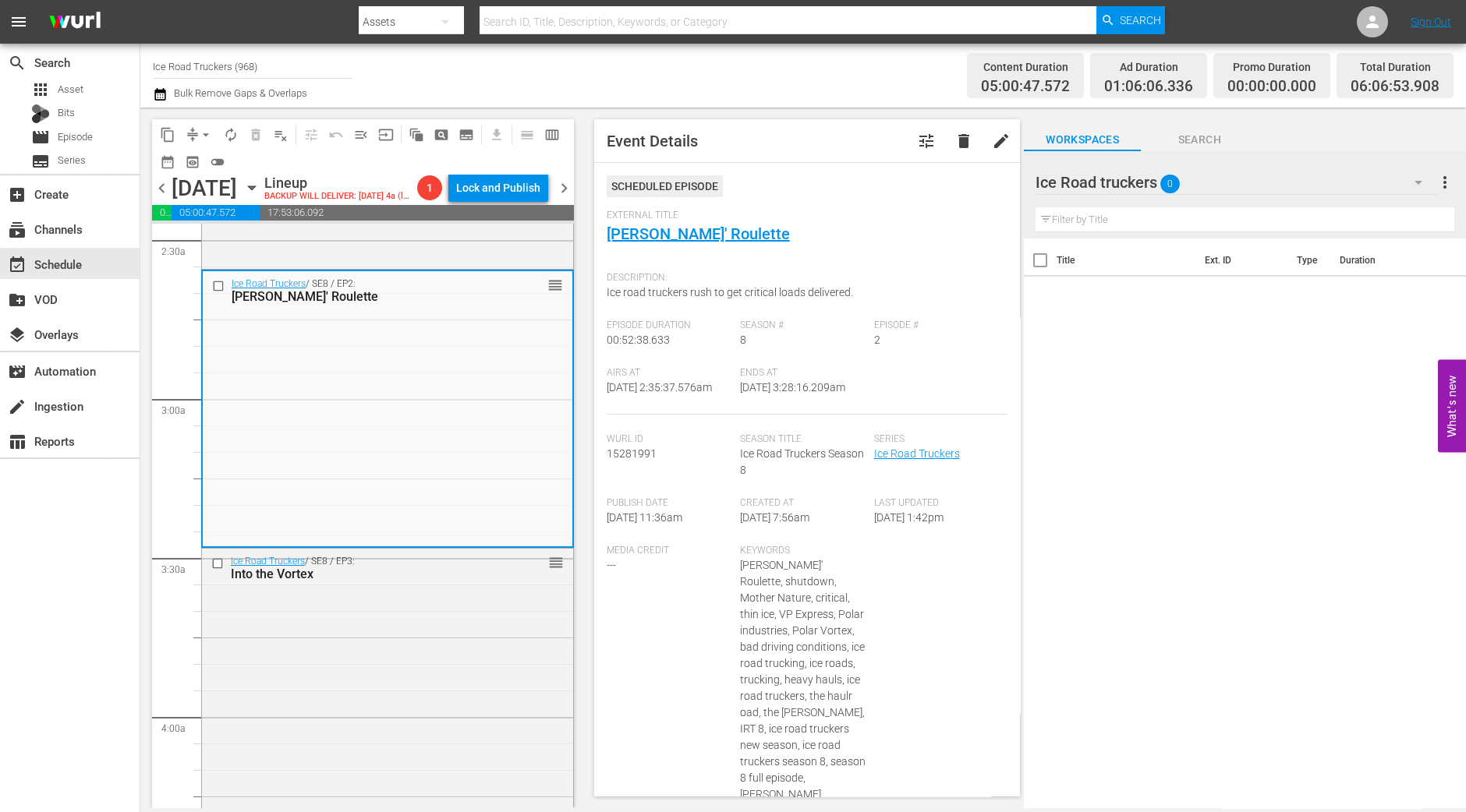
drag, startPoint x: 675, startPoint y: 232, endPoint x: 810, endPoint y: 240, distance: 135.2
click at [810, 240] on div "External Title Rushin' Roulette" at bounding box center [807, 237] width 402 height 54
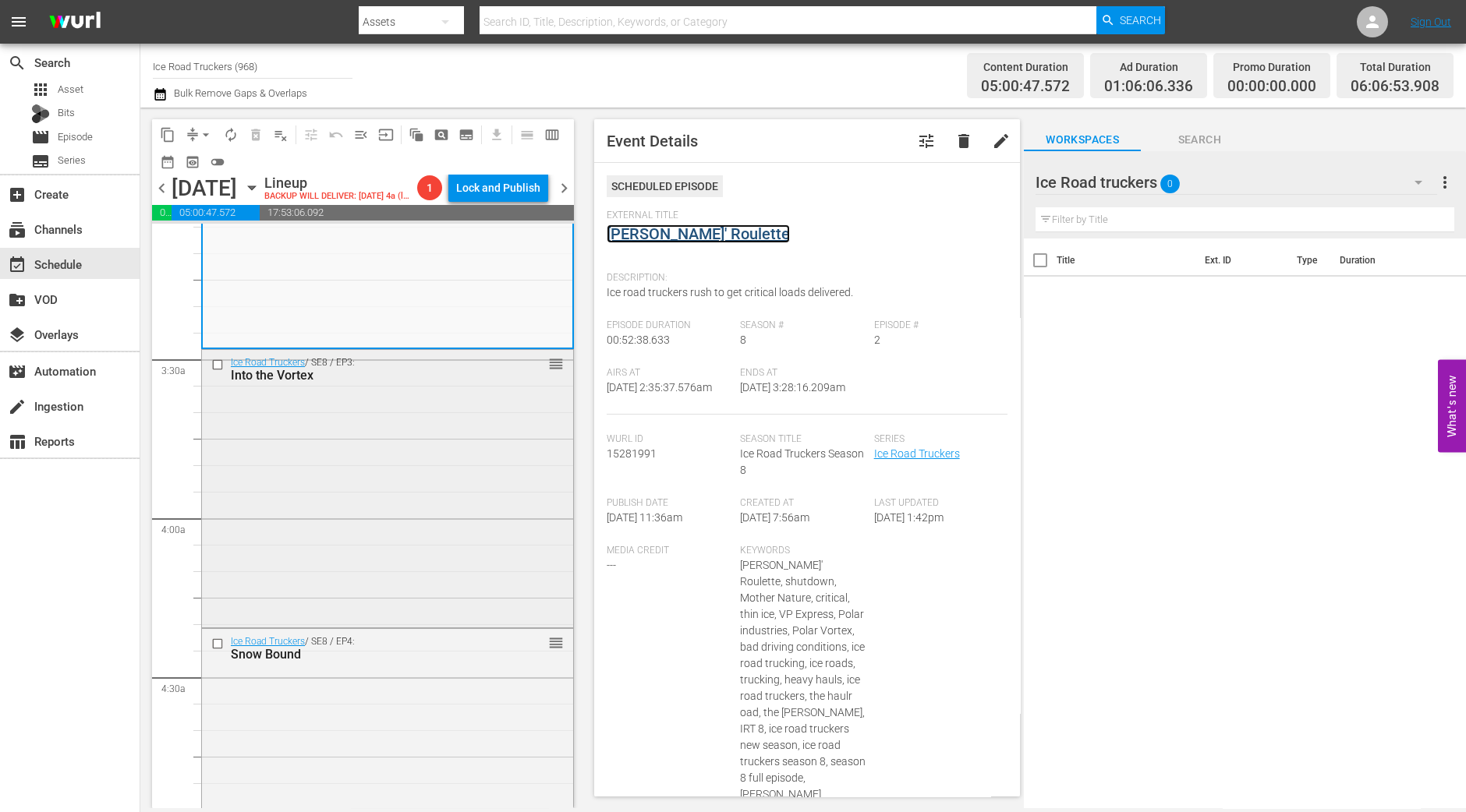
scroll to position [1072, 0]
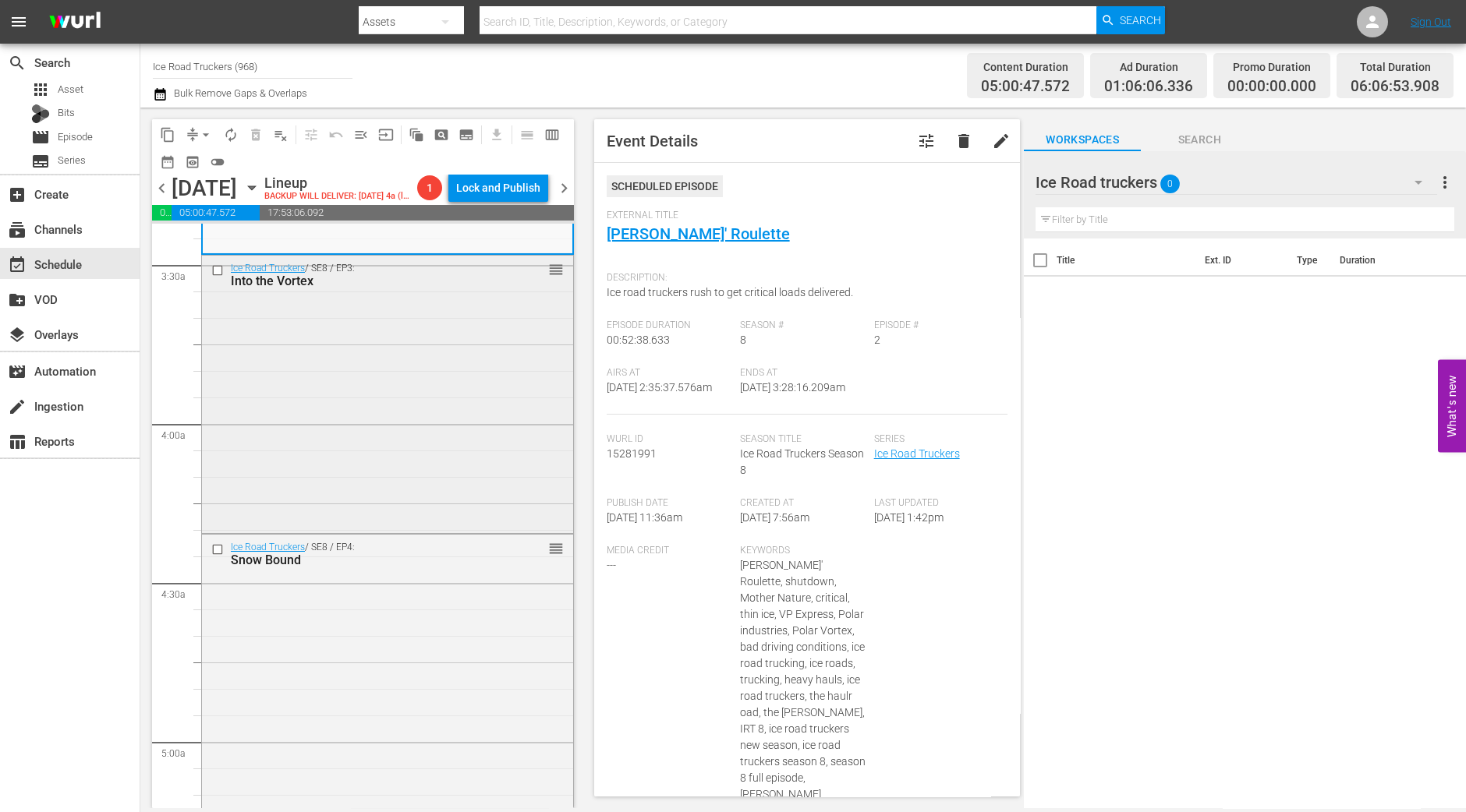
click at [399, 450] on div "Ice Road Truckers / SE8 / EP3: Into the Vortex reorder" at bounding box center [387, 392] width 371 height 273
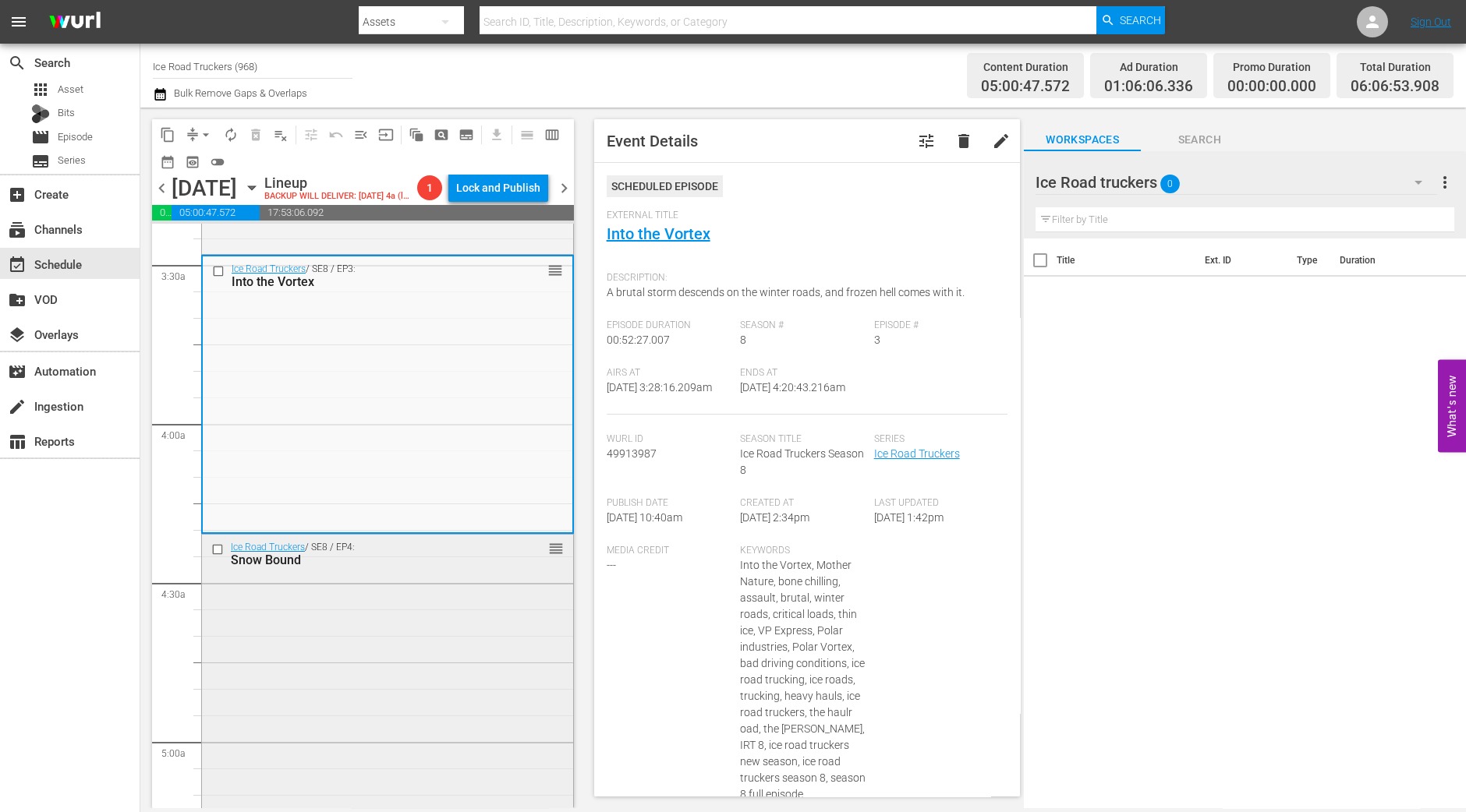
click at [363, 573] on div "Ice Road Truckers / SE8 / EP4: Snow Bound reorder" at bounding box center [387, 554] width 371 height 38
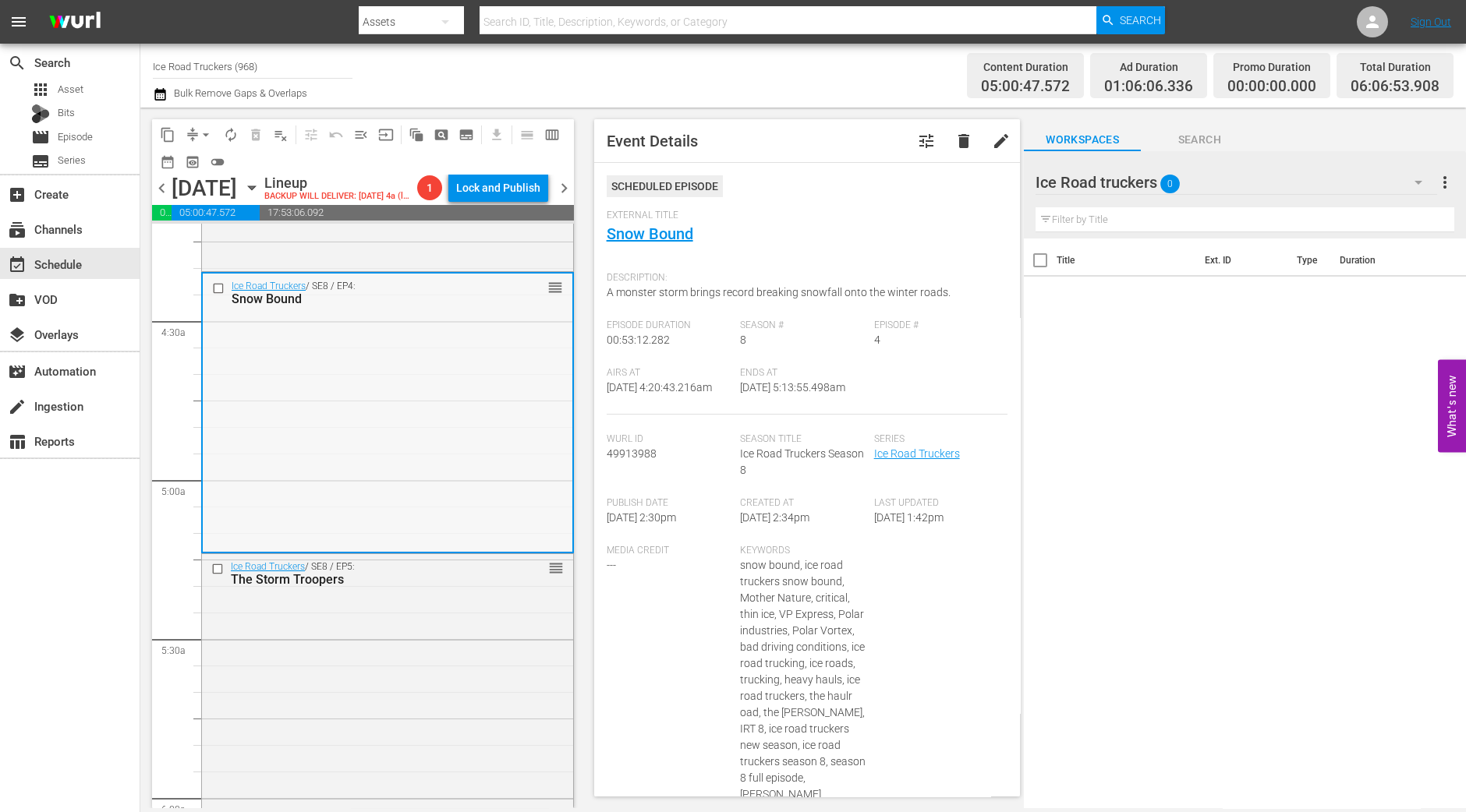
scroll to position [1363, 0]
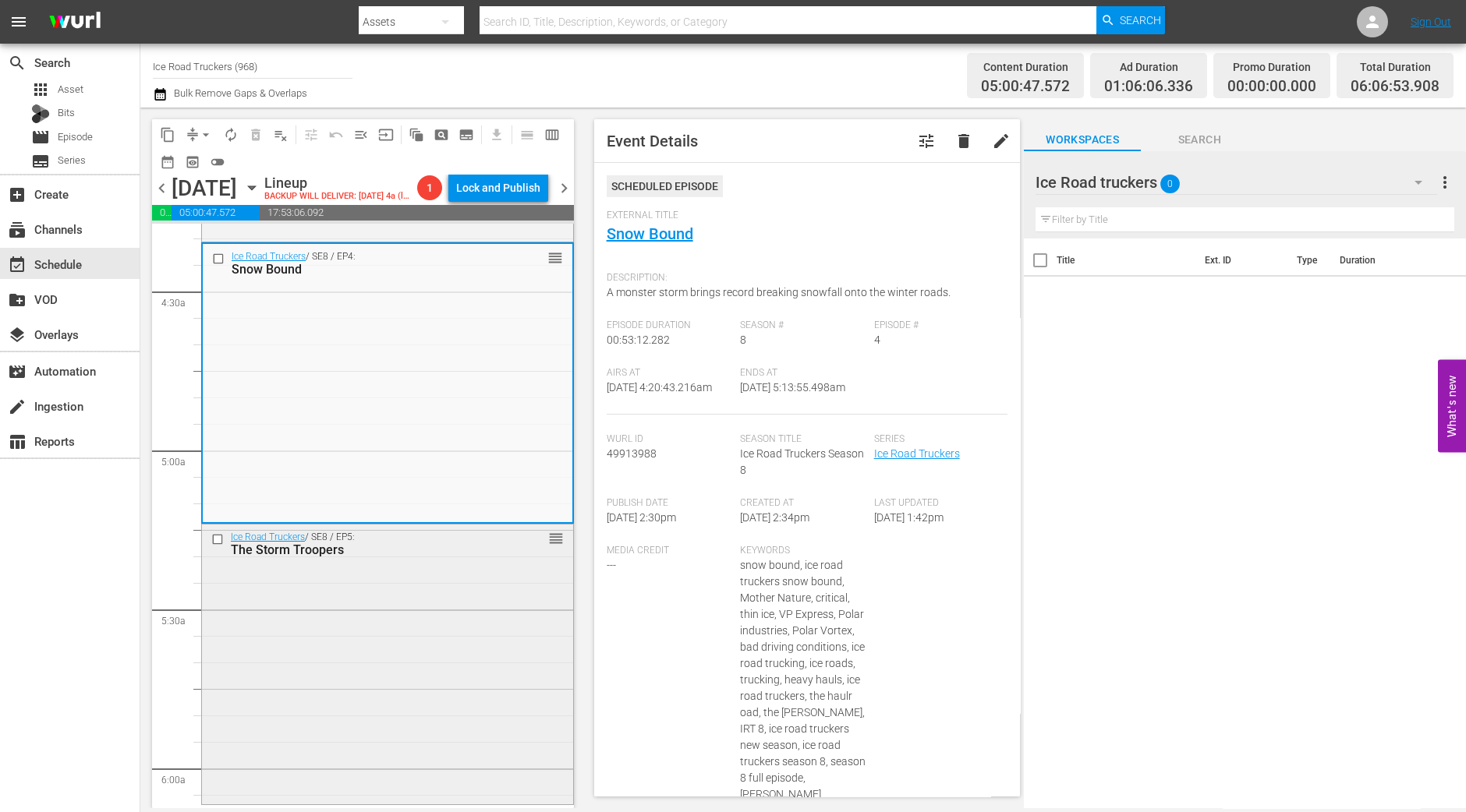
click at [350, 680] on div "Ice Road Truckers / SE8 / EP5: The Storm Troopers reorder" at bounding box center [387, 663] width 371 height 276
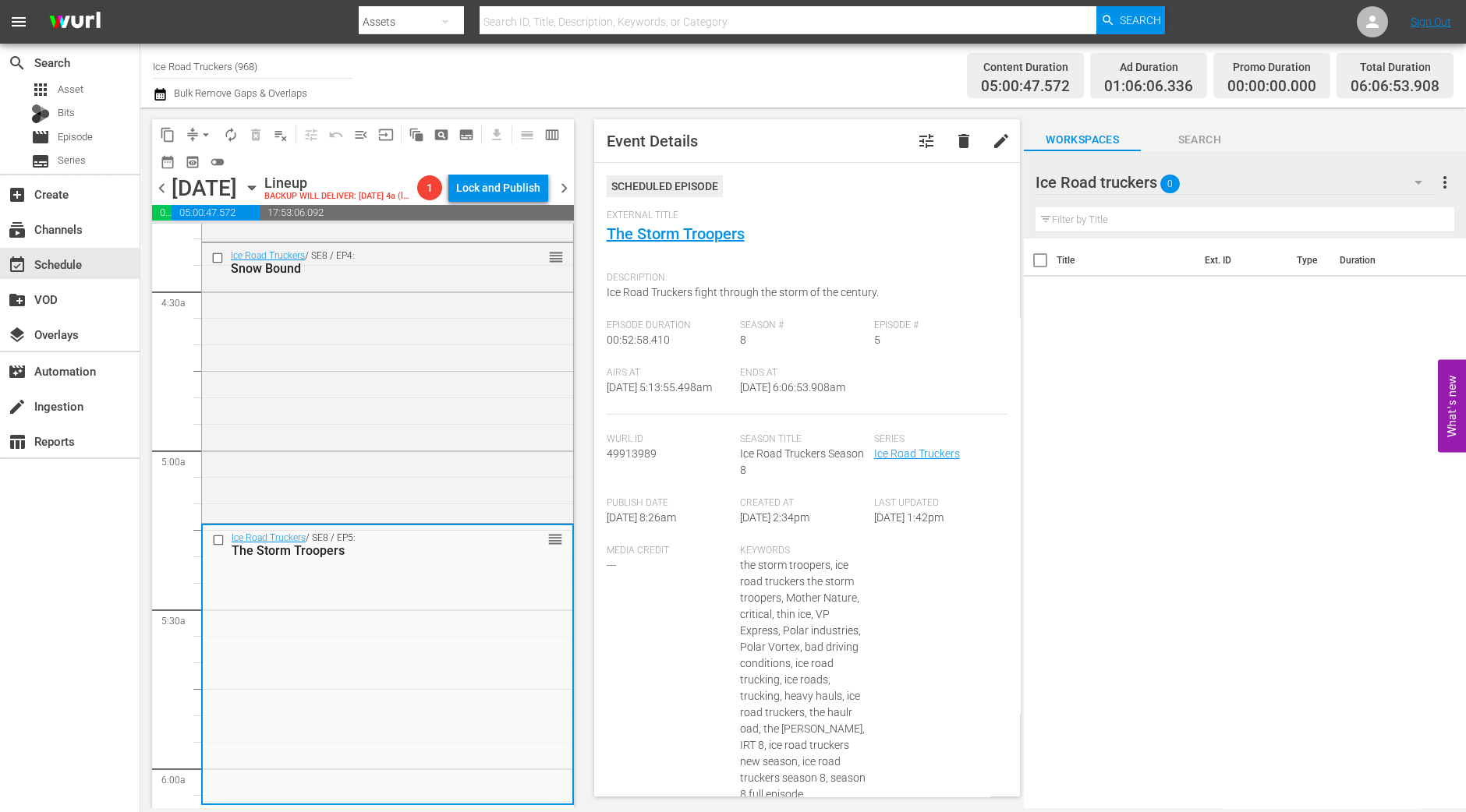
scroll to position [1559, 0]
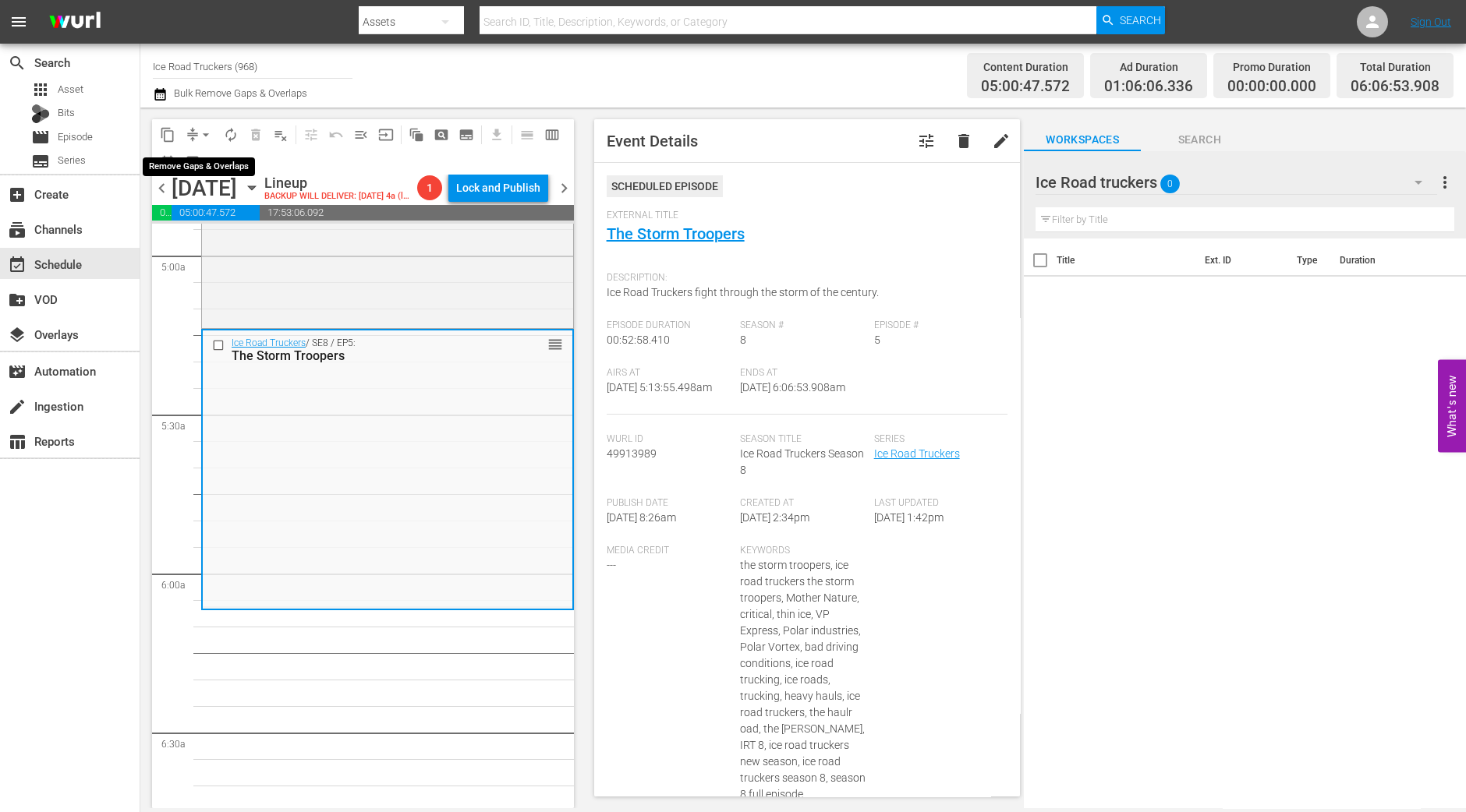
click at [198, 128] on span "arrow_drop_down" at bounding box center [206, 135] width 15 height 15
click at [200, 161] on li "Align to Midnight" at bounding box center [206, 166] width 164 height 25
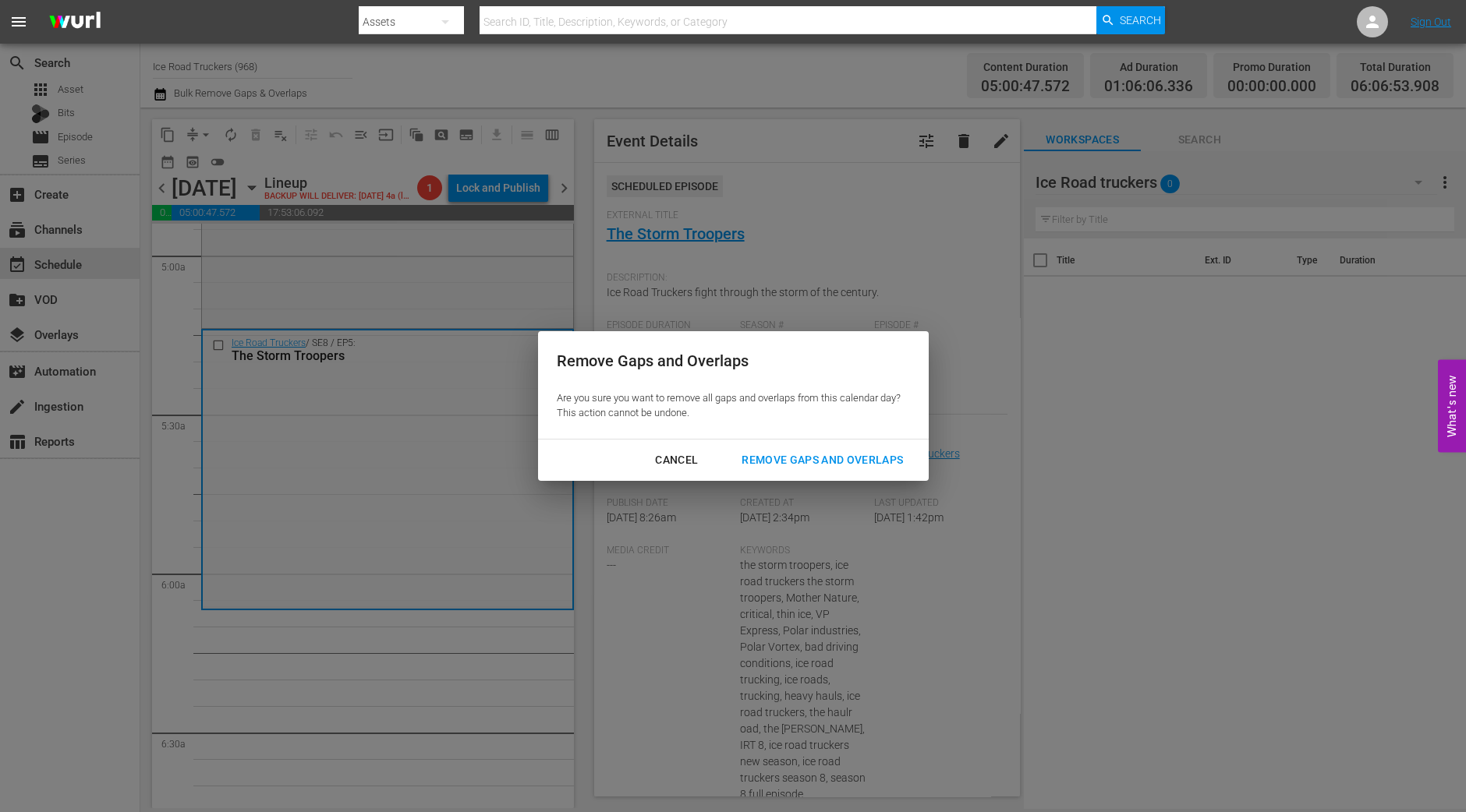
click at [787, 454] on div "Remove Gaps and Overlaps" at bounding box center [821, 460] width 186 height 20
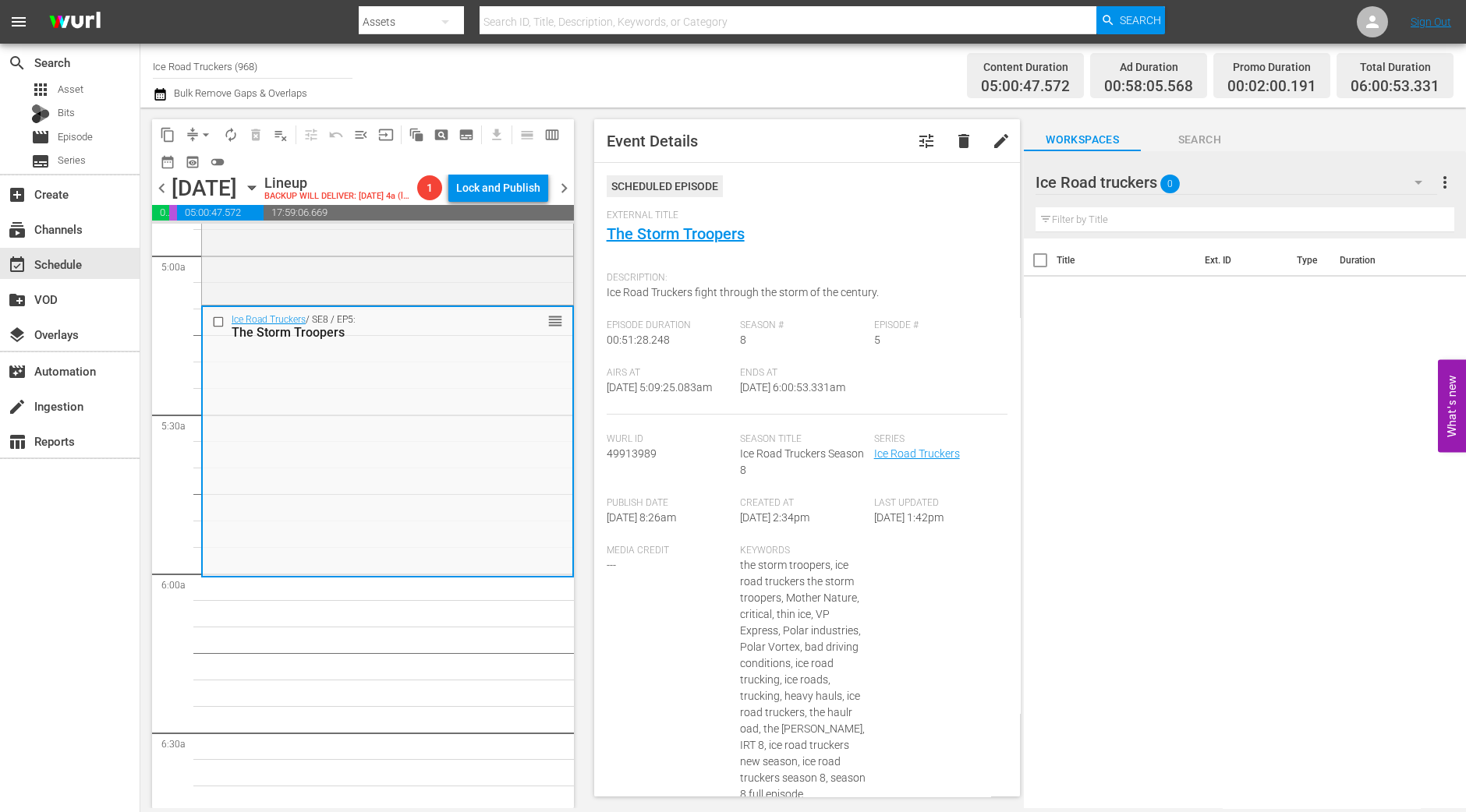
click at [204, 121] on div "content_copy compress arrow_drop_down autorenew_outlined delete_forever_outline…" at bounding box center [363, 146] width 422 height 55
click at [204, 136] on span "arrow_drop_down" at bounding box center [206, 135] width 15 height 15
click at [206, 163] on li "Align to Midnight" at bounding box center [206, 166] width 164 height 25
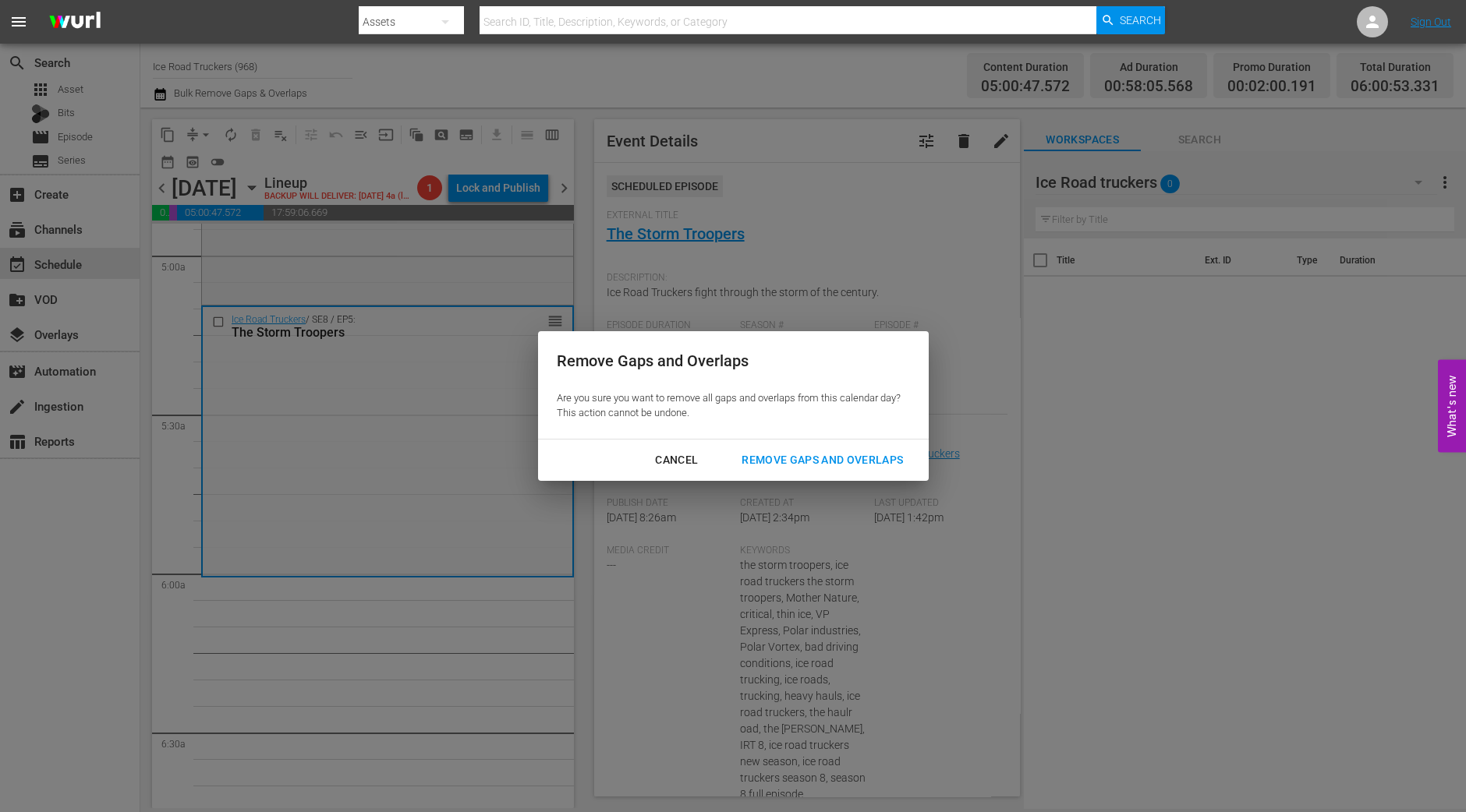
click at [812, 468] on div "Remove Gaps and Overlaps" at bounding box center [821, 460] width 186 height 20
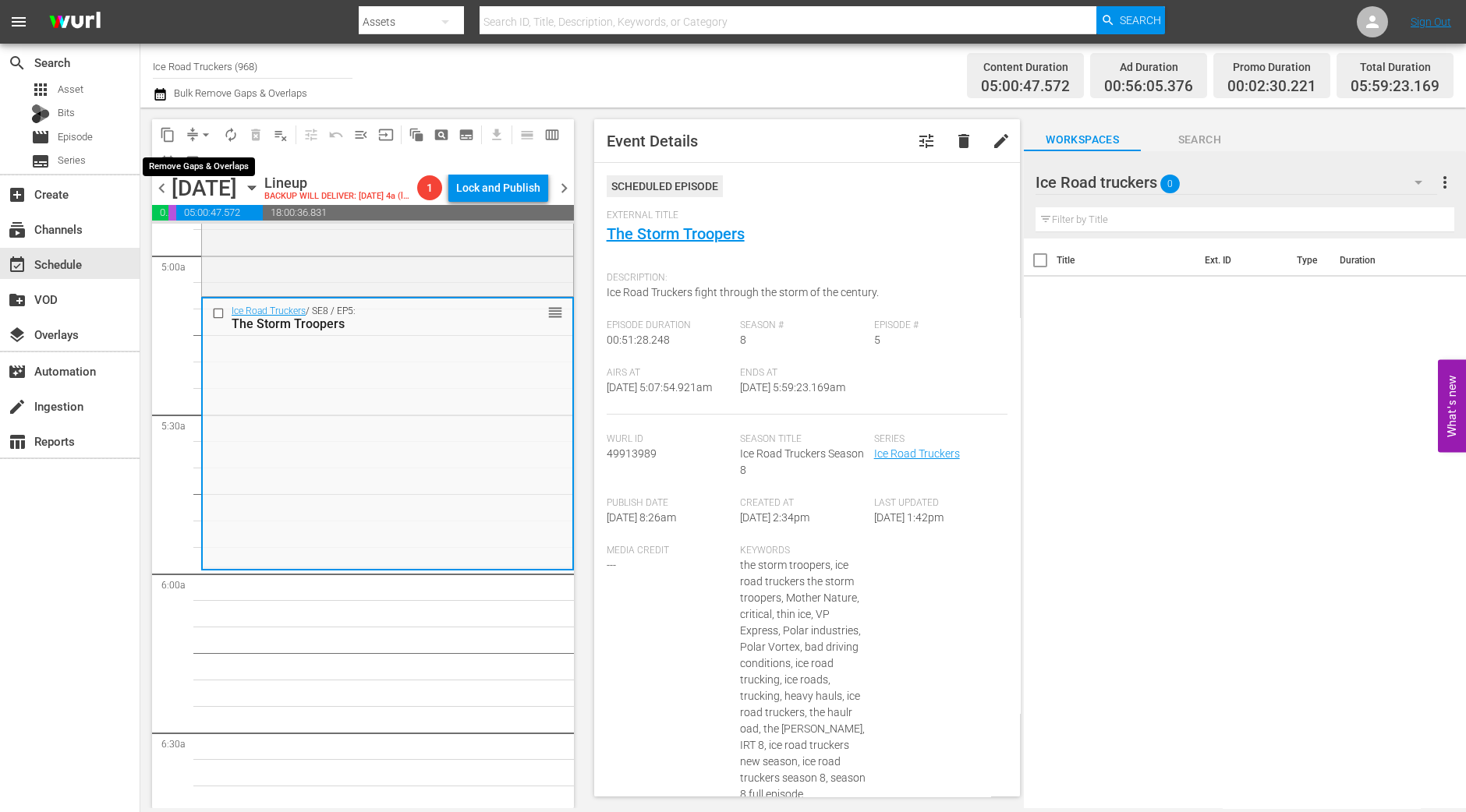
click at [195, 128] on button "arrow_drop_down" at bounding box center [206, 134] width 25 height 25
click at [206, 158] on li "Align to Midnight" at bounding box center [206, 166] width 164 height 25
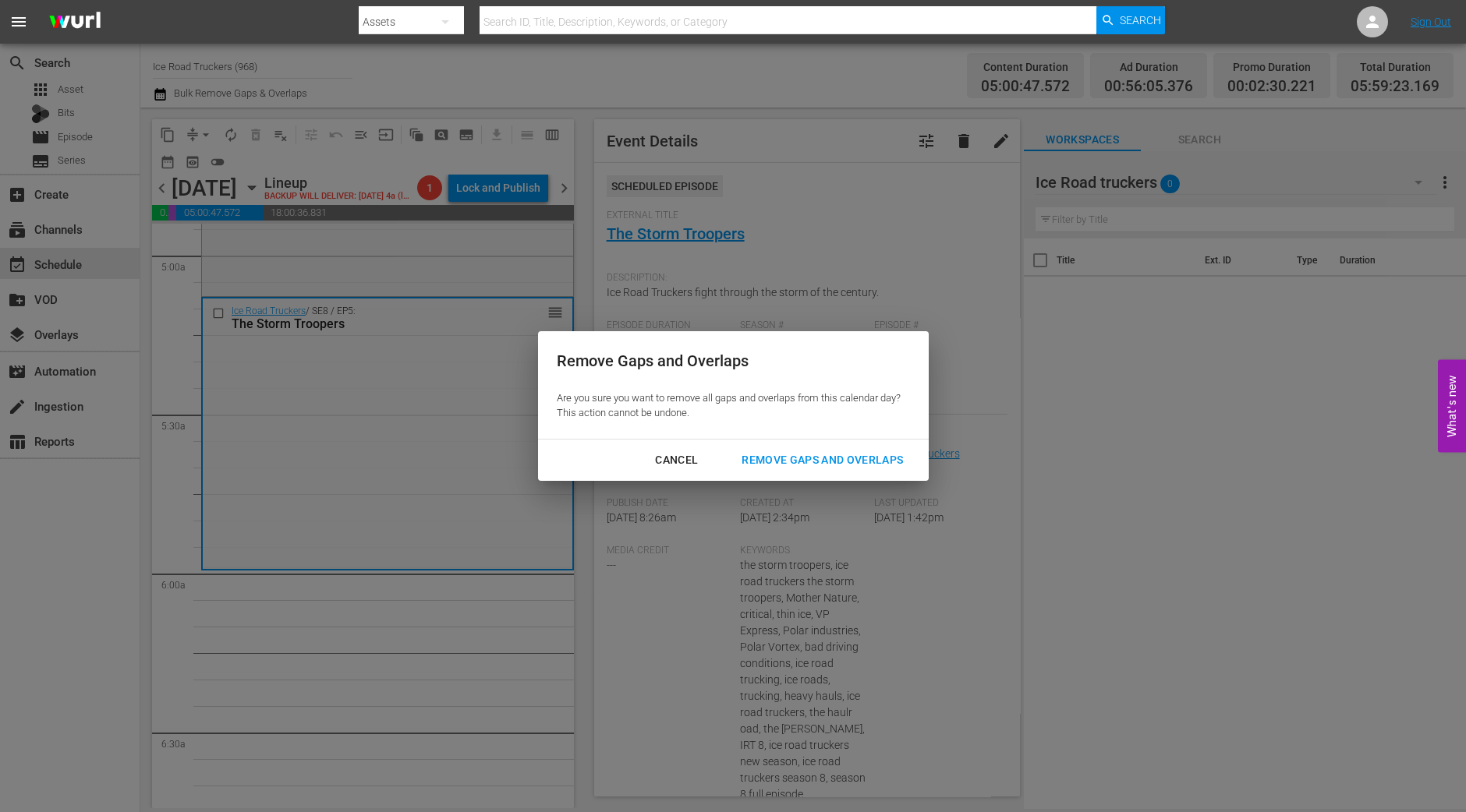
drag, startPoint x: 807, startPoint y: 479, endPoint x: 810, endPoint y: 470, distance: 9.5
click at [808, 479] on div "Cancel Remove Gaps and Overlaps" at bounding box center [733, 460] width 391 height 42
click at [811, 468] on div "Remove Gaps and Overlaps" at bounding box center [821, 460] width 186 height 20
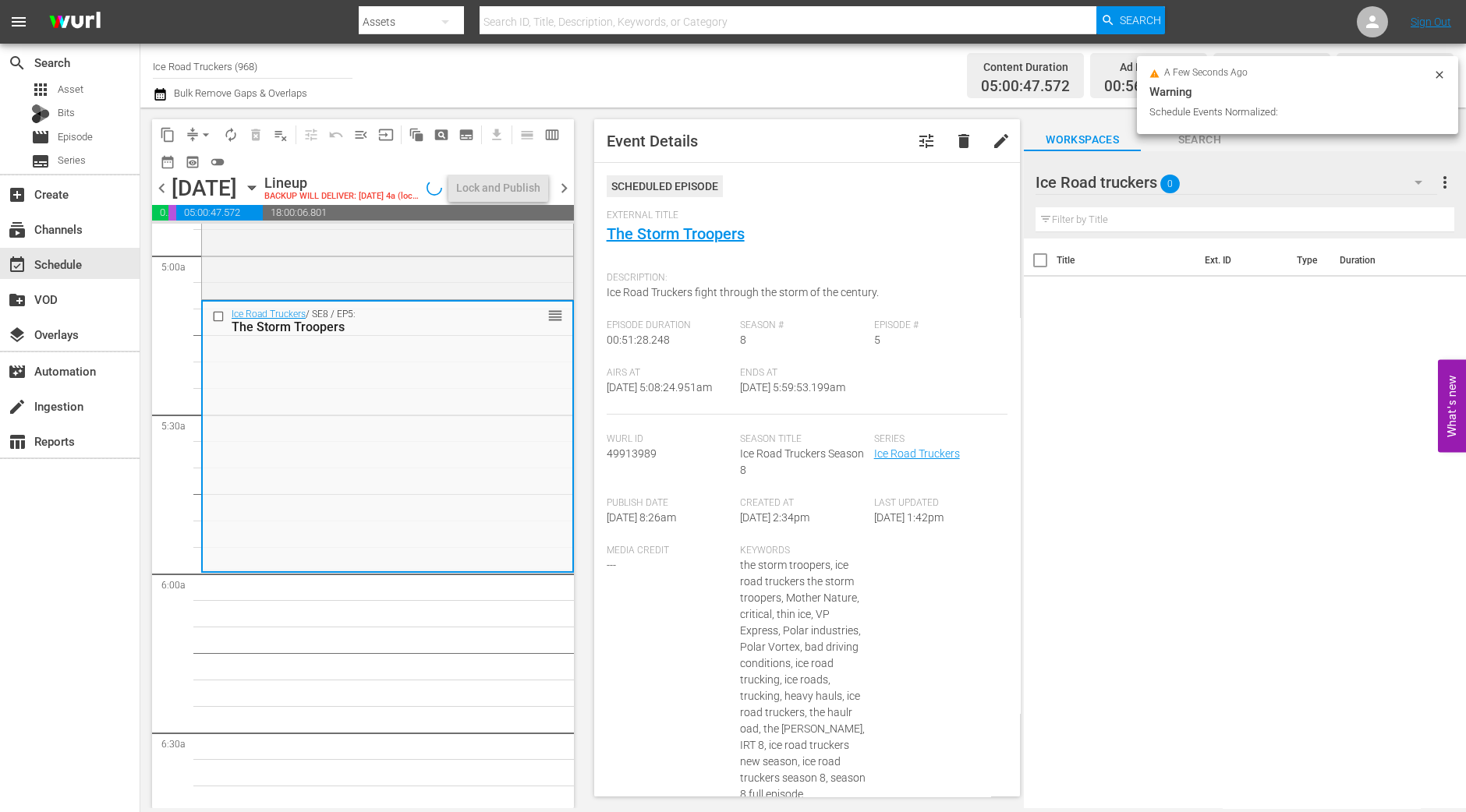
scroll to position [1586, 0]
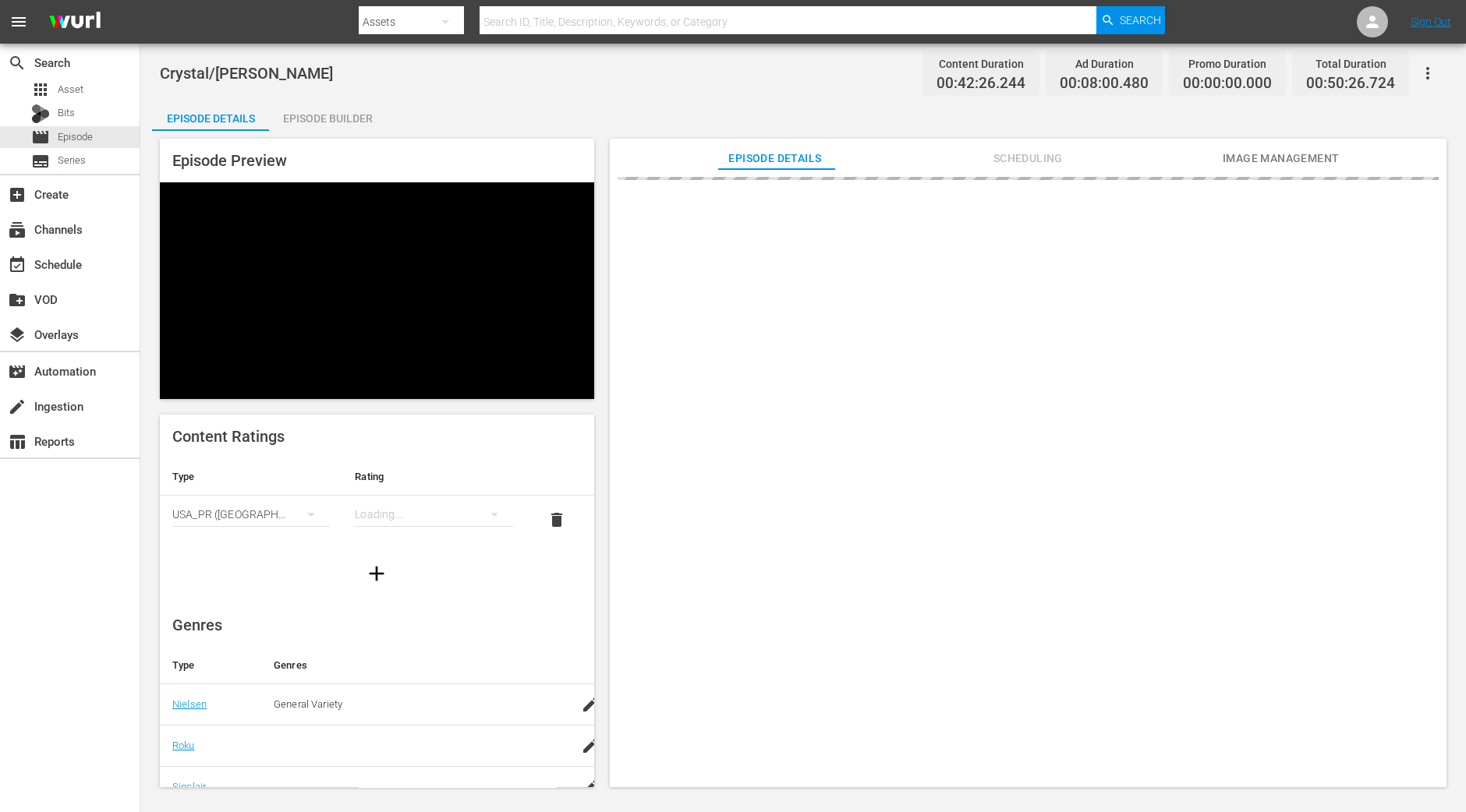
click at [353, 121] on div "Episode Builder" at bounding box center [328, 118] width 117 height 37
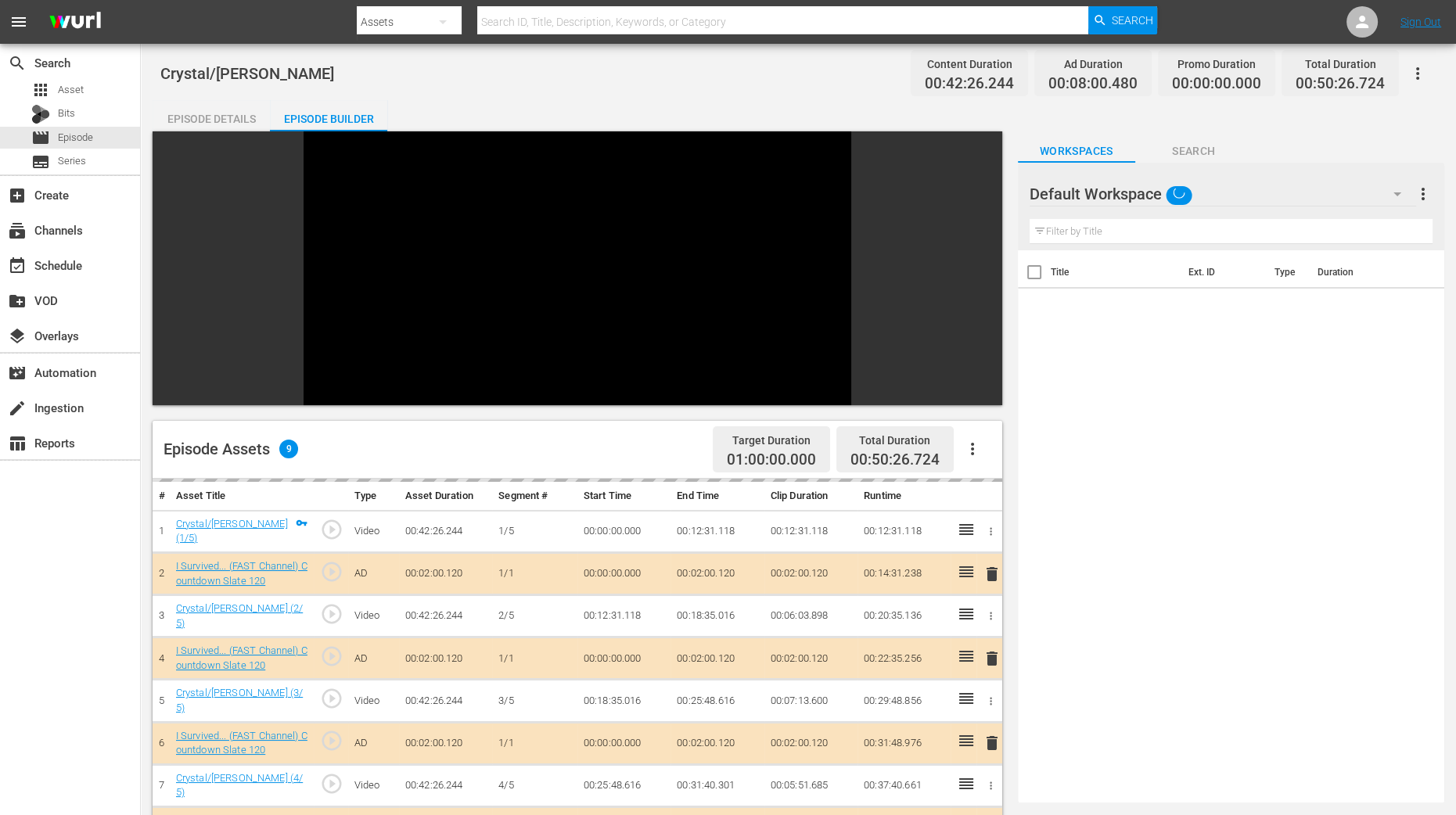
scroll to position [372, 0]
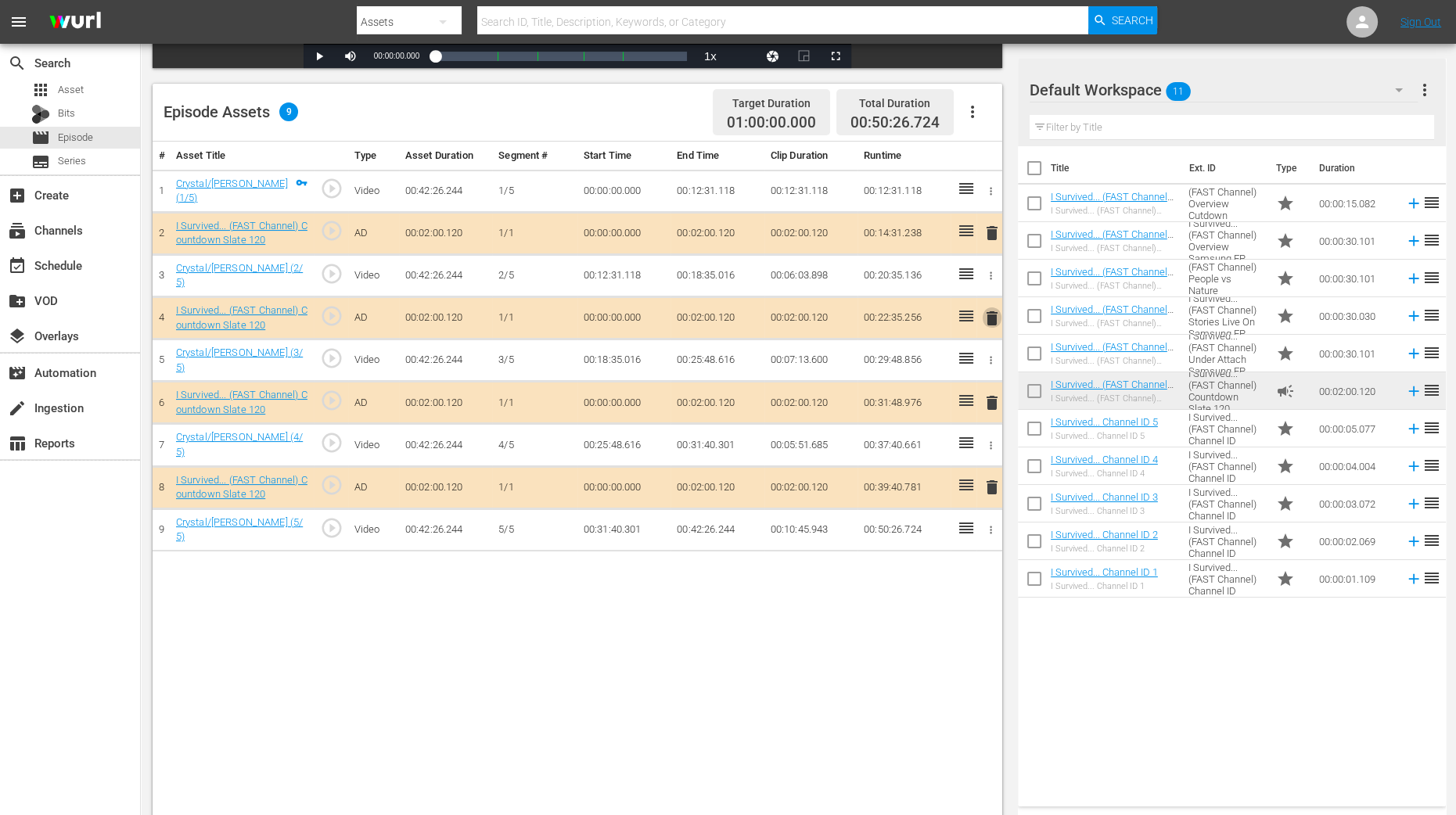
click at [994, 310] on span "delete" at bounding box center [992, 319] width 19 height 19
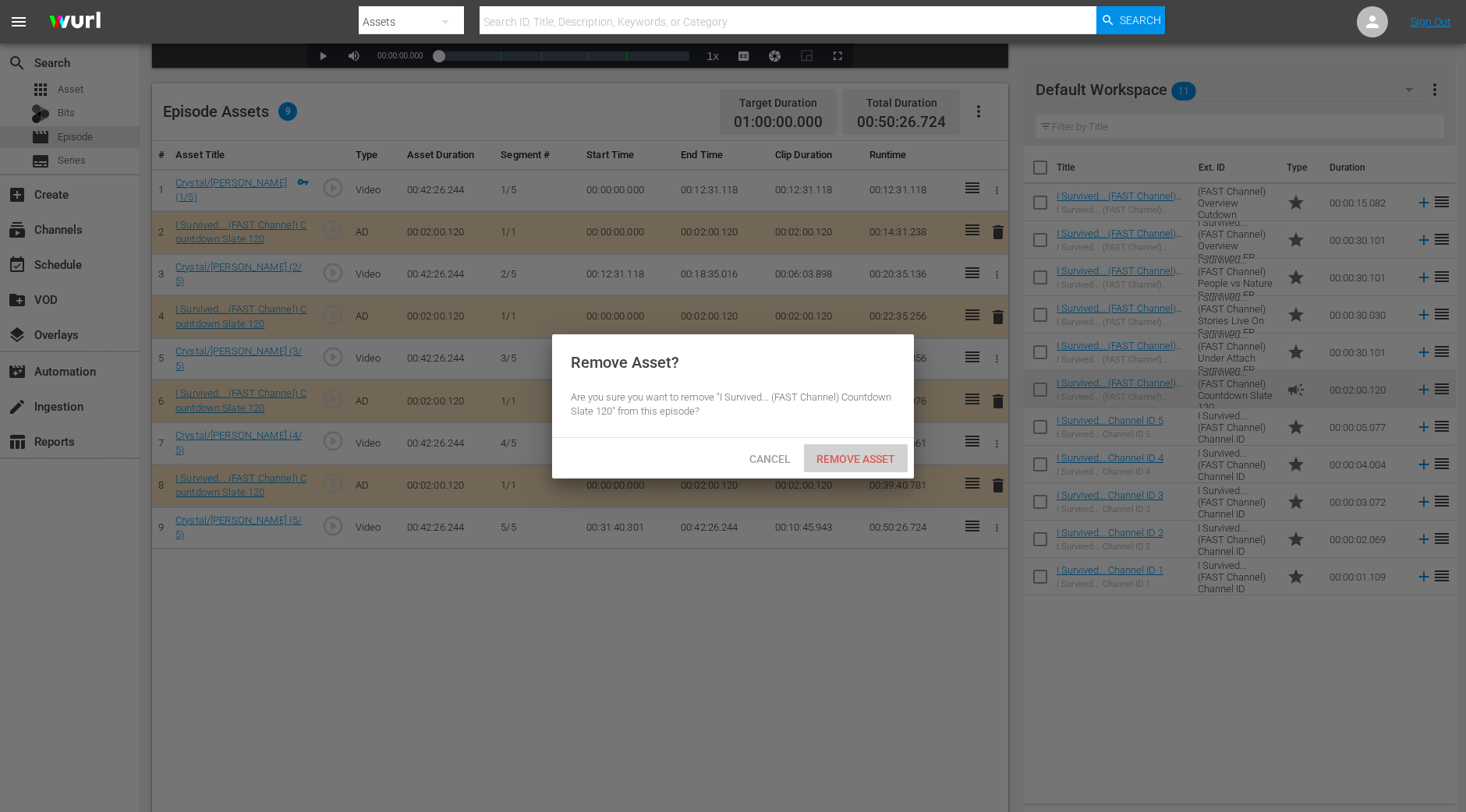
click at [860, 454] on span "Remove Asset" at bounding box center [855, 459] width 104 height 13
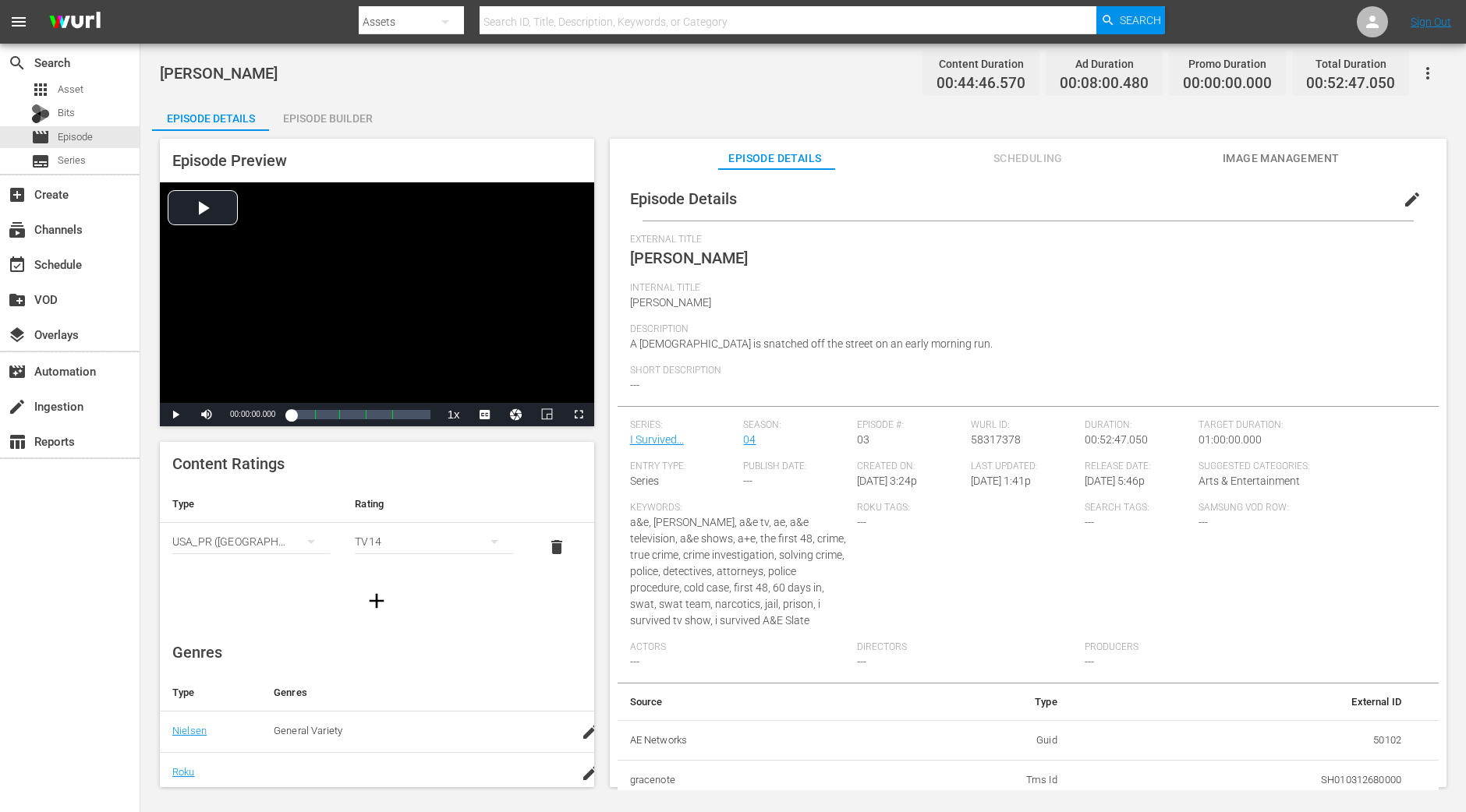
click at [358, 126] on div "Episode Builder" at bounding box center [328, 118] width 117 height 37
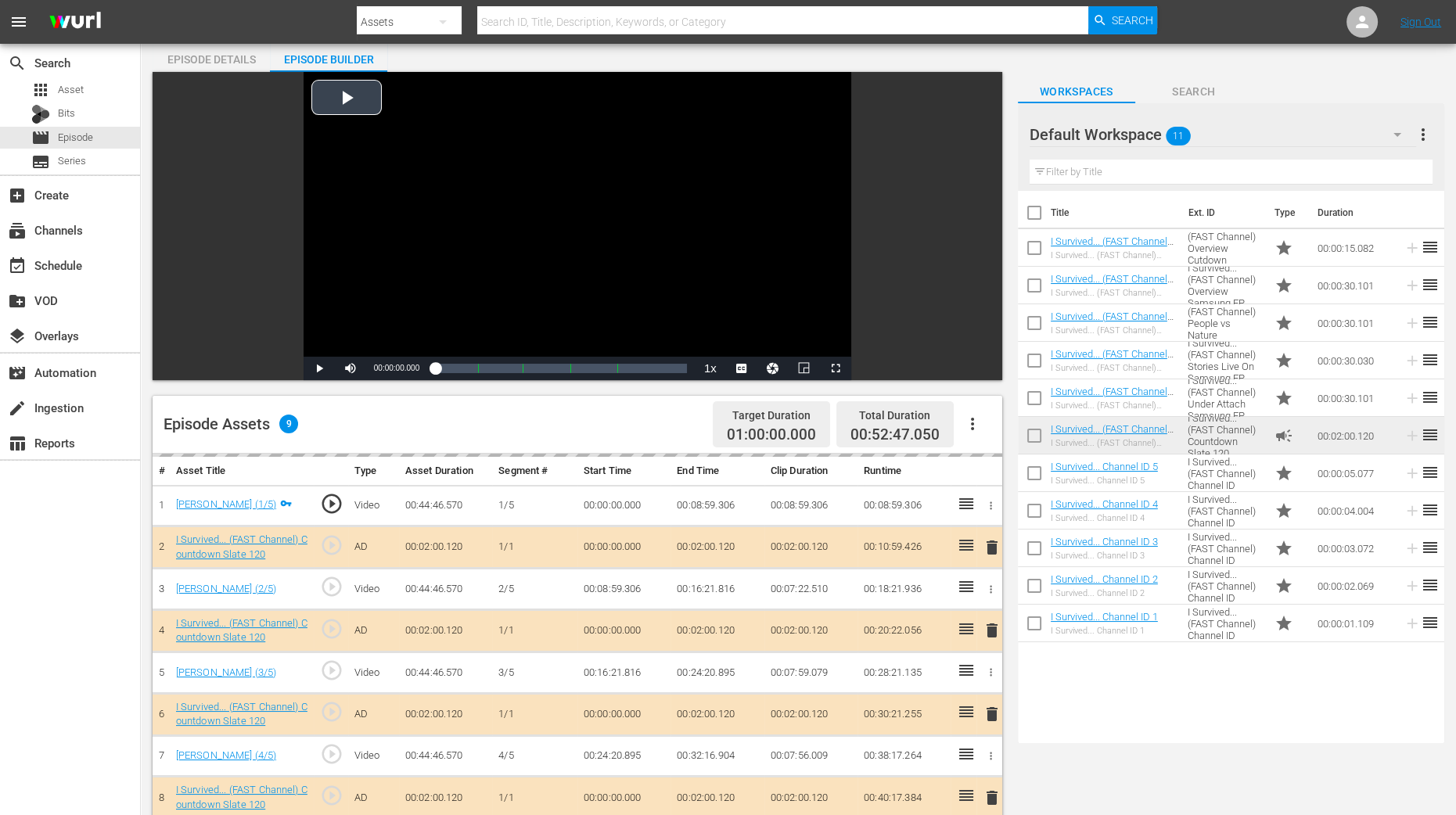
scroll to position [195, 0]
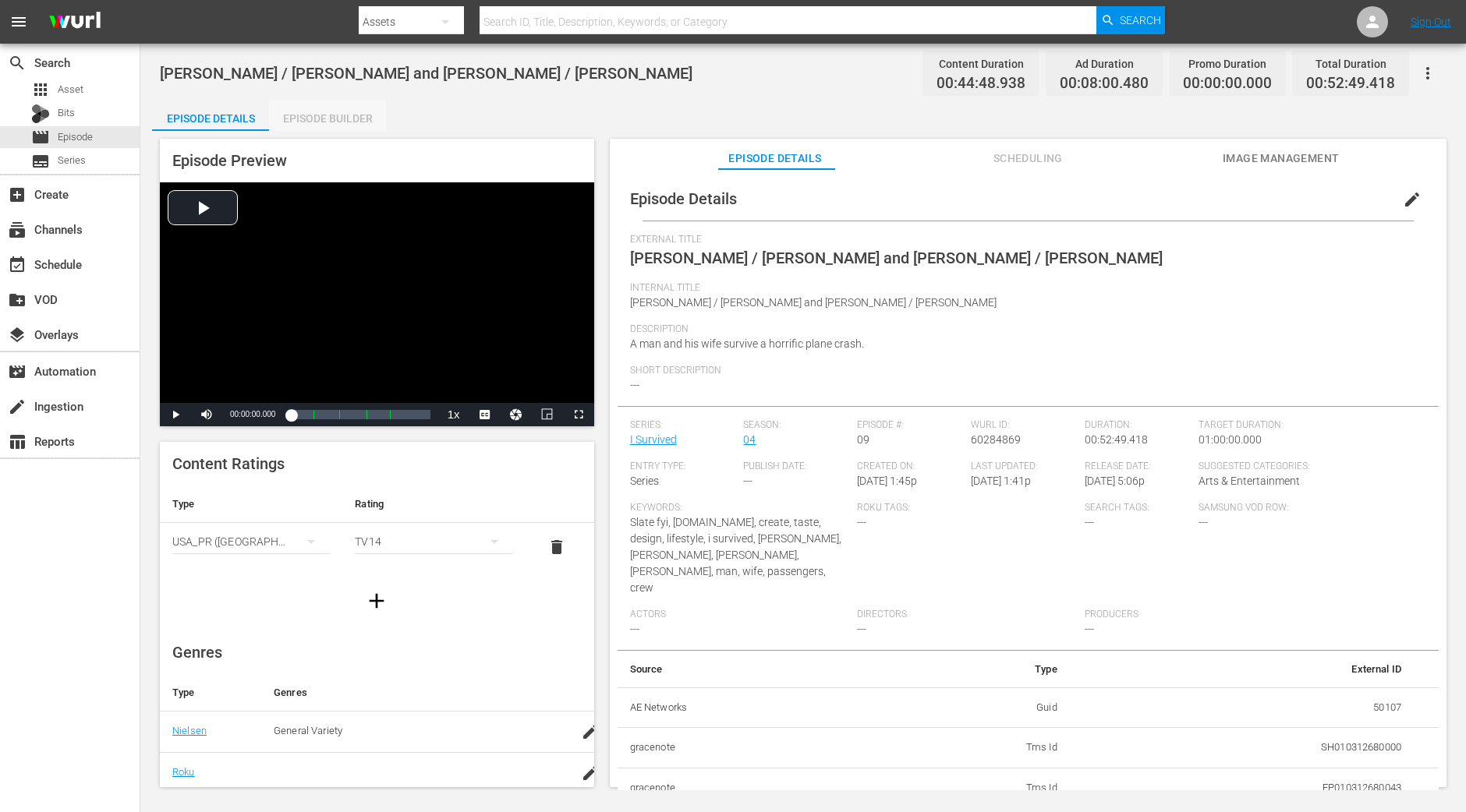
drag, startPoint x: 337, startPoint y: 112, endPoint x: 358, endPoint y: 24, distance: 90.5
click at [337, 112] on div "Episode Builder" at bounding box center [328, 118] width 117 height 37
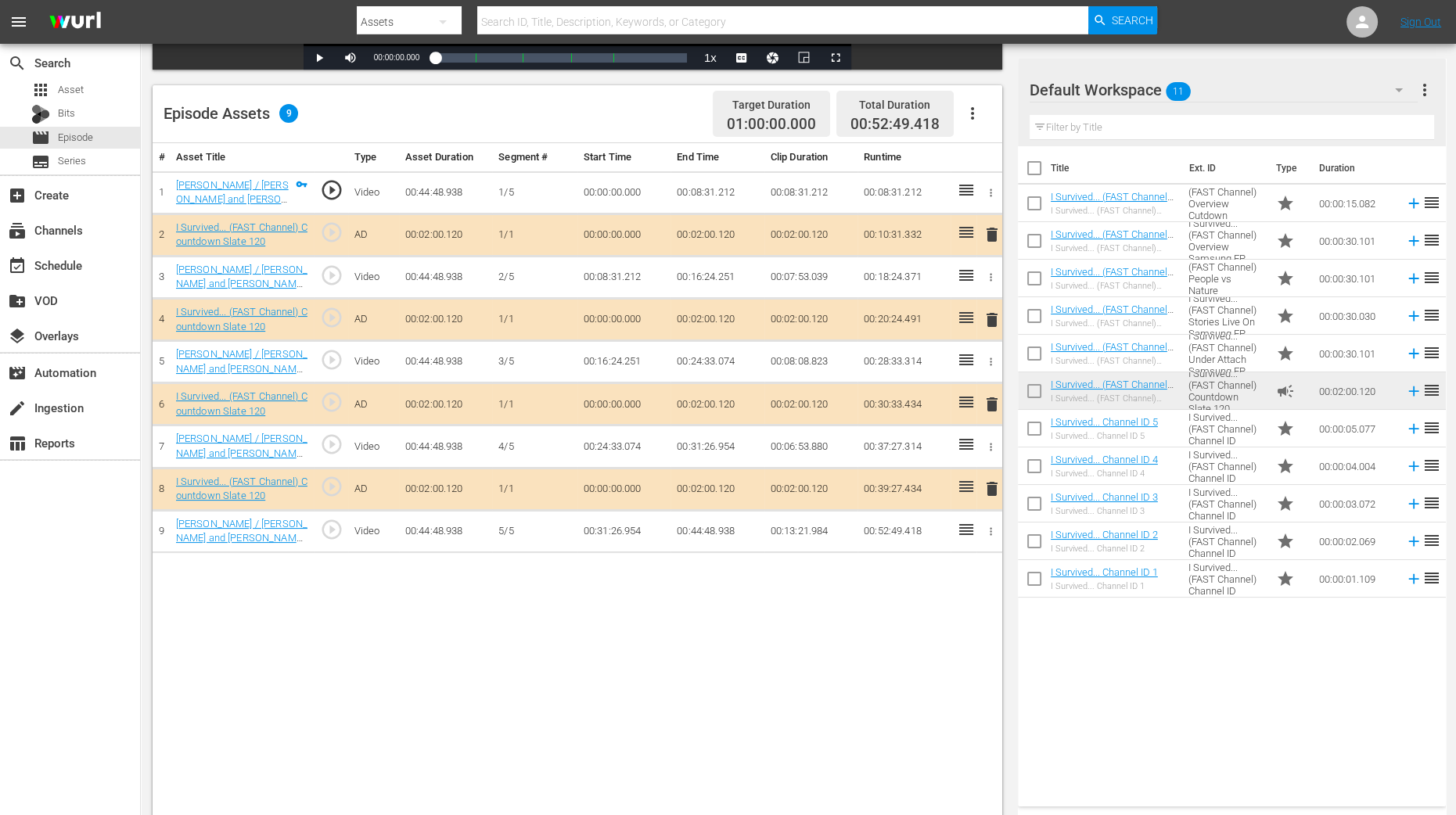
scroll to position [390, 0]
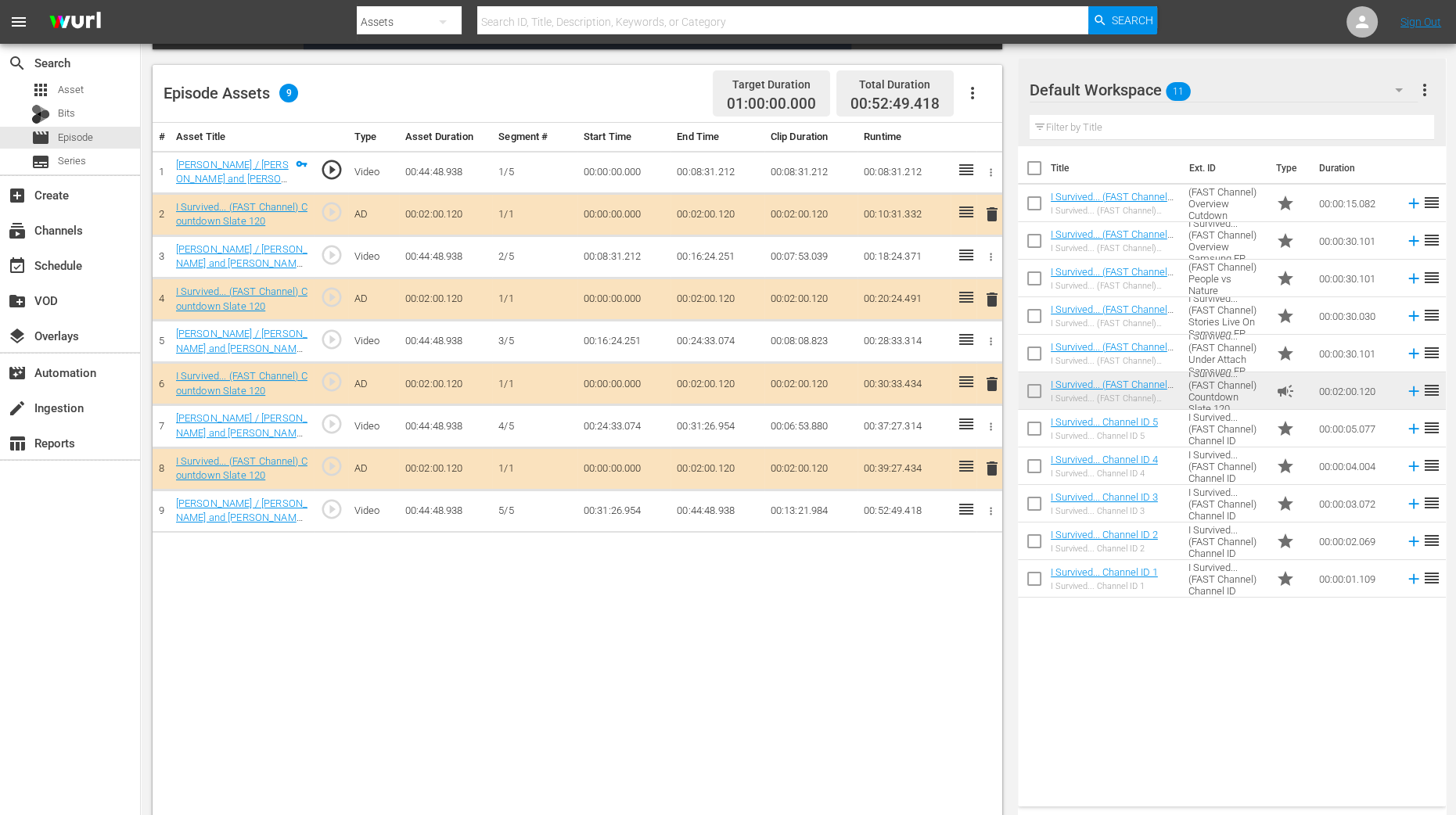
click at [985, 300] on span "delete" at bounding box center [992, 300] width 19 height 19
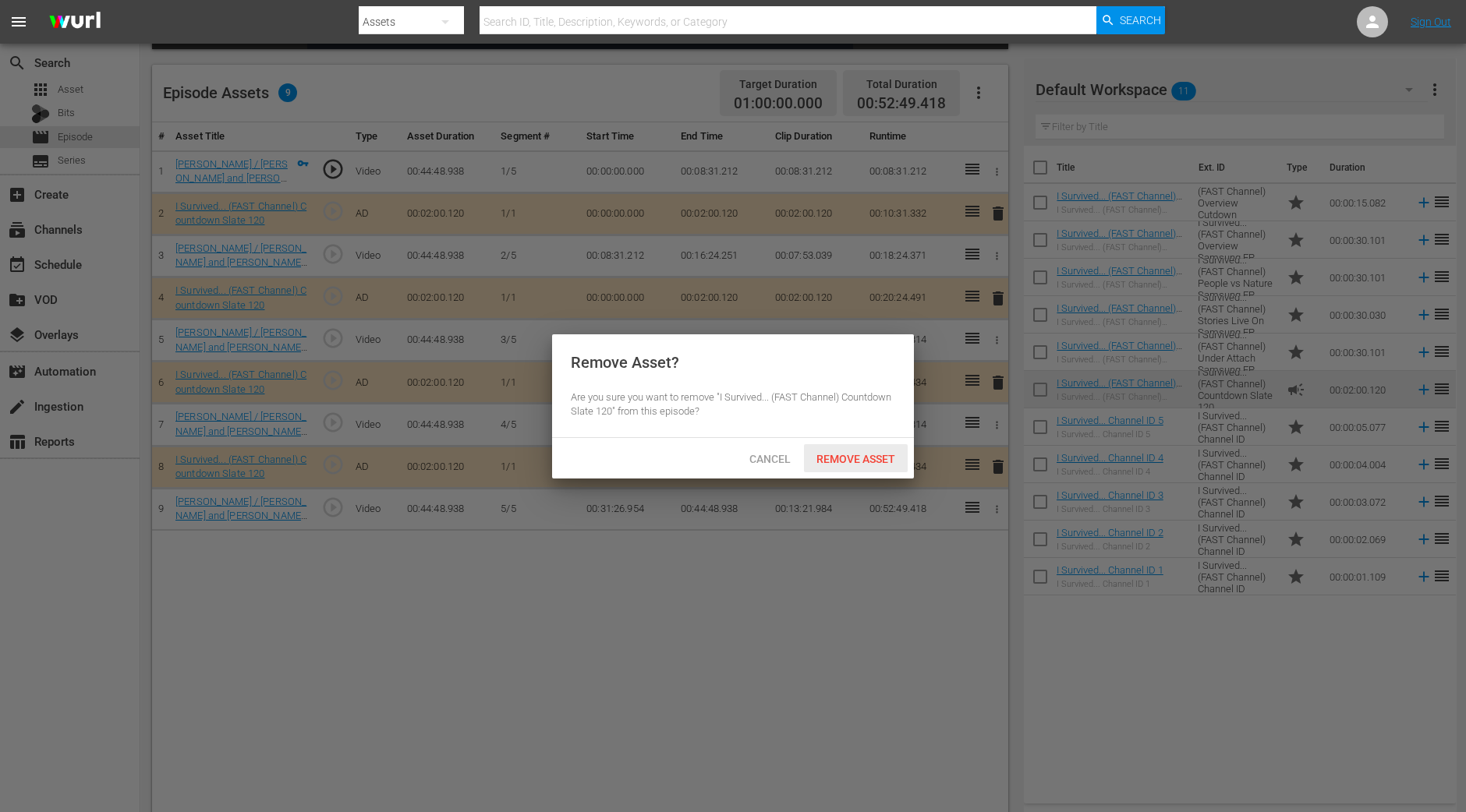
click at [866, 465] on div "Remove Asset" at bounding box center [855, 459] width 104 height 29
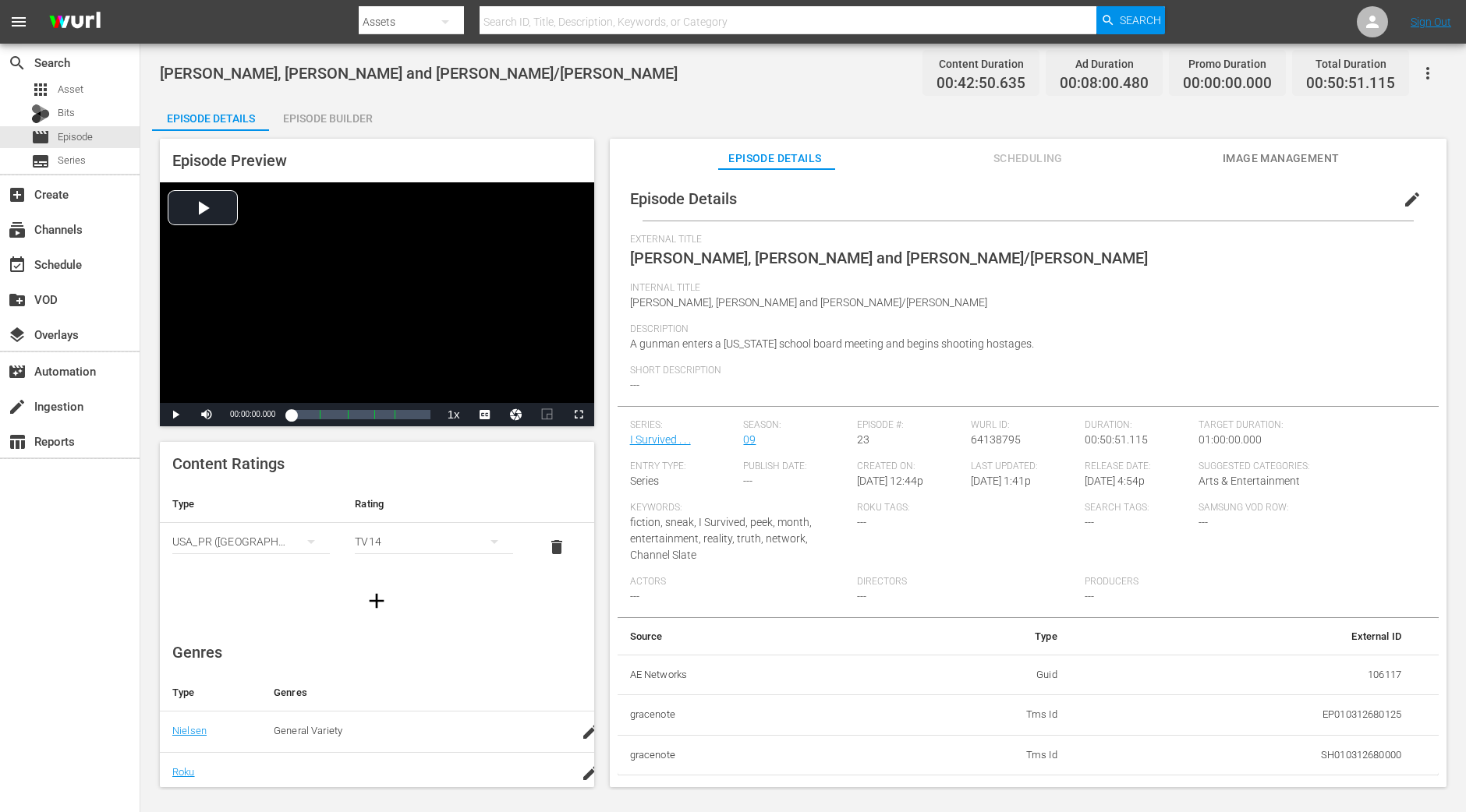
drag, startPoint x: 339, startPoint y: 72, endPoint x: 336, endPoint y: 83, distance: 11.4
click at [337, 76] on span "[PERSON_NAME], [PERSON_NAME] and [PERSON_NAME]/[PERSON_NAME]" at bounding box center [418, 73] width 517 height 19
click at [326, 111] on div "Episode Builder" at bounding box center [328, 118] width 117 height 37
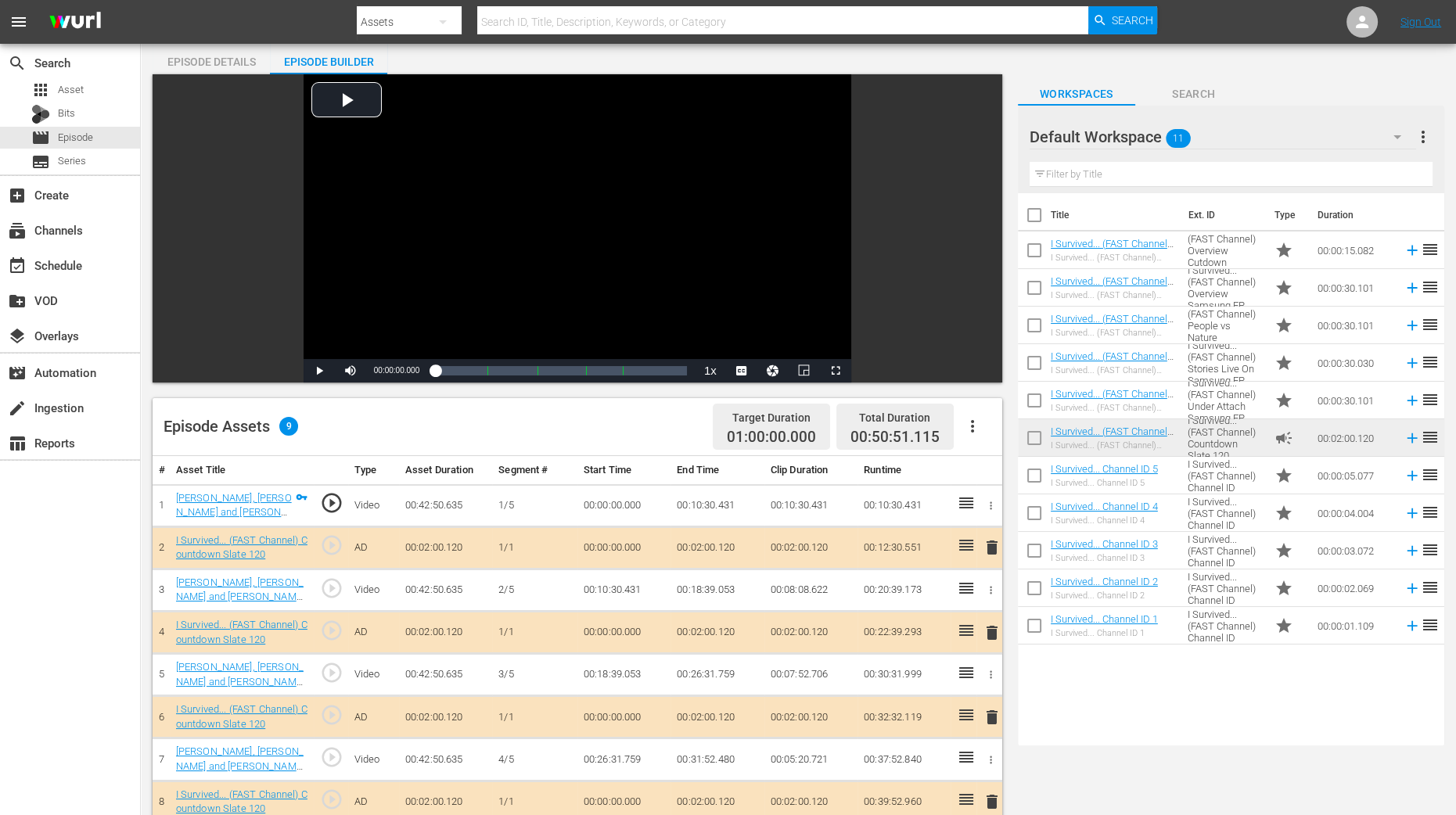
scroll to position [97, 0]
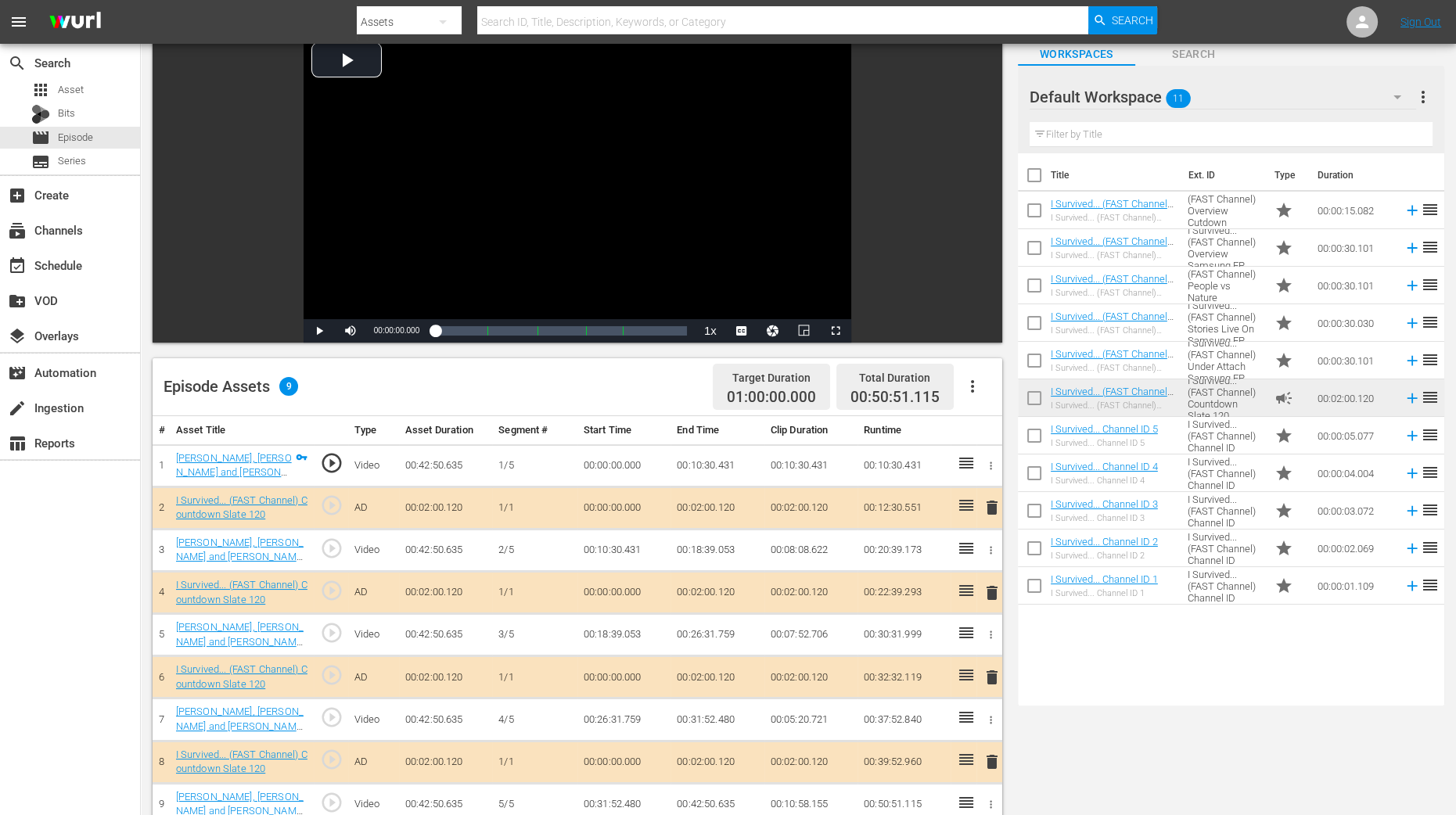
click at [994, 592] on span "delete" at bounding box center [992, 593] width 19 height 19
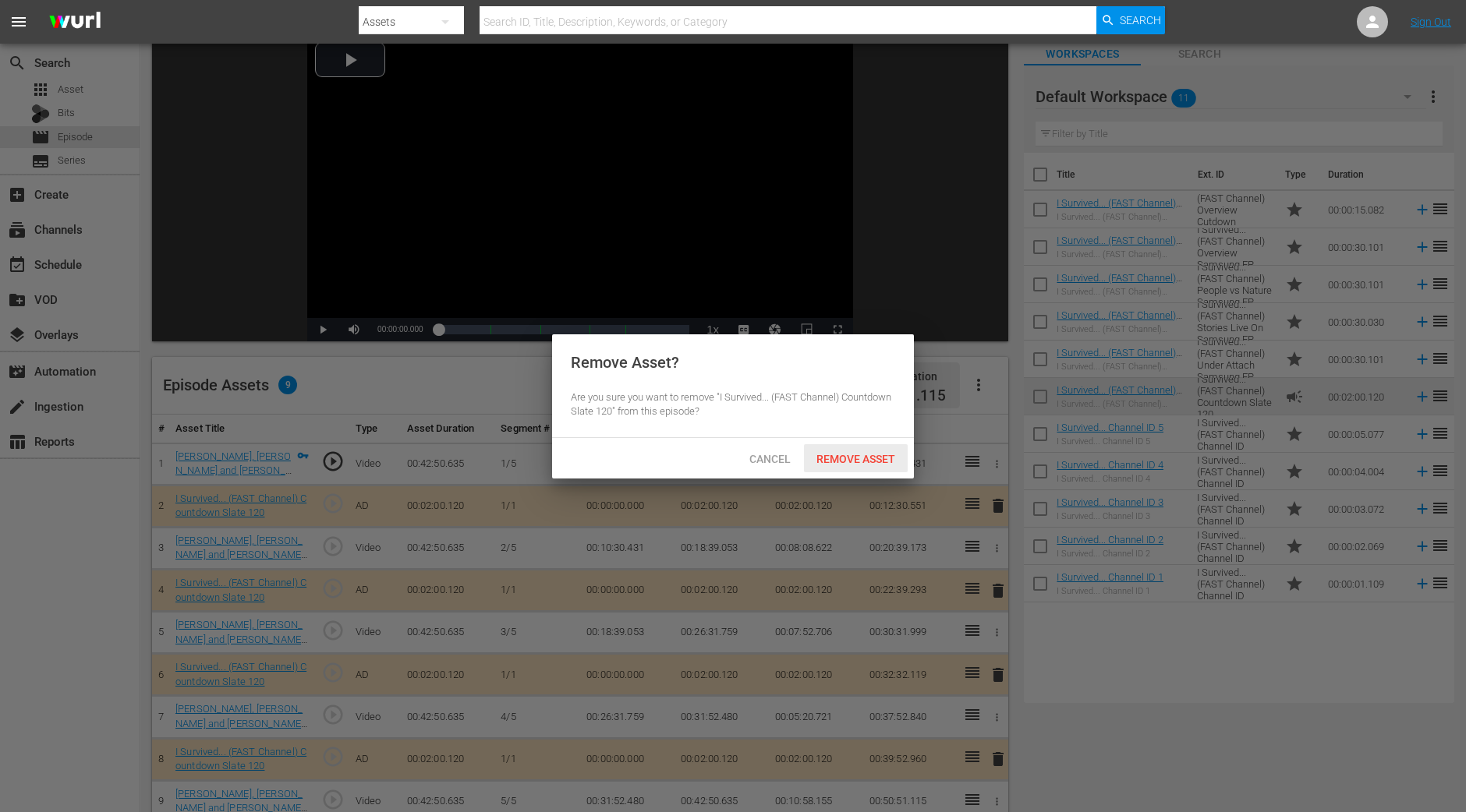
click at [874, 457] on span "Remove Asset" at bounding box center [855, 459] width 104 height 13
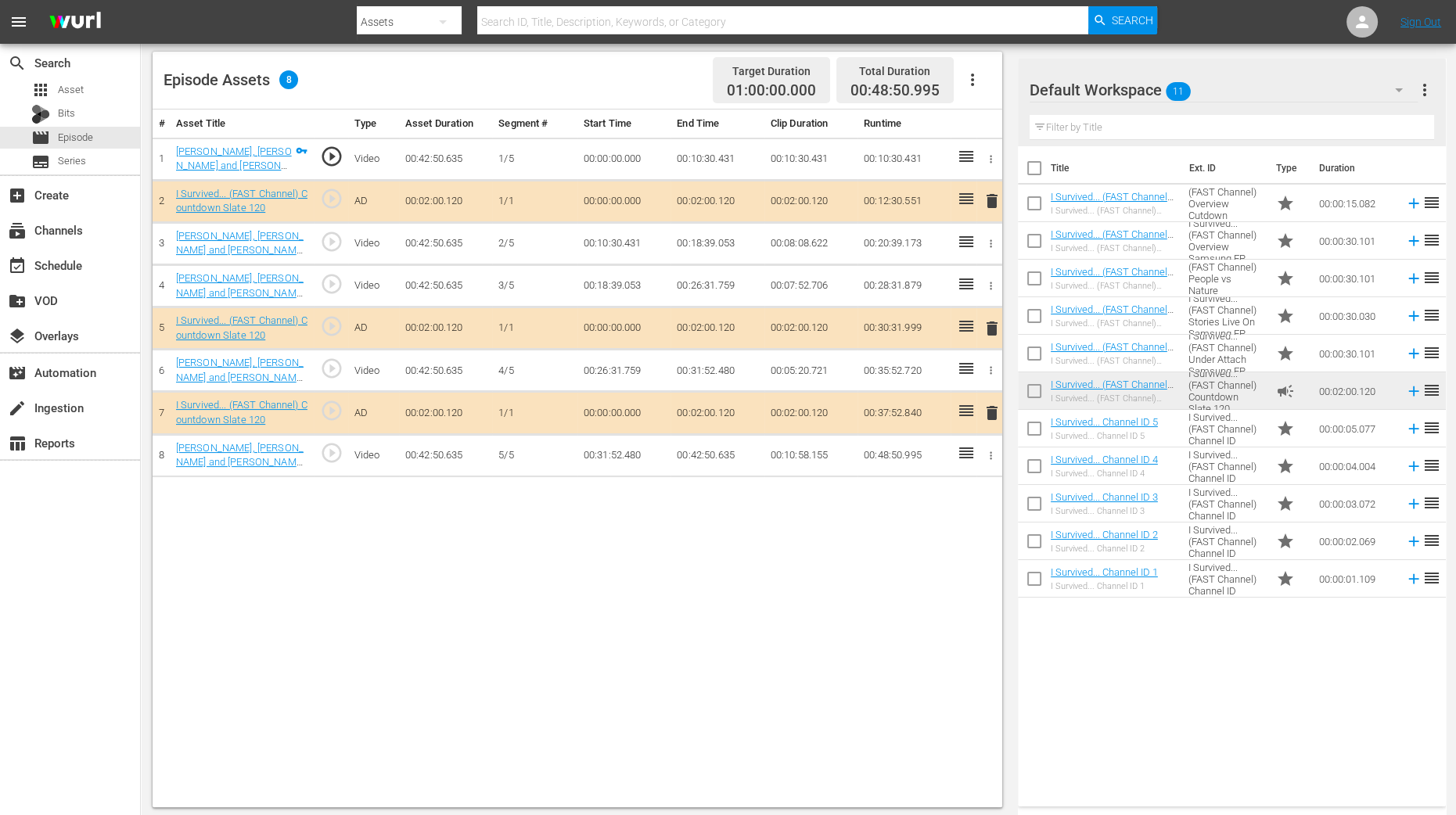
scroll to position [407, 0]
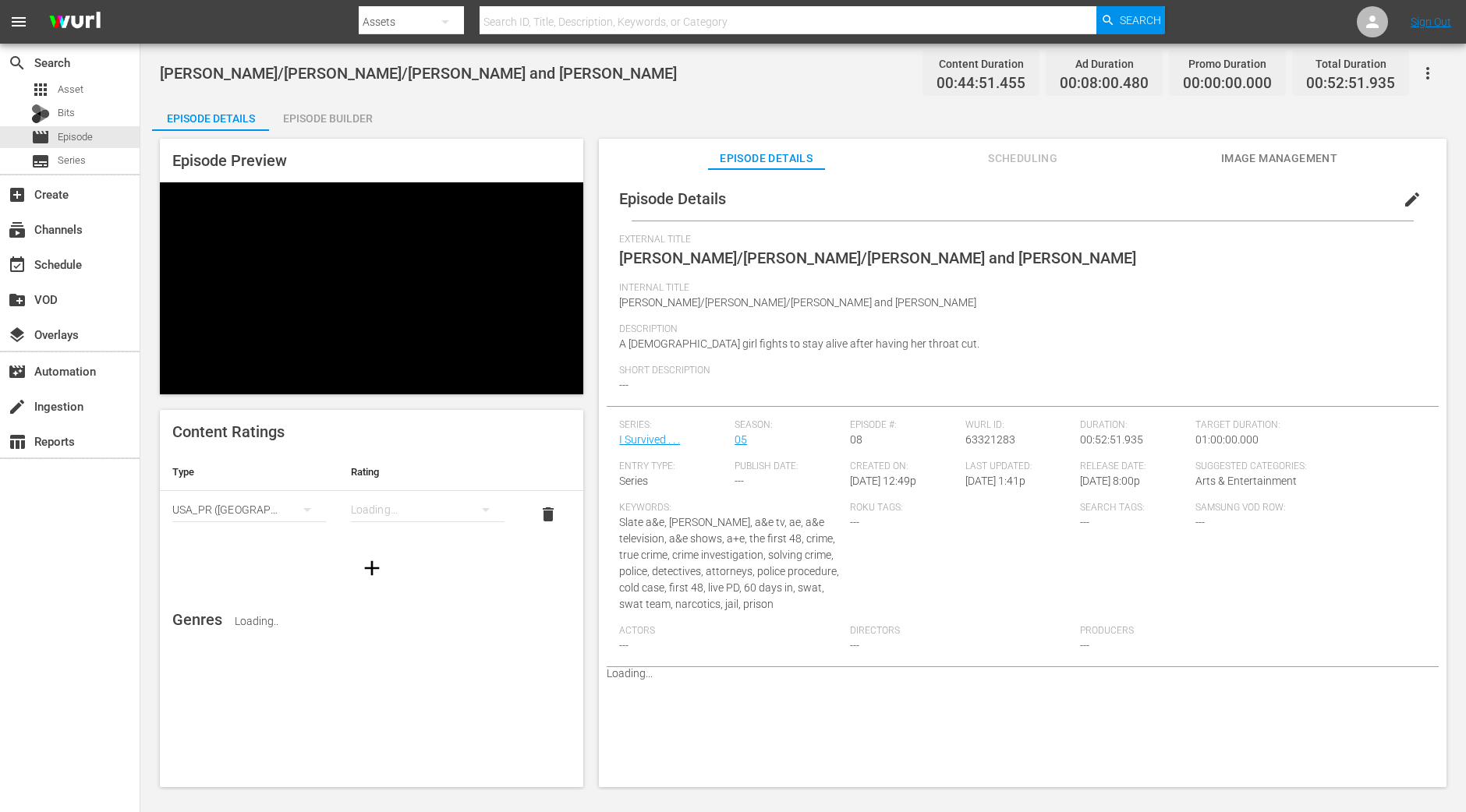
drag, startPoint x: 328, startPoint y: 119, endPoint x: 429, endPoint y: 51, distance: 121.8
click at [328, 119] on div "Episode Builder" at bounding box center [328, 118] width 117 height 37
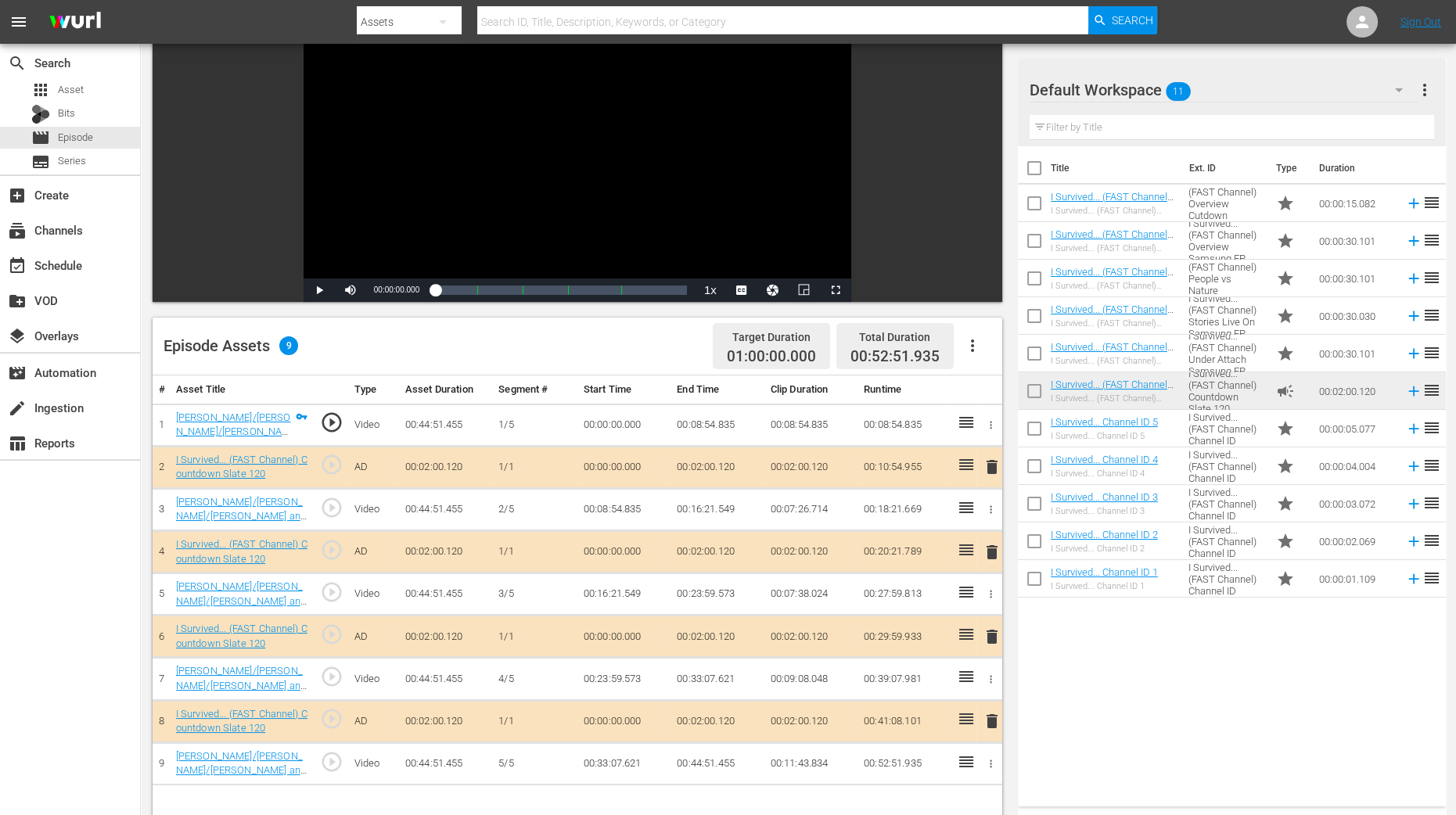
scroll to position [390, 0]
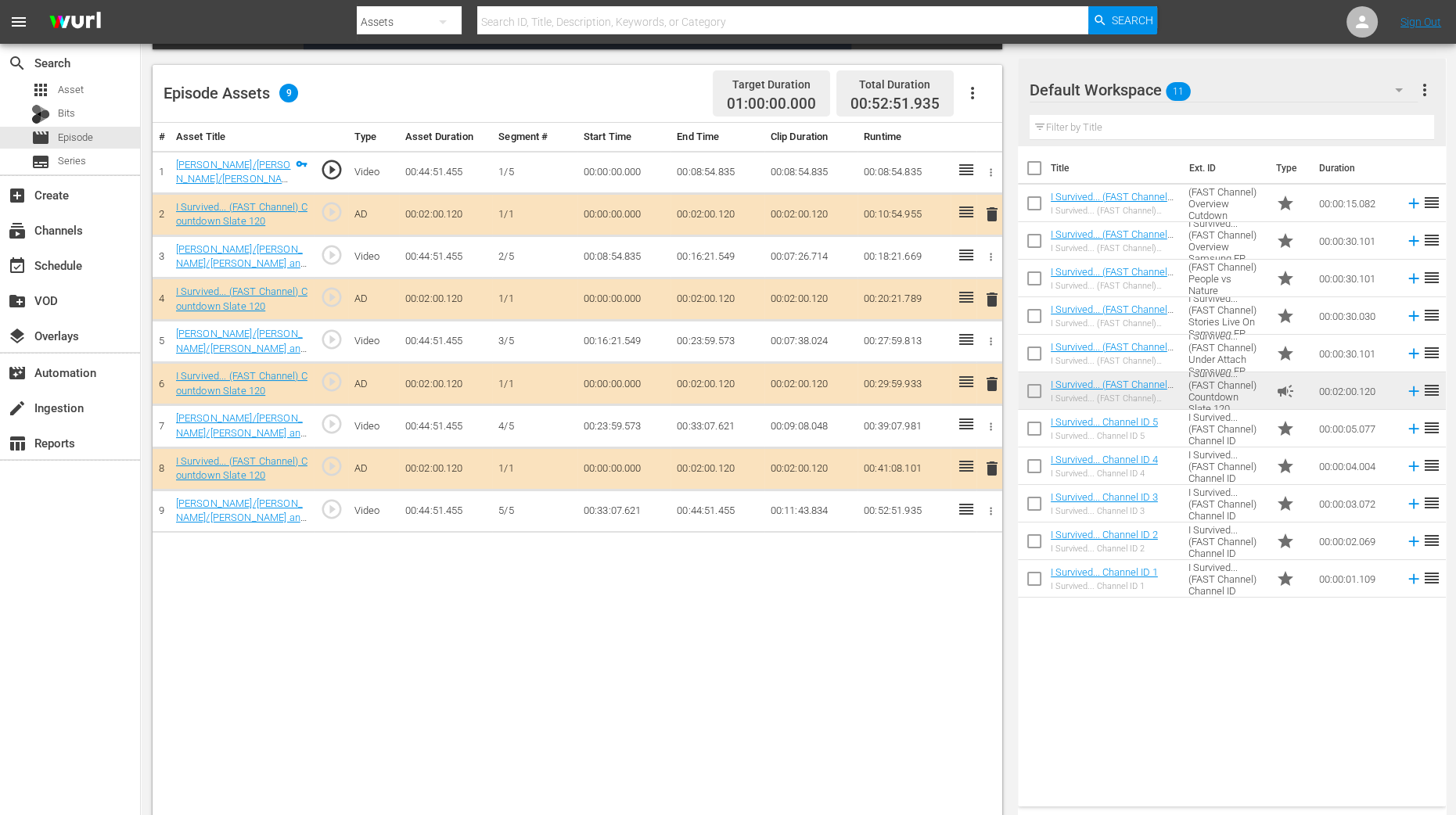
click at [992, 299] on span "delete" at bounding box center [992, 300] width 19 height 19
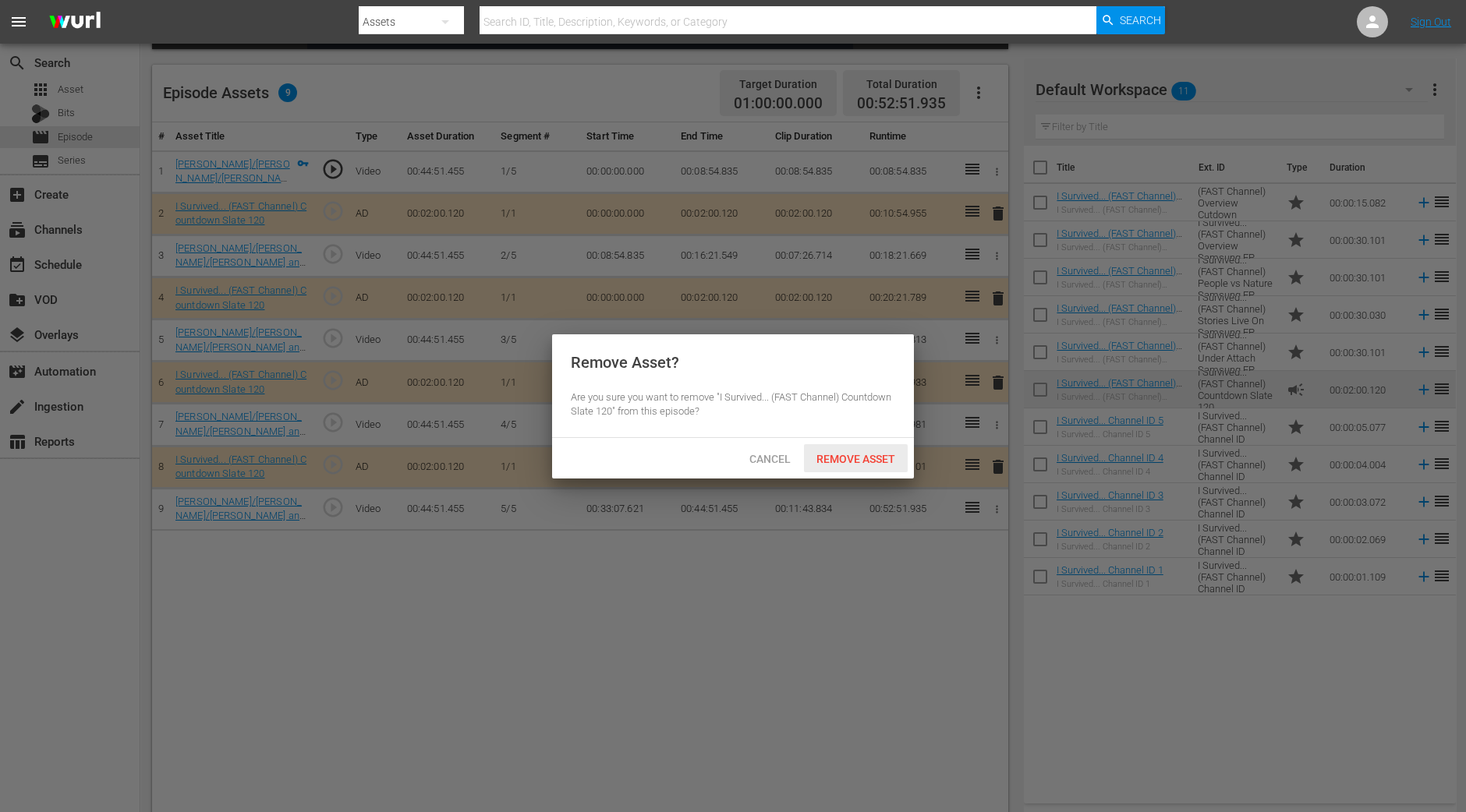
click at [858, 471] on div "Remove Asset" at bounding box center [855, 459] width 104 height 29
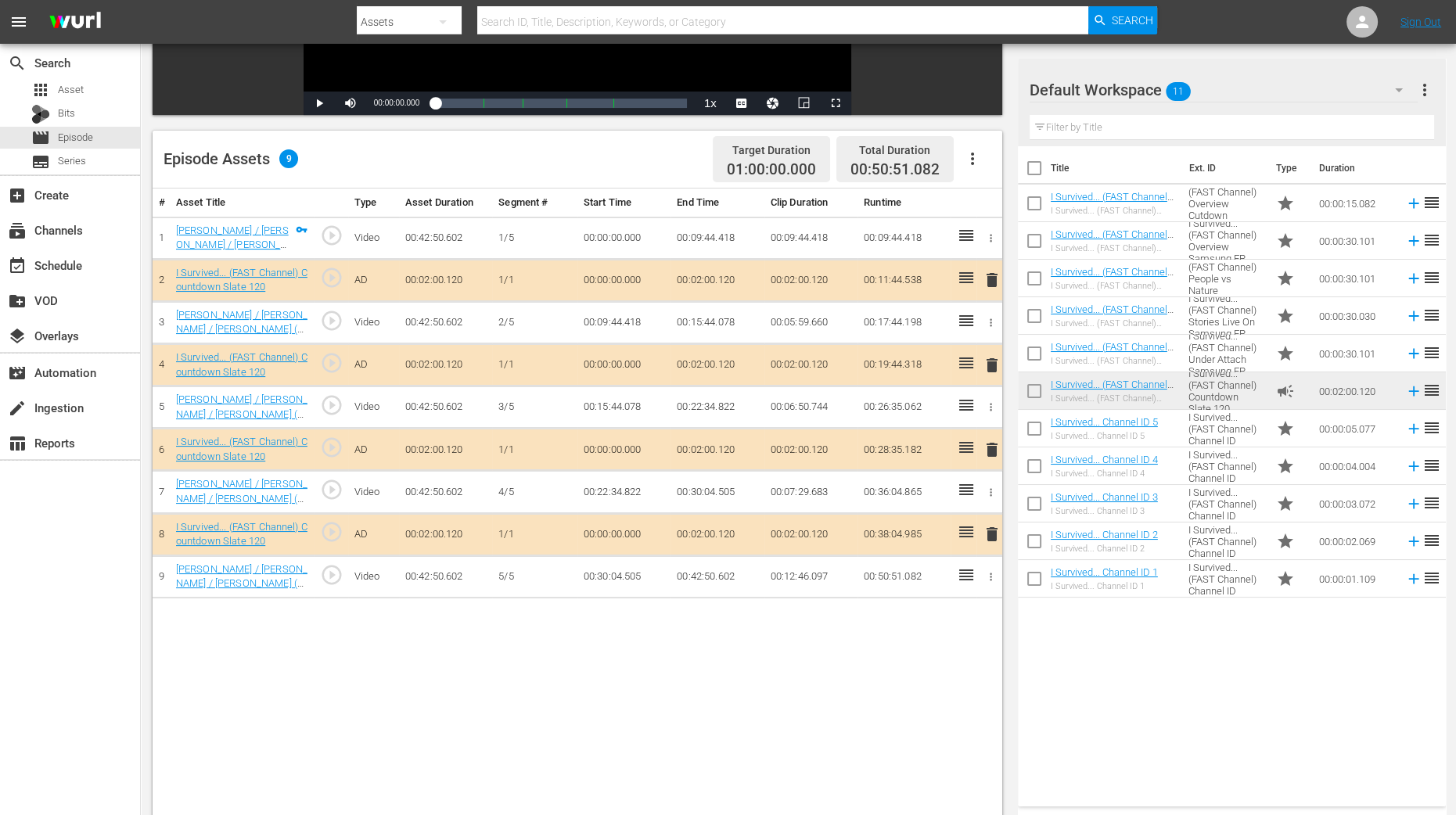
scroll to position [372, 0]
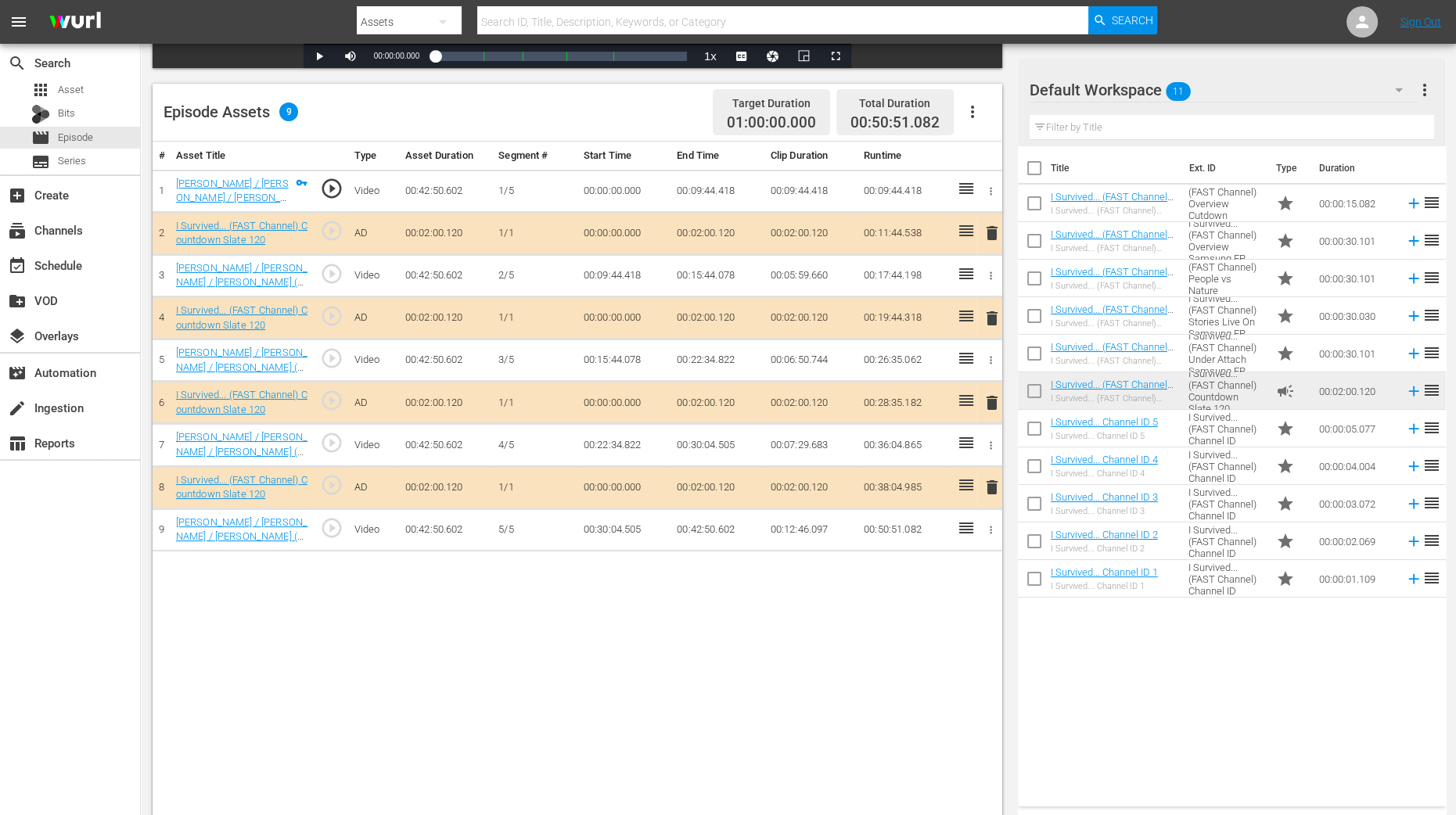
click at [994, 318] on span "delete" at bounding box center [992, 319] width 19 height 19
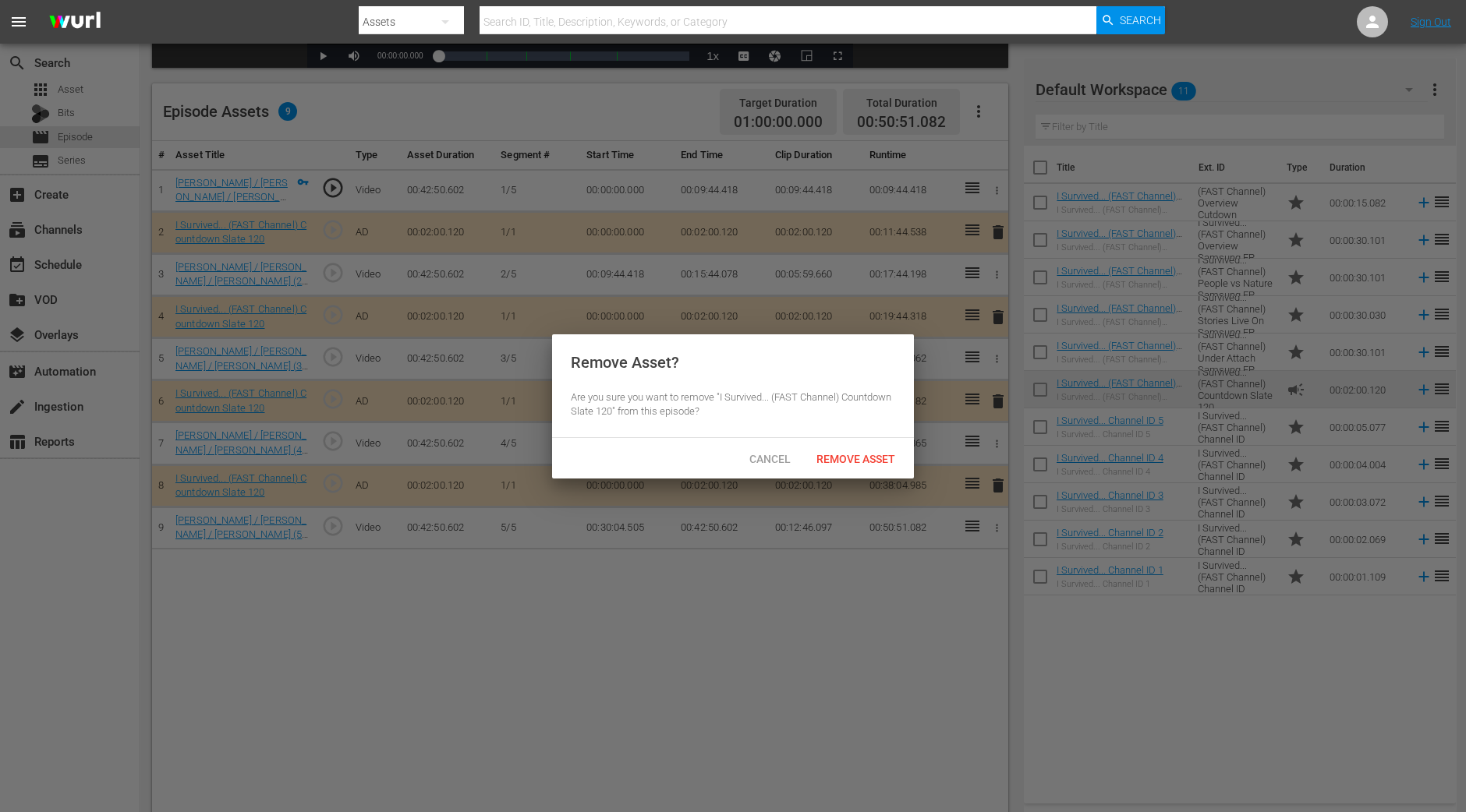
click at [884, 448] on div "Remove Asset" at bounding box center [855, 459] width 104 height 29
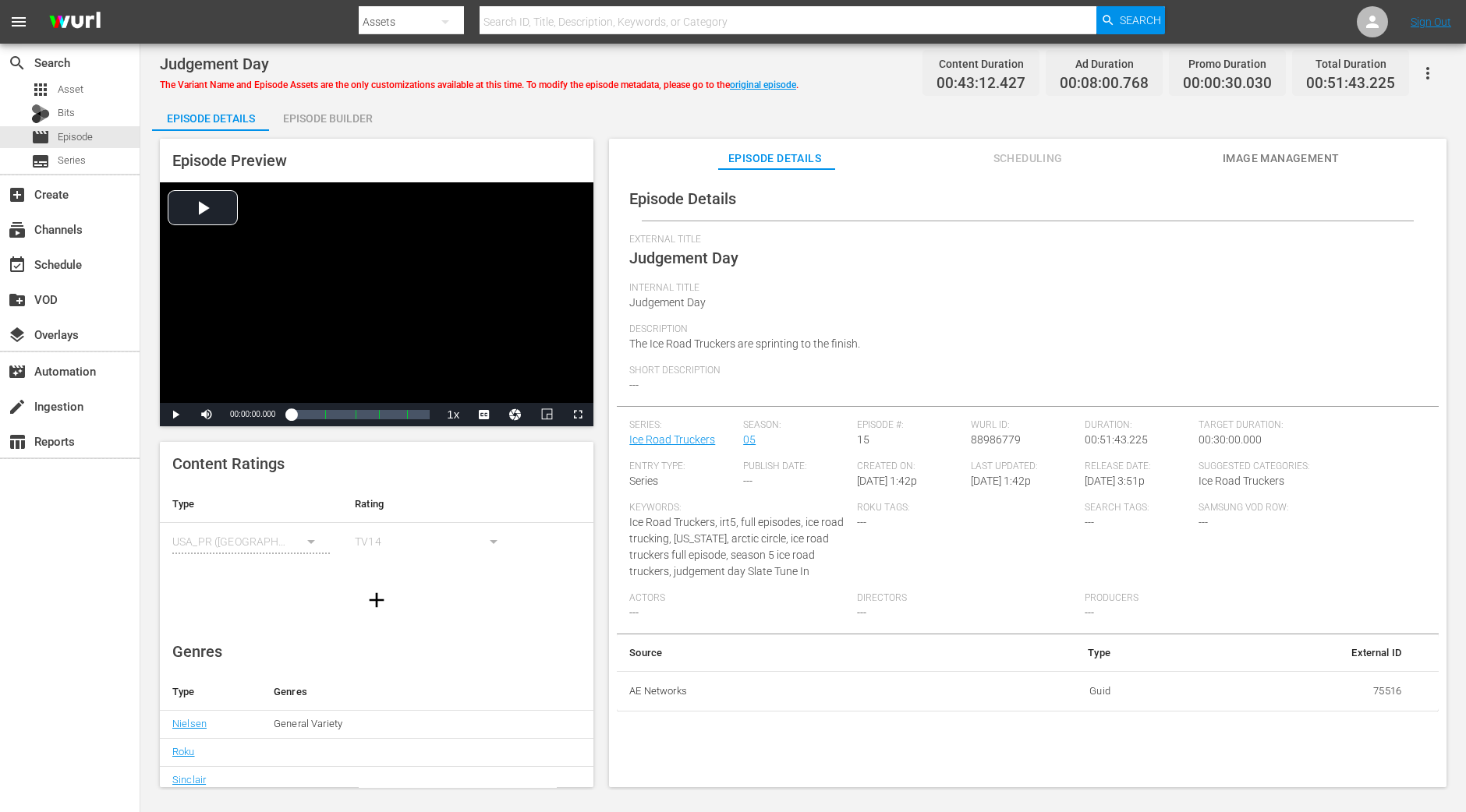
click at [344, 120] on div "Episode Builder" at bounding box center [328, 118] width 117 height 37
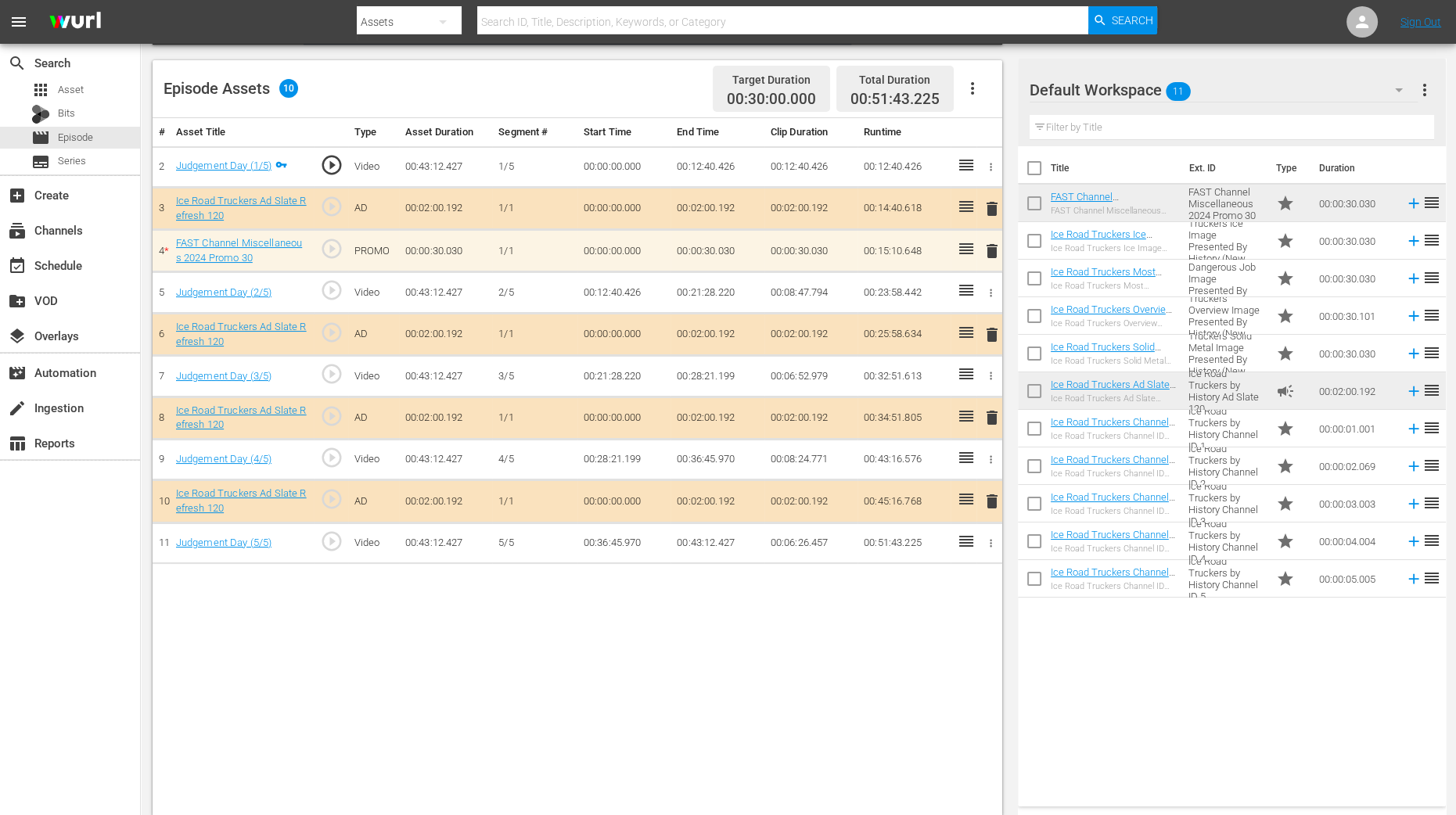
scroll to position [407, 0]
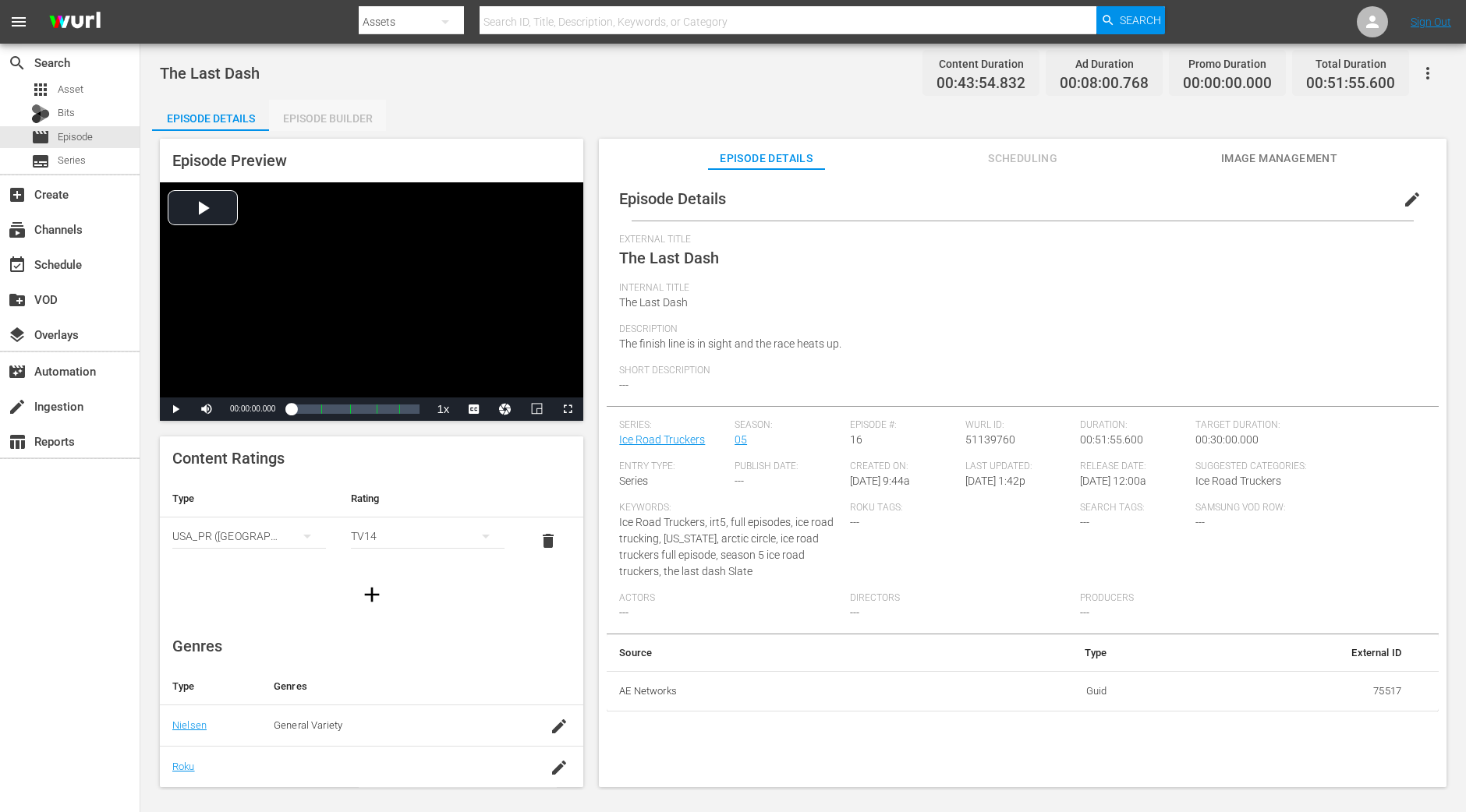
click at [323, 116] on div "Episode Builder" at bounding box center [328, 118] width 117 height 37
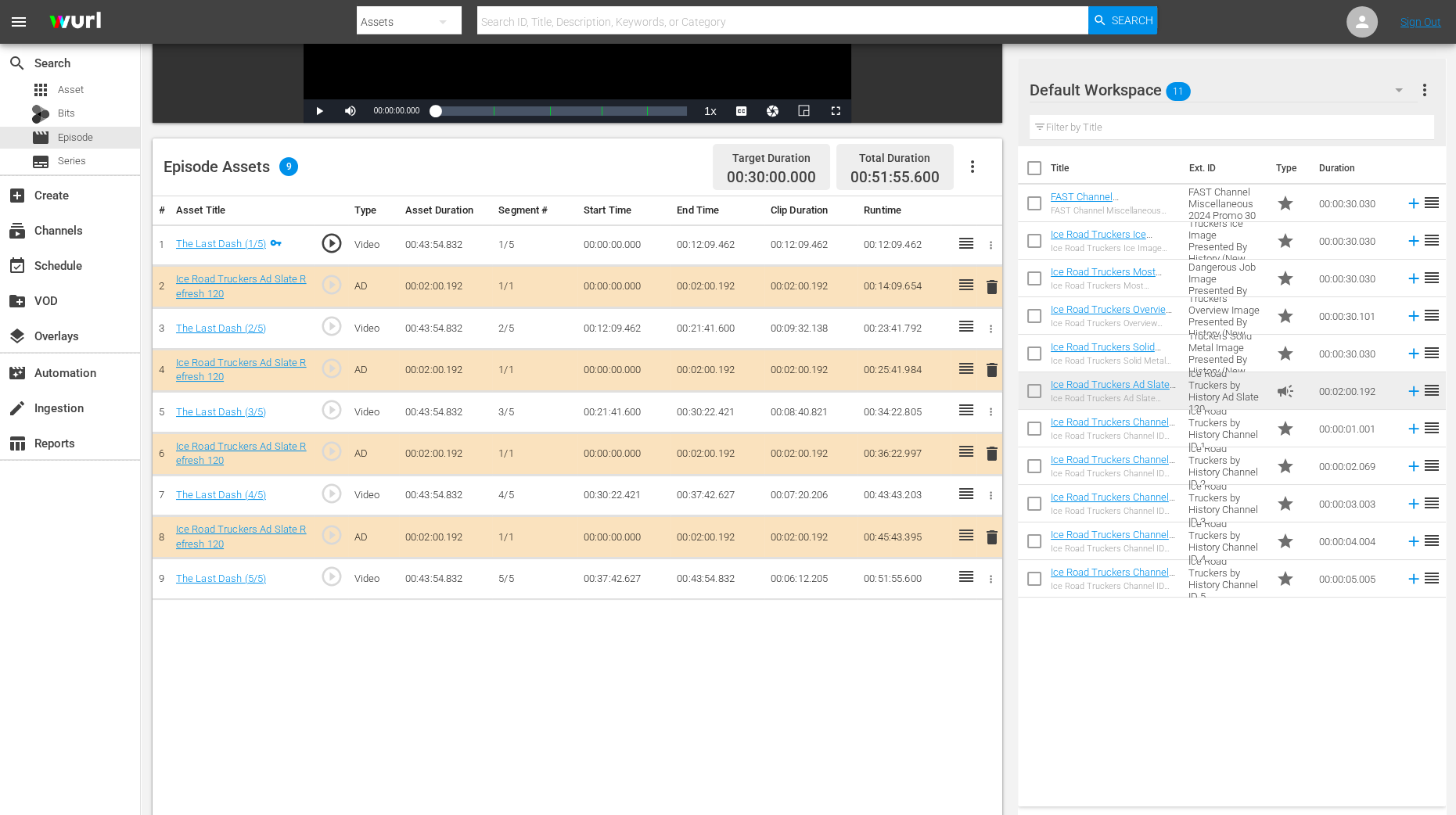
scroll to position [390, 0]
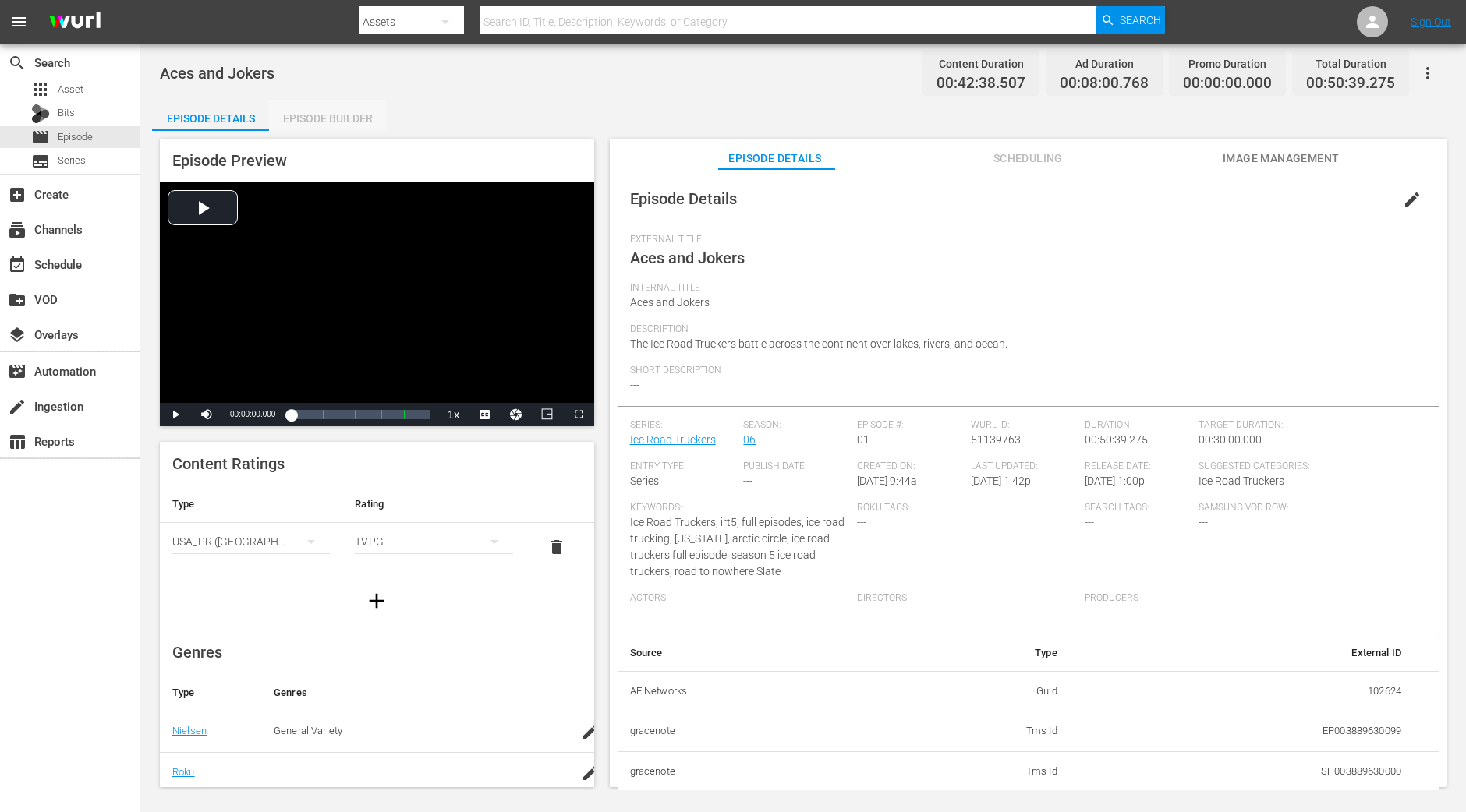
click at [315, 108] on div "Episode Builder" at bounding box center [328, 118] width 117 height 37
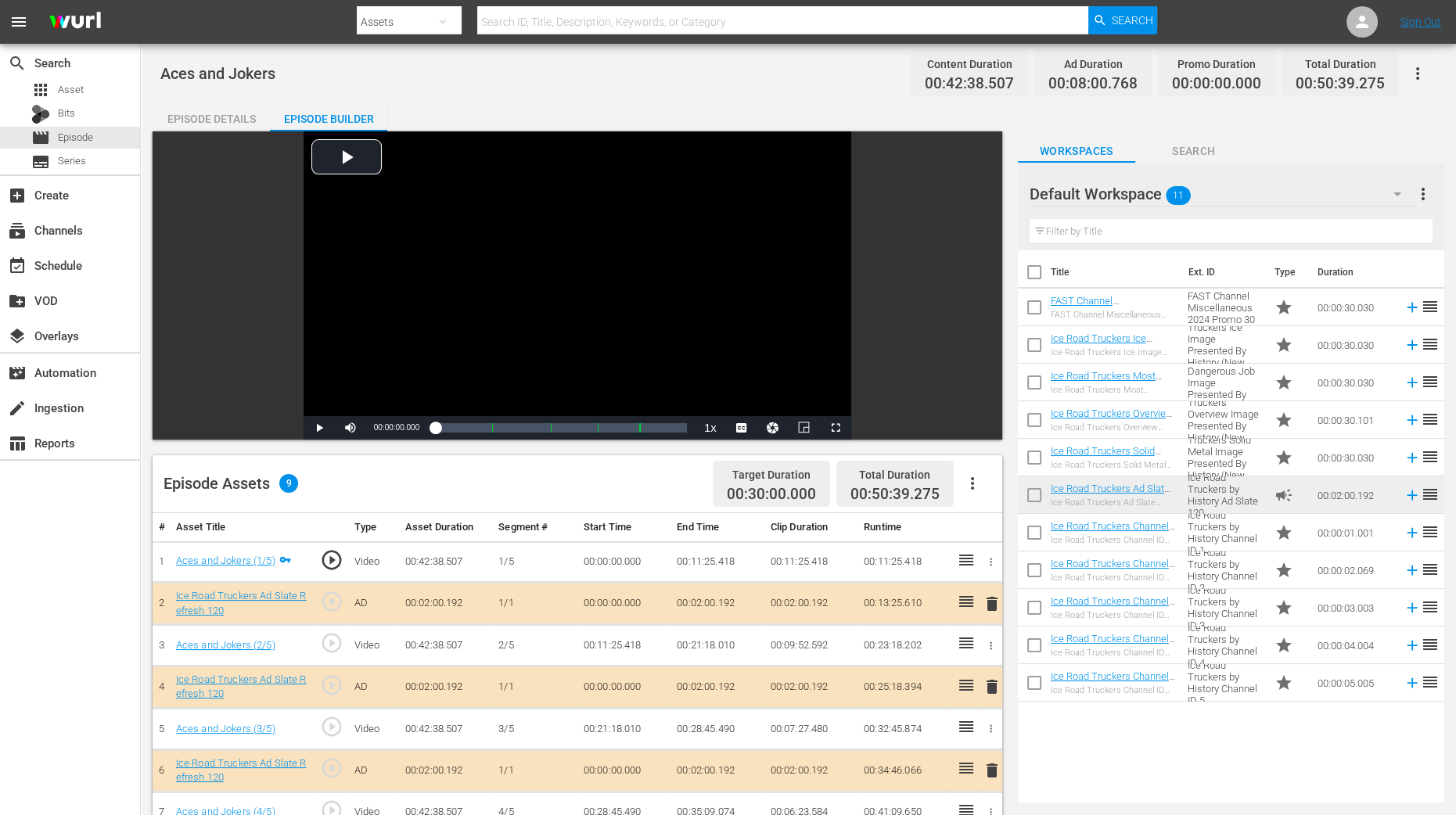
scroll to position [407, 0]
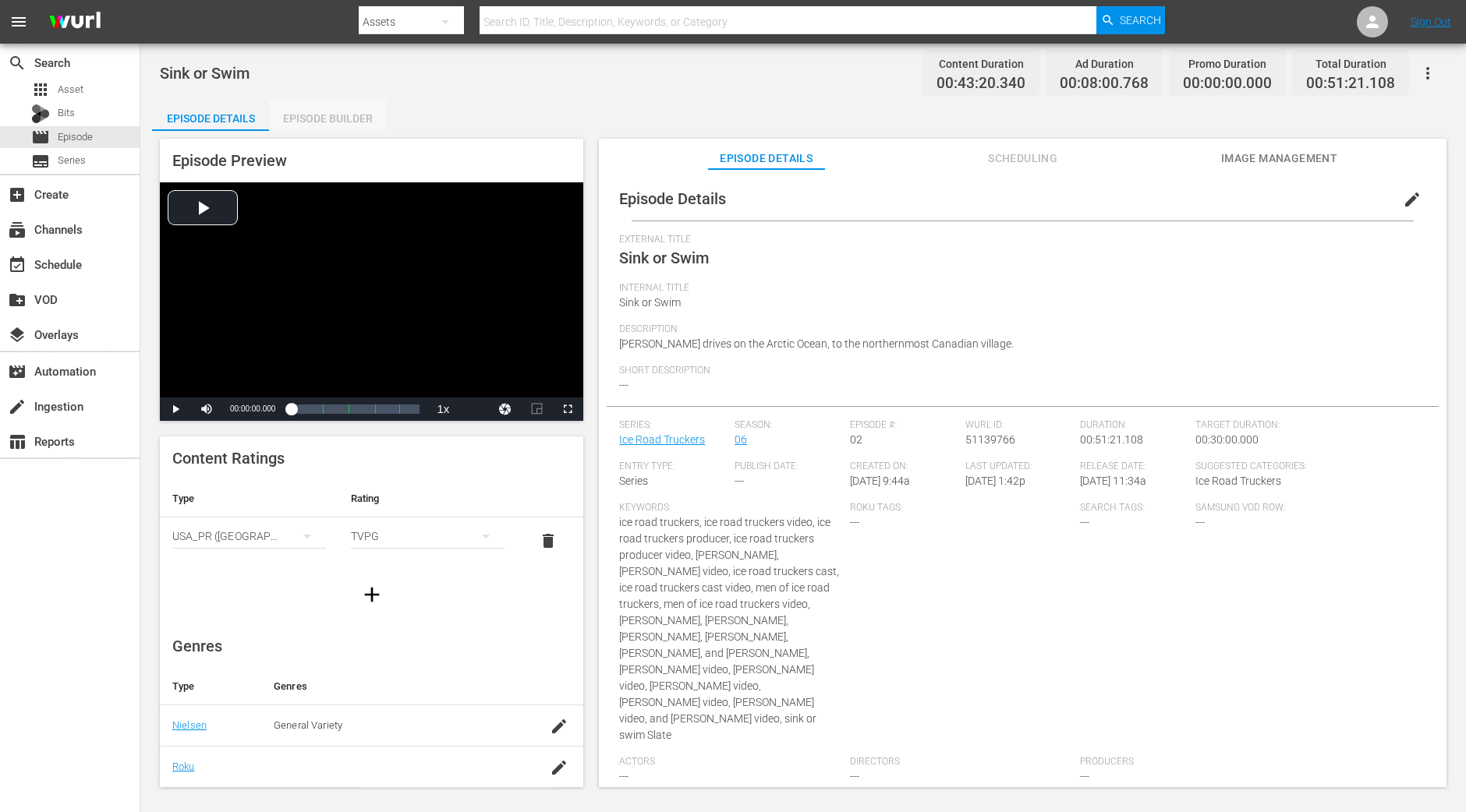
click at [340, 119] on div "Episode Builder" at bounding box center [328, 118] width 117 height 37
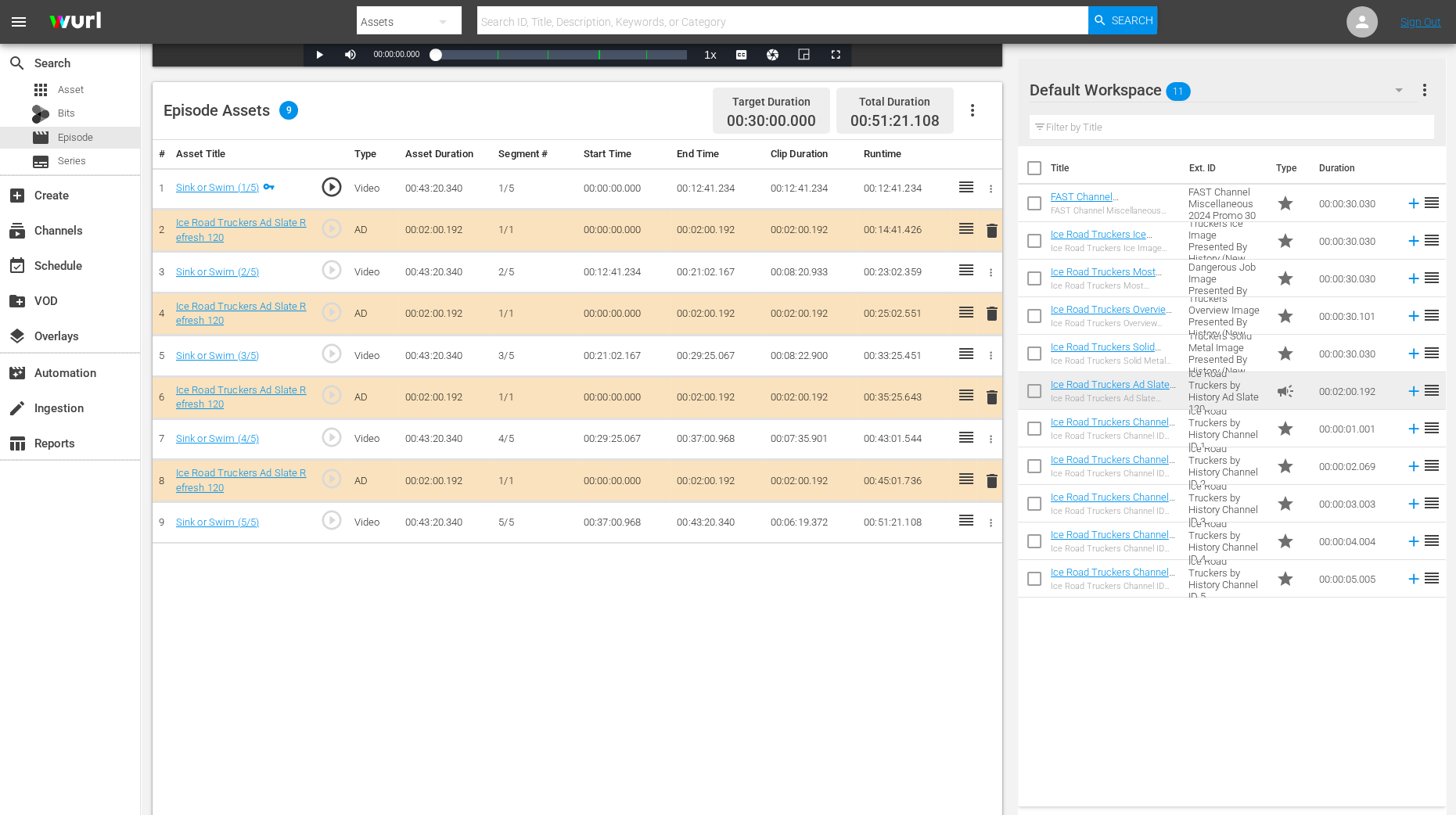
scroll to position [407, 0]
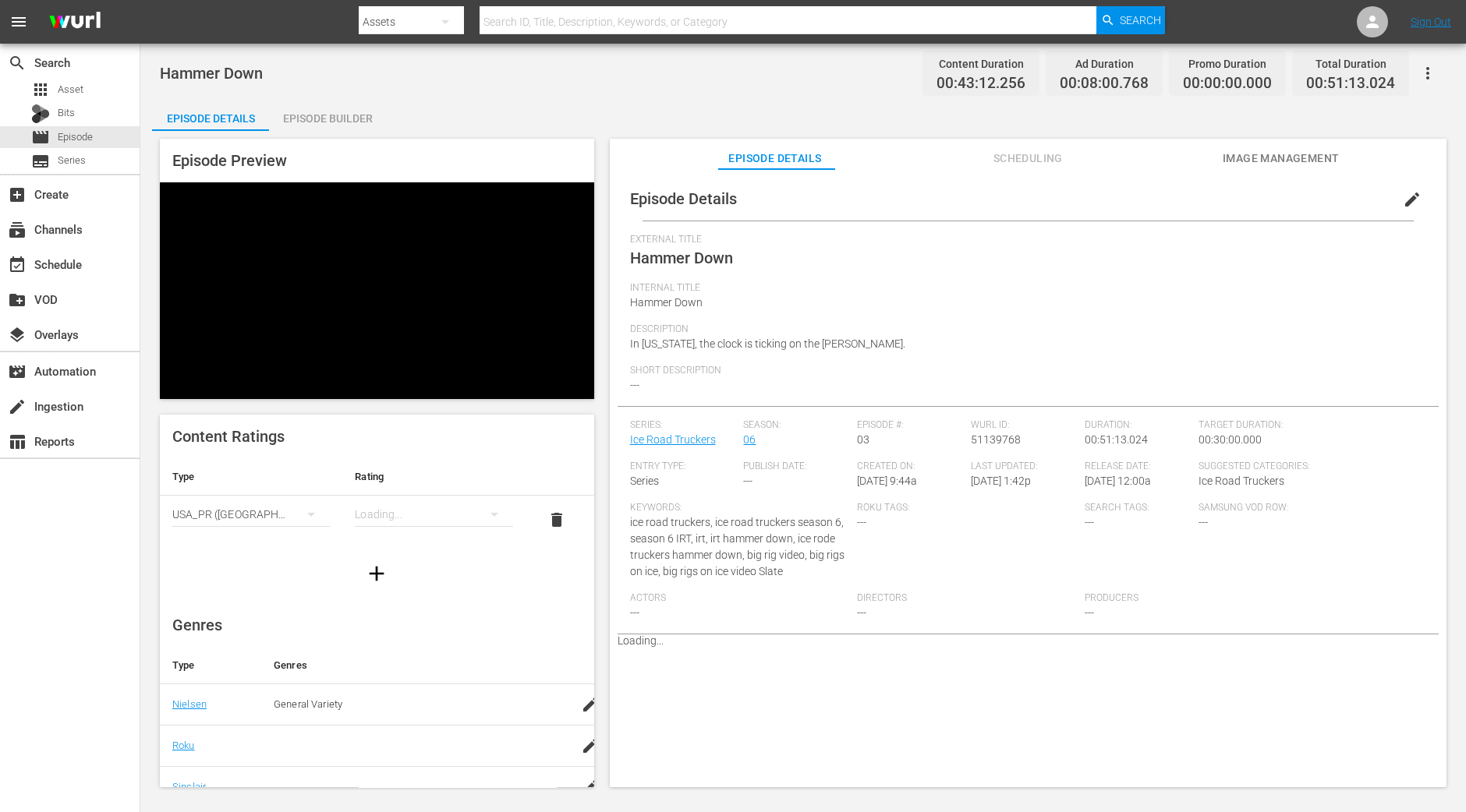
click at [335, 131] on div "Episode Preview Content Ratings Type Rating Select Rating Type [GEOGRAPHIC_DATA…" at bounding box center [803, 465] width 1302 height 669
click at [336, 120] on div "Episode Builder" at bounding box center [328, 118] width 117 height 37
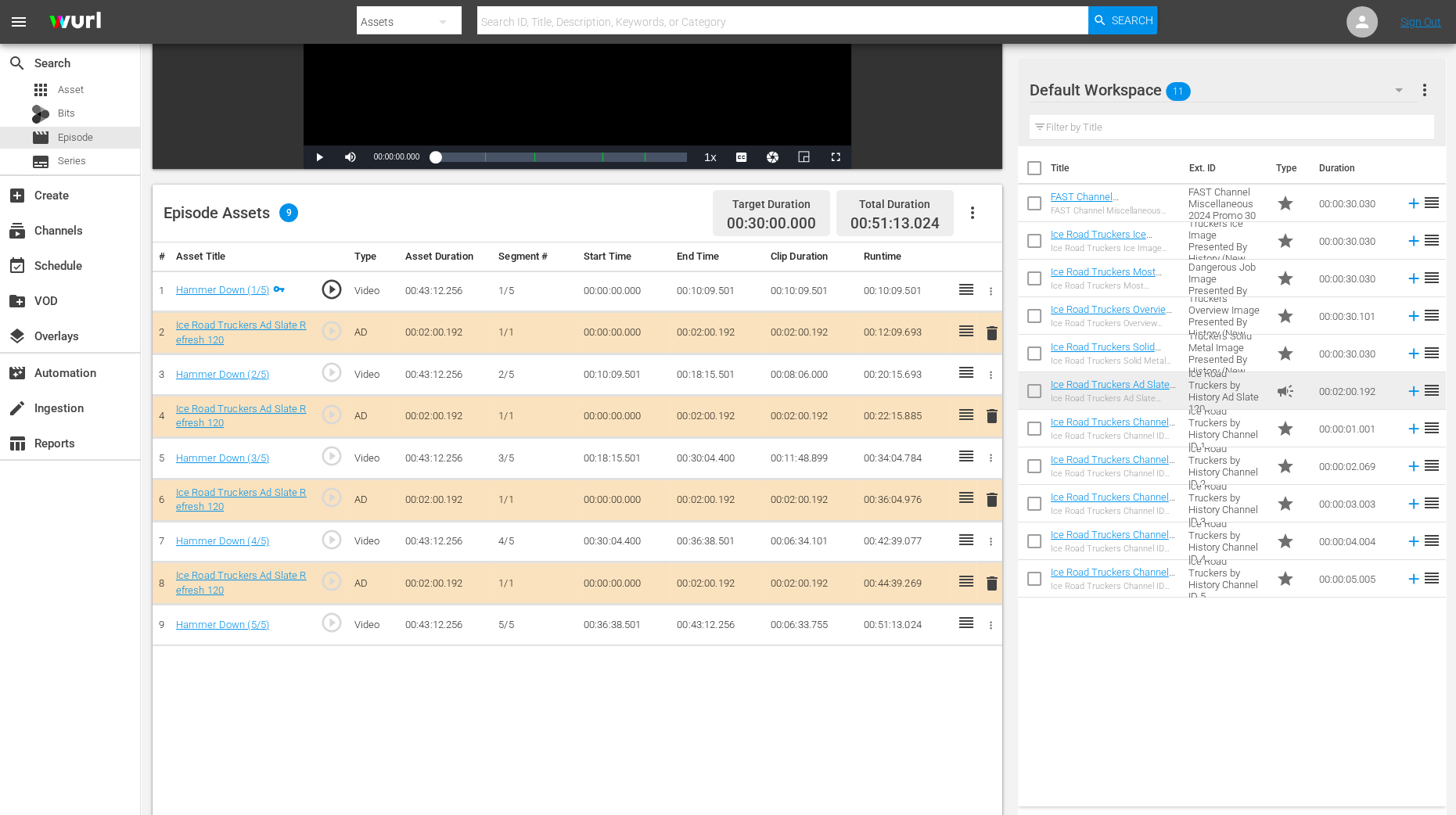
scroll to position [293, 0]
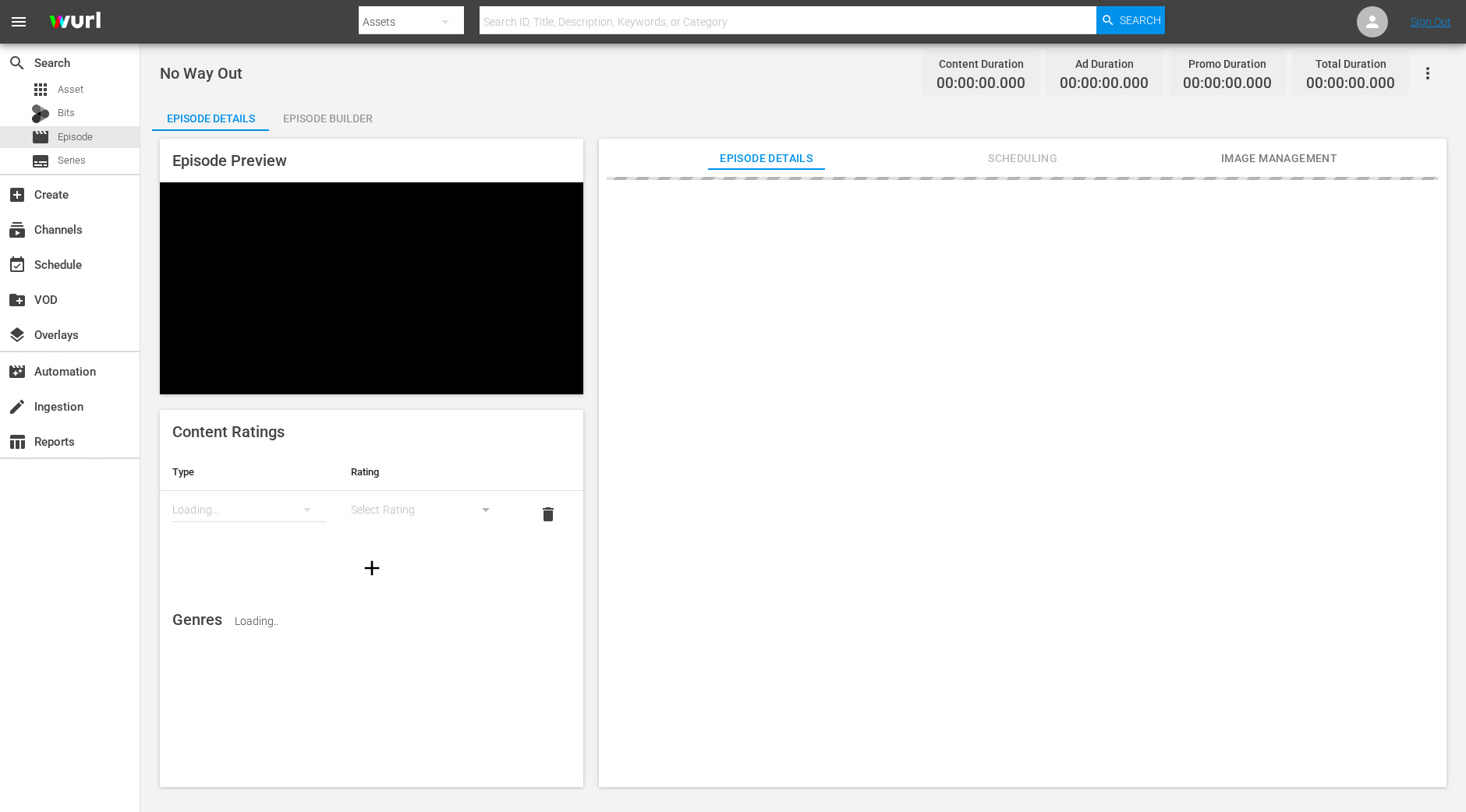
click at [358, 126] on div "Episode Builder" at bounding box center [328, 118] width 117 height 37
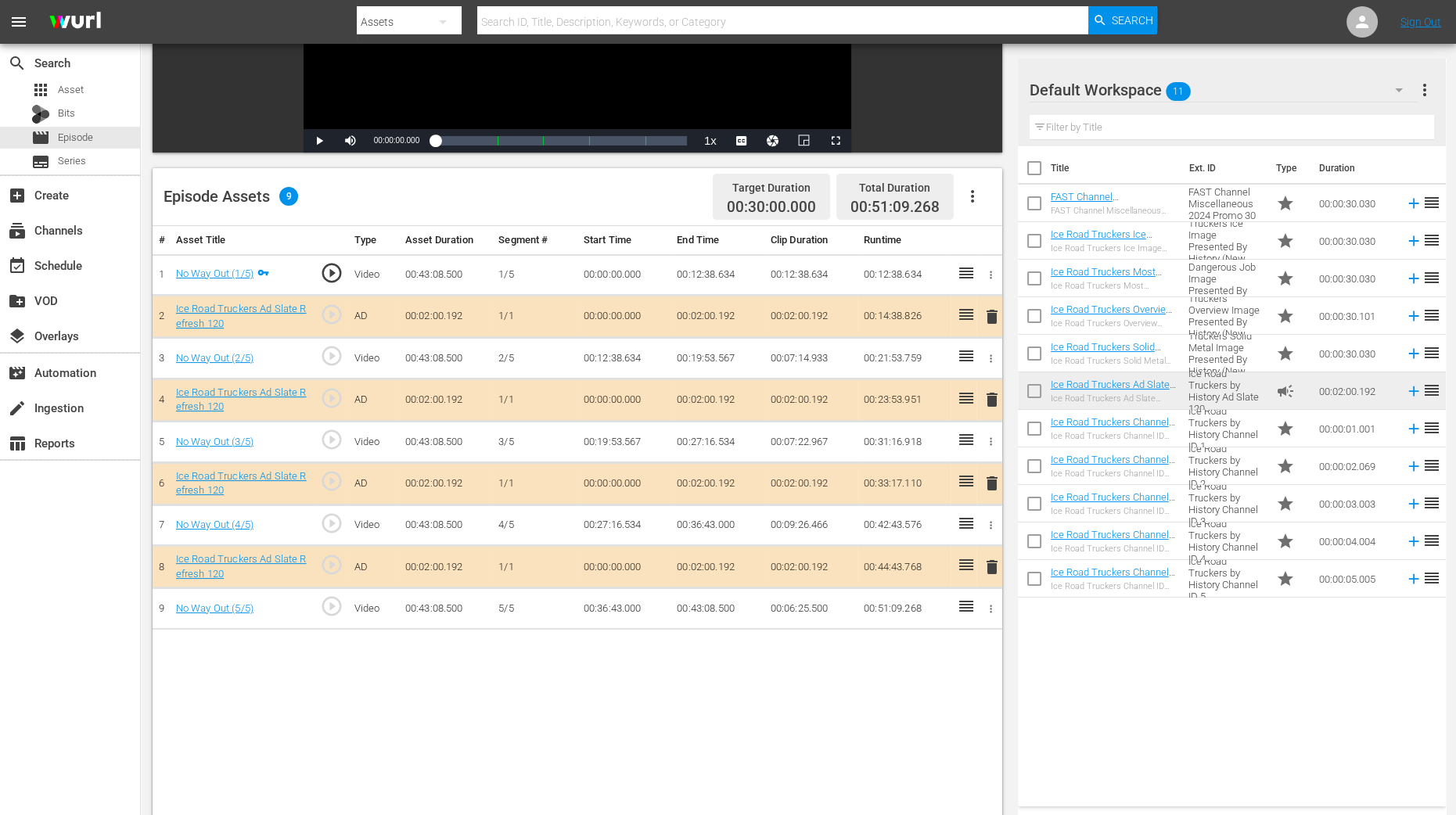
scroll to position [407, 0]
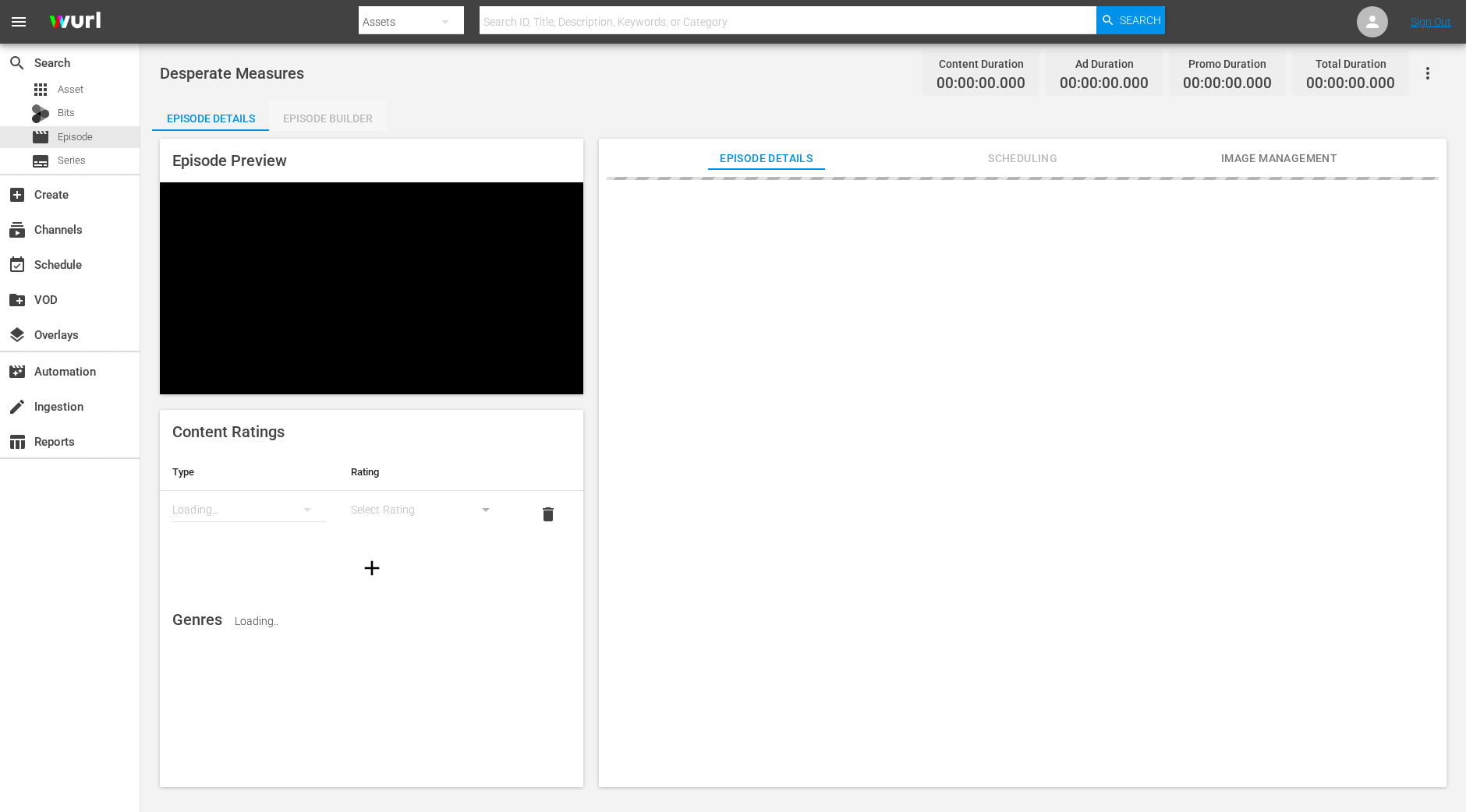
click at [341, 116] on div "Episode Builder" at bounding box center [328, 118] width 117 height 37
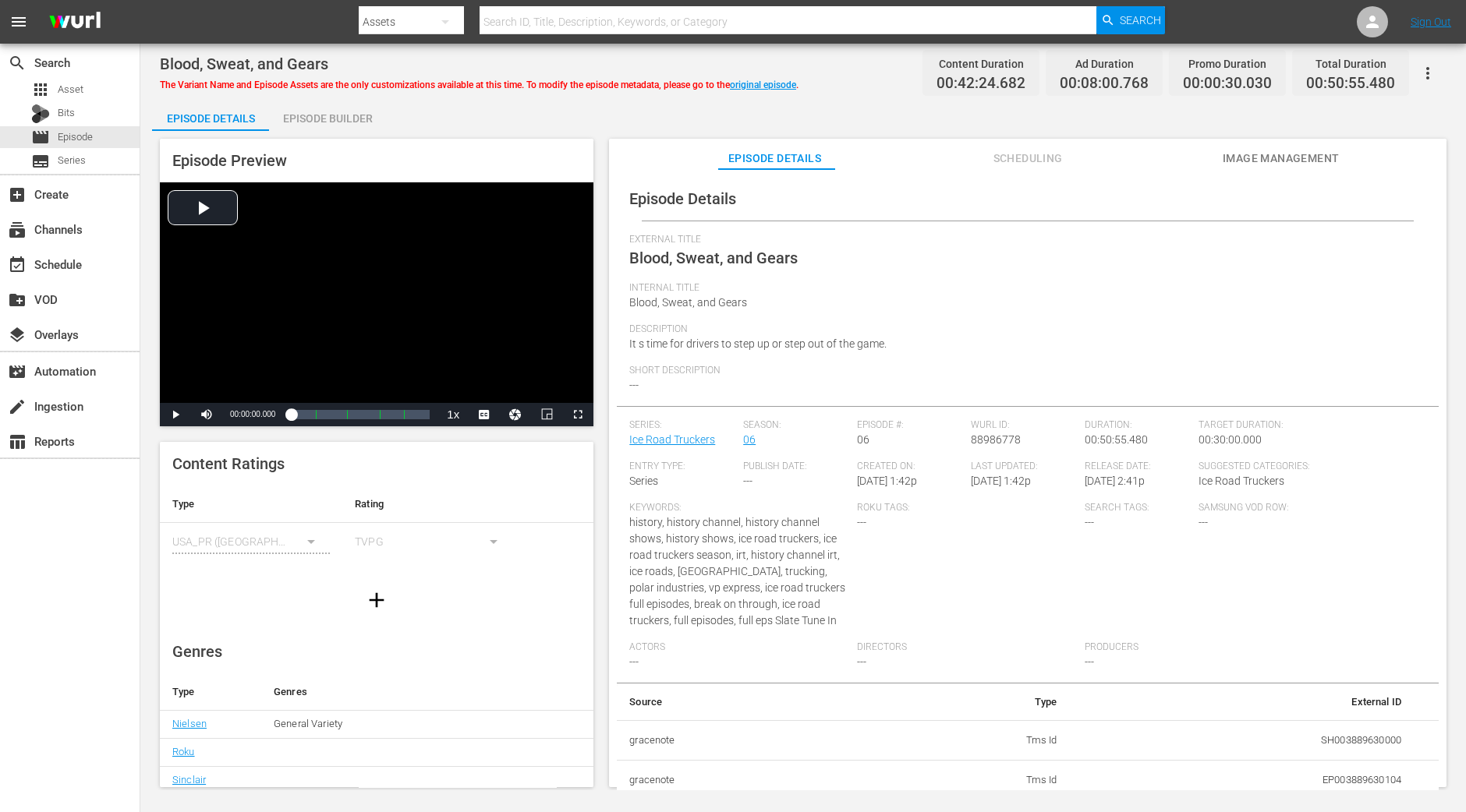
click at [358, 119] on div "Episode Builder" at bounding box center [328, 118] width 117 height 37
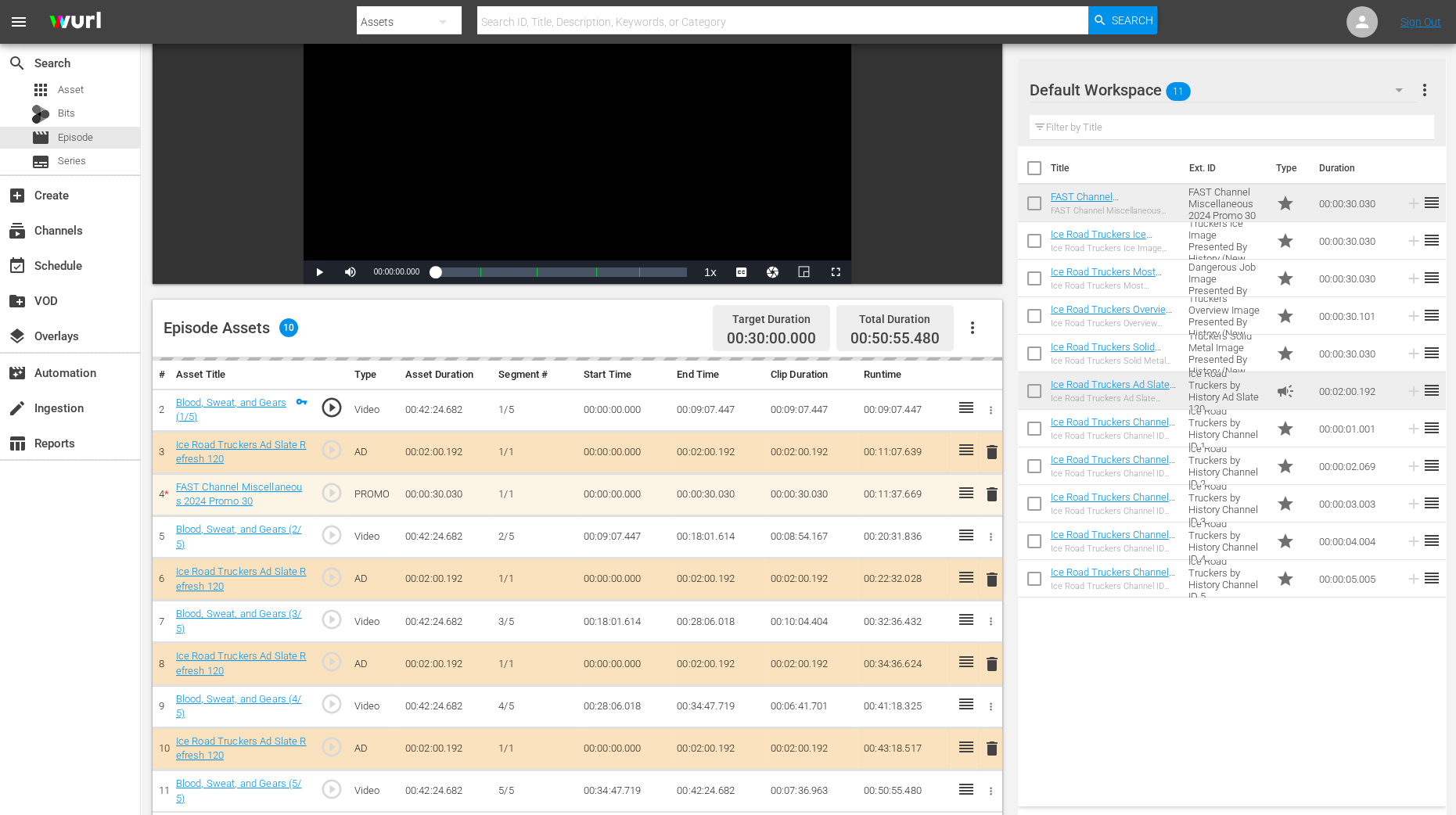
scroll to position [293, 0]
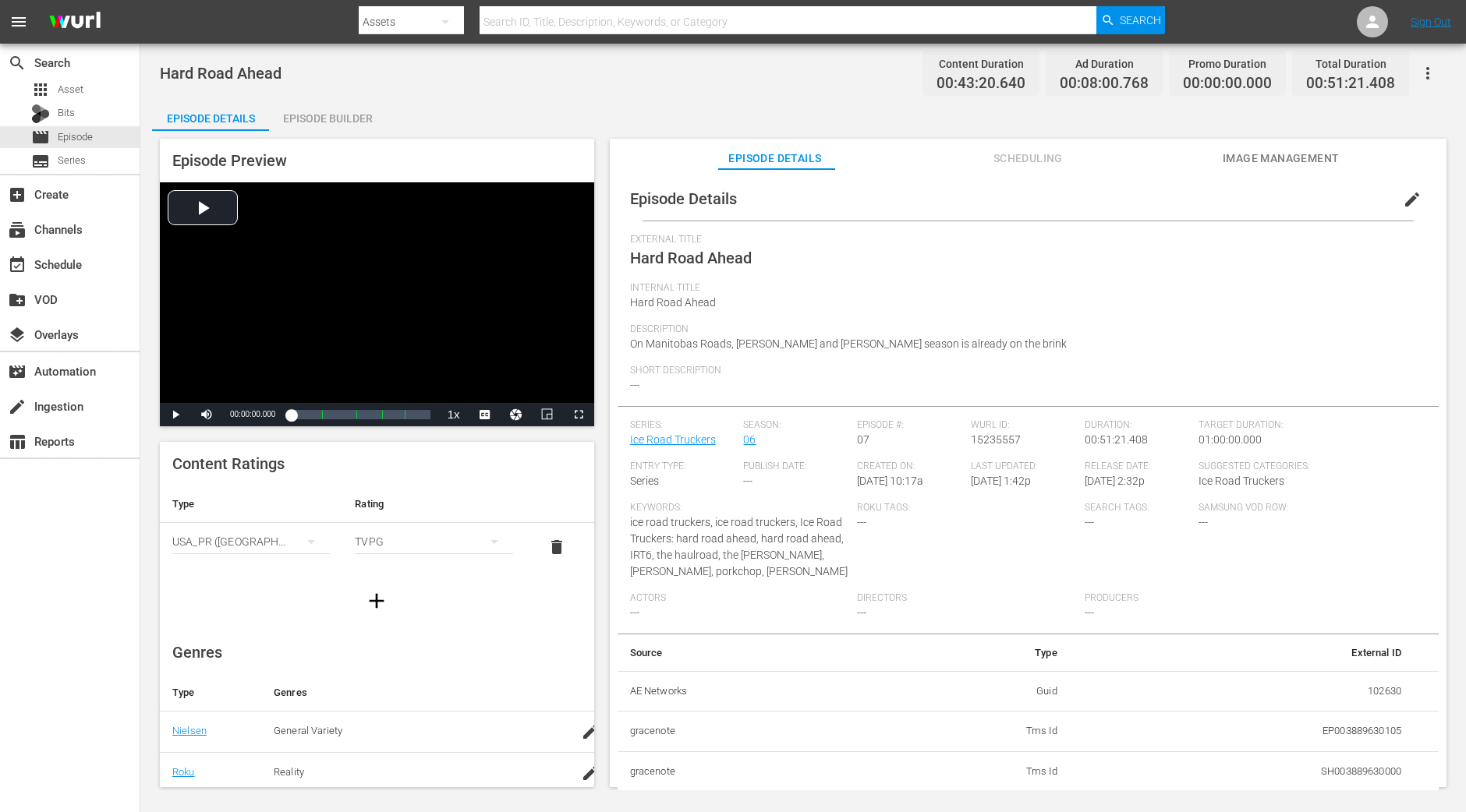
click at [335, 125] on div "Episode Builder" at bounding box center [328, 118] width 117 height 37
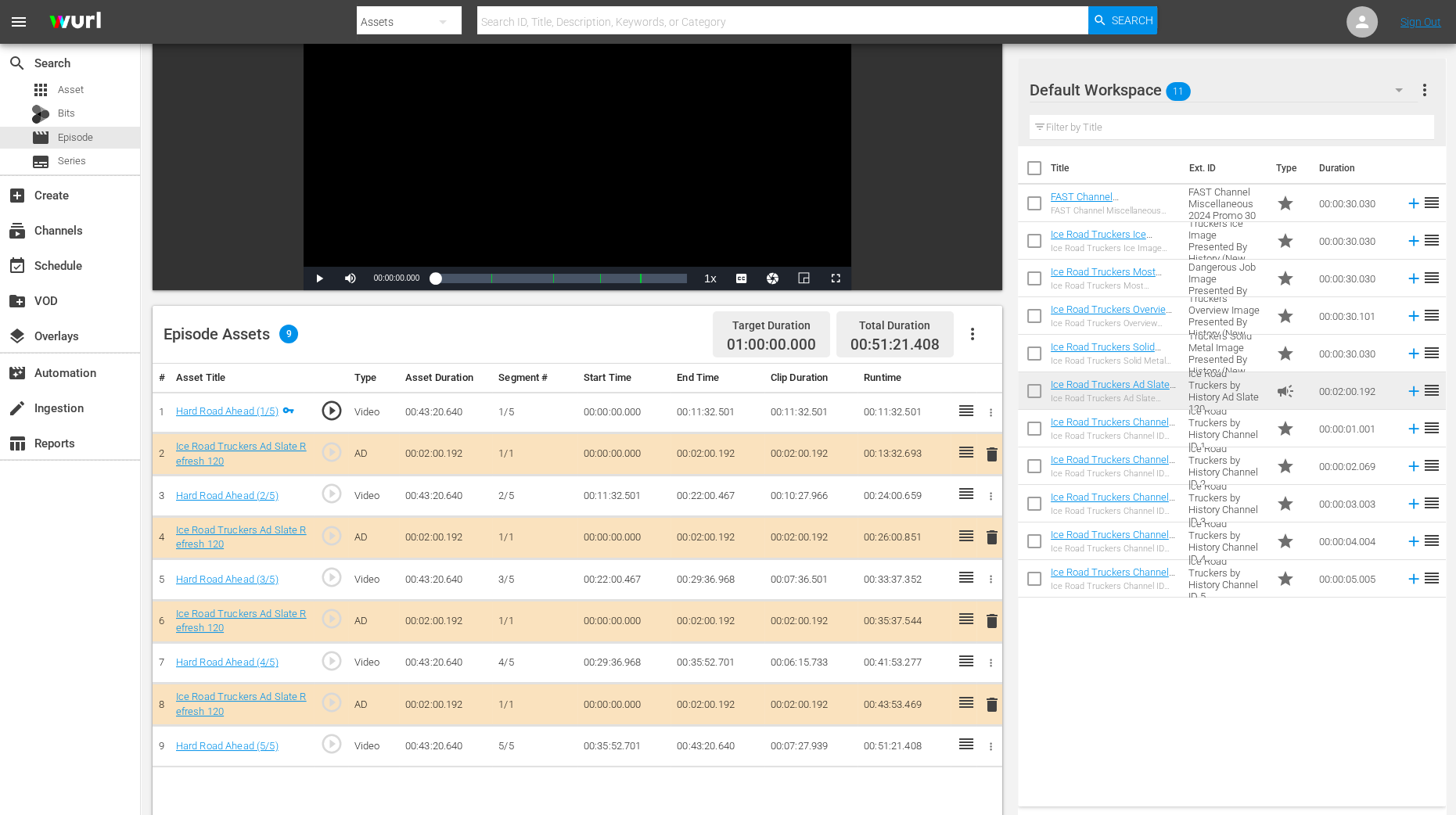
scroll to position [390, 0]
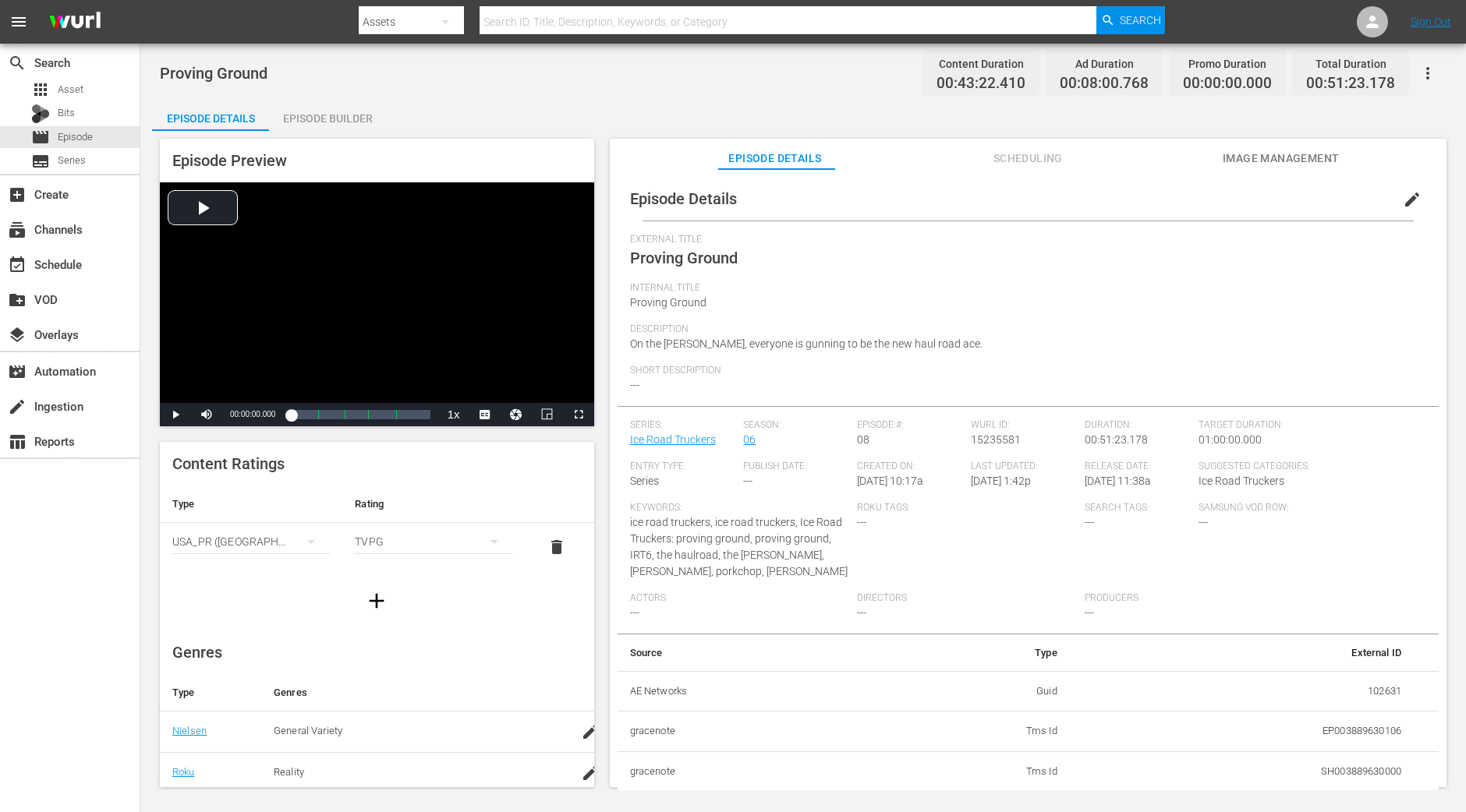
click at [370, 127] on div "Episode Builder" at bounding box center [328, 118] width 117 height 37
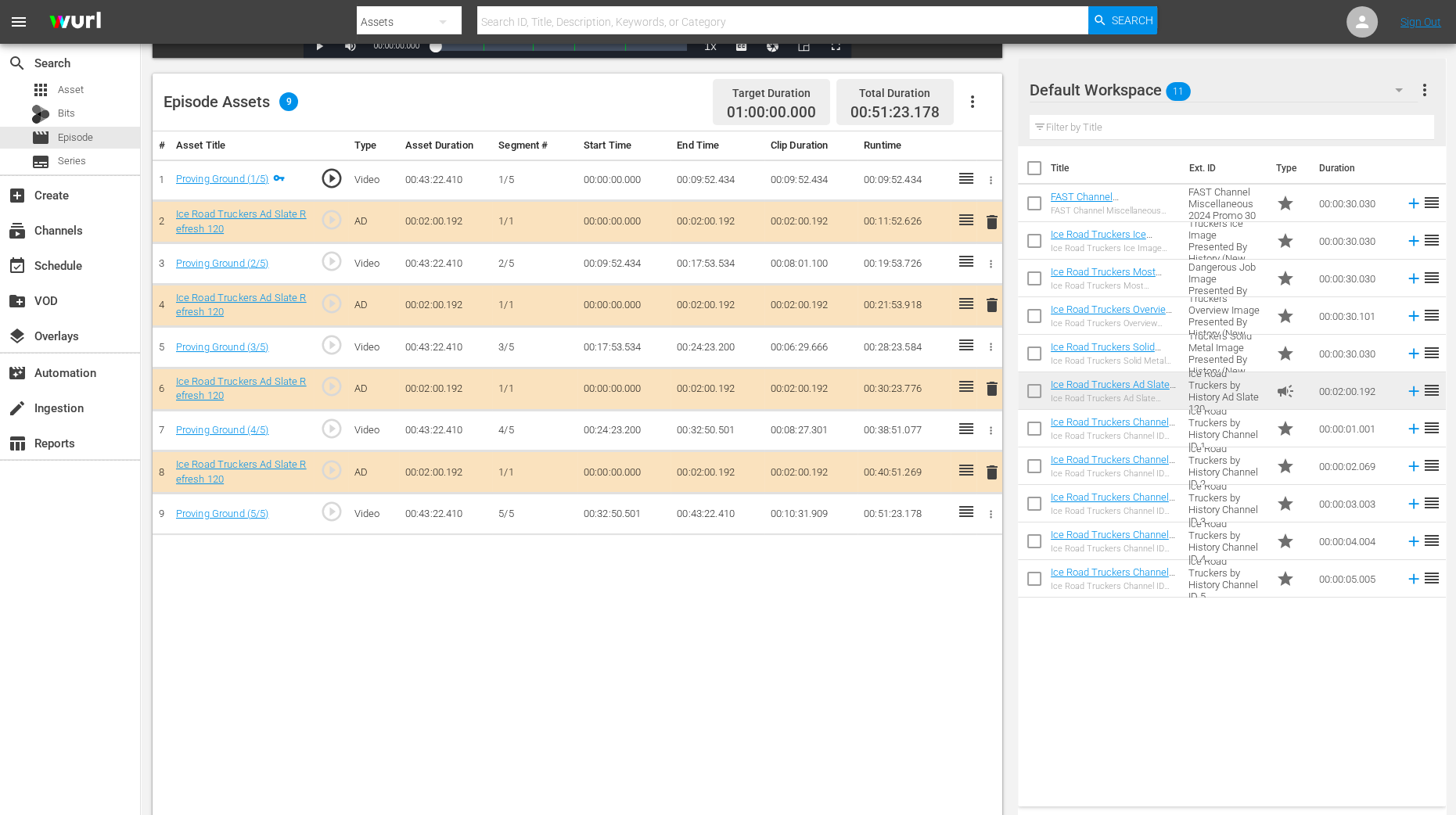
scroll to position [390, 0]
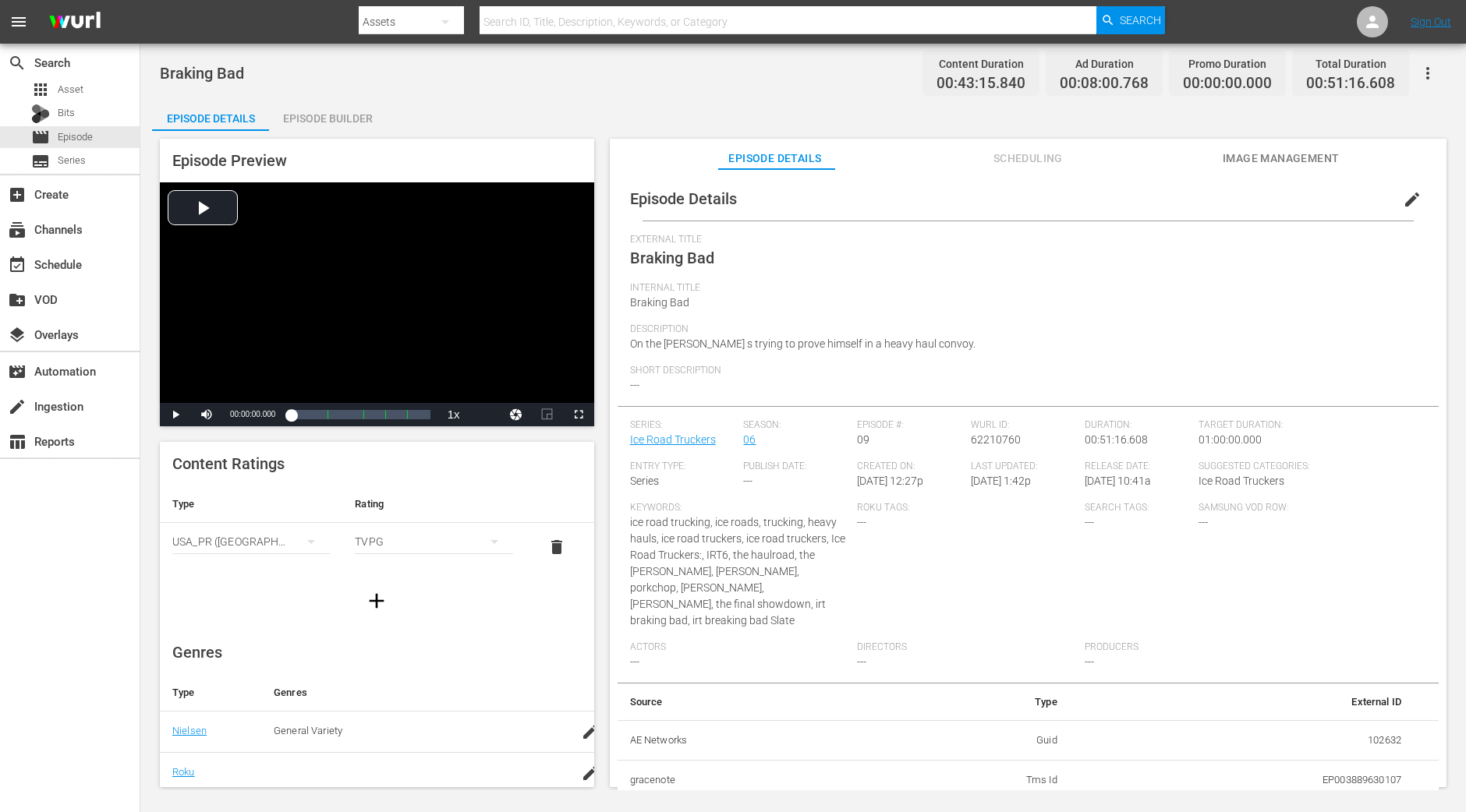
click at [340, 129] on div "Episode Builder" at bounding box center [328, 118] width 117 height 37
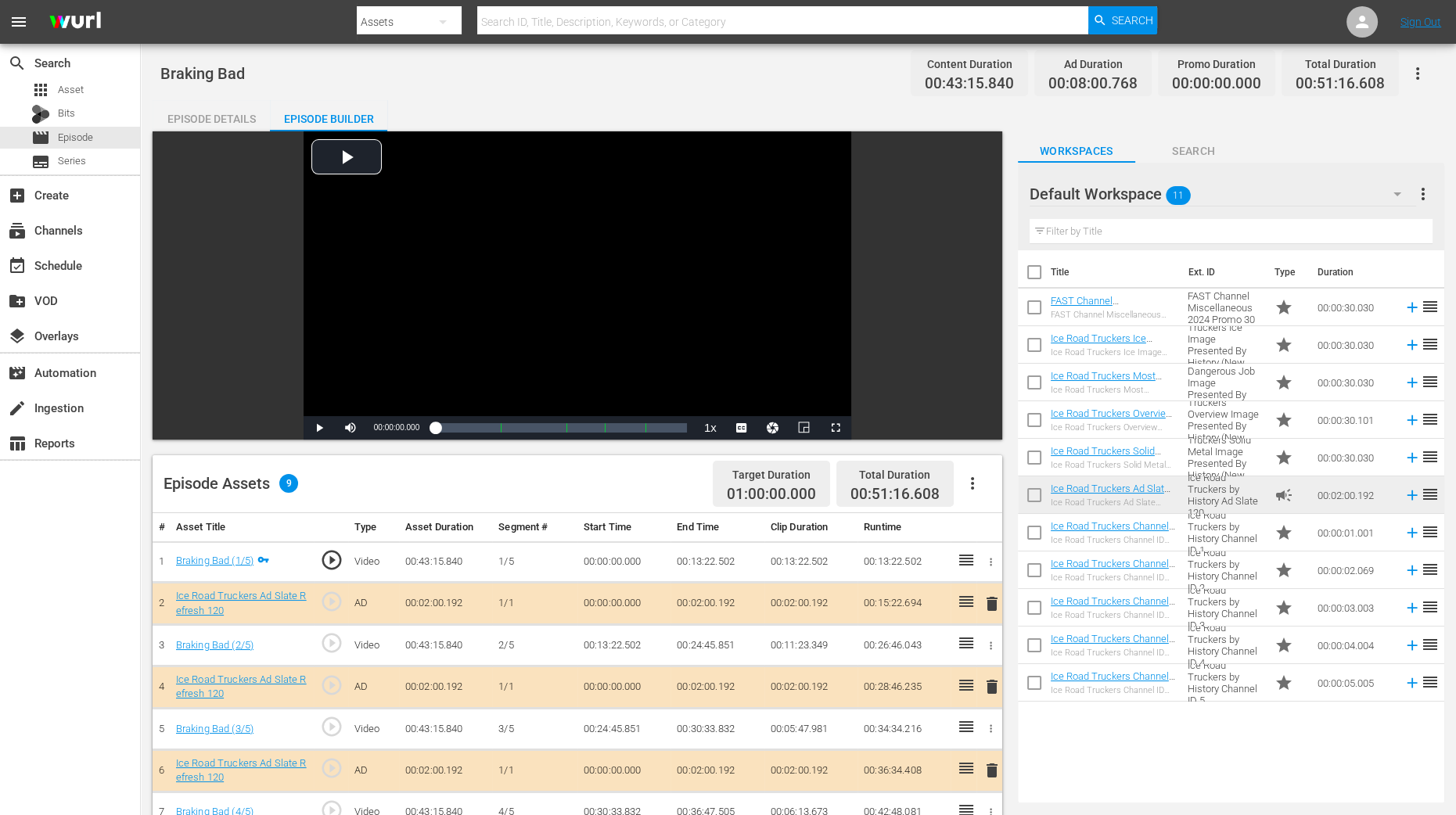
scroll to position [390, 0]
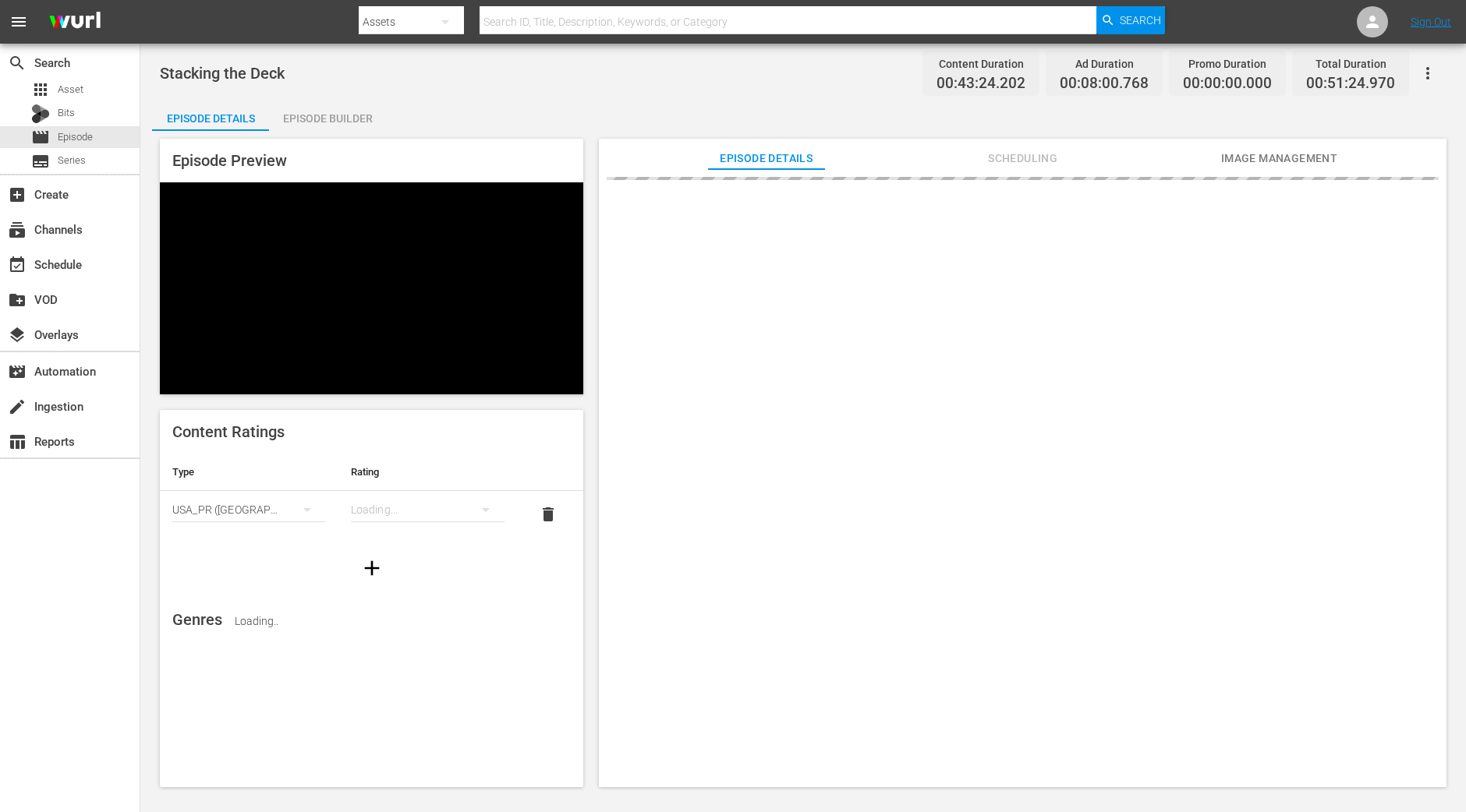
click at [325, 128] on div "Episode Builder" at bounding box center [328, 118] width 117 height 37
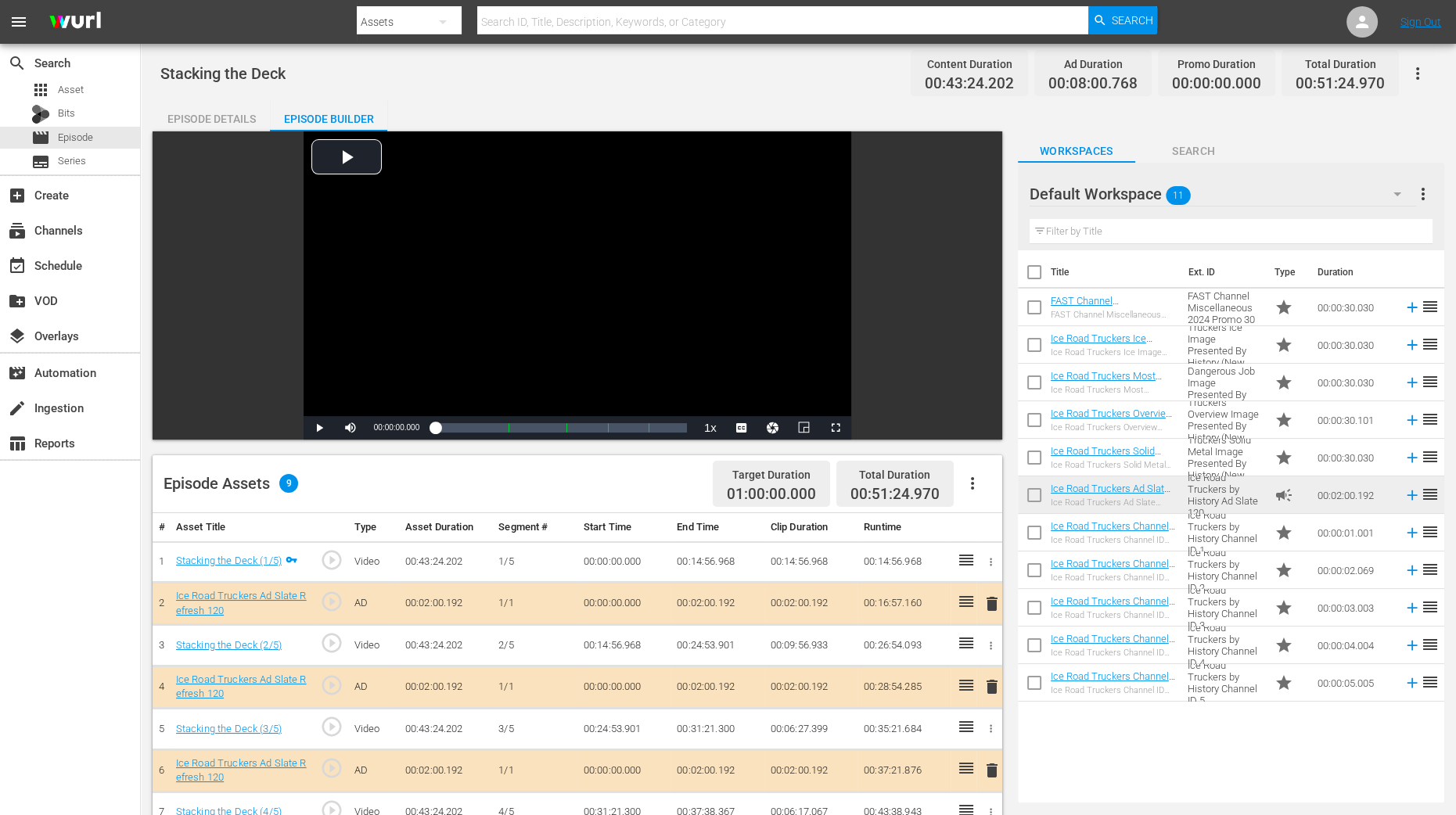
scroll to position [390, 0]
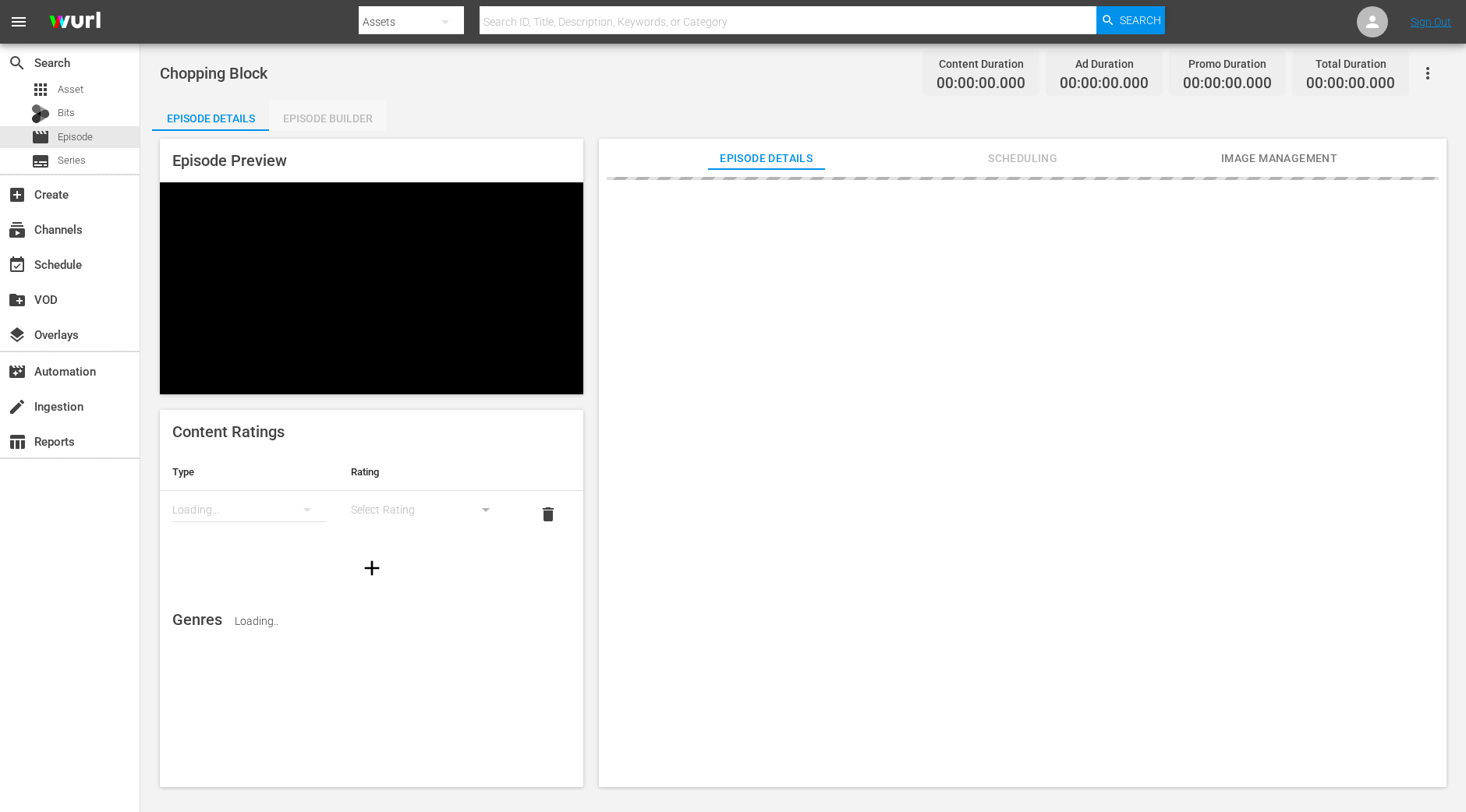
click at [329, 111] on div "Episode Builder" at bounding box center [328, 118] width 117 height 37
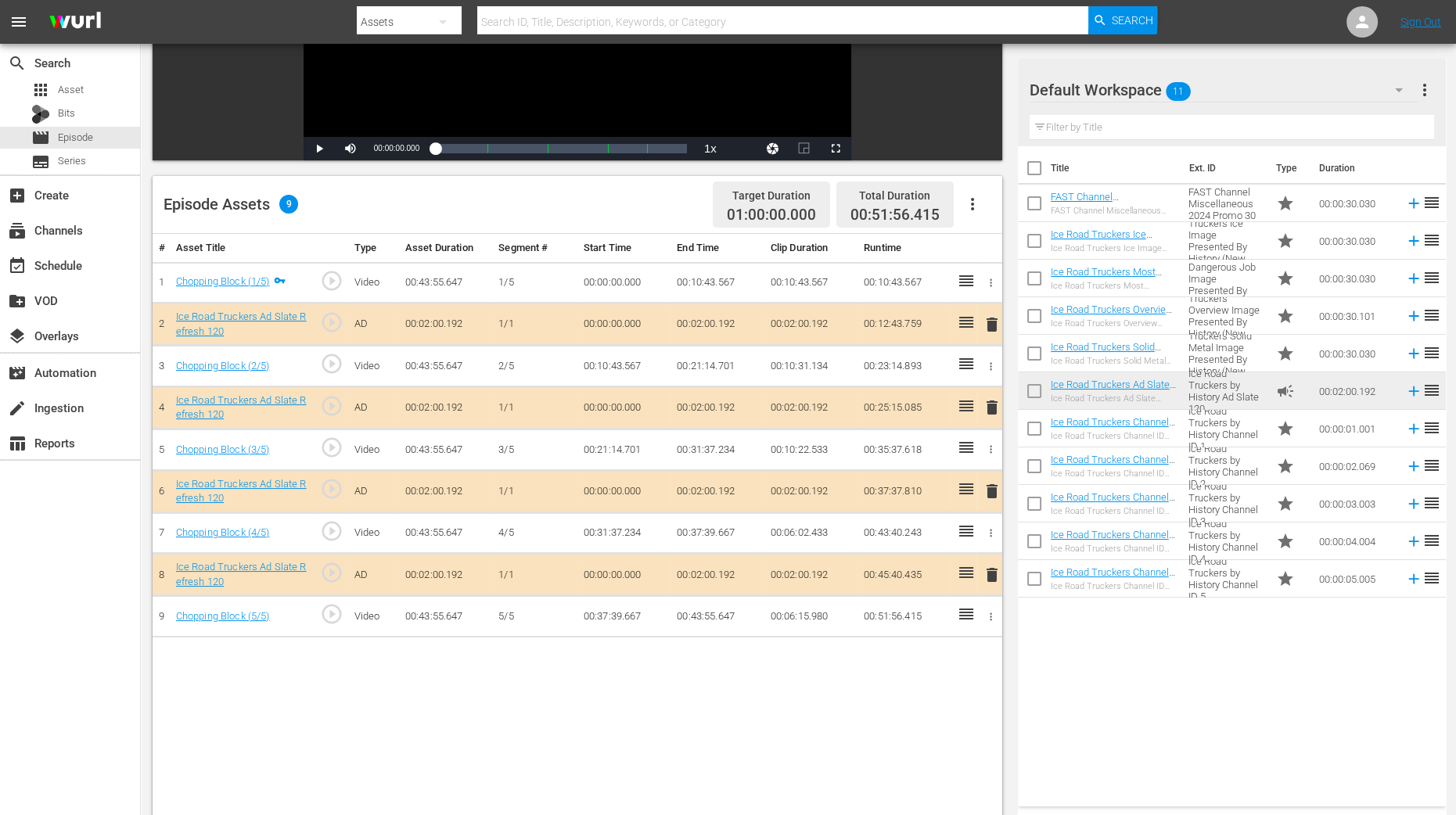
scroll to position [407, 0]
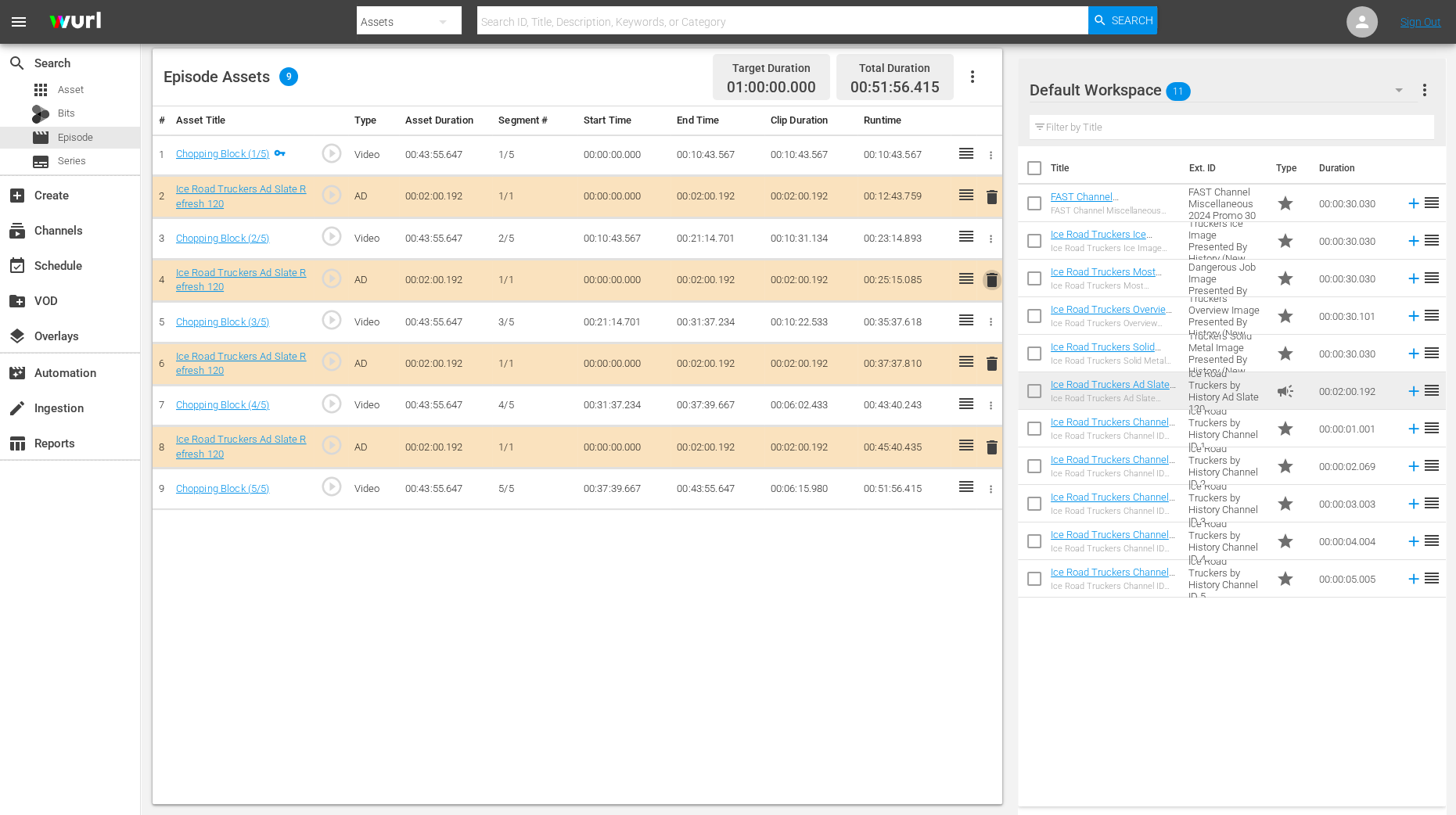
click at [993, 278] on span "delete" at bounding box center [992, 280] width 19 height 19
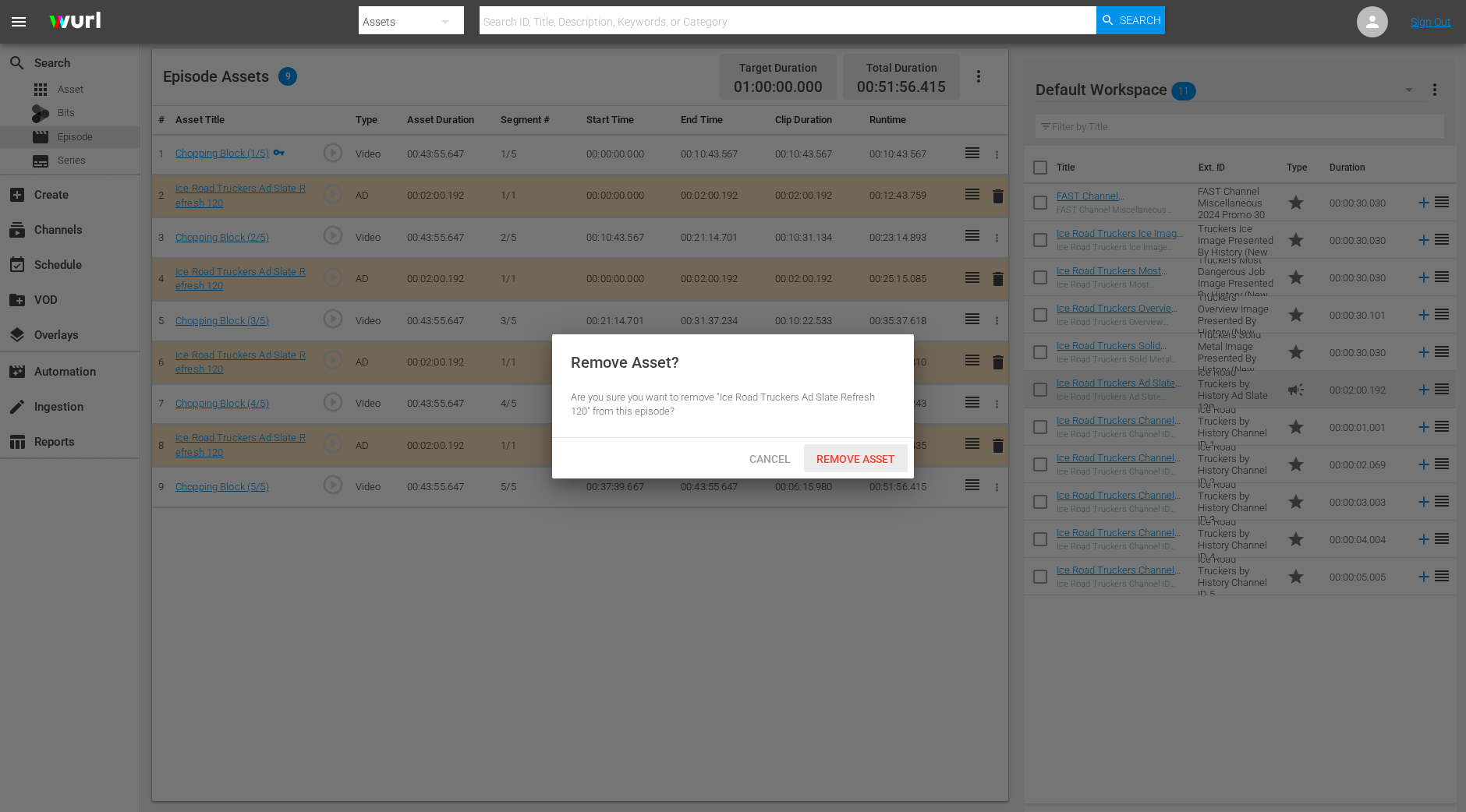
click at [867, 468] on div "Remove Asset" at bounding box center [855, 459] width 104 height 29
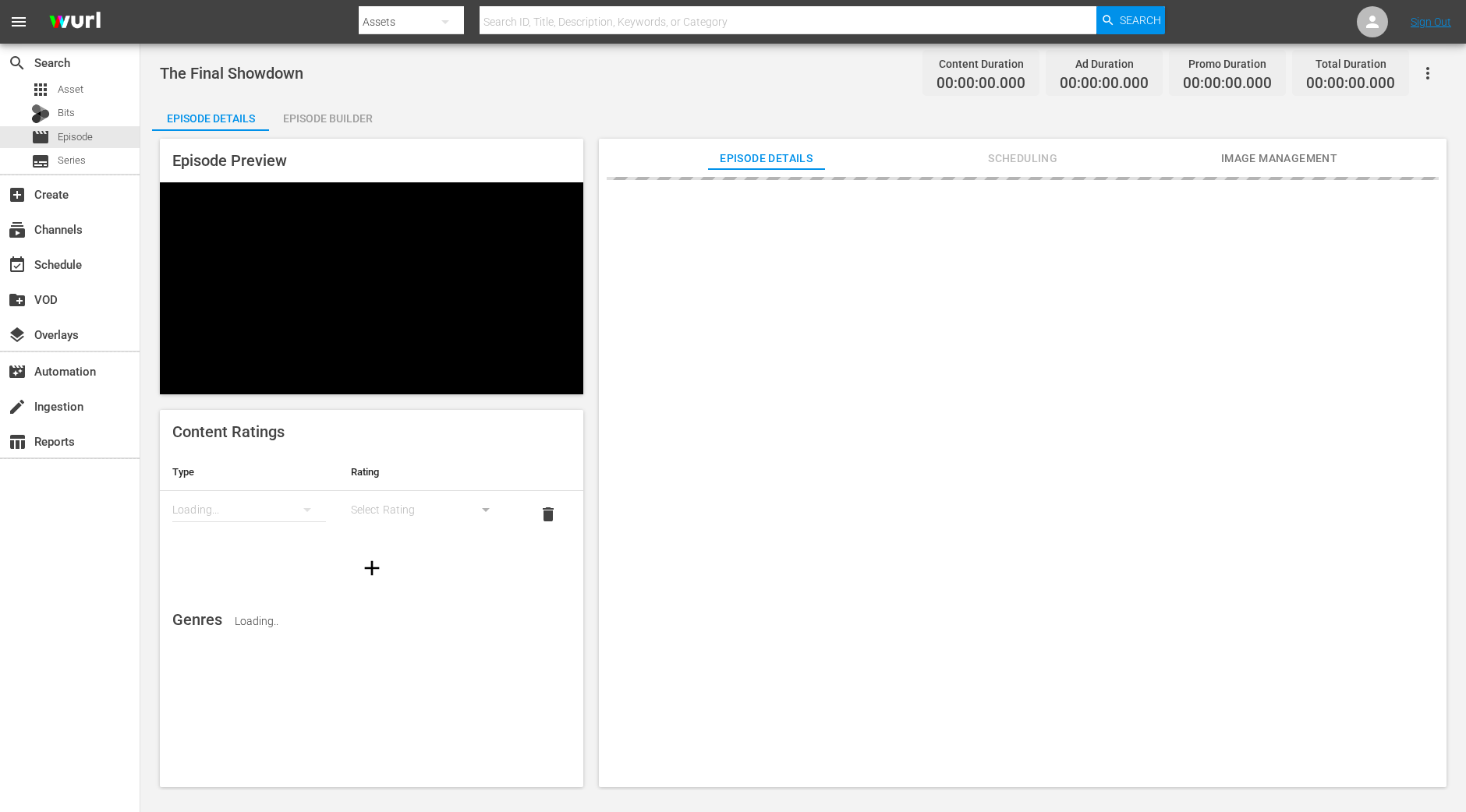
click at [359, 119] on div "Episode Builder" at bounding box center [328, 118] width 117 height 37
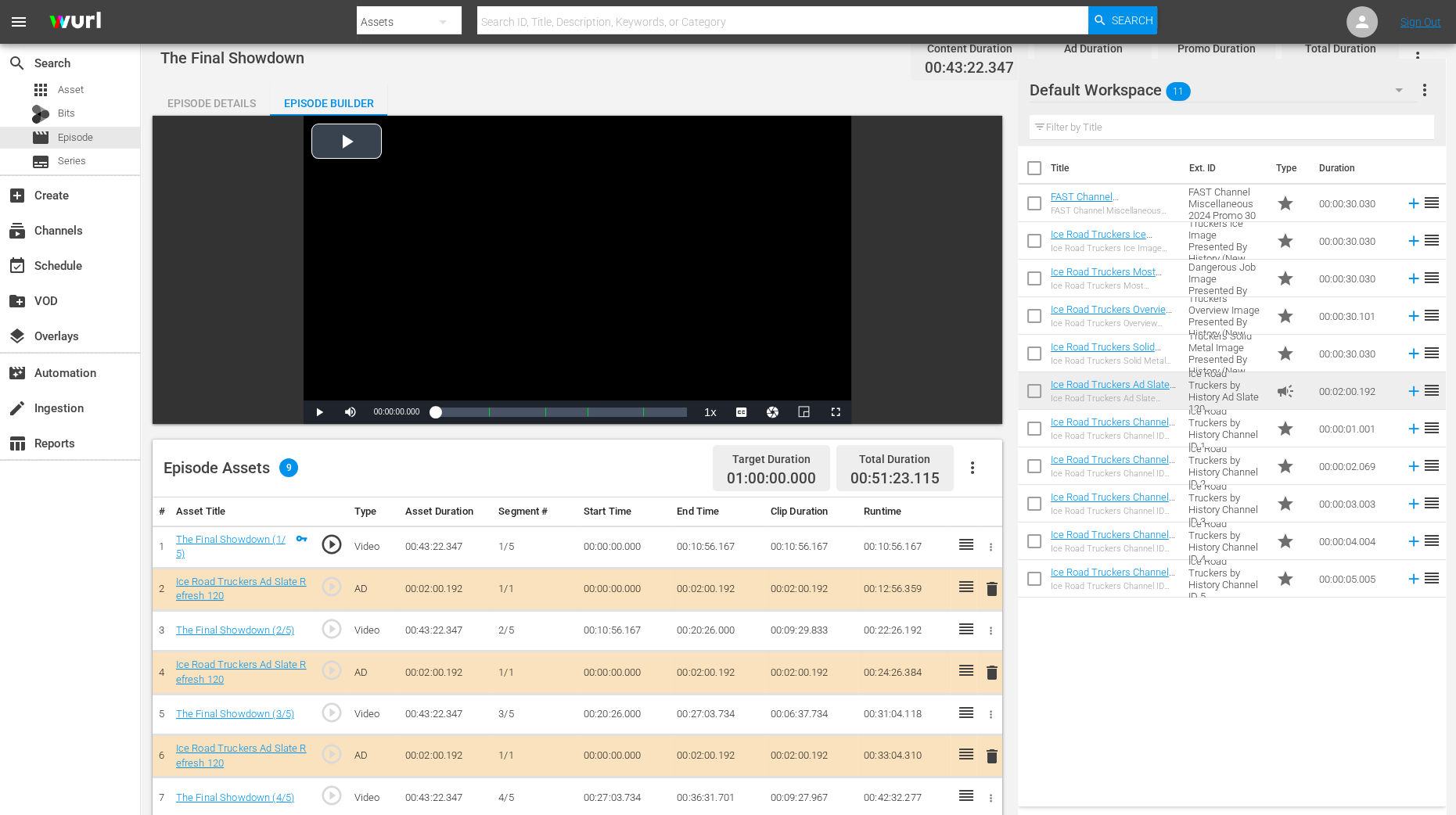
scroll to position [293, 0]
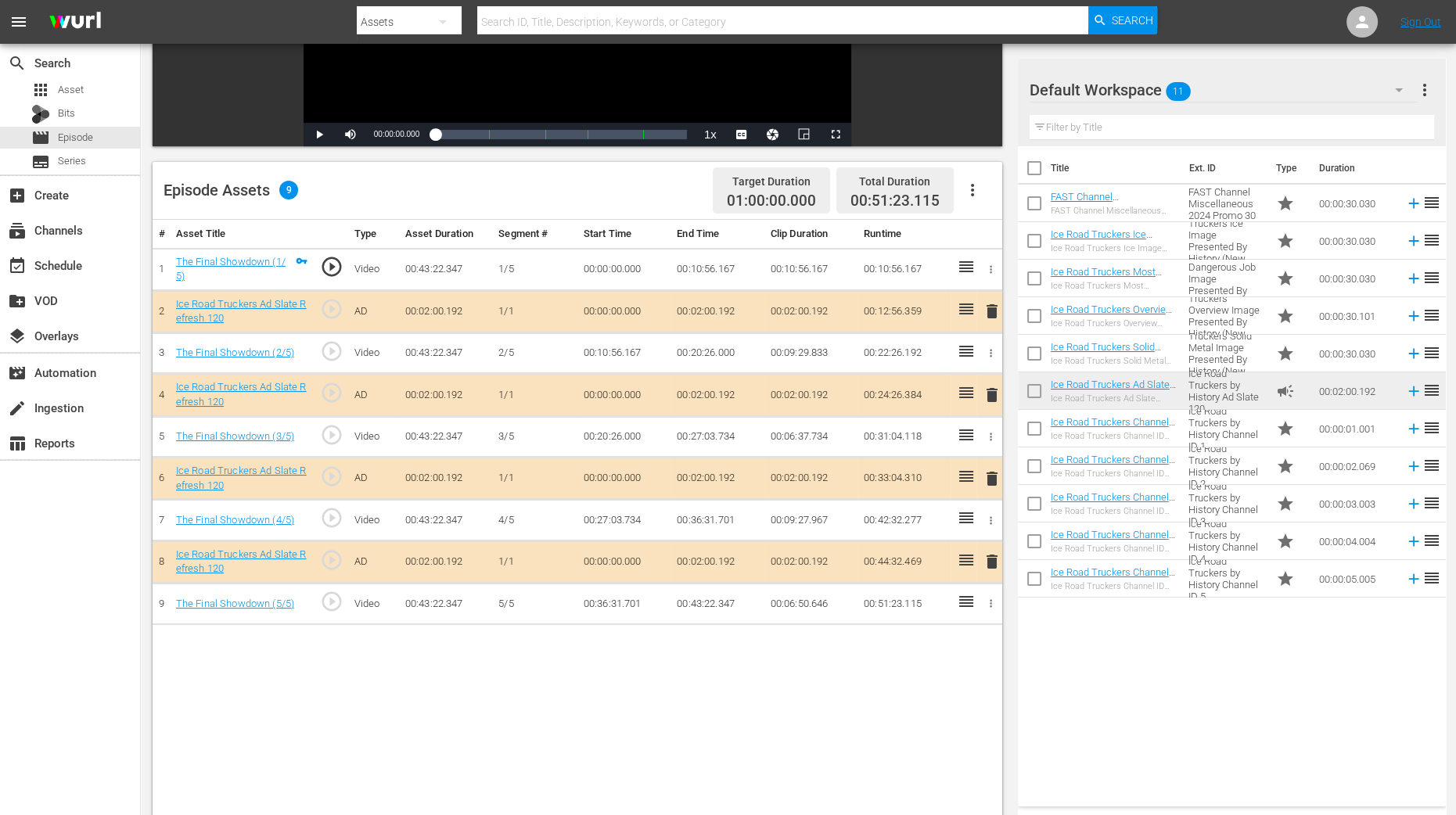
click at [986, 397] on span "delete" at bounding box center [992, 396] width 19 height 19
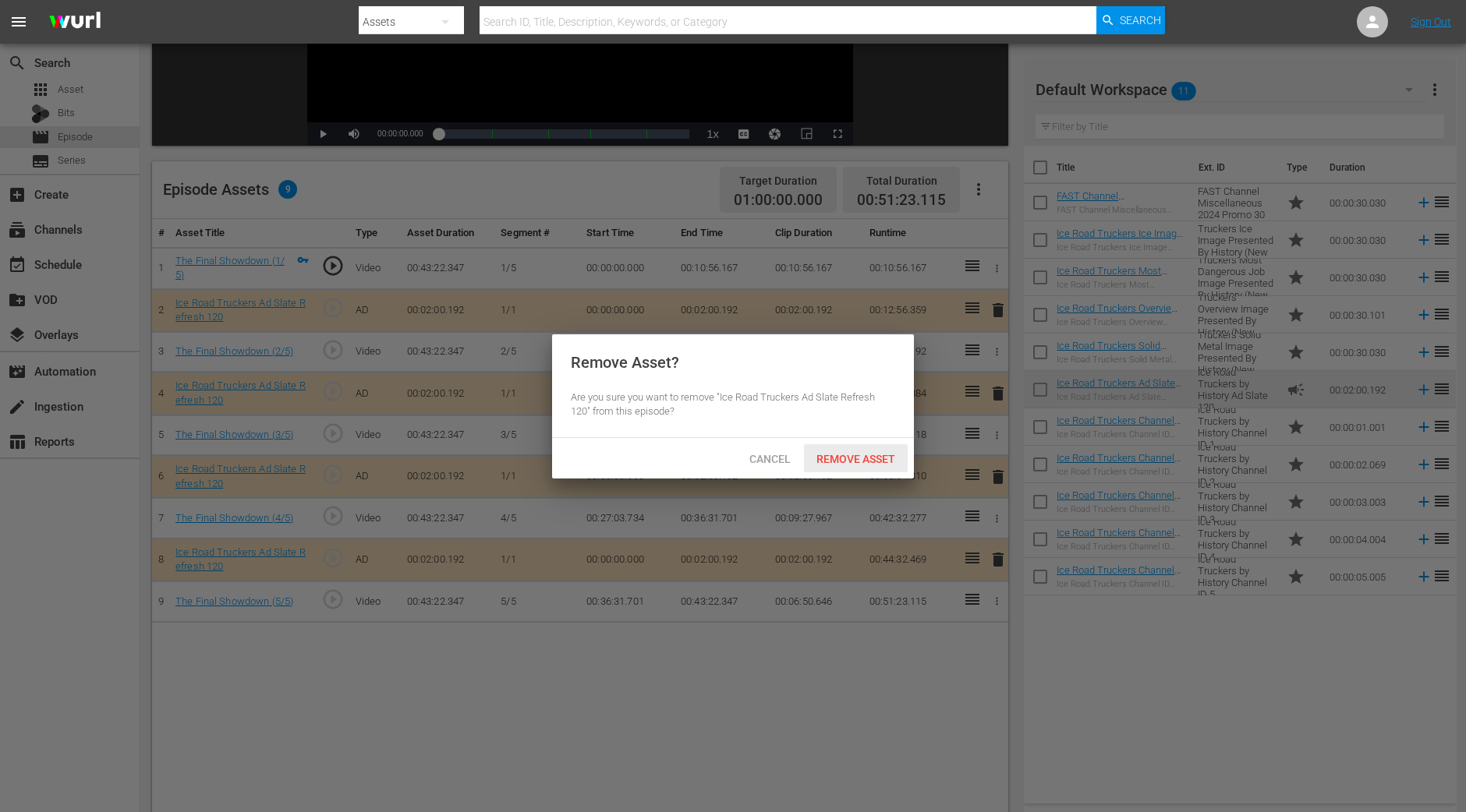
click at [875, 449] on div "Remove Asset" at bounding box center [855, 459] width 104 height 29
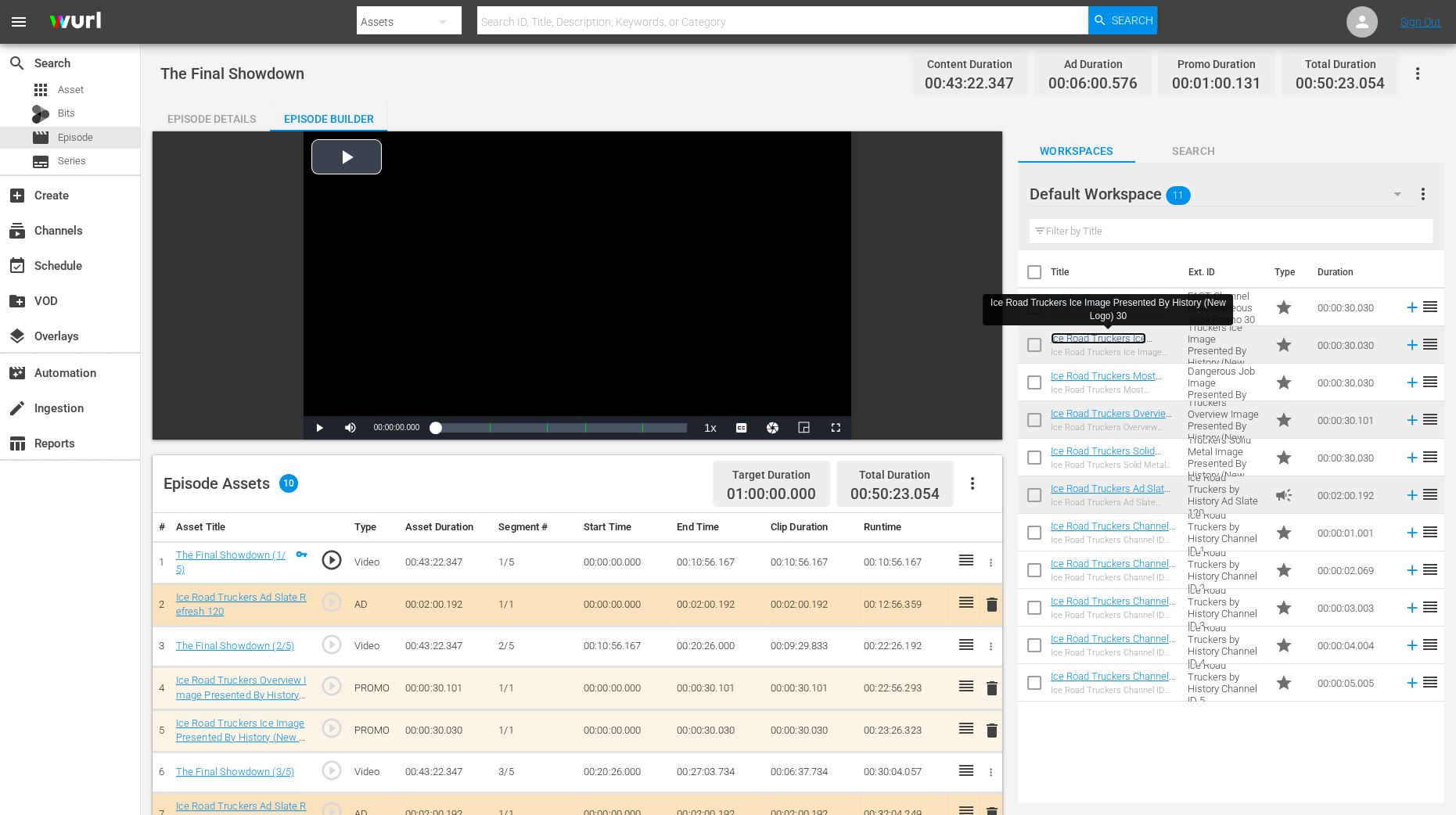
scroll to position [390, 0]
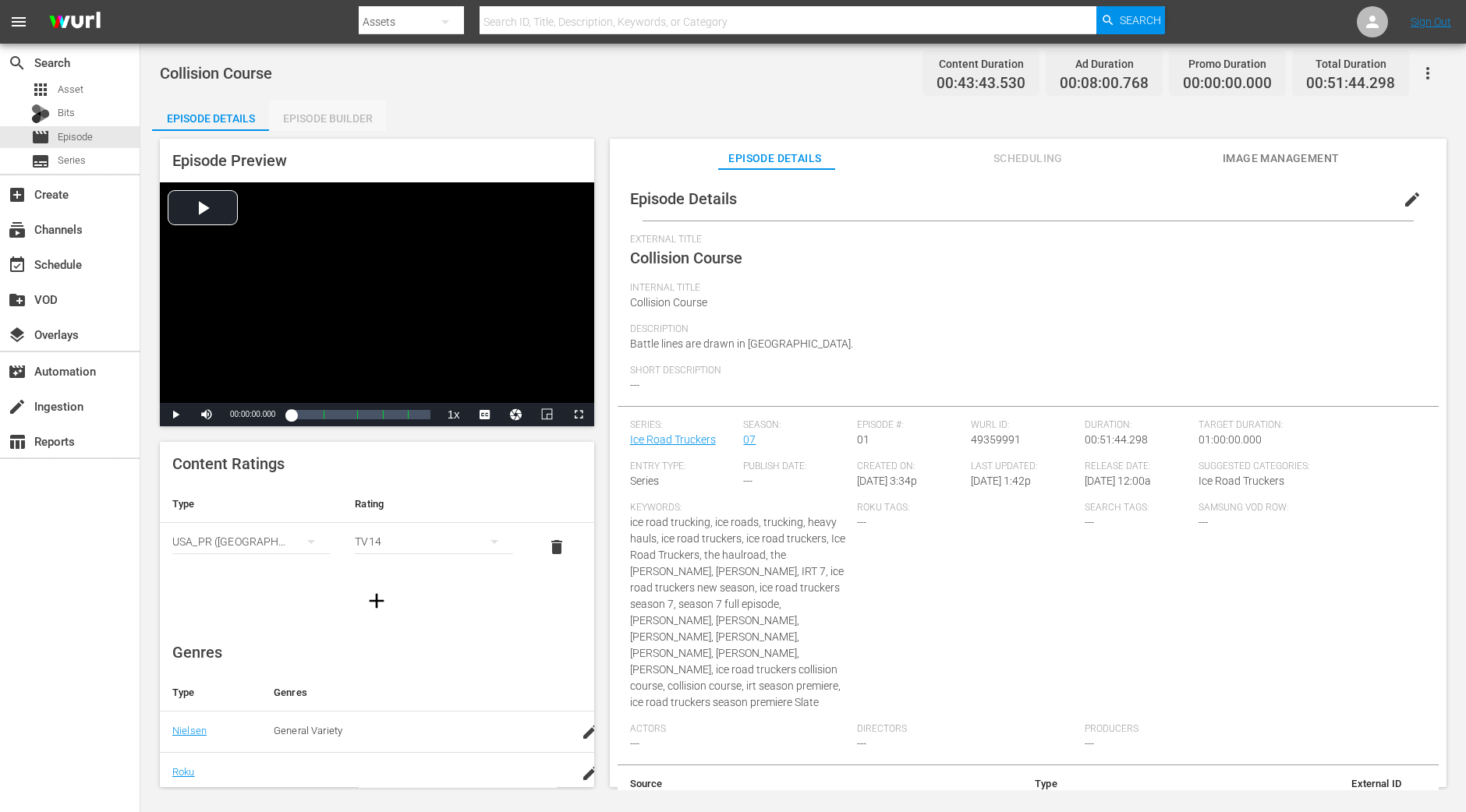
click at [332, 107] on div "Episode Builder" at bounding box center [328, 118] width 117 height 37
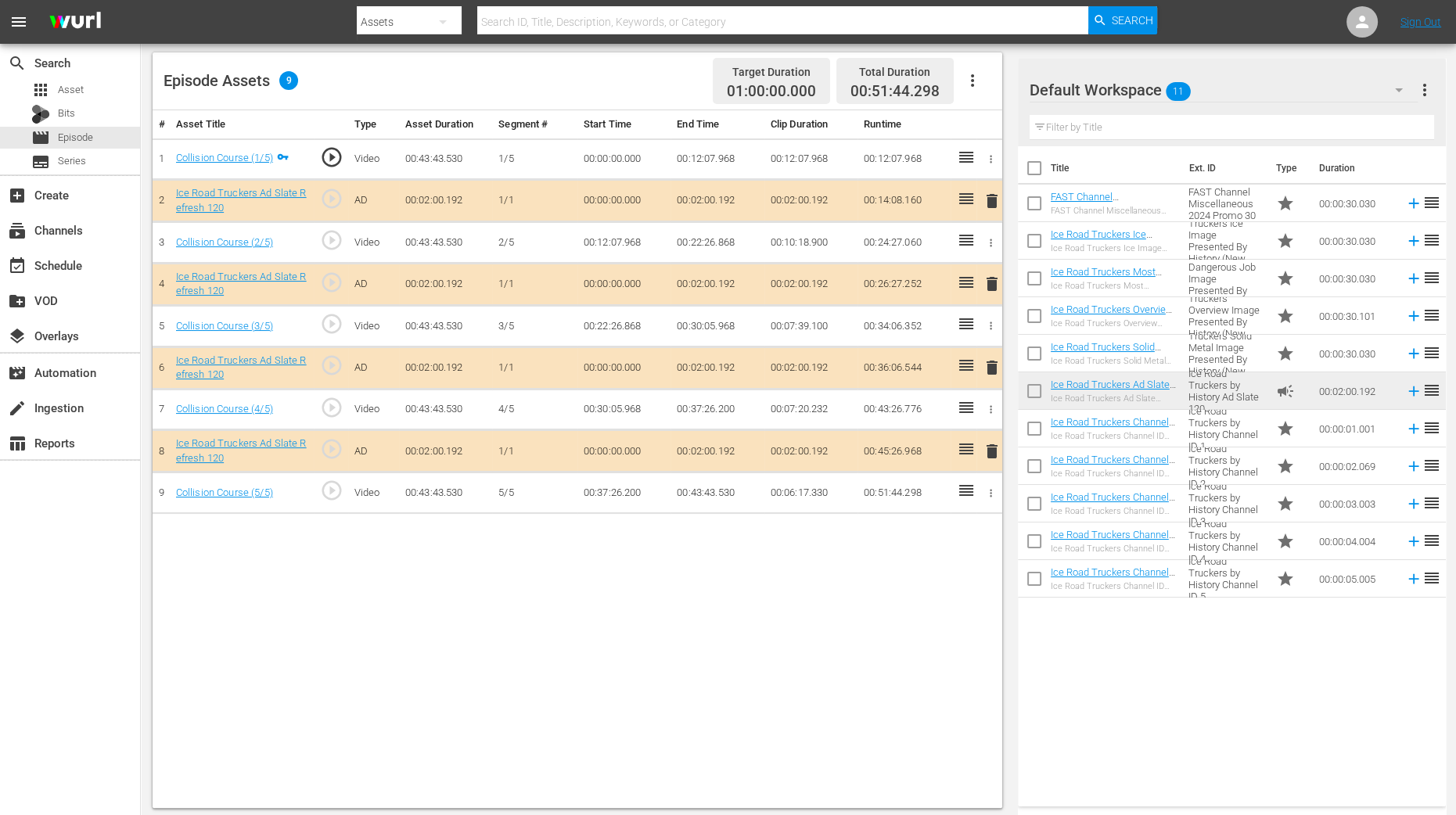
scroll to position [407, 0]
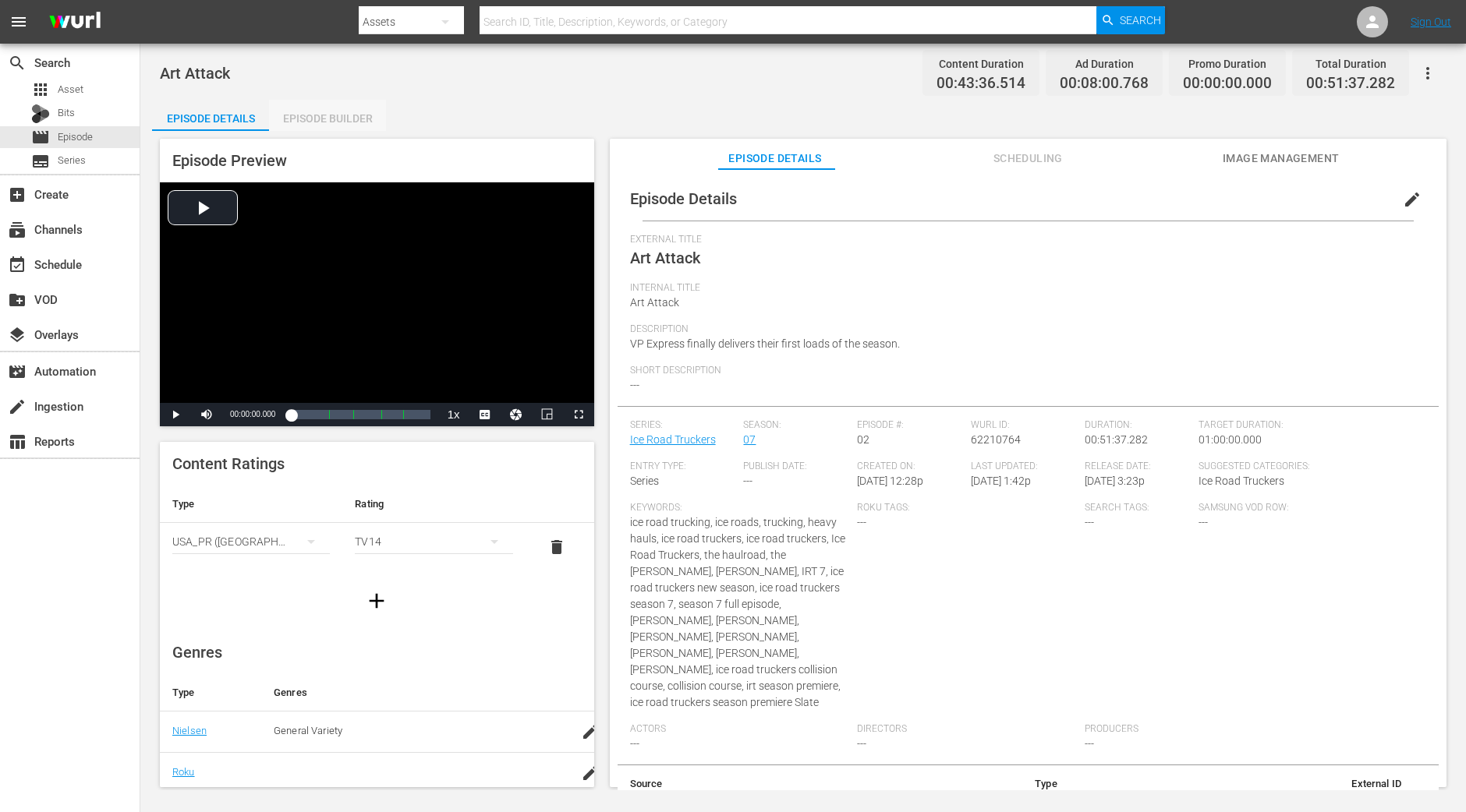
click at [339, 115] on div "Episode Builder" at bounding box center [328, 118] width 117 height 37
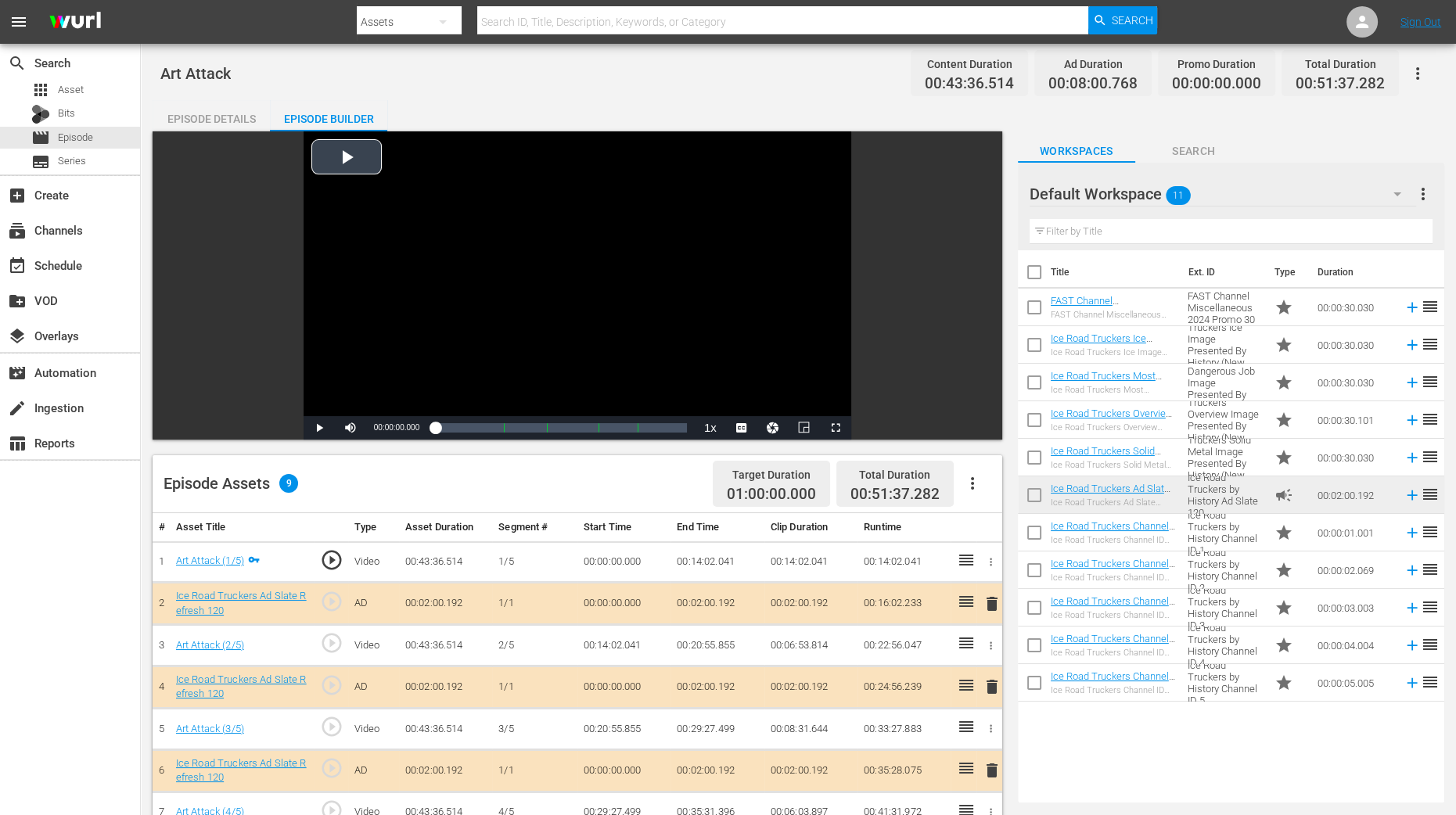
scroll to position [293, 0]
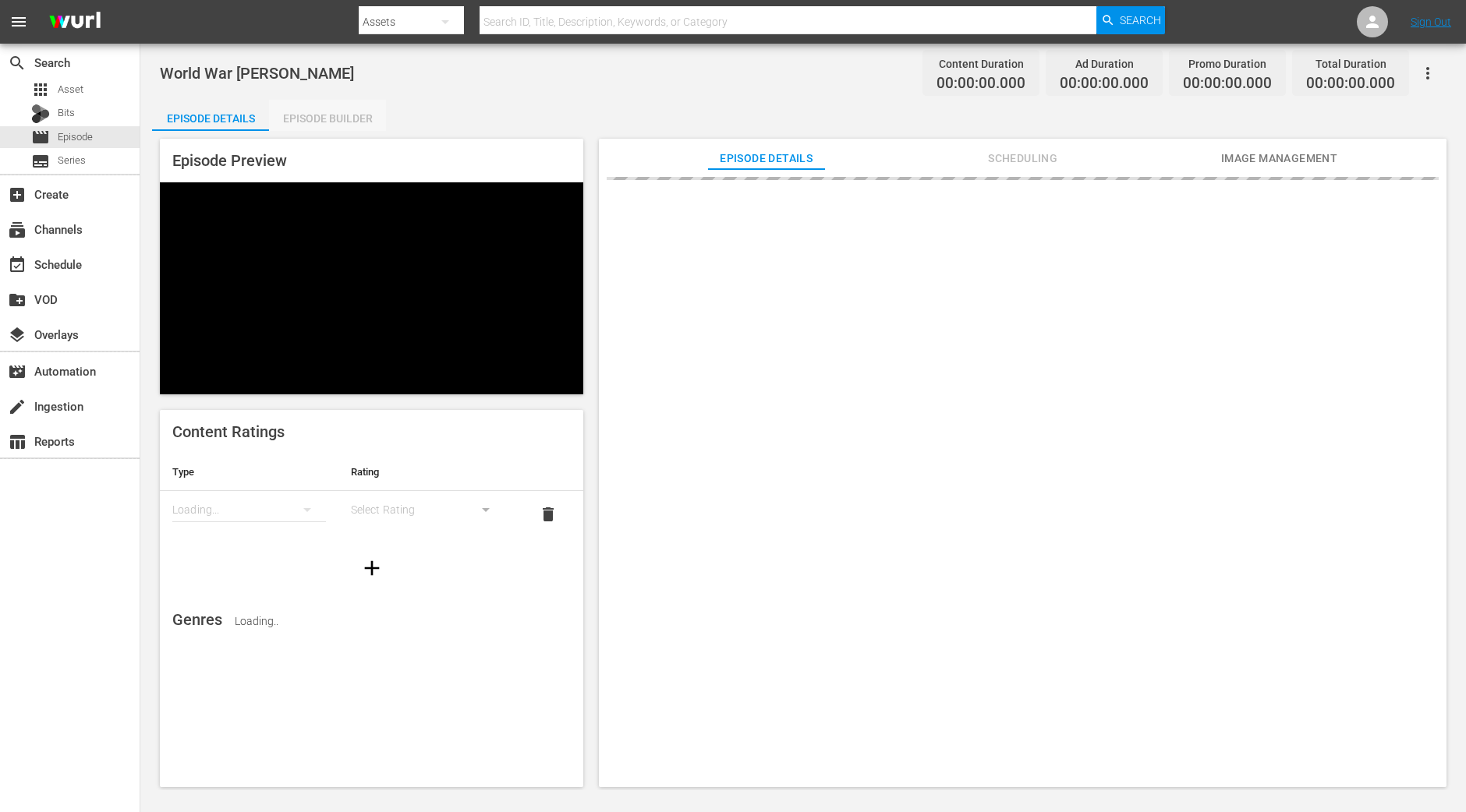
click at [293, 124] on div "Episode Builder" at bounding box center [328, 118] width 117 height 37
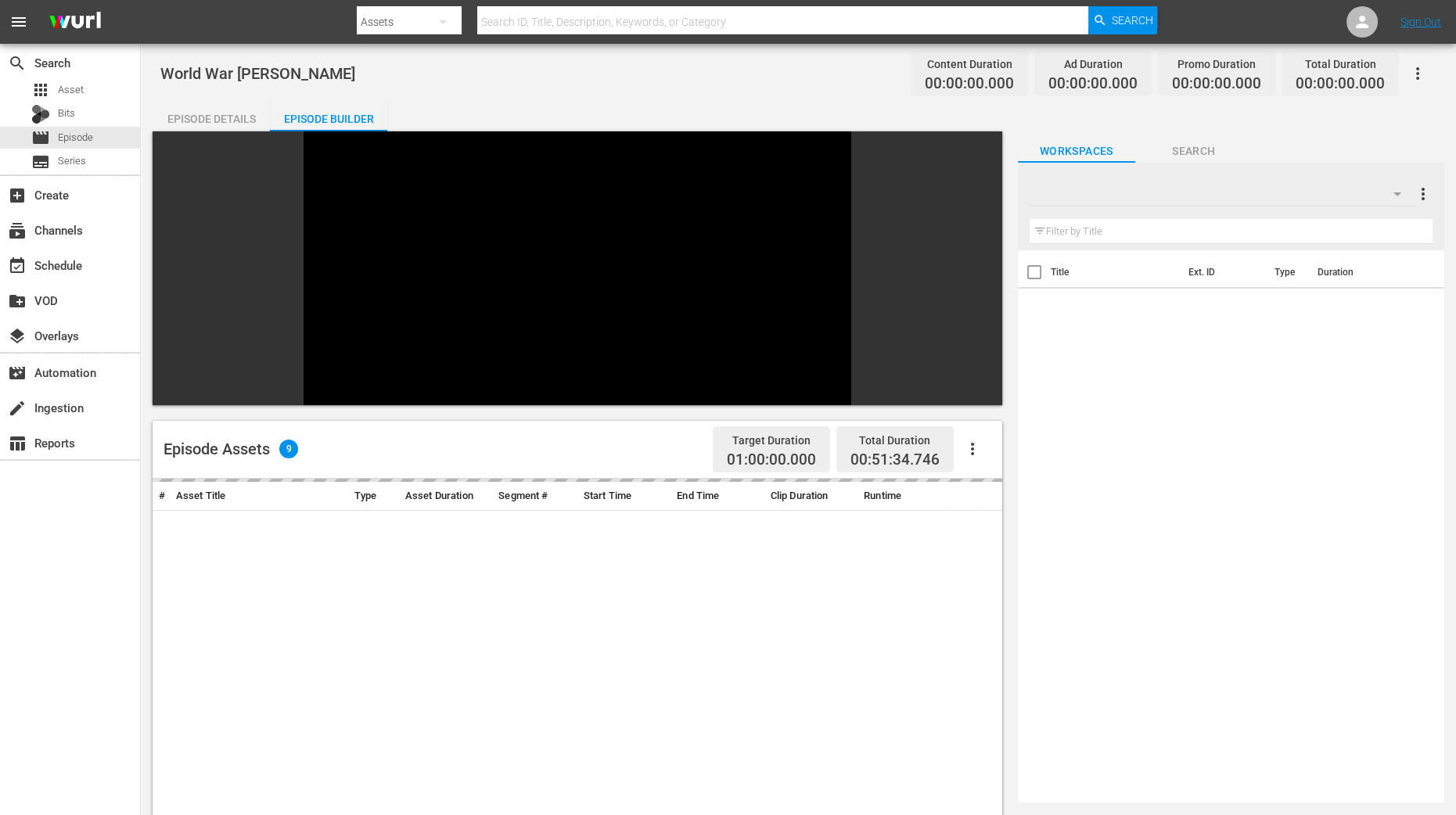
scroll to position [293, 0]
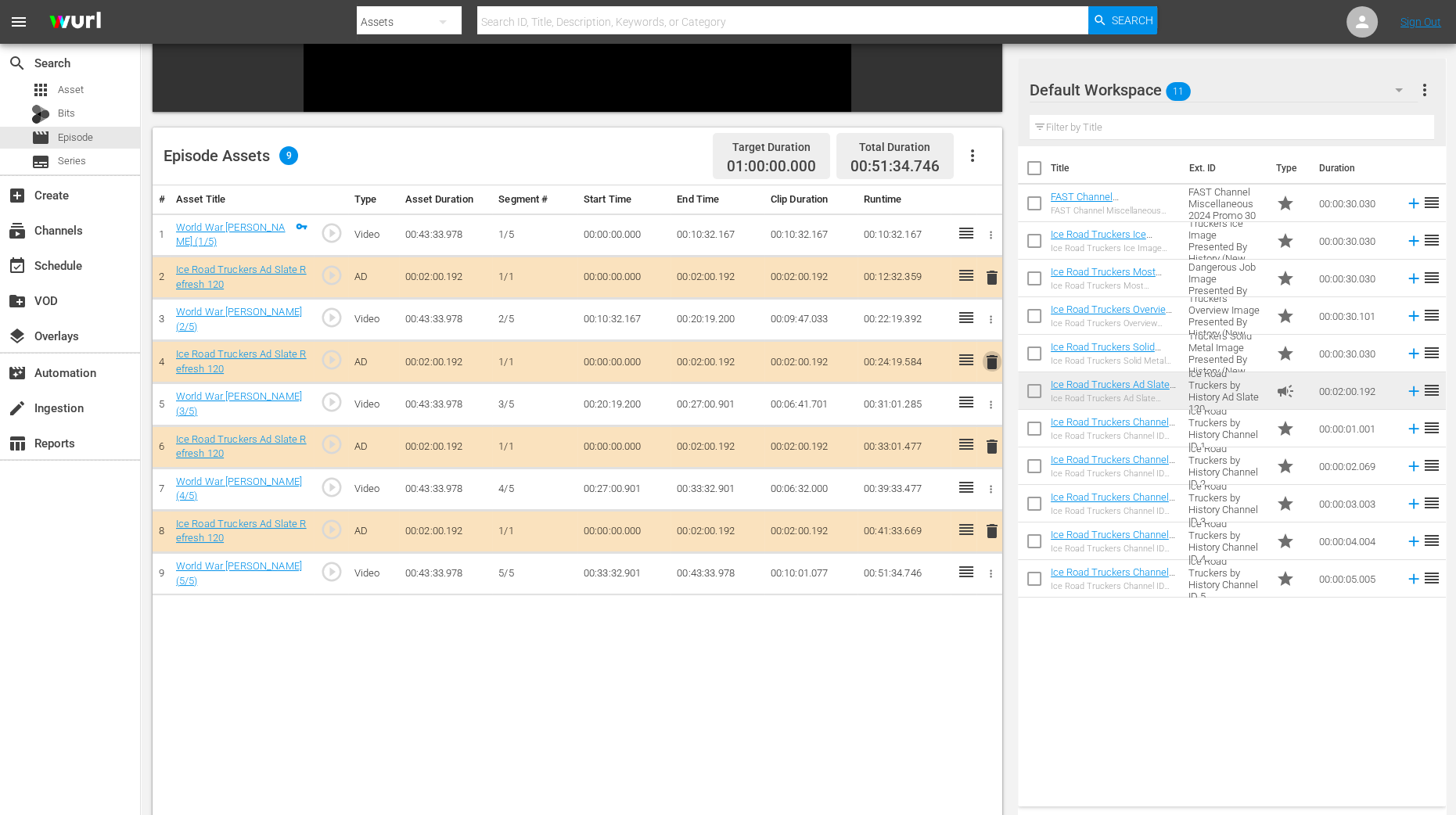
click at [991, 360] on span "delete" at bounding box center [992, 362] width 19 height 19
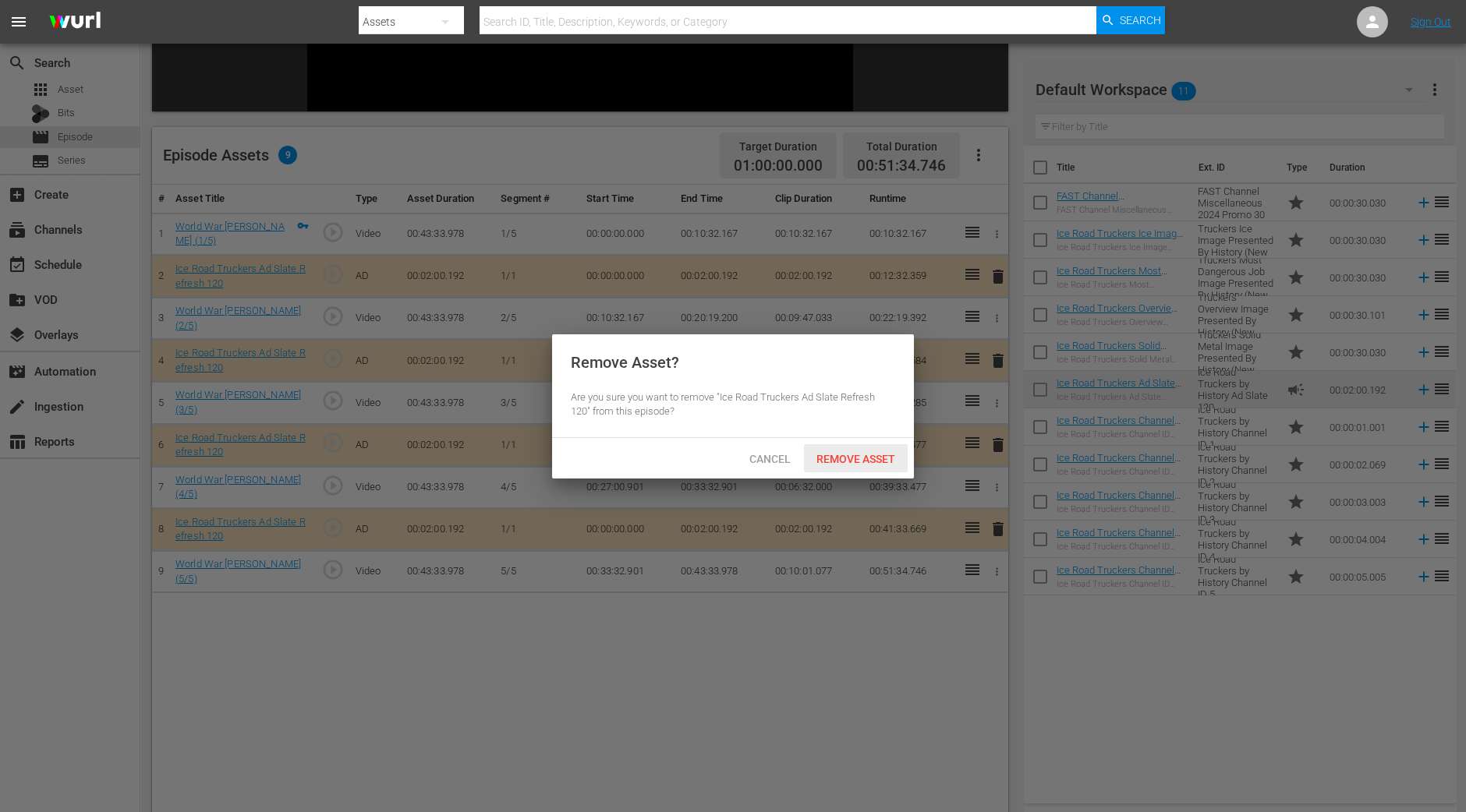
click at [858, 461] on span "Remove Asset" at bounding box center [855, 459] width 104 height 13
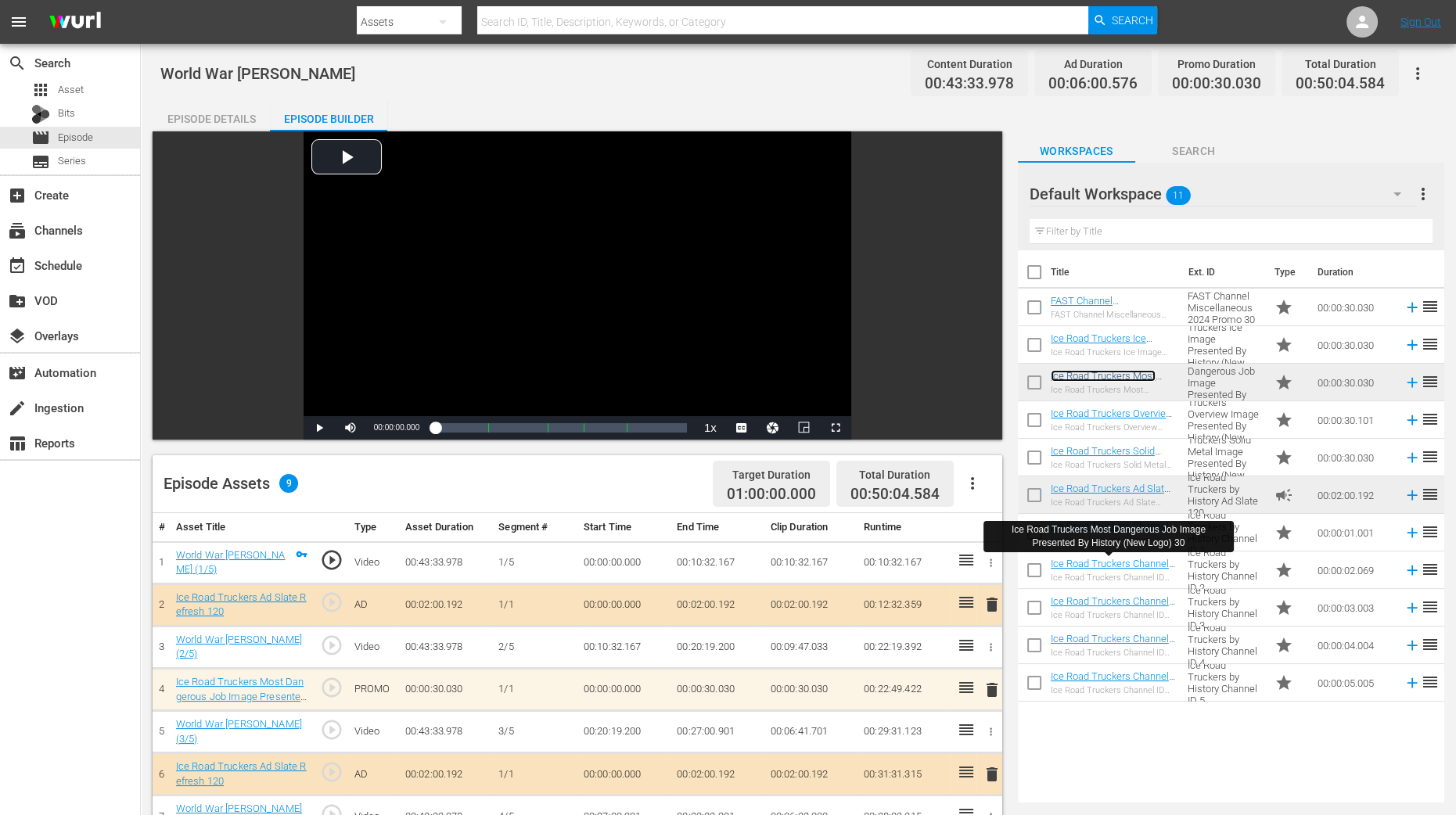
scroll to position [0, 0]
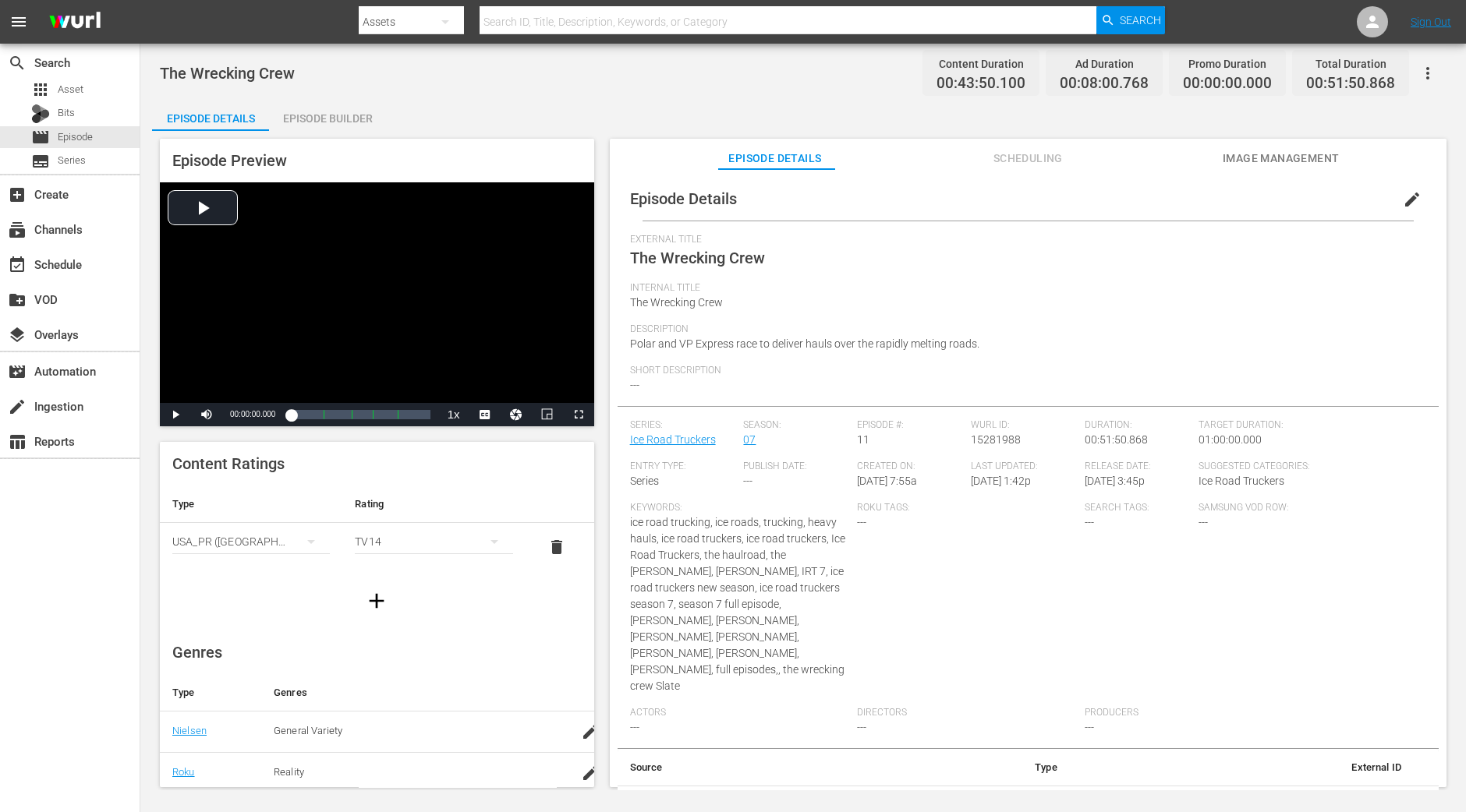
click at [341, 116] on div "Episode Builder" at bounding box center [328, 118] width 117 height 37
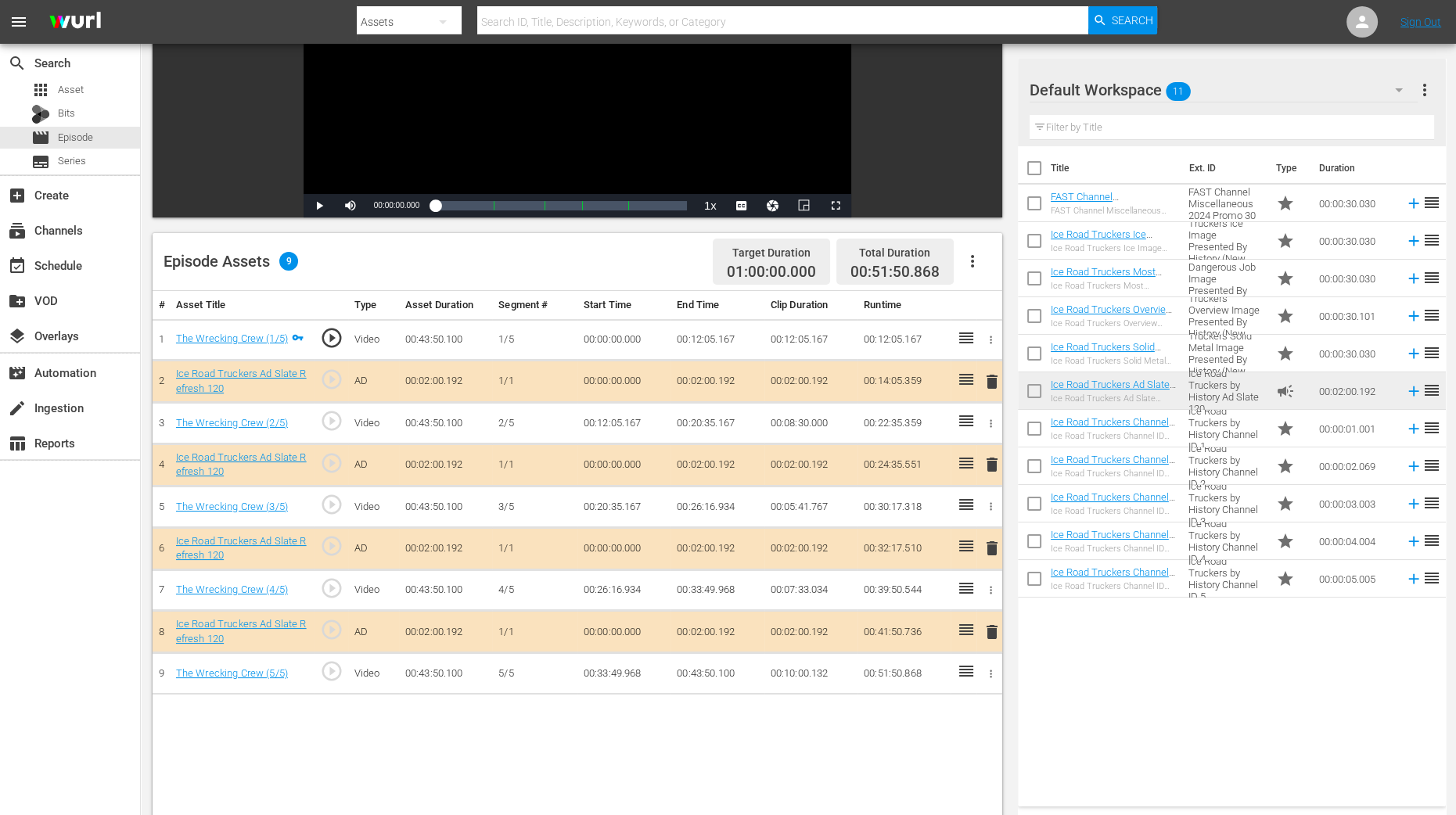
scroll to position [293, 0]
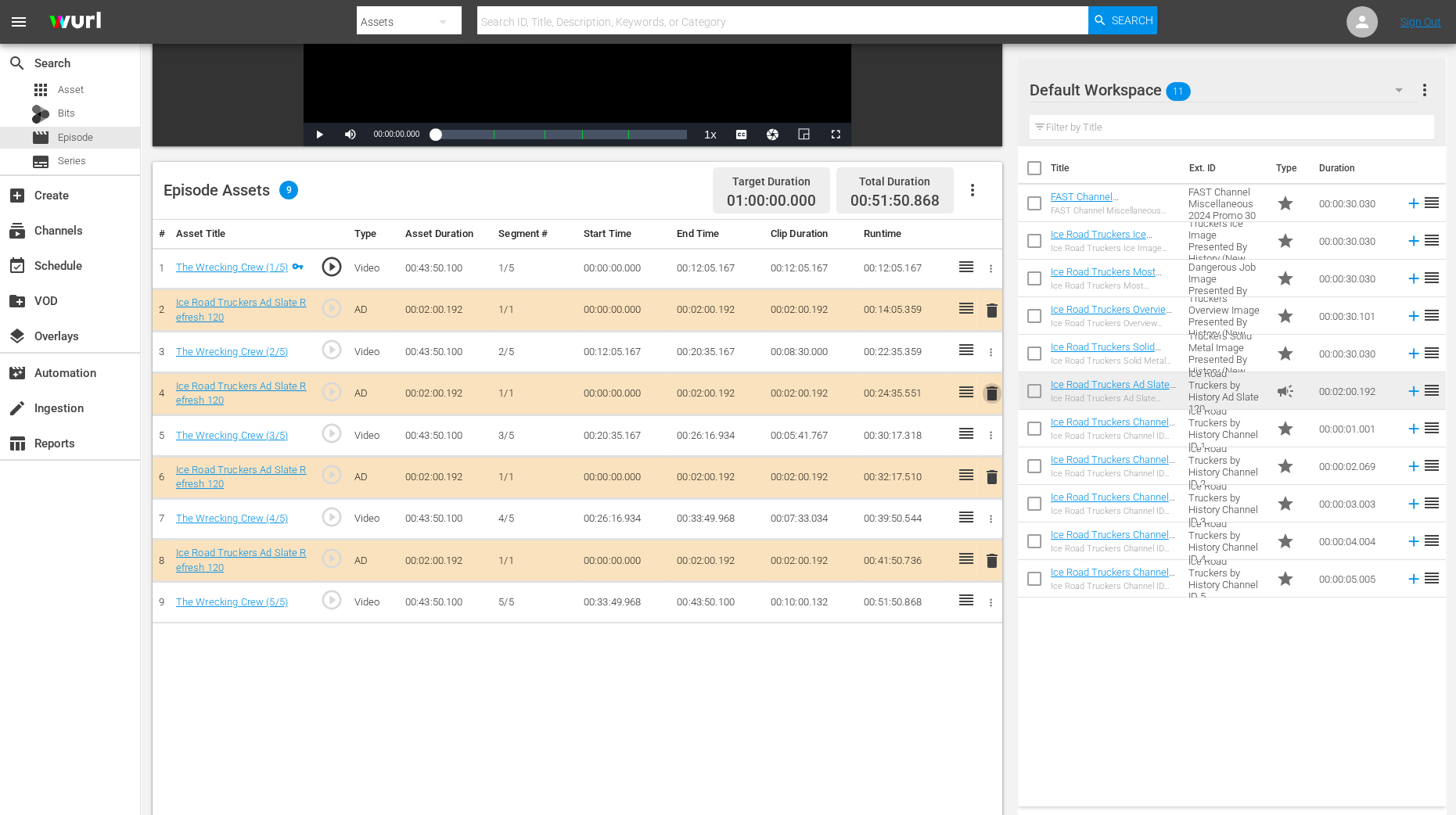
click at [993, 398] on span "delete" at bounding box center [992, 394] width 19 height 19
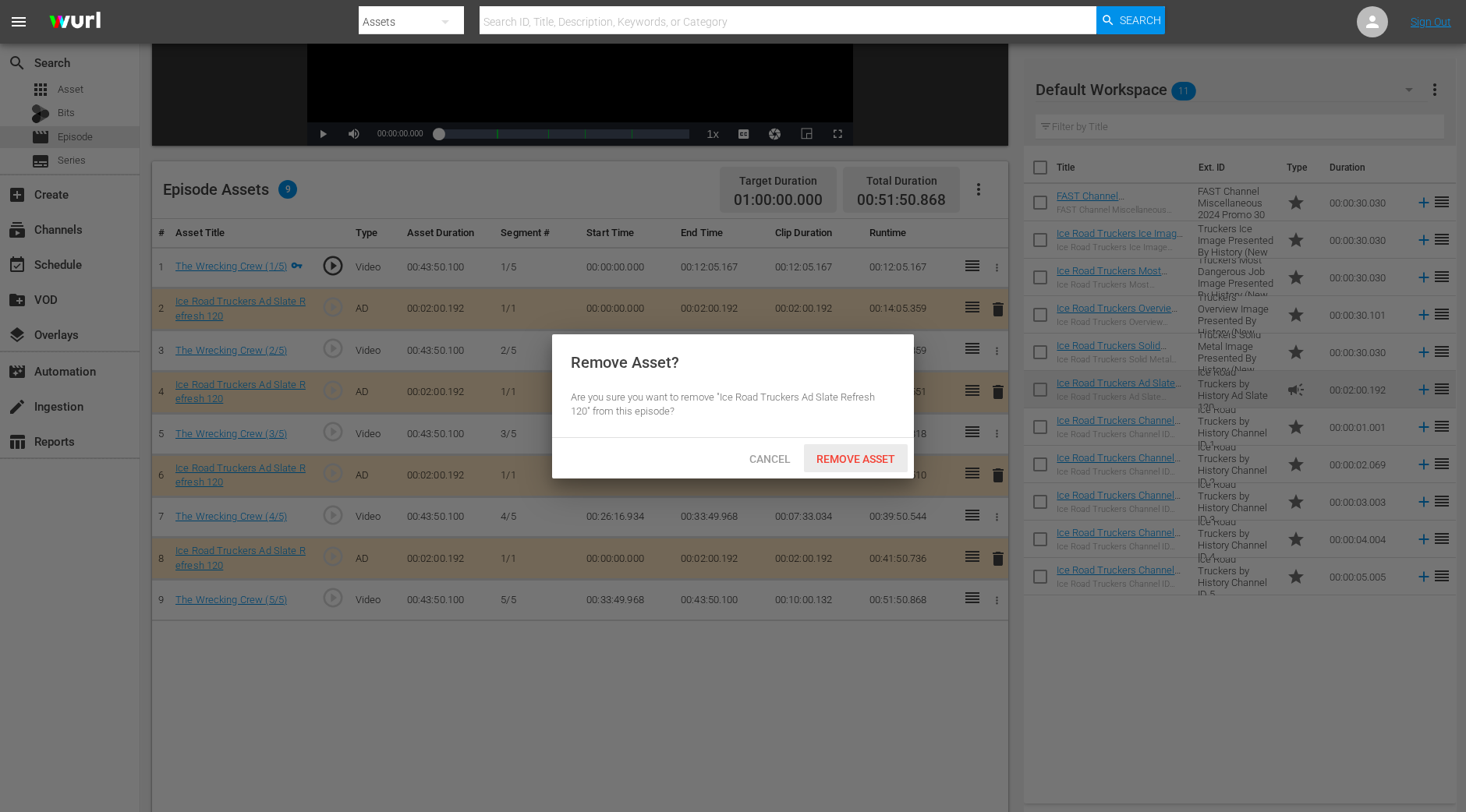
click at [901, 461] on span "Remove Asset" at bounding box center [855, 459] width 104 height 13
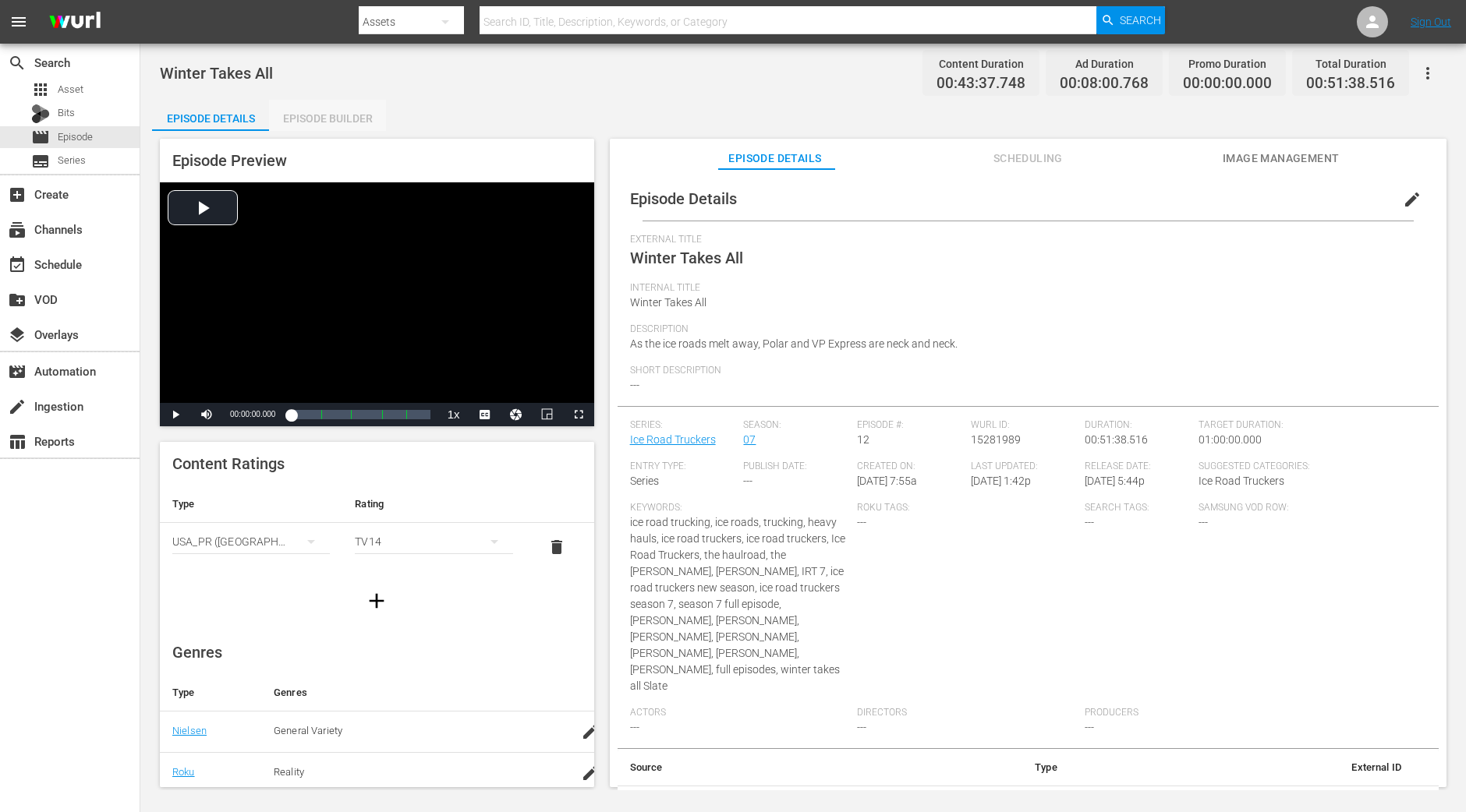
click at [363, 103] on div "Episode Builder" at bounding box center [328, 118] width 117 height 37
click at [331, 127] on div "Episode Builder" at bounding box center [328, 118] width 117 height 37
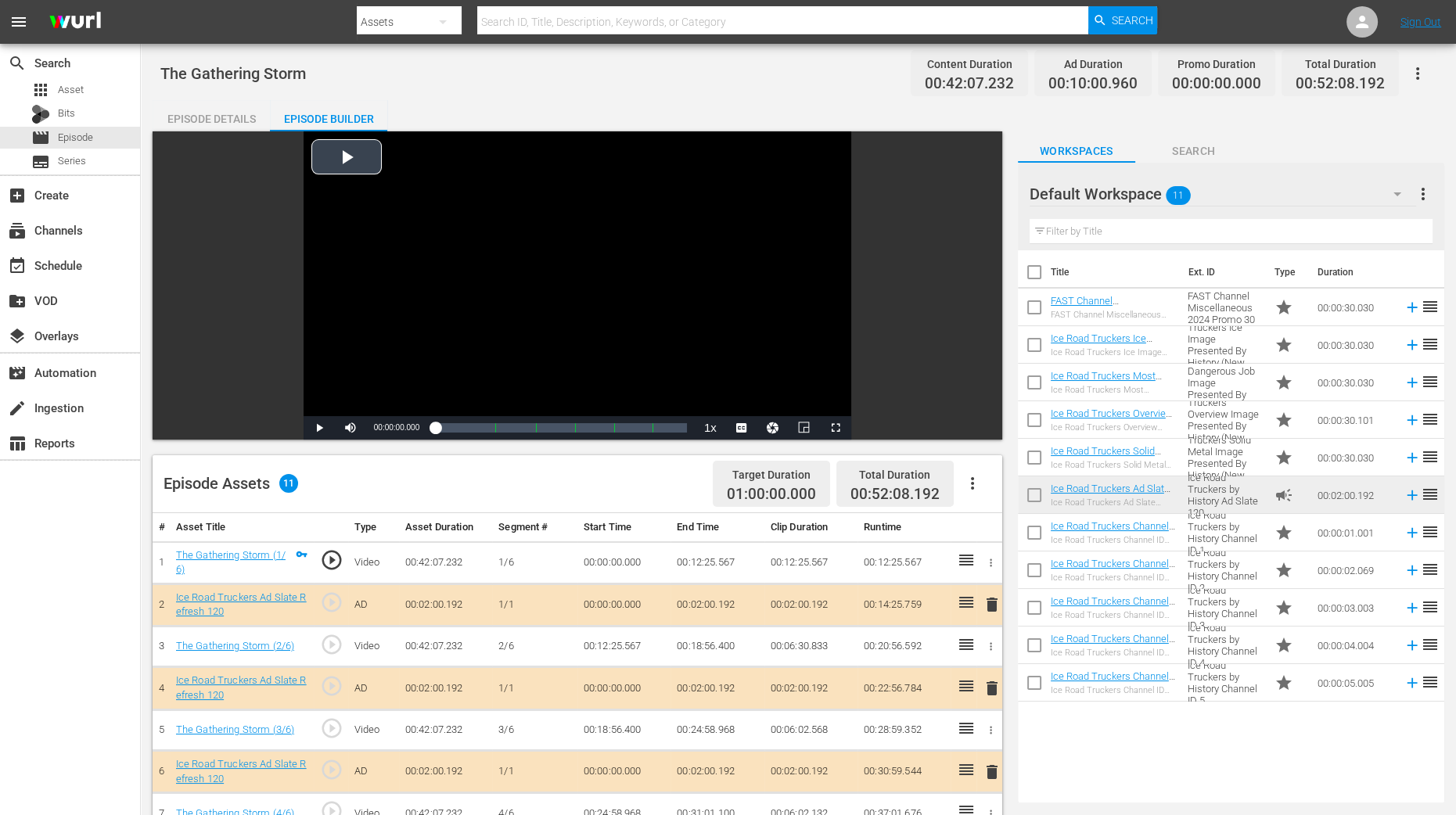
scroll to position [293, 0]
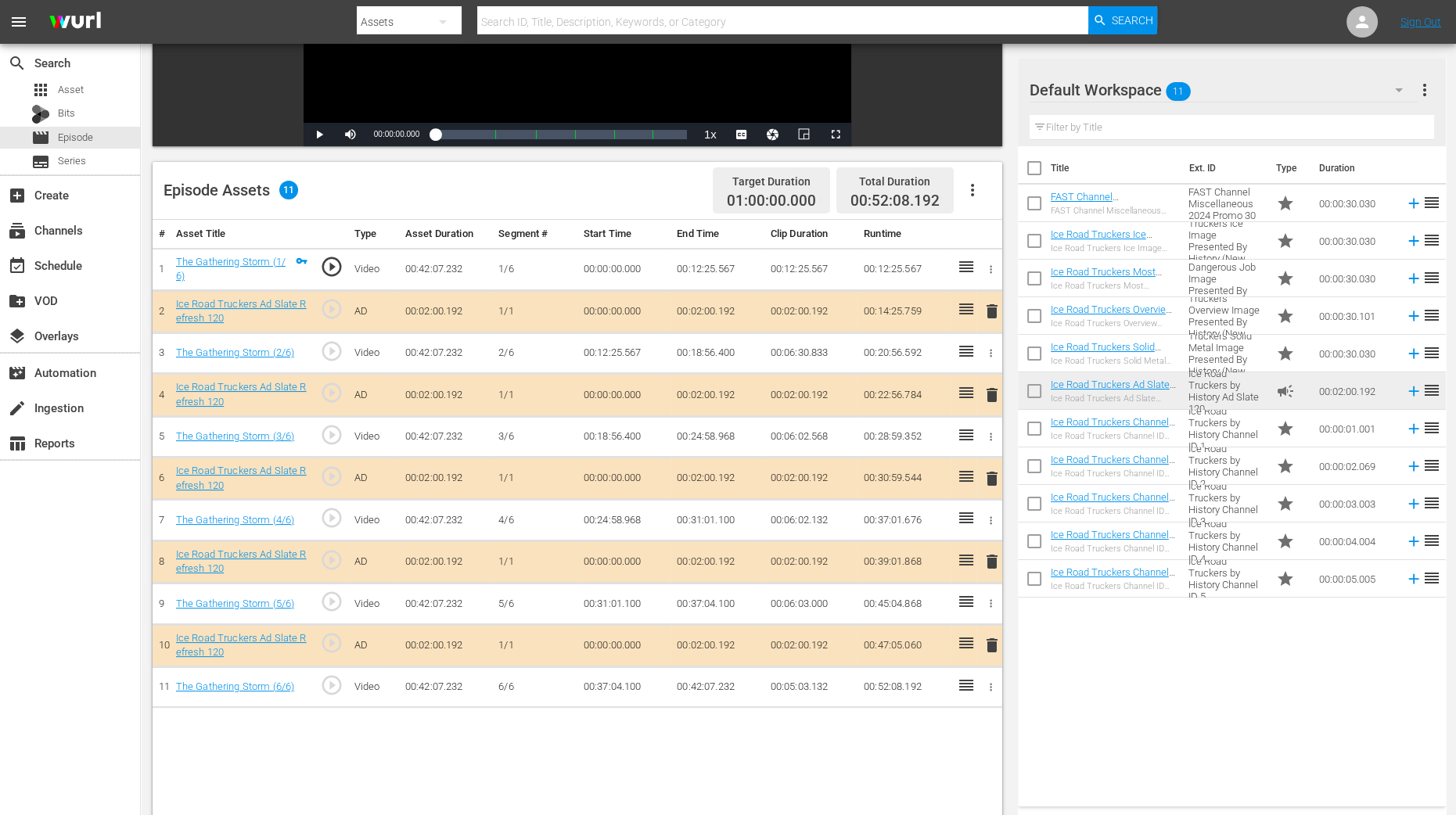
click at [987, 393] on span "delete" at bounding box center [992, 396] width 19 height 19
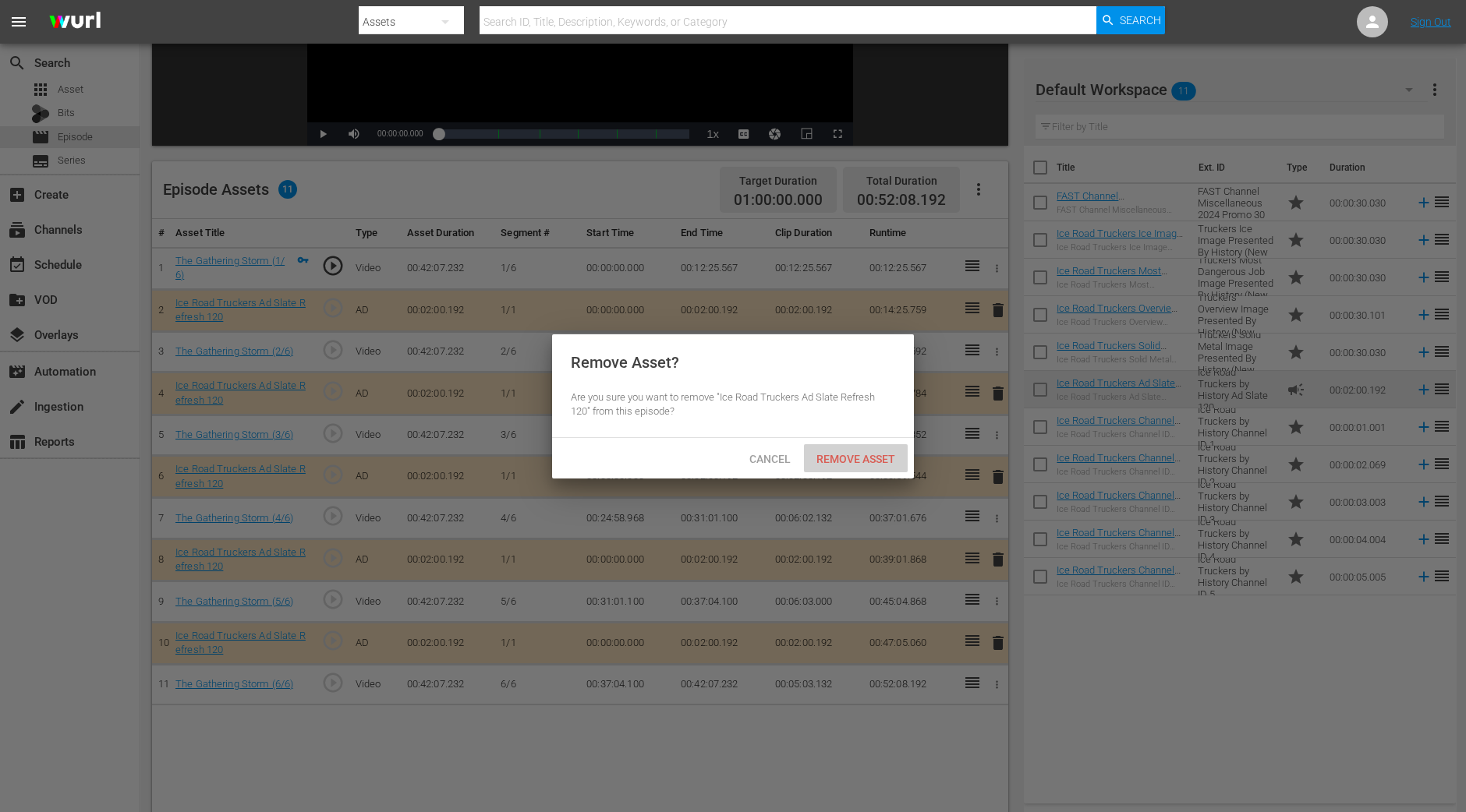
click at [864, 465] on div "Remove Asset" at bounding box center [855, 459] width 104 height 29
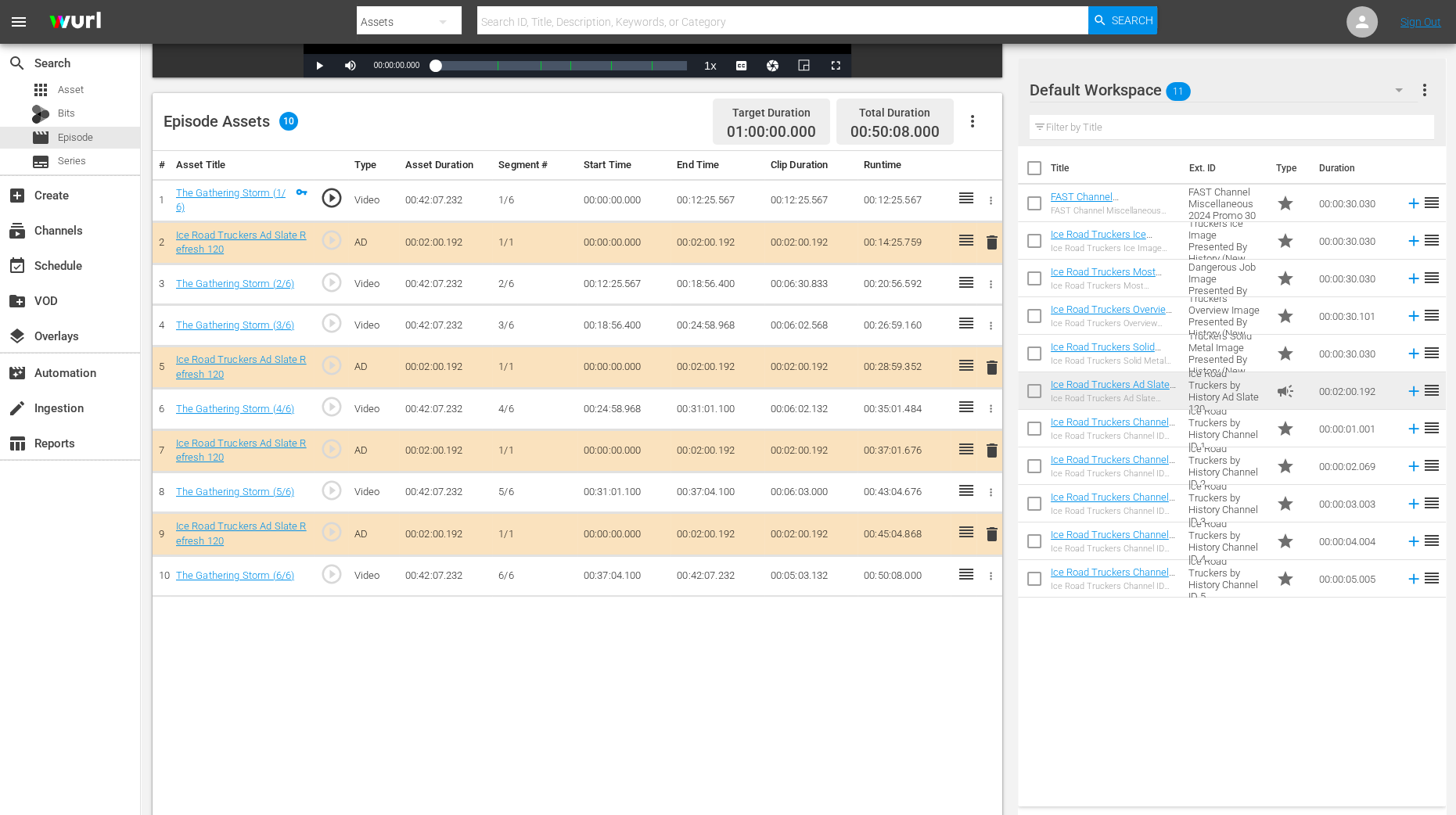
scroll to position [390, 0]
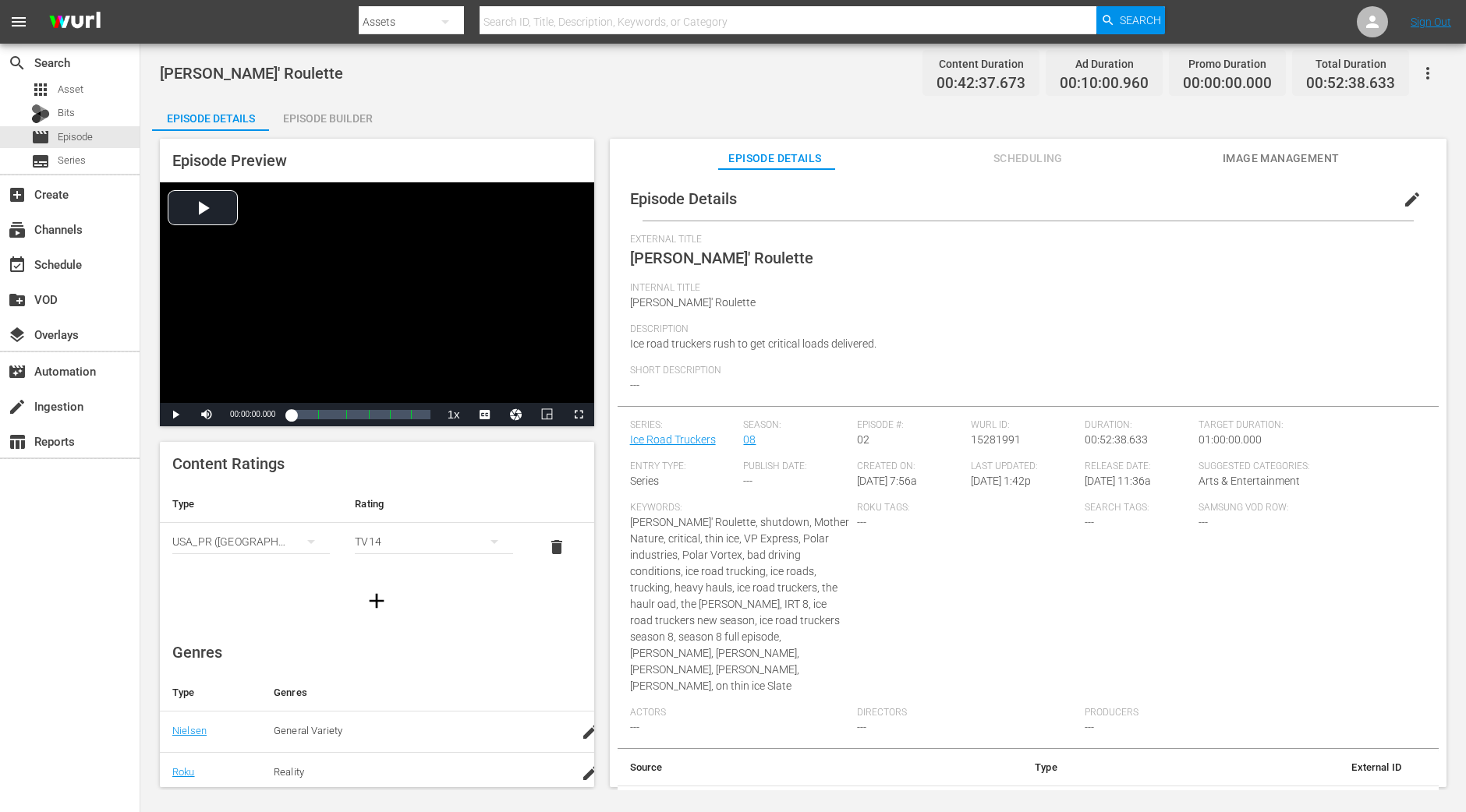
click at [343, 109] on div "Episode Builder" at bounding box center [328, 118] width 117 height 37
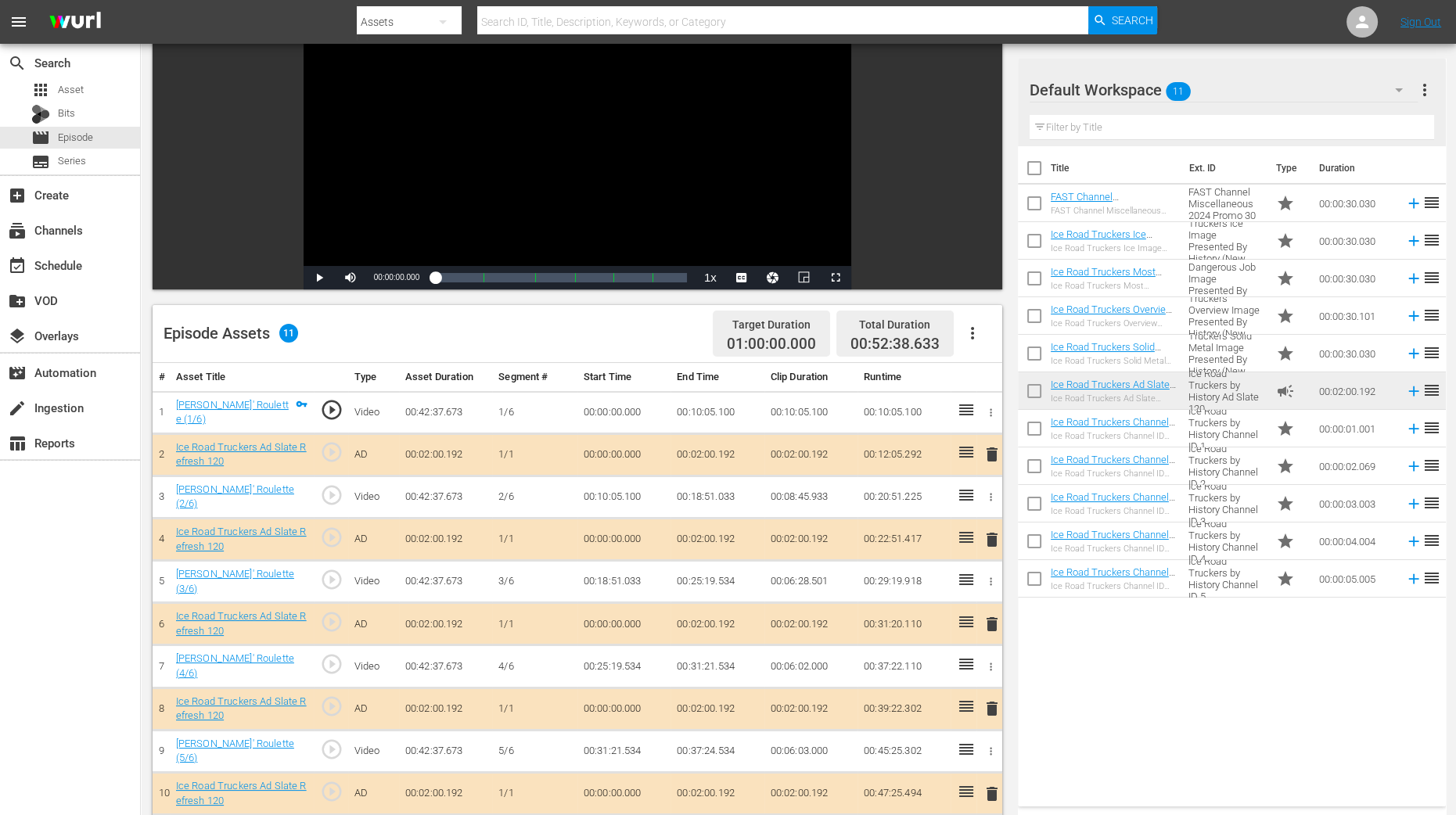
scroll to position [293, 0]
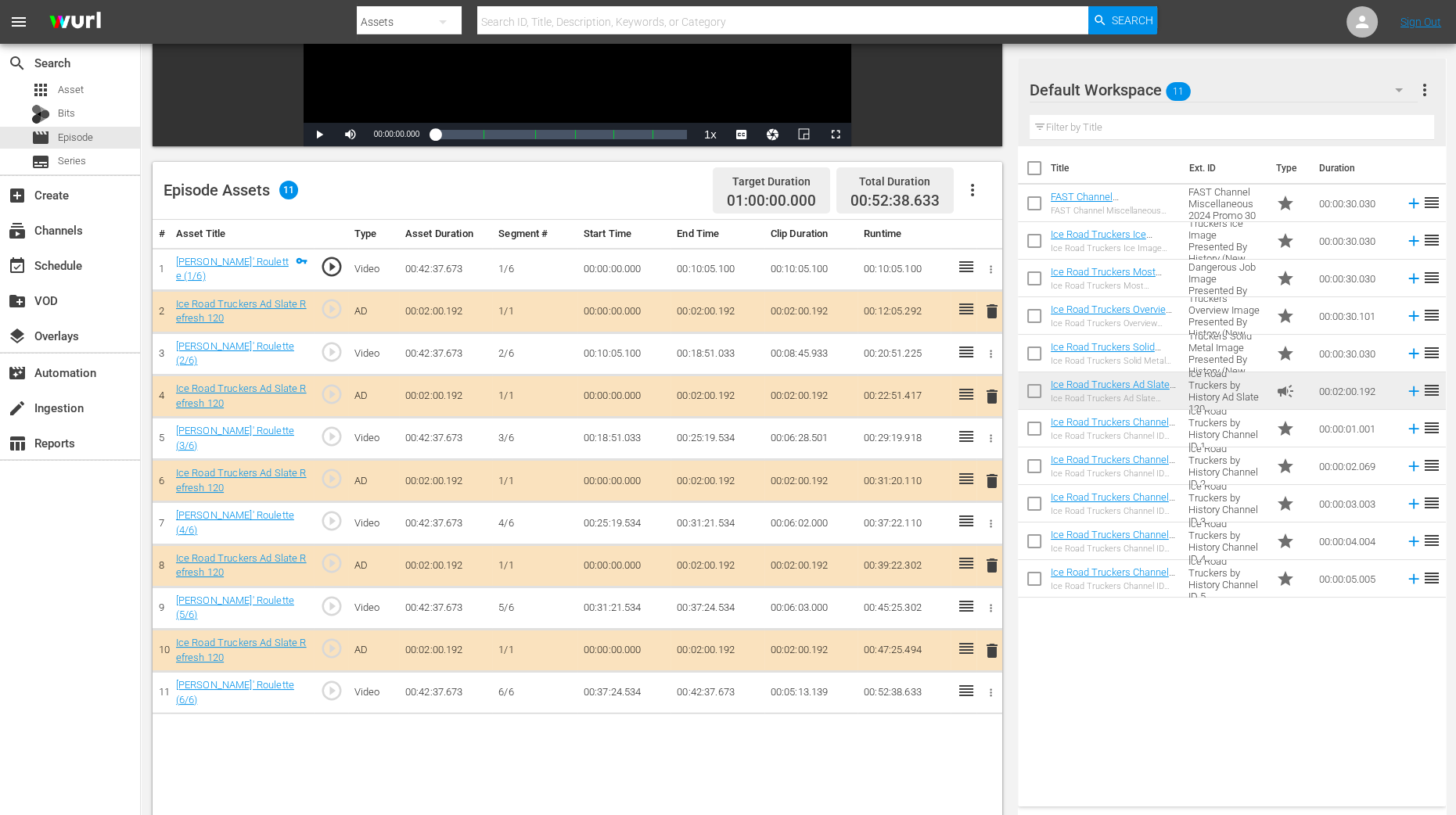
click at [996, 393] on span "delete" at bounding box center [992, 396] width 19 height 19
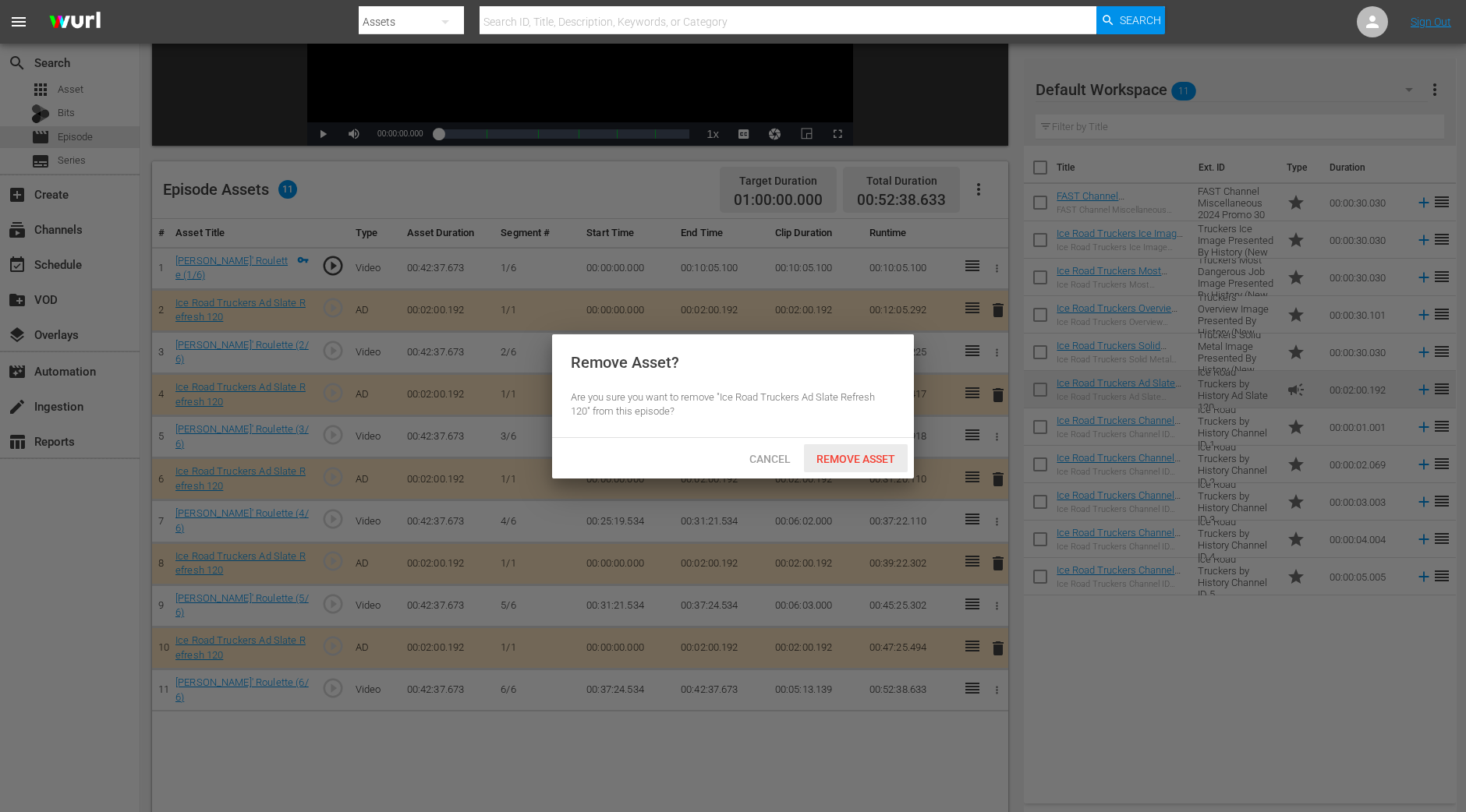
click at [888, 465] on div "Remove Asset" at bounding box center [855, 459] width 104 height 29
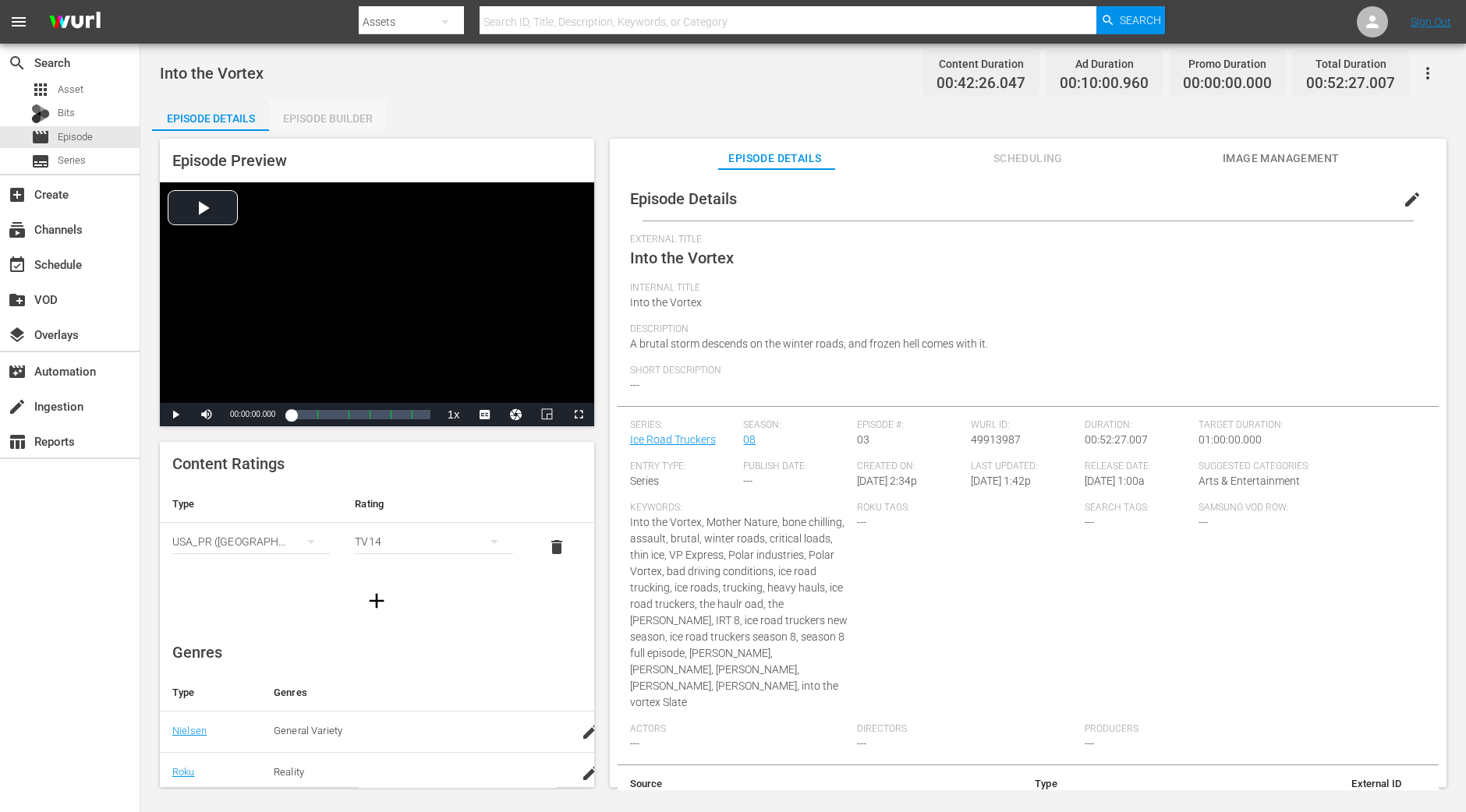
click at [371, 119] on div "Episode Builder" at bounding box center [328, 118] width 117 height 37
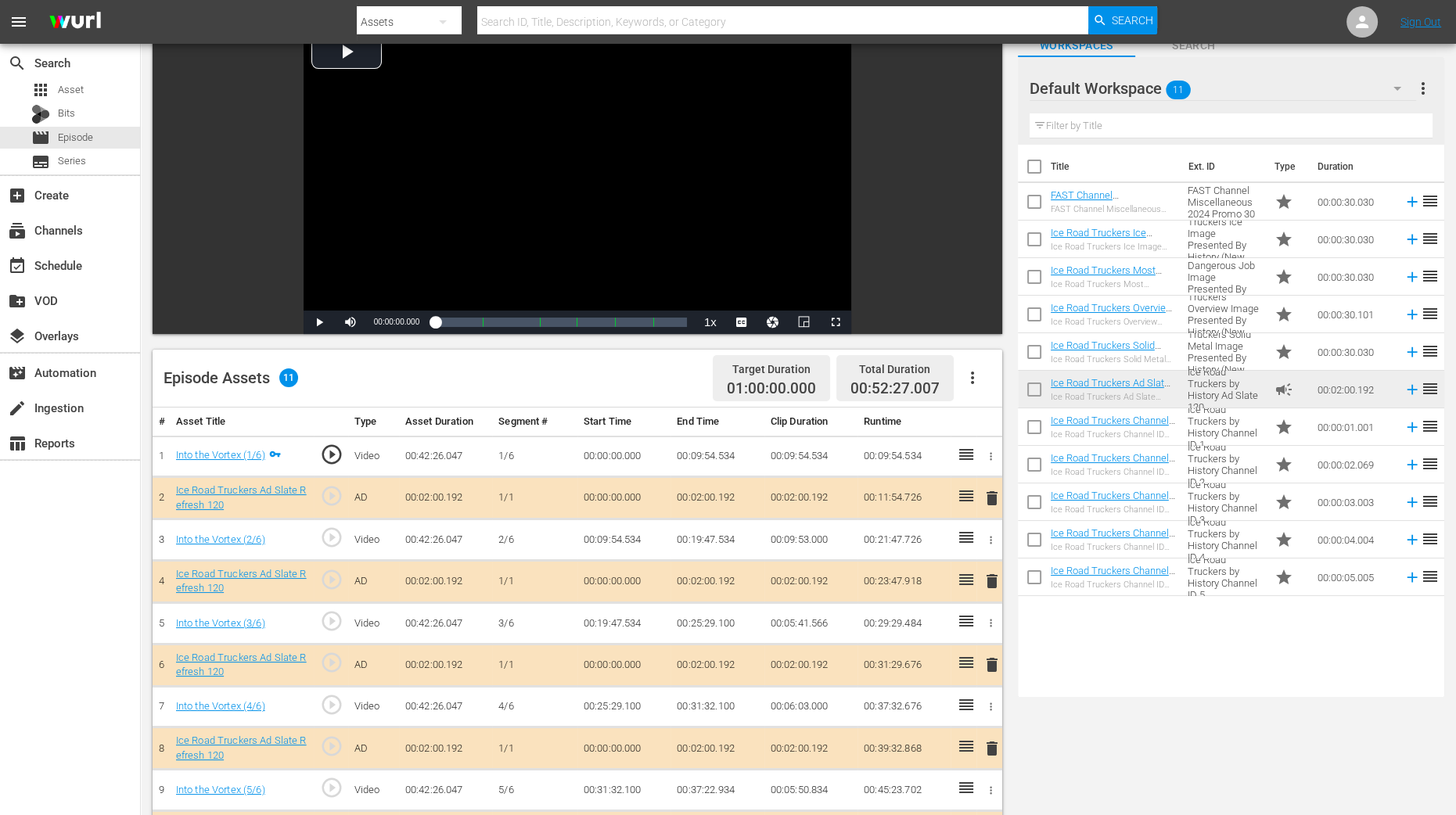
scroll to position [293, 0]
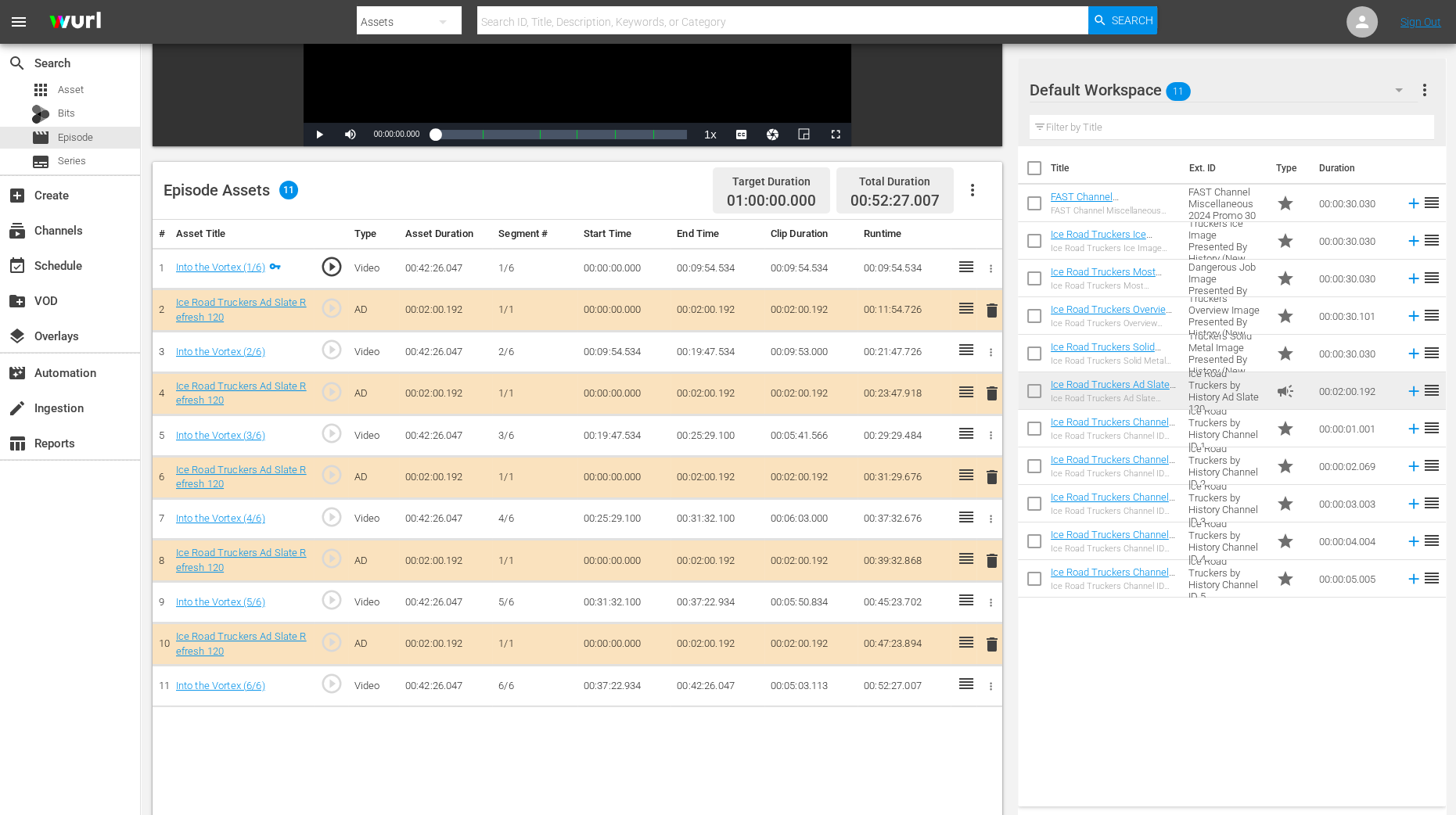
click at [996, 395] on span "delete" at bounding box center [992, 394] width 19 height 19
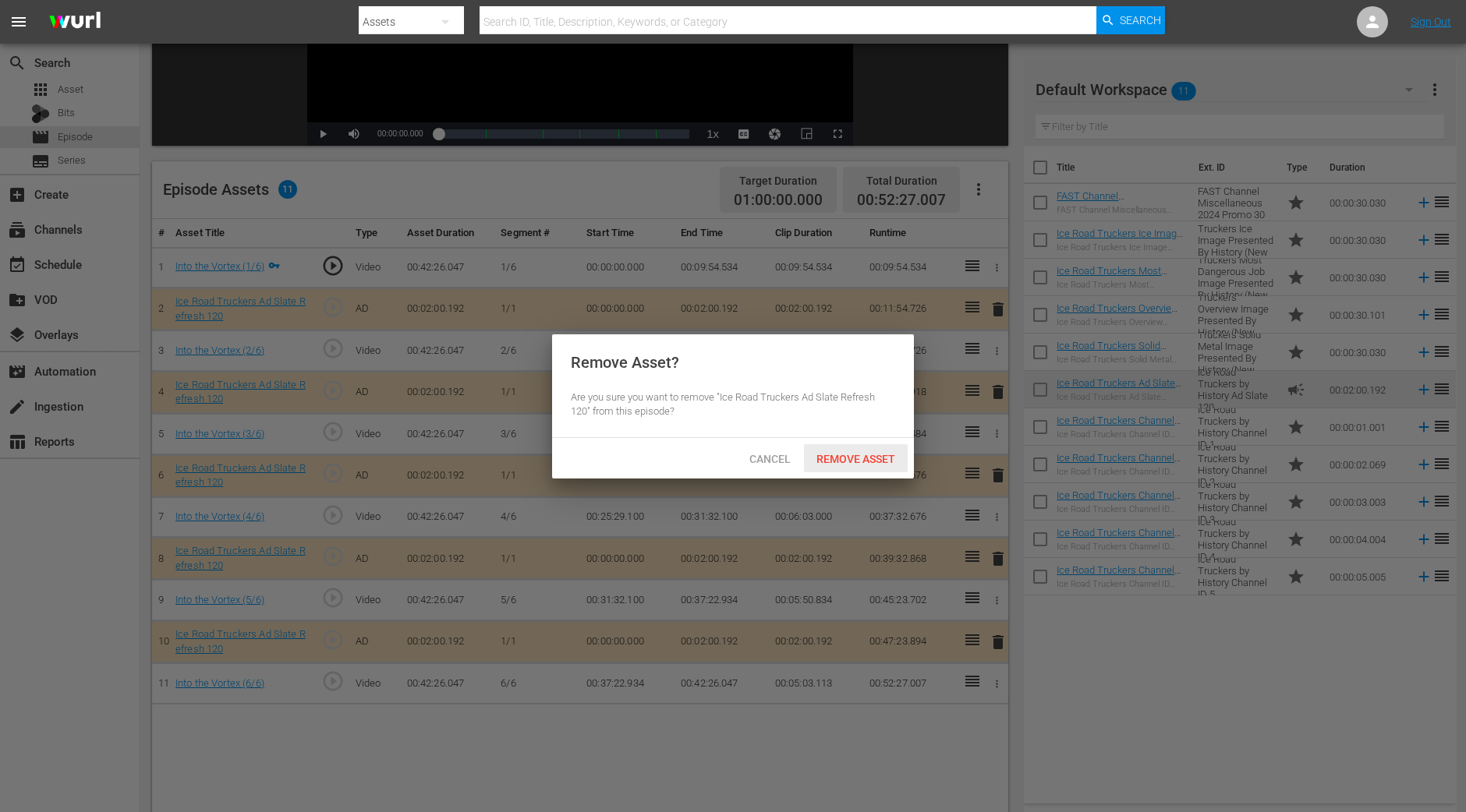
drag, startPoint x: 878, startPoint y: 447, endPoint x: 881, endPoint y: 414, distance: 33.1
click at [878, 448] on div "Remove Asset" at bounding box center [855, 459] width 104 height 29
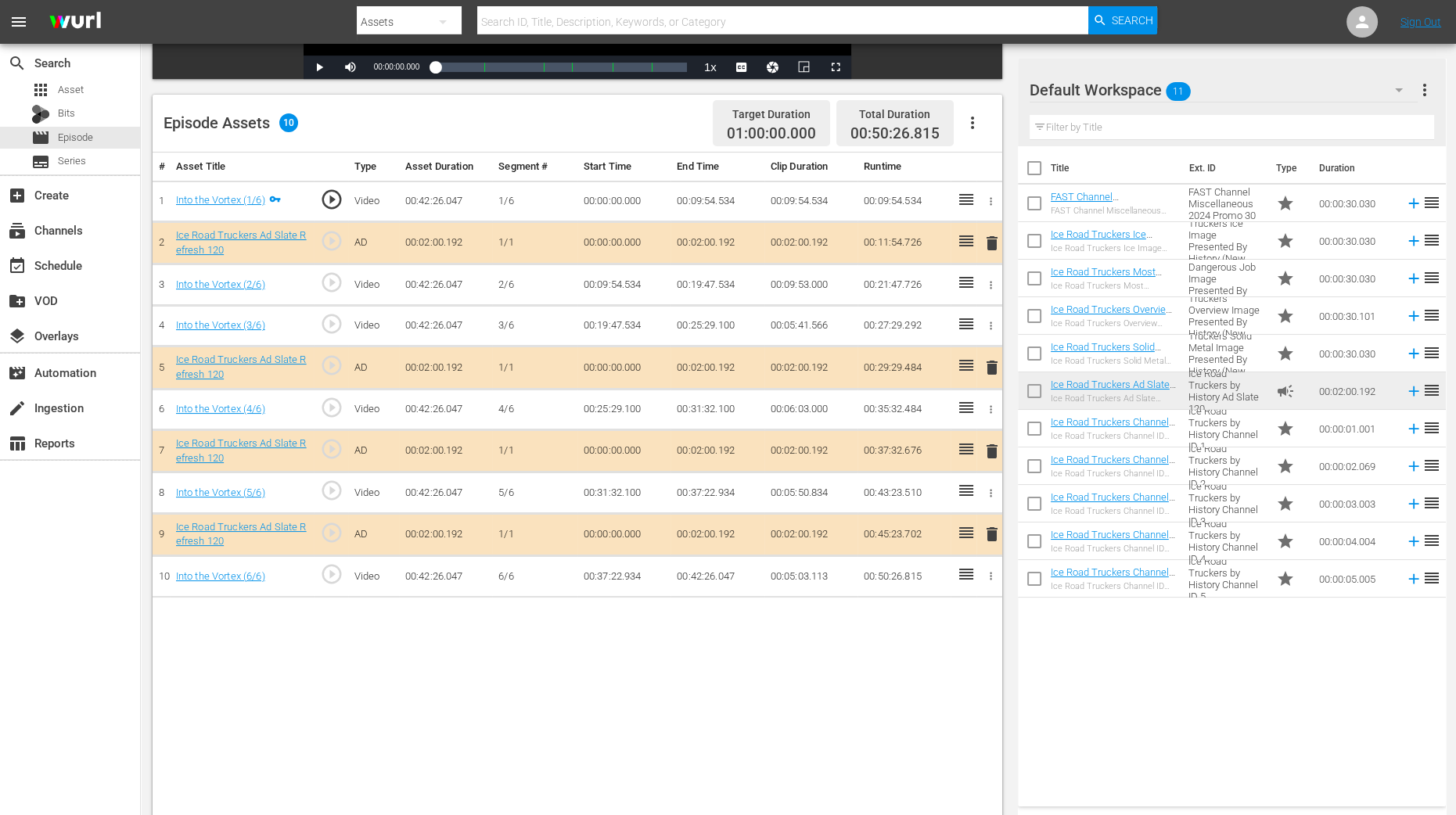
scroll to position [390, 0]
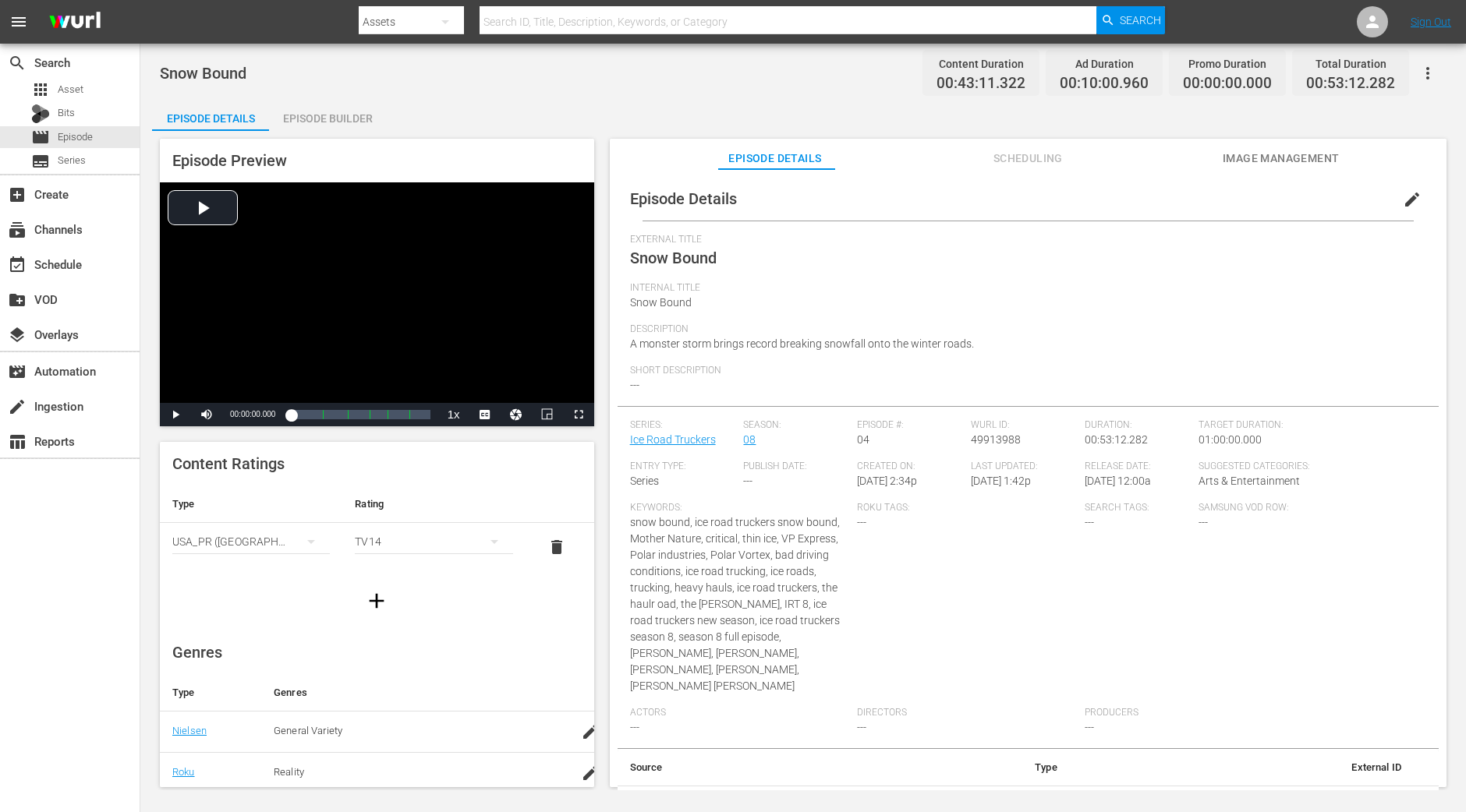
click at [358, 116] on div "Episode Builder" at bounding box center [328, 118] width 117 height 37
click at [340, 107] on div "Episode Builder" at bounding box center [328, 118] width 117 height 37
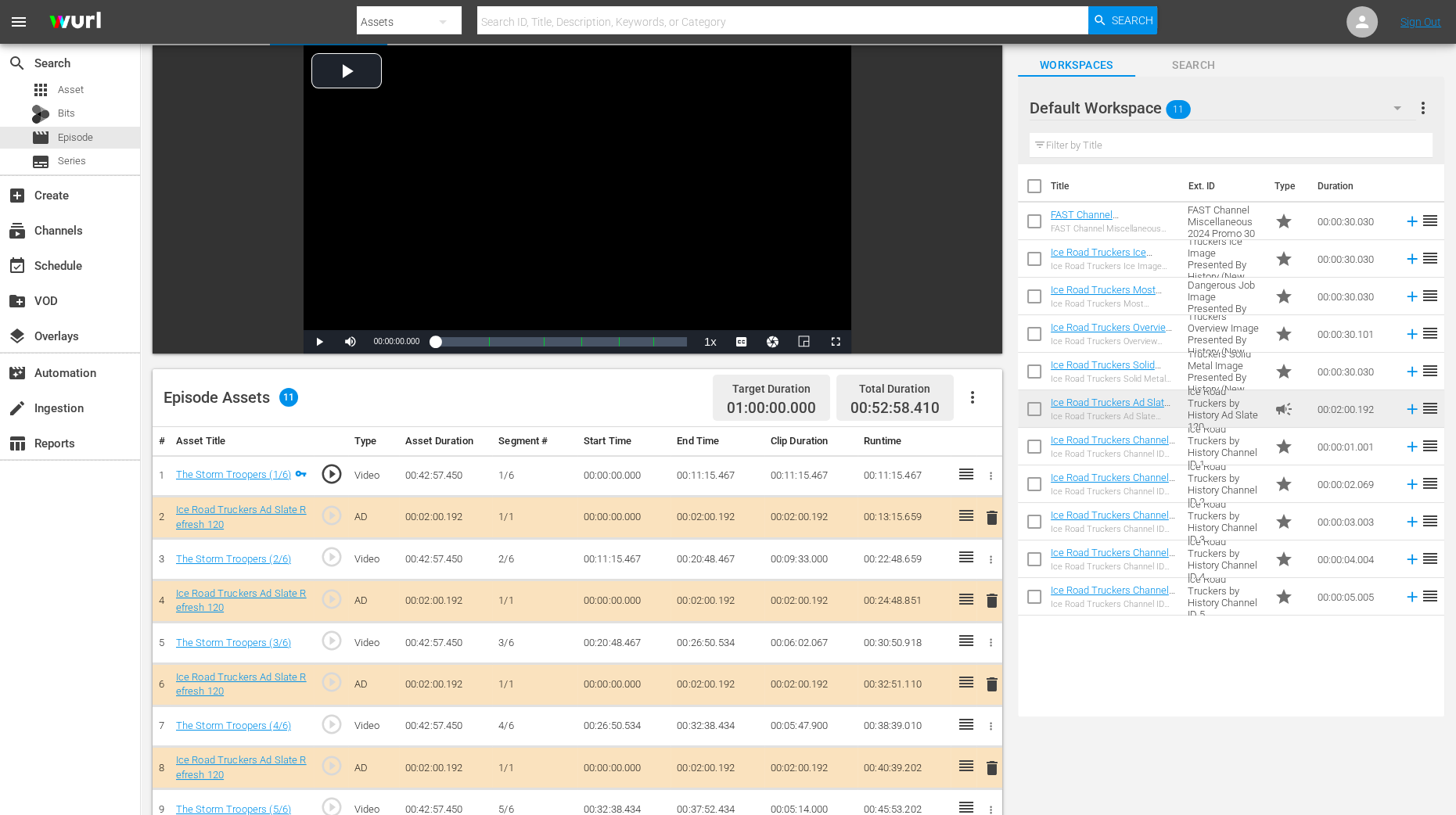
scroll to position [390, 0]
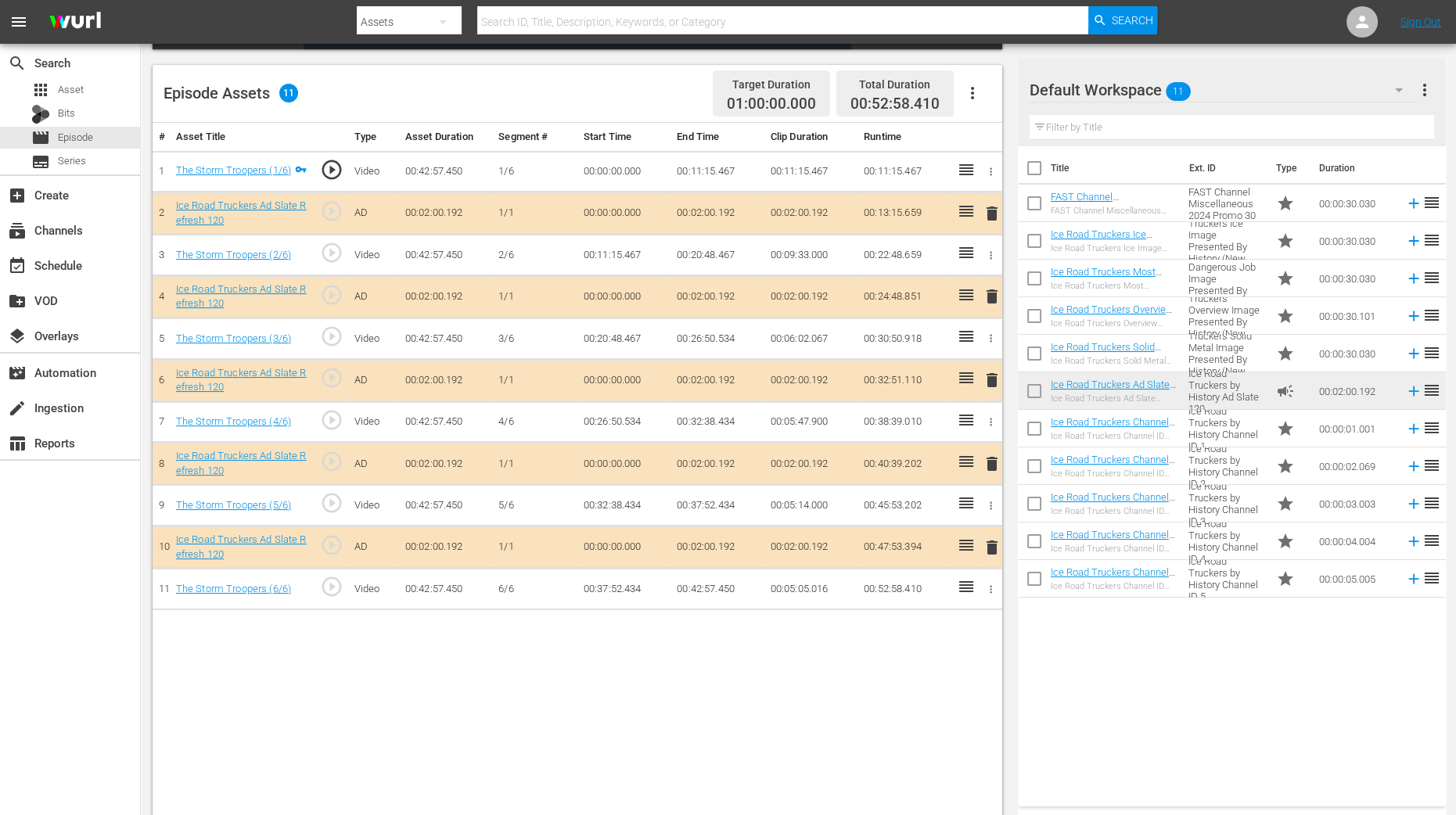
click at [993, 294] on span "delete" at bounding box center [992, 297] width 19 height 19
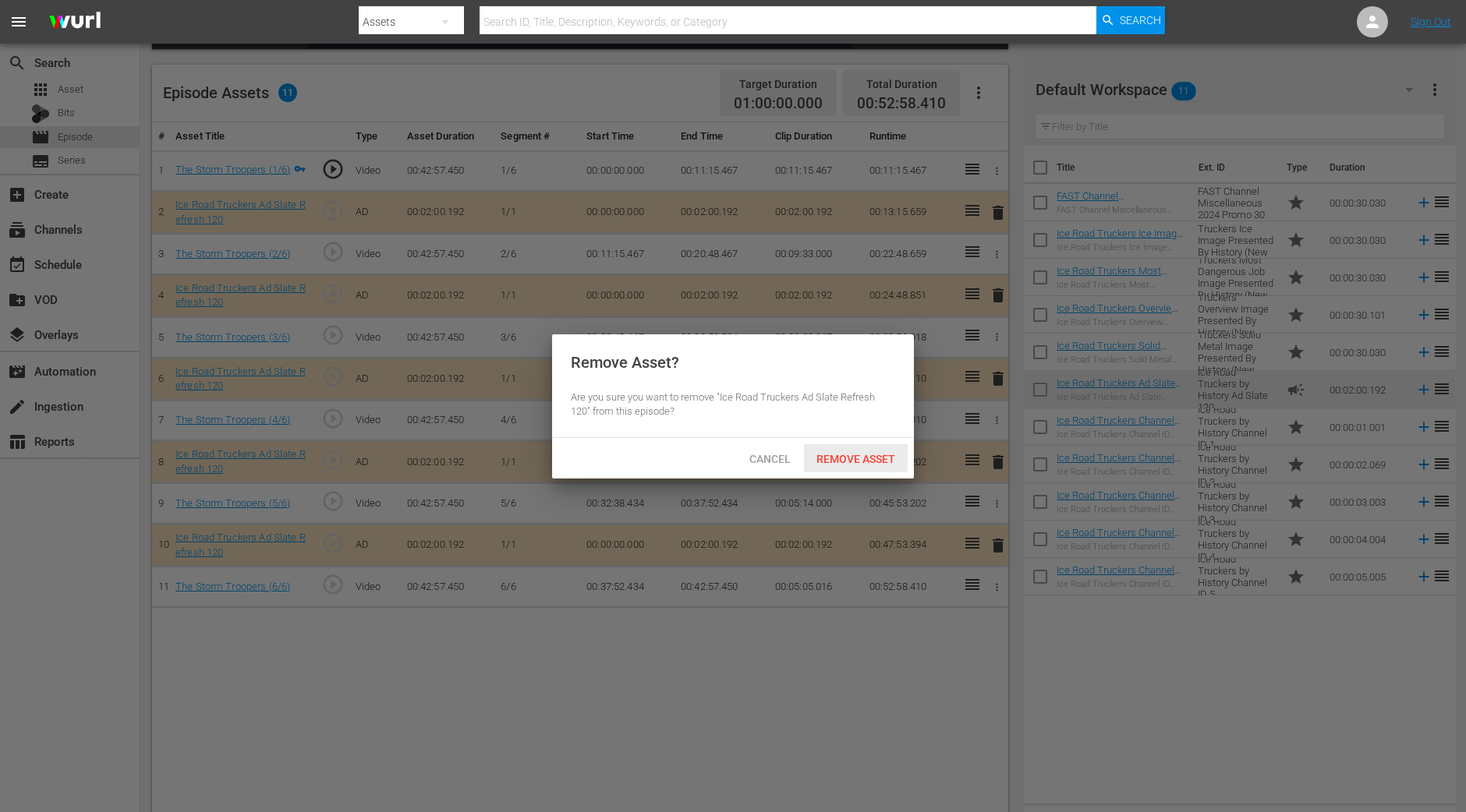
click at [837, 464] on span "Remove Asset" at bounding box center [855, 459] width 104 height 13
